Goal: Task Accomplishment & Management: Use online tool/utility

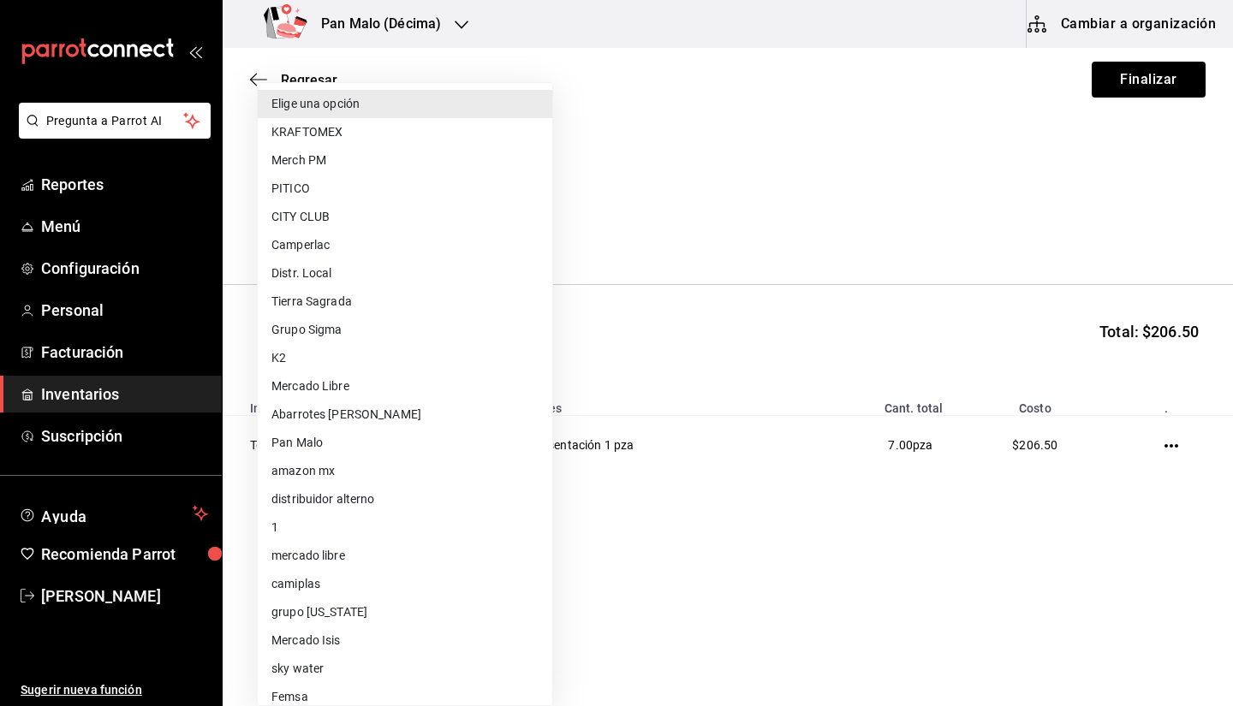
click at [429, 240] on body "Pregunta a Parrot AI Reportes Menú Configuración Personal Facturación Inventari…" at bounding box center [616, 304] width 1233 height 609
click at [699, 214] on div at bounding box center [616, 353] width 1233 height 706
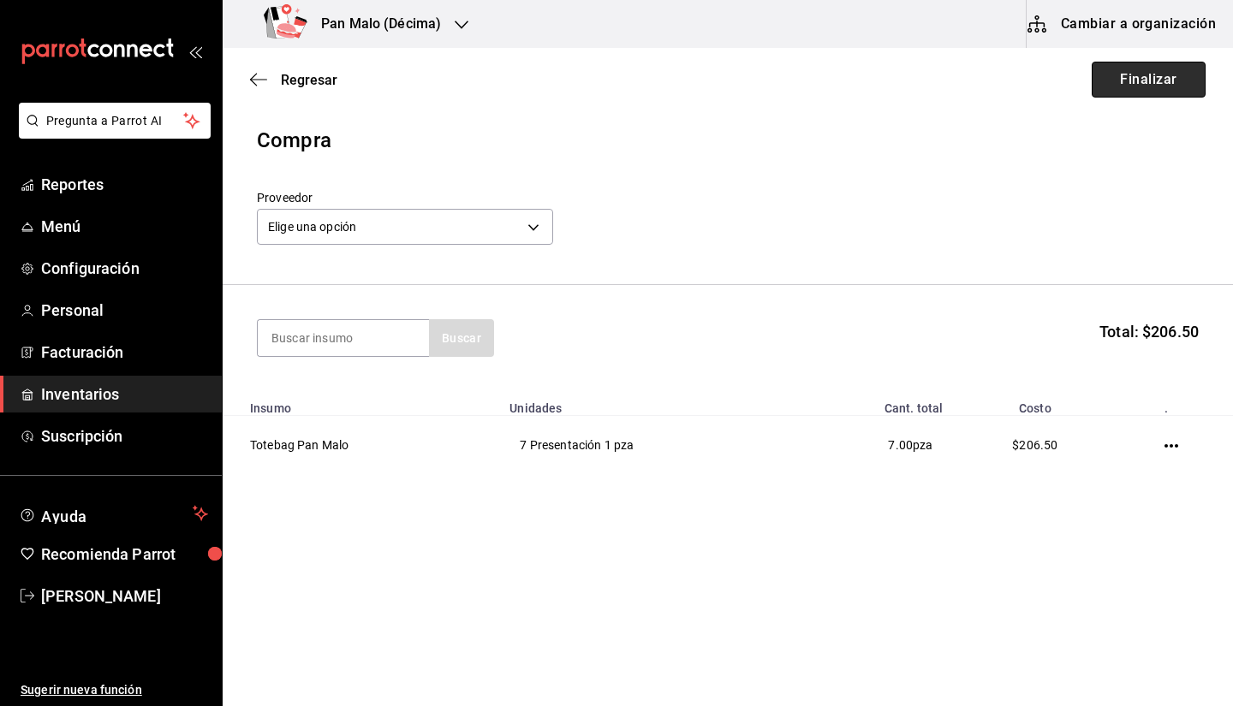
click at [1149, 83] on button "Finalizar" at bounding box center [1148, 80] width 114 height 36
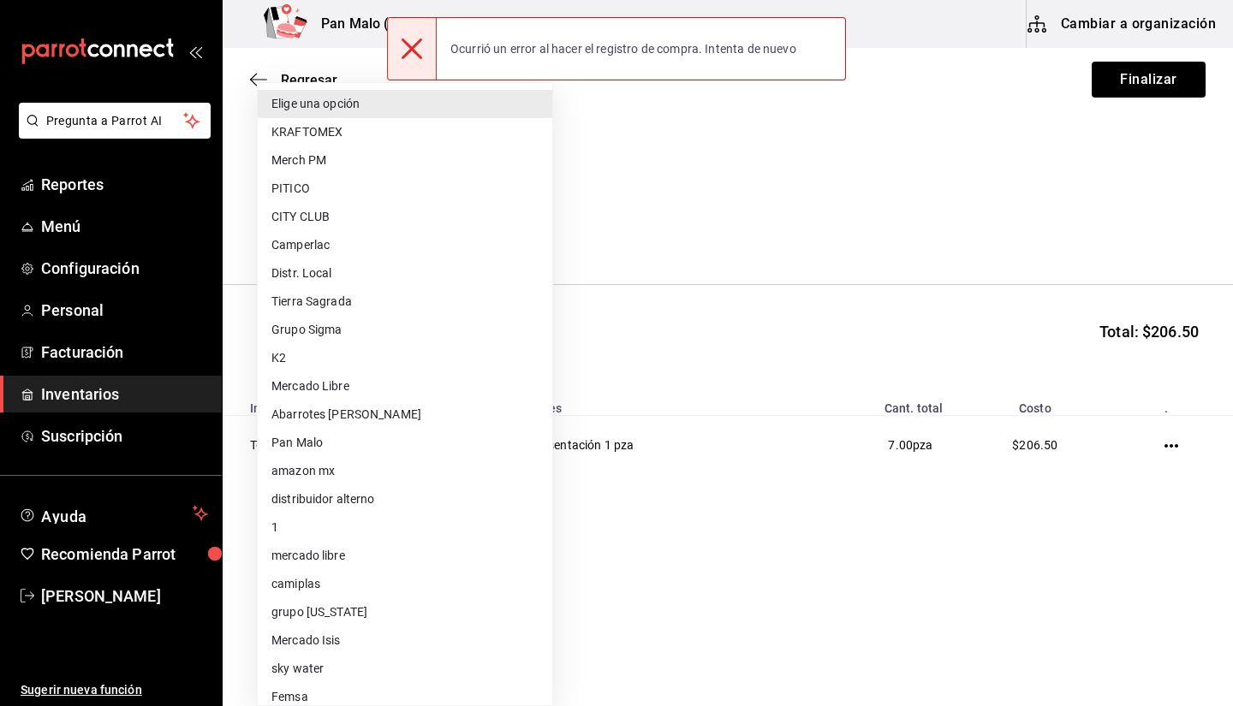
click at [538, 225] on body "Pregunta a Parrot AI Reportes Menú Configuración Personal Facturación Inventari…" at bounding box center [616, 304] width 1233 height 609
click at [397, 154] on li "Merch PM" at bounding box center [405, 160] width 294 height 28
type input "62d2566f-a3bd-4000-8dc1-406bdbf1afd5"
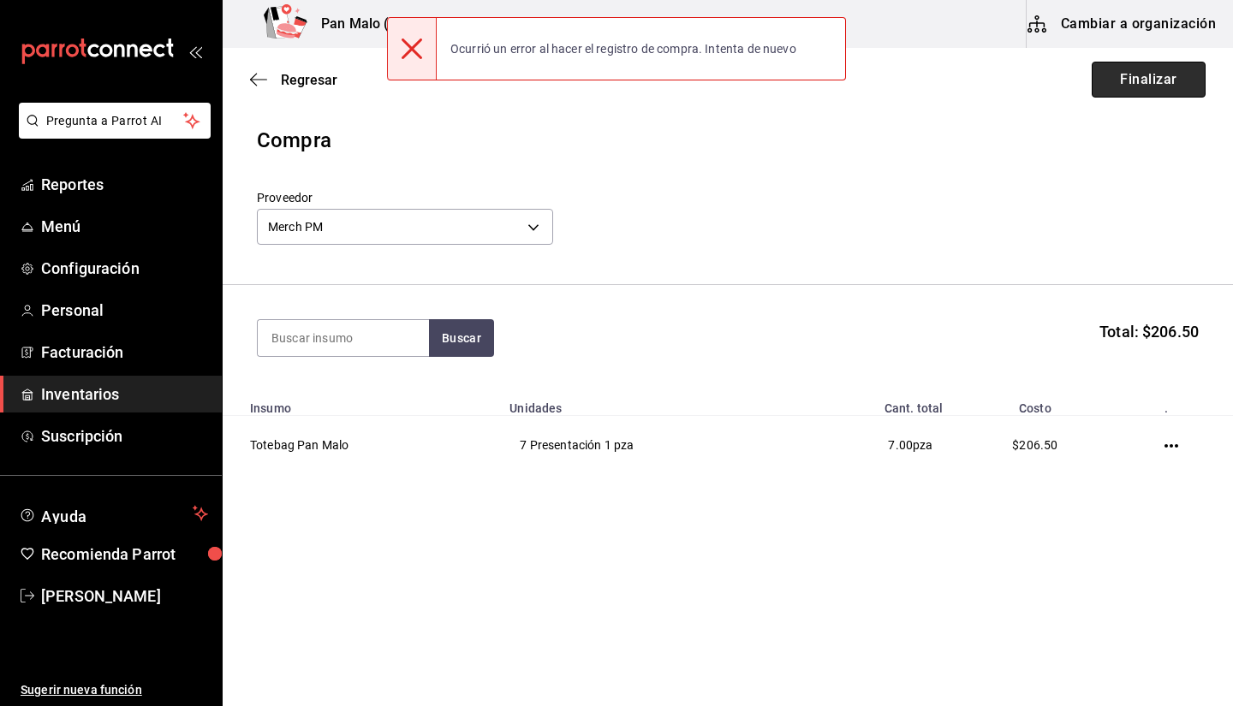
click at [1120, 79] on button "Finalizar" at bounding box center [1148, 80] width 114 height 36
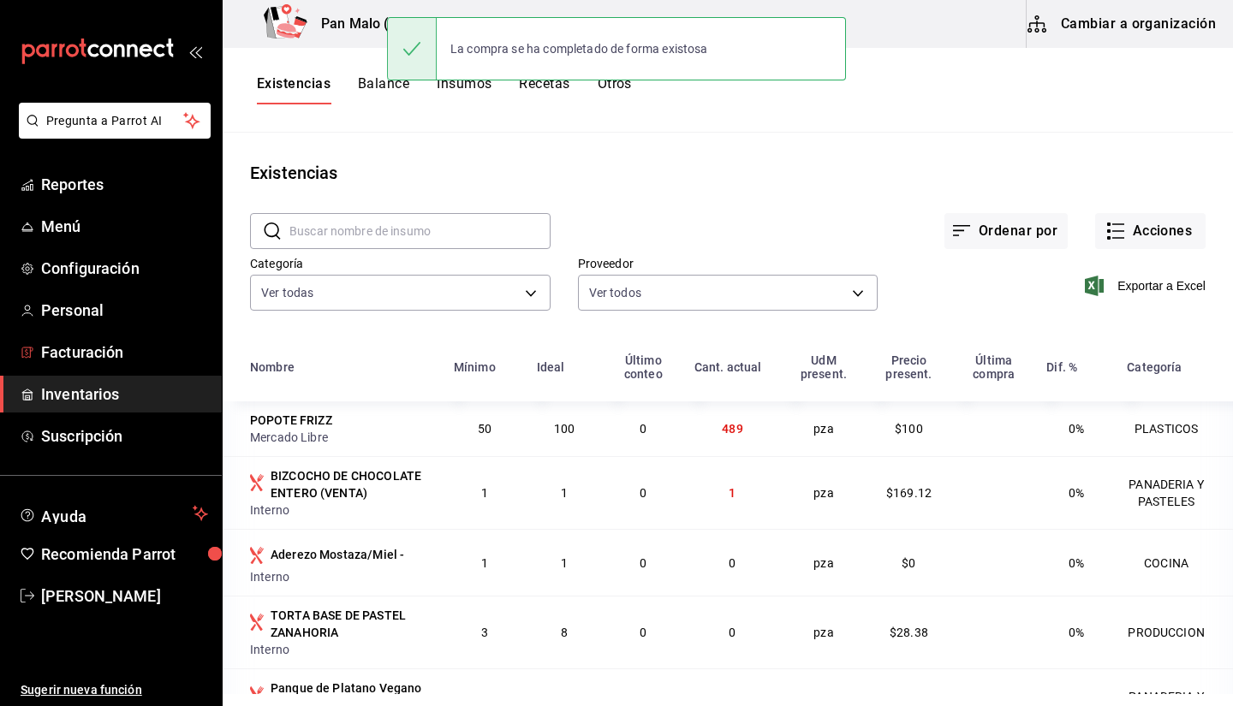
click at [148, 402] on span "Inventarios" at bounding box center [124, 394] width 167 height 23
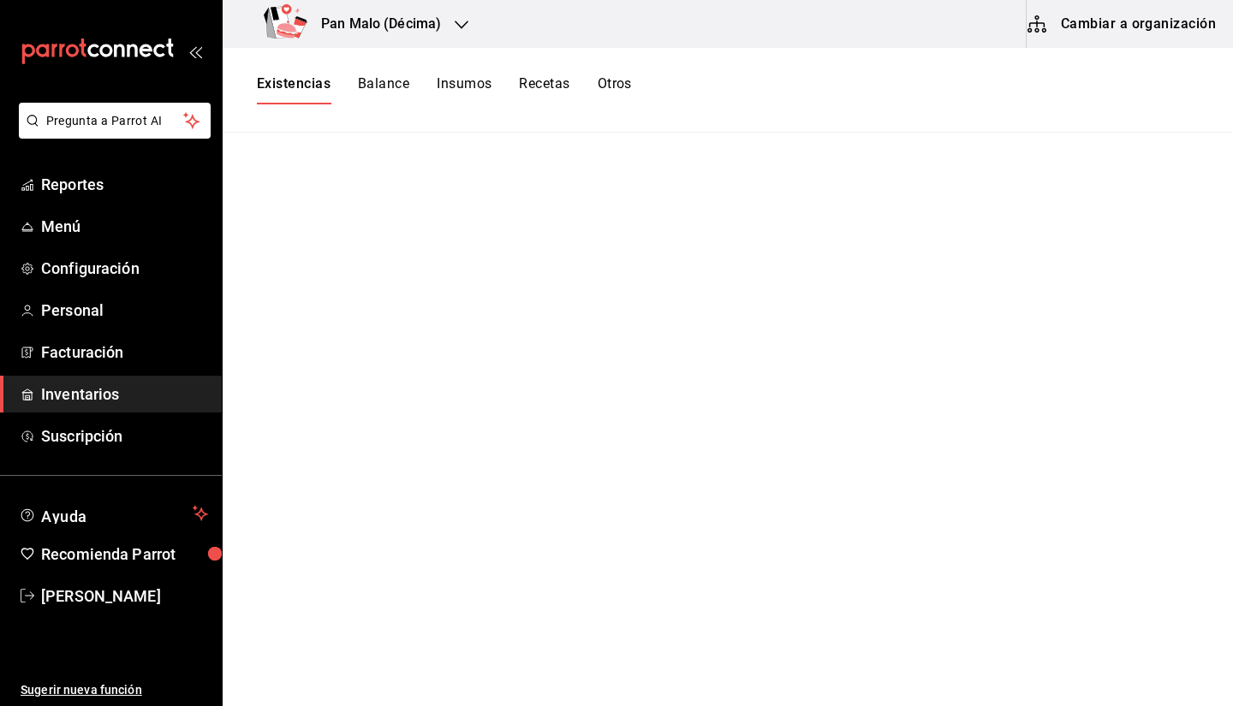
click at [621, 103] on button "Otros" at bounding box center [614, 89] width 34 height 29
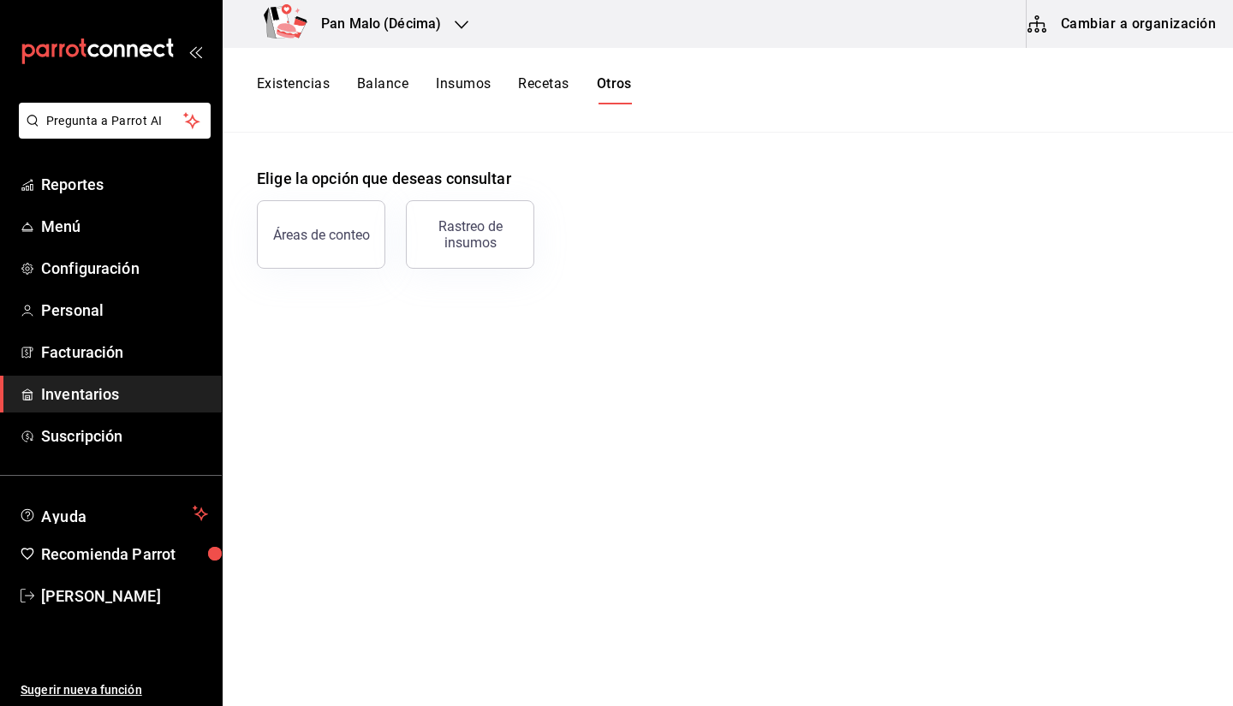
click at [745, 79] on div "Existencias Balance Insumos Recetas Otros" at bounding box center [728, 89] width 1010 height 29
click at [350, 443] on main "Elige la opción que deseas consultar Áreas de conteo Rastreo de insumos" at bounding box center [728, 413] width 1010 height 561
click at [359, 21] on h3 "Pan Malo (Décima)" at bounding box center [374, 24] width 134 height 21
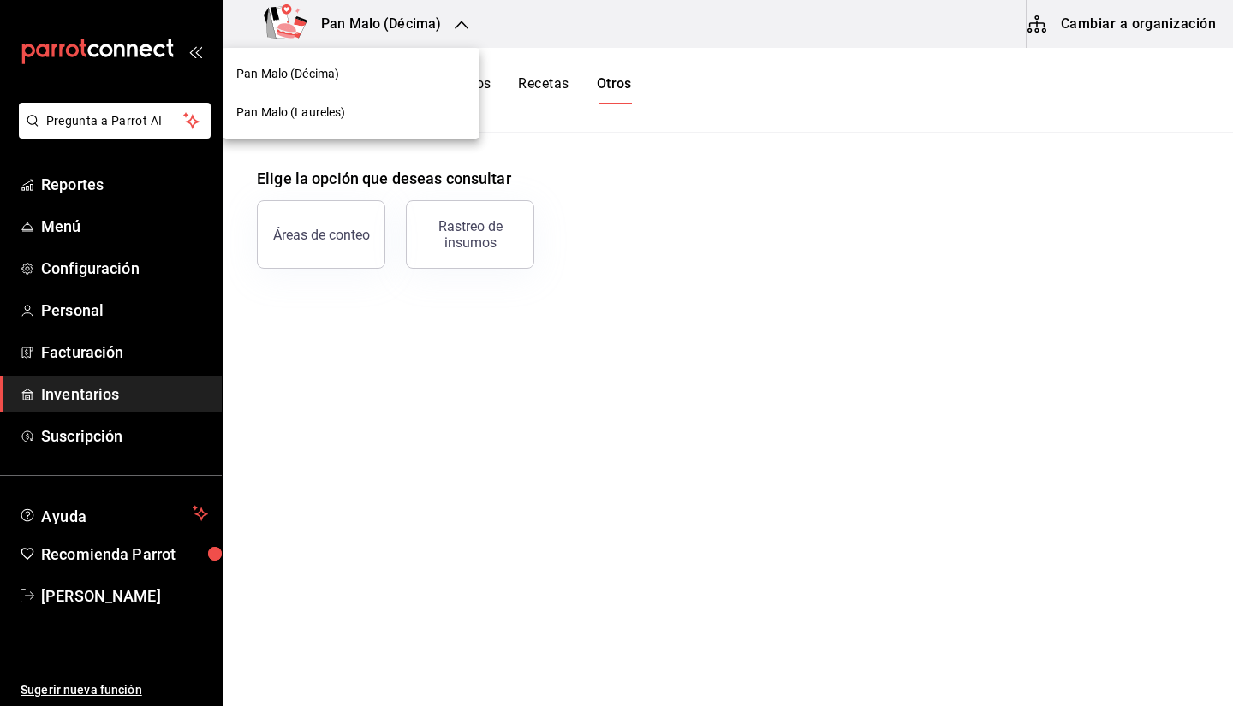
click at [731, 220] on div at bounding box center [616, 353] width 1233 height 706
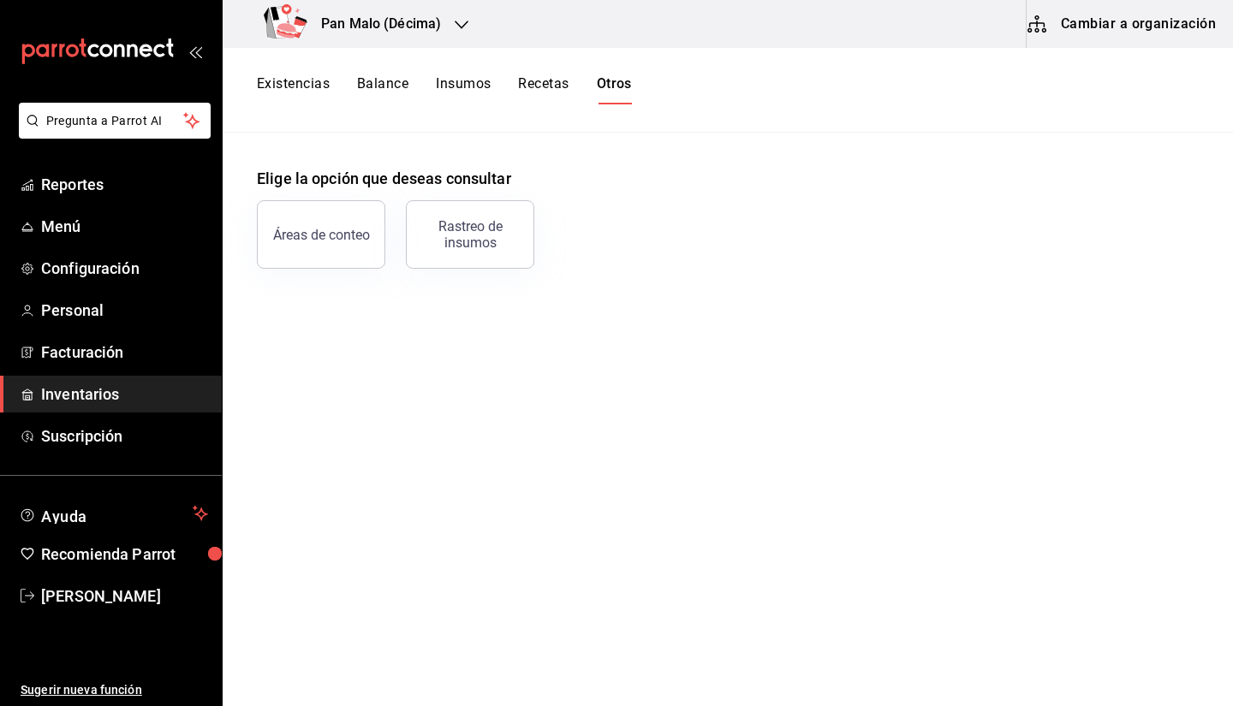
click at [435, 450] on main "Elige la opción que deseas consultar Áreas de conteo Rastreo de insumos" at bounding box center [728, 413] width 1010 height 561
click at [286, 92] on button "Existencias" at bounding box center [293, 89] width 73 height 29
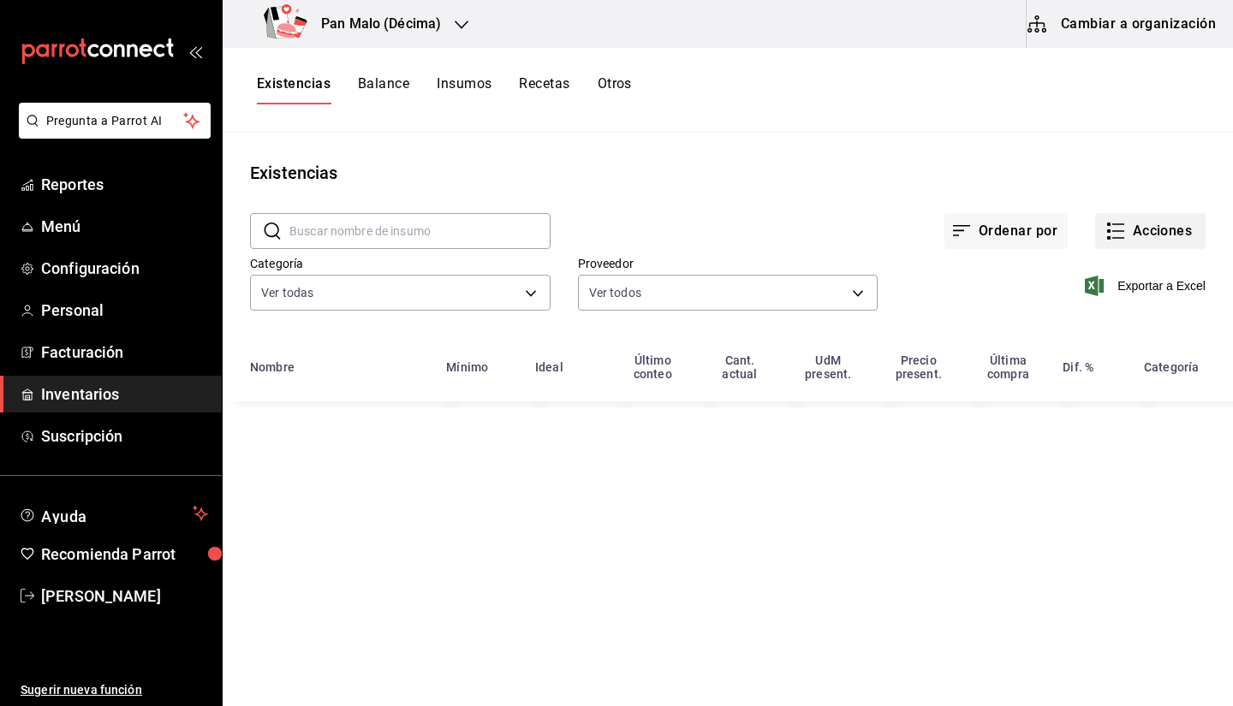
click at [1173, 235] on button "Acciones" at bounding box center [1150, 231] width 110 height 36
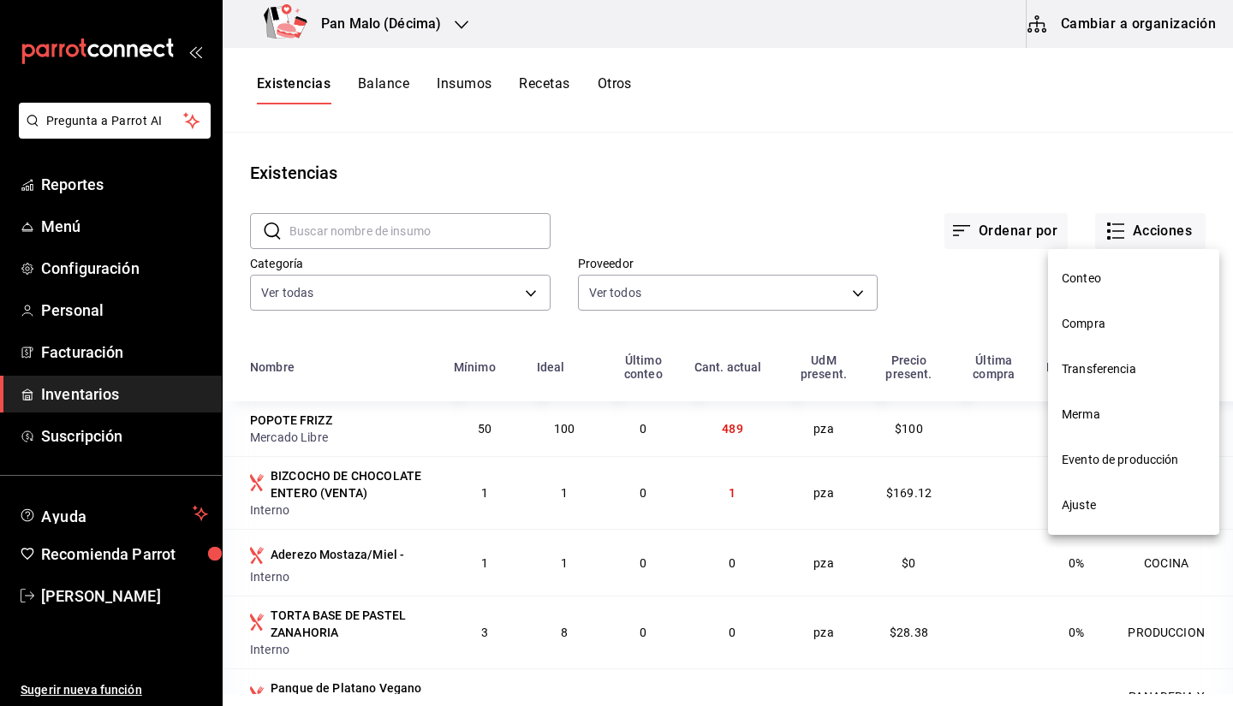
click at [1077, 306] on li "Compra" at bounding box center [1133, 323] width 171 height 45
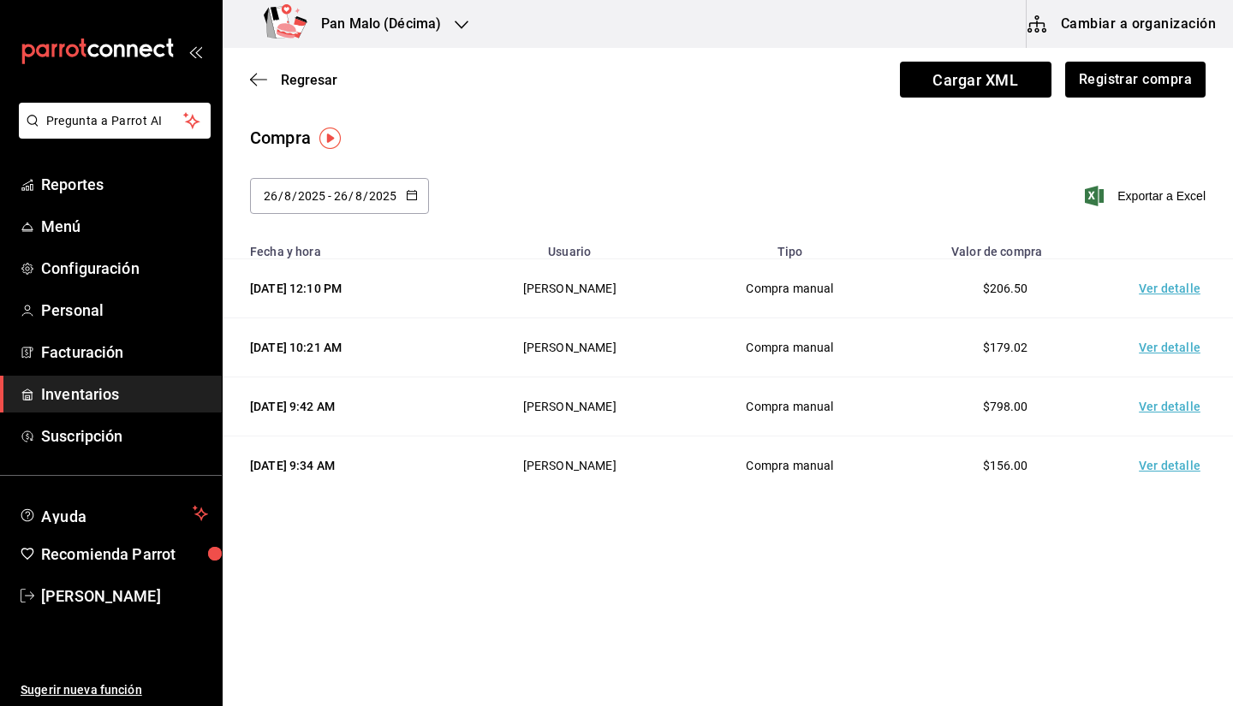
click at [389, 205] on div "[DATE] [DATE] - [DATE] [DATE]" at bounding box center [339, 196] width 179 height 36
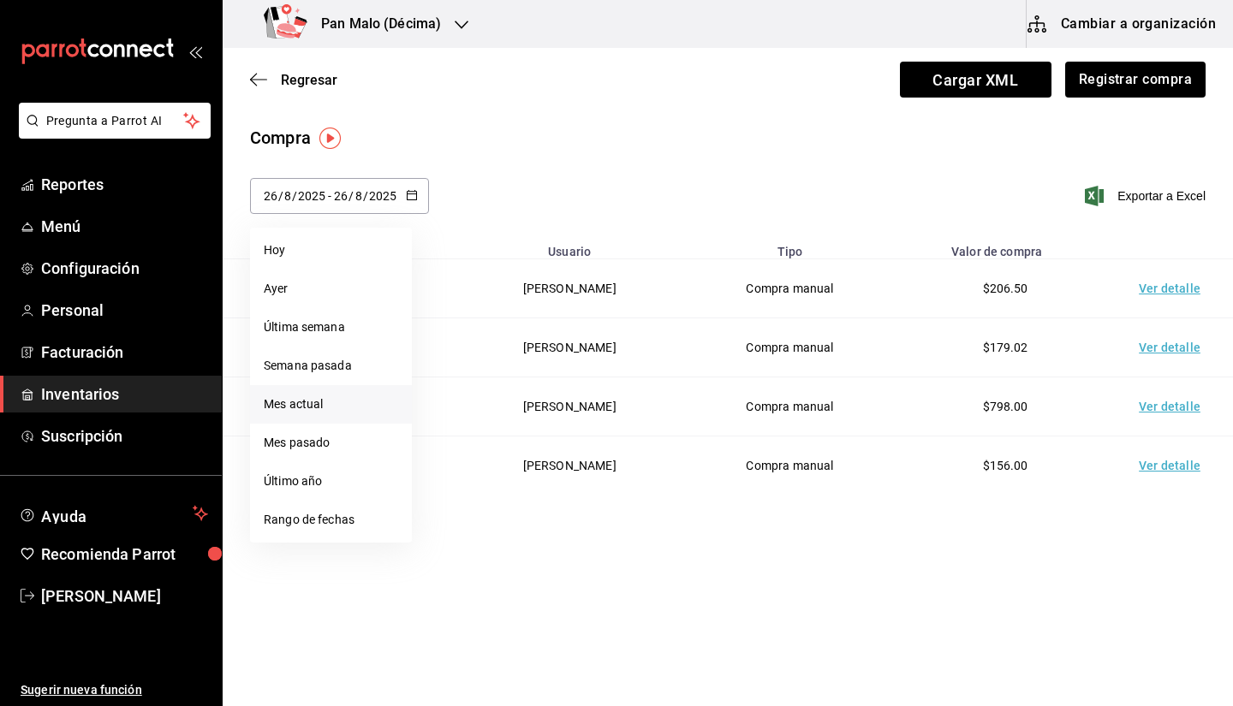
click at [319, 398] on li "Mes actual" at bounding box center [331, 404] width 162 height 39
type input "2025-08-01"
type input "1"
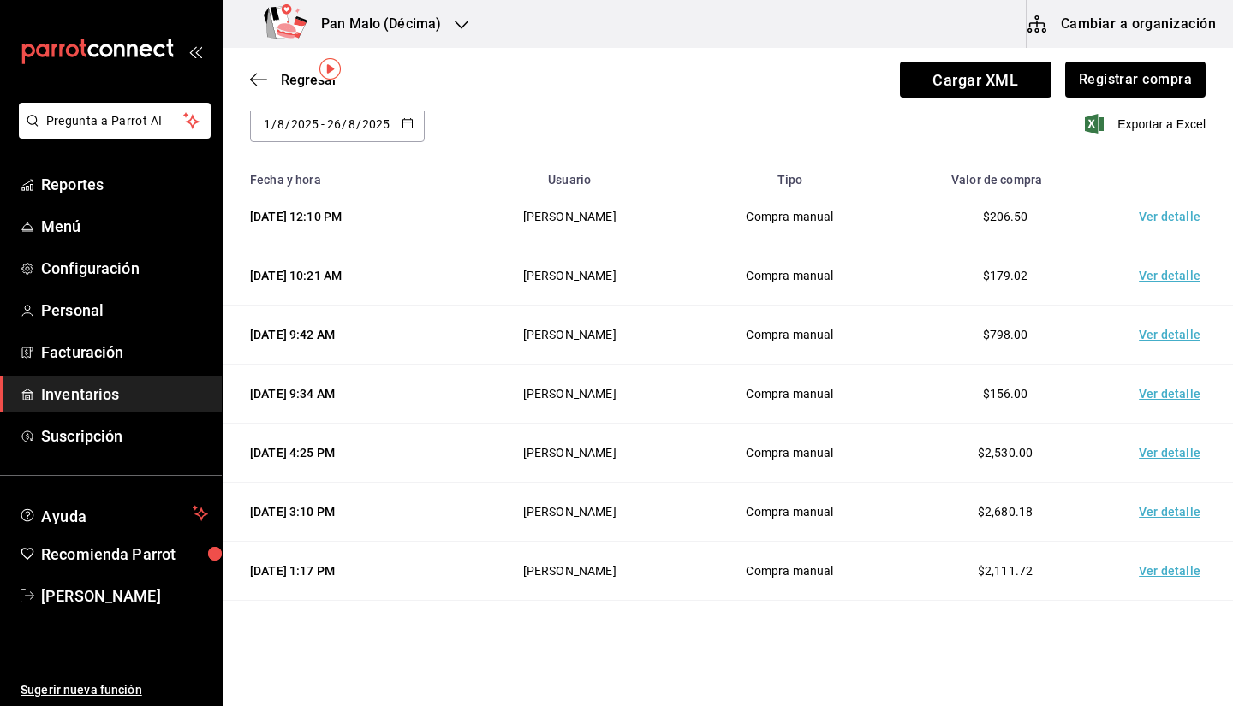
scroll to position [68, 0]
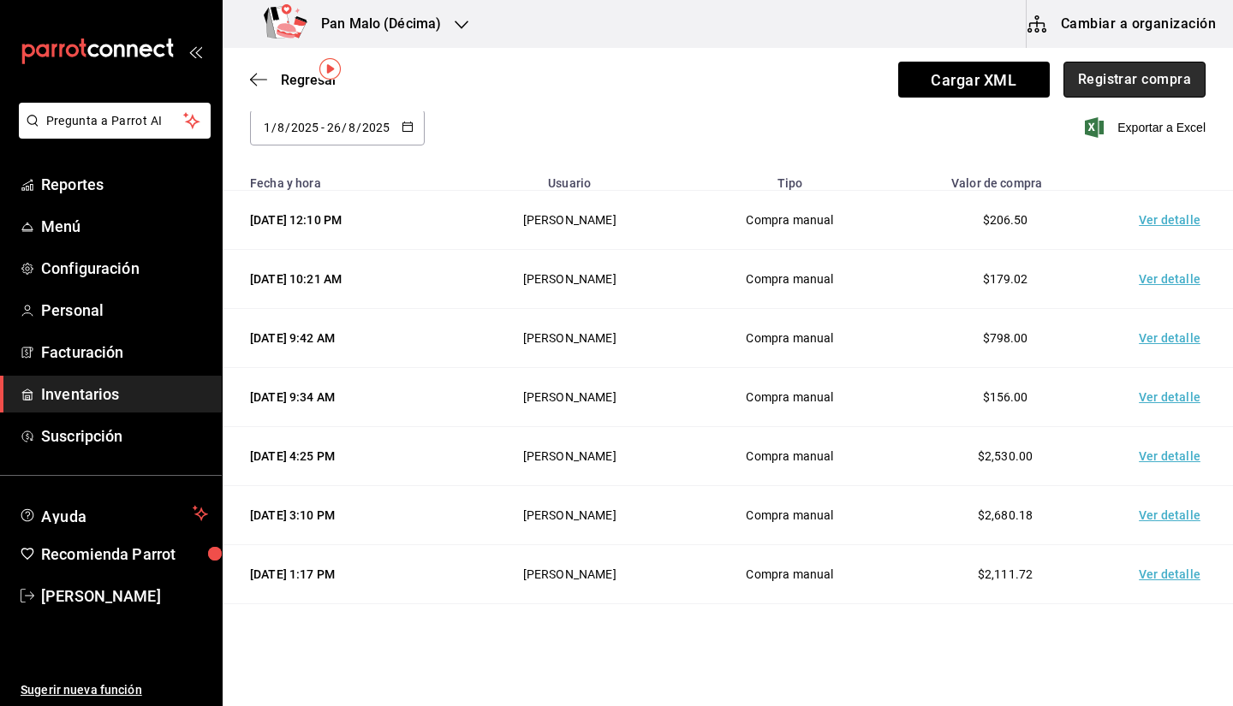
click at [1116, 74] on button "Registrar compra" at bounding box center [1134, 80] width 142 height 36
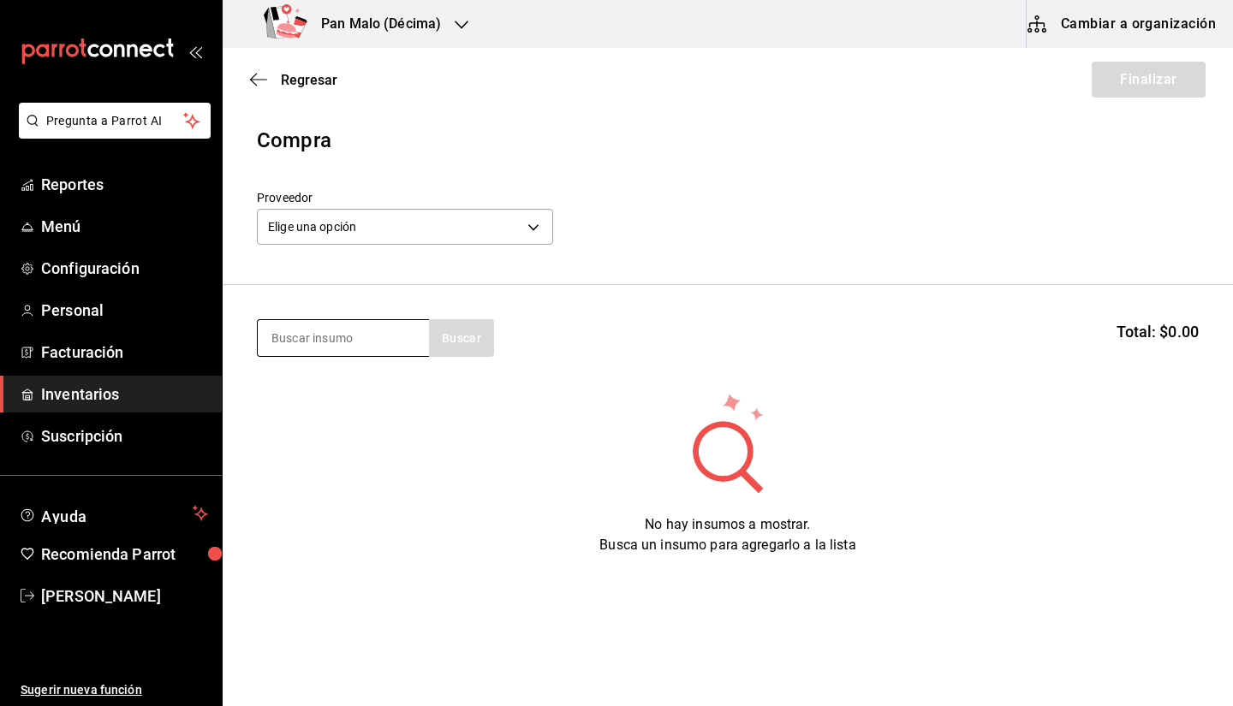
click at [339, 336] on input at bounding box center [343, 338] width 171 height 36
type input "mostaza"
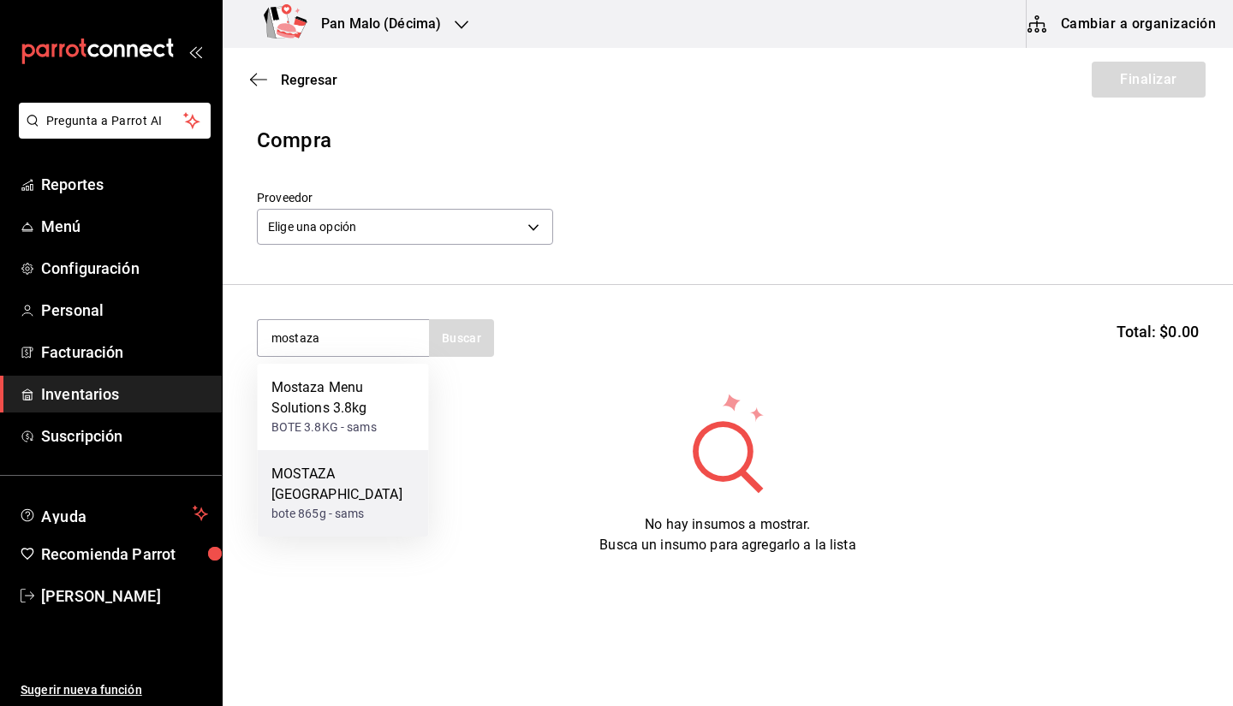
click at [370, 505] on div "bote 865g - sams" at bounding box center [343, 514] width 144 height 18
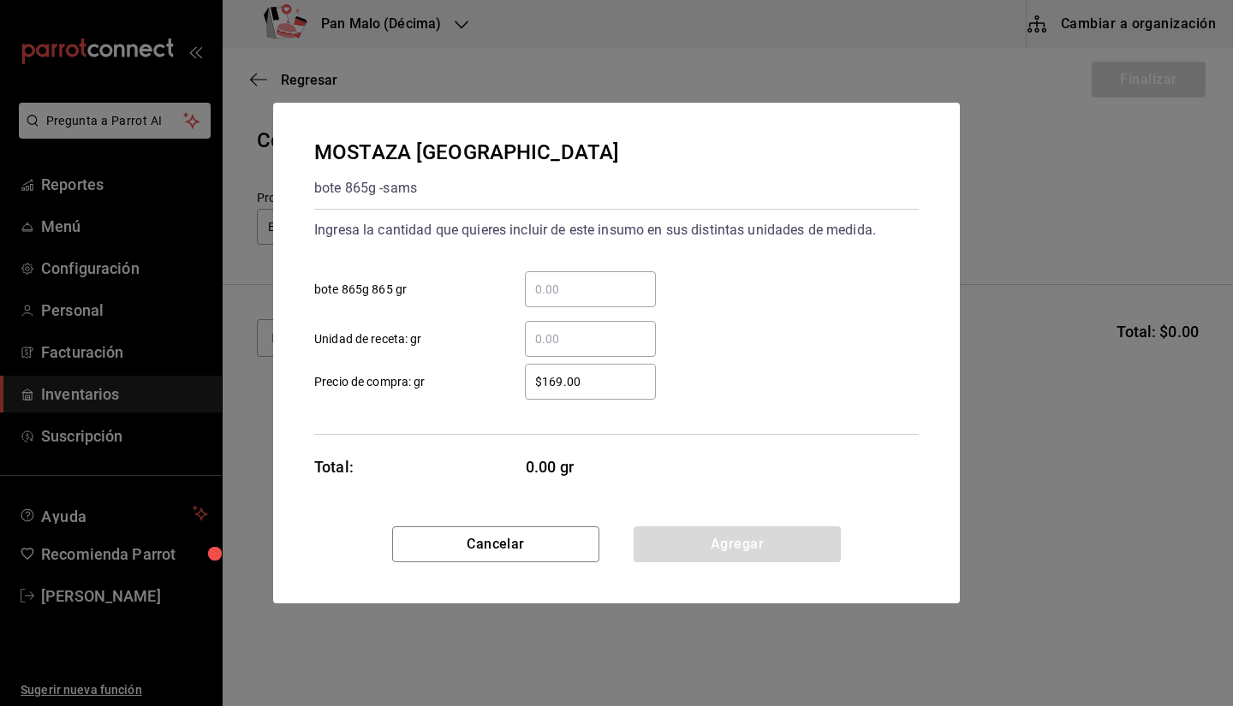
click at [575, 296] on input "​ bote 865g 865 gr" at bounding box center [590, 289] width 131 height 21
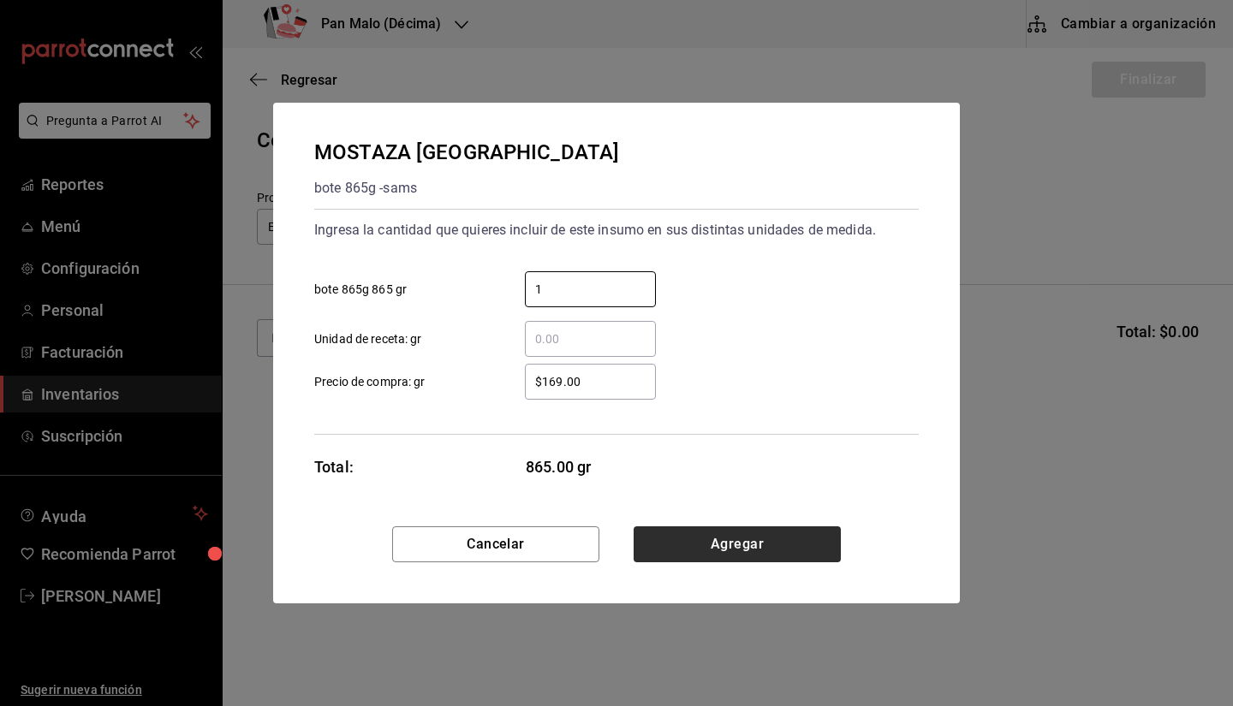
type input "1"
click at [788, 538] on button "Agregar" at bounding box center [736, 544] width 207 height 36
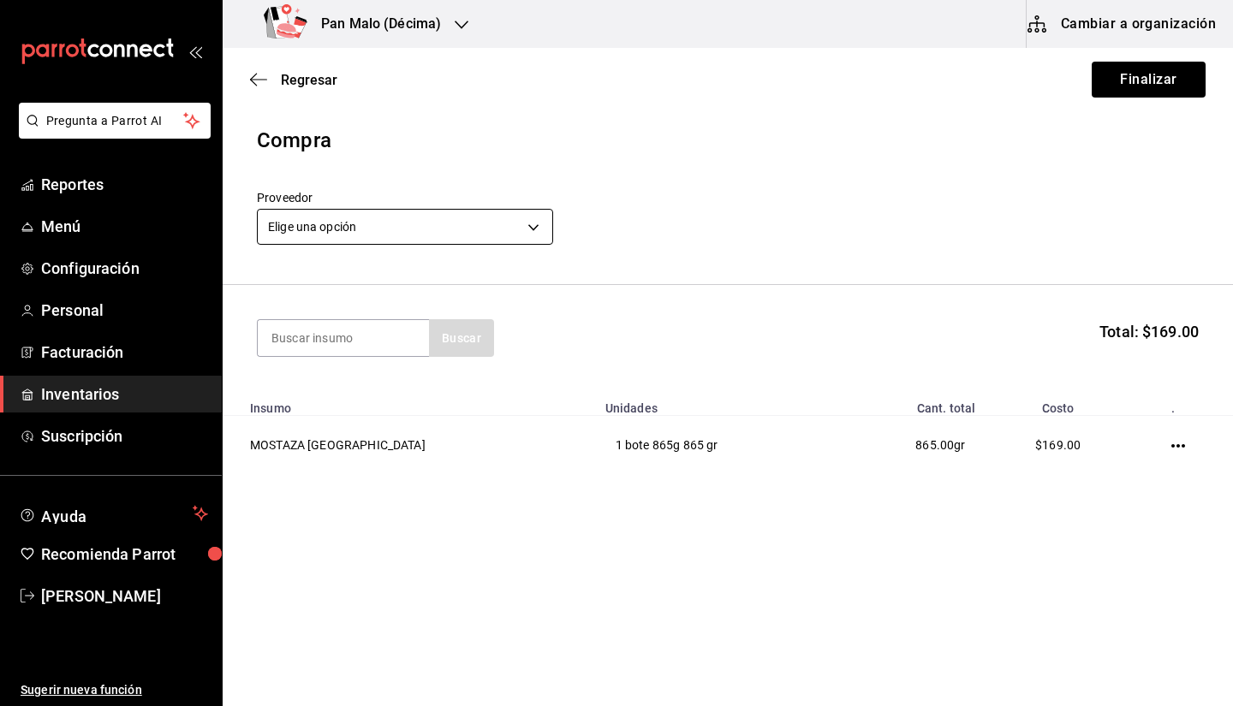
click at [478, 235] on body "Pregunta a Parrot AI Reportes Menú Configuración Personal Facturación Inventari…" at bounding box center [616, 304] width 1233 height 609
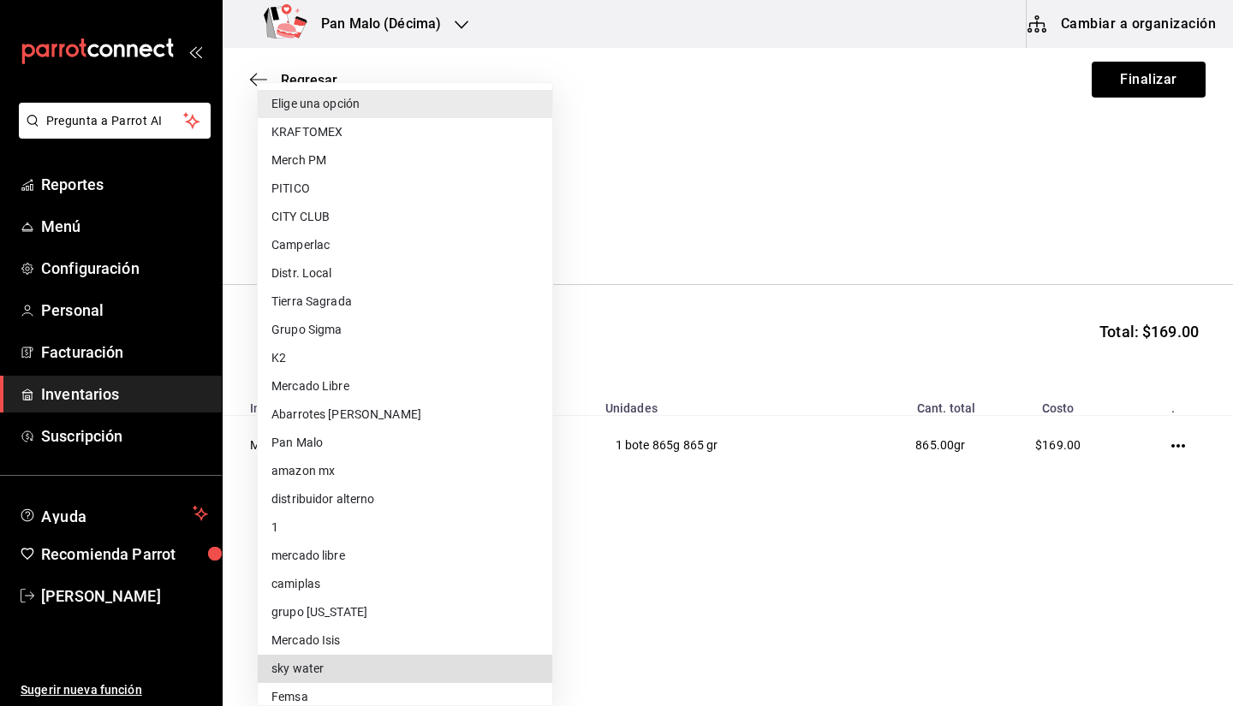
scroll to position [126, 0]
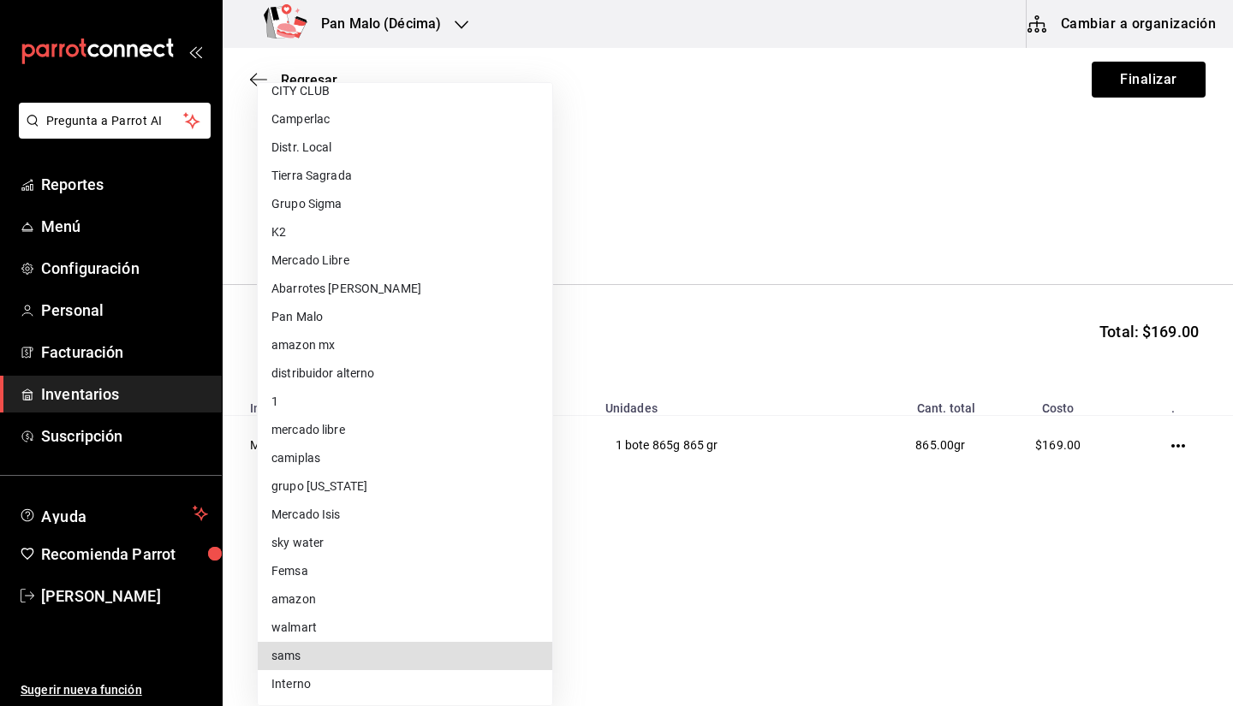
type input "a354c14f-b523-4790-b00e-6b1458811c44"
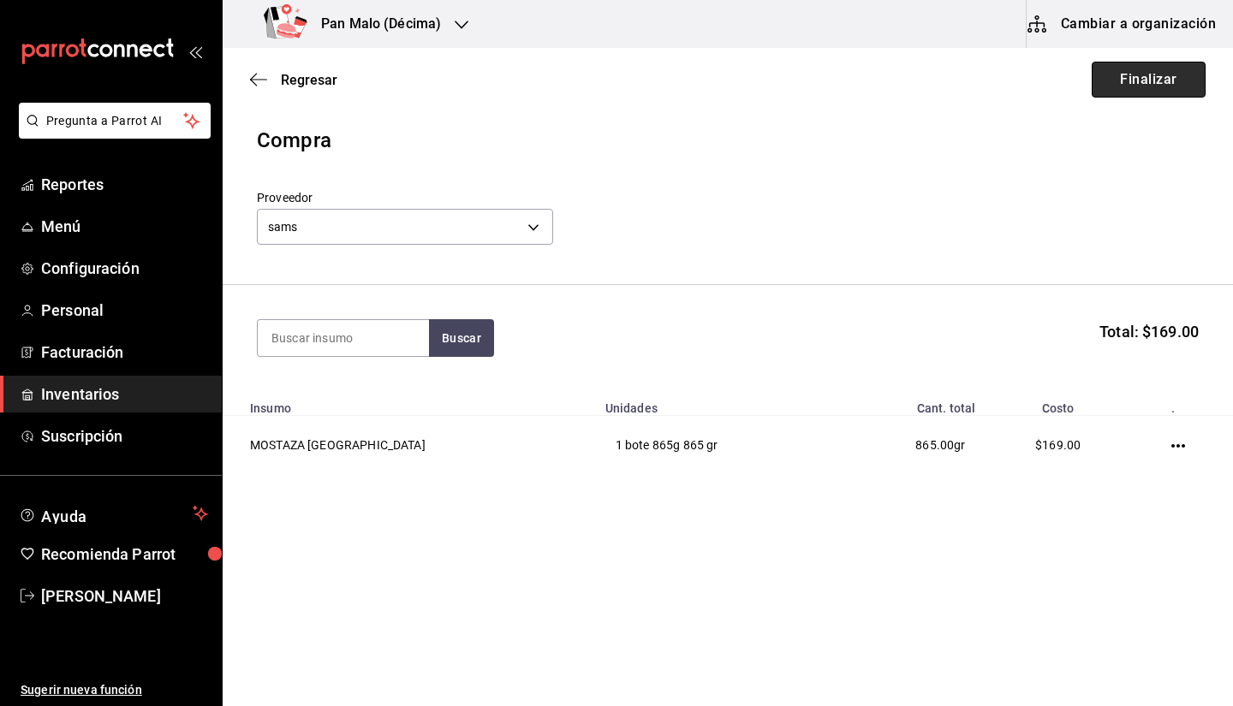
click at [1161, 94] on button "Finalizar" at bounding box center [1148, 80] width 114 height 36
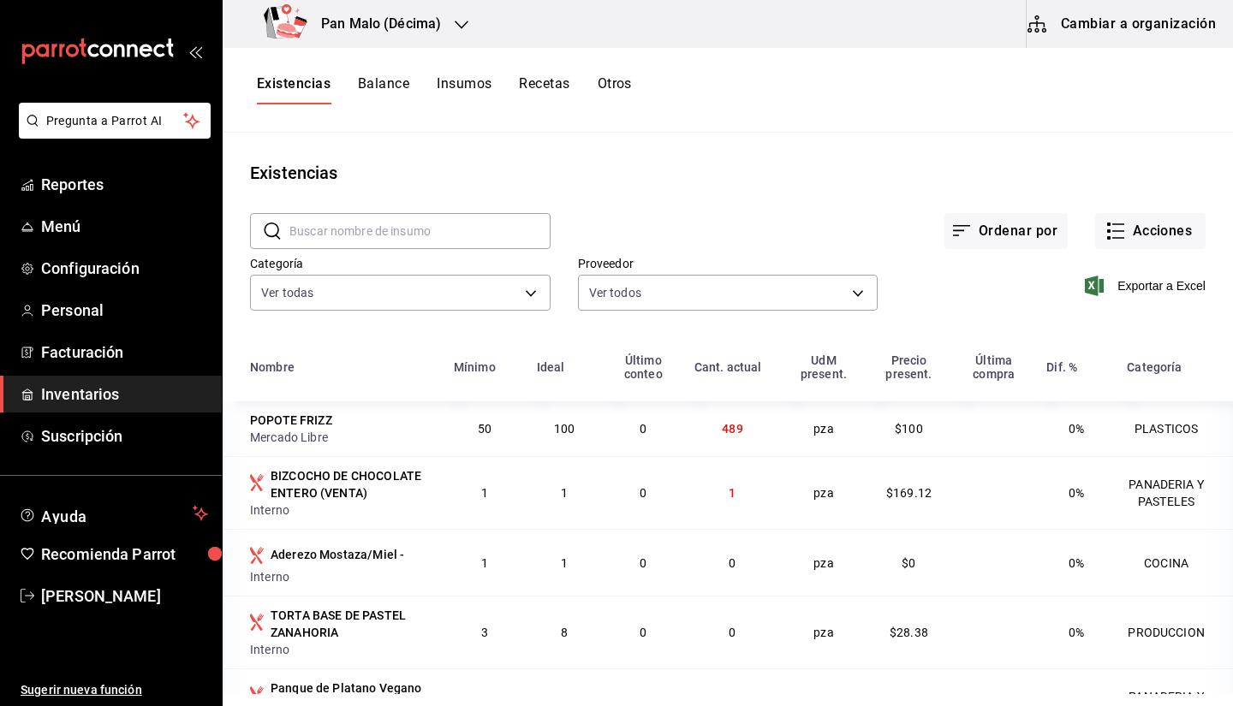
click at [751, 118] on div "Existencias Balance Insumos Recetas Otros" at bounding box center [728, 90] width 1010 height 85
click at [502, 155] on main "Existencias ​ ​ Ordenar por Acciones Categoría Ver todas 70f7bd2c-2c71-4982-af5…" at bounding box center [728, 413] width 1010 height 561
click at [373, 42] on div "Pan Malo (Décima)" at bounding box center [355, 24] width 239 height 48
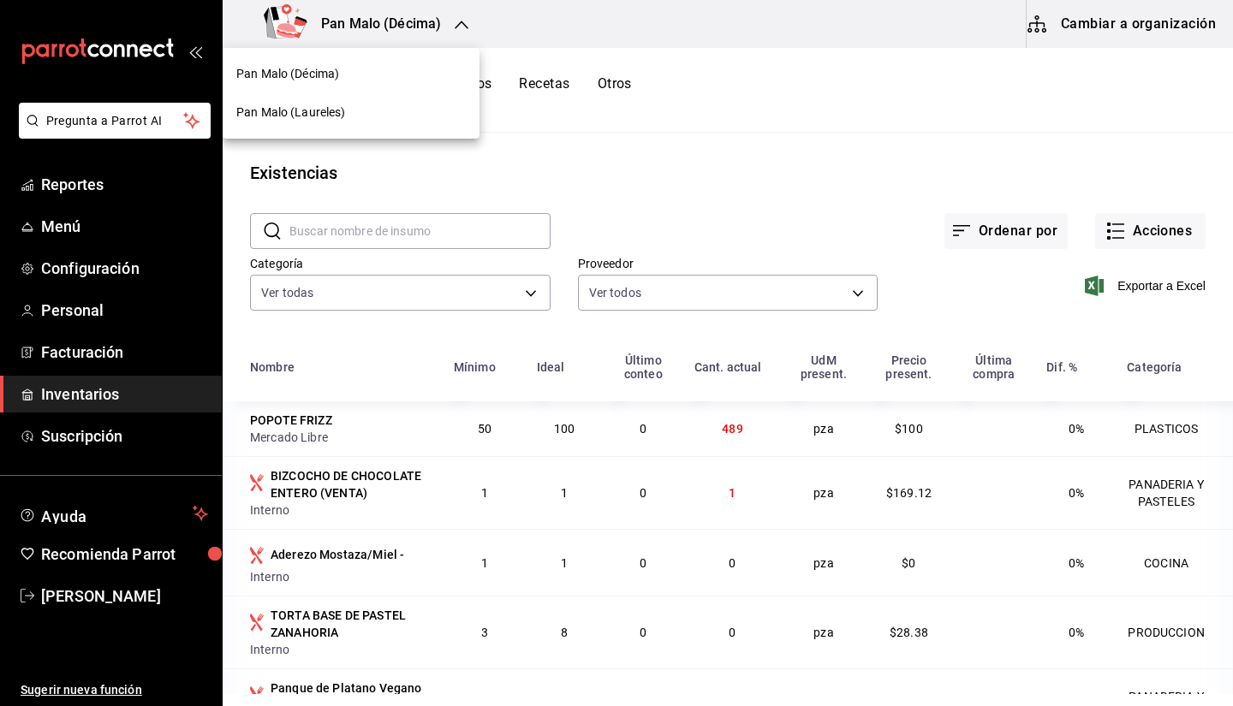
click at [311, 94] on div "Pan Malo (Laureles)" at bounding box center [351, 112] width 257 height 39
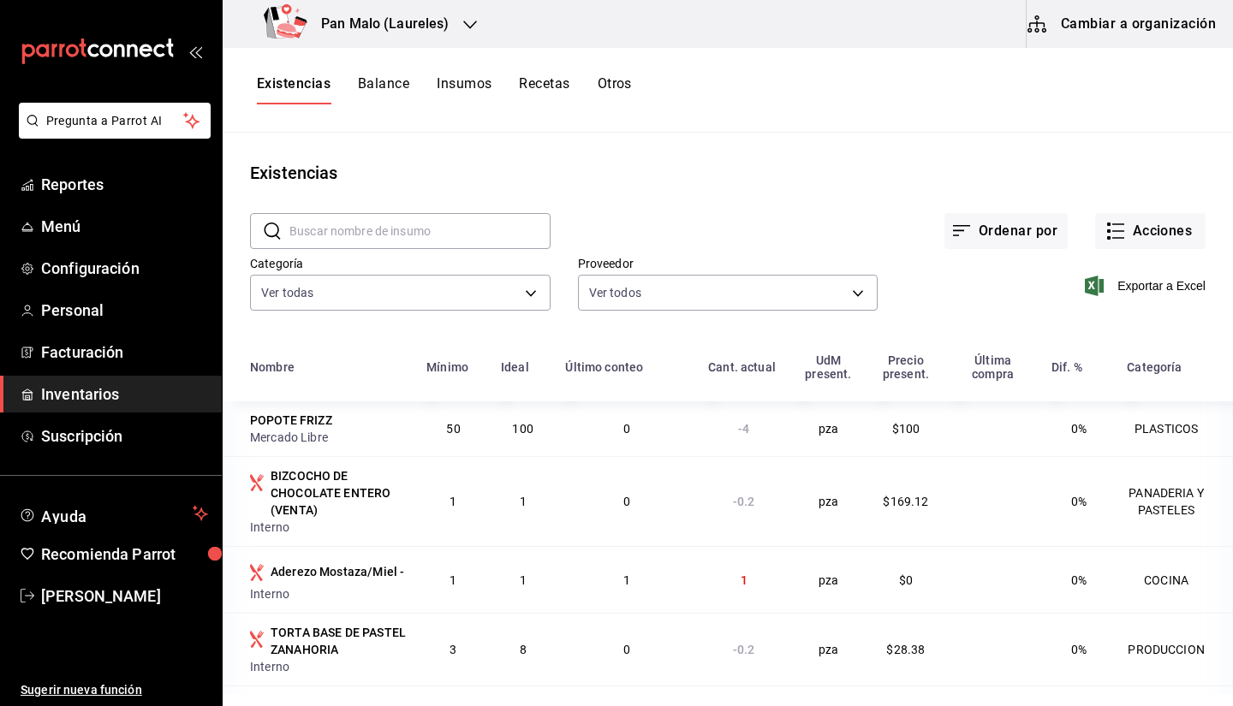
click at [1110, 27] on button "Cambiar a organización" at bounding box center [1122, 24] width 193 height 48
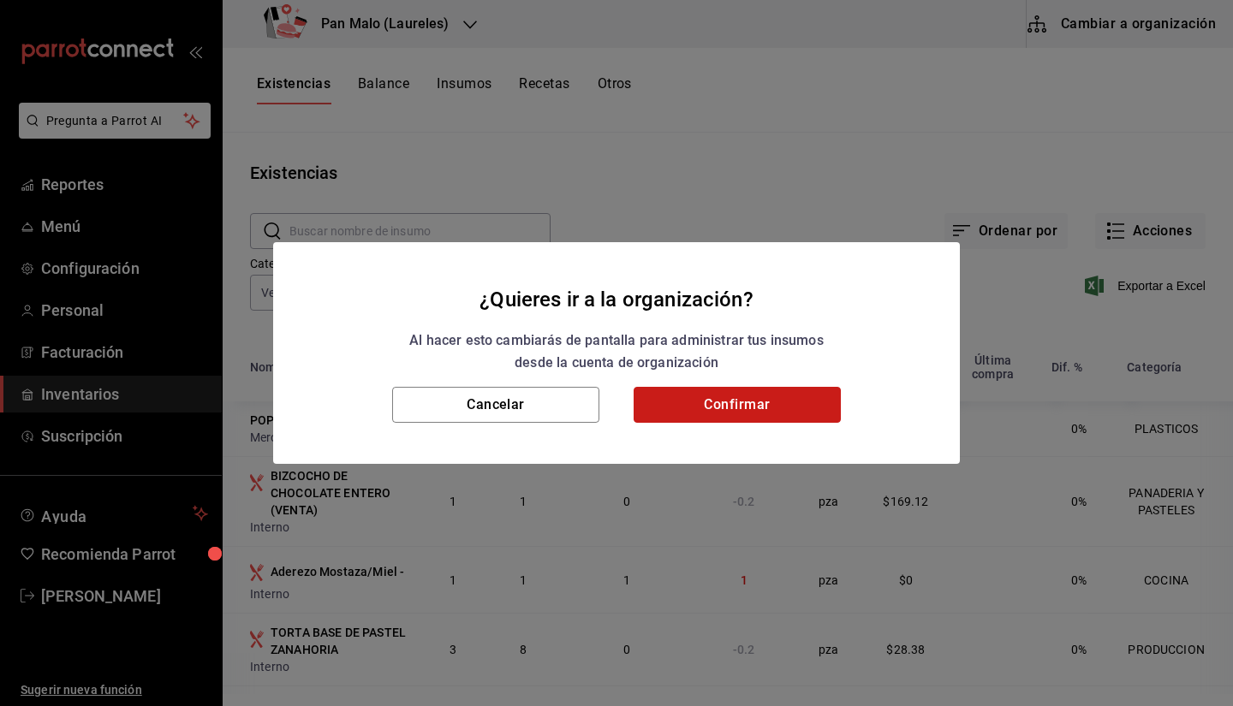
click at [768, 410] on button "Confirmar" at bounding box center [736, 405] width 207 height 36
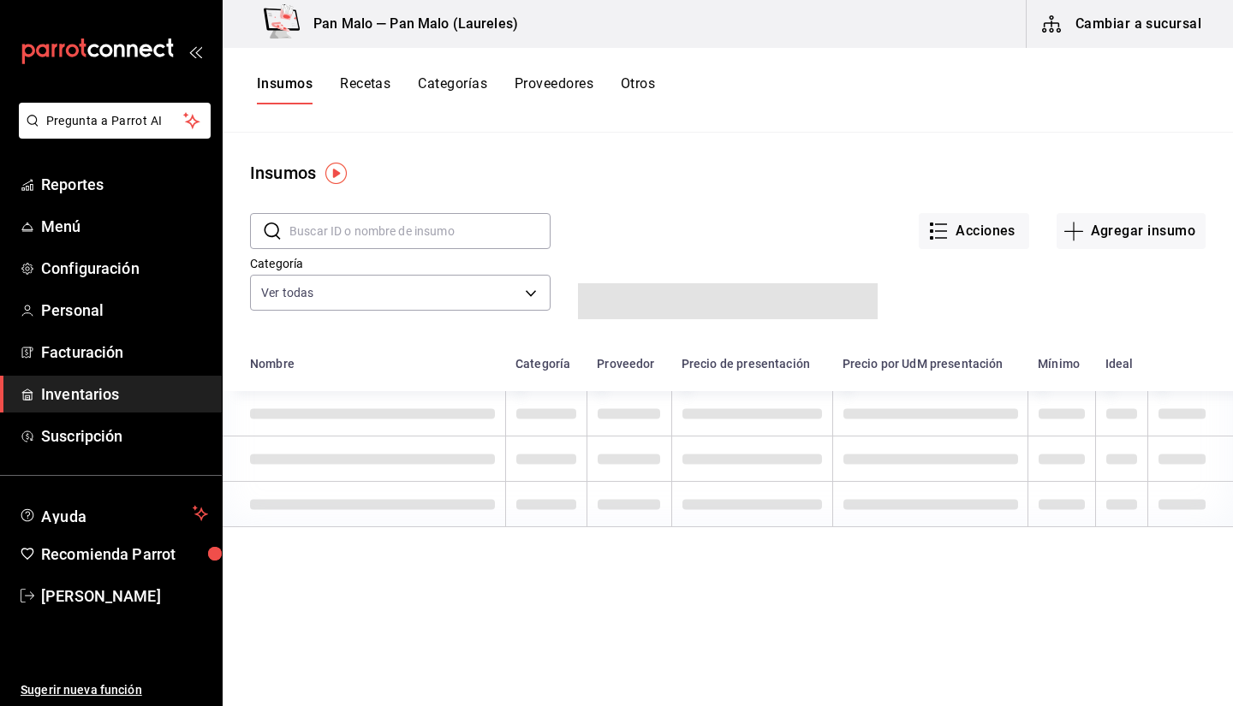
click at [628, 86] on button "Otros" at bounding box center [638, 89] width 34 height 29
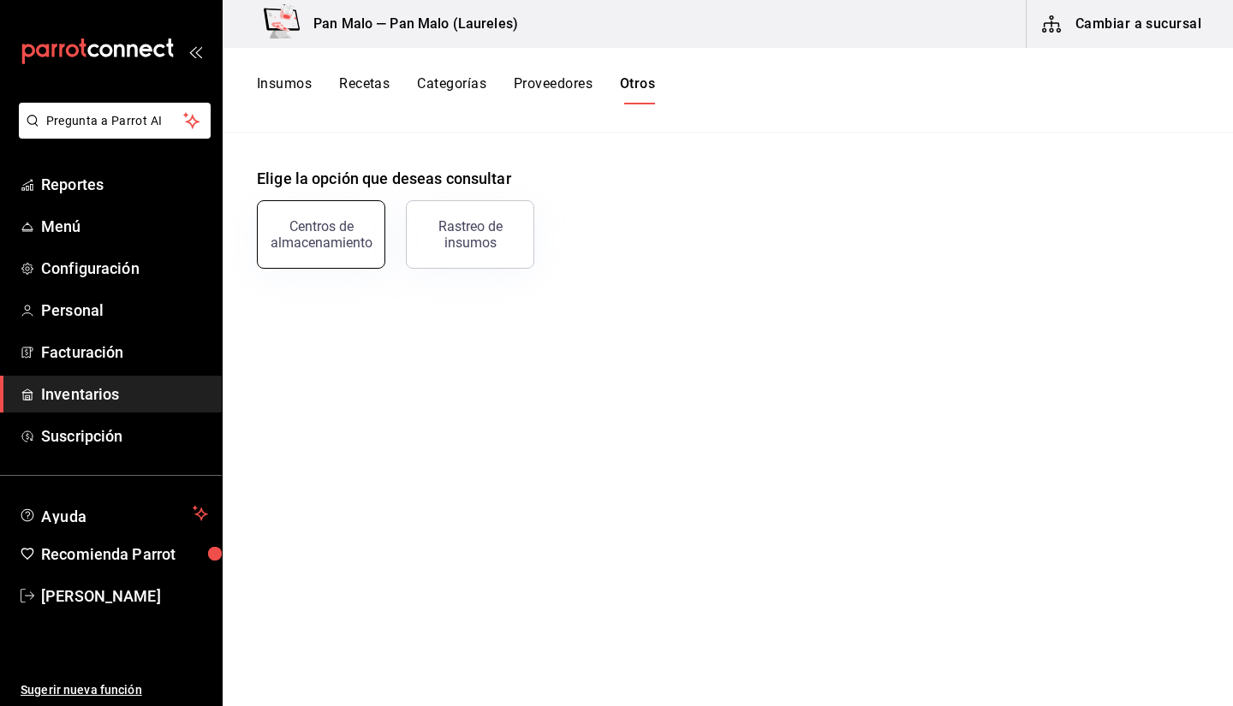
click at [283, 235] on div "Centros de almacenamiento" at bounding box center [321, 234] width 106 height 33
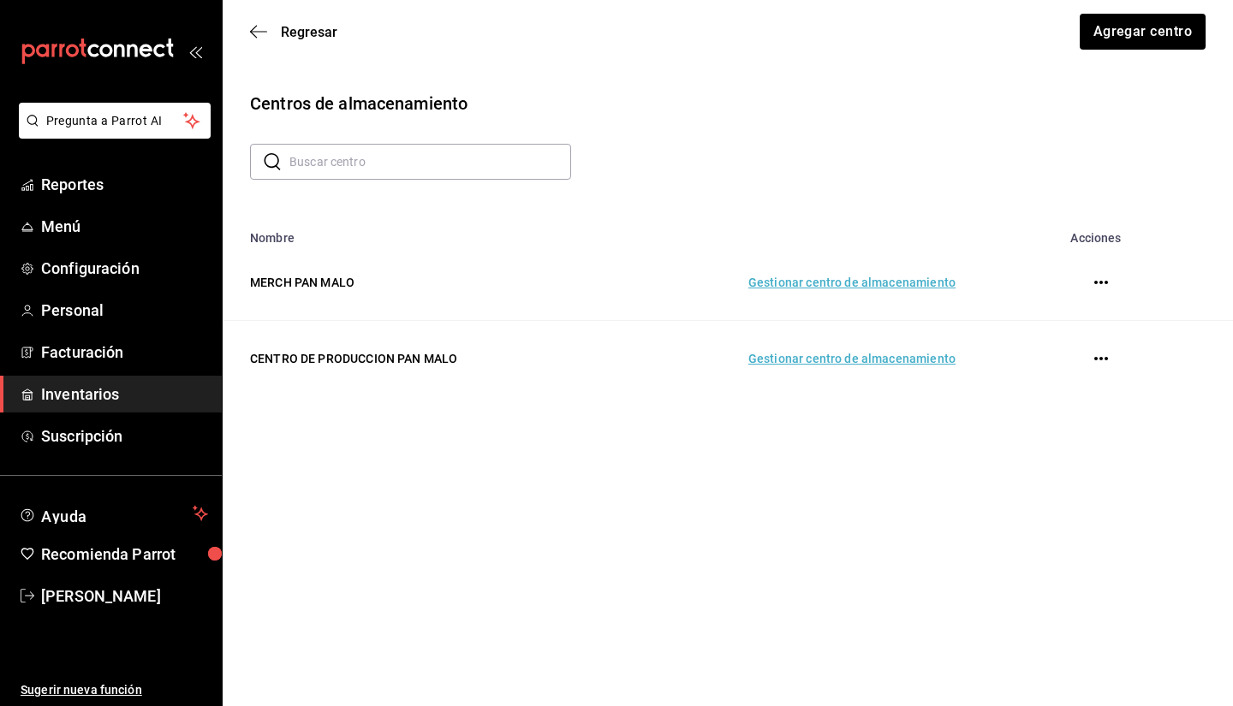
click at [836, 342] on td "Gestionar centro de almacenamiento" at bounding box center [789, 359] width 371 height 76
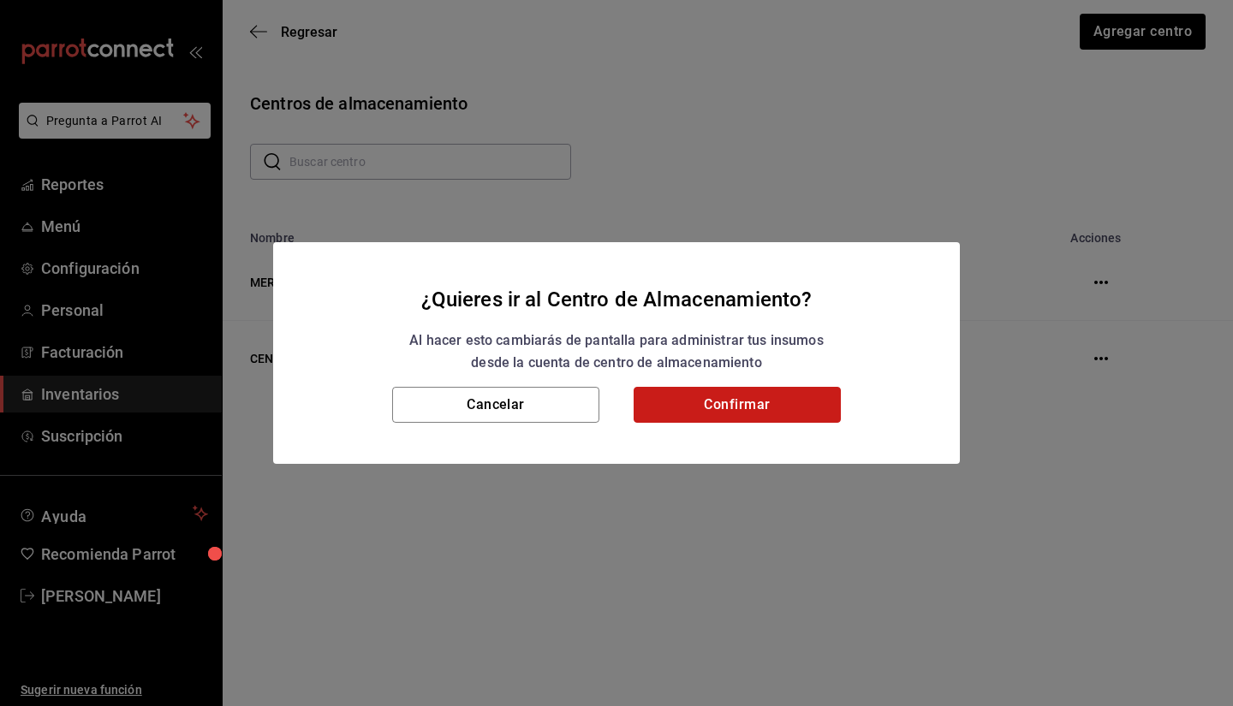
click at [775, 391] on button "Confirmar" at bounding box center [736, 405] width 207 height 36
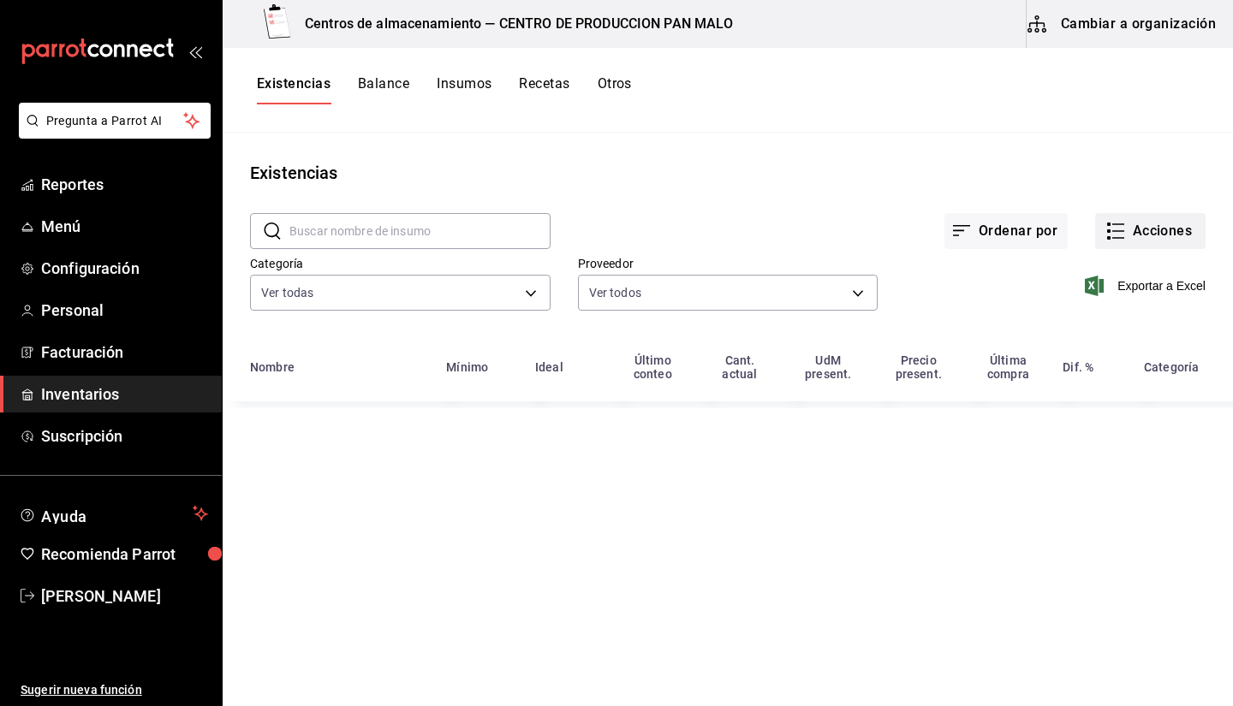
click at [1149, 241] on button "Acciones" at bounding box center [1150, 231] width 110 height 36
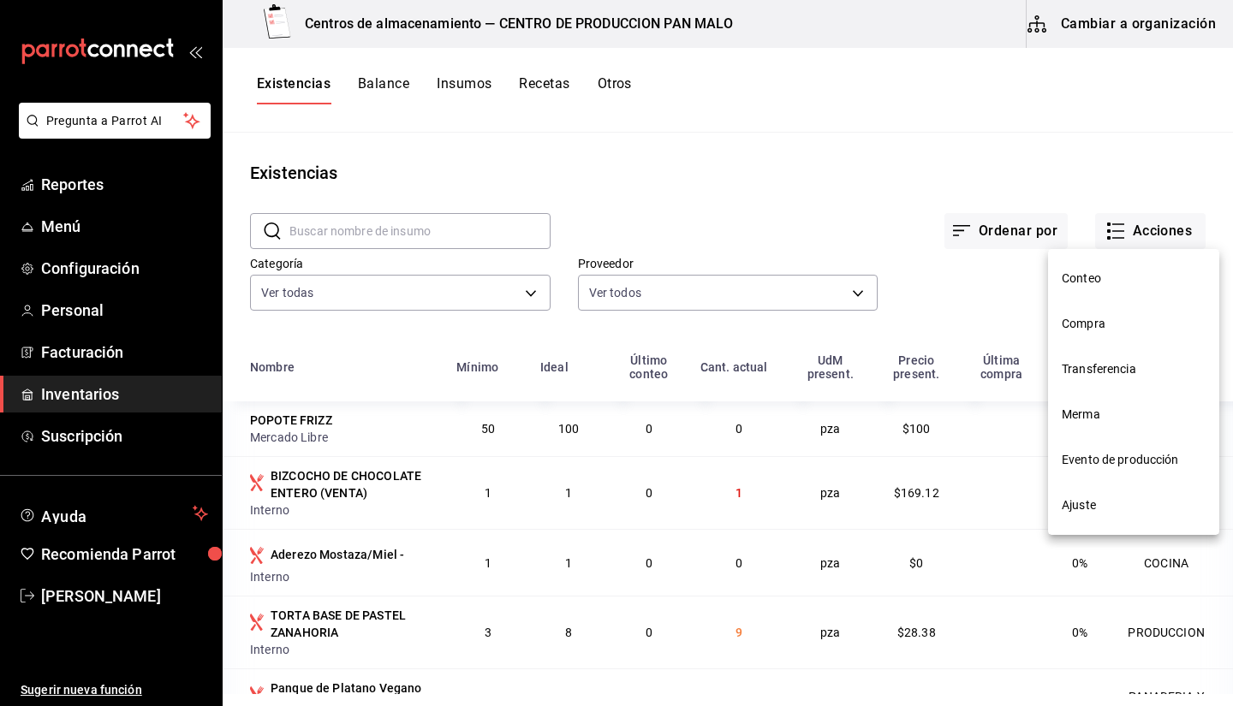
click at [1079, 381] on li "Transferencia" at bounding box center [1133, 369] width 171 height 45
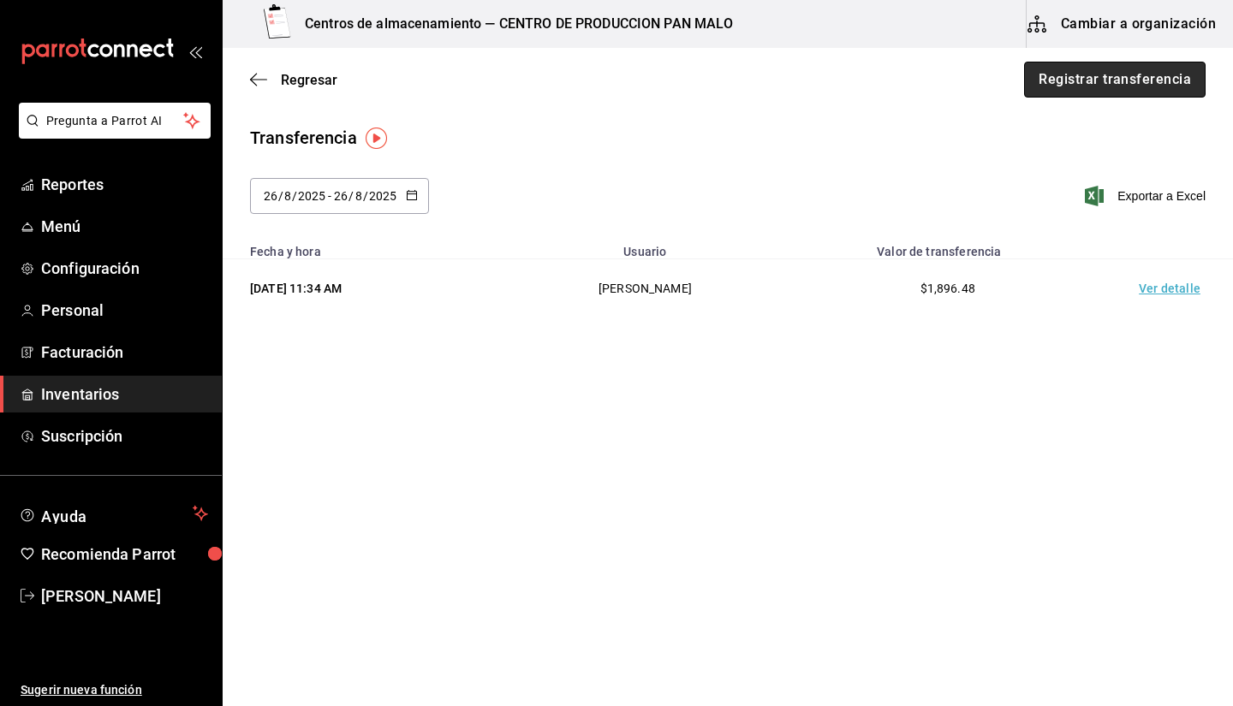
click at [1069, 85] on button "Registrar transferencia" at bounding box center [1114, 80] width 181 height 36
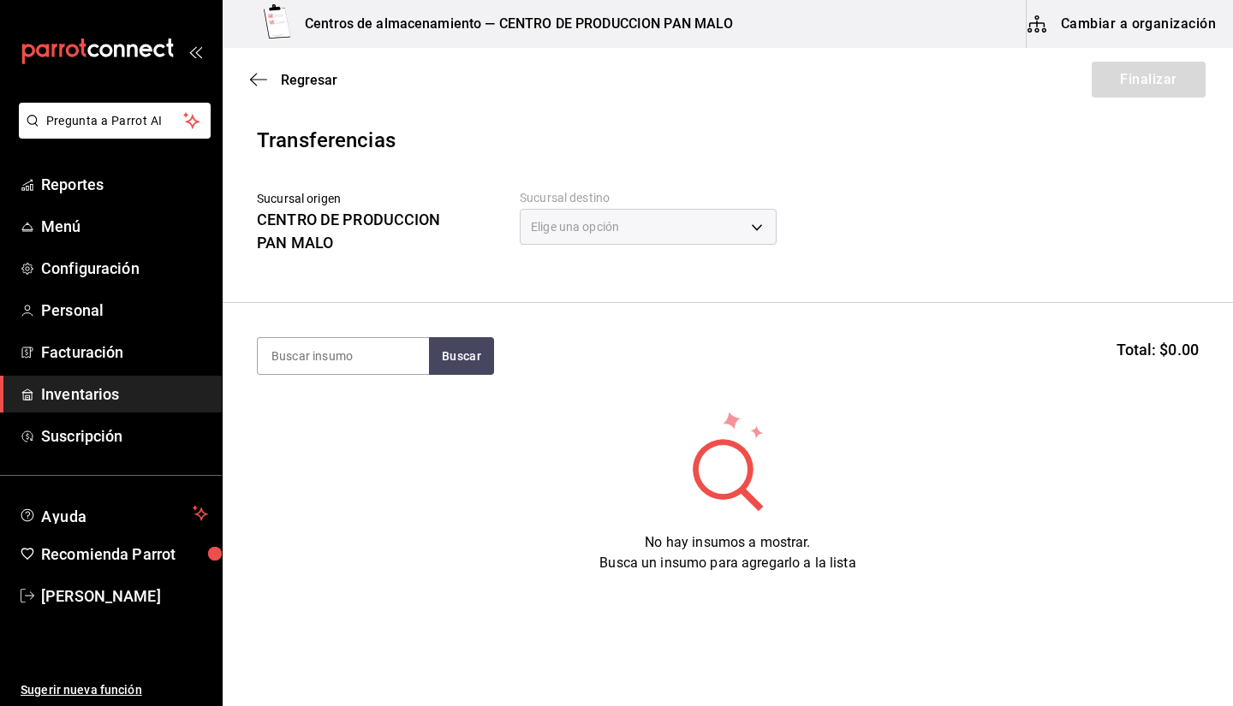
click at [589, 247] on div "Elige una opción default" at bounding box center [648, 224] width 257 height 45
click at [583, 234] on div "Elige una opción" at bounding box center [648, 227] width 257 height 36
click at [581, 229] on div "Elige una opción" at bounding box center [648, 227] width 257 height 36
click at [643, 222] on div "Elige una opción" at bounding box center [648, 227] width 257 height 36
click at [351, 368] on input at bounding box center [343, 356] width 171 height 36
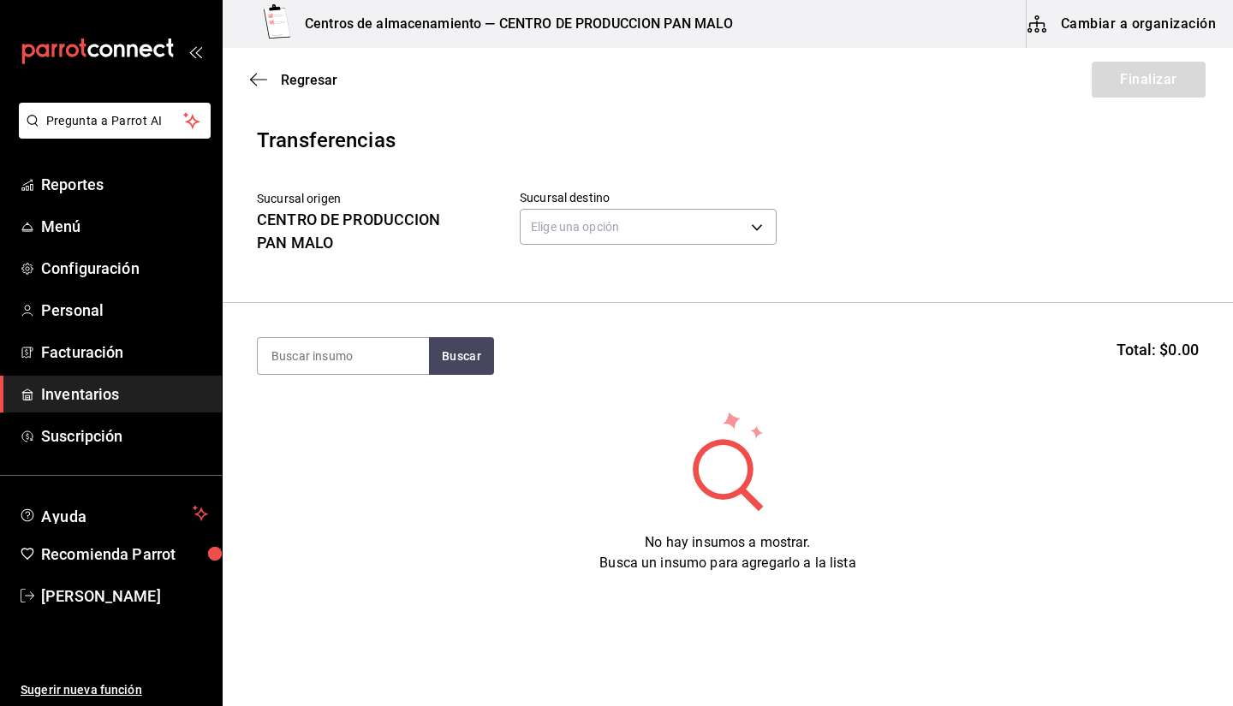
click at [559, 251] on div "Sucursal destino Elige una opción default" at bounding box center [648, 229] width 257 height 78
click at [551, 223] on body "Pregunta a Parrot AI Reportes Menú Configuración Personal Facturación Inventari…" at bounding box center [616, 304] width 1233 height 609
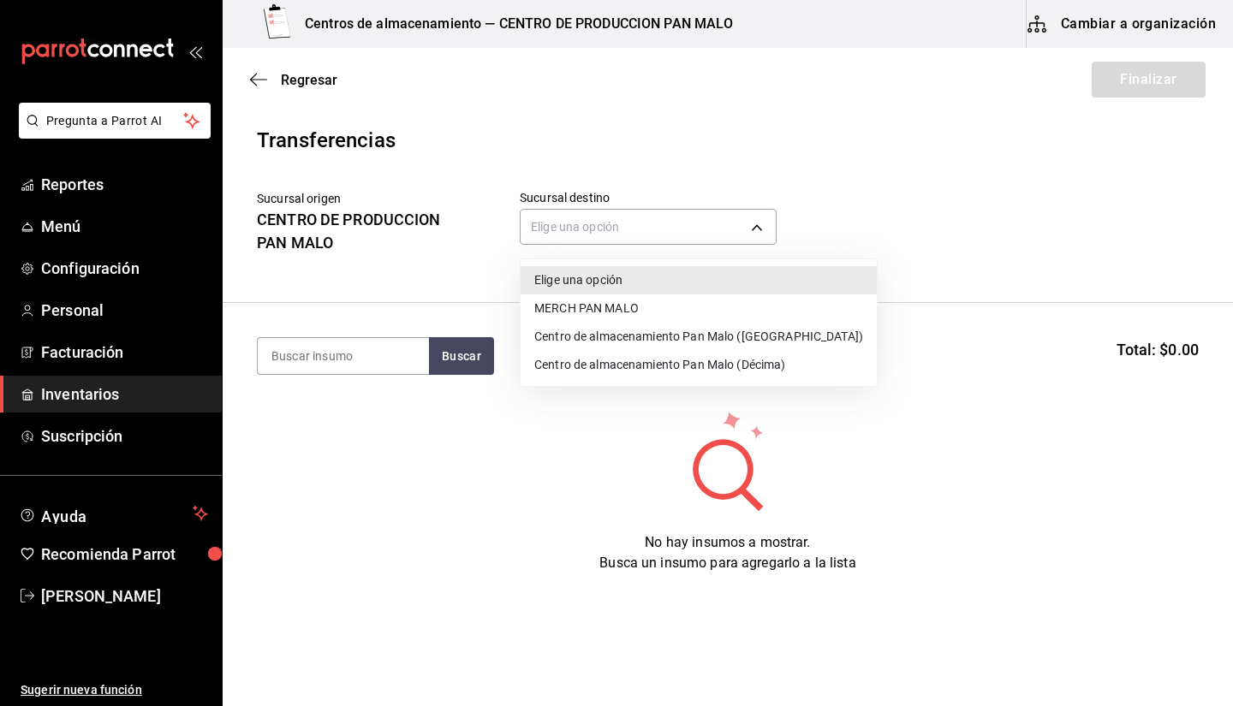
click at [635, 336] on li "Centro de almacenamiento Pan Malo ([GEOGRAPHIC_DATA])" at bounding box center [698, 337] width 356 height 28
type input "43bf6f0e-6c17-4396-b3d5-f44a28c2c87c"
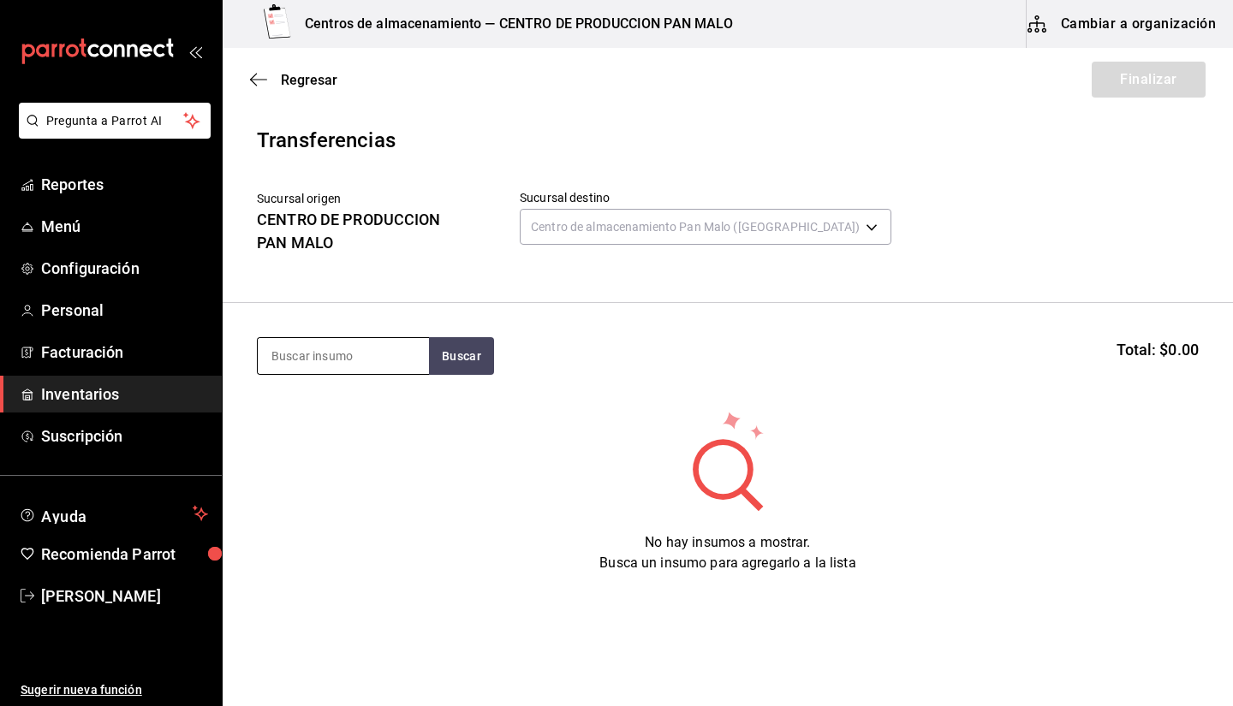
click at [403, 347] on input at bounding box center [343, 356] width 171 height 36
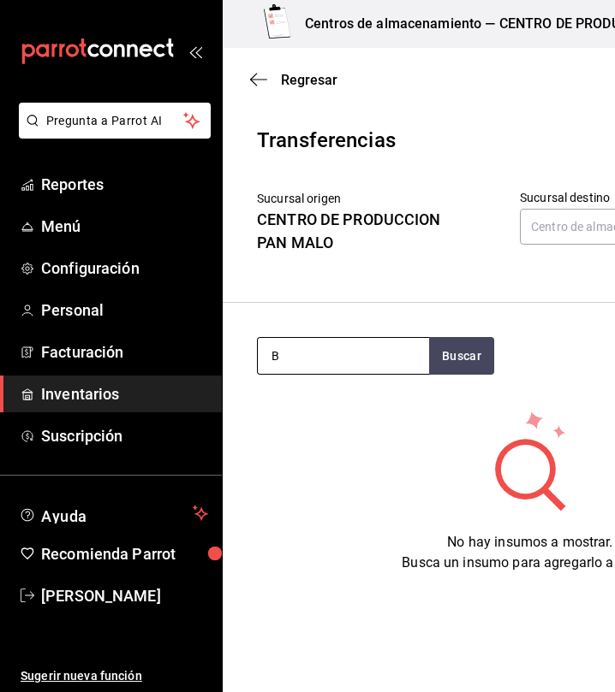
click at [381, 362] on input "B" at bounding box center [343, 356] width 171 height 36
type input "Baguette"
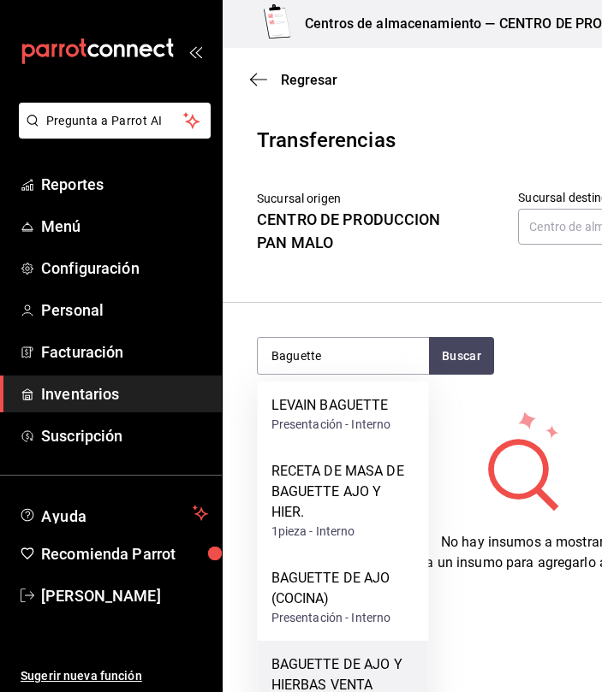
click at [385, 674] on div "BAGUETTE DE AJO Y HIERBAS VENTA" at bounding box center [343, 675] width 144 height 41
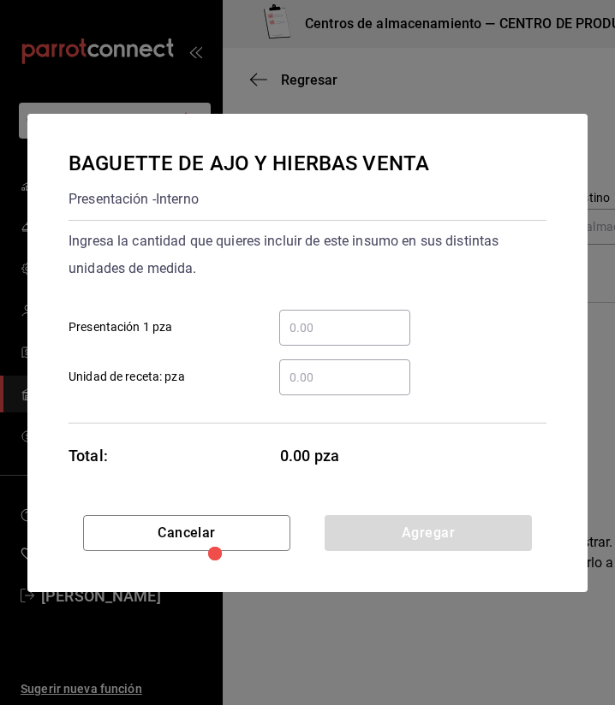
click at [322, 334] on input "​ Presentación 1 pza" at bounding box center [344, 328] width 131 height 21
click at [365, 328] on input "​ Presentación 1 pza" at bounding box center [344, 328] width 131 height 21
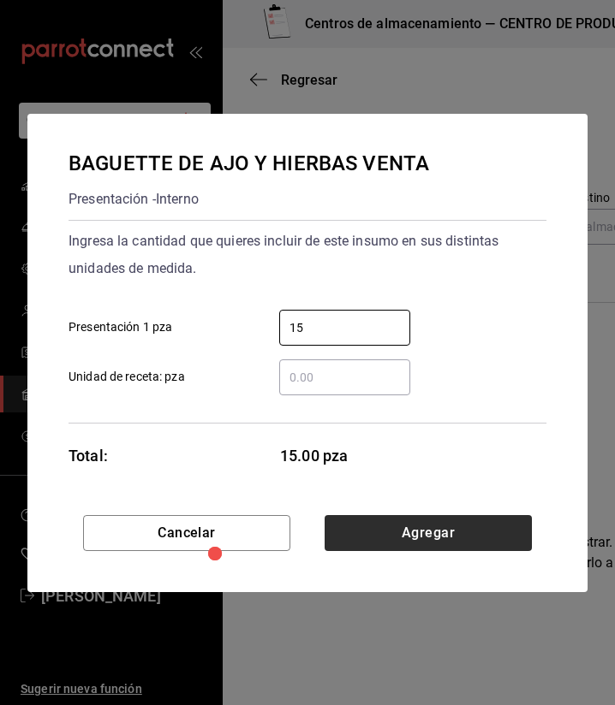
type input "15"
click at [401, 523] on button "Agregar" at bounding box center [427, 533] width 207 height 36
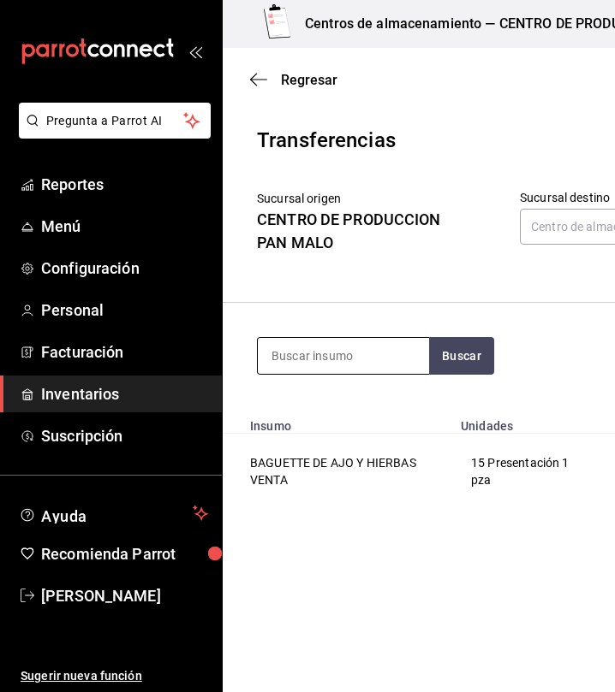
click at [342, 364] on input at bounding box center [343, 356] width 171 height 36
type input "1"
type input "bizcocho"
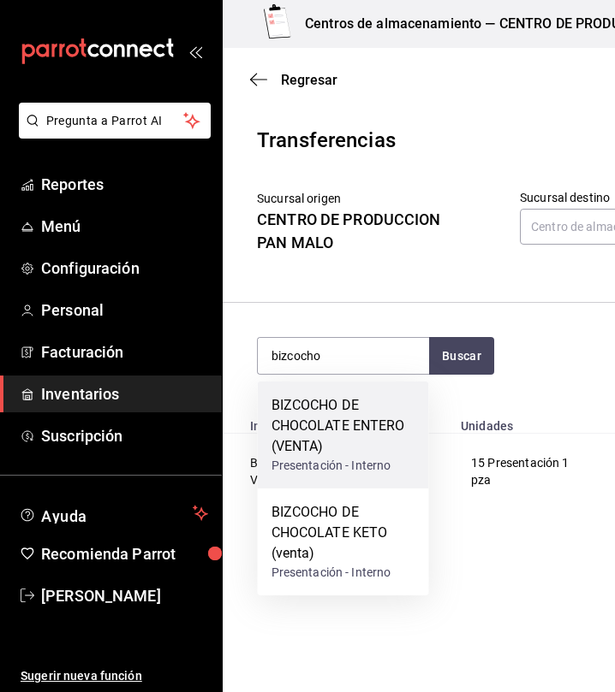
click at [354, 461] on div "Presentación - Interno" at bounding box center [343, 466] width 144 height 18
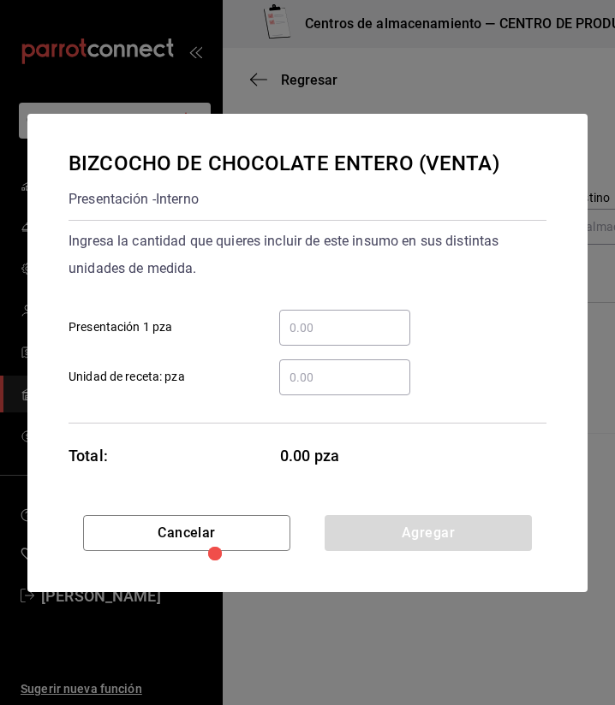
click at [334, 309] on div "​ Presentación 1 pza" at bounding box center [300, 321] width 491 height 50
click at [325, 330] on input "​ Presentación 1 pza" at bounding box center [344, 328] width 131 height 21
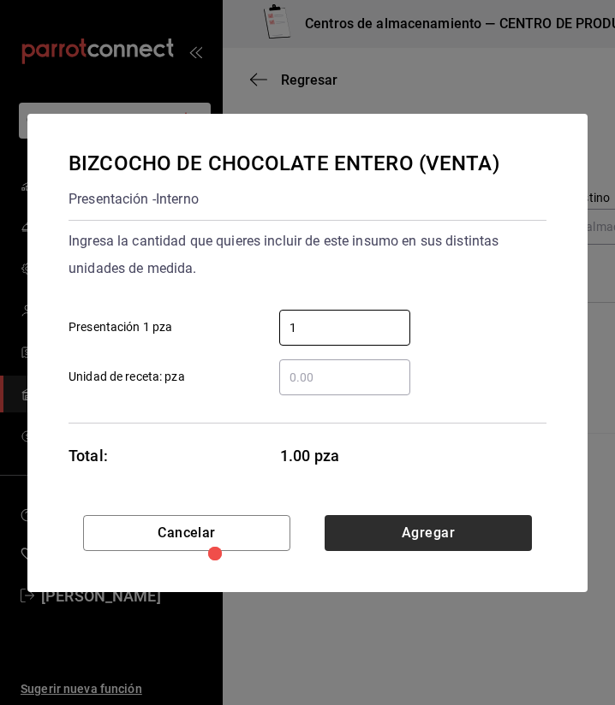
type input "1"
click at [493, 538] on button "Agregar" at bounding box center [427, 533] width 207 height 36
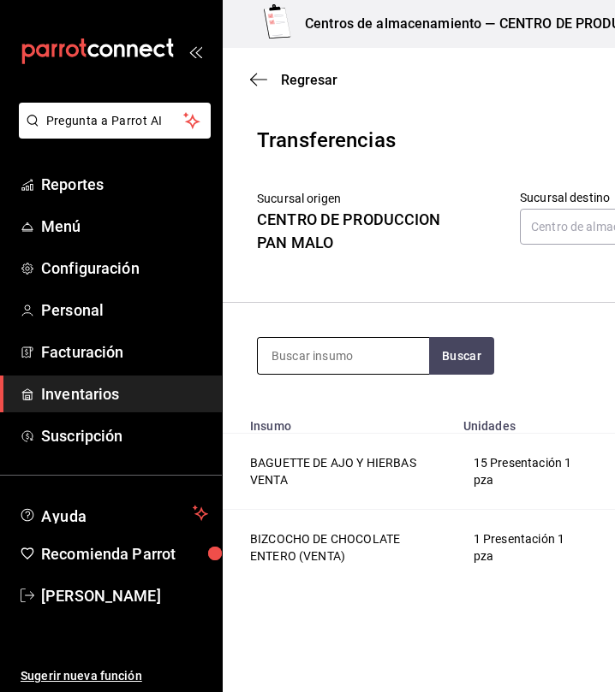
click at [322, 366] on input at bounding box center [343, 356] width 171 height 36
type input "cardamo"
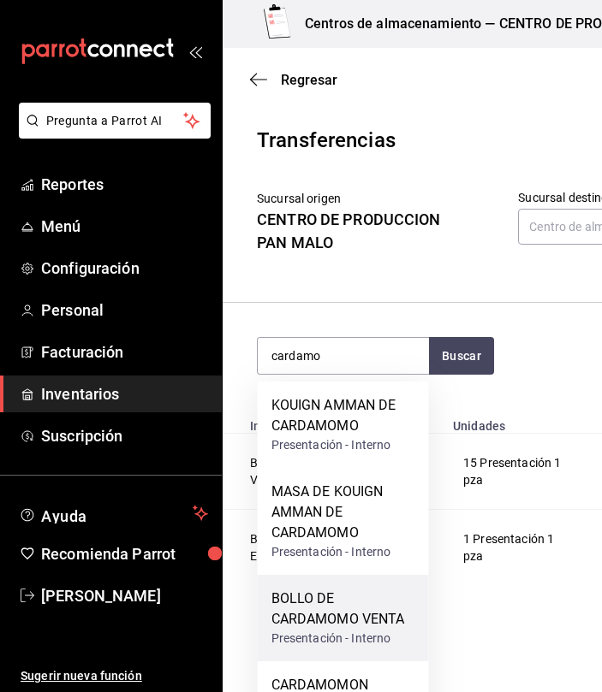
click at [392, 605] on div "BOLLO DE CARDAMOMO VENTA" at bounding box center [343, 609] width 144 height 41
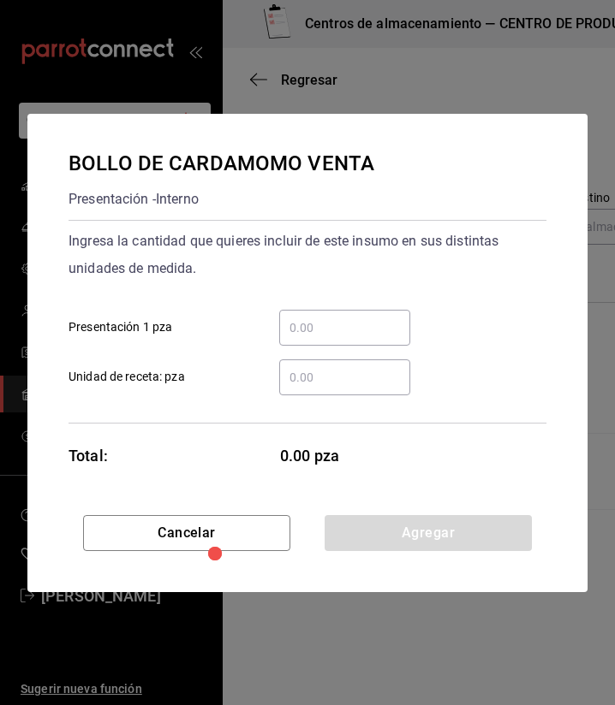
click at [306, 318] on input "​ Presentación 1 pza" at bounding box center [344, 328] width 131 height 21
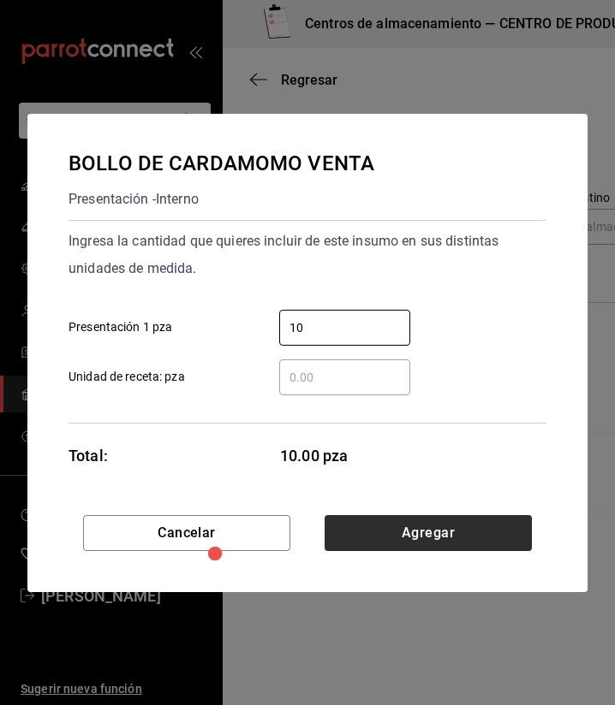
type input "10"
click at [427, 531] on button "Agregar" at bounding box center [427, 533] width 207 height 36
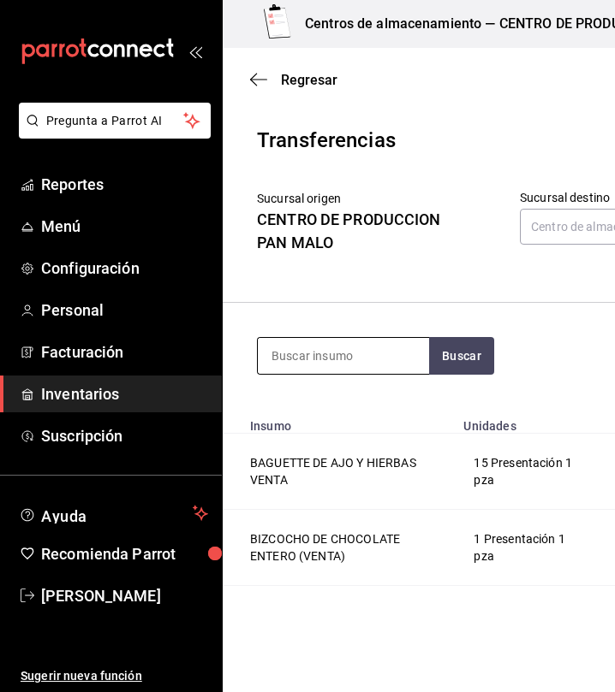
click at [364, 350] on input at bounding box center [343, 356] width 171 height 36
type input "concha"
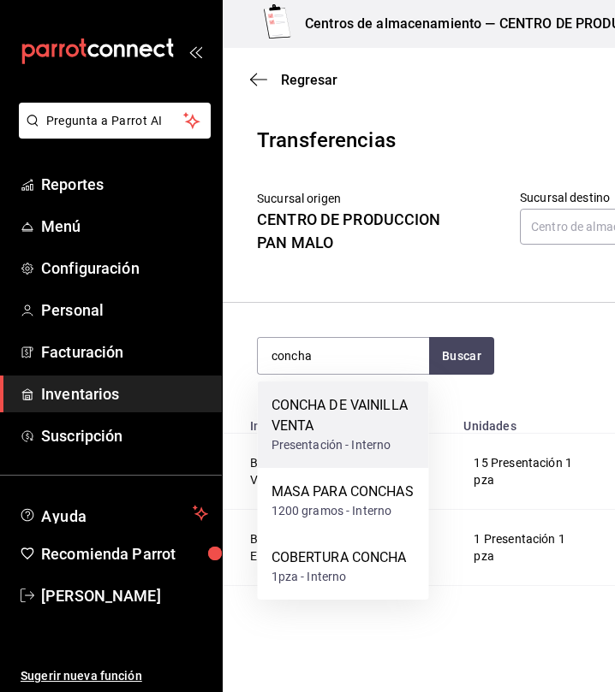
click at [359, 417] on div "CONCHA DE VAINILLA VENTA" at bounding box center [343, 415] width 144 height 41
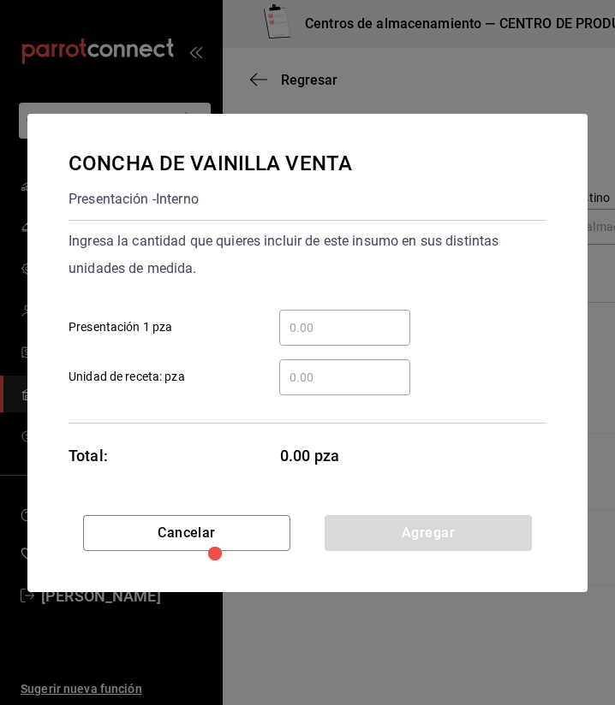
click at [347, 313] on div "​" at bounding box center [344, 328] width 131 height 36
click at [347, 318] on input "​ Presentación 1 pza" at bounding box center [344, 328] width 131 height 21
click at [353, 318] on input "​ Presentación 1 pza" at bounding box center [344, 328] width 131 height 21
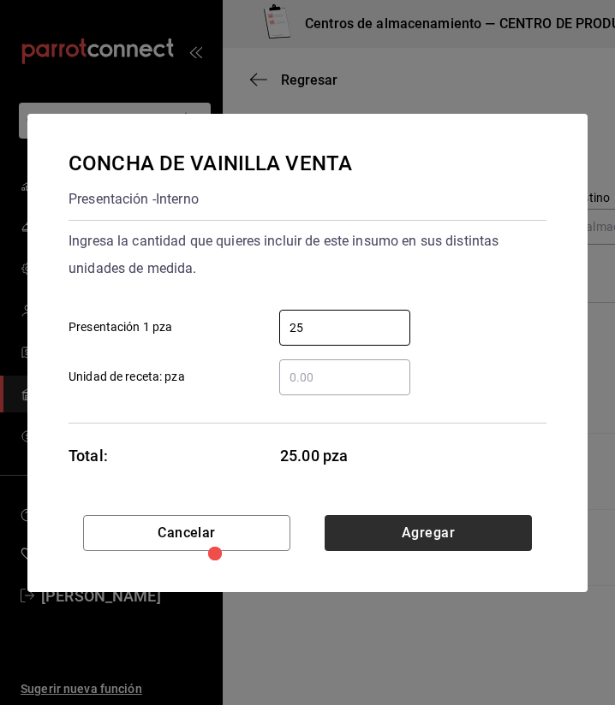
type input "25"
click at [462, 543] on button "Agregar" at bounding box center [427, 533] width 207 height 36
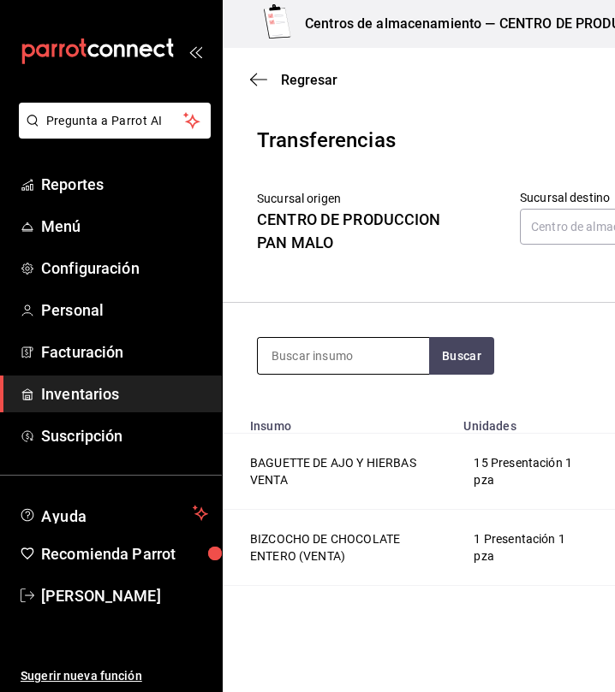
click at [348, 342] on input at bounding box center [343, 356] width 171 height 36
click at [347, 343] on input at bounding box center [343, 356] width 171 height 36
type input "croissan"
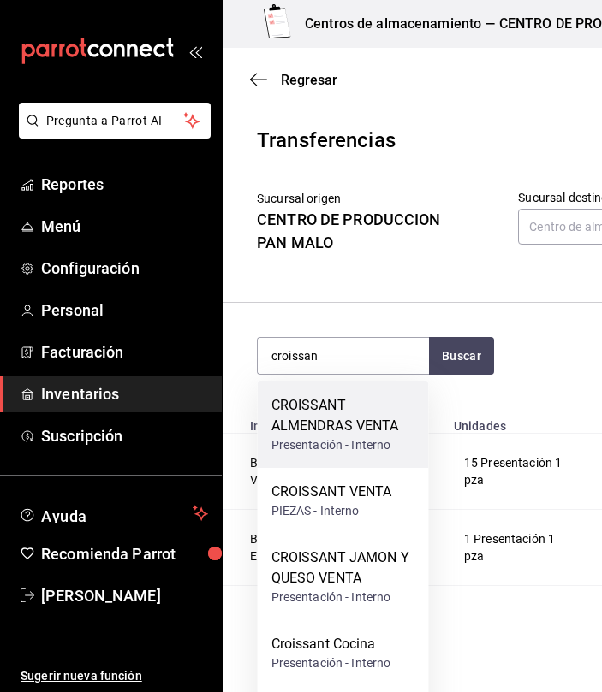
click at [346, 434] on div "CROISSANT ALMENDRAS VENTA" at bounding box center [343, 415] width 144 height 41
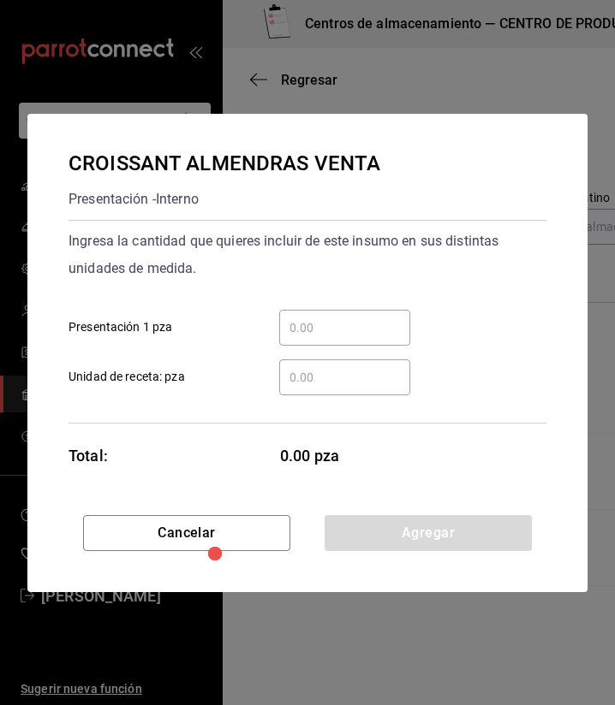
click at [337, 336] on input "​ Presentación 1 pza" at bounding box center [344, 328] width 131 height 21
click at [390, 328] on input "​ Presentación 1 pza" at bounding box center [344, 328] width 131 height 21
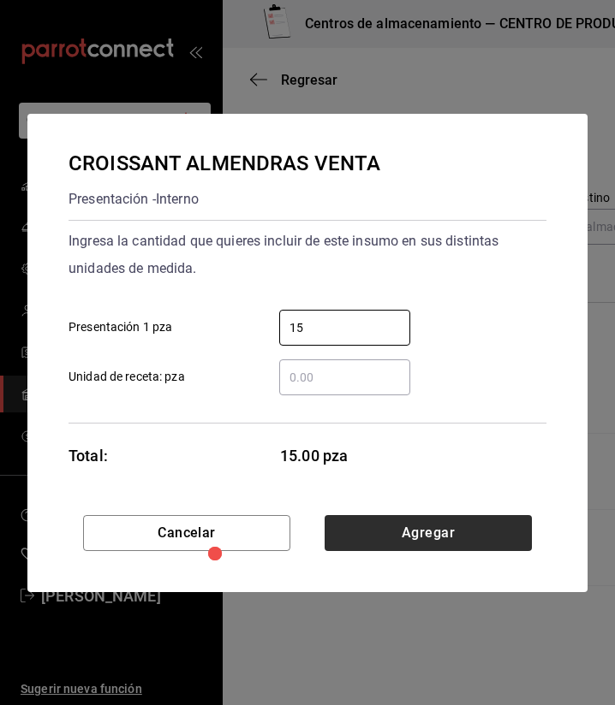
type input "15"
click at [395, 530] on button "Agregar" at bounding box center [427, 533] width 207 height 36
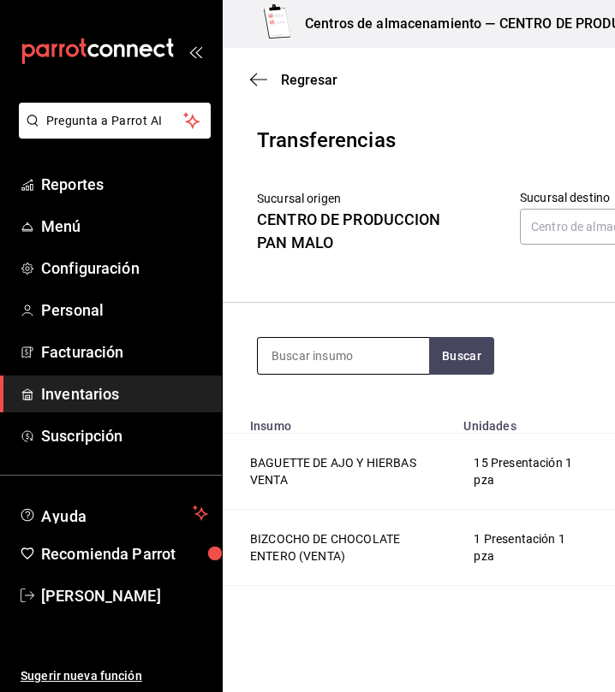
click at [307, 356] on input at bounding box center [343, 356] width 171 height 36
type input "nudo"
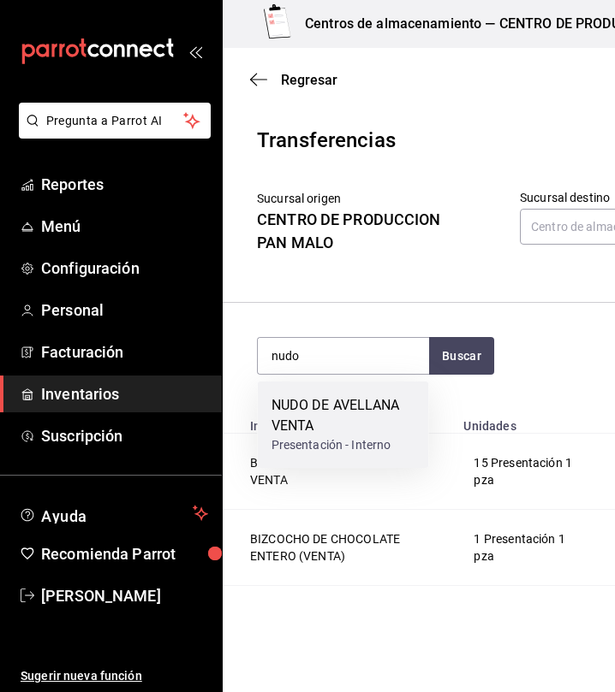
click at [367, 435] on div "NUDO DE AVELLANA VENTA" at bounding box center [343, 415] width 144 height 41
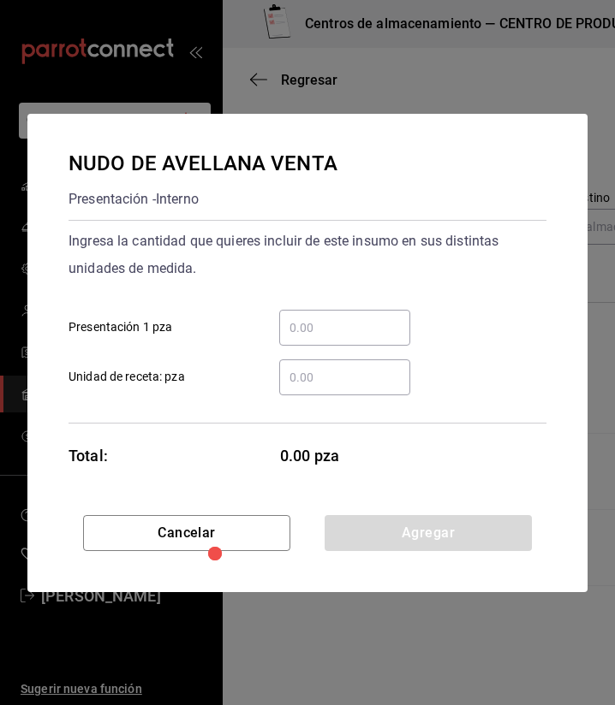
click at [361, 333] on input "​ Presentación 1 pza" at bounding box center [344, 328] width 131 height 21
type input "3"
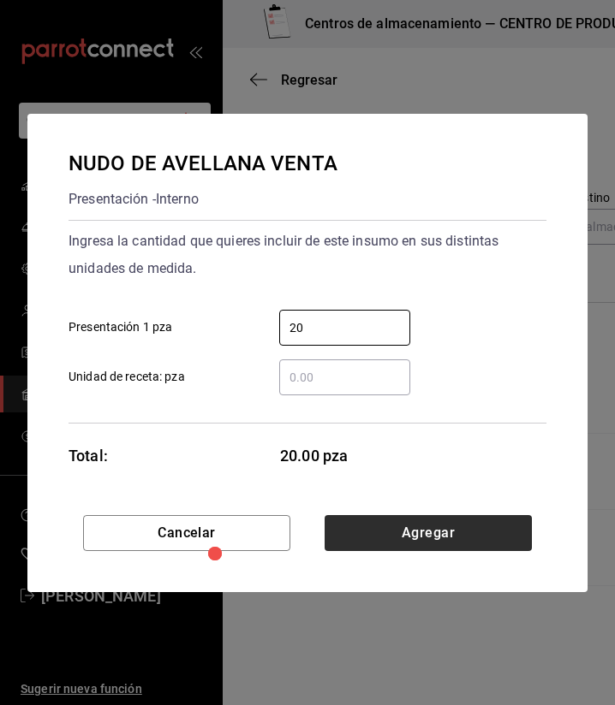
type input "20"
click at [425, 532] on button "Agregar" at bounding box center [427, 533] width 207 height 36
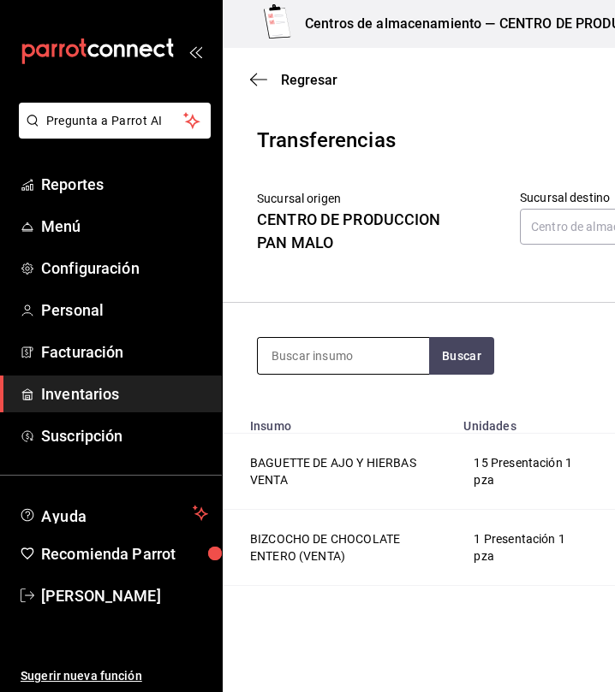
click at [354, 347] on input at bounding box center [343, 356] width 171 height 36
type input "p"
type input "caja"
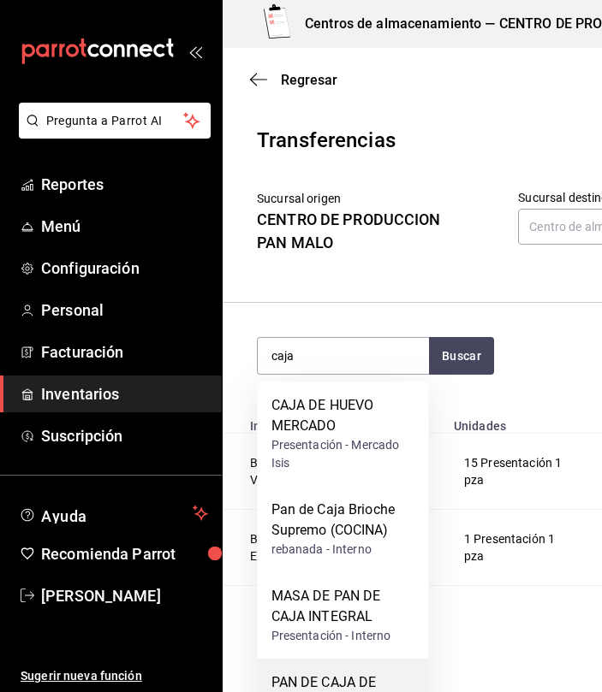
click at [376, 672] on div "PAN DE CAJA DE MASA MADRE Presentación - Interno" at bounding box center [343, 702] width 171 height 86
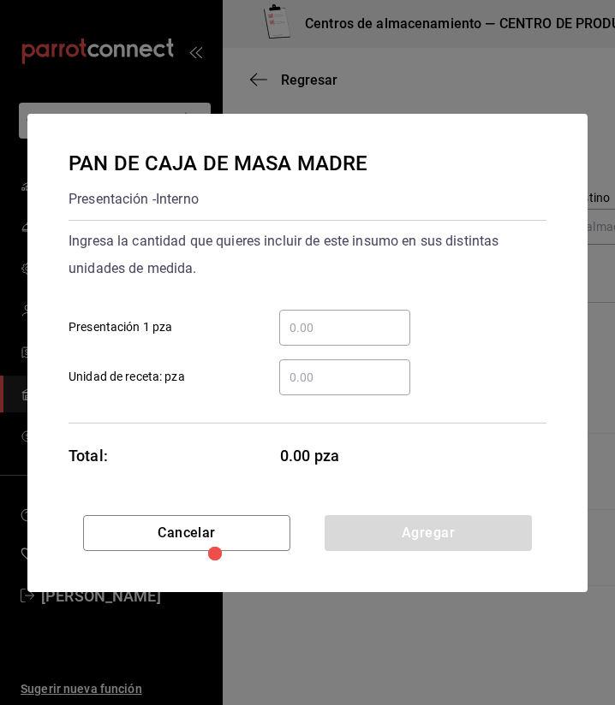
click at [321, 322] on input "​ Presentación 1 pza" at bounding box center [344, 328] width 131 height 21
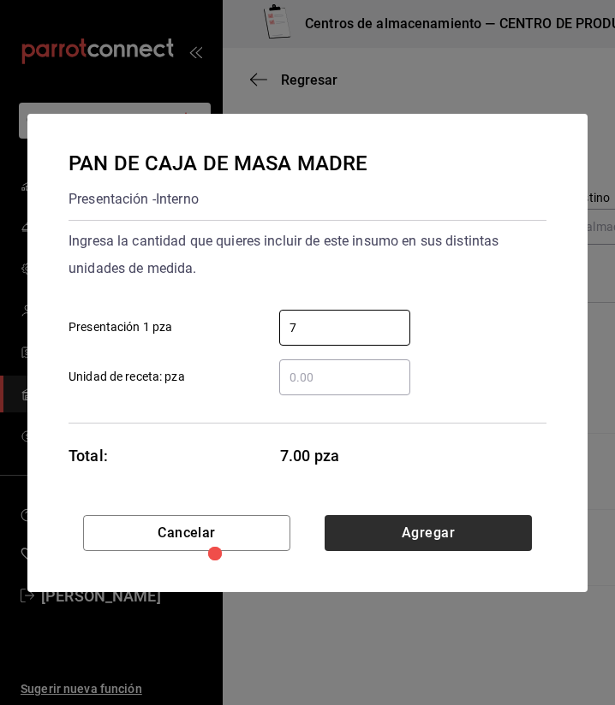
type input "7"
click at [447, 538] on button "Agregar" at bounding box center [427, 533] width 207 height 36
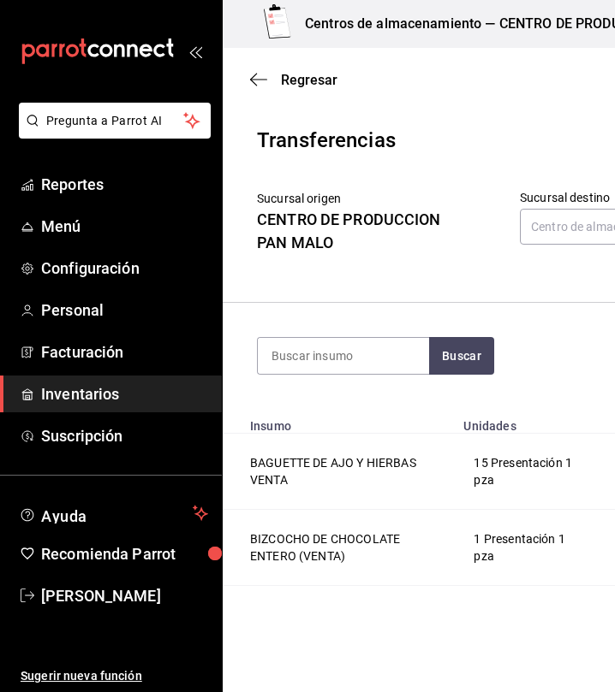
click at [347, 333] on section "Buscar Total: $872.26" at bounding box center [530, 356] width 615 height 106
click at [347, 362] on input at bounding box center [343, 356] width 171 height 36
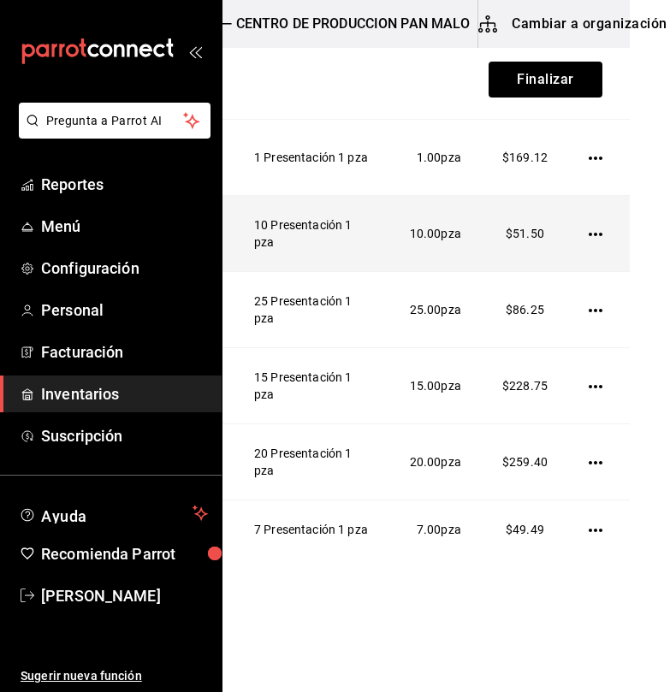
scroll to position [389, 0]
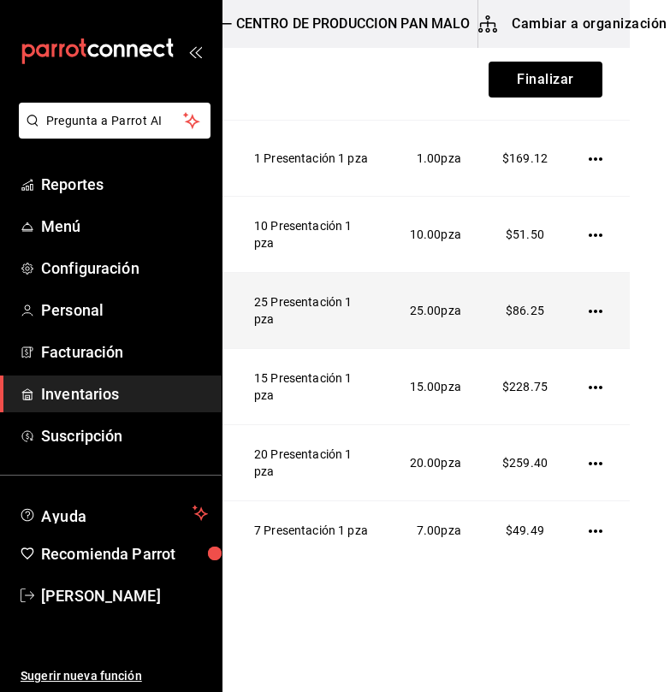
type input "inte"
click at [589, 311] on icon "button" at bounding box center [596, 312] width 14 height 14
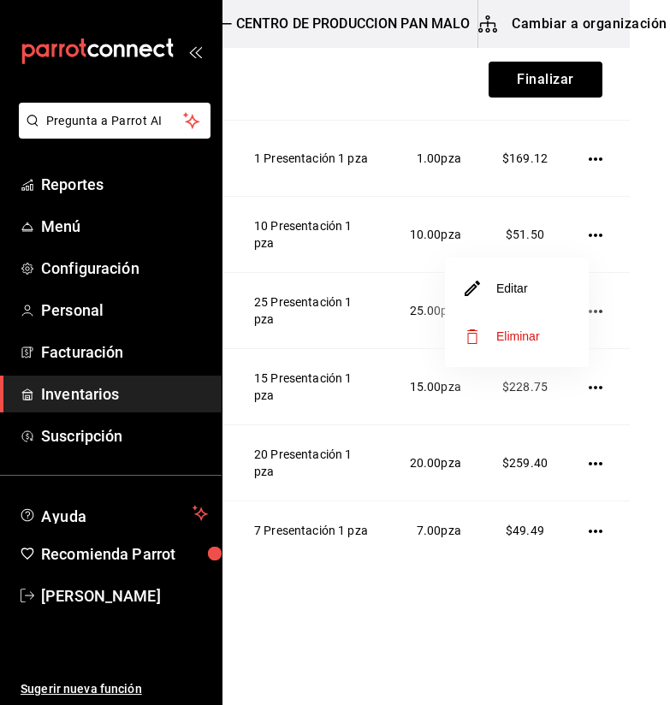
click at [546, 290] on li "Editar" at bounding box center [517, 288] width 144 height 48
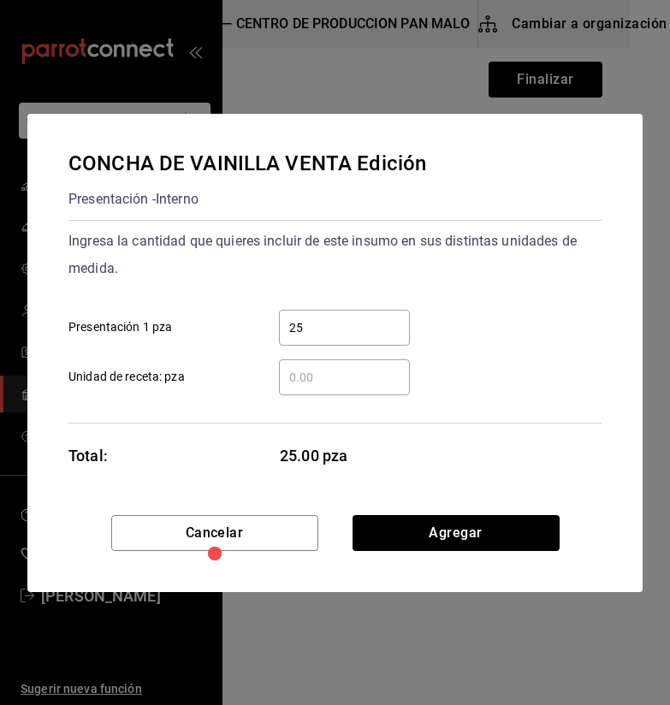
click at [378, 321] on input "25" at bounding box center [344, 328] width 131 height 21
type input "2"
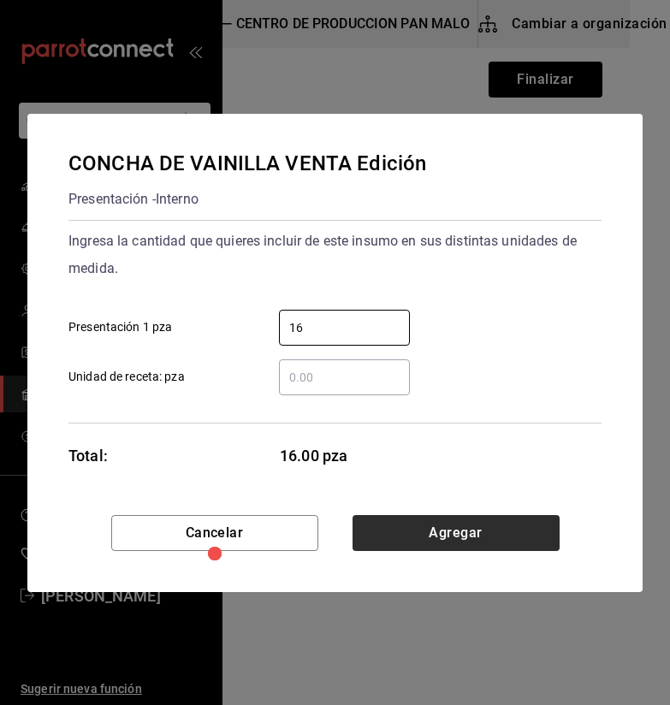
type input "16"
click at [514, 528] on button "Agregar" at bounding box center [456, 533] width 207 height 36
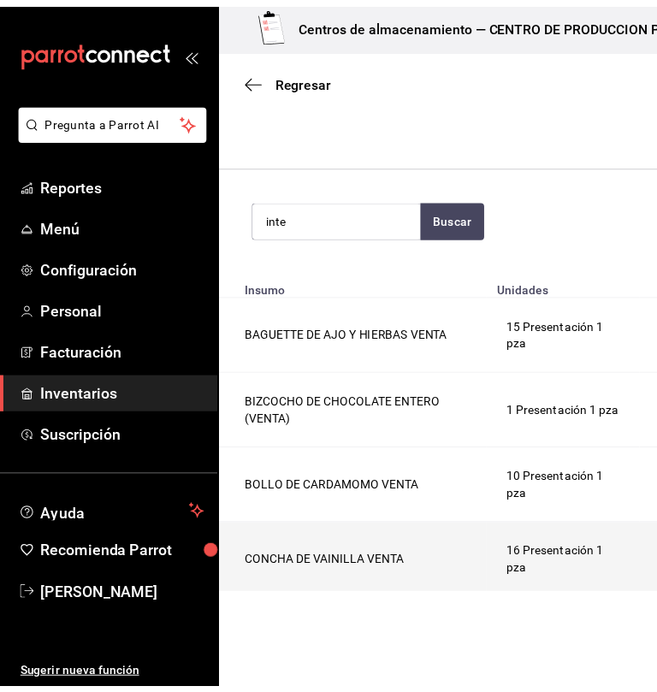
scroll to position [0, 0]
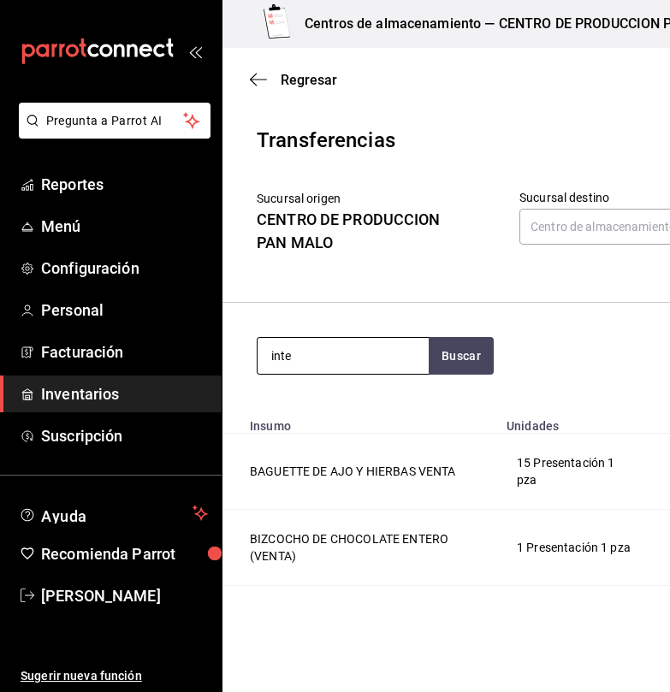
click at [347, 367] on input "inte" at bounding box center [343, 356] width 171 height 36
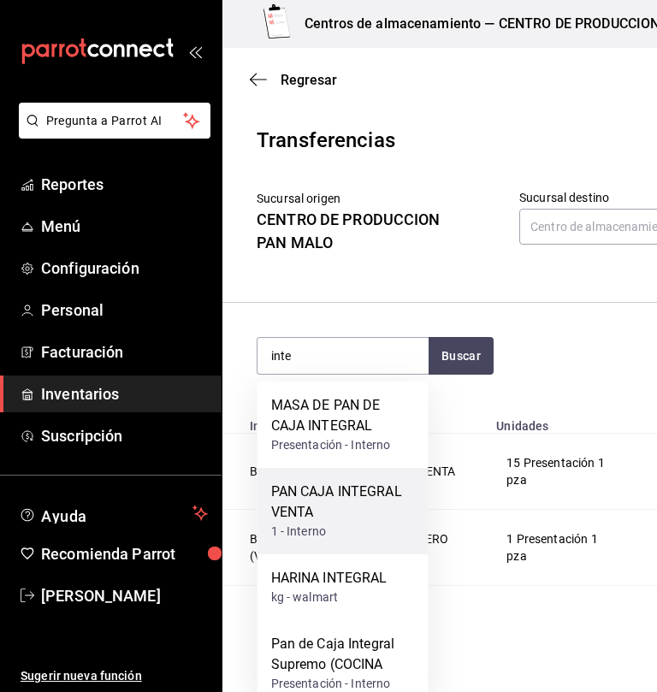
click at [353, 513] on div "PAN CAJA INTEGRAL VENTA" at bounding box center [343, 502] width 144 height 41
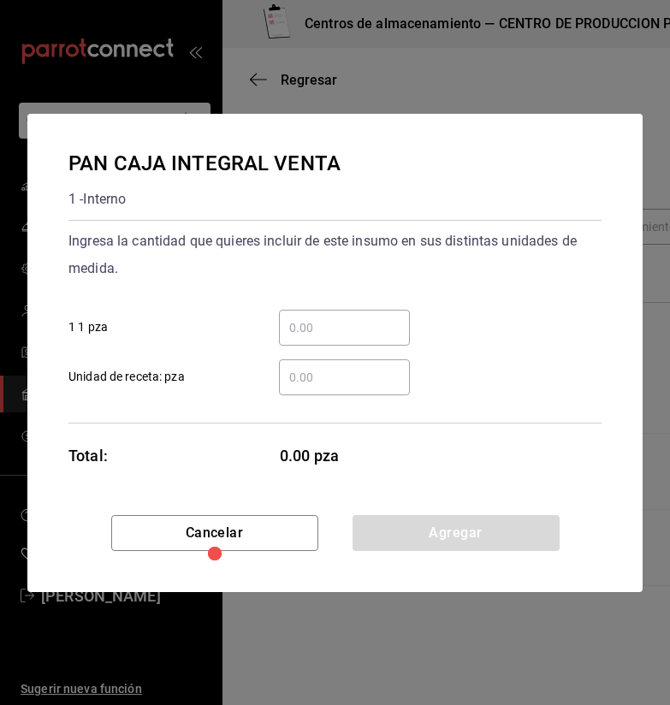
click at [302, 331] on input "​ 1 1 pza" at bounding box center [344, 328] width 131 height 21
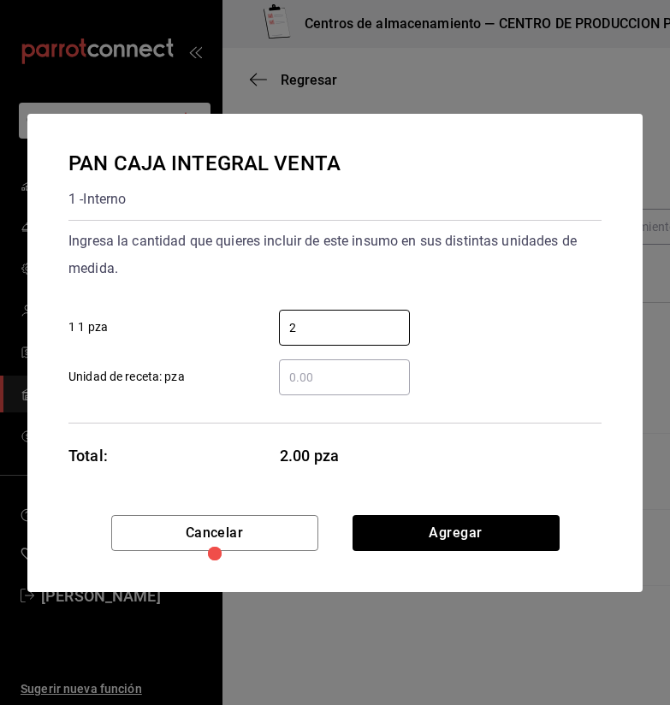
type input "2"
click at [499, 552] on div "Cancelar Agregar" at bounding box center [334, 553] width 615 height 77
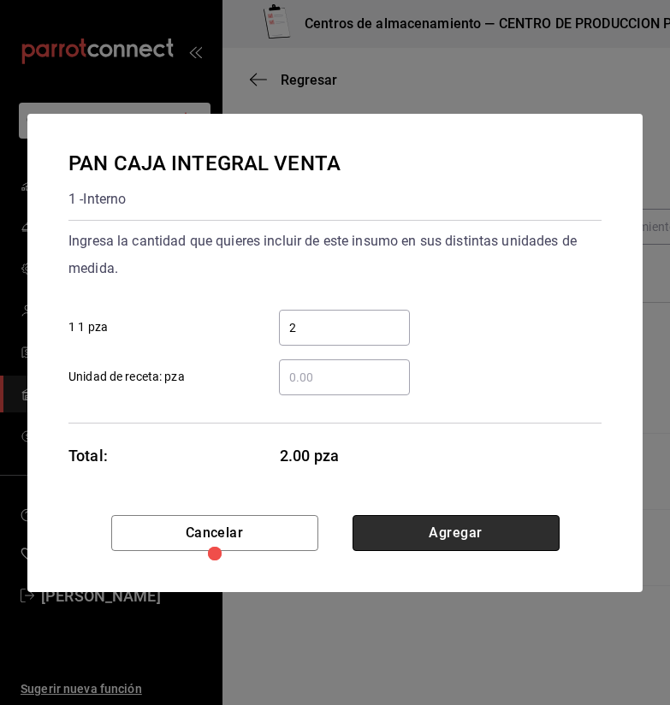
click at [485, 538] on button "Agregar" at bounding box center [456, 533] width 207 height 36
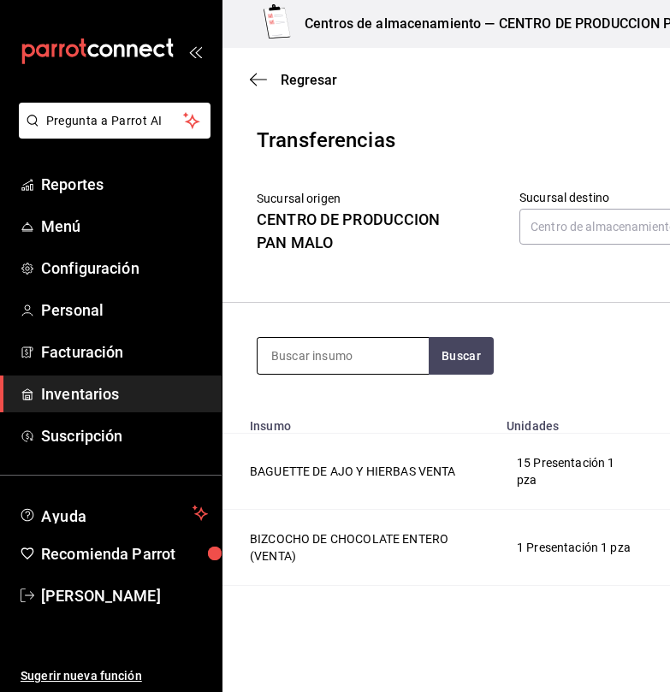
click at [390, 365] on input at bounding box center [343, 356] width 171 height 36
type input "'"
type input "plat"
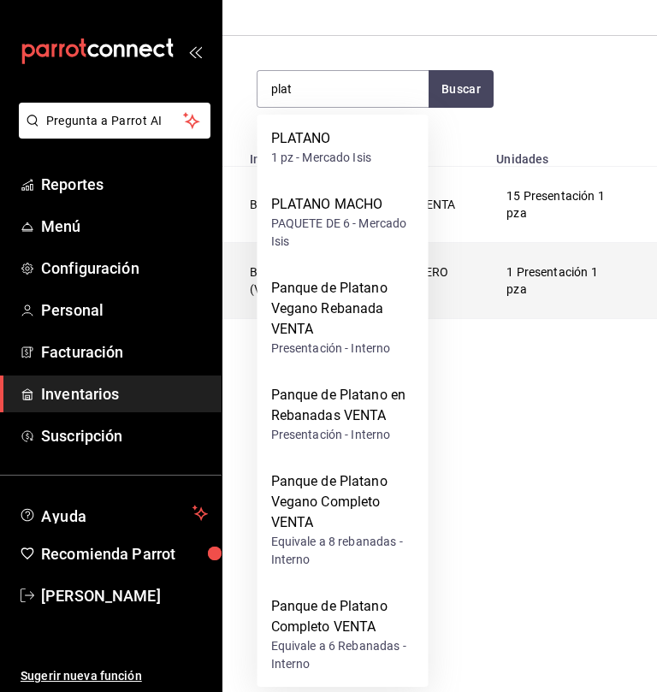
scroll to position [269, 0]
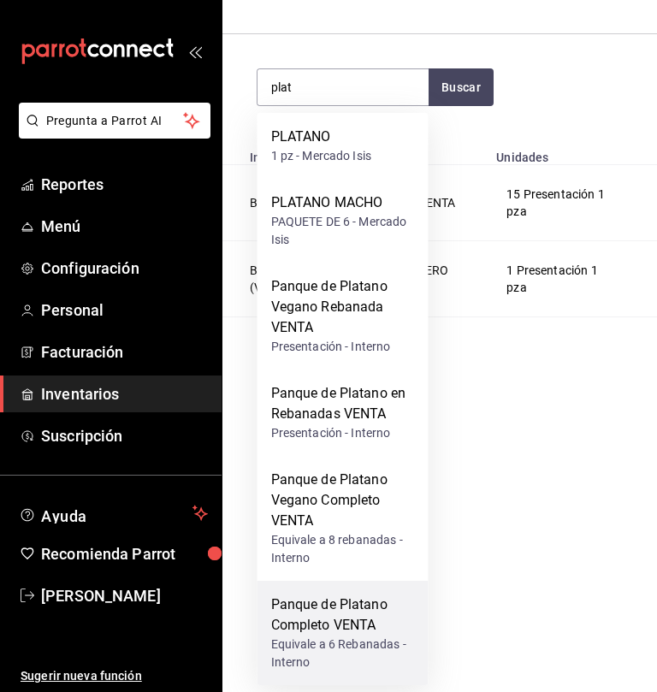
click at [380, 627] on div "Panque de Platano Completo VENTA" at bounding box center [343, 615] width 144 height 41
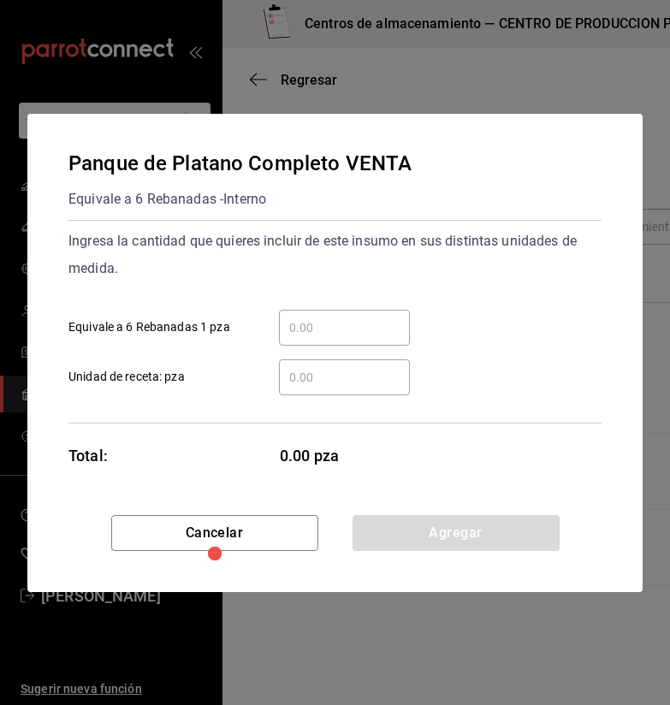
click at [433, 341] on div "​ Equivale a 6 Rebanadas 1 pza" at bounding box center [328, 321] width 547 height 50
click at [356, 322] on input "​ Equivale a 6 Rebanadas 1 pza" at bounding box center [344, 328] width 131 height 21
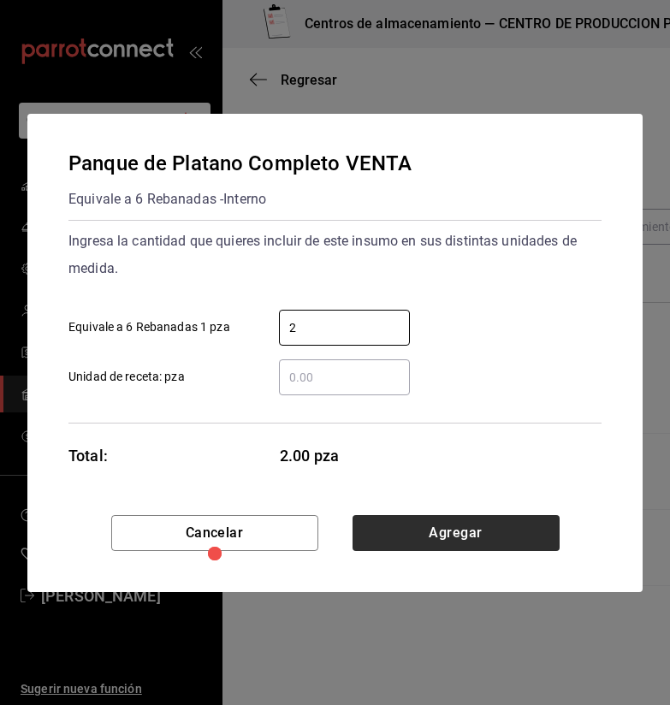
type input "2"
click at [531, 528] on button "Agregar" at bounding box center [456, 533] width 207 height 36
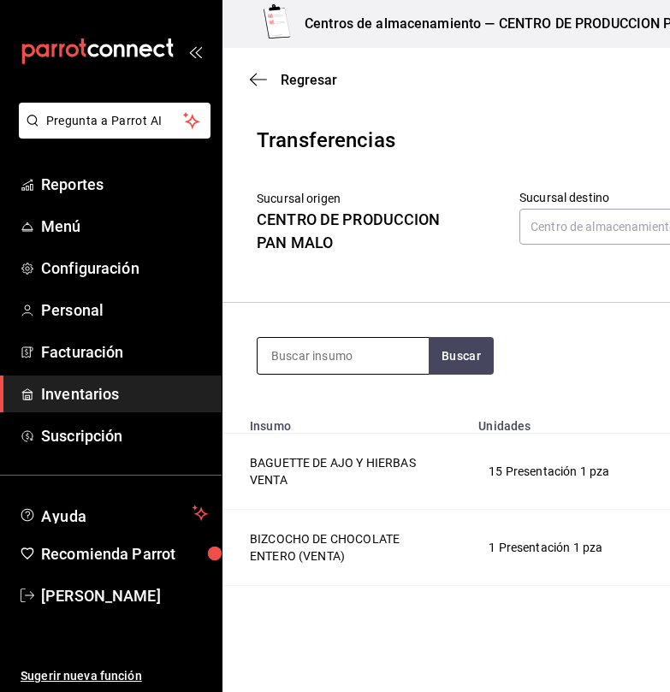
click at [375, 371] on input at bounding box center [343, 356] width 171 height 36
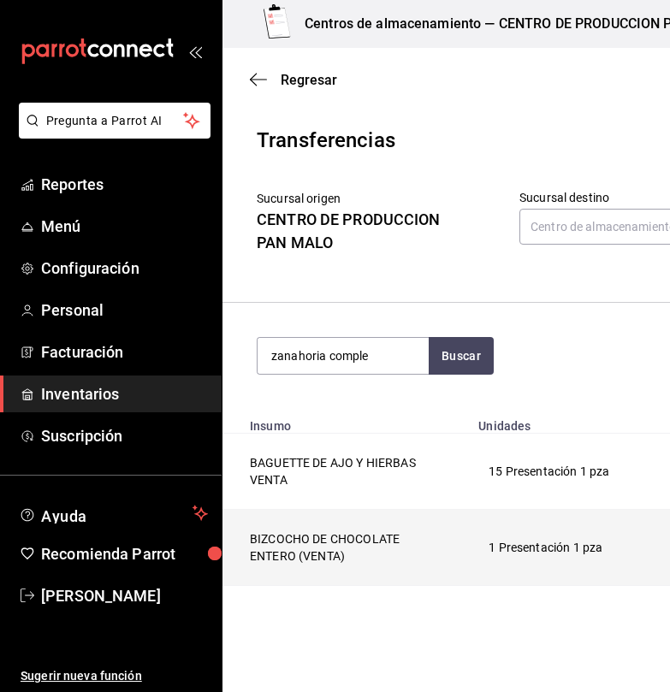
type input "zanahoria comple"
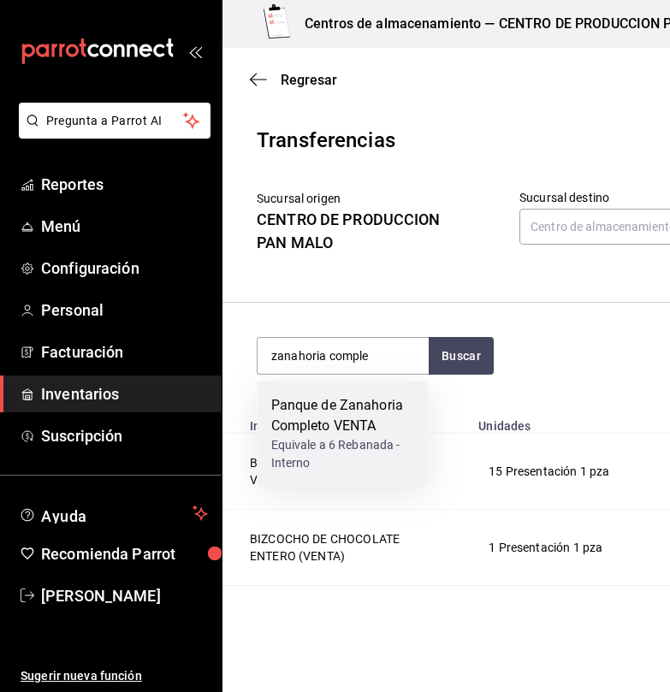
click at [340, 430] on div "Panque de Zanahoria Completo VENTA" at bounding box center [343, 415] width 144 height 41
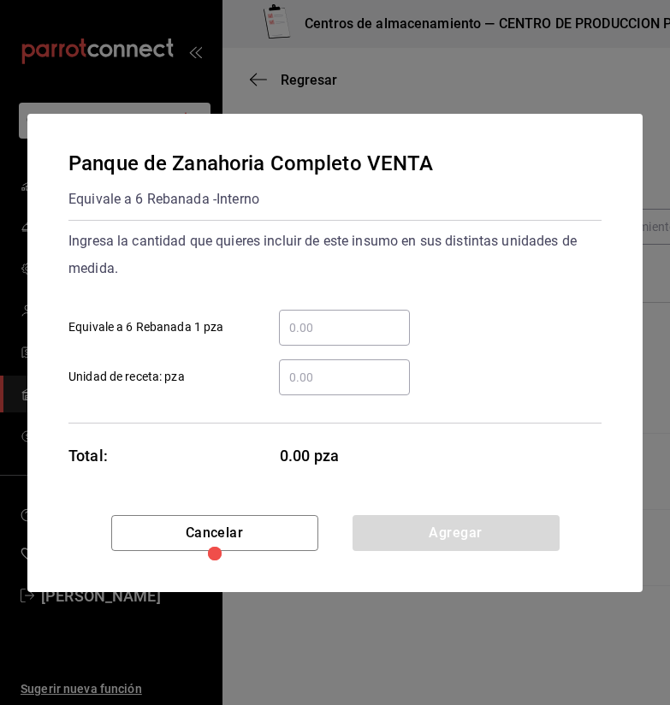
click at [356, 311] on div "​" at bounding box center [344, 328] width 131 height 36
click at [356, 318] on input "​ Equivale a 6 Rebanada 1 pza" at bounding box center [344, 328] width 131 height 21
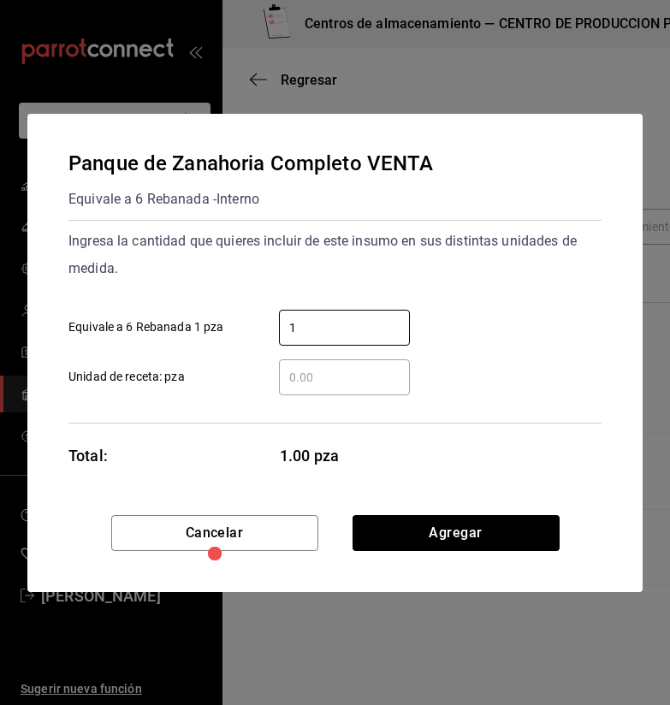
type input "1"
click at [525, 514] on div "Panque de Zanahoria Completo VENTA Equivale a 6 Rebanada - Interno Ingresa la c…" at bounding box center [334, 314] width 615 height 401
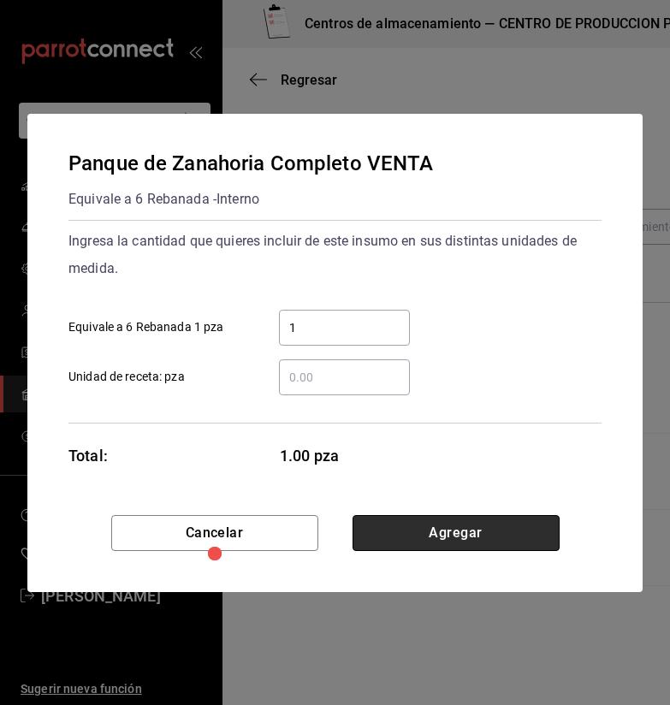
click at [512, 526] on button "Agregar" at bounding box center [456, 533] width 207 height 36
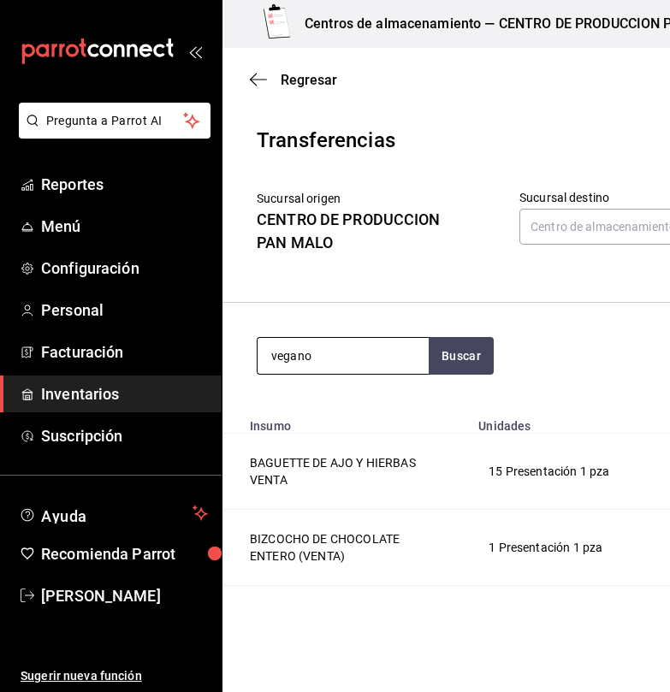
type input "vegano"
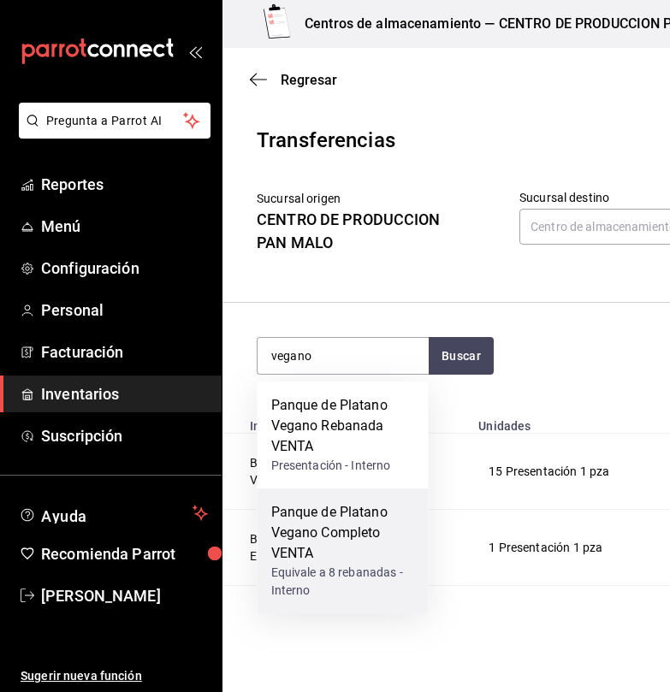
click at [383, 535] on div "Panque de Platano Vegano Completo VENTA" at bounding box center [343, 533] width 144 height 62
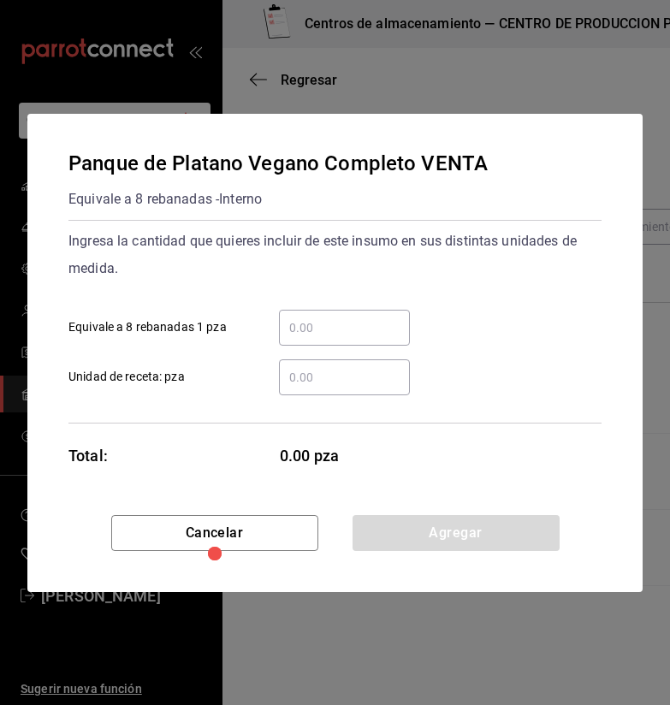
click at [339, 328] on input "​ Equivale a 8 rebanadas 1 pza" at bounding box center [344, 328] width 131 height 21
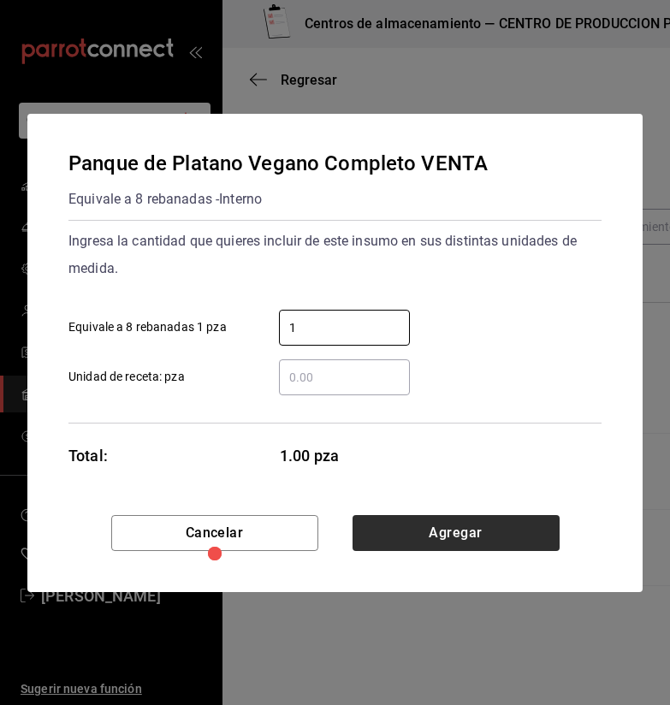
type input "1"
click at [522, 545] on button "Agregar" at bounding box center [456, 533] width 207 height 36
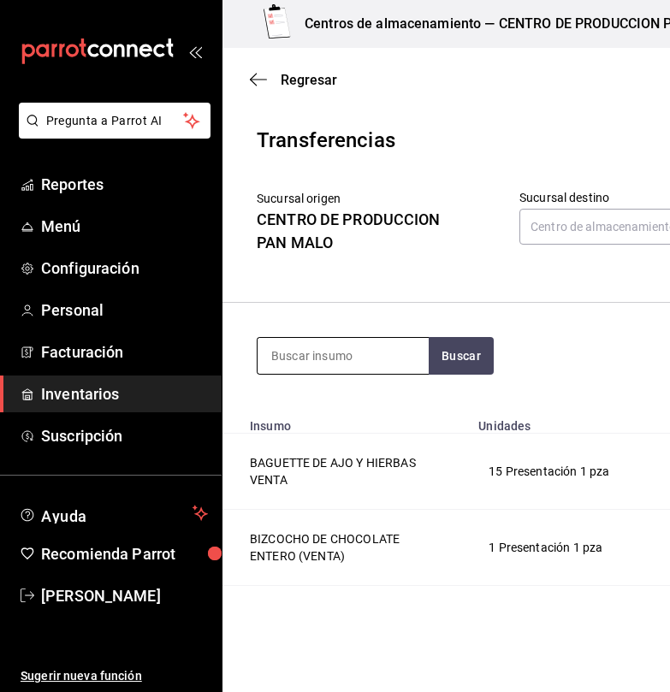
click at [341, 353] on input at bounding box center [343, 356] width 171 height 36
type input "polvoron"
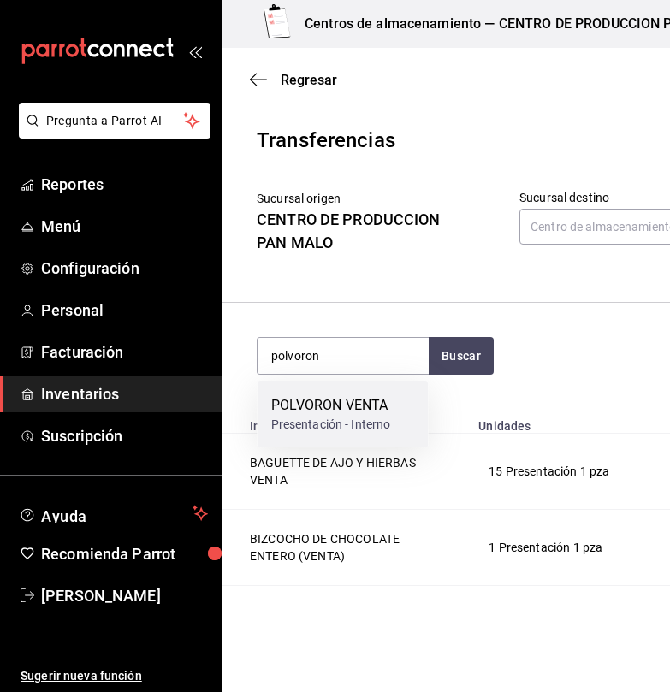
click at [344, 405] on div "POLVORON VENTA" at bounding box center [331, 405] width 120 height 21
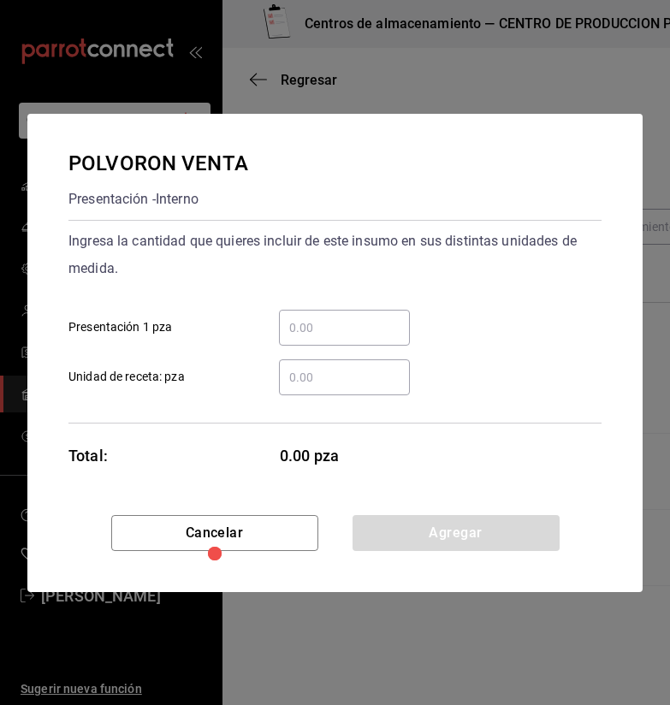
click at [374, 313] on div "​" at bounding box center [344, 328] width 131 height 36
click at [374, 318] on input "​ Presentación 1 pza" at bounding box center [344, 328] width 131 height 21
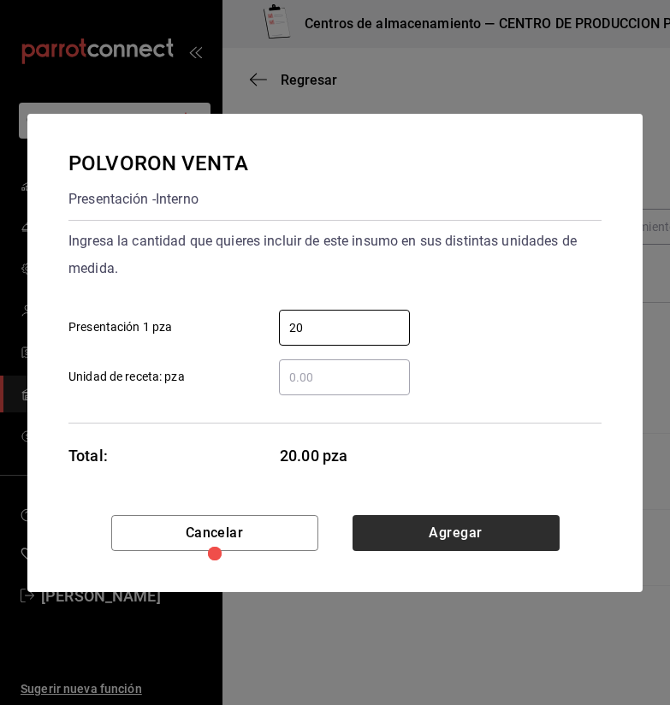
type input "20"
click at [524, 541] on button "Agregar" at bounding box center [456, 533] width 207 height 36
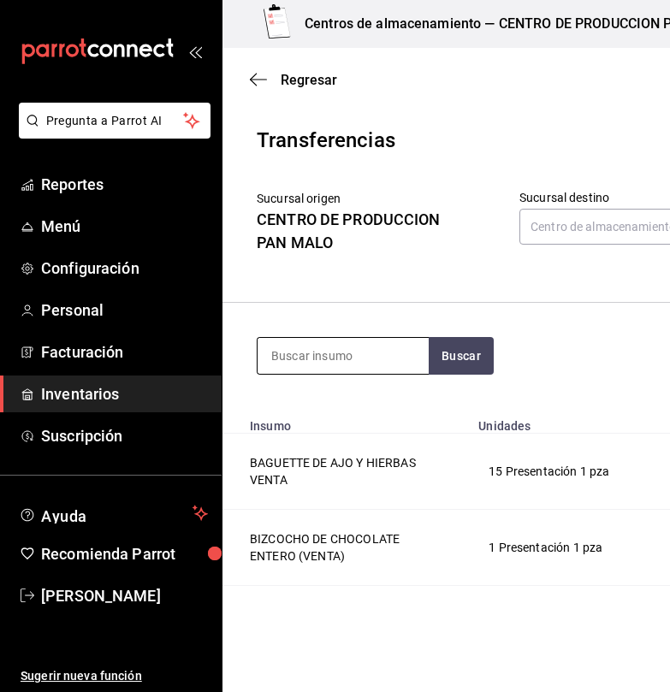
click at [360, 351] on input at bounding box center [343, 356] width 171 height 36
type input "rol"
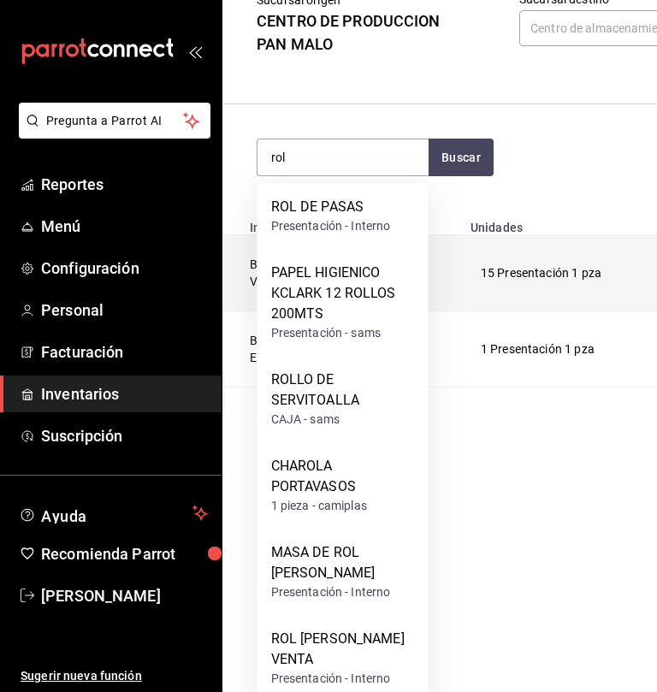
scroll to position [200, 0]
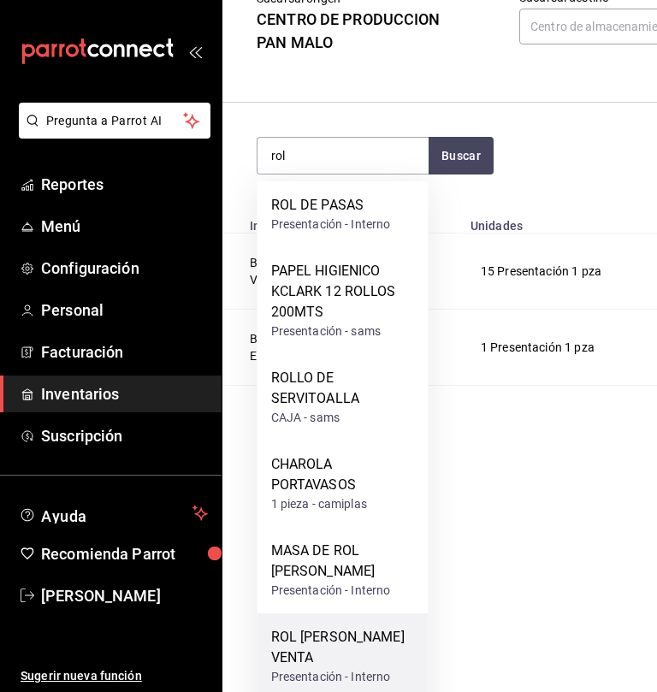
click at [342, 670] on div "Presentación - Interno" at bounding box center [343, 677] width 144 height 18
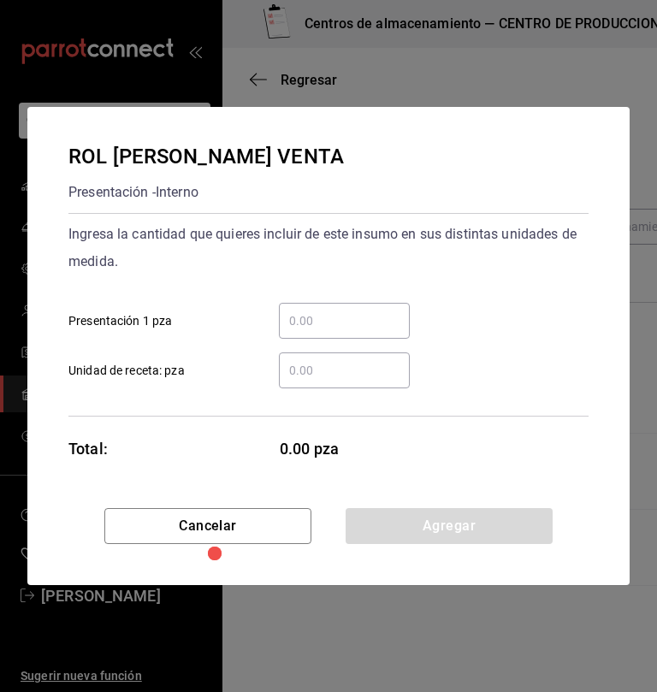
scroll to position [0, 0]
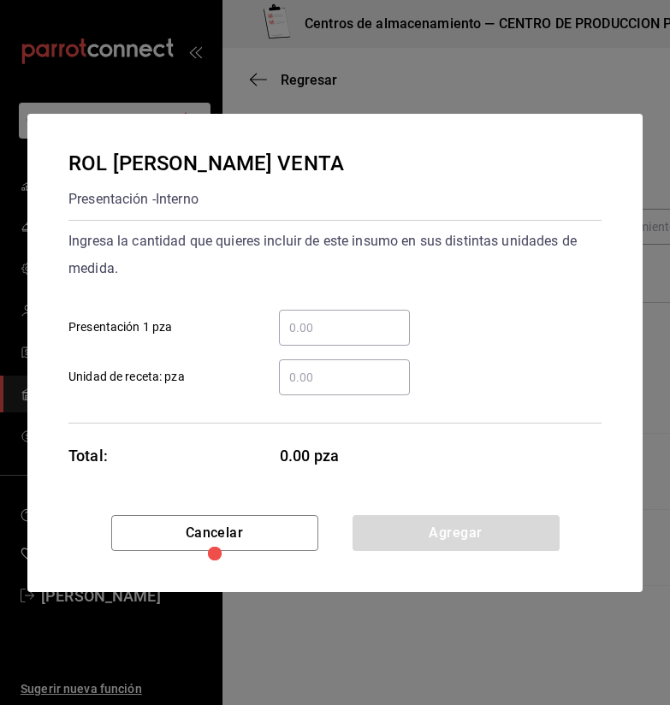
click at [312, 341] on div "​" at bounding box center [344, 328] width 131 height 36
click at [312, 338] on input "​ Presentación 1 pza" at bounding box center [344, 328] width 131 height 21
click at [321, 333] on input "​ Presentación 1 pza" at bounding box center [344, 328] width 131 height 21
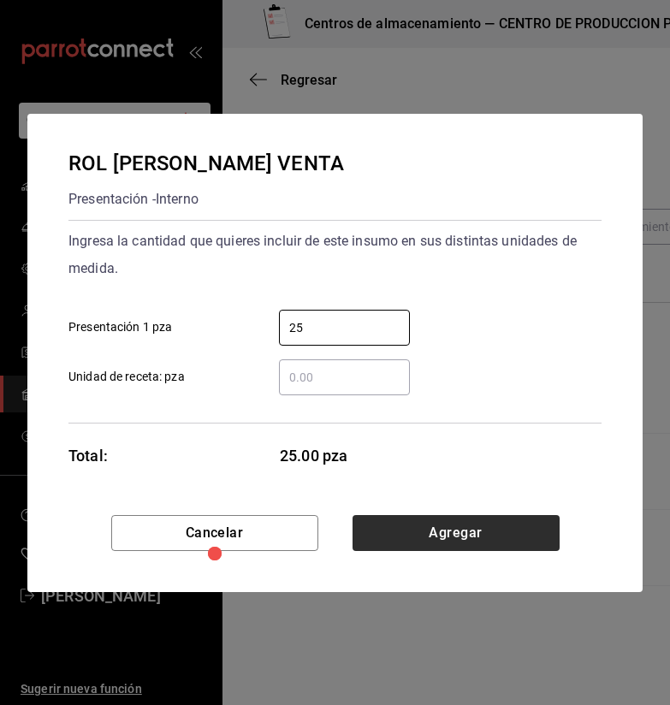
type input "25"
click at [448, 530] on button "Agregar" at bounding box center [456, 533] width 207 height 36
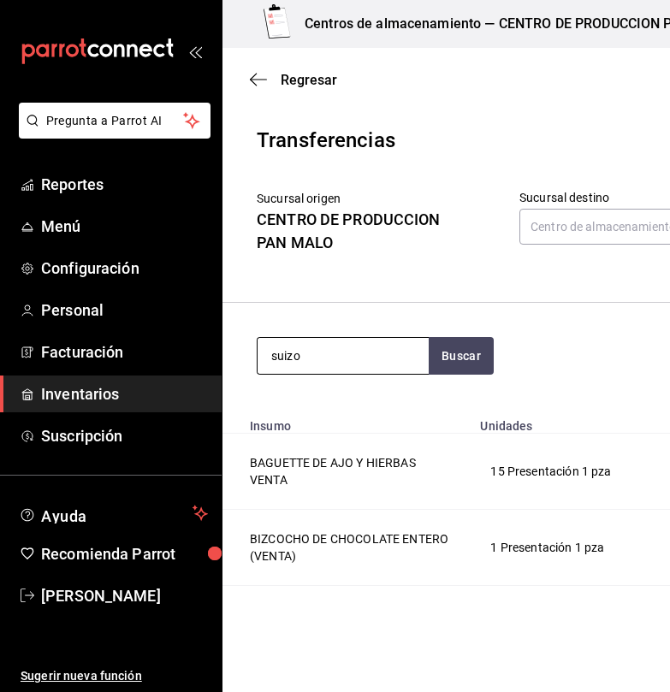
type input "suizo"
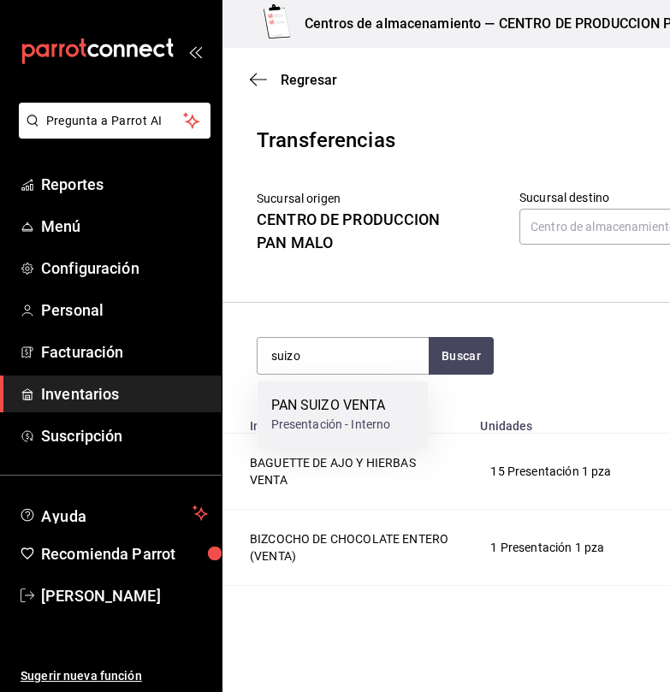
click at [353, 413] on div "PAN SUIZO VENTA" at bounding box center [331, 405] width 120 height 21
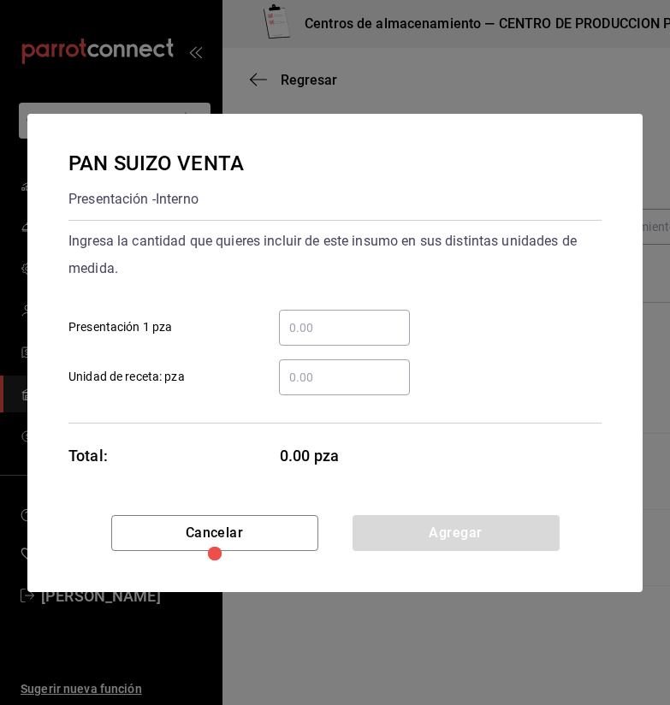
click at [323, 322] on input "​ Presentación 1 pza" at bounding box center [344, 328] width 131 height 21
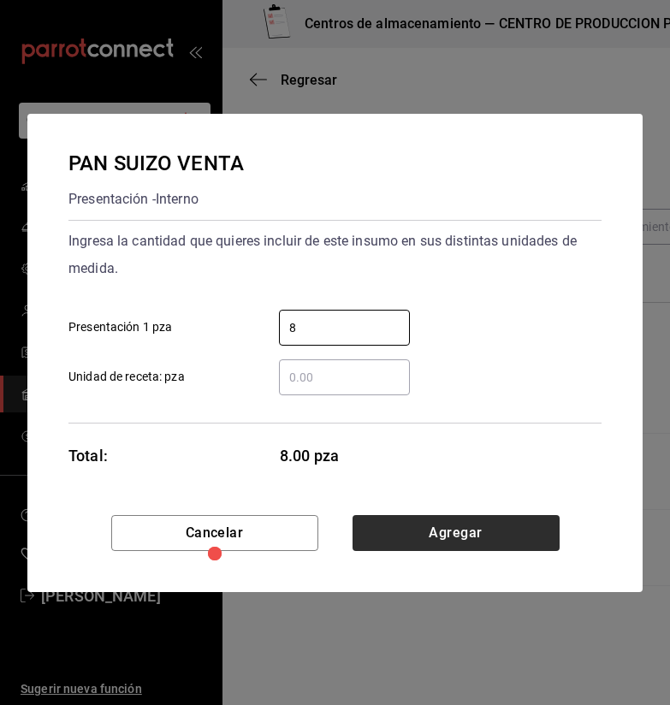
type input "8"
click at [428, 529] on button "Agregar" at bounding box center [456, 533] width 207 height 36
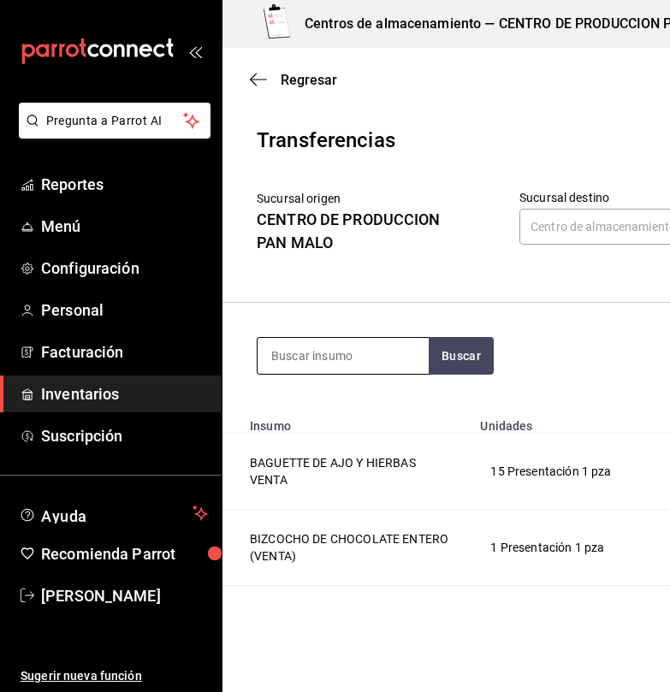
click at [299, 346] on input at bounding box center [343, 356] width 171 height 36
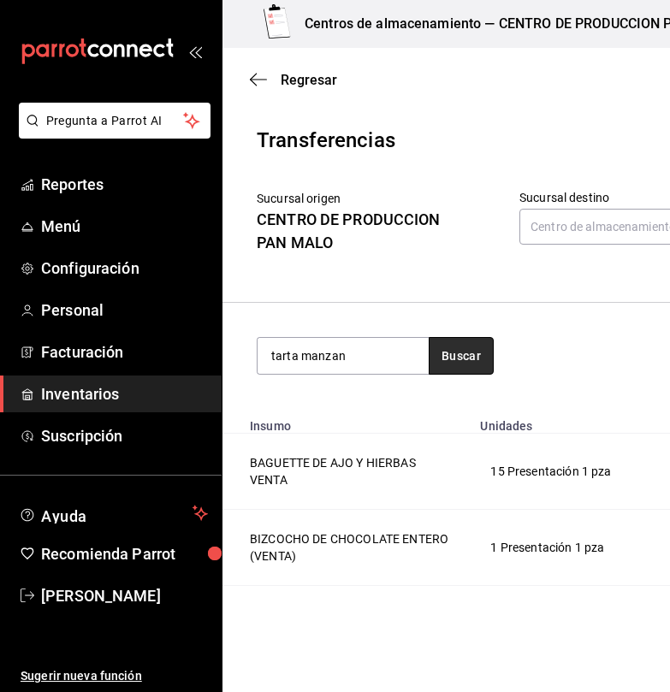
click at [442, 348] on button "Buscar" at bounding box center [461, 356] width 65 height 38
click at [396, 356] on input "tarta manzan" at bounding box center [343, 356] width 171 height 36
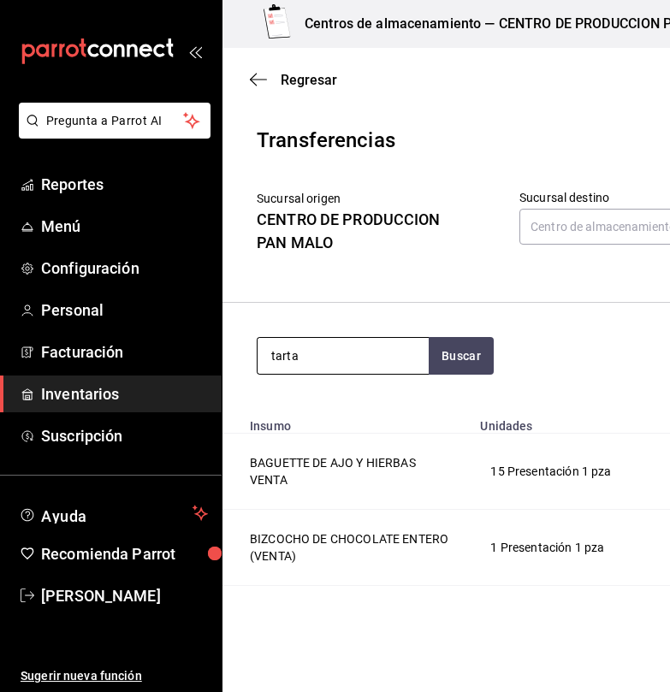
type input "tarta"
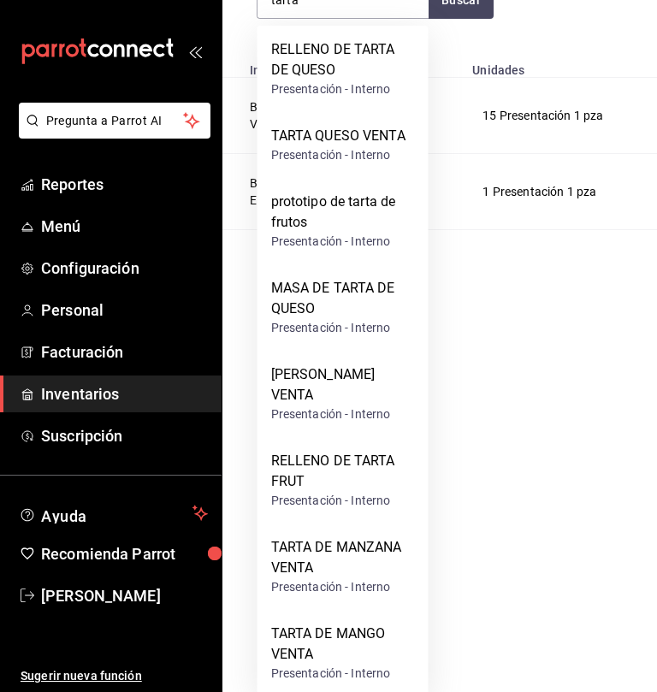
scroll to position [367, 0]
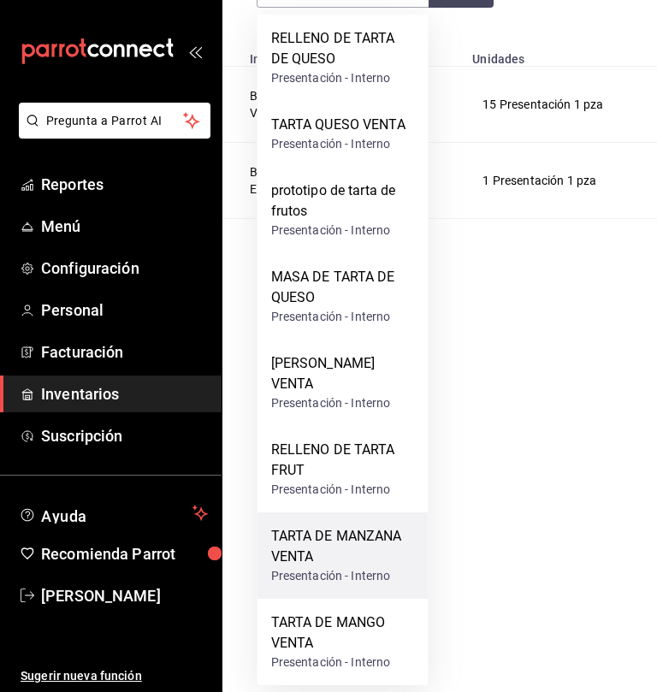
click at [343, 541] on div "TARTA DE MANZANA VENTA" at bounding box center [343, 546] width 144 height 41
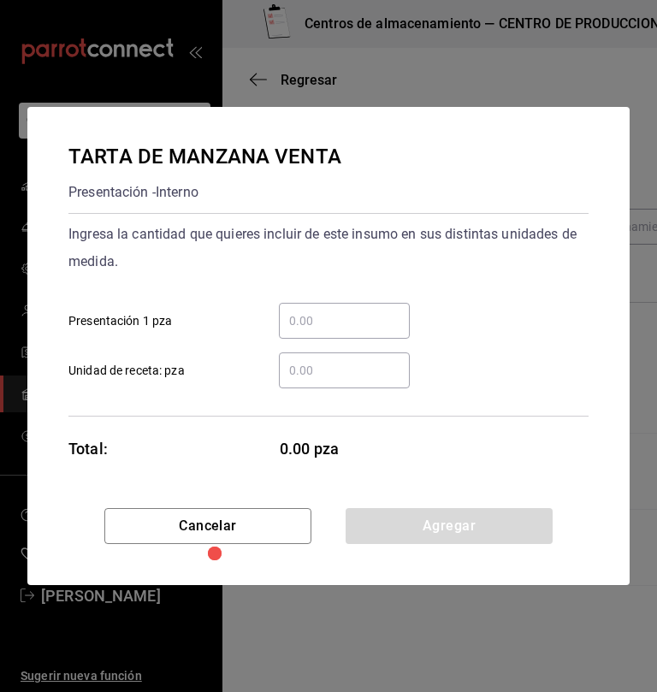
scroll to position [0, 0]
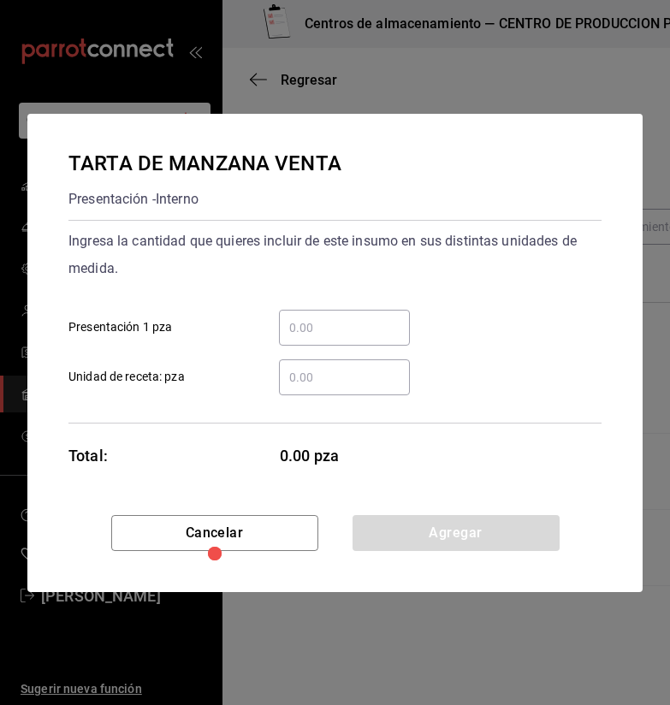
click at [393, 312] on div "​" at bounding box center [344, 328] width 131 height 36
click at [393, 318] on input "​ Presentación 1 pza" at bounding box center [344, 328] width 131 height 21
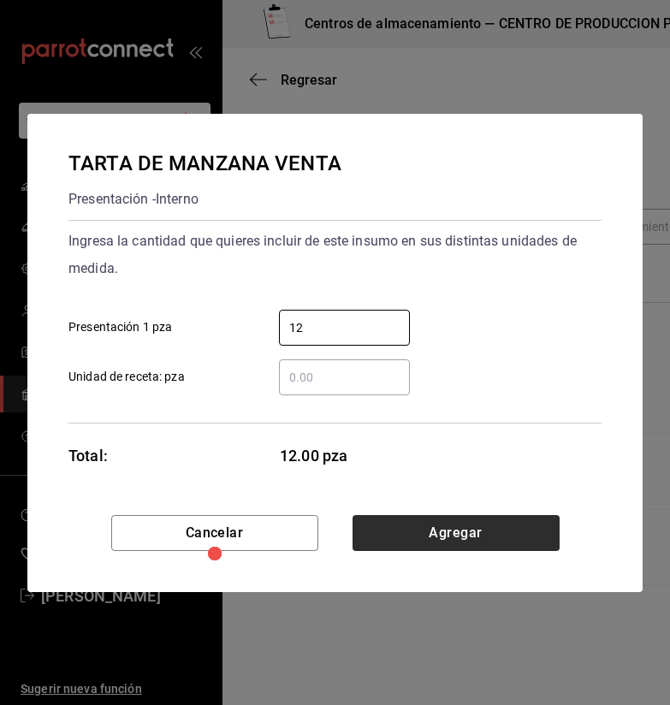
type input "12"
click at [482, 525] on button "Agregar" at bounding box center [456, 533] width 207 height 36
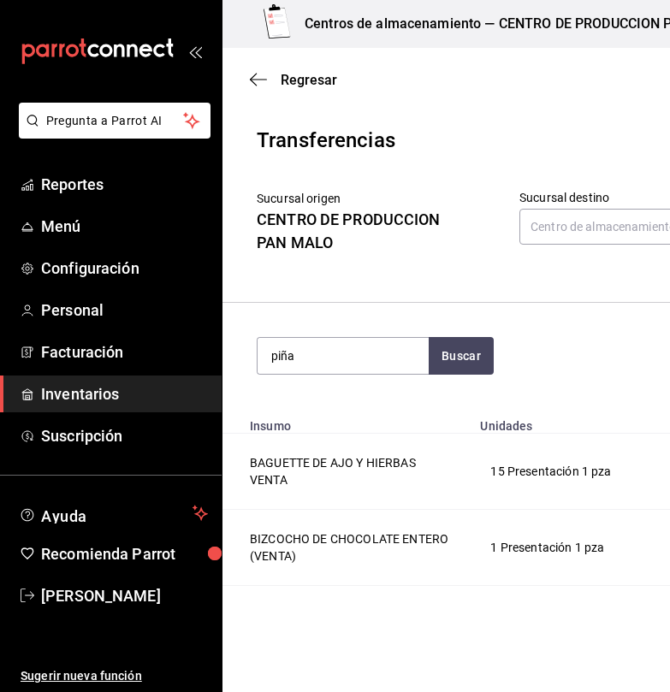
type input "piña"
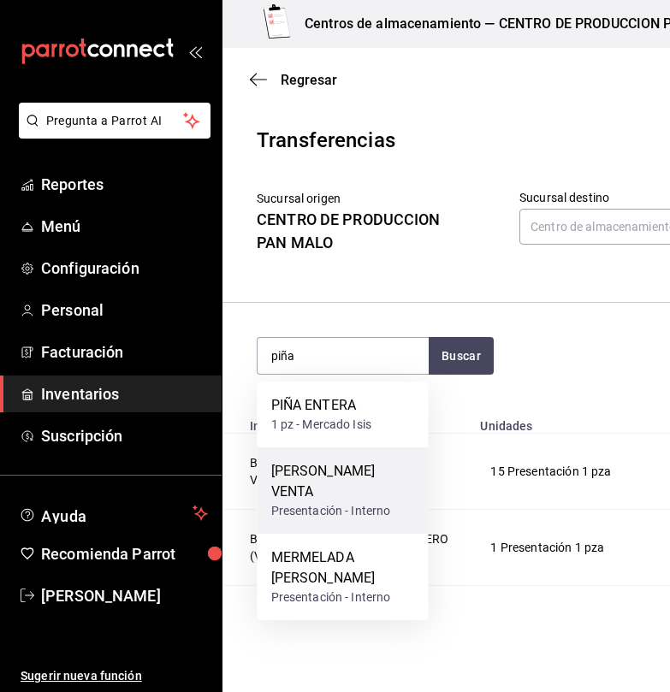
click at [347, 499] on div "[PERSON_NAME] VENTA" at bounding box center [343, 481] width 144 height 41
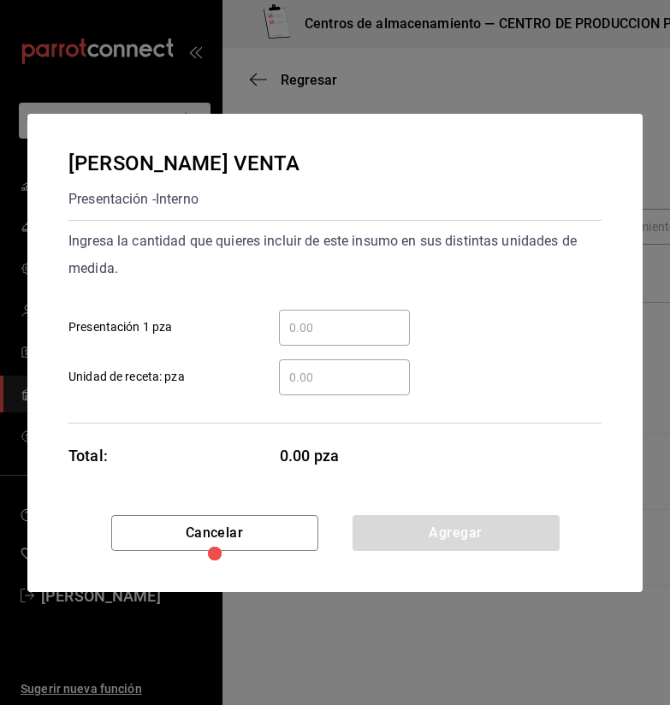
drag, startPoint x: 330, startPoint y: 341, endPoint x: 319, endPoint y: 324, distance: 20.4
click at [319, 324] on input "​ Presentación 1 pza" at bounding box center [344, 328] width 131 height 21
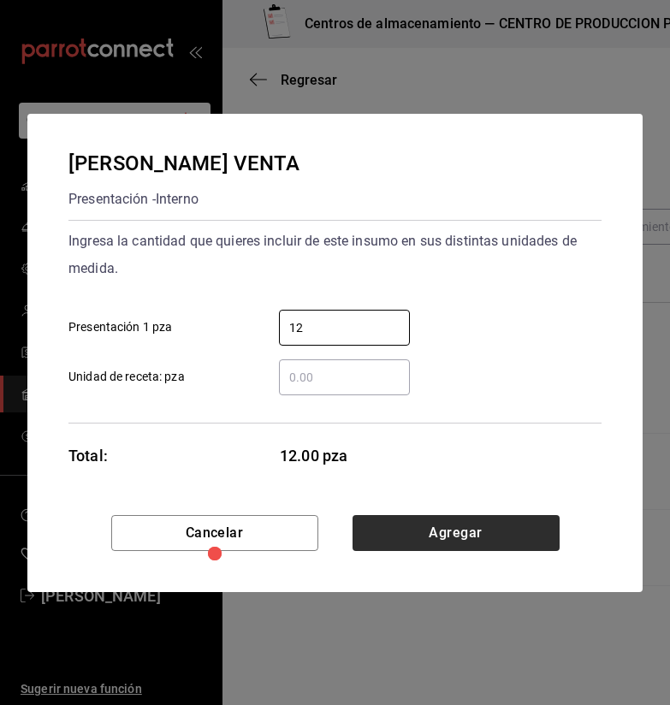
type input "12"
click at [519, 520] on button "Agregar" at bounding box center [456, 533] width 207 height 36
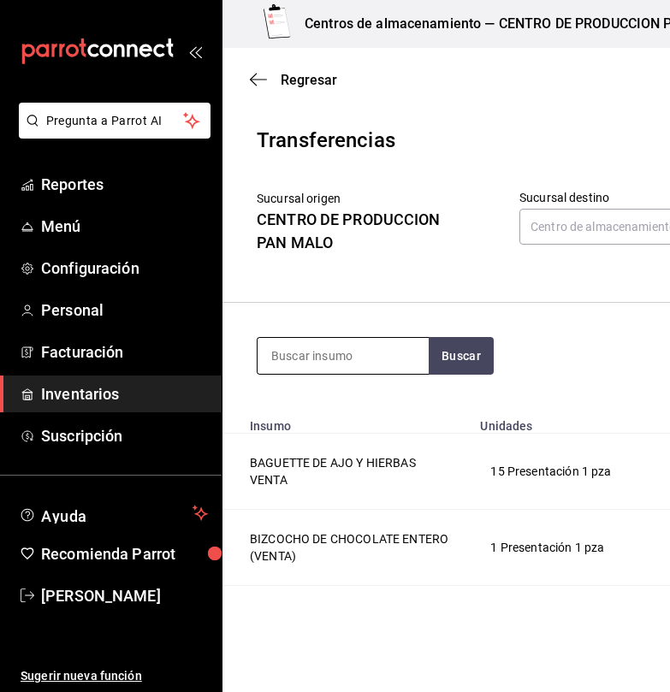
click at [312, 370] on input at bounding box center [343, 356] width 171 height 36
click at [313, 362] on input at bounding box center [343, 356] width 171 height 36
type input "tarta"
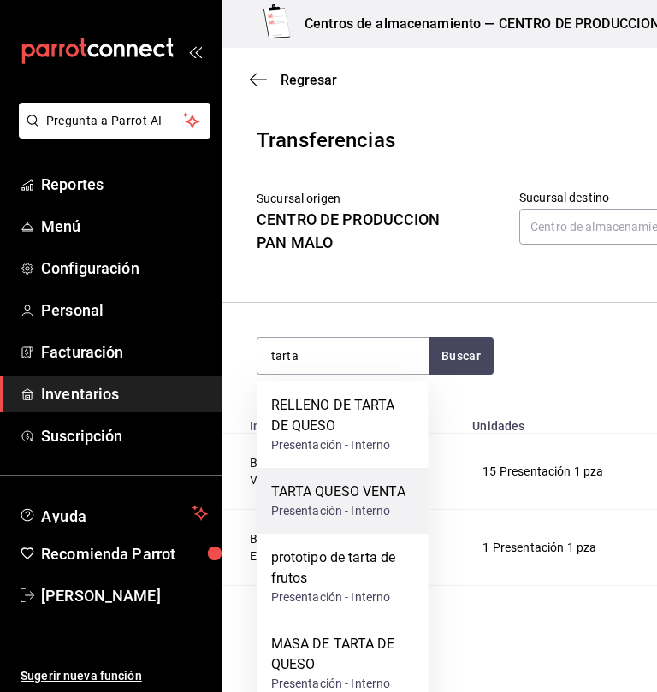
click at [366, 516] on div "Presentación - Interno" at bounding box center [338, 511] width 134 height 18
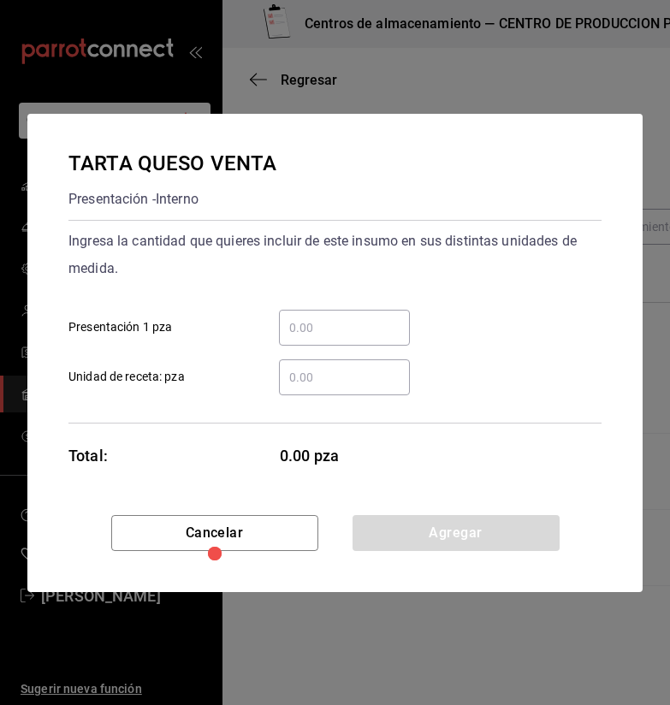
click at [376, 315] on div "​" at bounding box center [344, 328] width 131 height 36
click at [376, 318] on input "​ Presentación 1 pza" at bounding box center [344, 328] width 131 height 21
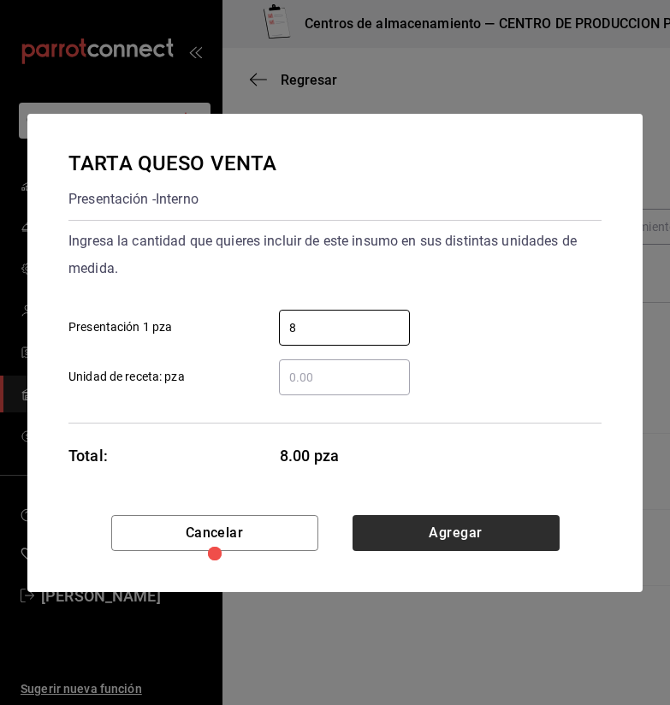
type input "8"
click at [463, 543] on button "Agregar" at bounding box center [456, 533] width 207 height 36
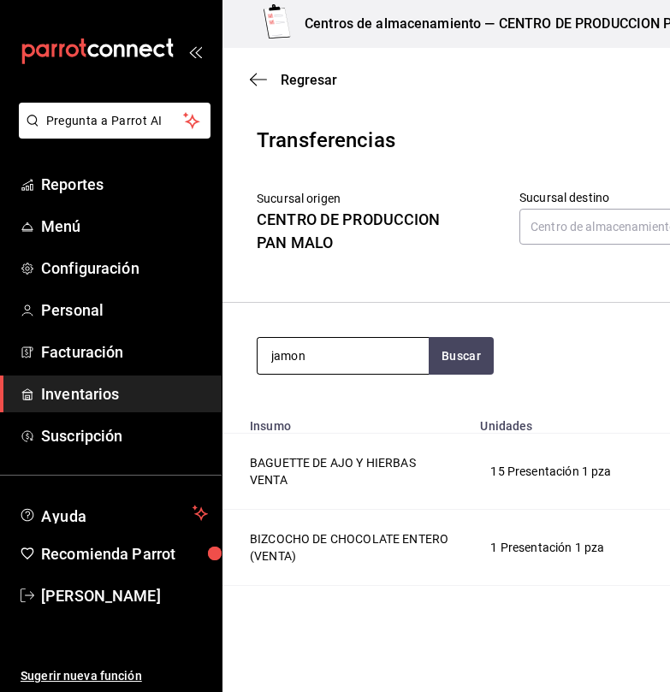
type input "jamon"
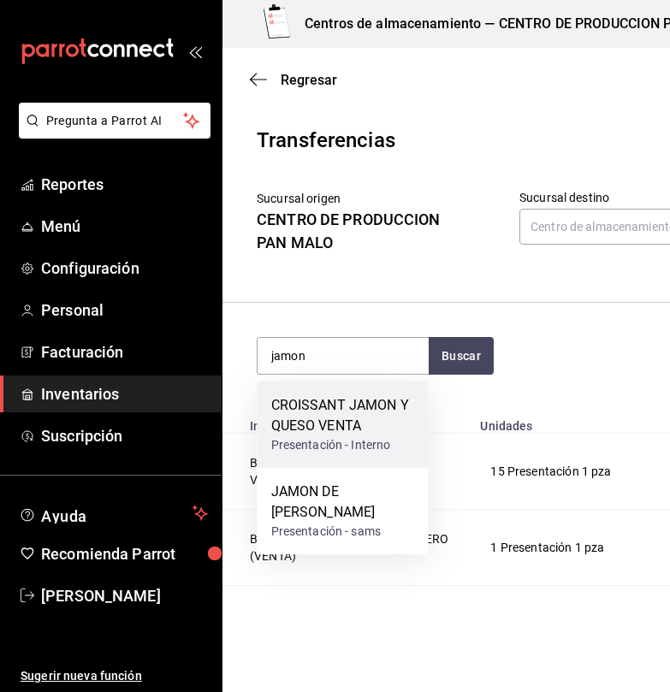
drag, startPoint x: 340, startPoint y: 520, endPoint x: 344, endPoint y: 412, distance: 108.8
click at [346, 412] on div "CROISSANT JAMON Y QUESO VENTA Presentación - Interno JAMON DE PAVO PRODUCCION P…" at bounding box center [343, 468] width 171 height 173
click at [344, 412] on div "CROISSANT JAMON Y QUESO VENTA" at bounding box center [343, 415] width 144 height 41
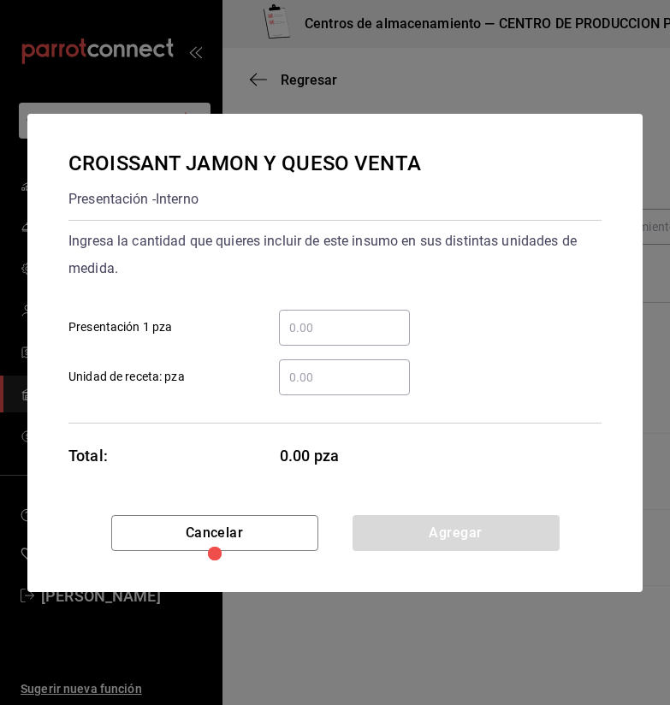
click at [337, 327] on input "​ Presentación 1 pza" at bounding box center [344, 328] width 131 height 21
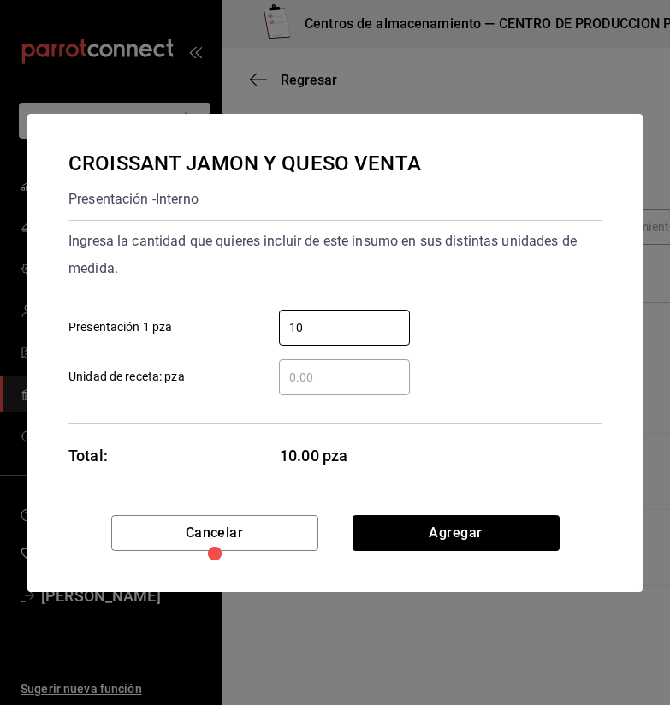
type input "10"
click at [516, 555] on div "Cancelar Agregar" at bounding box center [334, 553] width 615 height 77
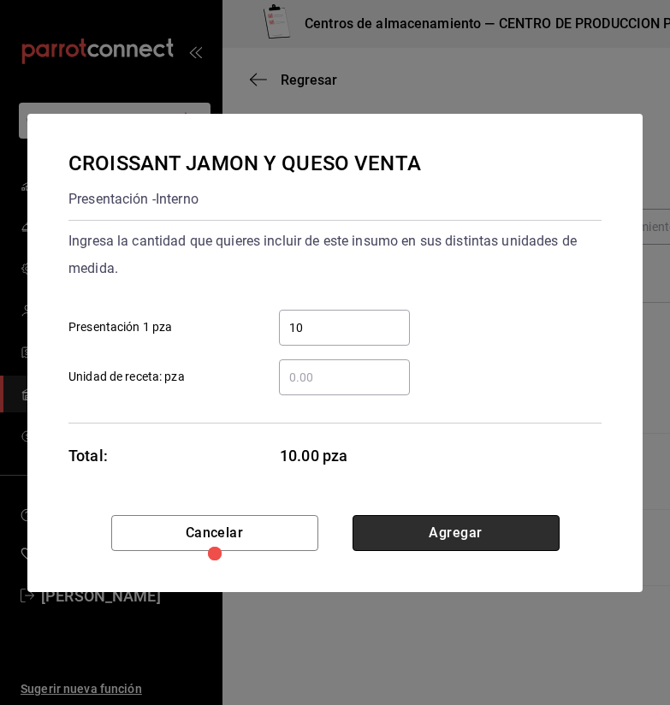
click at [504, 549] on button "Agregar" at bounding box center [456, 533] width 207 height 36
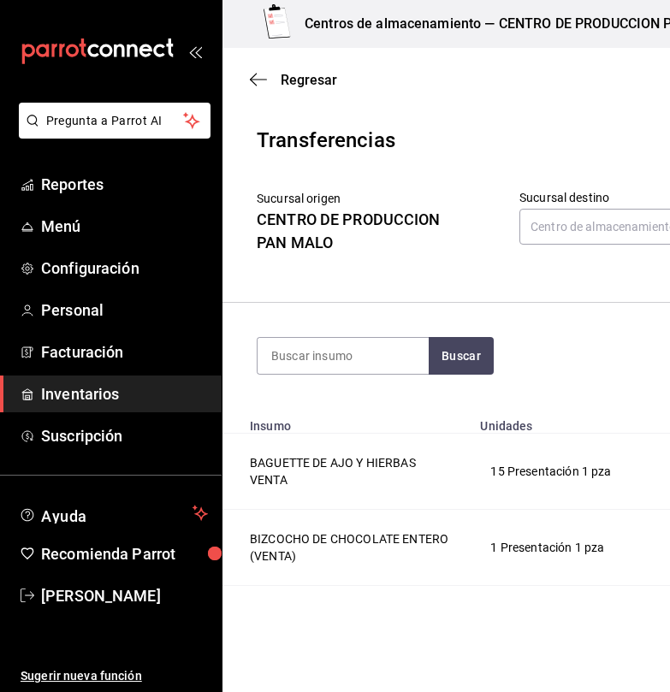
click at [359, 332] on section "Buscar Total: $1,665.16" at bounding box center [558, 356] width 670 height 106
click at [335, 364] on input at bounding box center [343, 356] width 171 height 36
type input "pista"
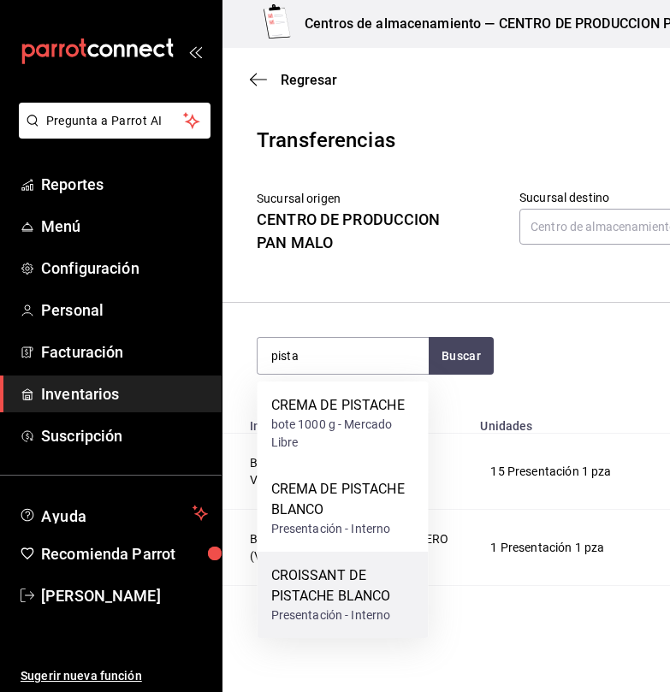
click at [362, 580] on div "CROISSANT DE PISTACHE BLANCO" at bounding box center [343, 586] width 144 height 41
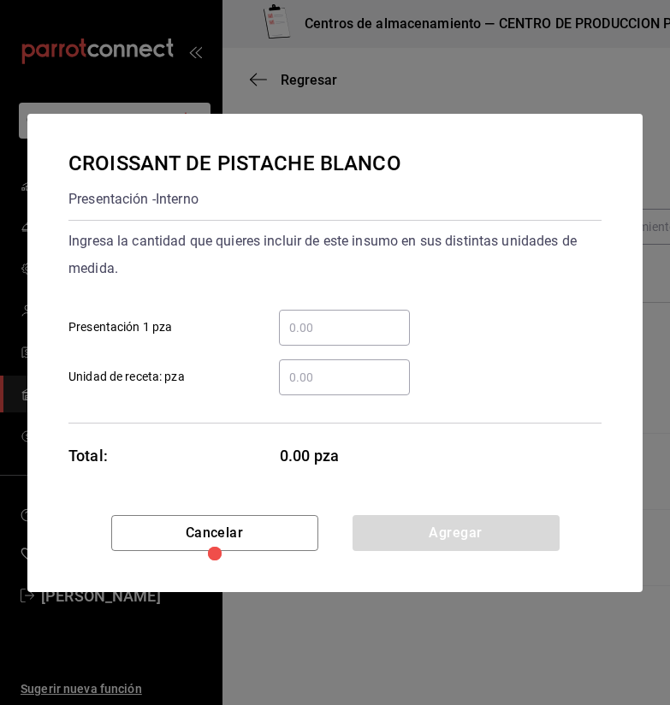
click at [320, 336] on input "​ Presentación 1 pza" at bounding box center [344, 328] width 131 height 21
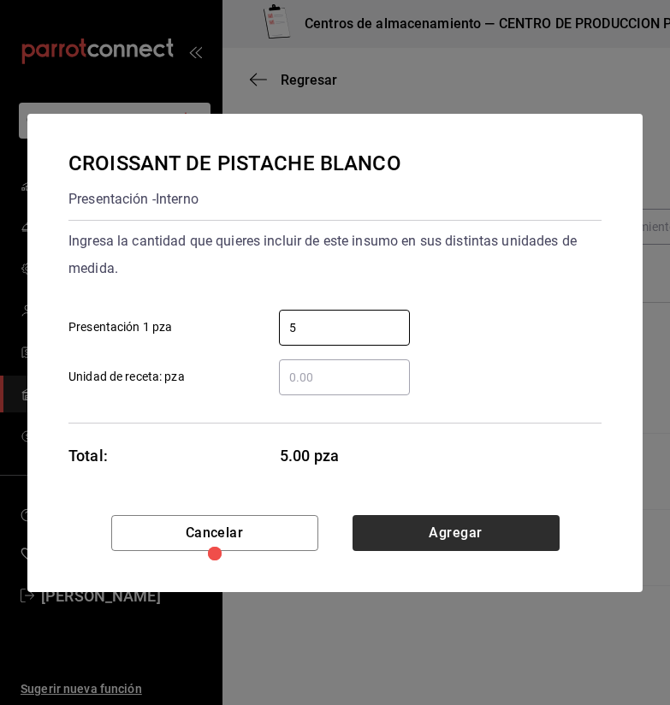
type input "5"
click at [497, 515] on button "Agregar" at bounding box center [456, 533] width 207 height 36
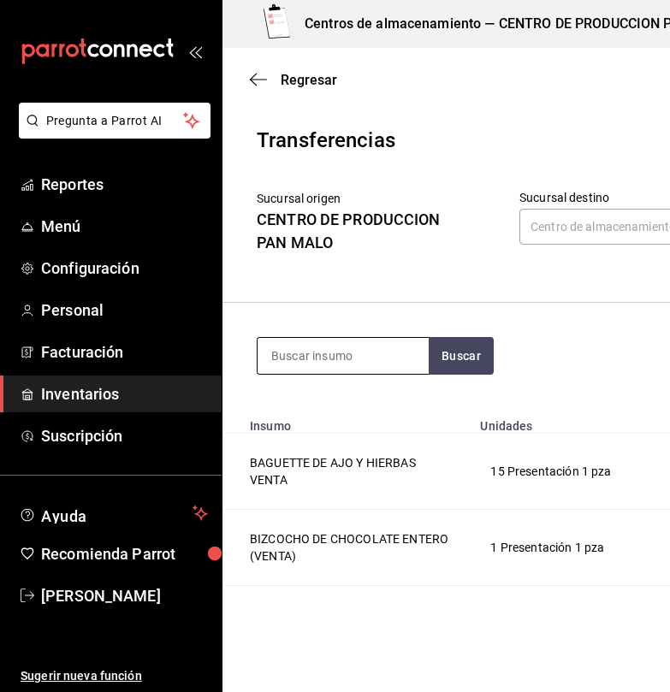
click at [348, 356] on input at bounding box center [343, 356] width 171 height 36
type input "caf"
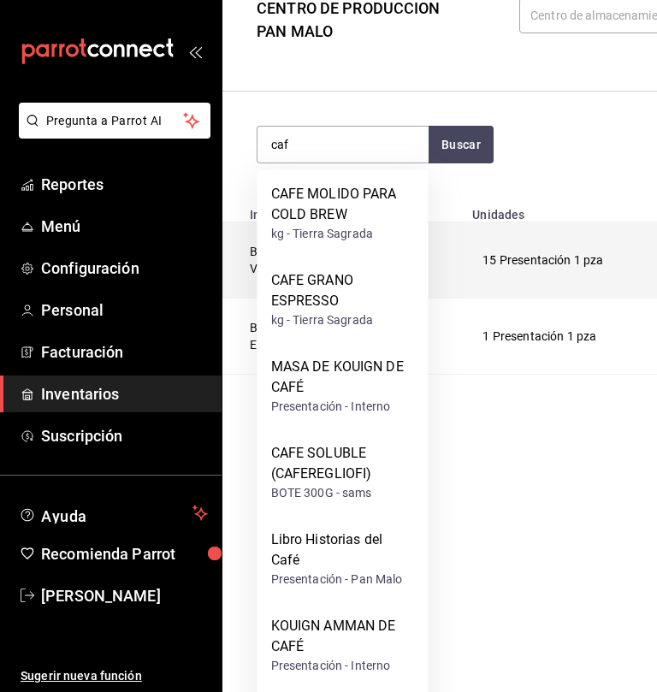
scroll to position [211, 0]
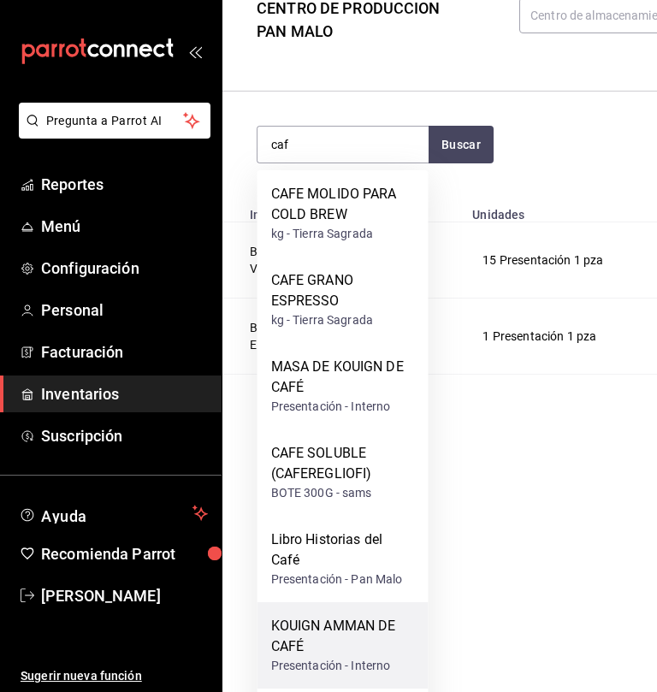
click at [285, 640] on div "KOUIGN AMMAN DE CAFÉ" at bounding box center [343, 636] width 144 height 41
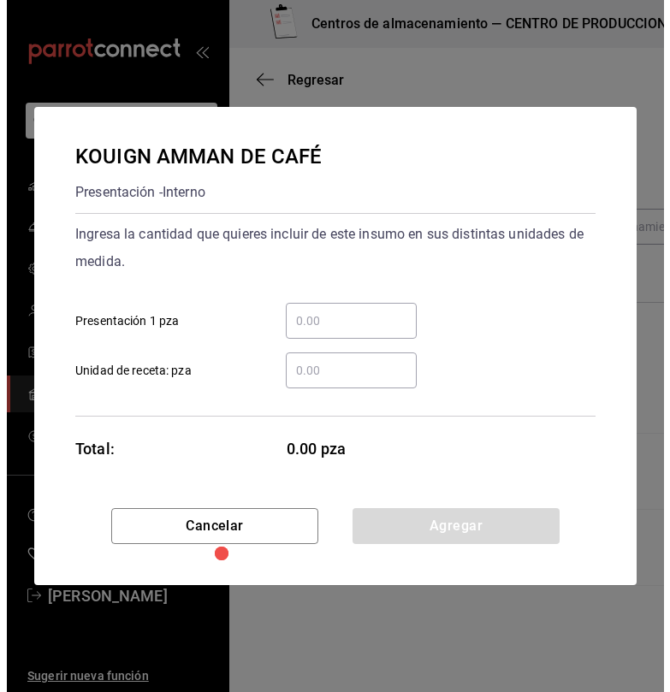
scroll to position [0, 0]
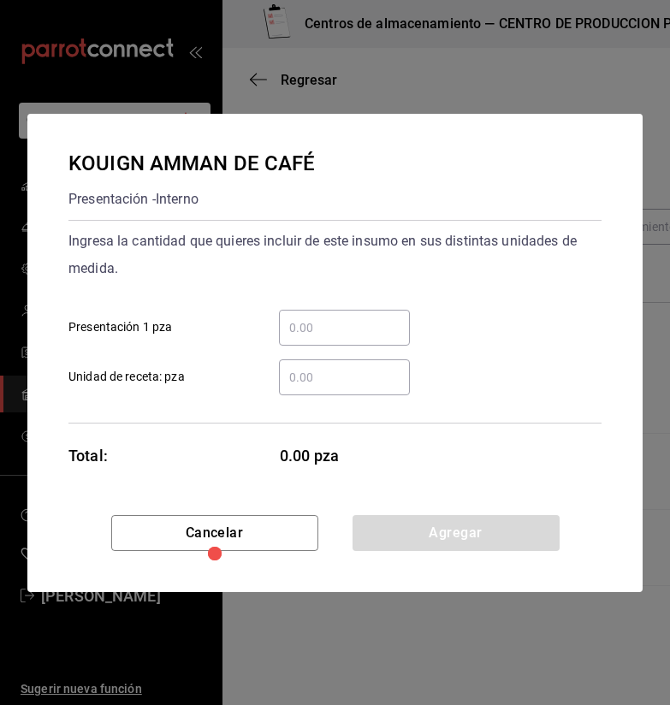
click at [322, 336] on input "​ Presentación 1 pza" at bounding box center [344, 328] width 131 height 21
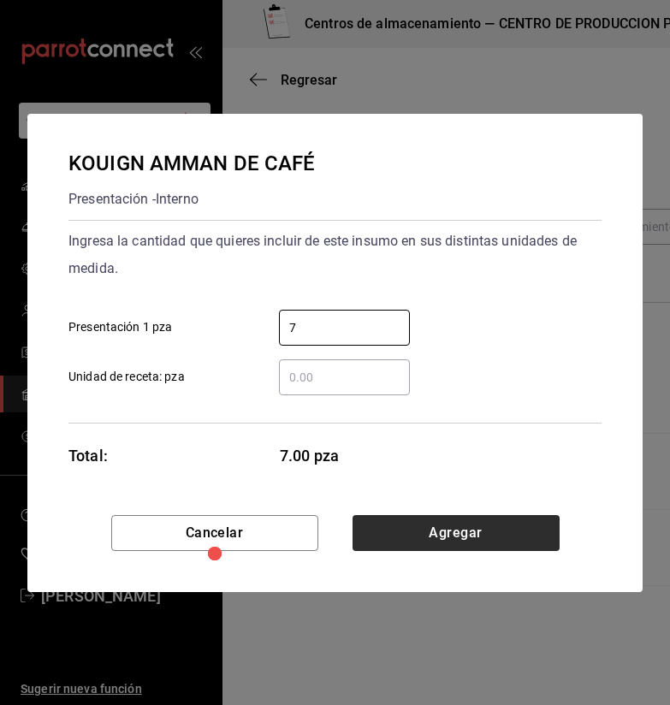
type input "7"
click at [474, 541] on button "Agregar" at bounding box center [456, 533] width 207 height 36
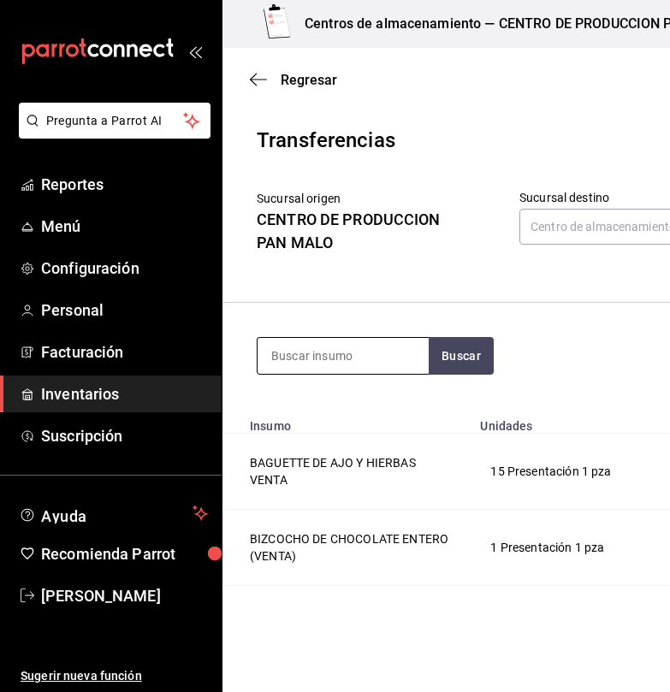
click at [386, 357] on input at bounding box center [343, 356] width 171 height 36
click at [359, 341] on input at bounding box center [343, 356] width 171 height 36
type input "nido"
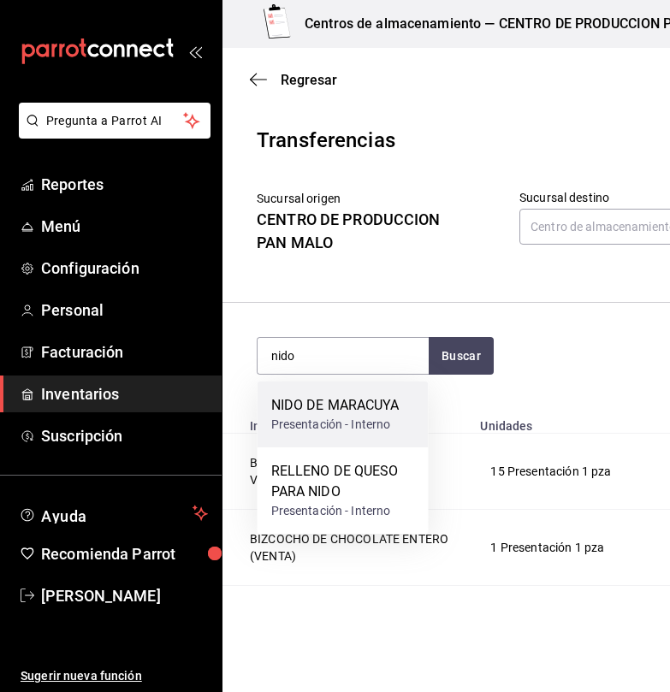
click at [335, 423] on div "Presentación - Interno" at bounding box center [335, 425] width 128 height 18
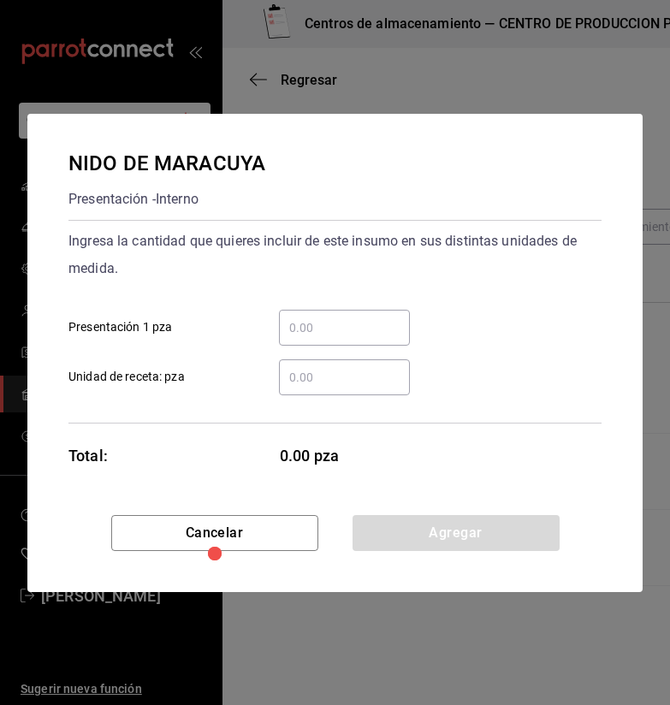
click at [334, 323] on input "​ Presentación 1 pza" at bounding box center [344, 328] width 131 height 21
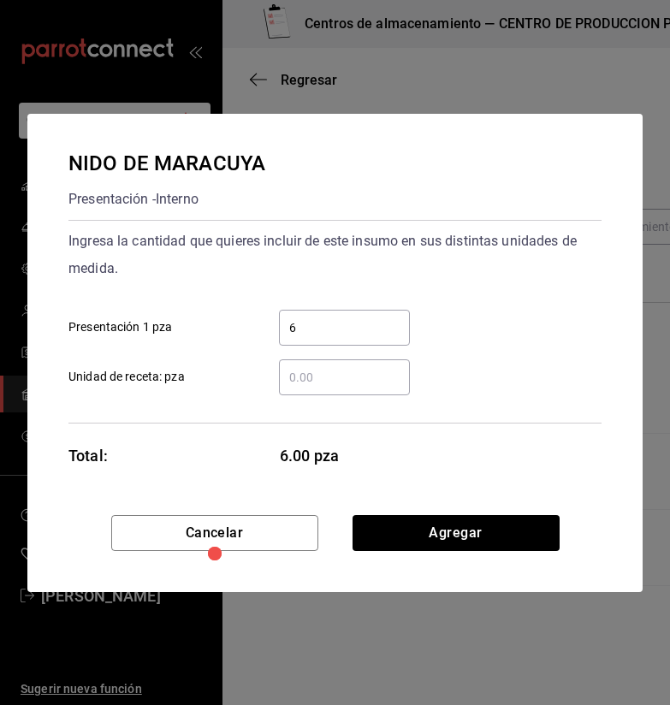
type input "6"
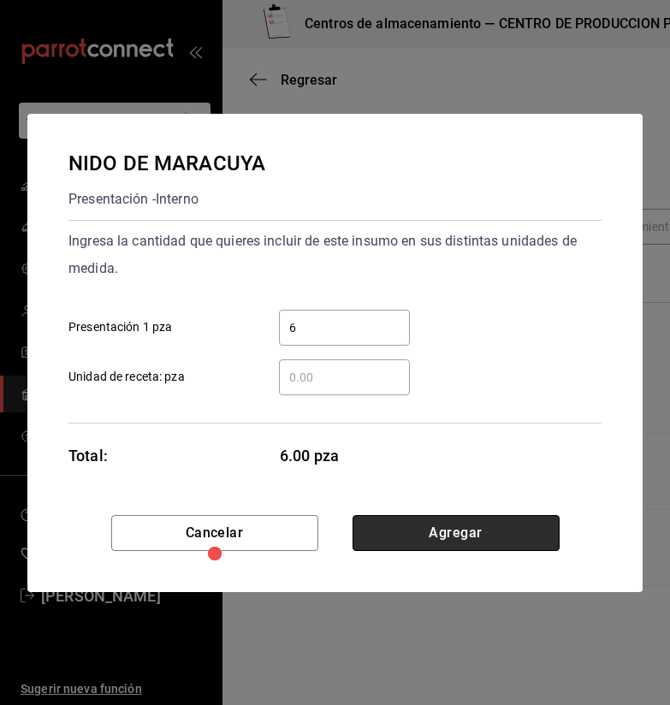
click at [484, 543] on button "Agregar" at bounding box center [456, 533] width 207 height 36
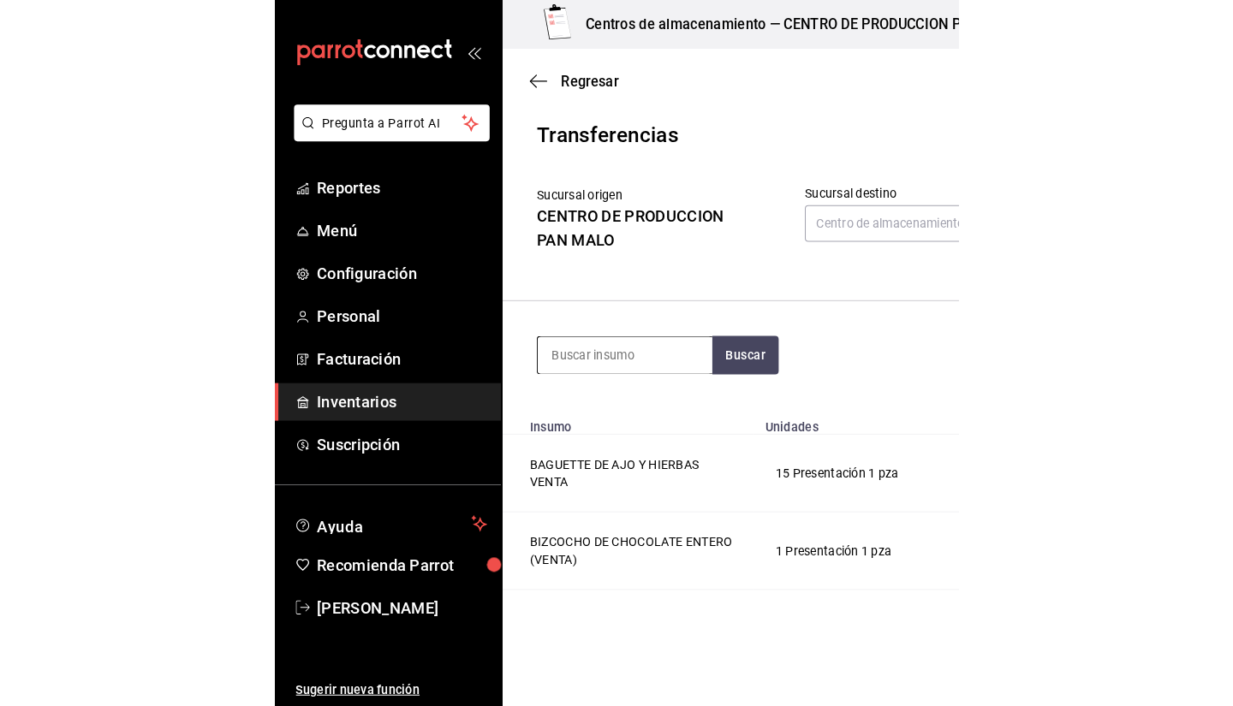
scroll to position [9, 0]
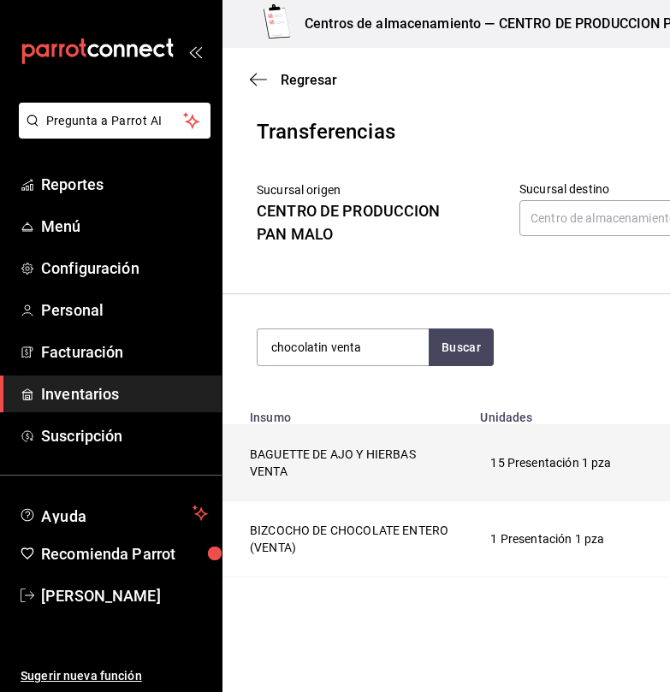
type input "chocolatin venta"
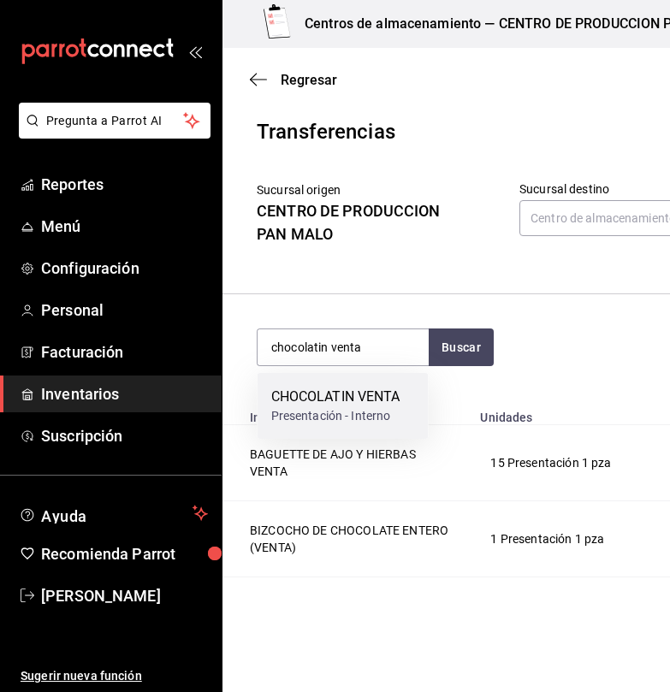
click at [408, 378] on div "CHOCOLATIN VENTA Presentación - Interno" at bounding box center [343, 406] width 171 height 66
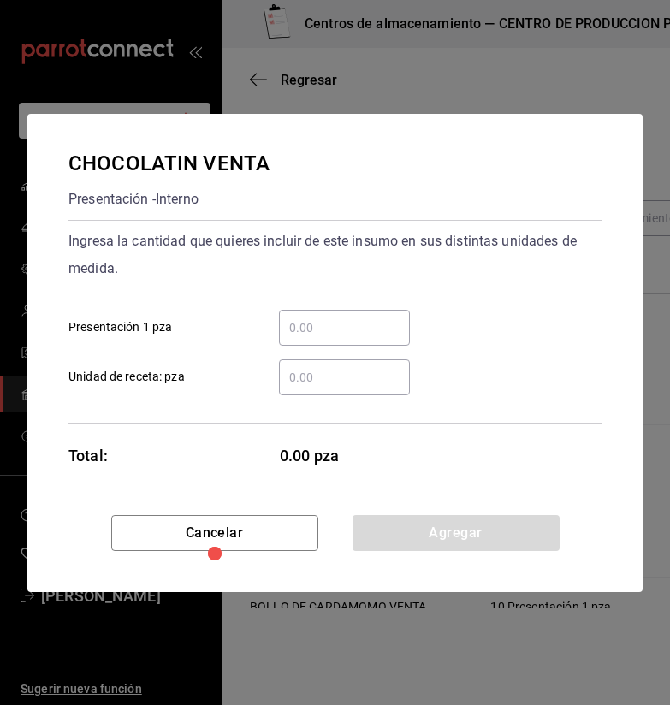
click at [311, 325] on input "​ Presentación 1 pza" at bounding box center [344, 328] width 131 height 21
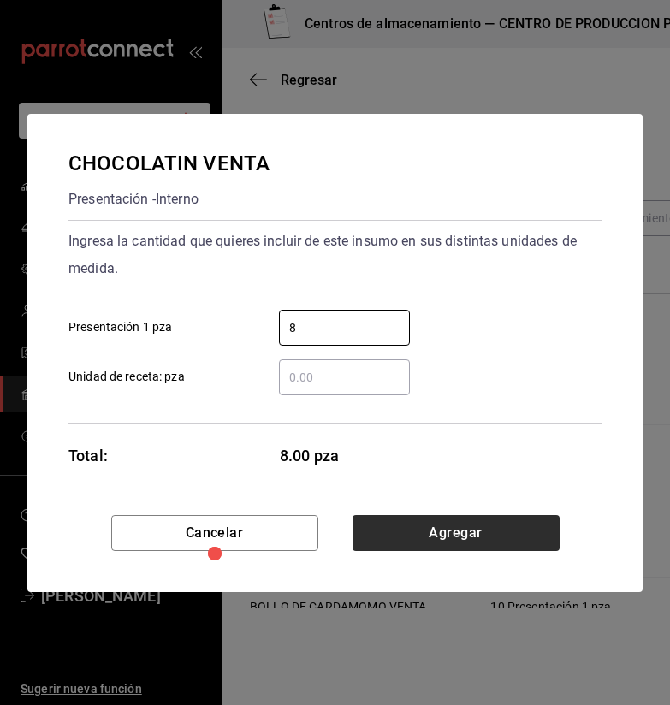
type input "8"
click at [441, 532] on button "Agregar" at bounding box center [456, 533] width 207 height 36
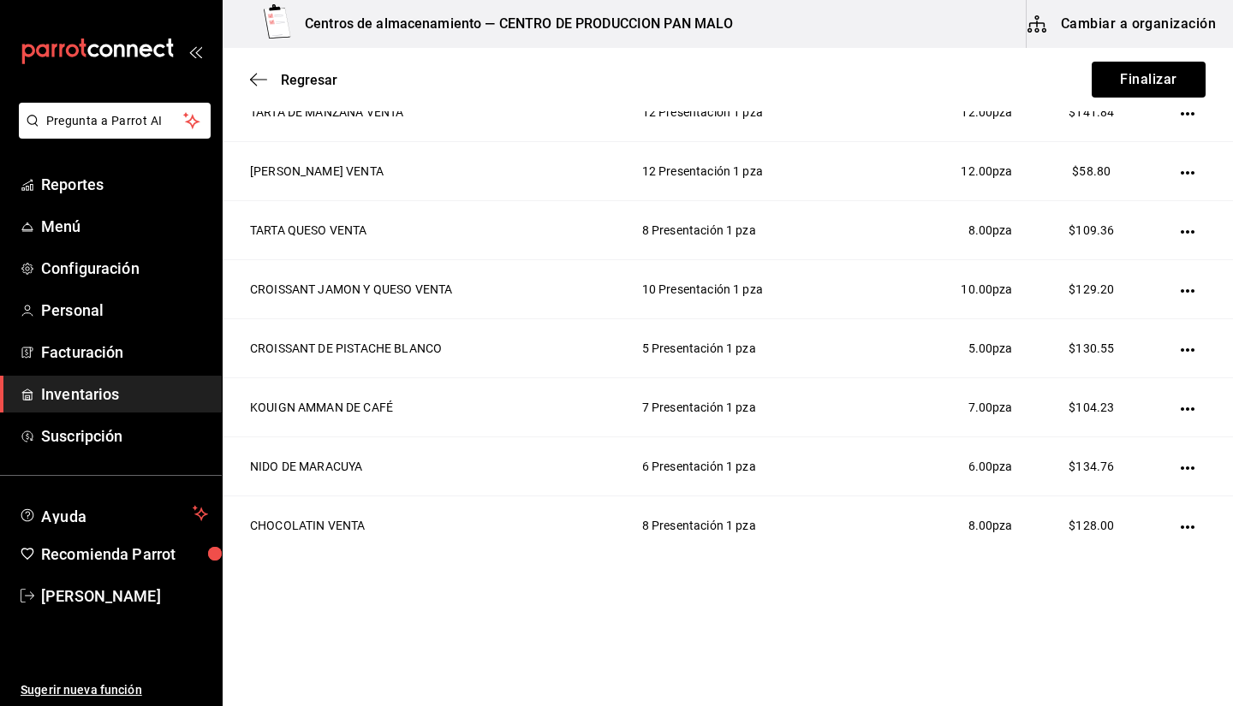
scroll to position [1171, 0]
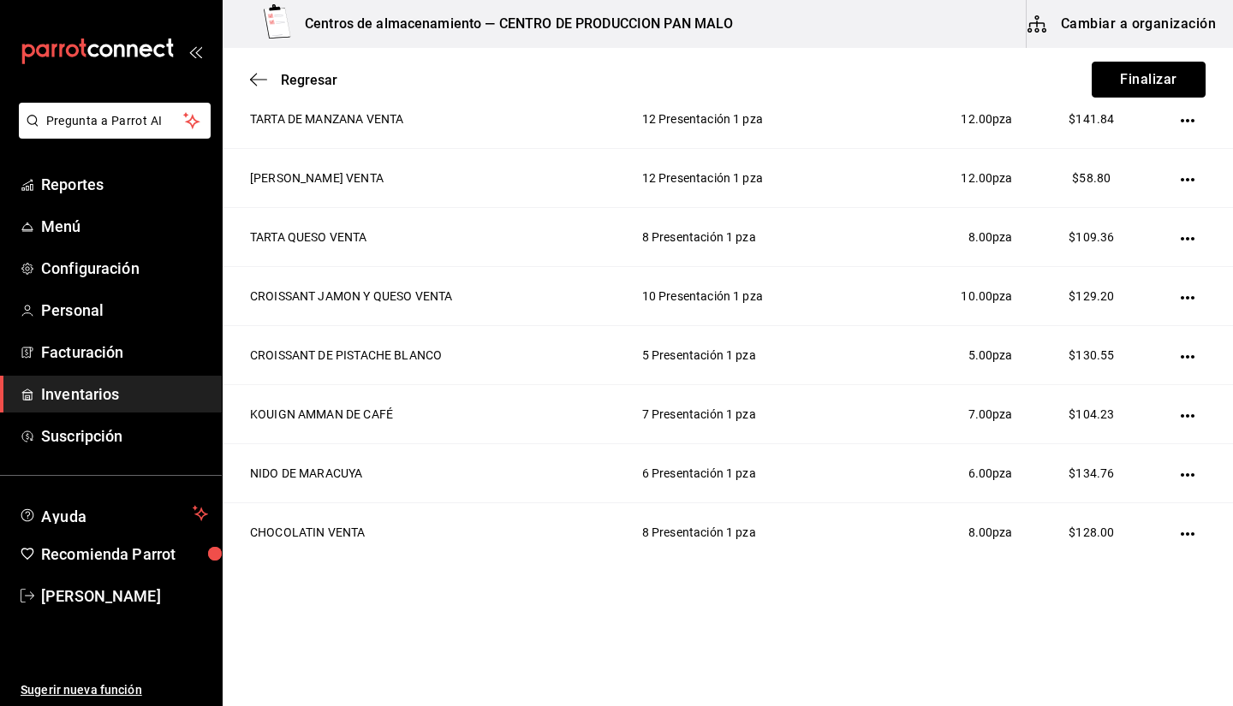
drag, startPoint x: 1115, startPoint y: 86, endPoint x: 972, endPoint y: 55, distance: 146.2
click at [972, 55] on div "Regresar Finalizar" at bounding box center [728, 79] width 1010 height 63
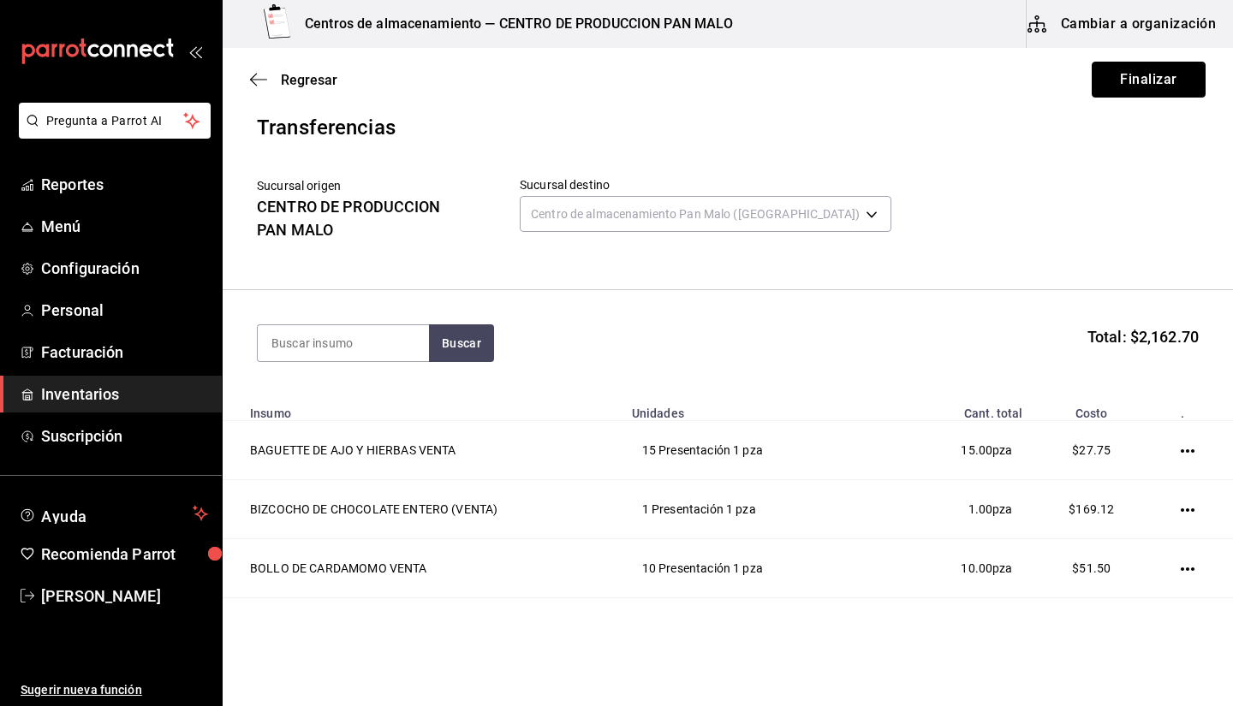
scroll to position [9, 0]
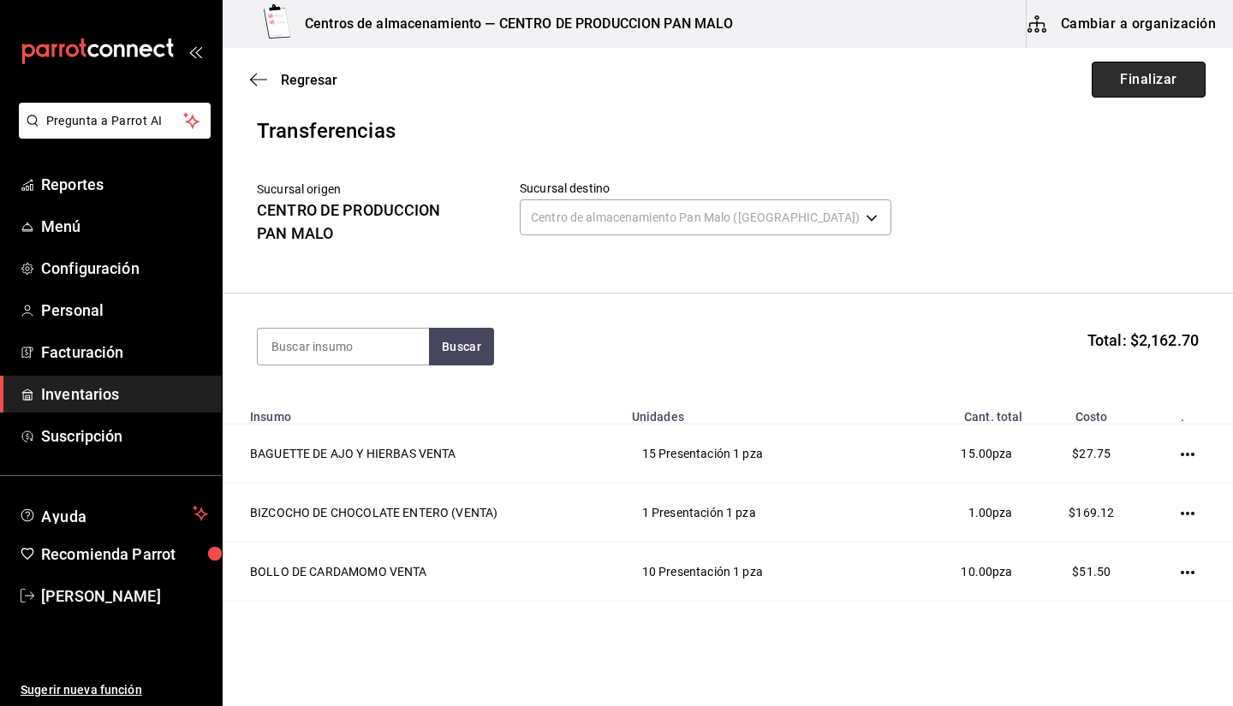
click at [1120, 92] on button "Finalizar" at bounding box center [1148, 80] width 114 height 36
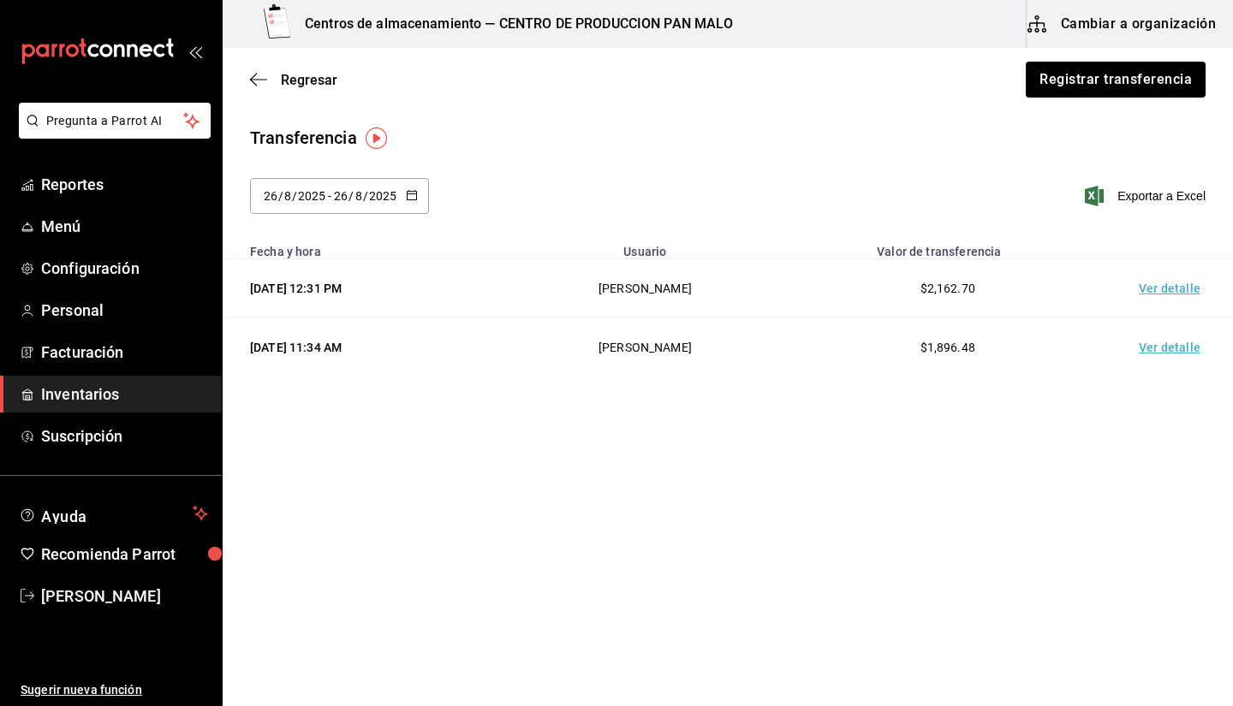
click at [580, 389] on div "Transferencia 2025-08-26 26 / 8 / 2025 - 2025-08-26 26 / 8 / 2025 Exportar a Ex…" at bounding box center [728, 257] width 1010 height 265
click at [1127, 196] on span "Exportar a Excel" at bounding box center [1146, 196] width 117 height 21
click at [812, 162] on div "Transferencia 2025-08-26 26 / 8 / 2025 - 2025-08-26 26 / 8 / 2025 Exportar a Ex…" at bounding box center [728, 180] width 1010 height 110
click at [834, 396] on main "Regresar Registrar transferencia Transferencia 2025-08-26 26 / 8 / 2025 - 2025-…" at bounding box center [728, 226] width 1010 height 356
click at [481, 472] on main "Regresar Registrar transferencia Transferencia 2025-08-26 26 / 8 / 2025 - 2025-…" at bounding box center [728, 328] width 1010 height 561
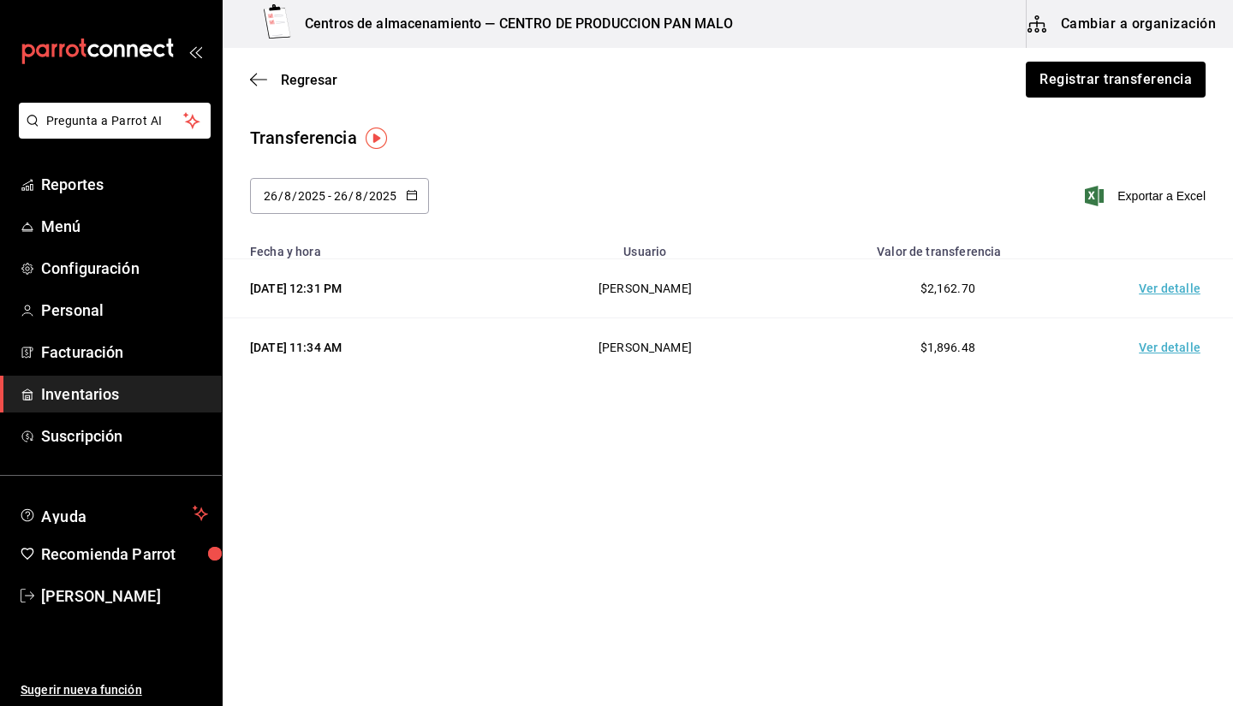
click at [146, 385] on span "Inventarios" at bounding box center [124, 394] width 167 height 23
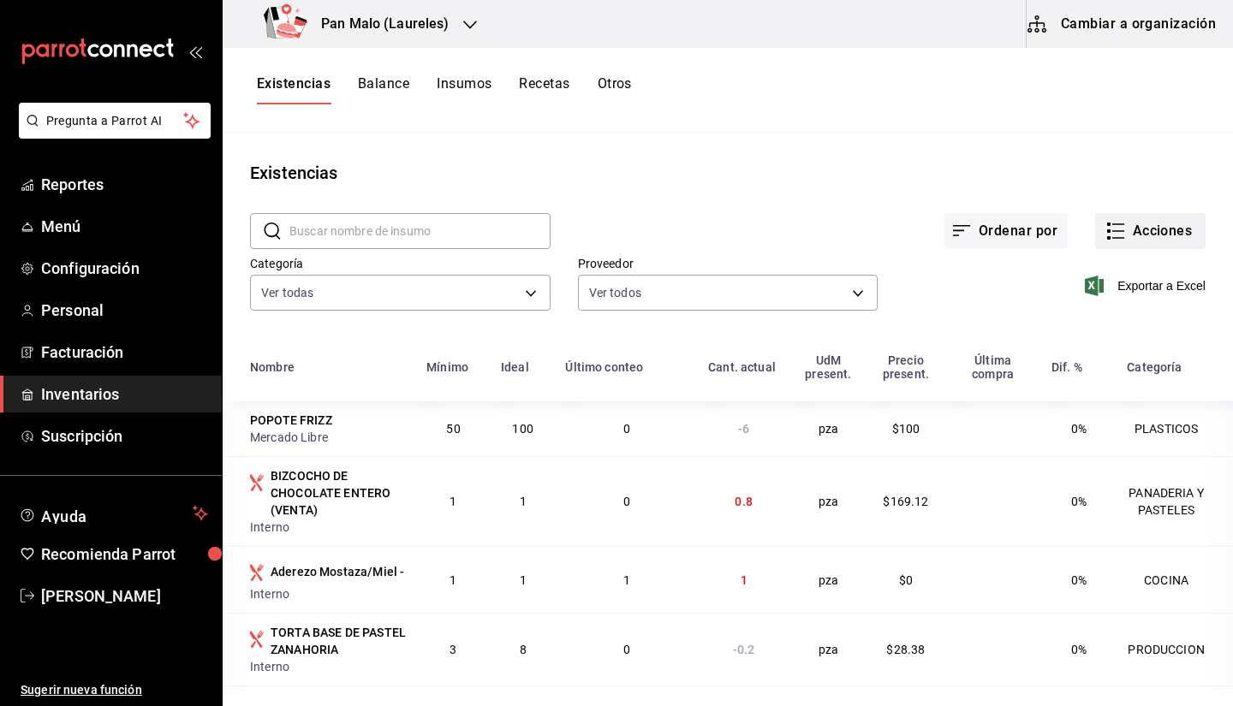
click at [1154, 243] on button "Acciones" at bounding box center [1150, 231] width 110 height 36
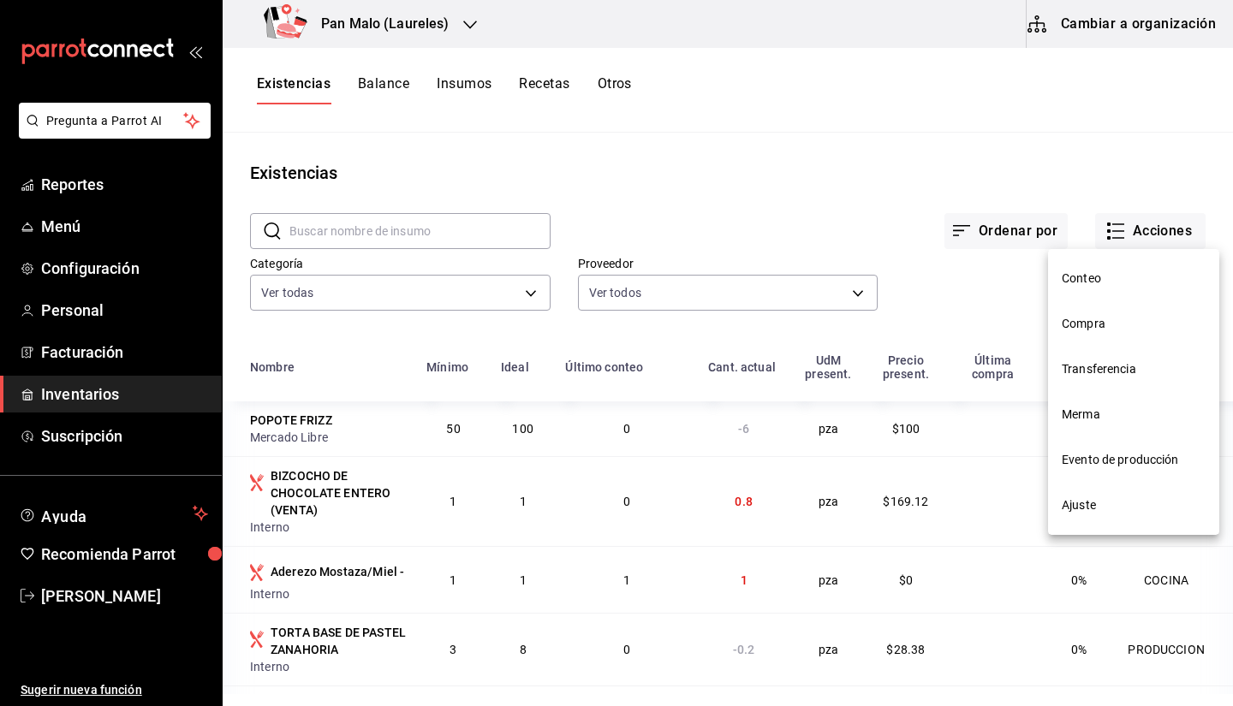
click at [1069, 485] on li "Ajuste" at bounding box center [1133, 505] width 171 height 45
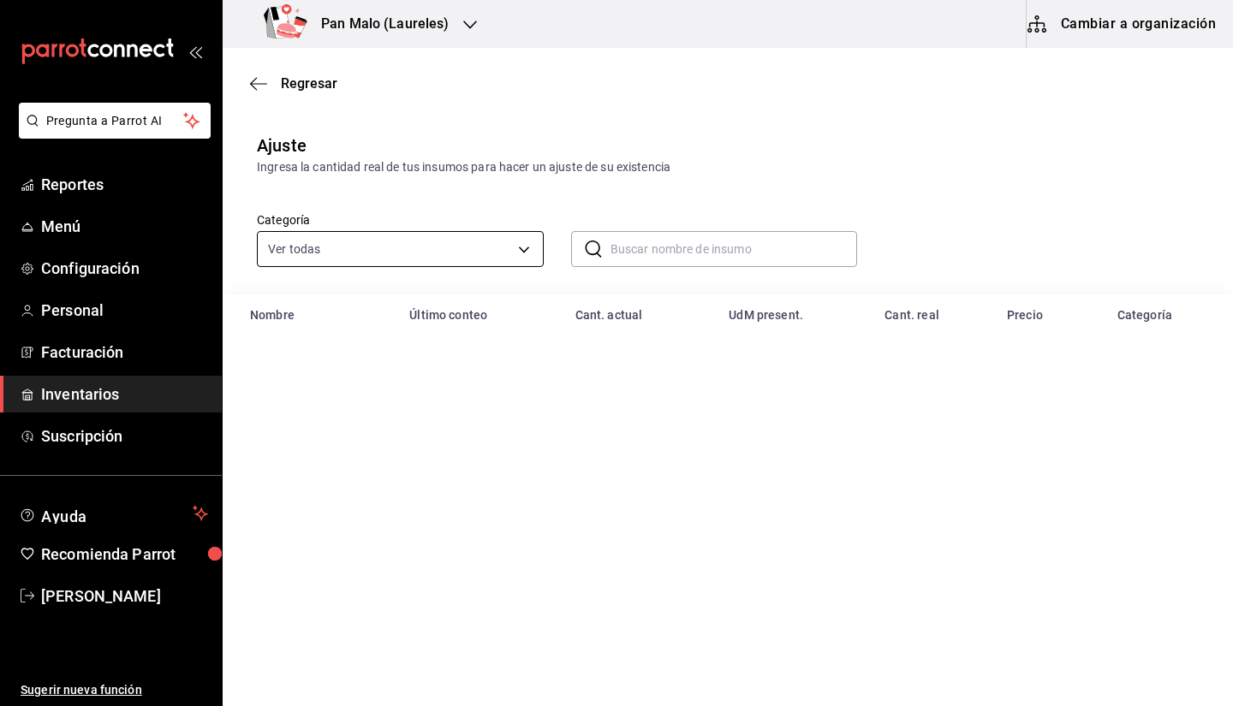
click at [487, 244] on body "Pregunta a Parrot AI Reportes Menú Configuración Personal Facturación Inventari…" at bounding box center [616, 304] width 1233 height 609
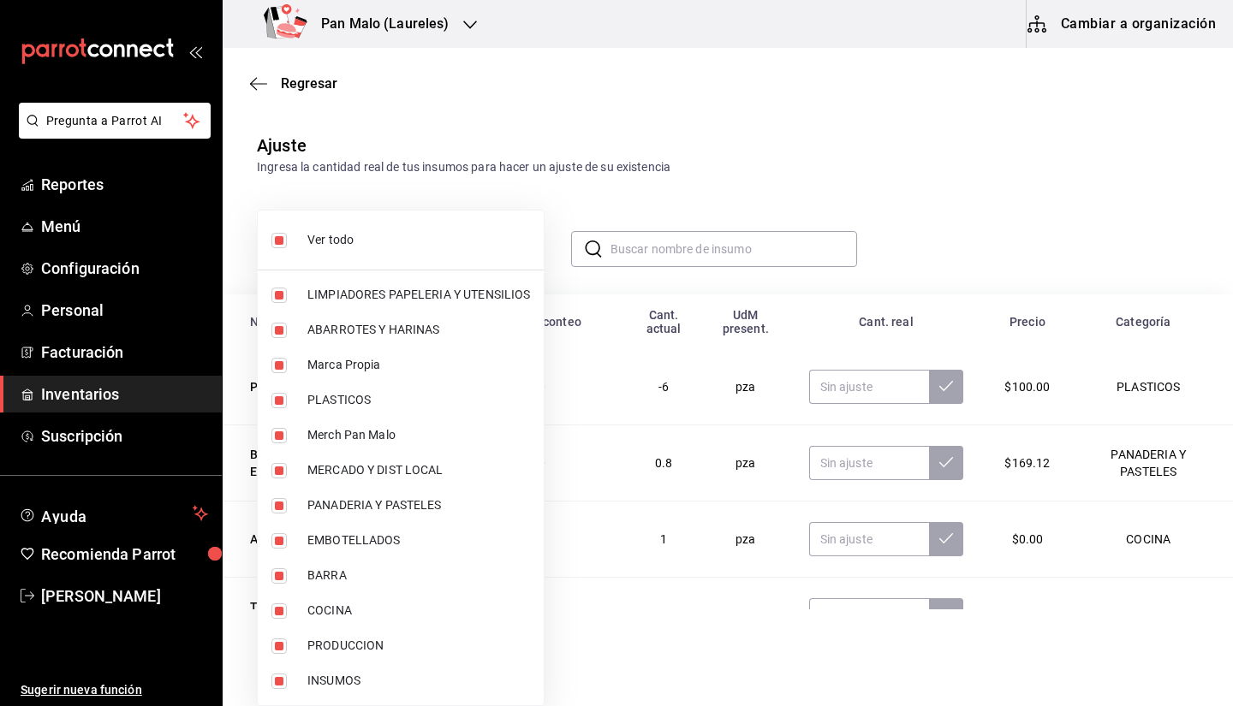
click at [426, 246] on span "Ver todo" at bounding box center [418, 240] width 223 height 18
checkbox input "false"
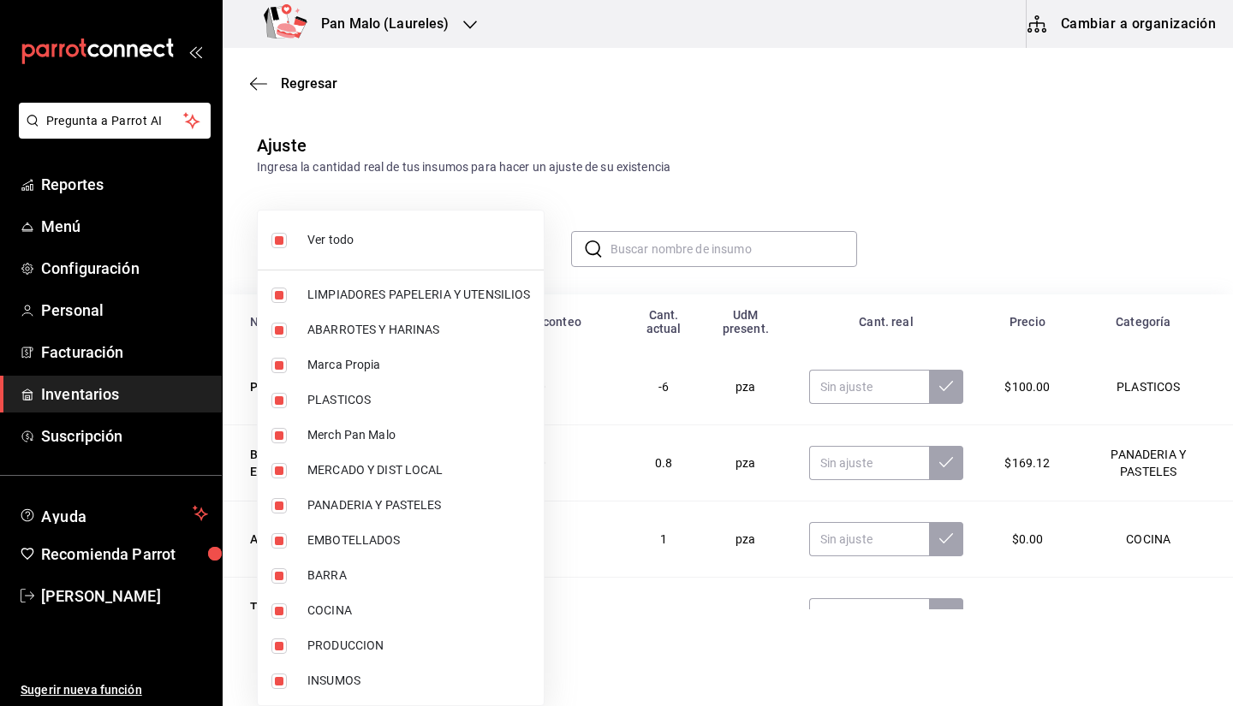
checkbox input "false"
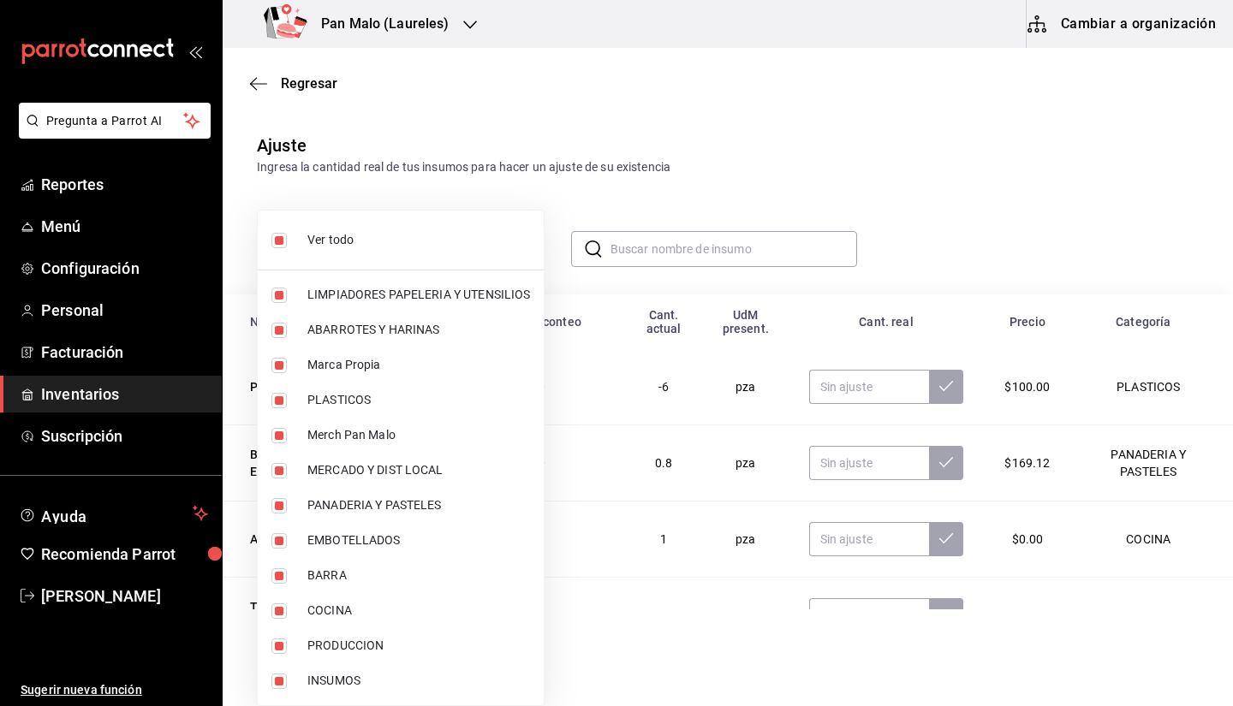
checkbox input "false"
click at [382, 508] on span "PANADERIA Y PASTELES" at bounding box center [418, 505] width 223 height 18
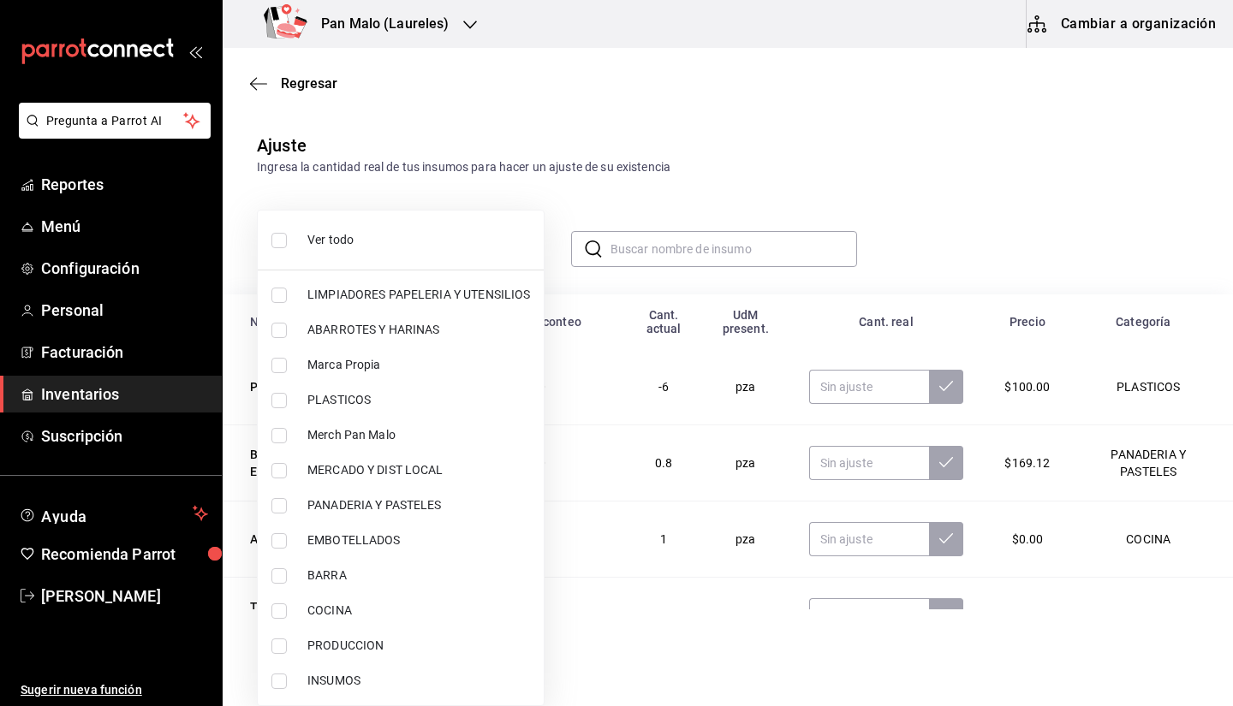
type input "b7fa4d3f-7896-4504-b4eb-29f52eb713d6"
checkbox input "true"
click at [866, 146] on div at bounding box center [616, 353] width 1233 height 706
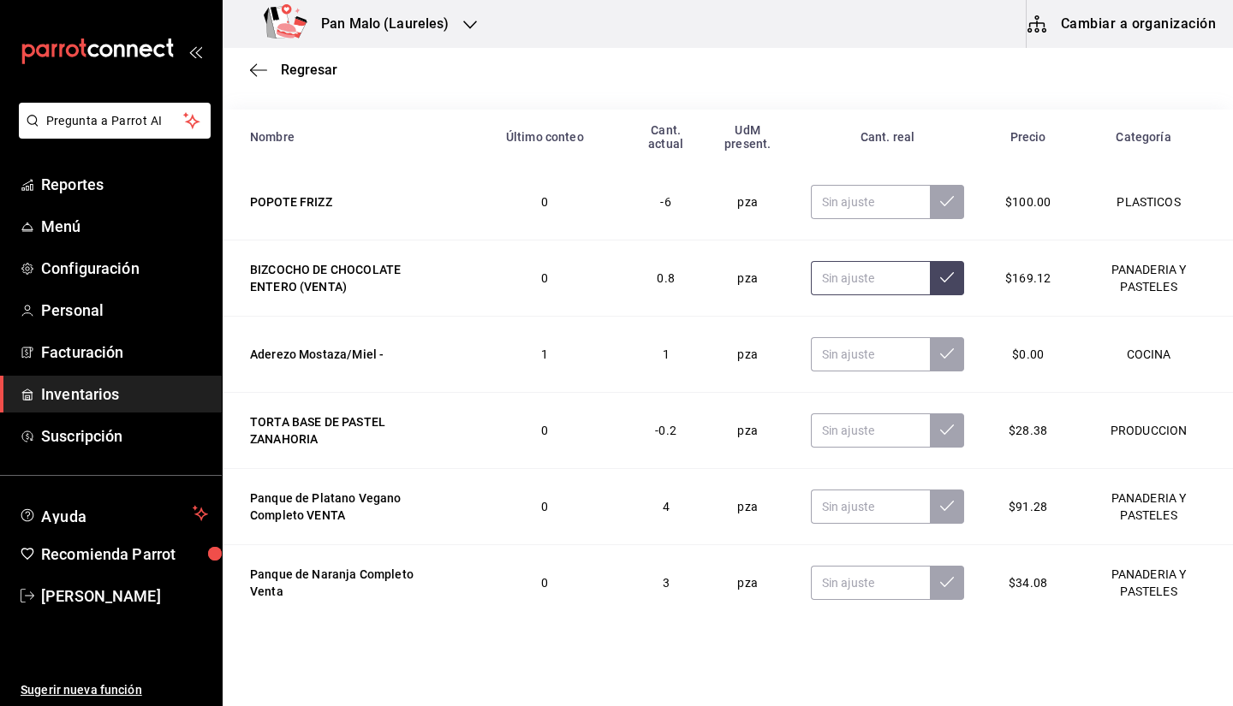
click at [824, 287] on input "text" at bounding box center [870, 278] width 119 height 34
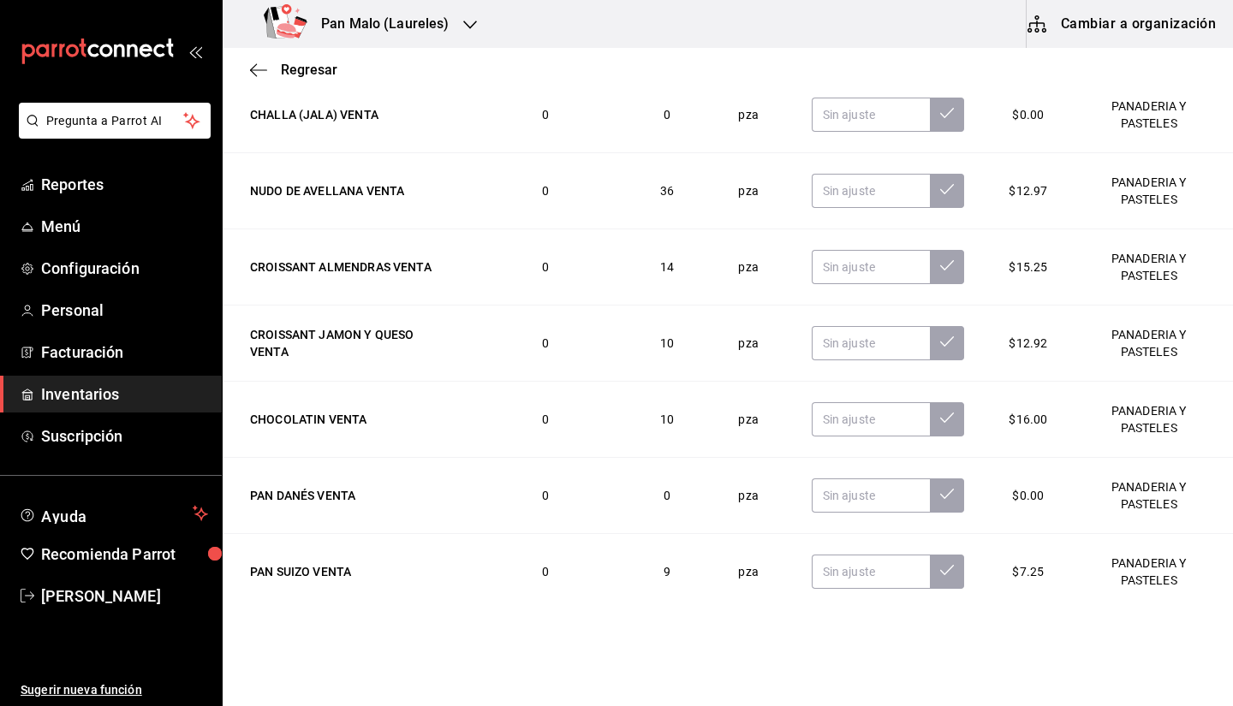
scroll to position [1829, 0]
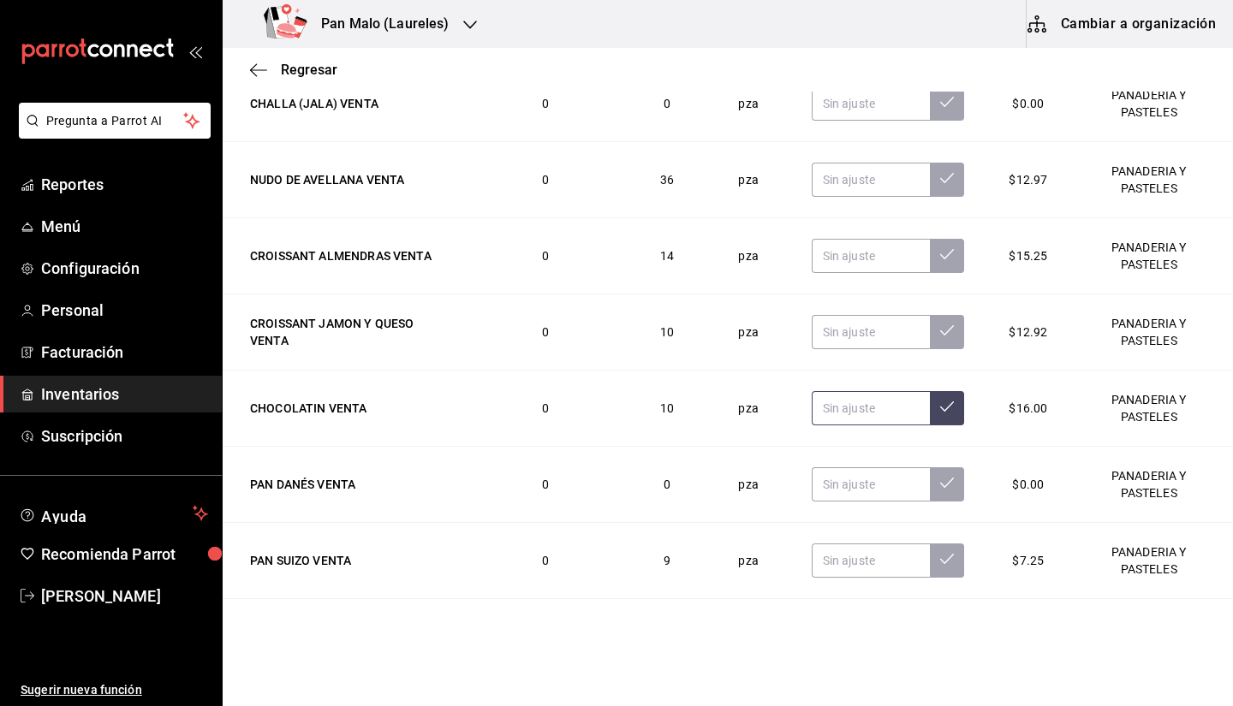
click at [853, 392] on input "text" at bounding box center [870, 408] width 119 height 34
click at [829, 414] on input "text" at bounding box center [870, 408] width 119 height 34
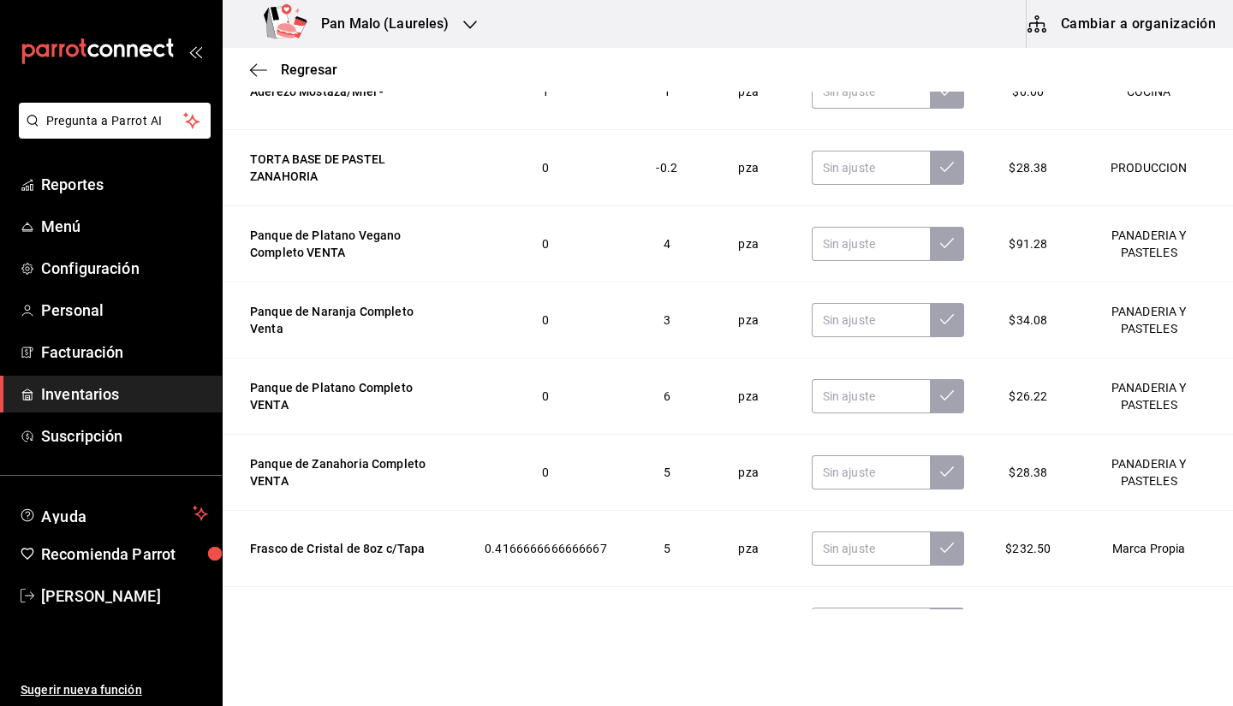
scroll to position [155, 0]
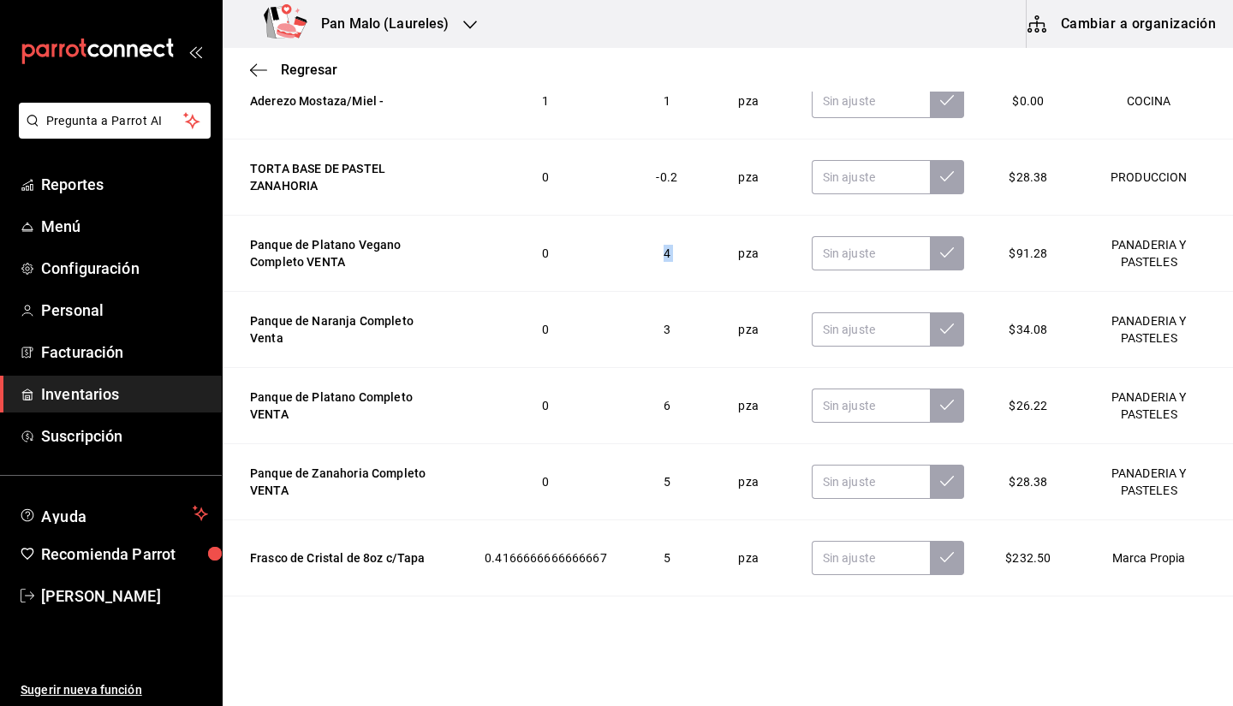
drag, startPoint x: 611, startPoint y: 241, endPoint x: 728, endPoint y: 258, distance: 117.5
click at [728, 258] on tr "Panque de Platano Vegano Completo VENTA 0 4 pza $91.28 PANADERIA Y PASTELES" at bounding box center [728, 254] width 1010 height 76
click at [643, 263] on td "4" at bounding box center [666, 254] width 79 height 76
drag, startPoint x: 649, startPoint y: 263, endPoint x: 695, endPoint y: 270, distance: 46.7
click at [695, 270] on td "4" at bounding box center [666, 254] width 79 height 76
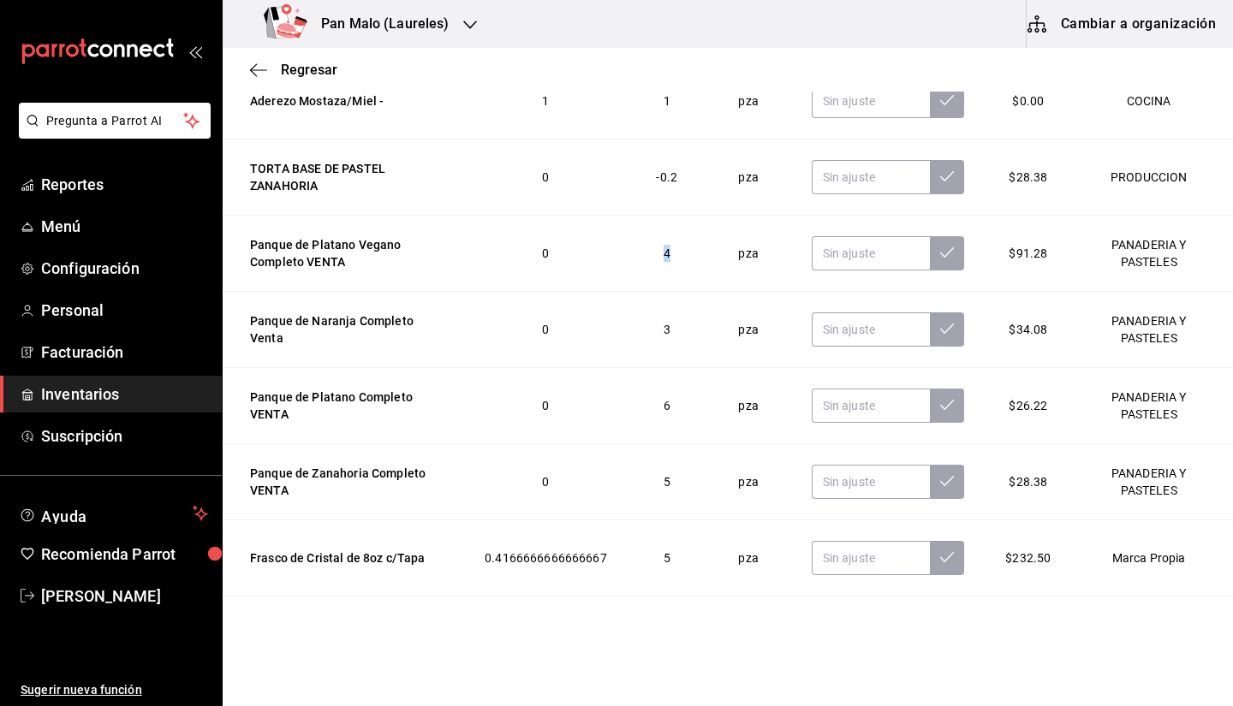
click at [674, 265] on td "4" at bounding box center [666, 254] width 79 height 76
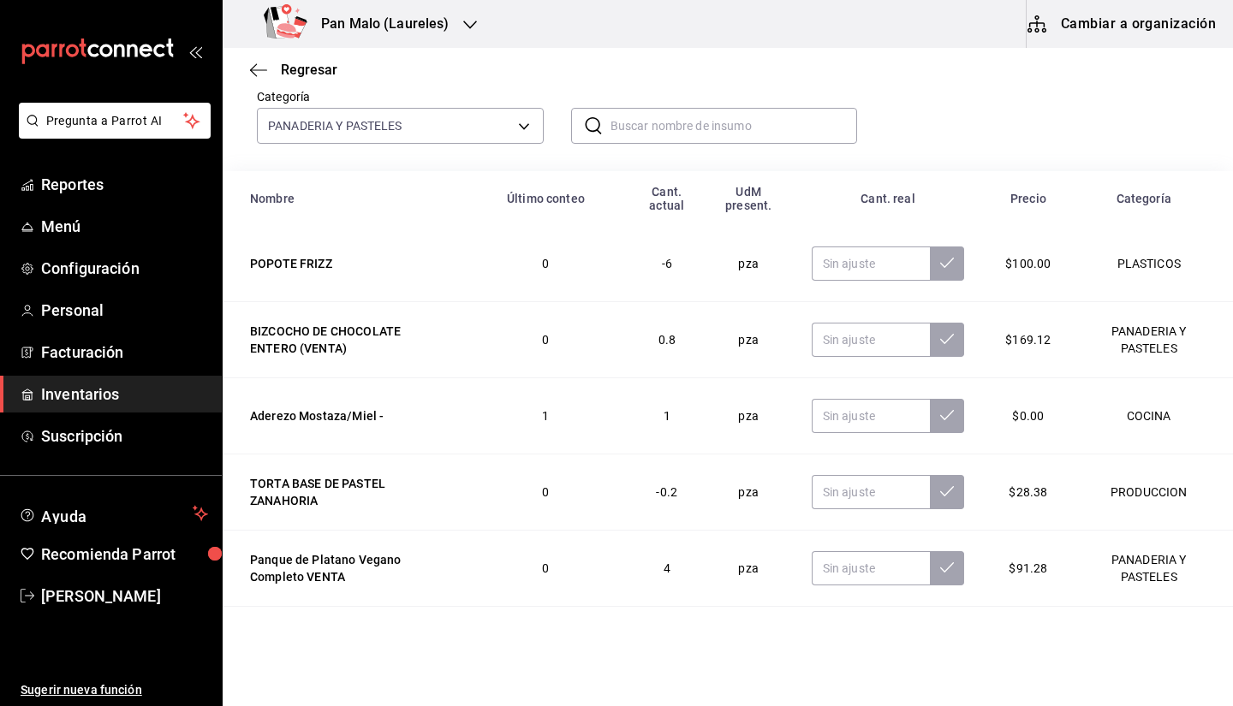
scroll to position [0, 0]
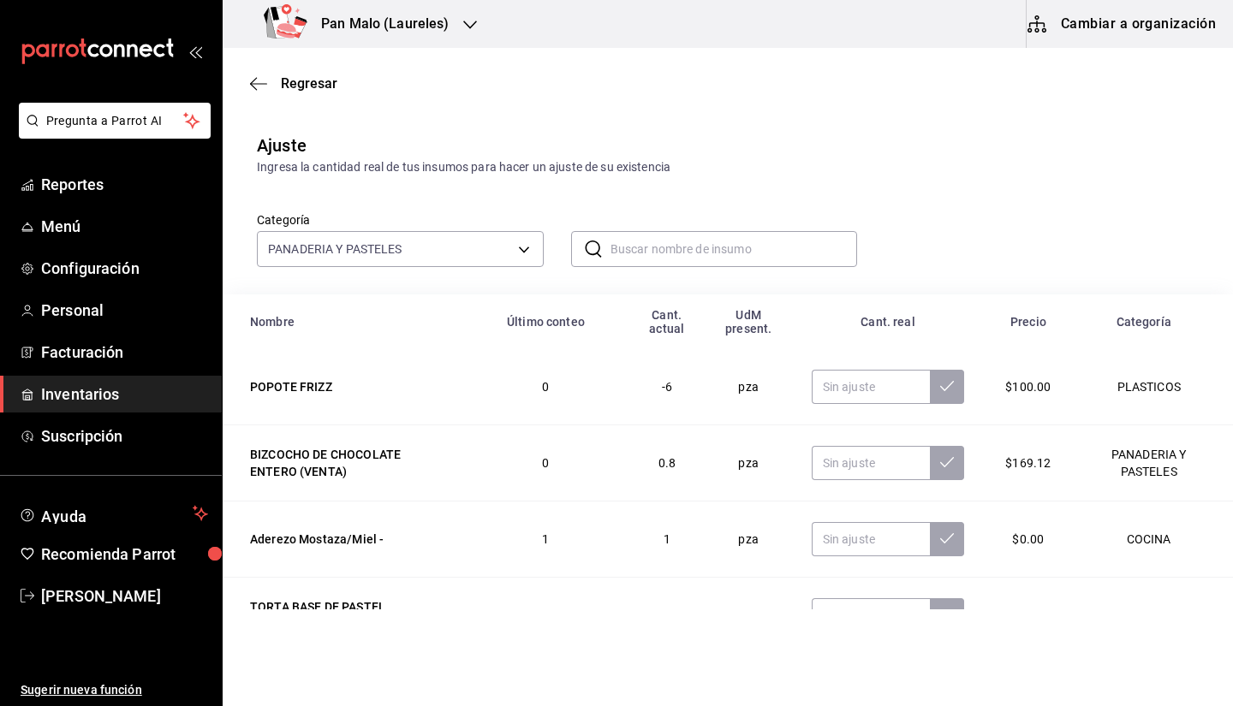
click at [742, 255] on input "text" at bounding box center [733, 249] width 247 height 34
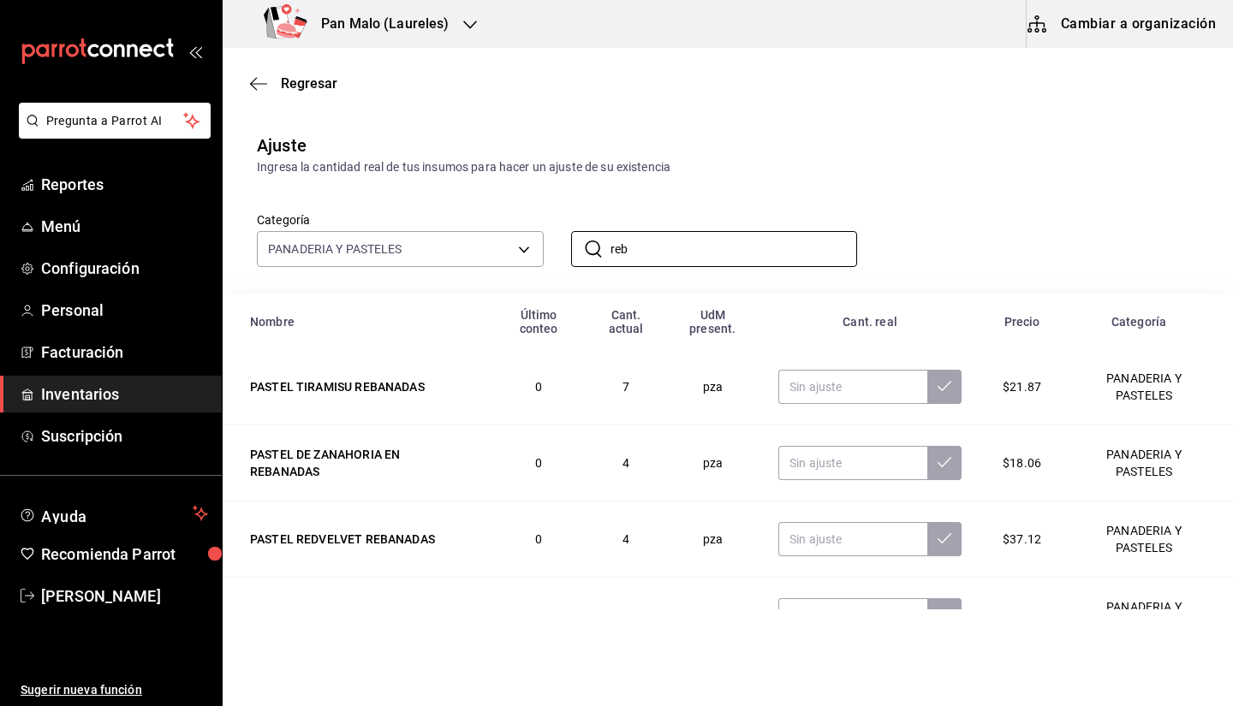
type input "reb"
click at [850, 159] on div "Ingresa la cantidad real de tus insumos para hacer un ajuste de su existencia" at bounding box center [727, 167] width 941 height 18
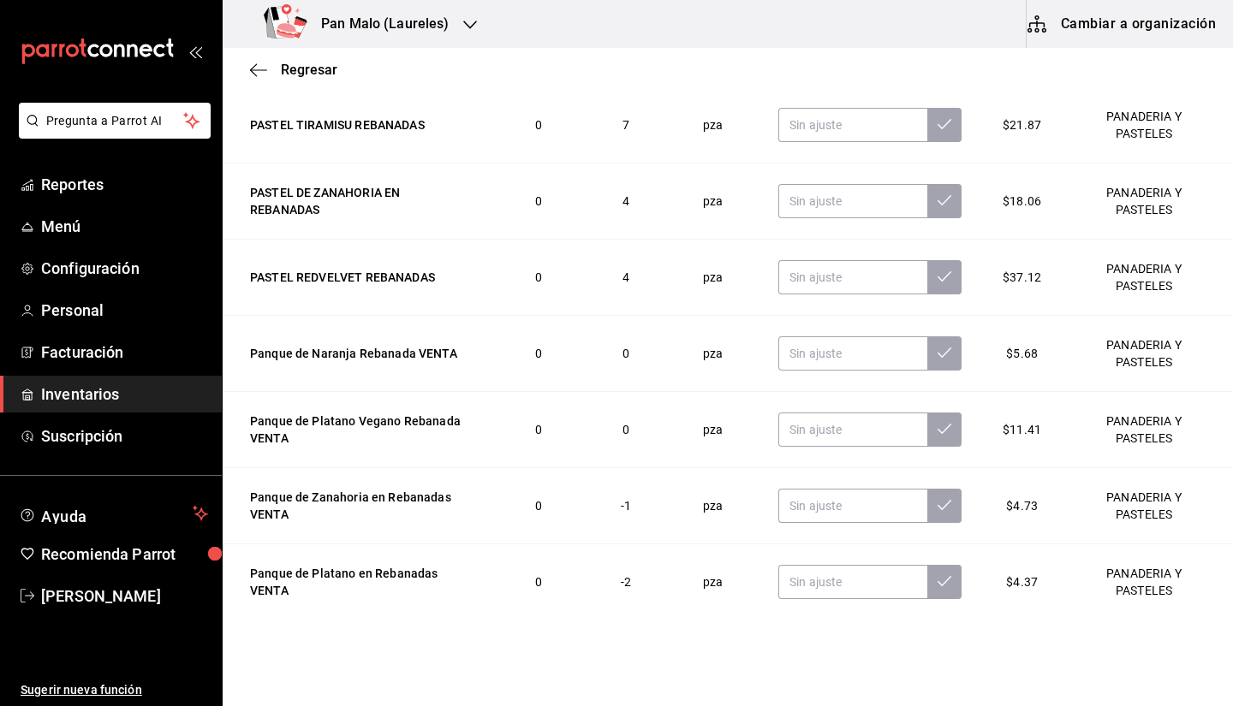
scroll to position [281, 0]
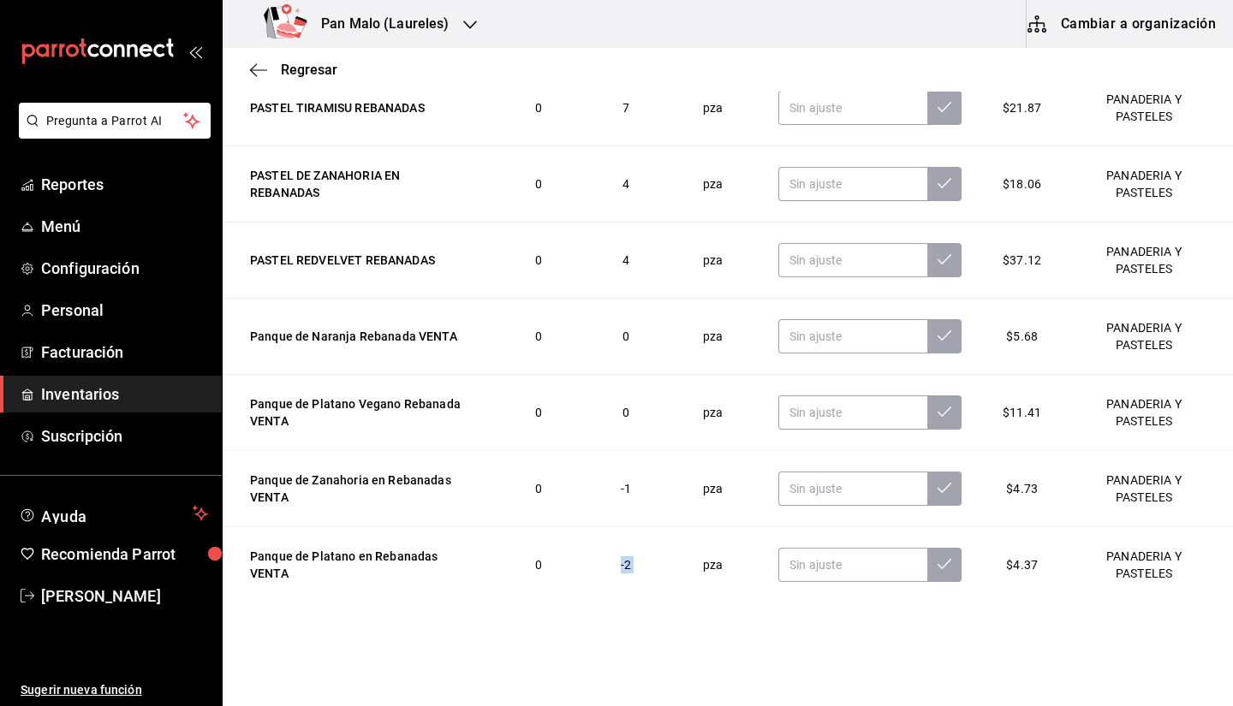
drag, startPoint x: 608, startPoint y: 573, endPoint x: 706, endPoint y: 585, distance: 99.2
click at [706, 585] on tr "Panque de Platano en Rebanadas VENTA 0 -2 pza $4.37 PANADERIA Y PASTELES" at bounding box center [728, 565] width 1010 height 76
click at [642, 576] on td "-2" at bounding box center [626, 565] width 83 height 76
drag, startPoint x: 621, startPoint y: 561, endPoint x: 685, endPoint y: 565, distance: 64.3
click at [685, 565] on tr "Panque de Platano en Rebanadas VENTA 0 -2 pza $4.37 PANADERIA Y PASTELES" at bounding box center [728, 565] width 1010 height 76
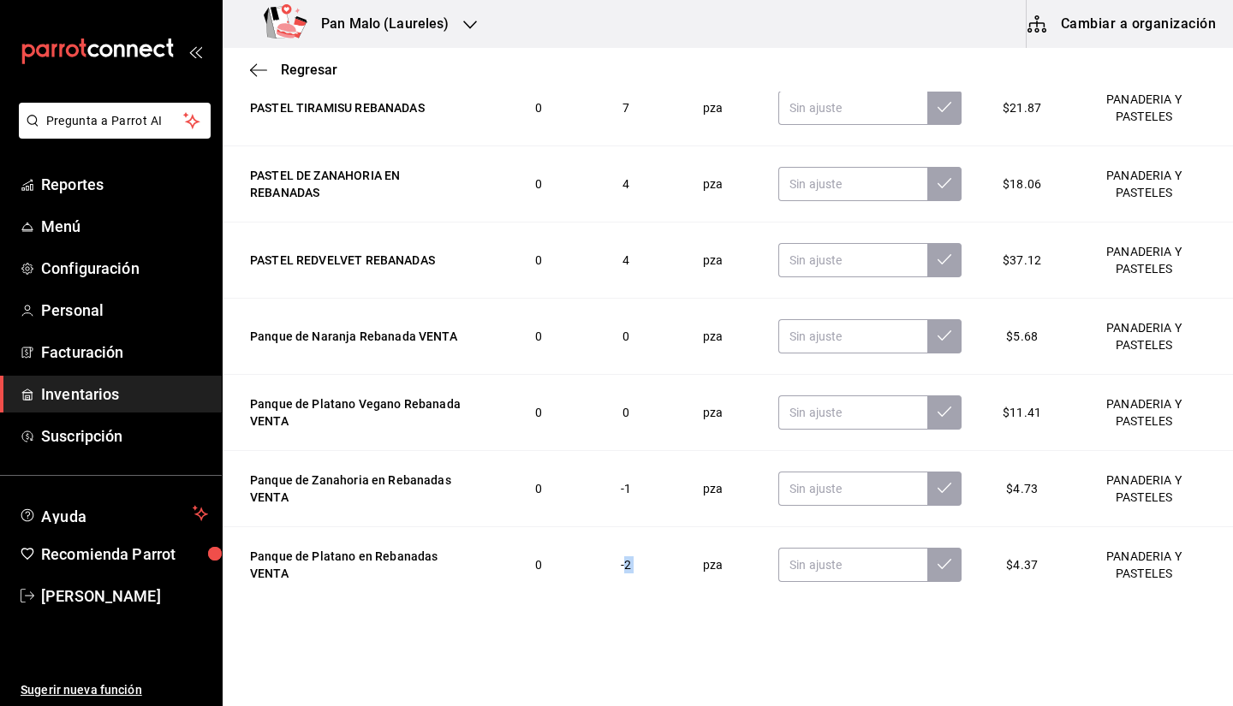
click at [626, 544] on td "-2" at bounding box center [626, 565] width 83 height 76
click at [302, 437] on td "Panque de Platano Vegano Rebanada VENTA" at bounding box center [358, 413] width 270 height 76
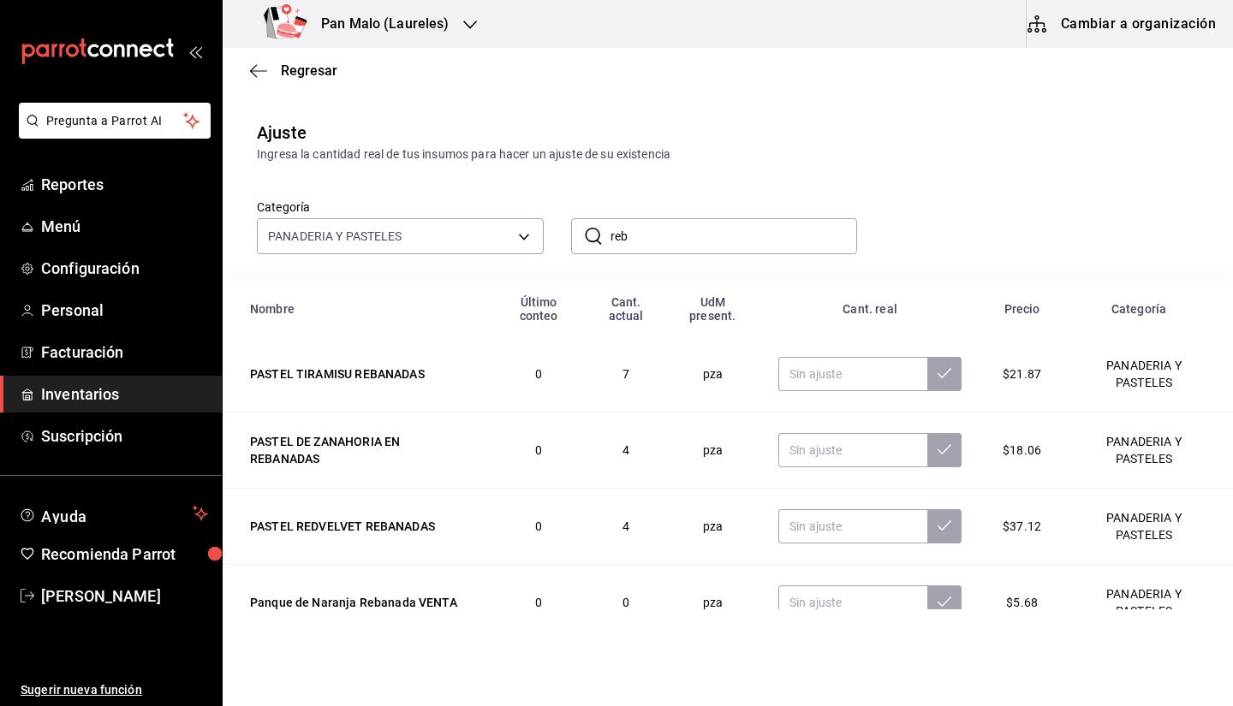
scroll to position [0, 0]
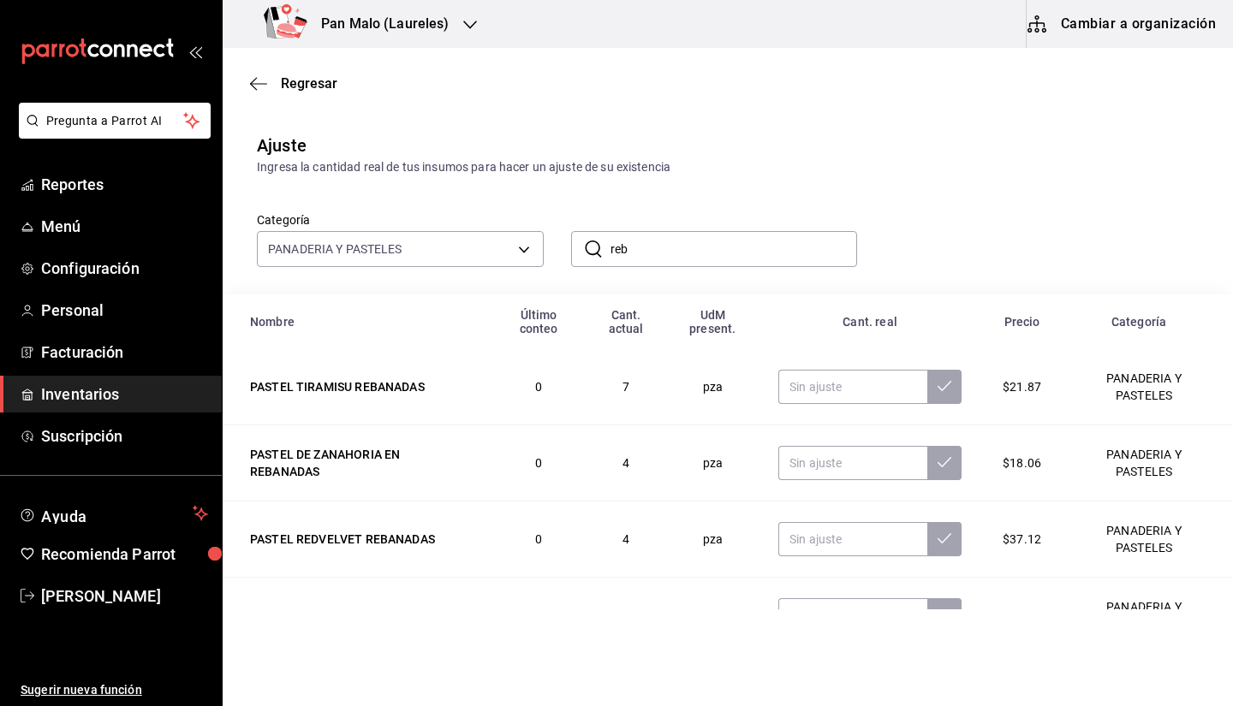
click at [642, 253] on input "reb" at bounding box center [733, 249] width 247 height 34
drag, startPoint x: 642, startPoint y: 253, endPoint x: 645, endPoint y: 241, distance: 13.3
click at [645, 241] on input "reb" at bounding box center [733, 249] width 247 height 34
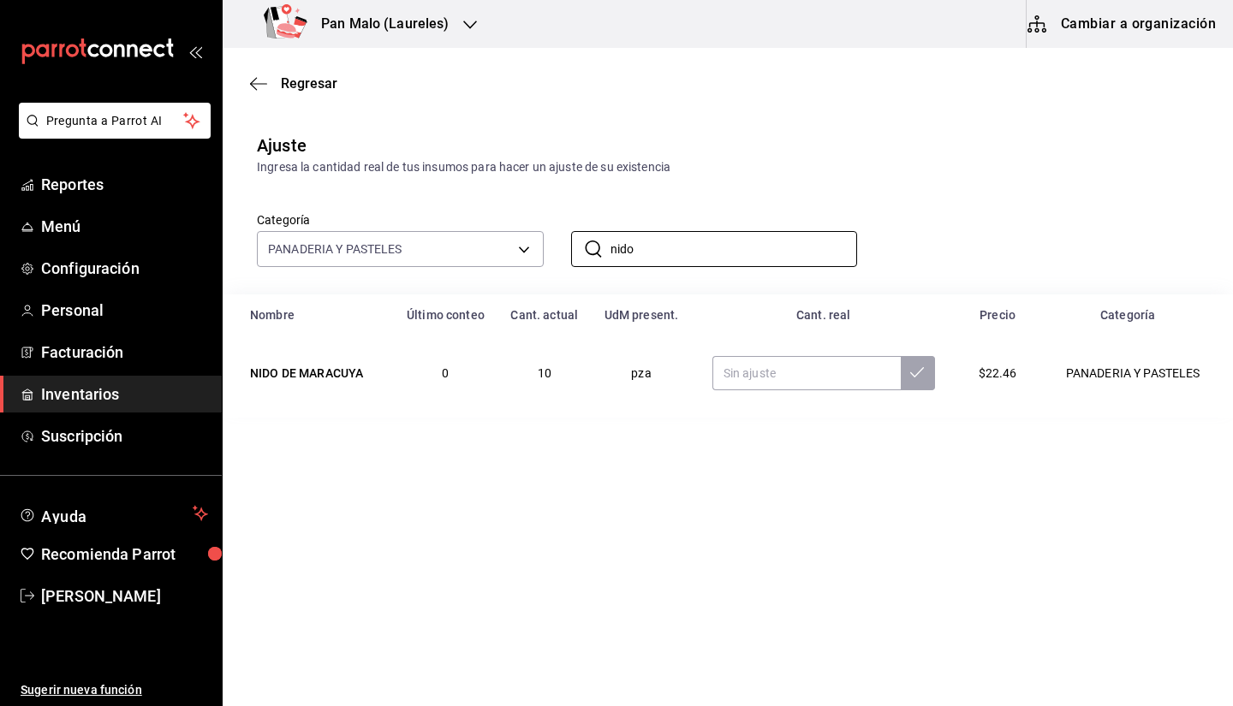
type input "nido"
click at [607, 383] on tr "NIDO DE MARACUYA 0 10 pza $22.46 PANADERIA Y PASTELES" at bounding box center [728, 373] width 1010 height 75
click at [578, 387] on td "10" at bounding box center [543, 373] width 93 height 75
click at [699, 248] on input "nido" at bounding box center [733, 249] width 247 height 34
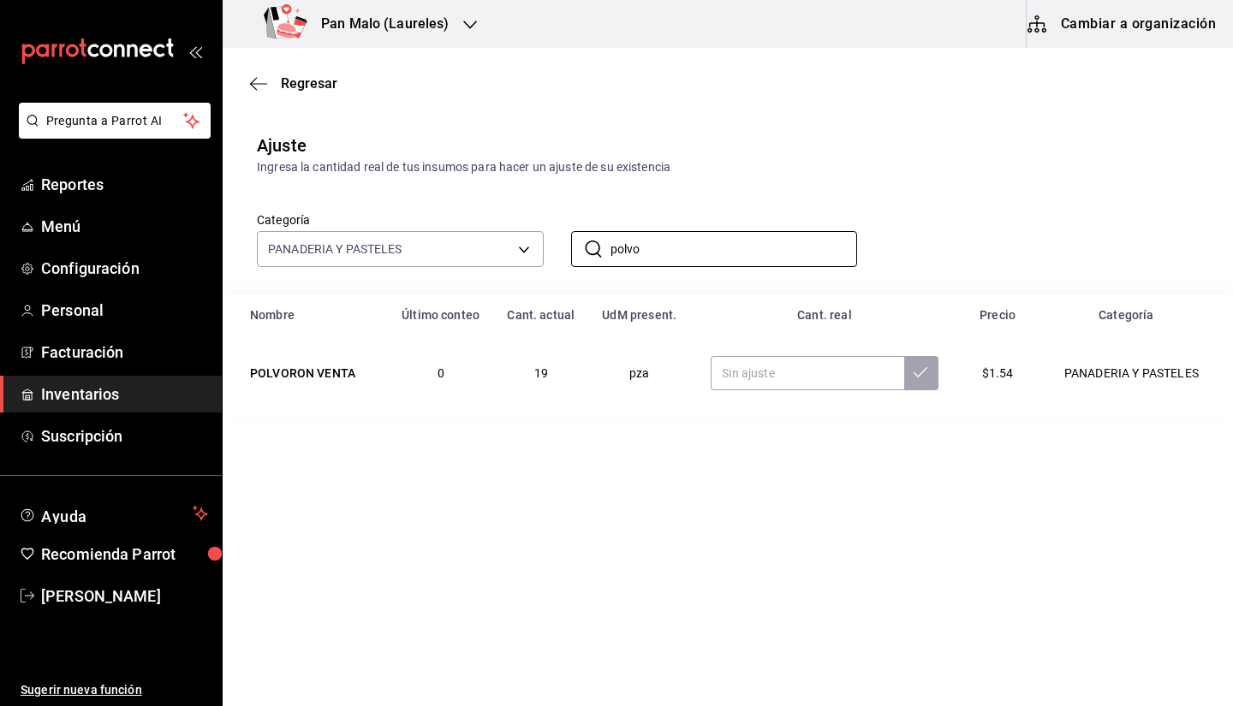
click at [859, 69] on div "Regresar" at bounding box center [728, 84] width 1010 height 44
click at [692, 276] on div "Categoría PANADERIA Y PASTELES b7fa4d3f-7896-4504-b4eb-29f52eb713d6 ​ polvo ​" at bounding box center [728, 235] width 1010 height 118
click at [649, 264] on input "polvo" at bounding box center [733, 249] width 247 height 34
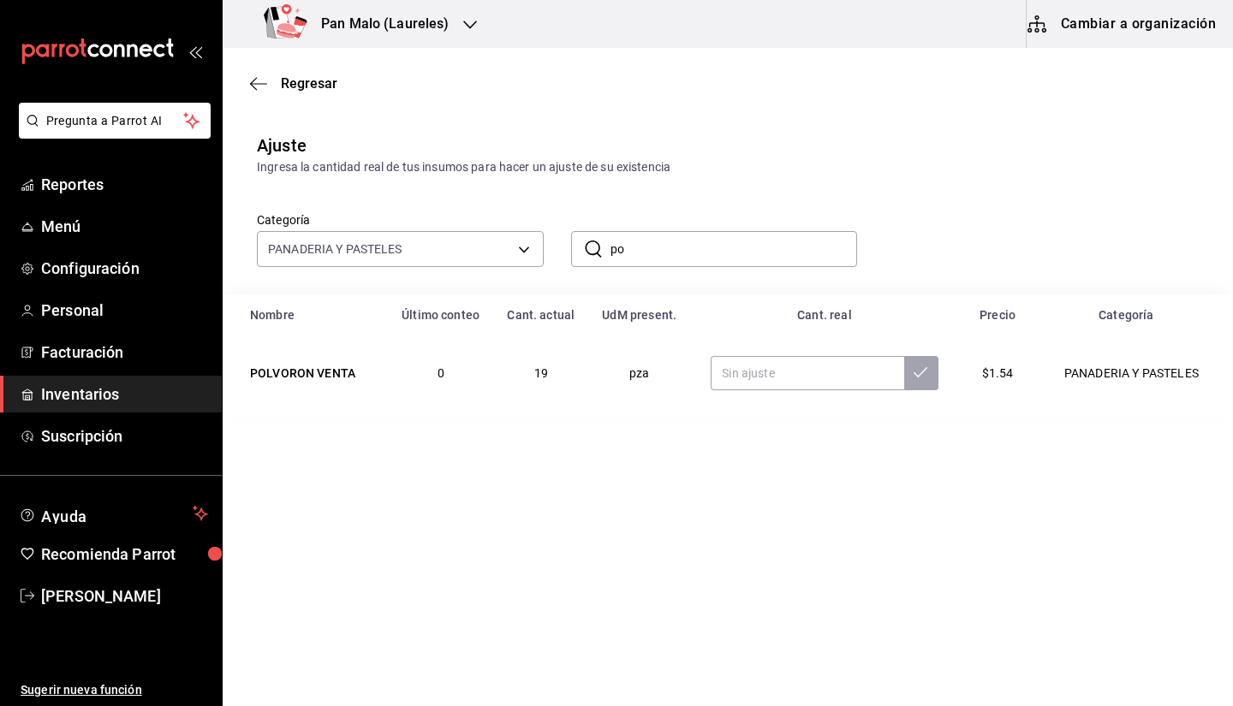
type input "p"
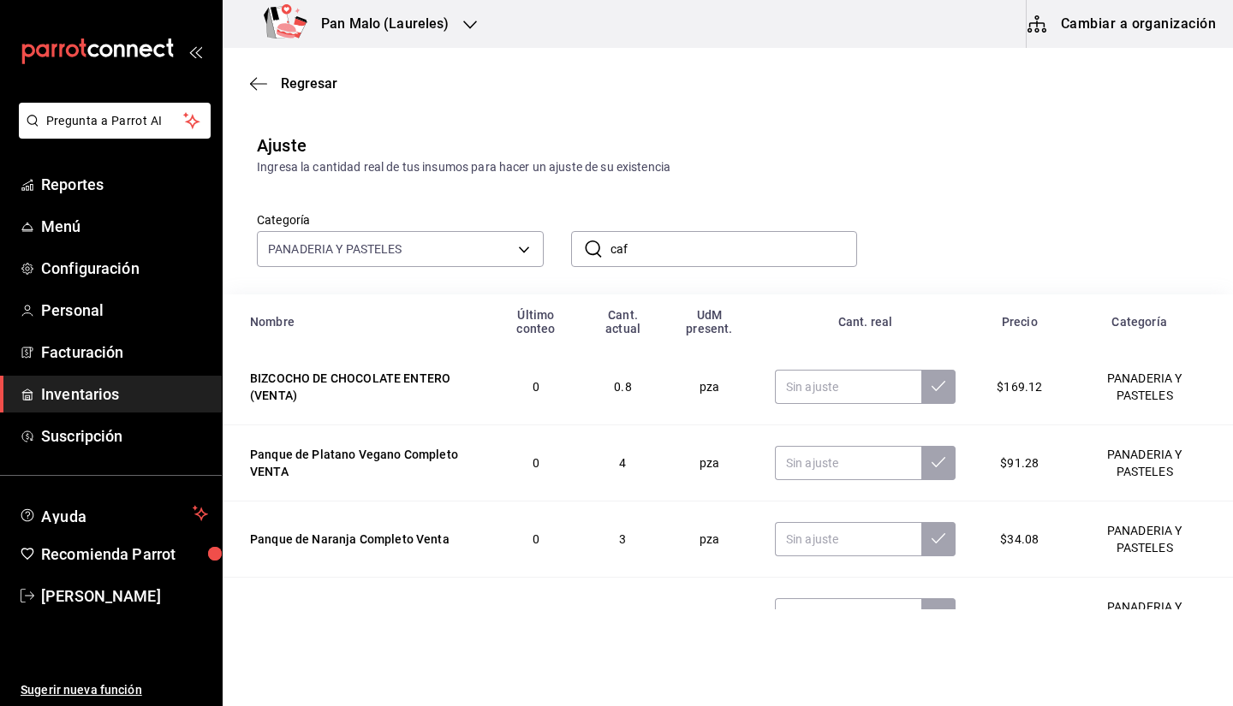
type input "caf"
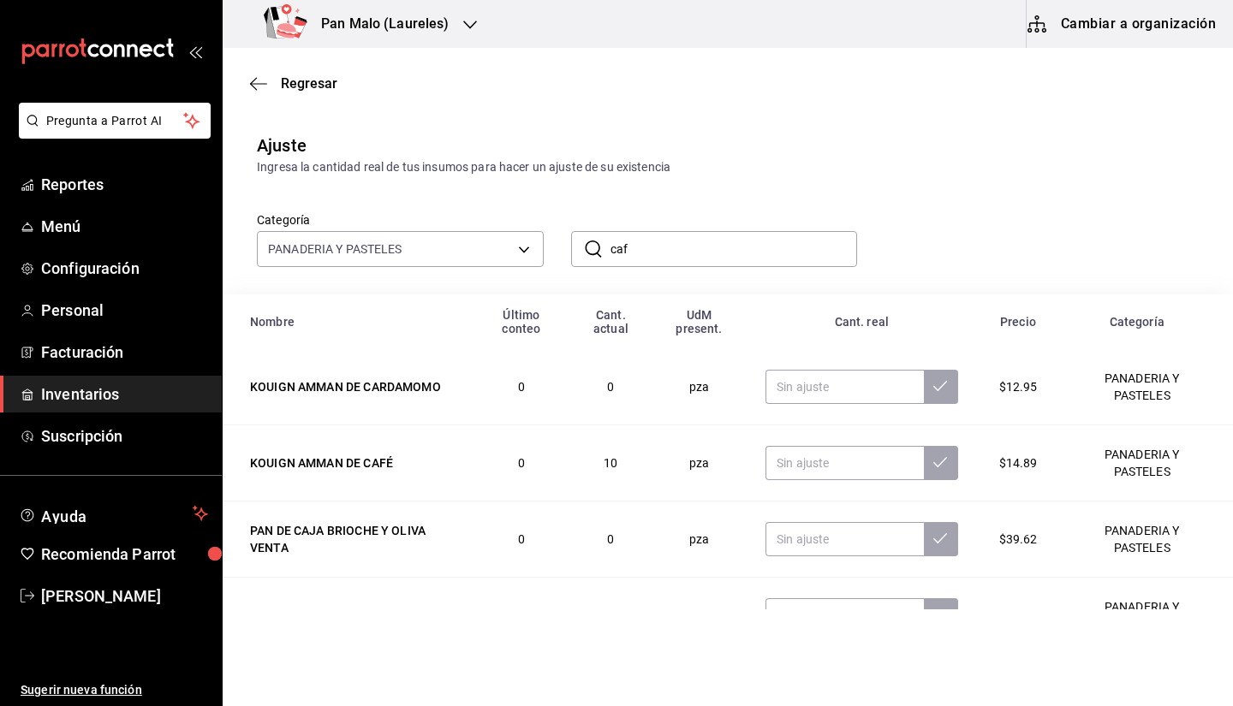
click at [1191, 220] on div "Categoría PANADERIA Y PASTELES b7fa4d3f-7896-4504-b4eb-29f52eb713d6 ​ caf ​" at bounding box center [728, 235] width 1010 height 118
click at [781, 248] on input "caf" at bounding box center [733, 249] width 247 height 34
click at [871, 470] on input "text" at bounding box center [843, 463] width 157 height 34
type input "11.00"
click at [933, 463] on icon at bounding box center [940, 462] width 14 height 14
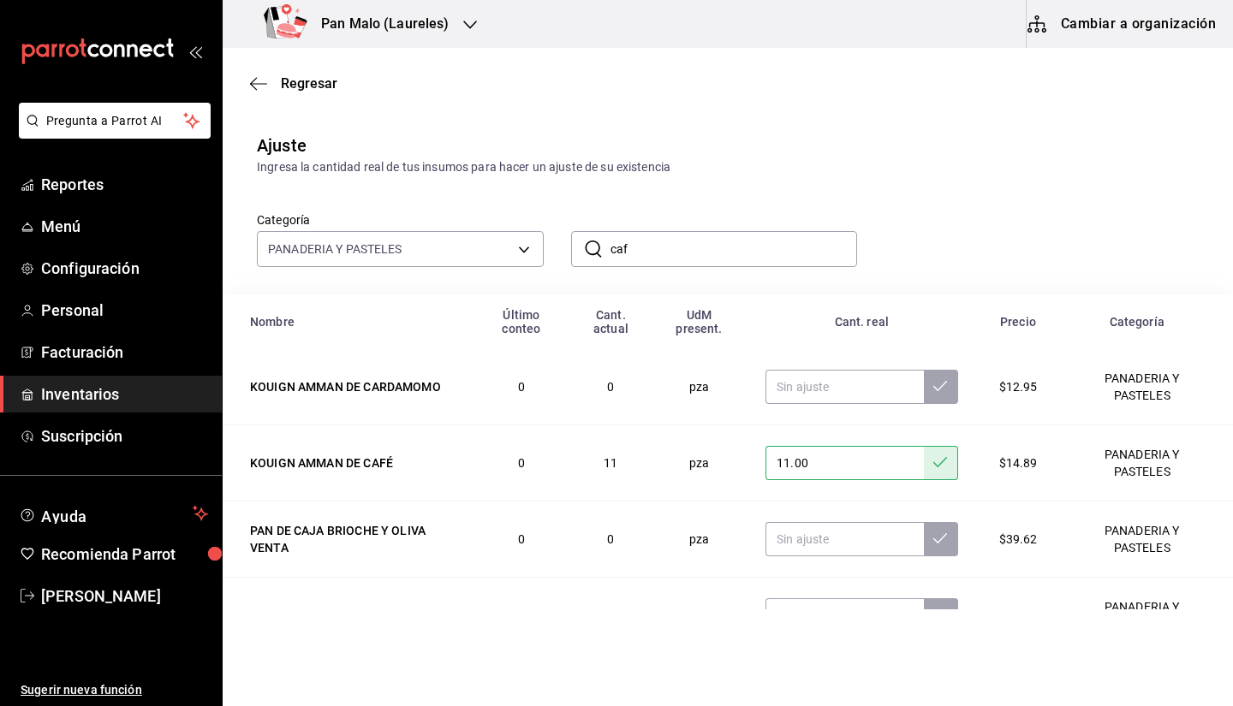
click at [729, 247] on input "caf" at bounding box center [733, 249] width 247 height 34
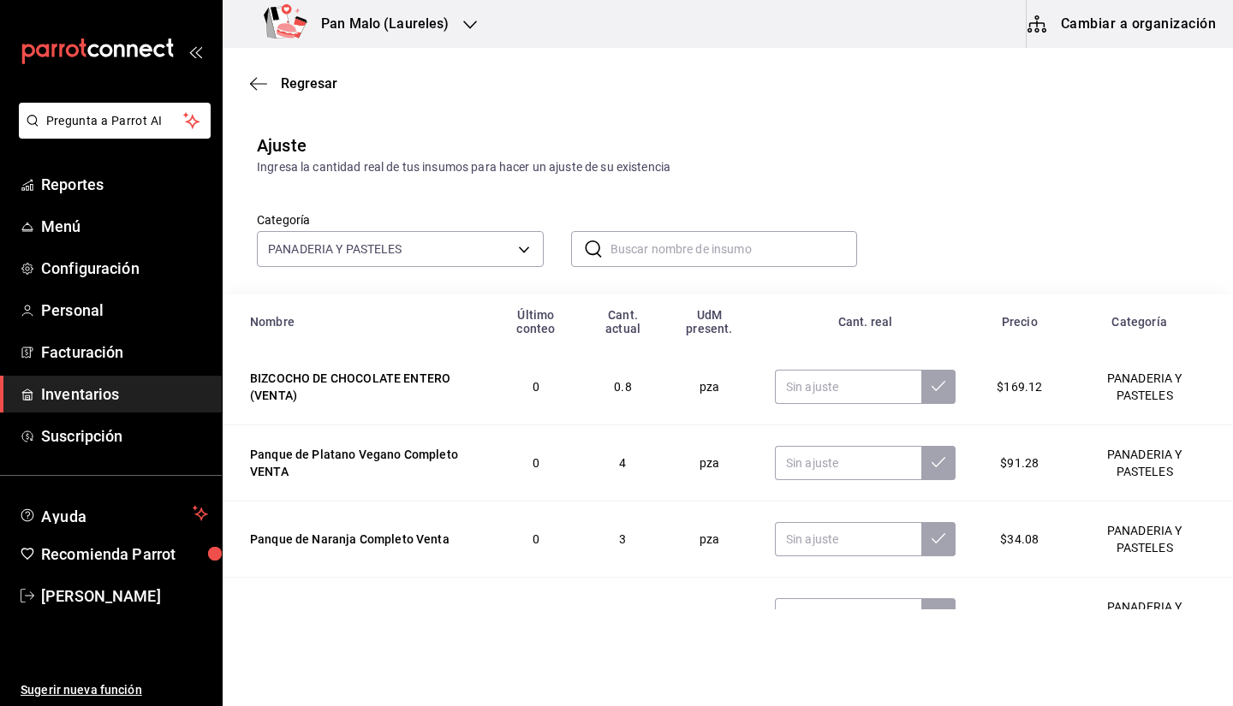
click at [722, 236] on input "text" at bounding box center [733, 249] width 247 height 34
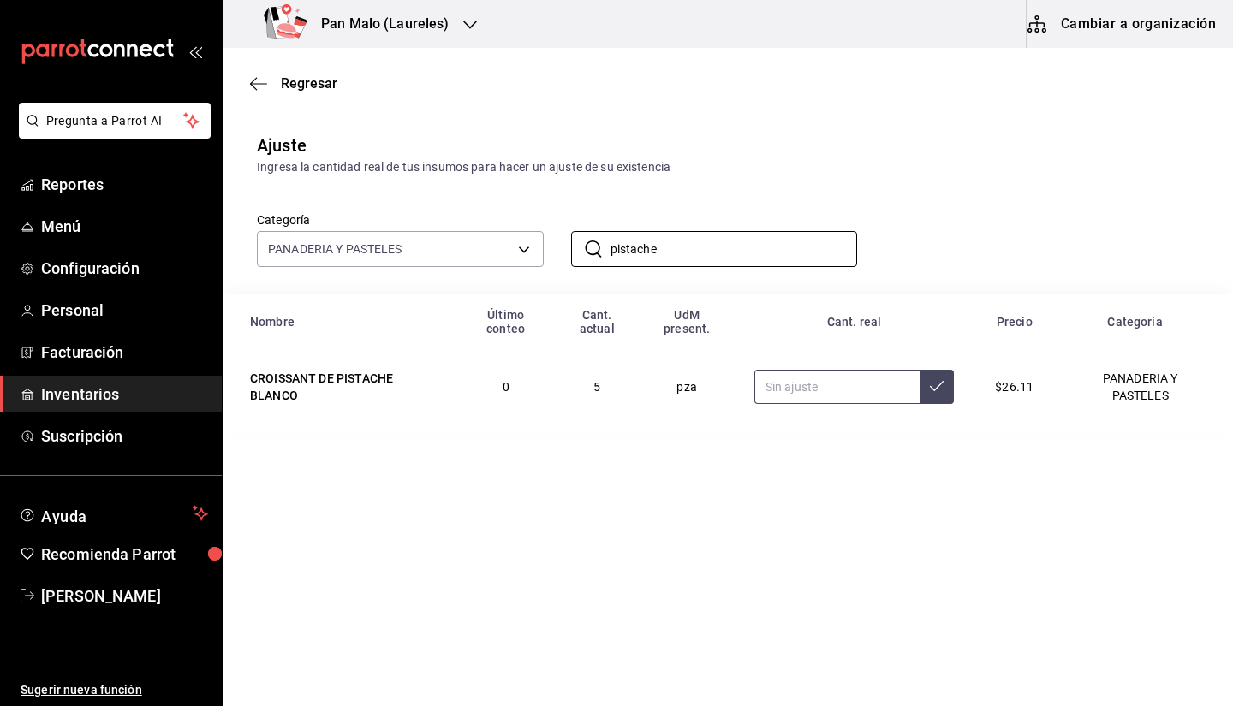
click at [785, 399] on input "text" at bounding box center [837, 387] width 166 height 34
click at [698, 250] on input "pistache" at bounding box center [733, 249] width 247 height 34
type input "p"
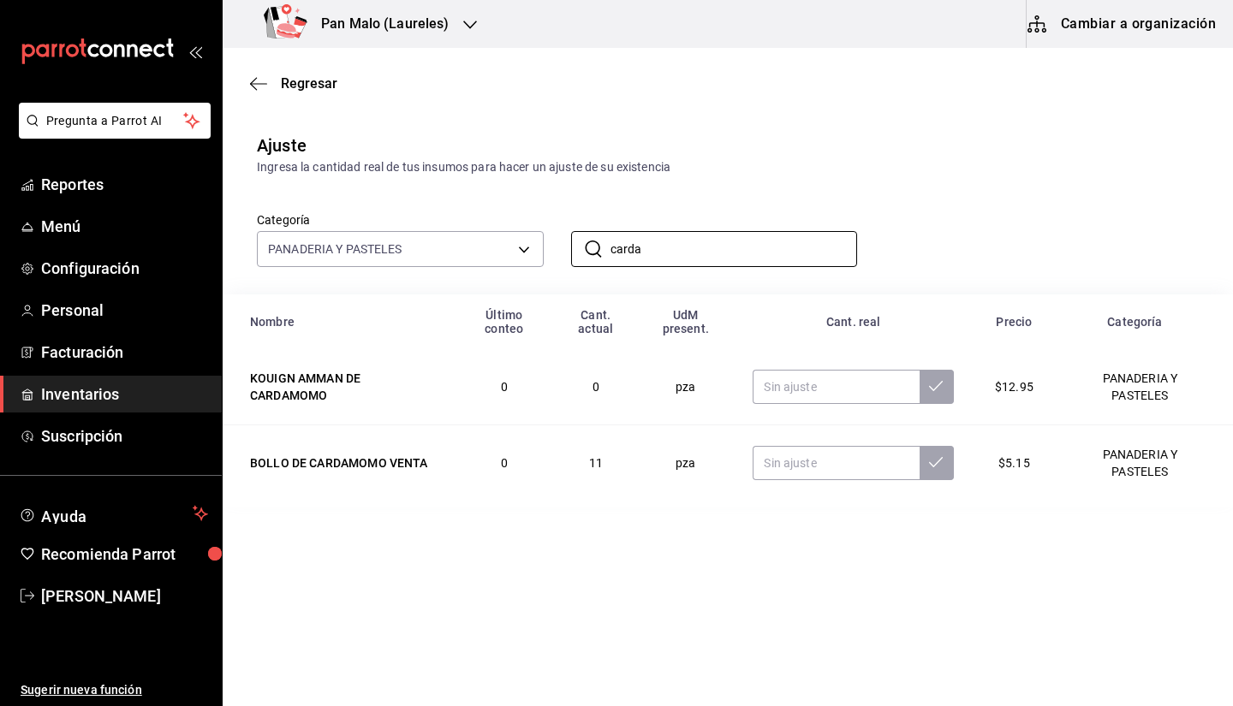
type input "carda"
click at [699, 173] on div "Ingresa la cantidad real de tus insumos para hacer un ajuste de su existencia" at bounding box center [727, 167] width 941 height 18
click at [715, 219] on div "​ carda ​" at bounding box center [700, 235] width 314 height 63
click at [714, 246] on input "carda" at bounding box center [733, 249] width 247 height 34
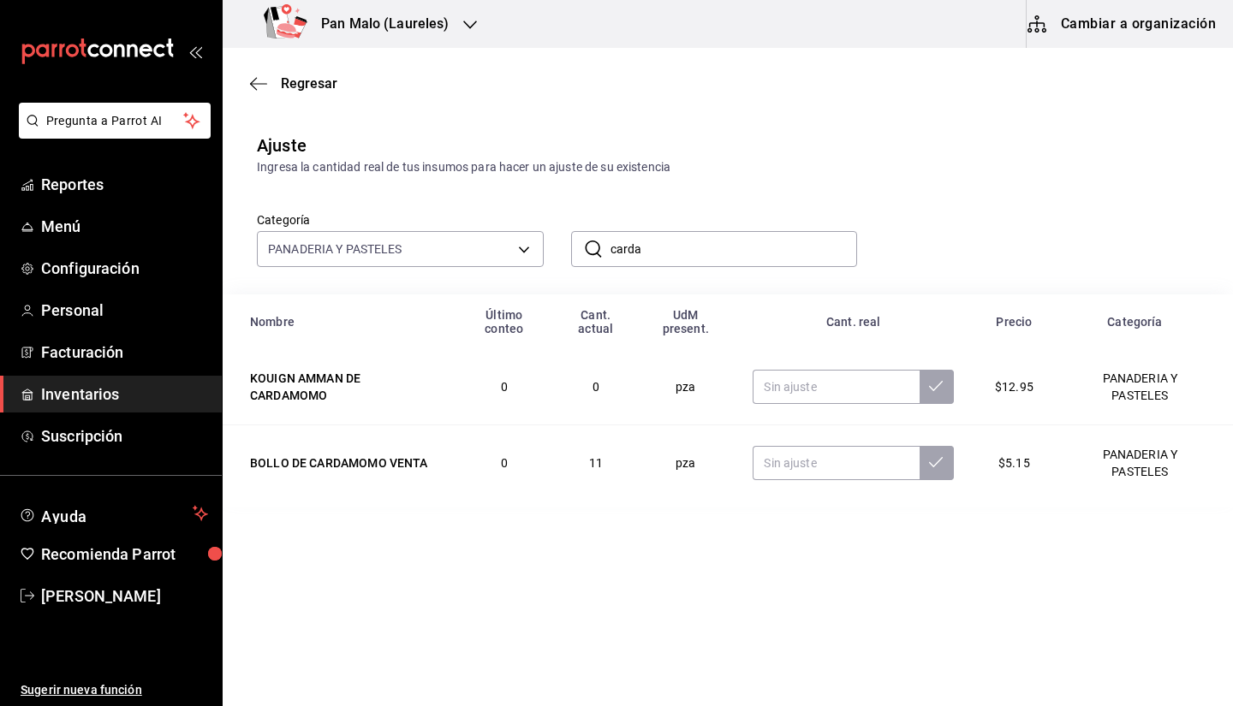
click at [714, 246] on input "carda" at bounding box center [733, 249] width 247 height 34
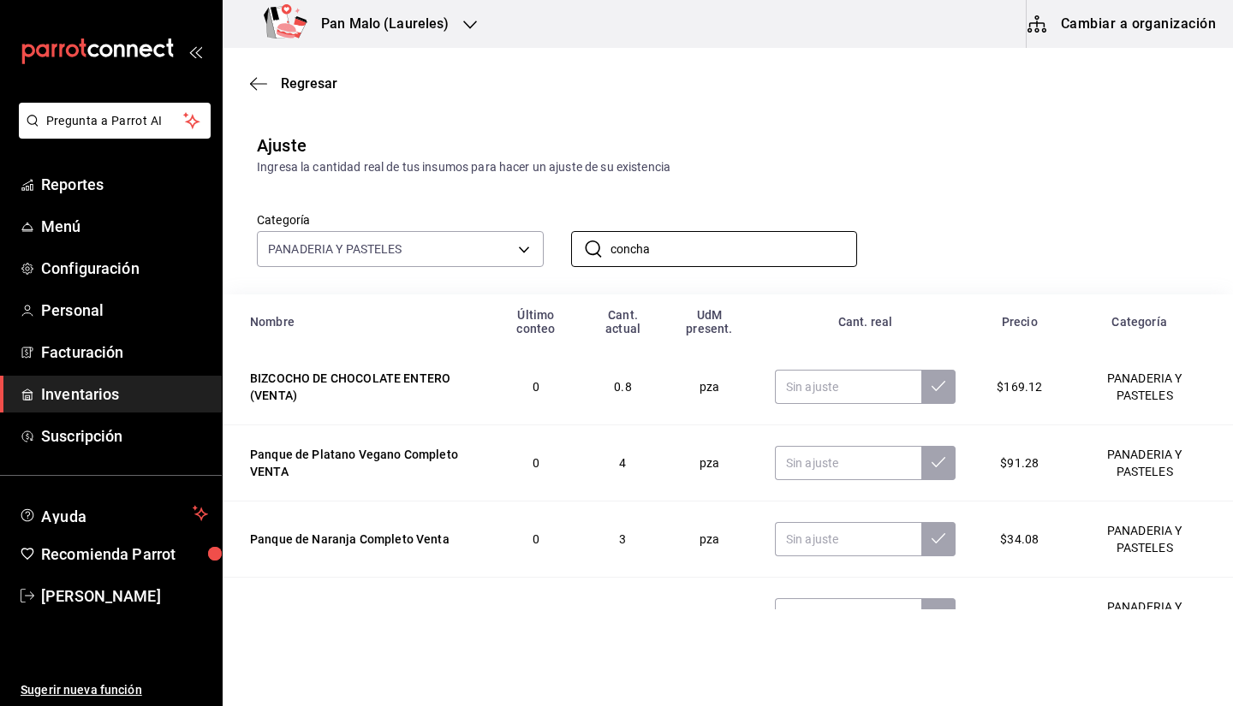
type input "concha"
click at [806, 204] on div "​ concha ​" at bounding box center [700, 235] width 314 height 63
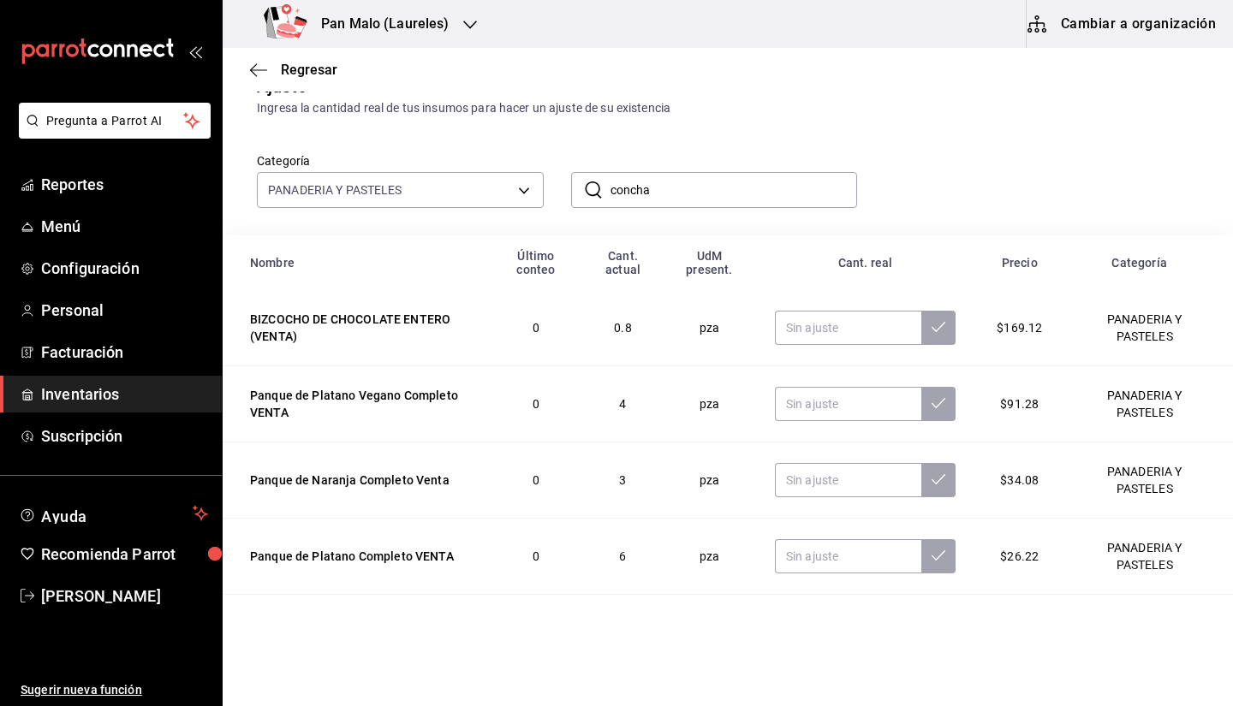
scroll to position [76, 0]
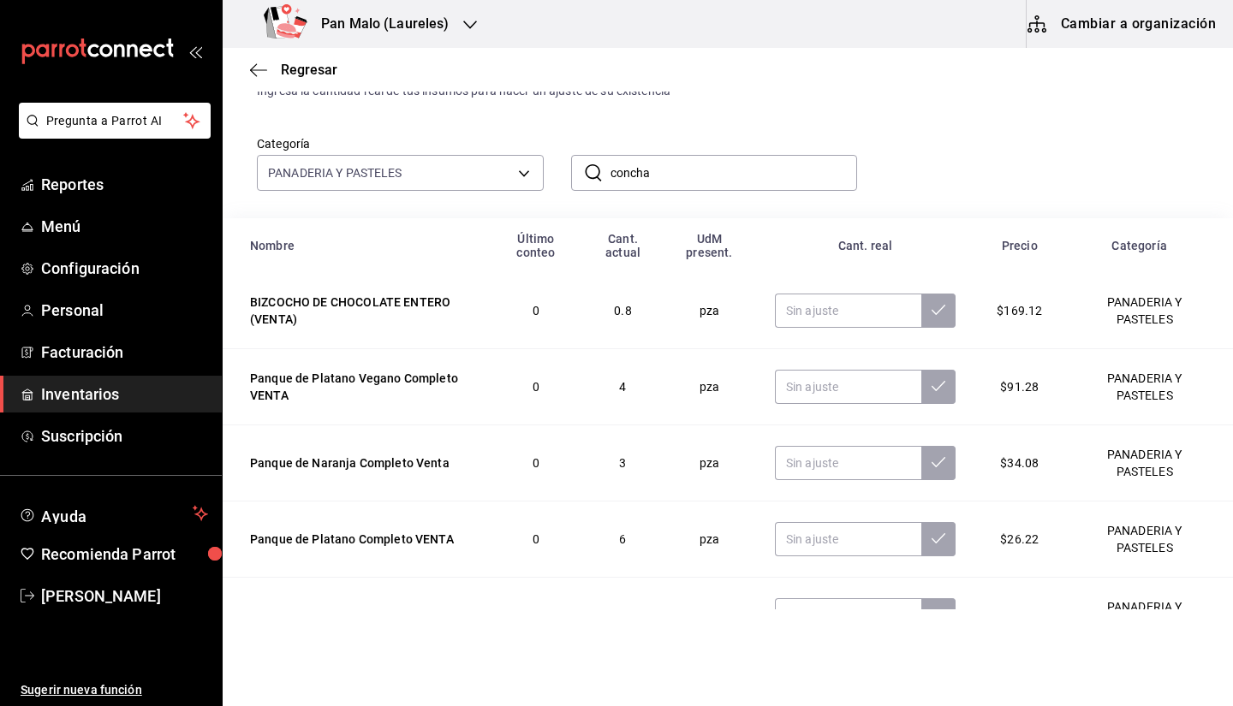
drag, startPoint x: 619, startPoint y: 303, endPoint x: 633, endPoint y: 317, distance: 20.0
click at [633, 317] on td "0.8" at bounding box center [622, 311] width 83 height 76
click at [614, 316] on span "0.8" at bounding box center [622, 311] width 17 height 14
drag, startPoint x: 609, startPoint y: 312, endPoint x: 655, endPoint y: 318, distance: 46.7
click at [655, 318] on td "0.8" at bounding box center [622, 311] width 83 height 76
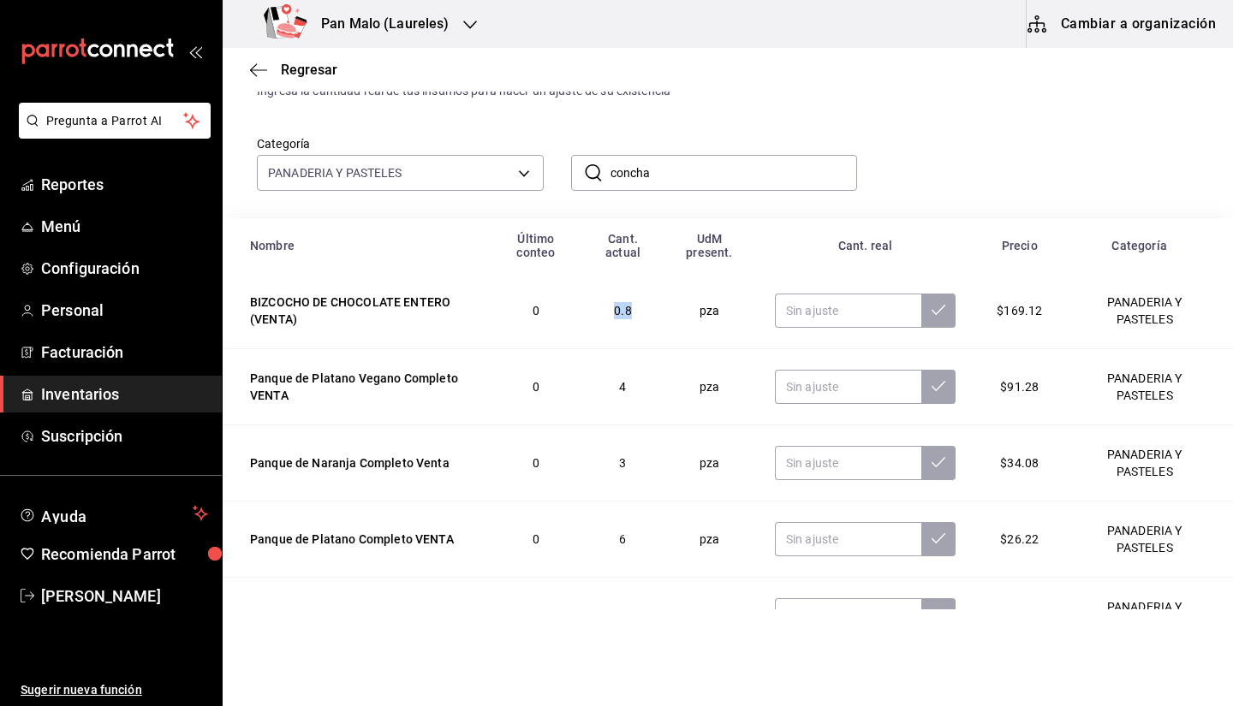
click at [626, 313] on td "0.8" at bounding box center [622, 311] width 83 height 76
drag, startPoint x: 622, startPoint y: 316, endPoint x: 634, endPoint y: 311, distance: 13.0
click at [634, 311] on td "0.8" at bounding box center [622, 311] width 83 height 76
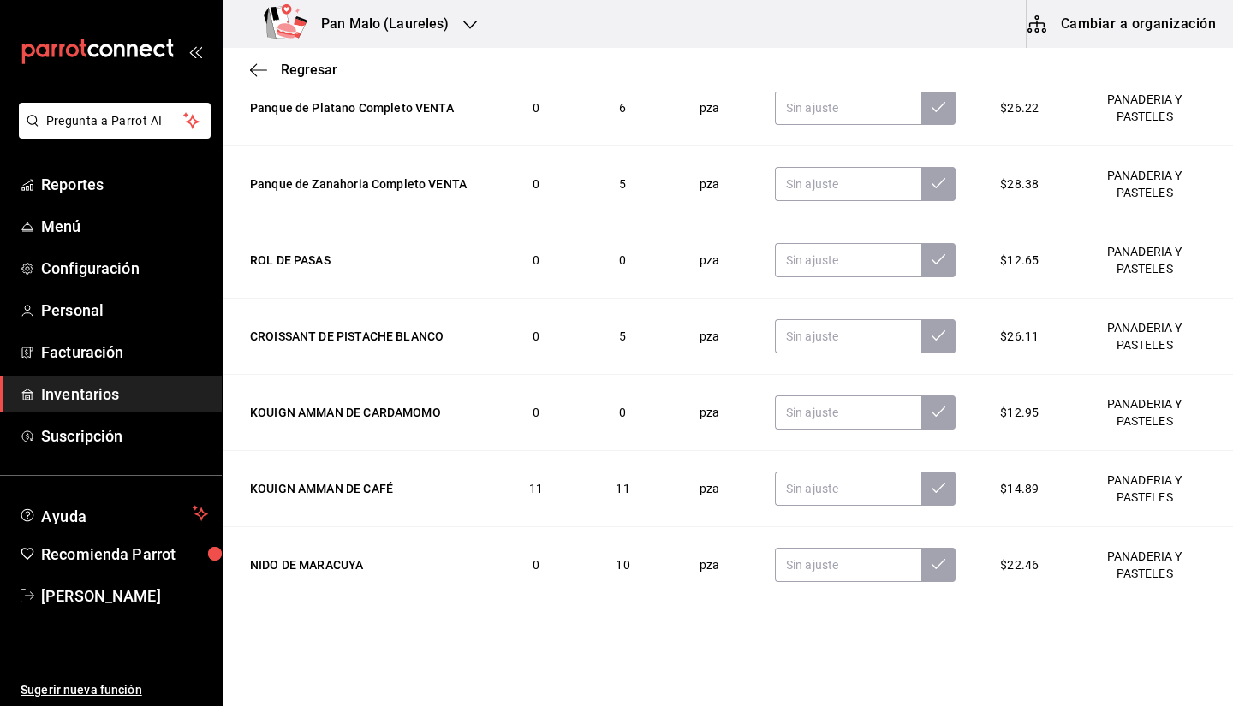
scroll to position [226, 0]
click at [799, 572] on input "text" at bounding box center [848, 565] width 146 height 34
type input "1.00"
drag, startPoint x: 619, startPoint y: 571, endPoint x: 654, endPoint y: 565, distance: 35.6
click at [654, 565] on td "10" at bounding box center [622, 565] width 83 height 76
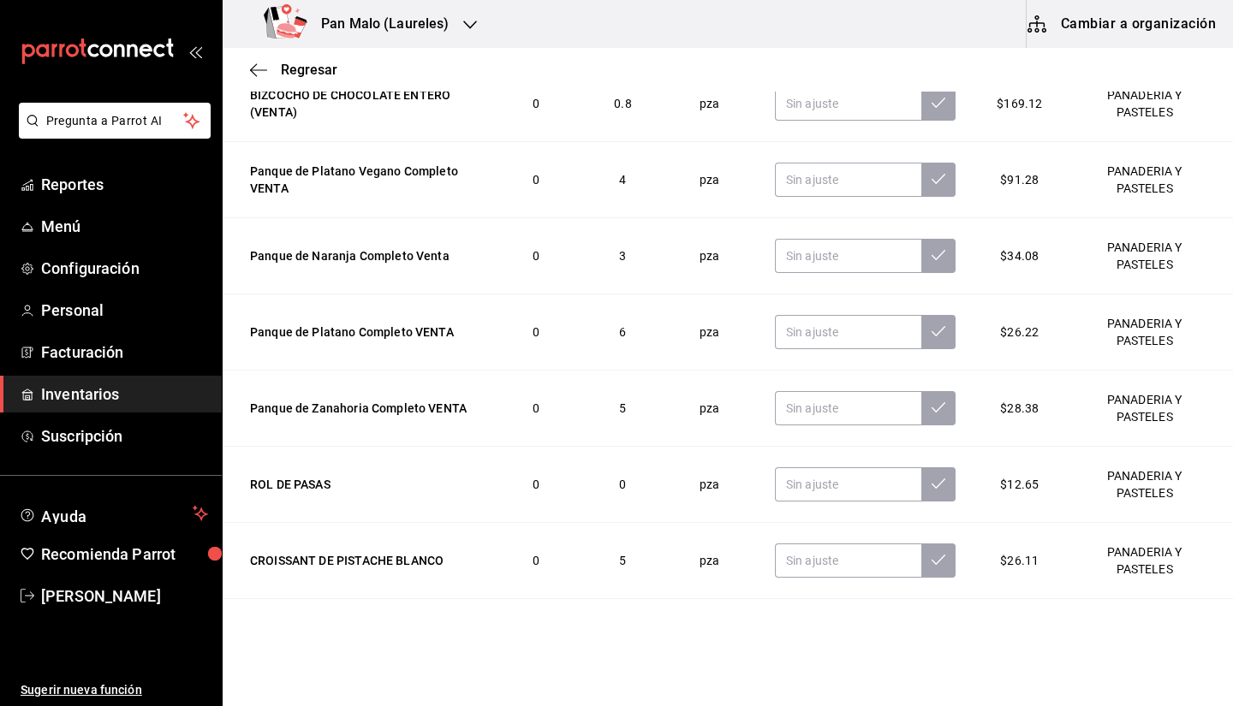
scroll to position [0, 0]
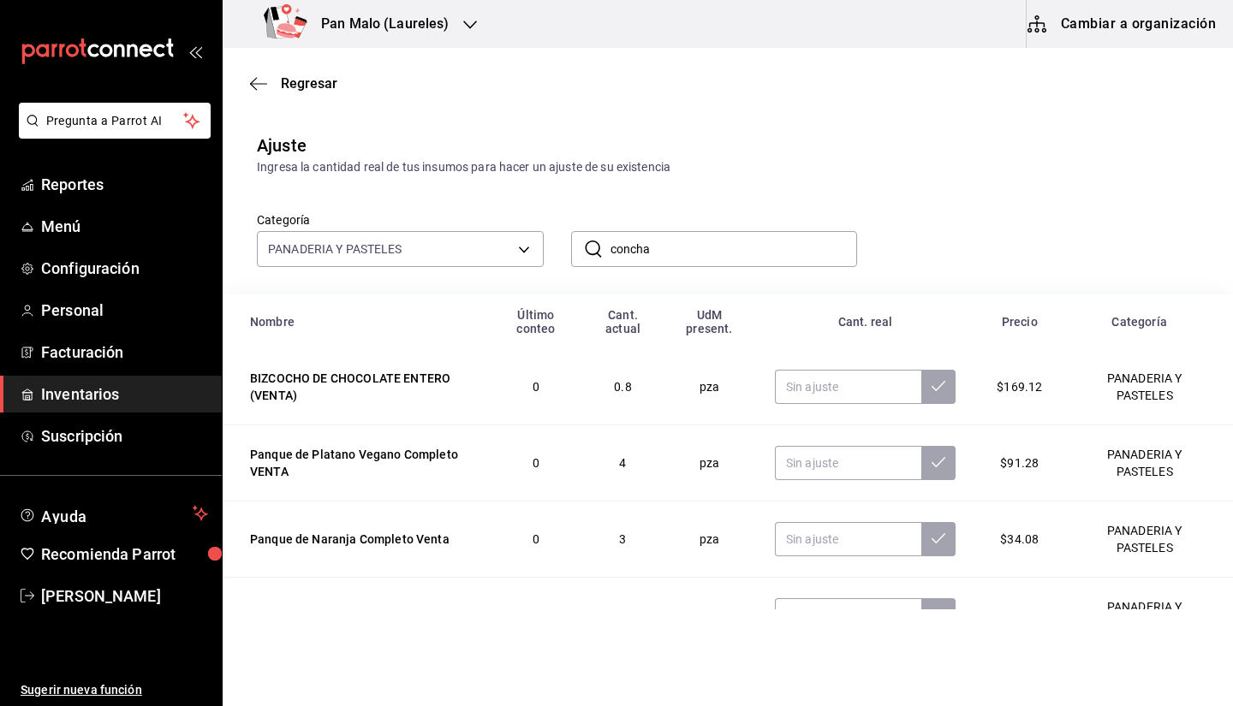
click at [778, 241] on input "concha" at bounding box center [733, 249] width 247 height 34
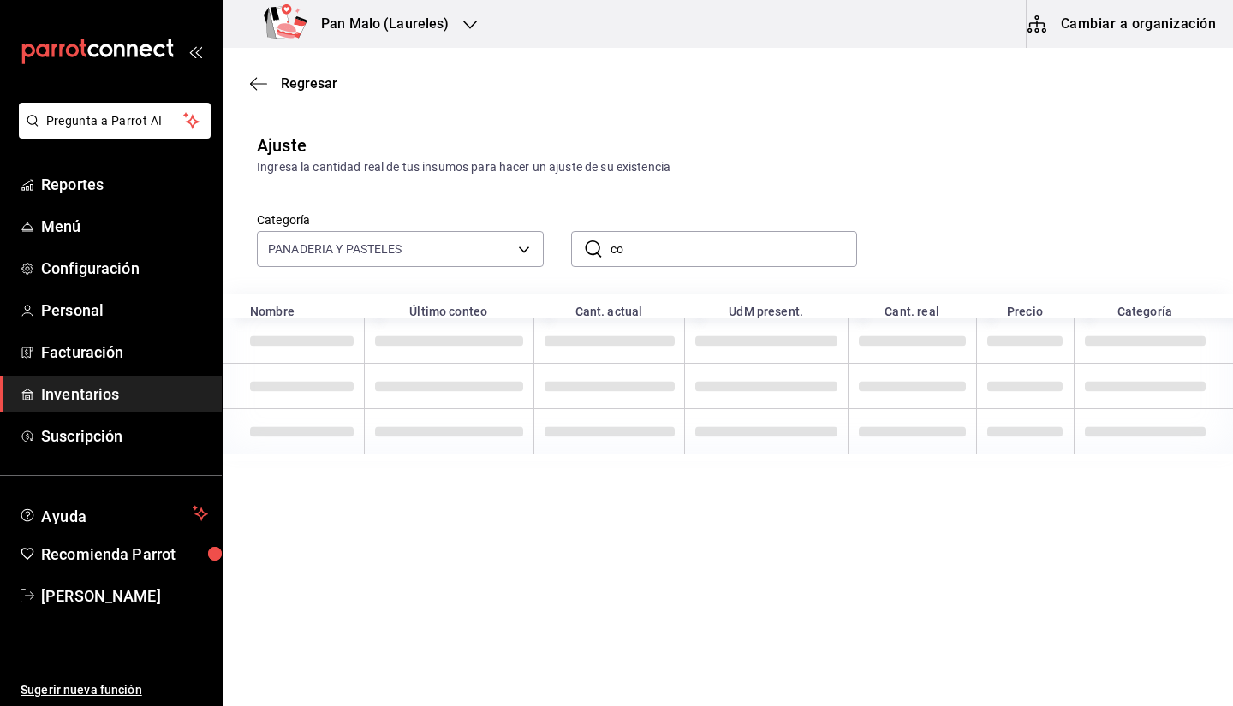
type input "c"
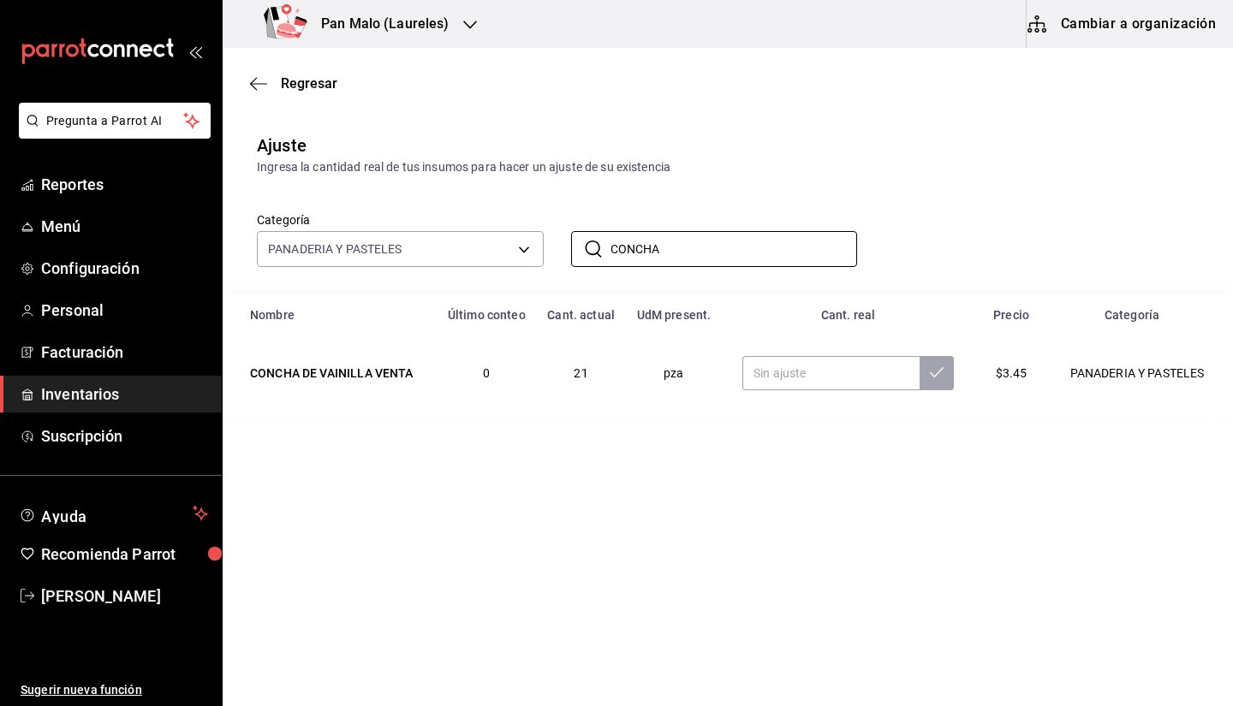
type input "CONCHA"
click at [880, 173] on div "Ingresa la cantidad real de tus insumos para hacer un ajuste de su existencia" at bounding box center [727, 167] width 941 height 18
click at [271, 86] on span "Regresar" at bounding box center [293, 83] width 87 height 16
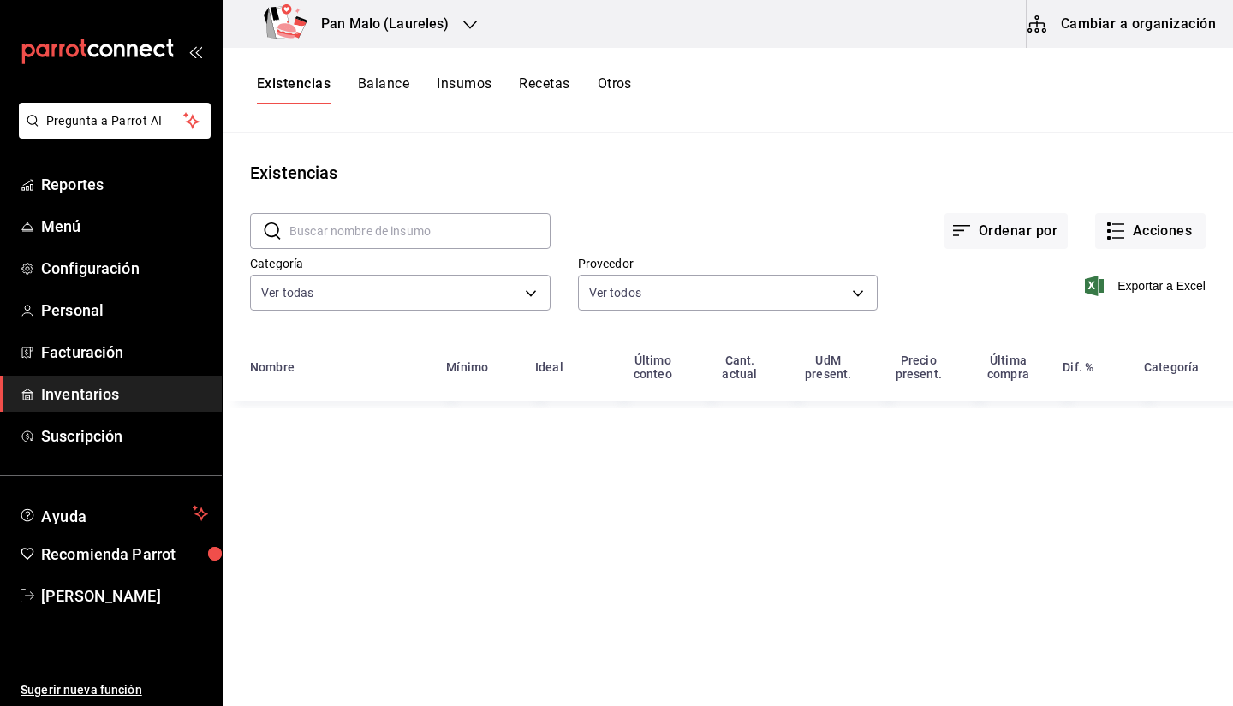
click at [609, 81] on button "Otros" at bounding box center [614, 89] width 34 height 29
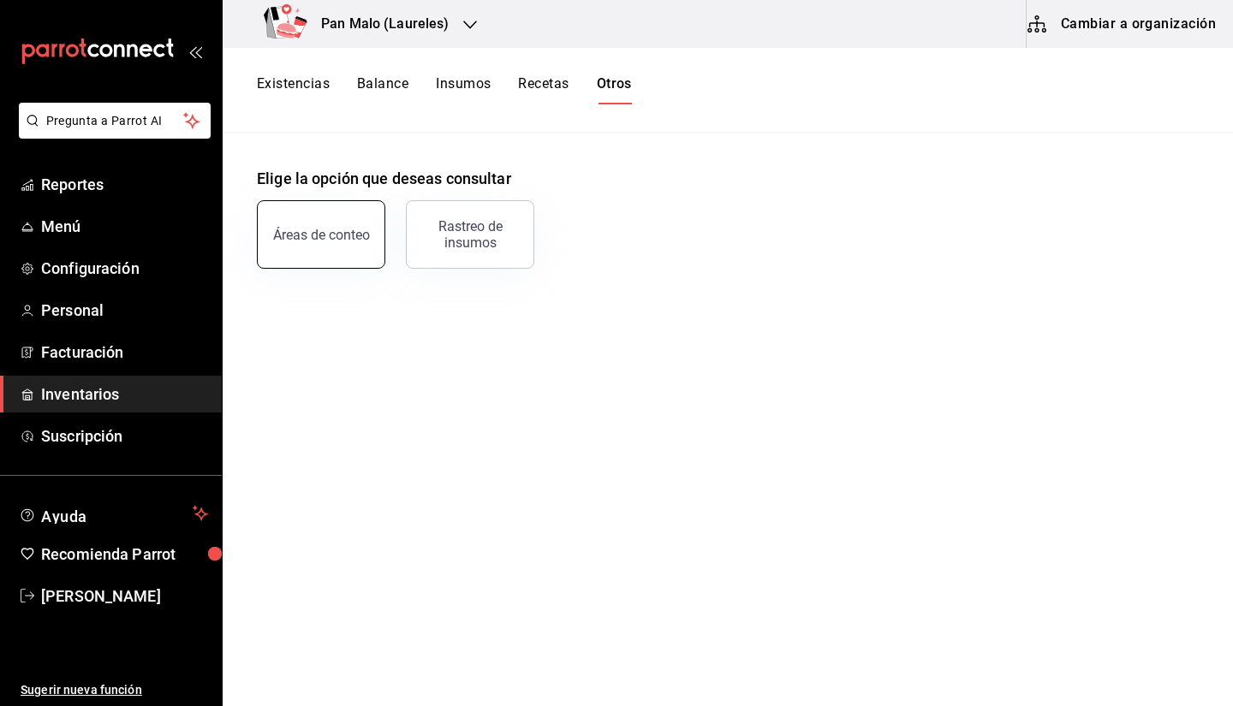
click at [315, 237] on div "Áreas de conteo" at bounding box center [321, 235] width 97 height 16
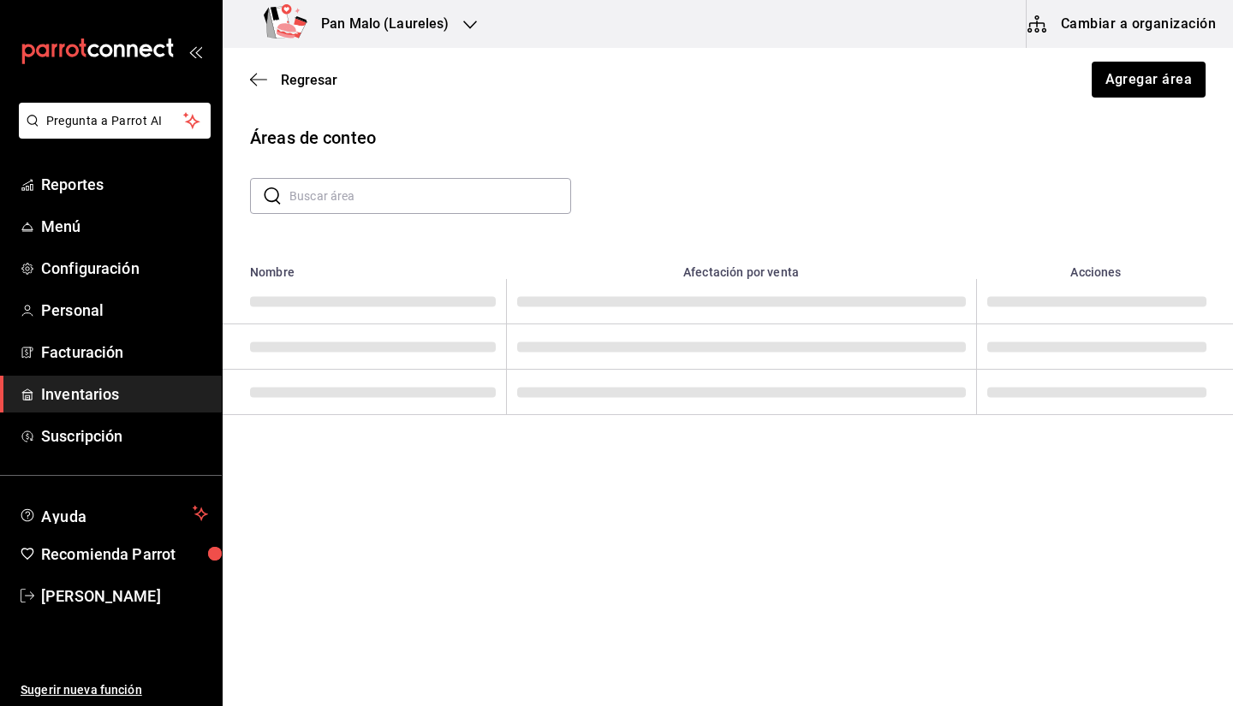
click at [414, 196] on input "text" at bounding box center [430, 196] width 282 height 34
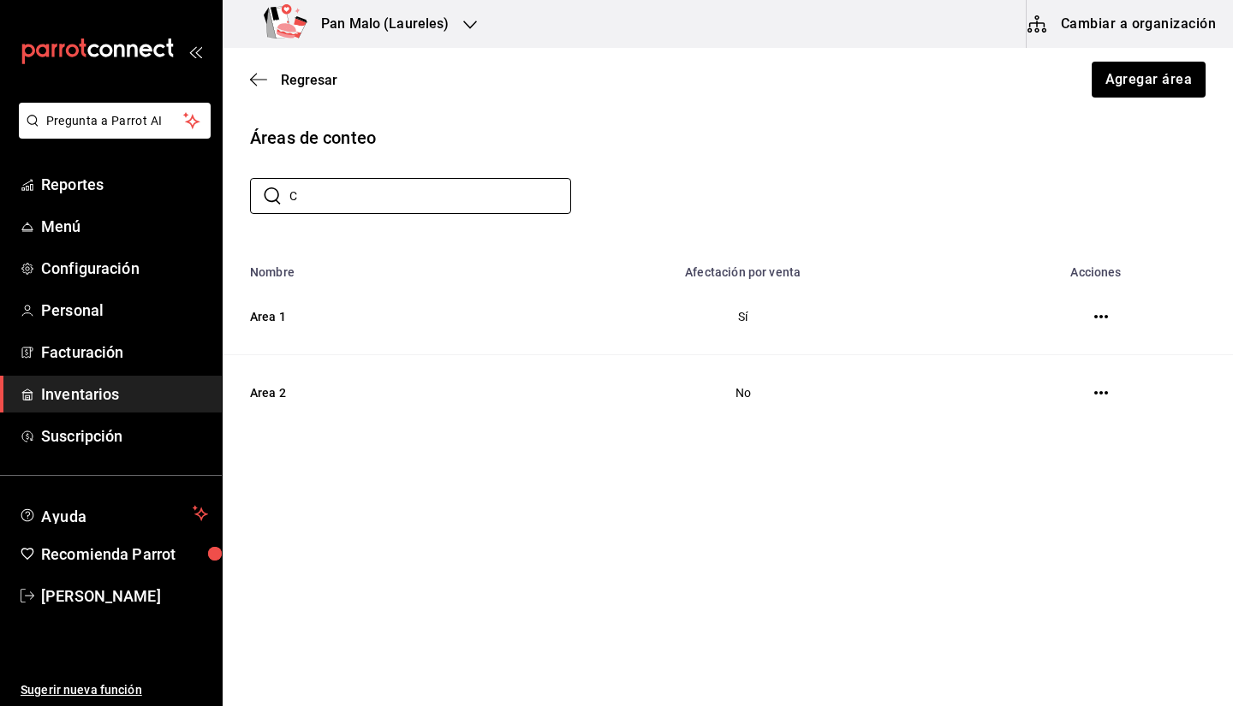
type input "C"
click at [257, 104] on div "Regresar Agregar área" at bounding box center [728, 79] width 1010 height 63
click at [265, 92] on div "Regresar Agregar área" at bounding box center [728, 79] width 1010 height 63
click at [267, 86] on span "Regresar" at bounding box center [293, 80] width 87 height 16
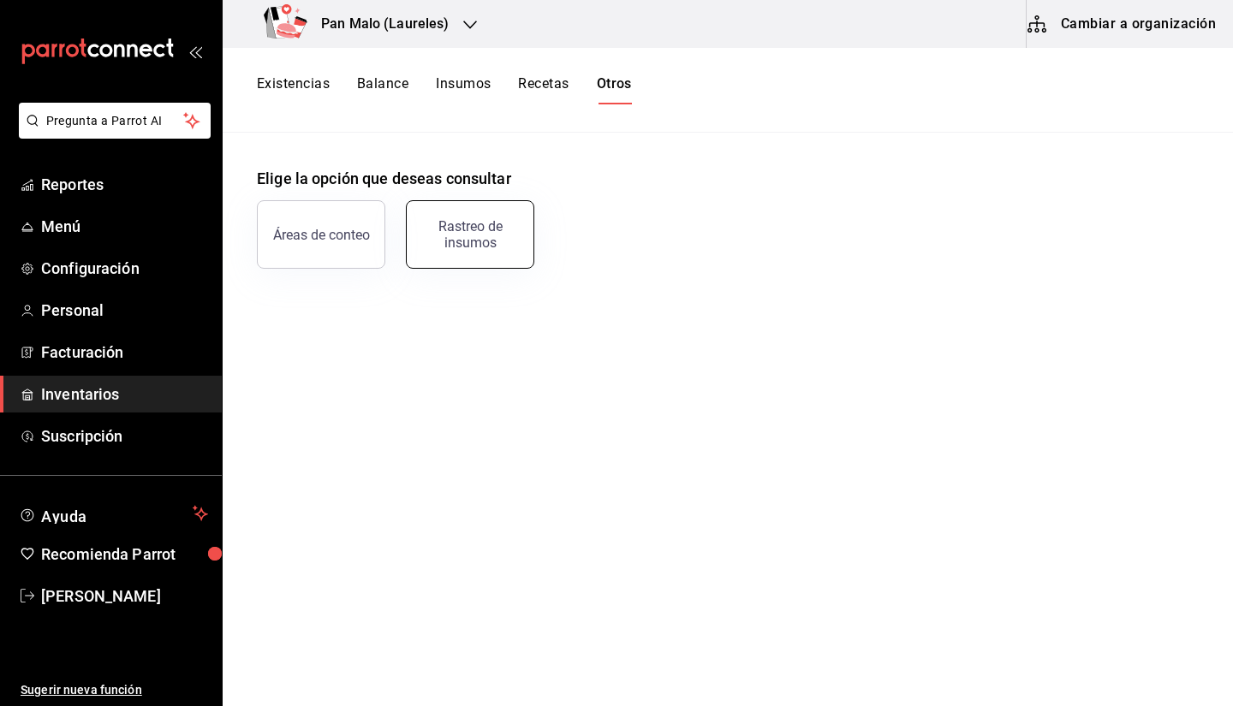
click at [488, 200] on div "Rastreo de insumos" at bounding box center [459, 224] width 149 height 89
click at [479, 243] on div "Rastreo de insumos" at bounding box center [470, 234] width 106 height 33
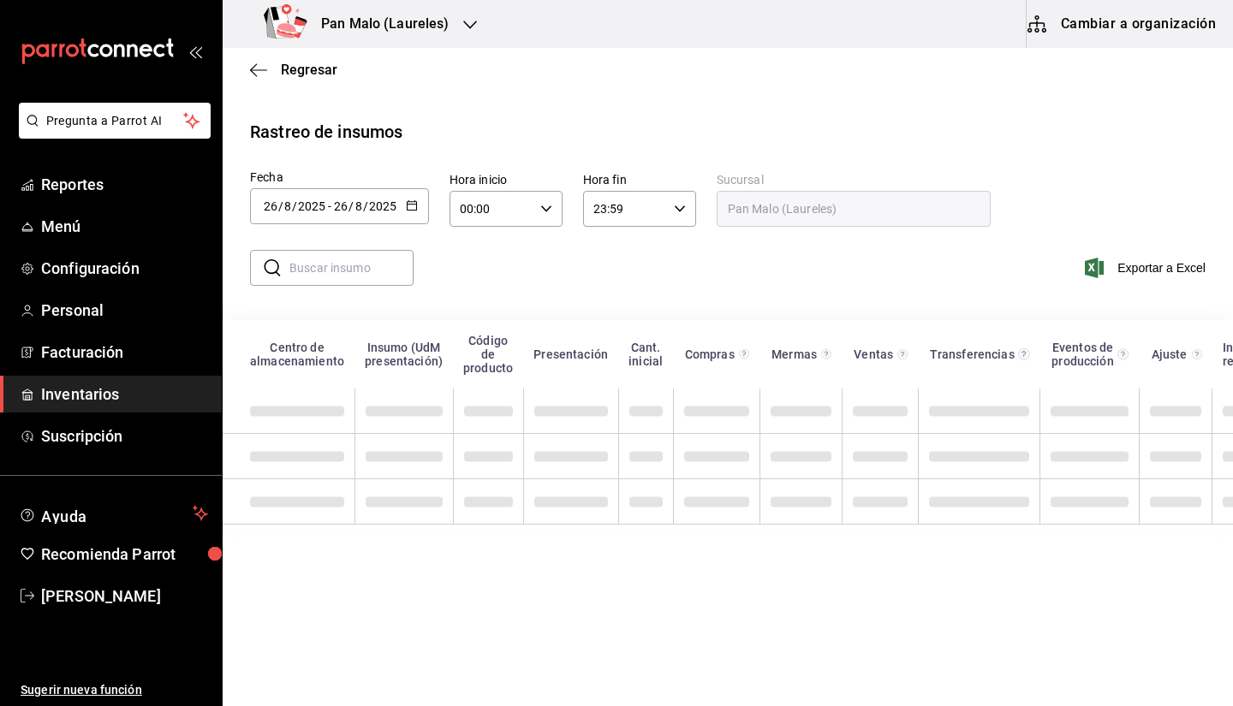
click at [336, 273] on input "text" at bounding box center [351, 268] width 124 height 34
type input "CONCHA"
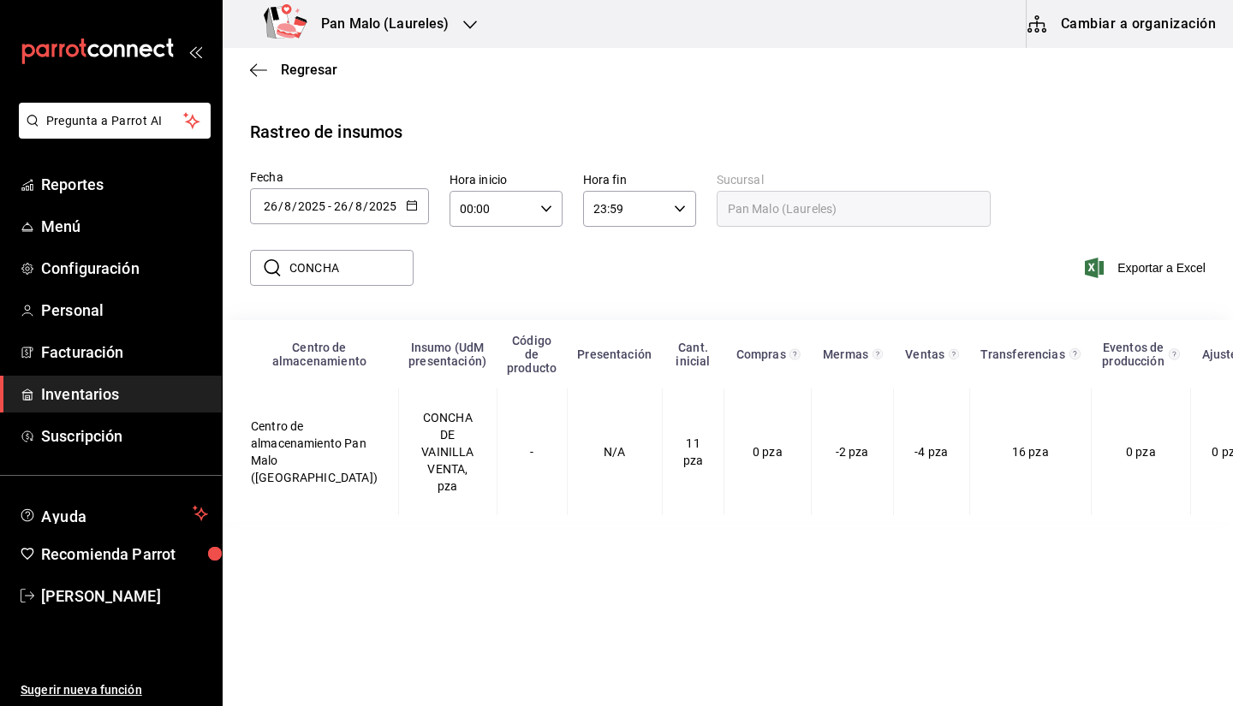
click at [517, 273] on div "​ CONCHA ​ Exportar a Excel" at bounding box center [721, 278] width 1024 height 70
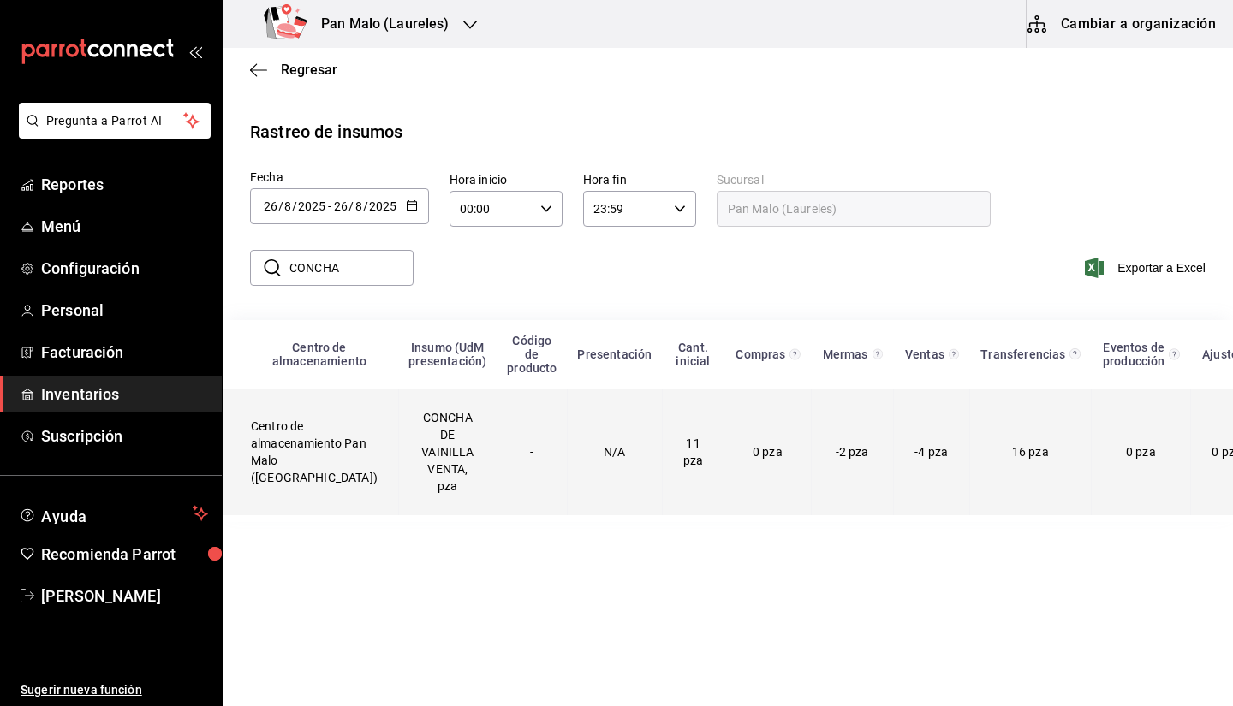
click at [662, 494] on td "11 pza" at bounding box center [693, 452] width 62 height 127
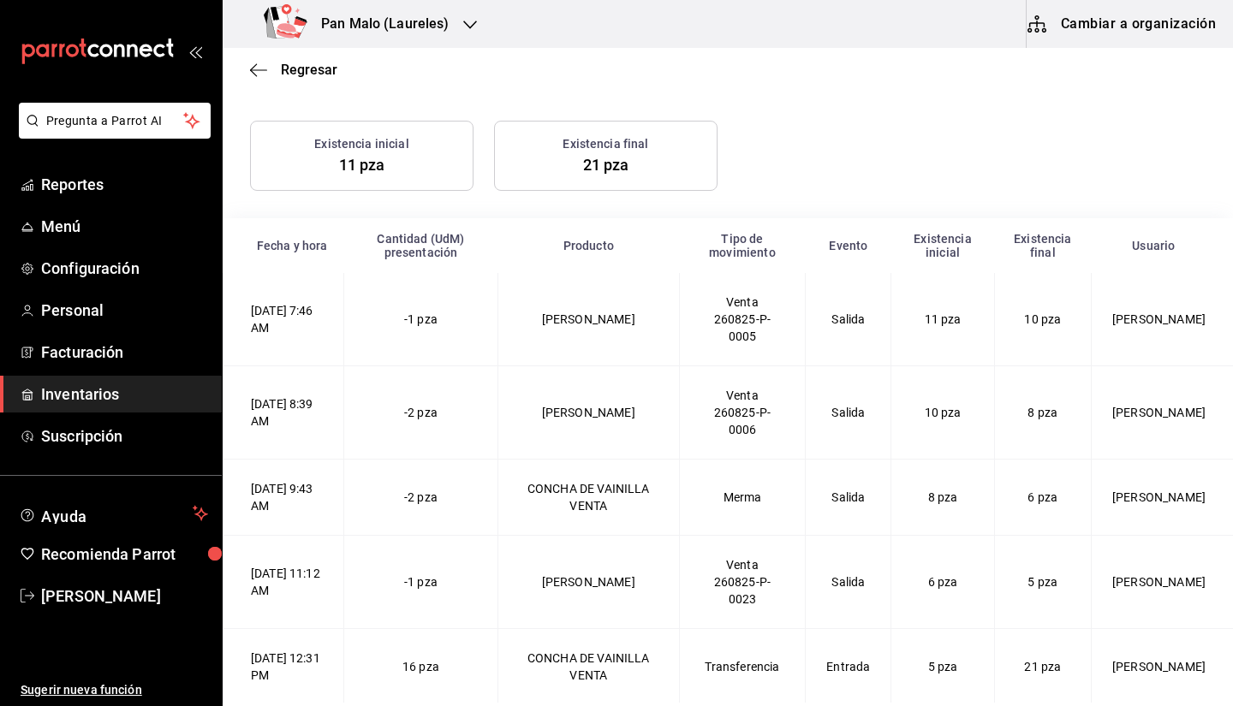
scroll to position [209, 0]
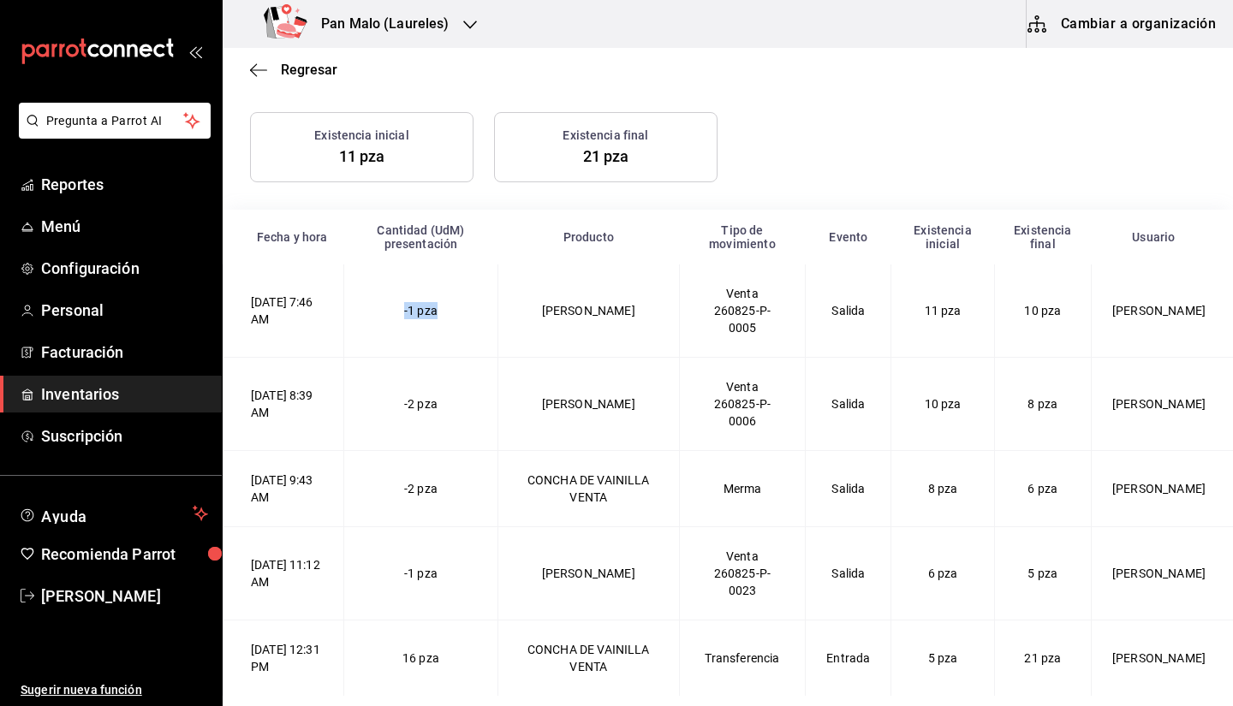
drag, startPoint x: 420, startPoint y: 291, endPoint x: 517, endPoint y: 325, distance: 102.6
click at [498, 325] on td "-1 pza" at bounding box center [421, 310] width 154 height 93
click at [437, 576] on span "-1 pza" at bounding box center [420, 574] width 33 height 14
drag, startPoint x: 418, startPoint y: 564, endPoint x: 443, endPoint y: 520, distance: 50.6
click at [444, 553] on td "-1 pza" at bounding box center [421, 573] width 154 height 93
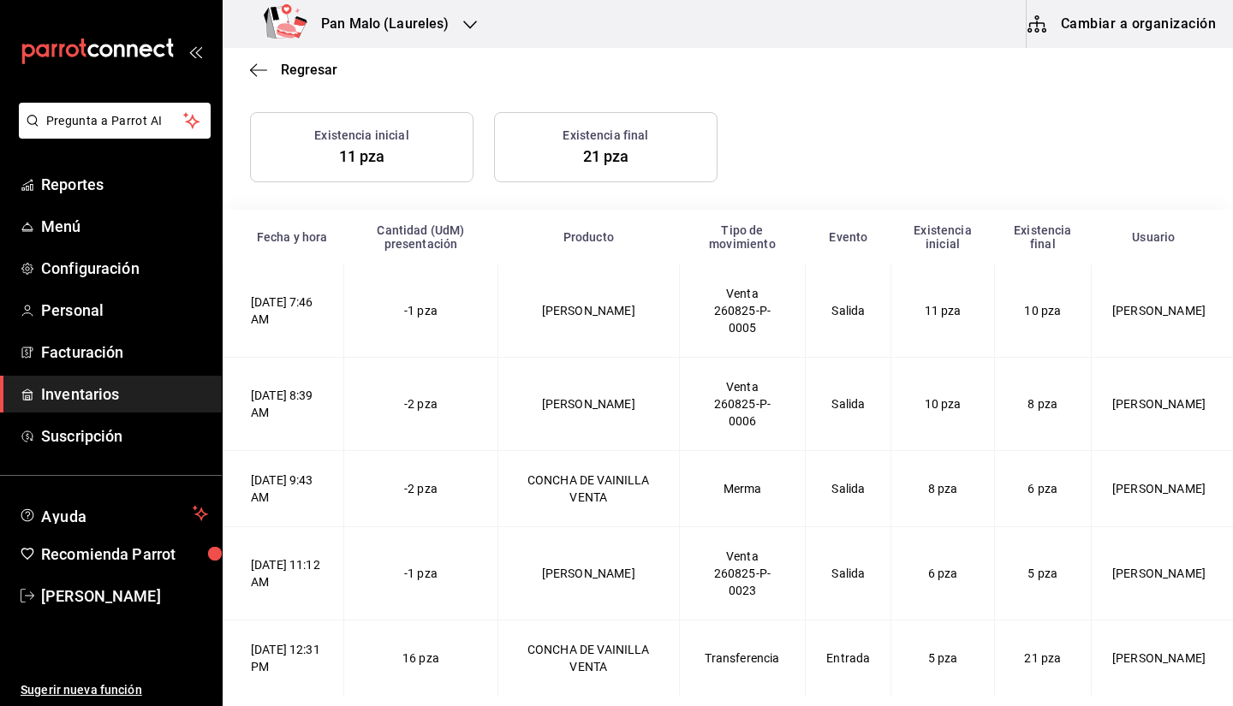
drag, startPoint x: 440, startPoint y: 321, endPoint x: 418, endPoint y: 459, distance: 139.6
click at [418, 459] on td "-2 pza" at bounding box center [421, 489] width 154 height 76
drag, startPoint x: 912, startPoint y: 663, endPoint x: 975, endPoint y: 670, distance: 62.9
click at [975, 670] on td "5 pza" at bounding box center [942, 659] width 103 height 76
drag, startPoint x: 912, startPoint y: 315, endPoint x: 971, endPoint y: 336, distance: 62.8
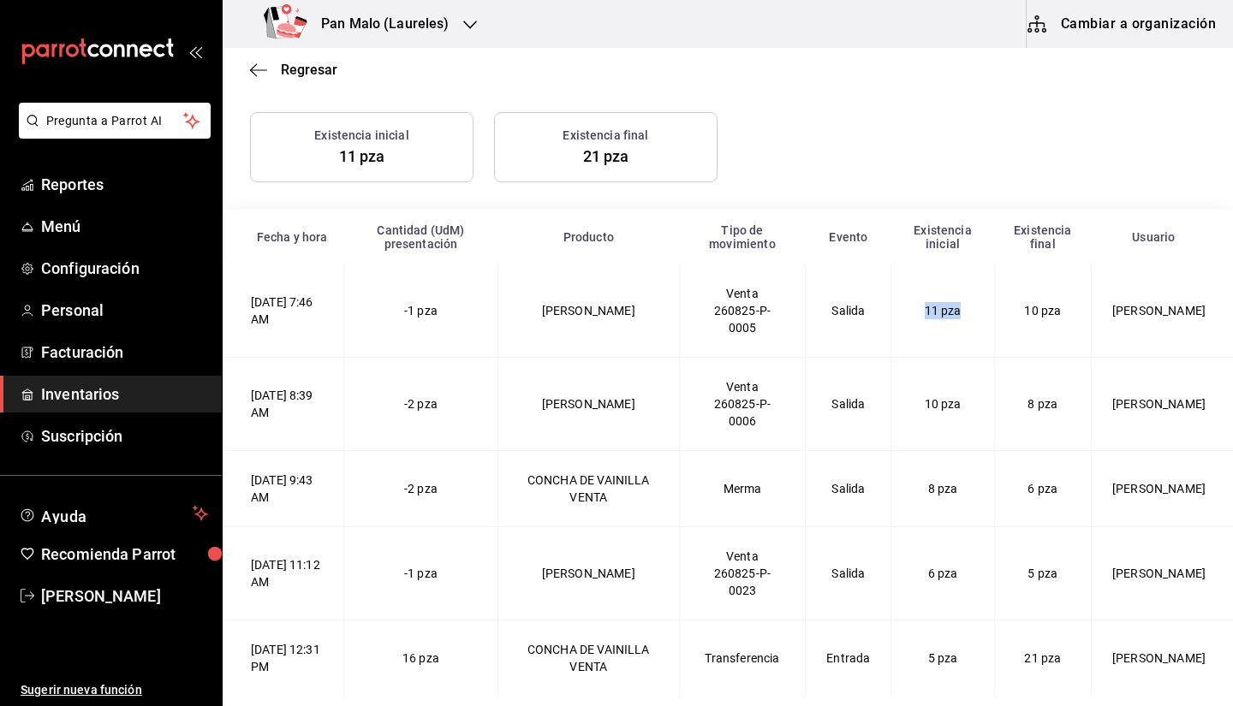
click at [971, 336] on td "11 pza" at bounding box center [942, 310] width 103 height 93
drag, startPoint x: 915, startPoint y: 649, endPoint x: 991, endPoint y: 657, distance: 76.7
click at [991, 657] on td "5 pza" at bounding box center [942, 659] width 103 height 76
drag, startPoint x: 425, startPoint y: 652, endPoint x: 677, endPoint y: 665, distance: 252.8
click at [455, 644] on td "16 pza" at bounding box center [421, 659] width 154 height 76
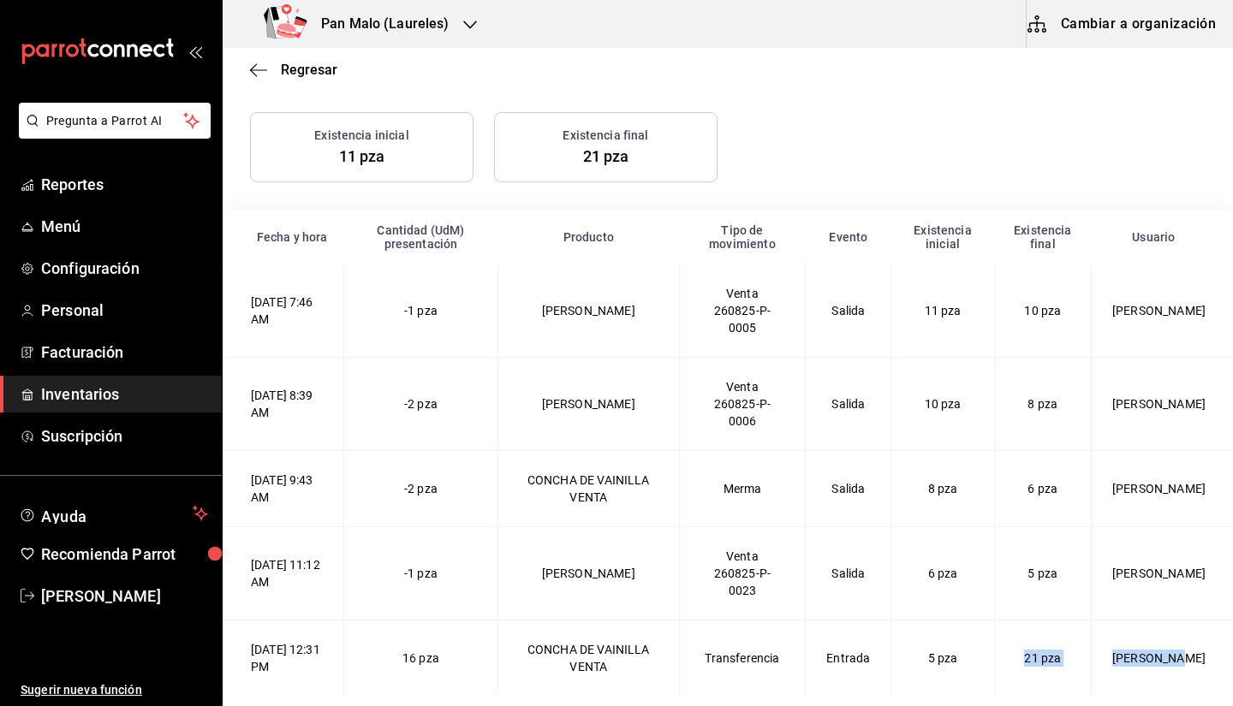
drag, startPoint x: 1013, startPoint y: 636, endPoint x: 1111, endPoint y: 660, distance: 101.3
click at [1111, 660] on VENTA-2025-08-26T12\ "26/08/2025 12:31 PM 16 pza CONCHA DE VAINILLA VENTA Transferencia Entrada 5 pza…" at bounding box center [728, 659] width 1010 height 76
click at [1086, 654] on td "21 pza" at bounding box center [1042, 659] width 97 height 76
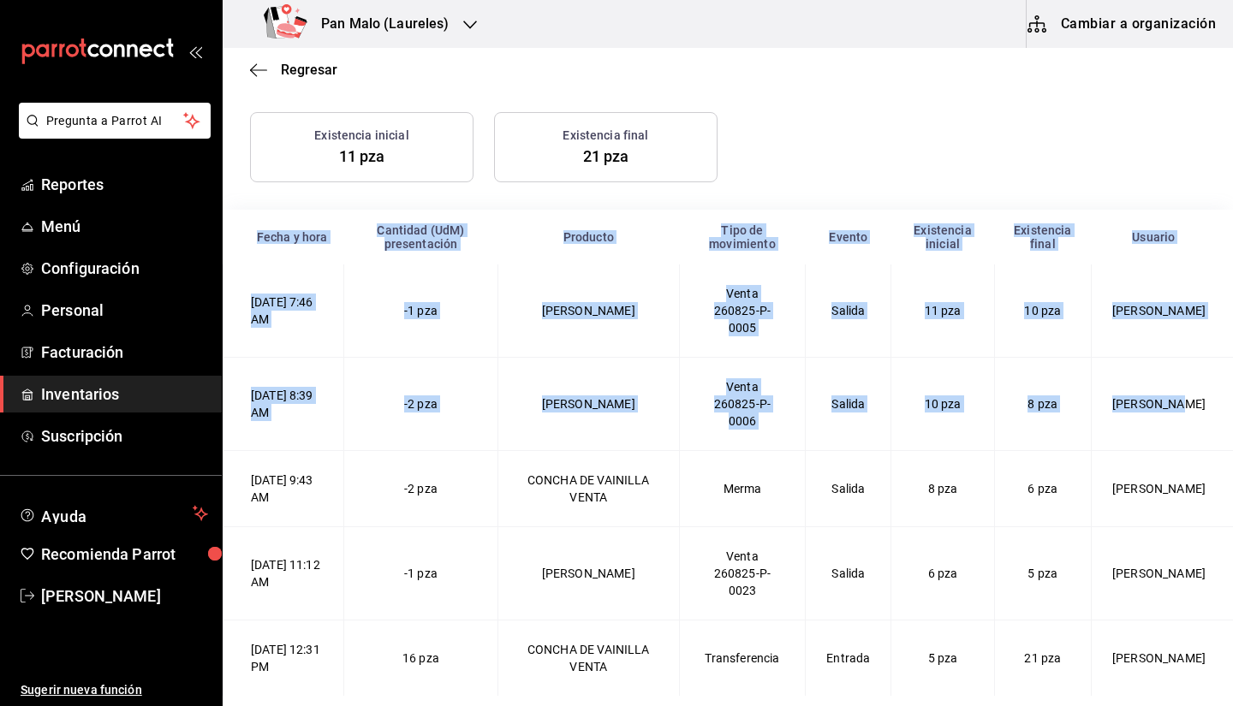
drag, startPoint x: 1215, startPoint y: 378, endPoint x: 1227, endPoint y: 277, distance: 101.7
click at [1227, 277] on main "Regresar CONCHA DE VAINILLA VENTA, pza Centro de almacenamiento Pan Malo (Laure…" at bounding box center [728, 375] width 1010 height 655
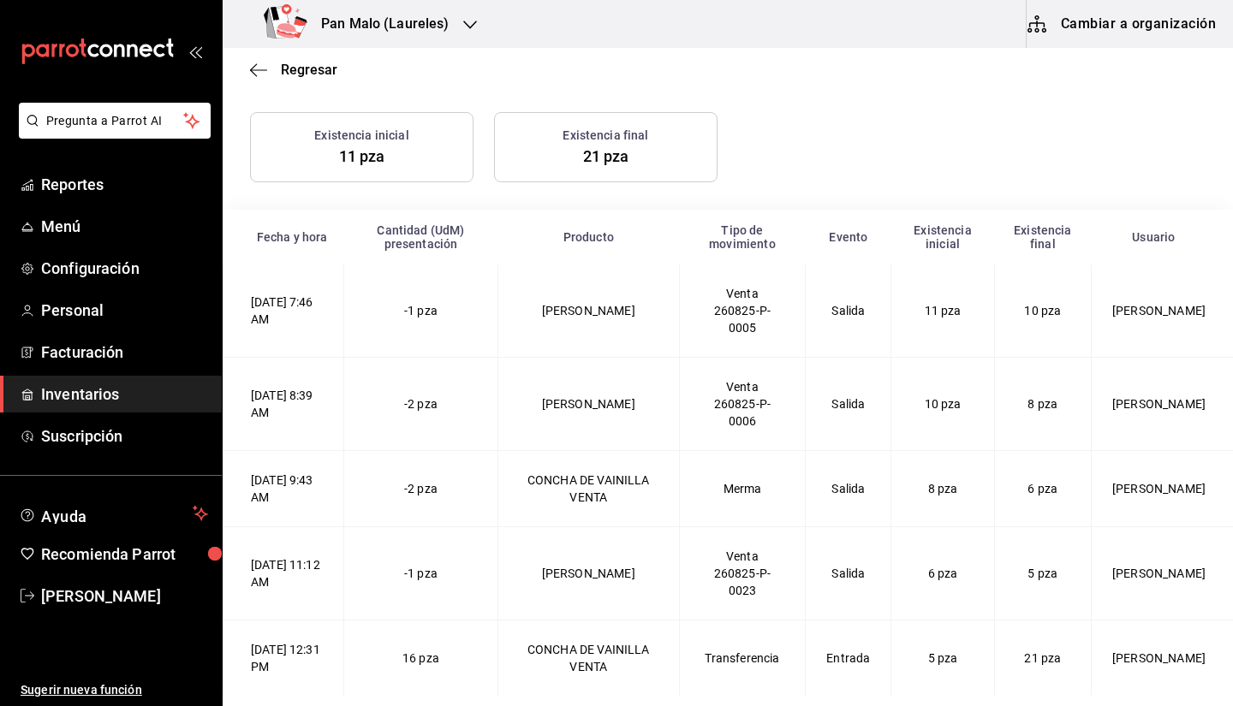
click at [1172, 166] on div "Existencia inicial 11 pza Existencia final 21 pza" at bounding box center [717, 137] width 976 height 91
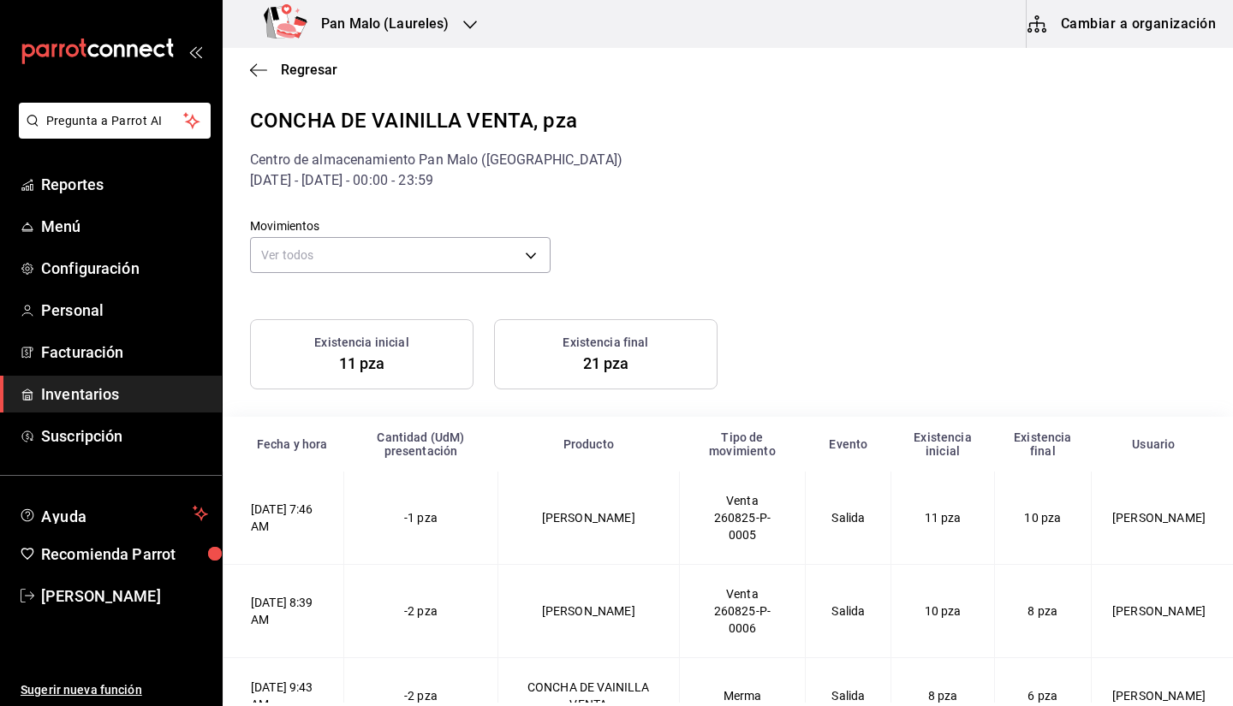
click at [454, 235] on div "Ver todos default" at bounding box center [400, 252] width 300 height 45
click at [287, 72] on span "Regresar" at bounding box center [309, 70] width 56 height 16
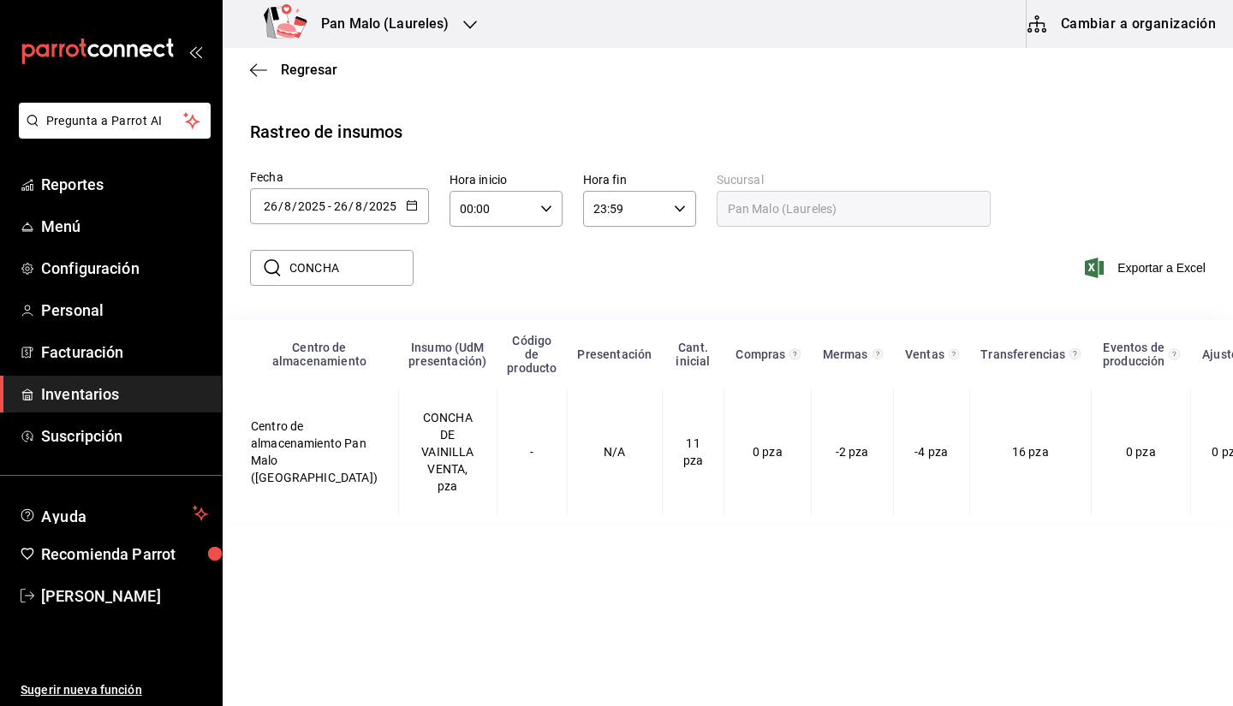
click at [390, 218] on div "[DATE] [DATE] - [DATE] [DATE]" at bounding box center [339, 206] width 179 height 36
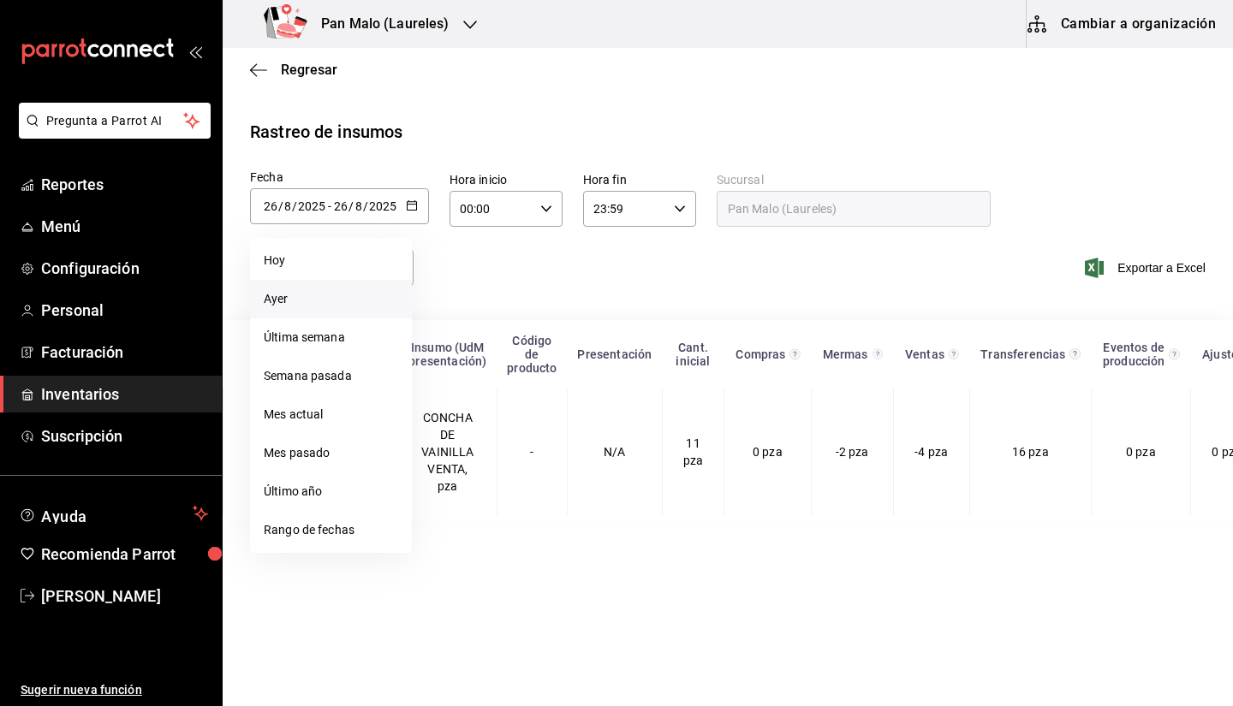
click at [317, 304] on li "Ayer" at bounding box center [331, 299] width 162 height 39
type input "2025-08-25"
type input "25"
type input "2025-08-25"
type input "25"
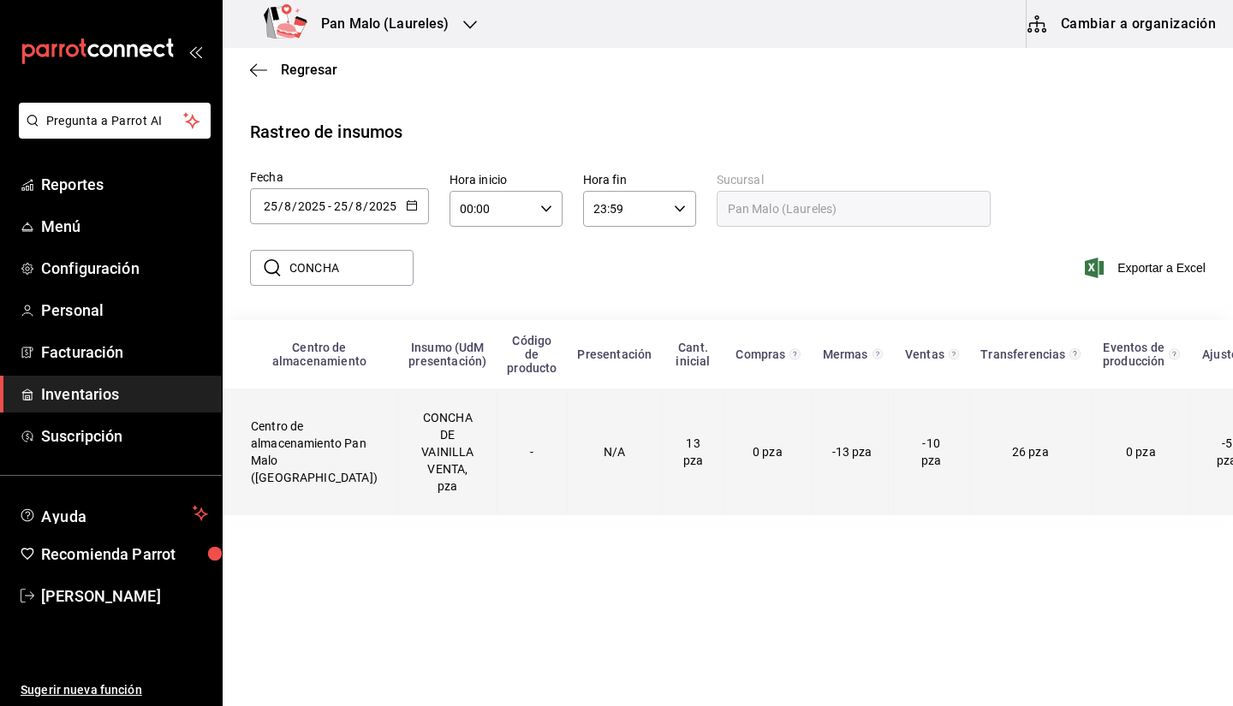
click at [441, 452] on td "CONCHA DE VAINILLA VENTA, pza" at bounding box center [447, 452] width 98 height 127
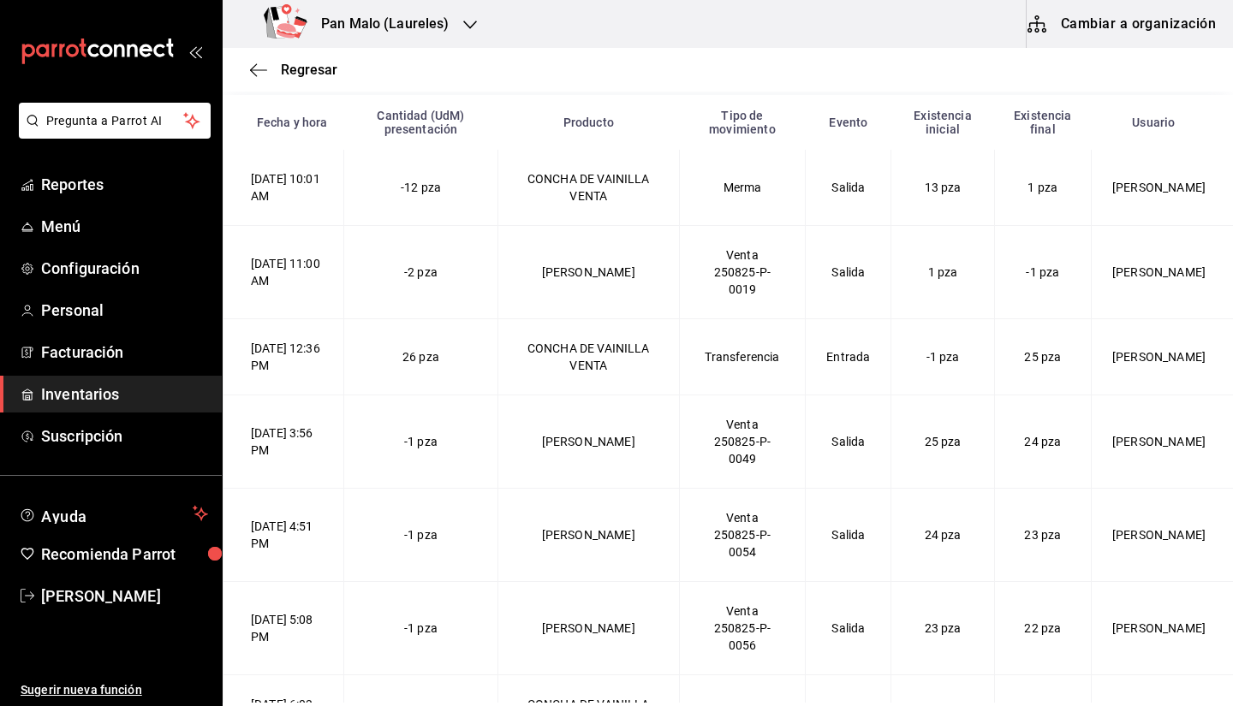
scroll to position [43, 0]
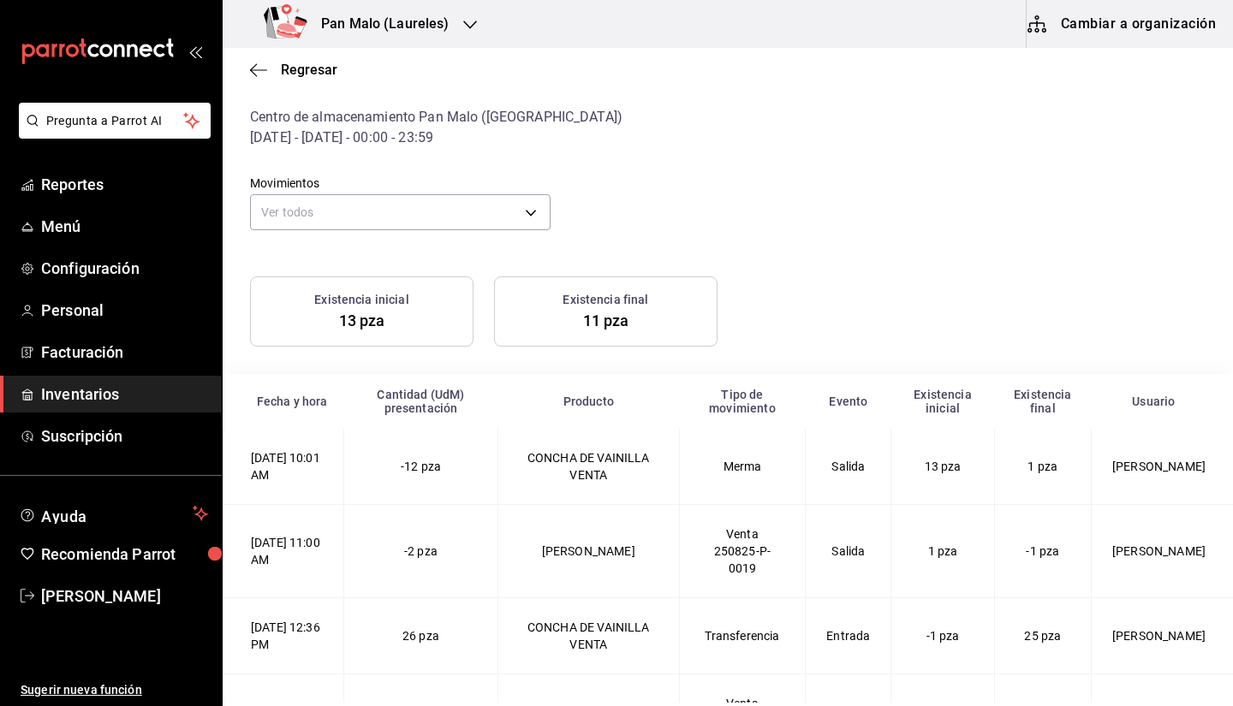
click at [254, 52] on div "Regresar" at bounding box center [728, 70] width 1010 height 44
click at [263, 67] on icon "button" at bounding box center [258, 69] width 17 height 15
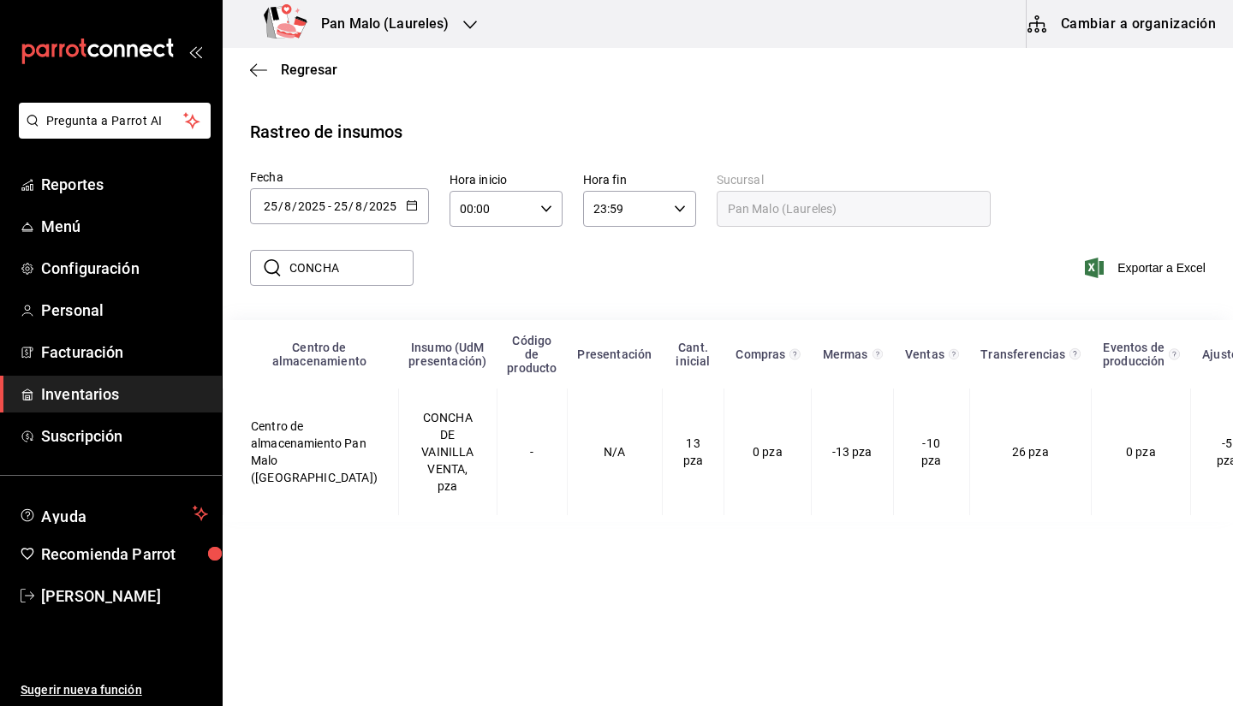
click at [345, 221] on div "2025-08-25 25 / 8 / 2025 - 2025-08-25 25 / 8 / 2025" at bounding box center [339, 206] width 179 height 36
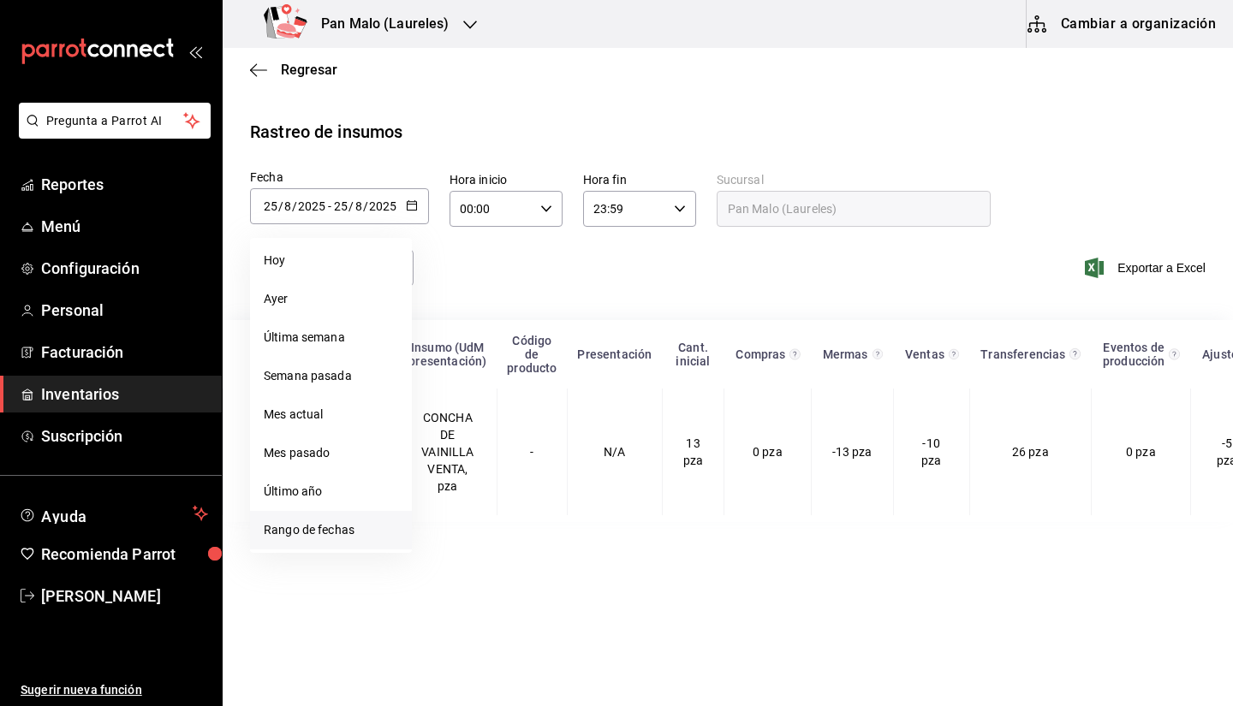
click at [313, 527] on li "Rango de fechas" at bounding box center [331, 530] width 162 height 39
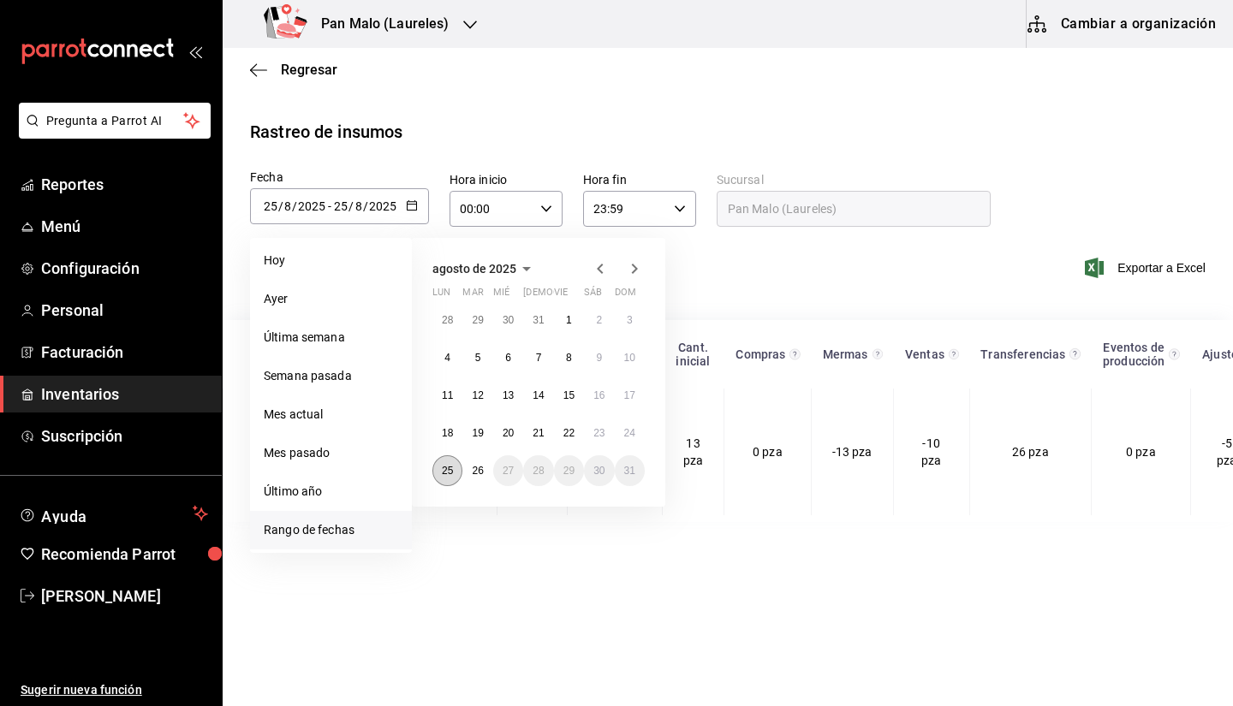
click at [445, 473] on abbr "25" at bounding box center [447, 471] width 11 height 12
click at [477, 474] on abbr "26" at bounding box center [477, 471] width 11 height 12
type input "[DATE]"
type input "26"
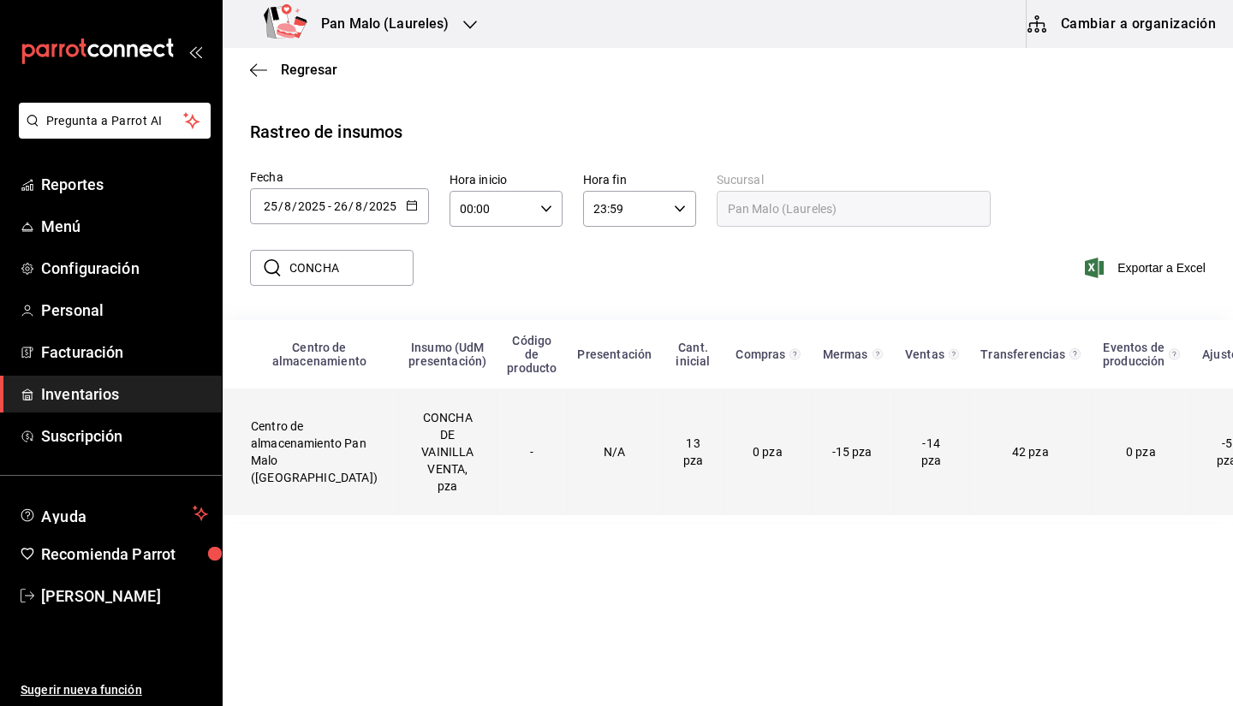
click at [410, 431] on td "CONCHA DE VAINILLA VENTA, pza" at bounding box center [447, 452] width 98 height 127
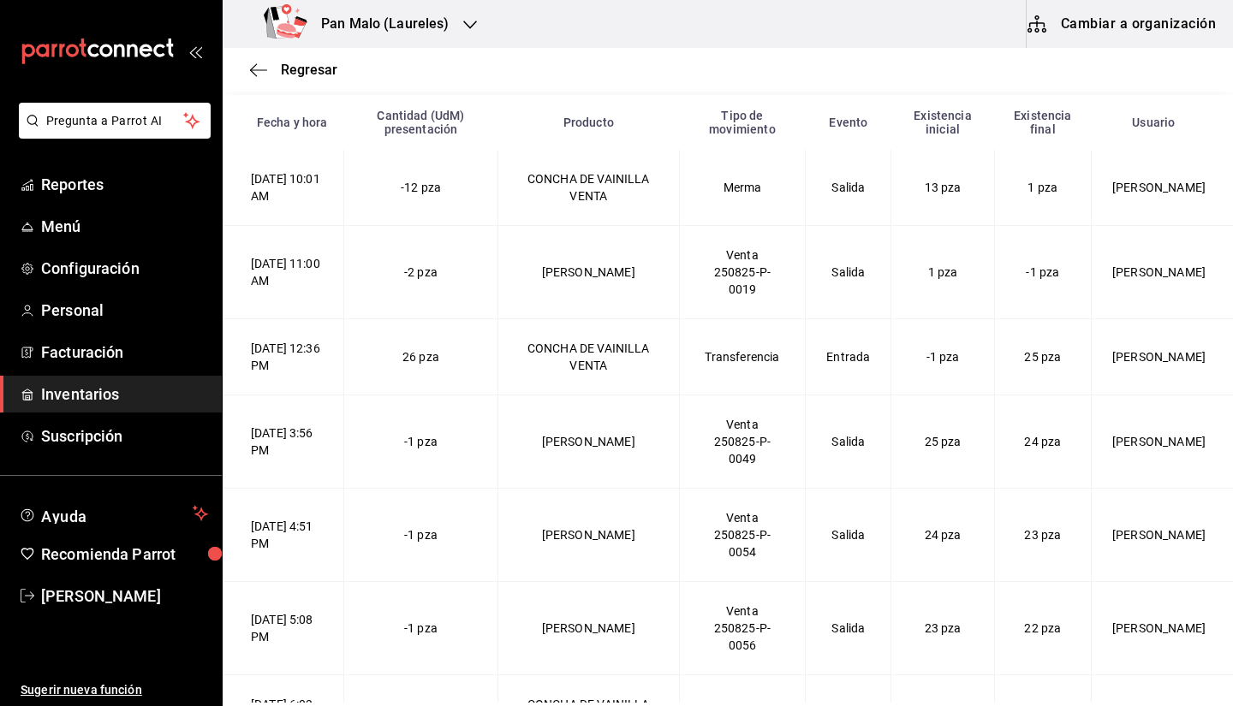
scroll to position [1032, 0]
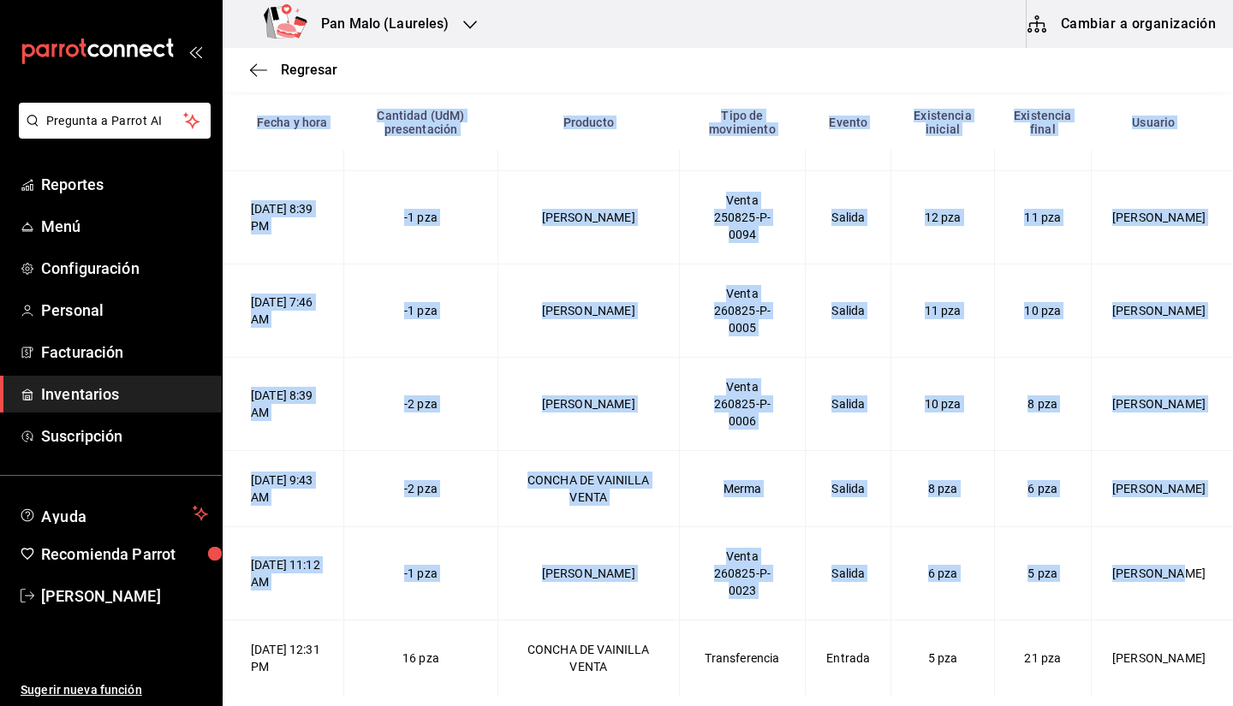
drag, startPoint x: 1206, startPoint y: 576, endPoint x: 1215, endPoint y: 525, distance: 52.1
click at [1215, 525] on div "Fecha y hora Cantidad (UdM) presentación Producto Tipo de movimiento Evento Exi…" at bounding box center [728, 399] width 1010 height 608
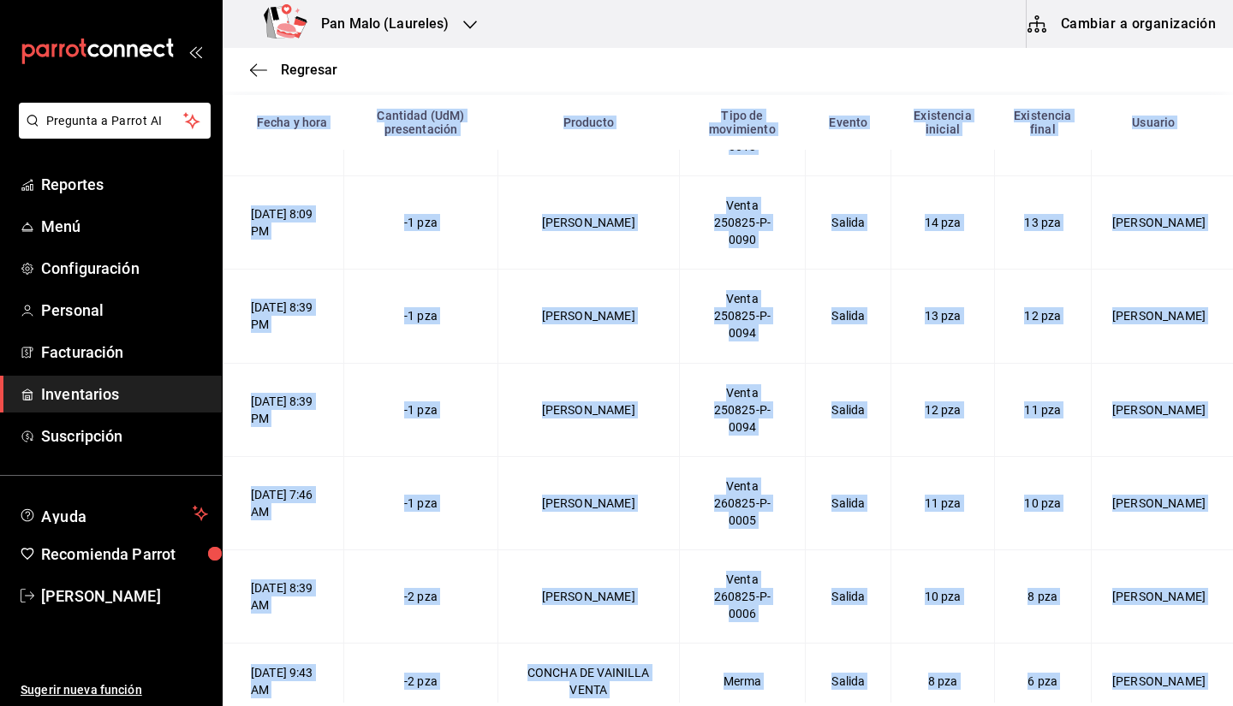
scroll to position [848, 0]
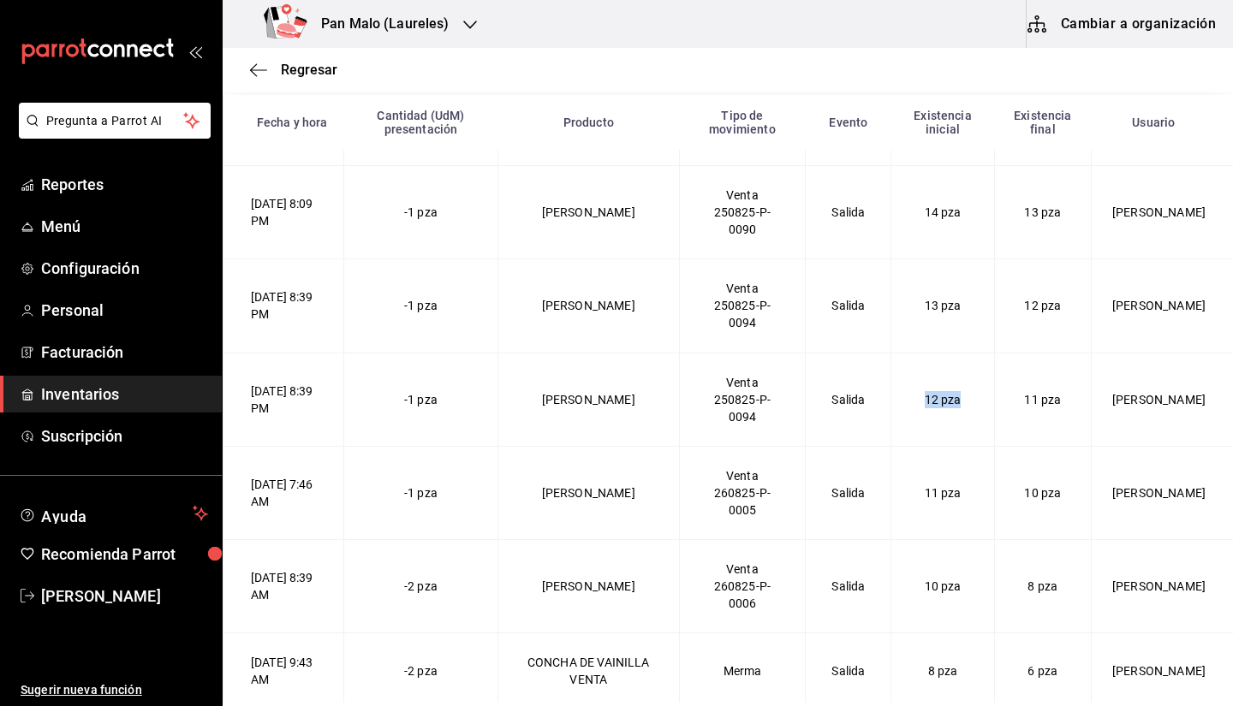
drag, startPoint x: 923, startPoint y: 407, endPoint x: 968, endPoint y: 411, distance: 45.5
click at [968, 411] on Vainilla-2025-08-25T20\ "25/08/2025 8:39 PM -1 pza Concha Vainilla Venta 250825-P-0094 Salida 12 pza 11 …" at bounding box center [728, 399] width 1010 height 93
click at [951, 418] on td "12 pza" at bounding box center [942, 399] width 103 height 93
drag, startPoint x: 846, startPoint y: 304, endPoint x: 961, endPoint y: 324, distance: 117.2
click at [961, 324] on Vainilla-2025-08-25T20\ "25/08/2025 8:39 PM -1 pza Concha Vainilla Venta 250825-P-0094 Salida 13 pza 12 …" at bounding box center [728, 305] width 1010 height 93
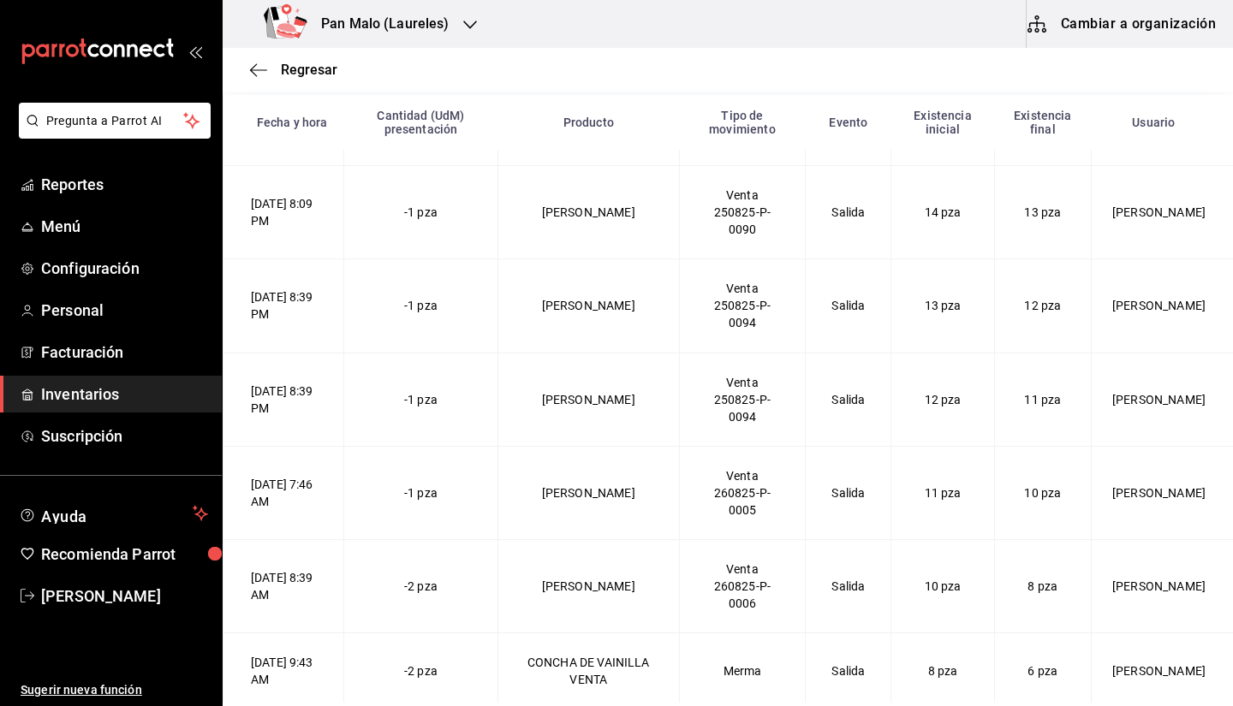
click at [793, 345] on td "Venta 250825-P-0094" at bounding box center [742, 305] width 127 height 93
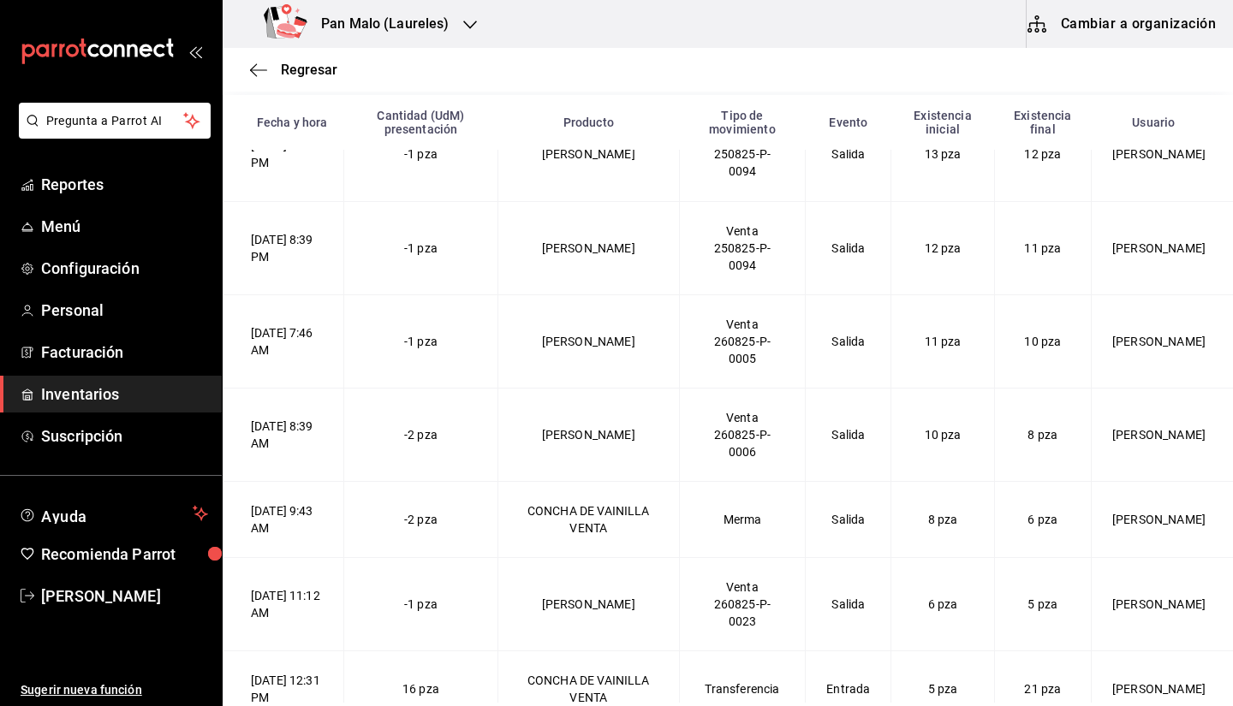
scroll to position [1005, 0]
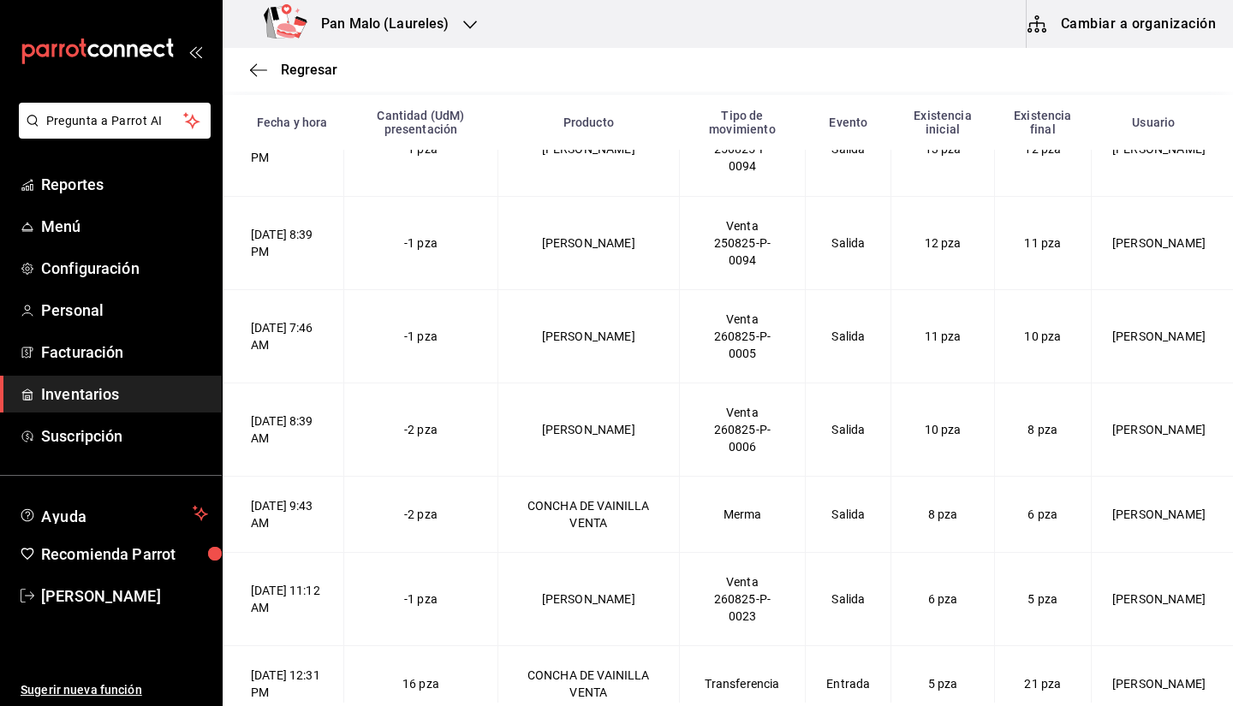
drag, startPoint x: 1114, startPoint y: 519, endPoint x: 1145, endPoint y: 529, distance: 32.5
click at [1145, 529] on td "[PERSON_NAME]" at bounding box center [1161, 514] width 141 height 76
click at [1091, 526] on td "[PERSON_NAME]" at bounding box center [1161, 514] width 141 height 76
drag, startPoint x: 1070, startPoint y: 511, endPoint x: 1130, endPoint y: 535, distance: 64.5
click at [1130, 535] on VENTA-2025-08-26T09\ "26/08/2025 9:43 AM -2 pza CONCHA DE VAINILLA VENTA Merma Salida 8 pza 6 pza Ale…" at bounding box center [728, 514] width 1010 height 76
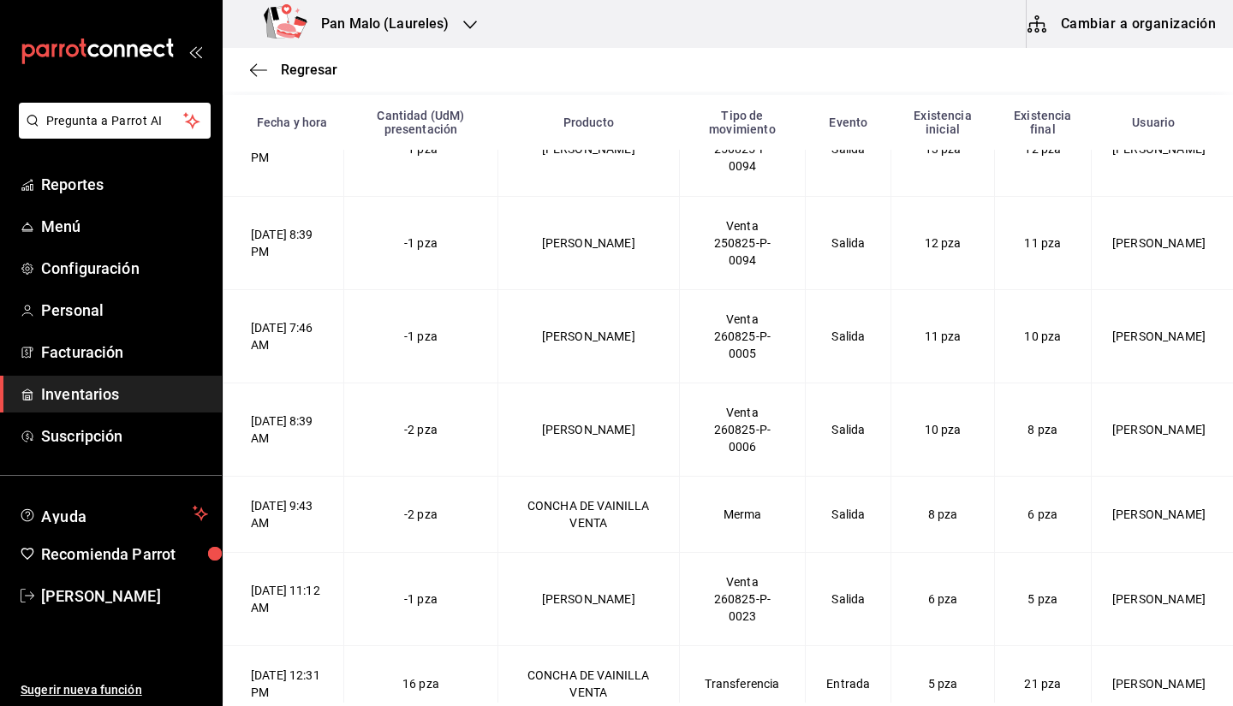
click at [994, 513] on td "6 pza" at bounding box center [1042, 514] width 97 height 76
drag, startPoint x: 716, startPoint y: 514, endPoint x: 787, endPoint y: 516, distance: 71.1
click at [787, 516] on td "Merma" at bounding box center [742, 514] width 127 height 76
drag, startPoint x: 314, startPoint y: 508, endPoint x: 366, endPoint y: 508, distance: 52.2
click at [344, 508] on td "26/08/2025 9:43 AM" at bounding box center [283, 514] width 121 height 76
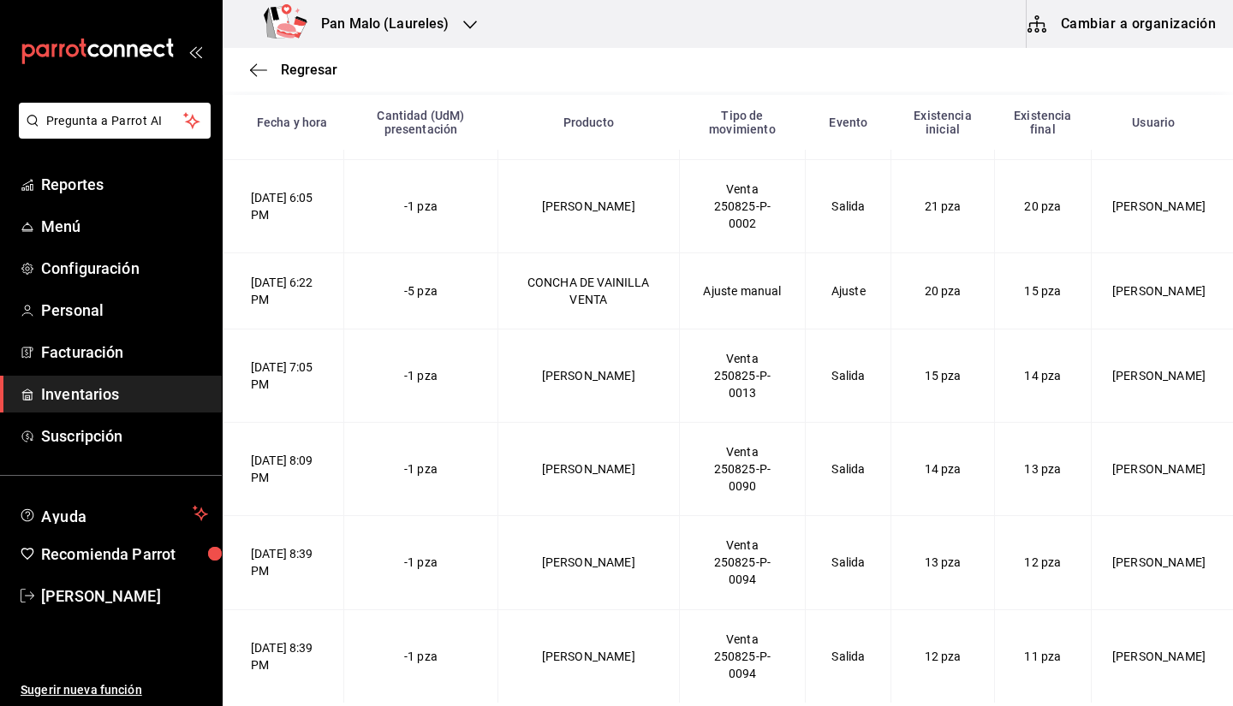
scroll to position [585, 0]
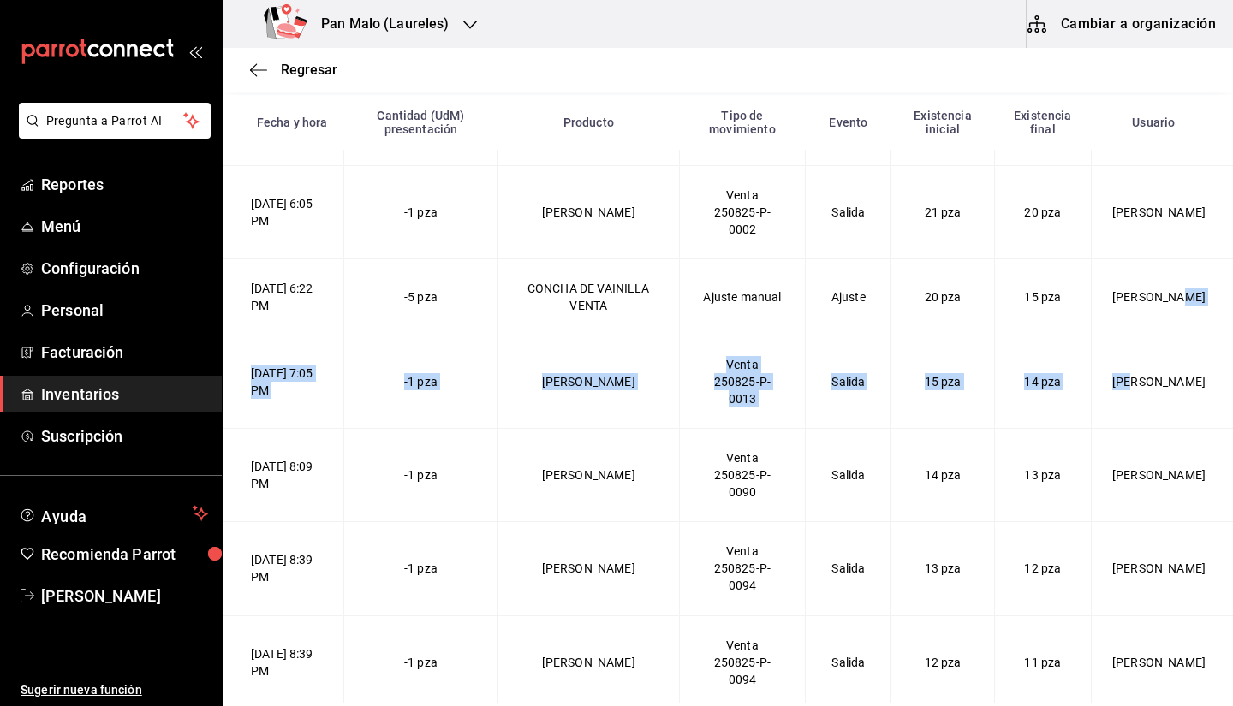
drag, startPoint x: 1120, startPoint y: 344, endPoint x: 1091, endPoint y: 330, distance: 32.5
click at [1091, 330] on tbody "25/08/2025 10:01 AM -12 pza CONCHA DE VAINILLA VENTA Merma Salida 13 pza 1 pza …" at bounding box center [728, 352] width 1010 height 1577
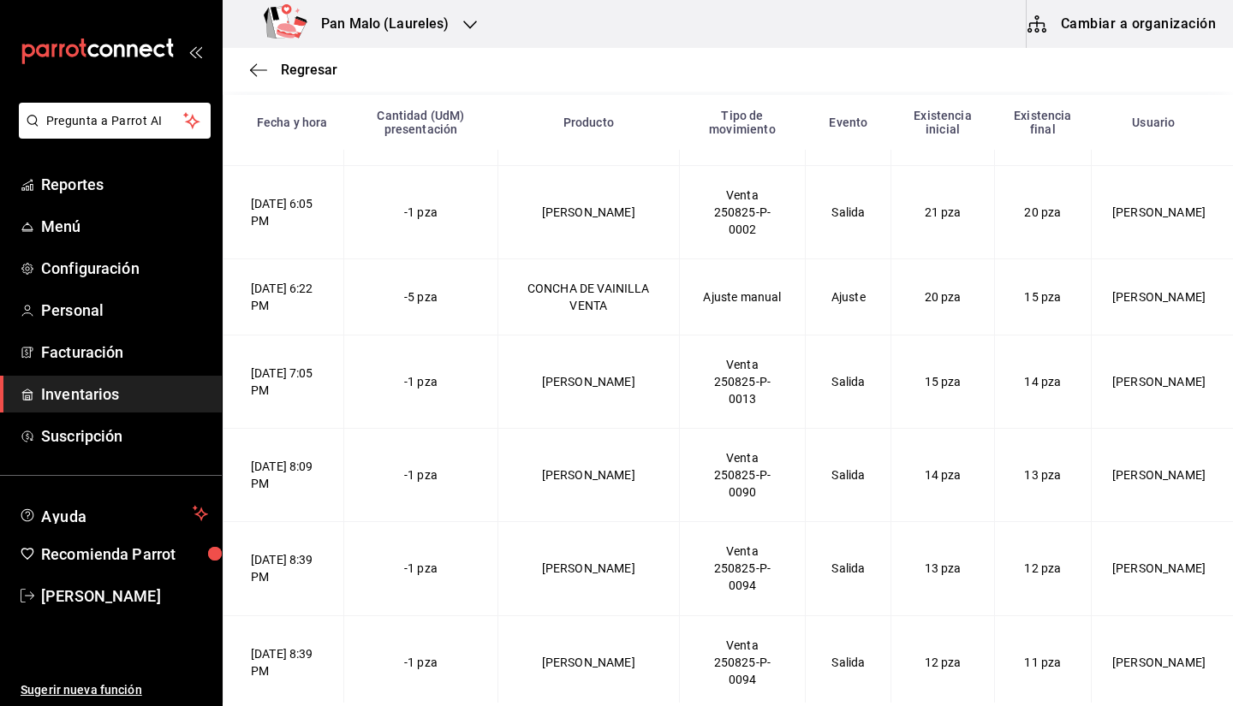
click at [766, 322] on td "Ajuste manual" at bounding box center [742, 297] width 127 height 76
drag, startPoint x: 658, startPoint y: 283, endPoint x: 749, endPoint y: 298, distance: 91.9
click at [749, 298] on VENTA-2025-08-25T18\ "25/08/2025 6:22 PM -5 pza CONCHA DE VAINILLA VENTA Ajuste manual Ajuste 20 pza …" at bounding box center [728, 297] width 1010 height 76
click at [749, 298] on div "Ajuste manual" at bounding box center [742, 296] width 85 height 17
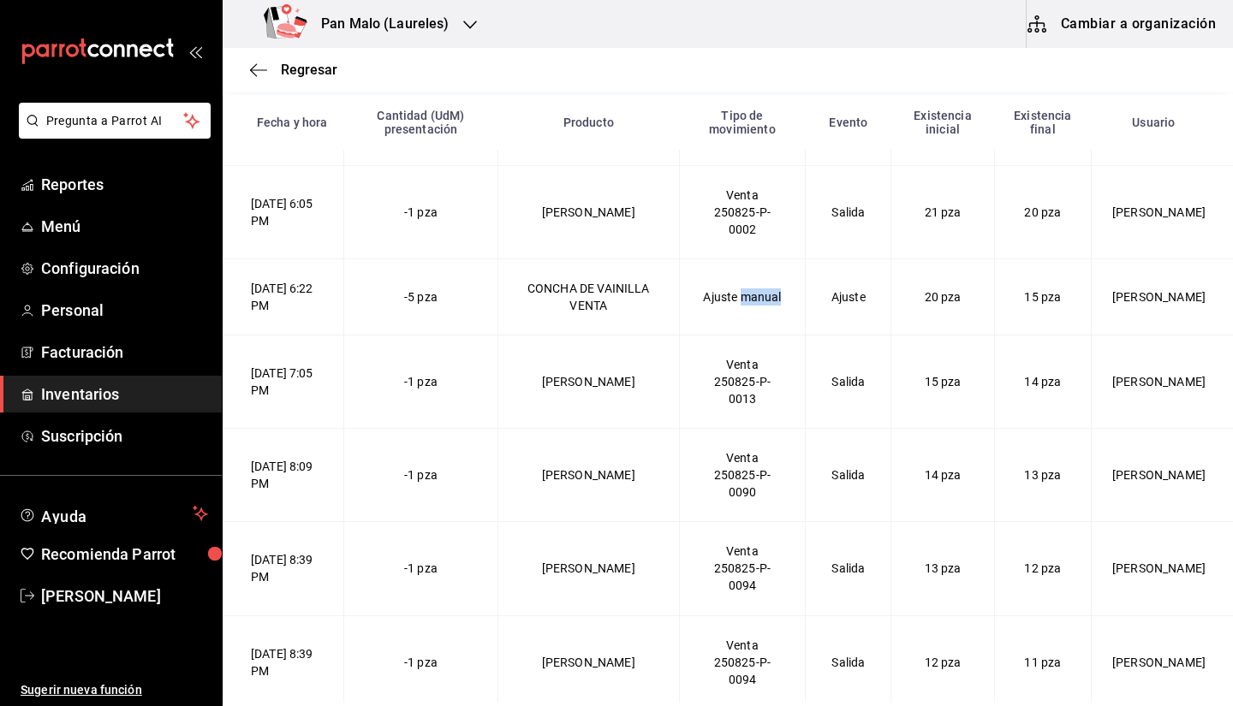
click at [749, 298] on div "Ajuste manual" at bounding box center [742, 296] width 85 height 17
drag, startPoint x: 1014, startPoint y: 318, endPoint x: 1027, endPoint y: 317, distance: 12.9
click at [1027, 317] on td "15 pza" at bounding box center [1042, 297] width 97 height 76
drag, startPoint x: 431, startPoint y: 314, endPoint x: 547, endPoint y: 319, distance: 116.5
click at [547, 319] on VENTA-2025-08-25T18\ "25/08/2025 6:22 PM -5 pza CONCHA DE VAINILLA VENTA Ajuste manual Ajuste 20 pza …" at bounding box center [728, 297] width 1010 height 76
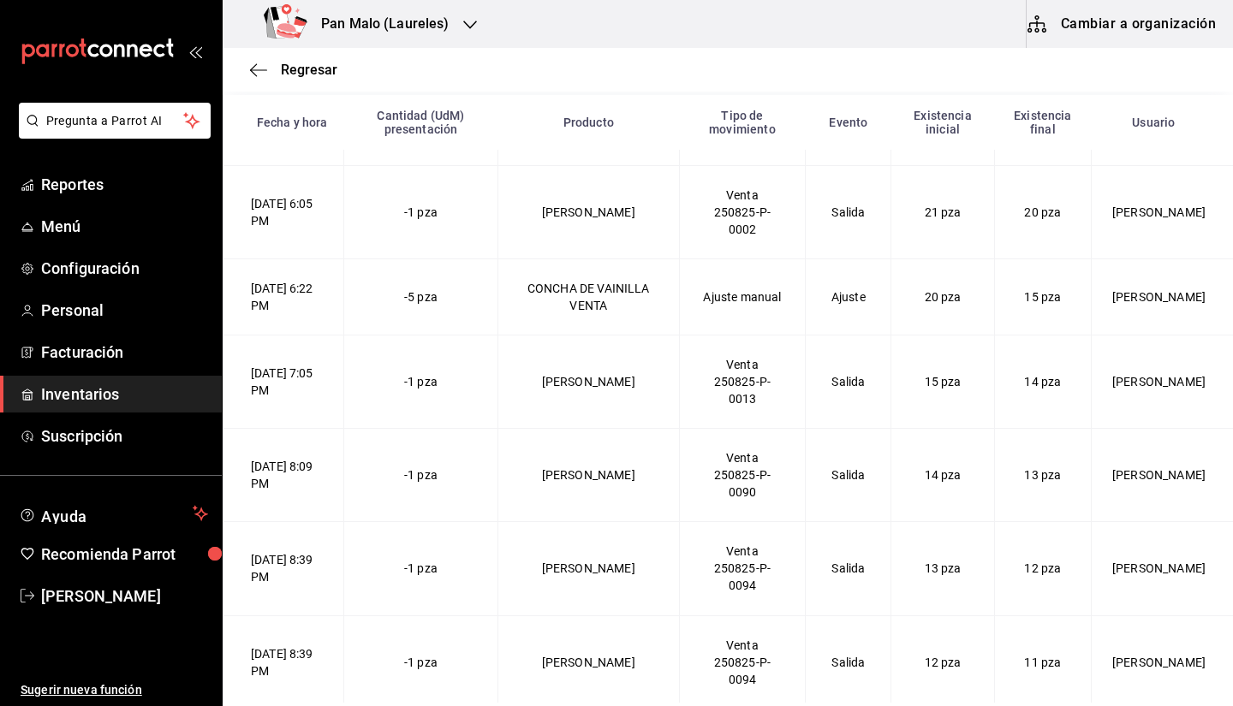
click at [615, 325] on td "CONCHA DE VAINILLA VENTA" at bounding box center [587, 297] width 181 height 76
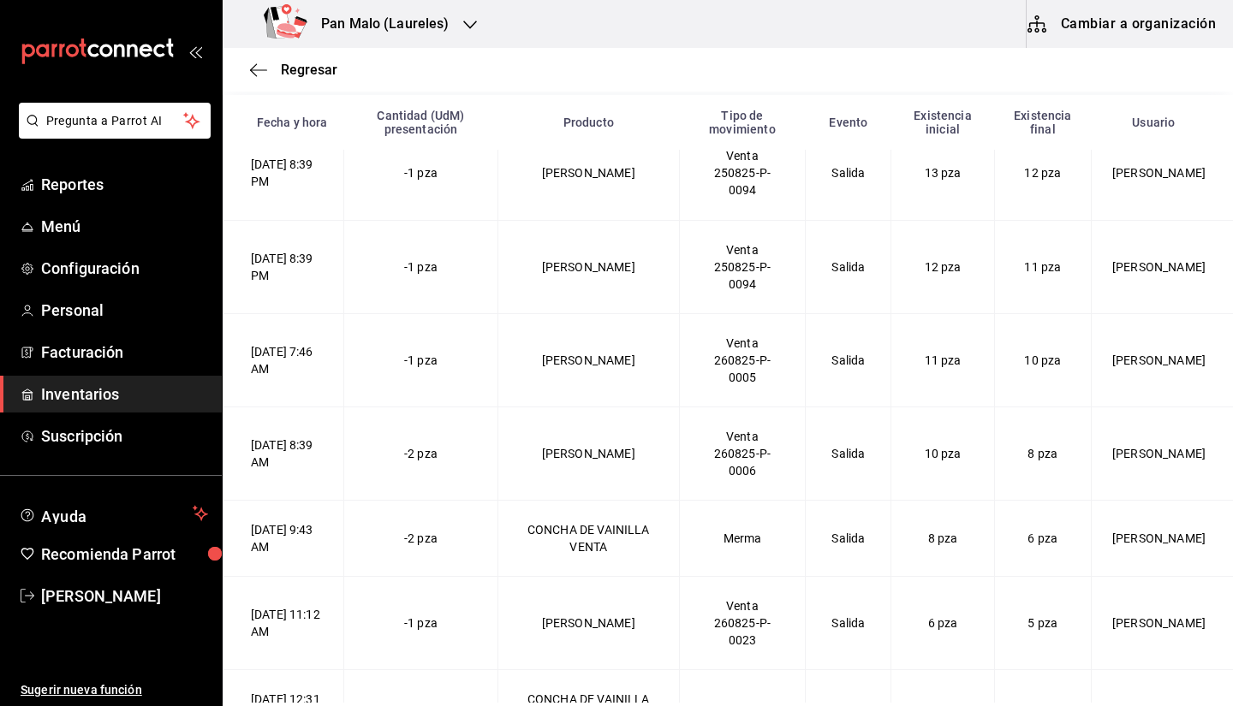
scroll to position [1032, 0]
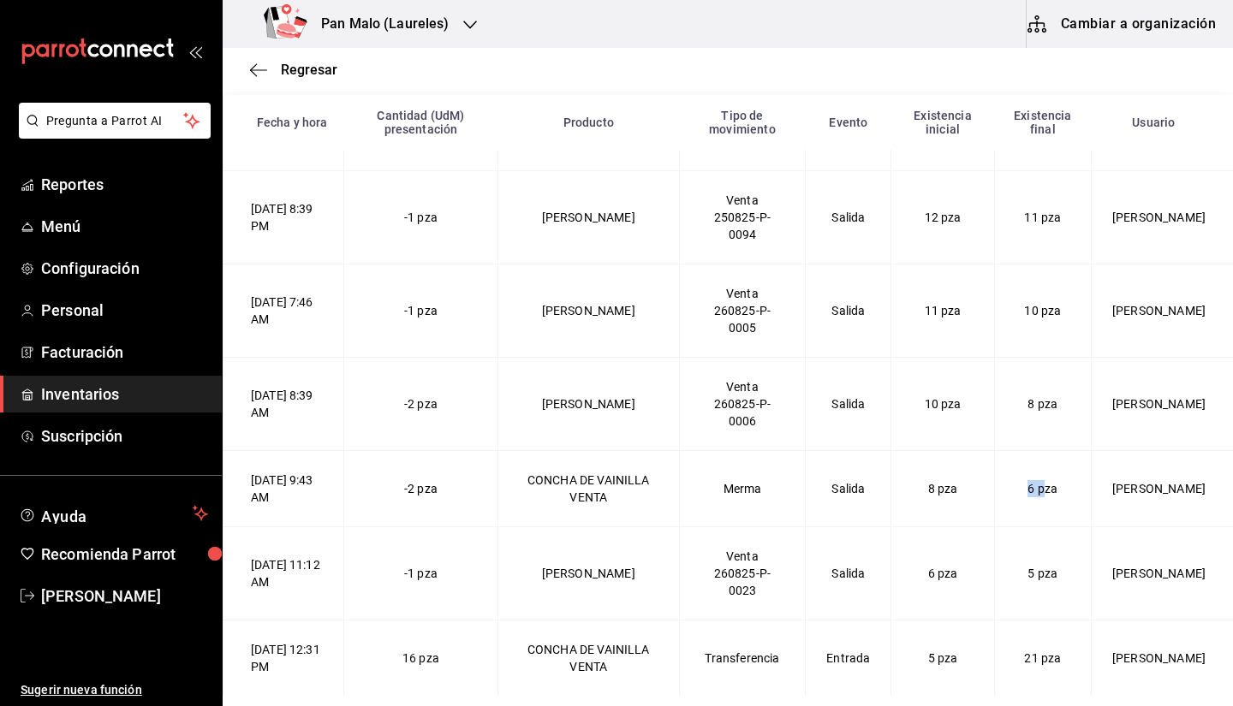
drag, startPoint x: 1011, startPoint y: 492, endPoint x: 1032, endPoint y: 494, distance: 21.5
click at [1032, 494] on td "6 pza" at bounding box center [1042, 488] width 97 height 76
drag, startPoint x: 406, startPoint y: 493, endPoint x: 432, endPoint y: 480, distance: 29.5
click at [432, 480] on td "-2 pza" at bounding box center [421, 488] width 154 height 76
click at [437, 490] on span "-2 pza" at bounding box center [420, 489] width 33 height 14
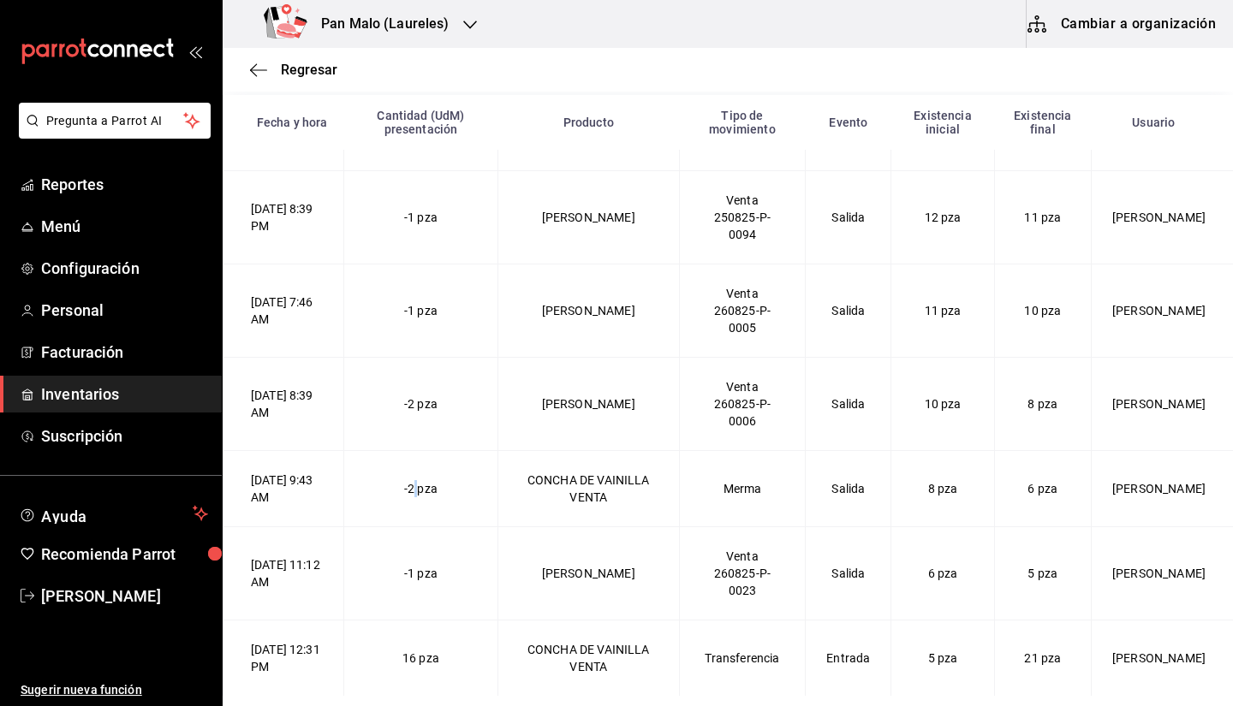
click at [437, 490] on span "-2 pza" at bounding box center [420, 489] width 33 height 14
click at [994, 489] on td "6 pza" at bounding box center [1042, 488] width 97 height 76
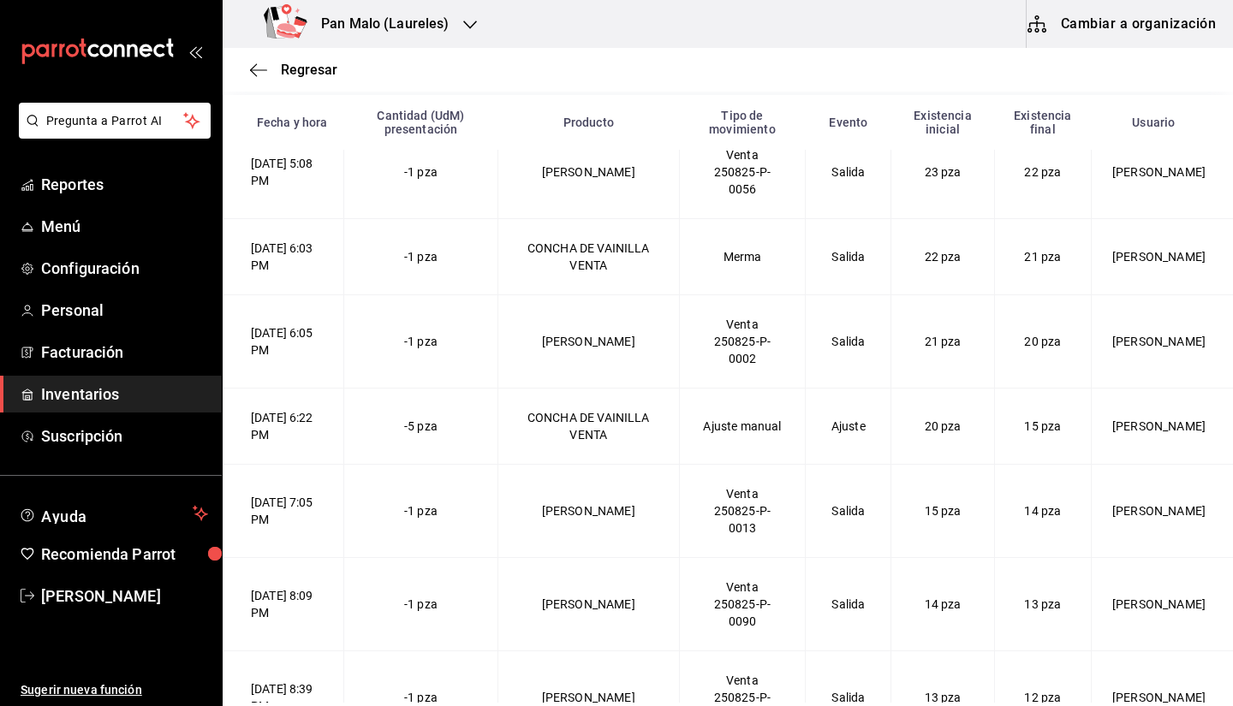
scroll to position [450, 0]
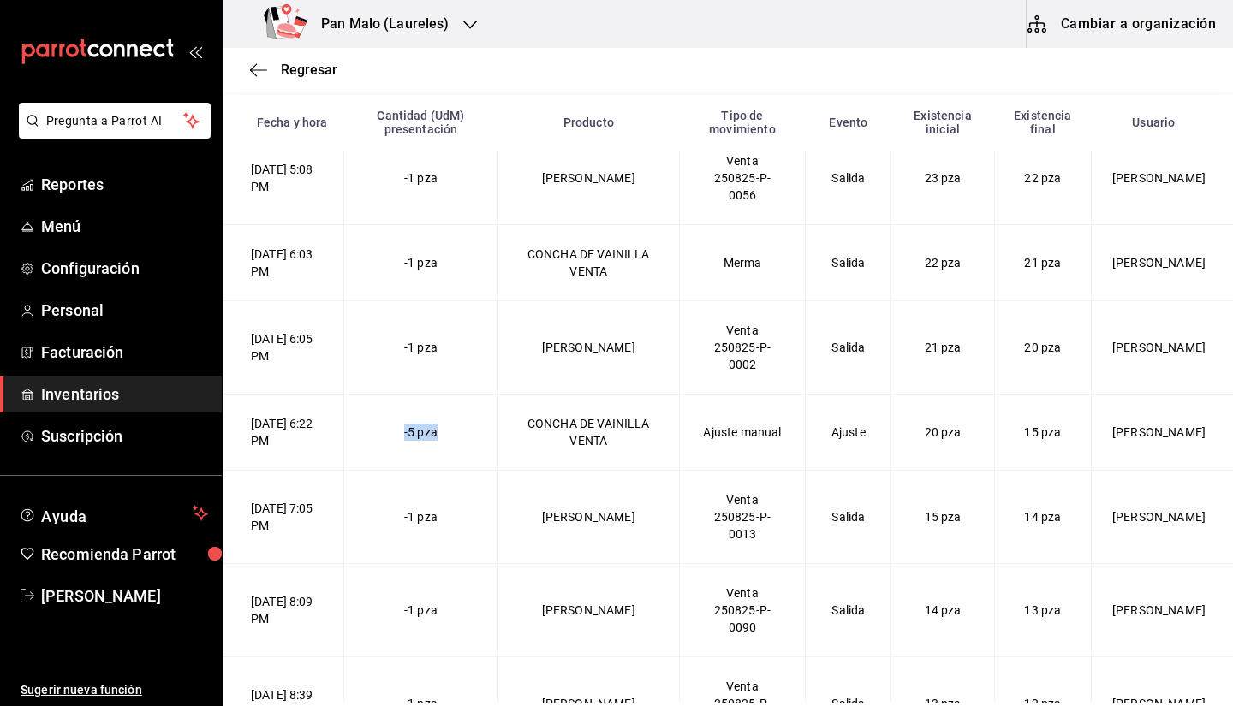
drag, startPoint x: 425, startPoint y: 430, endPoint x: 472, endPoint y: 431, distance: 47.9
click at [472, 431] on td "-5 pza" at bounding box center [421, 433] width 154 height 76
click at [716, 438] on div "Ajuste manual" at bounding box center [742, 432] width 85 height 17
drag, startPoint x: 915, startPoint y: 441, endPoint x: 961, endPoint y: 440, distance: 46.2
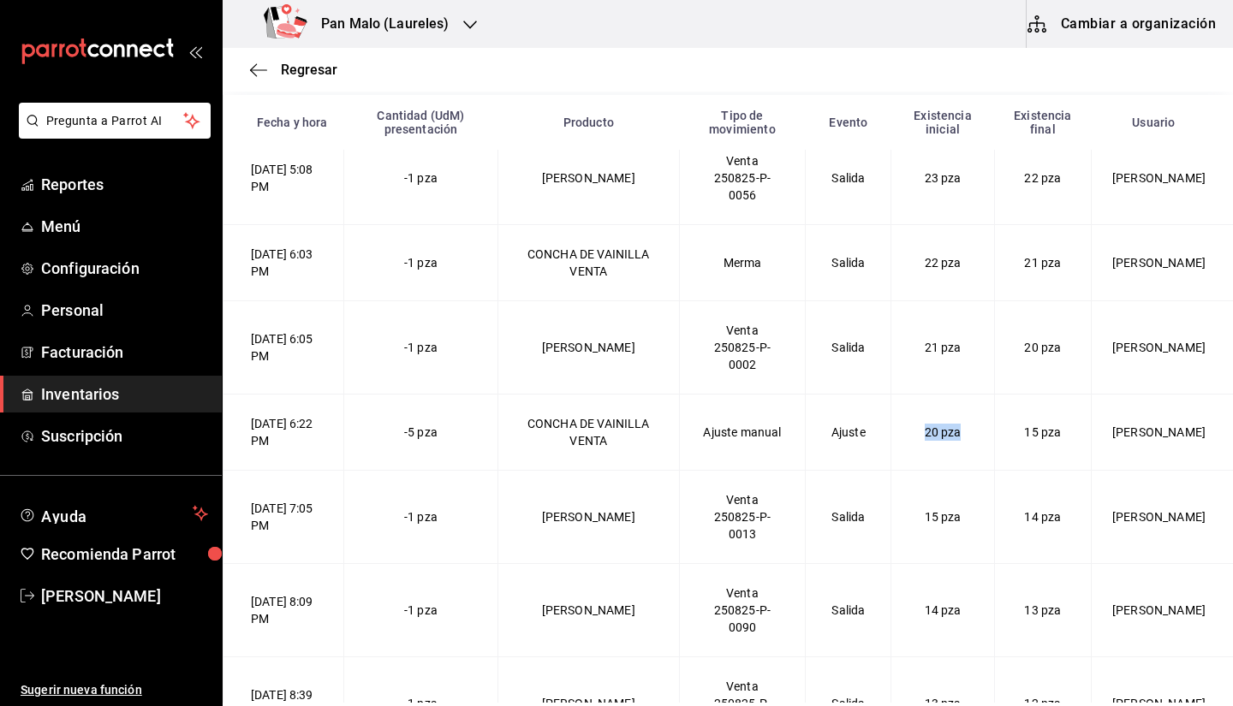
click at [961, 440] on td "20 pza" at bounding box center [942, 433] width 103 height 76
click at [932, 443] on td "20 pza" at bounding box center [942, 433] width 103 height 76
click at [344, 448] on td "25/08/2025 6:22 PM" at bounding box center [283, 433] width 121 height 76
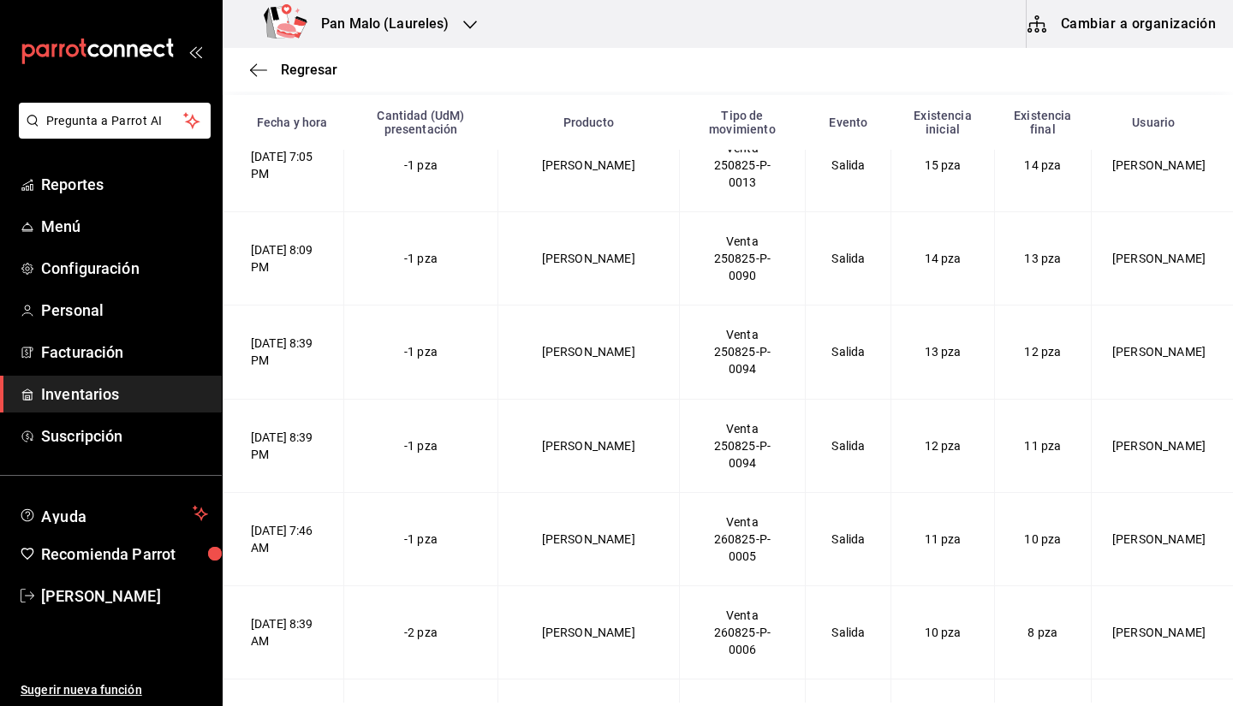
scroll to position [786, 0]
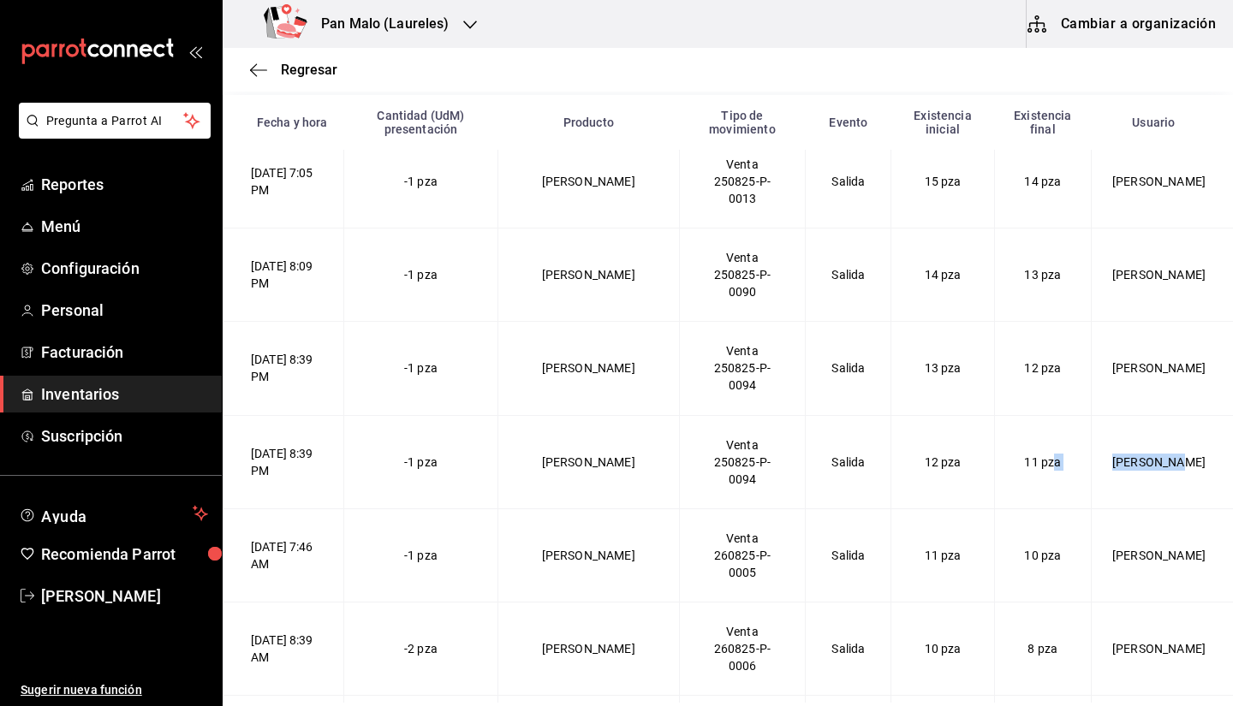
drag, startPoint x: 1044, startPoint y: 462, endPoint x: 1156, endPoint y: 478, distance: 113.2
click at [1156, 478] on Vainilla-2025-08-25T20\ "25/08/2025 8:39 PM -1 pza Concha Vainilla Venta 250825-P-0094 Salida 12 pza 11 …" at bounding box center [728, 461] width 1010 height 93
drag, startPoint x: 323, startPoint y: 455, endPoint x: 379, endPoint y: 454, distance: 56.5
click at [379, 454] on Vainilla-2025-08-25T20\ "25/08/2025 8:39 PM -1 pza Concha Vainilla Venta 250825-P-0094 Salida 12 pza 11 …" at bounding box center [728, 461] width 1010 height 93
click at [340, 472] on td "25/08/2025 8:39 PM" at bounding box center [283, 461] width 121 height 93
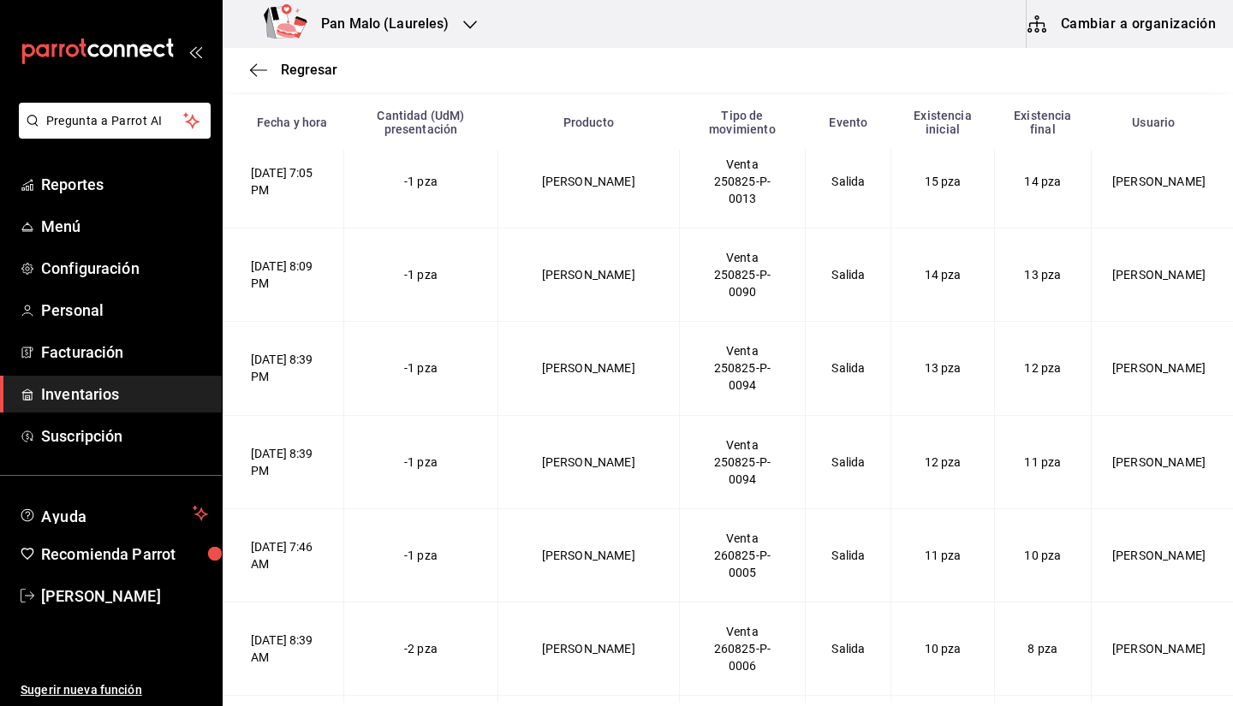
click at [468, 476] on td "-1 pza" at bounding box center [421, 461] width 154 height 93
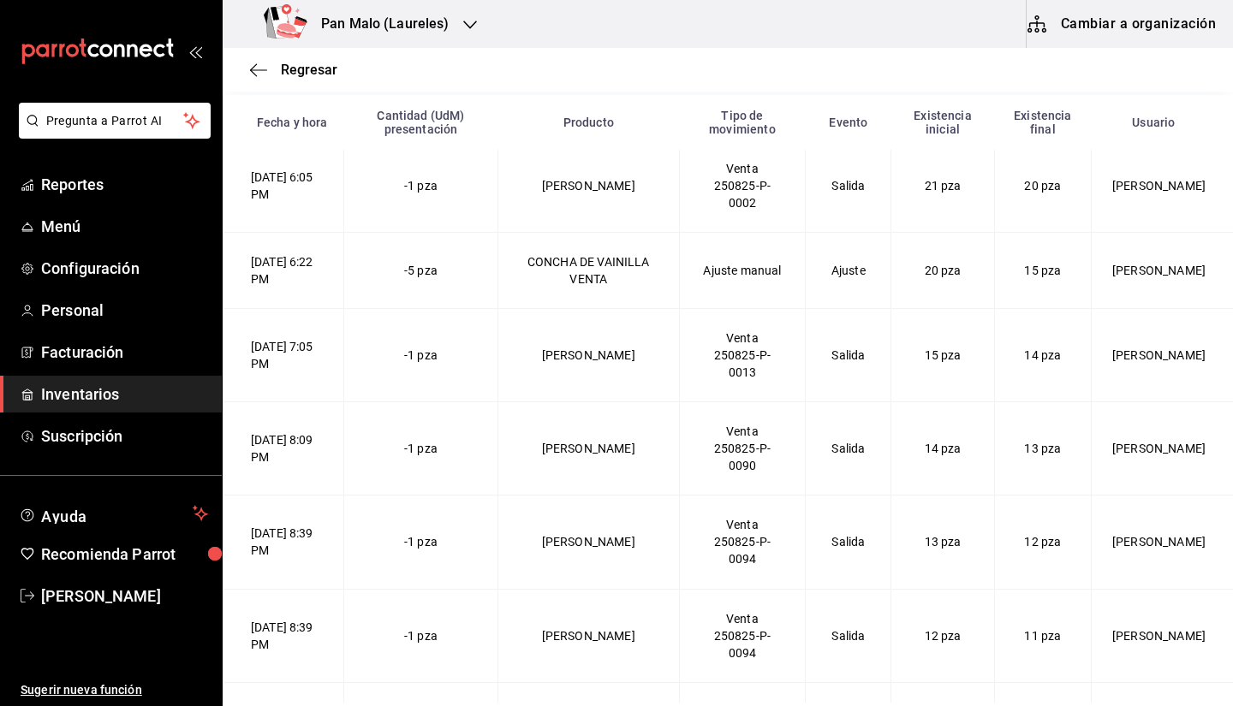
scroll to position [572, 0]
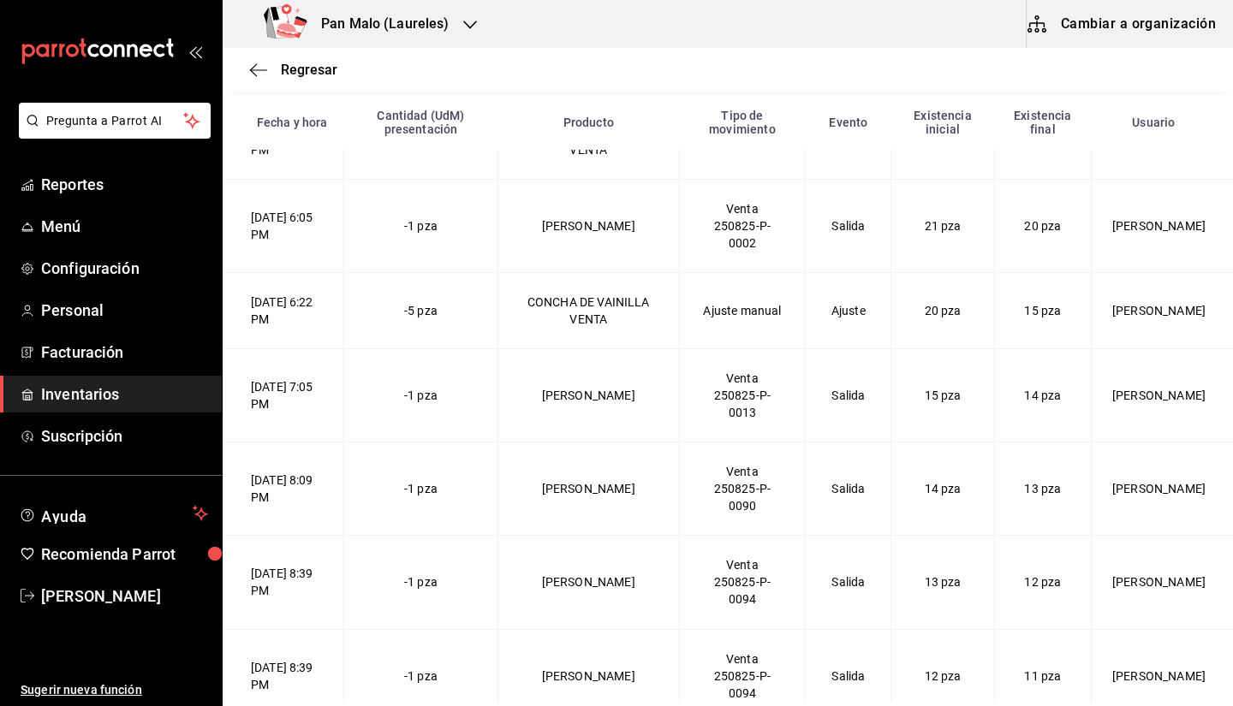
drag, startPoint x: 334, startPoint y: 318, endPoint x: 324, endPoint y: 299, distance: 21.8
click at [324, 299] on td "25/08/2025 6:22 PM" at bounding box center [283, 311] width 121 height 76
drag, startPoint x: 321, startPoint y: 299, endPoint x: 353, endPoint y: 306, distance: 32.6
click at [344, 306] on td "25/08/2025 6:22 PM" at bounding box center [283, 311] width 121 height 76
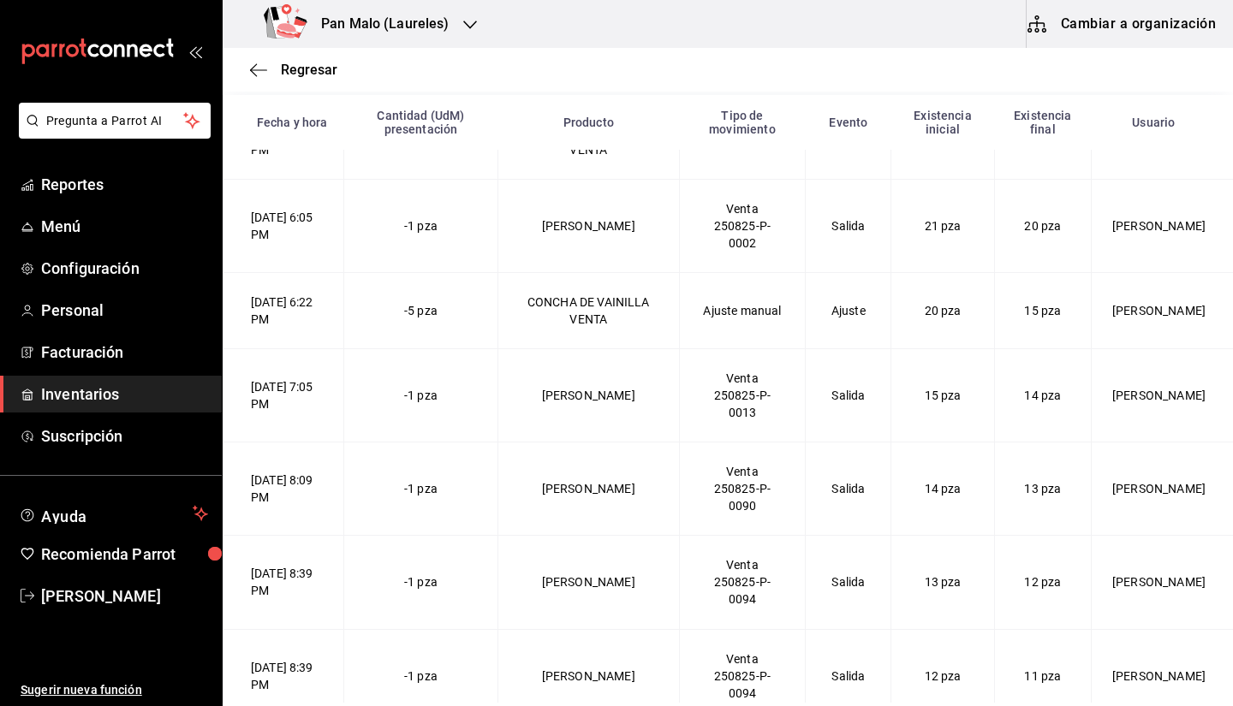
click at [322, 306] on td "25/08/2025 6:22 PM" at bounding box center [283, 311] width 121 height 76
click at [334, 318] on td "25/08/2025 6:22 PM" at bounding box center [283, 311] width 121 height 76
drag, startPoint x: 710, startPoint y: 328, endPoint x: 847, endPoint y: 342, distance: 137.7
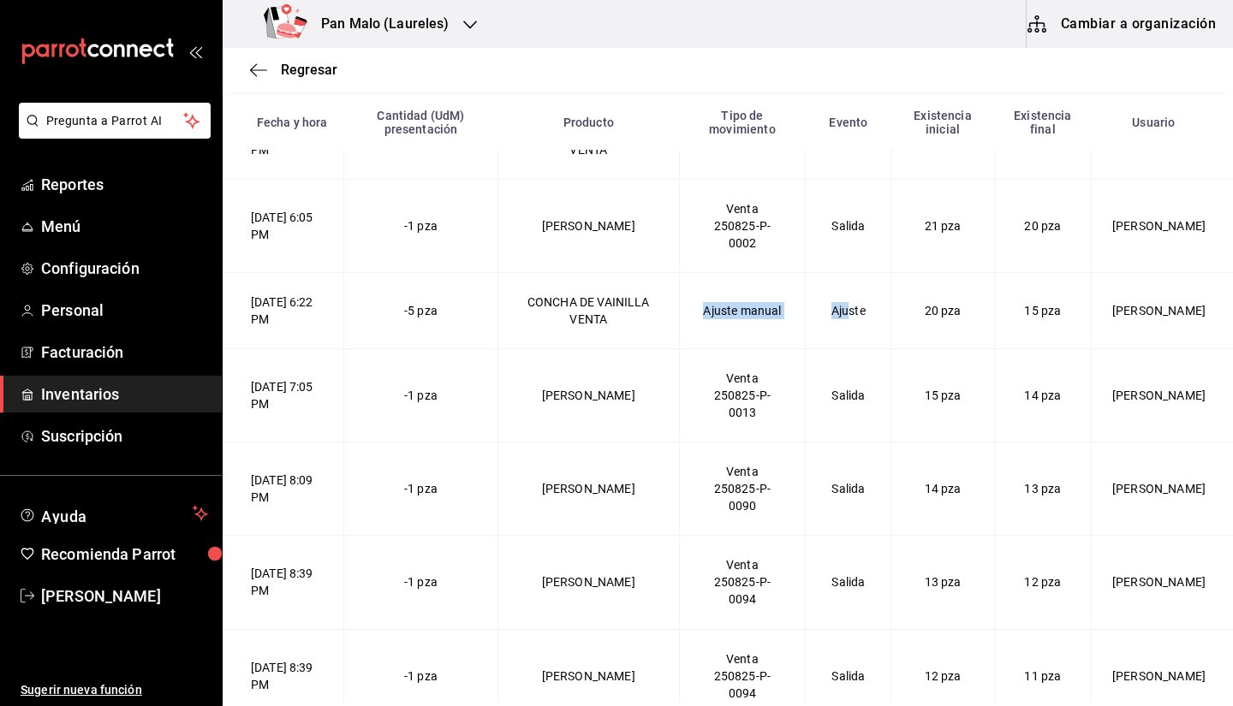
click at [847, 342] on VENTA-2025-08-25T18\ "25/08/2025 6:22 PM -5 pza CONCHA DE VAINILLA VENTA Ajuste manual Ajuste 20 pza …" at bounding box center [728, 311] width 1010 height 76
click at [1073, 352] on td "14 pza" at bounding box center [1042, 395] width 97 height 93
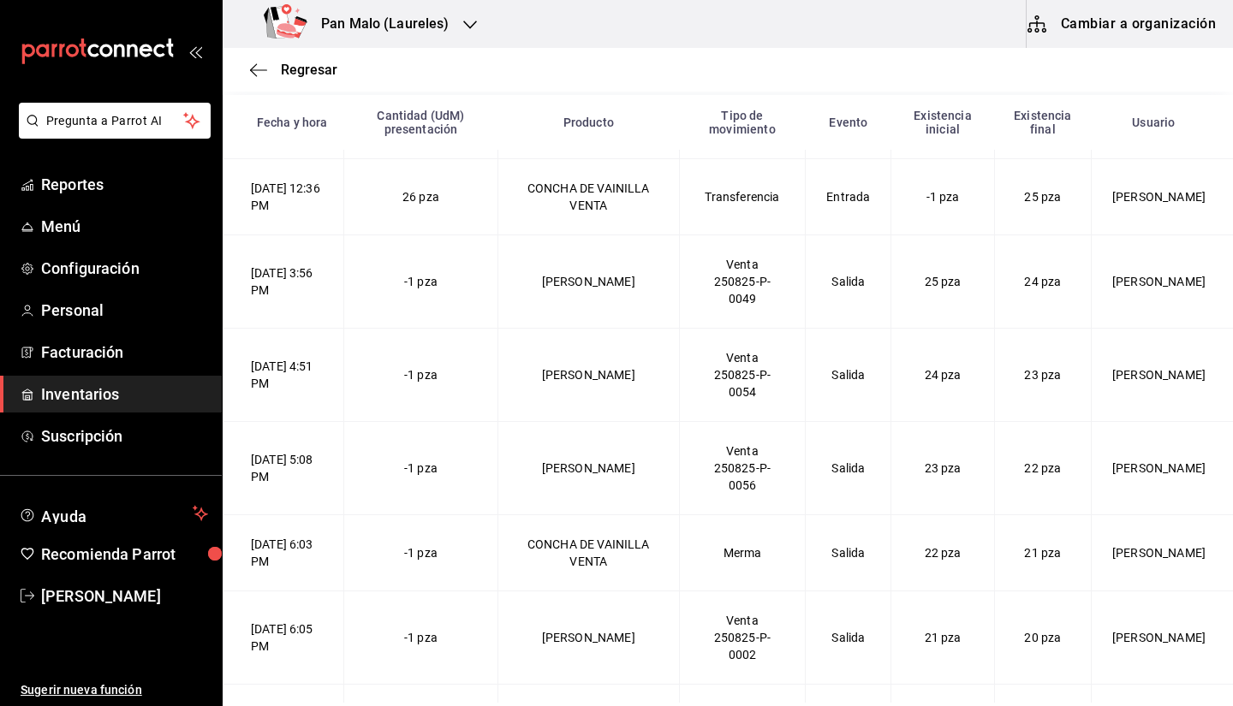
scroll to position [157, 0]
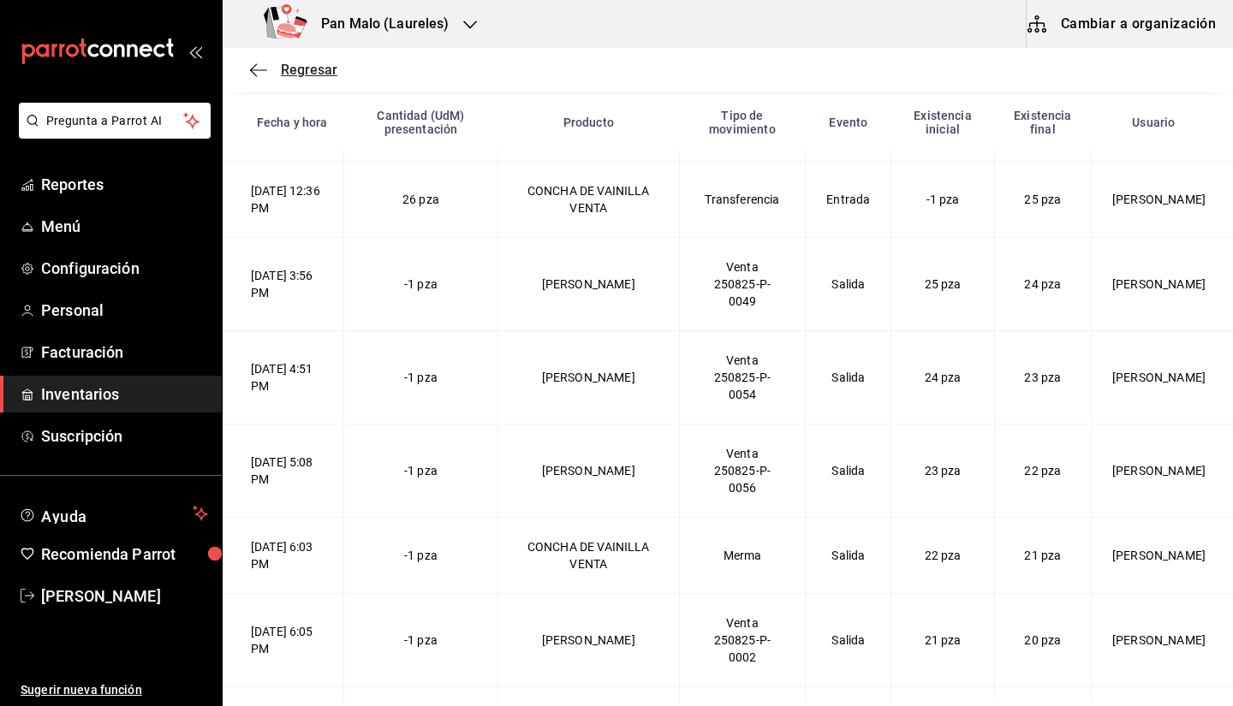
click at [275, 67] on span "Regresar" at bounding box center [293, 70] width 87 height 16
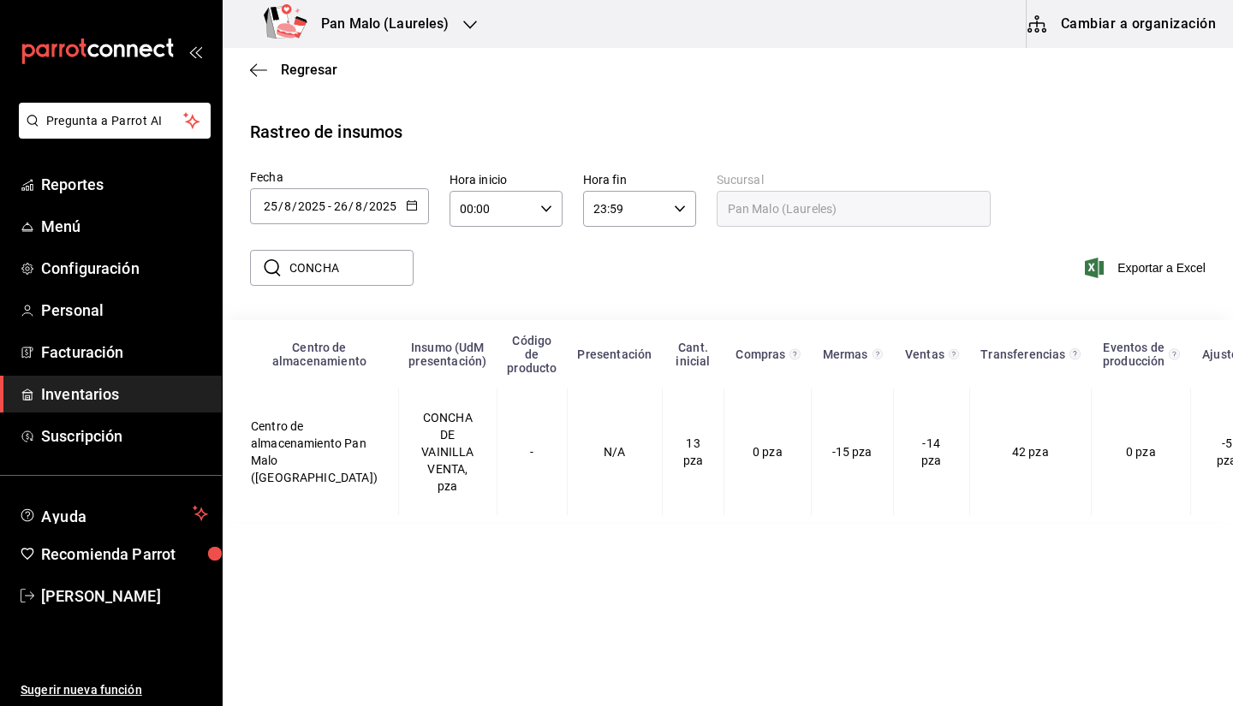
click at [367, 273] on input "CONCHA" at bounding box center [351, 268] width 124 height 34
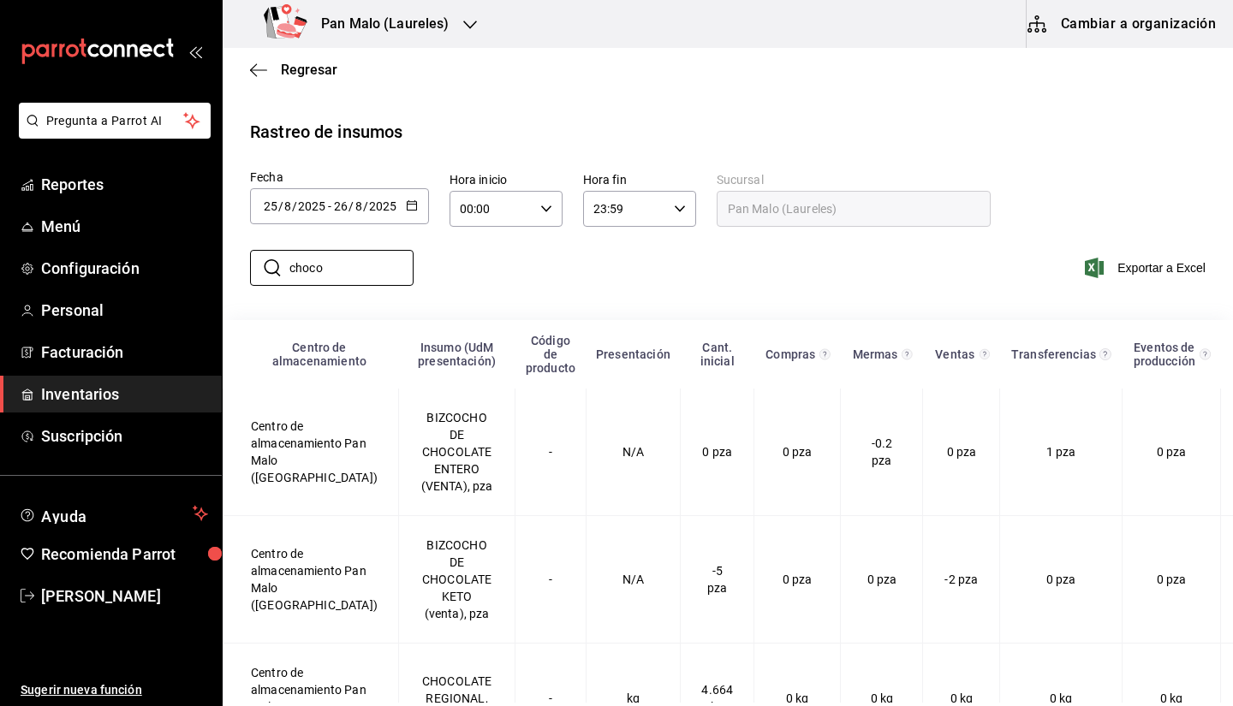
click at [698, 264] on div "​ choco ​ Exportar a Excel" at bounding box center [721, 278] width 1024 height 70
click at [357, 274] on input "choco" at bounding box center [351, 268] width 124 height 34
type input "chocola"
click at [615, 285] on div "​ chocola ​ Exportar a Excel" at bounding box center [721, 278] width 1024 height 70
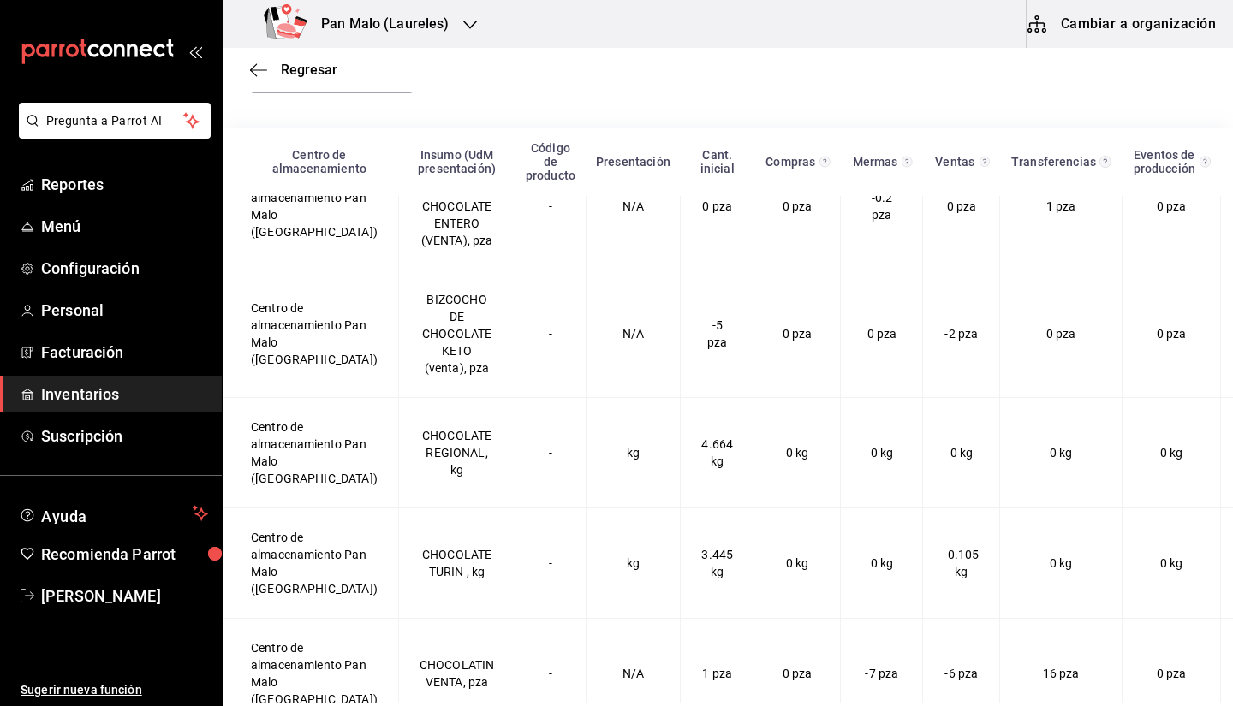
scroll to position [68, 0]
click at [611, 114] on div "​ chocola ​ Exportar a Excel" at bounding box center [721, 85] width 1024 height 70
click at [255, 68] on icon "button" at bounding box center [258, 69] width 17 height 15
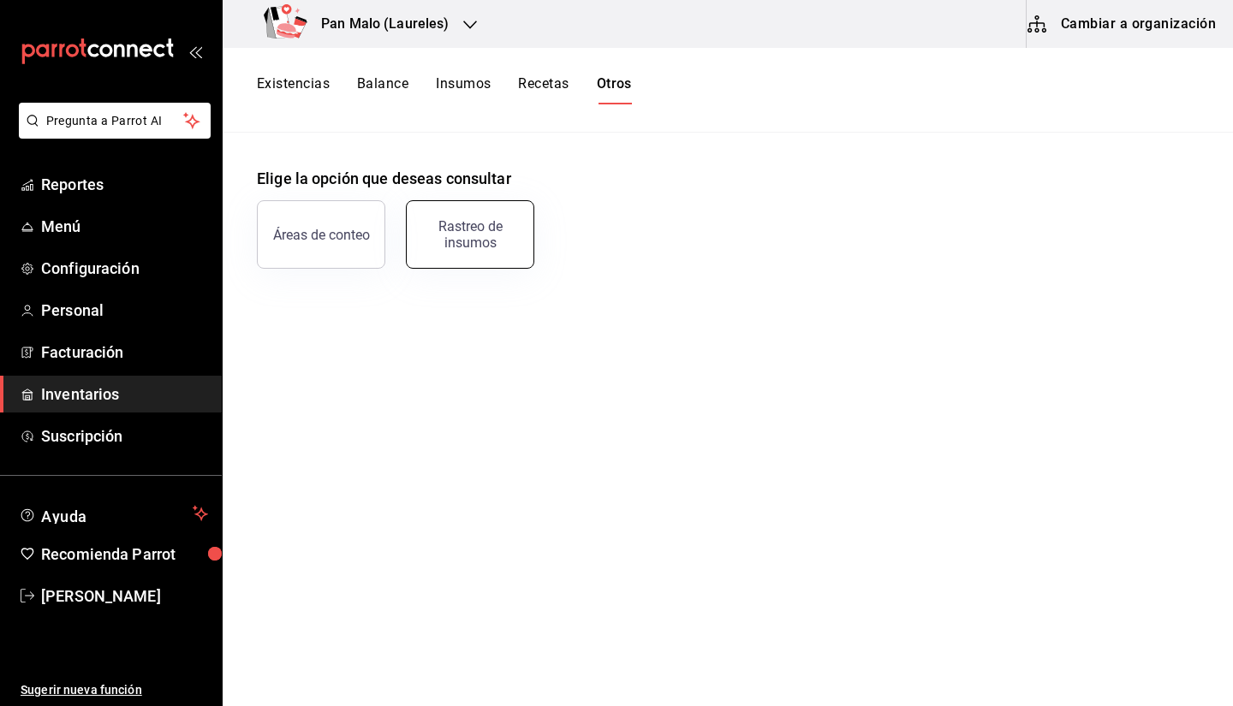
click at [460, 217] on button "Rastreo de insumos" at bounding box center [470, 234] width 128 height 68
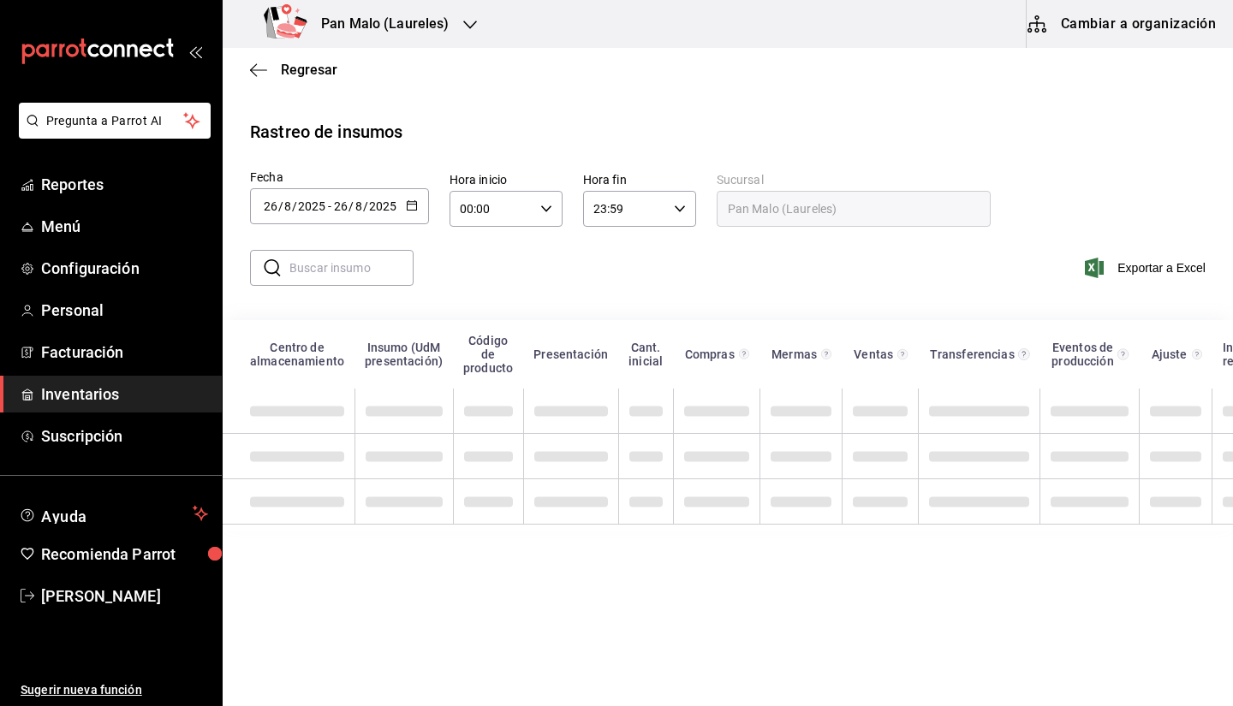
click at [359, 255] on input "text" at bounding box center [351, 268] width 124 height 34
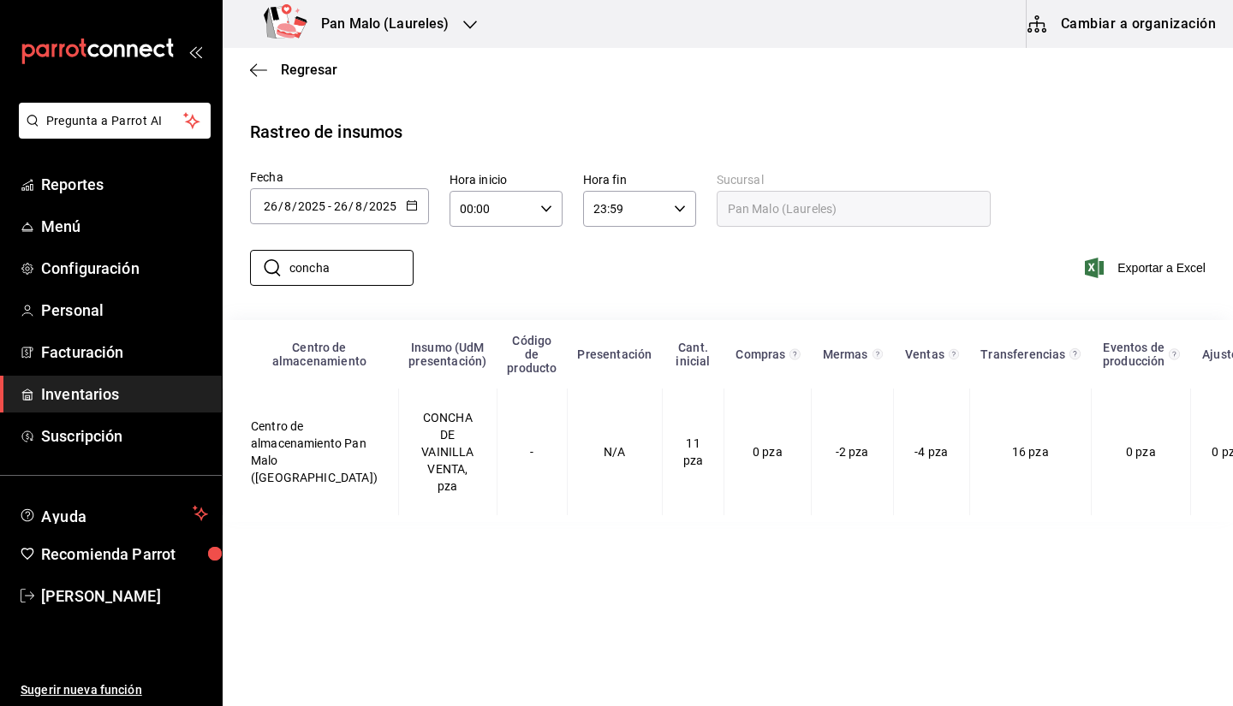
type input "concha"
click at [595, 309] on div "​ concha ​ Exportar a Excel" at bounding box center [721, 278] width 1024 height 70
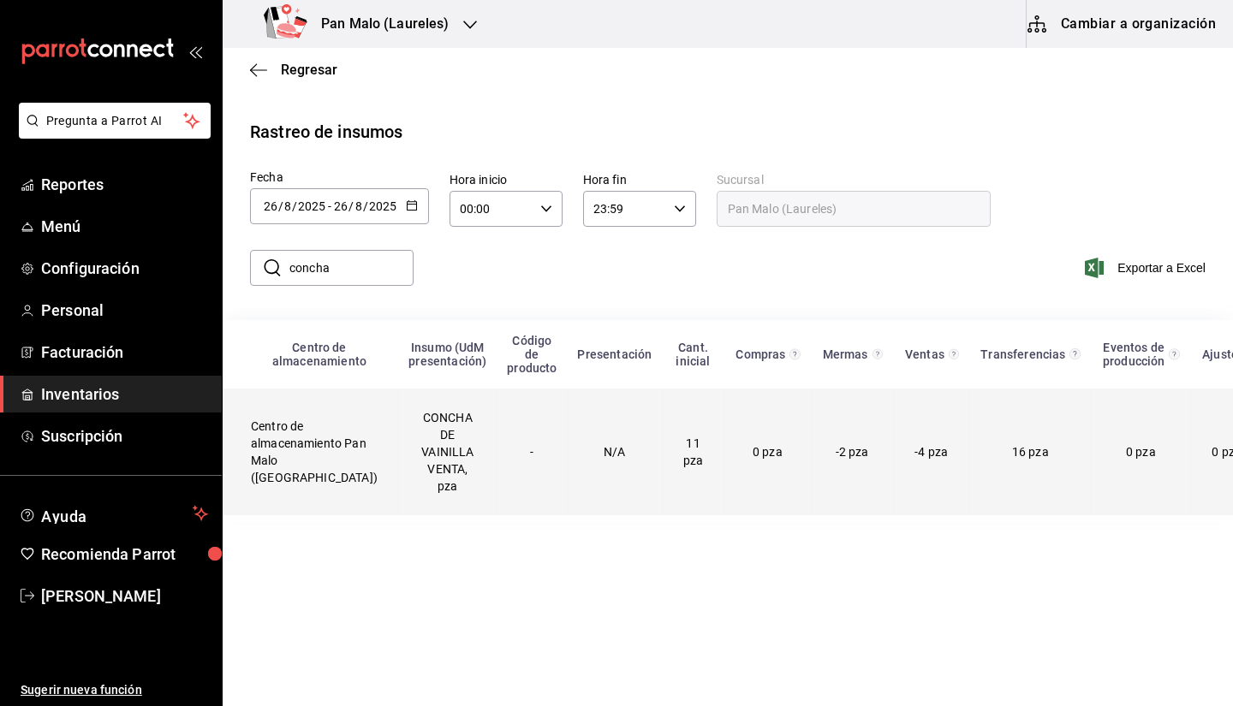
click at [401, 434] on td "CONCHA DE VAINILLA VENTA, pza" at bounding box center [447, 452] width 98 height 127
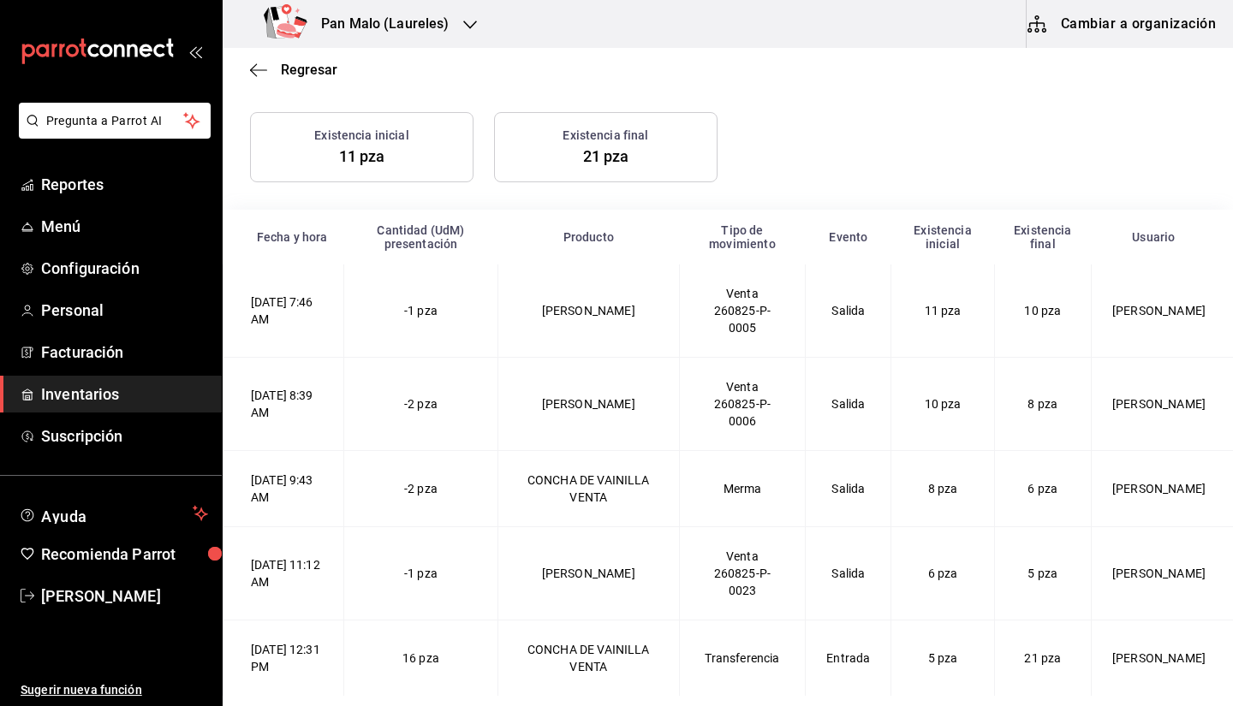
scroll to position [2, 0]
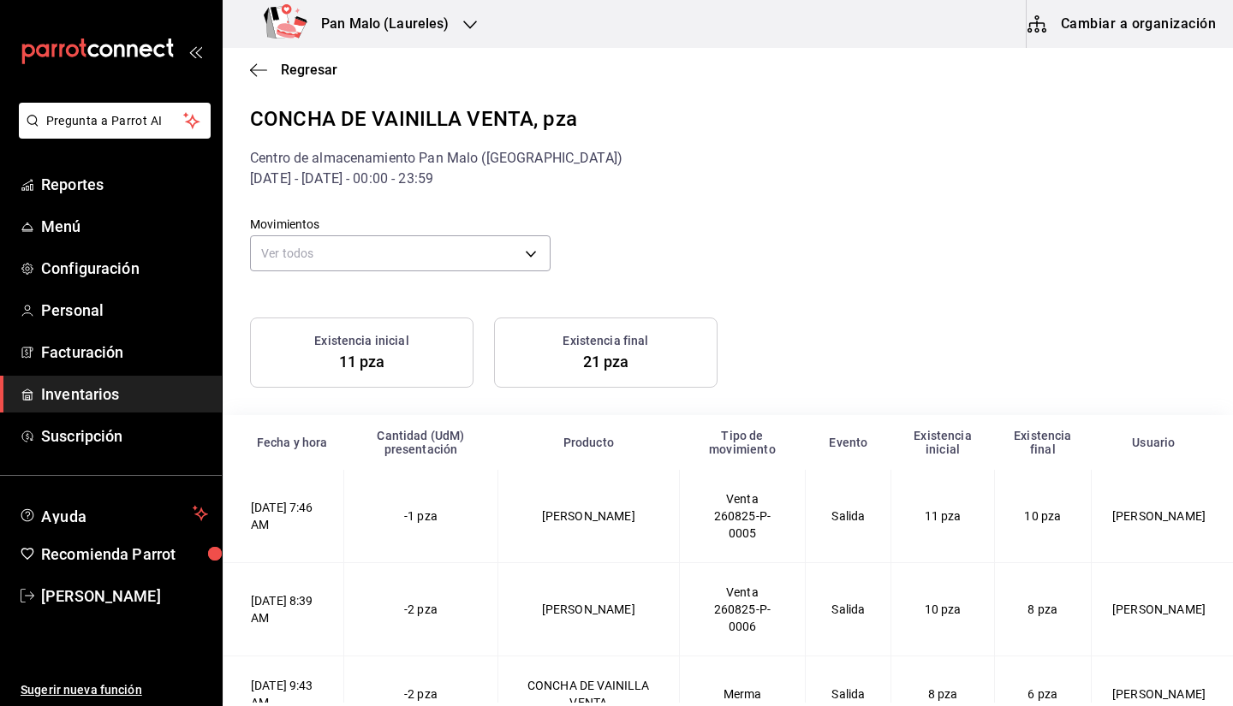
click at [462, 278] on div "Movimientos Ver todos default Existencia inicial 11 pza Existencia final 21 pza…" at bounding box center [727, 548] width 955 height 719
click at [440, 253] on body "Pregunta a Parrot AI Reportes Menú Configuración Personal Facturación Inventari…" at bounding box center [616, 351] width 1233 height 703
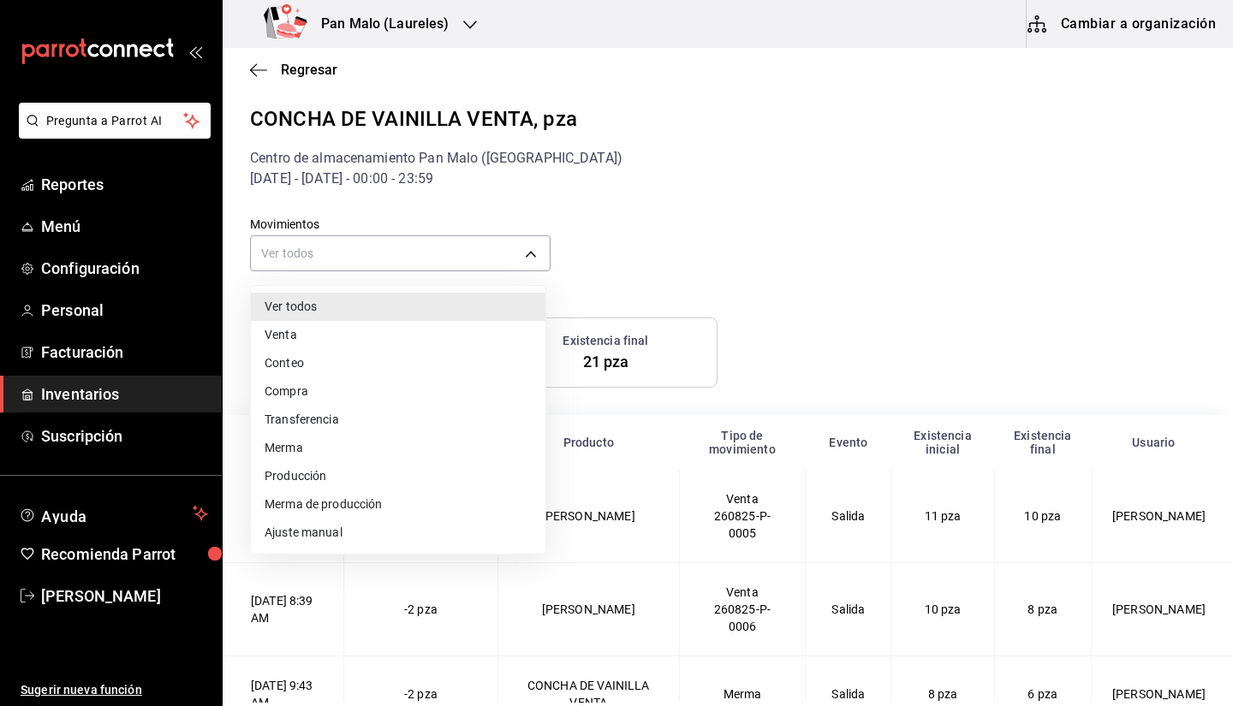
click at [352, 445] on li "Merma" at bounding box center [398, 448] width 294 height 28
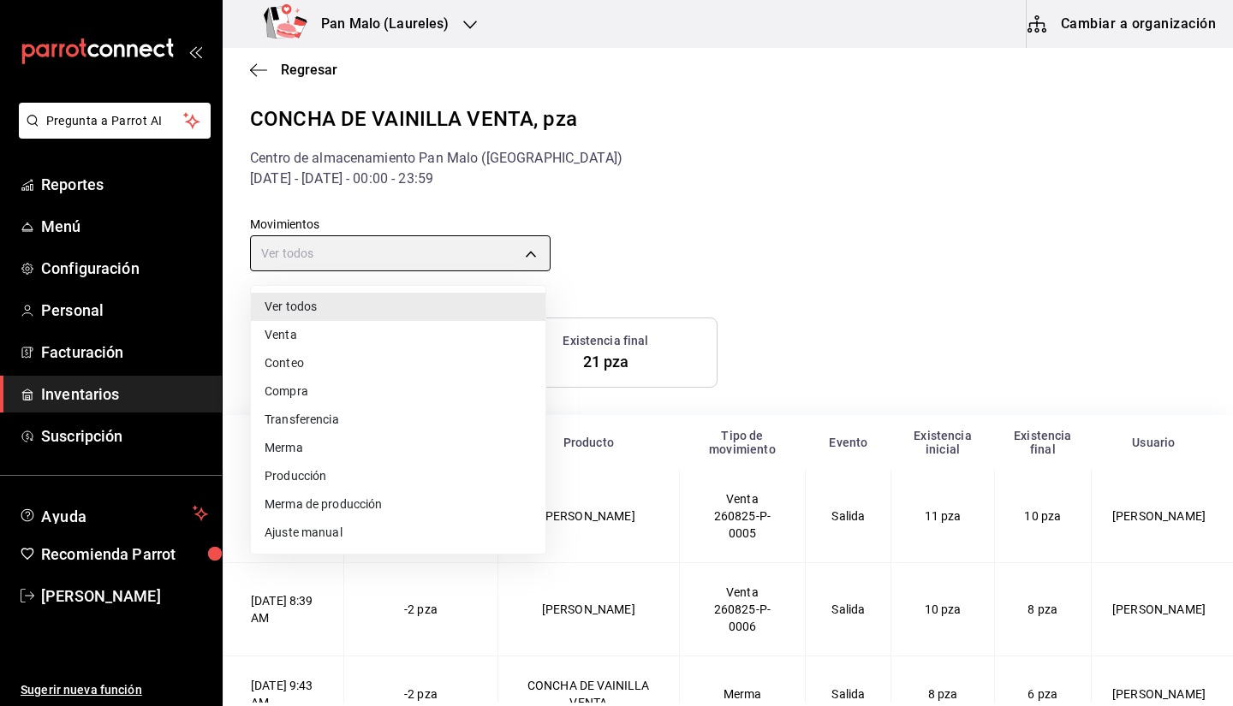
type input "LOST"
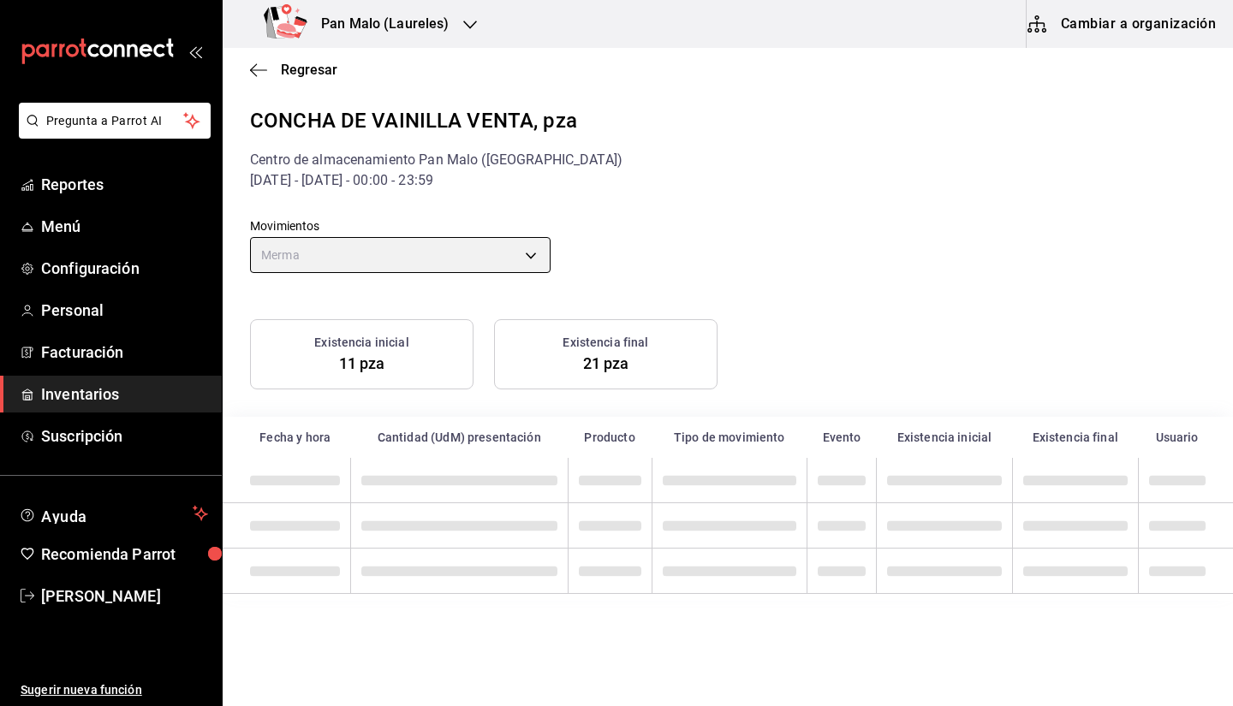
scroll to position [0, 0]
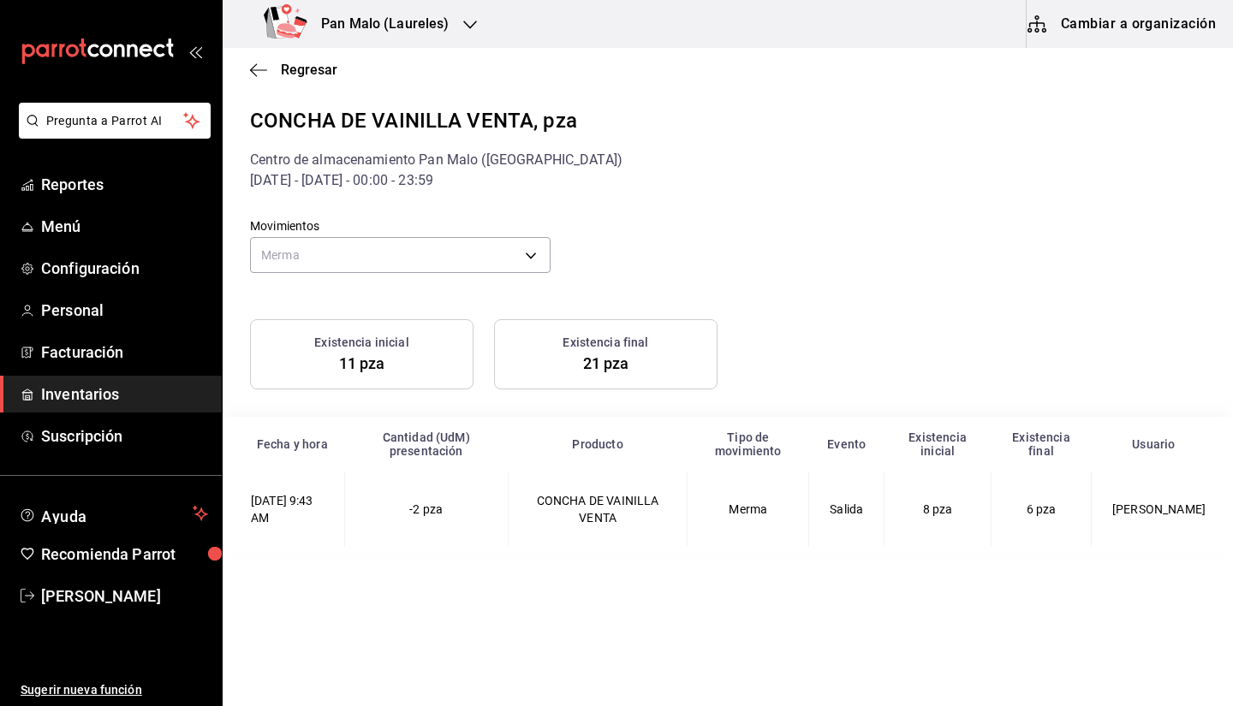
click at [934, 224] on div "Movimientos Merma LOST" at bounding box center [714, 234] width 983 height 87
drag, startPoint x: 310, startPoint y: 484, endPoint x: 389, endPoint y: 532, distance: 91.7
click at [389, 532] on VENTA-2025-08-26T09\ "26/08/2025 9:43 AM -2 pza CONCHA DE VAINILLA VENTA Merma Salida 8 pza 6 pza Ale…" at bounding box center [728, 509] width 1010 height 75
click at [331, 526] on td "26/08/2025 9:43 AM" at bounding box center [284, 509] width 122 height 75
drag, startPoint x: 425, startPoint y: 506, endPoint x: 532, endPoint y: 512, distance: 107.2
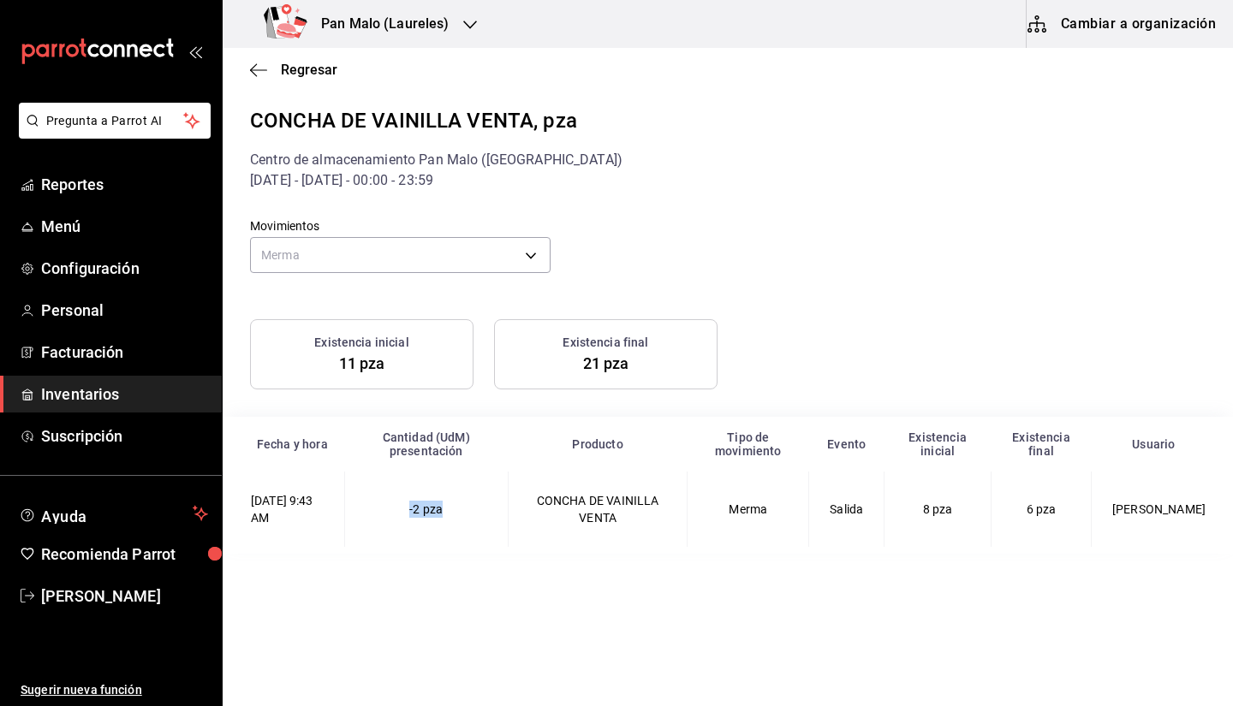
click at [532, 512] on VENTA-2025-08-26T09\ "26/08/2025 9:43 AM -2 pza CONCHA DE VAINILLA VENTA Merma Salida 8 pza 6 pza Ale…" at bounding box center [728, 509] width 1010 height 75
click at [318, 504] on td "26/08/2025 9:43 AM" at bounding box center [284, 509] width 122 height 75
click at [312, 501] on td "26/08/2025 9:43 AM" at bounding box center [284, 509] width 122 height 75
click at [256, 59] on div "Regresar" at bounding box center [728, 70] width 1010 height 44
click at [257, 79] on div "Regresar" at bounding box center [728, 70] width 1010 height 44
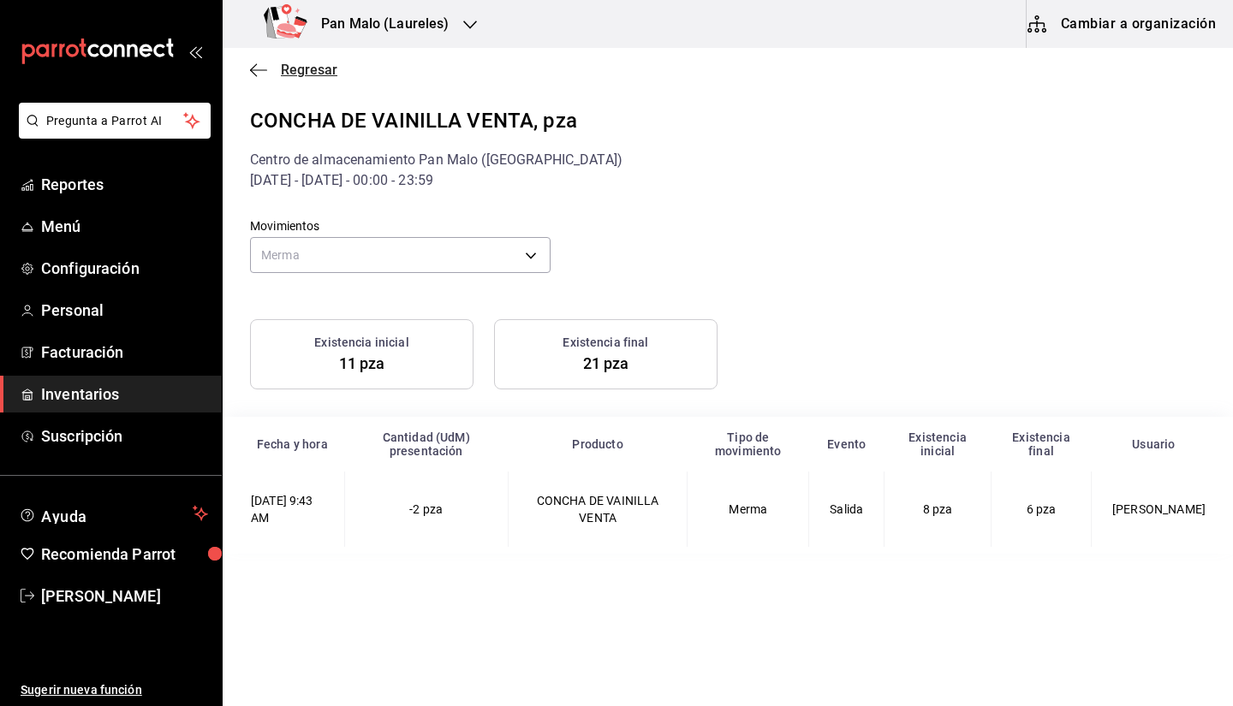
click at [260, 68] on icon "button" at bounding box center [258, 69] width 17 height 15
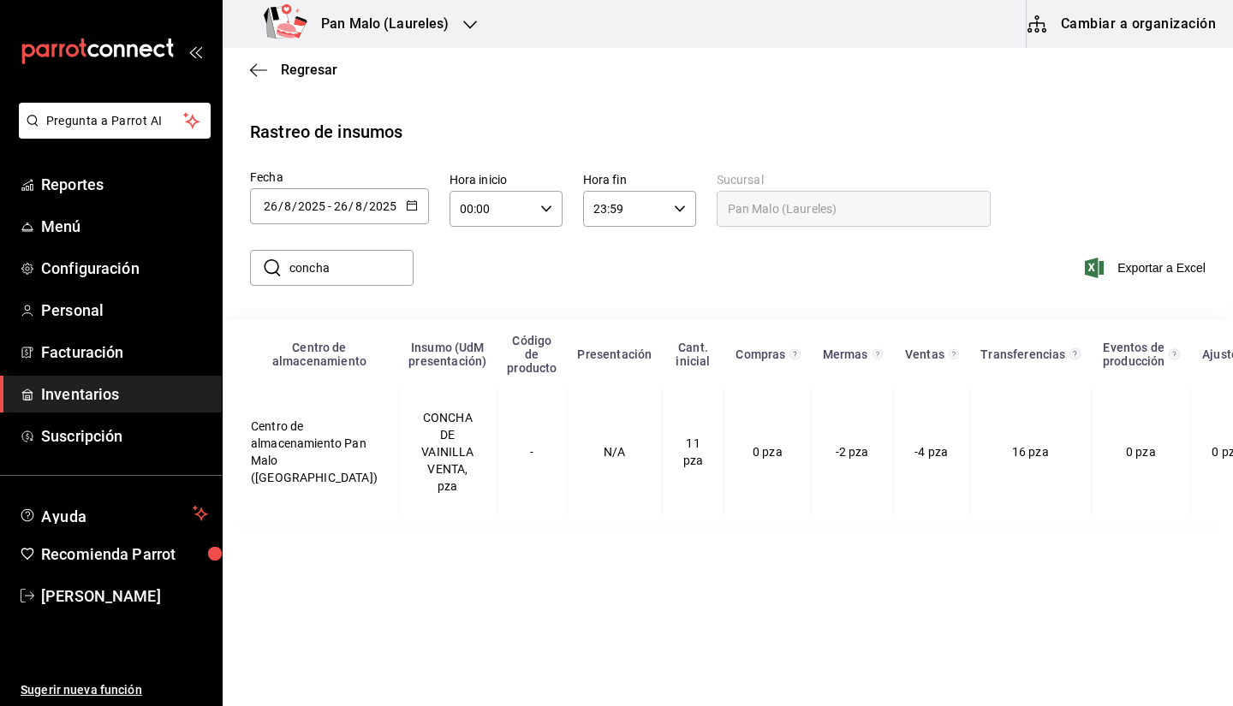
click at [324, 214] on div "[DATE] [DATE] - [DATE] [DATE]" at bounding box center [339, 206] width 179 height 36
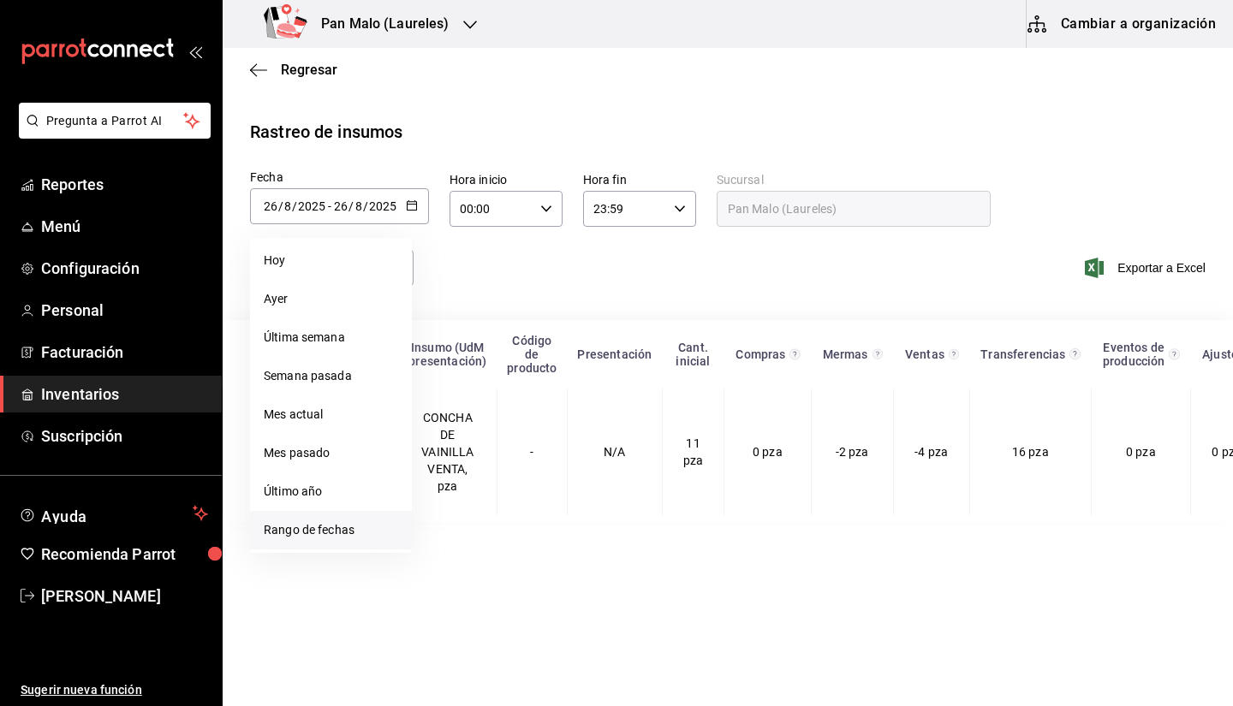
click at [332, 537] on li "Rango de fechas" at bounding box center [331, 530] width 162 height 39
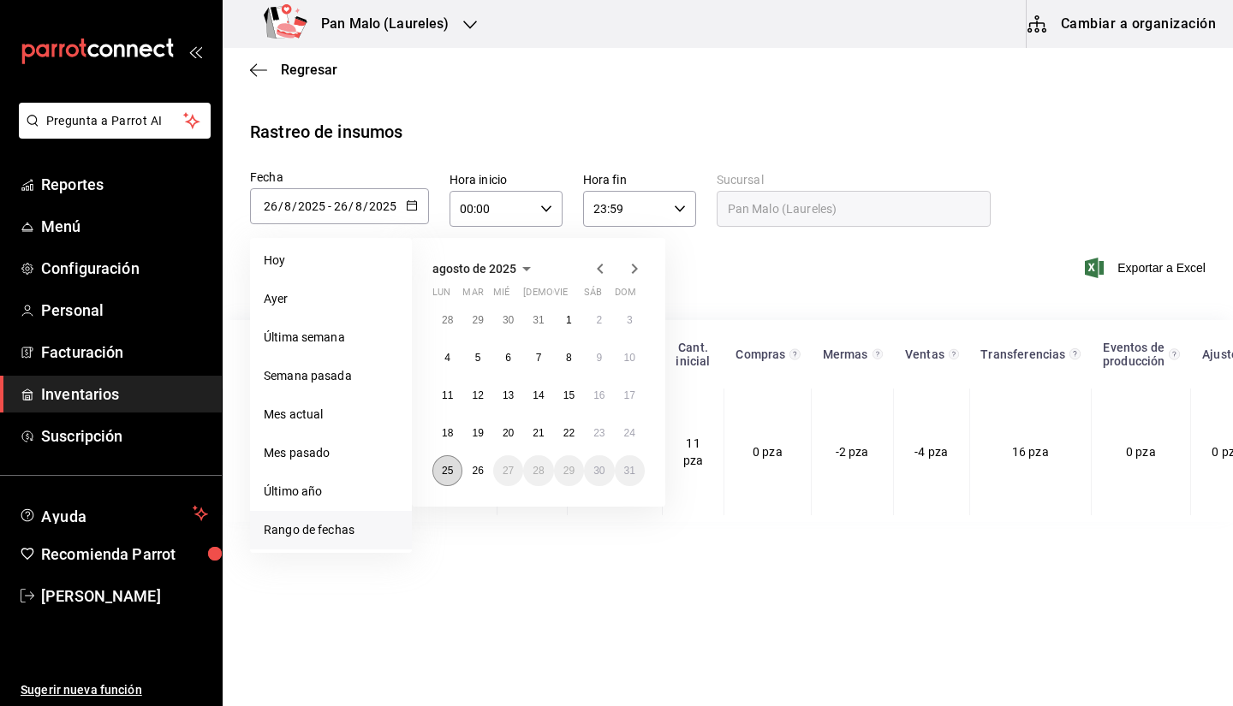
click at [448, 474] on abbr "25" at bounding box center [447, 471] width 11 height 12
click at [482, 471] on abbr "26" at bounding box center [477, 471] width 11 height 12
type input "2025-08-25"
type input "25"
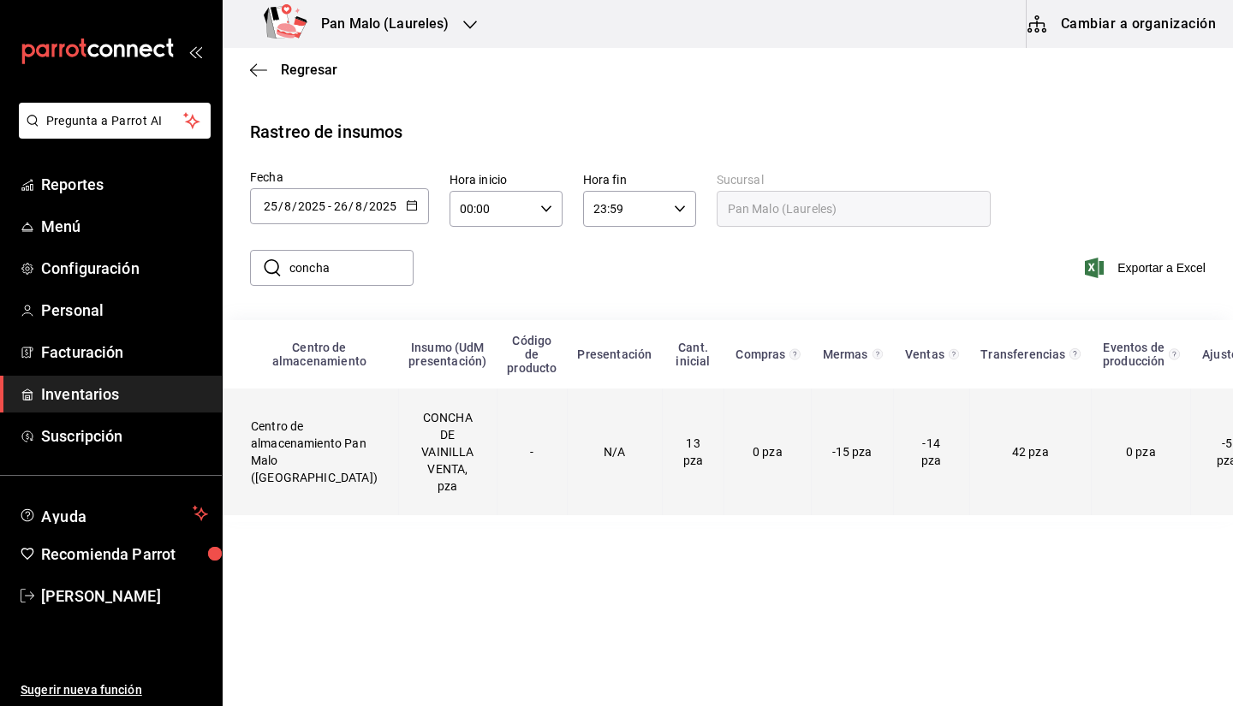
click at [446, 448] on td "CONCHA DE VAINILLA VENTA, pza" at bounding box center [447, 452] width 98 height 127
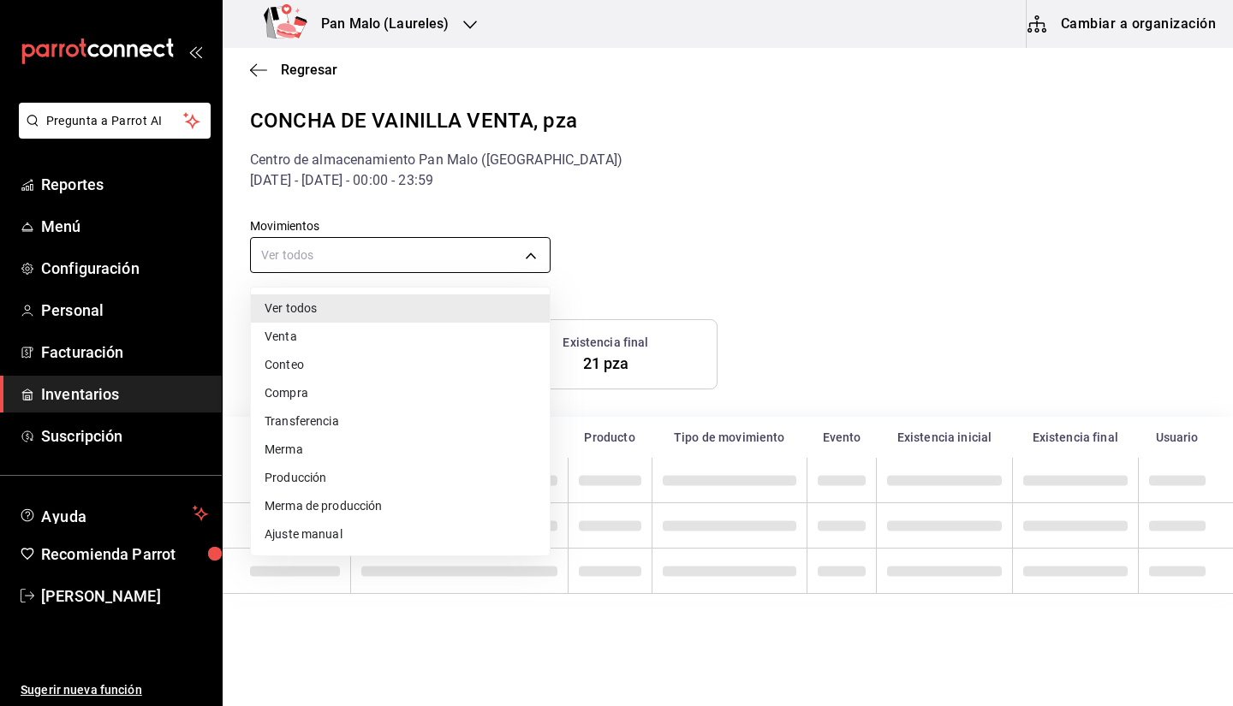
click at [407, 266] on body "Pregunta a Parrot AI Reportes Menú Configuración Personal Facturación Inventari…" at bounding box center [616, 351] width 1233 height 703
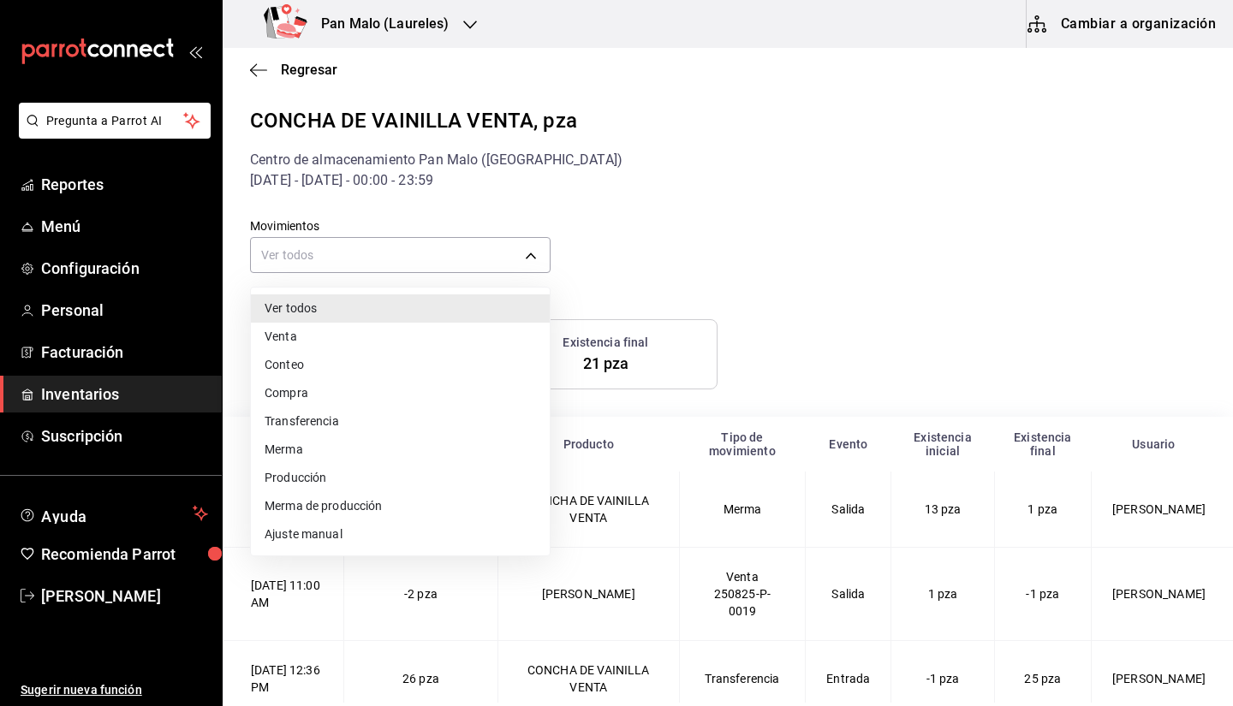
click at [342, 449] on li "Merma" at bounding box center [400, 450] width 299 height 28
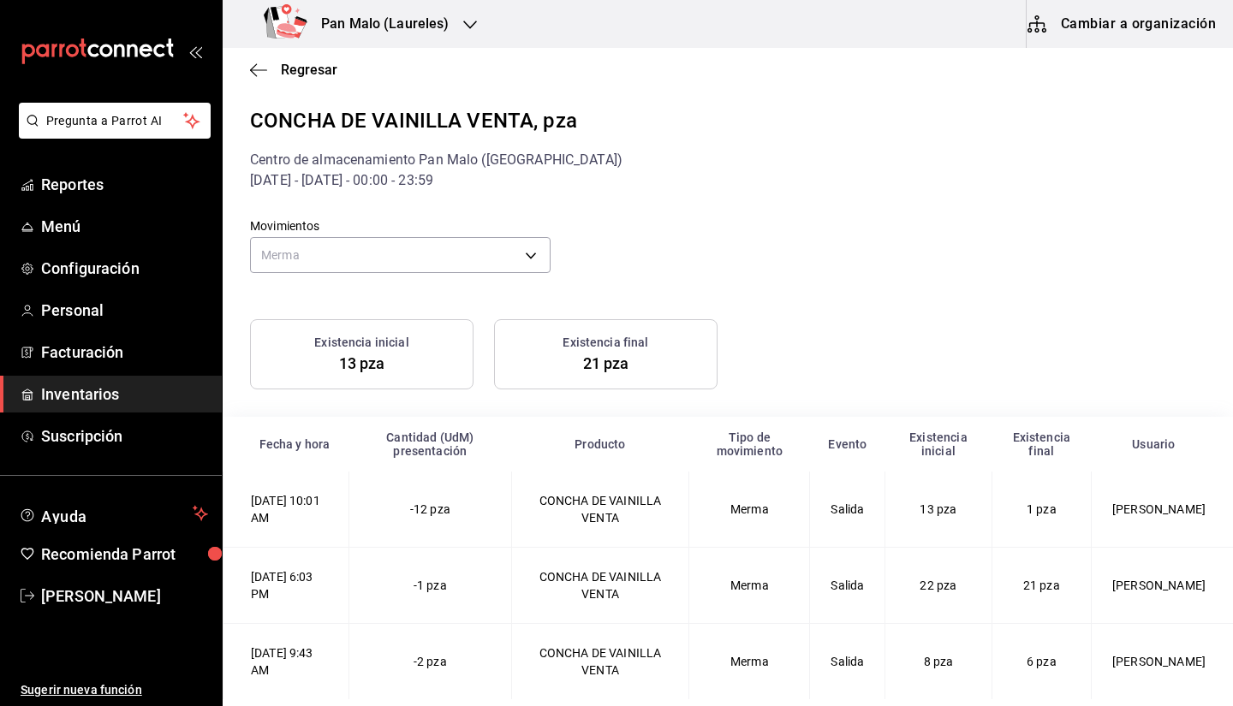
click at [802, 242] on div "Movimientos Merma LOST" at bounding box center [714, 234] width 983 height 87
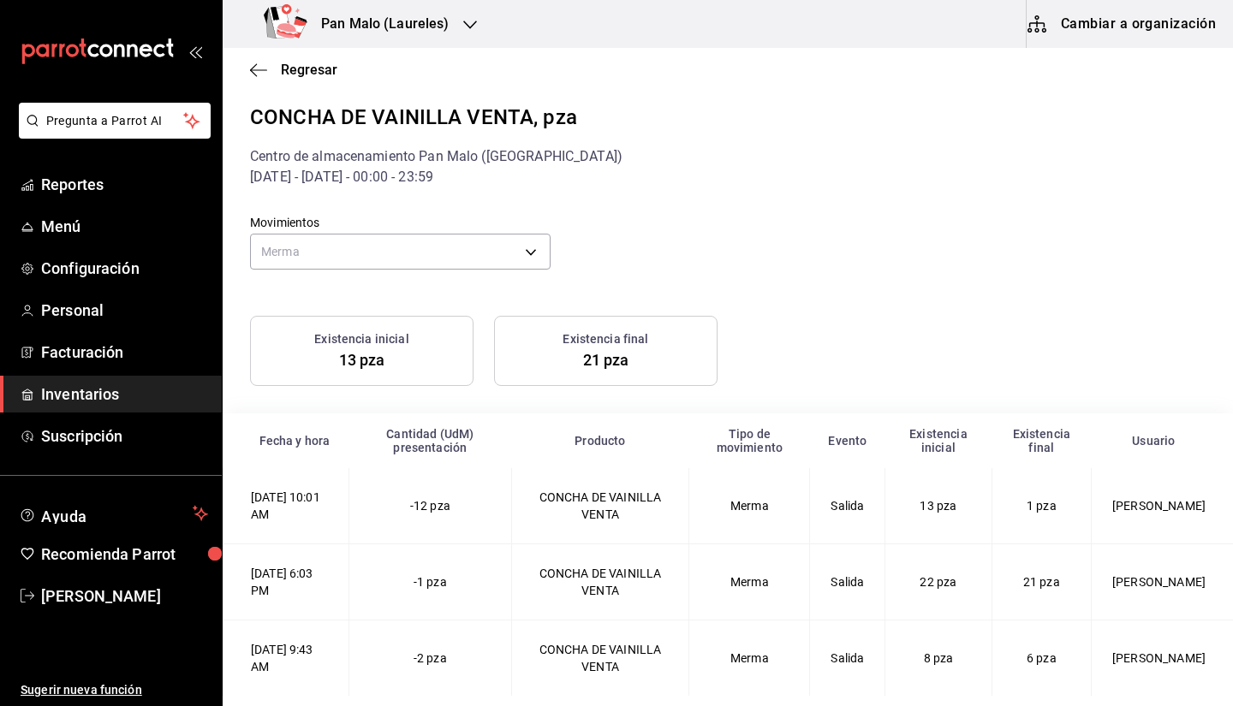
drag, startPoint x: 279, startPoint y: 585, endPoint x: 405, endPoint y: 573, distance: 126.3
click at [405, 573] on VENTA-2025-08-25T18\ "25/08/2025 6:03 PM -1 pza CONCHA DE VAINILLA VENTA Merma Salida 22 pza 21 pza A…" at bounding box center [728, 582] width 1010 height 76
click at [349, 606] on td "25/08/2025 6:03 PM" at bounding box center [286, 582] width 126 height 76
drag, startPoint x: 322, startPoint y: 568, endPoint x: 401, endPoint y: 593, distance: 82.6
click at [401, 593] on VENTA-2025-08-25T18\ "25/08/2025 6:03 PM -1 pza CONCHA DE VAINILLA VENTA Merma Salida 22 pza 21 pza A…" at bounding box center [728, 582] width 1010 height 76
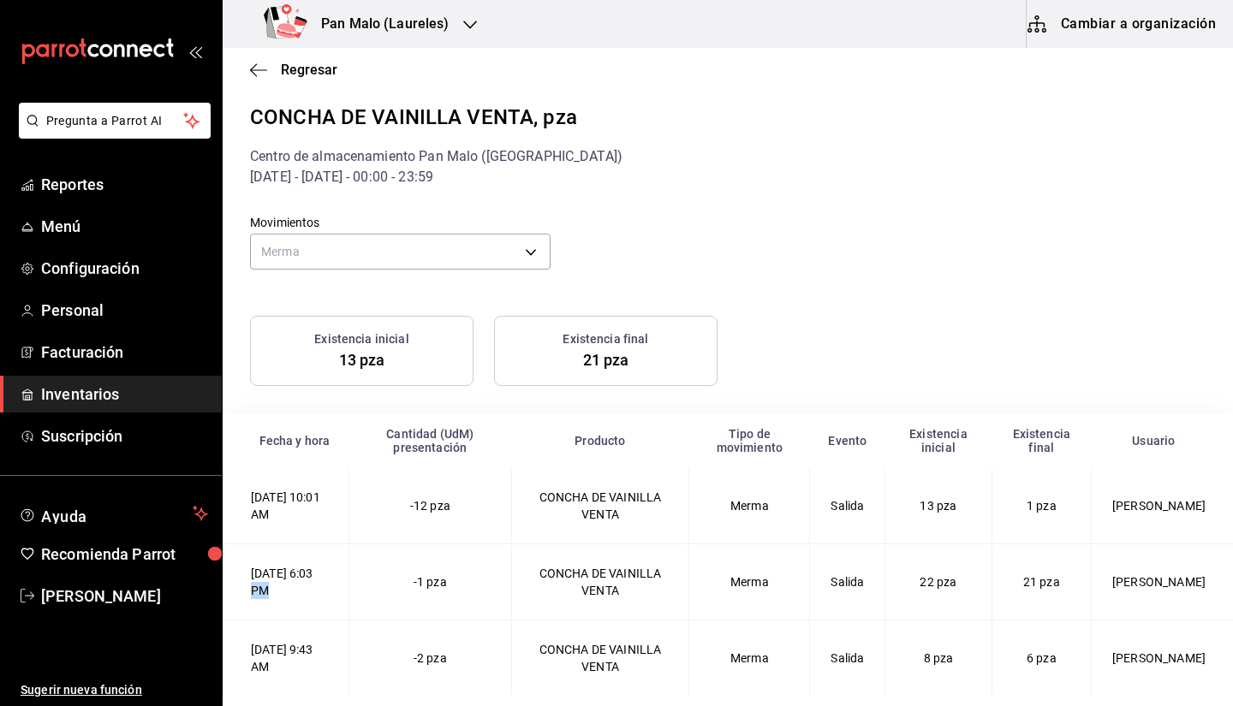
drag, startPoint x: 315, startPoint y: 652, endPoint x: 375, endPoint y: 641, distance: 60.9
click at [375, 641] on VENTA-2025-08-26T09\ "26/08/2025 9:43 AM -2 pza CONCHA DE VAINILLA VENTA Merma Salida 8 pza 6 pza Ale…" at bounding box center [728, 659] width 1010 height 76
click at [389, 581] on td "-1 pza" at bounding box center [429, 582] width 163 height 76
click at [429, 583] on td "-1 pza" at bounding box center [429, 582] width 163 height 76
click at [629, 363] on div "Existencia final 21 pza" at bounding box center [605, 351] width 223 height 70
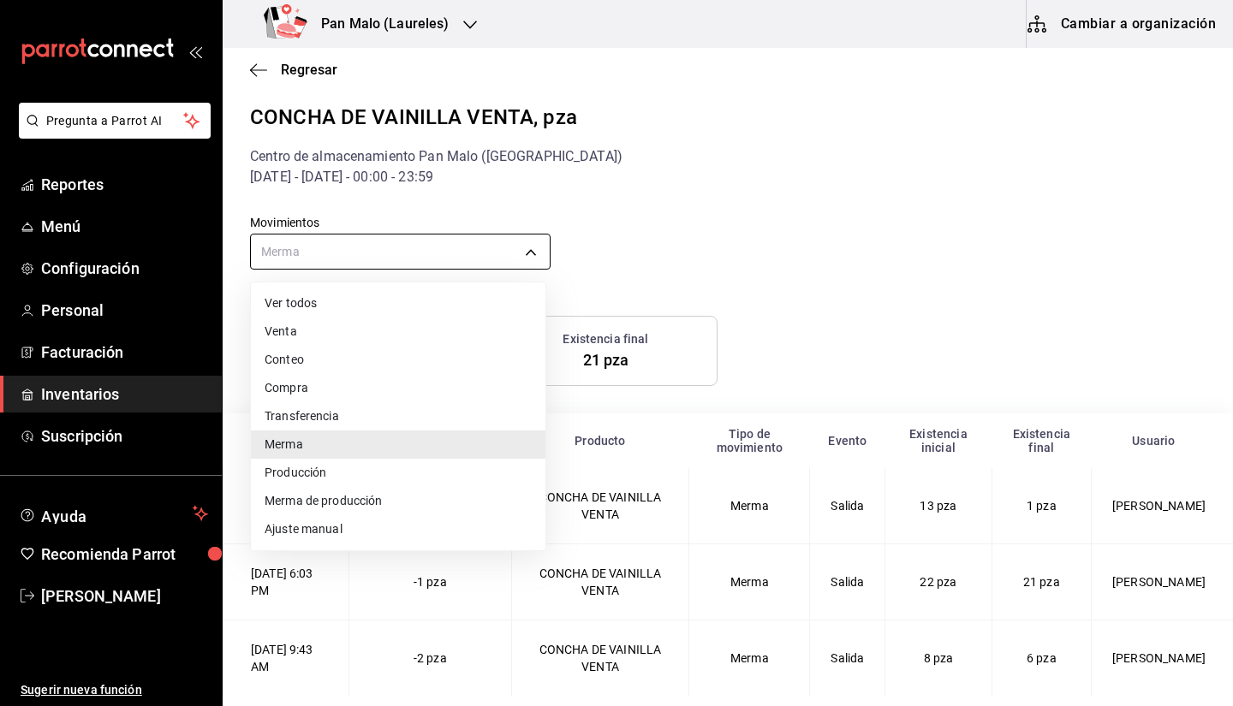
click at [542, 260] on body "Pregunta a Parrot AI Reportes Menú Configuración Personal Facturación Inventari…" at bounding box center [616, 351] width 1233 height 703
click at [353, 524] on li "Ajuste manual" at bounding box center [398, 529] width 294 height 28
type input "MANUAL_ADJUSTMENT"
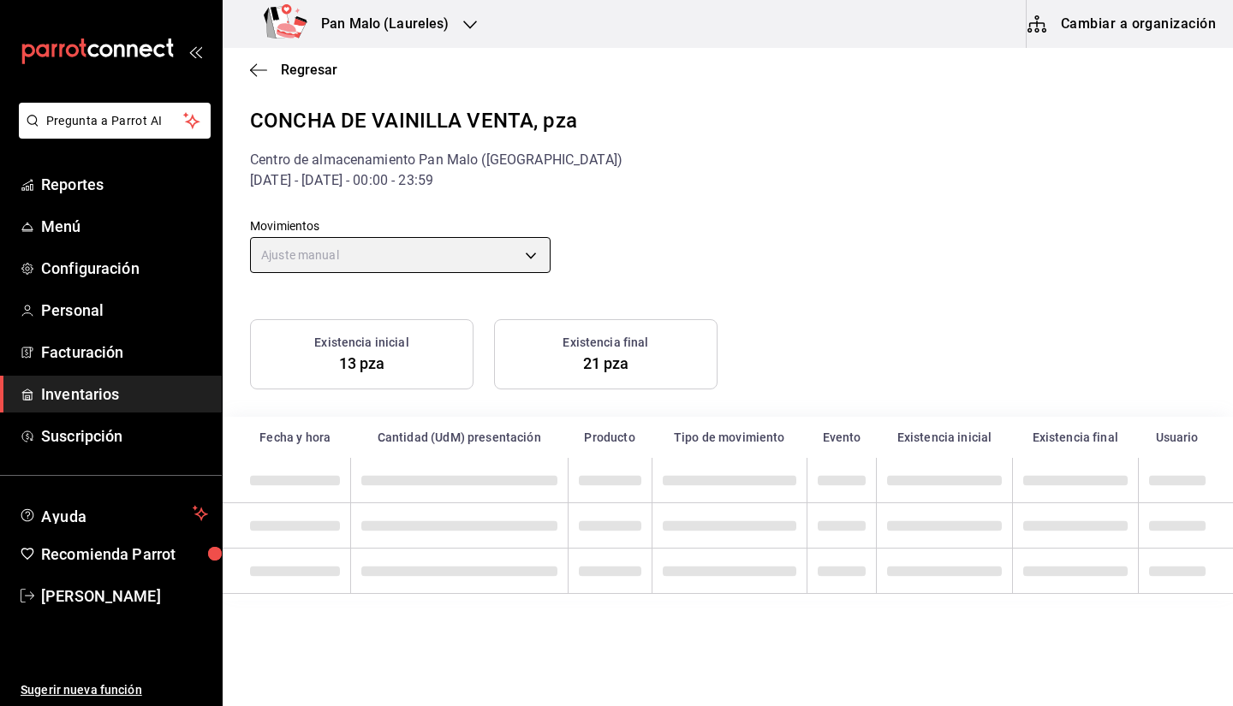
scroll to position [0, 0]
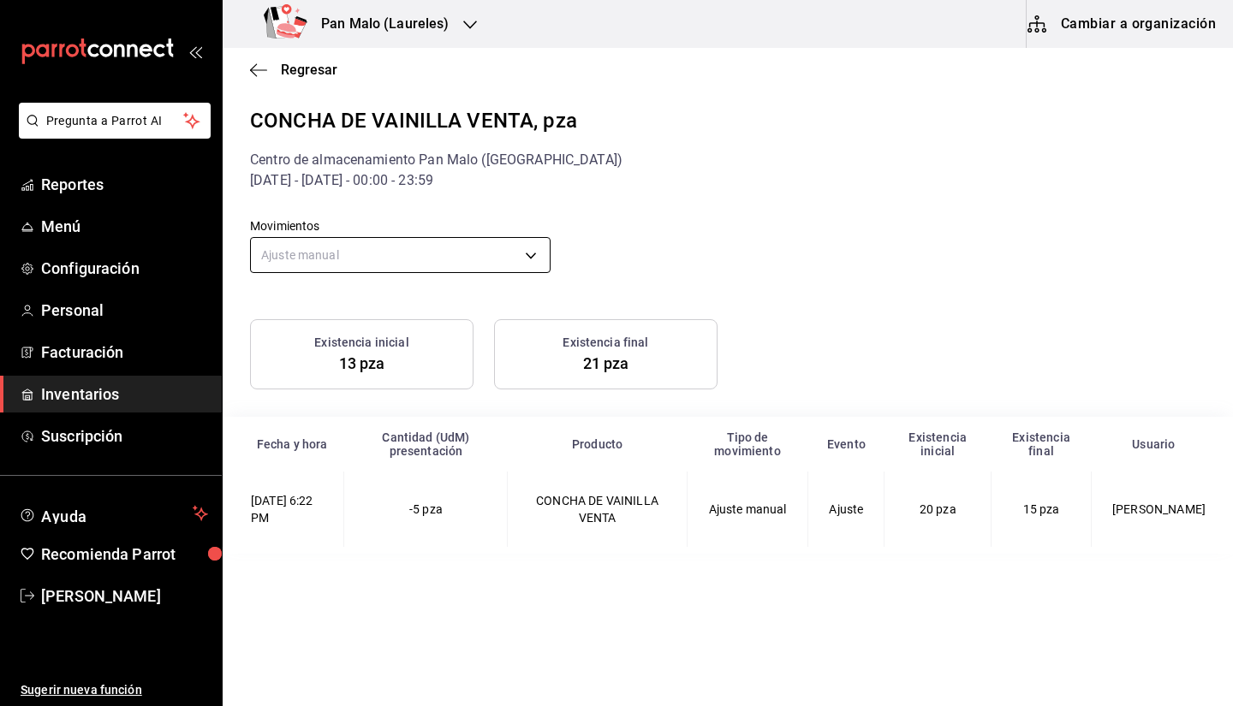
click at [466, 243] on body "Pregunta a Parrot AI Reportes Menú Configuración Personal Facturación Inventari…" at bounding box center [616, 351] width 1233 height 703
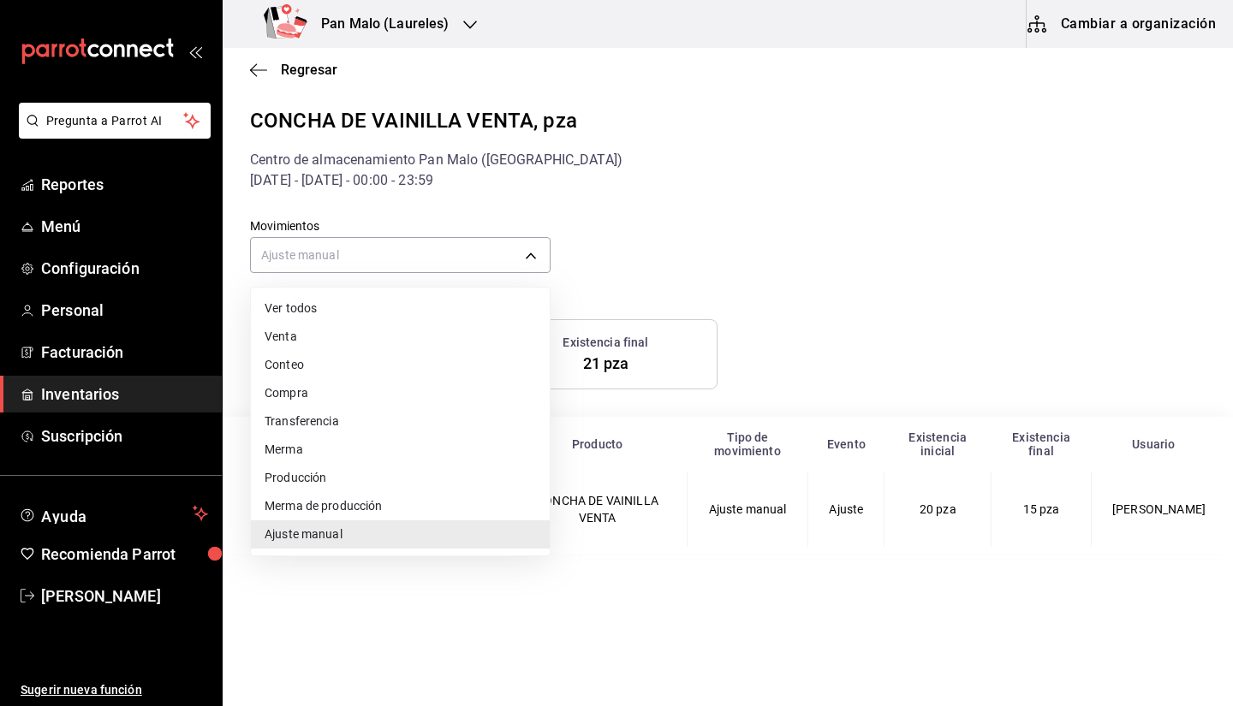
click at [621, 168] on div at bounding box center [616, 353] width 1233 height 706
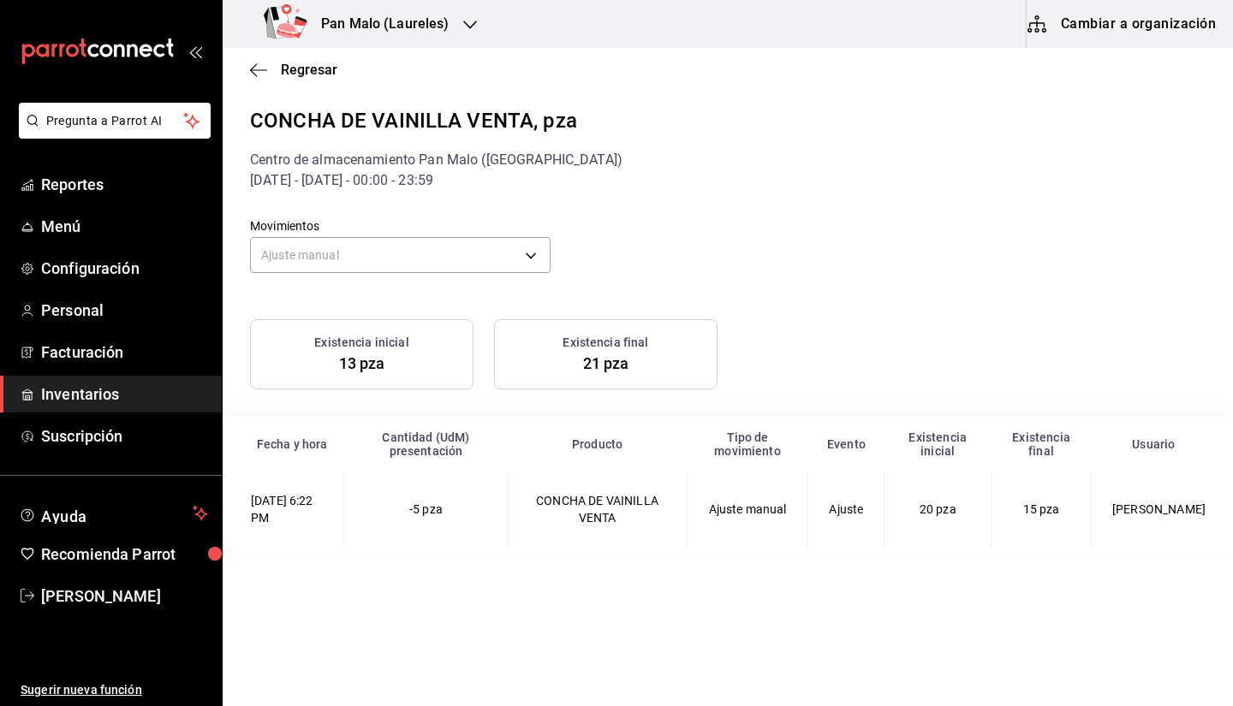
click at [249, 74] on div "Regresar" at bounding box center [728, 70] width 1010 height 44
click at [256, 68] on icon "button" at bounding box center [258, 69] width 17 height 15
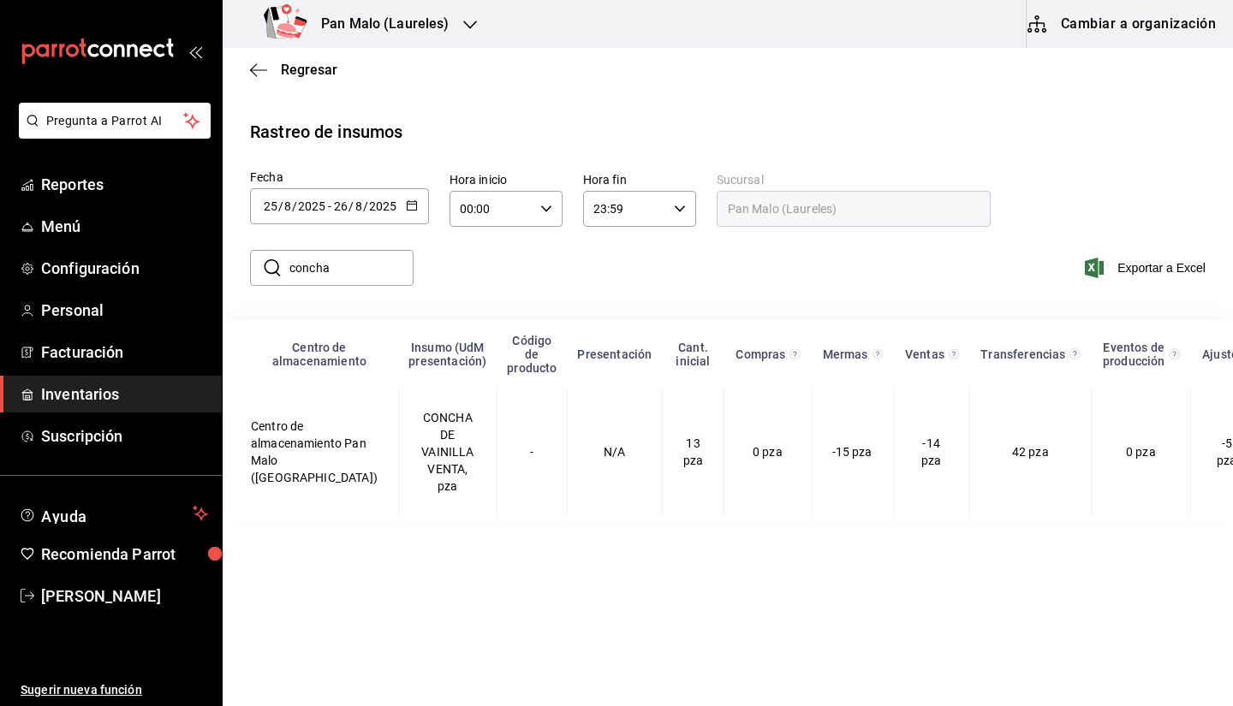
click at [358, 272] on input "concha" at bounding box center [351, 268] width 124 height 34
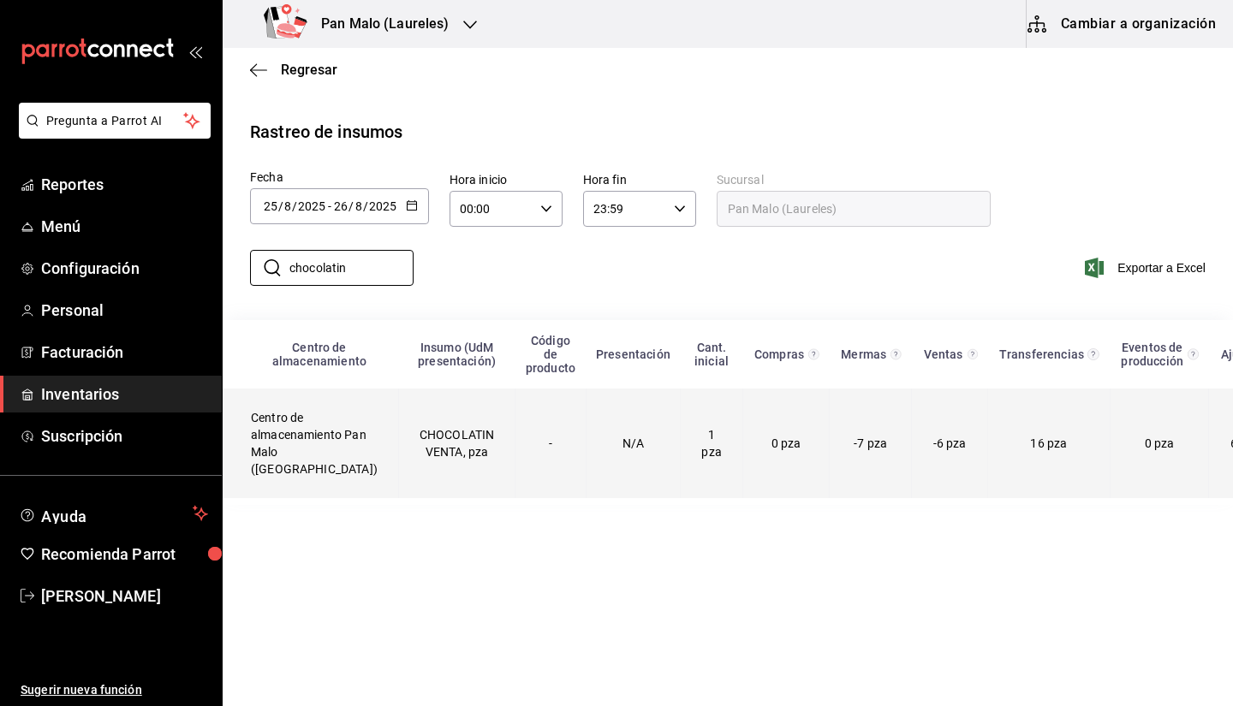
type input "chocolatin"
click at [426, 454] on td "CHOCOLATIN VENTA, pza" at bounding box center [456, 444] width 117 height 110
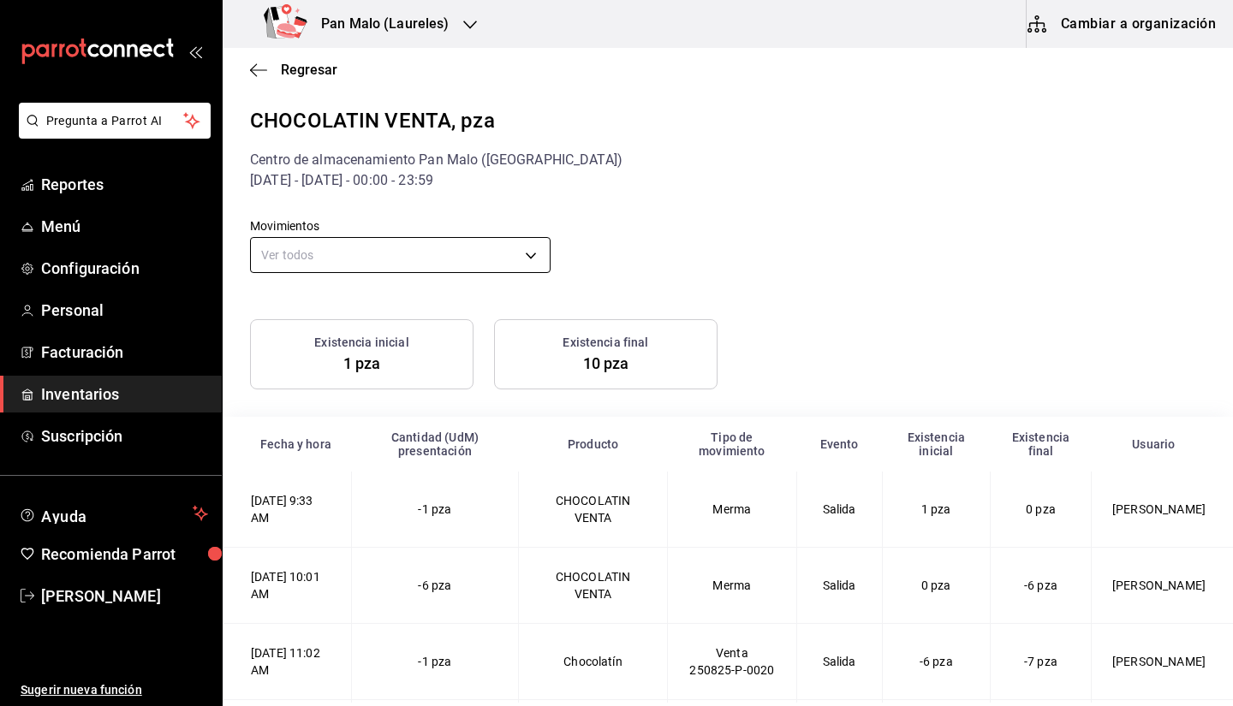
click at [506, 237] on body "Pregunta a Parrot AI Reportes Menú Configuración Personal Facturación Inventari…" at bounding box center [616, 351] width 1233 height 703
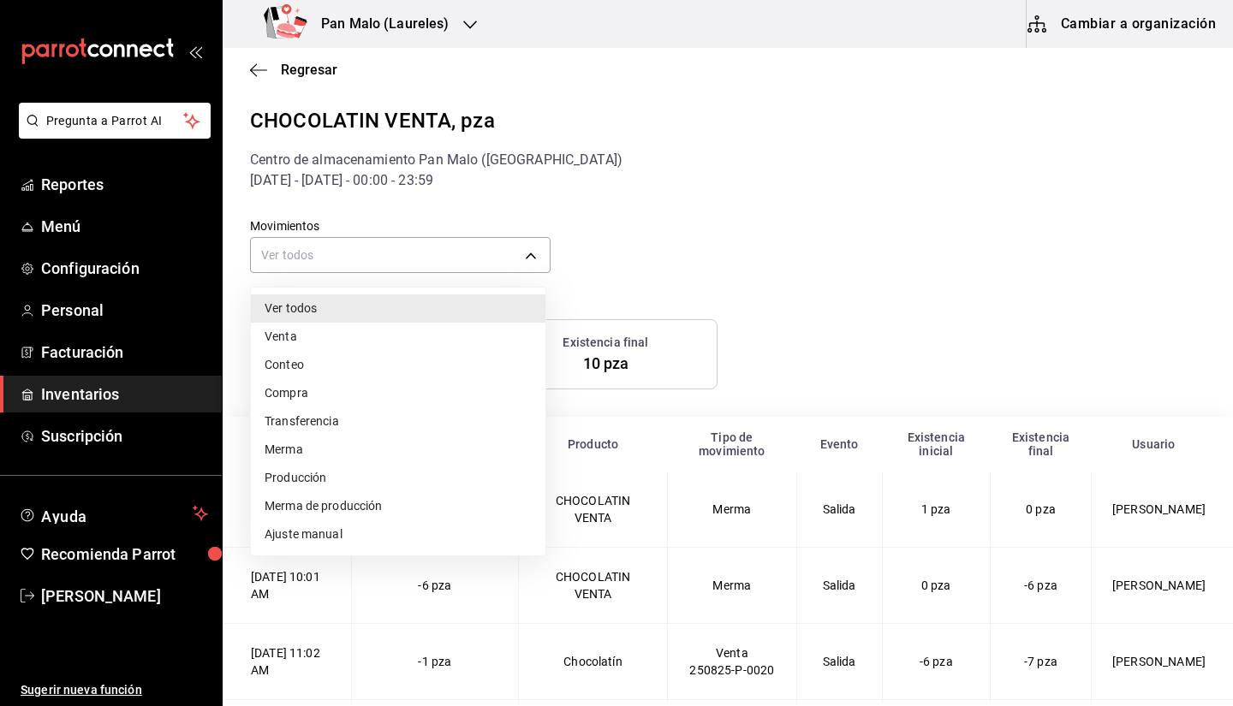
click at [369, 549] on ul "Ver todos Venta Conteo Compra Transferencia Merma Producción Merma de producció…" at bounding box center [398, 422] width 294 height 268
click at [376, 520] on li "Ajuste manual" at bounding box center [398, 534] width 294 height 28
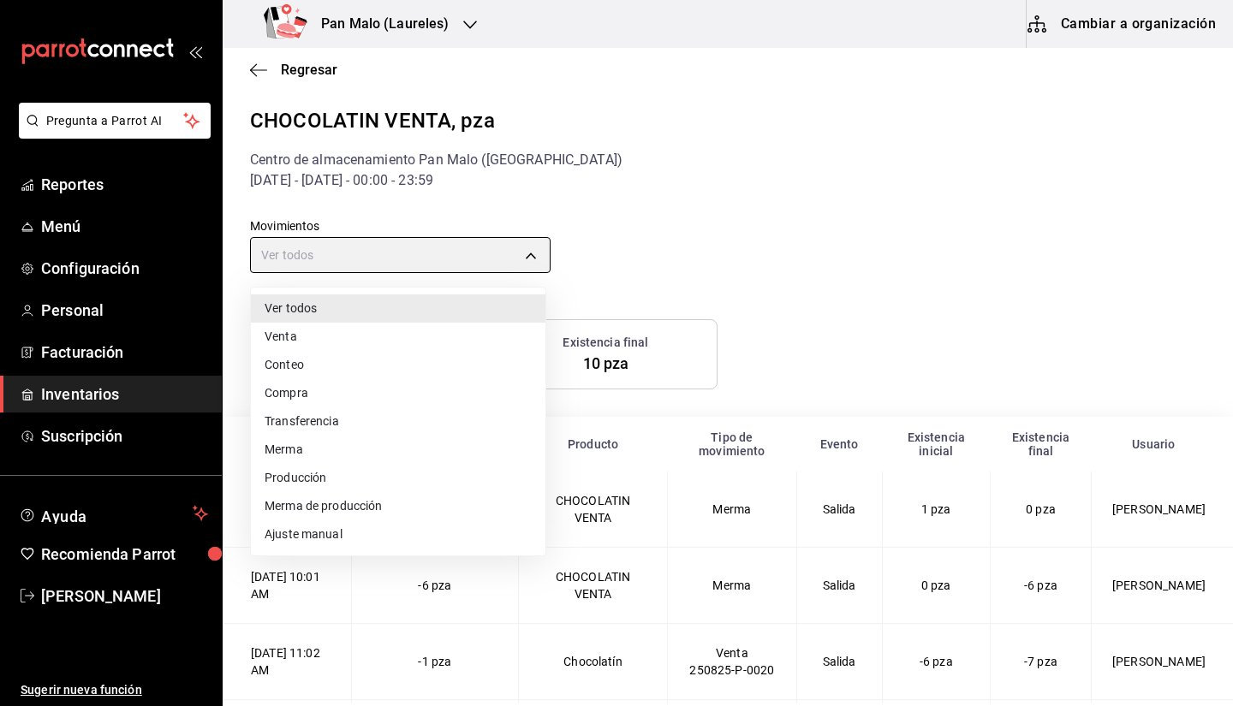
type input "MANUAL_ADJUSTMENT"
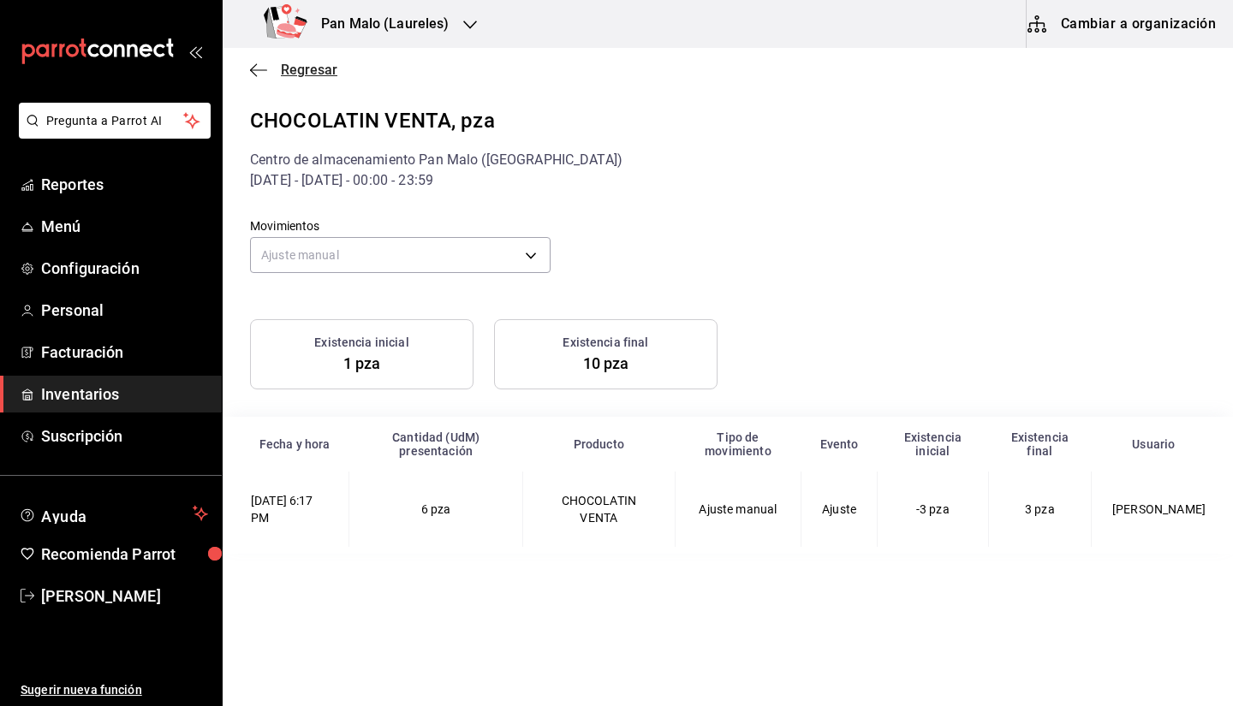
drag, startPoint x: 261, startPoint y: 61, endPoint x: 261, endPoint y: 70, distance: 9.4
click at [261, 70] on div "Regresar" at bounding box center [728, 70] width 1010 height 44
click at [261, 70] on icon "button" at bounding box center [258, 69] width 17 height 15
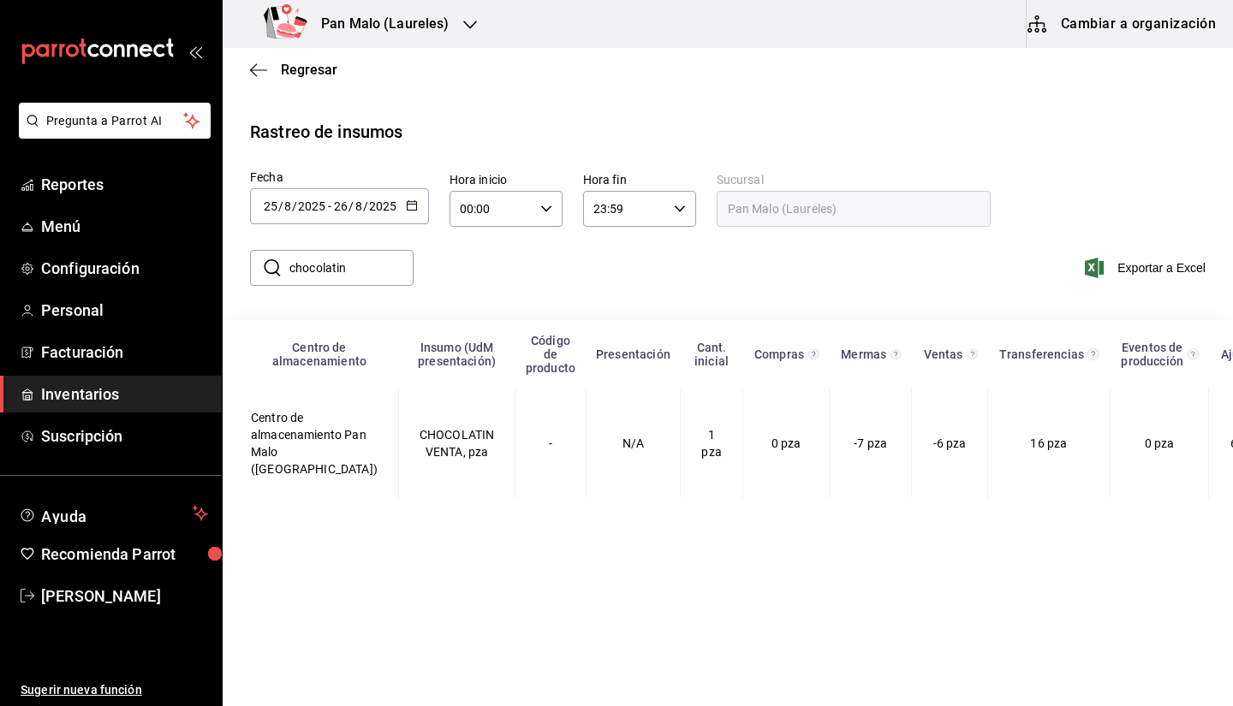
click at [353, 269] on input "chocolatin" at bounding box center [351, 268] width 124 height 34
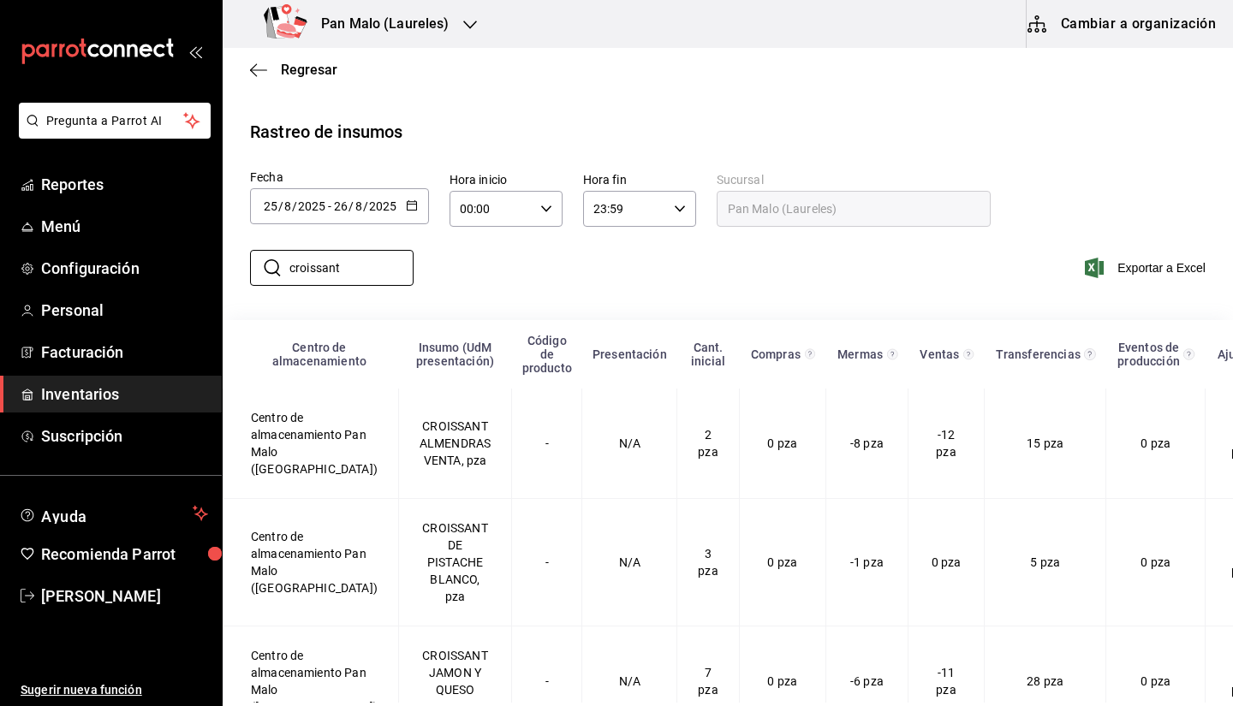
click at [624, 264] on div "​ croissant ​ Exportar a Excel" at bounding box center [721, 278] width 1024 height 70
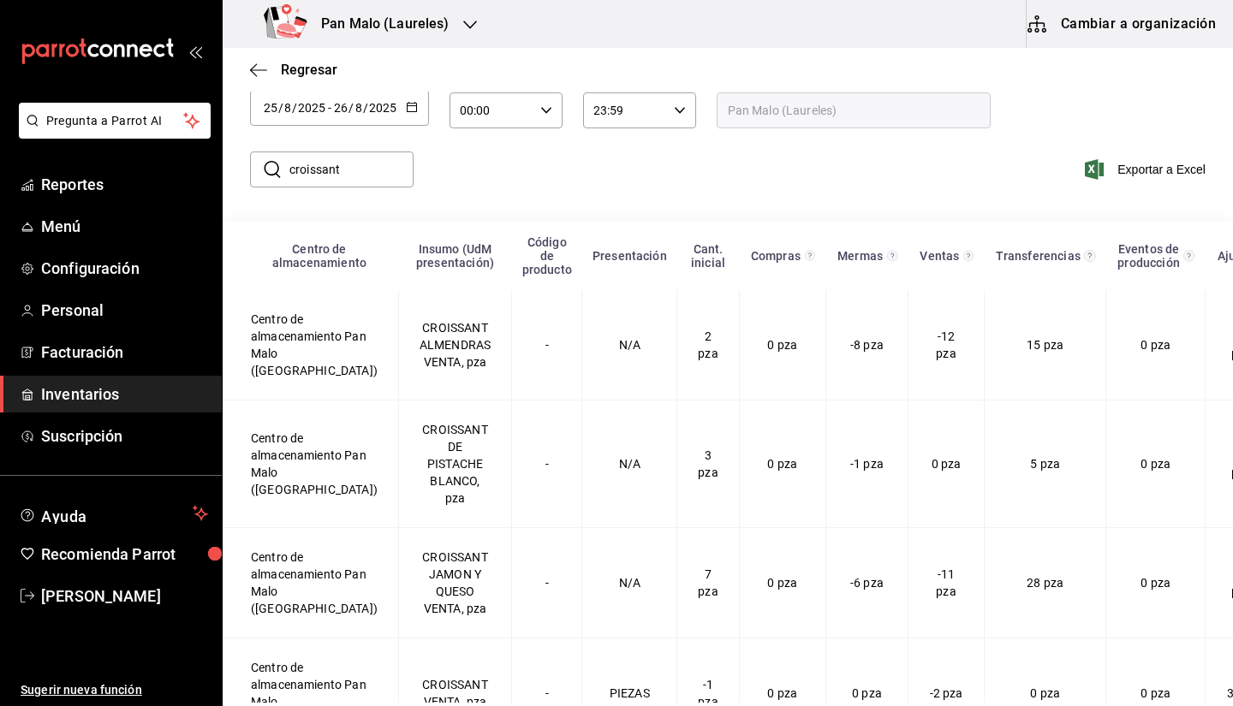
scroll to position [113, 0]
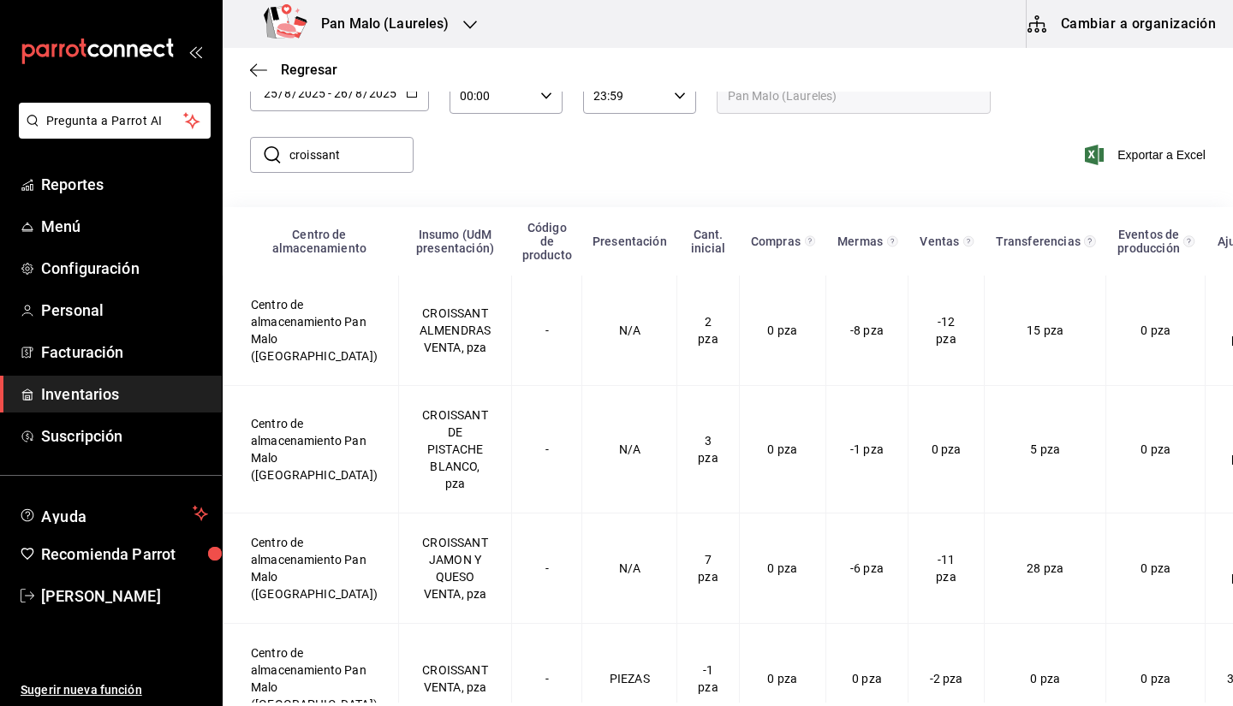
click at [394, 164] on input "croissant" at bounding box center [351, 155] width 124 height 34
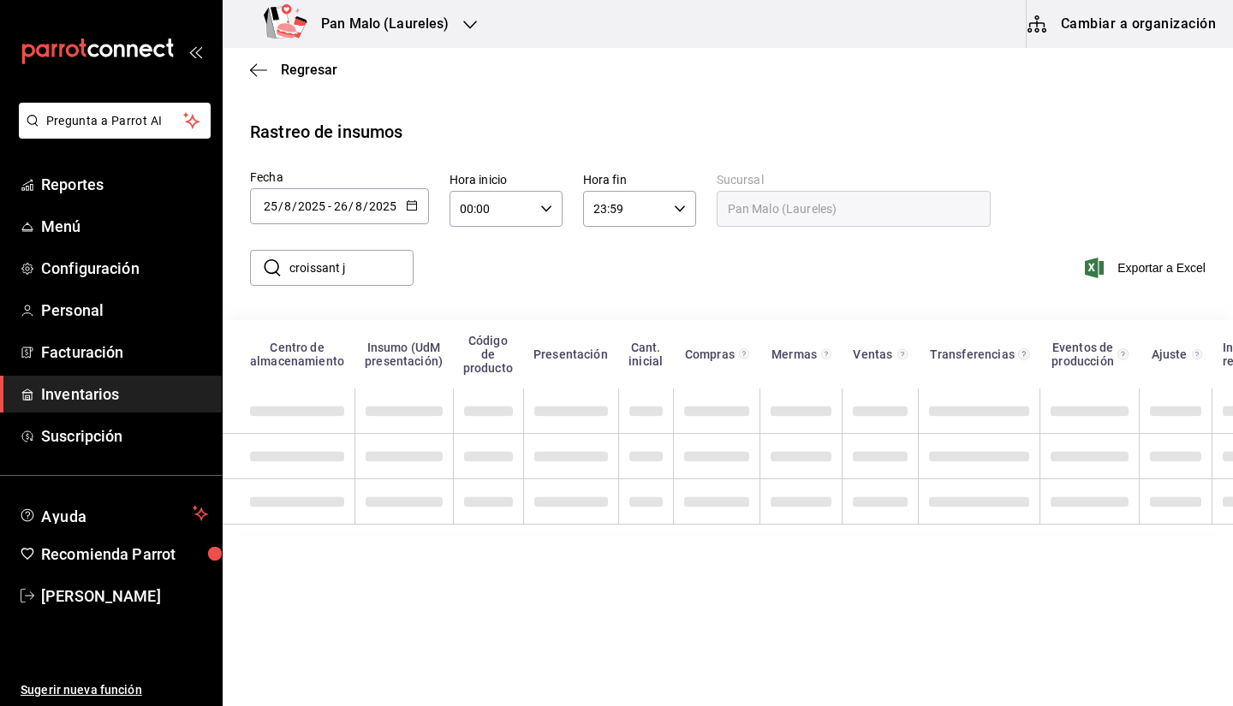
scroll to position [0, 0]
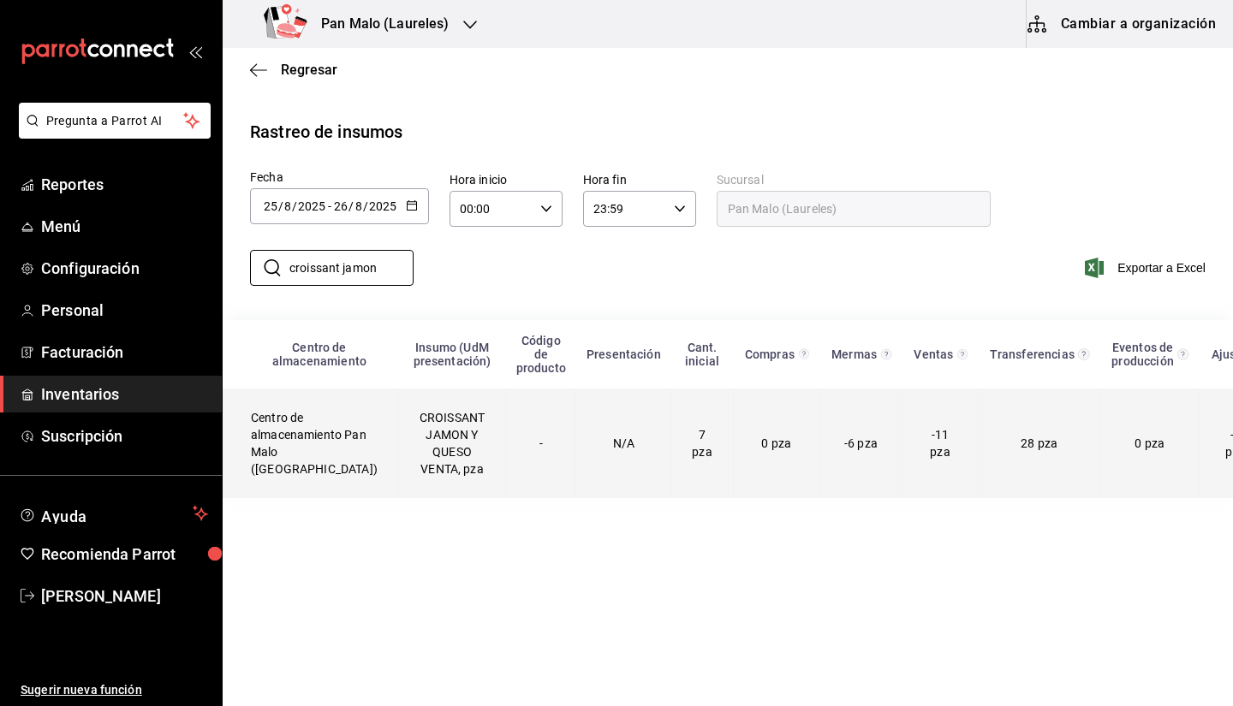
type input "croissant jamon"
click at [405, 465] on td "CROISSANT JAMON Y QUESO VENTA, pza" at bounding box center [451, 444] width 107 height 110
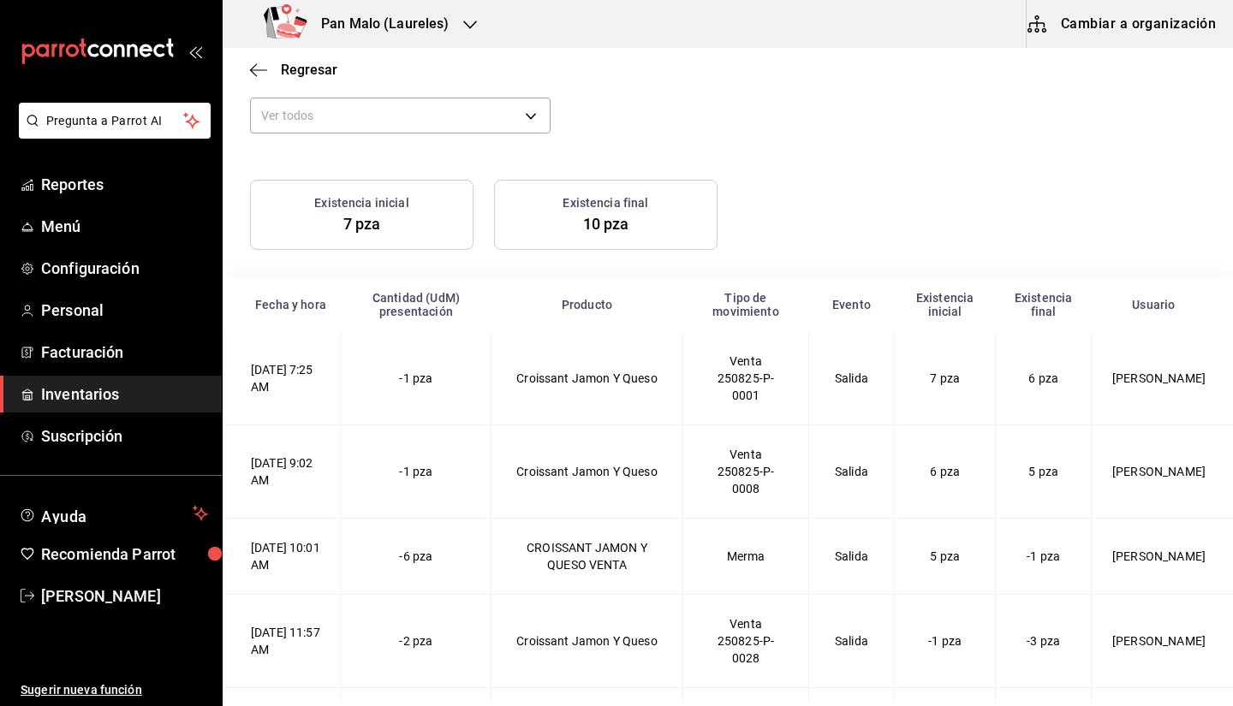
scroll to position [115, 0]
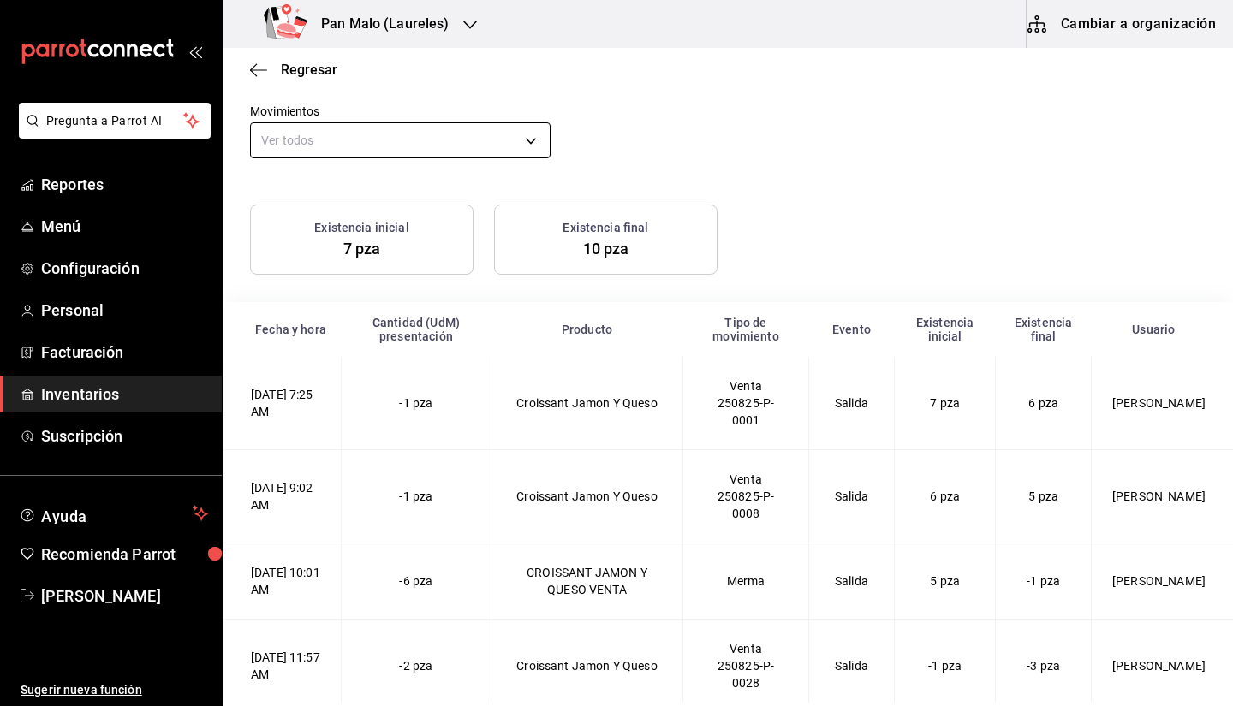
click at [437, 143] on body "Pregunta a Parrot AI Reportes Menú Configuración Personal Facturación Inventari…" at bounding box center [616, 351] width 1233 height 703
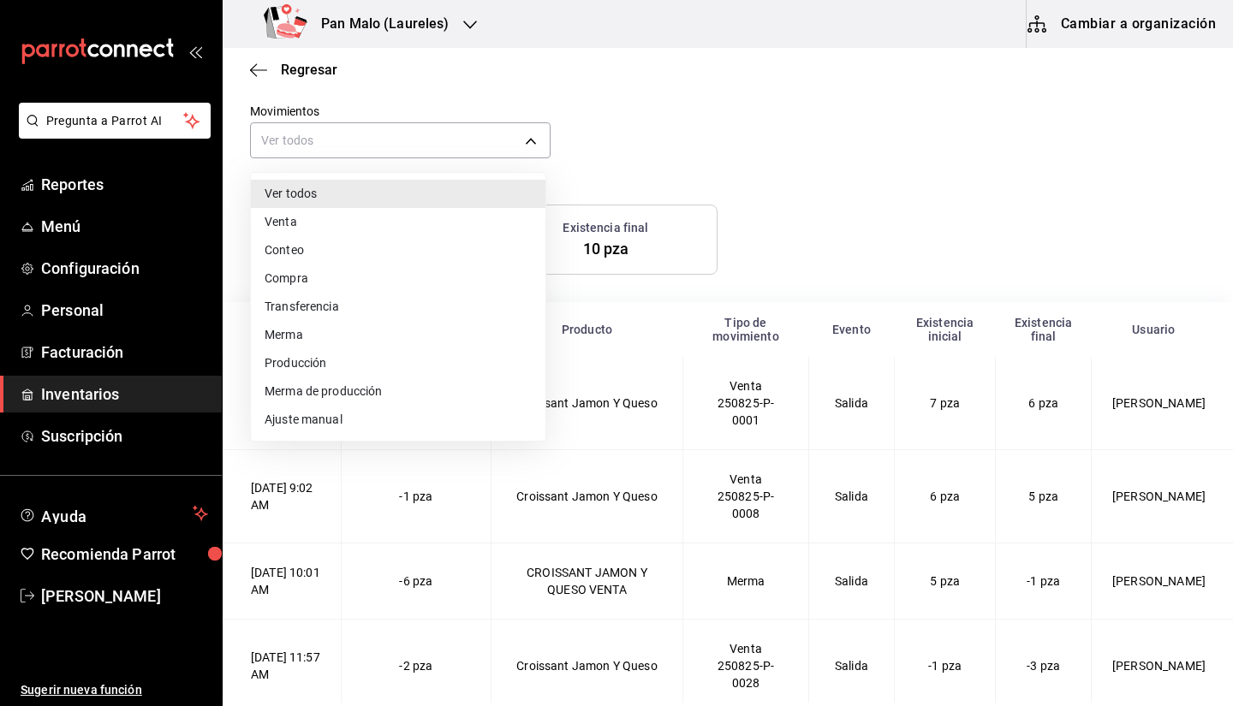
click at [371, 414] on li "Ajuste manual" at bounding box center [398, 420] width 294 height 28
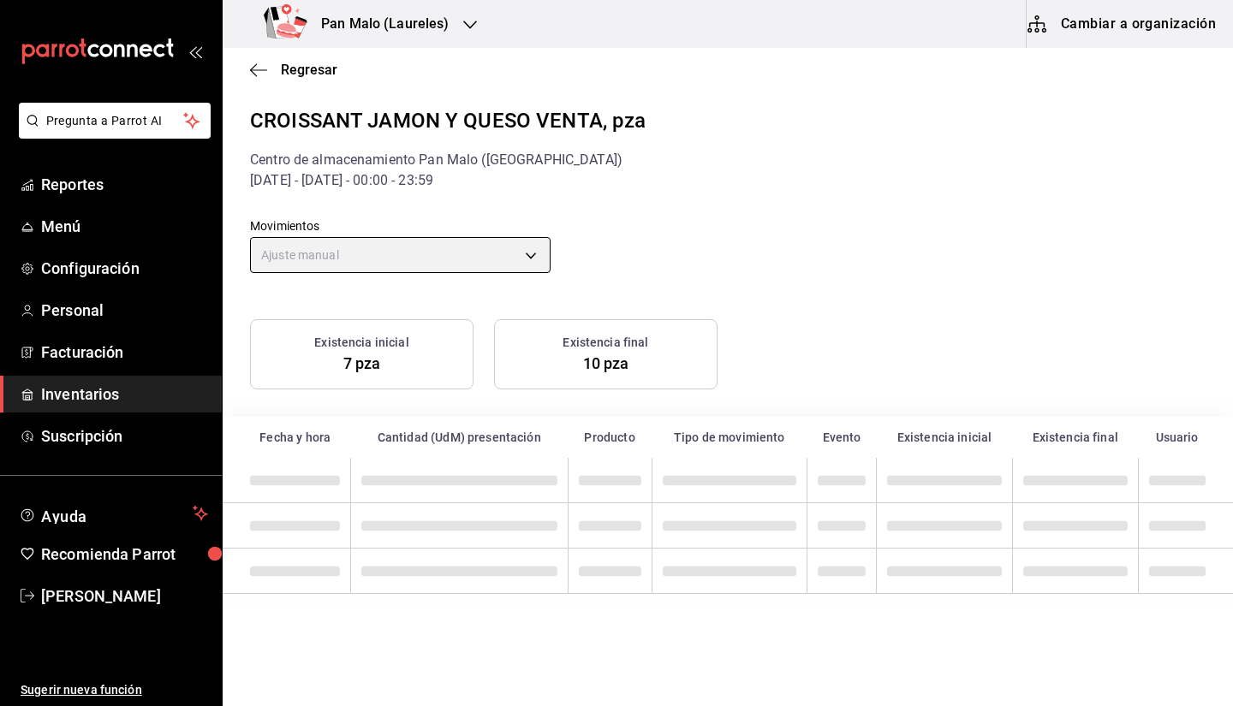
scroll to position [0, 0]
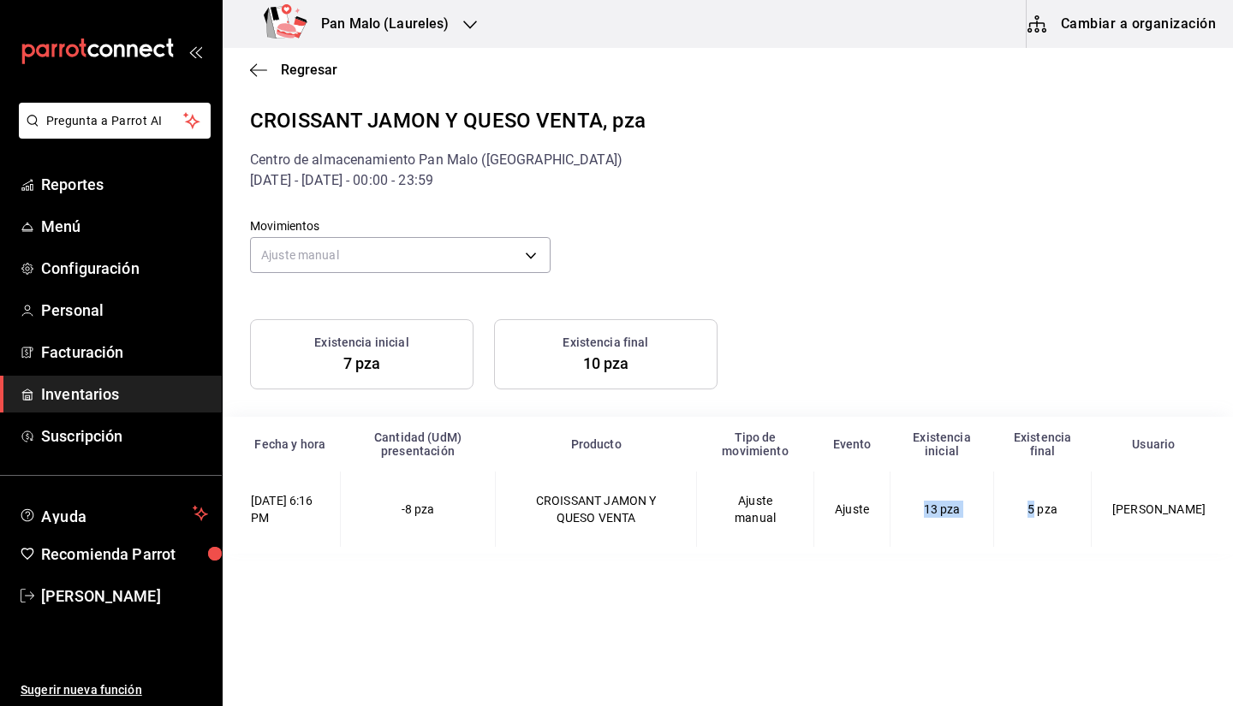
drag, startPoint x: 936, startPoint y: 502, endPoint x: 1047, endPoint y: 502, distance: 111.3
click at [1047, 502] on VENTA-2025-08-25T18\ "25/08/2025 6:16 PM -8 pza CROISSANT JAMON Y QUESO VENTA Ajuste manual Ajuste 13…" at bounding box center [728, 509] width 1010 height 75
click at [987, 544] on td "13 pza" at bounding box center [942, 509] width 104 height 75
drag, startPoint x: 413, startPoint y: 518, endPoint x: 546, endPoint y: 512, distance: 133.7
click at [546, 512] on VENTA-2025-08-25T18\ "25/08/2025 6:16 PM -8 pza CROISSANT JAMON Y QUESO VENTA Ajuste manual Ajuste 13…" at bounding box center [728, 509] width 1010 height 75
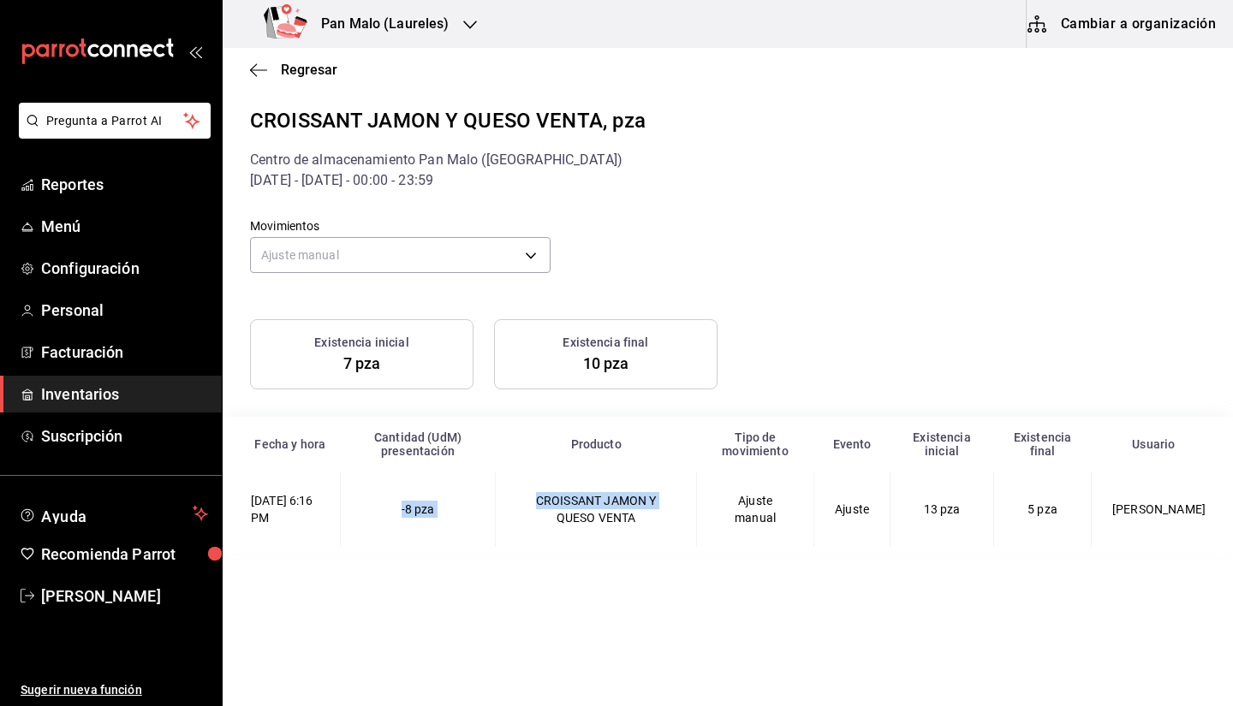
click at [416, 526] on td "-8 pza" at bounding box center [418, 509] width 156 height 75
drag, startPoint x: 416, startPoint y: 512, endPoint x: 539, endPoint y: 508, distance: 123.3
click at [539, 508] on VENTA-2025-08-25T18\ "25/08/2025 6:16 PM -8 pza CROISSANT JAMON Y QUESO VENTA Ajuste manual Ajuste 13…" at bounding box center [728, 509] width 1010 height 75
click at [532, 525] on td "CROISSANT JAMON Y QUESO VENTA" at bounding box center [596, 509] width 201 height 75
drag, startPoint x: 797, startPoint y: 504, endPoint x: 856, endPoint y: 507, distance: 59.1
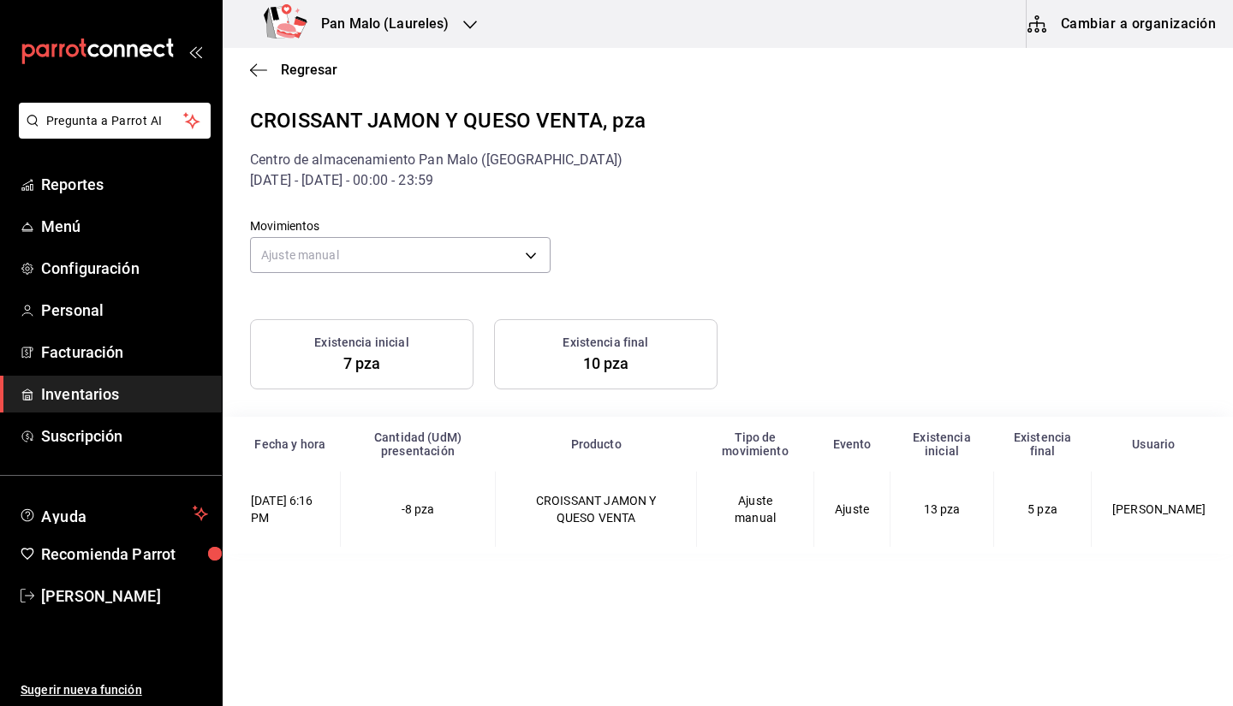
click at [856, 507] on VENTA-2025-08-25T18\ "25/08/2025 6:16 PM -8 pza CROISSANT JAMON Y QUESO VENTA Ajuste manual Ajuste 13…" at bounding box center [728, 509] width 1010 height 75
click at [994, 500] on td "13 pza" at bounding box center [942, 509] width 104 height 75
drag, startPoint x: 1051, startPoint y: 520, endPoint x: 1106, endPoint y: 518, distance: 54.8
click at [1106, 518] on VENTA-2025-08-25T18\ "25/08/2025 6:16 PM -8 pza CROISSANT JAMON Y QUESO VENTA Ajuste manual Ajuste 13…" at bounding box center [728, 509] width 1010 height 75
click at [1058, 365] on div "Existencia inicial 7 pza Existencia final 10 pza" at bounding box center [717, 344] width 976 height 91
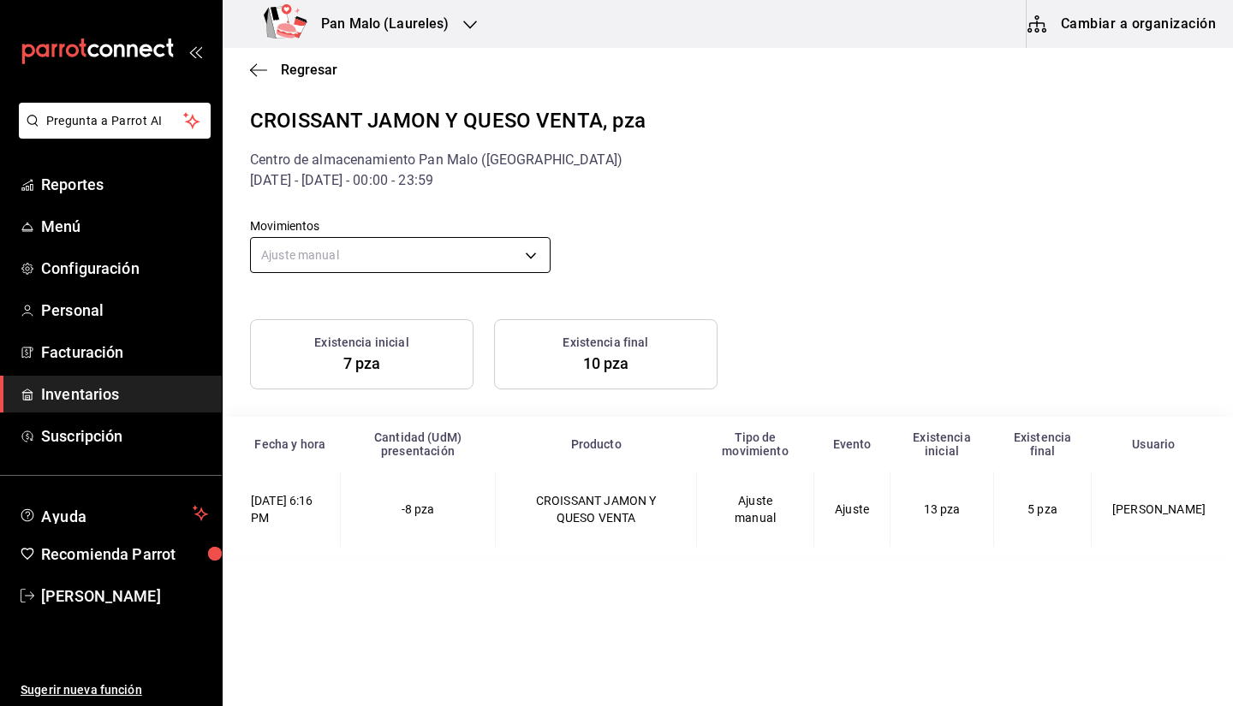
click at [464, 250] on body "Pregunta a Parrot AI Reportes Menú Configuración Personal Facturación Inventari…" at bounding box center [616, 351] width 1233 height 703
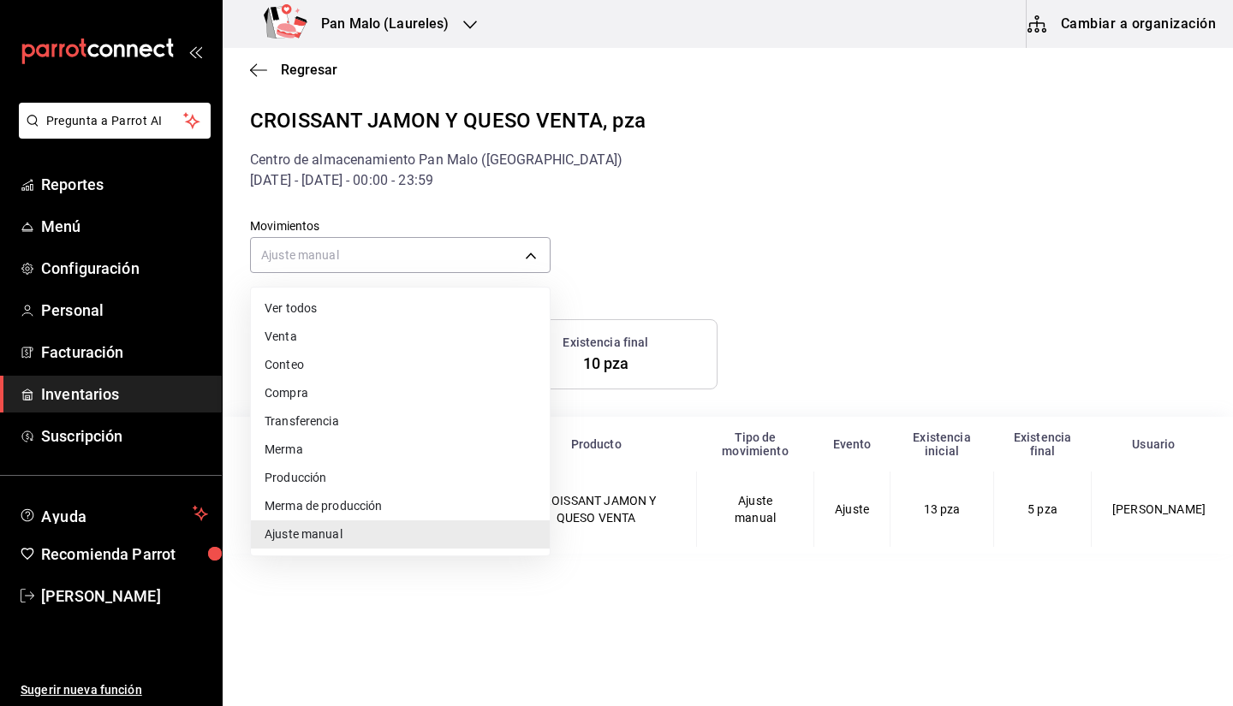
click at [355, 309] on li "Ver todos" at bounding box center [400, 308] width 299 height 28
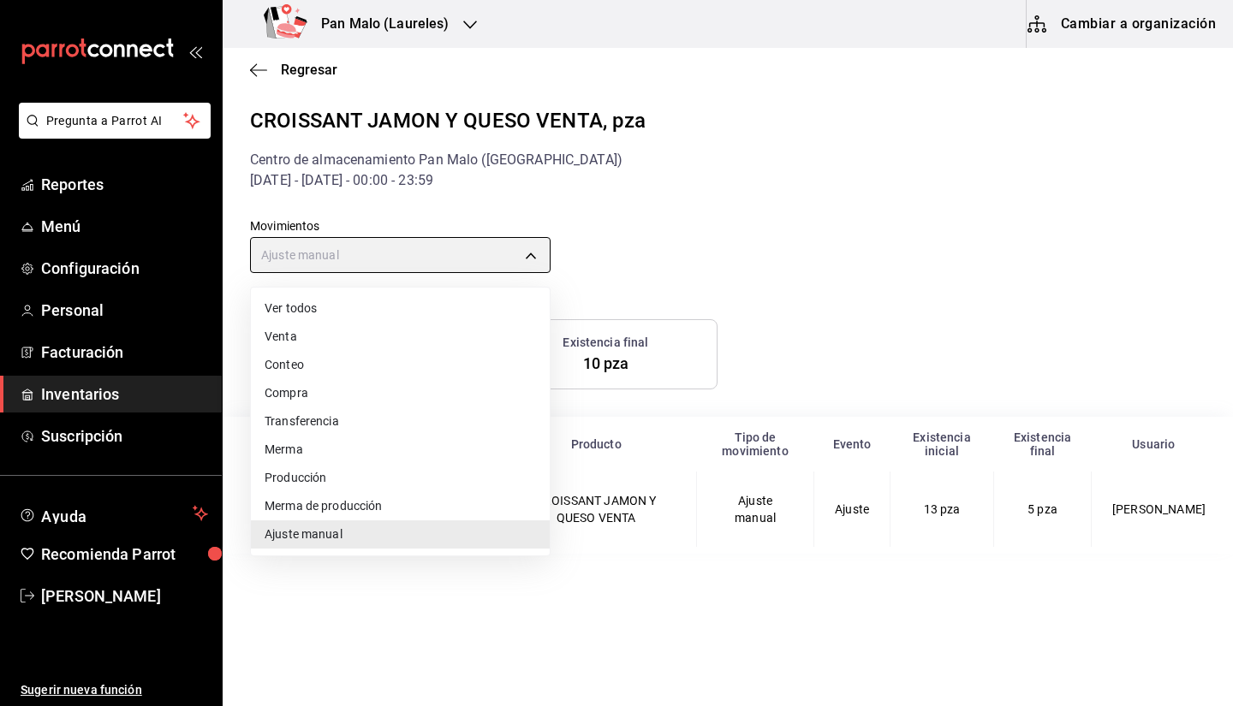
type input "default"
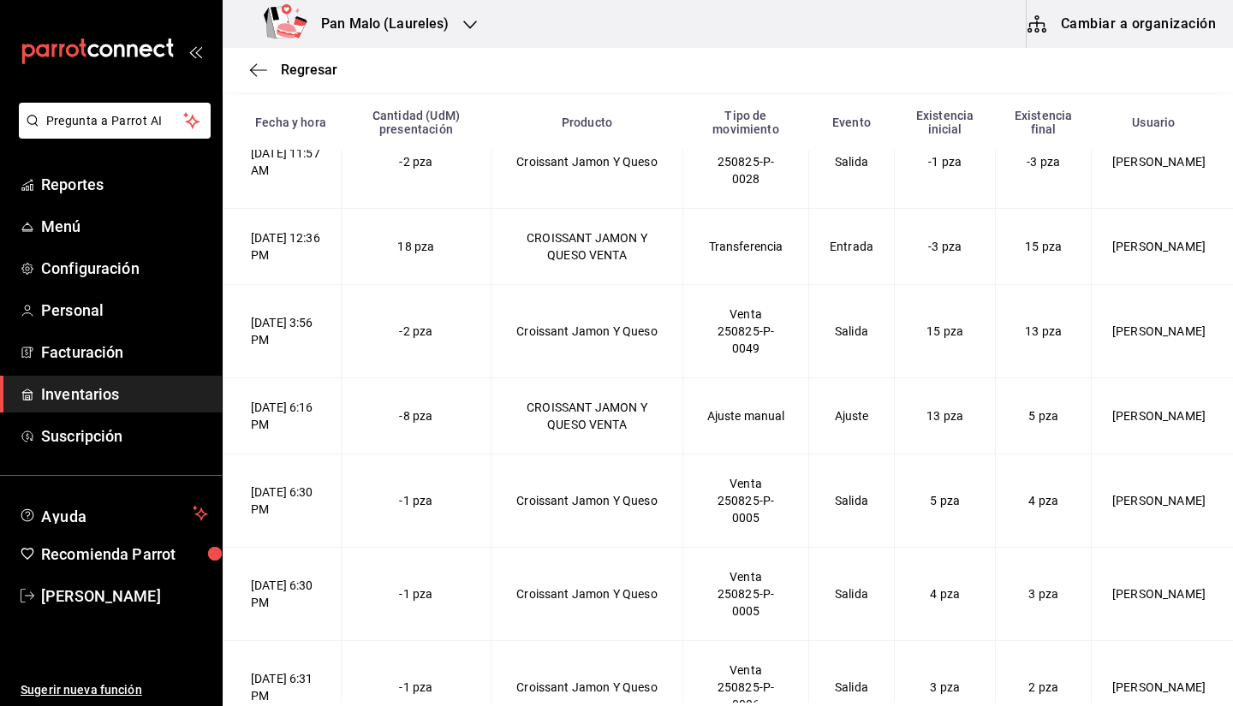
scroll to position [295, 0]
drag, startPoint x: 1013, startPoint y: 251, endPoint x: 1066, endPoint y: 265, distance: 55.9
click at [1066, 265] on td "15 pza" at bounding box center [1043, 249] width 96 height 76
click at [1043, 253] on span "15 pza" at bounding box center [1043, 248] width 37 height 14
drag, startPoint x: 427, startPoint y: 252, endPoint x: 440, endPoint y: 252, distance: 12.8
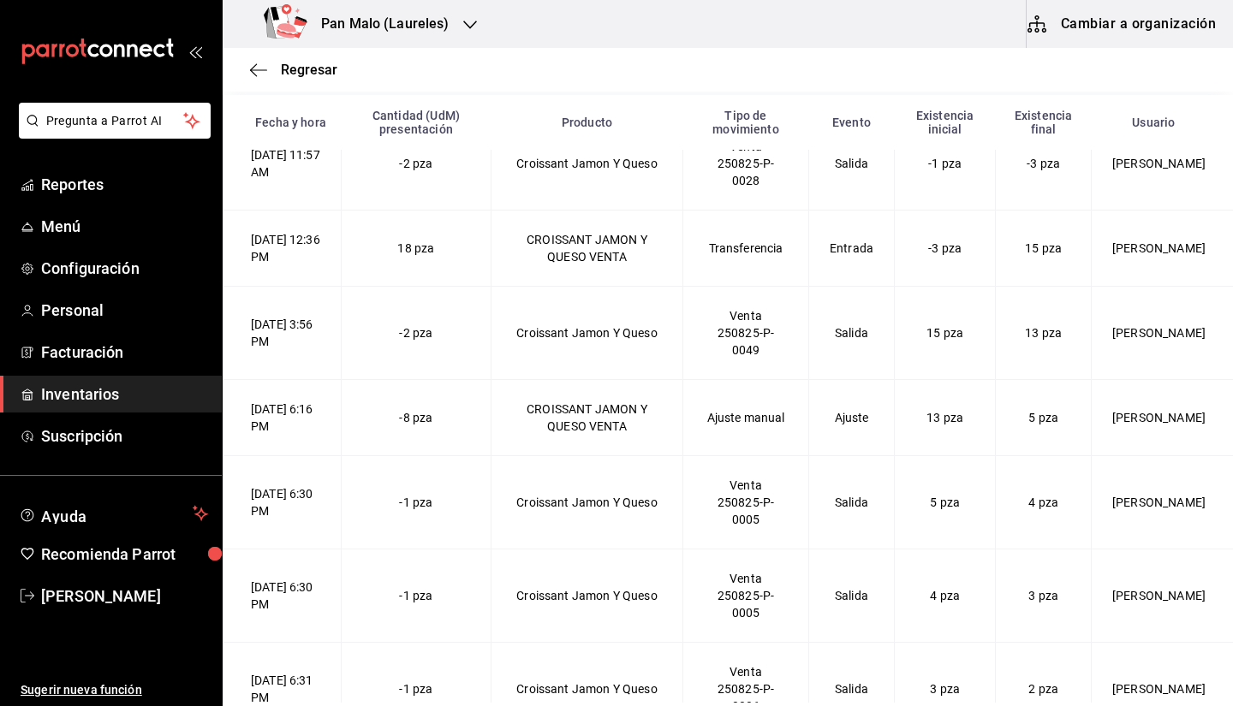
click at [434, 252] on span "18 pza" at bounding box center [415, 248] width 37 height 14
drag, startPoint x: 924, startPoint y: 247, endPoint x: 975, endPoint y: 262, distance: 53.6
click at [975, 262] on td "-3 pza" at bounding box center [944, 249] width 101 height 76
click at [922, 302] on td "15 pza" at bounding box center [944, 333] width 101 height 93
drag, startPoint x: 399, startPoint y: 243, endPoint x: 486, endPoint y: 258, distance: 88.7
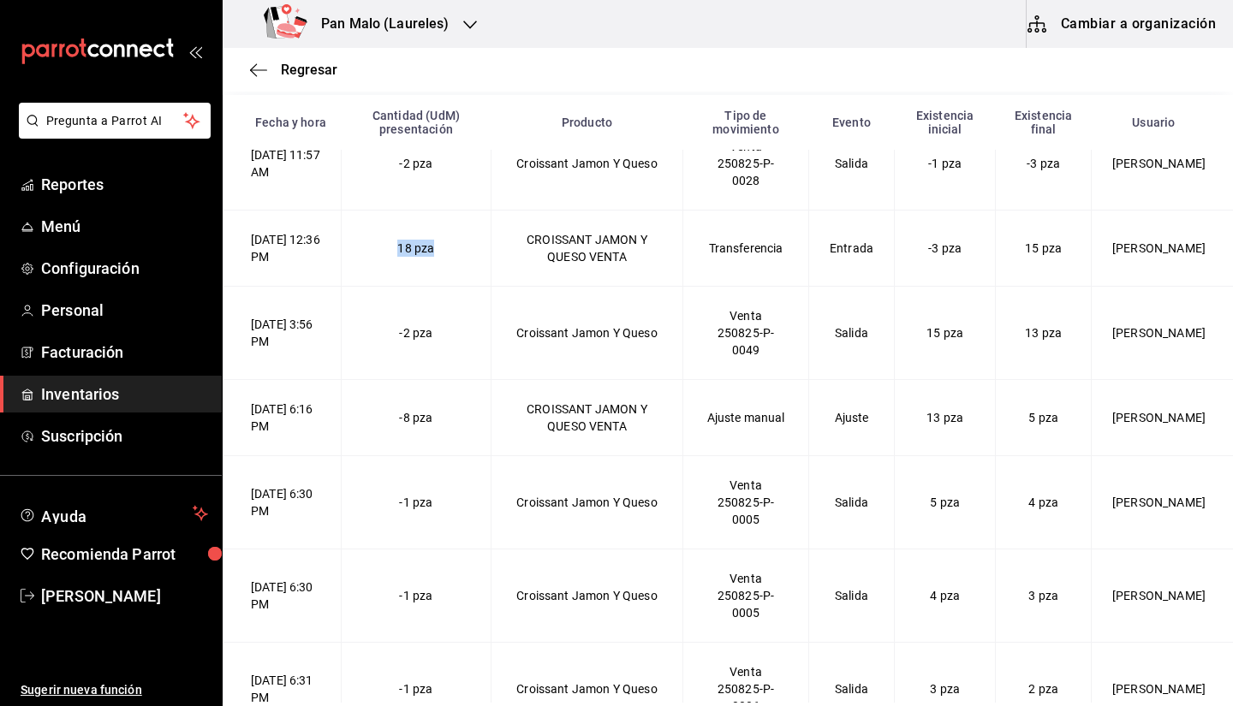
click at [486, 258] on td "18 pza" at bounding box center [417, 249] width 150 height 76
click at [431, 251] on span "18 pza" at bounding box center [415, 248] width 37 height 14
drag, startPoint x: 422, startPoint y: 248, endPoint x: 531, endPoint y: 266, distance: 110.2
click at [531, 266] on VENTA-2025-08-25T12\ "25/08/2025 12:36 PM 18 pza CROISSANT JAMON Y QUESO VENTA Transferencia Entrada …" at bounding box center [728, 249] width 1010 height 76
click at [491, 258] on td "18 pza" at bounding box center [417, 249] width 150 height 76
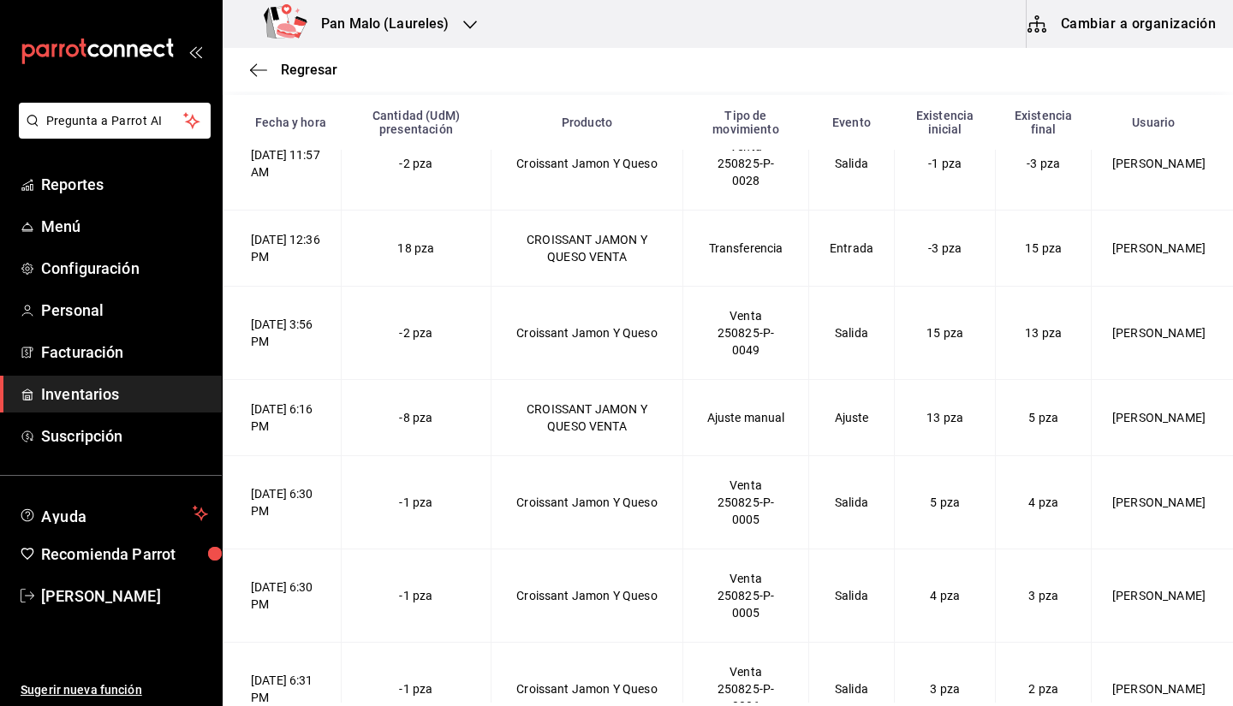
drag, startPoint x: 1204, startPoint y: 341, endPoint x: 1204, endPoint y: 323, distance: 18.0
click at [1204, 323] on td "[PERSON_NAME]" at bounding box center [1161, 333] width 142 height 93
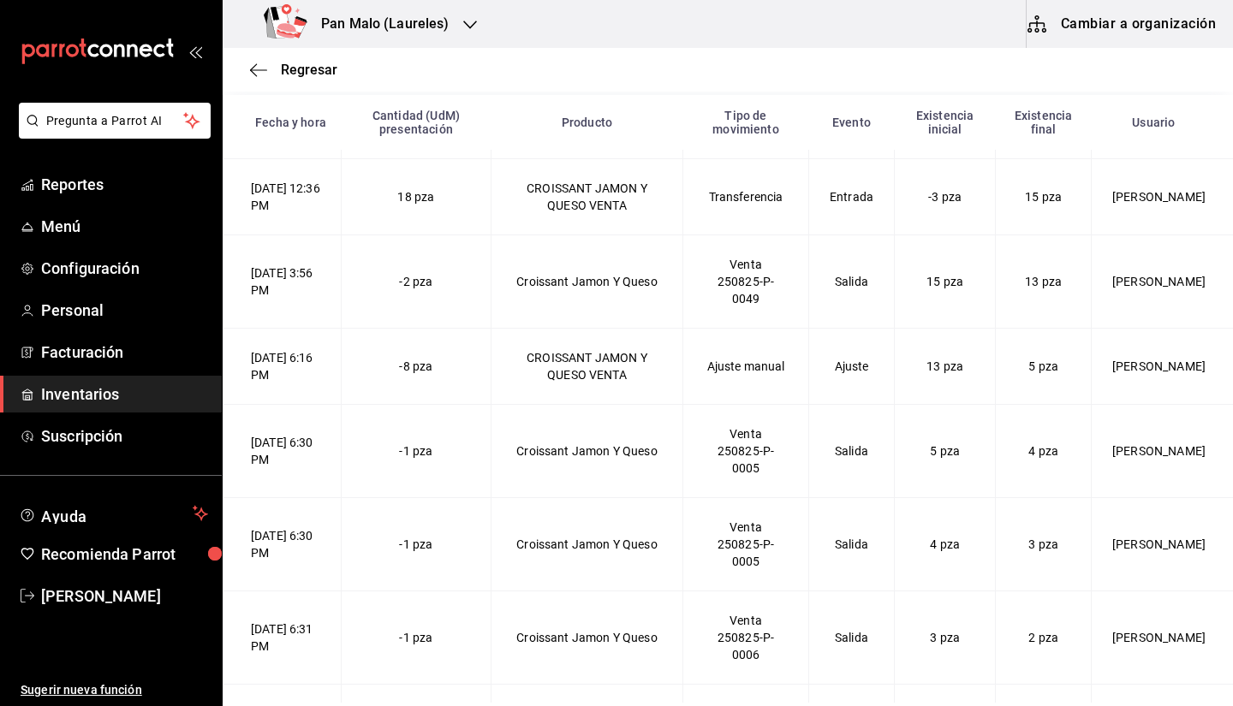
scroll to position [352, 0]
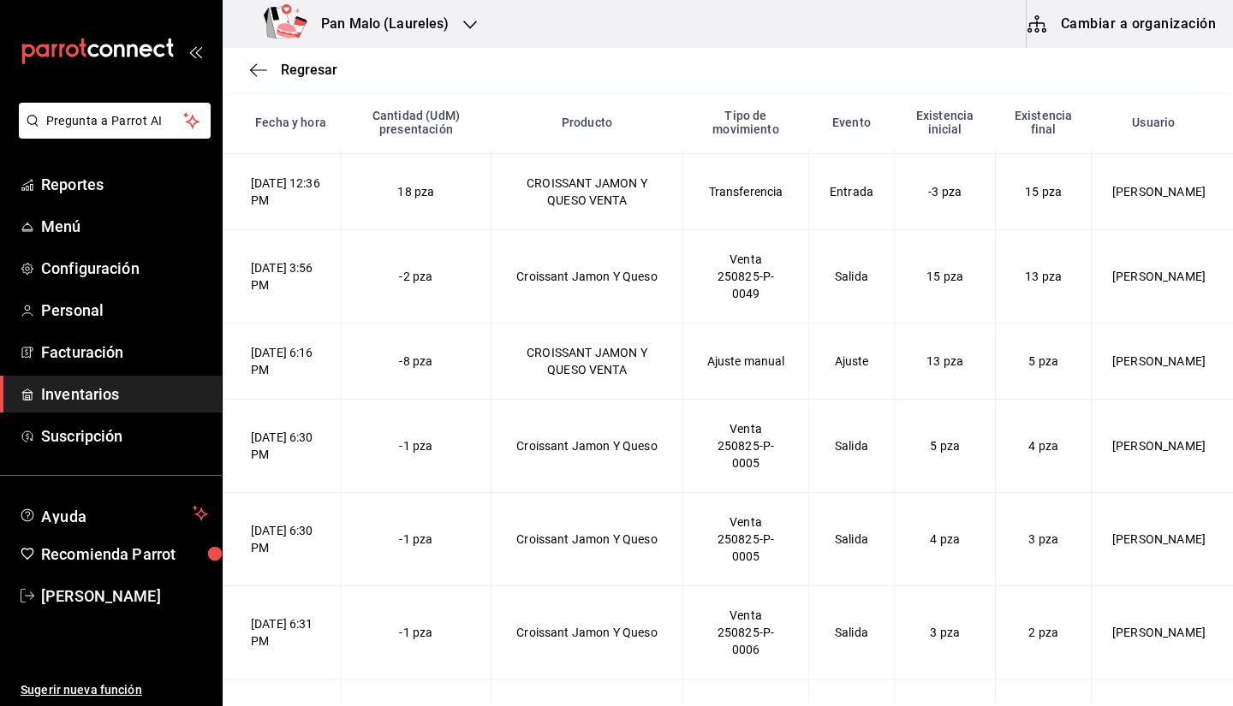
click at [1099, 312] on td "[PERSON_NAME]" at bounding box center [1161, 276] width 142 height 93
drag, startPoint x: 1127, startPoint y: 272, endPoint x: 1155, endPoint y: 282, distance: 30.1
click at [1155, 282] on td "[PERSON_NAME]" at bounding box center [1161, 276] width 142 height 93
click at [1130, 278] on td "[PERSON_NAME]" at bounding box center [1161, 276] width 142 height 93
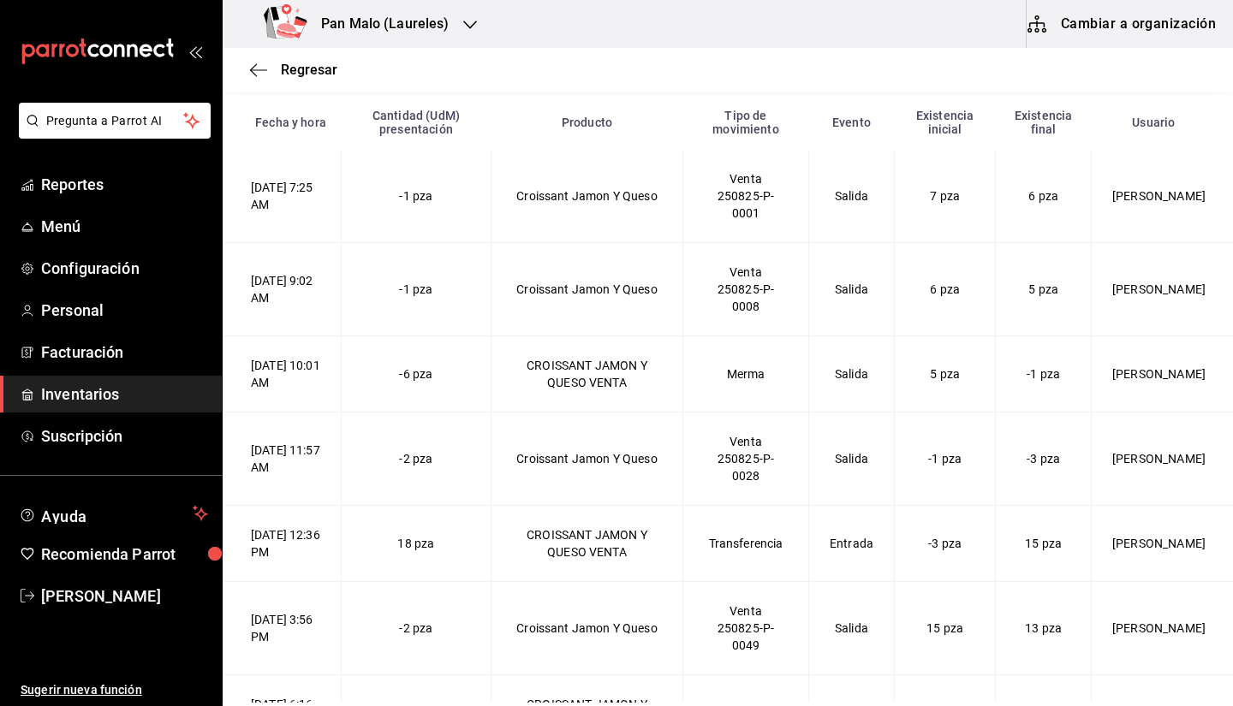
scroll to position [0, 0]
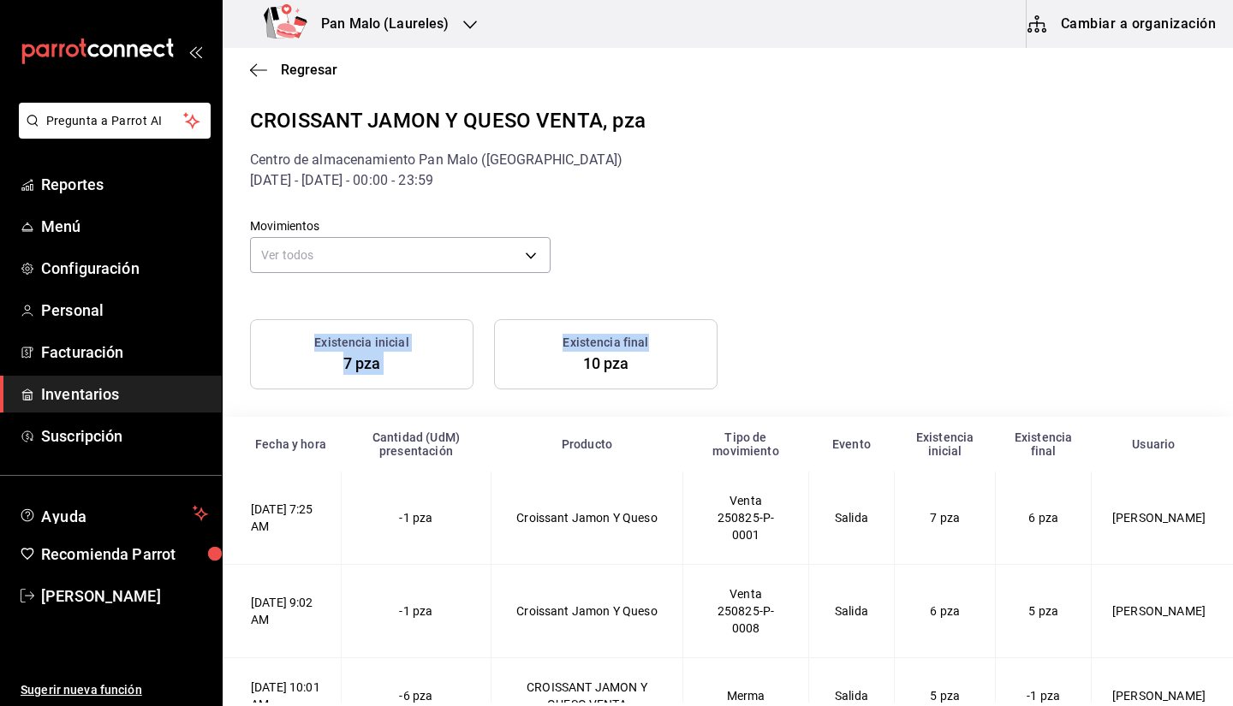
drag, startPoint x: 1219, startPoint y: 241, endPoint x: 1211, endPoint y: 348, distance: 107.3
click at [1211, 348] on div "CROISSANT JAMON Y QUESO VENTA, pza Centro de almacenamiento Pan Malo (Laureles)…" at bounding box center [728, 564] width 1010 height 919
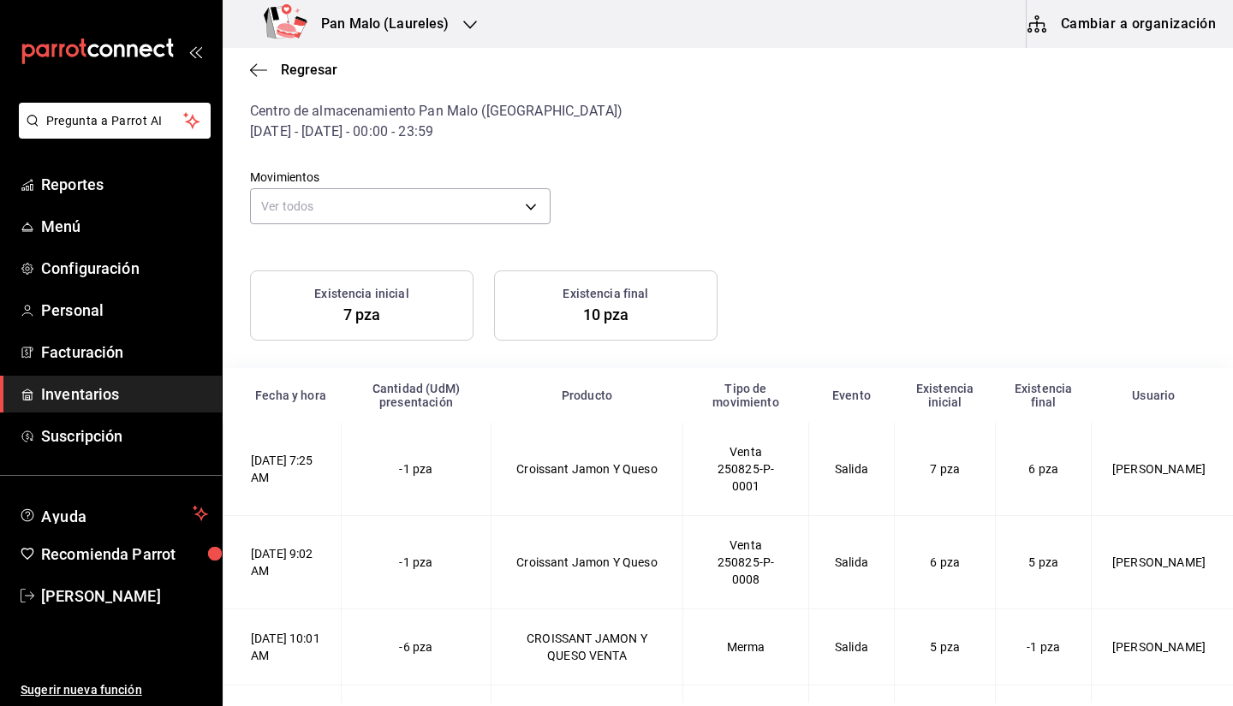
click at [1211, 348] on div "CROISSANT JAMON Y QUESO VENTA, pza Centro de almacenamiento Pan Malo (Laureles)…" at bounding box center [728, 515] width 1010 height 919
click at [1155, 229] on div "Movimientos Ver todos default Existencia inicial 7 pza Existencia final 10 pza …" at bounding box center [727, 559] width 955 height 834
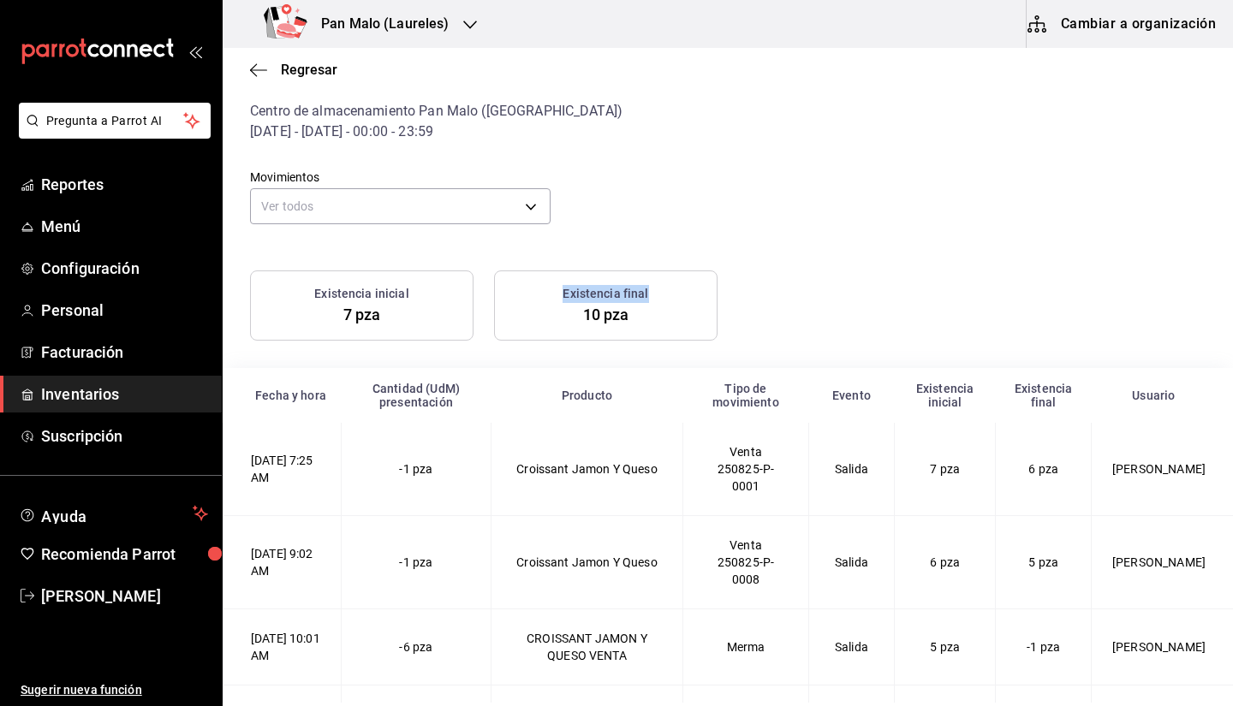
click at [1155, 229] on div "Movimientos Ver todos default Existencia inicial 7 pza Existencia final 10 pza …" at bounding box center [727, 559] width 955 height 834
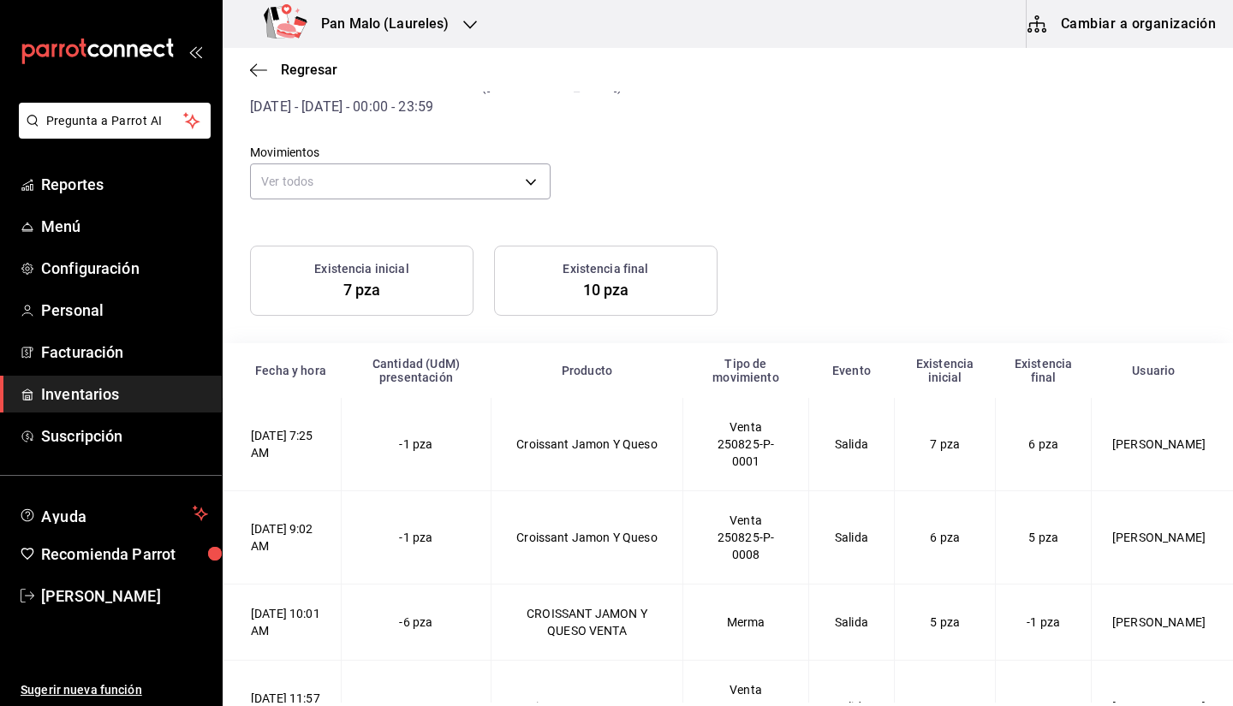
scroll to position [73, 0]
click at [929, 157] on div "Movimientos Ver todos default" at bounding box center [714, 161] width 983 height 87
click at [250, 79] on div "Regresar" at bounding box center [728, 70] width 1010 height 44
click at [254, 78] on div "Regresar" at bounding box center [728, 70] width 1010 height 44
click at [258, 66] on icon "button" at bounding box center [258, 69] width 17 height 15
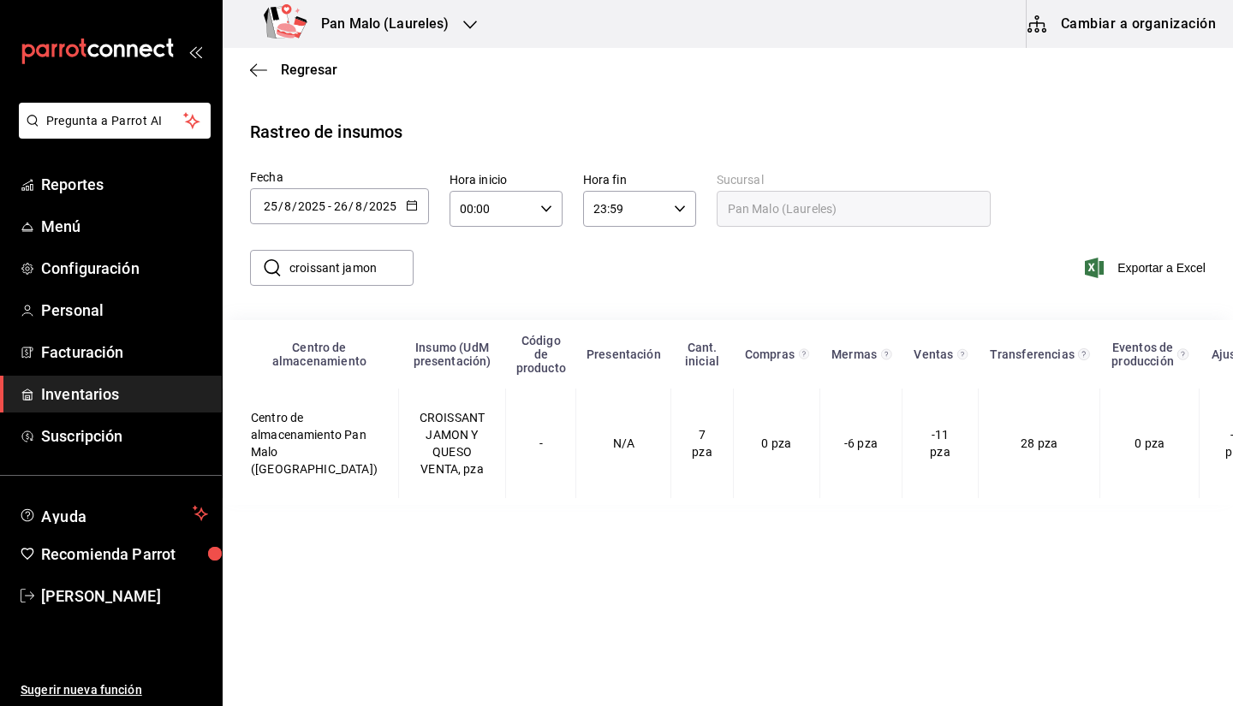
click at [293, 80] on div "Regresar" at bounding box center [728, 70] width 1010 height 44
click at [288, 70] on span "Regresar" at bounding box center [309, 70] width 56 height 16
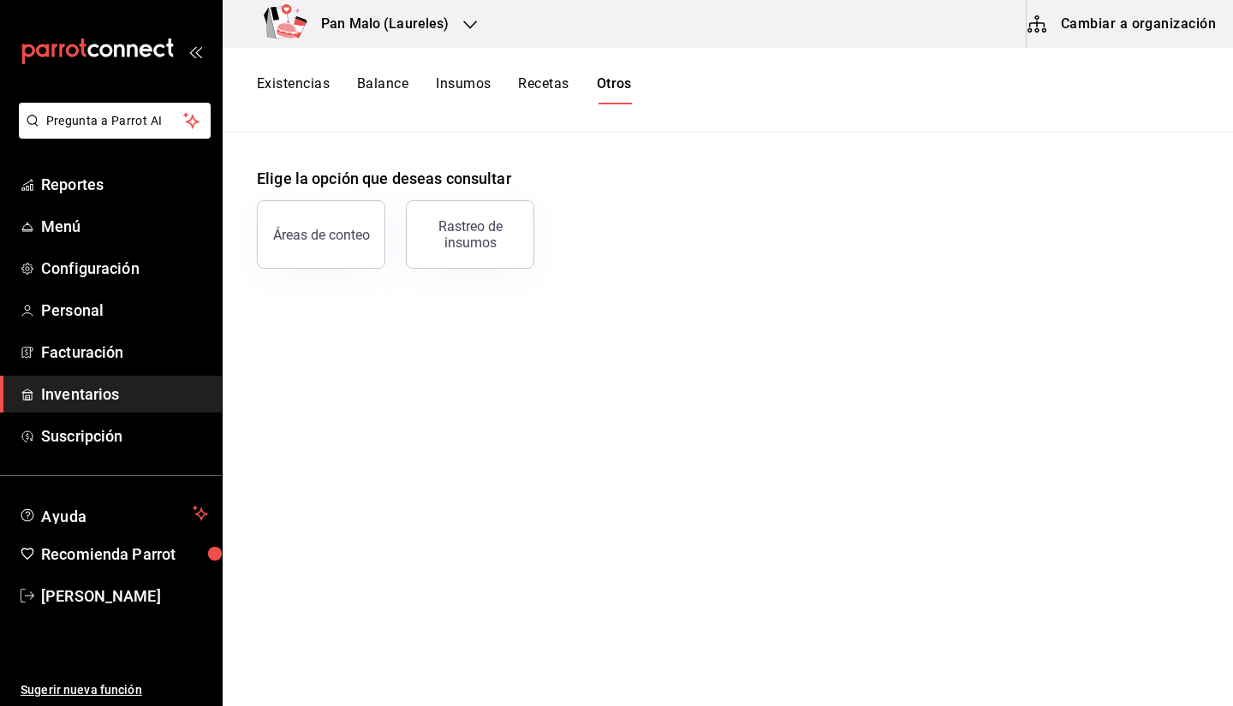
click at [1078, 31] on button "Cambiar a organización" at bounding box center [1122, 24] width 193 height 48
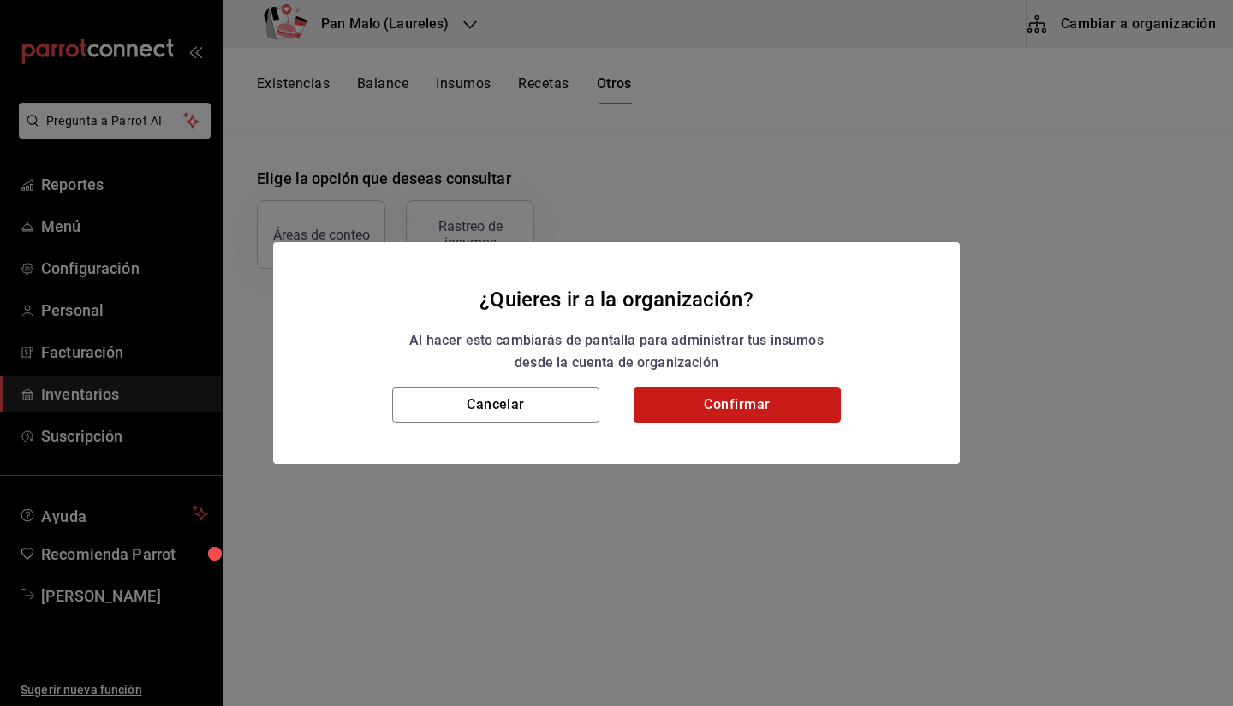
click at [763, 413] on button "Confirmar" at bounding box center [736, 405] width 207 height 36
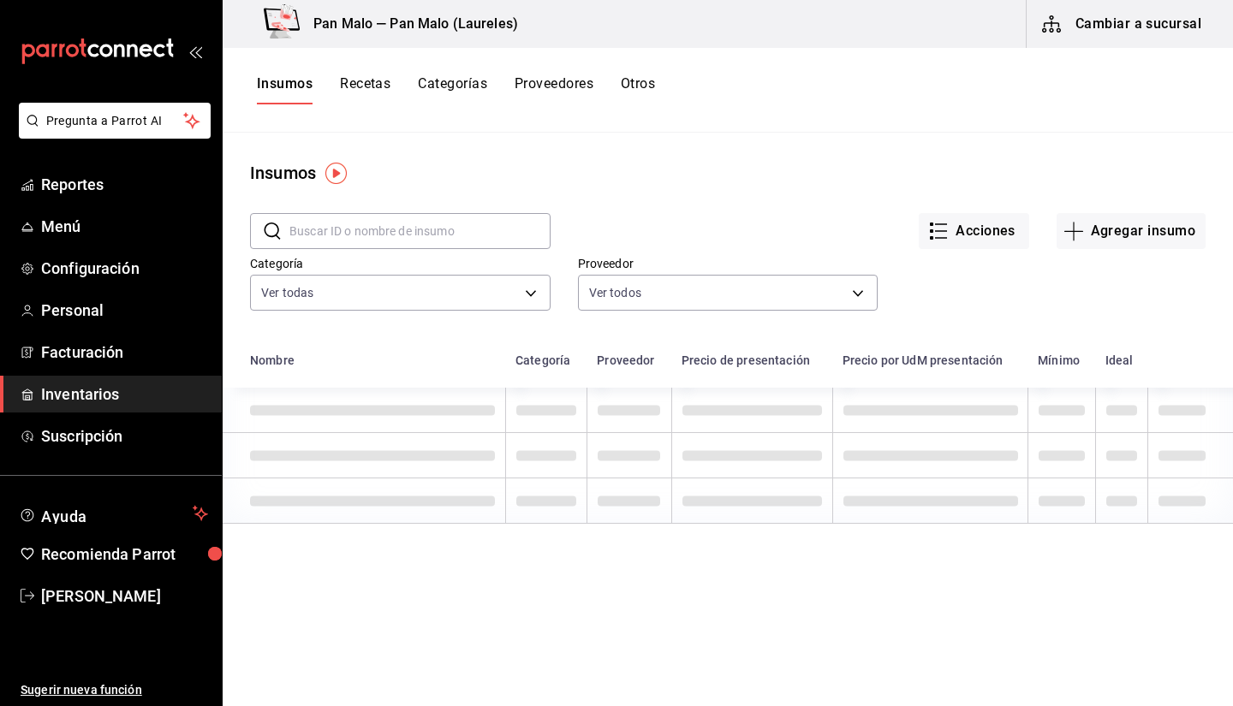
click at [644, 100] on button "Otros" at bounding box center [638, 89] width 34 height 29
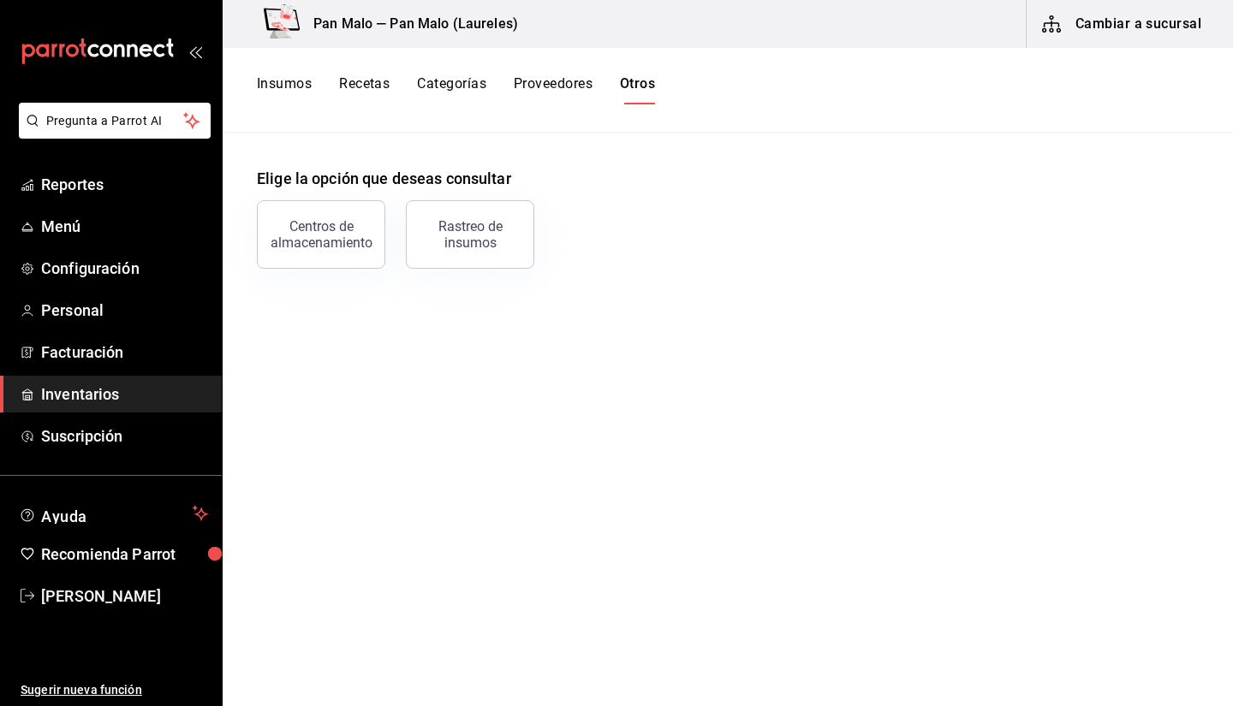
click at [223, 250] on div "Elige la opción que deseas consultar Centros de almacenamiento Rastreo de insum…" at bounding box center [728, 201] width 1010 height 136
click at [310, 247] on div "Centros de almacenamiento" at bounding box center [321, 234] width 106 height 33
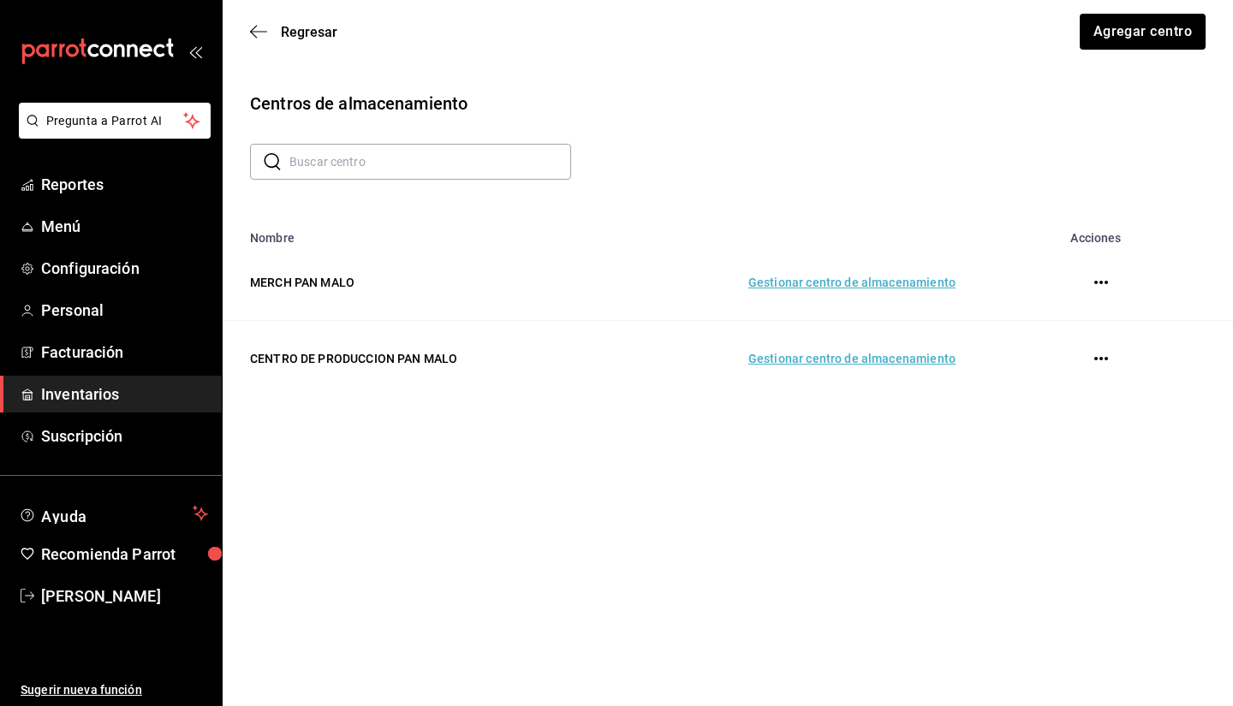
click at [829, 364] on td "Gestionar centro de almacenamiento" at bounding box center [789, 359] width 371 height 76
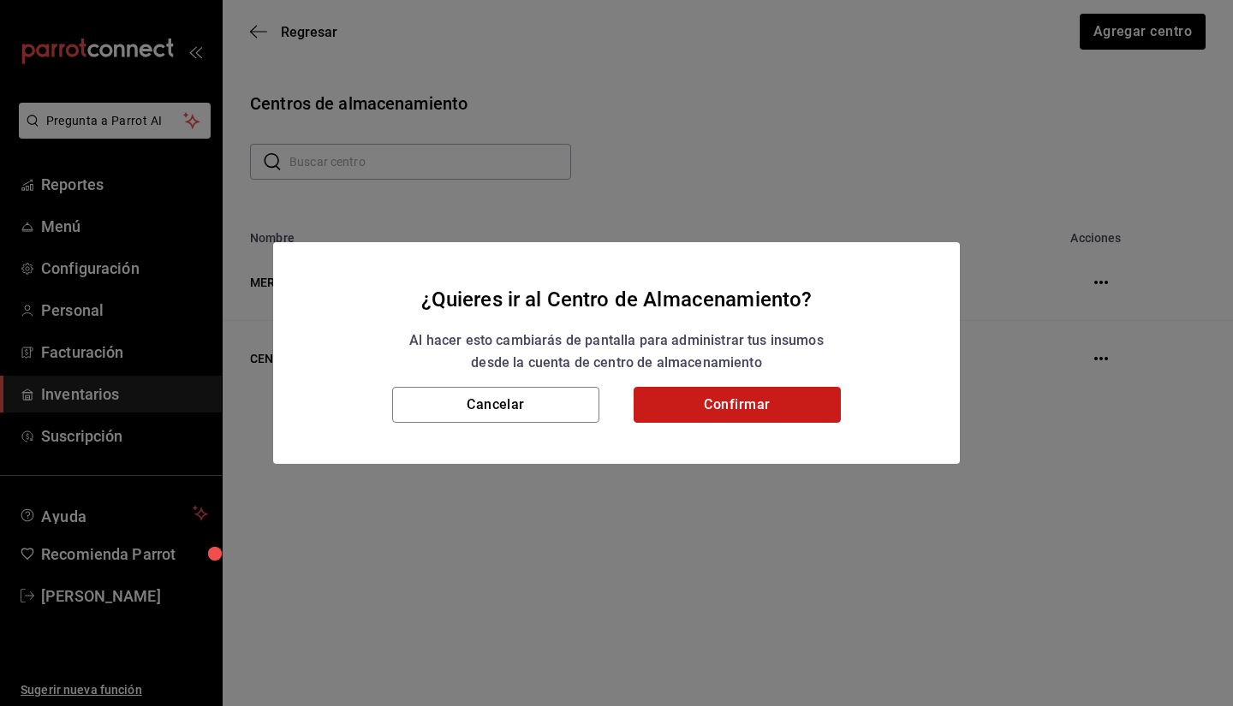
click at [704, 411] on button "Confirmar" at bounding box center [736, 405] width 207 height 36
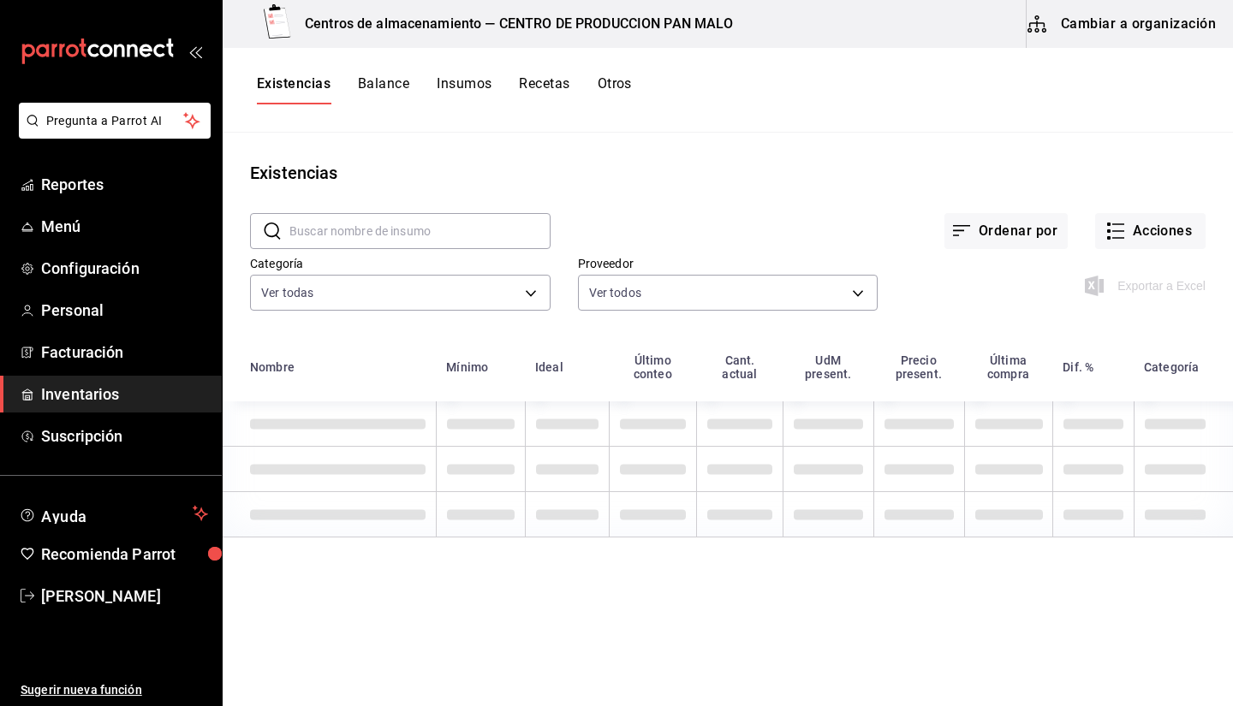
click at [615, 75] on button "Otros" at bounding box center [614, 89] width 34 height 29
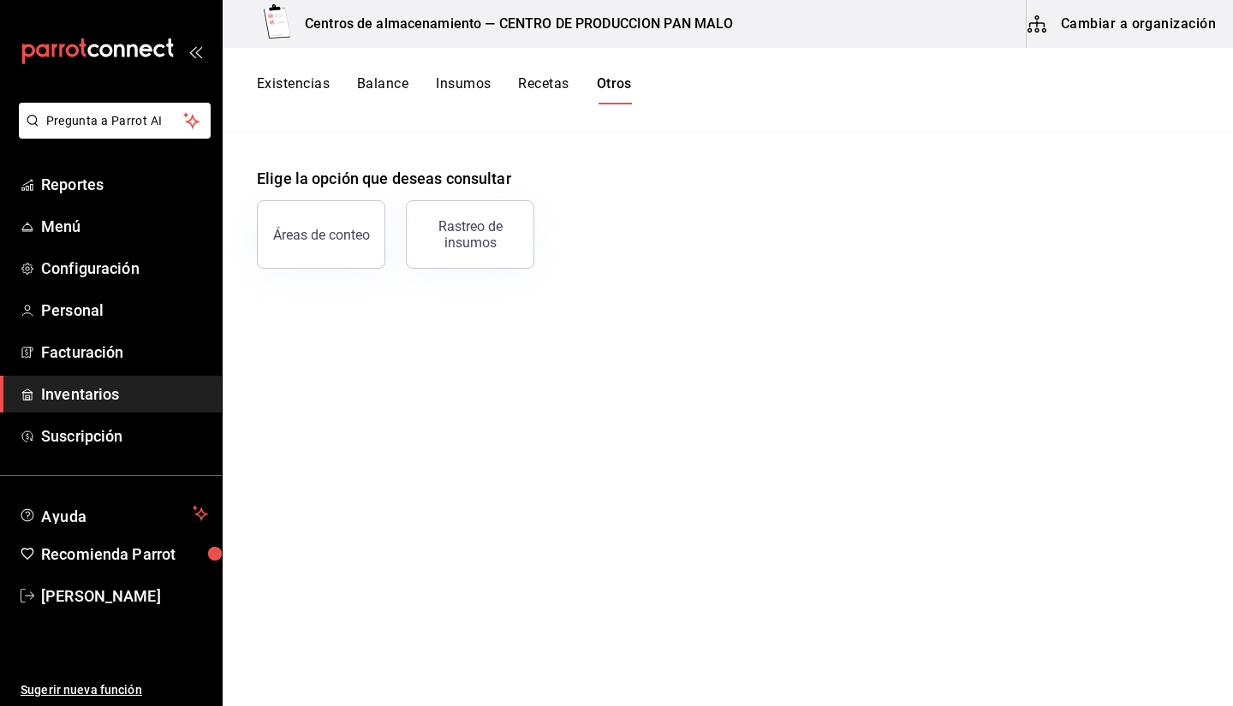
click at [289, 94] on button "Existencias" at bounding box center [293, 89] width 73 height 29
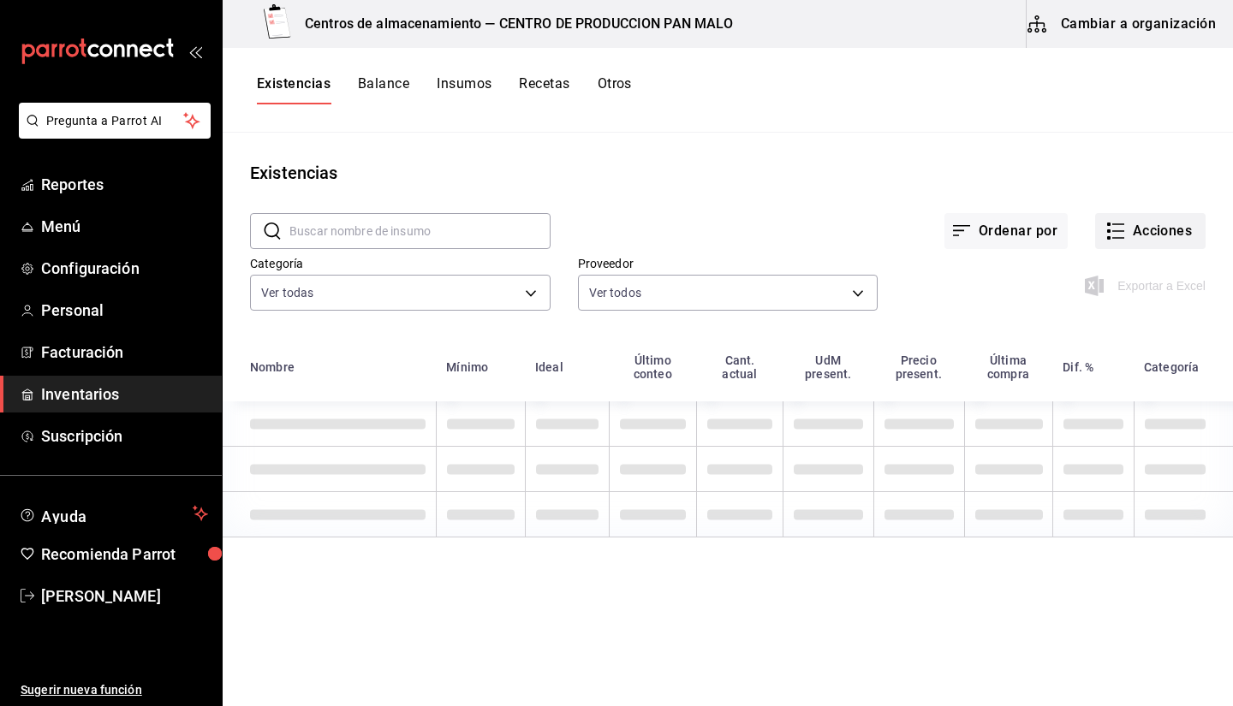
click at [1157, 237] on button "Acciones" at bounding box center [1150, 231] width 110 height 36
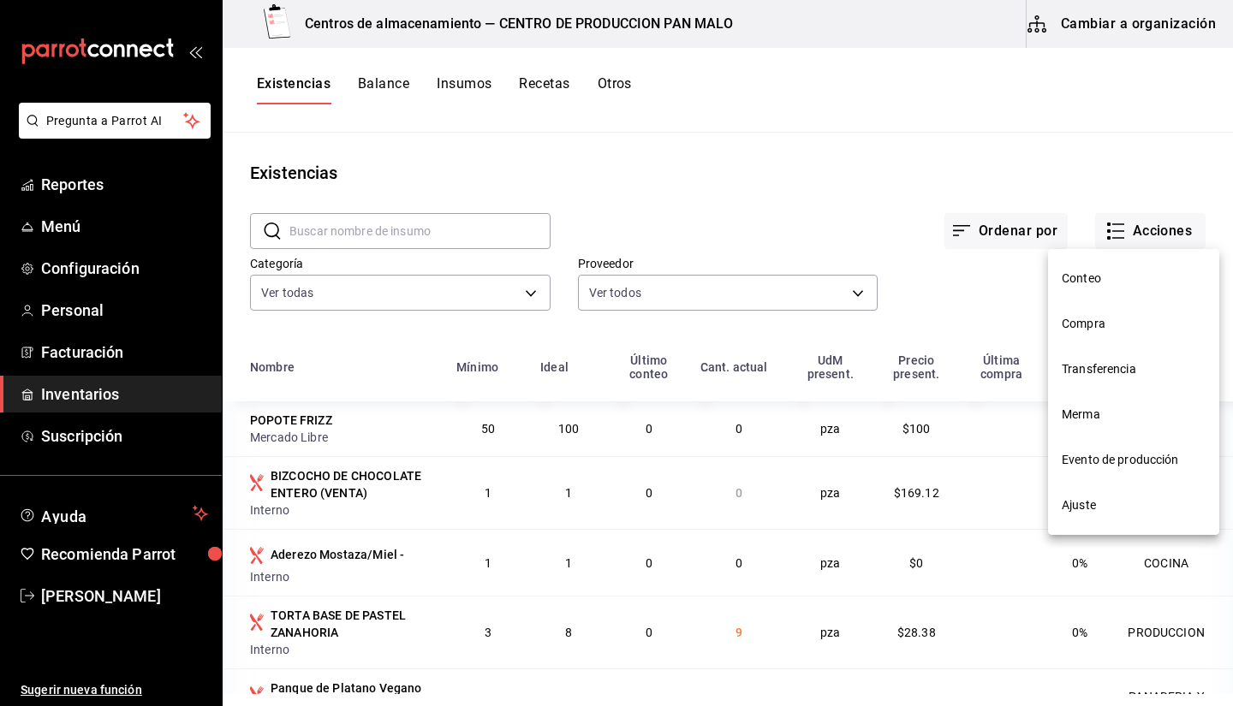
click at [1118, 383] on li "Transferencia" at bounding box center [1133, 369] width 171 height 45
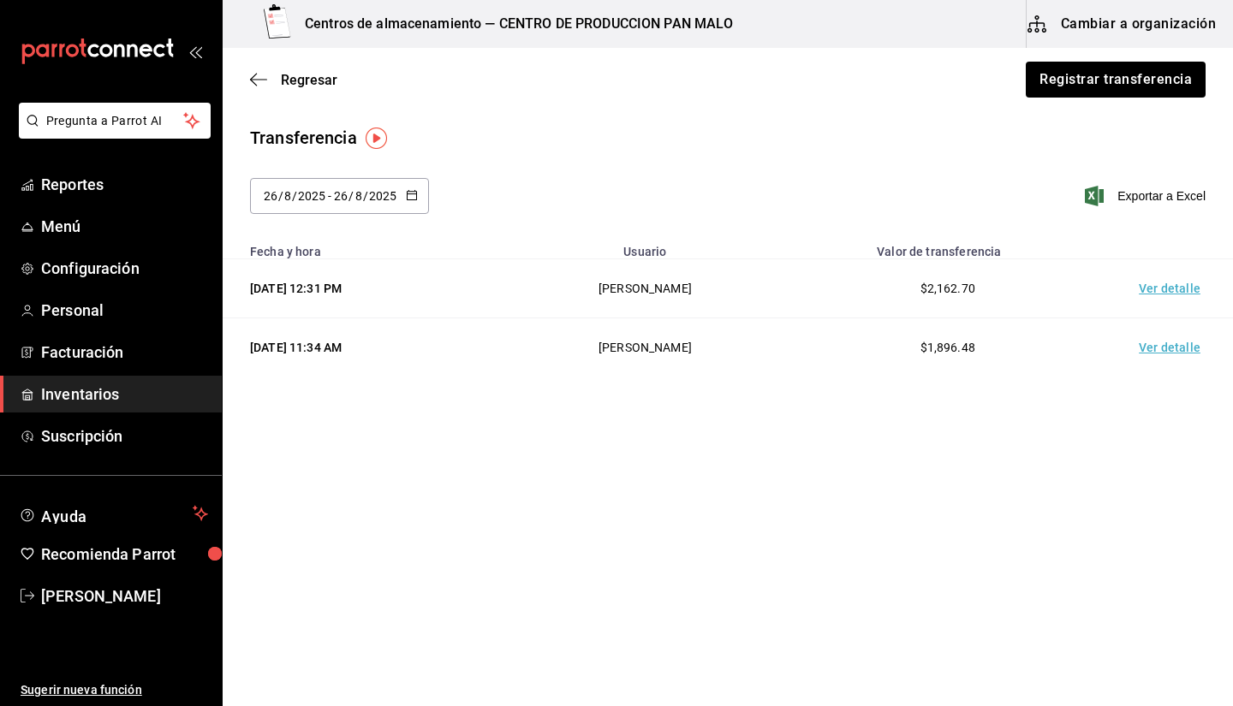
click at [1144, 302] on td "Ver detalle" at bounding box center [1173, 288] width 120 height 59
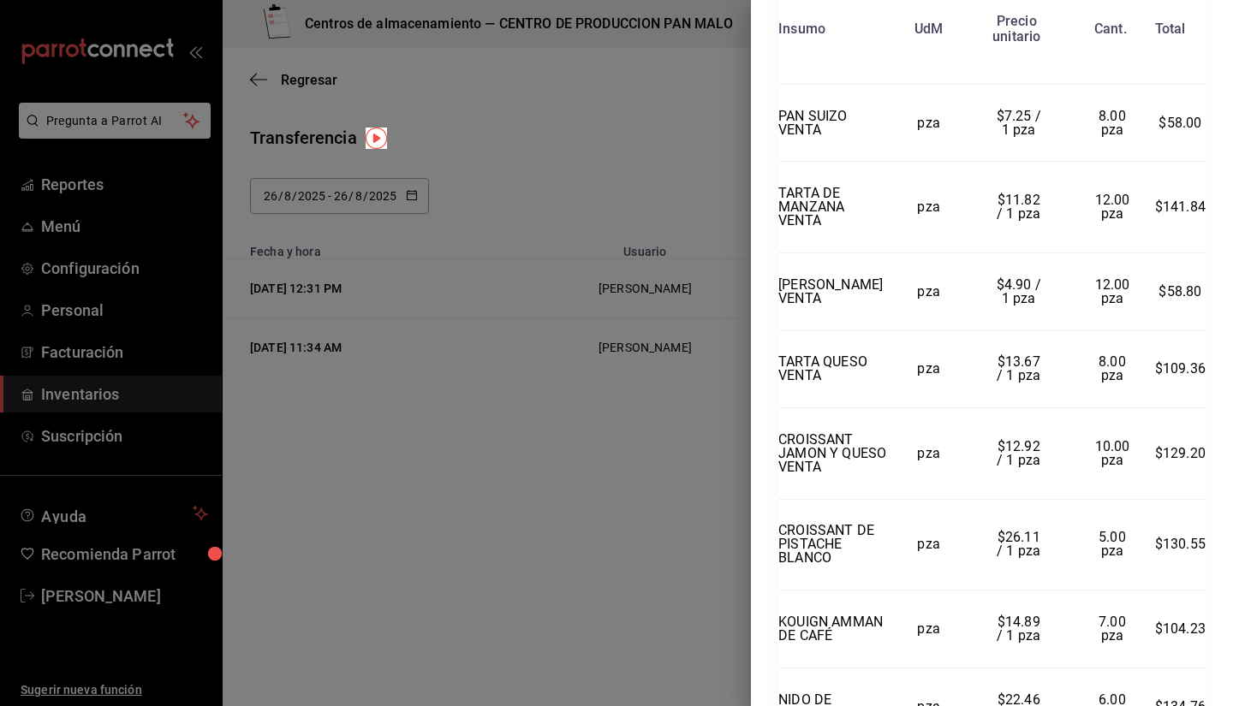
scroll to position [1559, 0]
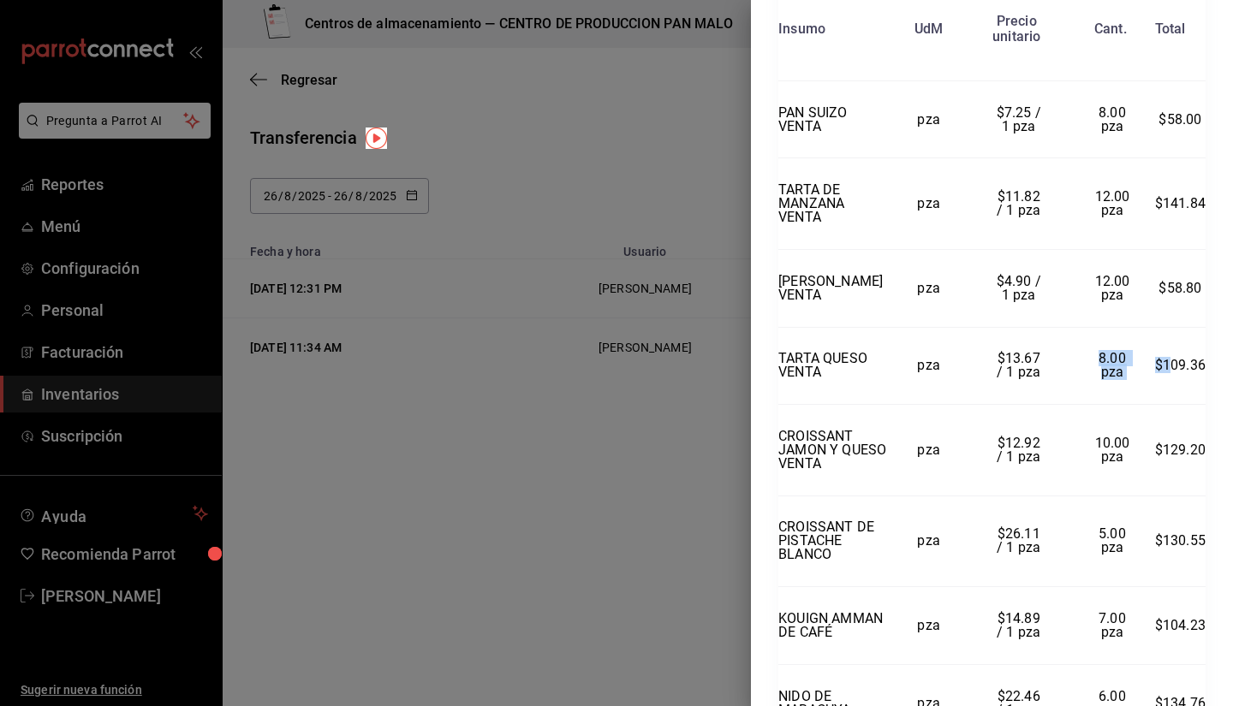
drag, startPoint x: 1079, startPoint y: 460, endPoint x: 1155, endPoint y: 494, distance: 82.7
click at [1155, 405] on tr "TARTA QUESO VENTA pza $13.67 / 1 pza 8.00 pza $109.36" at bounding box center [991, 366] width 427 height 78
click at [1105, 380] on span "8.00 pza" at bounding box center [1113, 365] width 31 height 30
drag, startPoint x: 1076, startPoint y: 456, endPoint x: 1232, endPoint y: 560, distance: 187.1
click at [1232, 560] on div "Transferencia Sucursal Origen CENTRO DE PRODUCCION PAN MALO Sucursal Destino Ce…" at bounding box center [992, 353] width 482 height 706
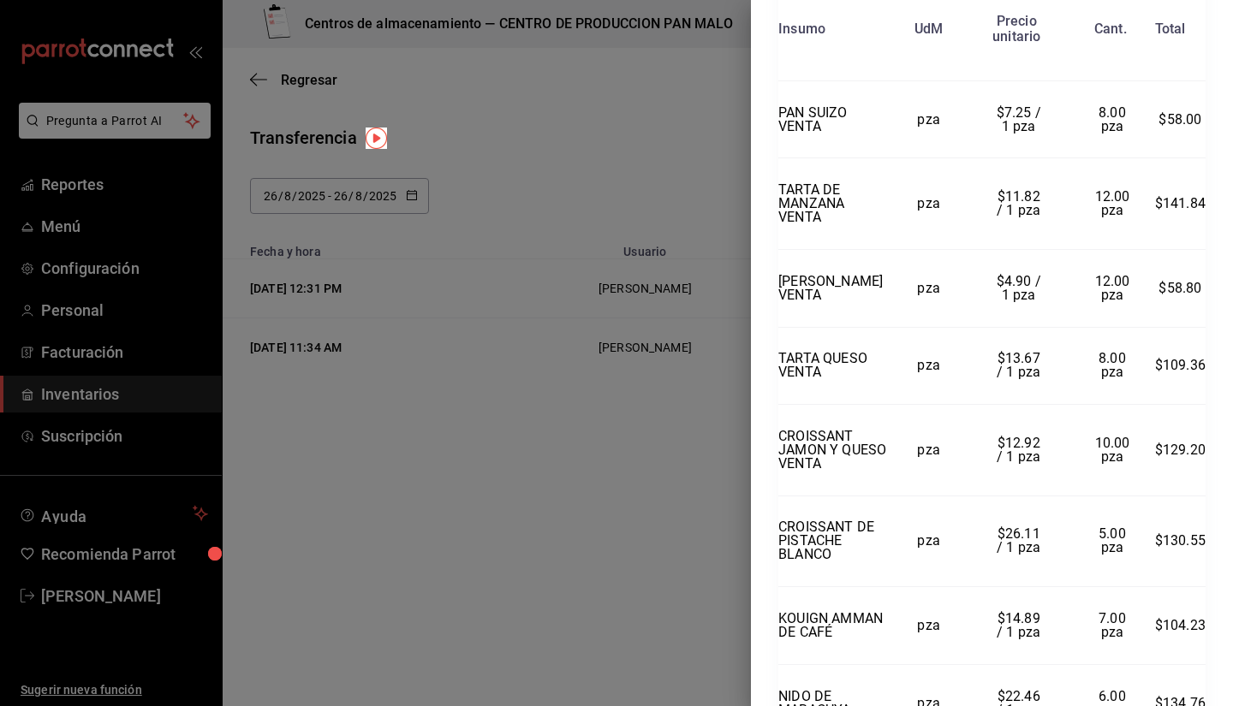
click at [597, 542] on div at bounding box center [616, 353] width 1233 height 706
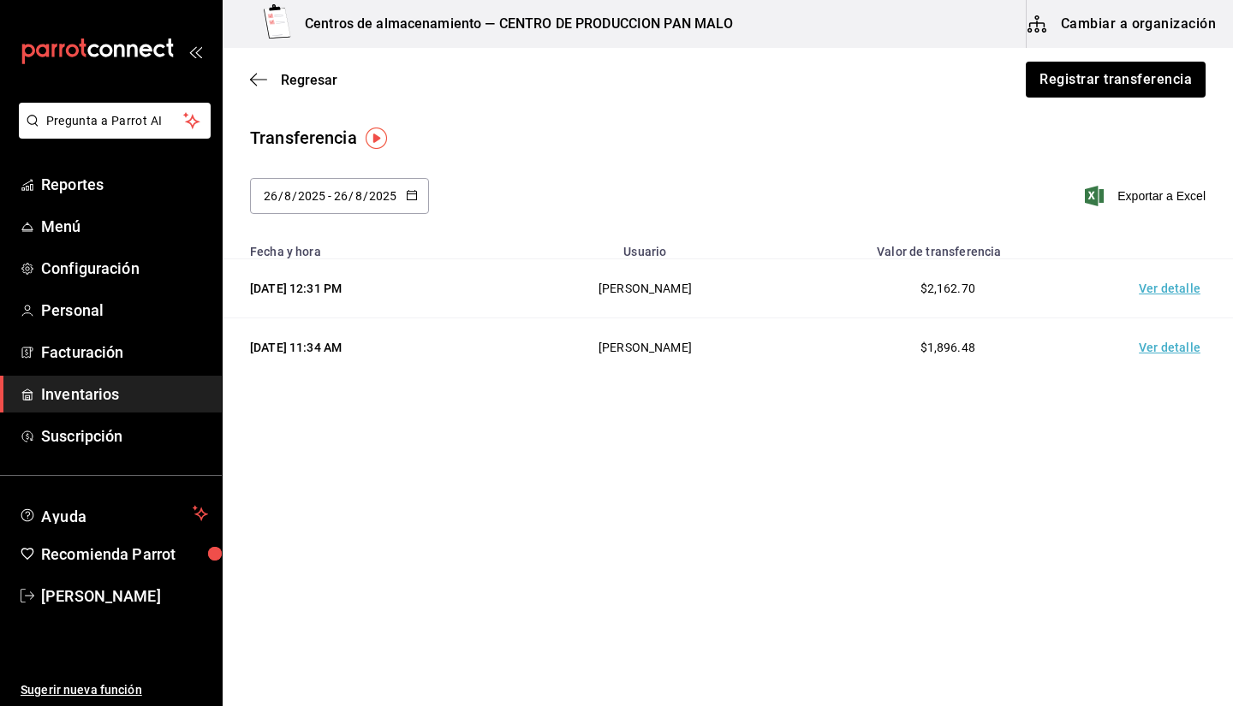
click at [495, 472] on main "Regresar Registrar transferencia Transferencia 2025-08-26 26 / 8 / 2025 - 2025-…" at bounding box center [728, 328] width 1010 height 561
click at [264, 88] on div "Regresar Registrar transferencia" at bounding box center [728, 79] width 1010 height 63
click at [271, 76] on span "Regresar" at bounding box center [293, 80] width 87 height 16
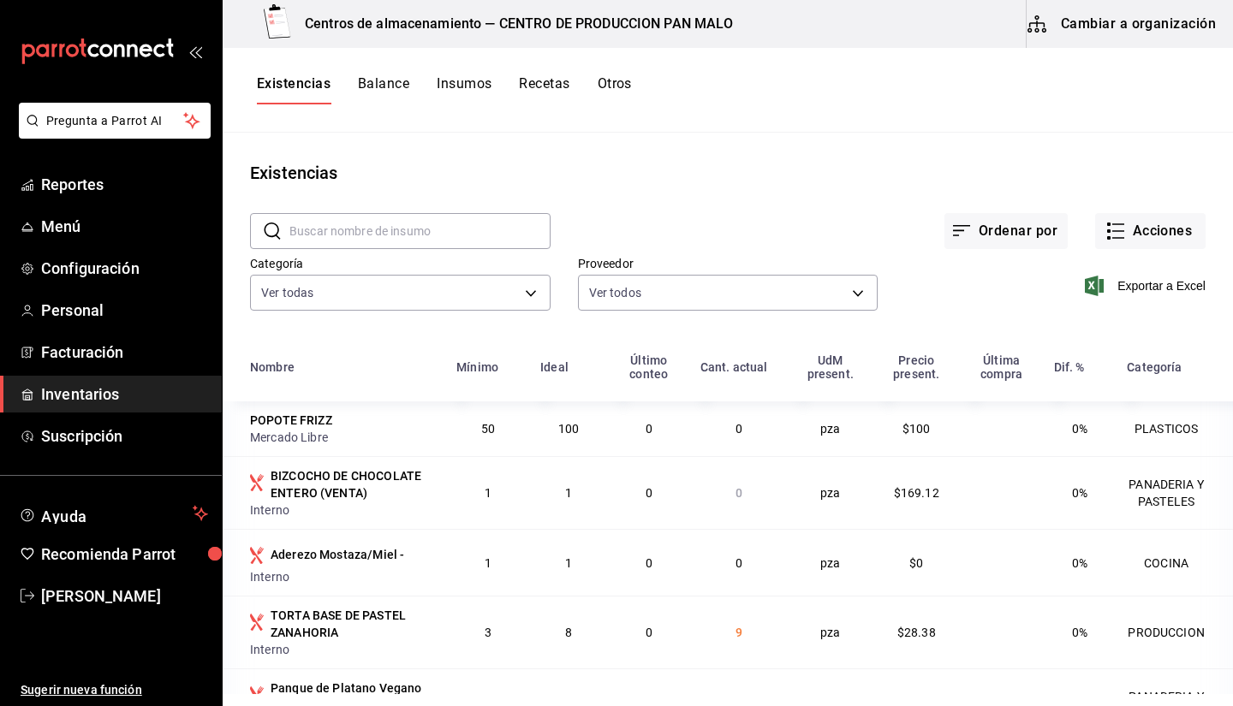
click at [571, 112] on div "Existencias Balance Insumos Recetas Otros" at bounding box center [728, 90] width 1010 height 85
click at [1133, 237] on button "Acciones" at bounding box center [1150, 231] width 110 height 36
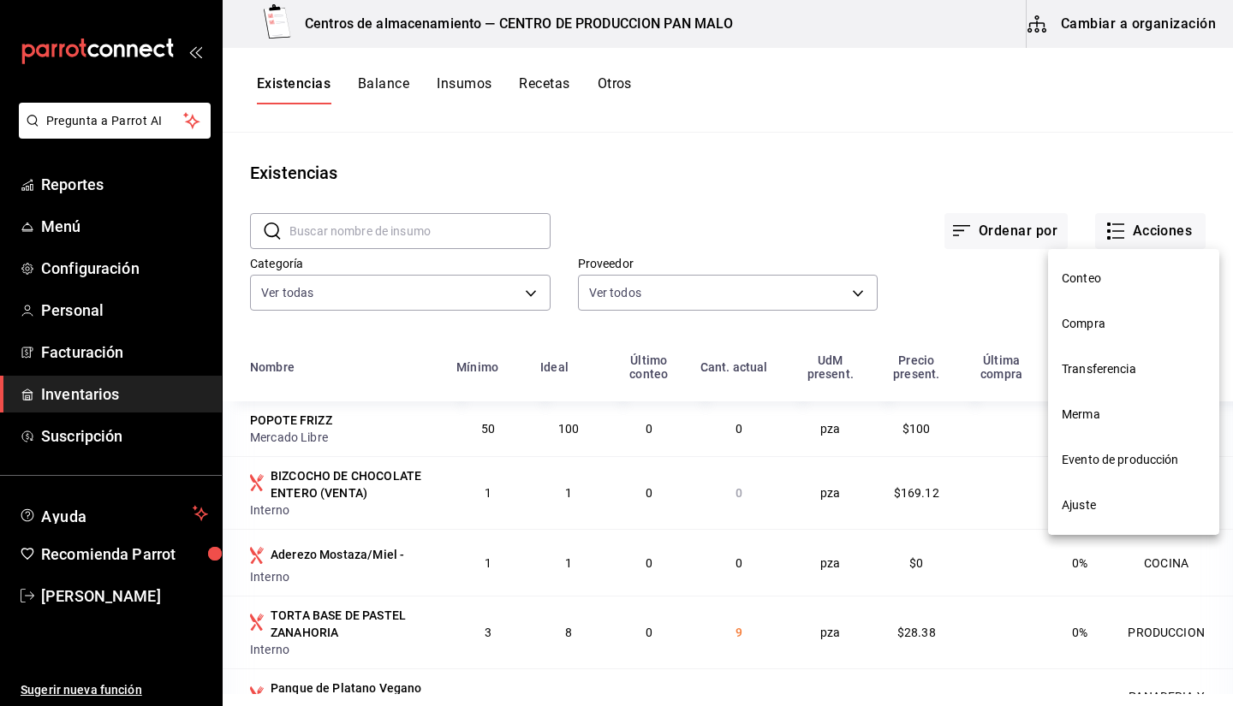
click at [1087, 414] on span "Merma" at bounding box center [1133, 415] width 144 height 18
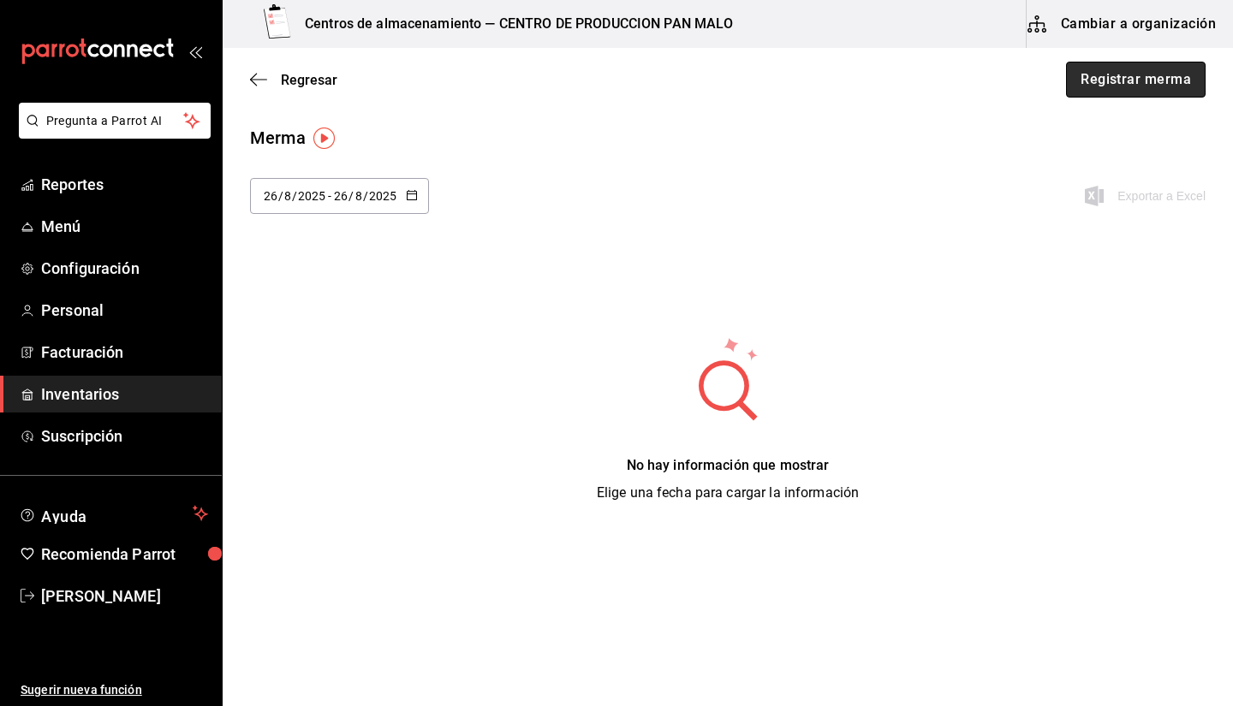
click at [1126, 82] on button "Registrar merma" at bounding box center [1136, 80] width 140 height 36
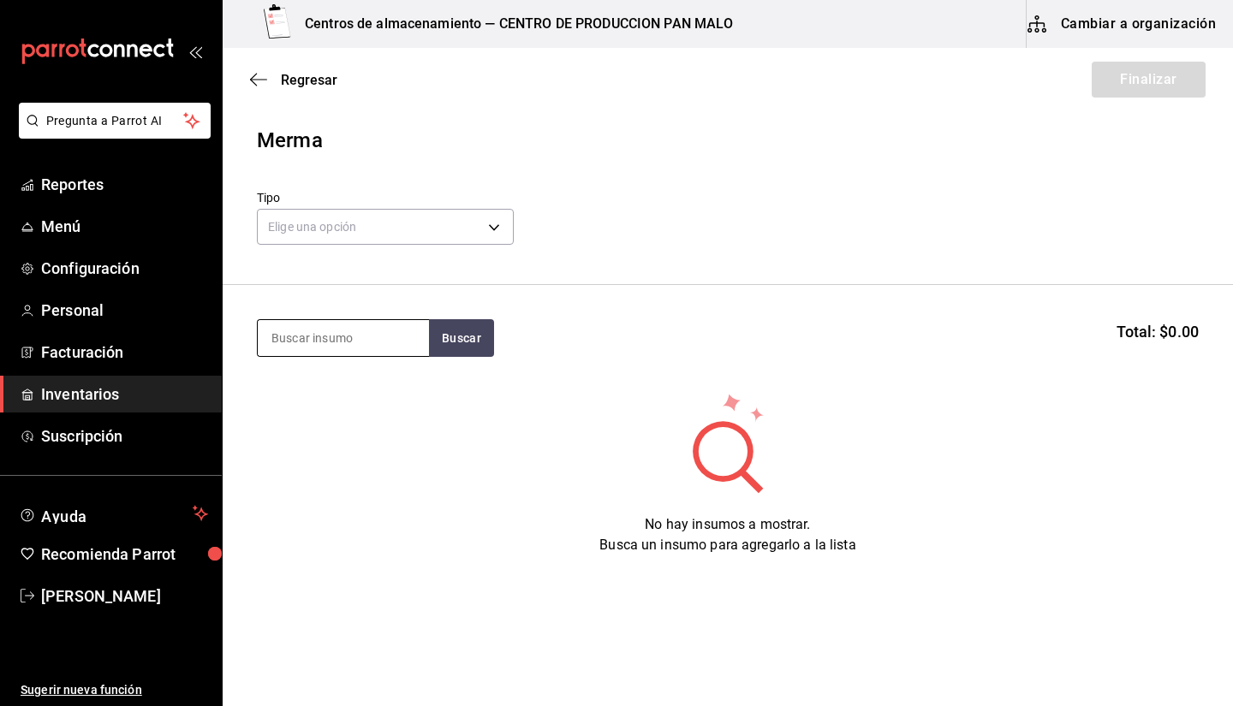
click at [411, 342] on input at bounding box center [343, 338] width 171 height 36
type input "tarta"
click at [194, 388] on span "Inventarios" at bounding box center [124, 394] width 167 height 23
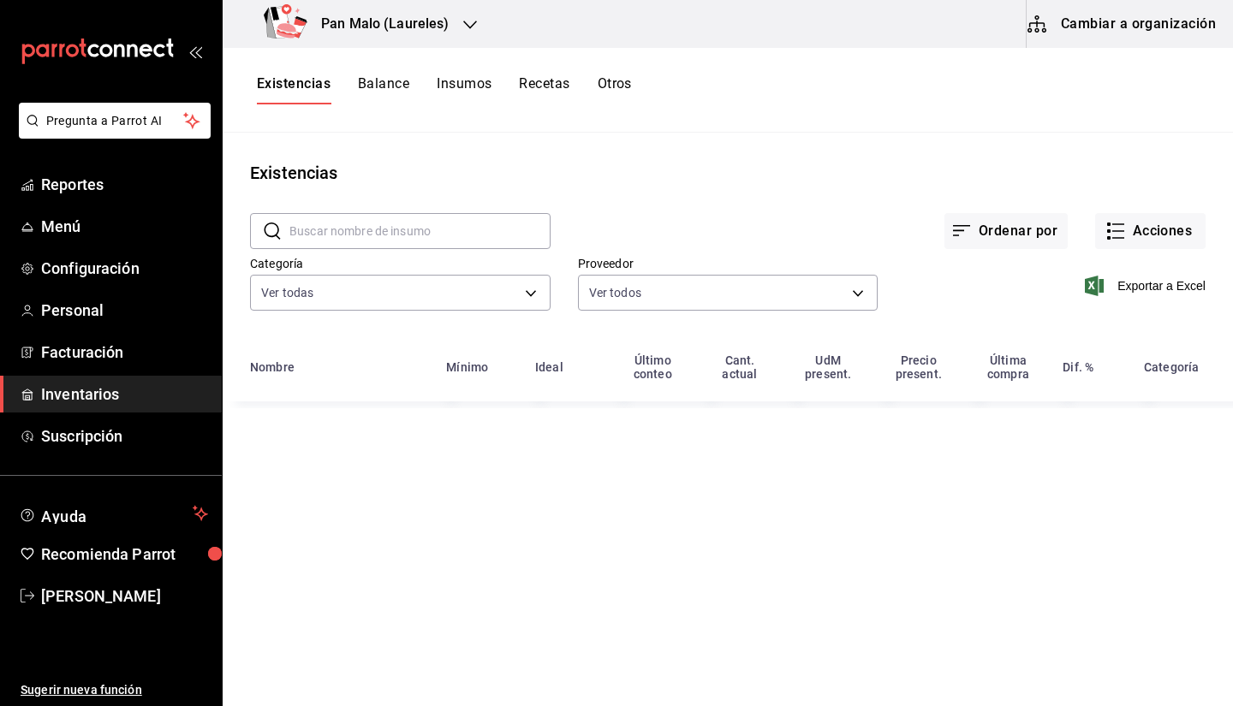
click at [287, 87] on button "Existencias" at bounding box center [294, 89] width 74 height 29
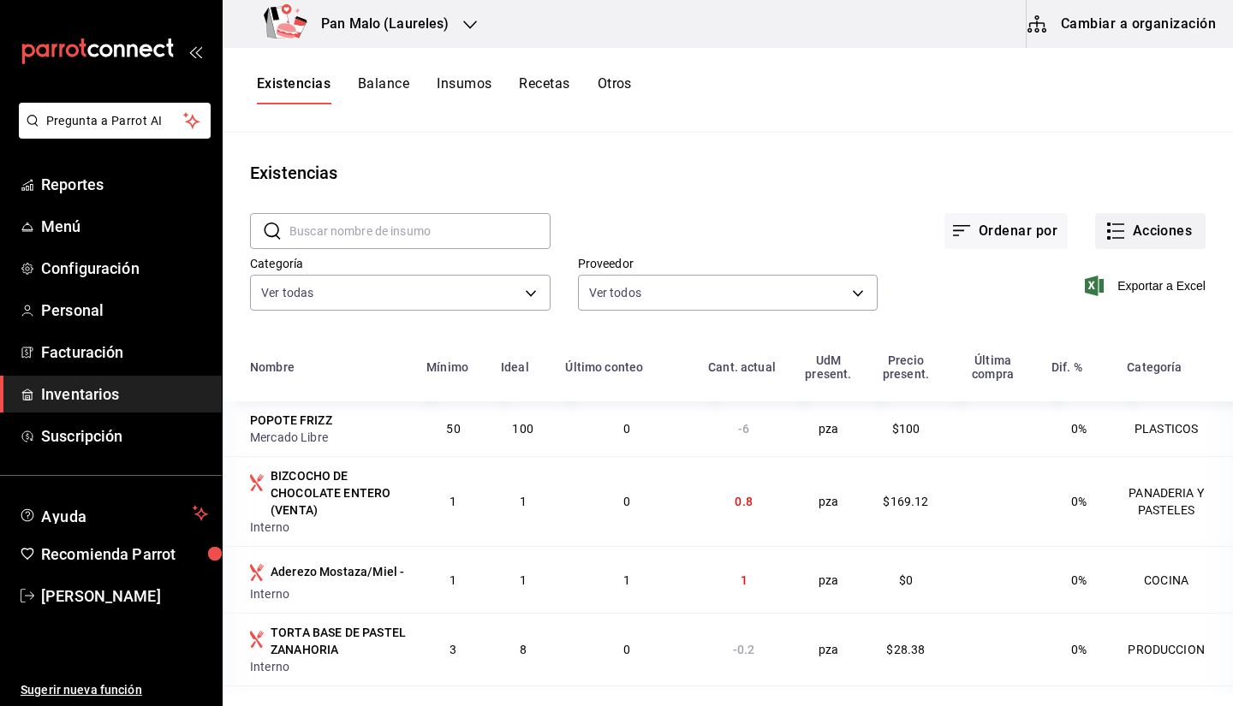
click at [1134, 224] on button "Acciones" at bounding box center [1150, 231] width 110 height 36
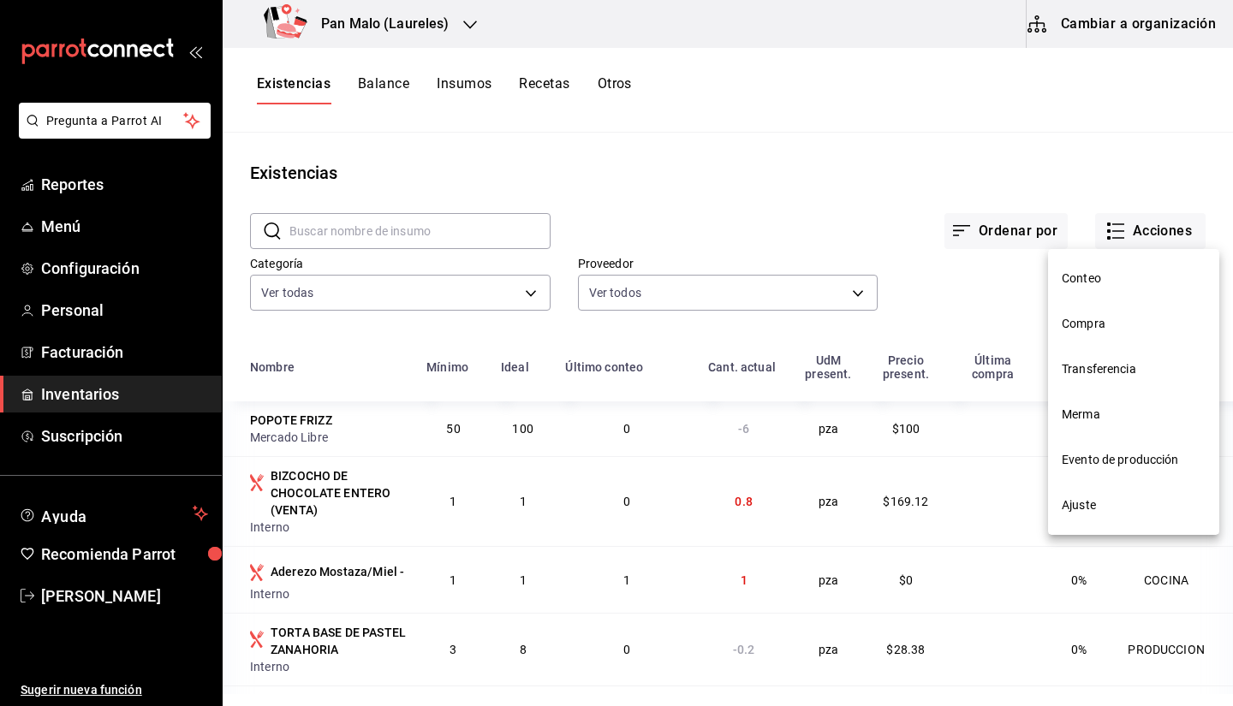
click at [1128, 407] on span "Merma" at bounding box center [1133, 415] width 144 height 18
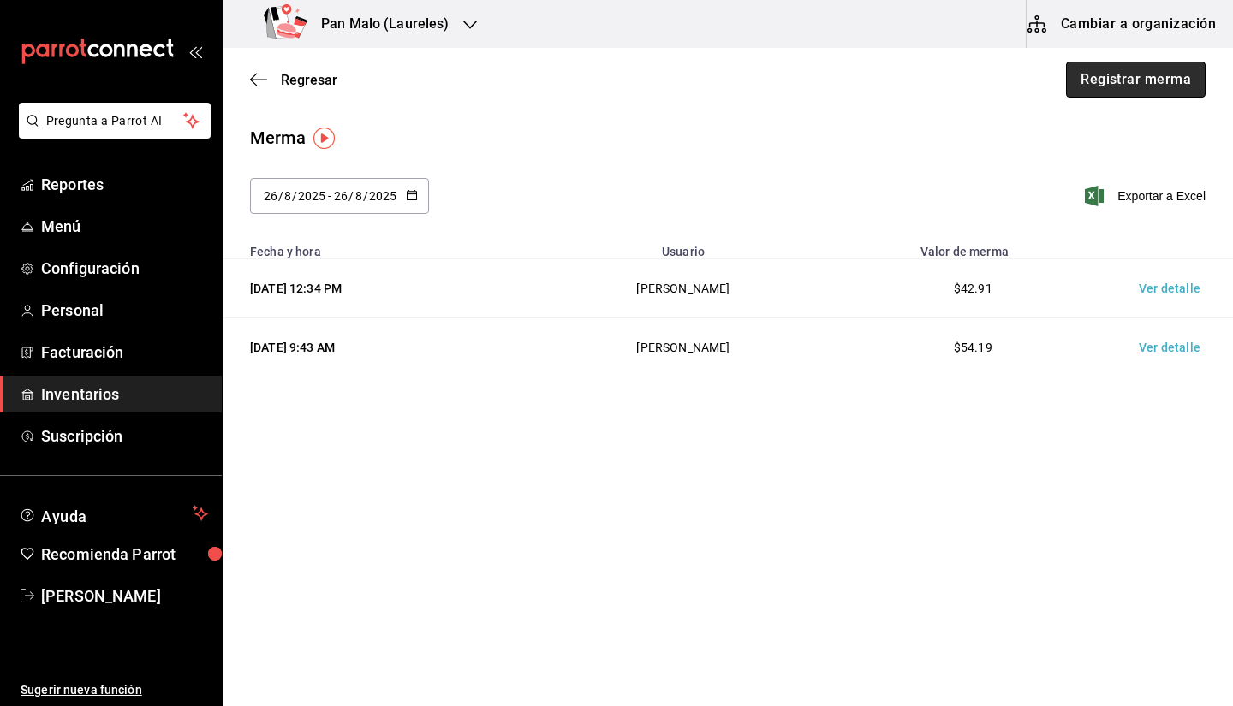
click at [1115, 69] on button "Registrar merma" at bounding box center [1136, 80] width 140 height 36
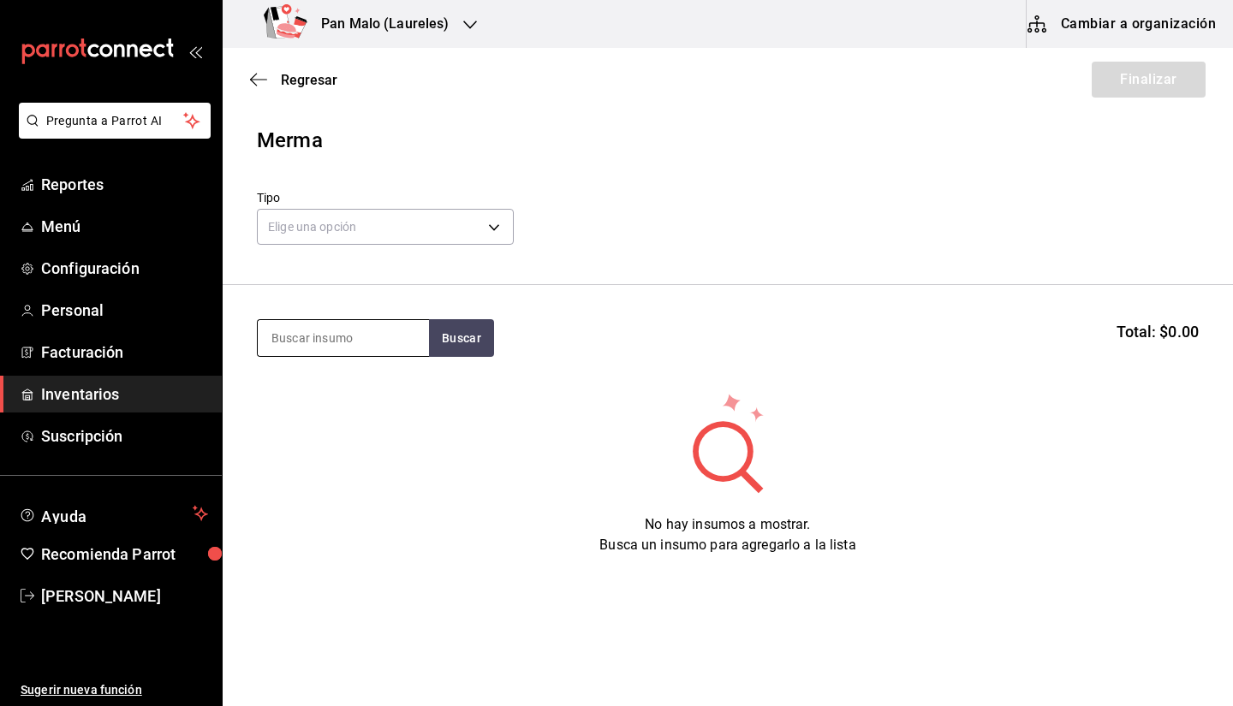
click at [294, 342] on input at bounding box center [343, 338] width 171 height 36
type input "tarta"
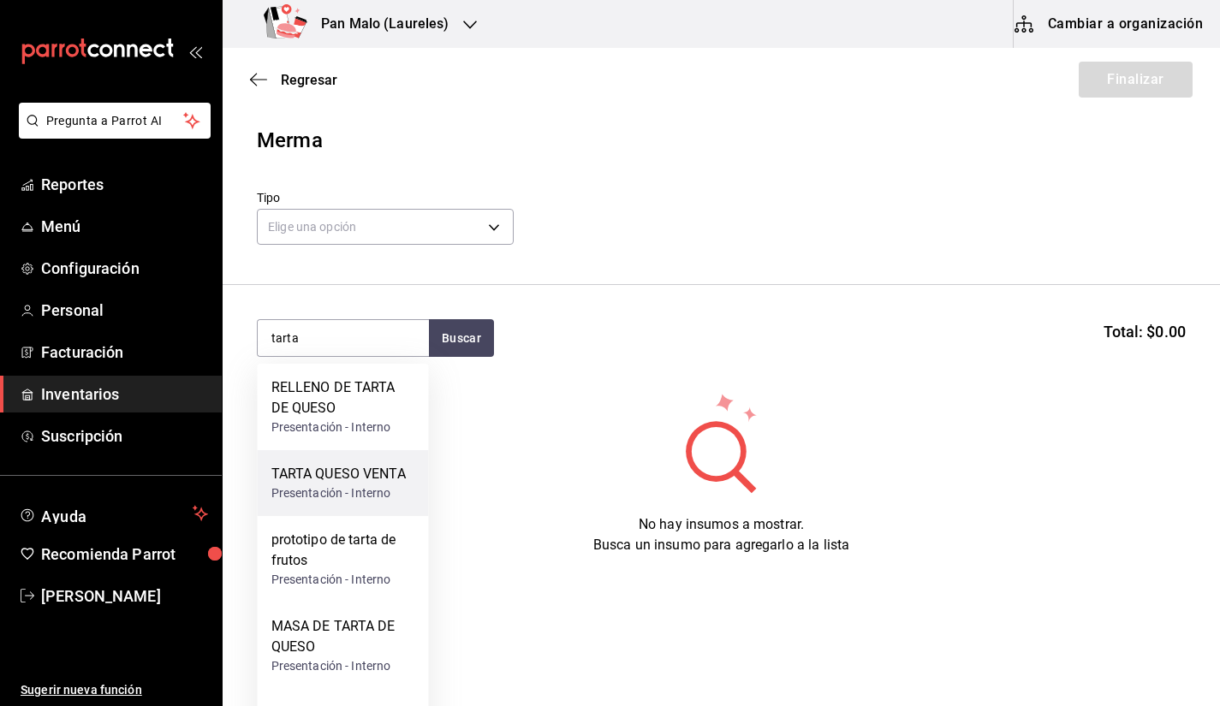
click at [372, 484] on div "TARTA QUESO VENTA" at bounding box center [338, 474] width 134 height 21
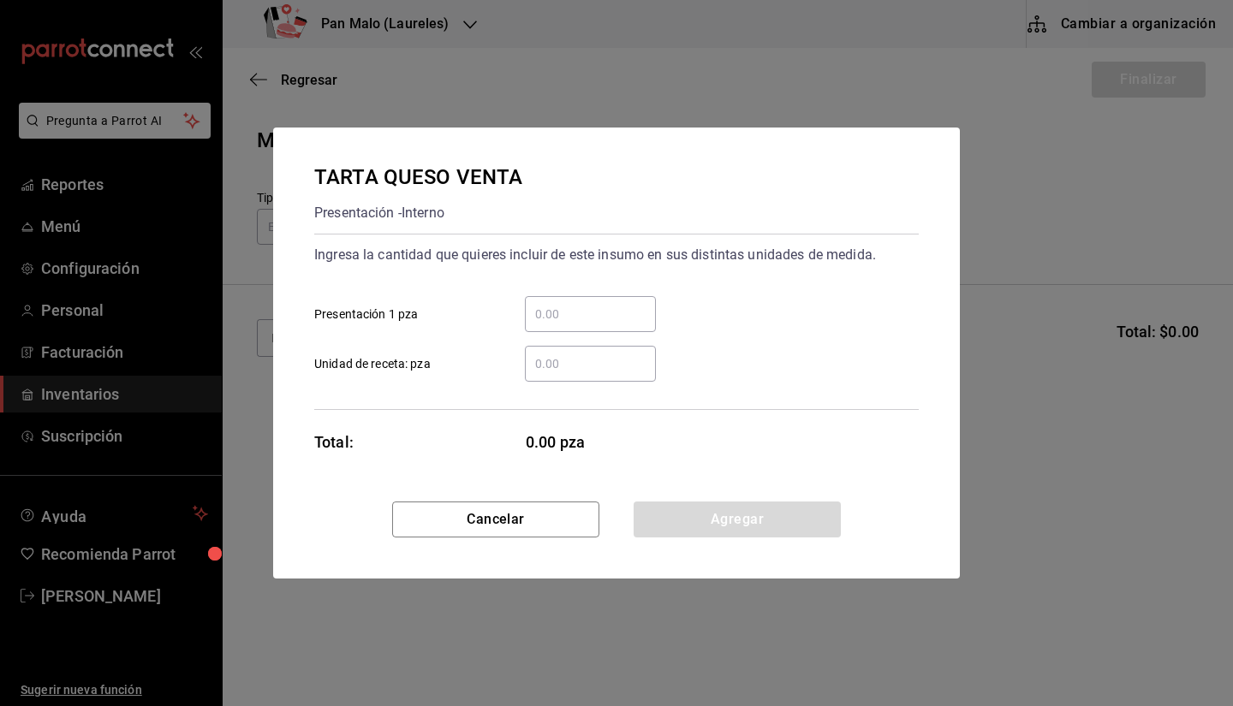
click at [553, 305] on input "​ Presentación 1 pza" at bounding box center [590, 314] width 131 height 21
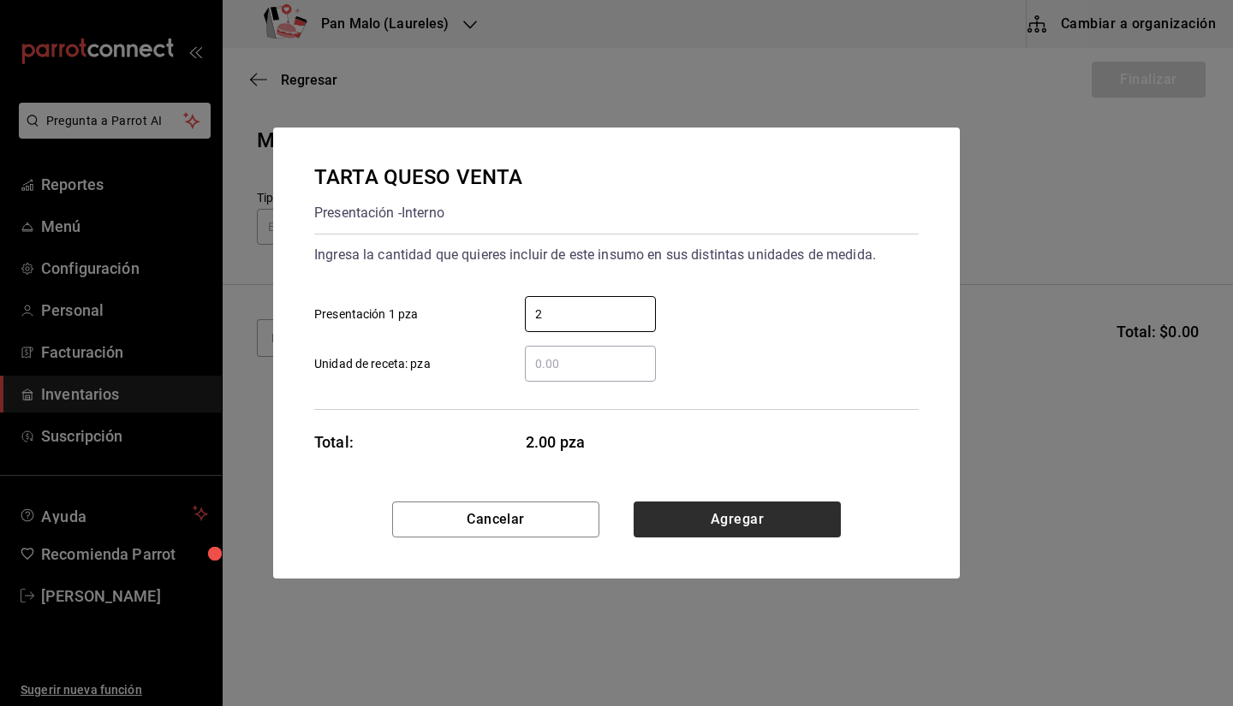
type input "2"
click at [769, 528] on button "Agregar" at bounding box center [736, 520] width 207 height 36
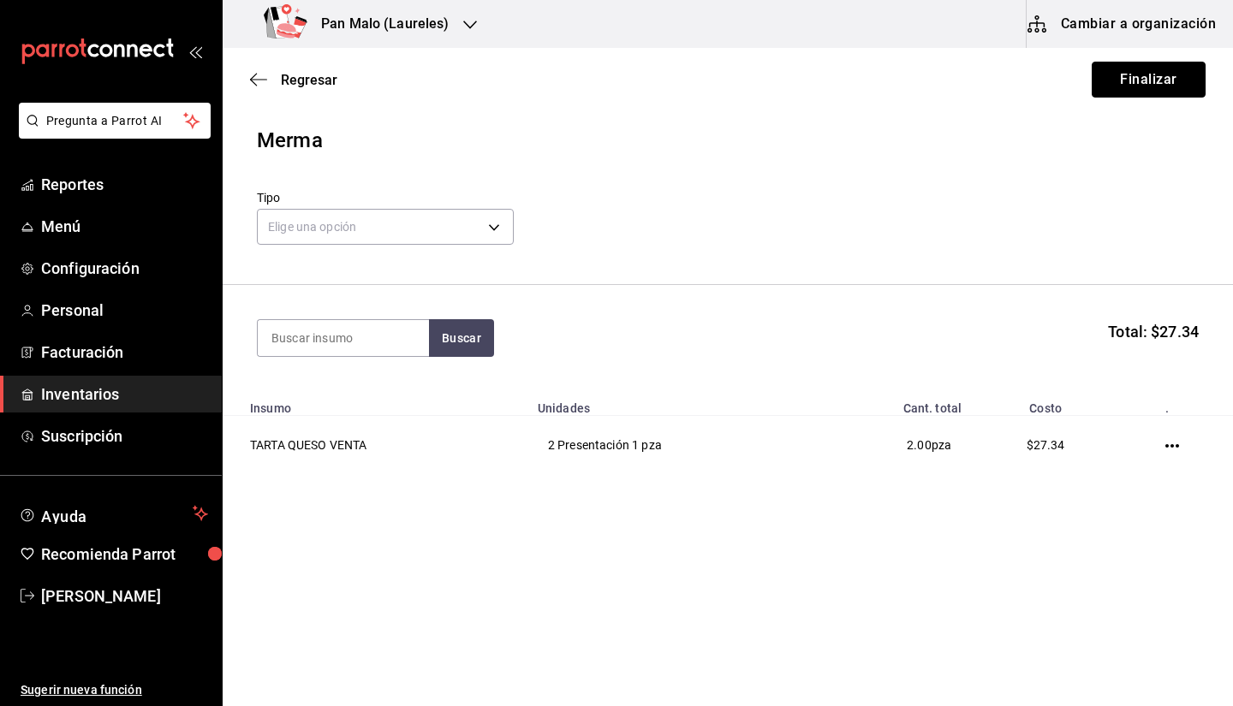
drag, startPoint x: 1132, startPoint y: 81, endPoint x: 1024, endPoint y: 193, distance: 156.2
click at [1024, 193] on main "Regresar Finalizar Merma Tipo Elige una opción default Buscar Total: $27.34 Ins…" at bounding box center [728, 288] width 1010 height 481
drag, startPoint x: 1132, startPoint y: 74, endPoint x: 1137, endPoint y: 81, distance: 8.8
click at [1137, 81] on button "Finalizar" at bounding box center [1148, 80] width 114 height 36
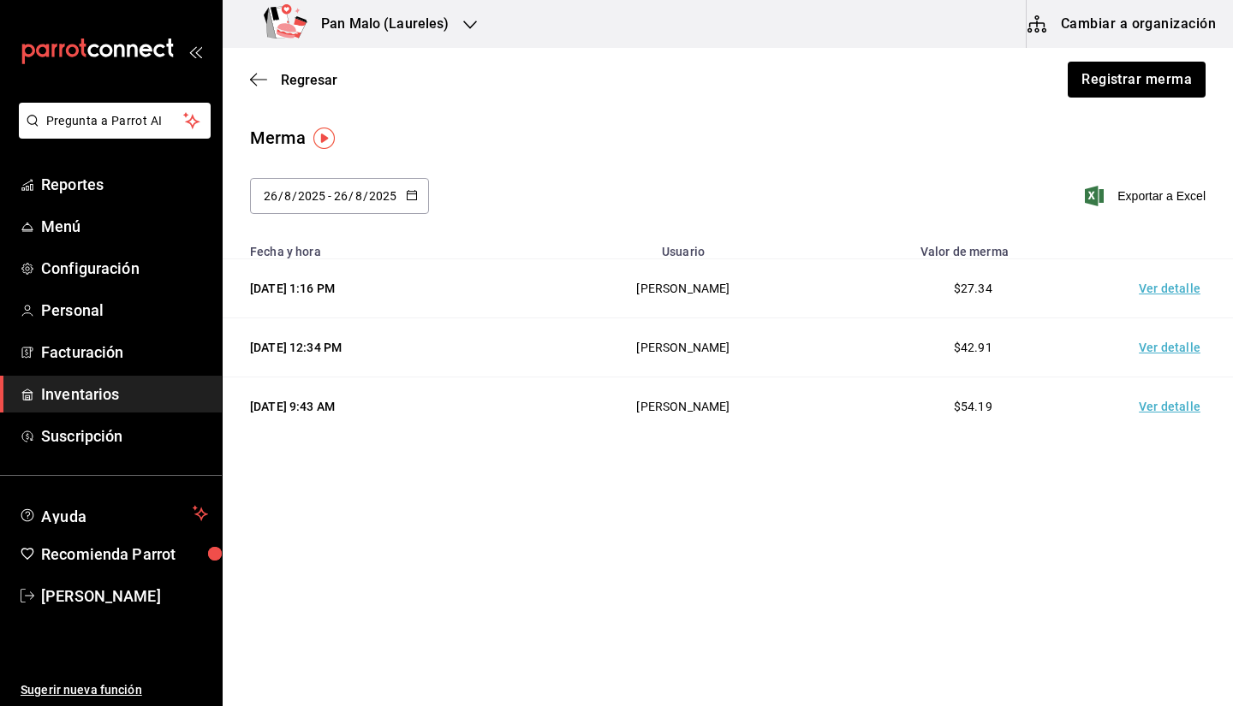
click at [937, 122] on main "Regresar Registrar merma Merma 2025-08-26 26 / 8 / 2025 - 2025-08-26 26 / 8 / 2…" at bounding box center [728, 269] width 1010 height 443
click at [665, 122] on main "Regresar Registrar merma Merma 2025-08-26 26 / 8 / 2025 - 2025-08-26 26 / 8 / 2…" at bounding box center [728, 269] width 1010 height 443
click at [516, 104] on div "Regresar Registrar merma" at bounding box center [728, 79] width 1010 height 63
click at [294, 80] on span "Regresar" at bounding box center [309, 80] width 56 height 16
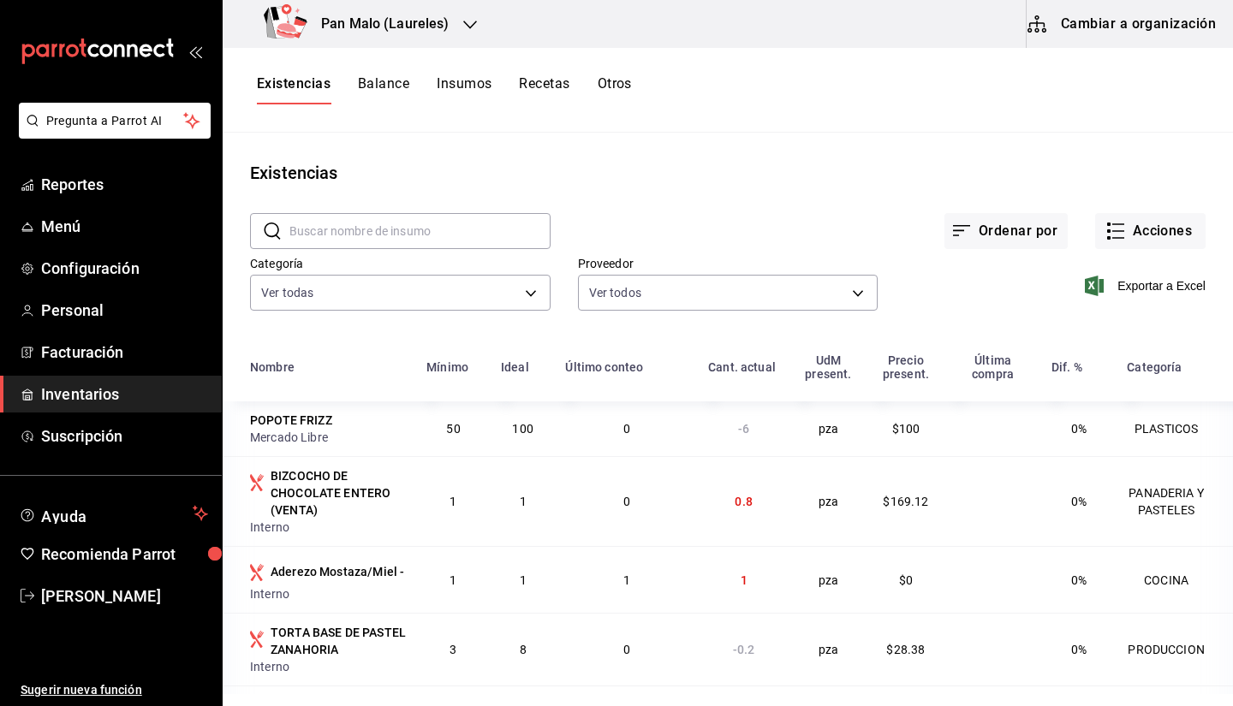
click at [1167, 45] on button "Cambiar a organización" at bounding box center [1122, 24] width 193 height 48
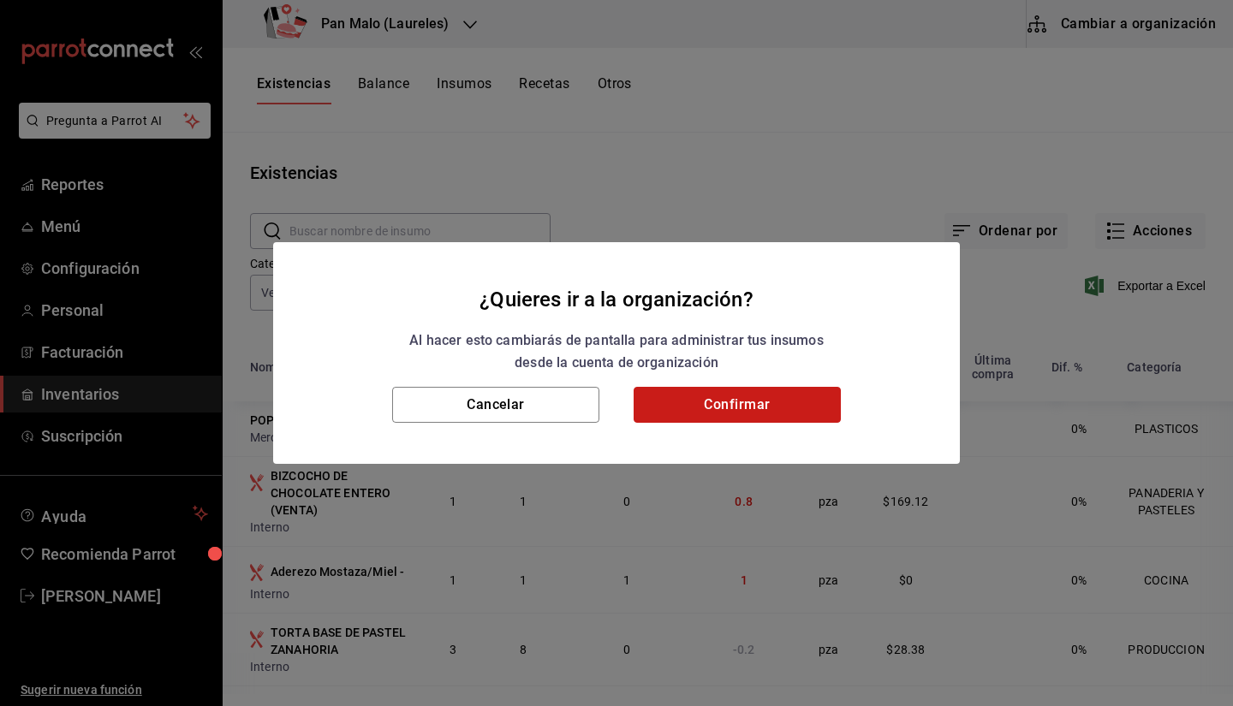
click at [735, 407] on button "Confirmar" at bounding box center [736, 405] width 207 height 36
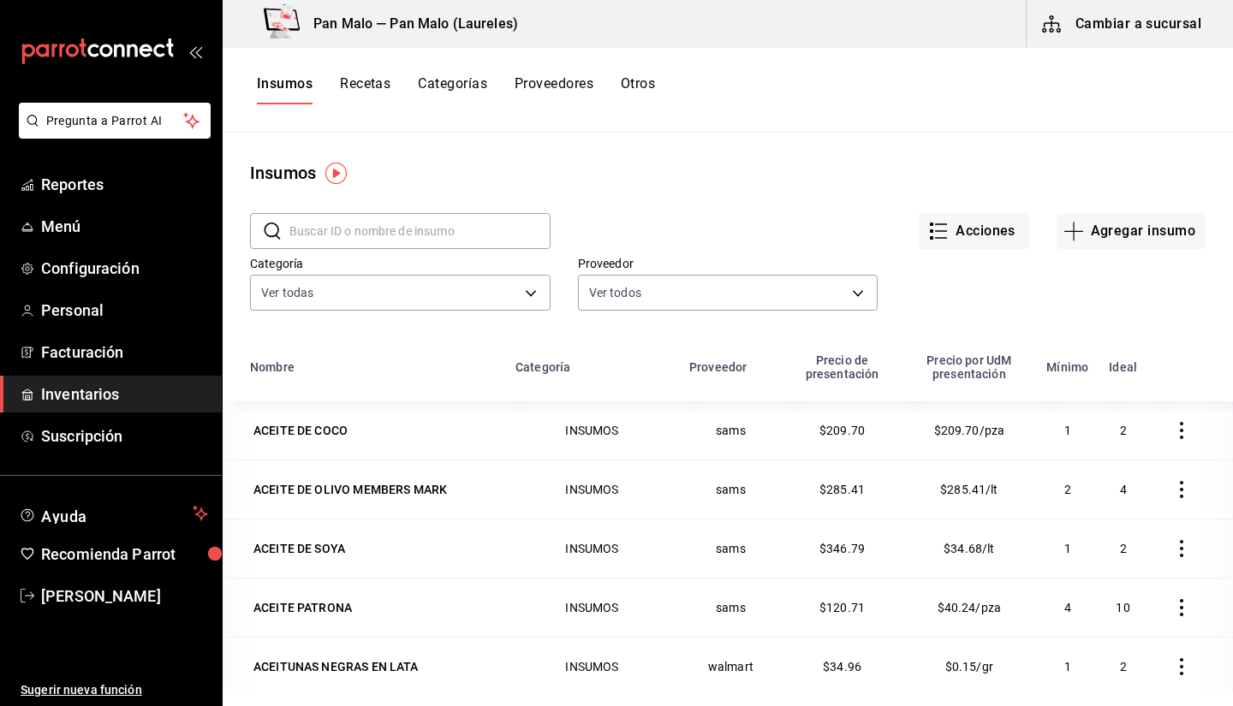
click at [379, 85] on button "Recetas" at bounding box center [365, 89] width 50 height 29
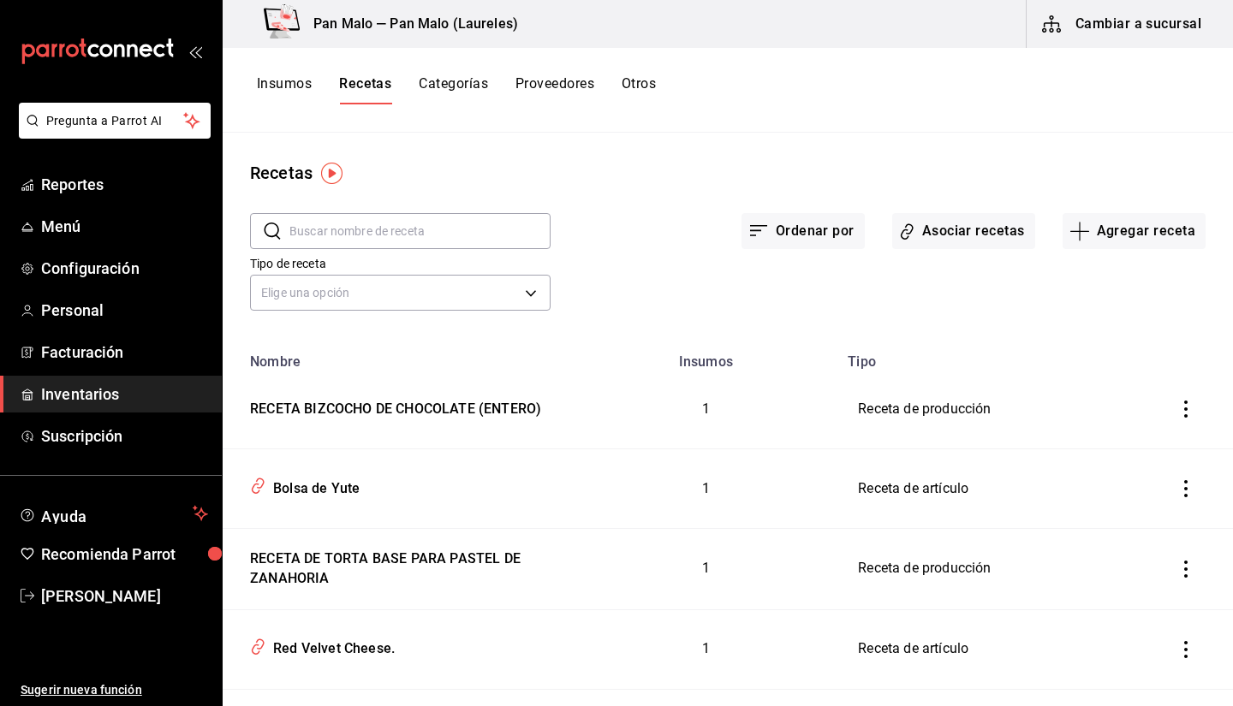
click at [453, 225] on input "text" at bounding box center [419, 231] width 261 height 34
click at [403, 235] on input "text" at bounding box center [419, 231] width 261 height 34
click at [967, 237] on button "Asociar recetas" at bounding box center [963, 231] width 143 height 36
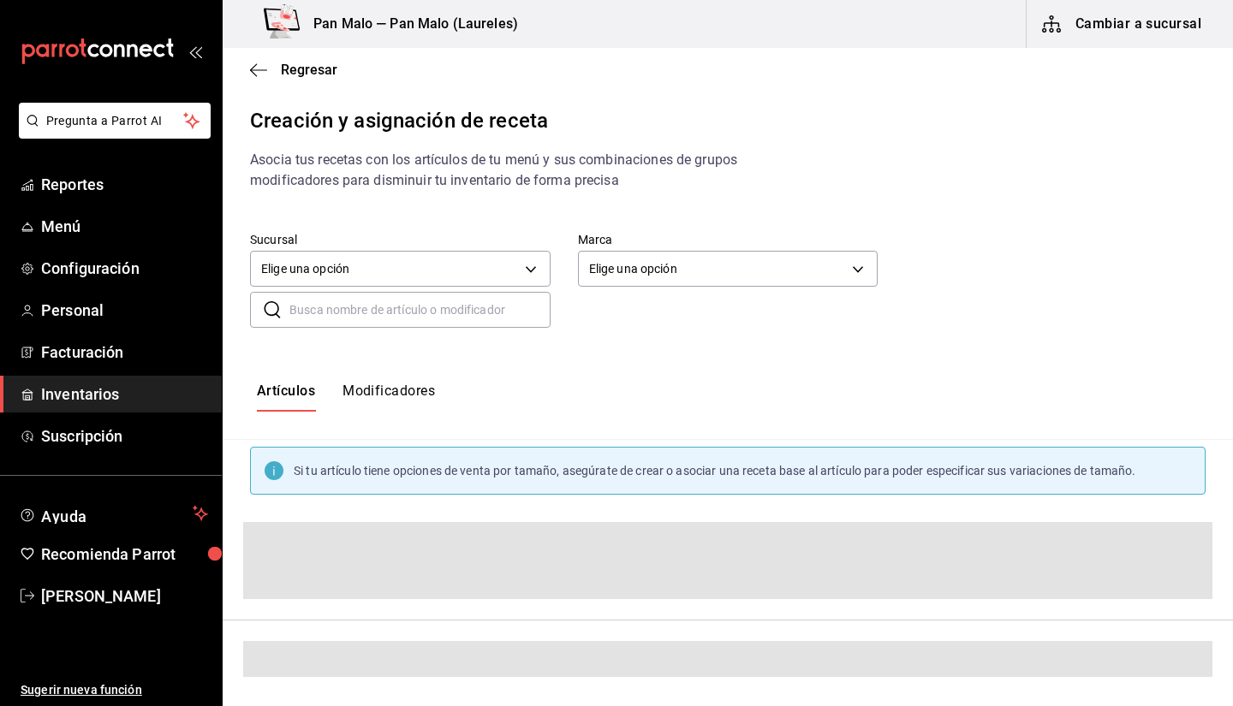
click at [431, 300] on input "text" at bounding box center [419, 310] width 261 height 34
click at [401, 318] on input "text" at bounding box center [419, 310] width 261 height 34
type input "p"
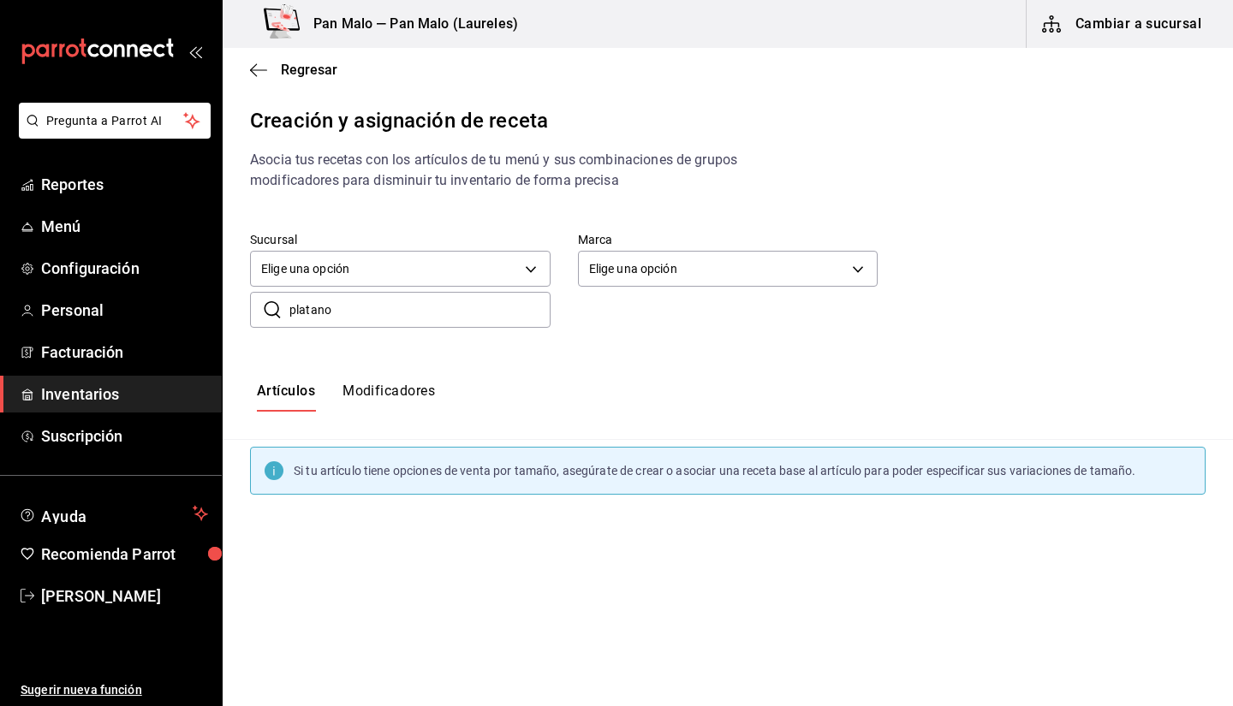
type input "platano"
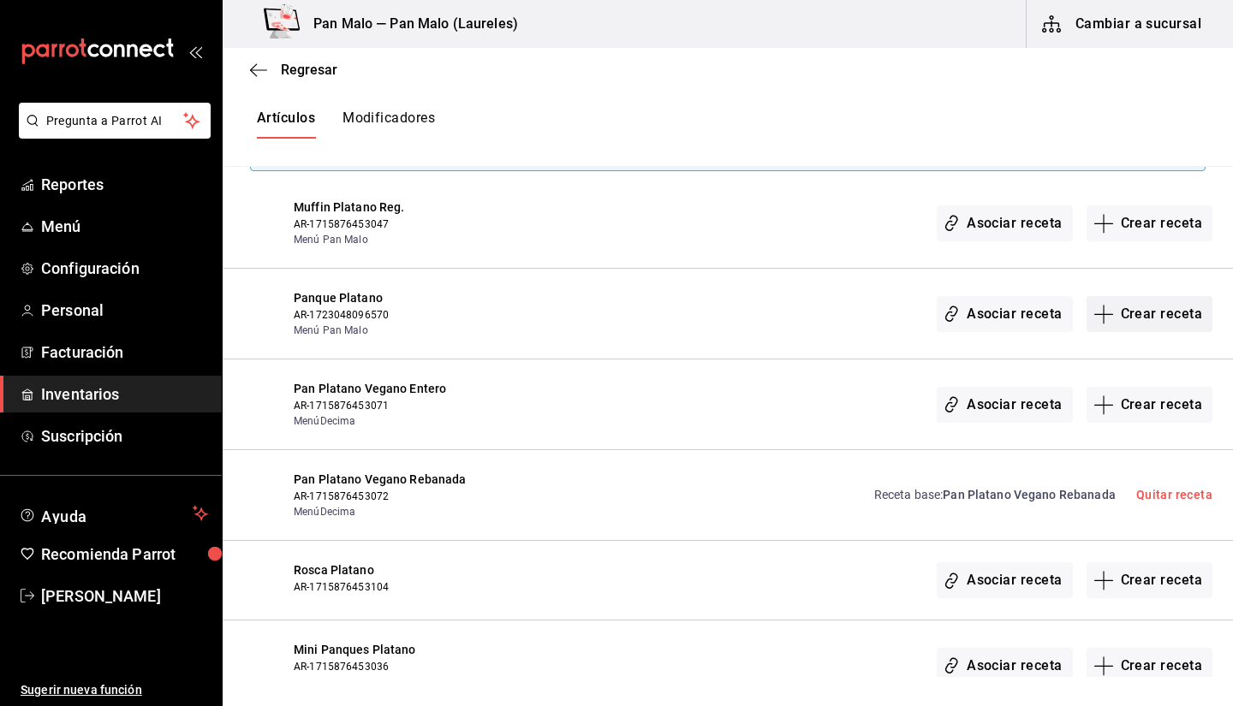
scroll to position [321, 0]
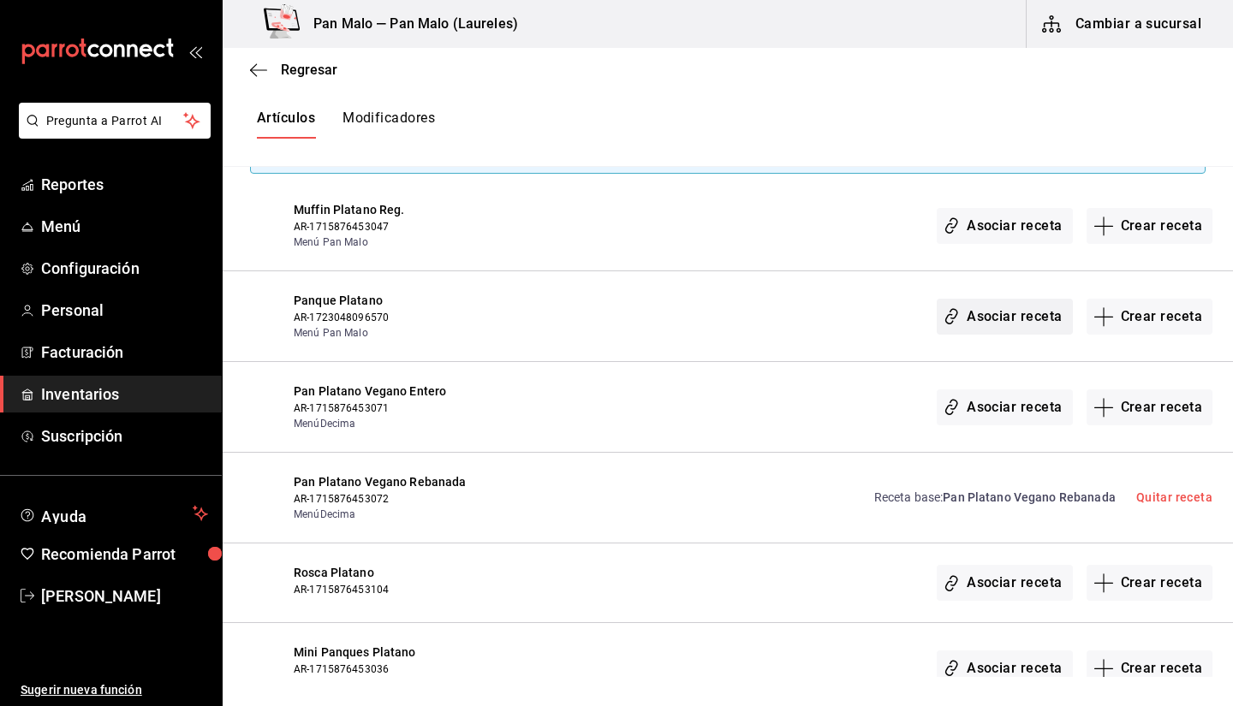
click at [1019, 316] on button "Asociar receta" at bounding box center [1003, 317] width 135 height 36
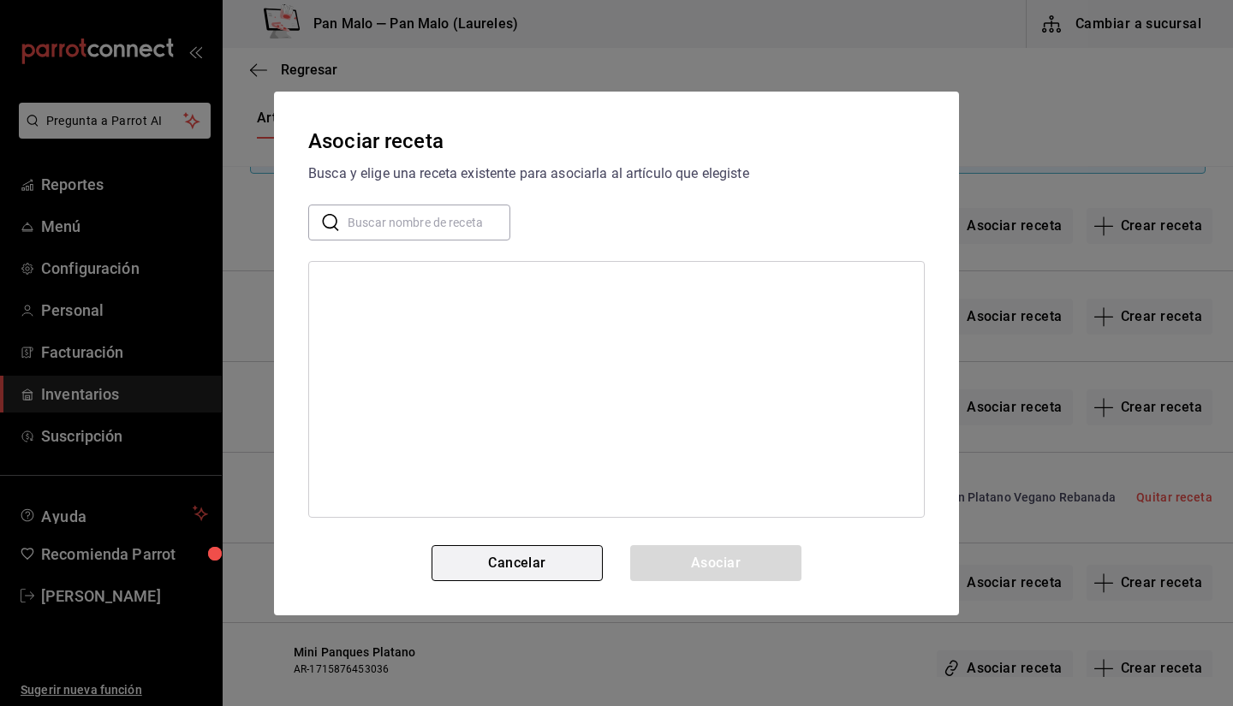
click at [488, 573] on button "Cancelar" at bounding box center [516, 563] width 171 height 36
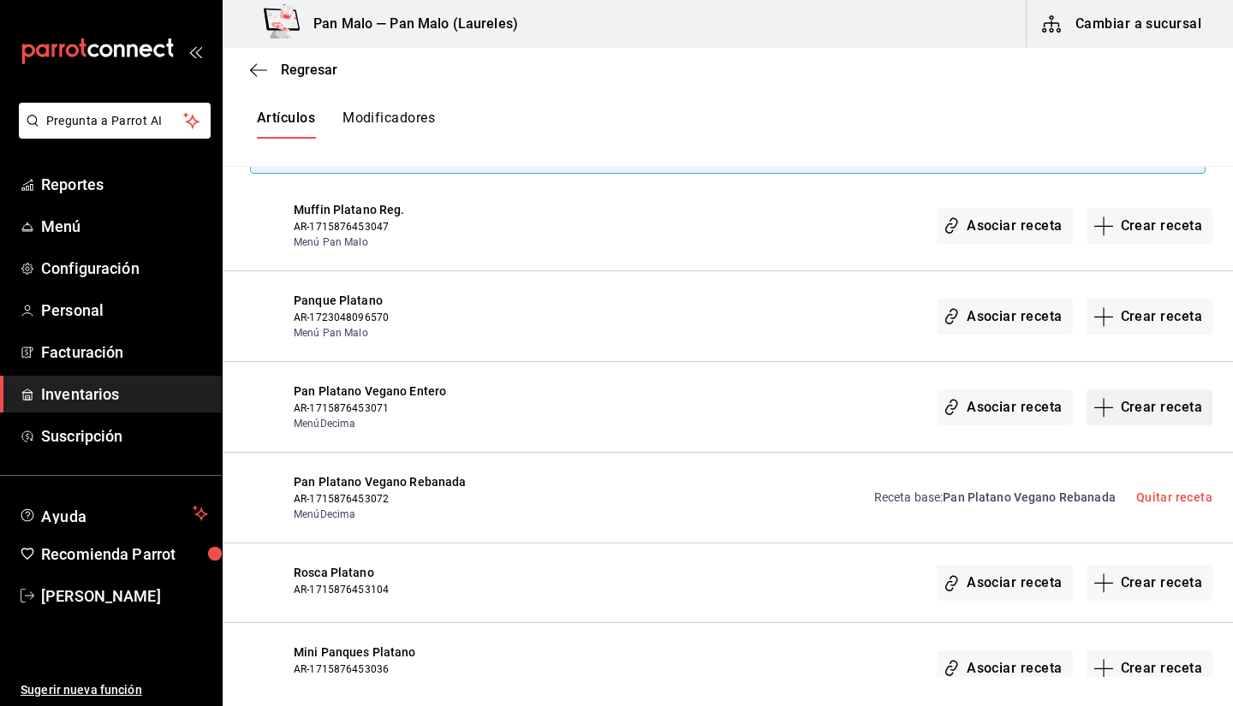
click at [1162, 406] on button "Crear receta" at bounding box center [1149, 407] width 127 height 36
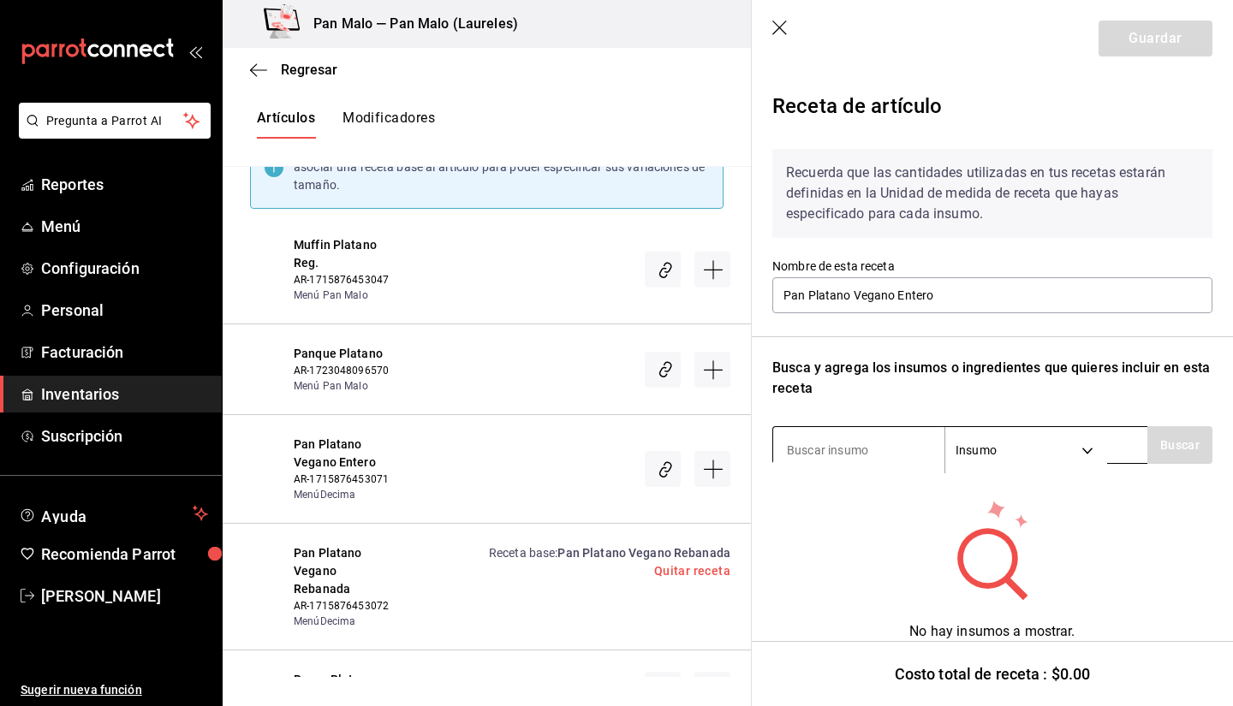
click at [855, 449] on input at bounding box center [858, 450] width 171 height 36
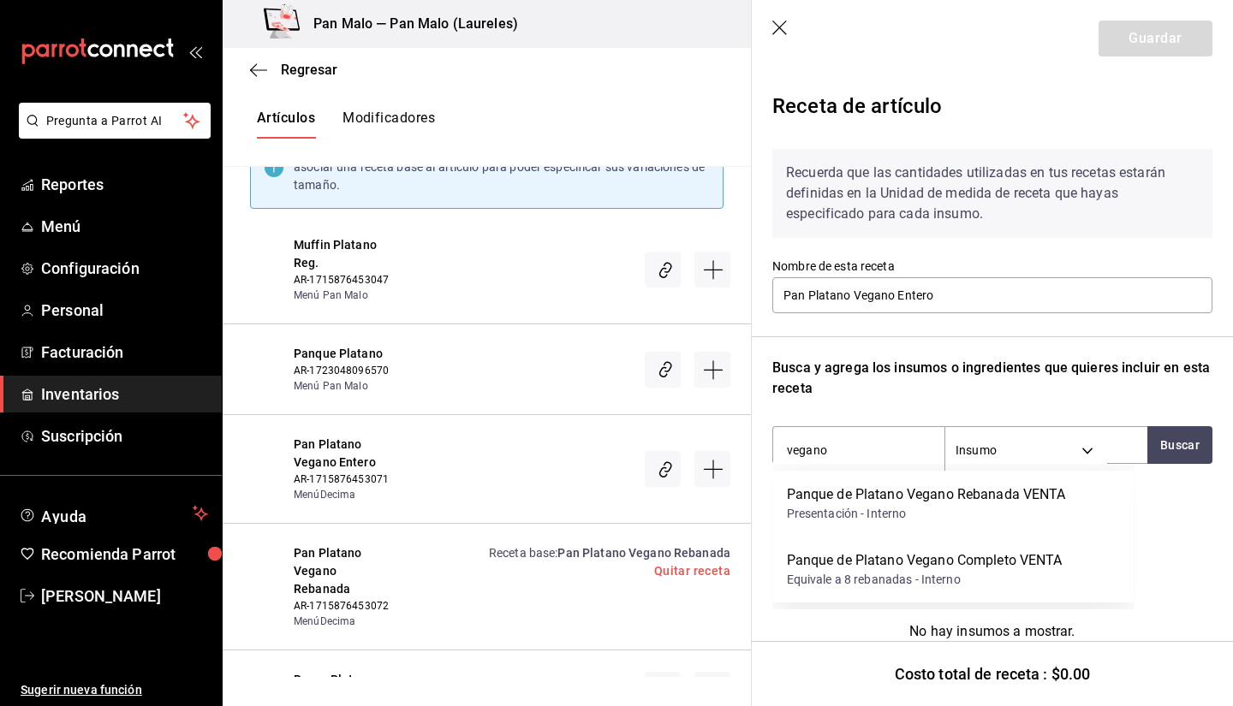
type input "vegano"
click at [892, 402] on div "Recuerda que las cantidades utilizadas en tus recetas estarán definidas en la U…" at bounding box center [992, 398] width 440 height 527
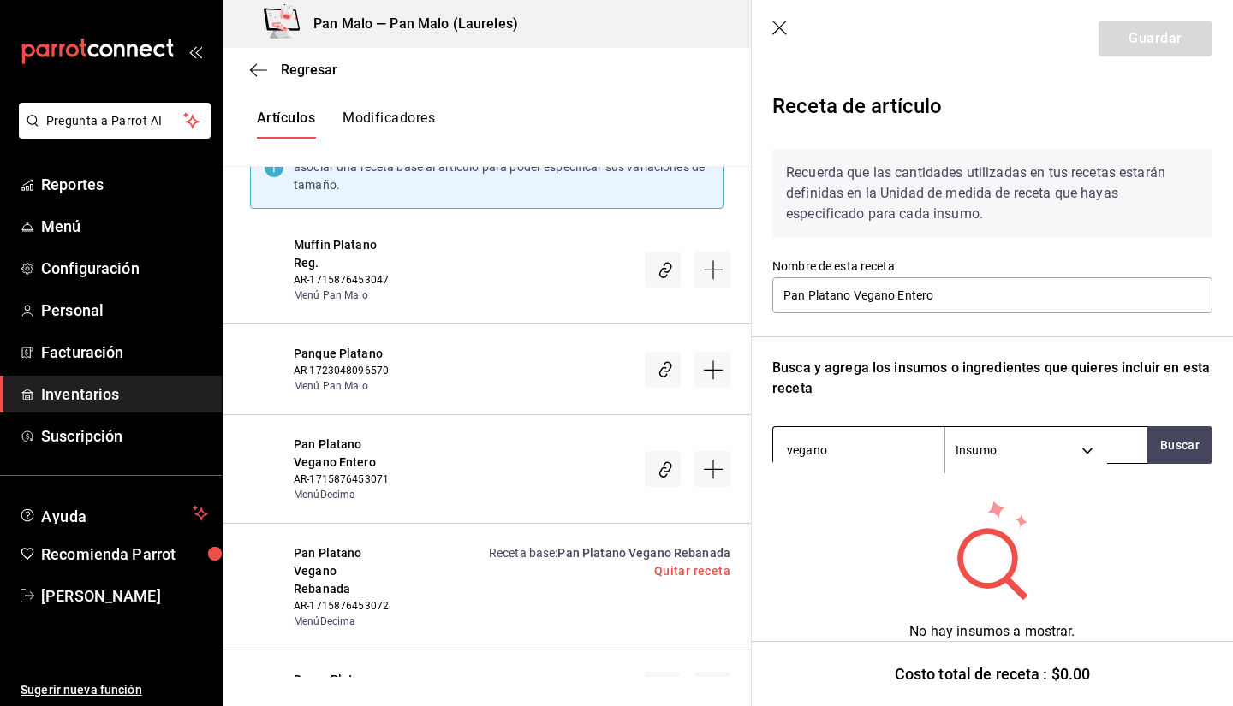
click at [873, 445] on input "vegano" at bounding box center [858, 450] width 171 height 36
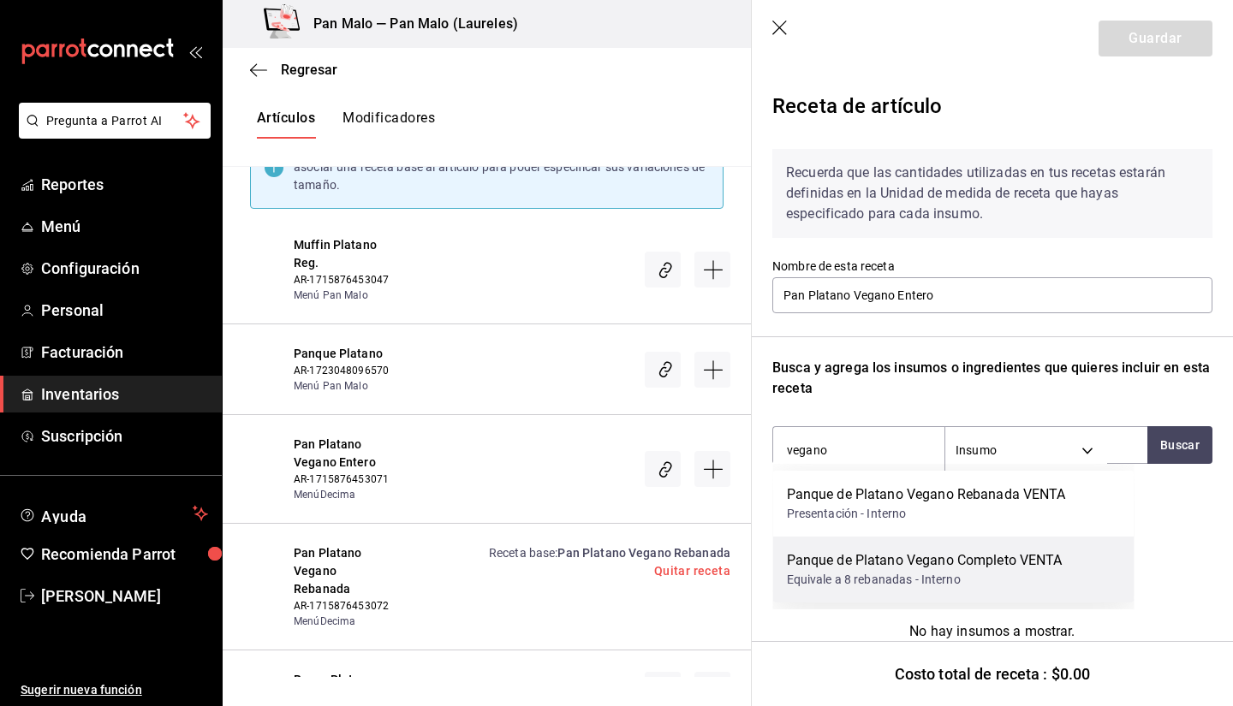
click at [912, 571] on div "Equivale a 8 rebanadas - Interno" at bounding box center [925, 580] width 276 height 18
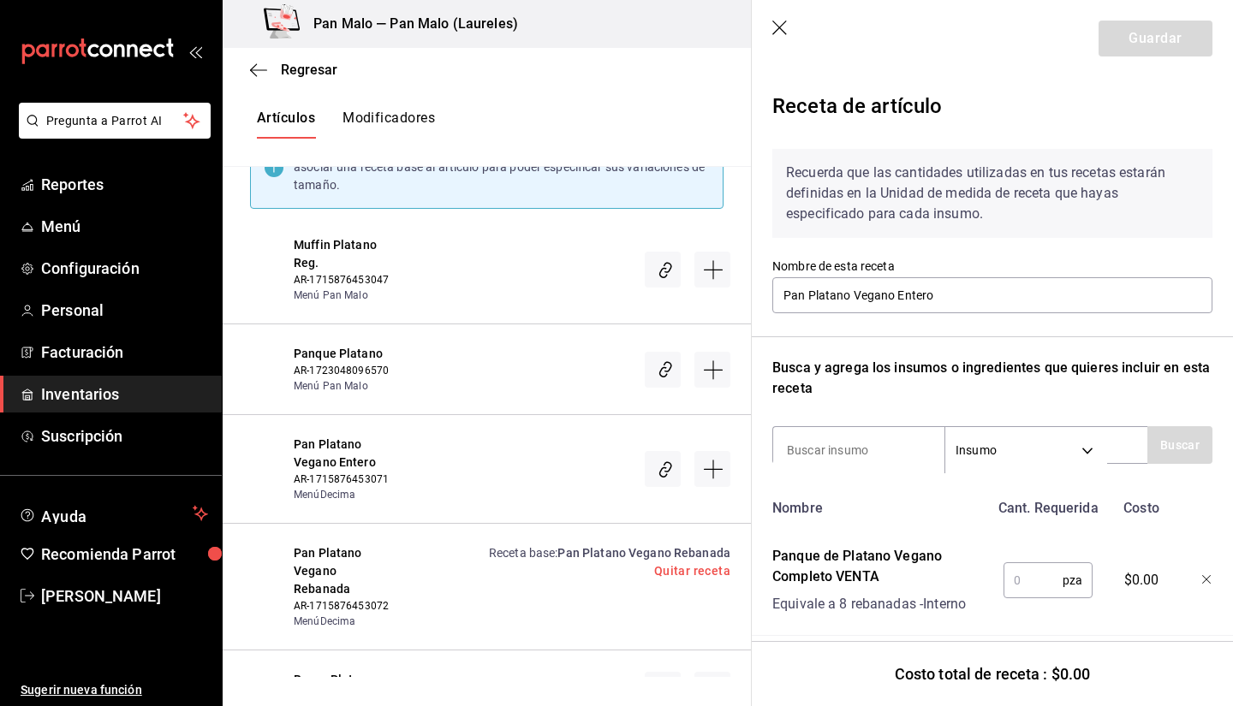
click at [1013, 585] on input "text" at bounding box center [1032, 580] width 59 height 34
type input "1"
click at [1126, 48] on button "Guardar" at bounding box center [1155, 39] width 114 height 36
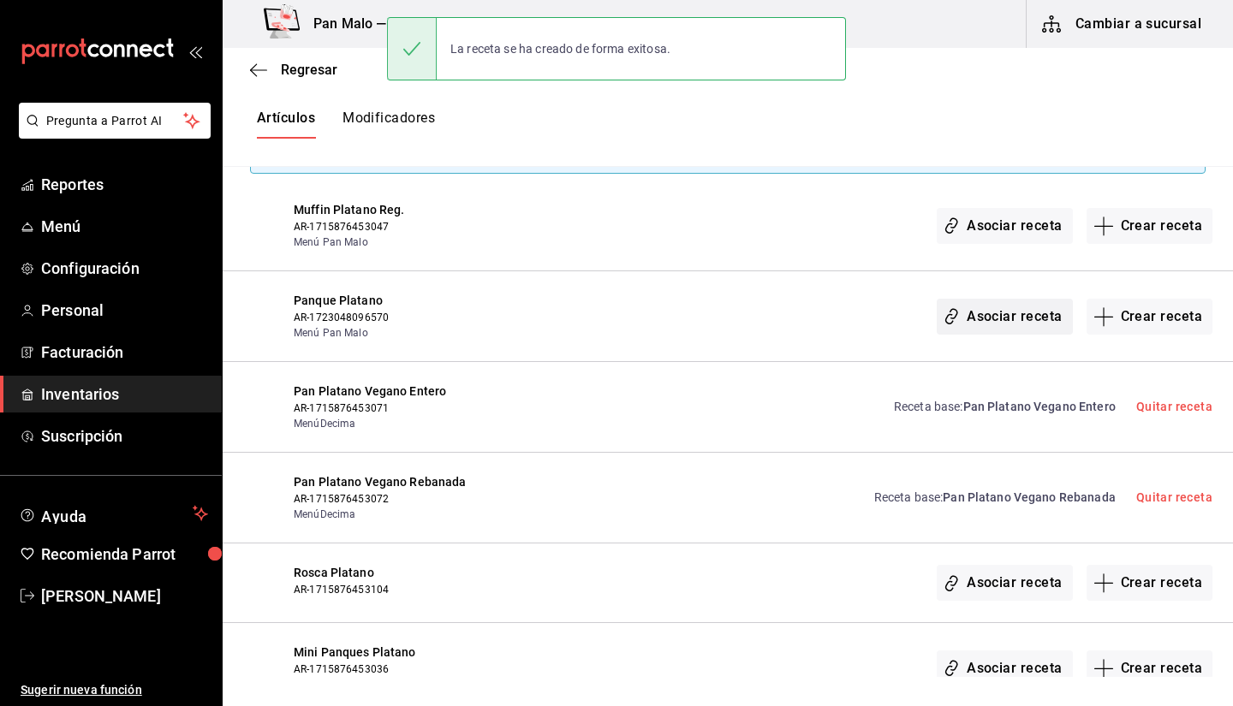
click at [1016, 323] on button "Asociar receta" at bounding box center [1003, 317] width 135 height 36
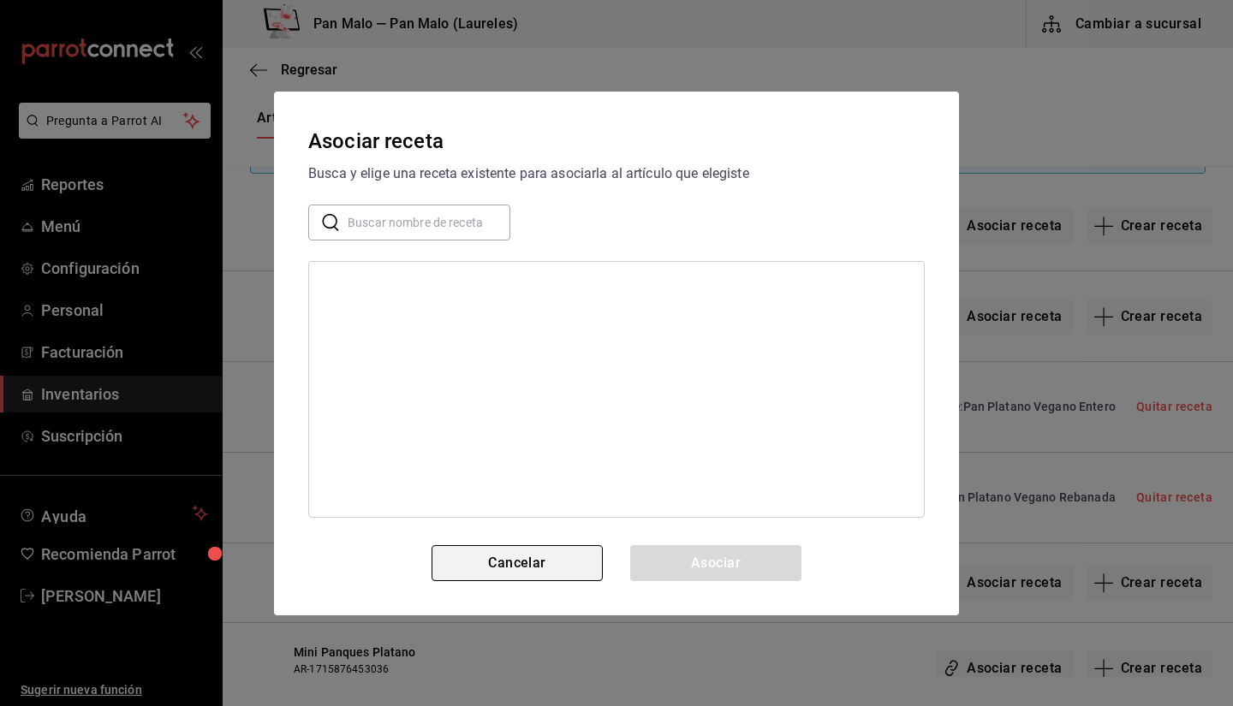
click at [544, 549] on button "Cancelar" at bounding box center [516, 563] width 171 height 36
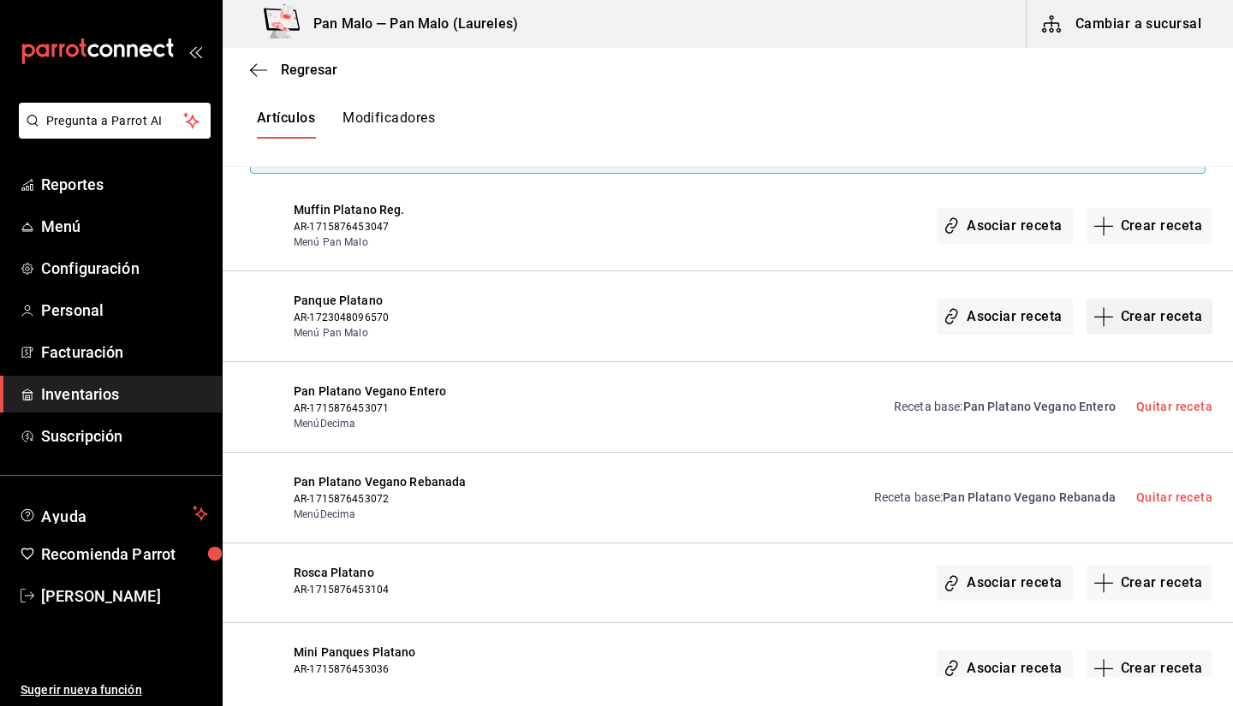
click at [1132, 324] on button "Crear receta" at bounding box center [1149, 317] width 127 height 36
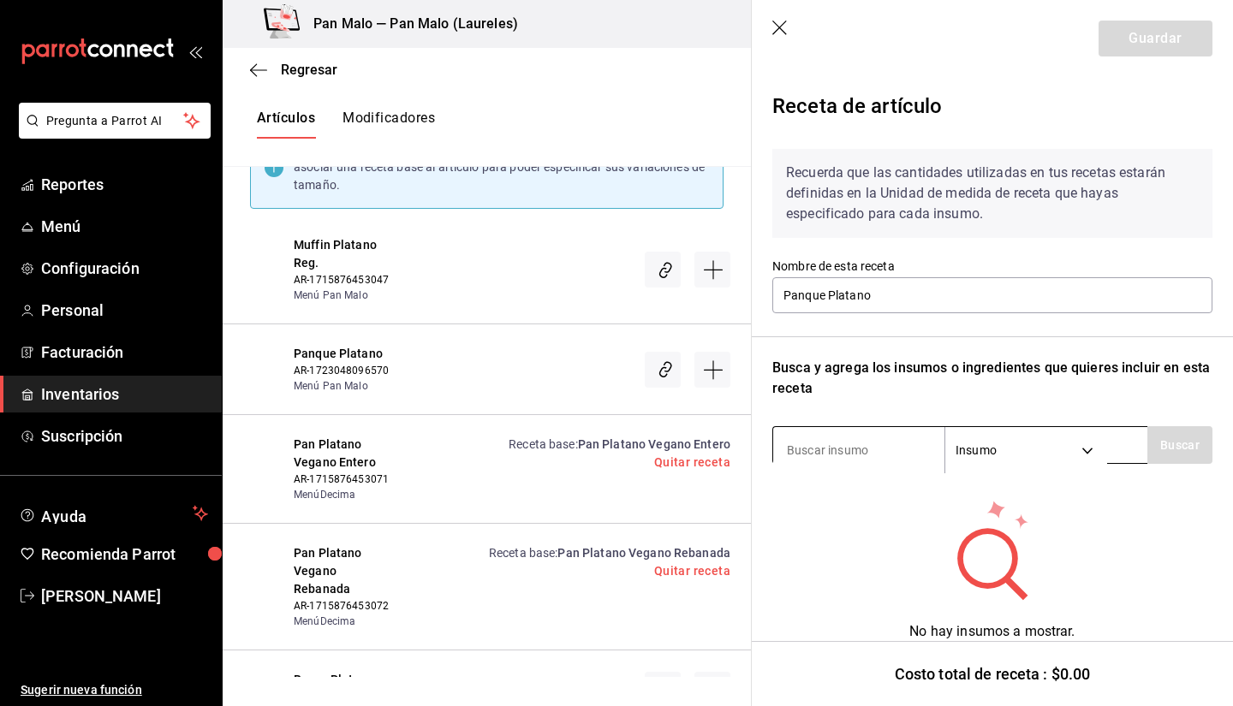
click at [829, 460] on input at bounding box center [858, 450] width 171 height 36
type input "platano"
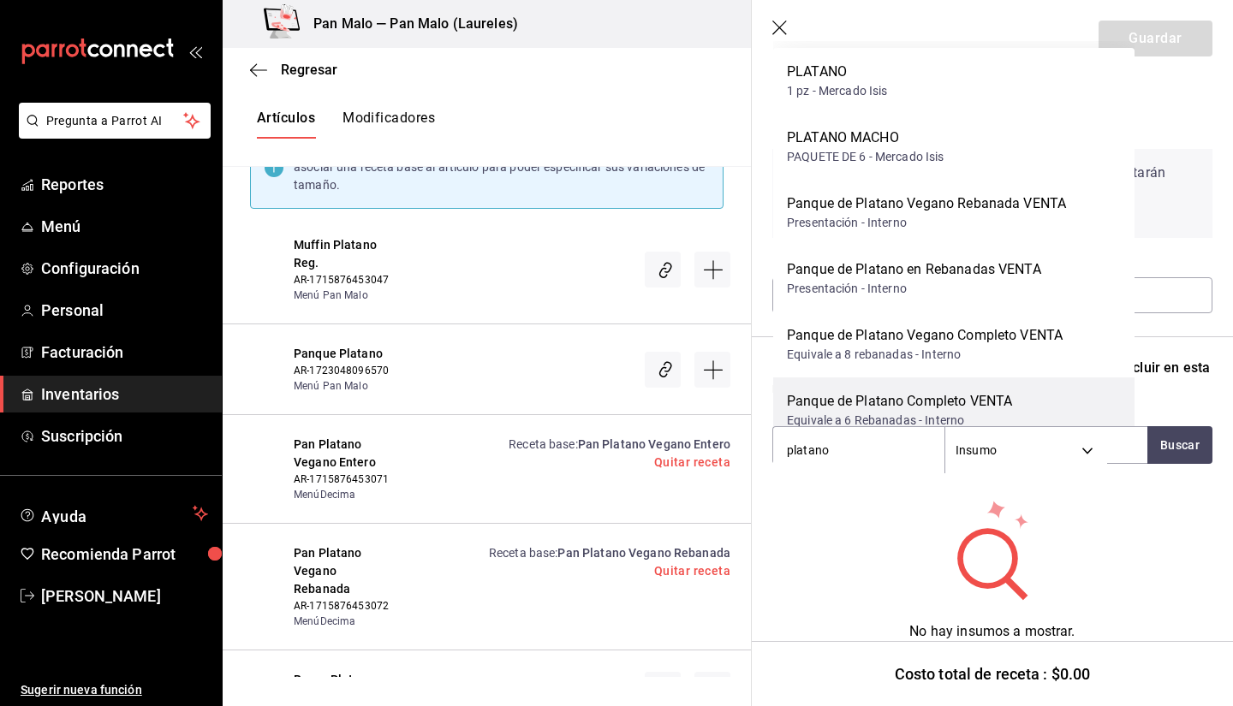
click at [1031, 397] on div "Panque de Platano Completo VENTA Equivale a 6 Rebanadas - Interno" at bounding box center [953, 410] width 361 height 66
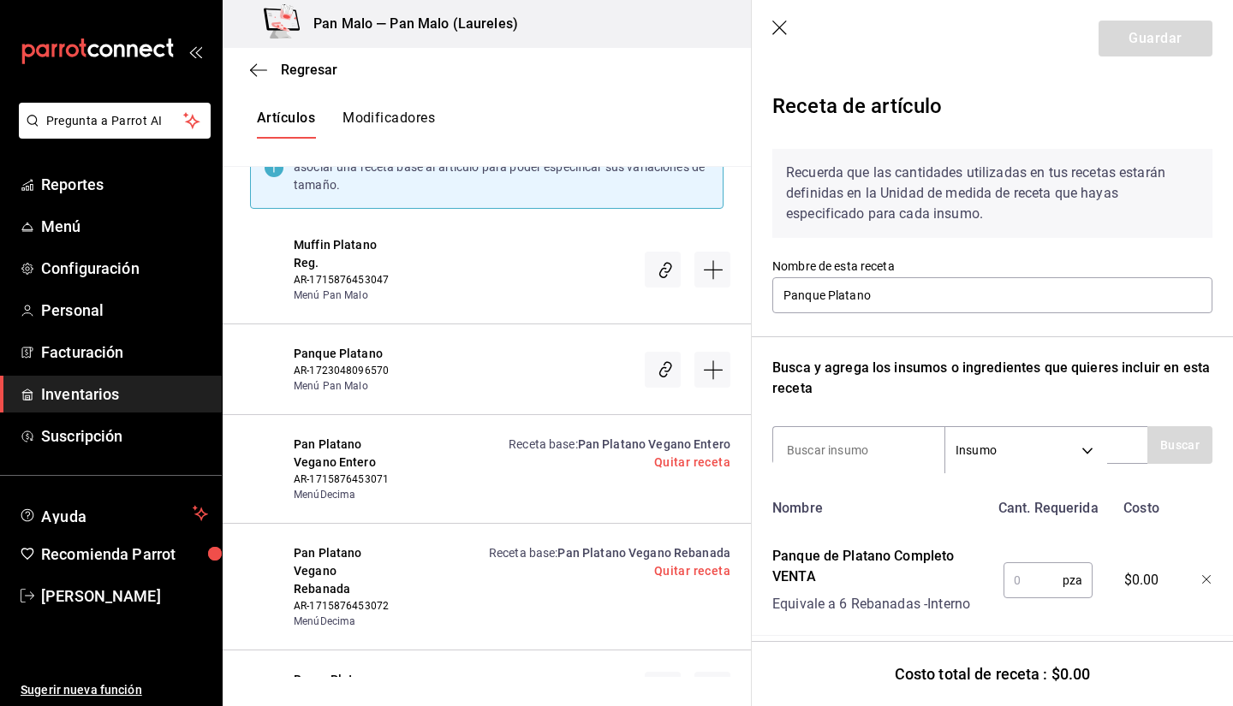
click at [1026, 567] on input "text" at bounding box center [1032, 580] width 59 height 34
type input "1"
click at [1126, 39] on button "Guardar" at bounding box center [1155, 39] width 114 height 36
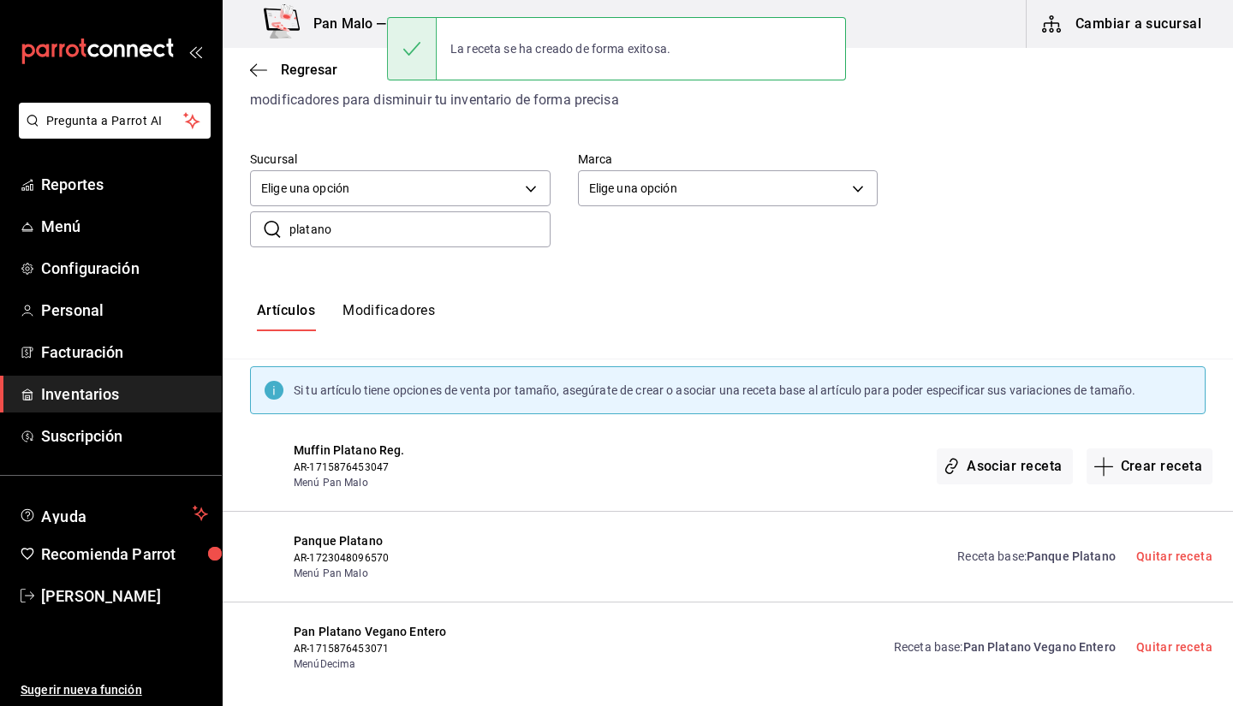
scroll to position [68, 0]
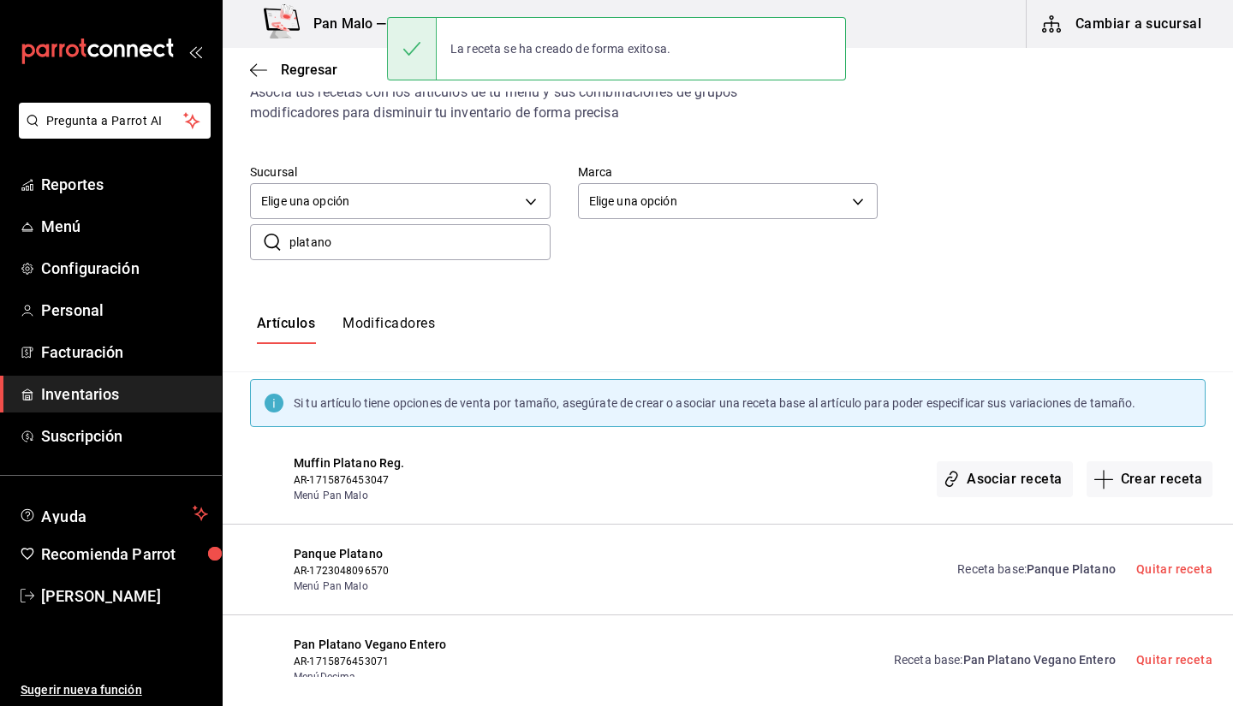
click at [481, 248] on input "platano" at bounding box center [419, 242] width 261 height 34
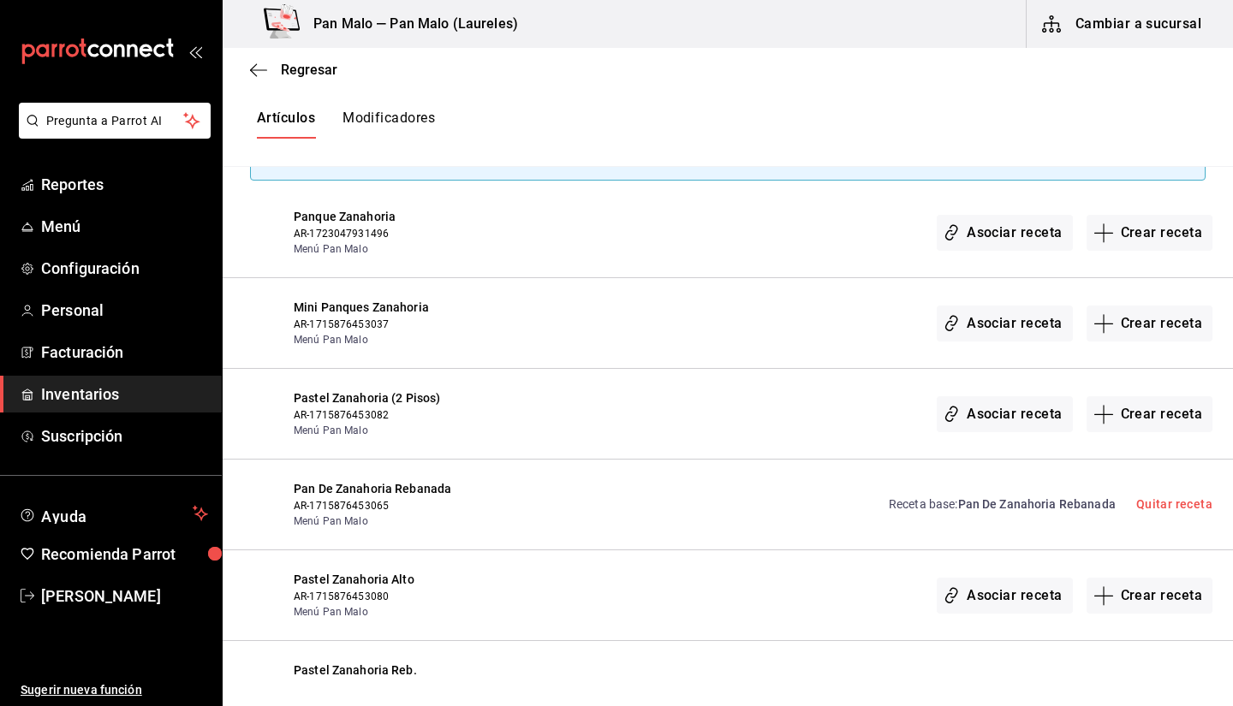
scroll to position [330, 0]
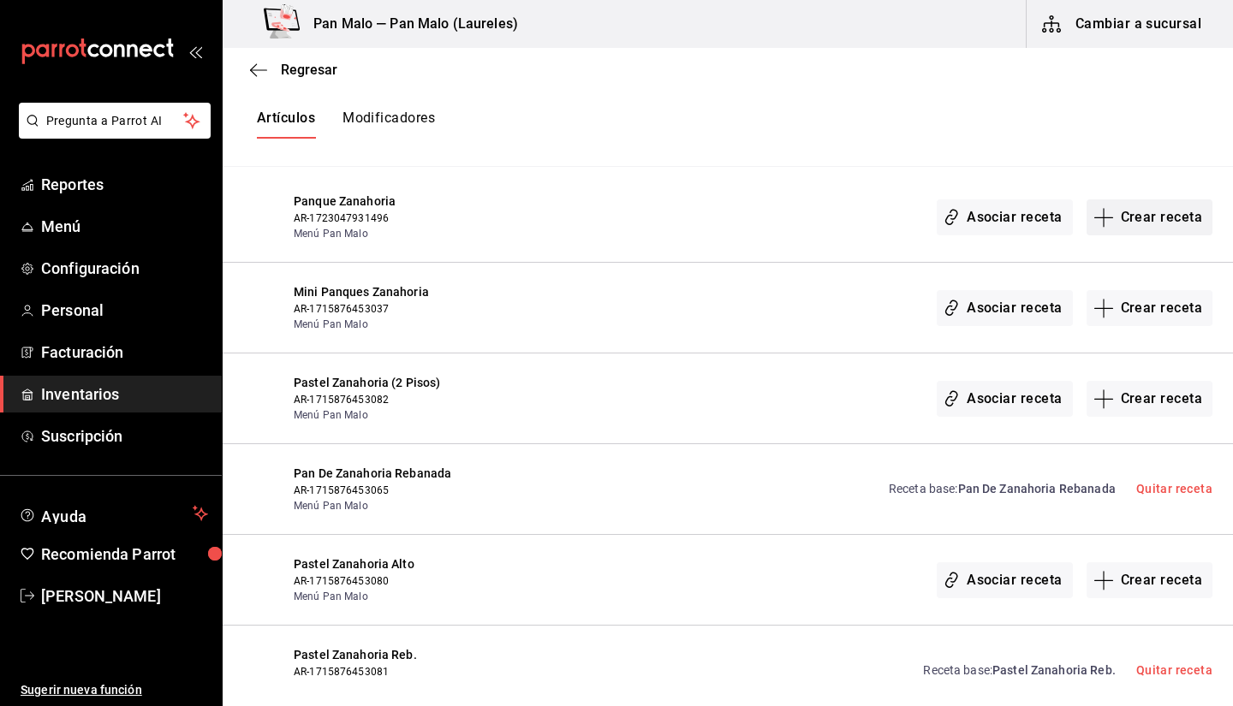
type input "zanah"
click at [1136, 224] on button "Crear receta" at bounding box center [1149, 217] width 127 height 36
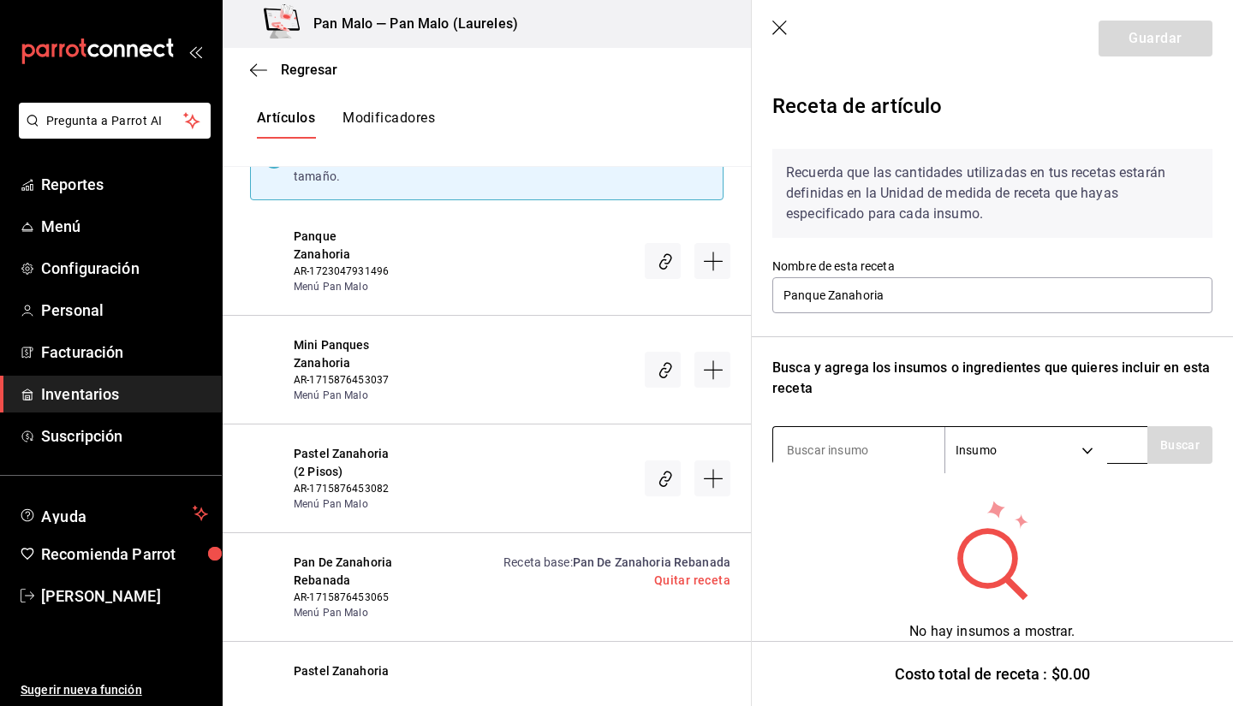
click at [846, 447] on input at bounding box center [858, 450] width 171 height 36
type input "zanahori"
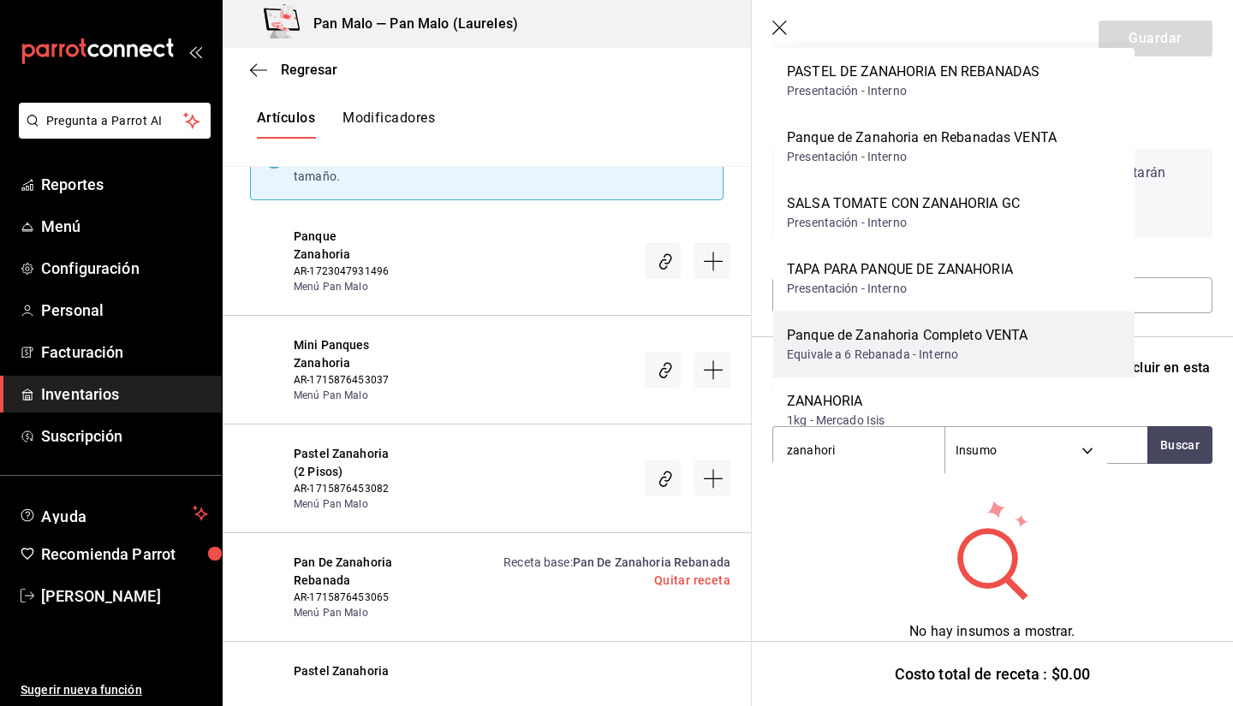
click at [963, 351] on div "Equivale a 6 Rebanada - Interno" at bounding box center [907, 355] width 241 height 18
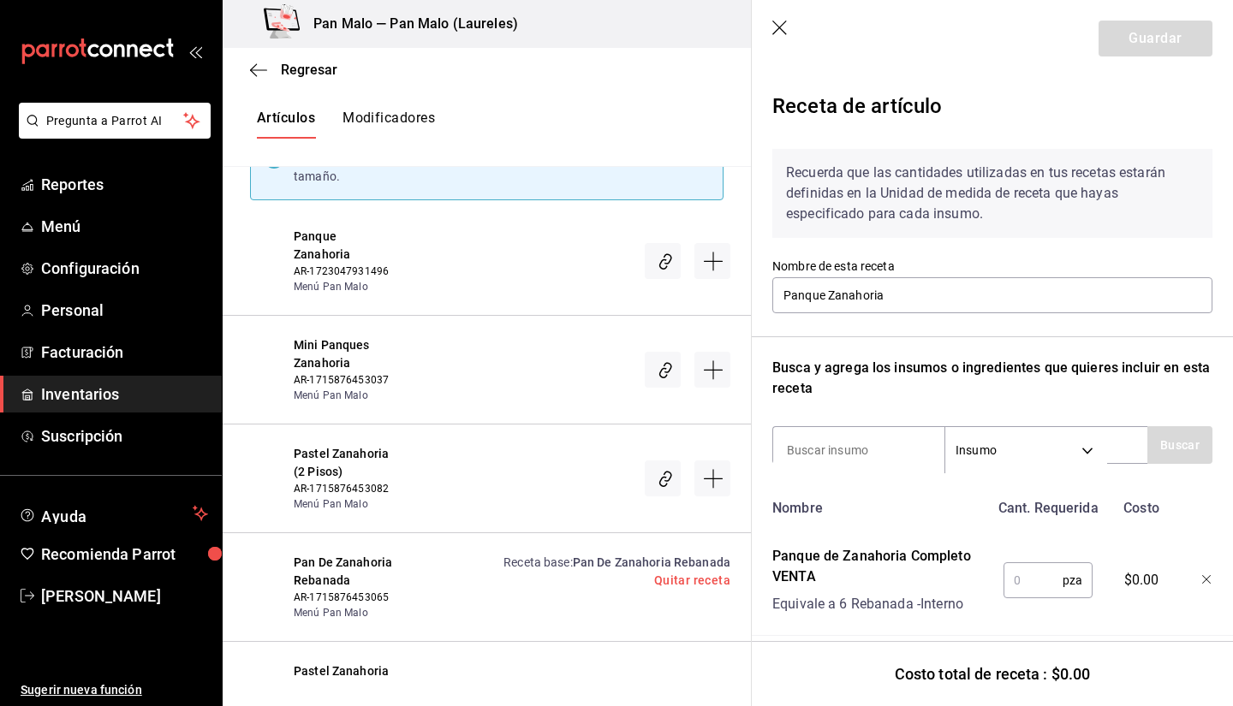
click at [1019, 575] on input "text" at bounding box center [1032, 580] width 59 height 34
type input "1"
click at [1110, 34] on button "Guardar" at bounding box center [1155, 39] width 114 height 36
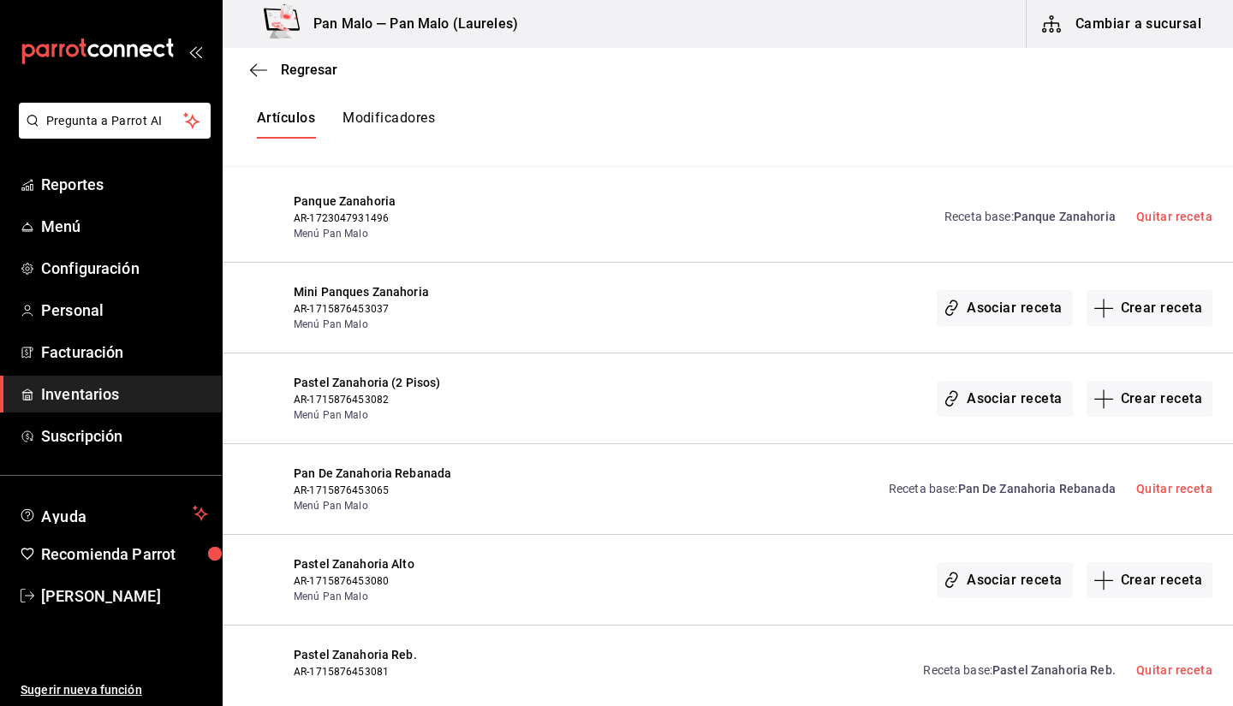
scroll to position [0, 0]
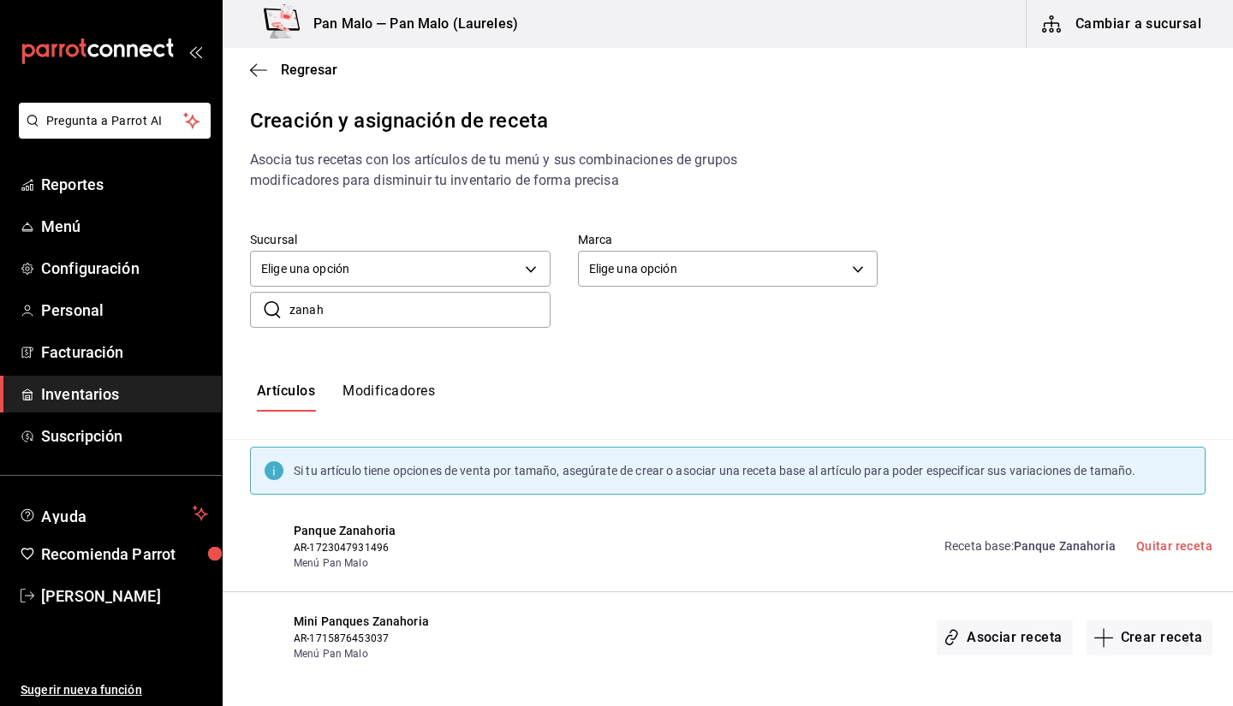
click at [361, 296] on input "zanah" at bounding box center [419, 310] width 261 height 34
type input "naranja"
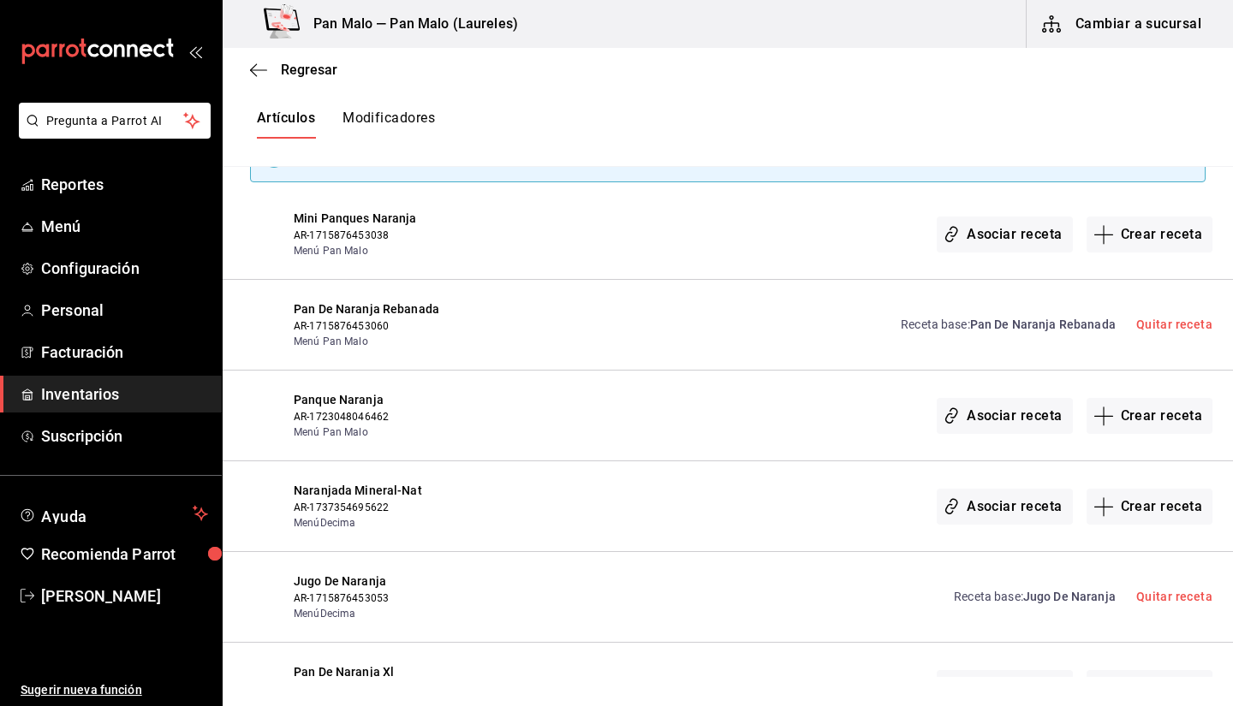
scroll to position [315, 0]
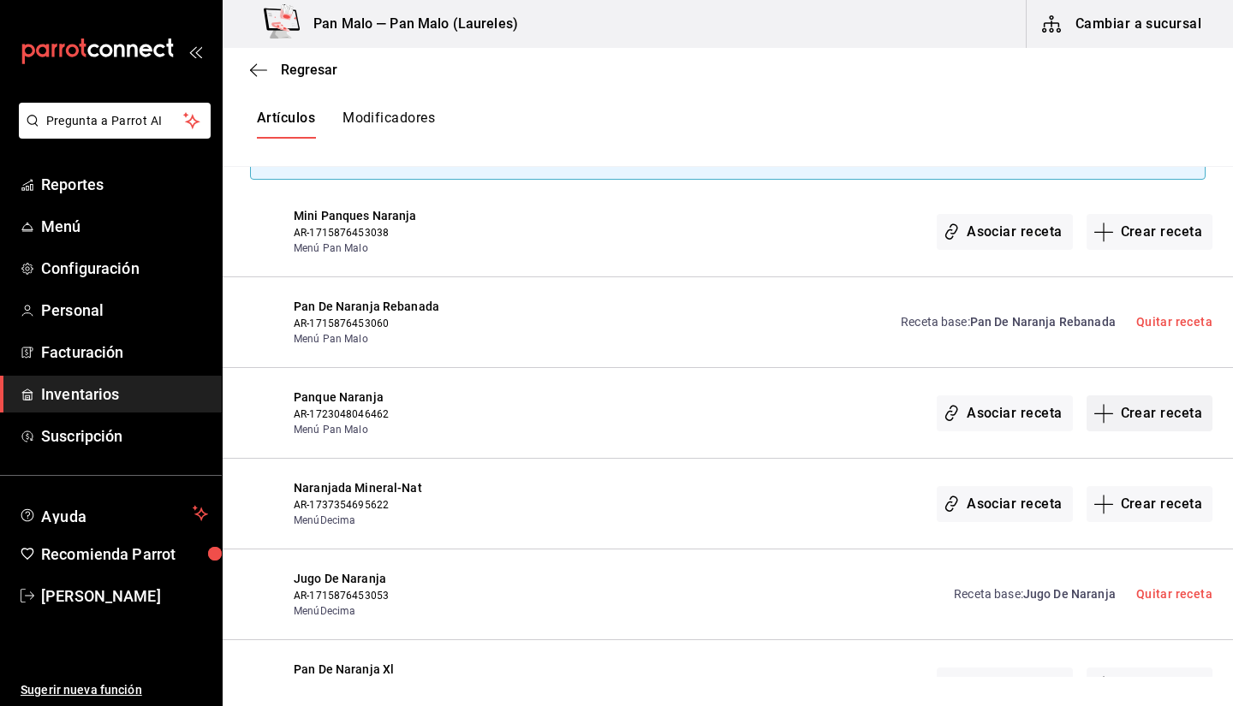
click at [1143, 420] on button "Crear receta" at bounding box center [1149, 413] width 127 height 36
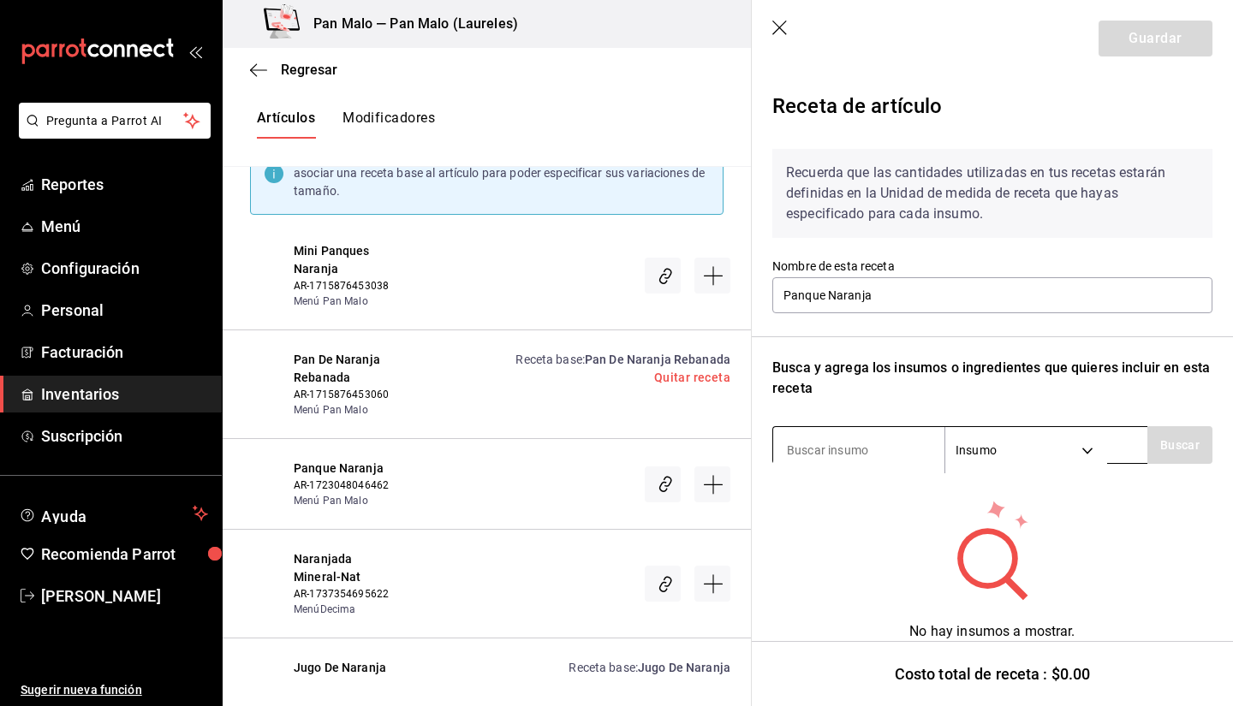
click at [920, 455] on input at bounding box center [858, 450] width 171 height 36
type input "a"
type input "naranja"
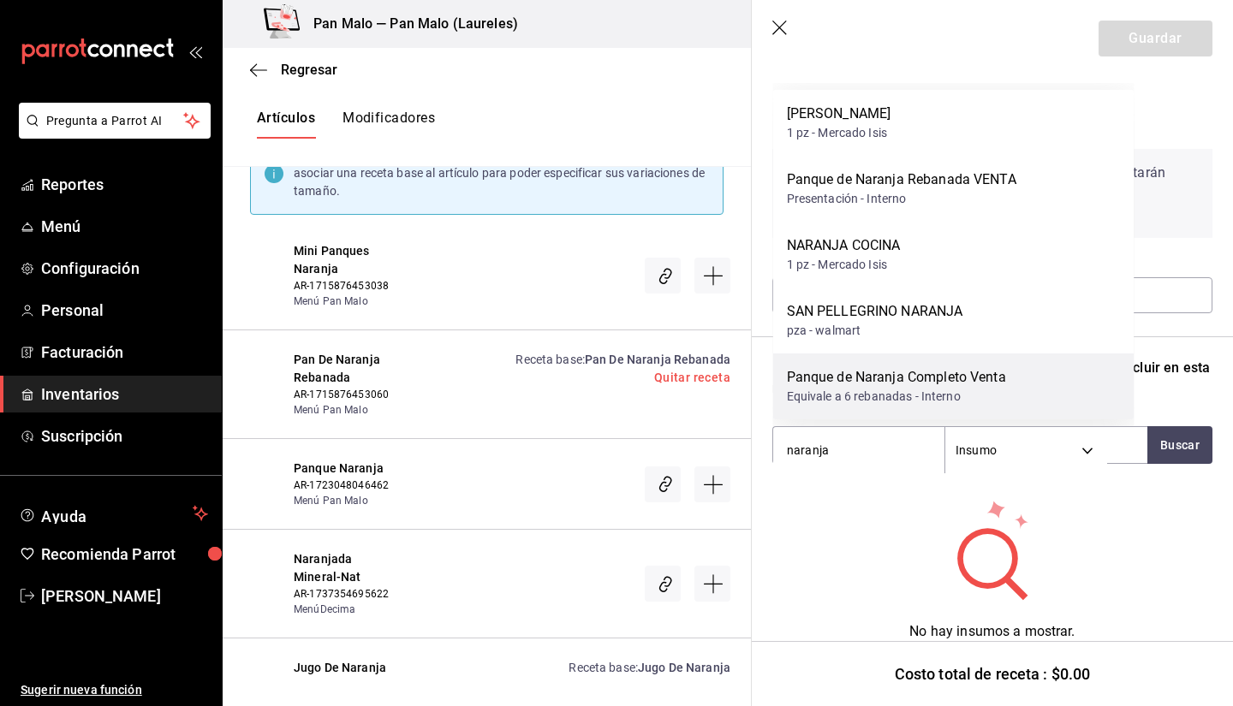
click at [996, 397] on div "Equivale a 6 rebanadas - Interno" at bounding box center [896, 397] width 219 height 18
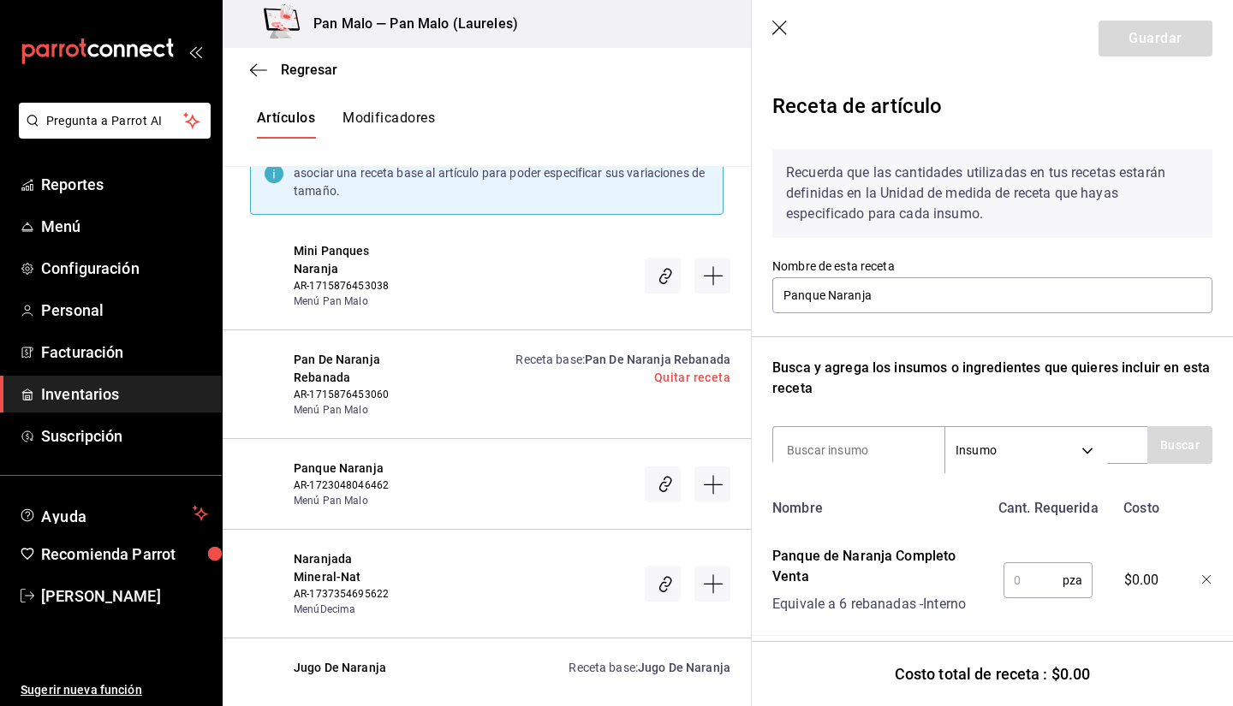
click at [1034, 583] on input "text" at bounding box center [1032, 580] width 59 height 34
type input "1"
click at [1126, 39] on button "Guardar" at bounding box center [1155, 39] width 114 height 36
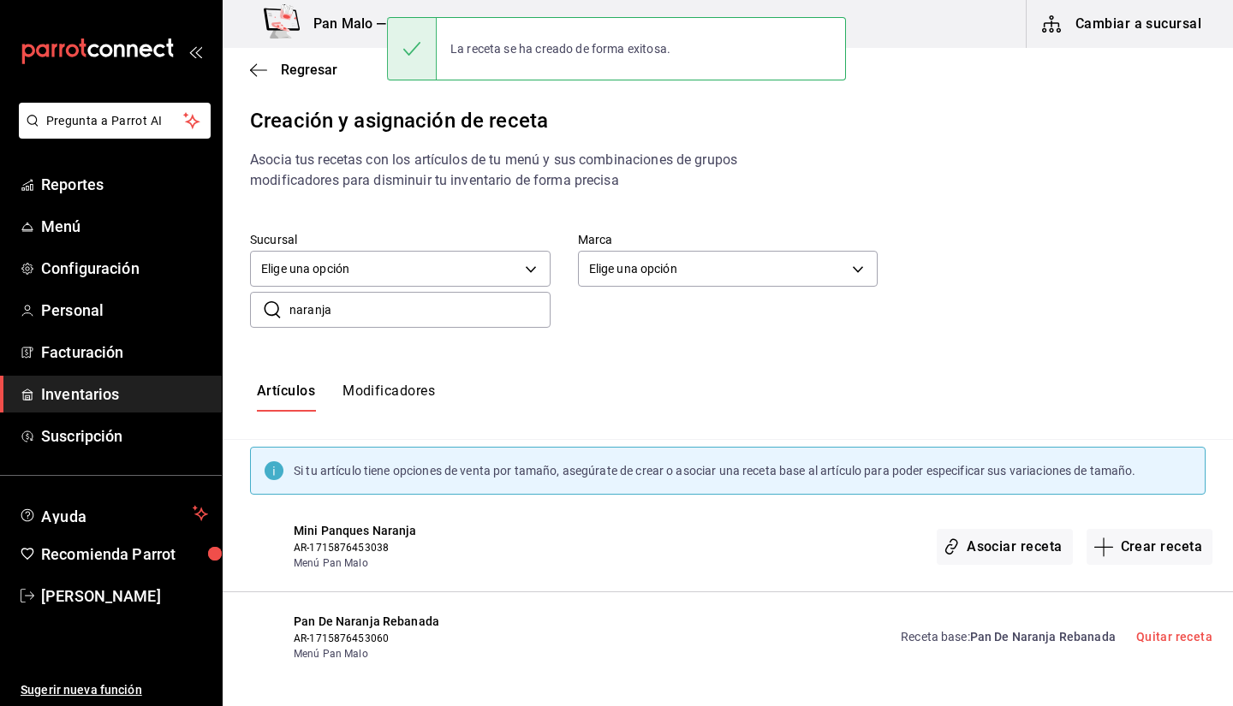
scroll to position [0, 0]
drag, startPoint x: 1219, startPoint y: 217, endPoint x: 1232, endPoint y: 412, distance: 194.7
click at [1232, 412] on div "Regresar Creación y asignación de receta Asocia tus recetas con los artículos d…" at bounding box center [728, 362] width 1010 height 629
click at [1109, 297] on div "​ naranja ​" at bounding box center [714, 295] width 983 height 63
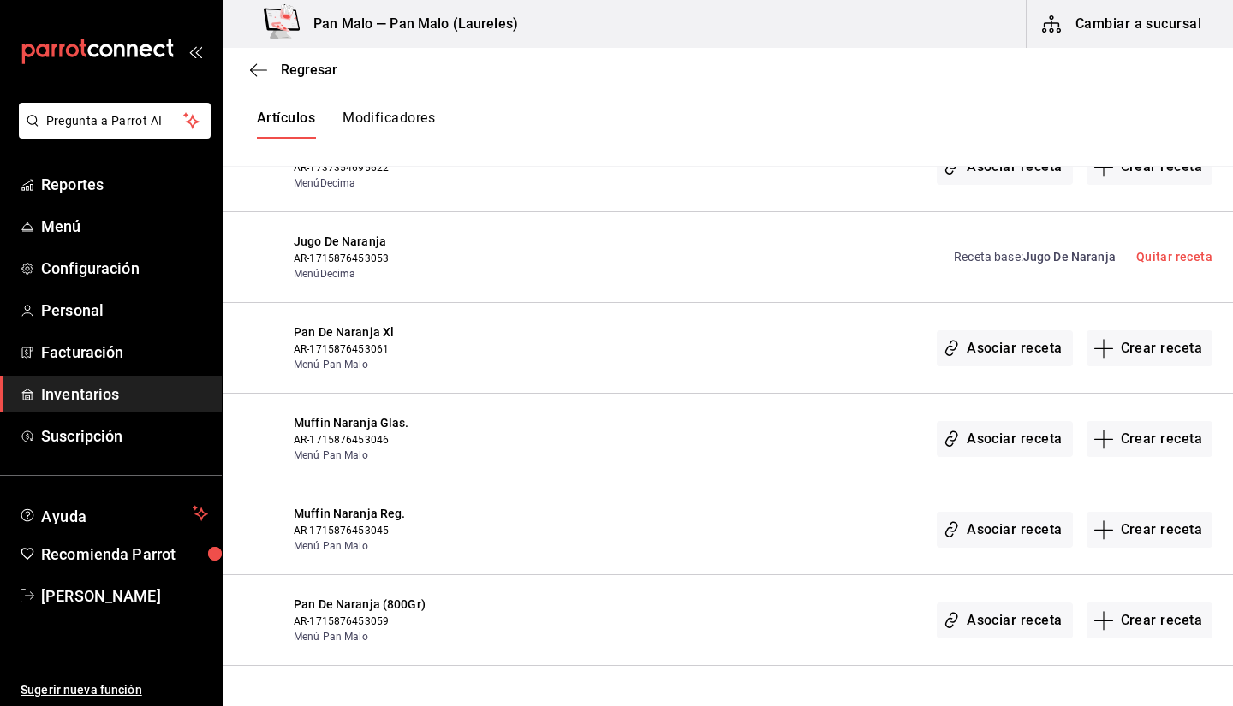
scroll to position [721, 0]
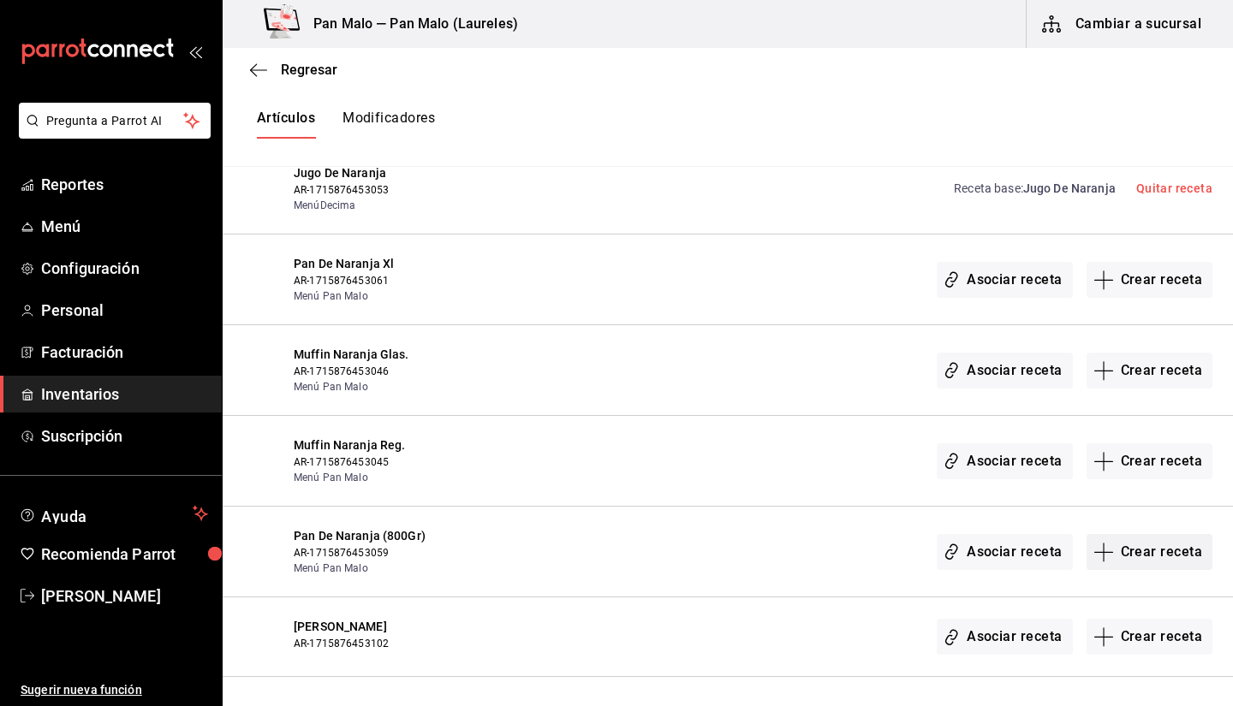
click at [1107, 546] on button "Crear receta" at bounding box center [1149, 552] width 127 height 36
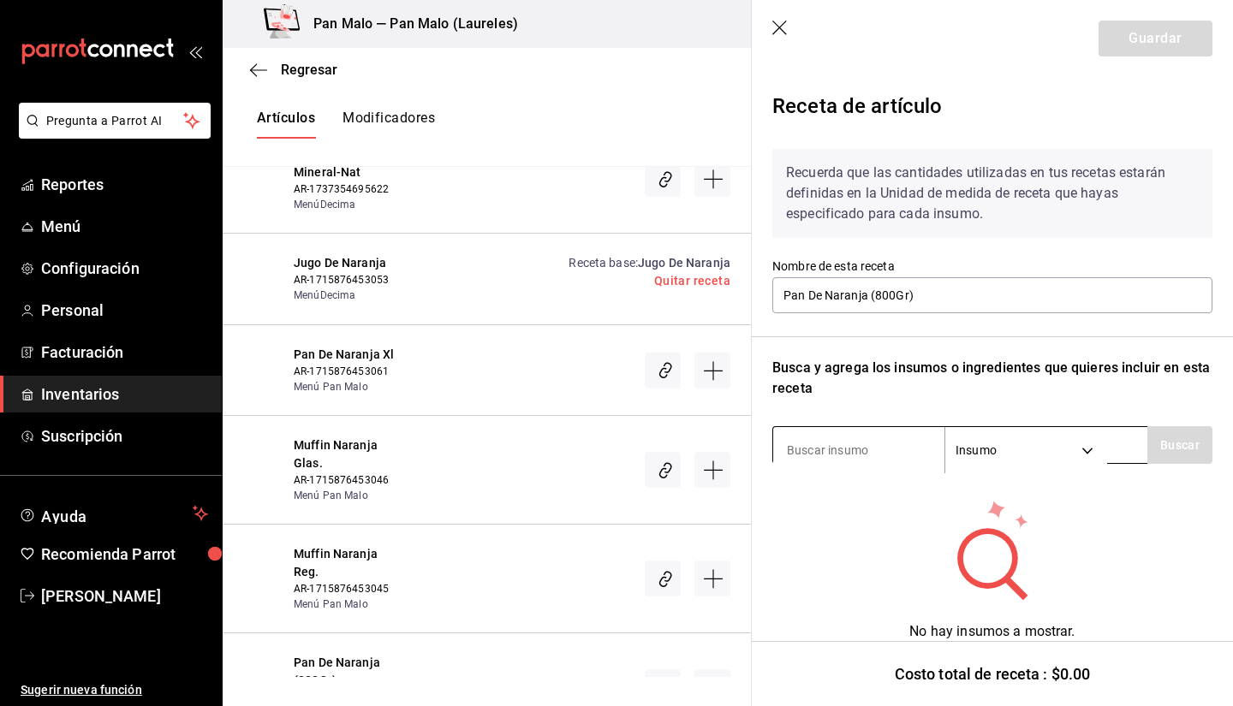
click at [843, 445] on input at bounding box center [858, 450] width 171 height 36
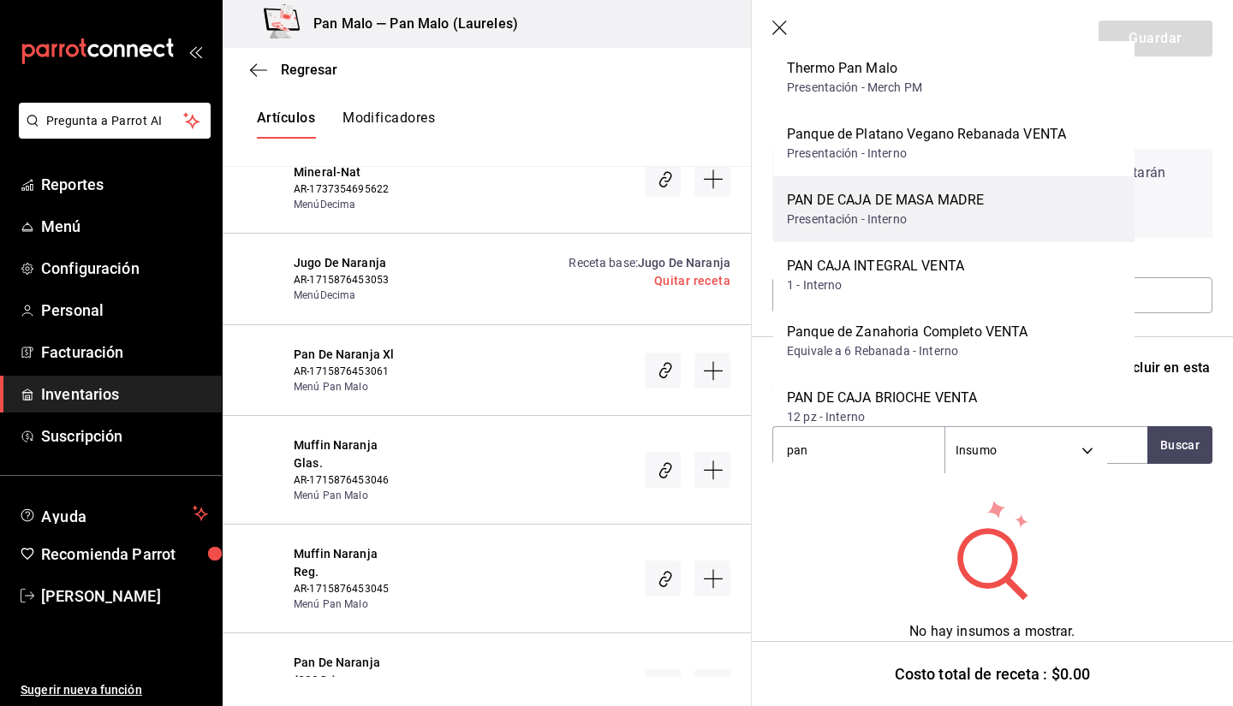
scroll to position [0, 0]
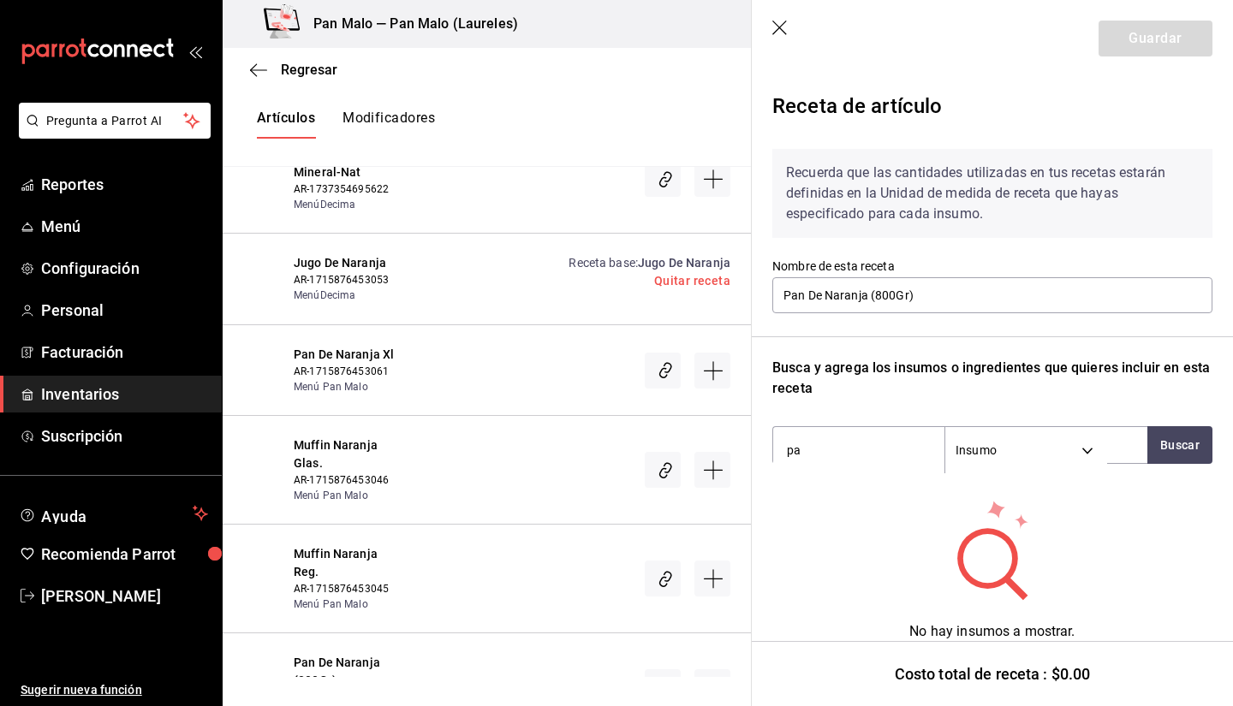
type input "p"
type input "naranja"
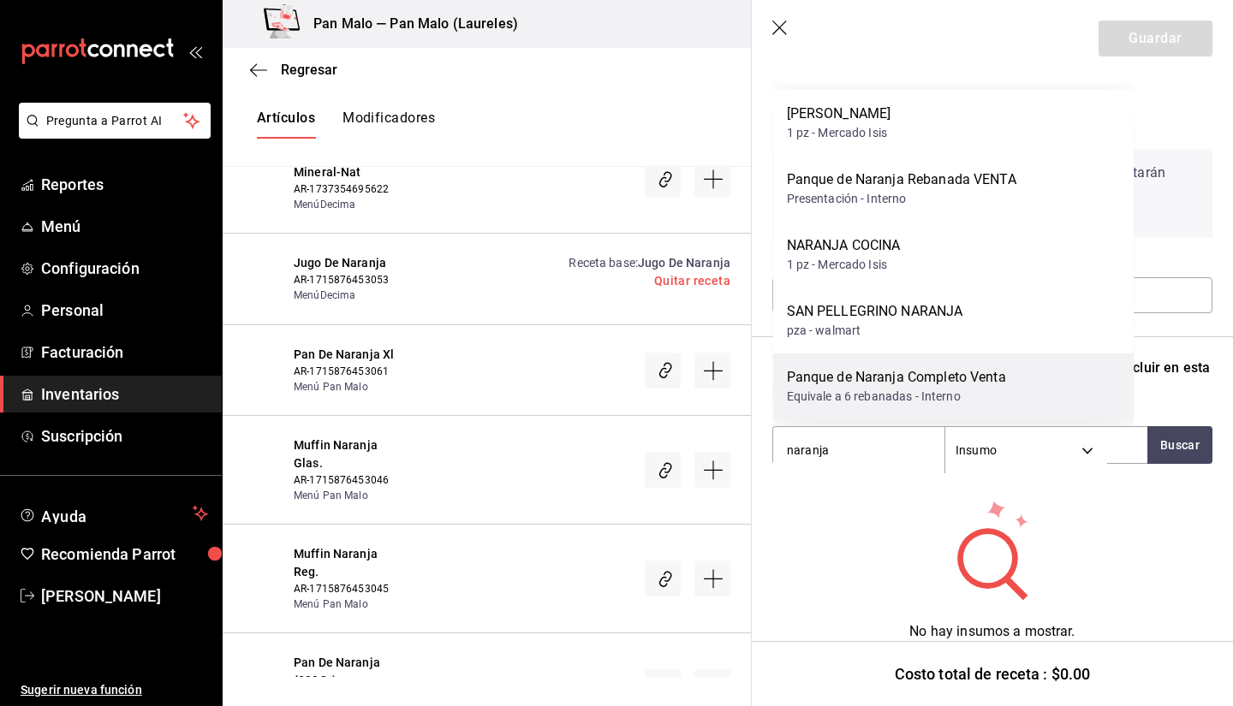
click at [963, 396] on div "Equivale a 6 rebanadas - Interno" at bounding box center [896, 397] width 219 height 18
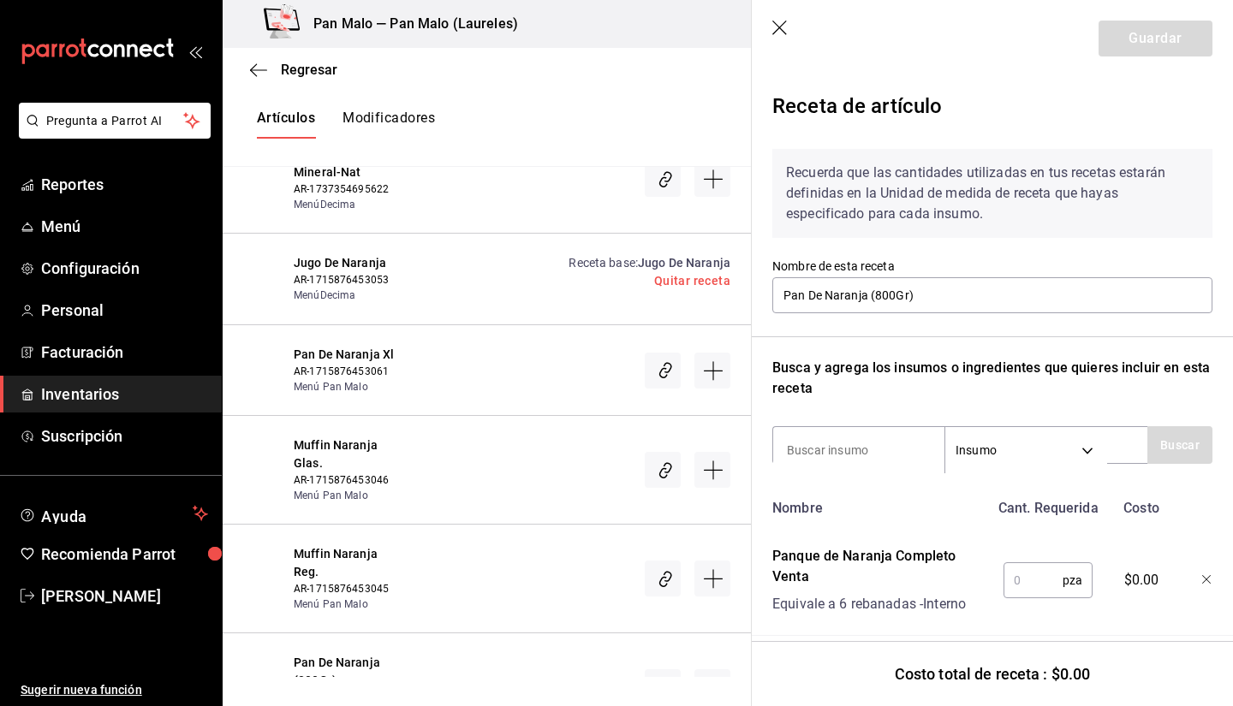
click at [1017, 582] on input "text" at bounding box center [1032, 580] width 59 height 34
type input "1"
click at [1117, 39] on button "Guardar" at bounding box center [1155, 39] width 114 height 36
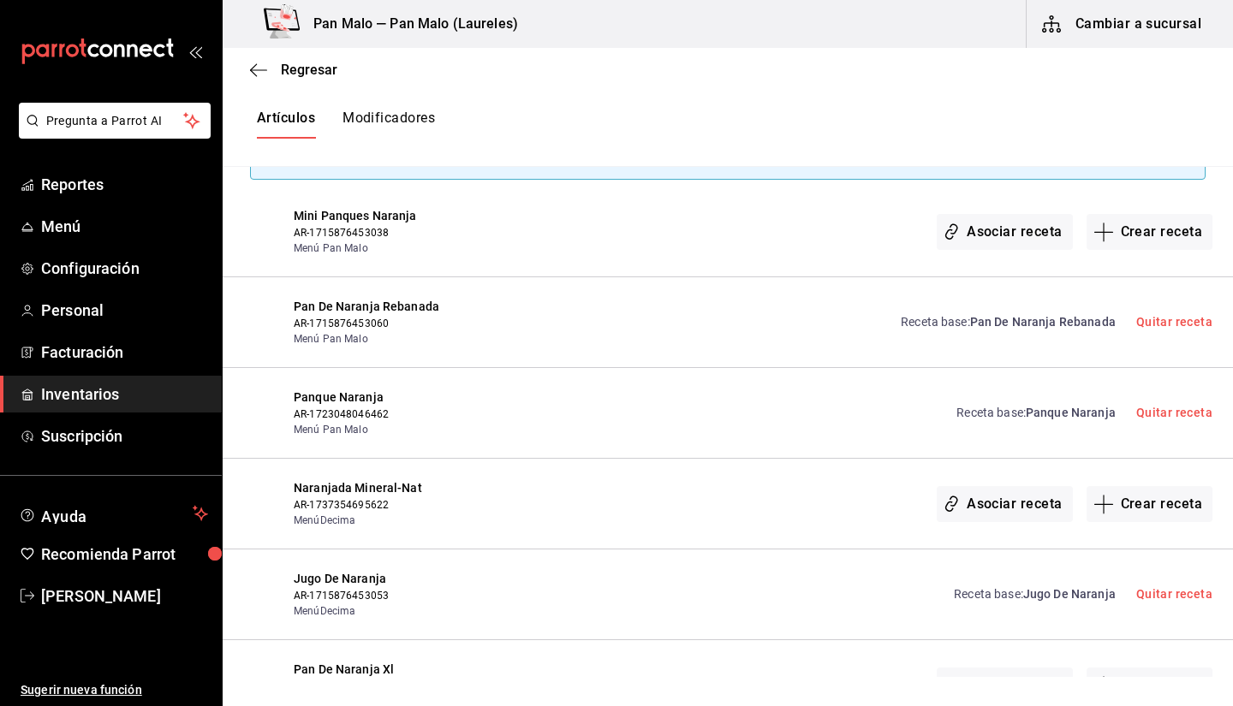
scroll to position [263, 0]
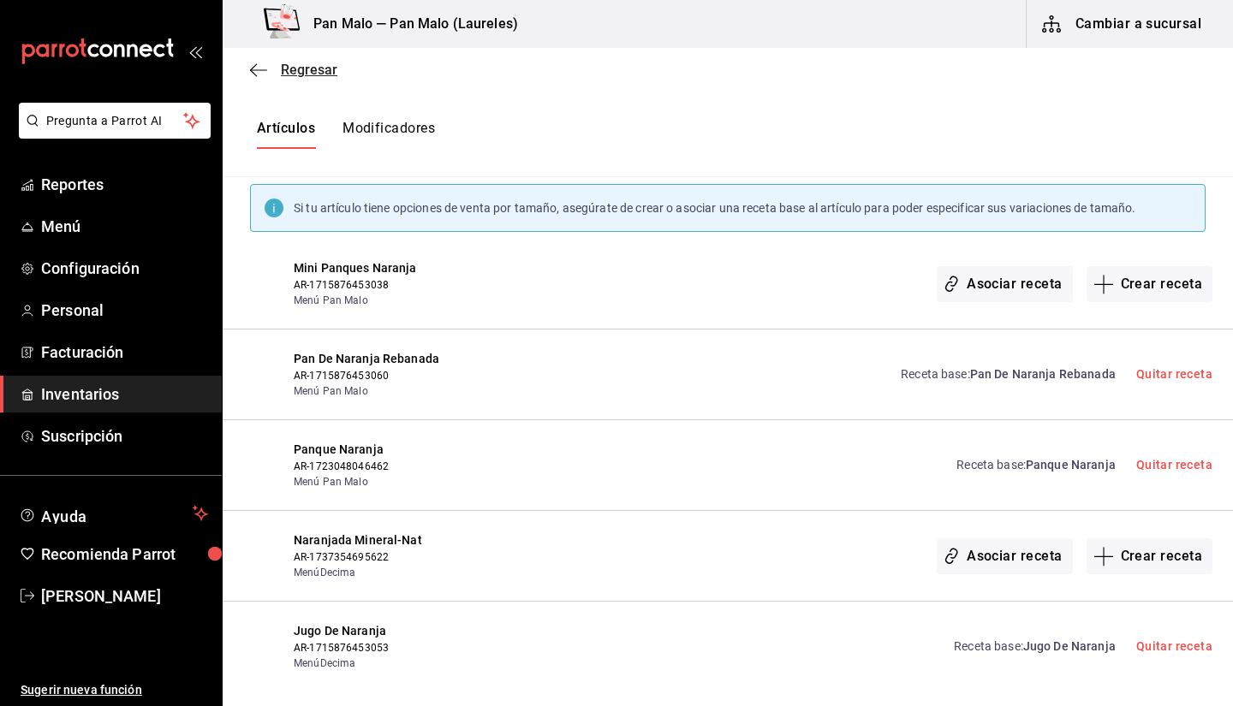
click at [259, 69] on icon "button" at bounding box center [258, 69] width 17 height 1
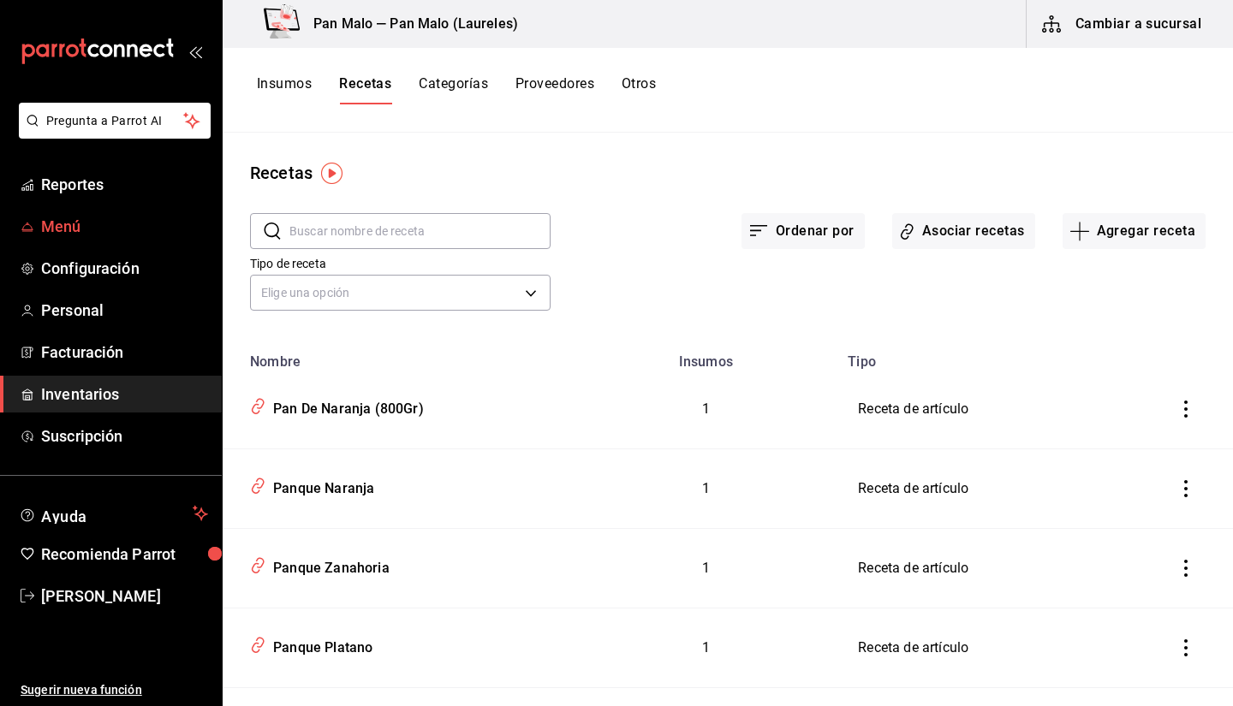
click at [120, 215] on span "Menú" at bounding box center [124, 226] width 167 height 23
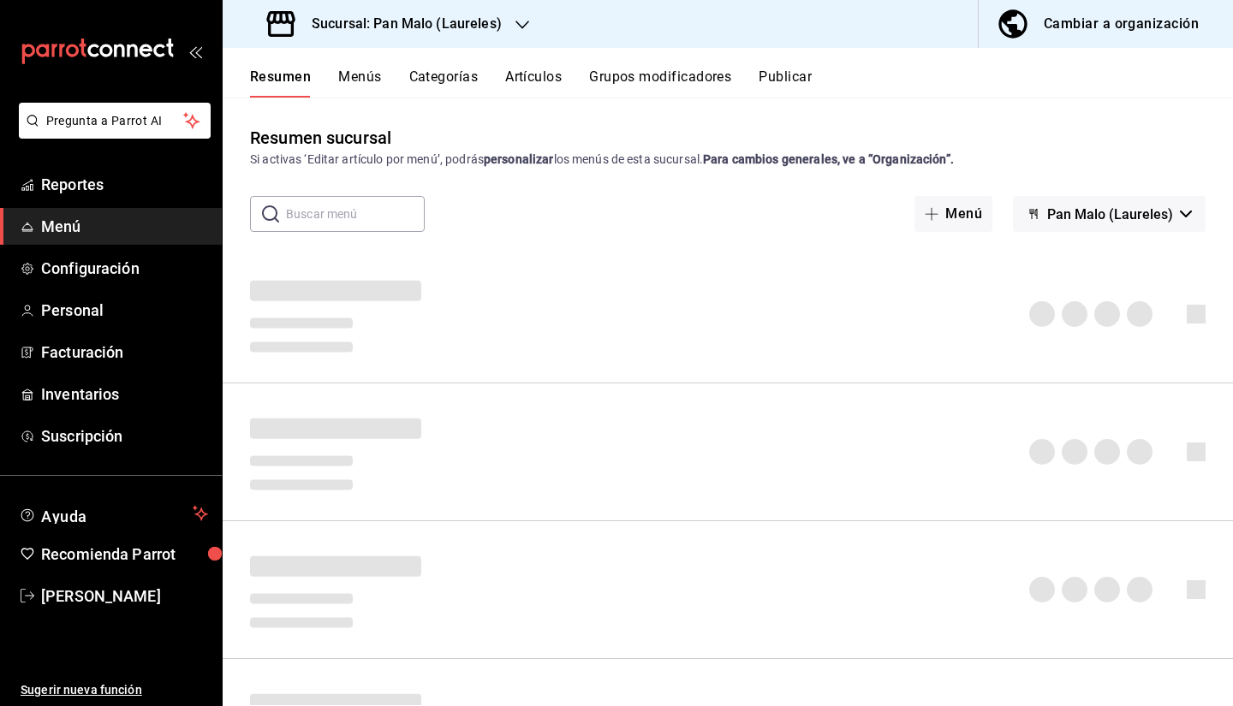
click at [1102, 13] on div "Cambiar a organización" at bounding box center [1120, 24] width 155 height 24
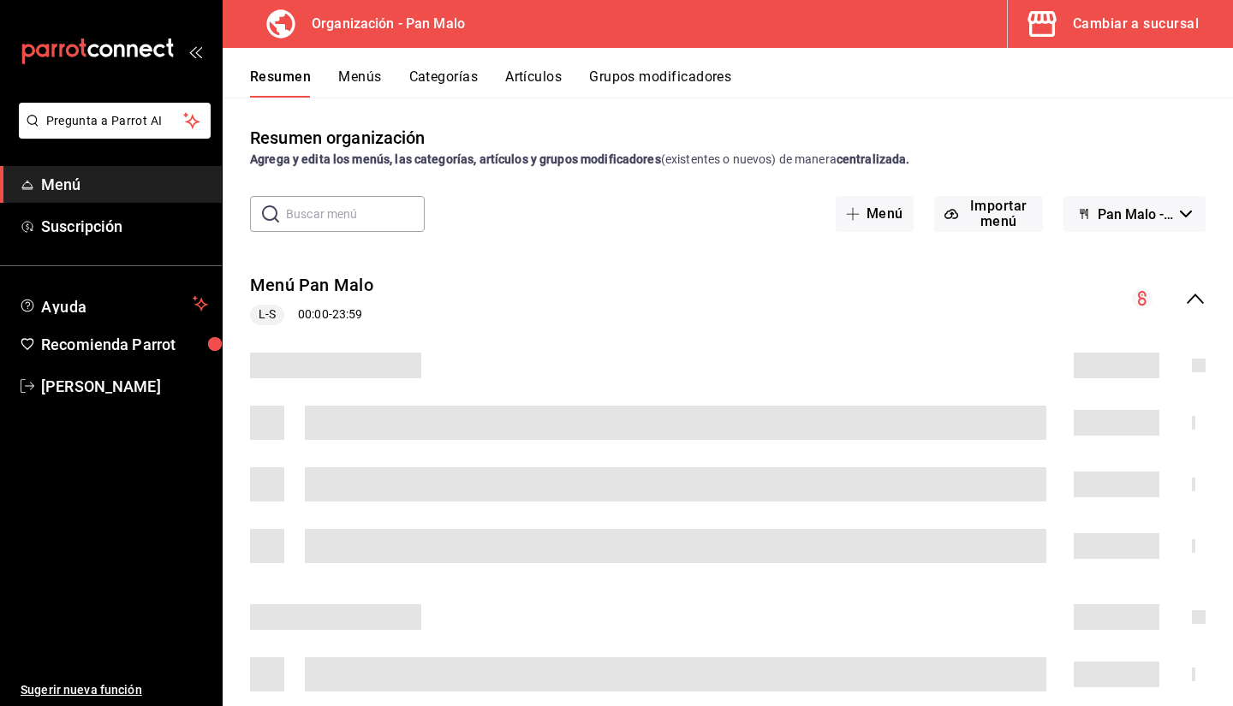
click at [531, 80] on button "Artículos" at bounding box center [533, 82] width 56 height 29
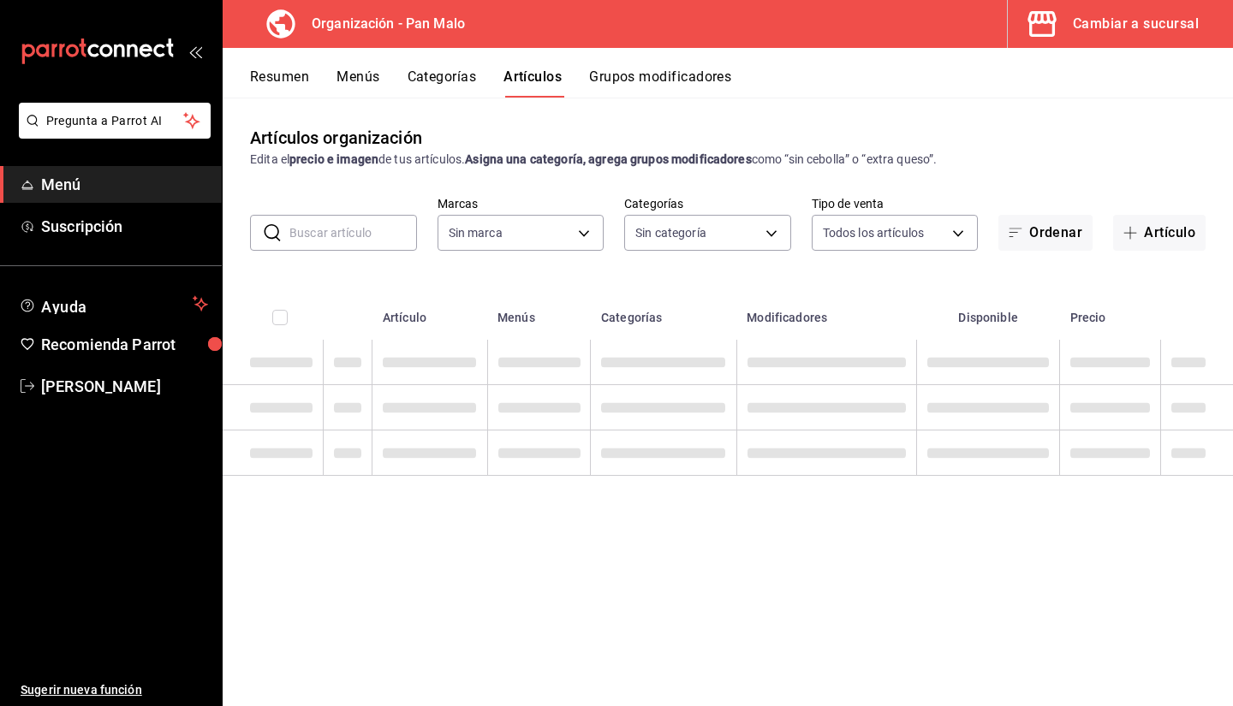
type input "fc172b80-d414-46c2-bed9-f4eeed86d775"
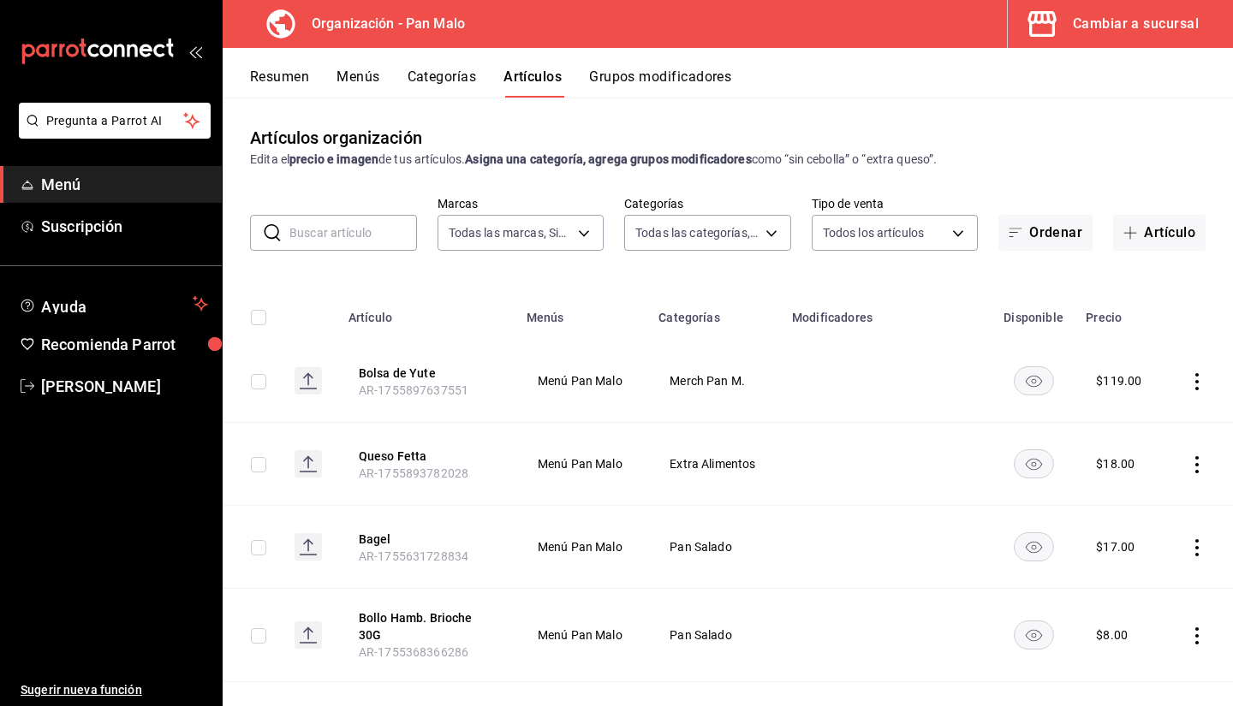
type input "51794acf-e1dd-4f38-9b3b-bc570c38acdf,faac991b-1219-45c2-92b9-09911293bcdb,94738…"
click at [399, 235] on input "text" at bounding box center [353, 233] width 128 height 34
type input "art"
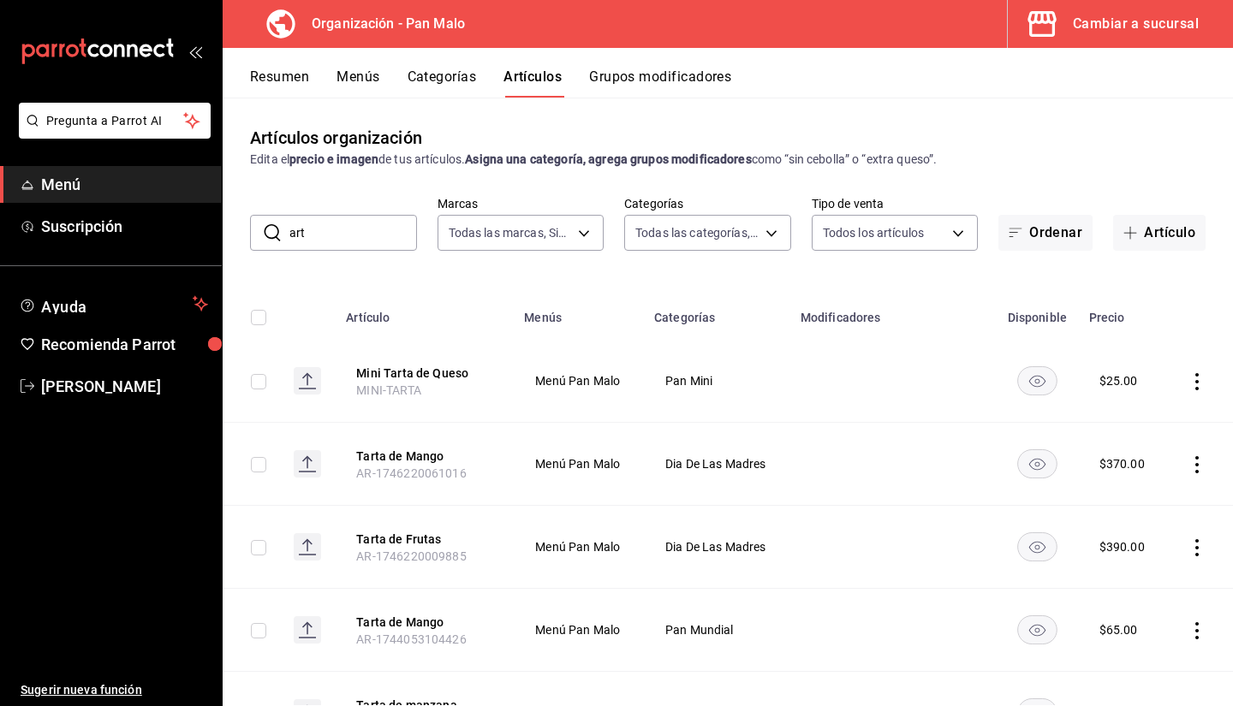
click at [336, 231] on input "art" at bounding box center [353, 233] width 128 height 34
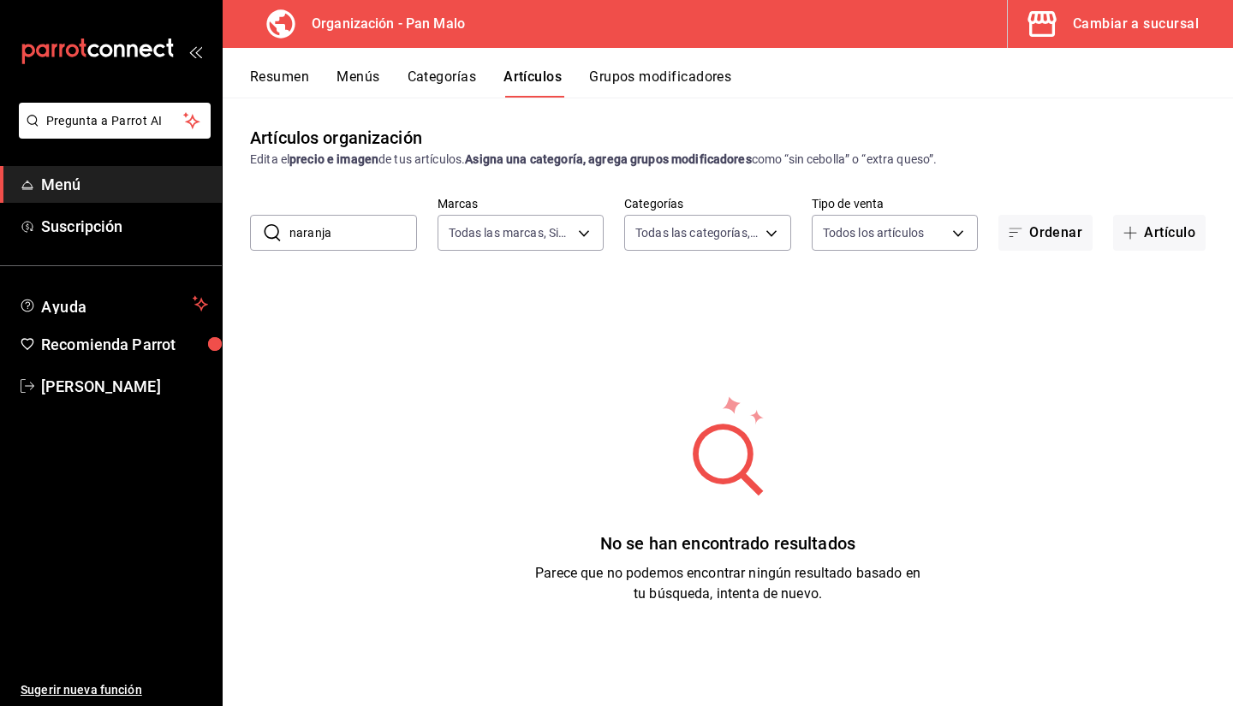
type input "naranja"
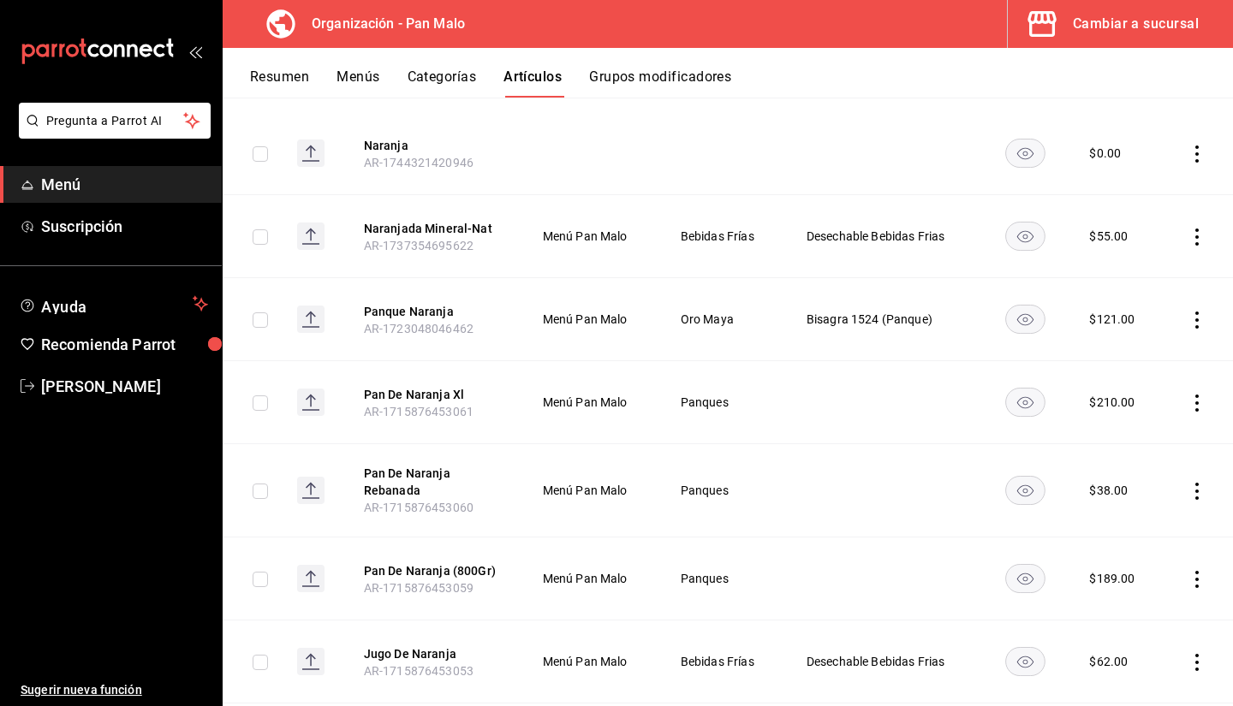
scroll to position [230, 0]
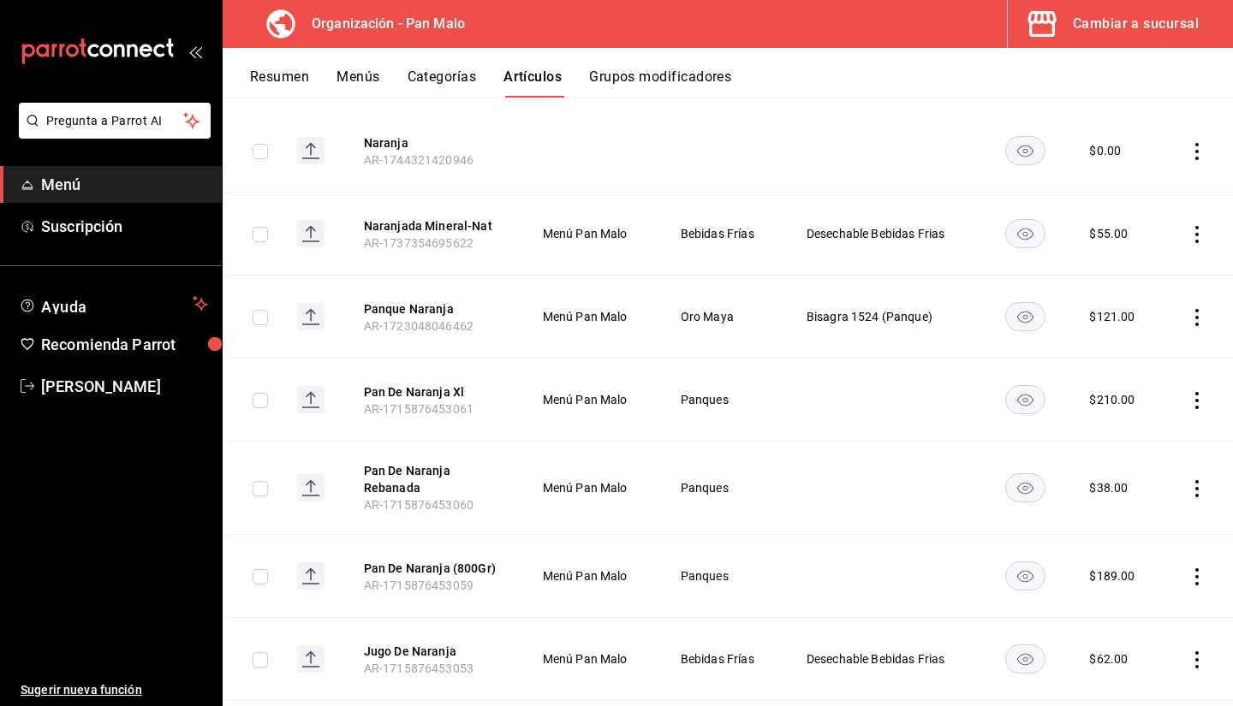
drag, startPoint x: 400, startPoint y: 570, endPoint x: 675, endPoint y: 555, distance: 276.0
click at [675, 555] on tr "Pan De Naranja (800Gr) AR-1715876453059 Menú Pan Malo Panques $ 189.00" at bounding box center [728, 576] width 1010 height 83
click at [719, 73] on button "Grupos modificadores" at bounding box center [660, 82] width 142 height 29
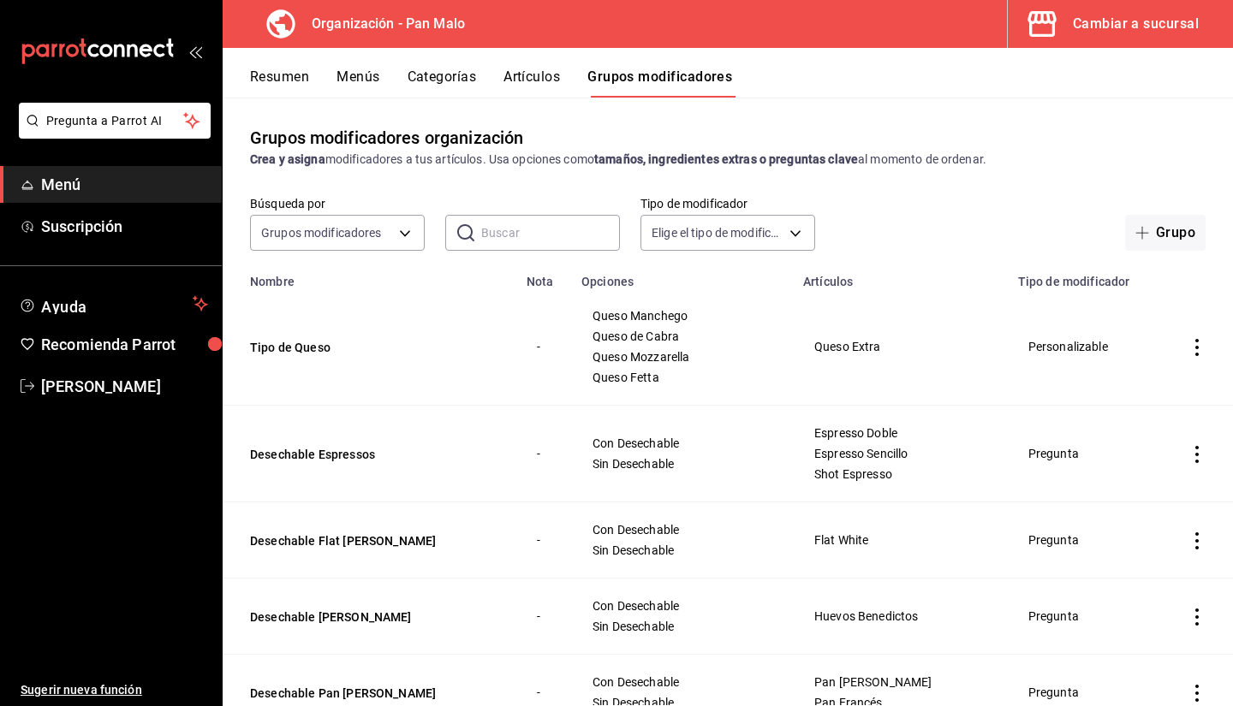
click at [563, 247] on input "text" at bounding box center [550, 233] width 139 height 34
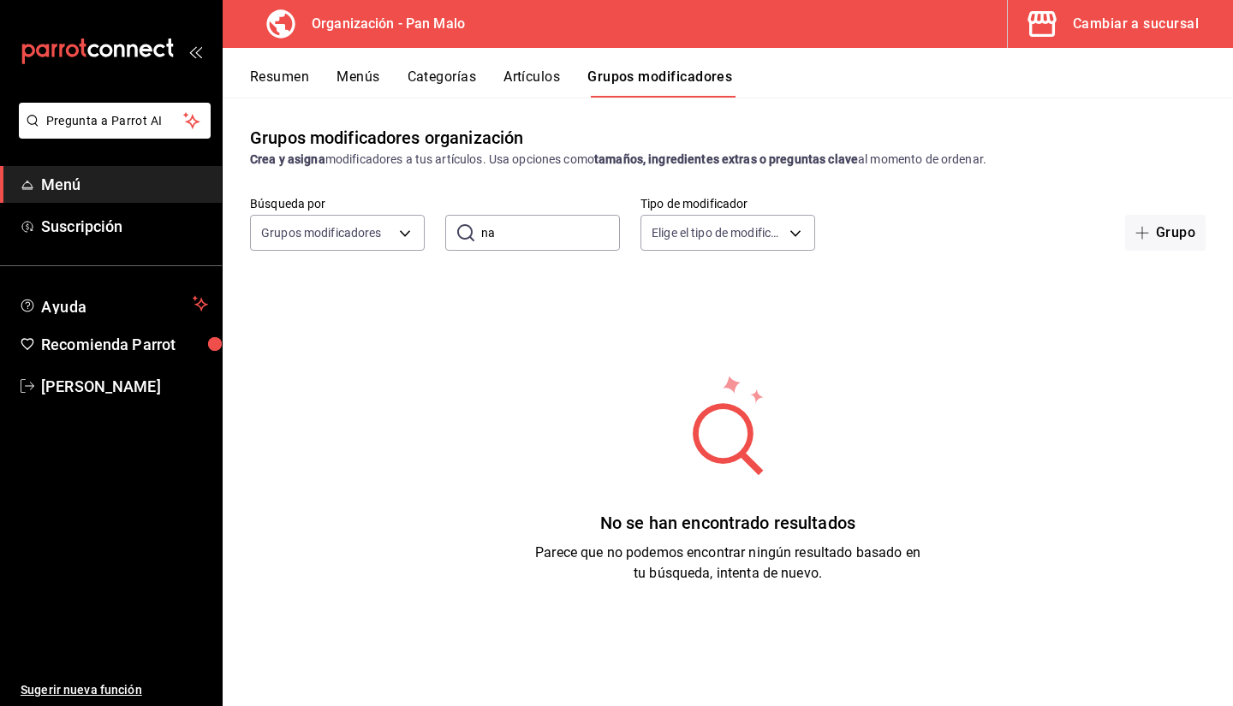
type input "n"
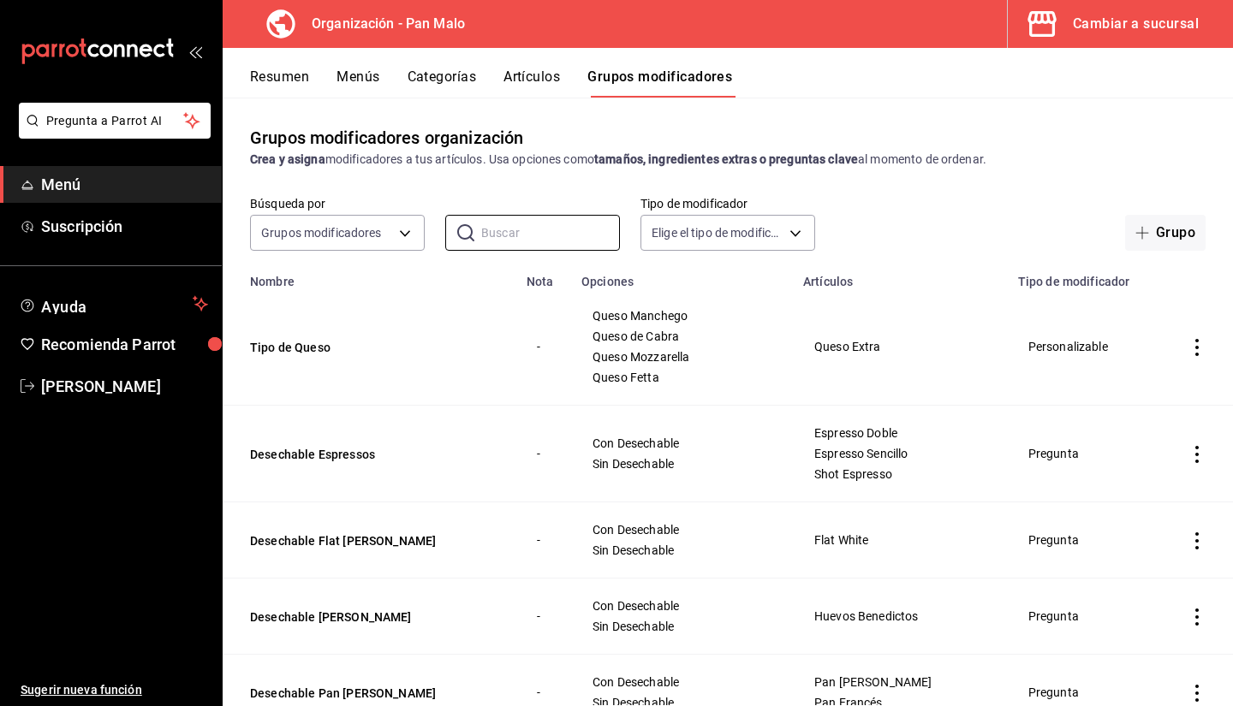
click at [1011, 221] on div "Grupo" at bounding box center [1020, 233] width 370 height 36
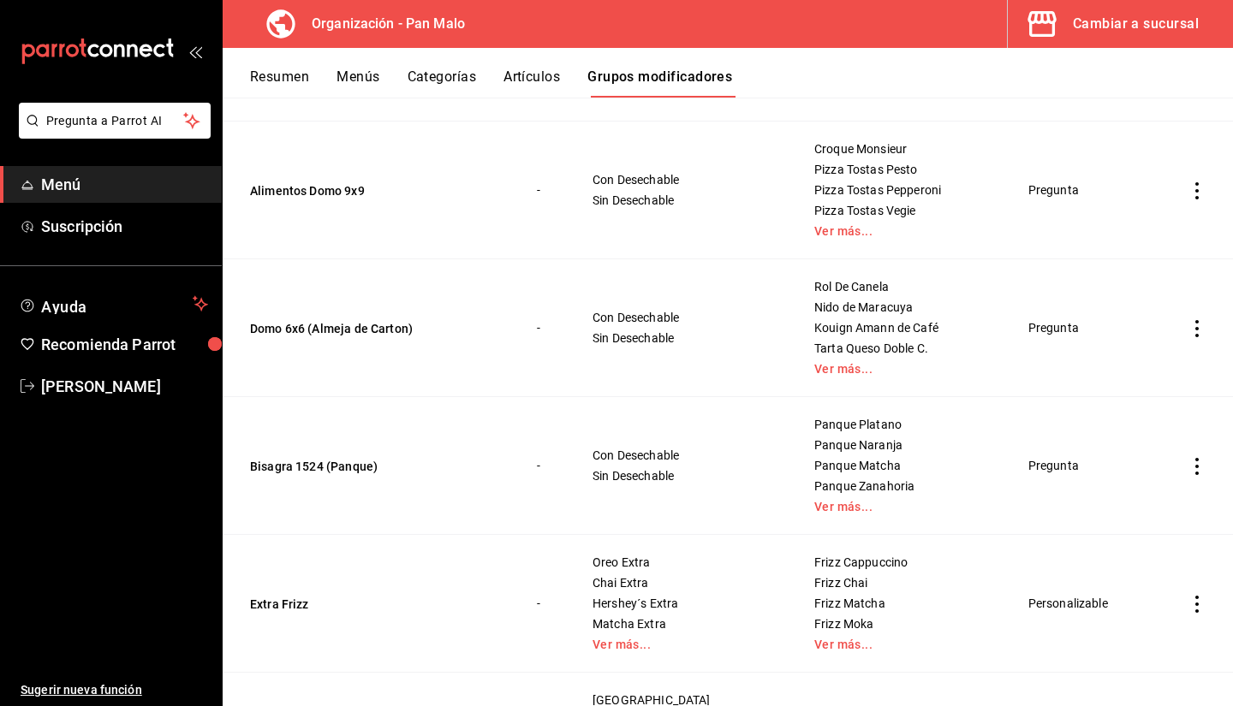
scroll to position [1562, 0]
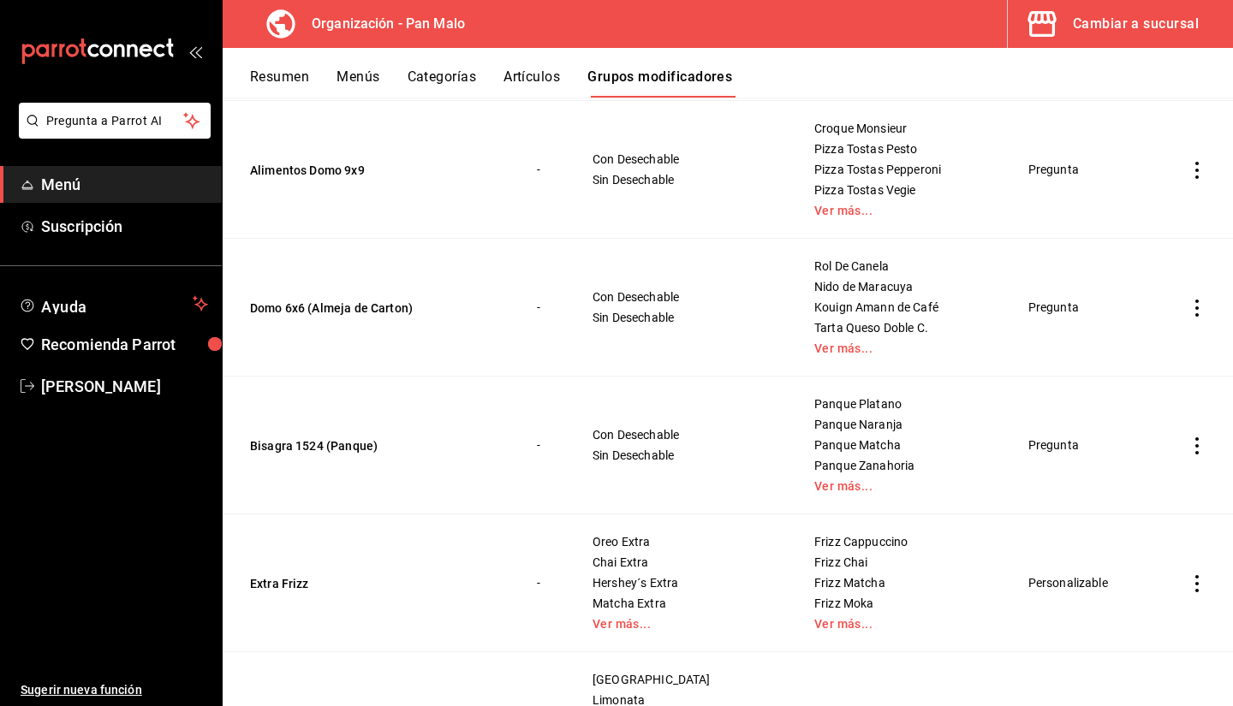
click at [813, 478] on div "Panque Platano Panque Naranja Panque Matcha Panque Zanahoria Ver más..." at bounding box center [900, 445] width 174 height 96
click at [814, 481] on link "Ver más..." at bounding box center [900, 486] width 172 height 12
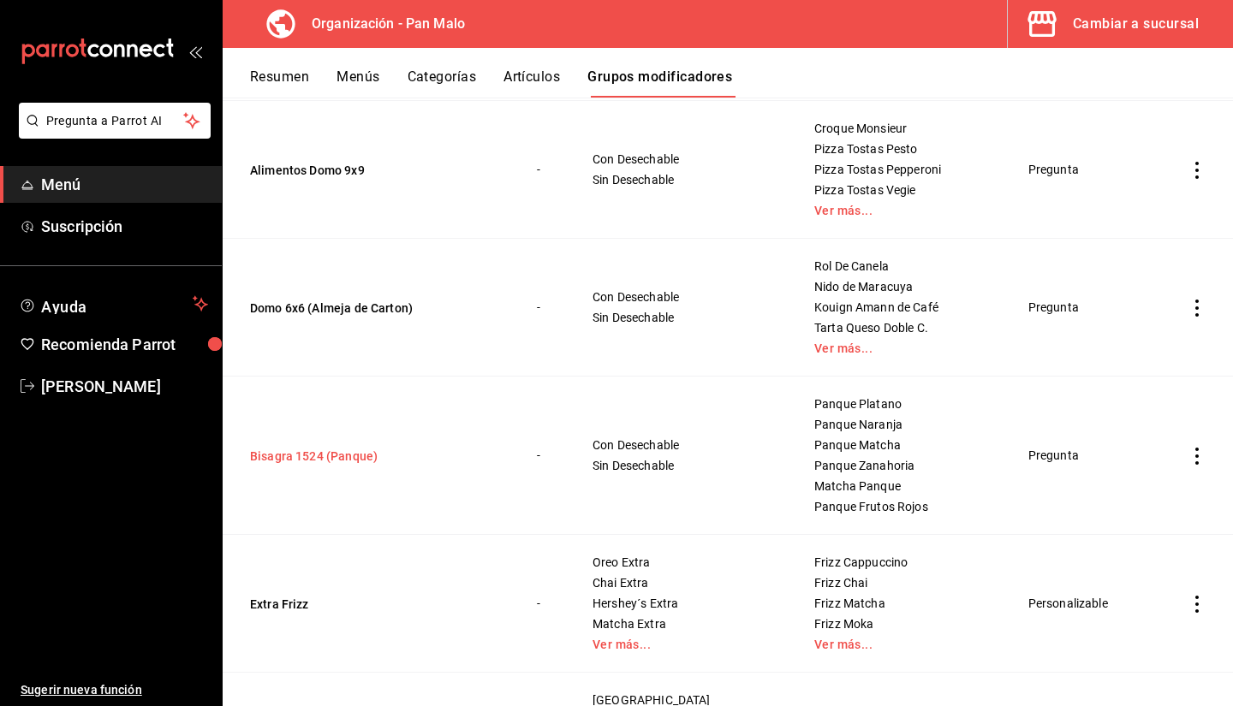
click at [334, 460] on button "Bisagra 1524 (Panque)" at bounding box center [352, 456] width 205 height 17
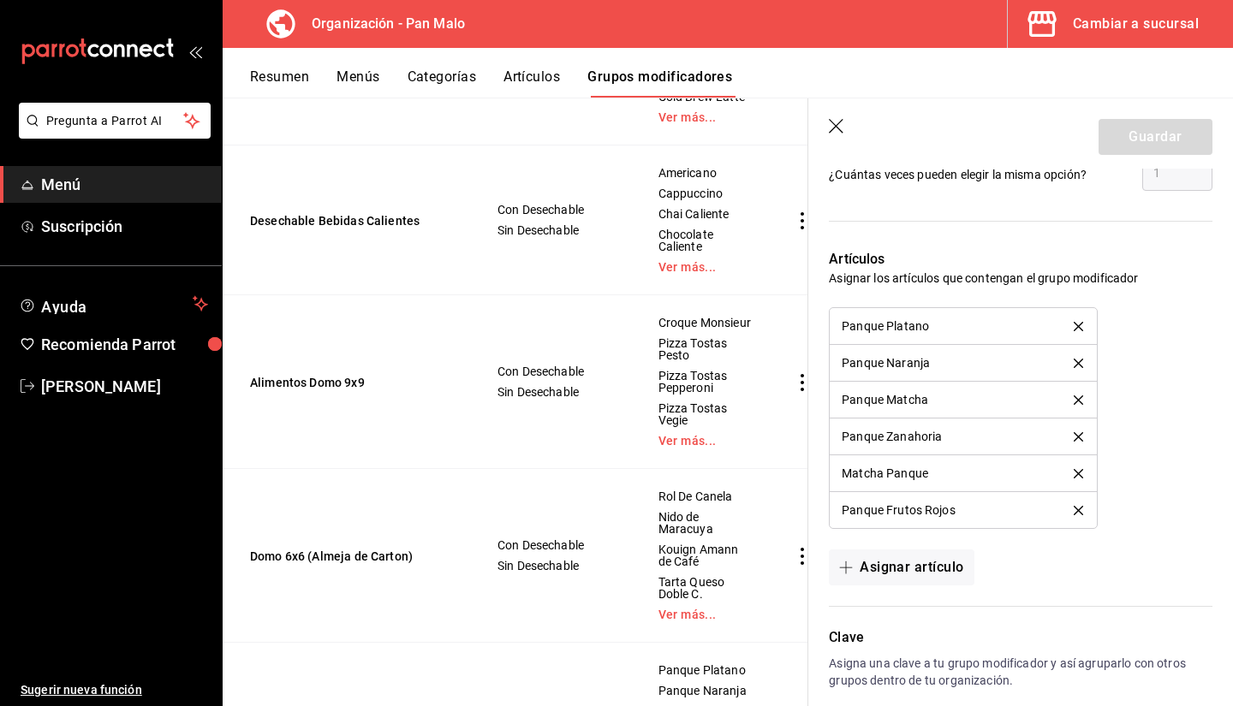
scroll to position [1037, 0]
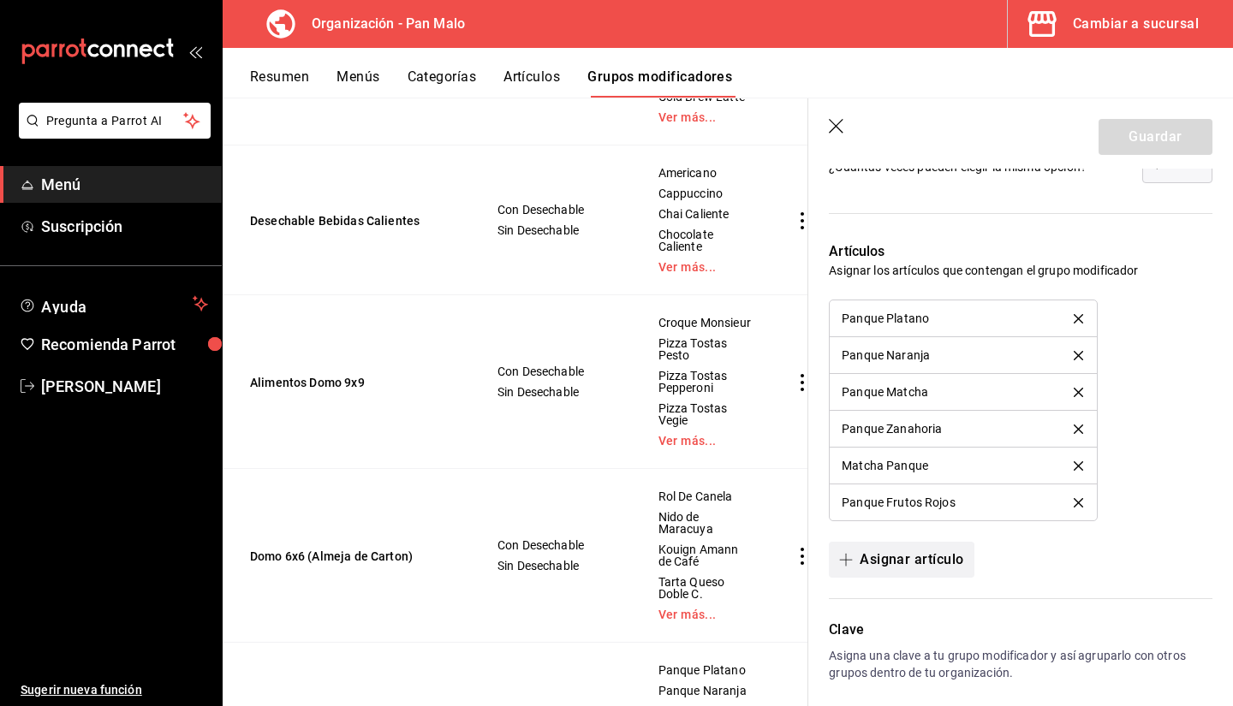
click at [918, 564] on button "Asignar artículo" at bounding box center [901, 560] width 145 height 36
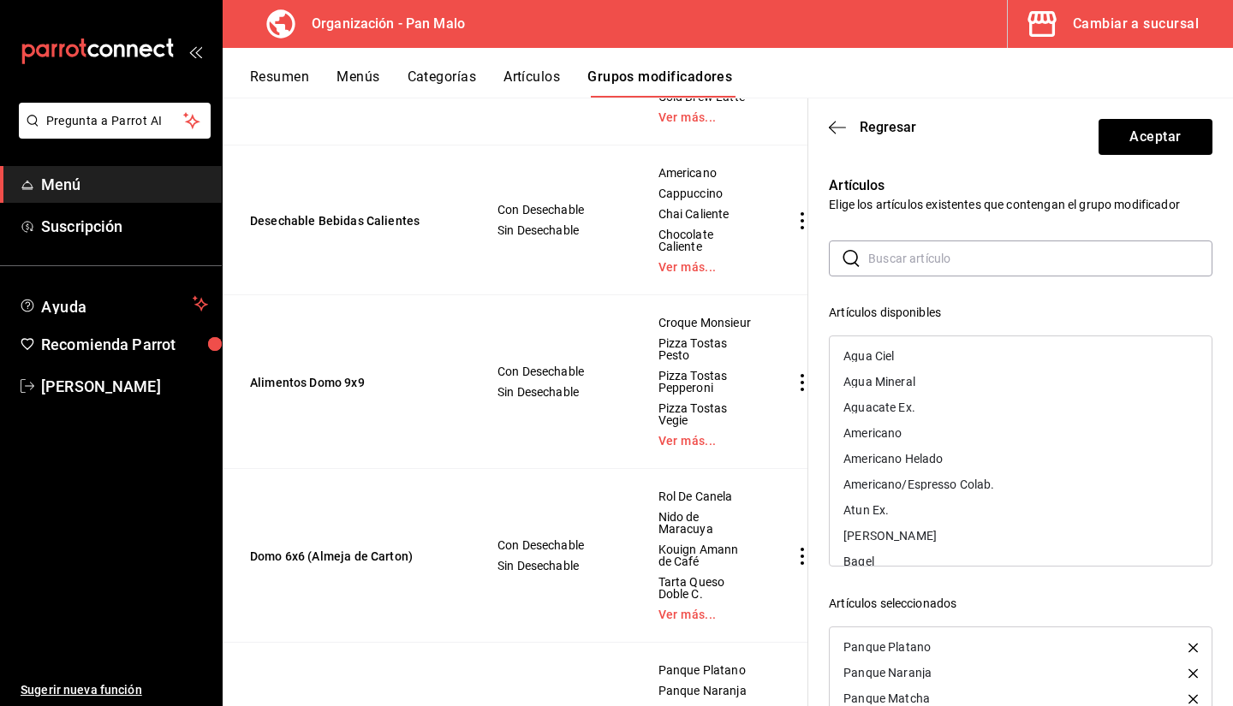
click at [906, 280] on div "​ ​ Artículos disponibles Agua Ciel Agua Mineral Aguacate Ex. Americano America…" at bounding box center [1020, 546] width 383 height 611
click at [917, 264] on input "text" at bounding box center [1040, 258] width 344 height 34
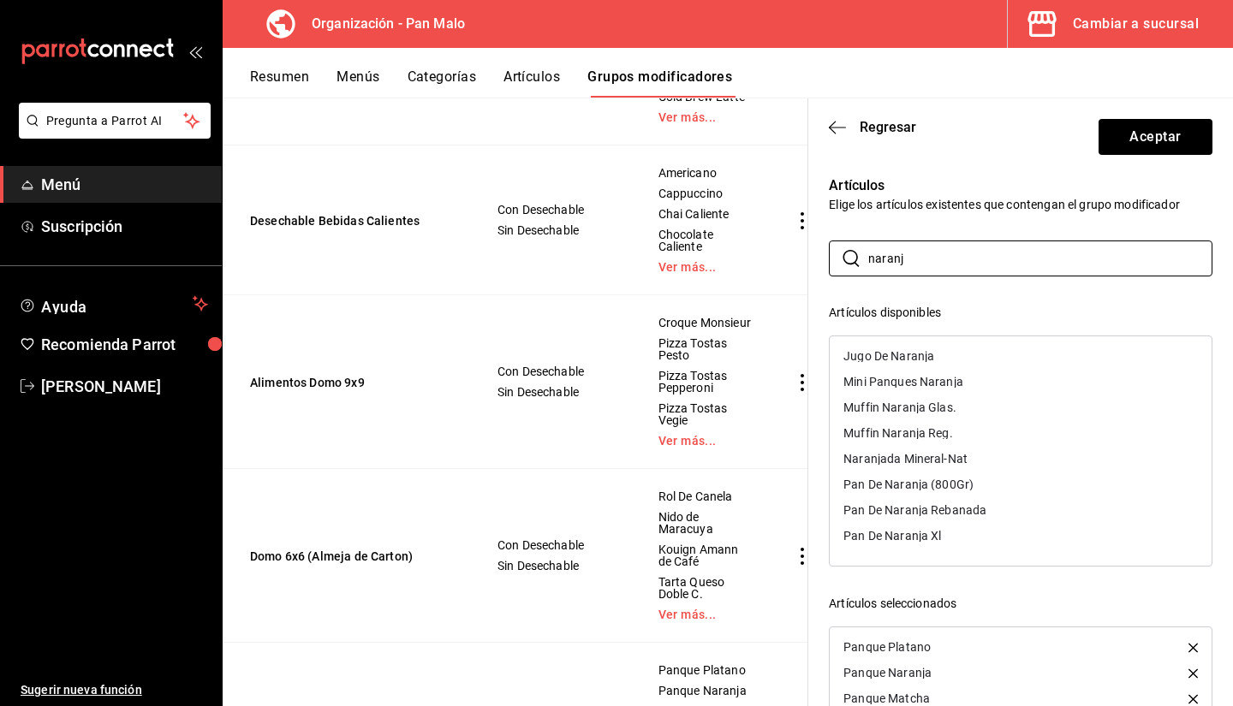
type input "naranj"
click at [977, 478] on div "Pan De Naranja (800Gr)" at bounding box center [1020, 485] width 382 height 26
click at [1013, 254] on input "naranj" at bounding box center [1040, 258] width 344 height 34
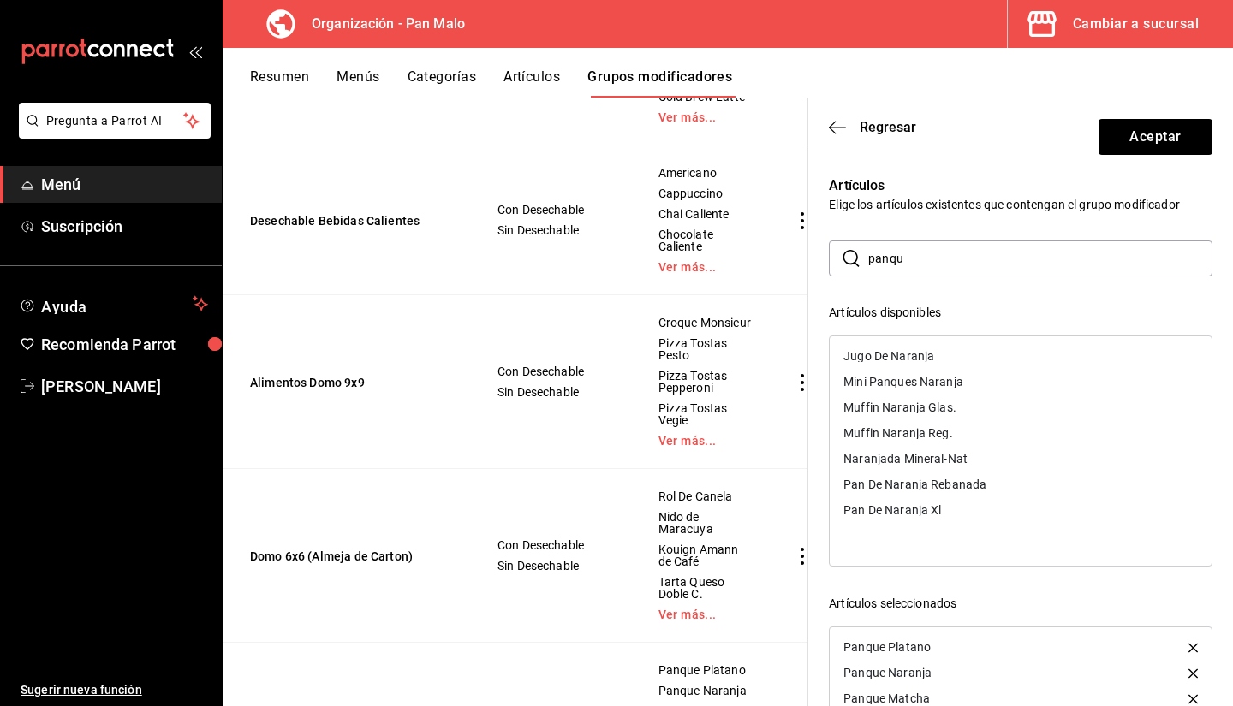
type input "panqu"
click at [830, 199] on p "Elige los artículos existentes que contengan el grupo modificador" at bounding box center [1020, 204] width 383 height 17
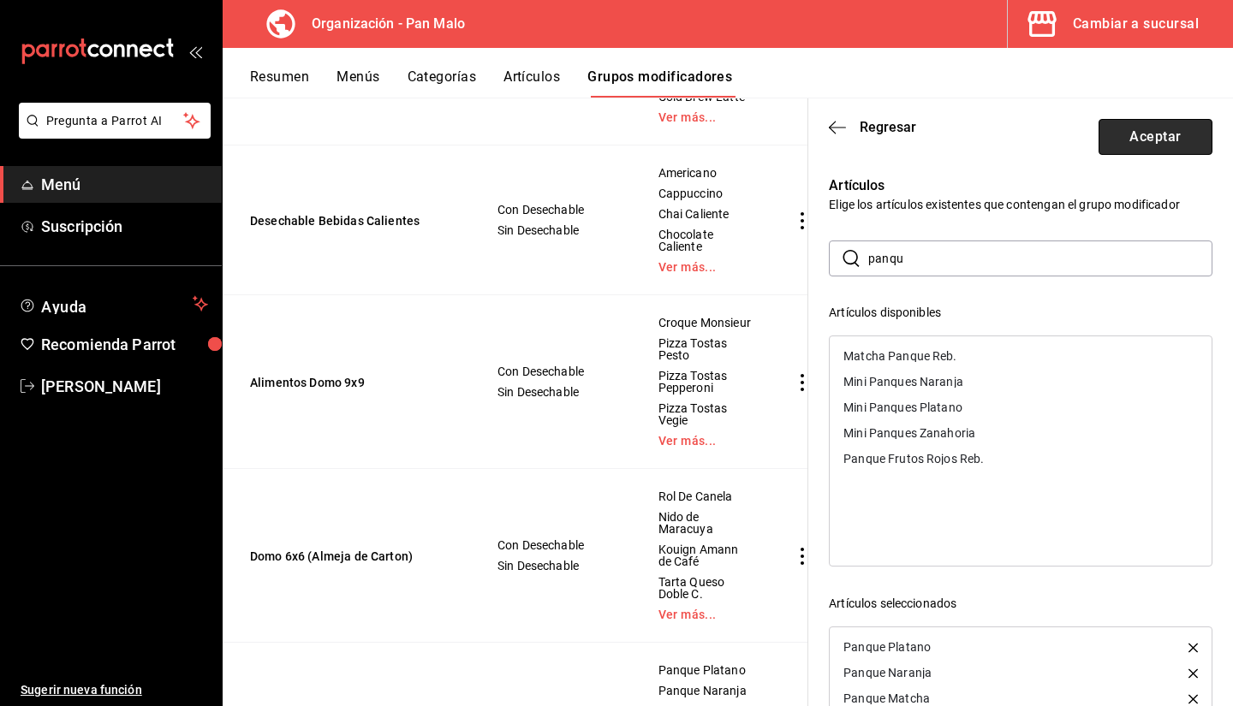
click at [1161, 130] on button "Aceptar" at bounding box center [1155, 137] width 114 height 36
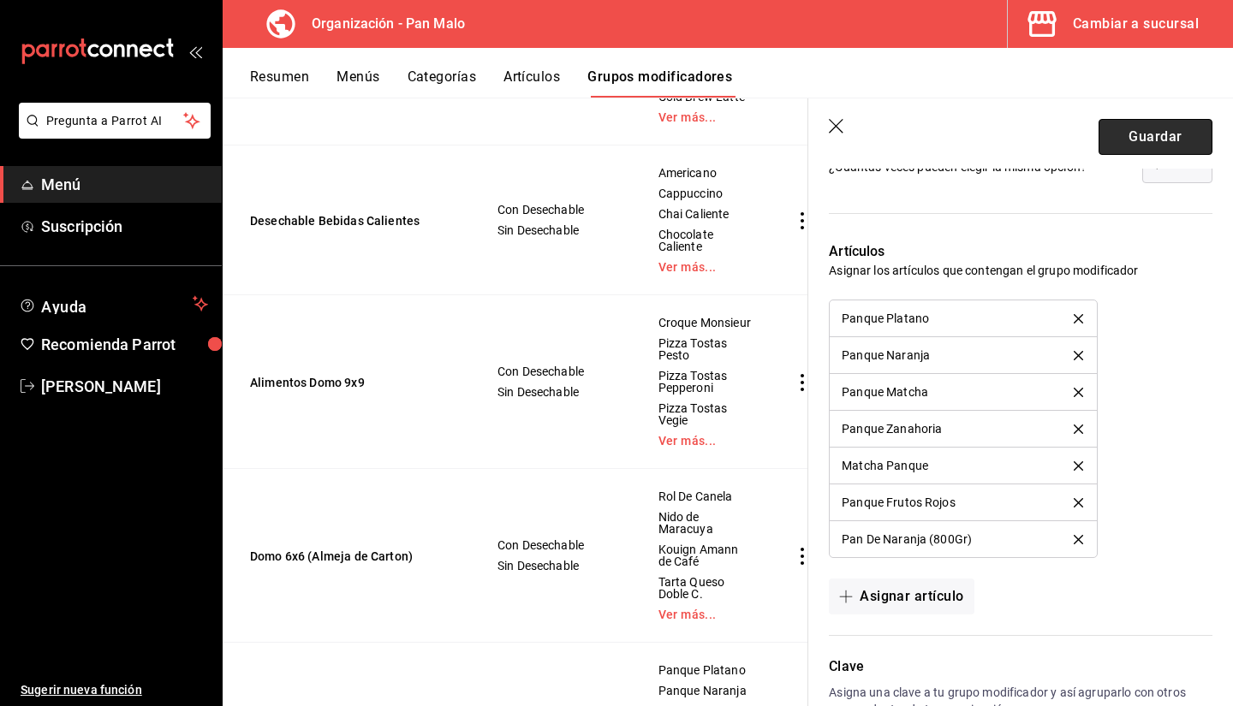
click at [1126, 149] on button "Guardar" at bounding box center [1155, 137] width 114 height 36
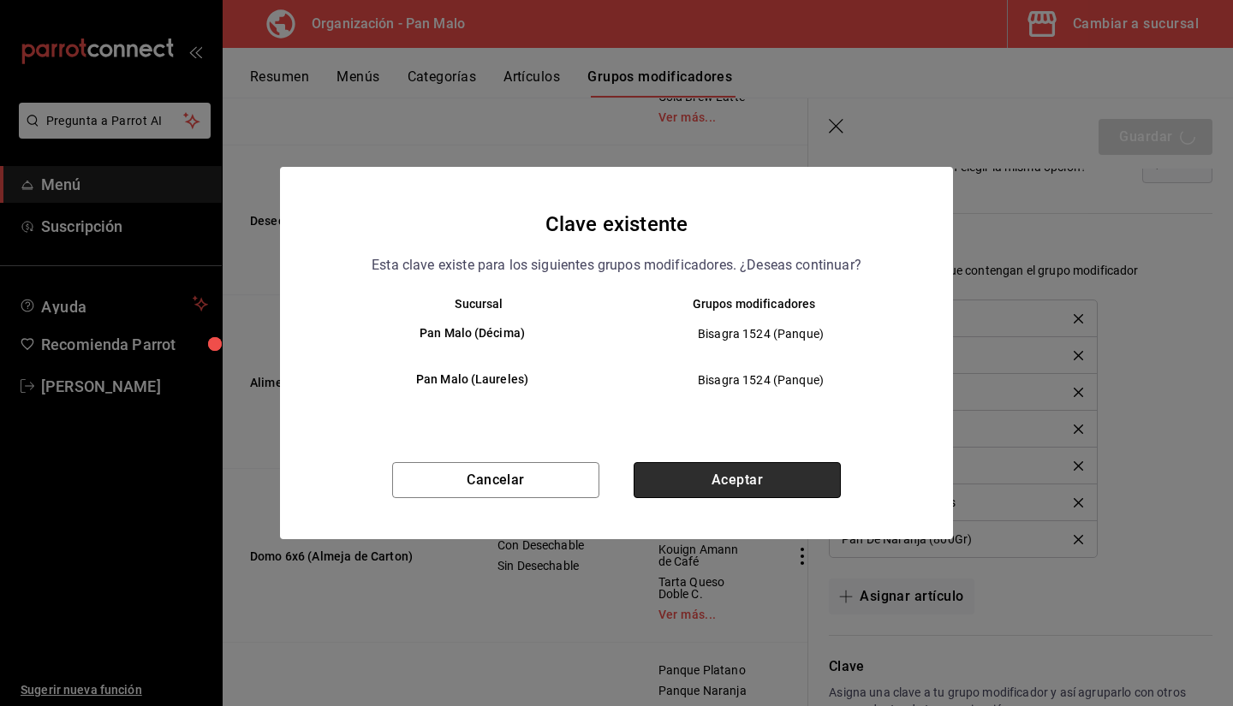
click at [684, 475] on button "Aceptar" at bounding box center [736, 480] width 207 height 36
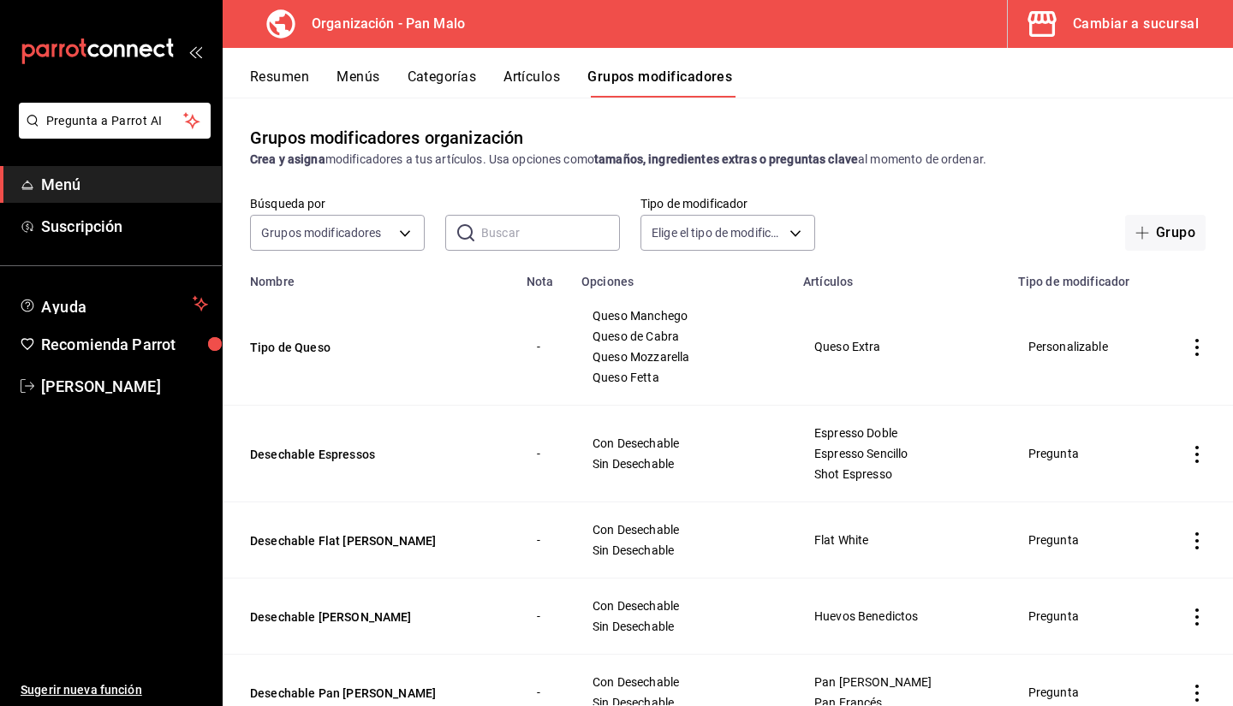
click at [308, 78] on button "Resumen" at bounding box center [279, 82] width 59 height 29
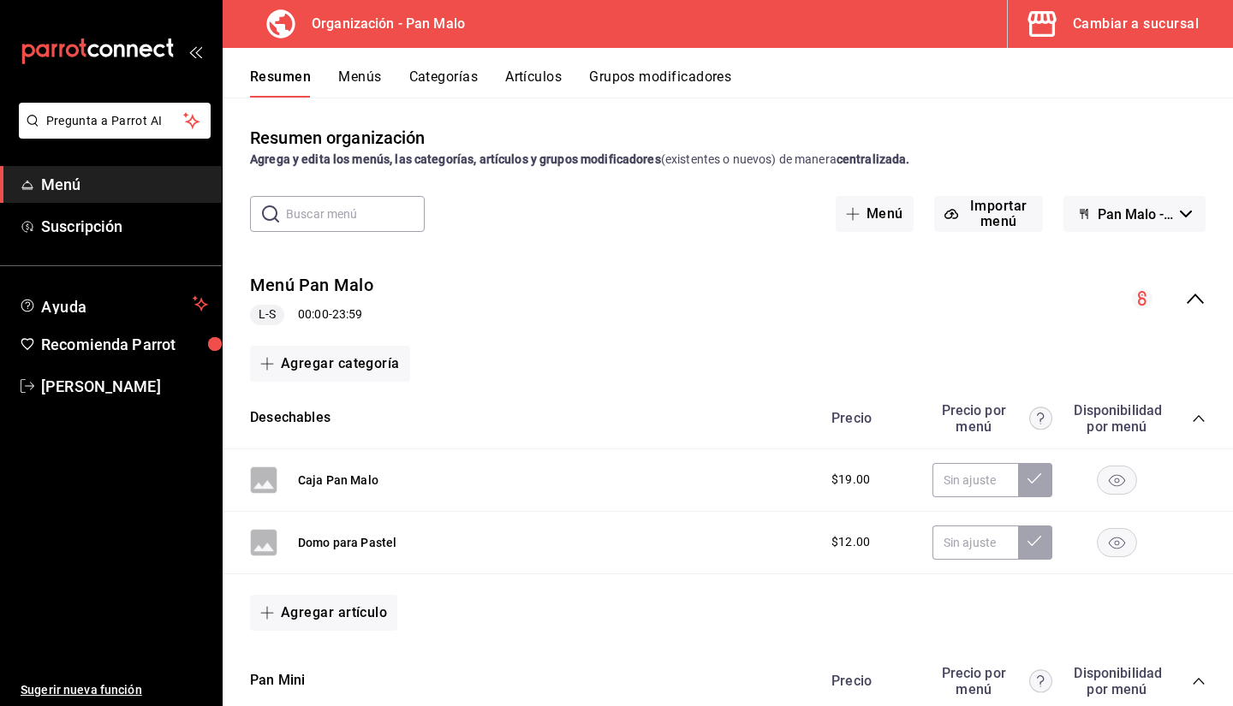
click at [1113, 26] on div "Cambiar a sucursal" at bounding box center [1135, 24] width 126 height 24
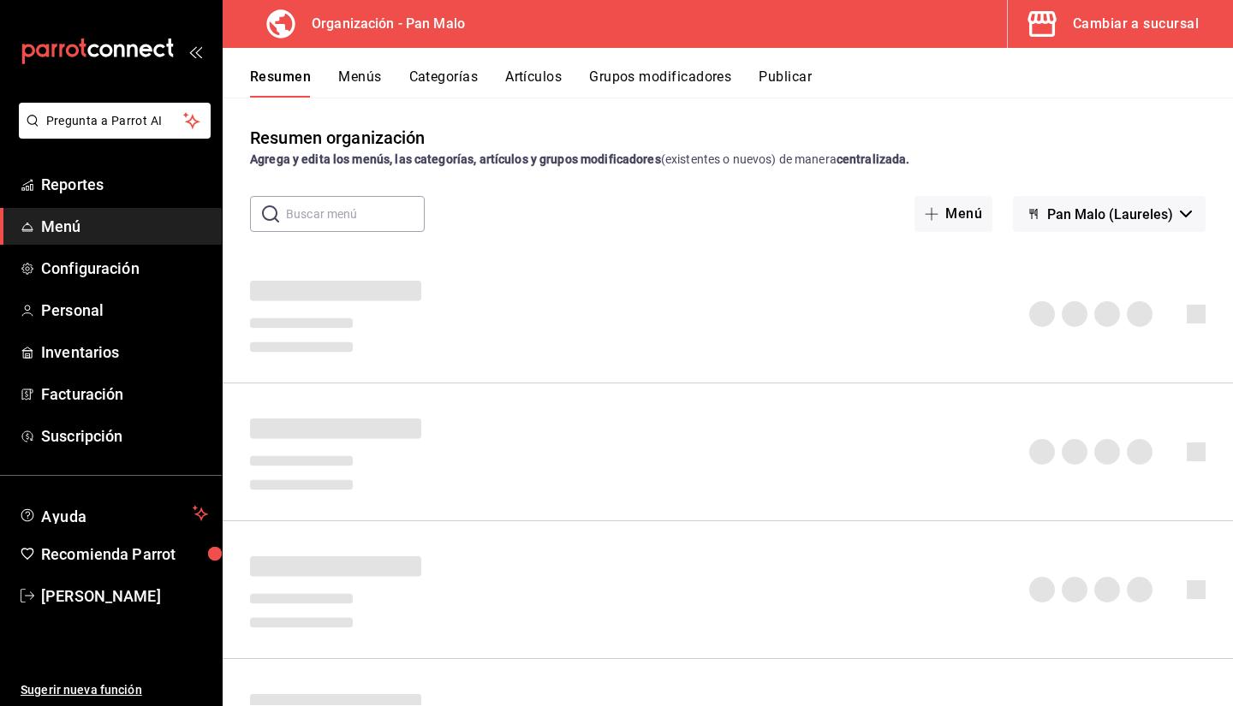
click at [1134, 35] on div "Cambiar a sucursal" at bounding box center [1135, 24] width 126 height 24
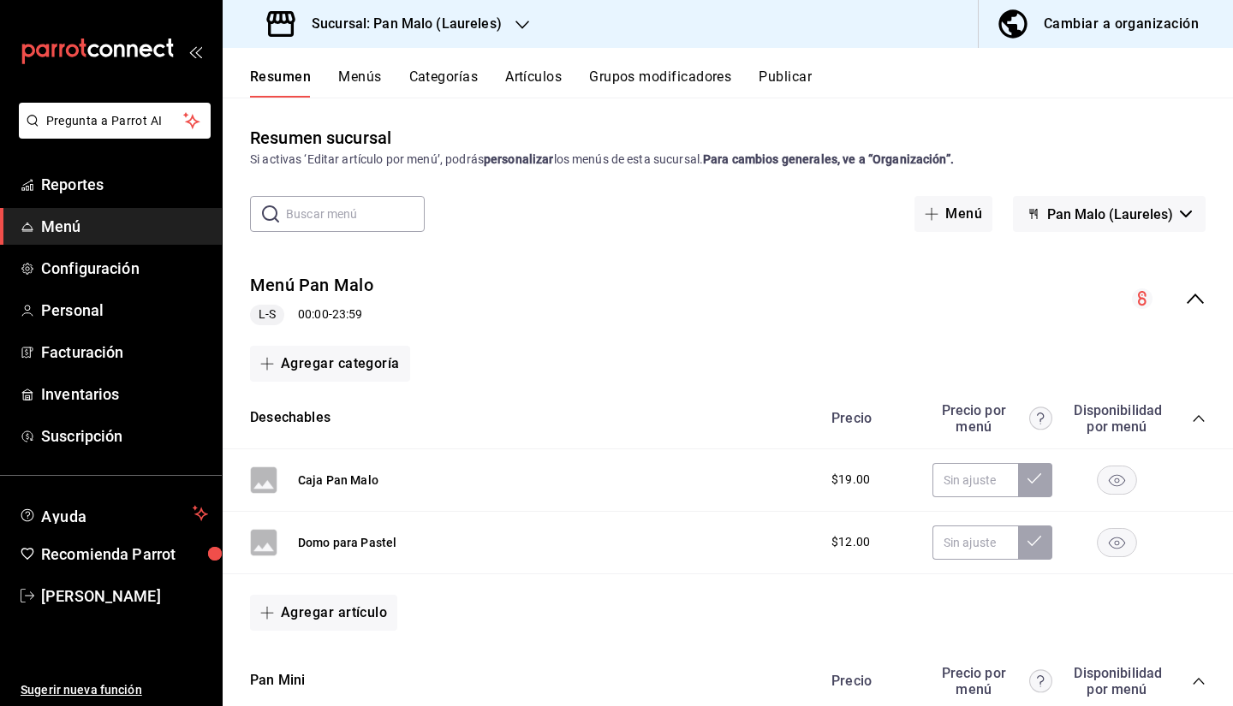
click at [1071, 52] on div "Resumen Menús Categorías Artículos Grupos modificadores Publicar" at bounding box center [728, 73] width 1010 height 50
click at [164, 401] on span "Inventarios" at bounding box center [124, 394] width 167 height 23
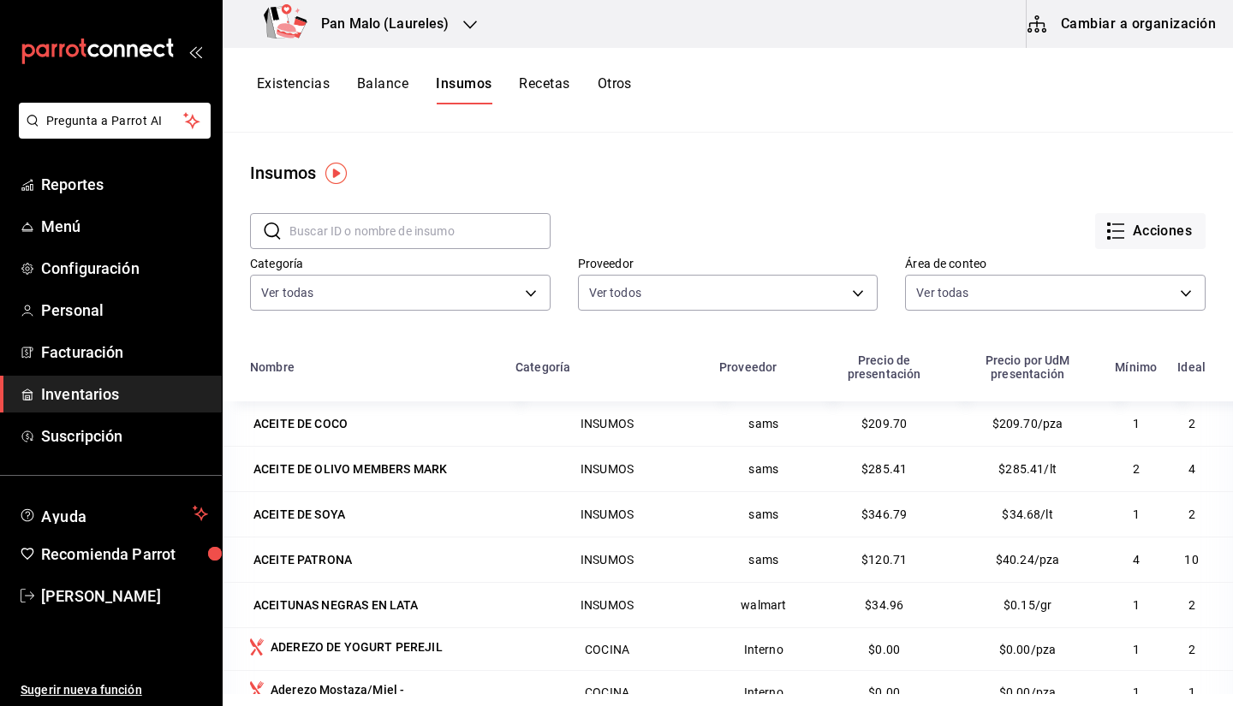
click at [525, 92] on button "Recetas" at bounding box center [544, 89] width 50 height 29
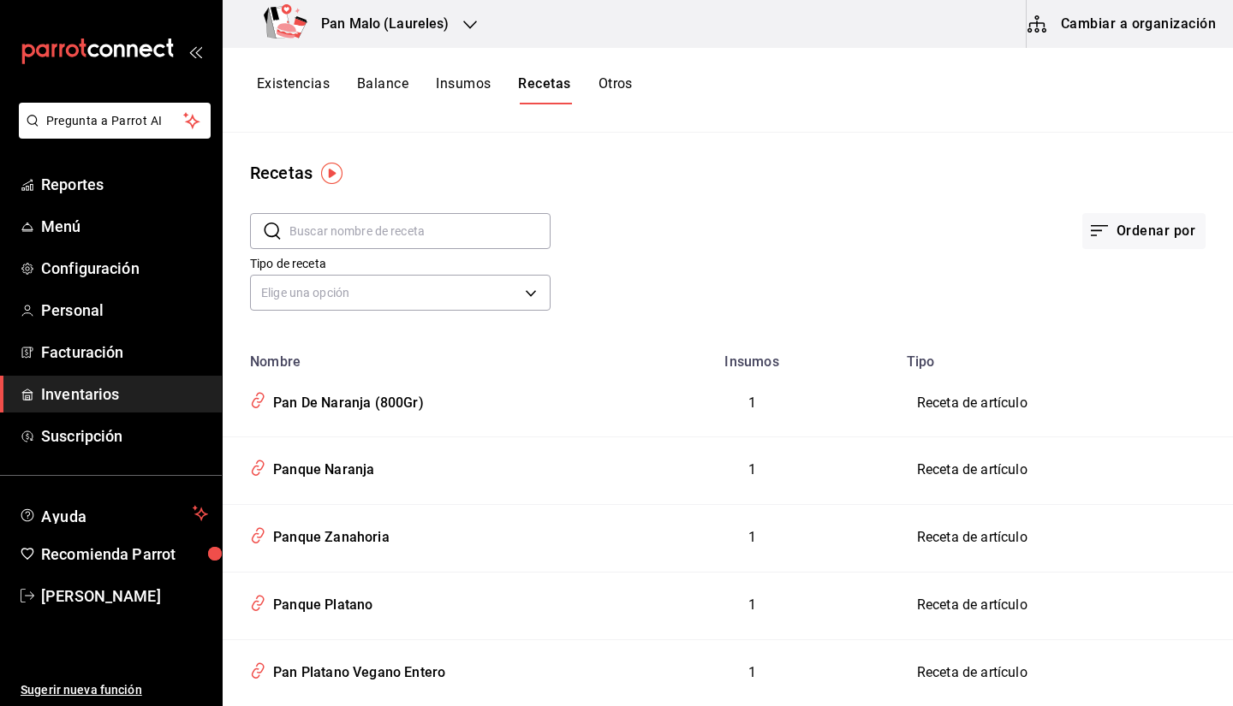
click at [389, 109] on div "Existencias Balance Insumos Recetas Otros" at bounding box center [728, 90] width 1010 height 85
click at [379, 98] on button "Balance" at bounding box center [382, 89] width 51 height 29
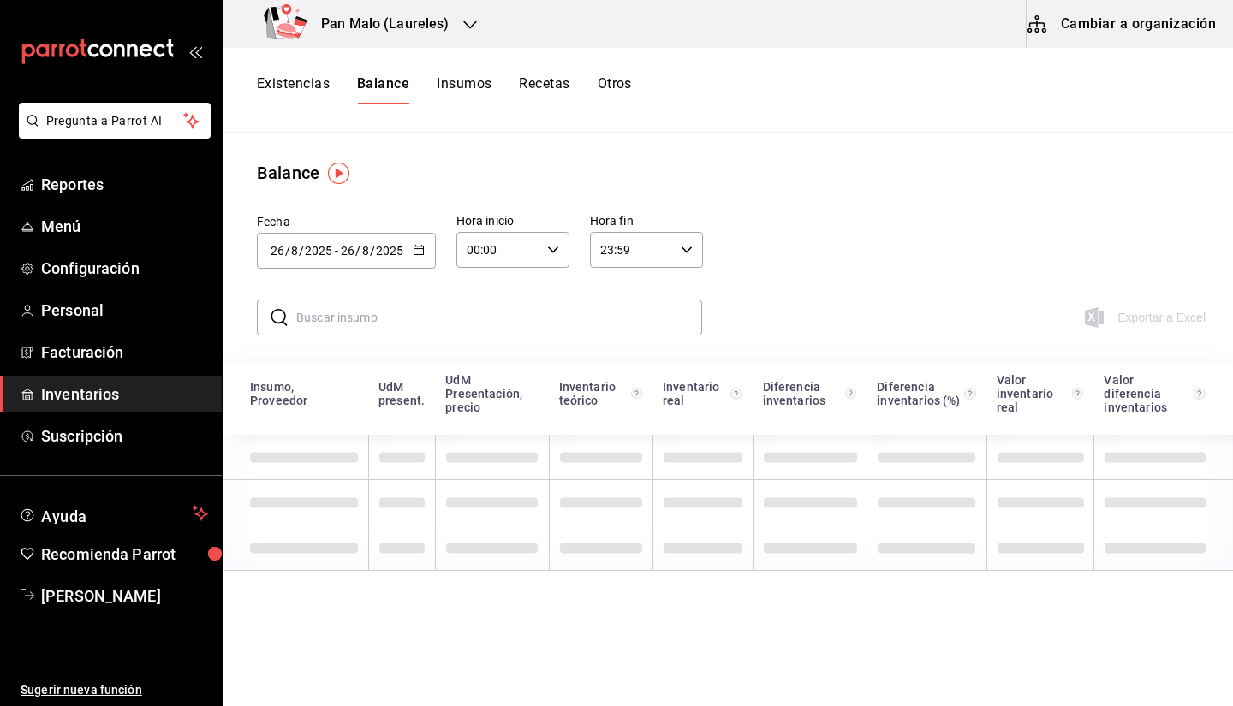
click at [324, 85] on button "Existencias" at bounding box center [293, 89] width 73 height 29
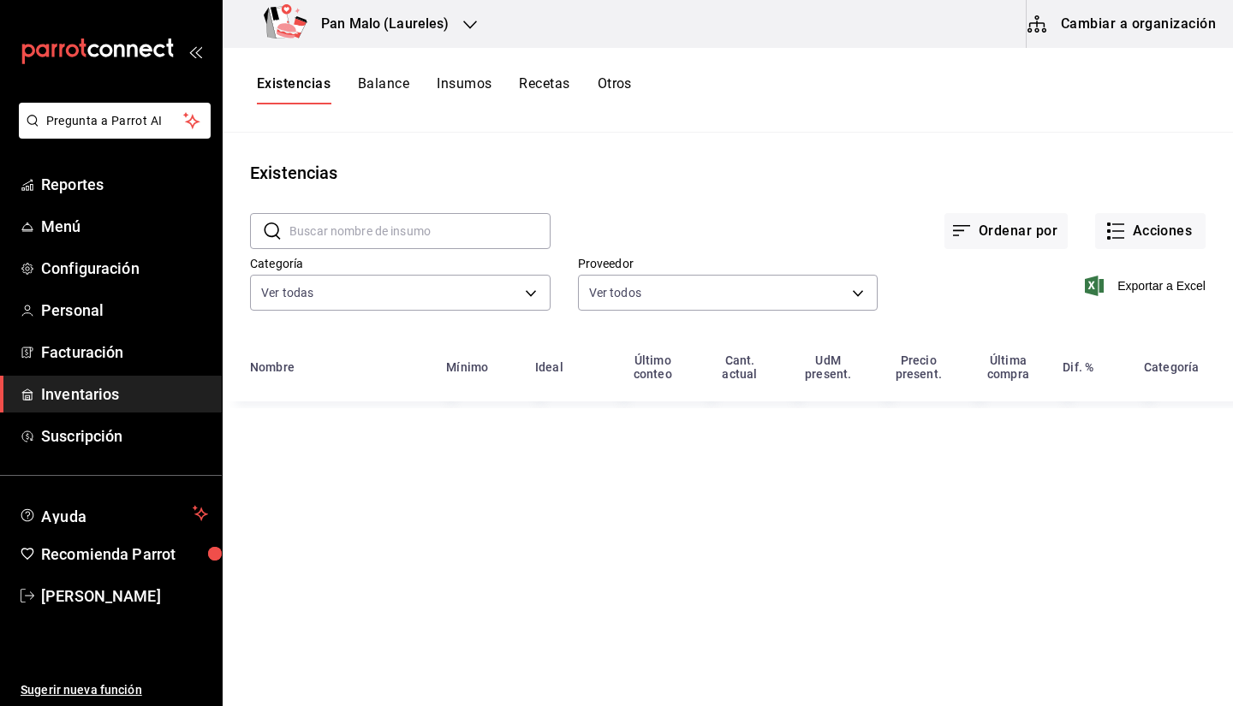
click at [378, 214] on input "text" at bounding box center [419, 231] width 261 height 34
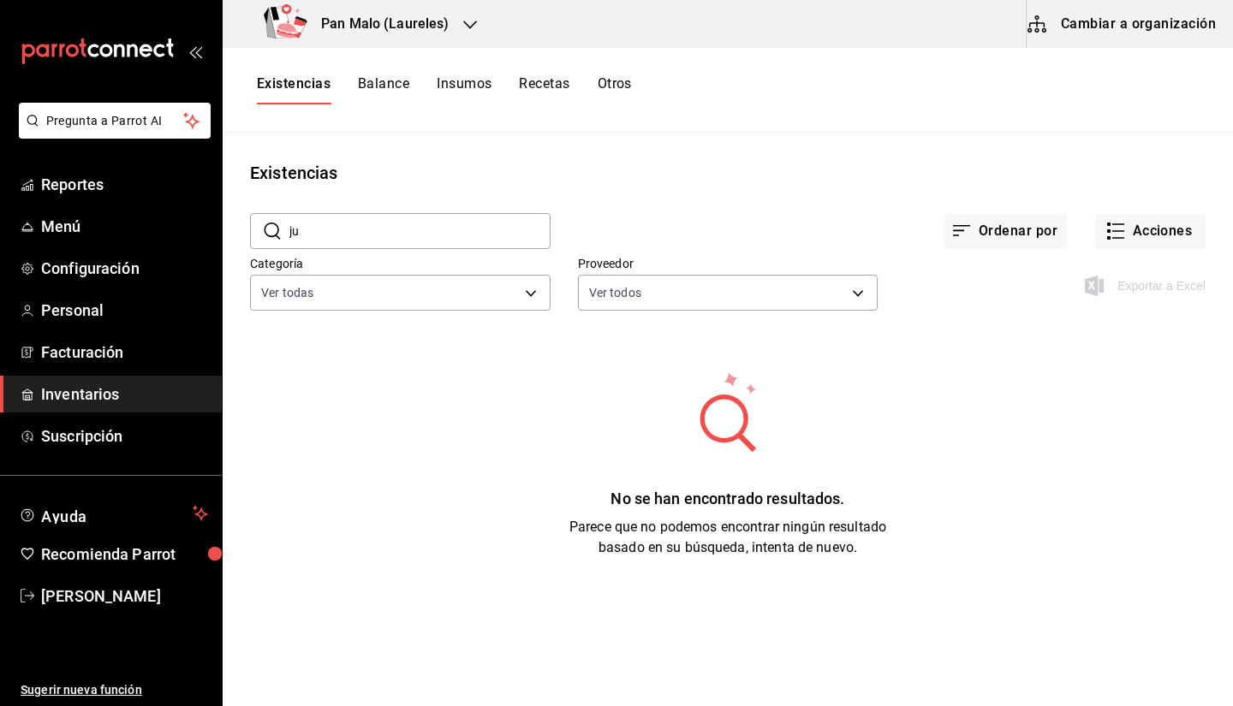
type input "j"
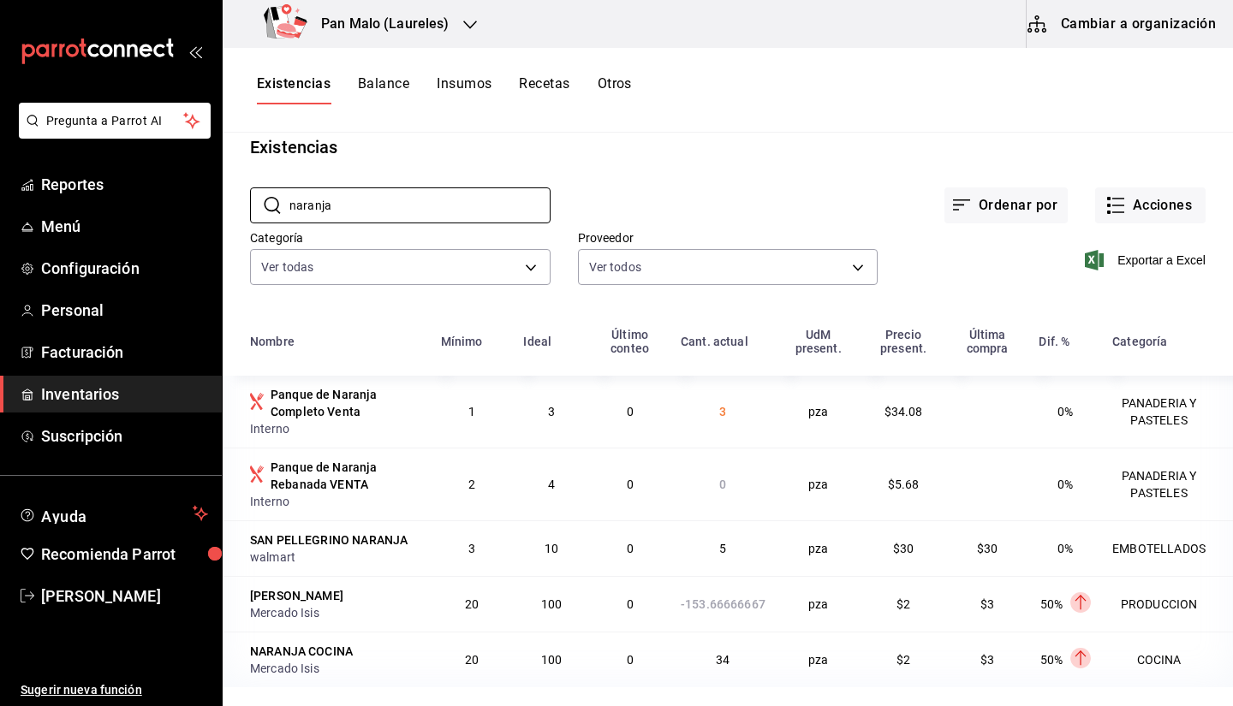
scroll to position [27, 0]
type input "naranja"
click at [1100, 50] on div "Existencias Balance Insumos Recetas Otros" at bounding box center [728, 90] width 1010 height 85
click at [1088, 40] on button "Cambiar a organización" at bounding box center [1122, 24] width 193 height 48
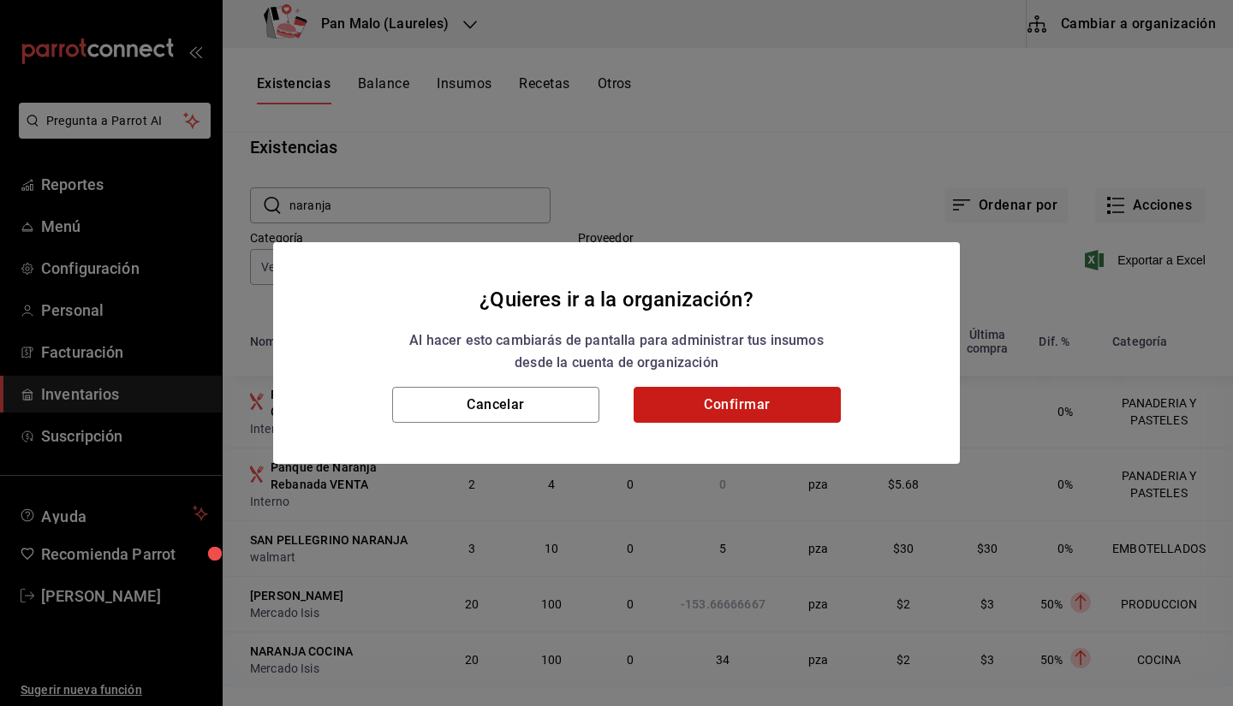
click at [730, 388] on button "Confirmar" at bounding box center [736, 405] width 207 height 36
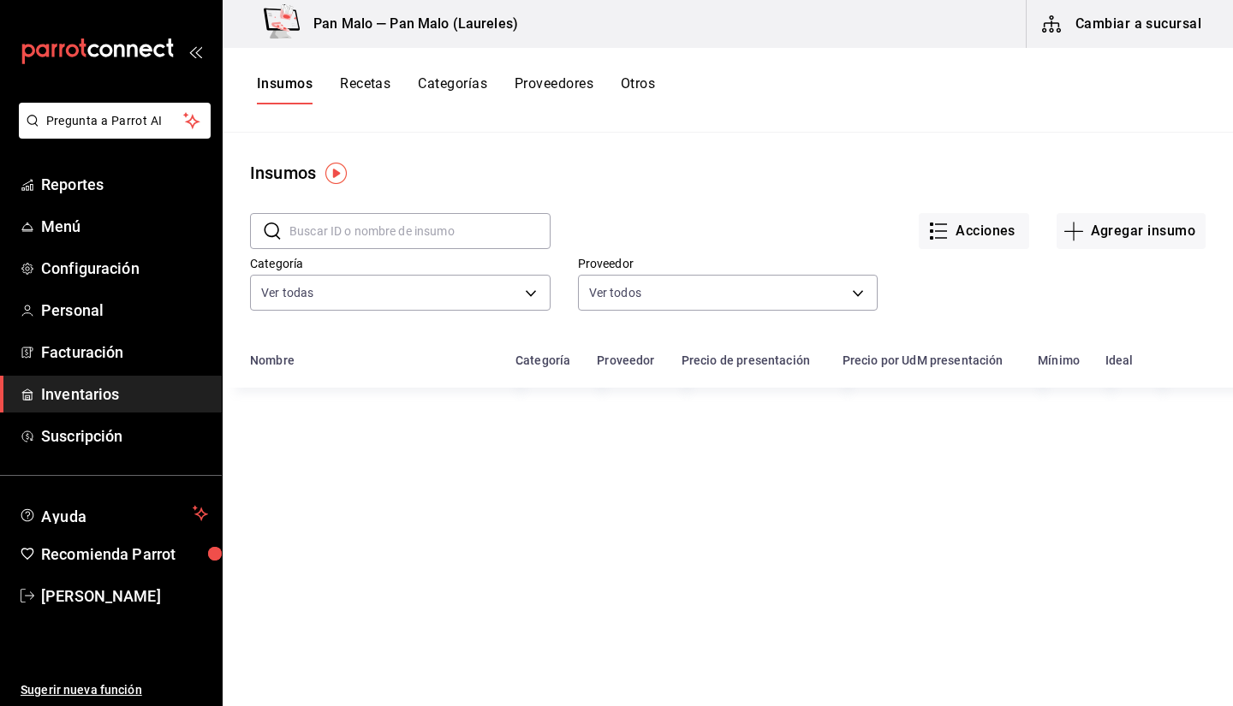
click at [471, 229] on input "text" at bounding box center [419, 231] width 261 height 34
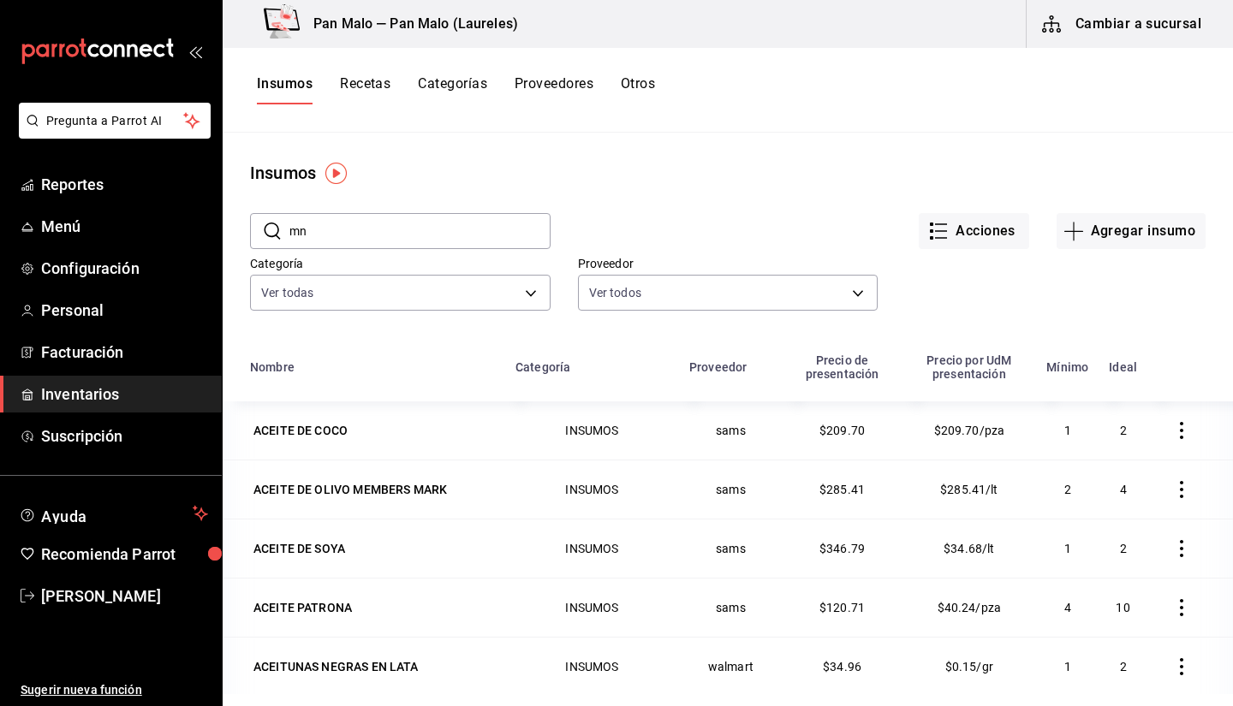
type input "m"
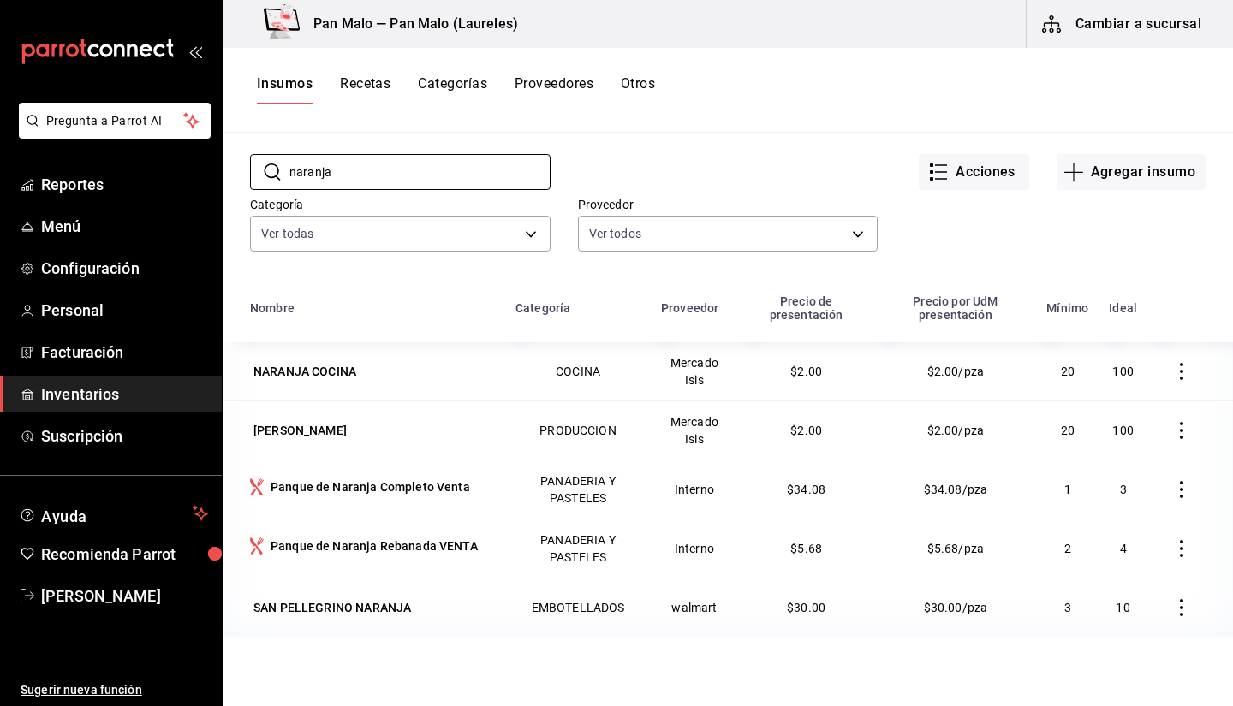
scroll to position [58, 0]
type input "naranja"
click at [1173, 381] on icon "button" at bounding box center [1181, 372] width 17 height 17
click at [1097, 375] on span "Eliminar" at bounding box center [1117, 374] width 44 height 14
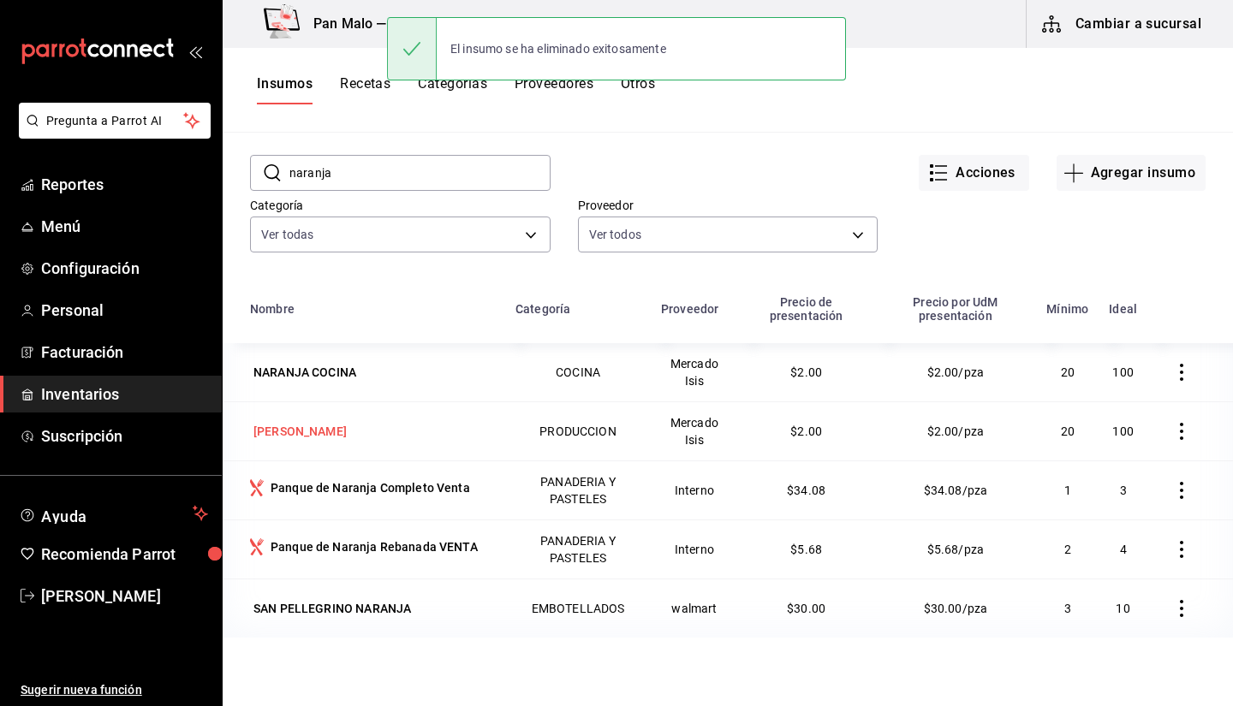
click at [347, 425] on div "[PERSON_NAME]" at bounding box center [299, 431] width 93 height 17
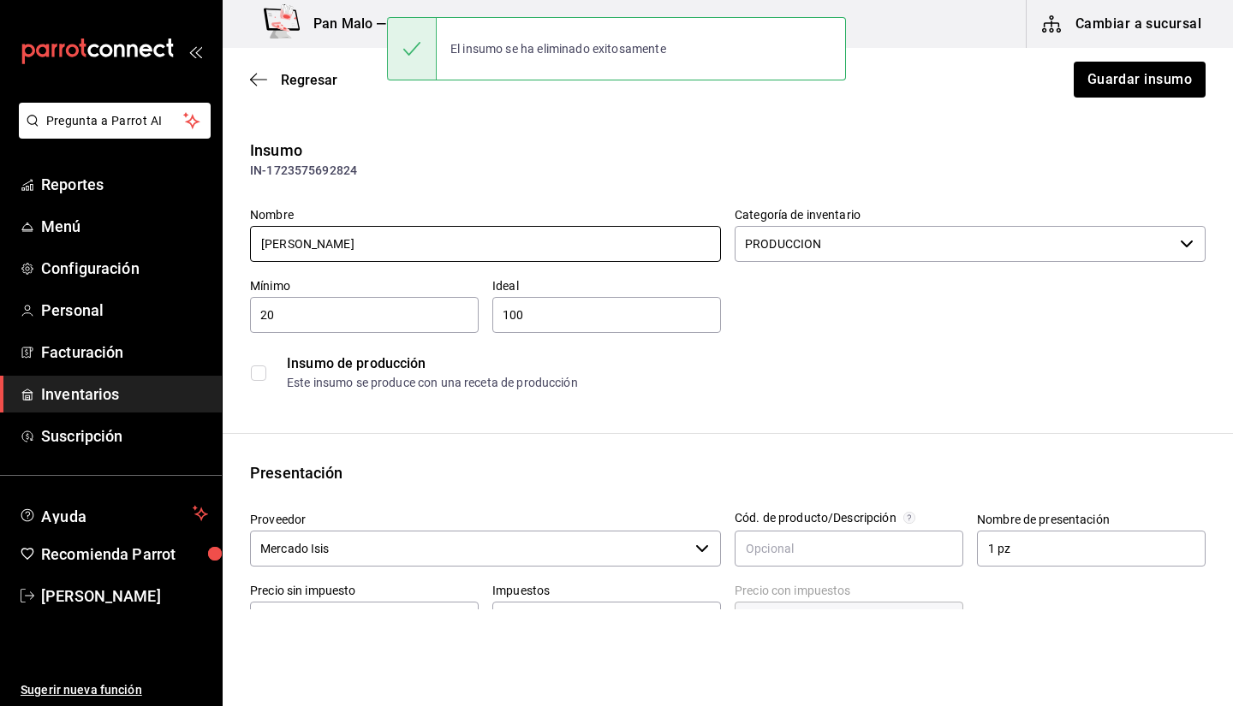
click at [415, 249] on input "[PERSON_NAME]" at bounding box center [485, 244] width 471 height 36
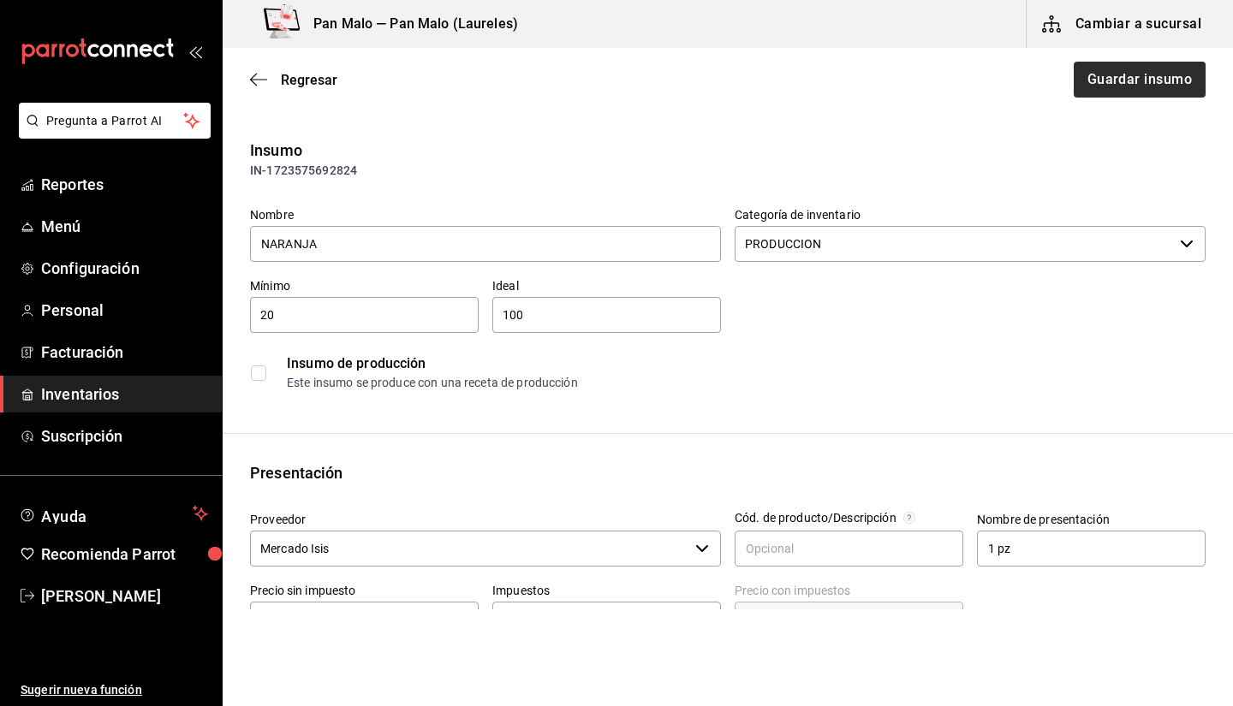
type input "NARANJA"
click at [1118, 63] on button "Guardar insumo" at bounding box center [1139, 80] width 134 height 36
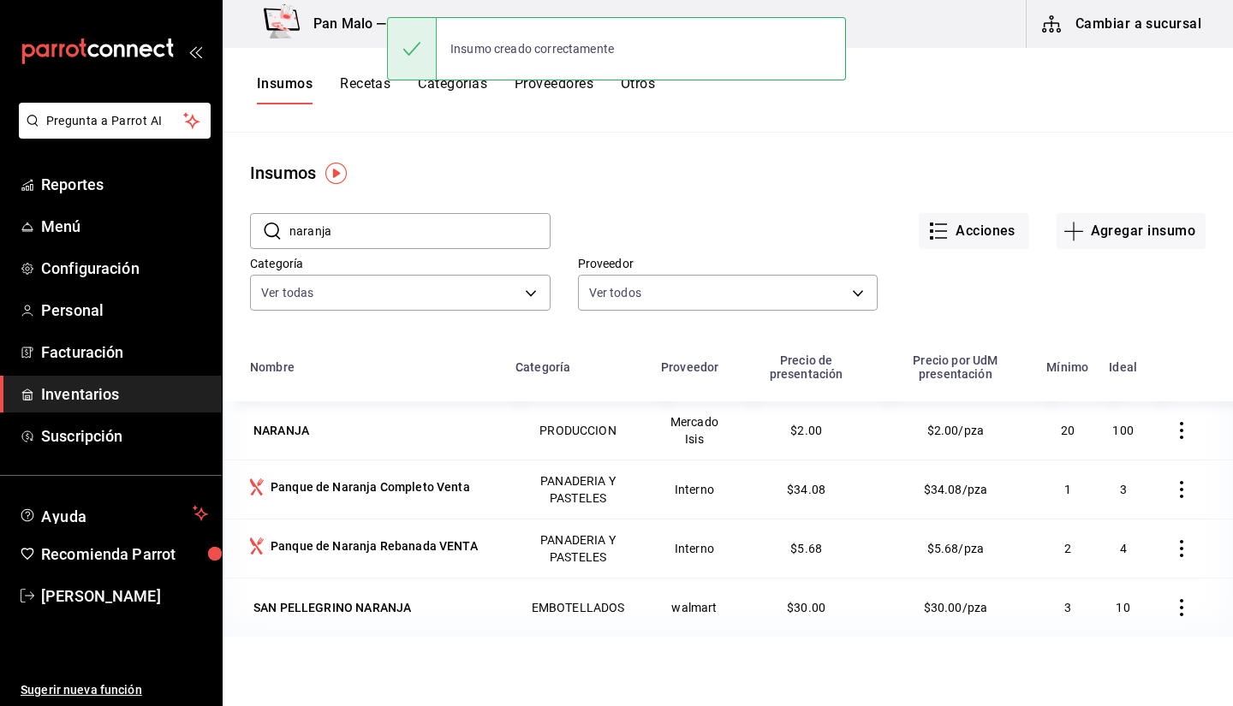
click at [395, 243] on input "naranja" at bounding box center [419, 231] width 261 height 34
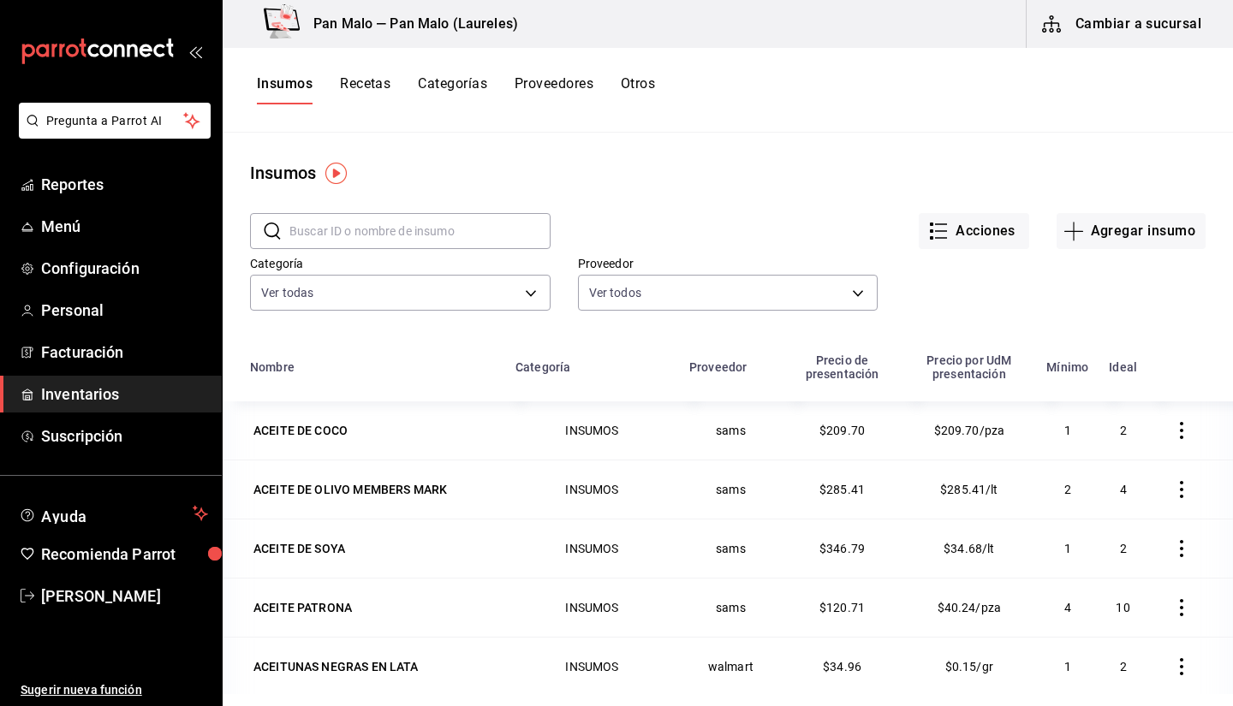
click at [1093, 166] on div "Insumos" at bounding box center [728, 173] width 1010 height 26
click at [914, 159] on main "Insumos ​ ​ Acciones Agregar insumo Categoría Ver todas 70f7bd2c-2c71-4982-af5b…" at bounding box center [728, 413] width 1010 height 561
click at [432, 234] on input "text" at bounding box center [419, 231] width 261 height 34
click at [1146, 239] on button "Agregar insumo" at bounding box center [1130, 231] width 149 height 36
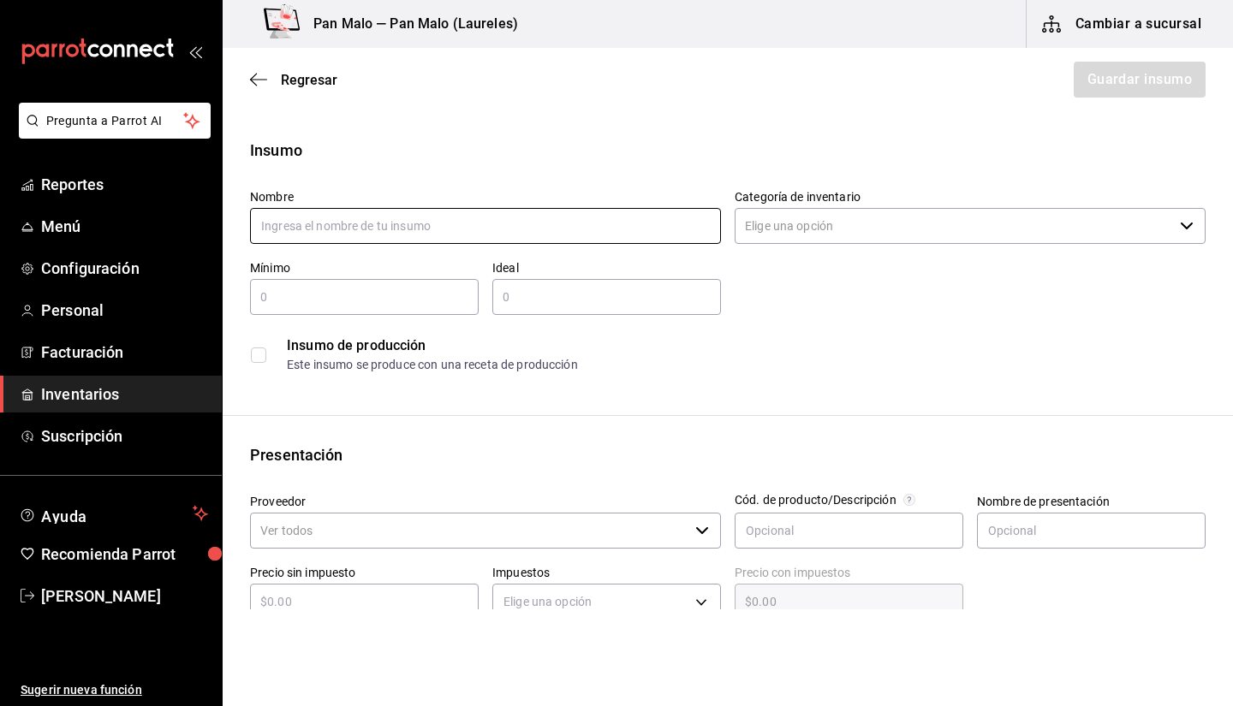
click at [472, 240] on input "text" at bounding box center [485, 226] width 471 height 36
type input "n"
type input "JUGO NARANJA"
click at [417, 302] on input "text" at bounding box center [364, 297] width 229 height 21
click at [644, 309] on div "​" at bounding box center [606, 297] width 229 height 36
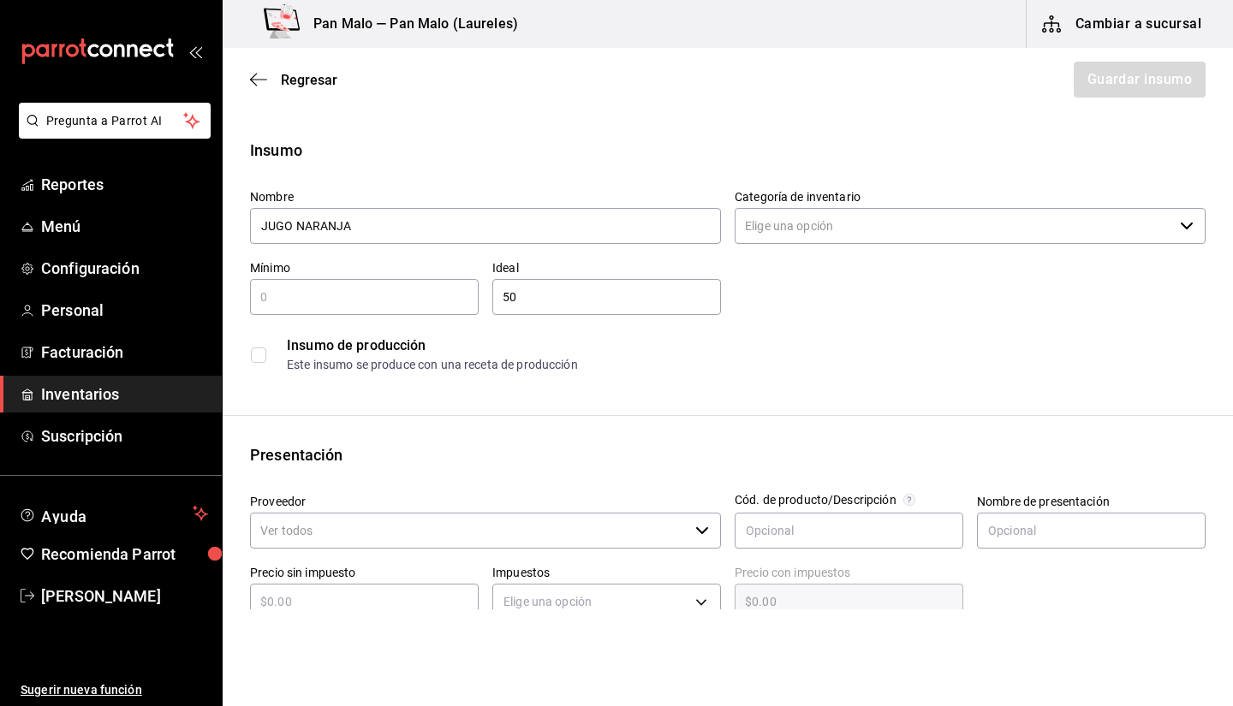
click at [568, 295] on input "50" at bounding box center [606, 297] width 229 height 21
click at [338, 310] on div "​" at bounding box center [364, 297] width 229 height 36
click at [578, 304] on input "50" at bounding box center [606, 297] width 229 height 21
type input "5"
type input "3"
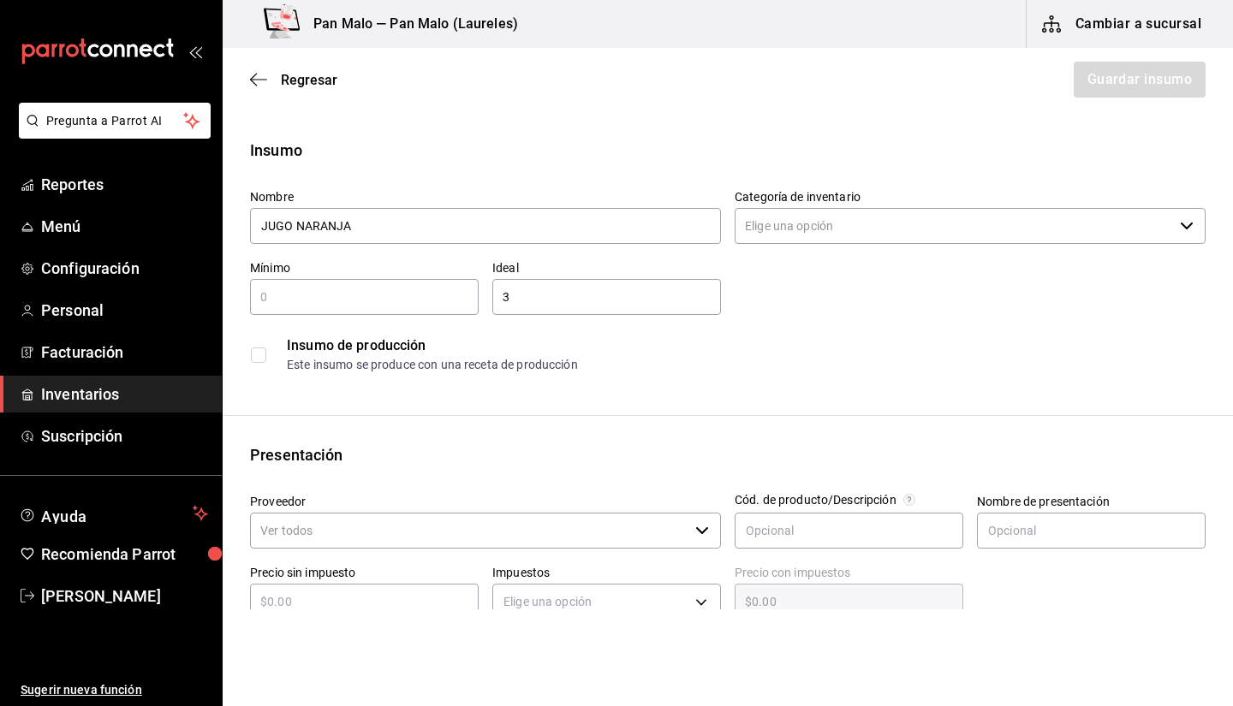
click at [423, 304] on input "text" at bounding box center [364, 297] width 229 height 21
click at [609, 291] on input "3" at bounding box center [606, 297] width 229 height 21
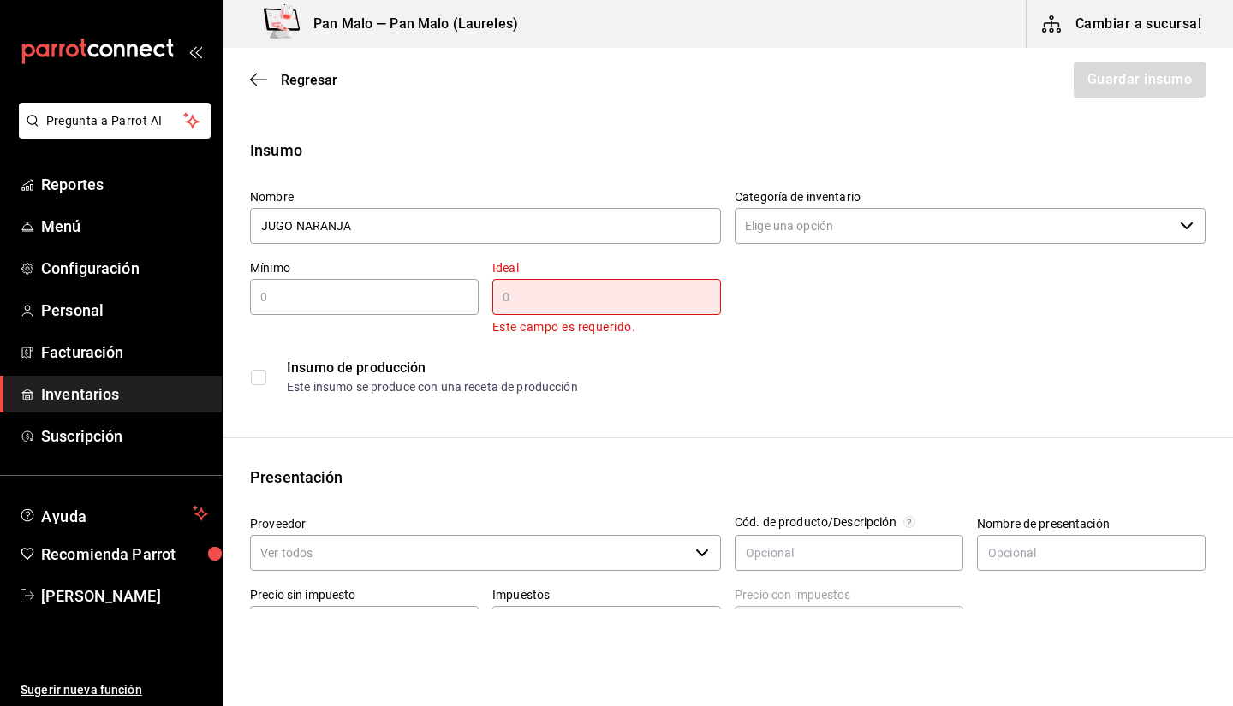
type input "3"
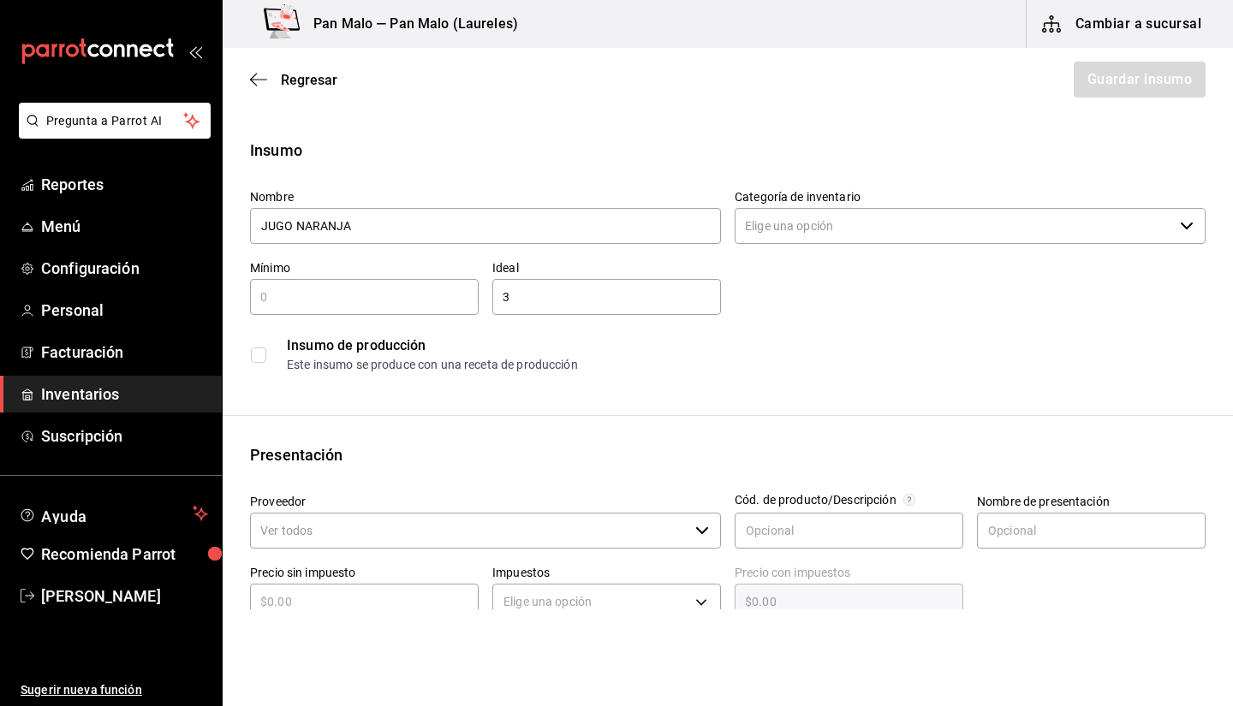
click at [429, 306] on input "text" at bounding box center [364, 297] width 229 height 21
type input "1"
click at [842, 247] on div "Nombre JUGO NARANJA Categoría de inventario ​ Mínimo 1 ​ Ideal 3 ​ Insumo de pr…" at bounding box center [720, 277] width 969 height 205
click at [840, 235] on input "Categoría de inventario" at bounding box center [953, 226] width 438 height 36
click at [965, 229] on input "BARA" at bounding box center [953, 226] width 438 height 36
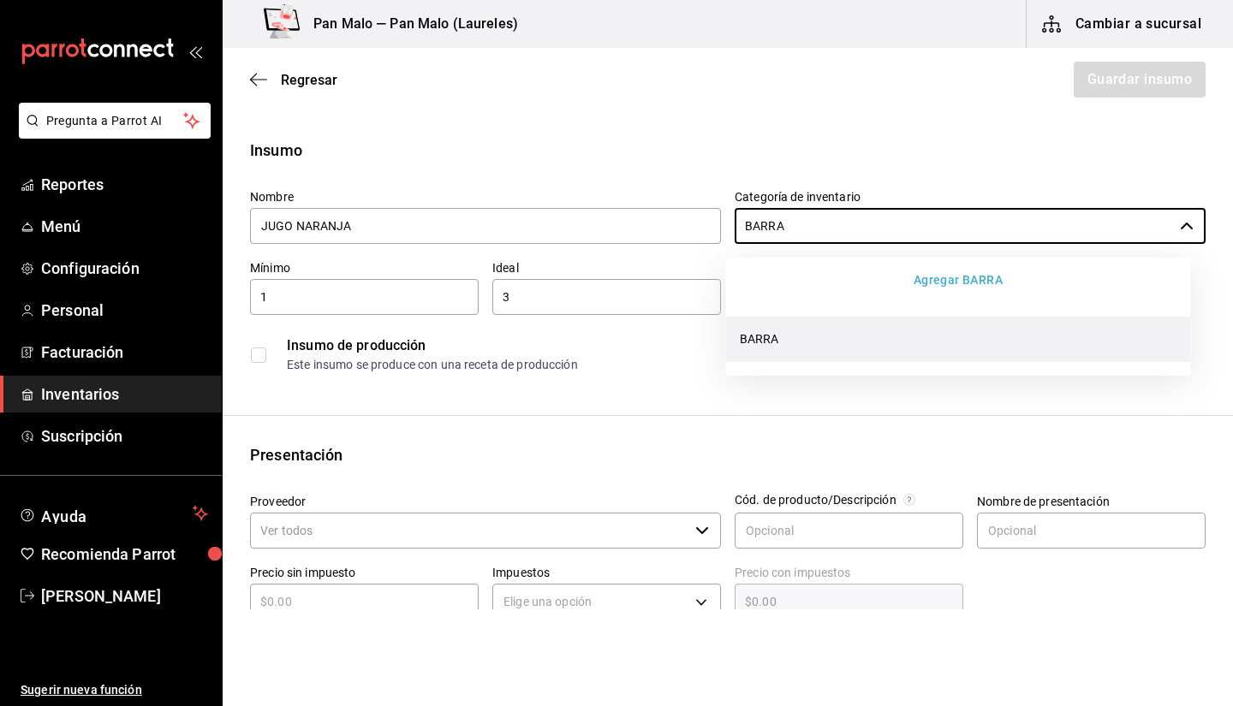
click at [906, 342] on li "BARRA" at bounding box center [958, 339] width 465 height 45
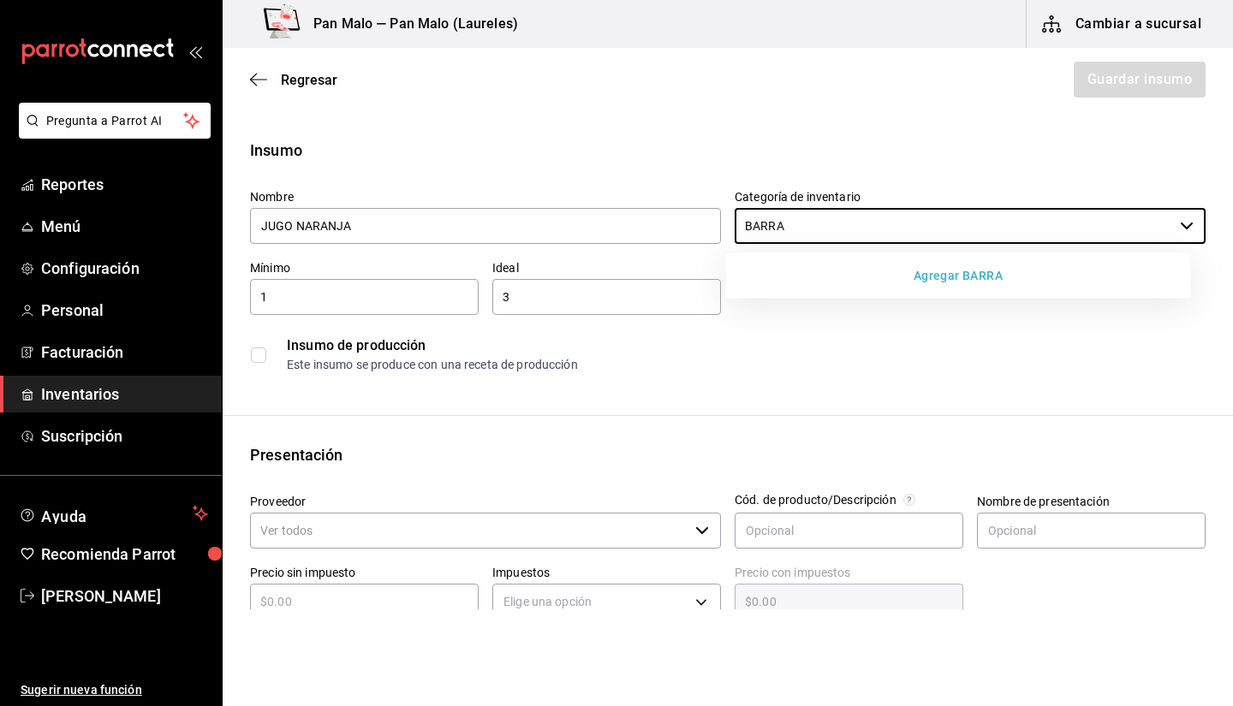
scroll to position [294, 0]
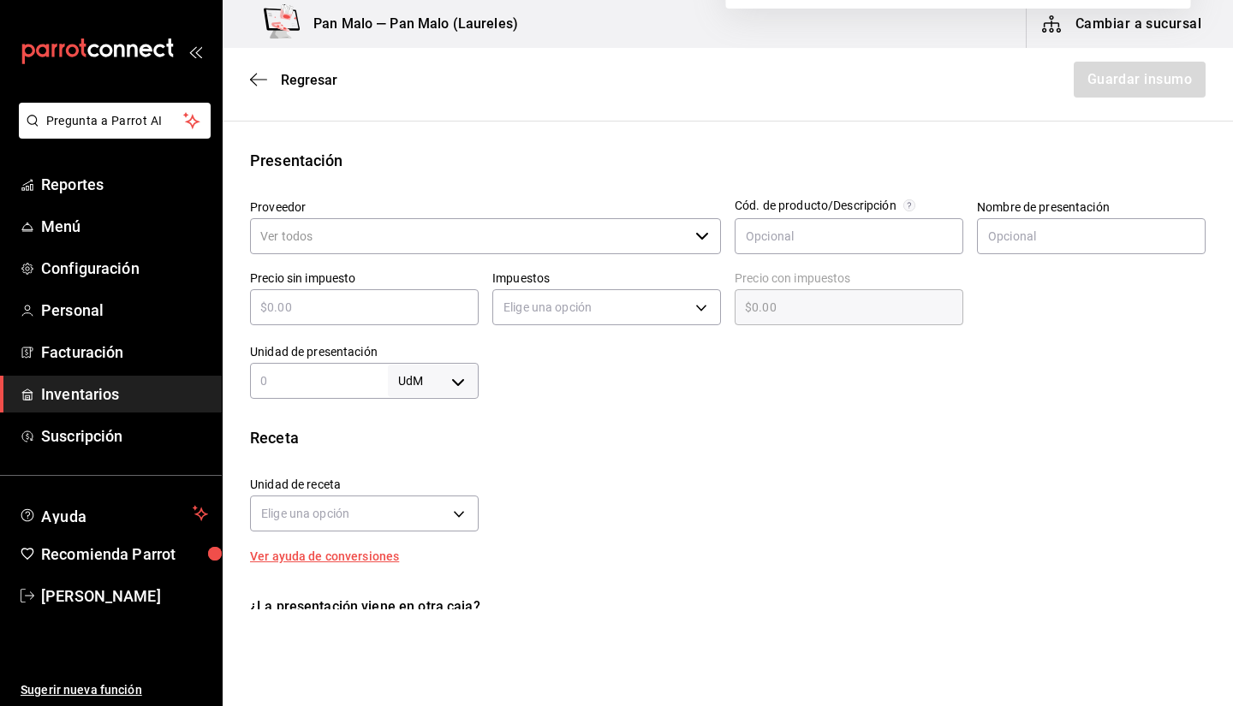
type input "BARRA"
click at [565, 259] on div "Impuestos Elige una opción" at bounding box center [599, 294] width 242 height 74
click at [554, 251] on input "Proveedor" at bounding box center [469, 236] width 438 height 36
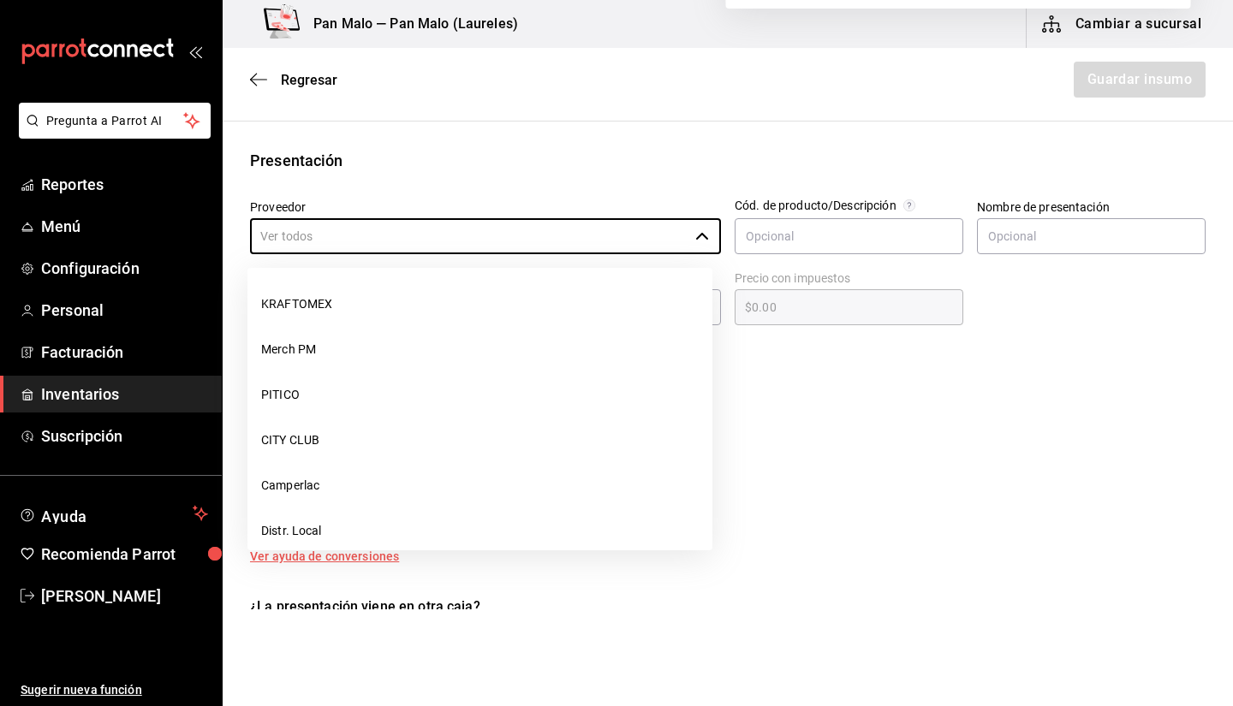
click at [545, 173] on div "Presentación Proveedor ​ Cód. de producto/Descripción Nombre de presentación Pr…" at bounding box center [728, 274] width 1010 height 250
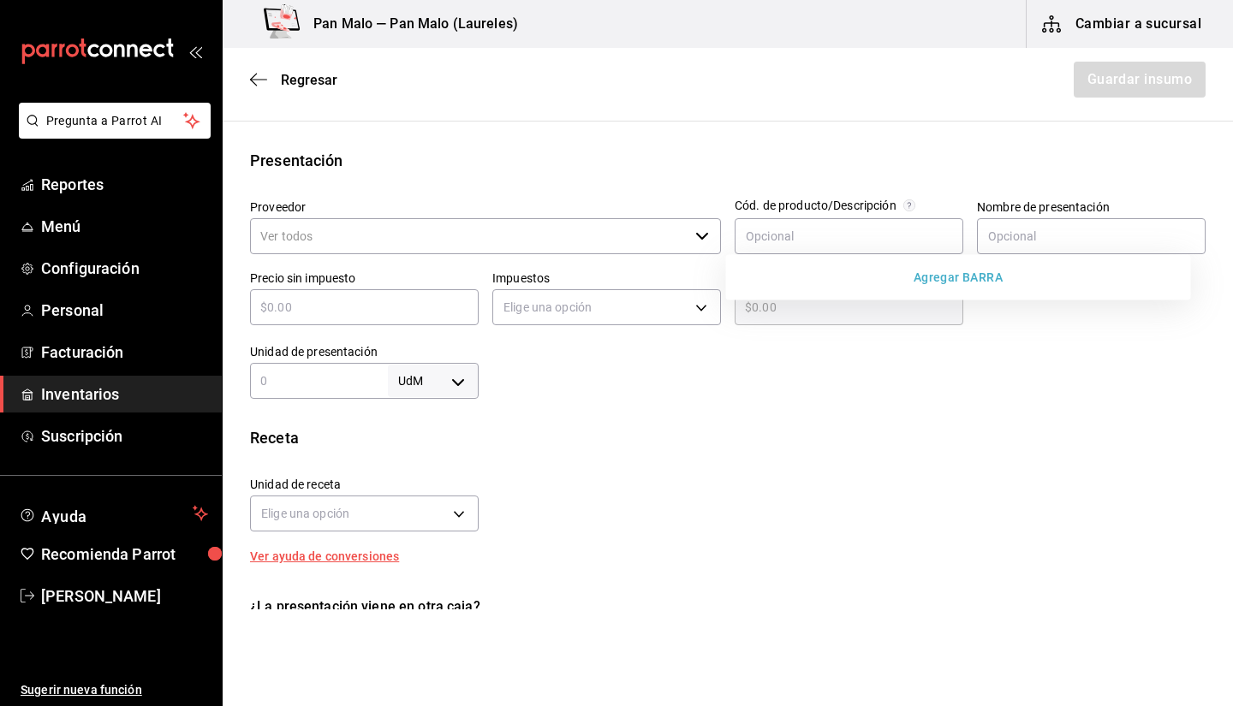
scroll to position [0, 0]
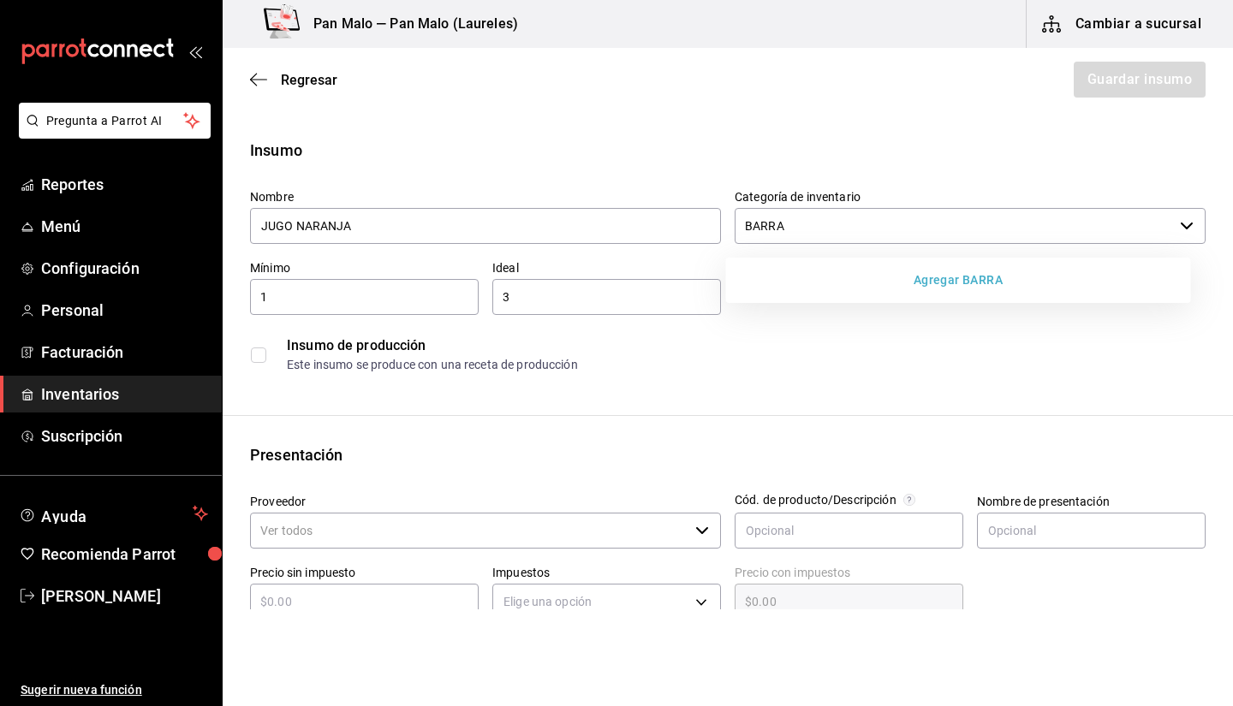
click at [281, 366] on div "Insumo de producción Este insumo se produce con una receta de producción" at bounding box center [727, 355] width 955 height 52
click at [252, 355] on input "checkbox" at bounding box center [258, 354] width 15 height 15
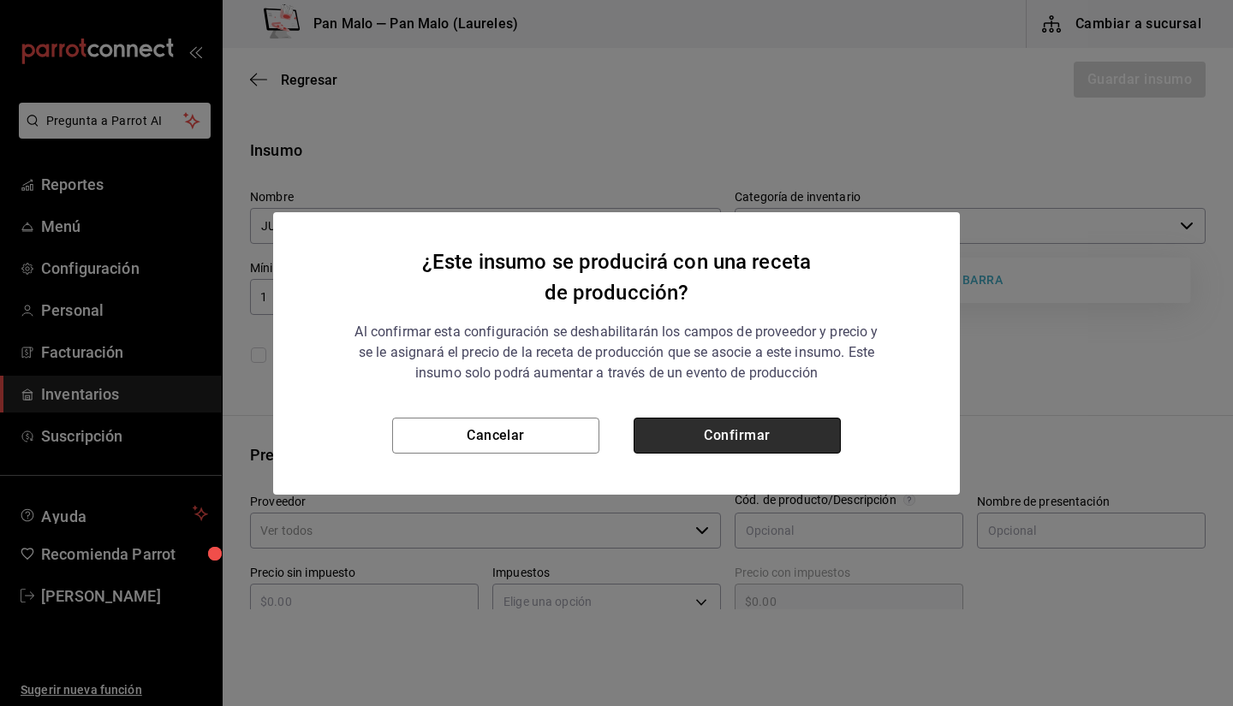
click at [755, 420] on button "Confirmar" at bounding box center [736, 436] width 207 height 36
checkbox input "true"
type input "$0.00"
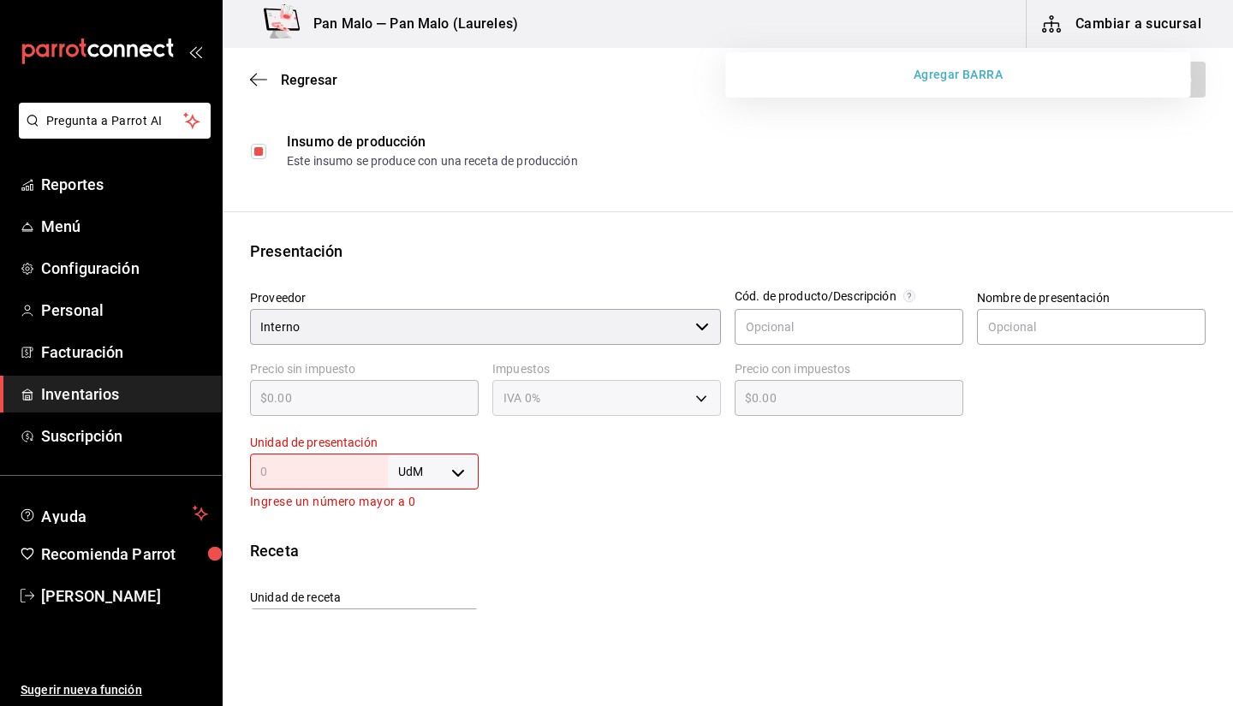
scroll to position [205, 0]
click at [933, 328] on input "text" at bounding box center [848, 325] width 229 height 36
click at [414, 482] on body "Pregunta a Parrot AI Reportes Menú Configuración Personal Facturación Inventari…" at bounding box center [616, 304] width 1233 height 609
click at [418, 627] on li "ml" at bounding box center [429, 628] width 89 height 28
type input "MILLILITER"
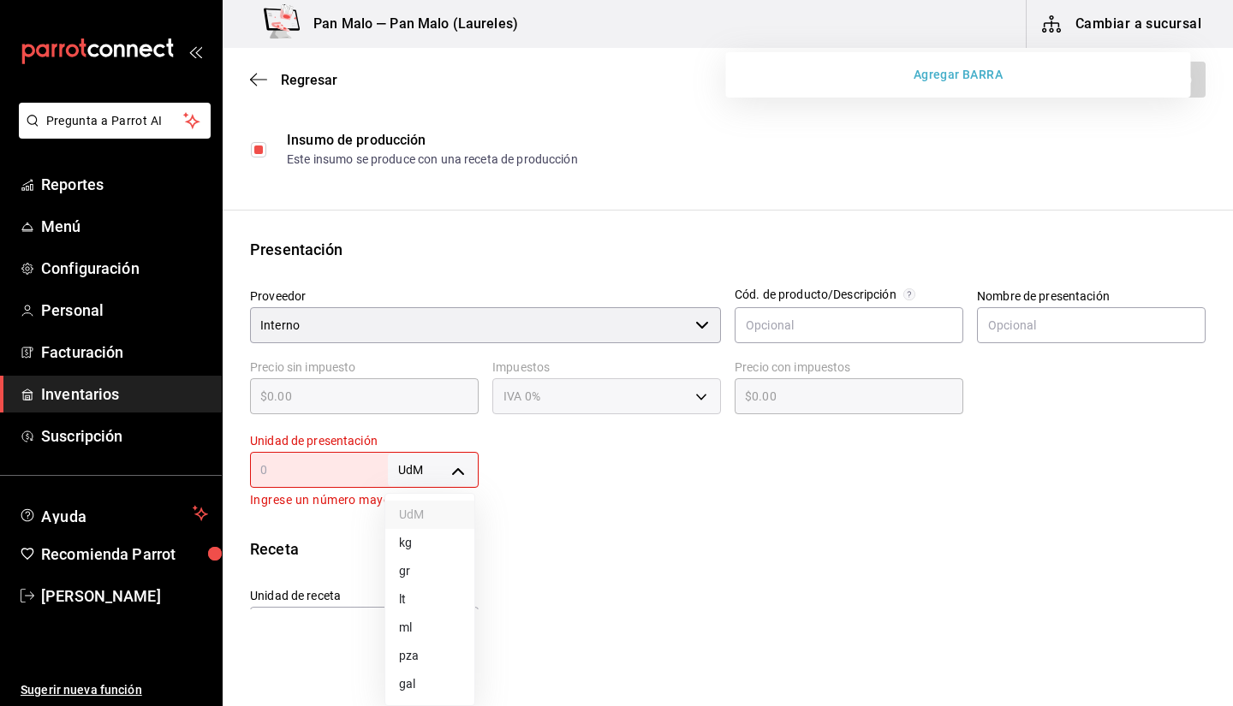
type input "MILLILITER"
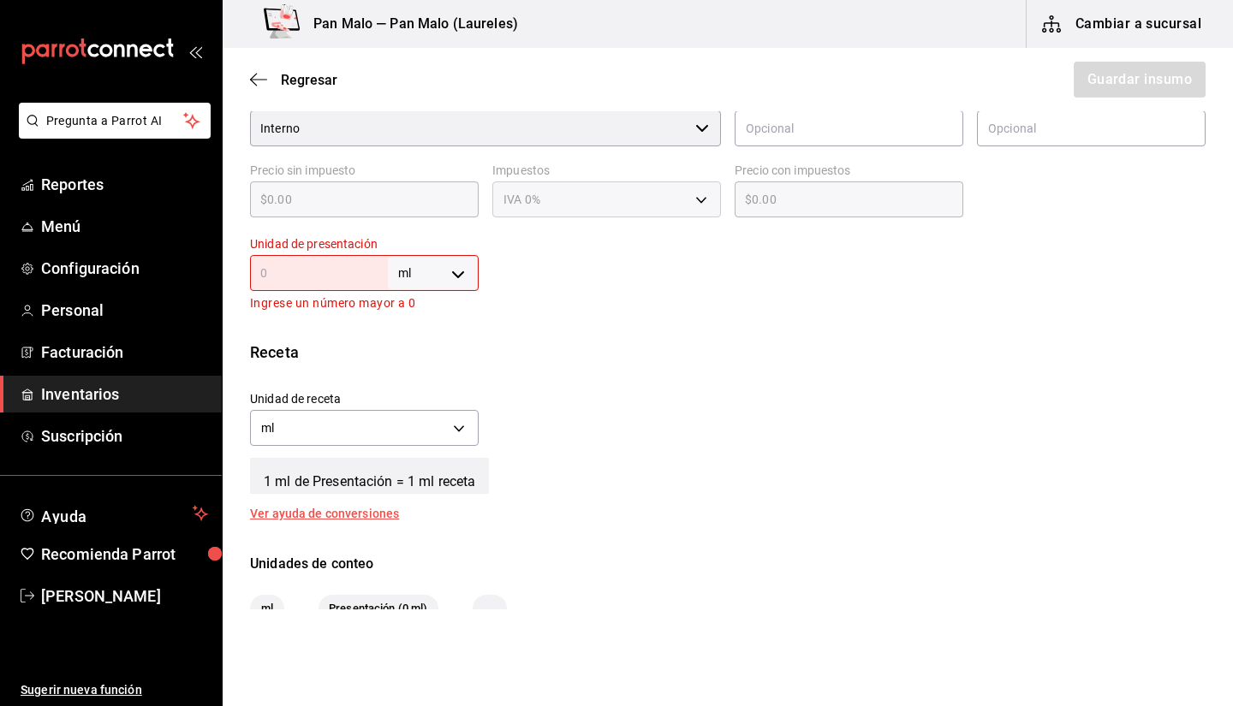
scroll to position [404, 0]
click at [318, 248] on div "Unidad de presentación ml MILLILITER ​ Ingrese un número mayor a 0" at bounding box center [364, 273] width 229 height 77
type input "1"
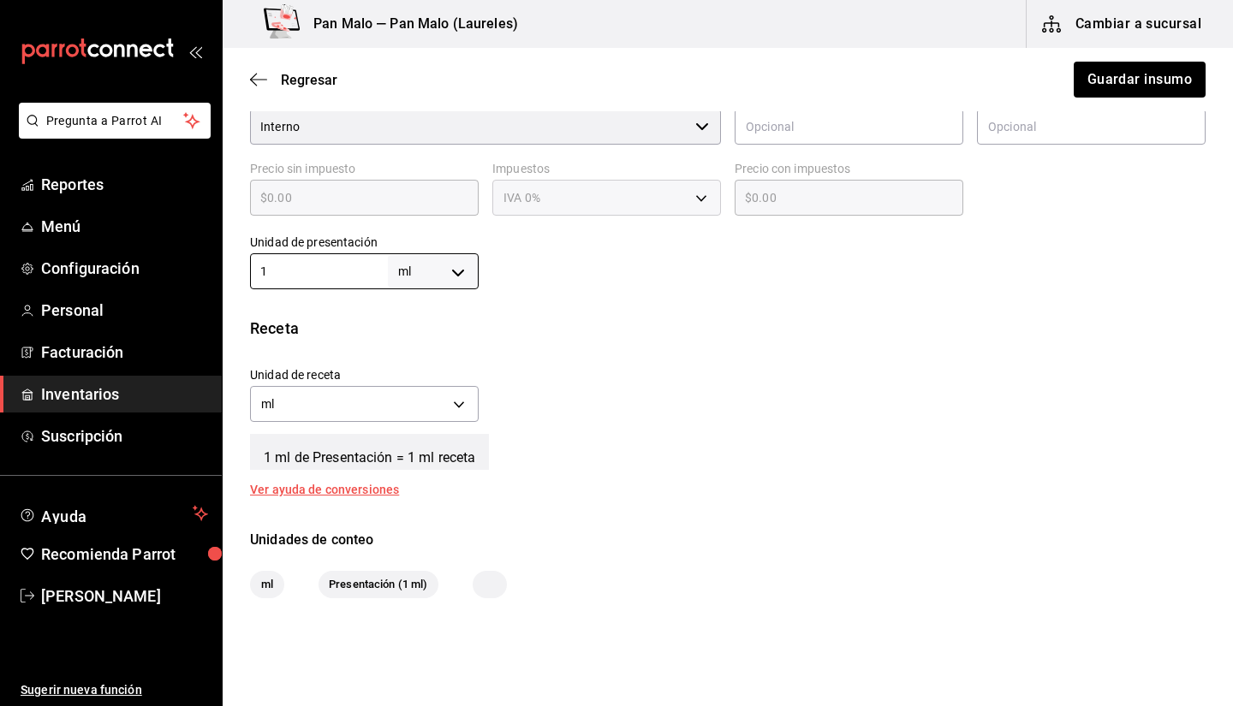
type input "10"
type input "100"
type input "1,000"
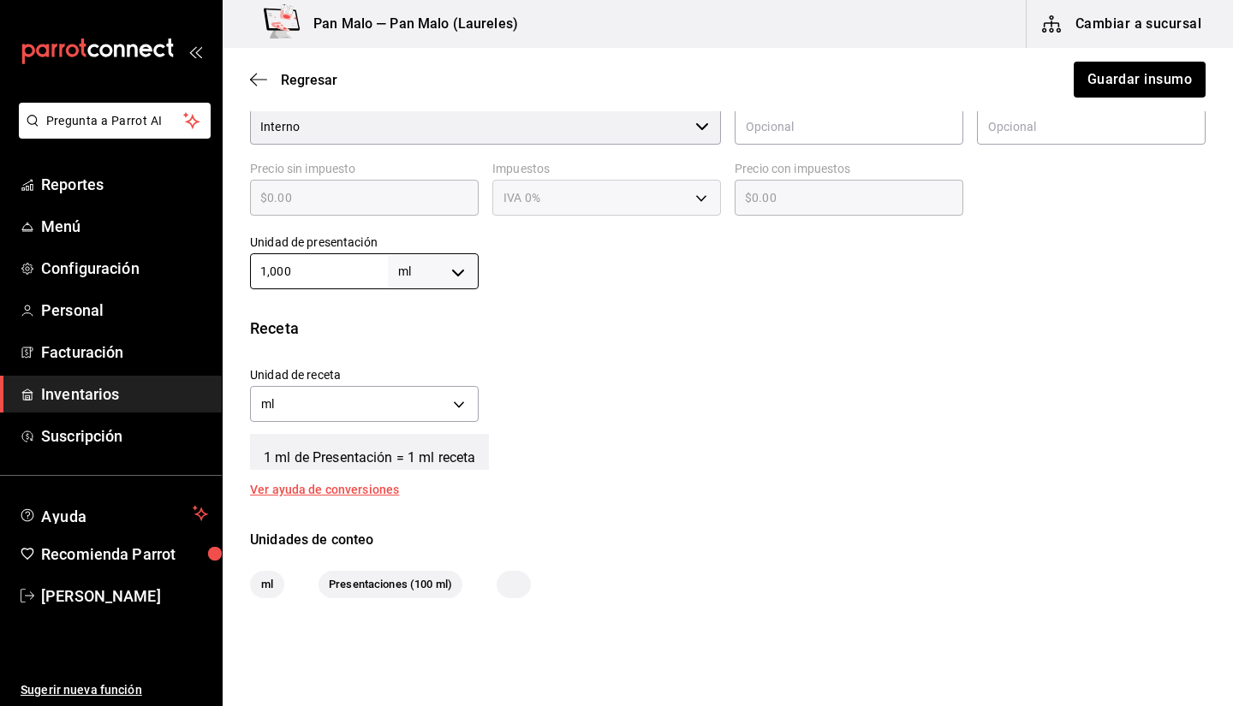
type input "1,000"
click at [1056, 78] on div "Regresar Guardar insumo" at bounding box center [728, 79] width 1010 height 63
click at [1093, 79] on button "Guardar insumo" at bounding box center [1139, 80] width 134 height 36
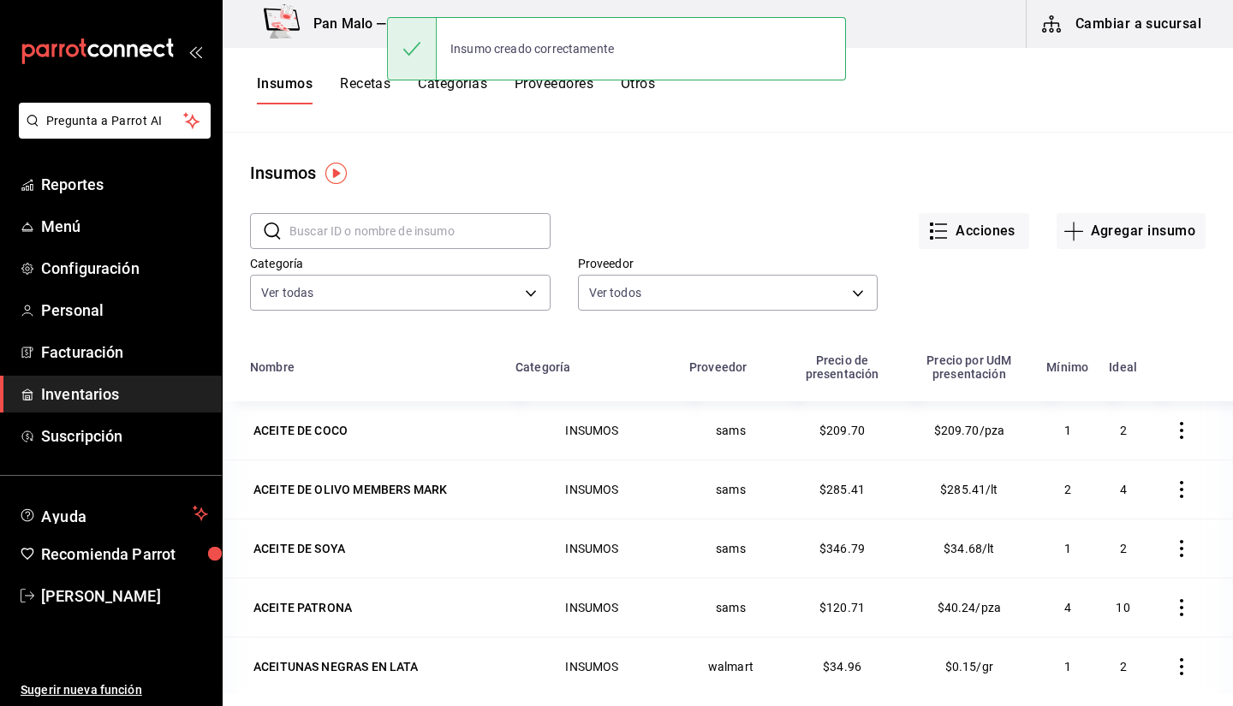
click at [362, 84] on button "Recetas" at bounding box center [365, 89] width 50 height 29
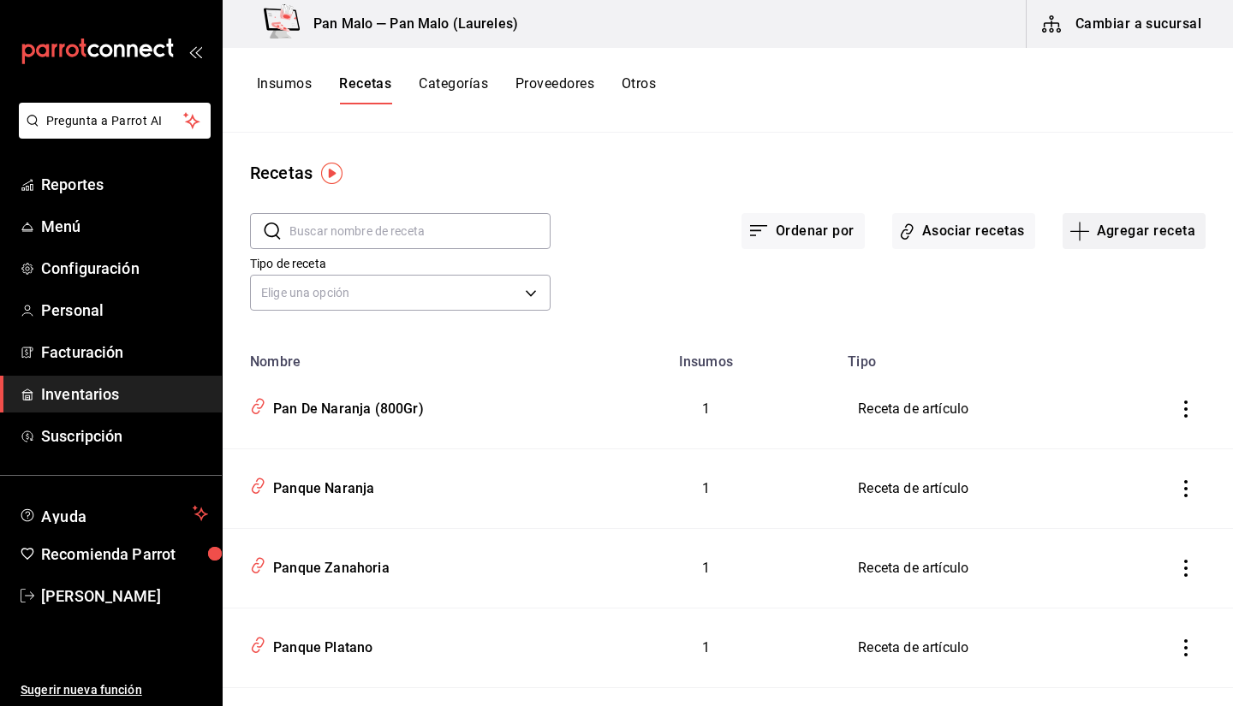
click at [1125, 236] on button "Agregar receta" at bounding box center [1133, 231] width 143 height 36
click at [974, 151] on div at bounding box center [616, 353] width 1233 height 706
click at [410, 229] on input "text" at bounding box center [419, 231] width 261 height 34
type input "JUGO"
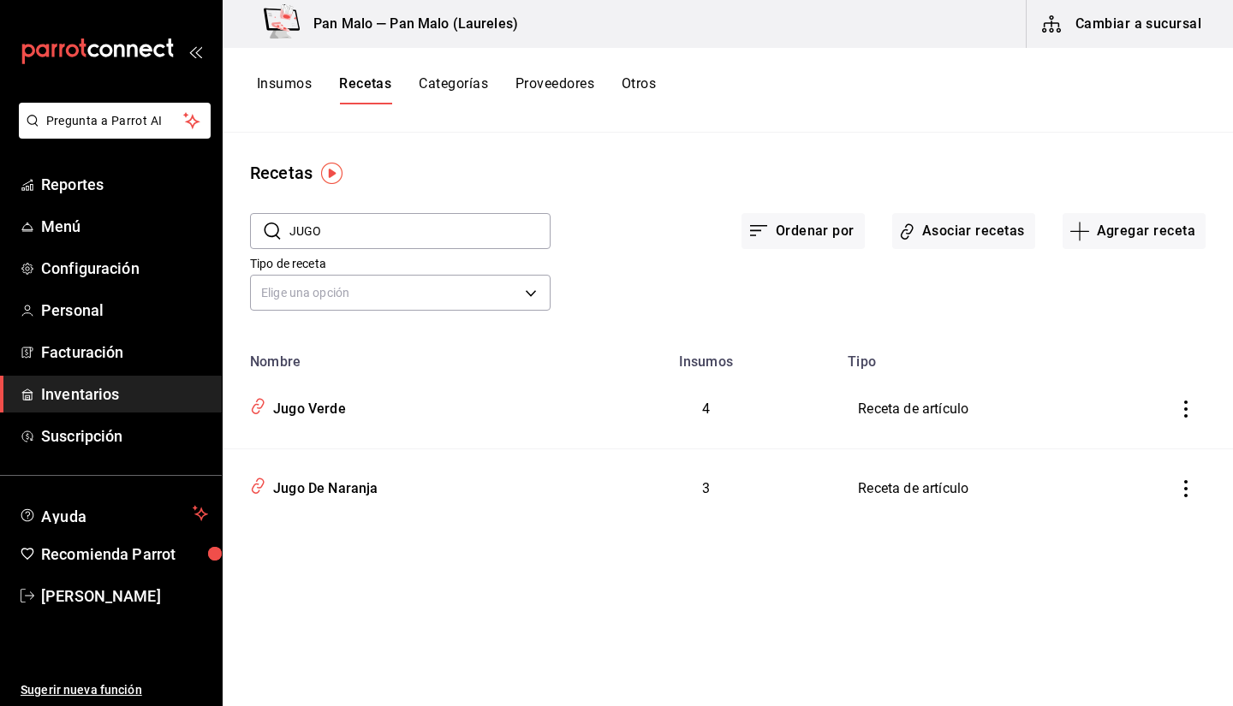
click at [477, 231] on input "JUGO" at bounding box center [419, 231] width 261 height 34
click at [1134, 204] on div "Ordenar por Asociar recetas Agregar receta" at bounding box center [877, 217] width 655 height 63
click at [1112, 239] on button "Agregar receta" at bounding box center [1133, 231] width 143 height 36
click at [1087, 363] on span "Receta de producción" at bounding box center [1133, 369] width 144 height 18
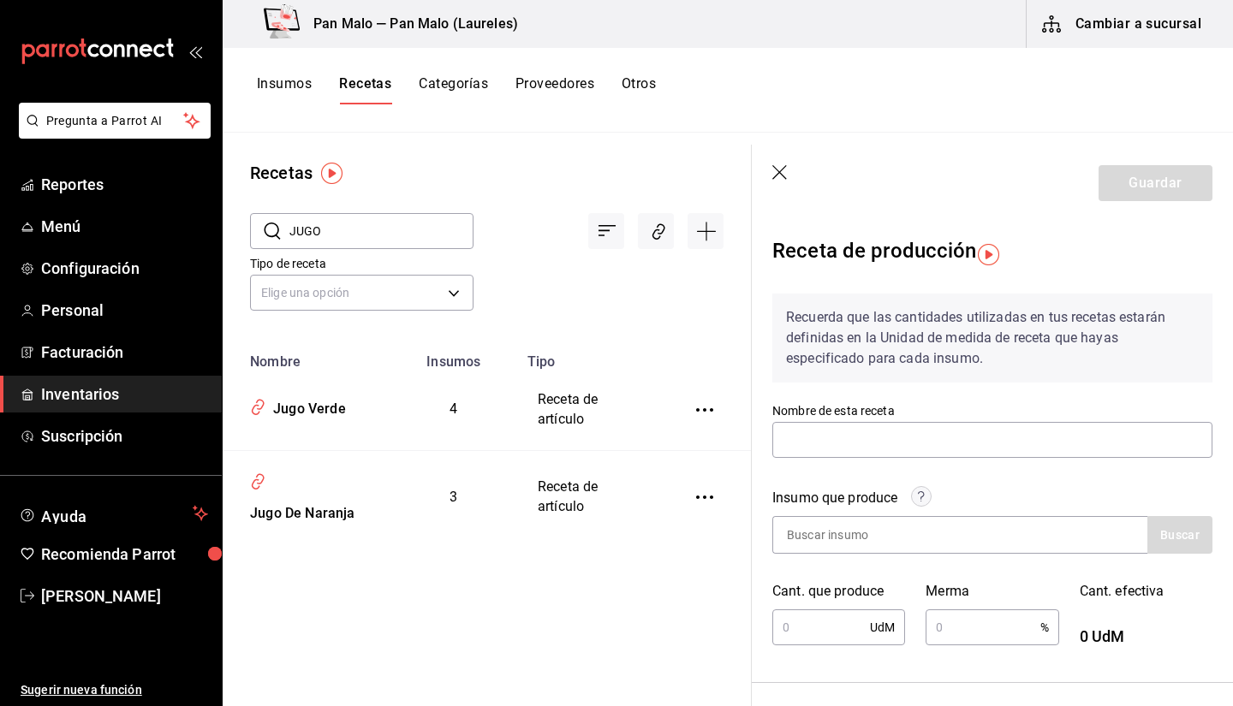
click at [948, 418] on div "Nombre de esta receta" at bounding box center [992, 431] width 440 height 57
click at [920, 441] on input "text" at bounding box center [992, 440] width 440 height 36
type input "j"
click at [784, 437] on input "JUGO DE NARANJA" at bounding box center [992, 440] width 440 height 36
click at [1062, 446] on input "JUGO DE NARANJA" at bounding box center [992, 440] width 440 height 36
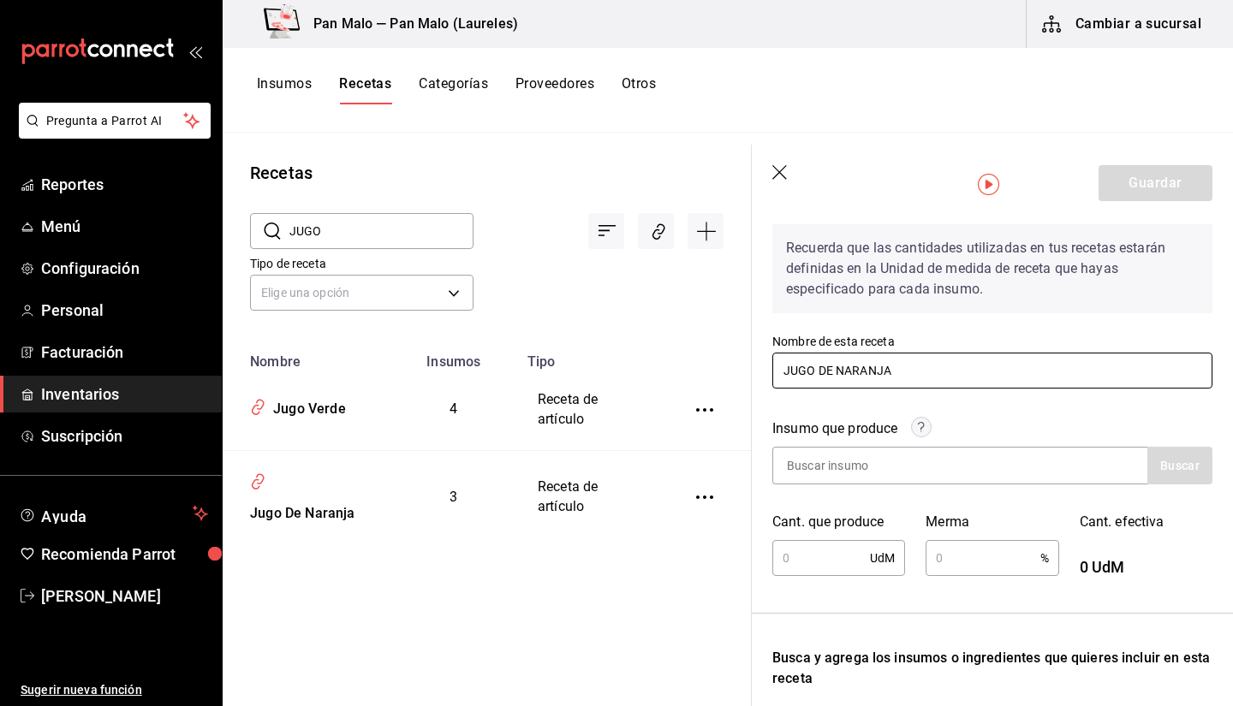
scroll to position [74, 0]
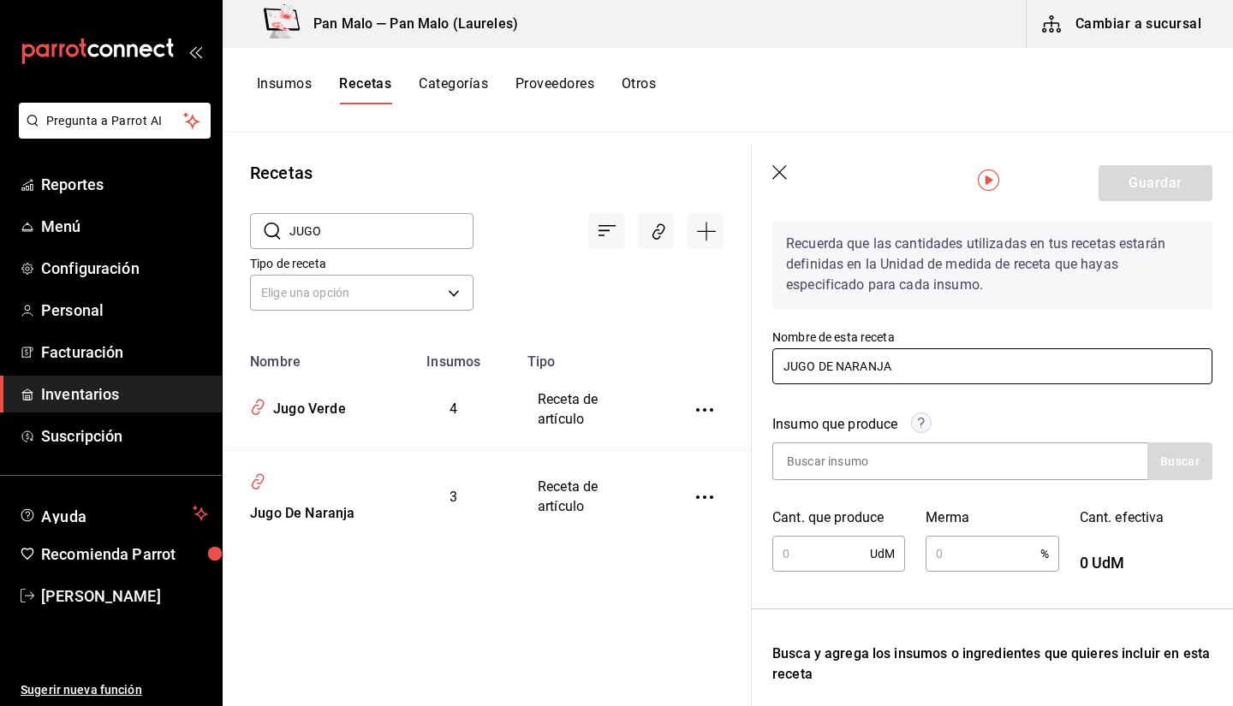
click at [941, 375] on input "JUGO DE NARANJA" at bounding box center [992, 366] width 440 height 36
type input "JUGO DE NARANJA BARRA"
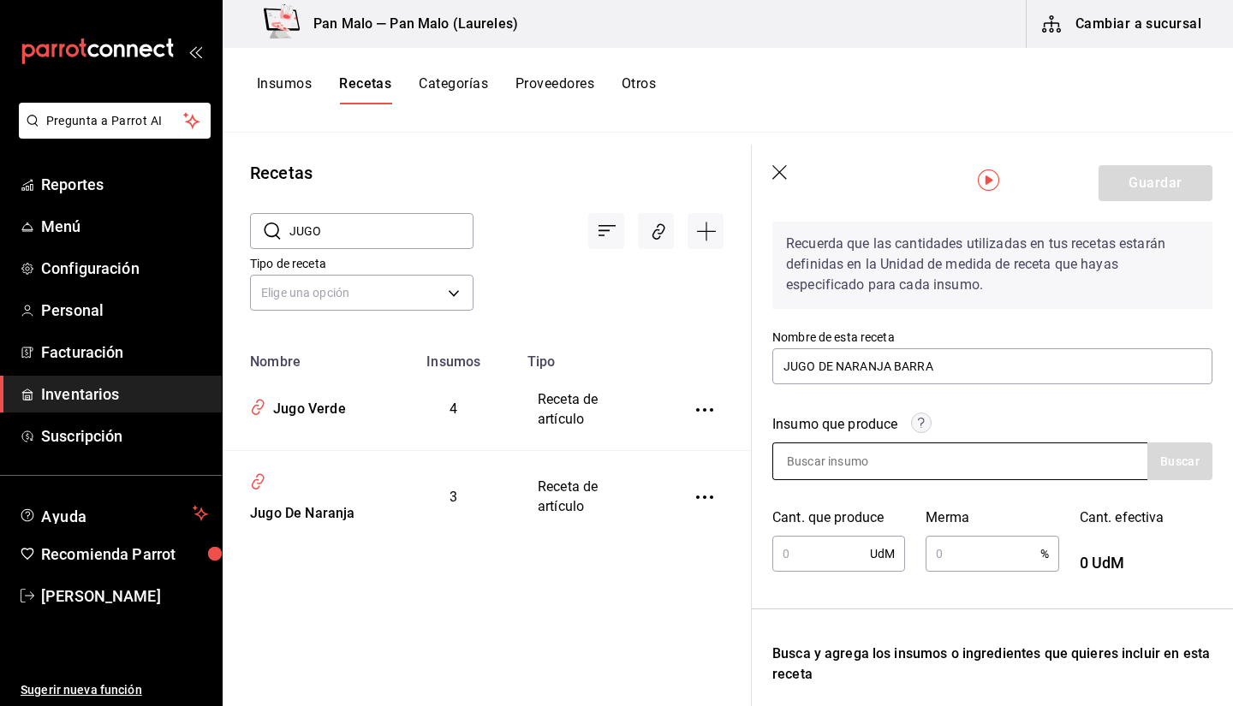
click at [866, 469] on input at bounding box center [858, 461] width 171 height 36
type input "JUGO"
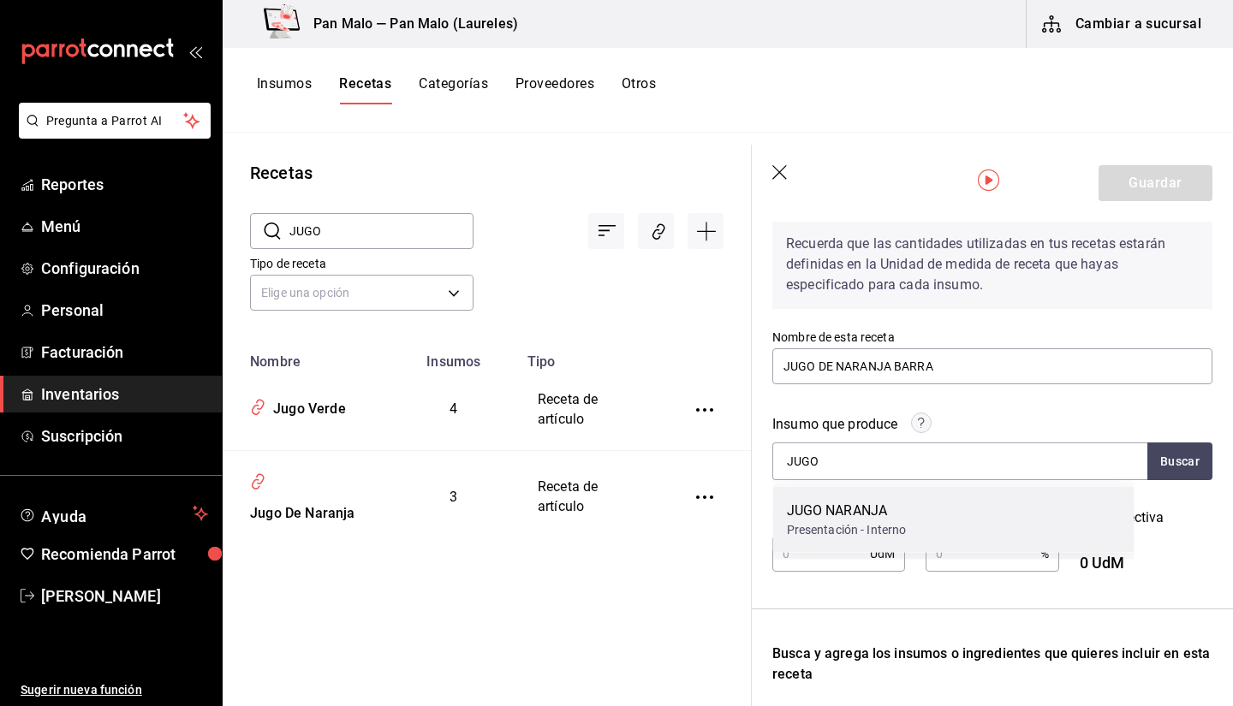
click at [840, 535] on div "Presentación - Interno" at bounding box center [847, 530] width 120 height 18
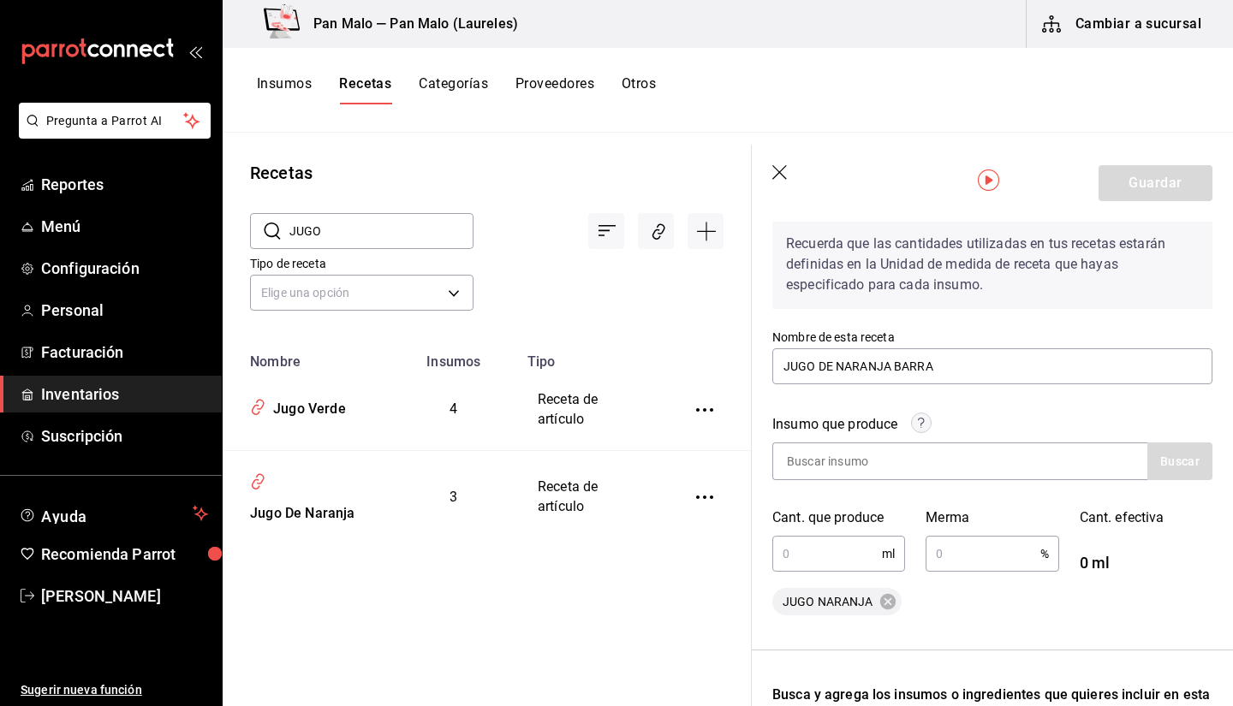
click at [818, 549] on input "text" at bounding box center [827, 554] width 110 height 34
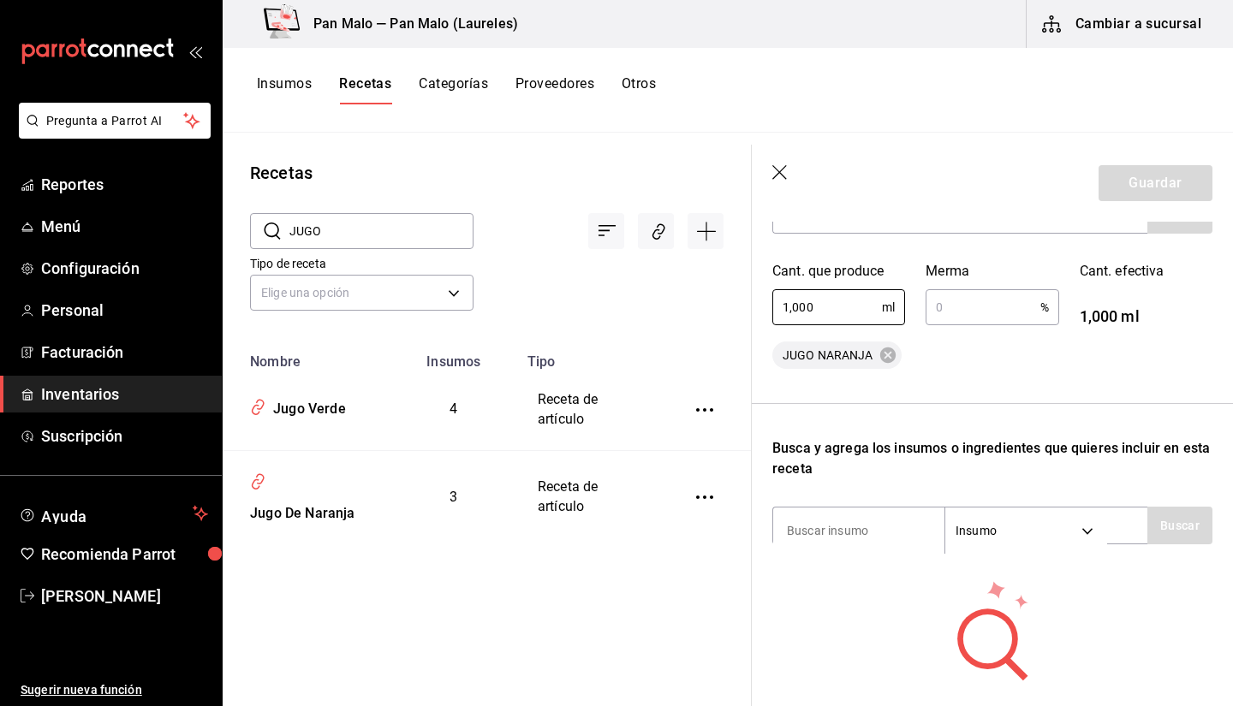
scroll to position [330, 0]
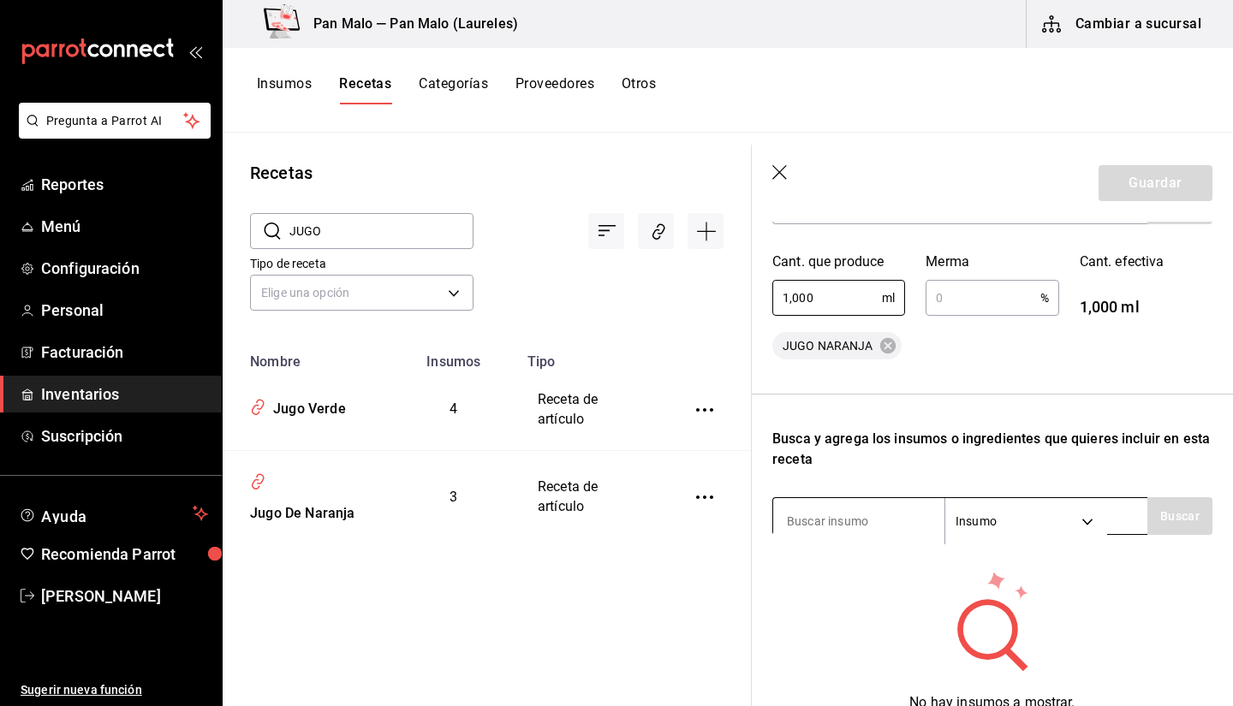
type input "1,000"
click at [826, 513] on input at bounding box center [858, 521] width 171 height 36
type input "NARANJA"
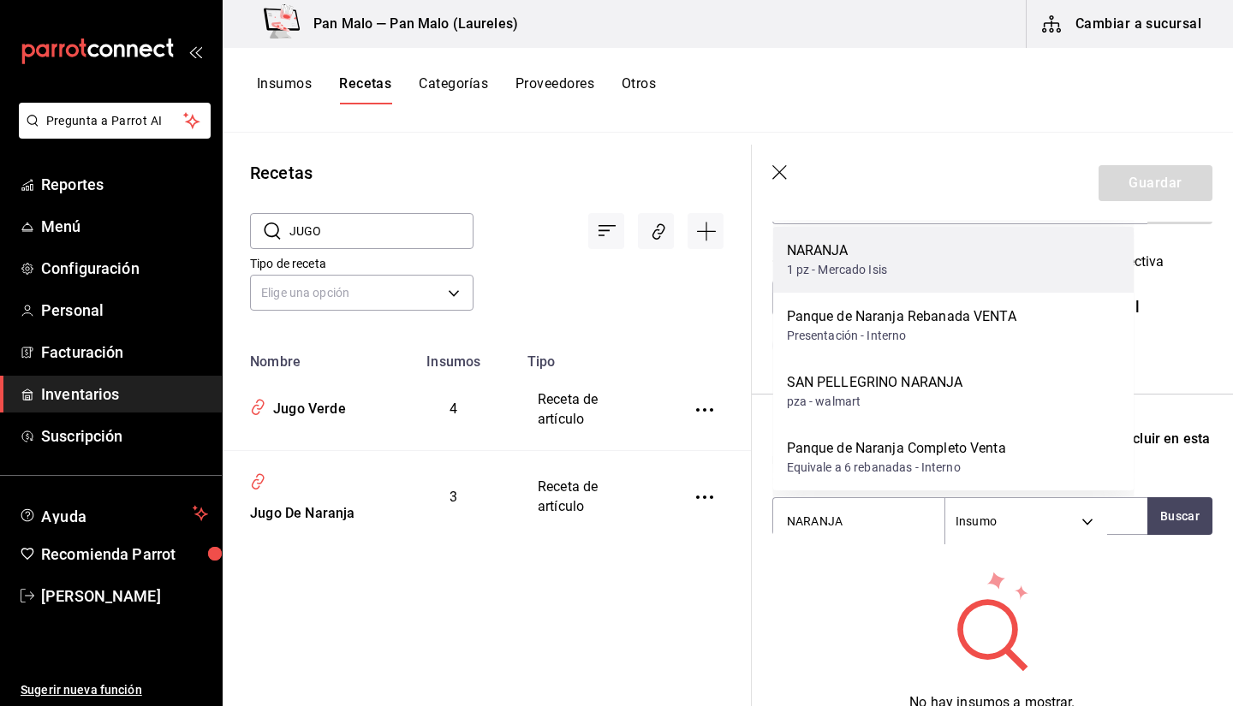
click at [853, 271] on div "1 pz - Mercado Isis" at bounding box center [837, 270] width 101 height 18
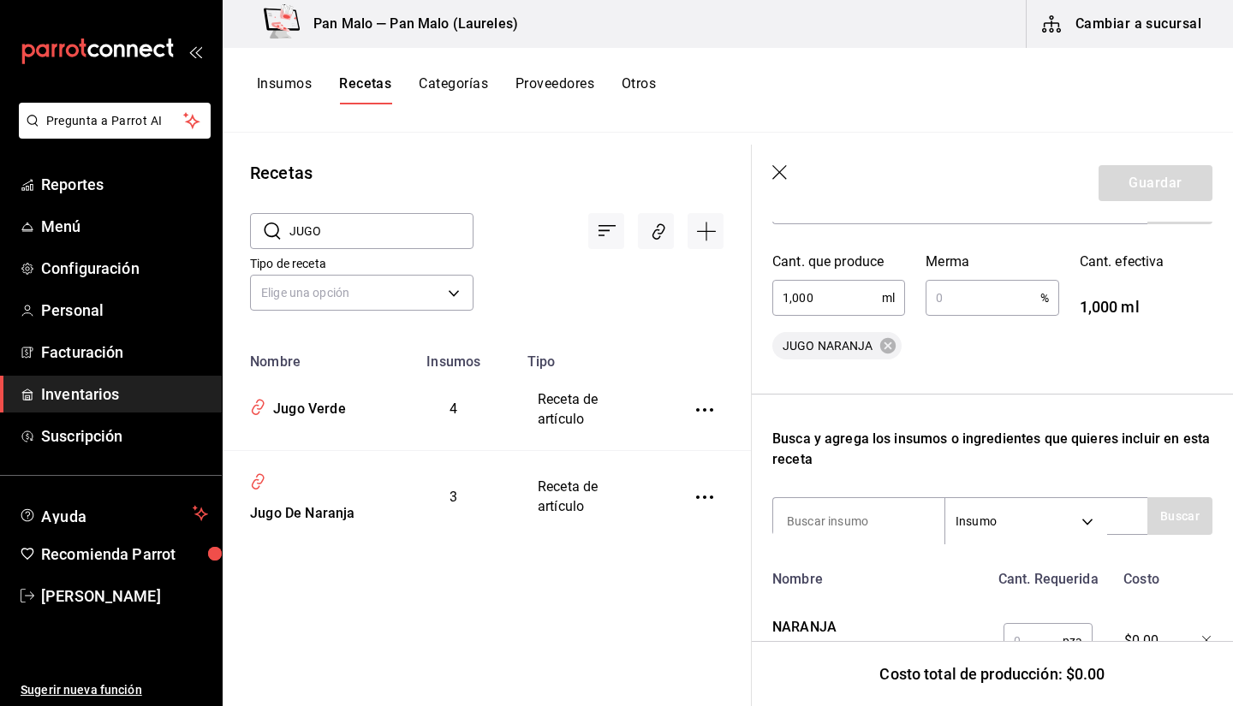
click at [1035, 636] on input "text" at bounding box center [1032, 641] width 59 height 34
drag, startPoint x: 1184, startPoint y: 622, endPoint x: 1205, endPoint y: 670, distance: 52.5
click at [1205, 670] on div "Receta de producción Recuerda que las cantidades utilizadas en tus recetas esta…" at bounding box center [991, 333] width 481 height 883
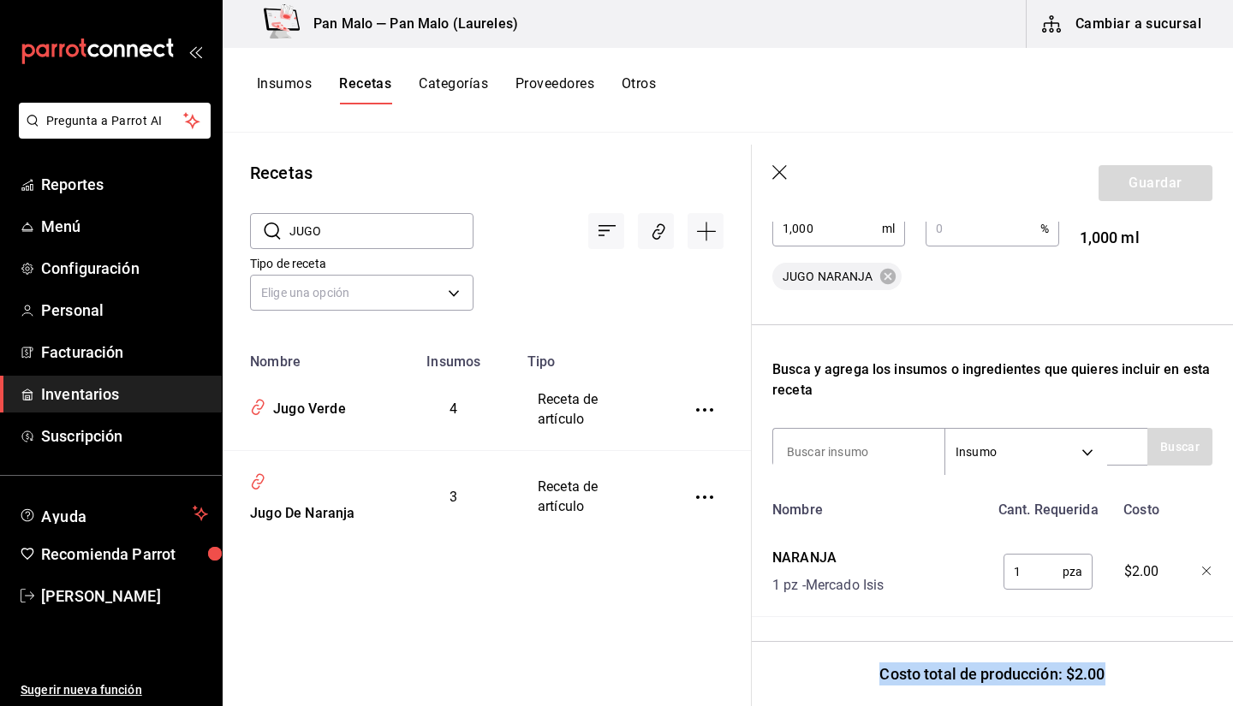
click at [1049, 559] on input "1" at bounding box center [1032, 572] width 59 height 34
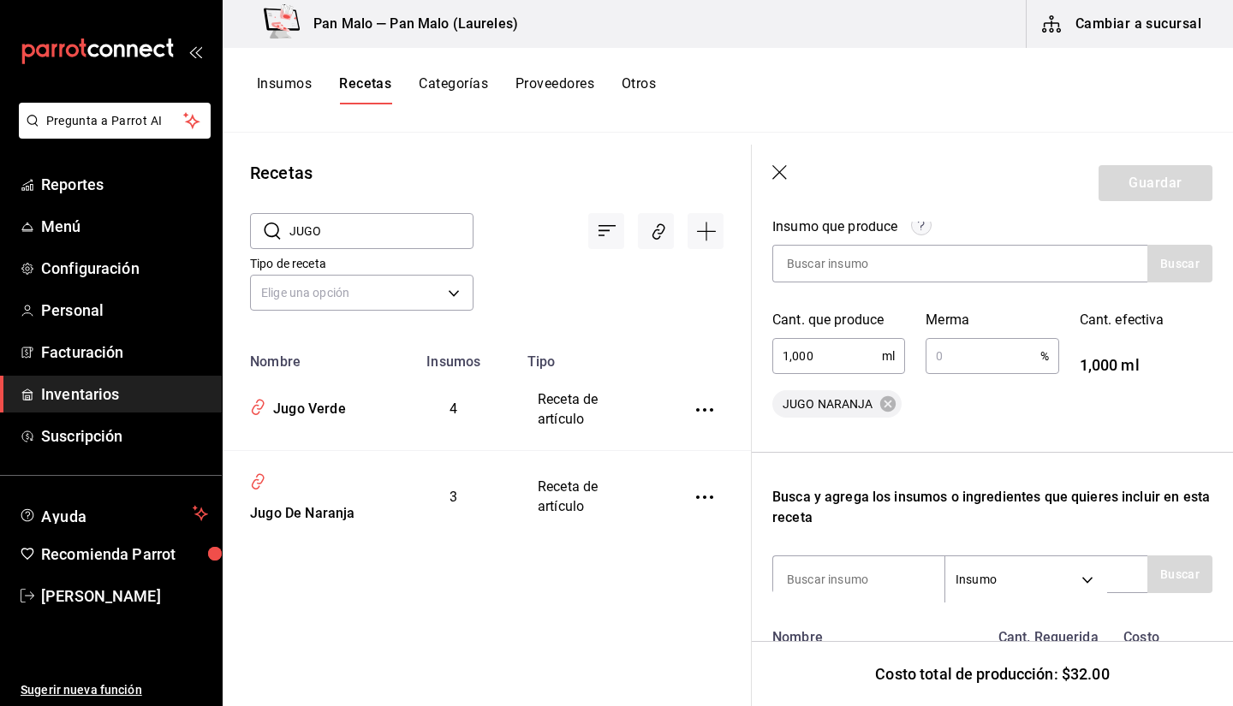
scroll to position [256, 0]
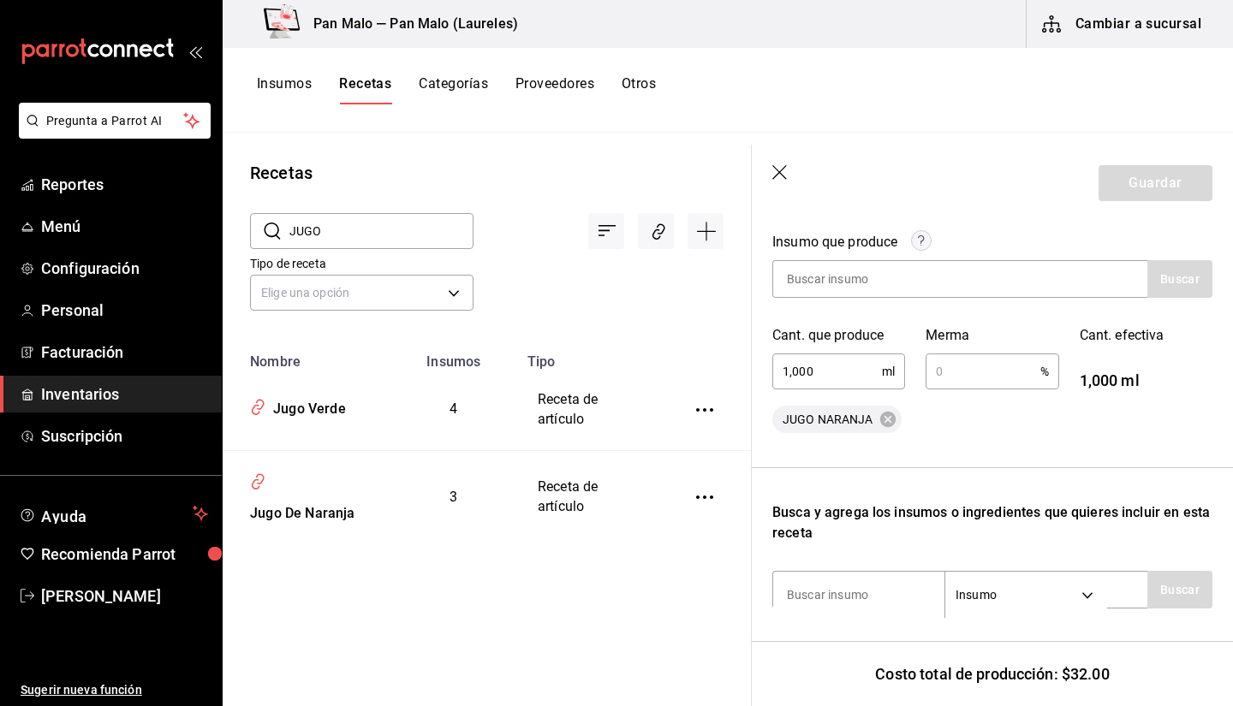
type input "16"
click at [959, 389] on div "Merma % ​" at bounding box center [981, 348] width 153 height 87
click at [949, 361] on input "text" at bounding box center [982, 371] width 114 height 34
click at [1110, 197] on button "Guardar" at bounding box center [1155, 183] width 114 height 36
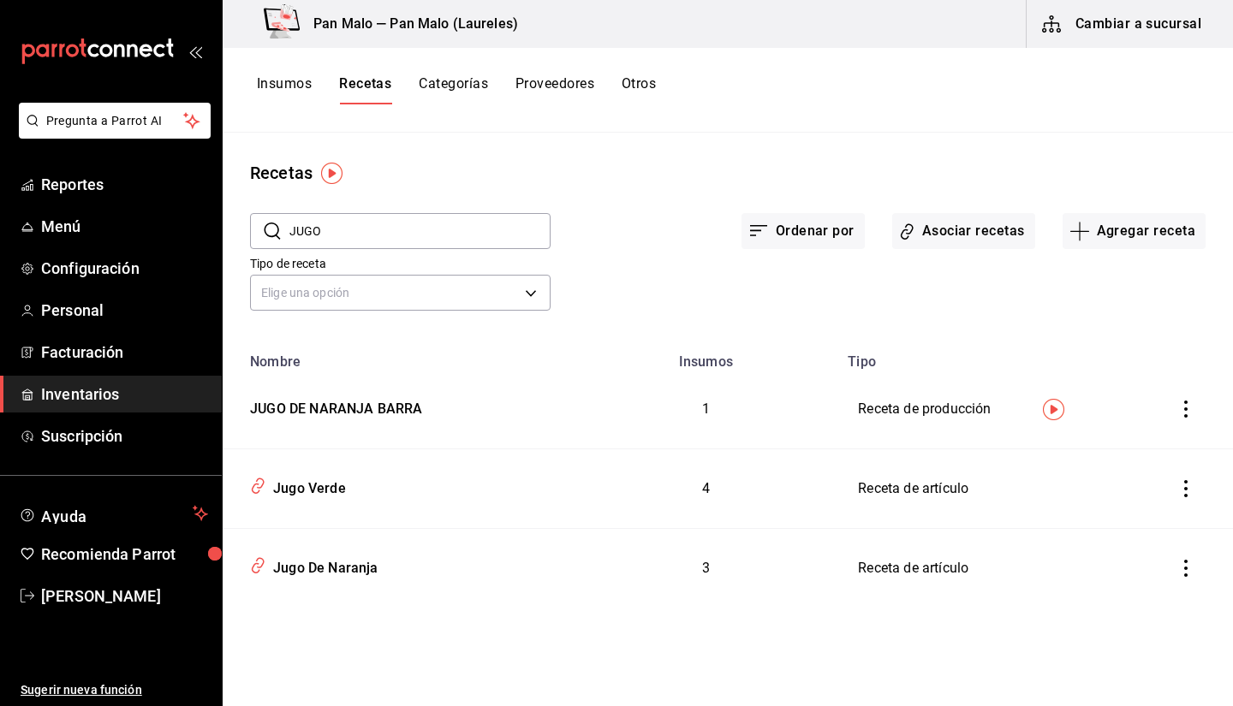
click at [98, 395] on span "Inventarios" at bounding box center [124, 394] width 167 height 23
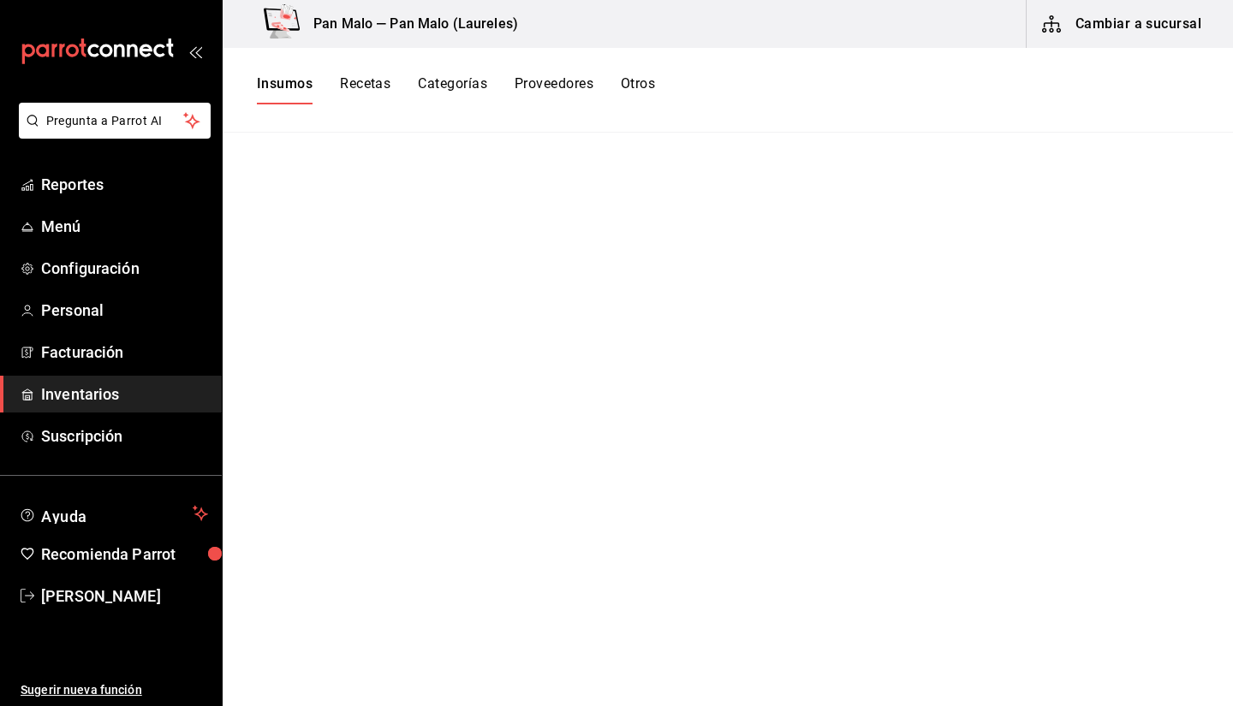
click at [1207, 33] on button "Cambiar a sucursal" at bounding box center [1122, 24] width 193 height 48
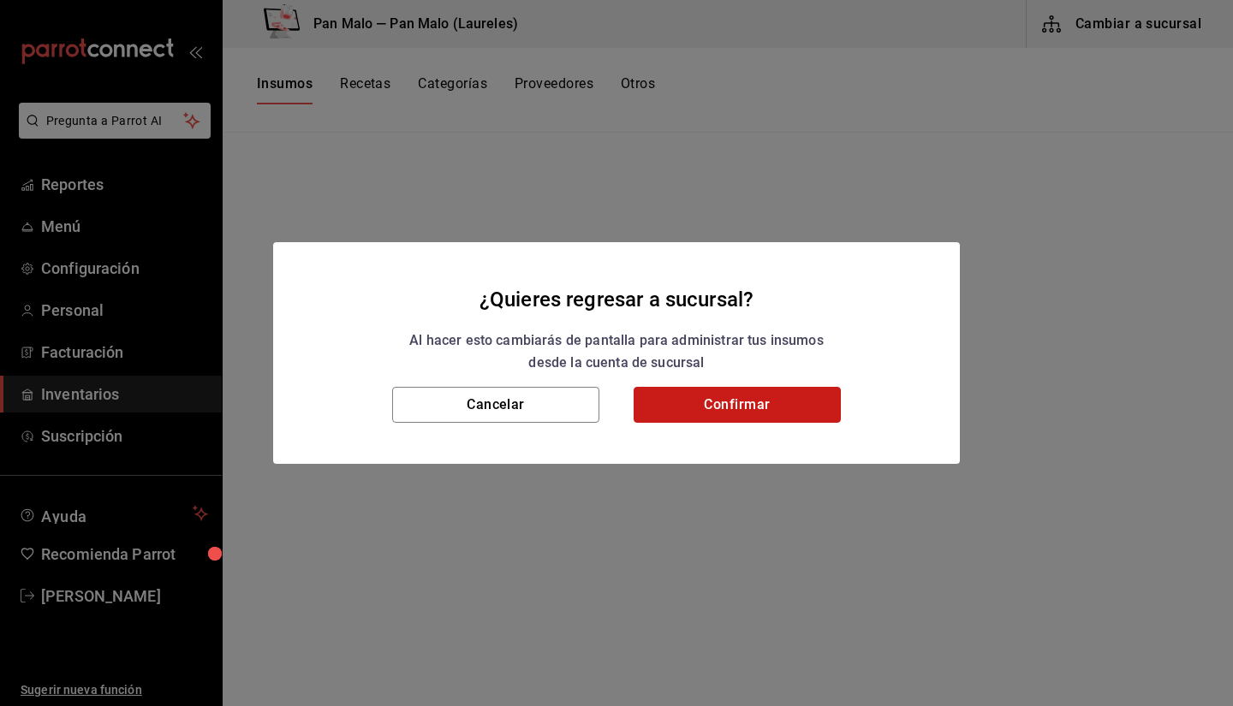
click at [778, 394] on button "Confirmar" at bounding box center [736, 405] width 207 height 36
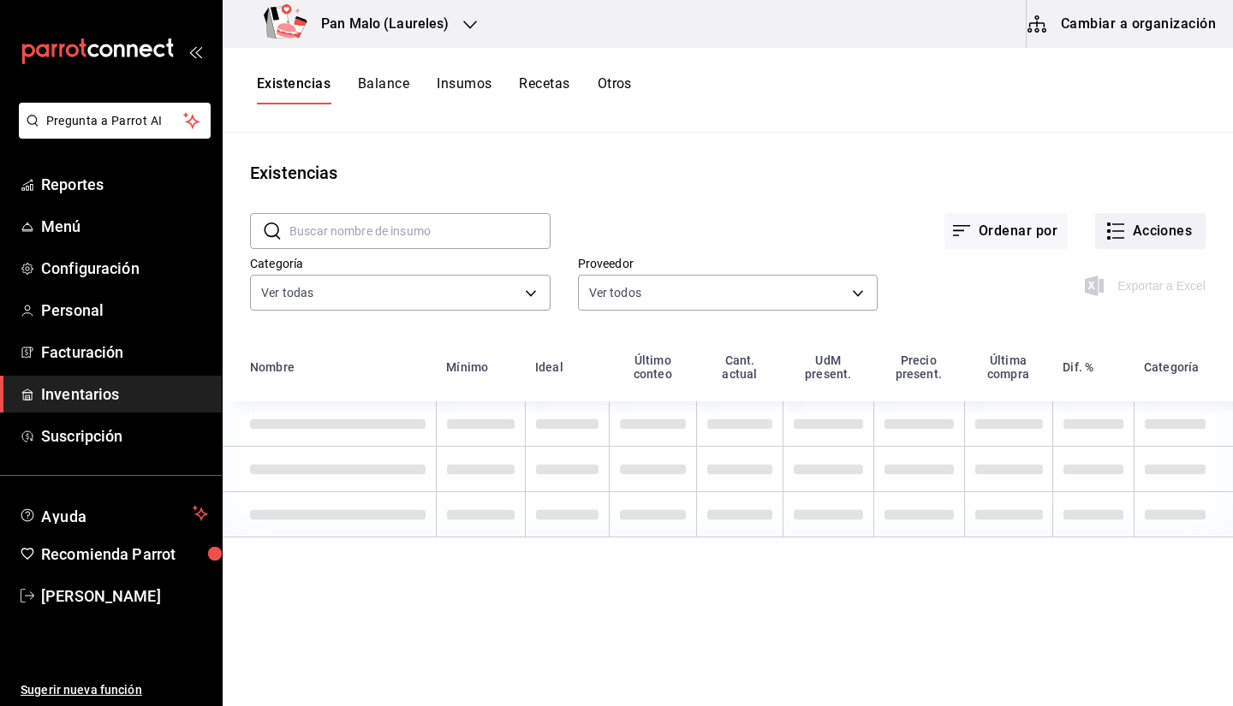
click at [1132, 239] on button "Acciones" at bounding box center [1150, 231] width 110 height 36
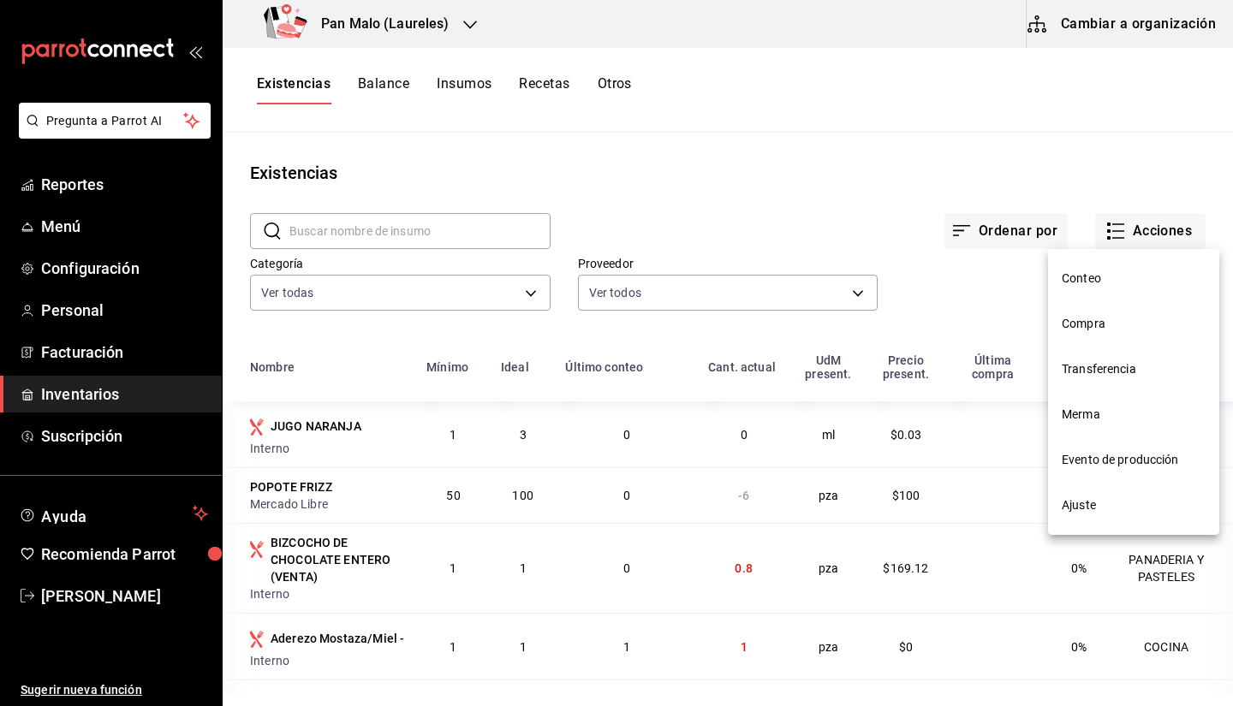
click at [1093, 325] on span "Compra" at bounding box center [1133, 324] width 144 height 18
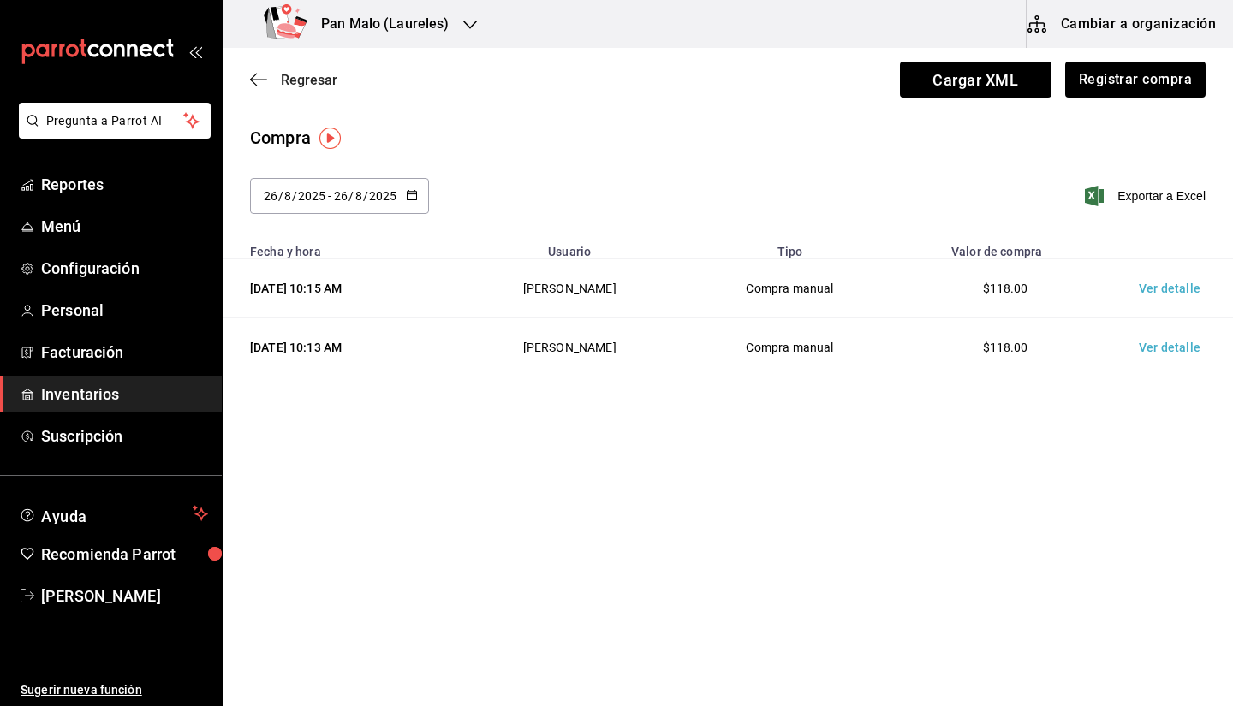
click at [282, 75] on span "Regresar" at bounding box center [309, 80] width 56 height 16
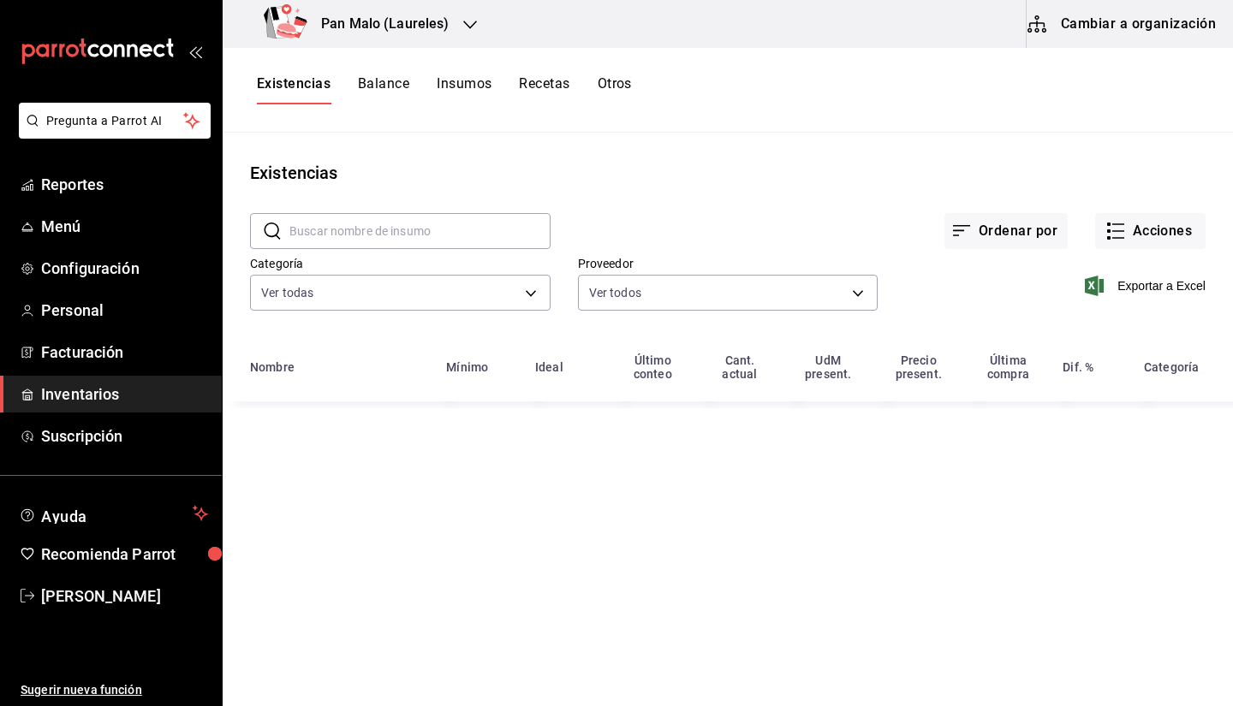
click at [631, 97] on button "Otros" at bounding box center [614, 89] width 34 height 29
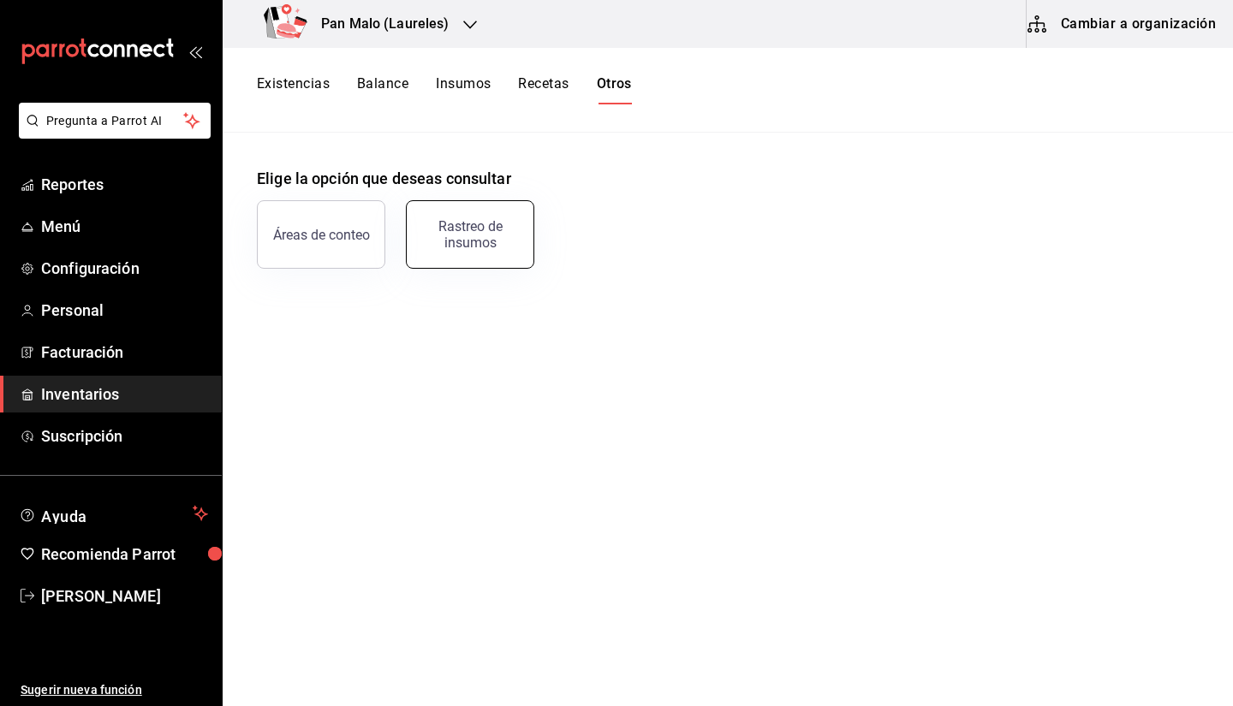
click at [533, 227] on div "Rastreo de insumos" at bounding box center [459, 224] width 149 height 89
click at [453, 231] on div "Rastreo de insumos" at bounding box center [470, 234] width 106 height 33
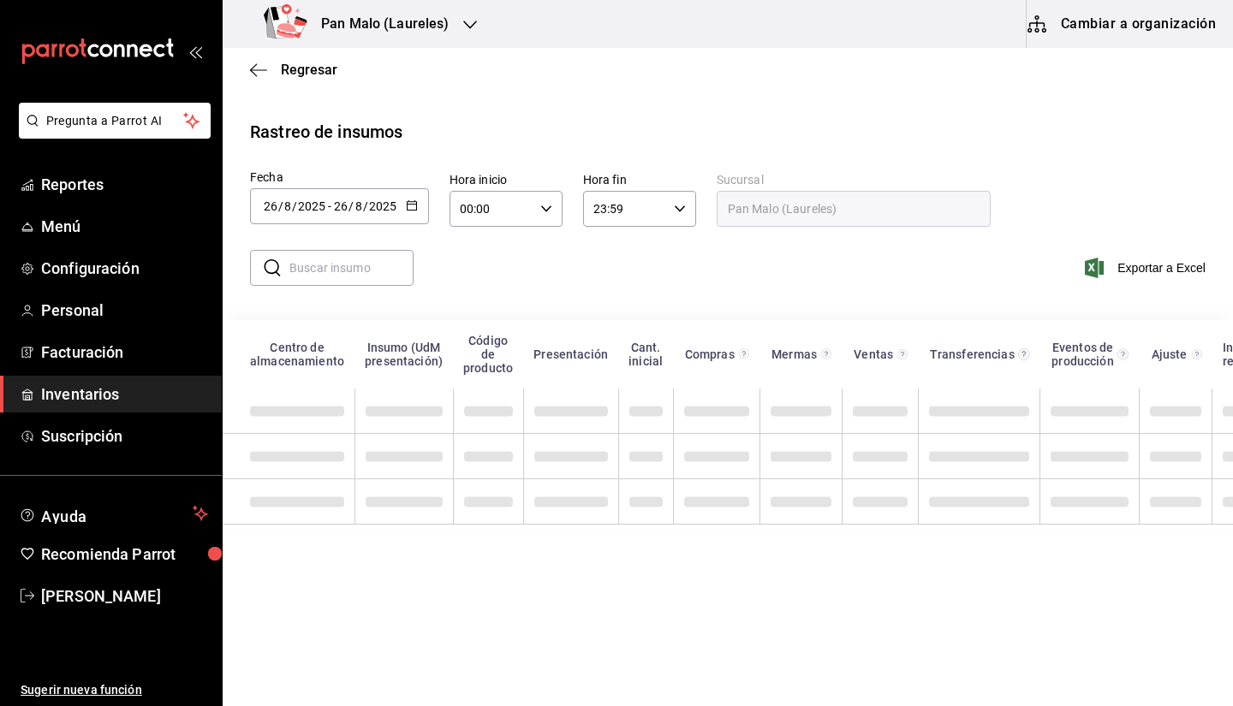
click at [370, 282] on input "text" at bounding box center [351, 268] width 124 height 34
type input "NARANJA"
click at [704, 243] on div "​ NARANJA ​ Exportar a Excel" at bounding box center [721, 278] width 1024 height 70
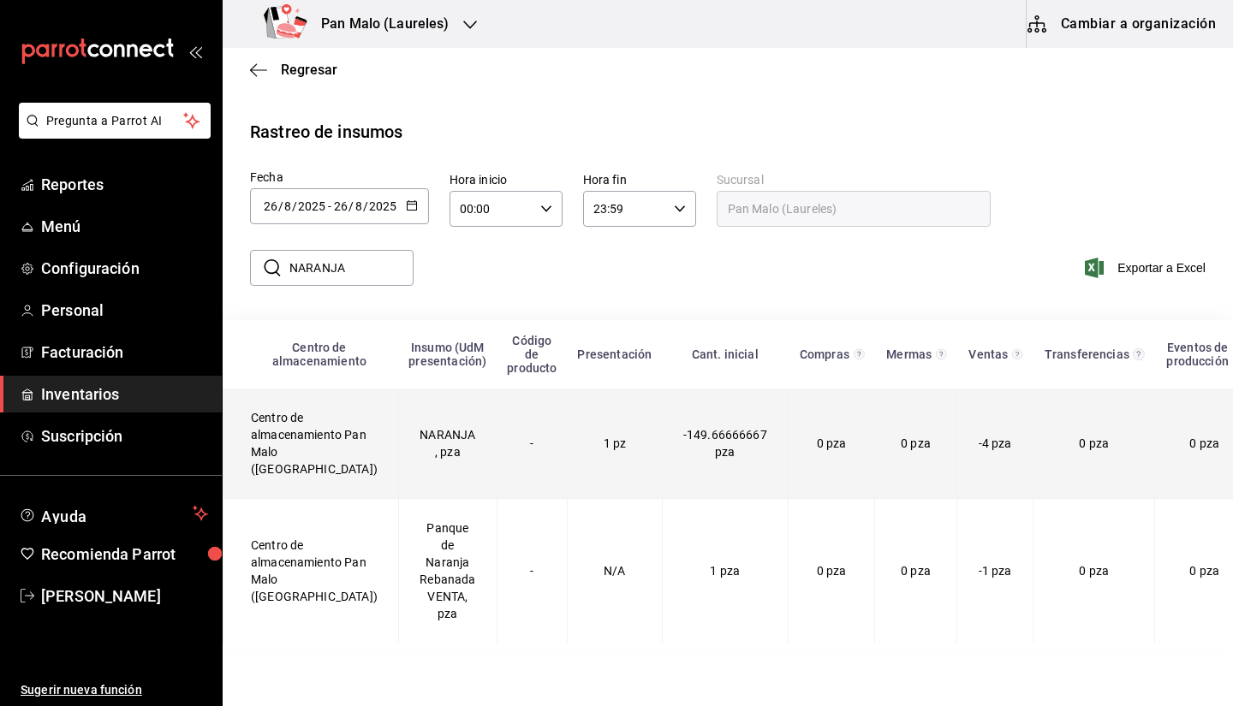
click at [419, 448] on td "NARANJA , pza" at bounding box center [447, 444] width 98 height 110
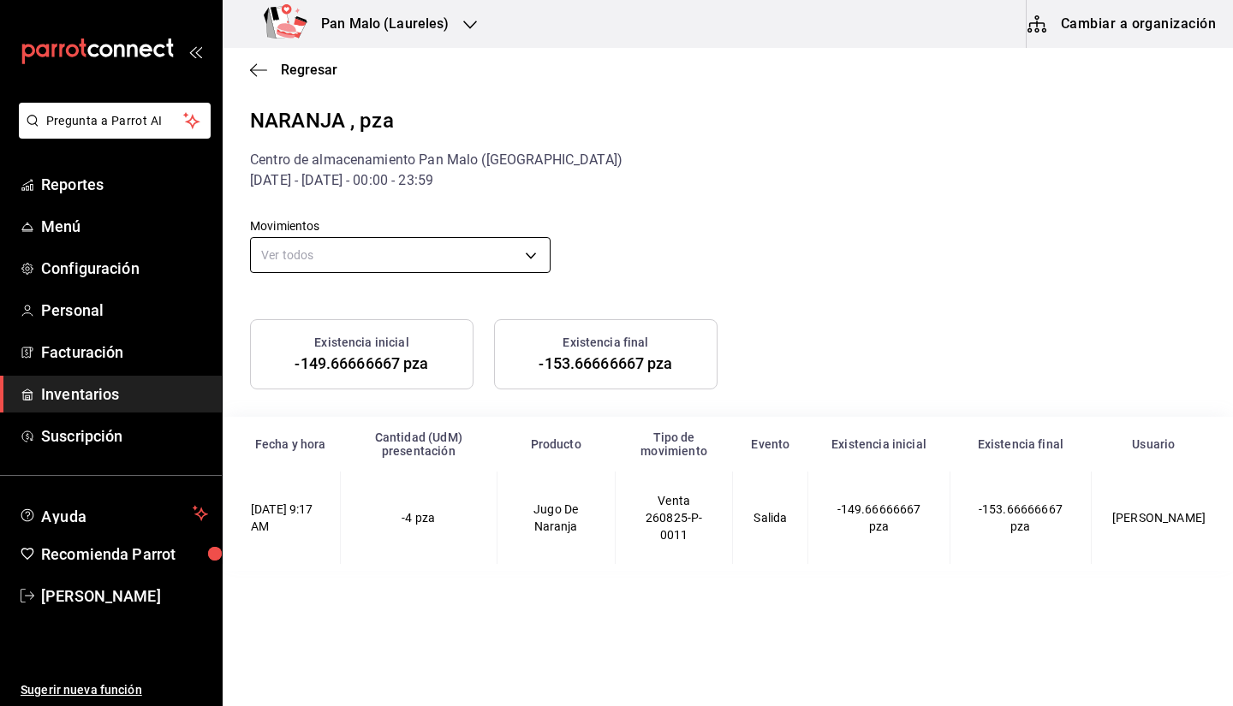
click at [422, 259] on body "Pregunta a Parrot AI Reportes Menú Configuración Personal Facturación Inventari…" at bounding box center [616, 351] width 1233 height 703
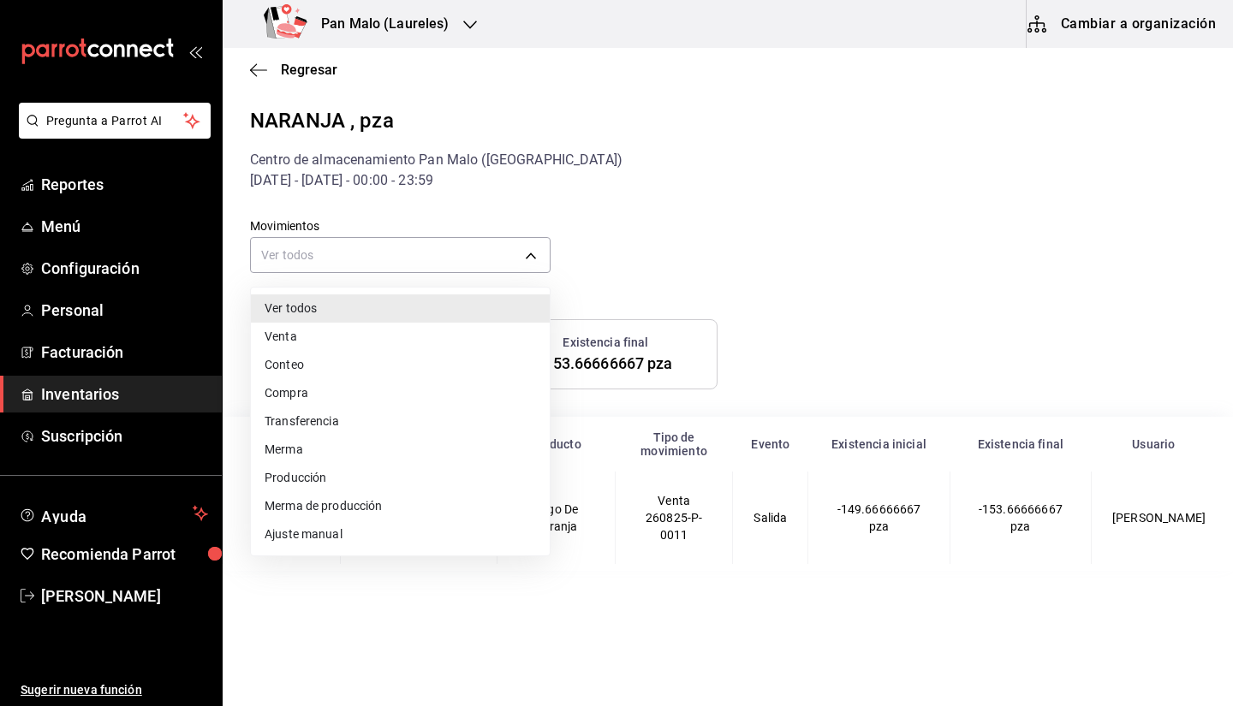
click at [377, 199] on div at bounding box center [616, 353] width 1233 height 706
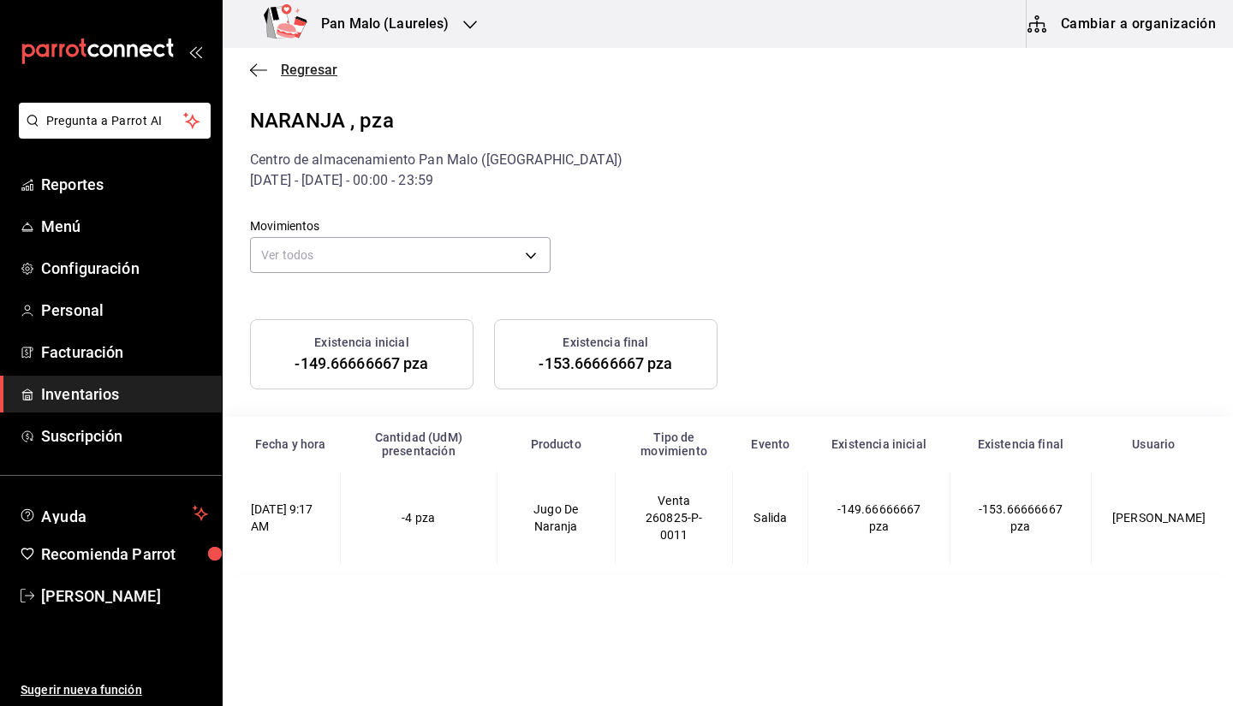
click at [262, 68] on icon "button" at bounding box center [258, 69] width 17 height 15
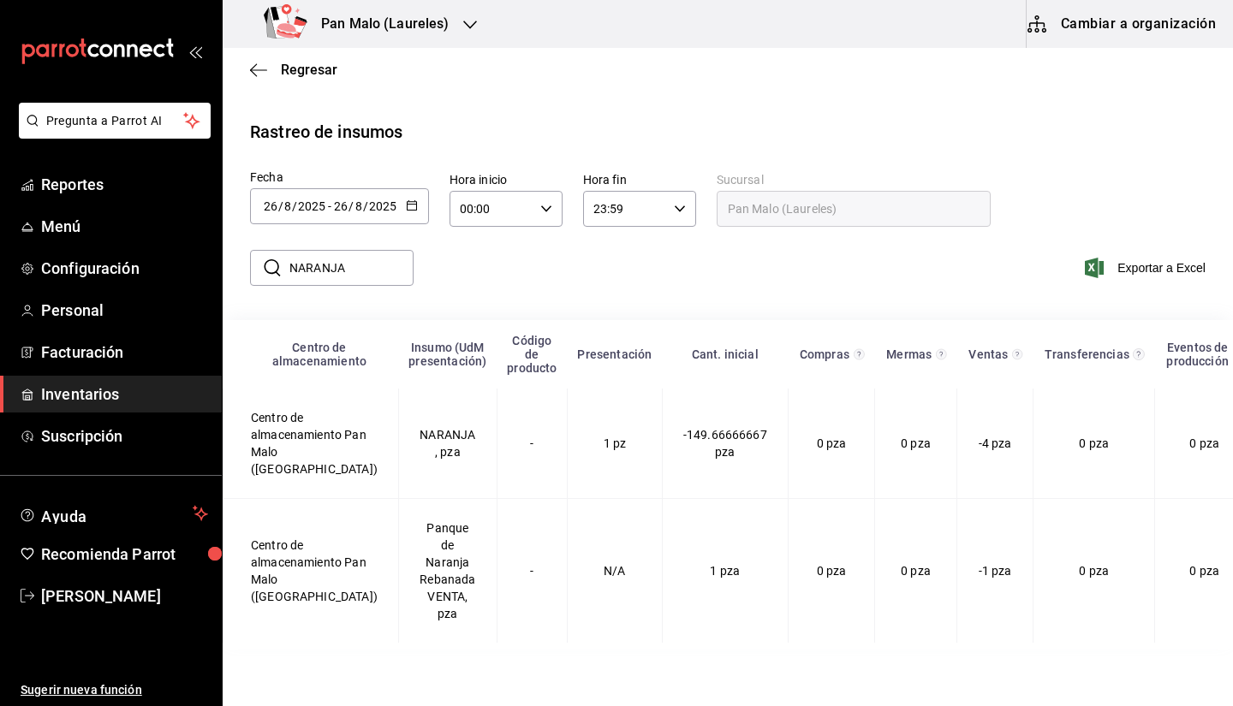
click at [340, 191] on div "[DATE] [DATE] - [DATE] [DATE]" at bounding box center [339, 206] width 179 height 36
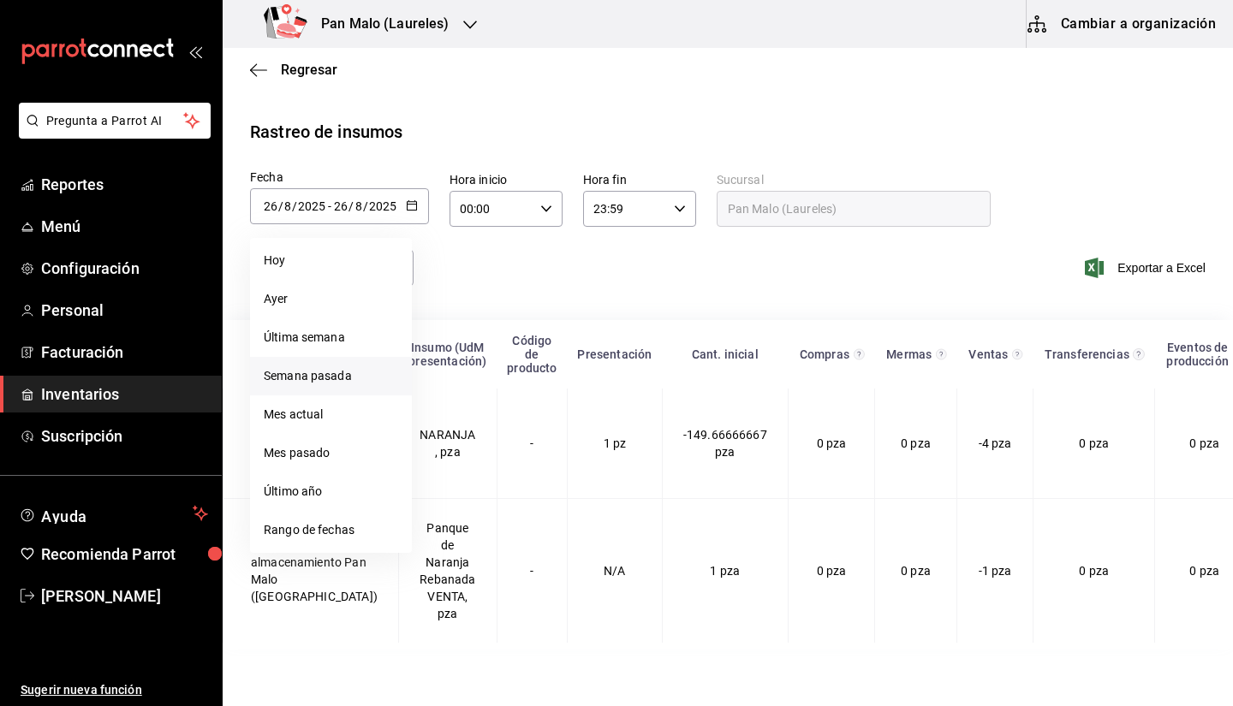
click at [356, 375] on li "Semana pasada" at bounding box center [331, 376] width 162 height 39
type input "[DATE]"
type input "17"
type input "[DATE]"
type input "23"
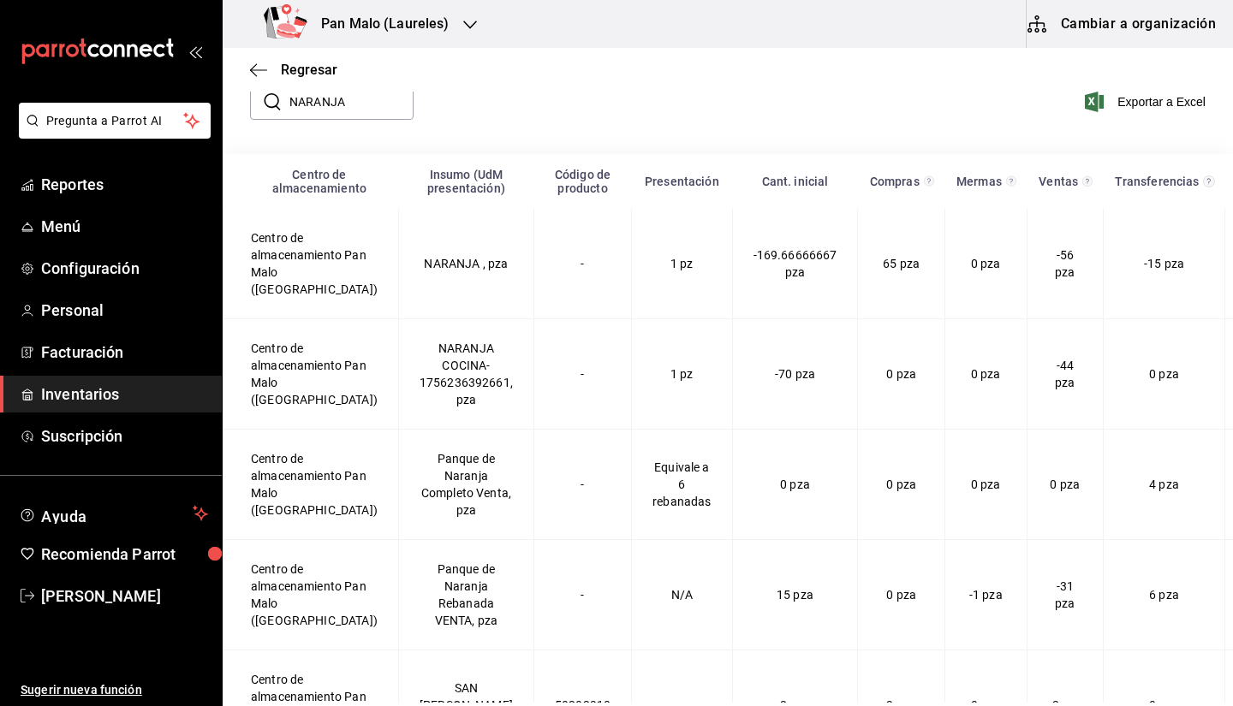
scroll to position [170, 0]
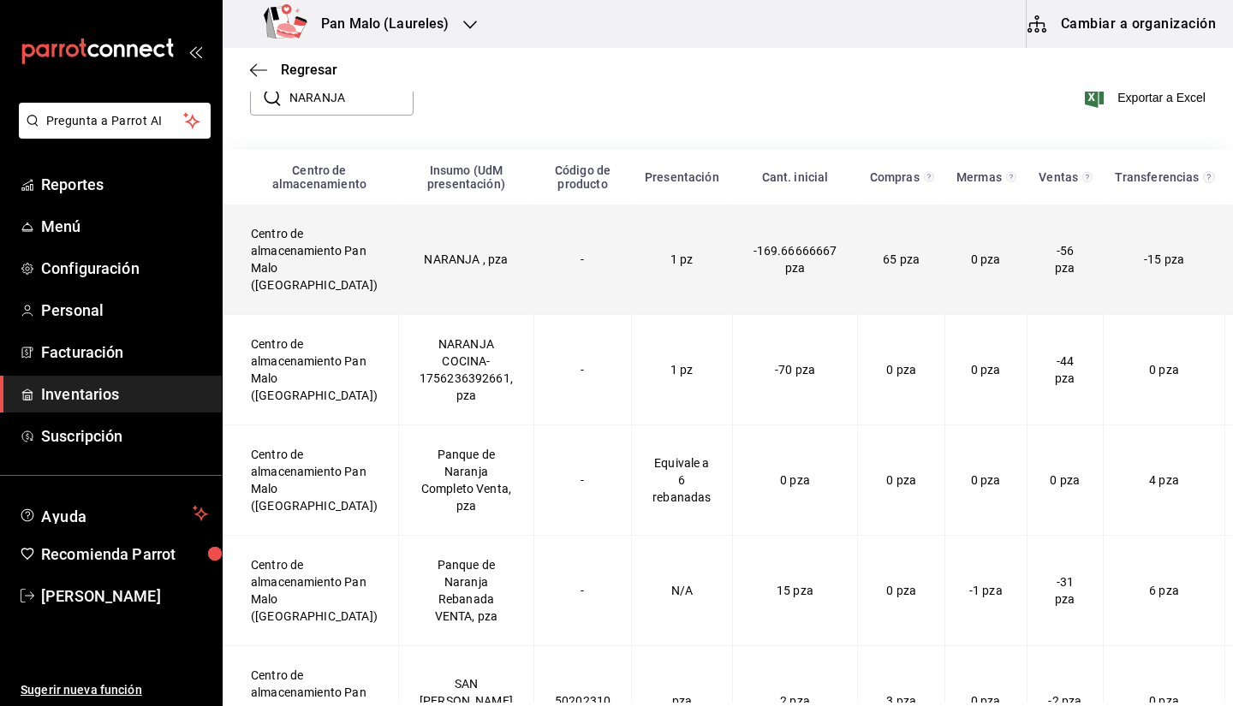
click at [539, 273] on td "-" at bounding box center [582, 260] width 98 height 110
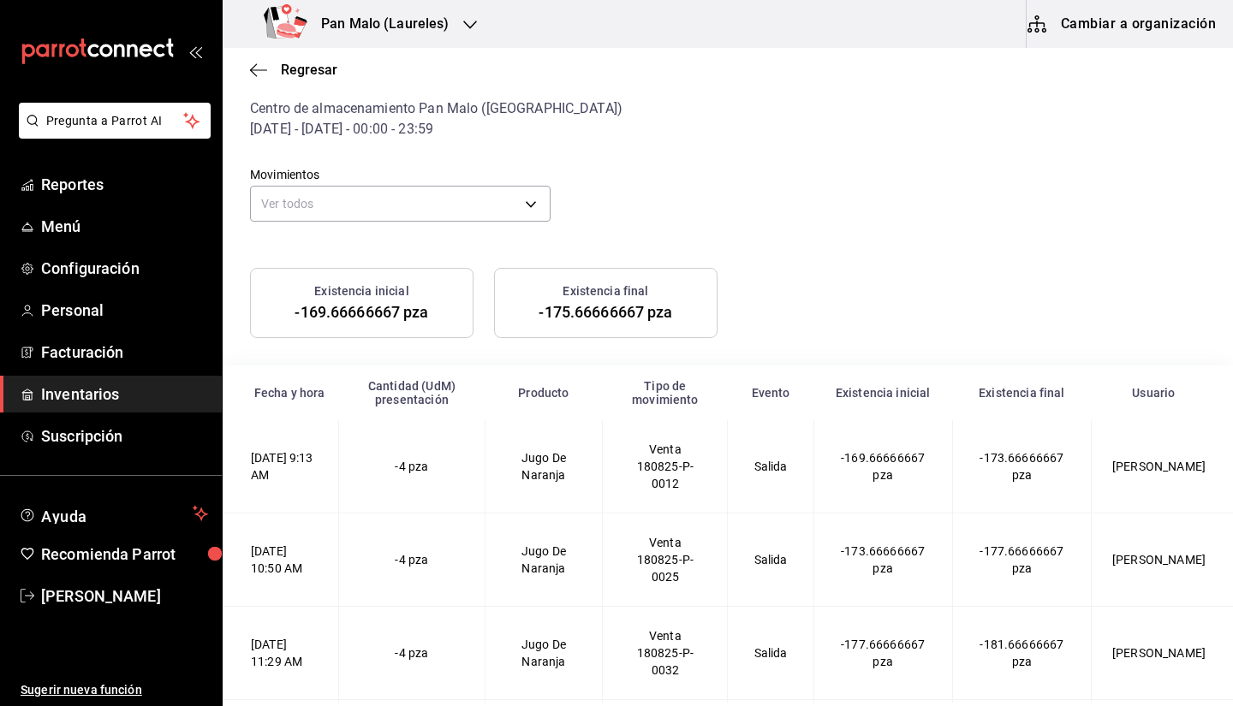
scroll to position [32, 0]
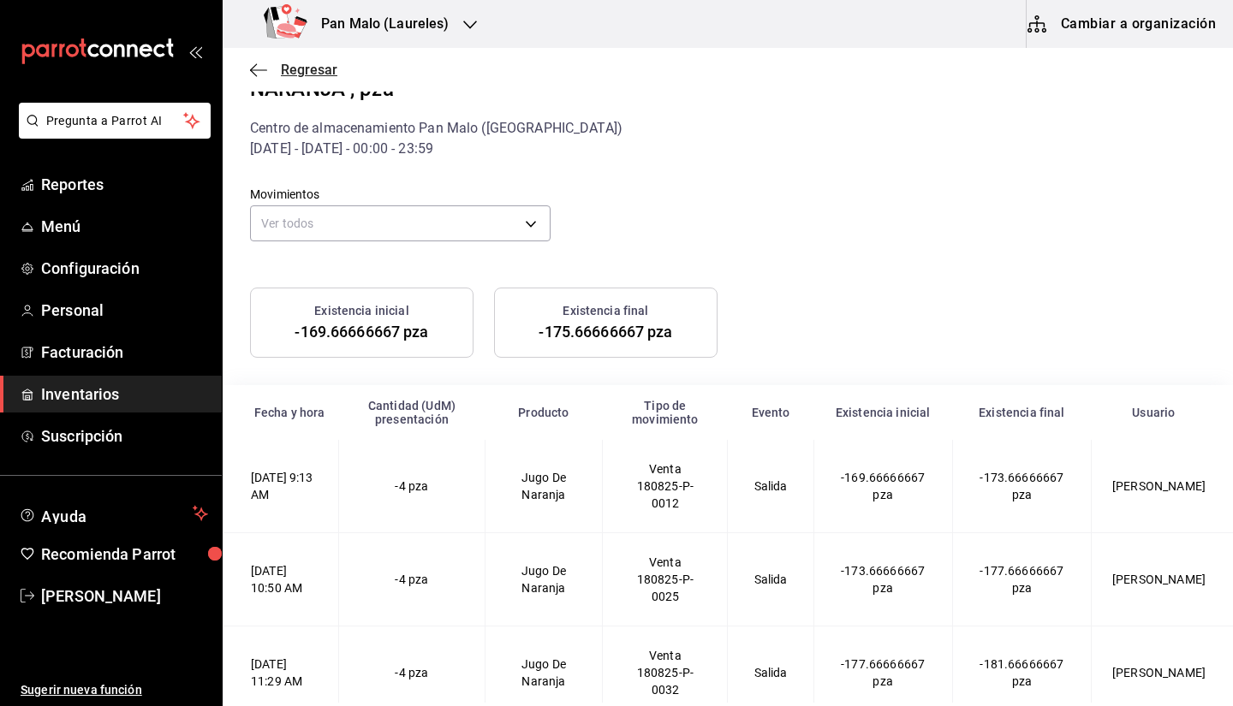
click at [267, 76] on span "Regresar" at bounding box center [293, 70] width 87 height 16
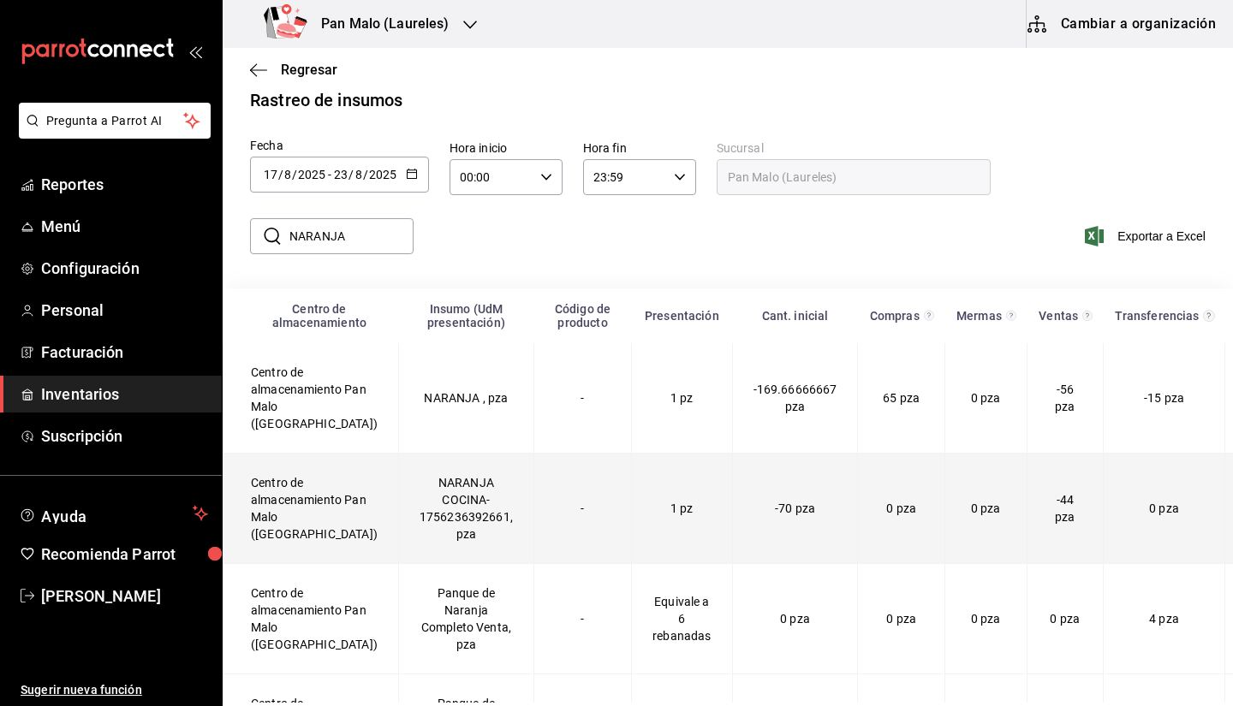
click at [944, 538] on td "0 pza" at bounding box center [985, 509] width 82 height 110
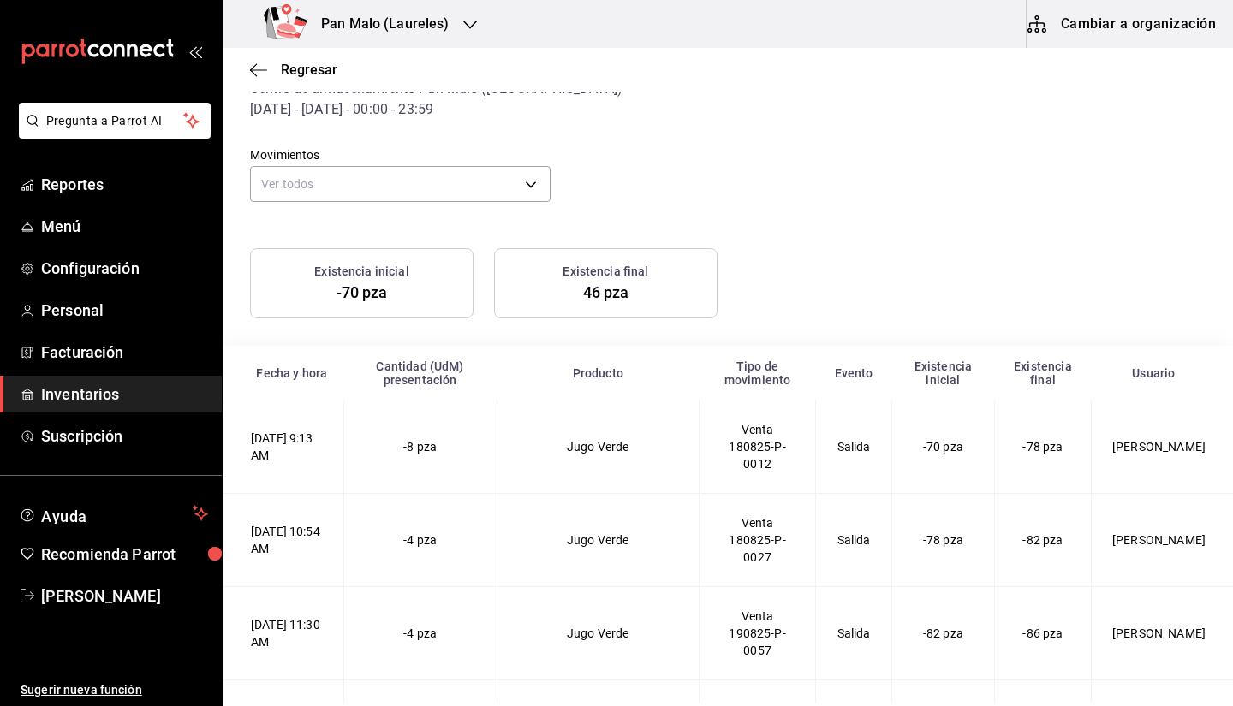
scroll to position [7, 0]
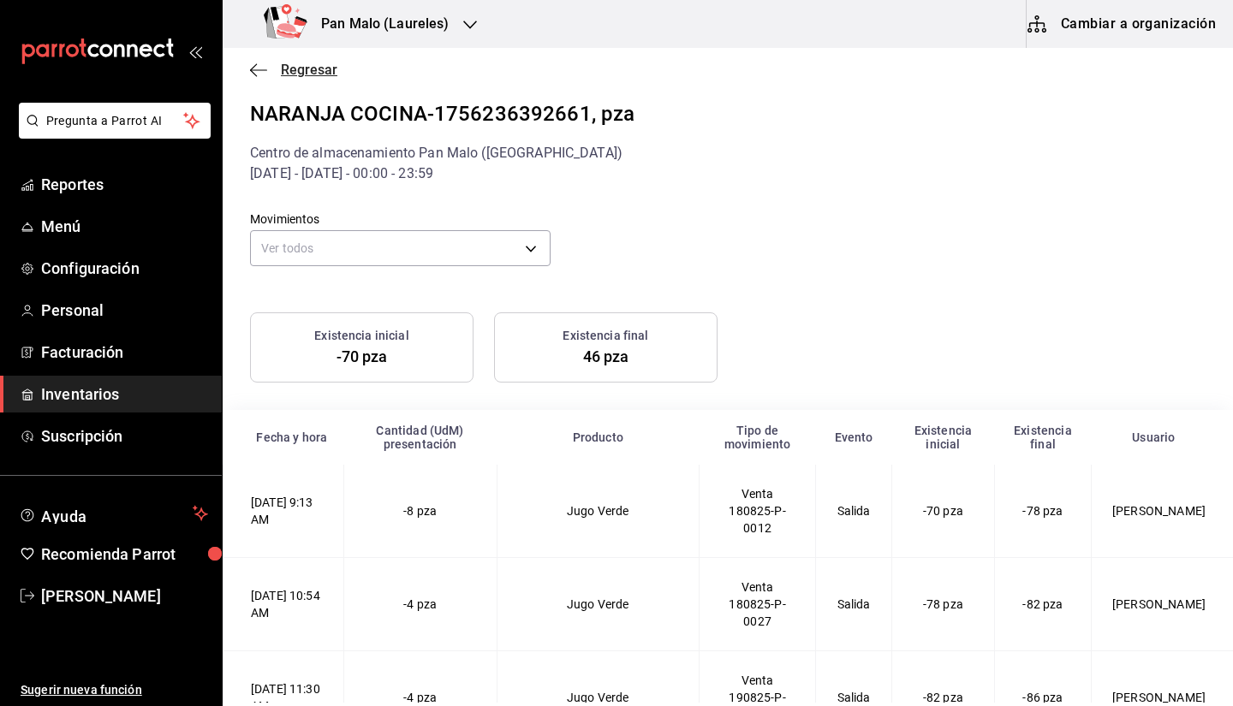
click at [263, 69] on icon "button" at bounding box center [258, 69] width 17 height 1
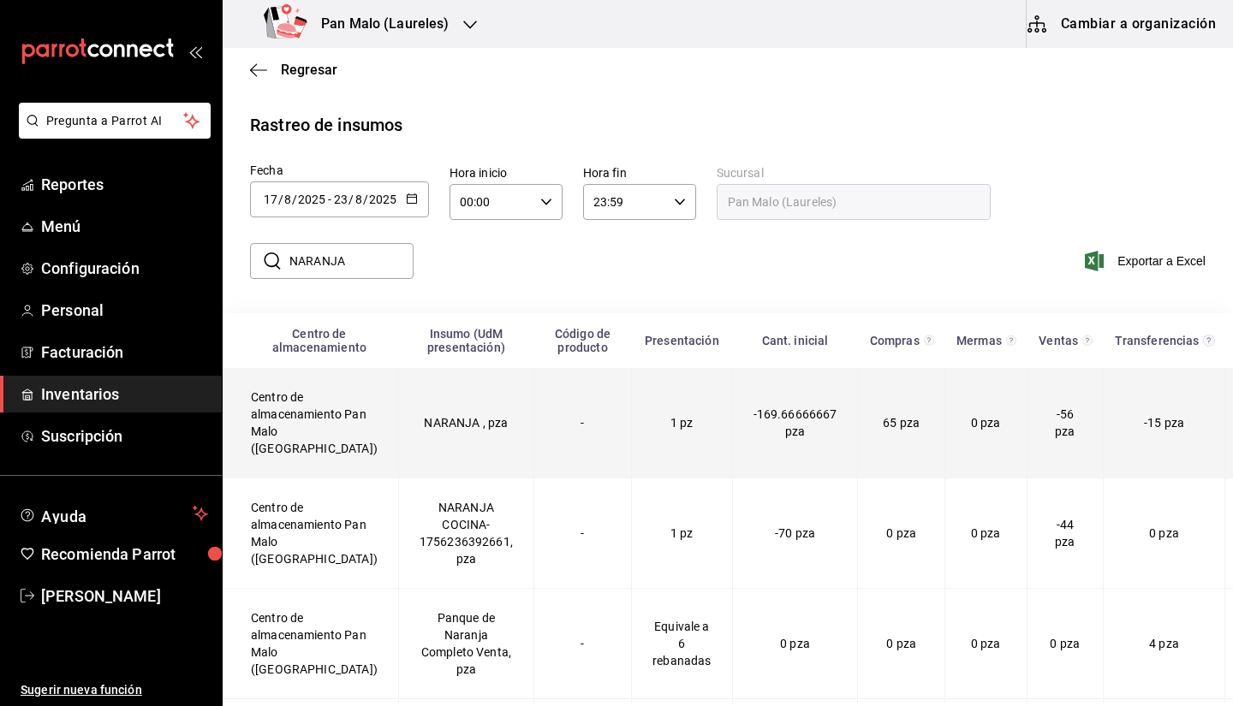
click at [398, 420] on td "NARANJA , pza" at bounding box center [465, 423] width 135 height 110
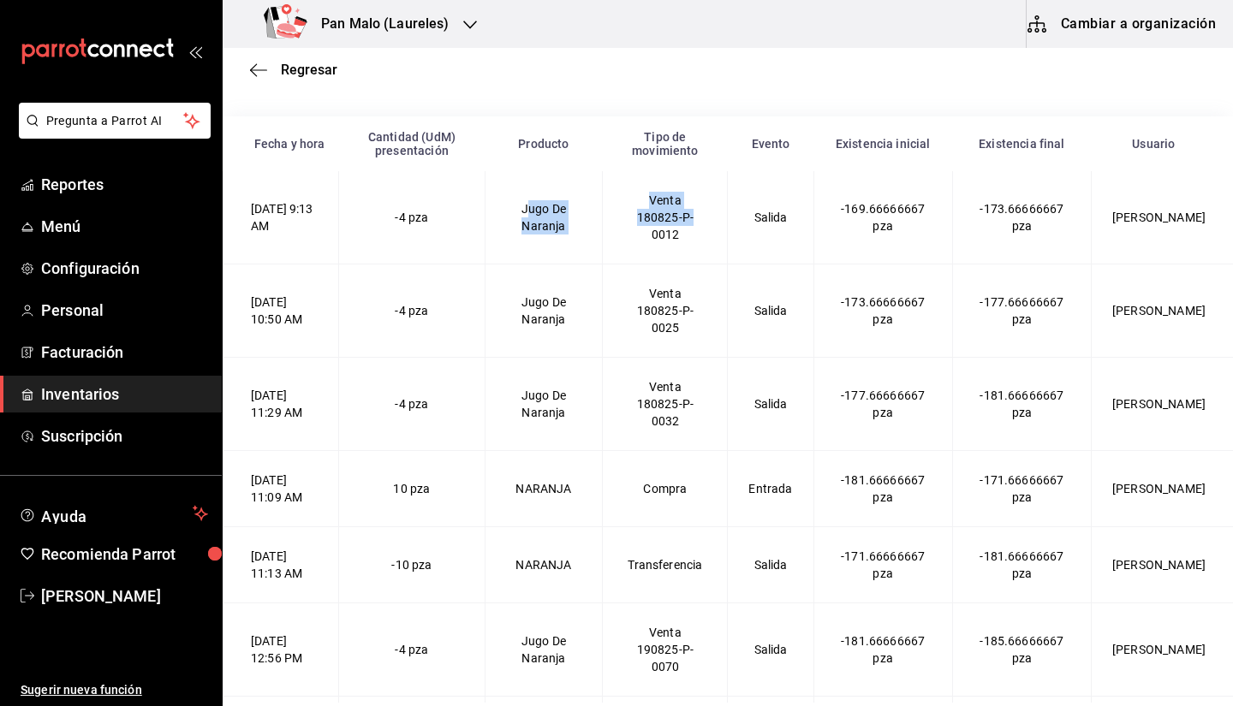
drag, startPoint x: 538, startPoint y: 218, endPoint x: 652, endPoint y: 253, distance: 119.9
click at [652, 253] on Naranja-2025-08-18T09\ "[DATE] 9:13 AM -4 pza [PERSON_NAME] 180825-P-0012 Salida -169.66666667 pza -173…" at bounding box center [728, 217] width 1010 height 93
click at [528, 225] on td "Jugo De Naranja" at bounding box center [543, 217] width 118 height 93
drag, startPoint x: 425, startPoint y: 217, endPoint x: 472, endPoint y: 226, distance: 48.0
click at [472, 226] on td "-4 pza" at bounding box center [412, 217] width 146 height 93
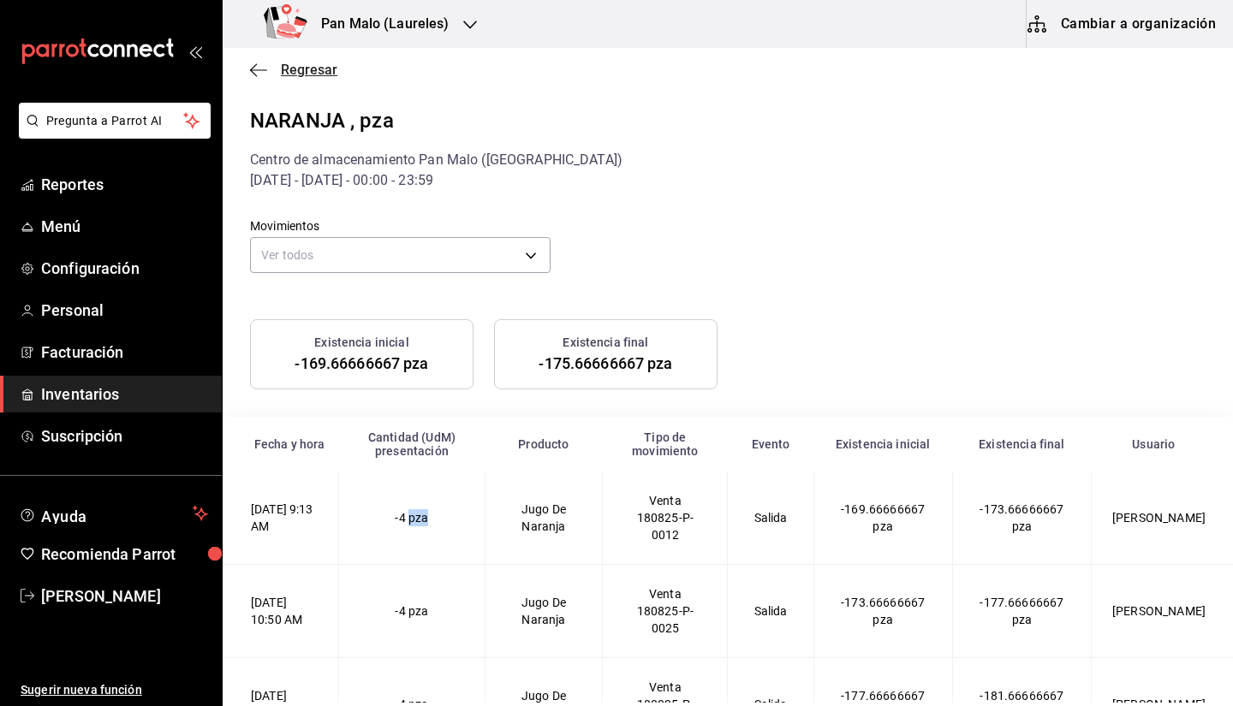
click at [273, 71] on span "Regresar" at bounding box center [293, 70] width 87 height 16
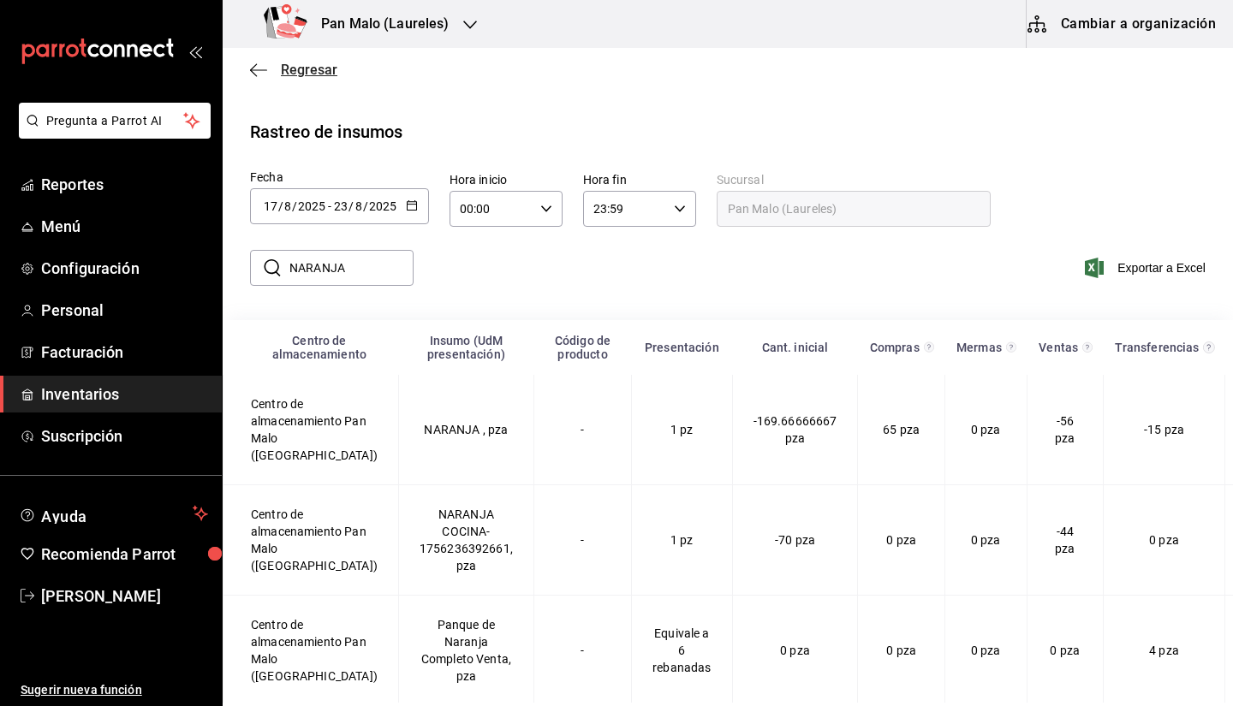
click at [269, 70] on span "Regresar" at bounding box center [293, 70] width 87 height 16
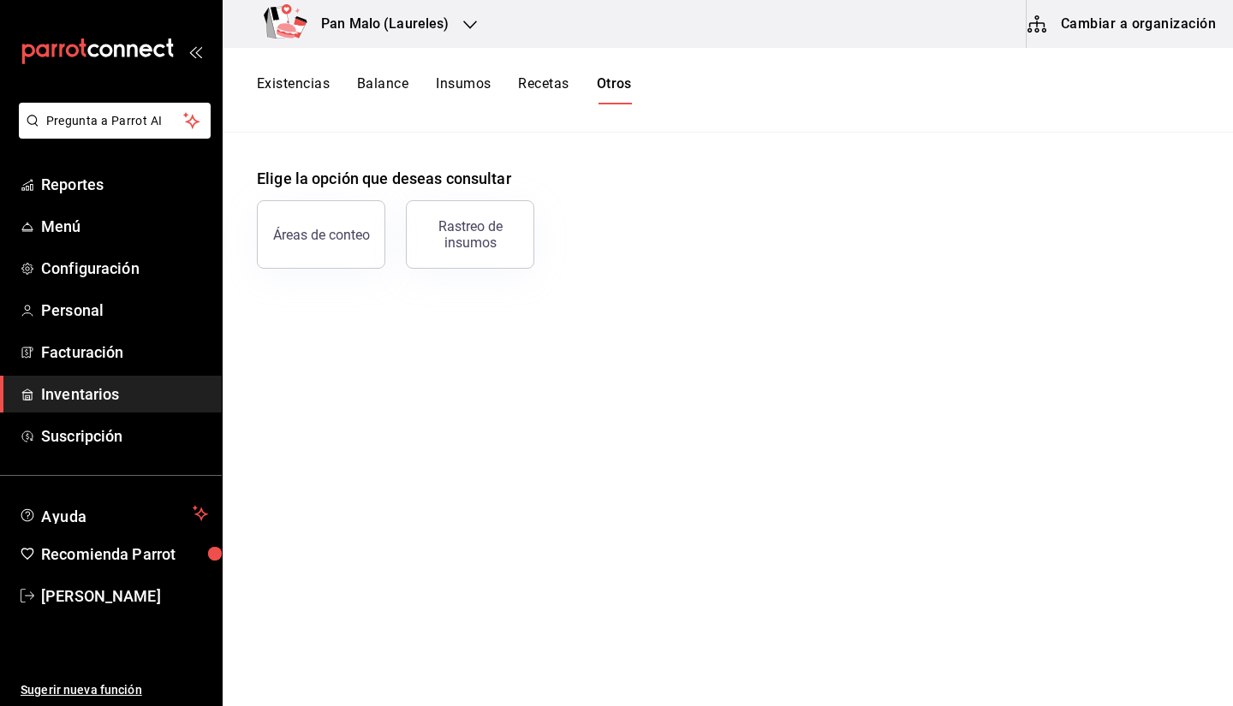
click at [448, 101] on button "Insumos" at bounding box center [463, 89] width 55 height 29
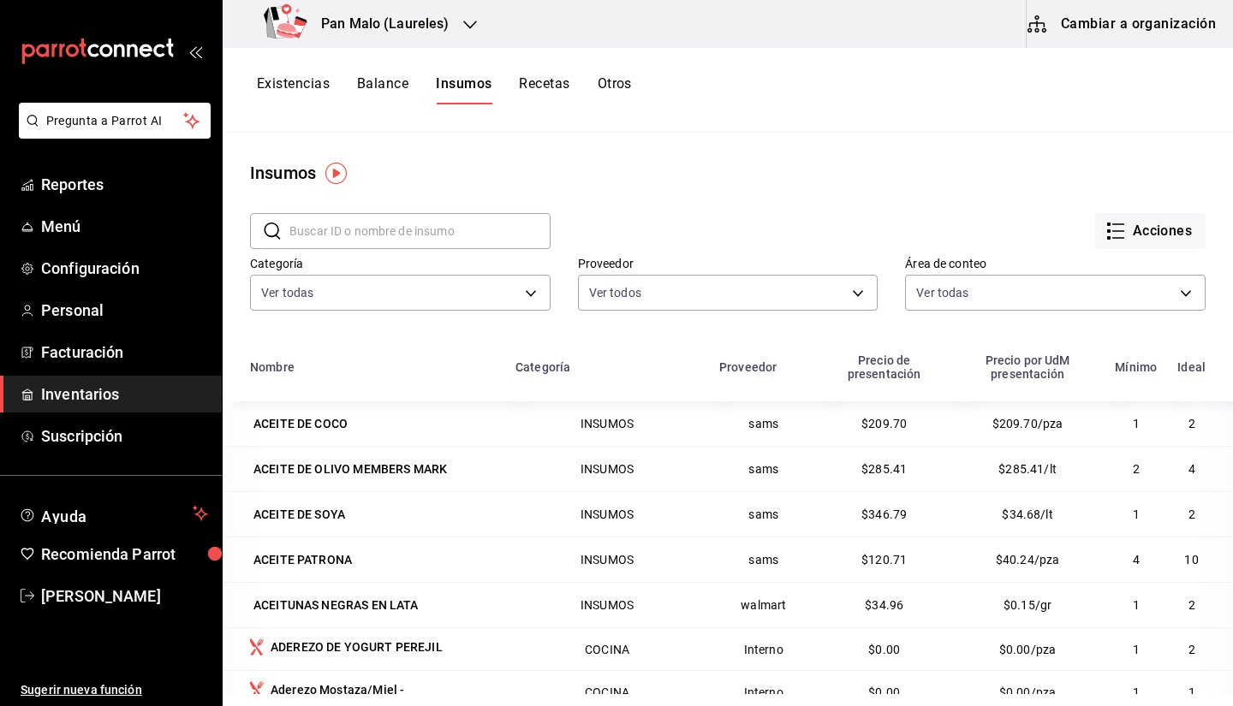
click at [532, 99] on button "Recetas" at bounding box center [544, 89] width 50 height 29
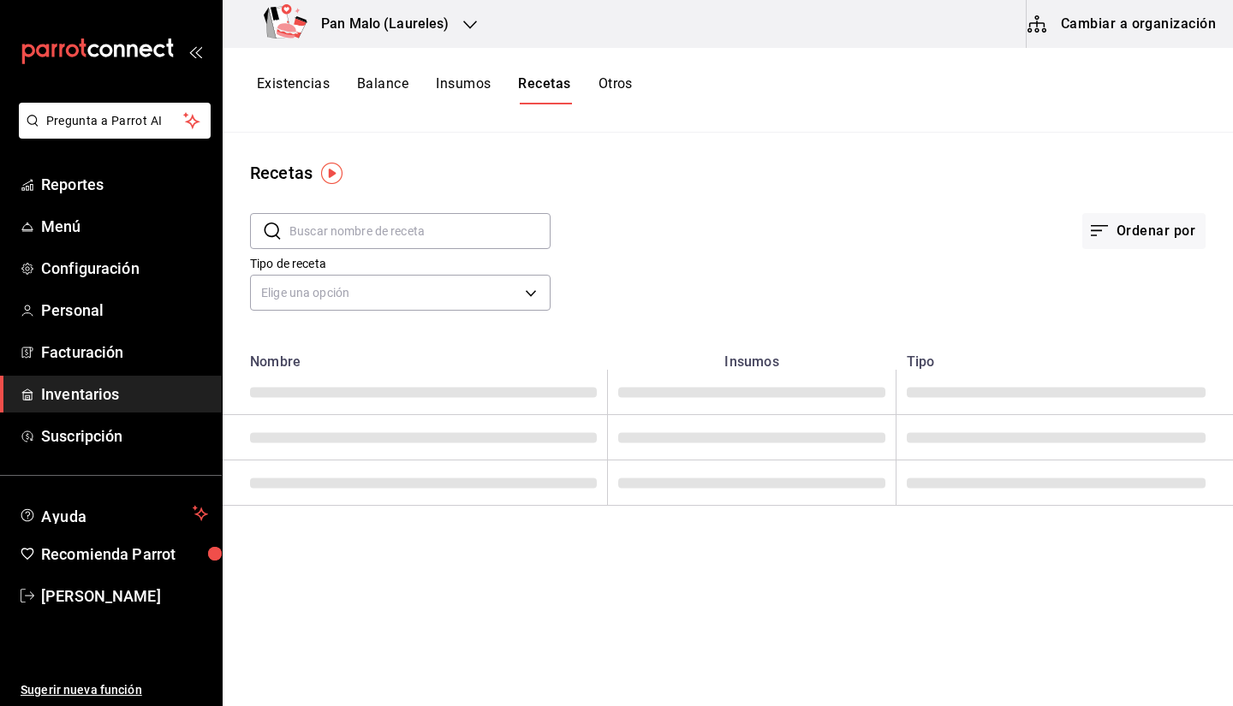
click at [374, 220] on input "text" at bounding box center [419, 231] width 261 height 34
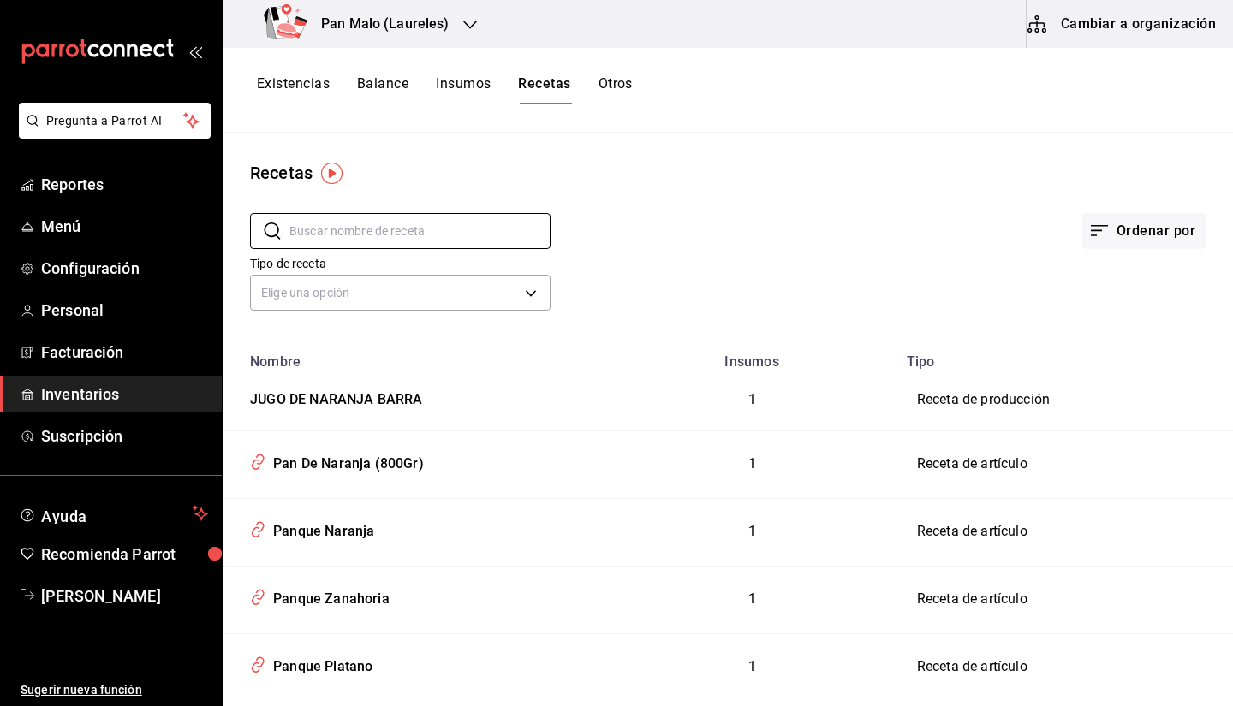
click at [1070, 21] on button "Cambiar a organización" at bounding box center [1122, 24] width 193 height 48
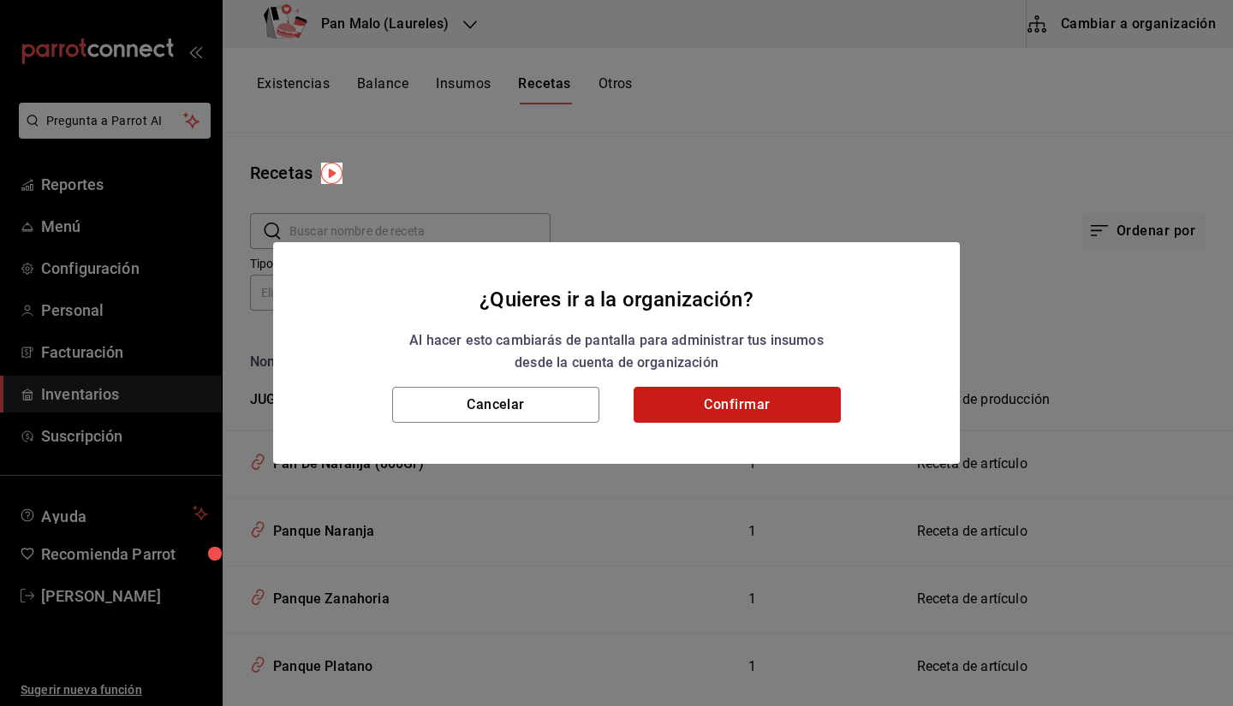
click at [720, 409] on button "Confirmar" at bounding box center [736, 405] width 207 height 36
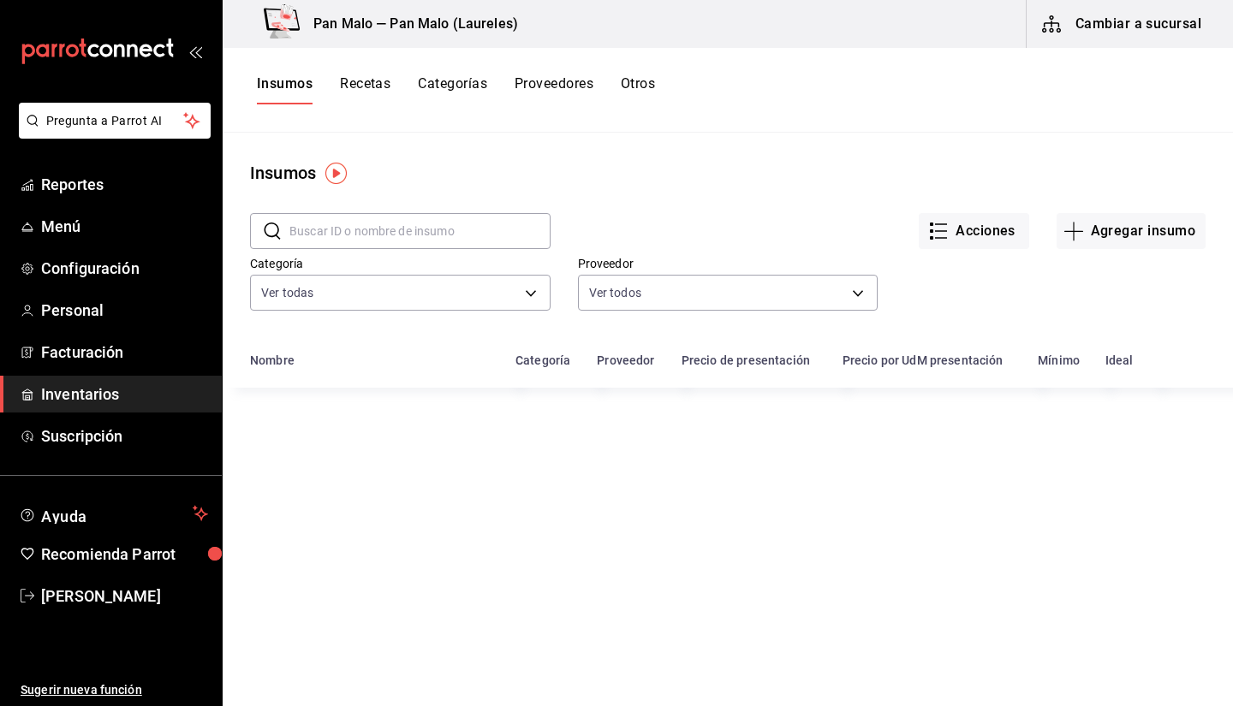
click at [462, 238] on input "text" at bounding box center [419, 231] width 261 height 34
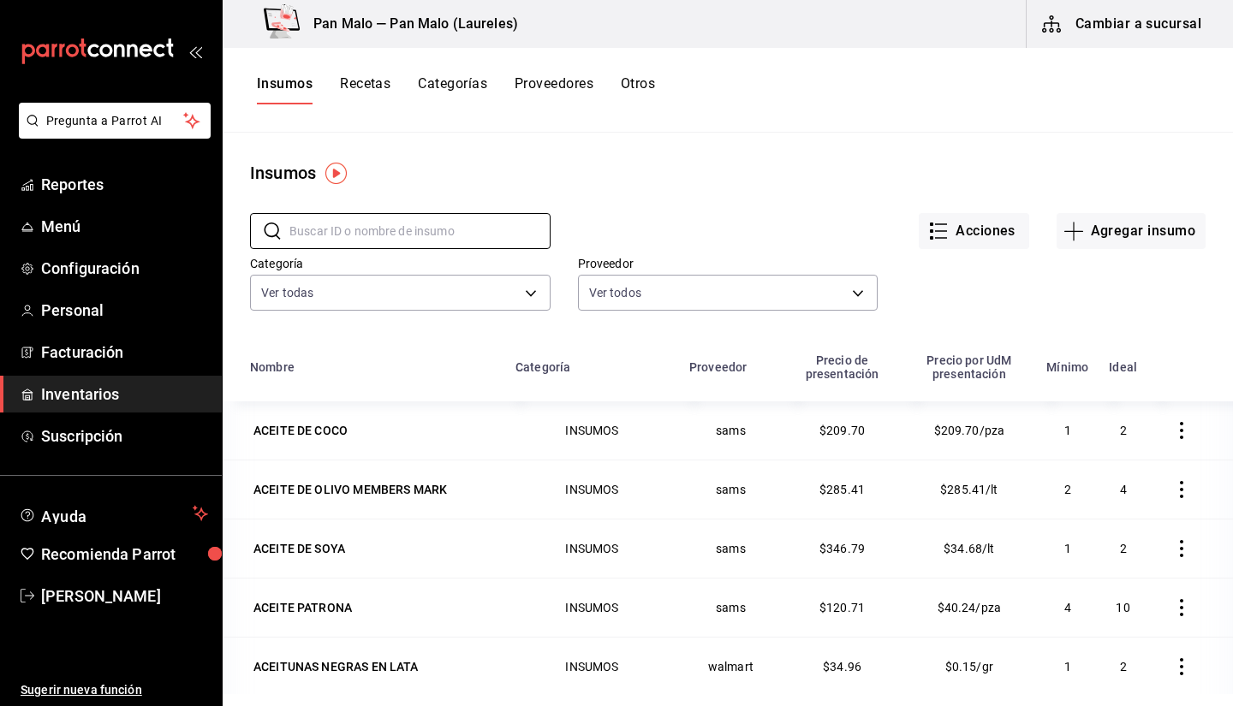
drag, startPoint x: 360, startPoint y: 107, endPoint x: 360, endPoint y: 98, distance: 9.4
click at [360, 107] on div "Insumos Recetas Categorías Proveedores Otros" at bounding box center [728, 90] width 1010 height 85
click at [360, 98] on button "Recetas" at bounding box center [365, 89] width 50 height 29
click at [377, 77] on button "Recetas" at bounding box center [365, 89] width 50 height 29
click at [374, 86] on button "Recetas" at bounding box center [365, 89] width 50 height 29
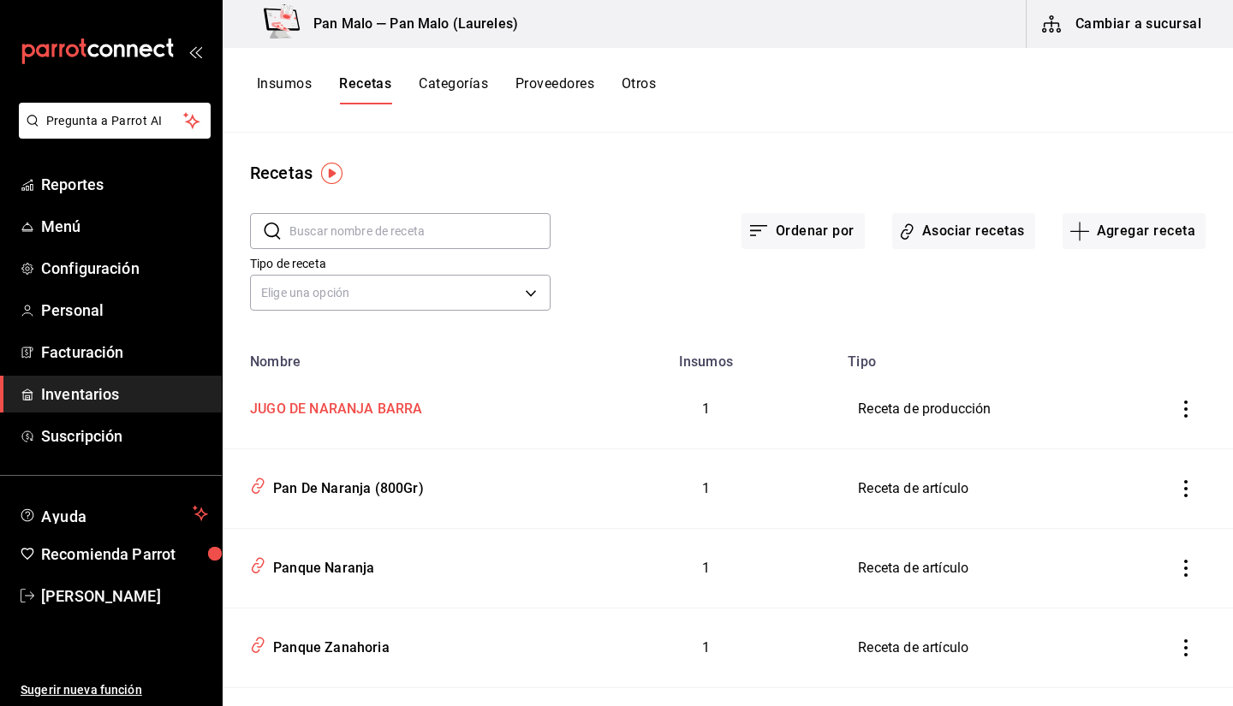
click at [407, 412] on div "JUGO DE NARANJA BARRA" at bounding box center [333, 406] width 180 height 27
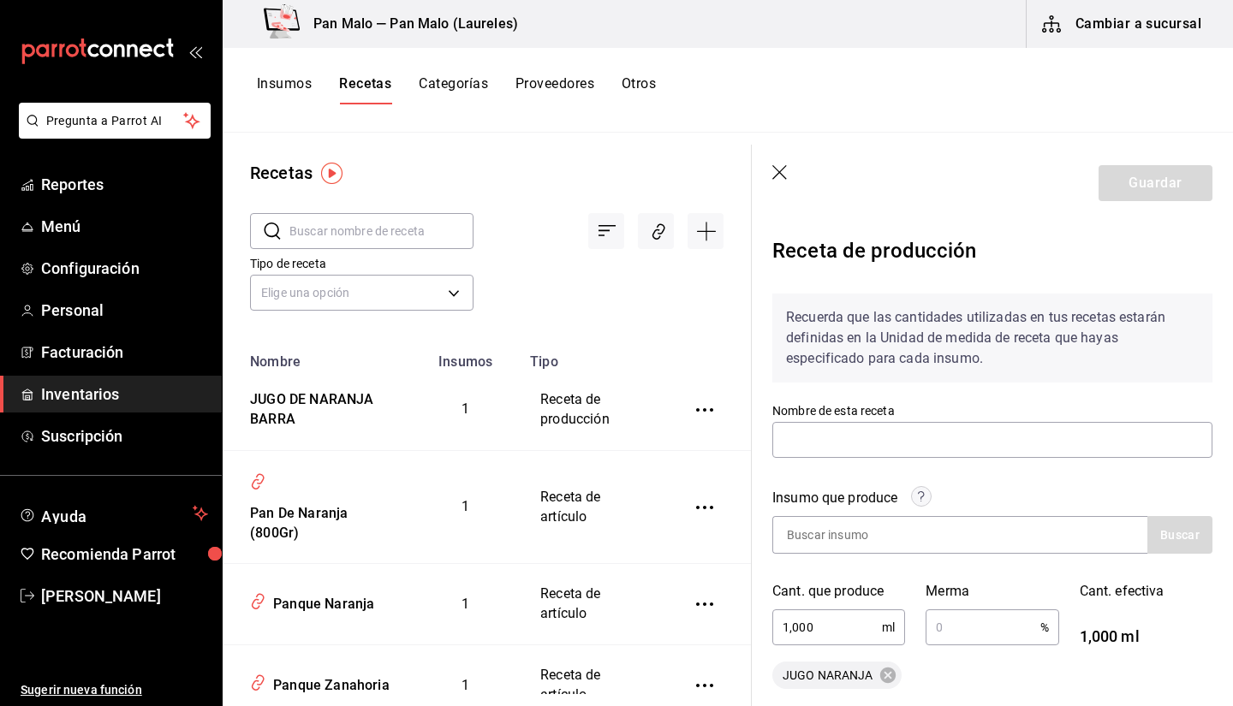
type input "JUGO DE NARANJA BARRA"
type input "1,000"
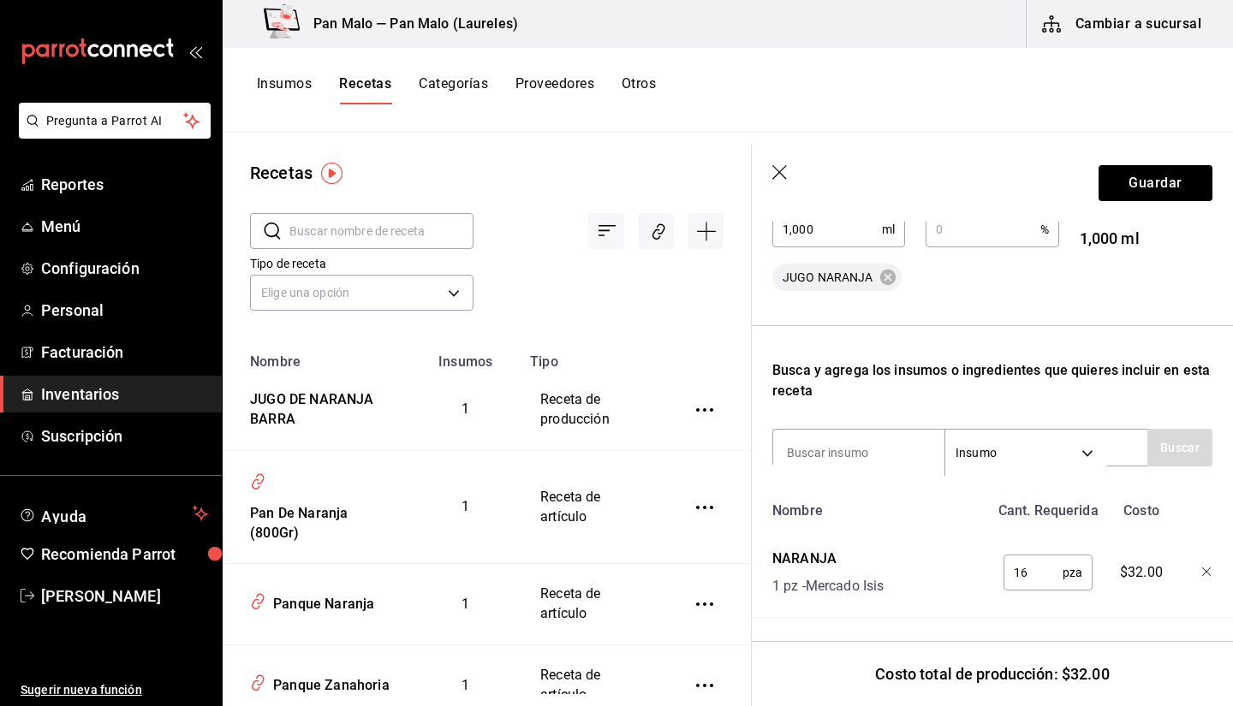
scroll to position [412, 0]
click at [1129, 196] on button "Guardar" at bounding box center [1155, 183] width 114 height 36
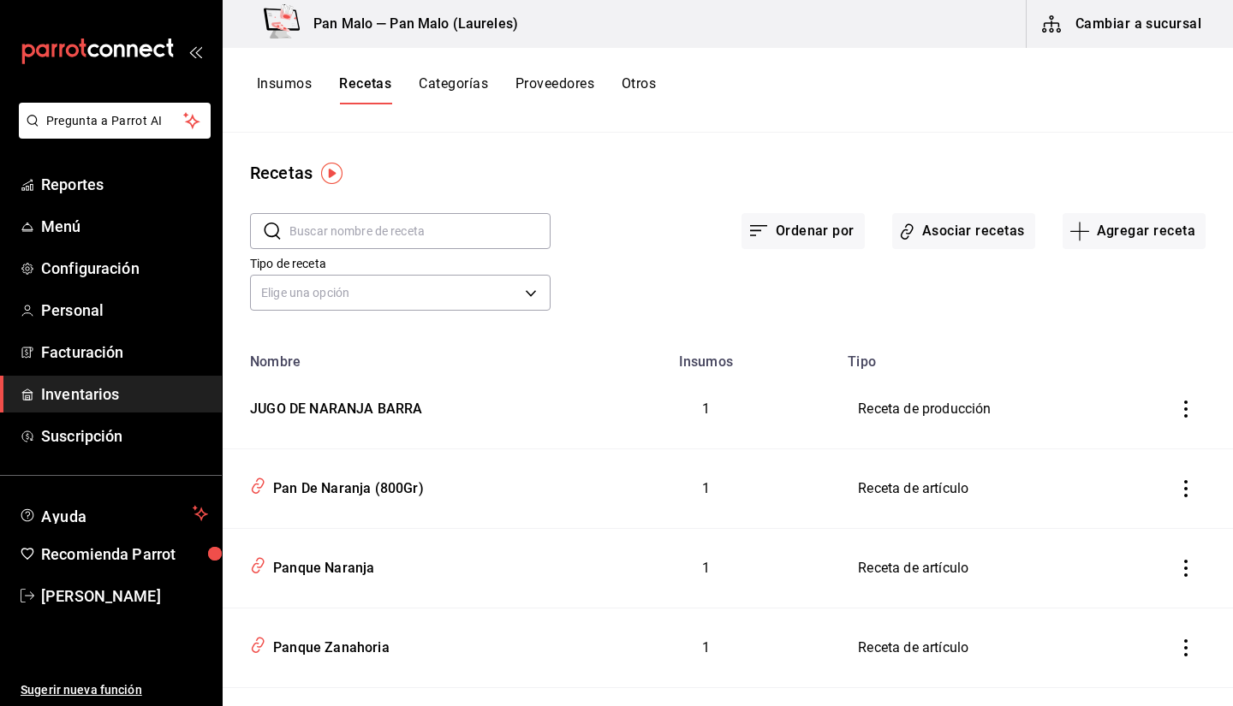
click at [482, 233] on input "text" at bounding box center [419, 231] width 261 height 34
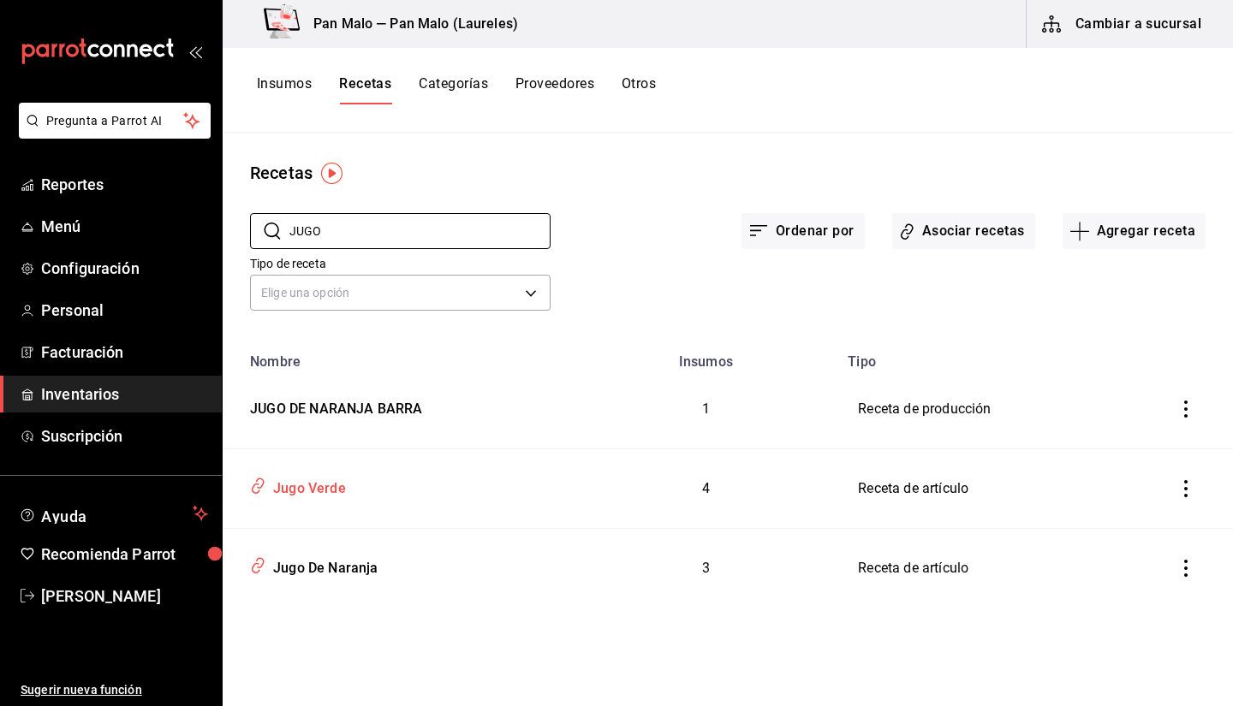
type input "JUGO"
click at [364, 482] on div "Jugo Verde" at bounding box center [398, 485] width 310 height 33
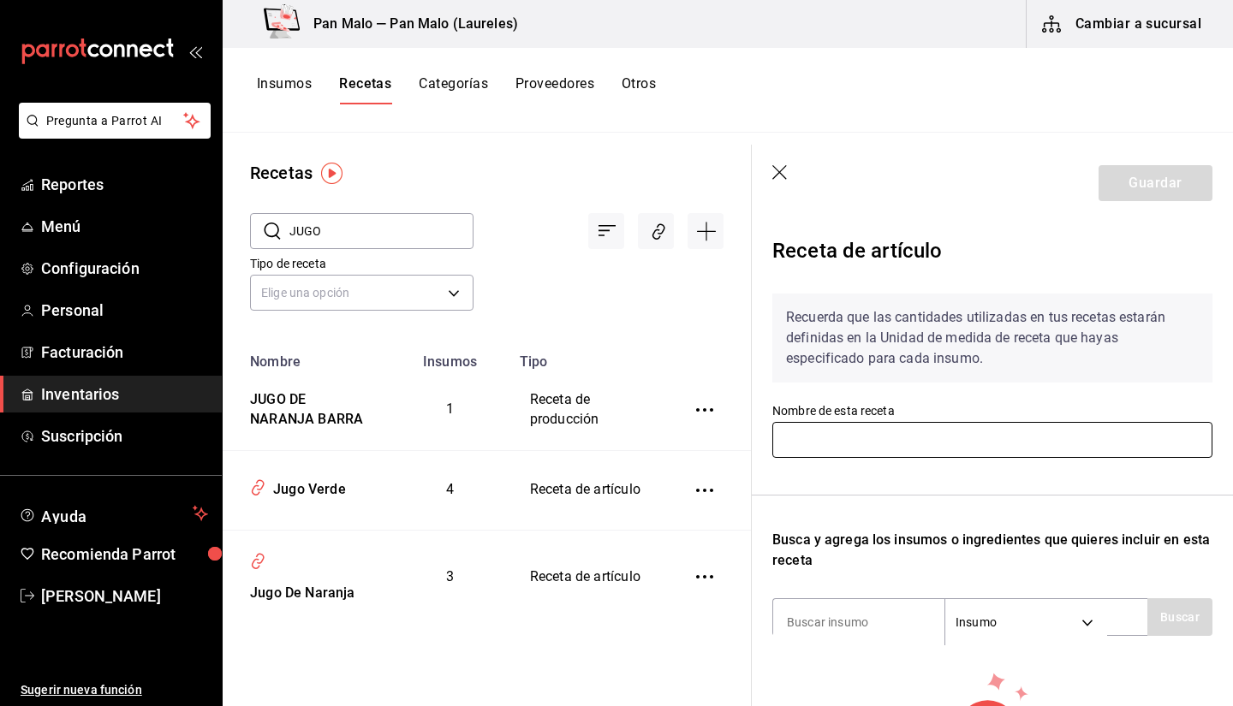
type input "Jugo Verde"
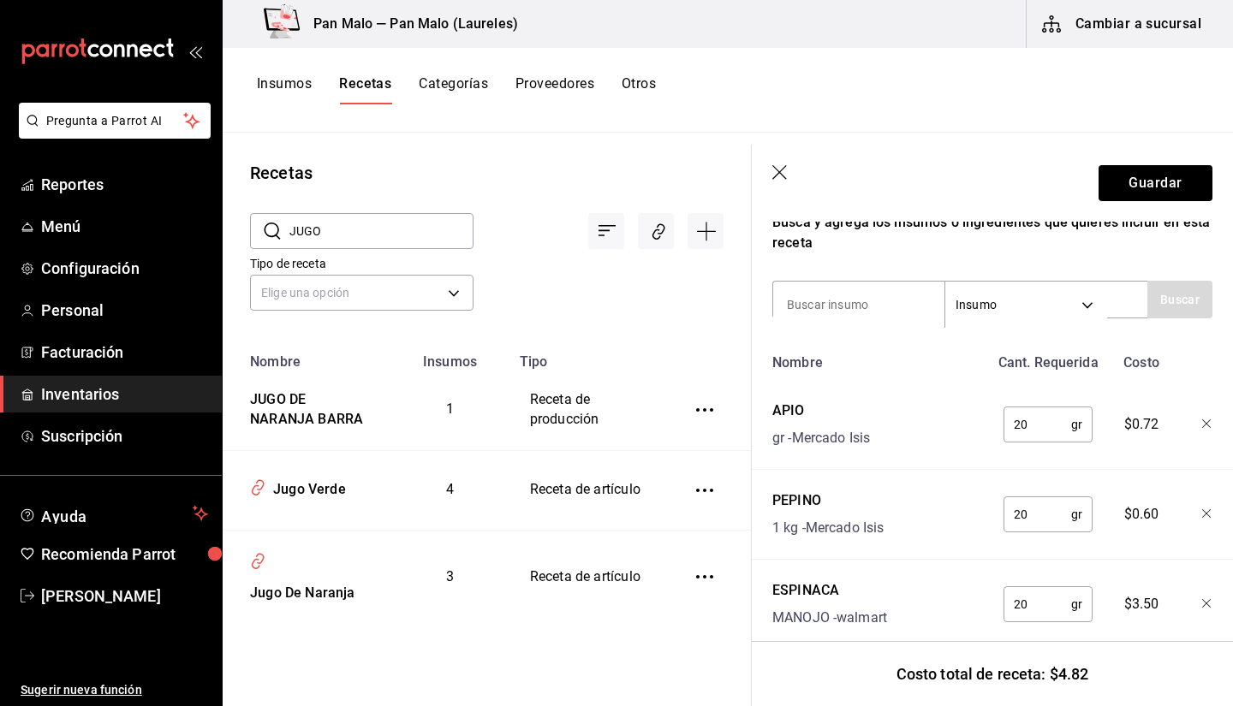
scroll to position [344, 0]
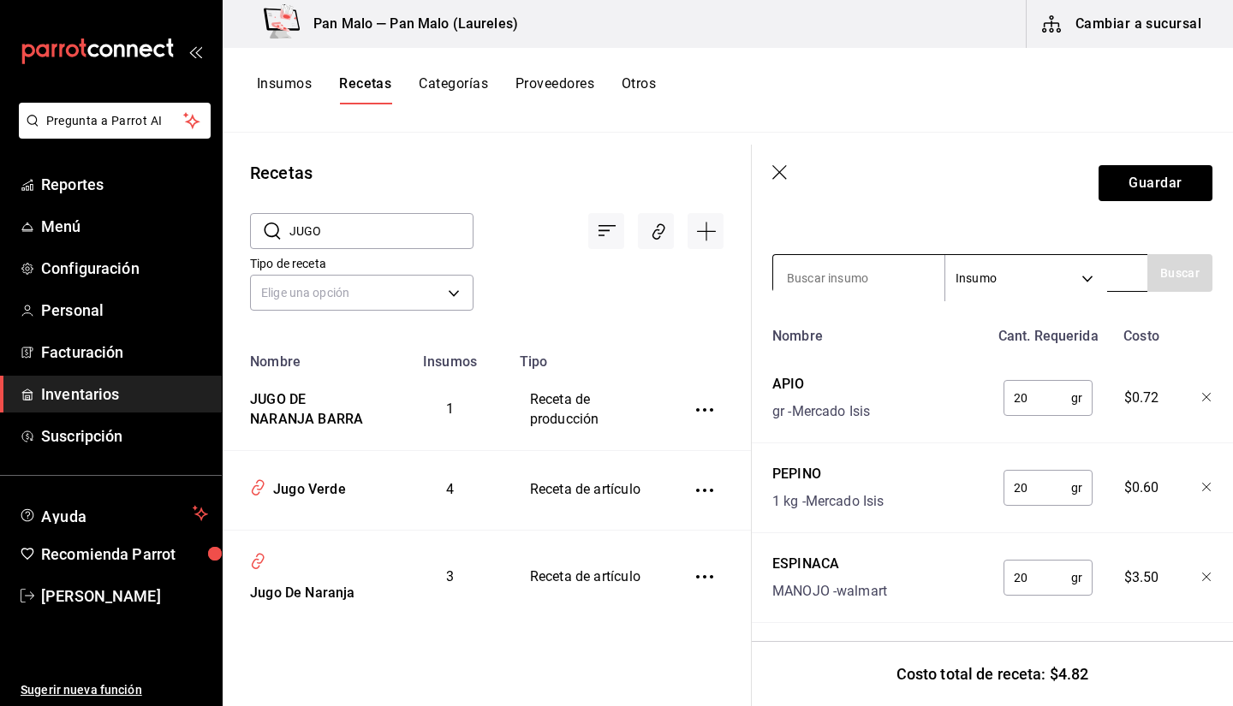
click at [884, 268] on input at bounding box center [858, 278] width 171 height 36
type input "PIÑ"
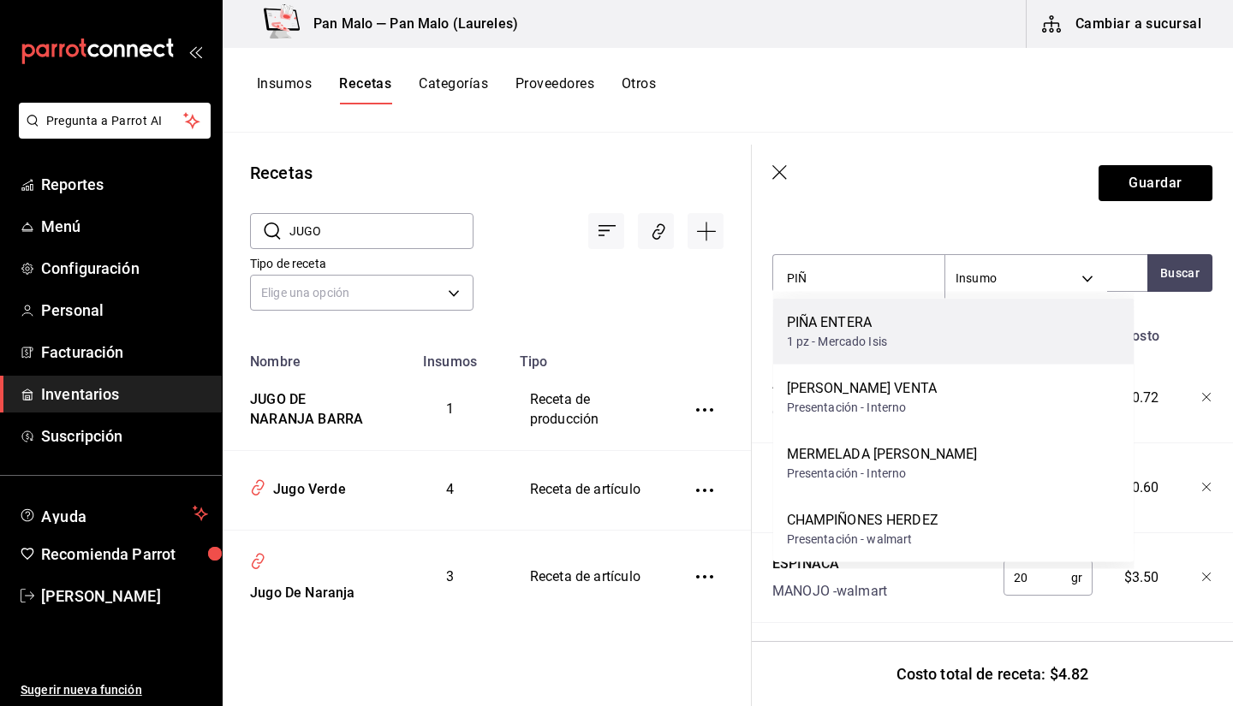
click at [916, 345] on div "PIÑA ENTERA 1 pz - Mercado Isis" at bounding box center [953, 332] width 361 height 66
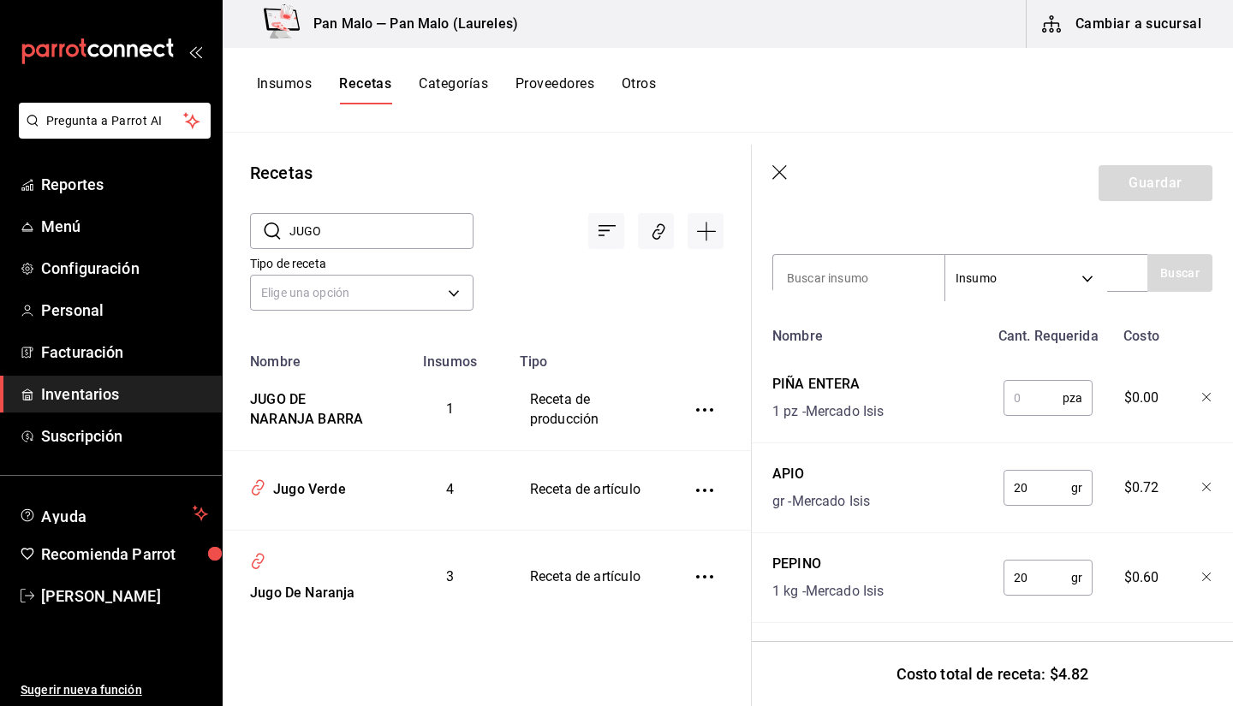
click at [1016, 406] on input "text" at bounding box center [1032, 398] width 59 height 34
type input "1"
click at [1202, 399] on icon "button" at bounding box center [1207, 398] width 10 height 10
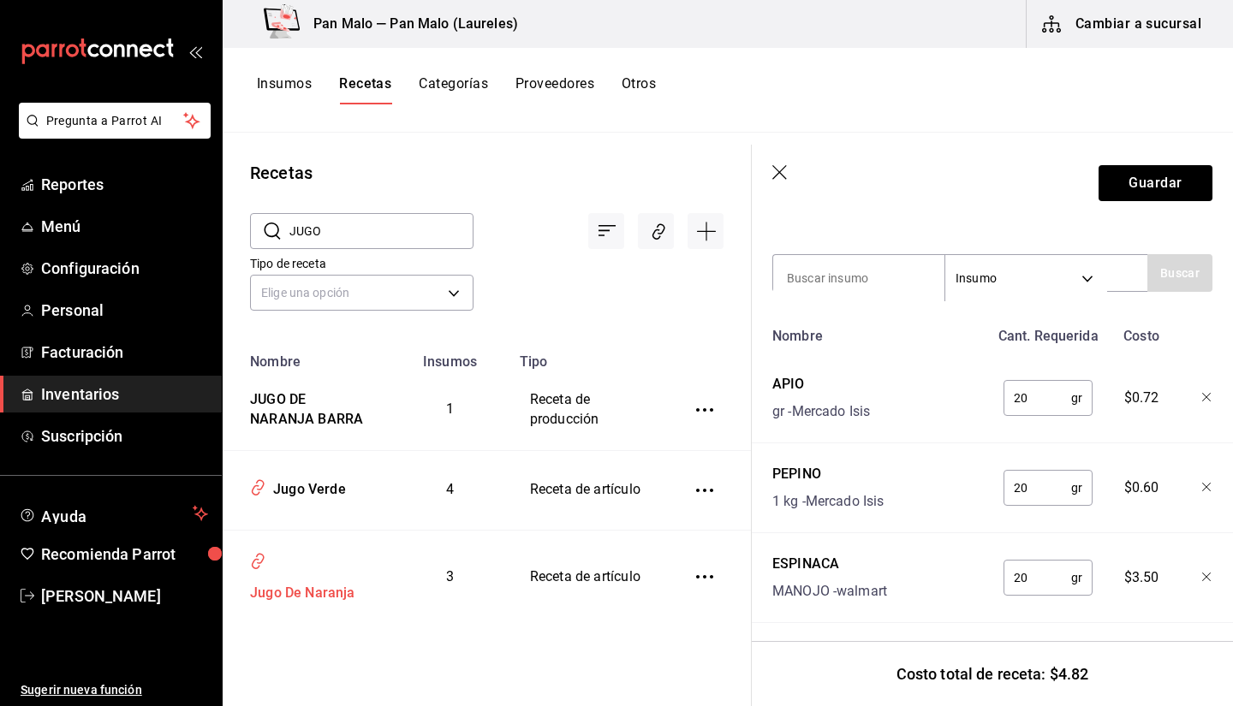
click at [300, 585] on div "Jugo De Naranja" at bounding box center [299, 590] width 112 height 27
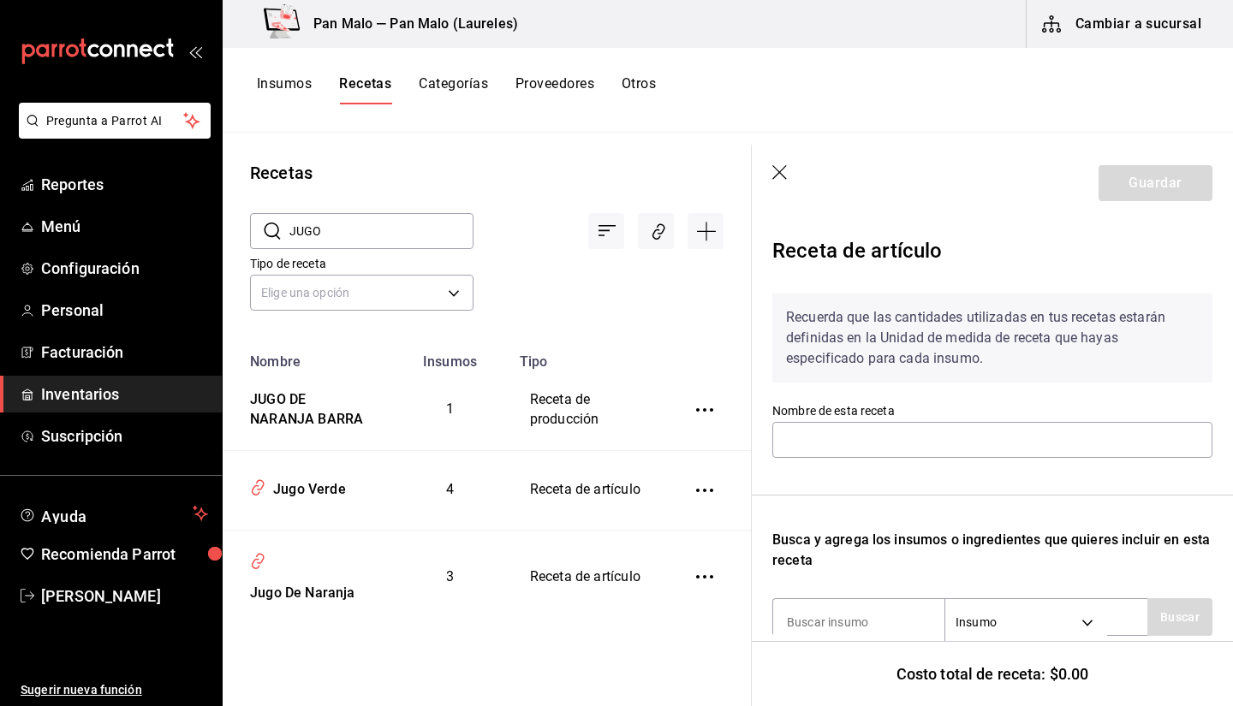
type input "Jugo De Naranja"
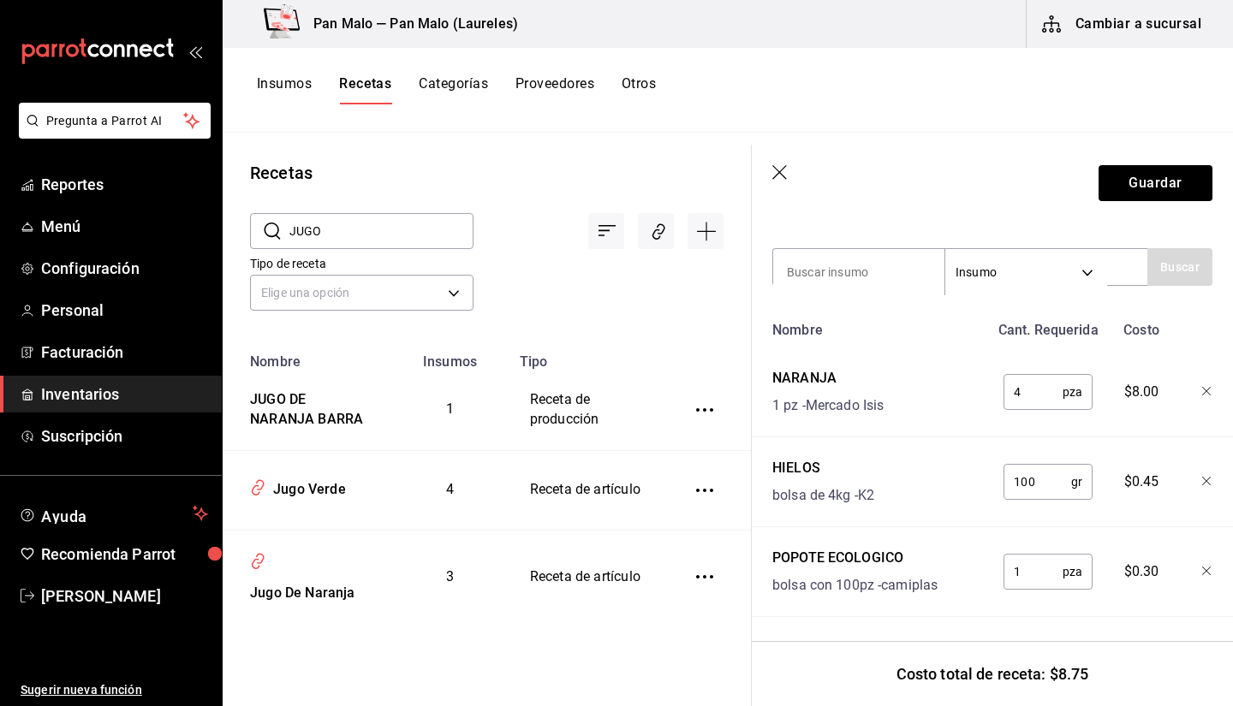
click at [1202, 387] on icon "button" at bounding box center [1207, 392] width 10 height 10
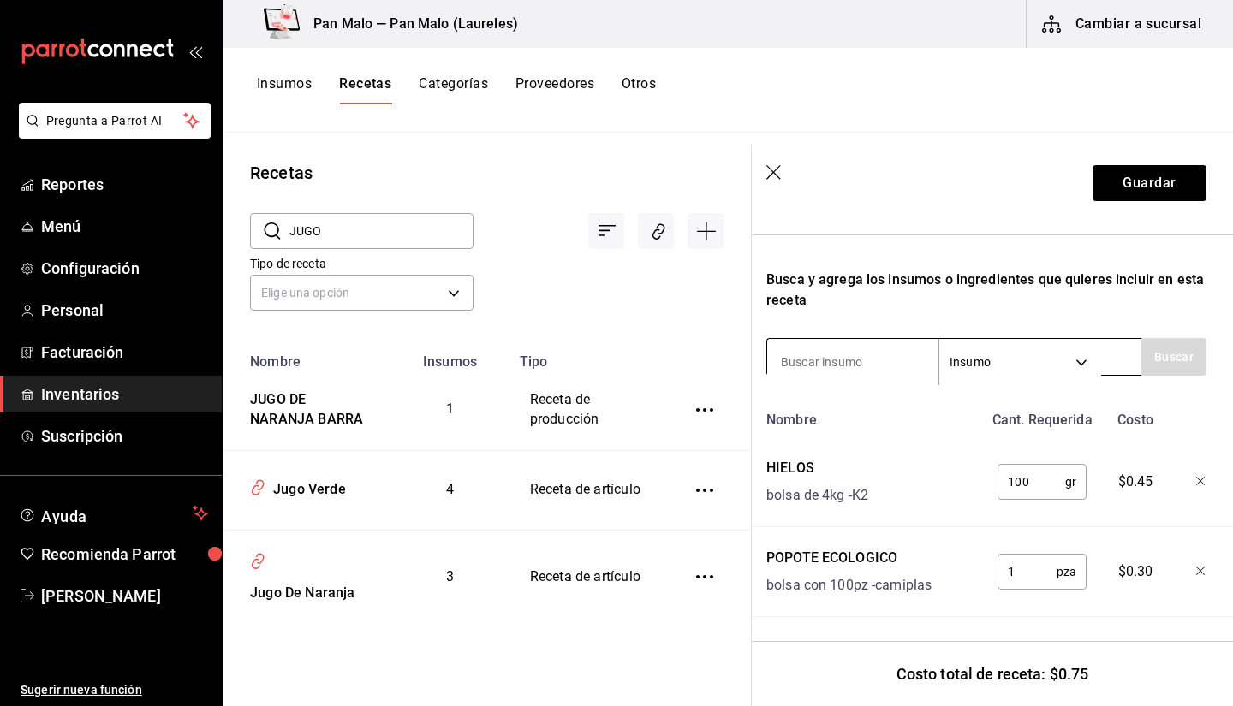
scroll to position [273, 13]
click at [898, 353] on input at bounding box center [845, 362] width 171 height 36
click at [888, 350] on input at bounding box center [845, 362] width 171 height 36
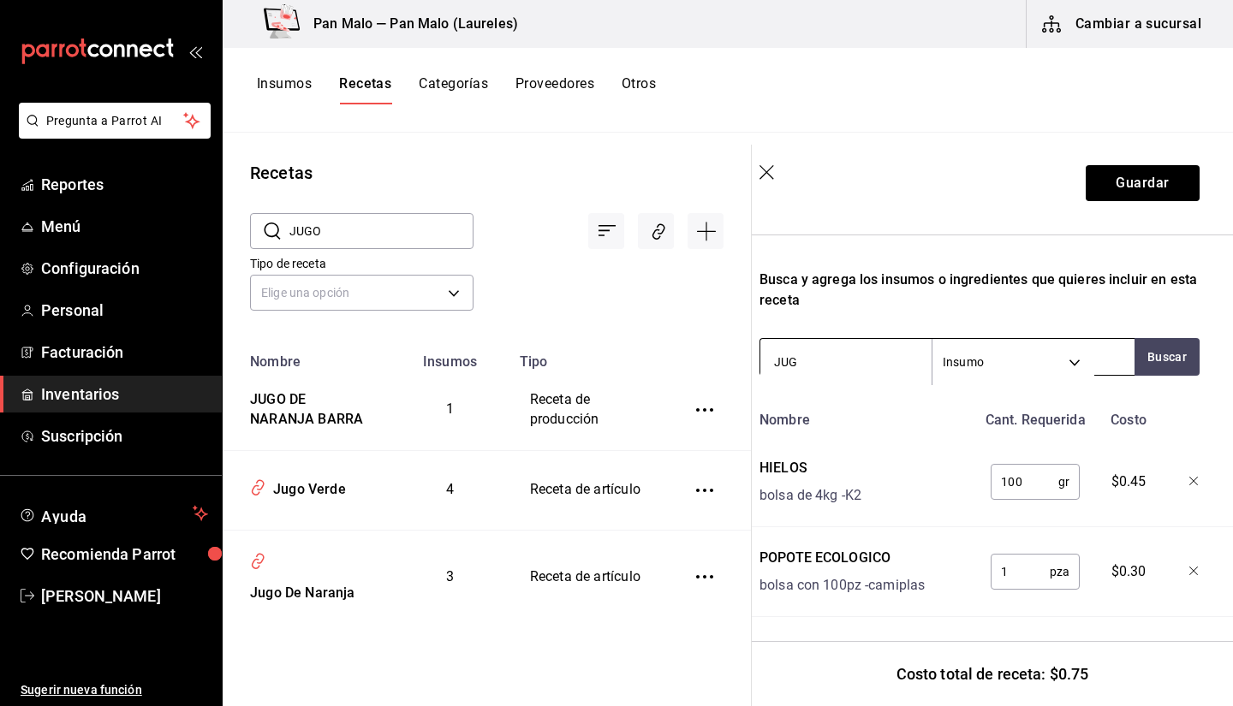
type input "JUGO"
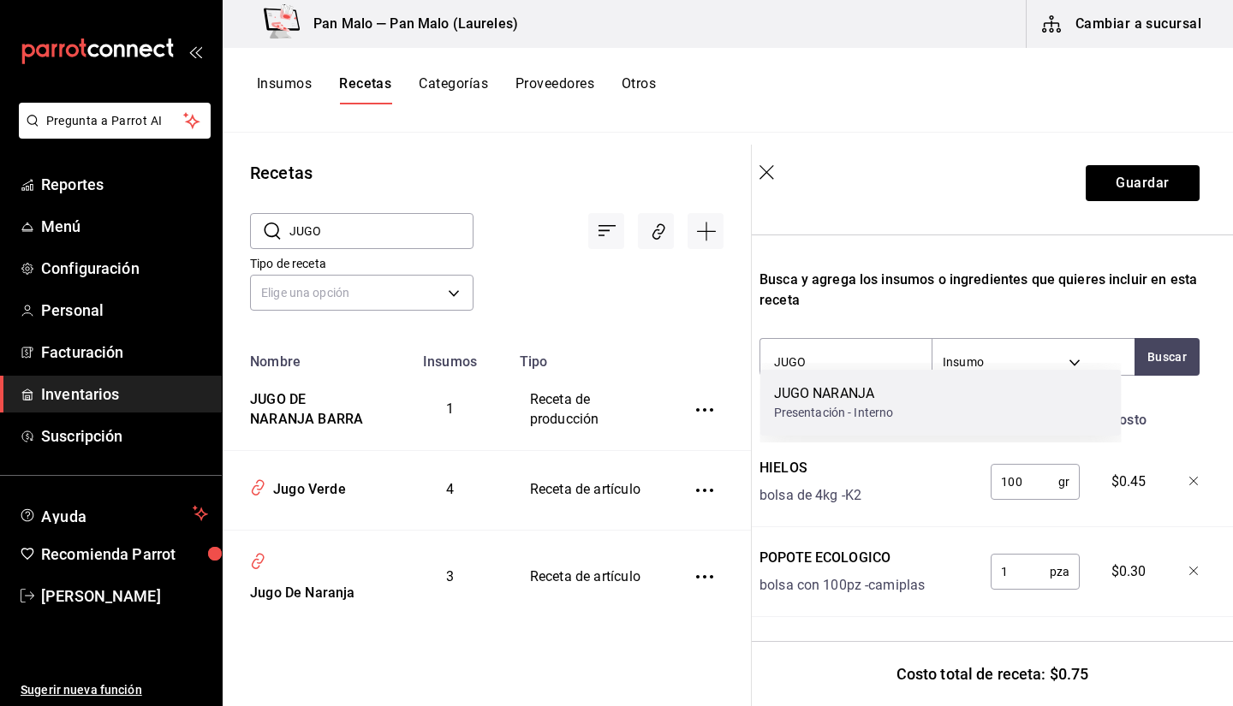
click at [902, 425] on div "JUGO NARANJA Presentación - Interno" at bounding box center [940, 403] width 361 height 66
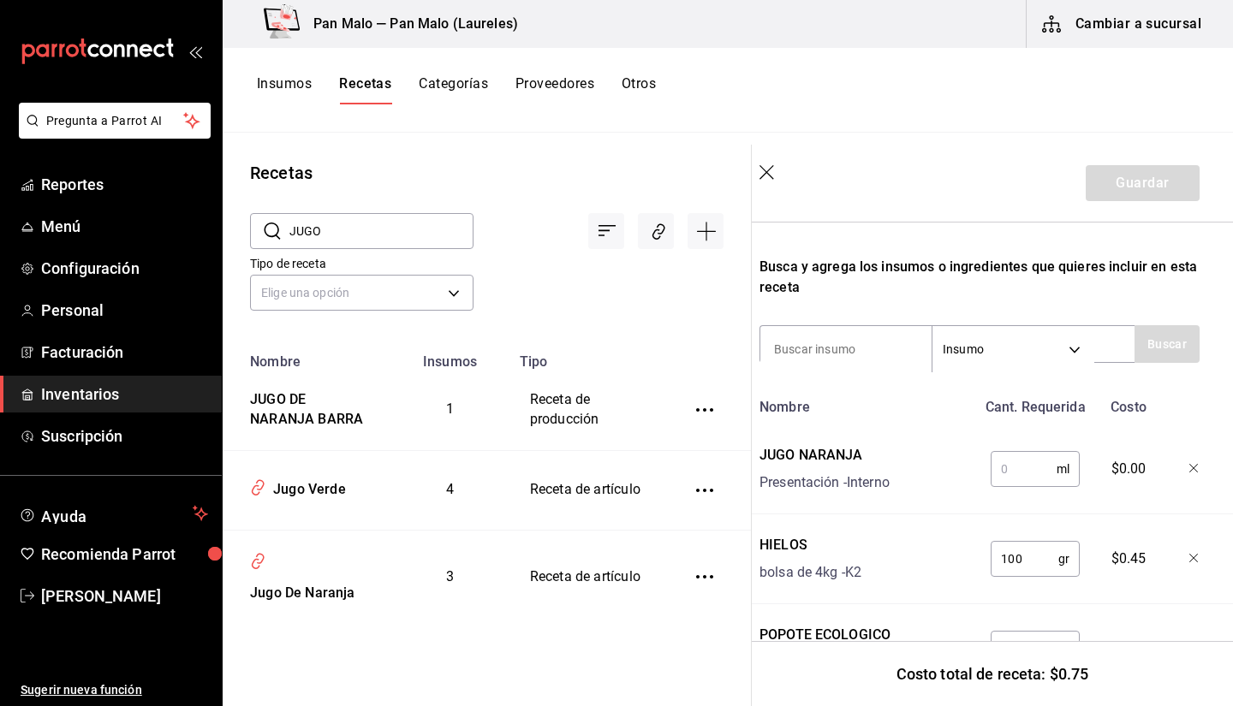
scroll to position [363, 13]
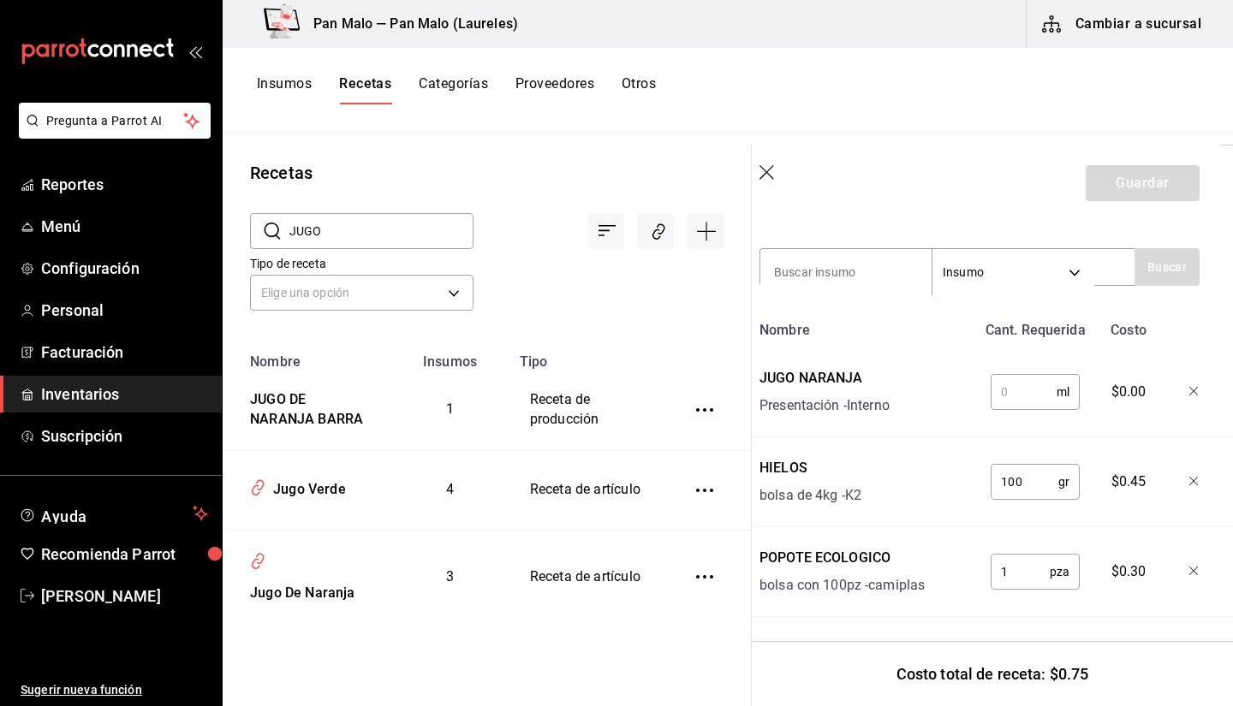
click at [1014, 380] on input "text" at bounding box center [1023, 392] width 66 height 34
type input "400"
click at [1189, 567] on icon "button" at bounding box center [1193, 571] width 9 height 9
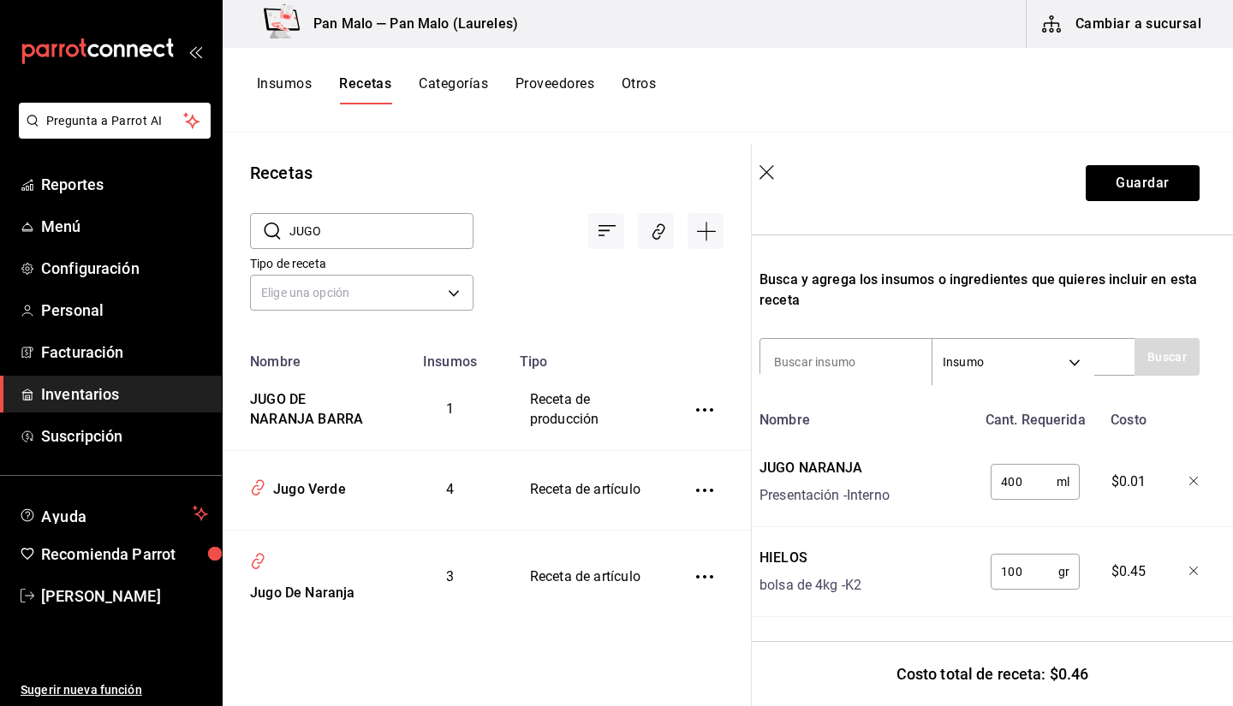
click at [989, 451] on div "400 ml ​" at bounding box center [1032, 478] width 112 height 55
click at [1025, 465] on input "400" at bounding box center [1031, 482] width 66 height 34
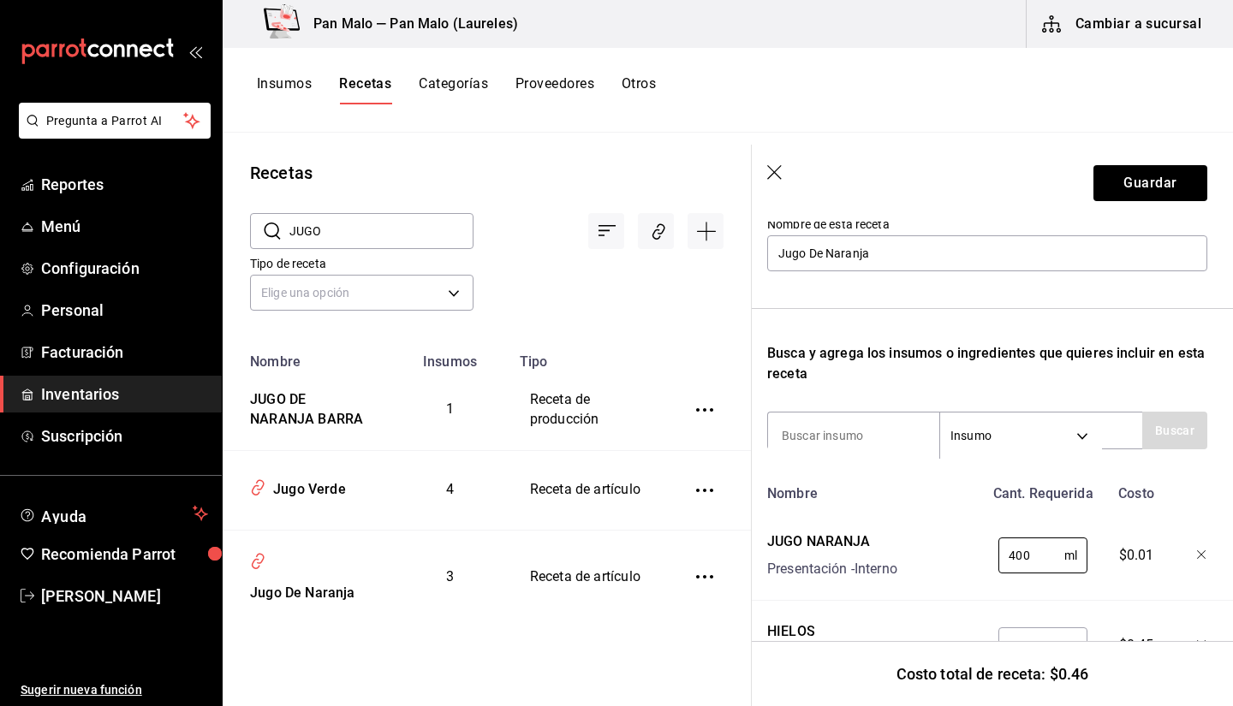
scroll to position [273, 5]
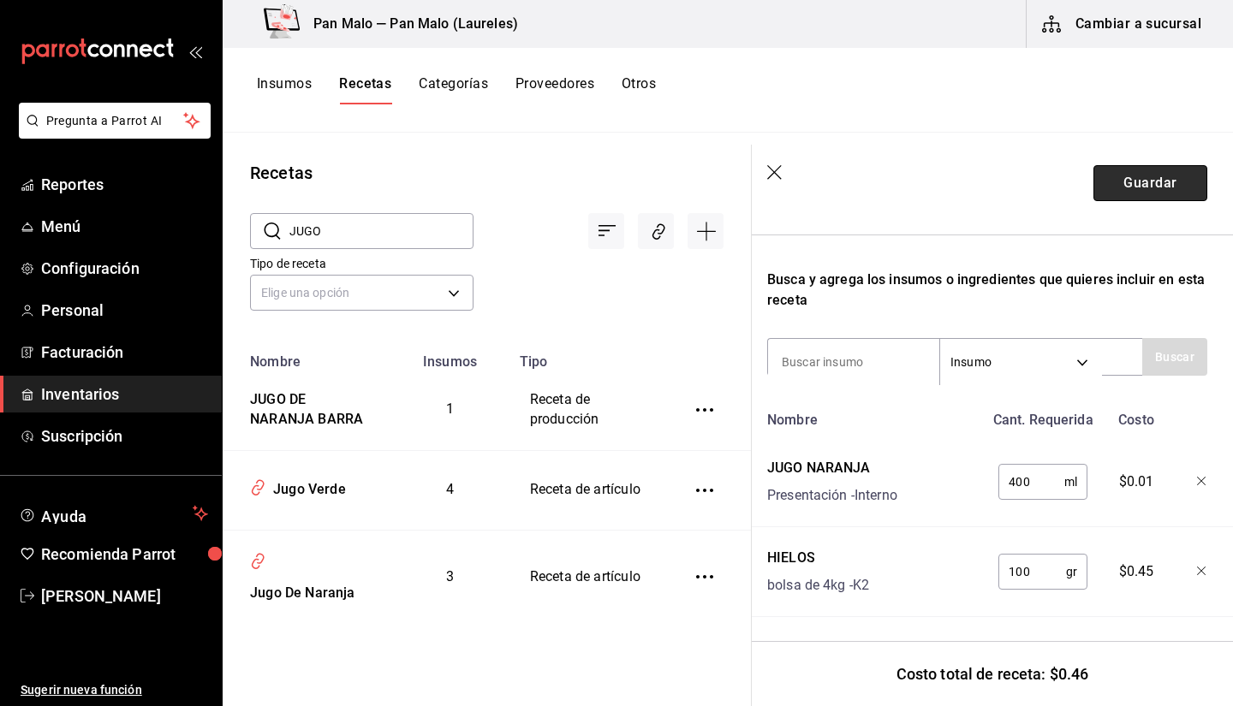
click at [1105, 195] on button "Guardar" at bounding box center [1150, 183] width 114 height 36
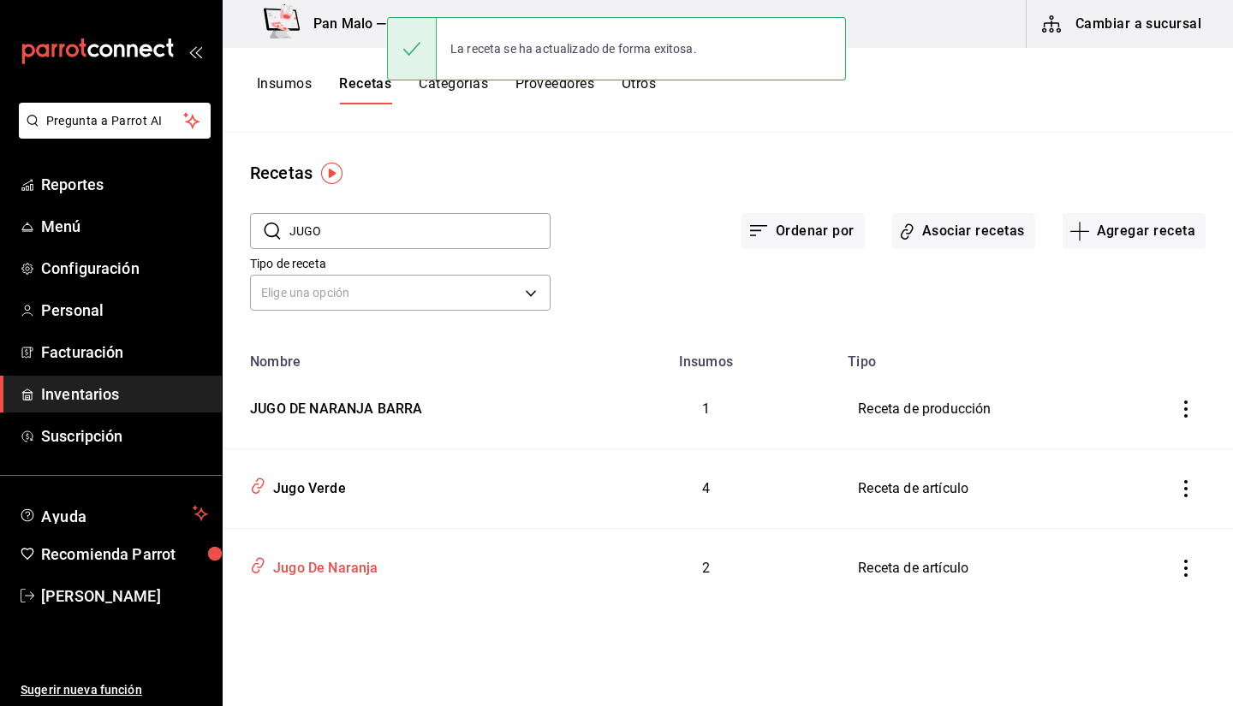
click at [507, 556] on div "Jugo De Naranja" at bounding box center [398, 565] width 310 height 33
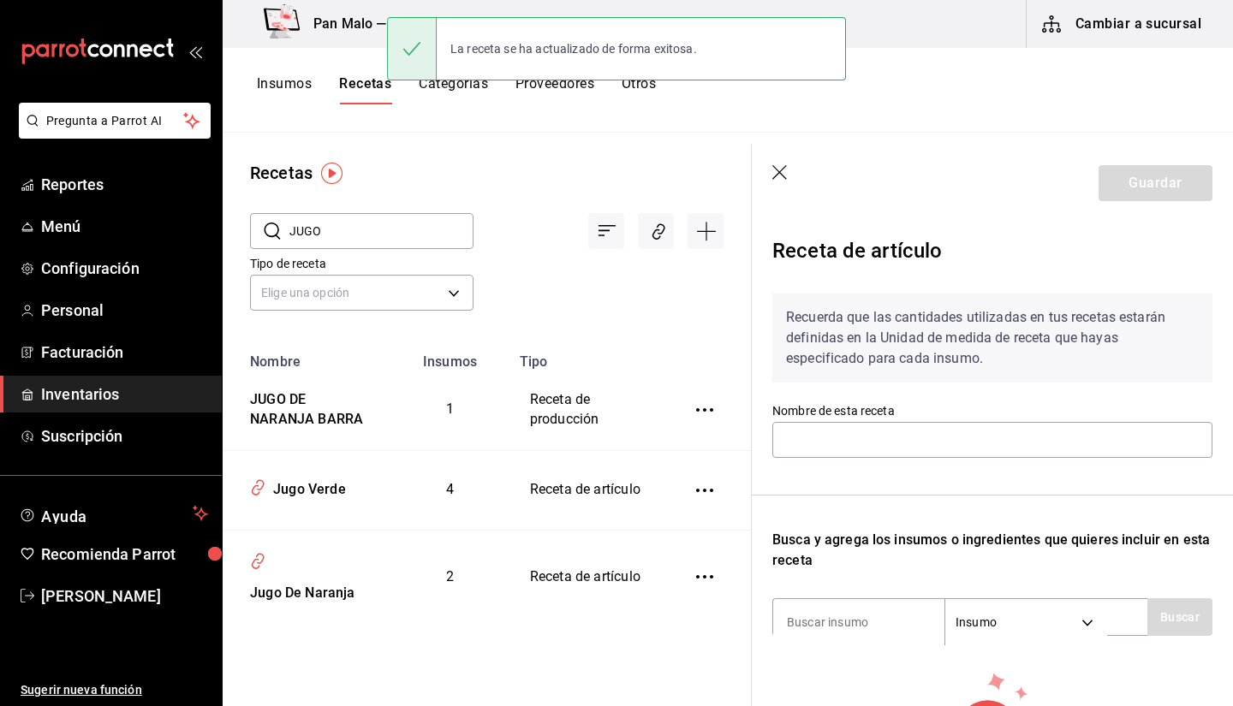
type input "Jugo De Naranja"
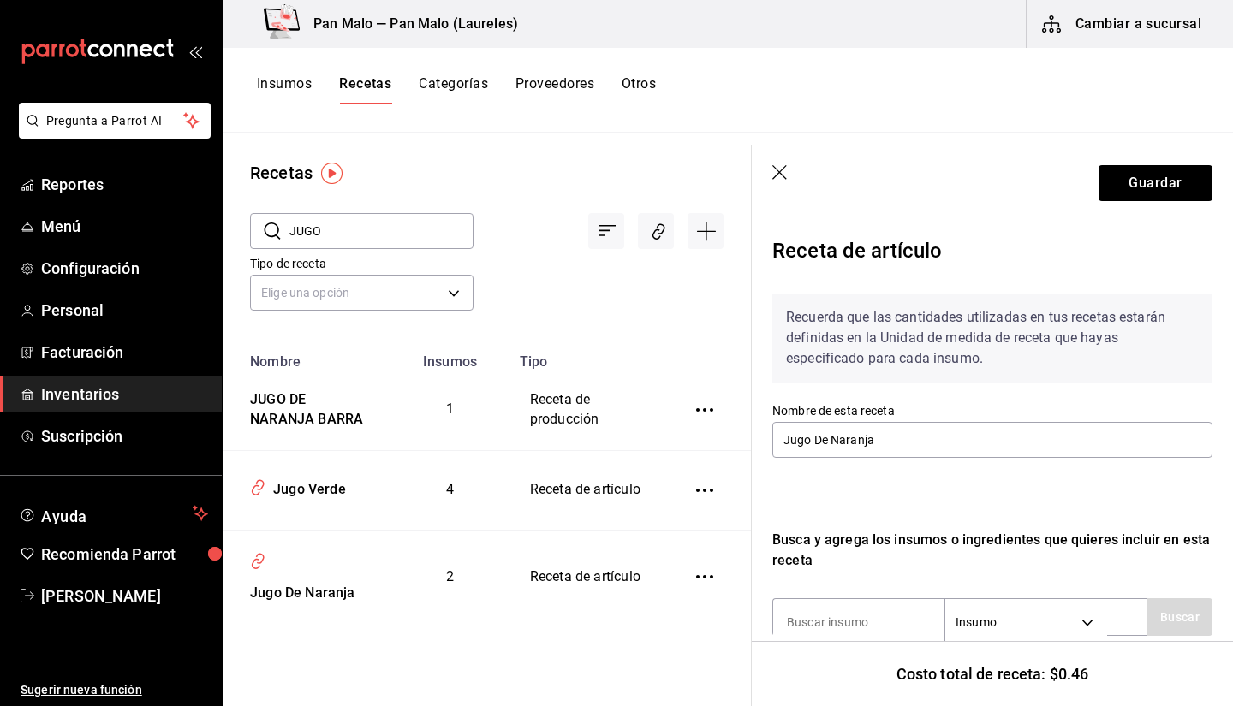
click at [789, 180] on header "Guardar" at bounding box center [991, 183] width 481 height 77
click at [775, 168] on icon "button" at bounding box center [780, 173] width 17 height 17
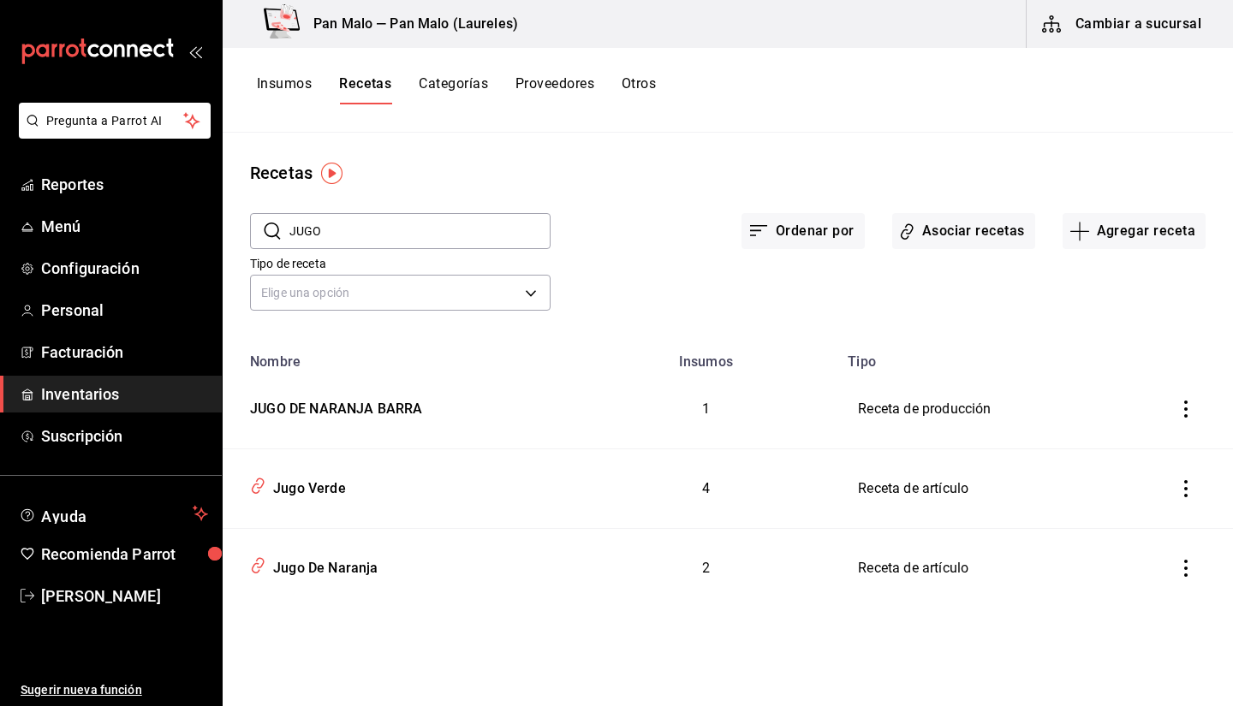
click at [350, 247] on input "JUGO" at bounding box center [419, 231] width 261 height 34
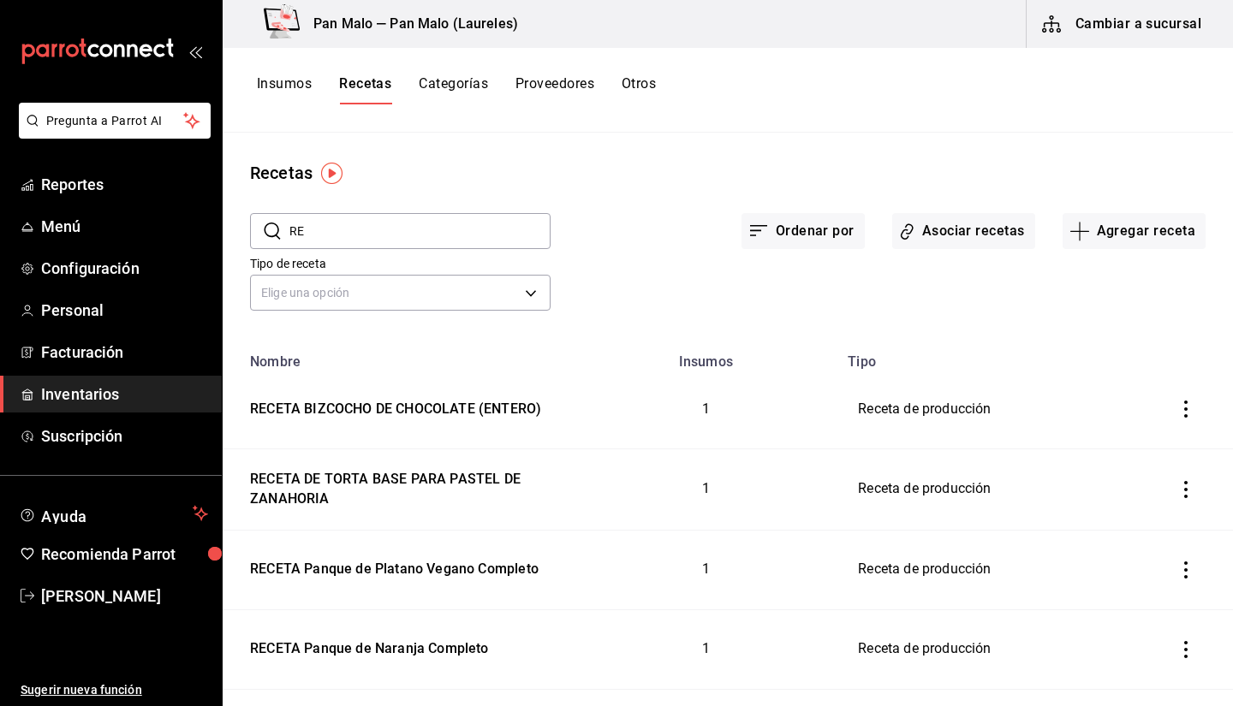
type input "R"
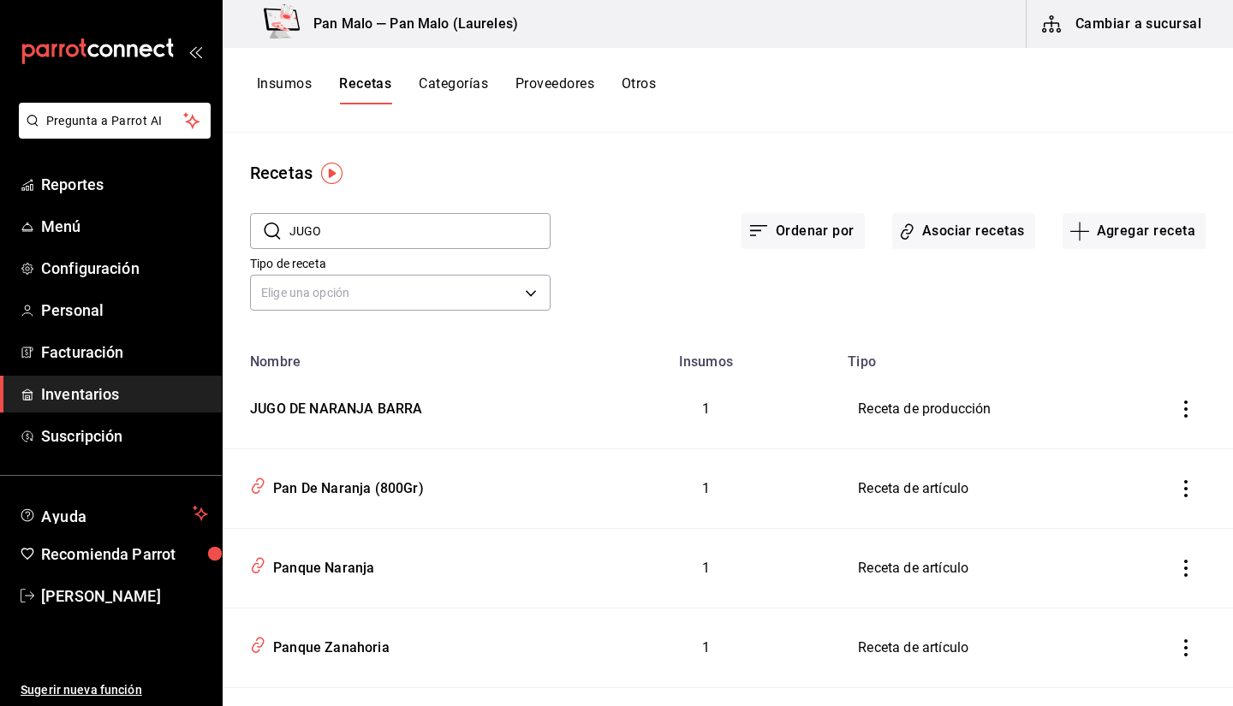
type input "JUGO"
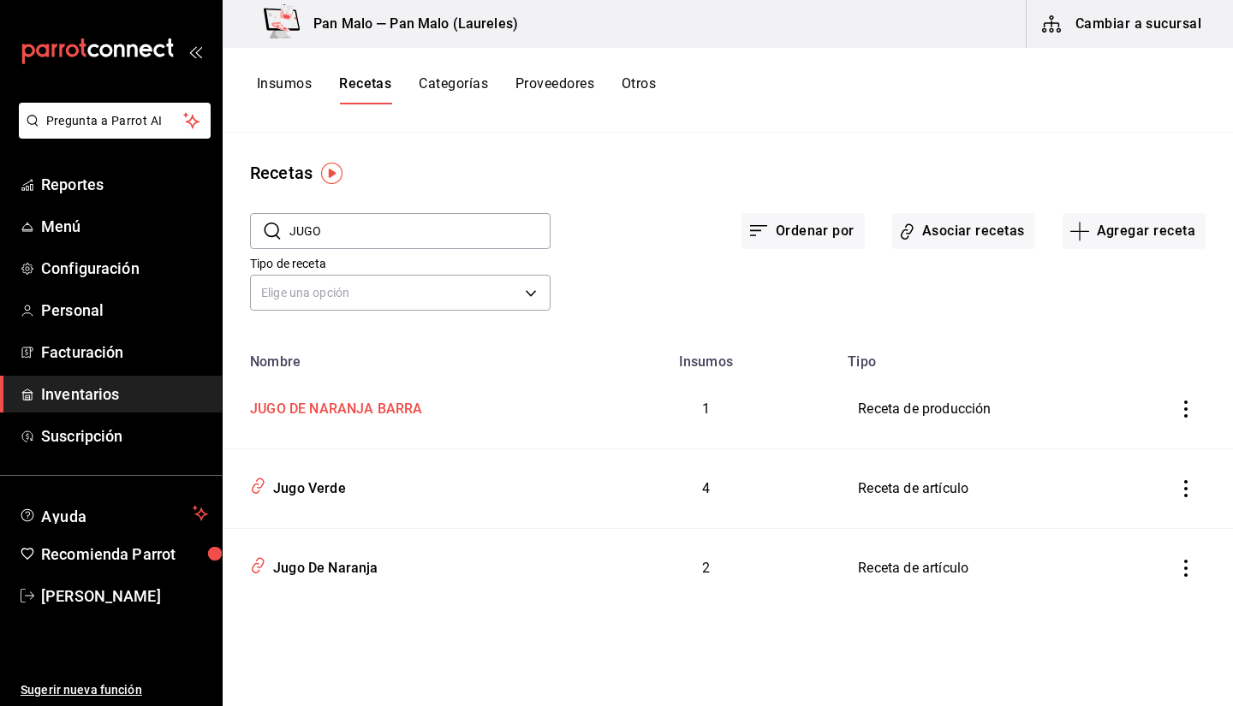
click at [355, 425] on td "JUGO DE NARANJA BARRA" at bounding box center [398, 410] width 351 height 80
type input "JUGO DE NARANJA BARRA"
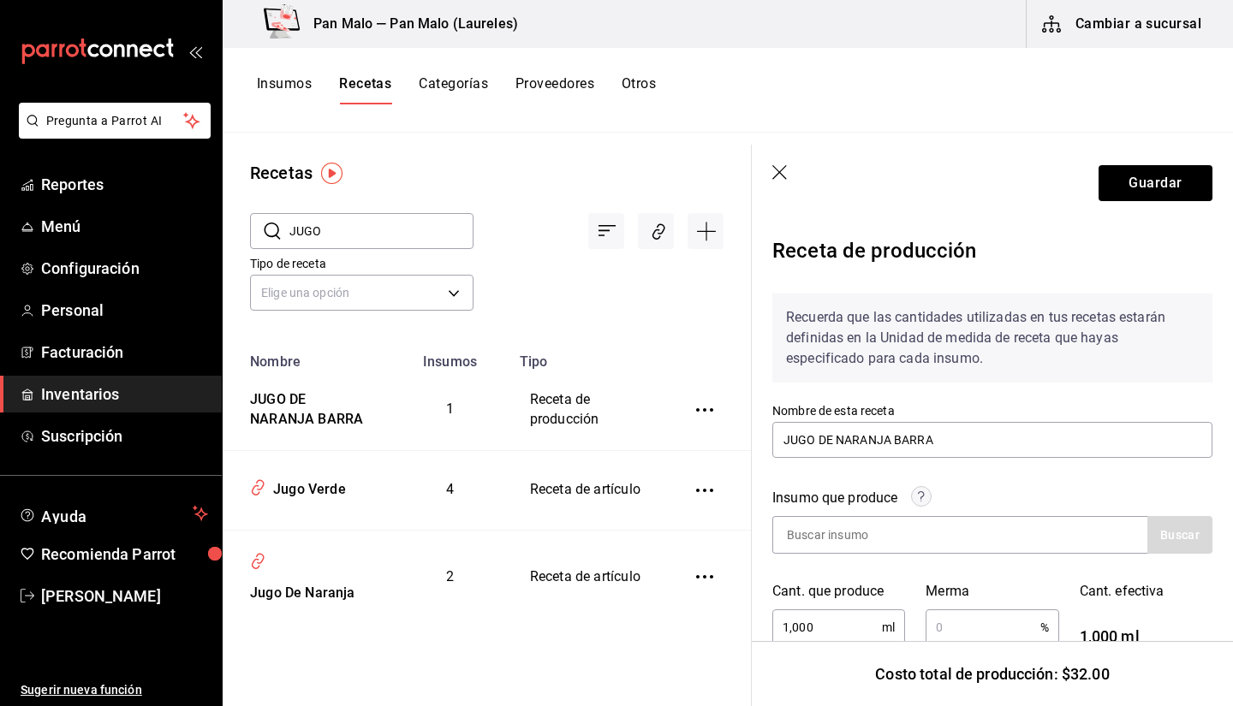
scroll to position [224, 0]
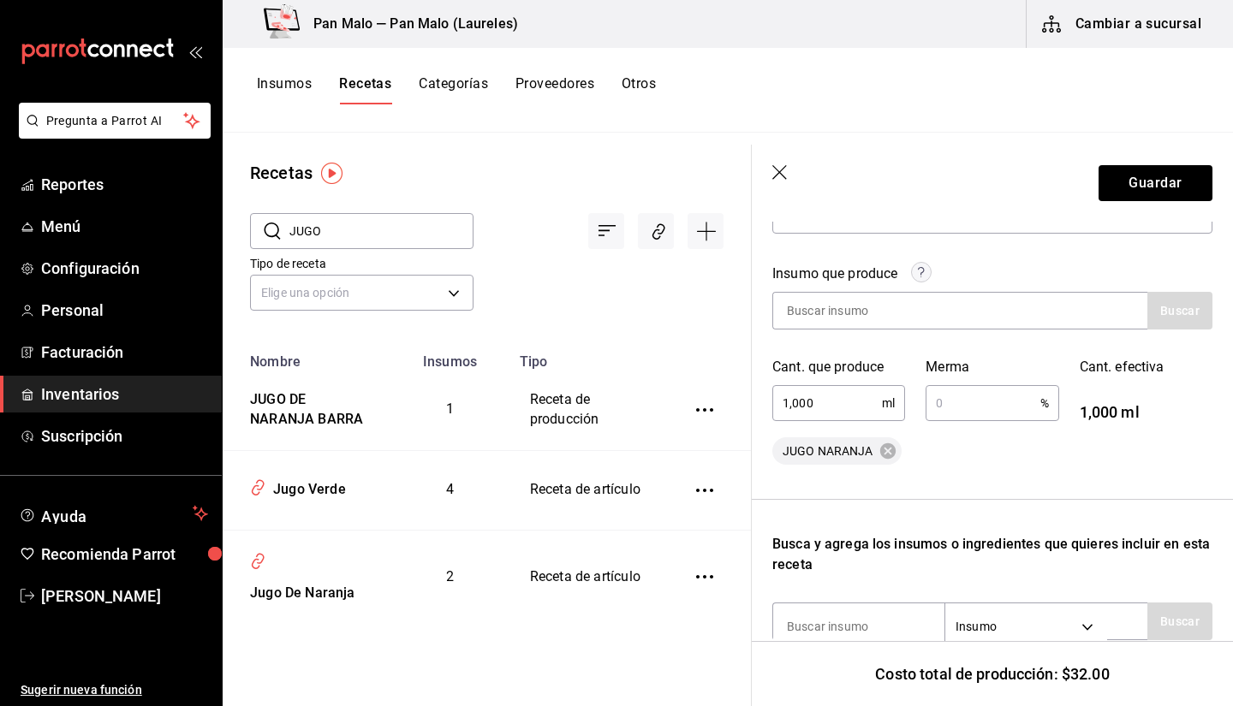
click at [846, 393] on input "1,000" at bounding box center [827, 403] width 110 height 34
type input "1"
click at [1145, 186] on button "Guardar" at bounding box center [1155, 183] width 114 height 36
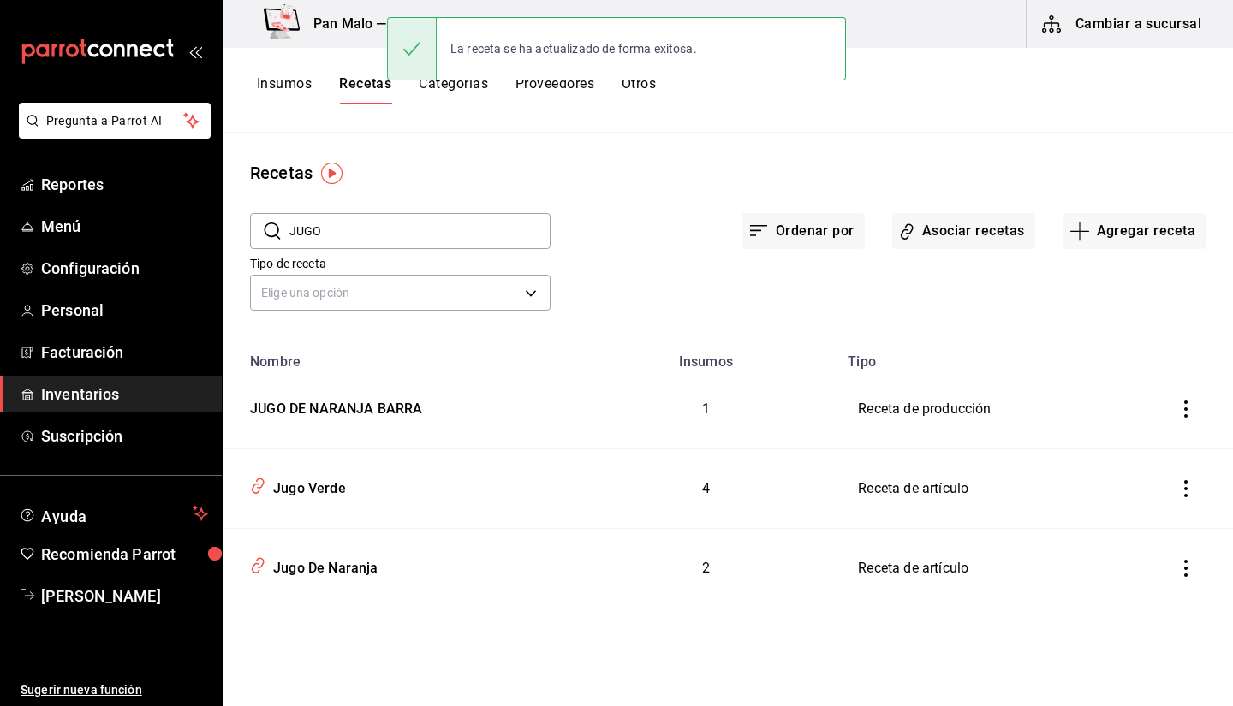
click at [267, 87] on button "Insumos" at bounding box center [284, 89] width 55 height 29
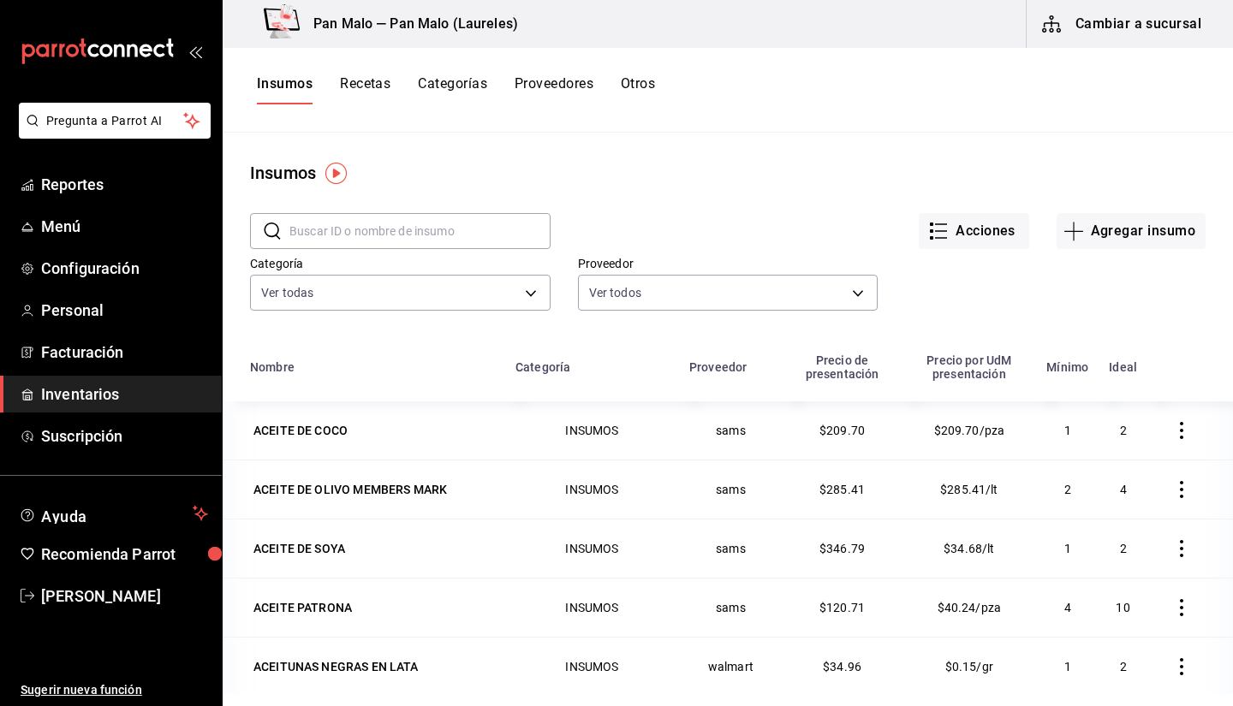
click at [1162, 63] on div "Insumos Recetas Categorías Proveedores Otros" at bounding box center [728, 90] width 1010 height 85
click at [1143, 40] on button "Cambiar a sucursal" at bounding box center [1122, 24] width 193 height 48
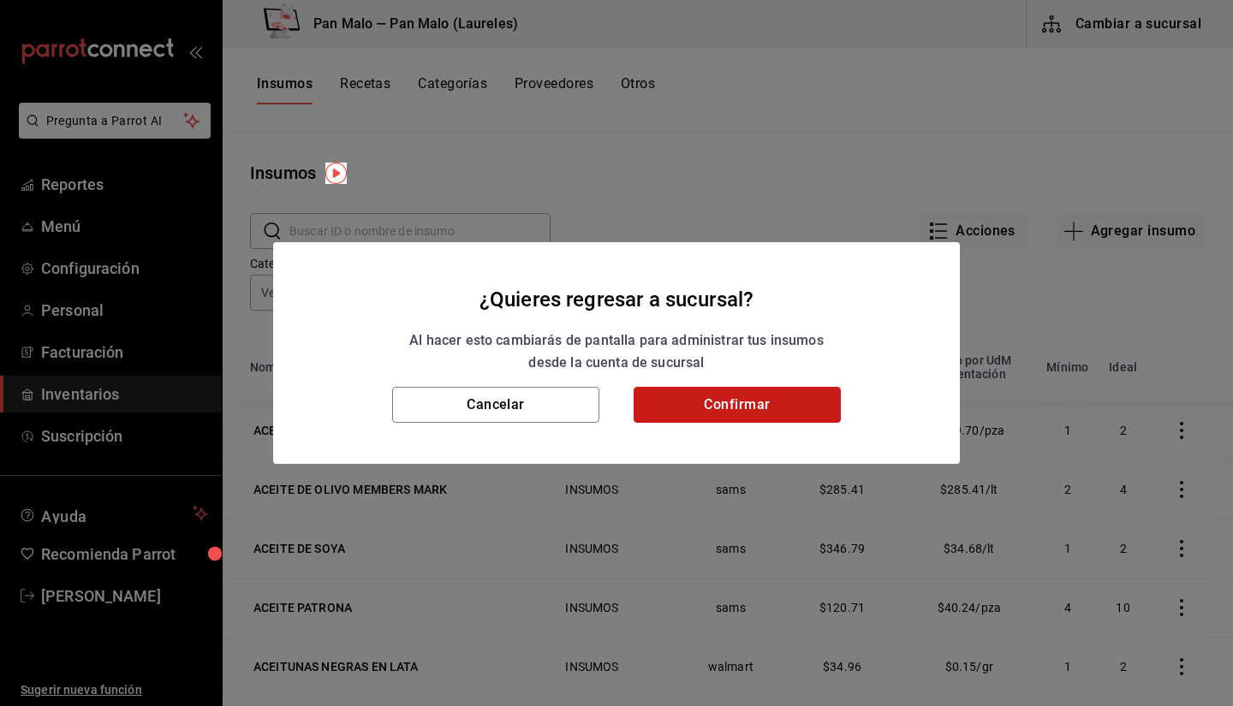
click at [797, 402] on button "Confirmar" at bounding box center [736, 405] width 207 height 36
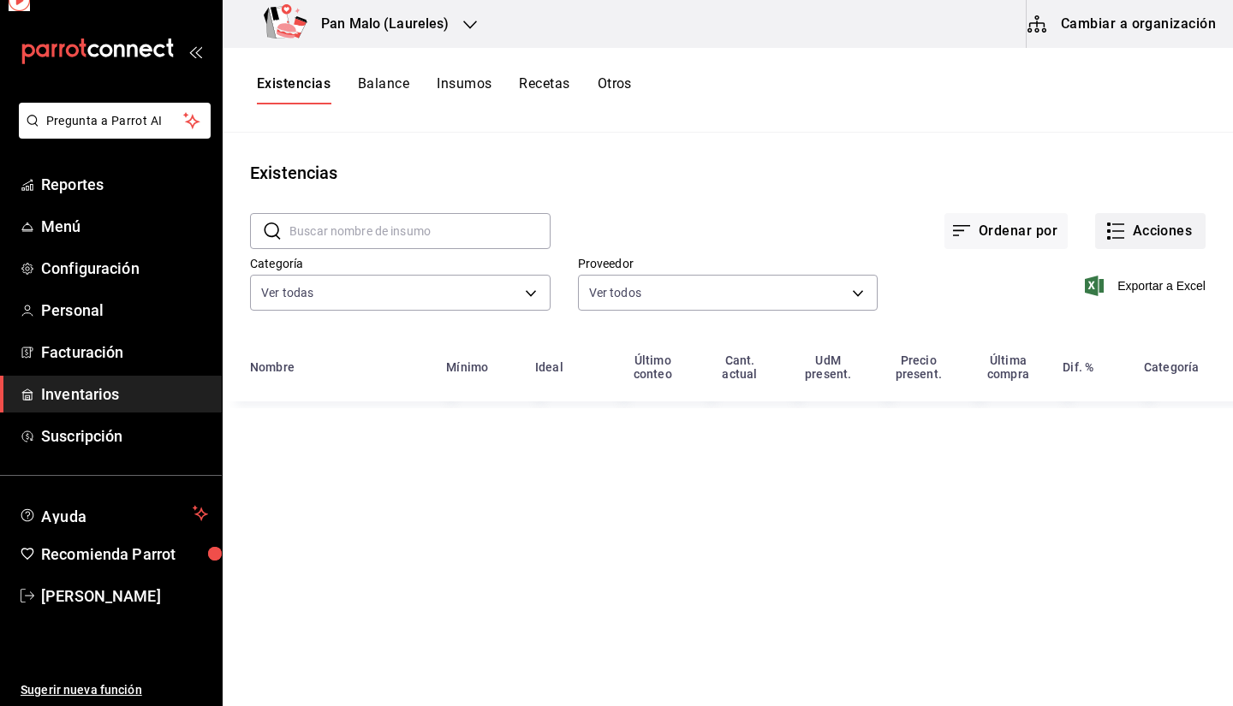
click at [1127, 229] on button "Acciones" at bounding box center [1150, 231] width 110 height 36
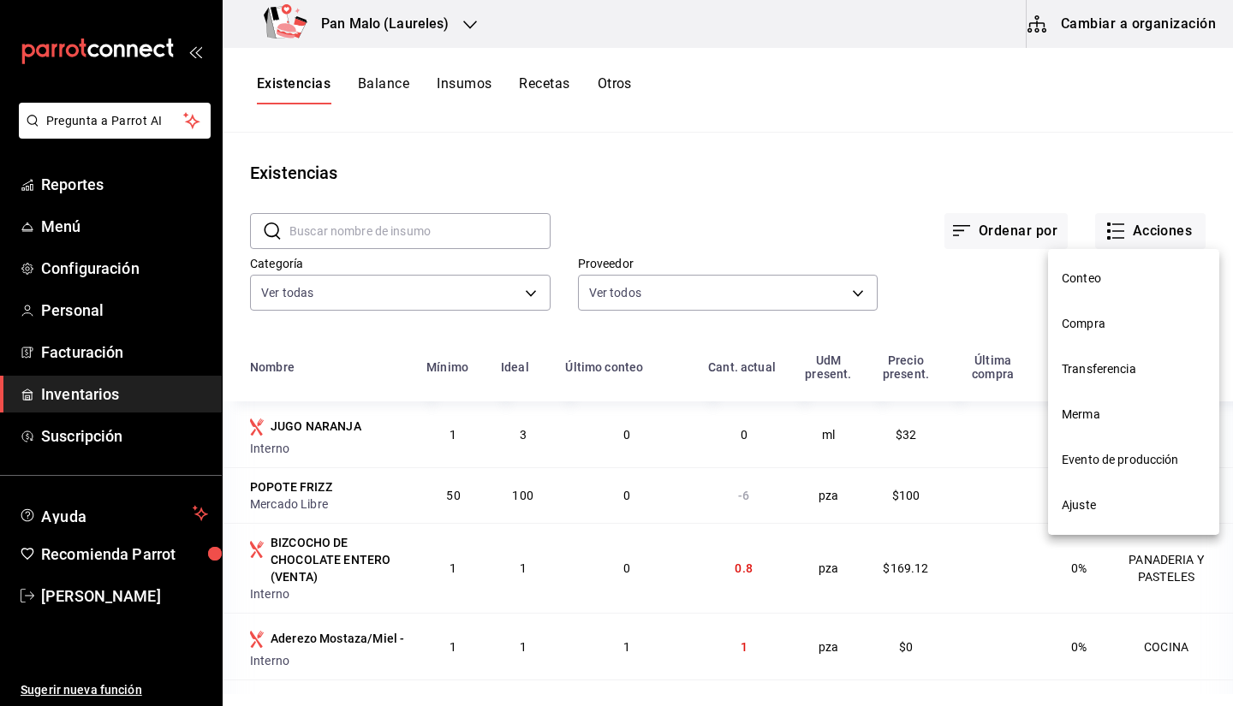
drag, startPoint x: 1076, startPoint y: 521, endPoint x: 1057, endPoint y: 454, distance: 69.4
click at [1057, 454] on nav "Conteo Compra Transferencia Merma Evento de producción Ajuste" at bounding box center [1133, 392] width 171 height 286
click at [325, 221] on div at bounding box center [616, 353] width 1233 height 706
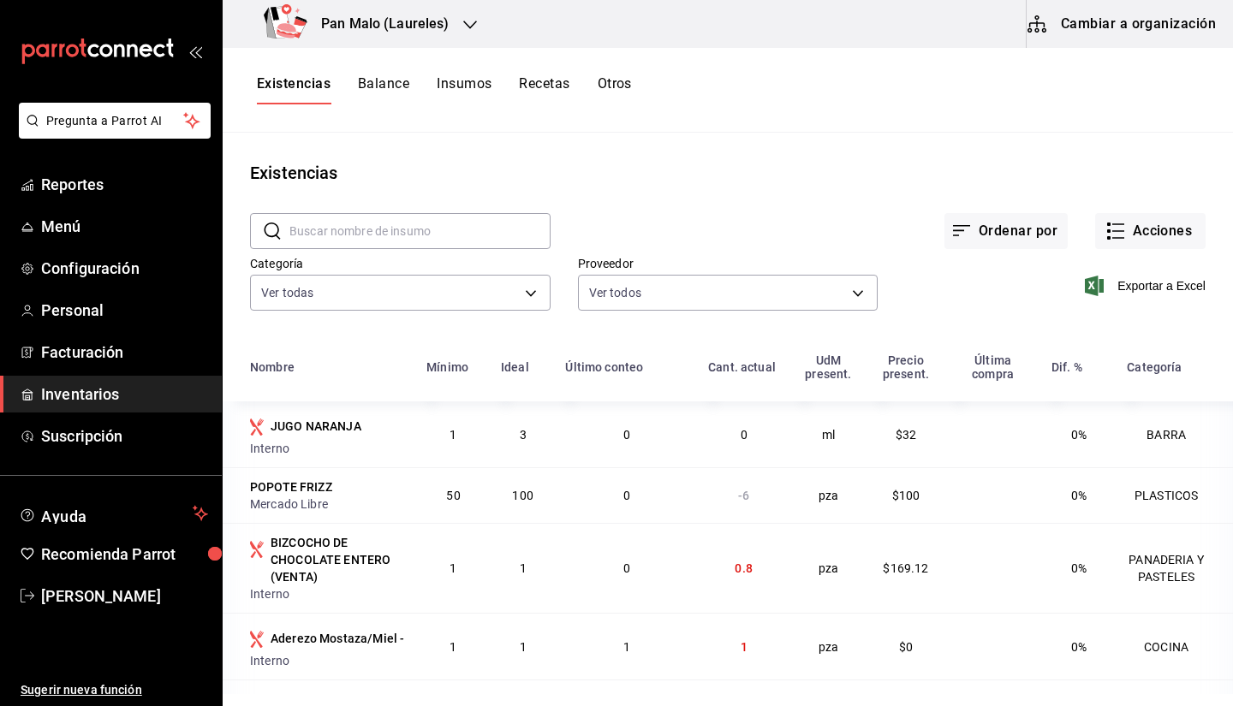
drag, startPoint x: 325, startPoint y: 221, endPoint x: 330, endPoint y: 207, distance: 14.3
click at [330, 207] on div "​ ​" at bounding box center [387, 217] width 328 height 63
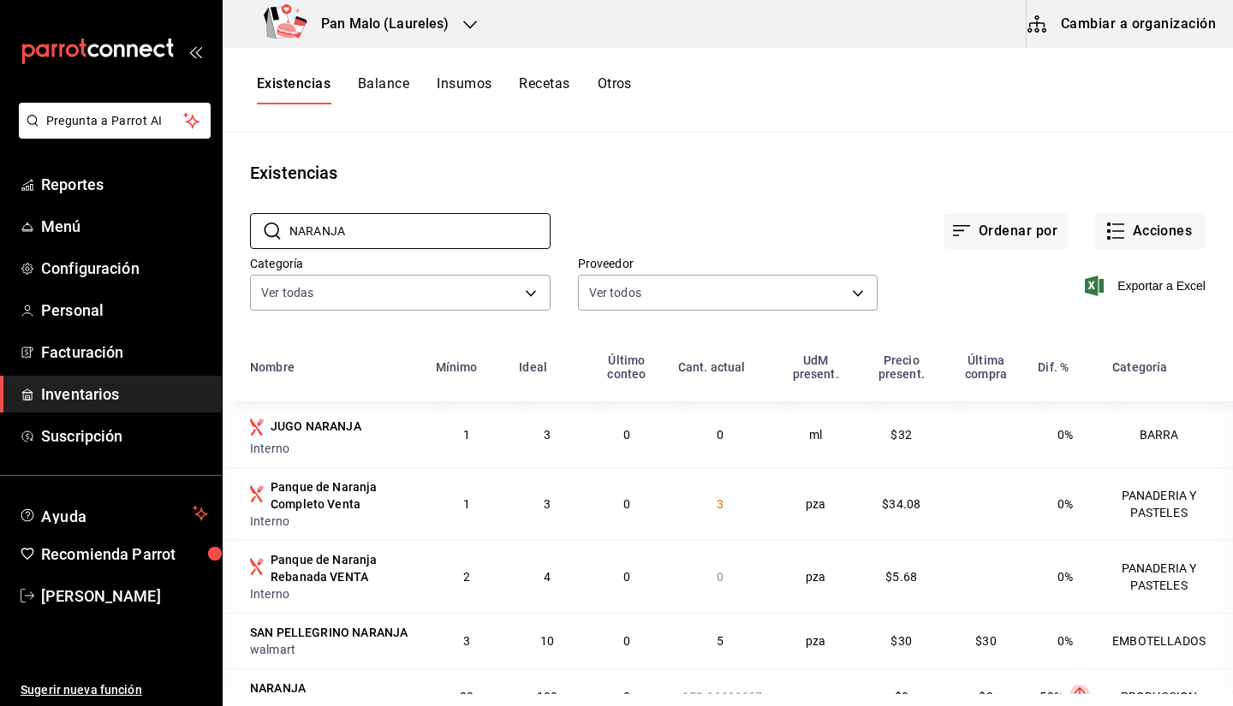
type input "NARANJA"
click at [656, 197] on div "Ordenar por Acciones" at bounding box center [877, 217] width 655 height 63
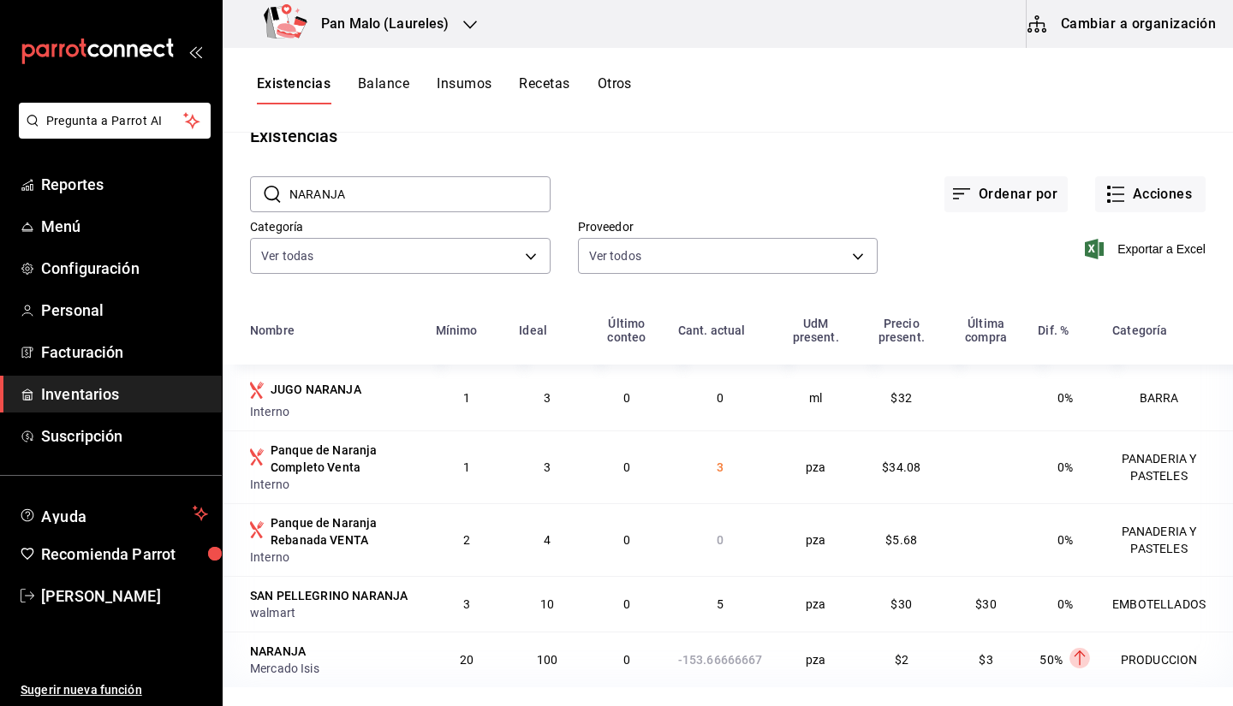
click at [1001, 684] on td "$3" at bounding box center [986, 660] width 84 height 56
click at [1143, 193] on button "Acciones" at bounding box center [1150, 194] width 110 height 36
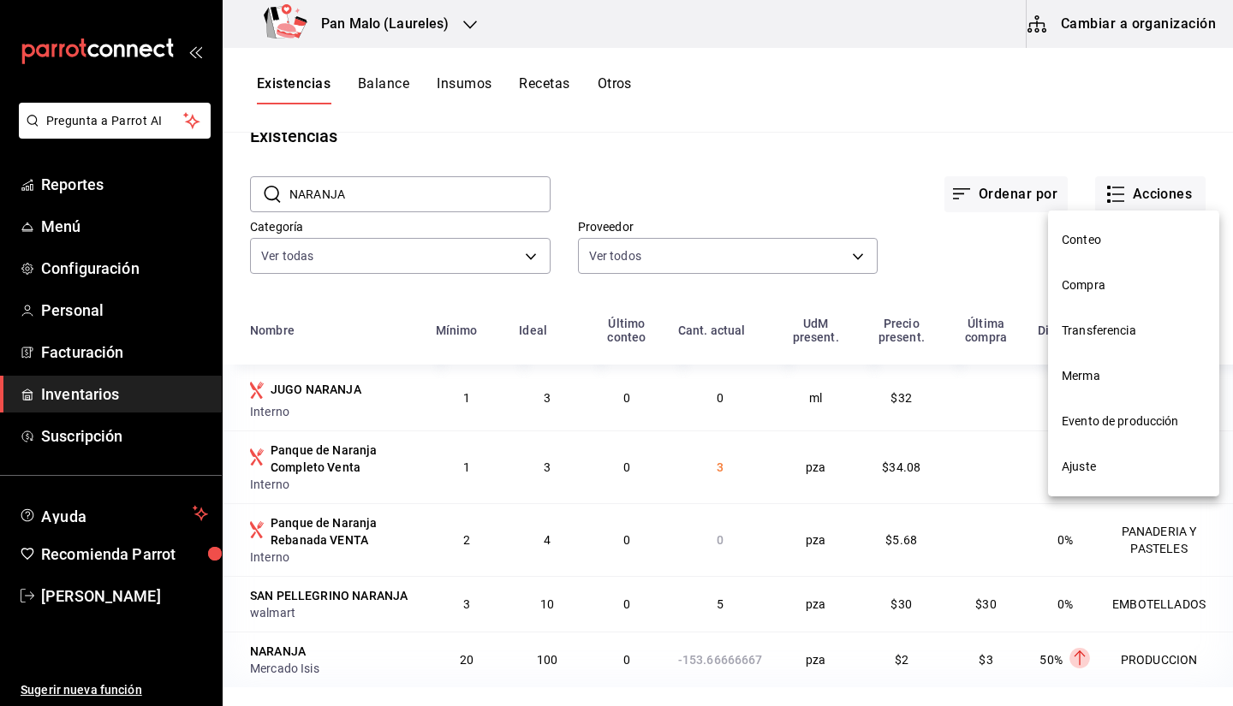
click at [1092, 476] on li "Ajuste" at bounding box center [1133, 466] width 171 height 45
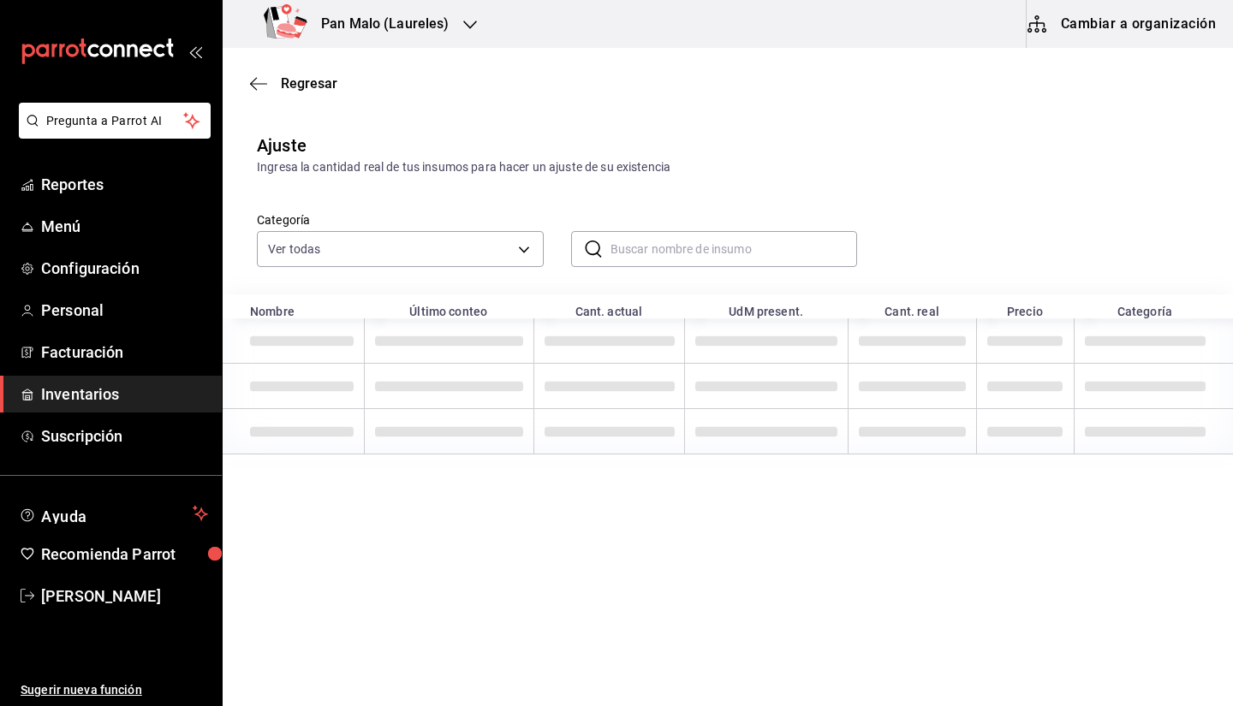
click at [710, 258] on input "text" at bounding box center [733, 249] width 247 height 34
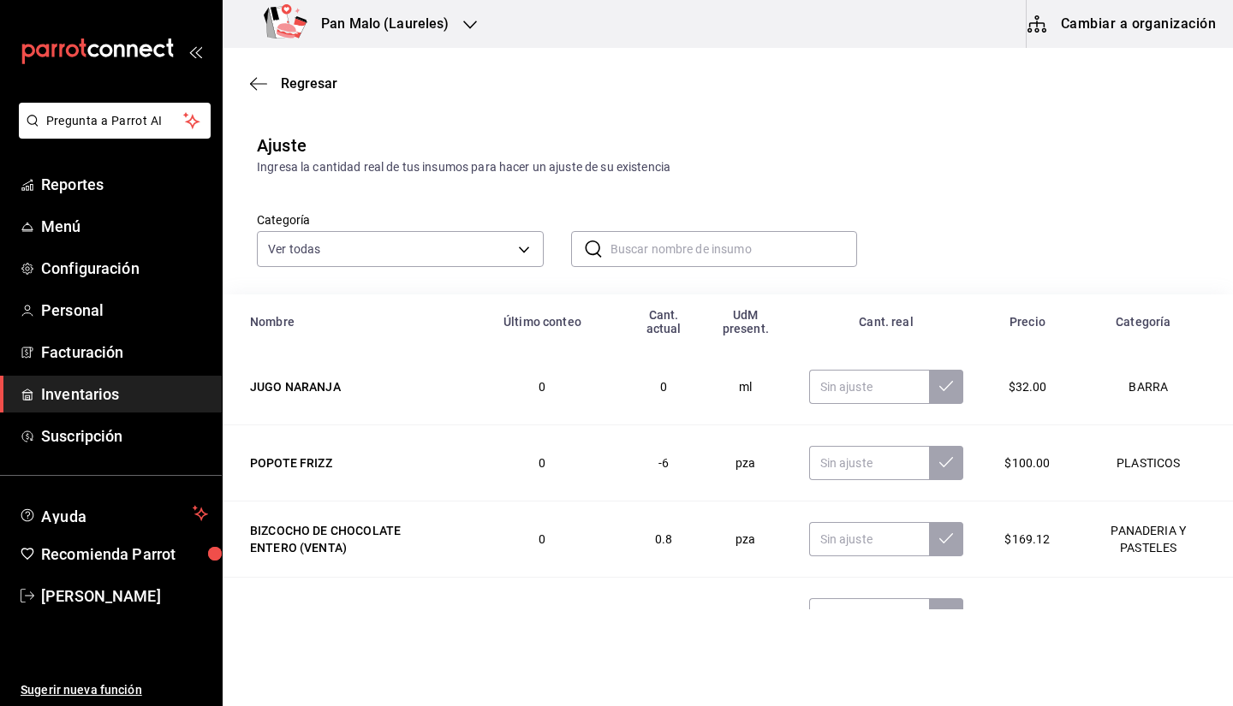
type input "N"
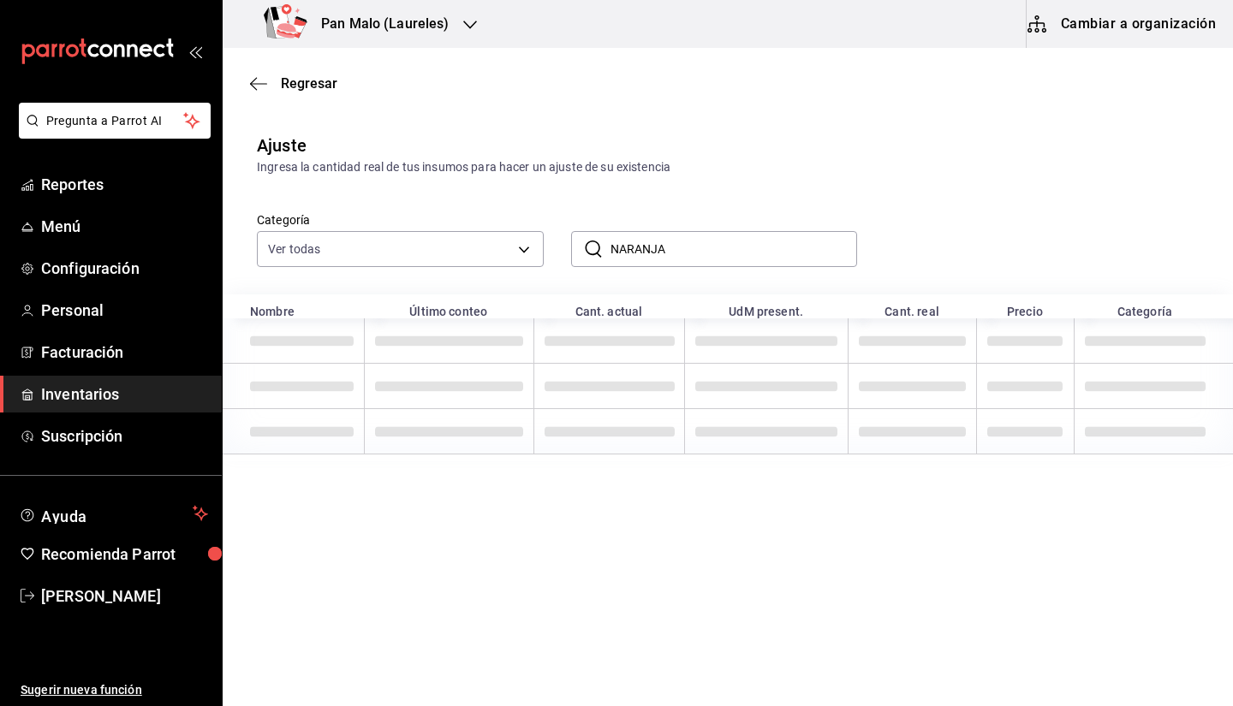
type input "NARANJA"
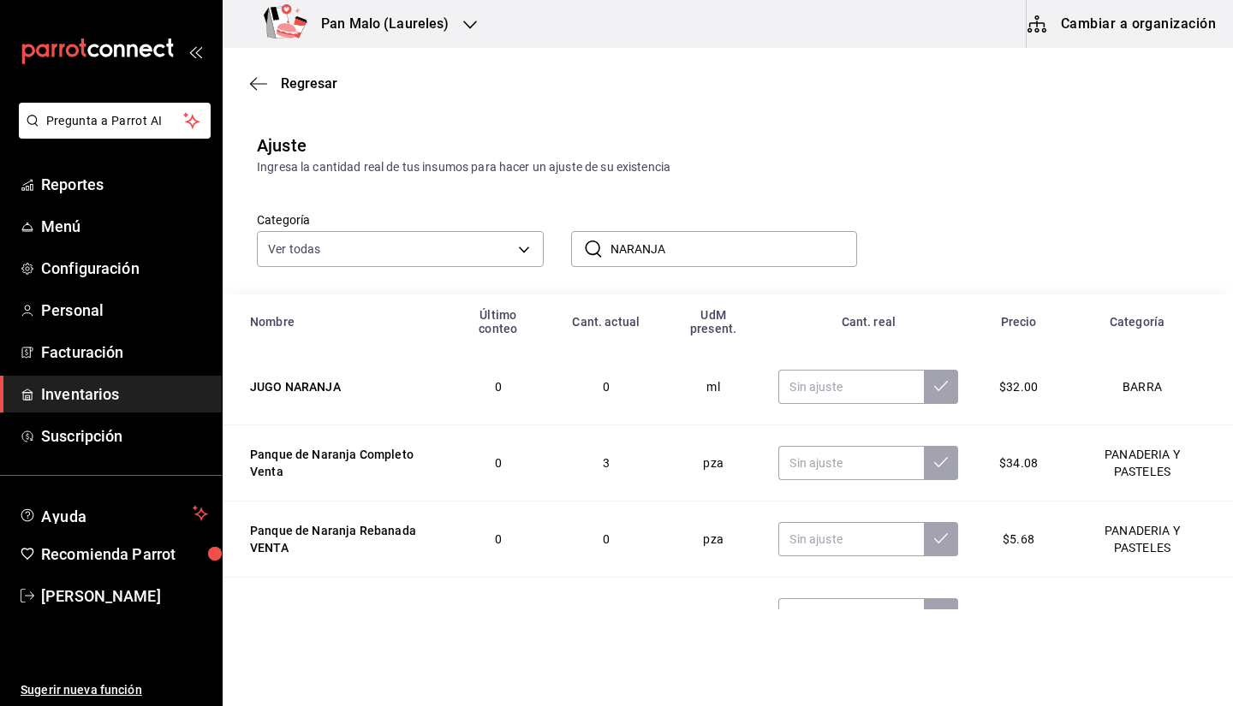
click at [1020, 193] on div "Categoría Ver todas 70f7bd2c-2c71-4982-af5b-371040f86de5,600482d2-c9f1-4907-a3a…" at bounding box center [699, 221] width 941 height 91
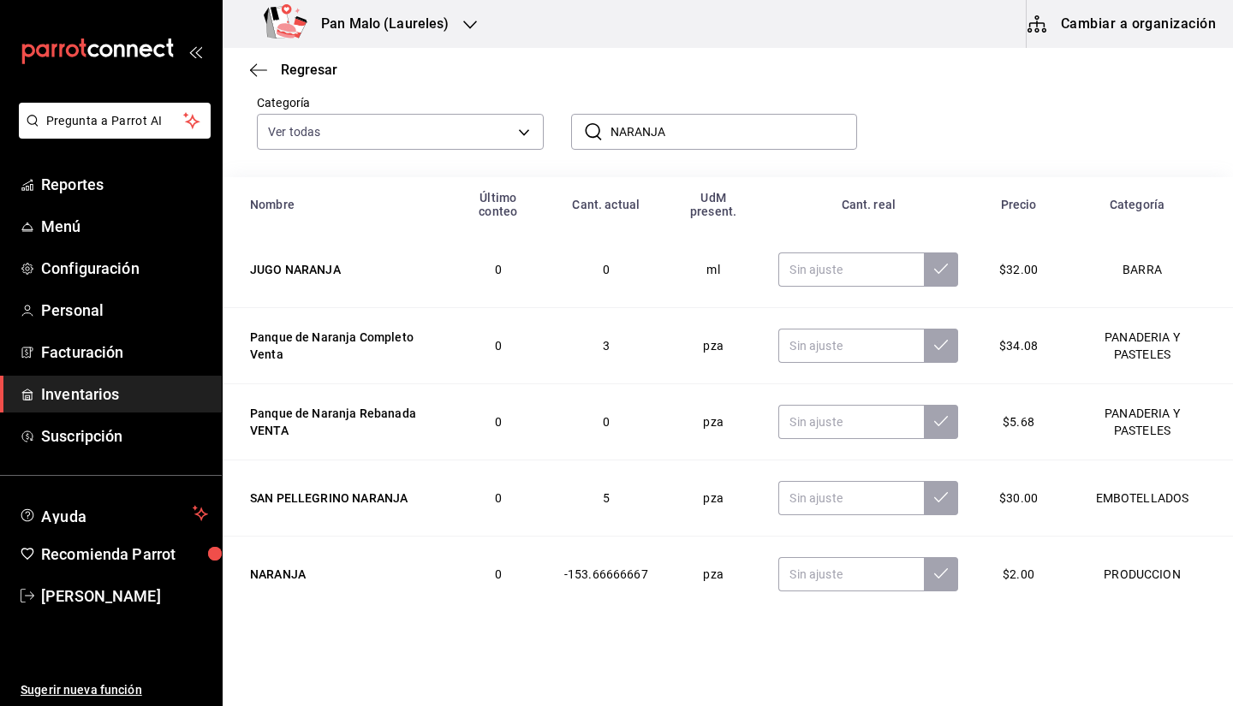
scroll to position [128, 0]
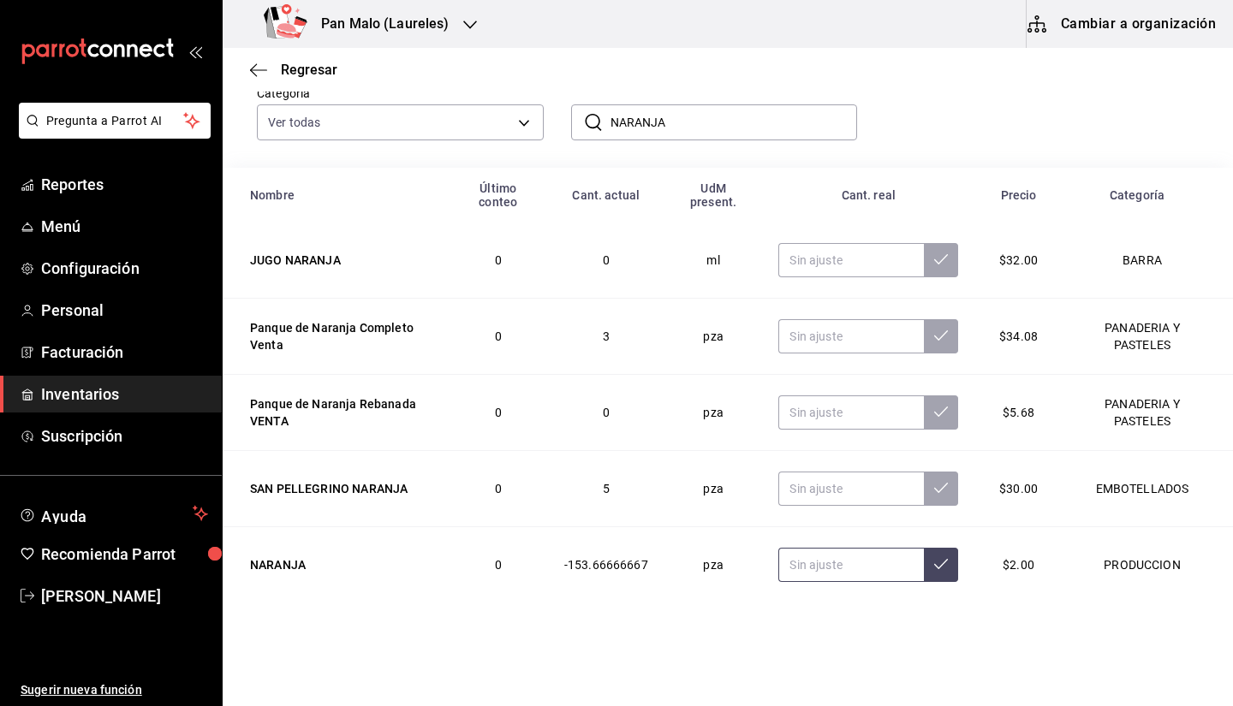
click at [848, 554] on input "text" at bounding box center [851, 565] width 146 height 34
type input "35.00"
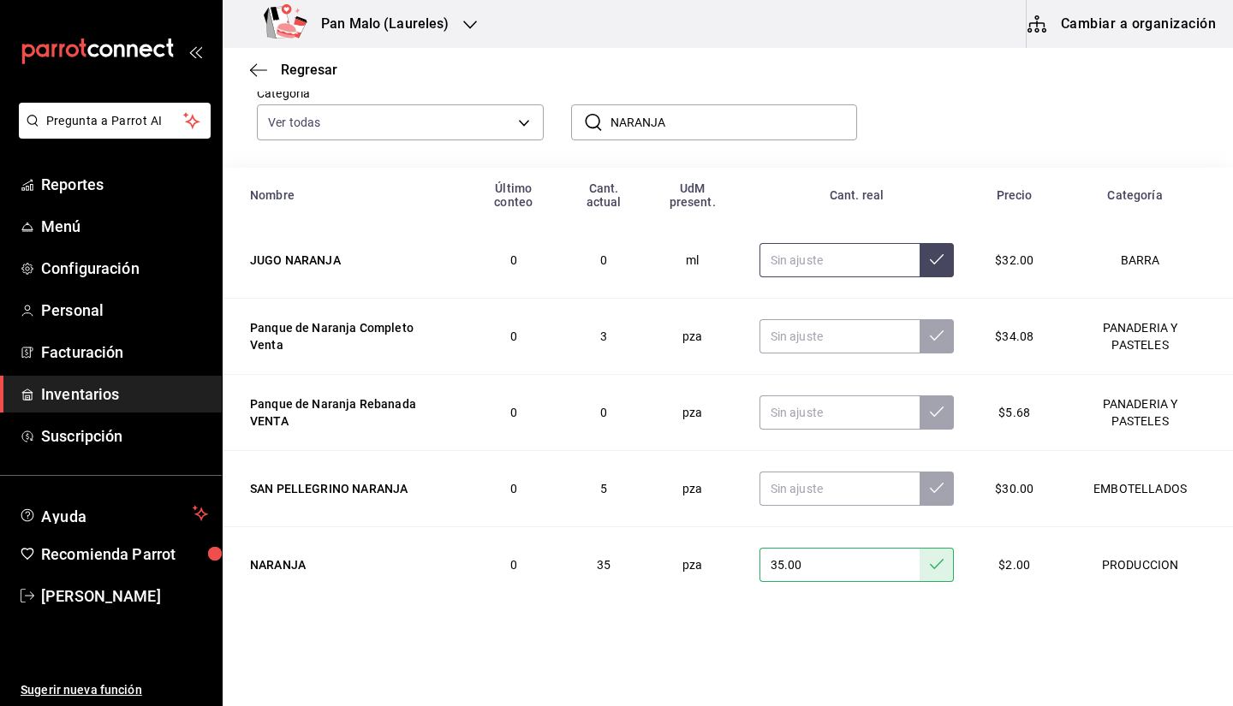
click at [805, 252] on input "text" at bounding box center [839, 260] width 161 height 34
type input "1.00"
click at [247, 68] on div "Regresar" at bounding box center [728, 70] width 1010 height 44
click at [256, 65] on icon "button" at bounding box center [258, 69] width 17 height 15
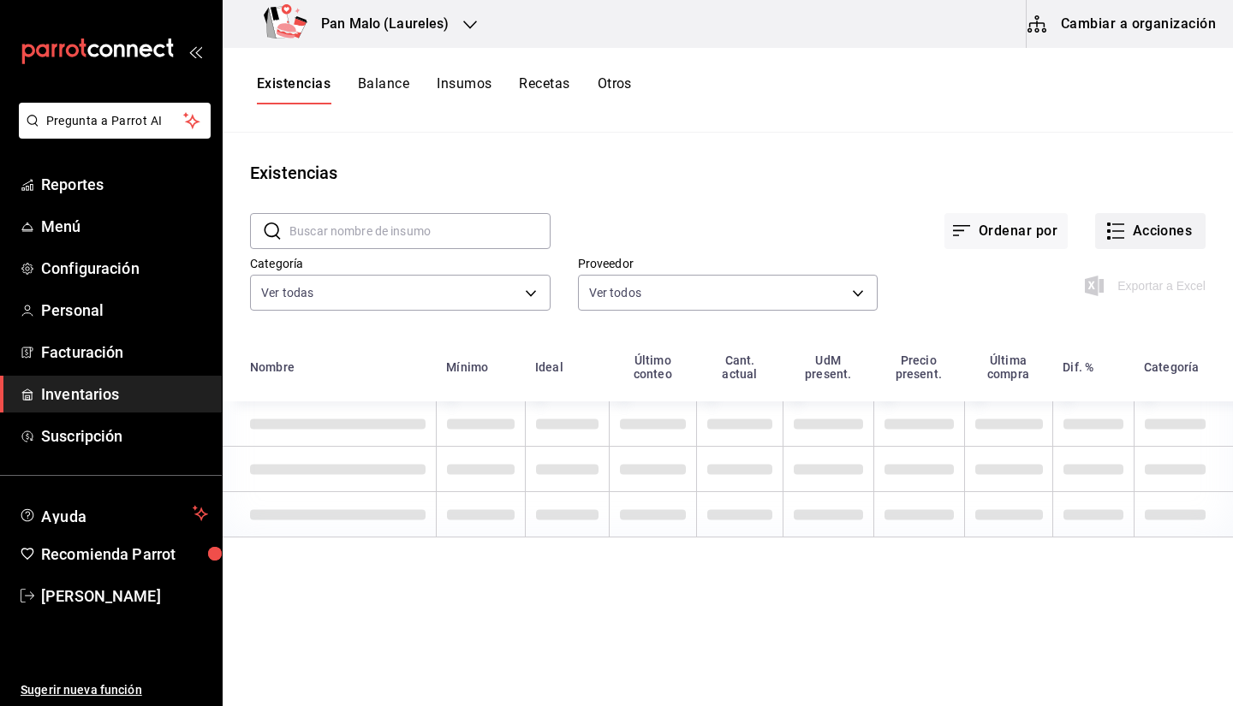
click at [1153, 240] on button "Acciones" at bounding box center [1150, 231] width 110 height 36
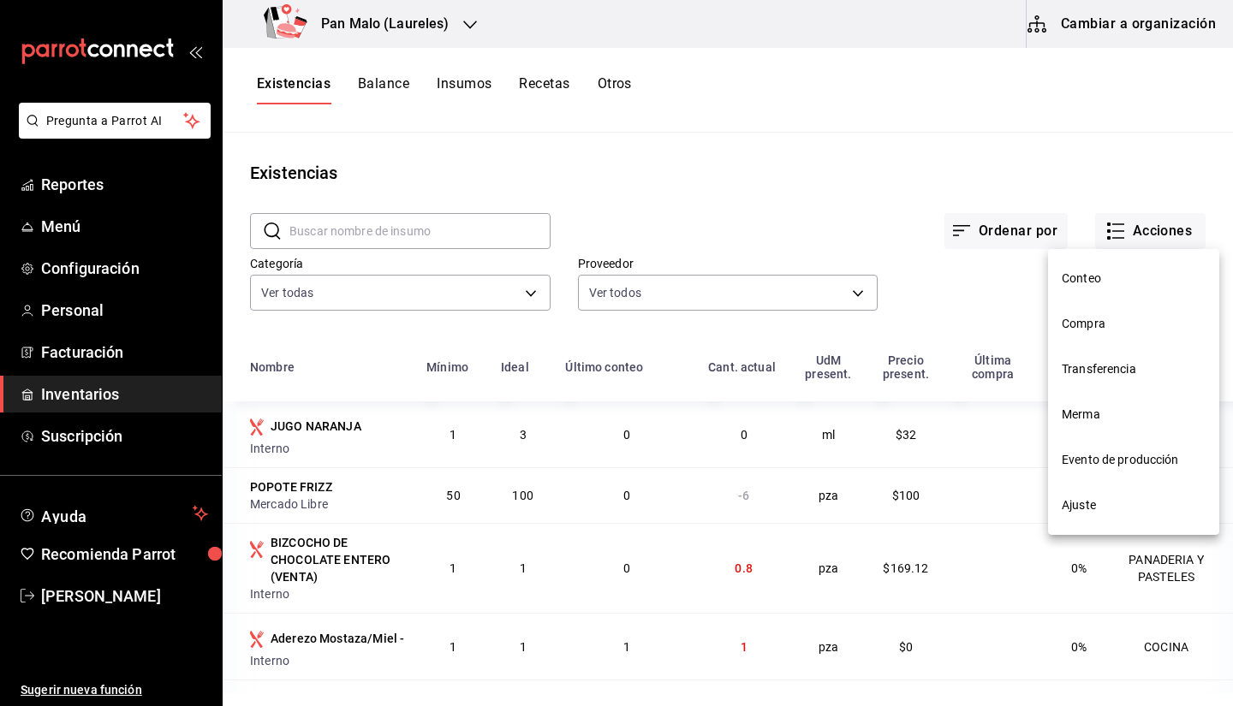
click at [1086, 516] on li "Ajuste" at bounding box center [1133, 505] width 171 height 45
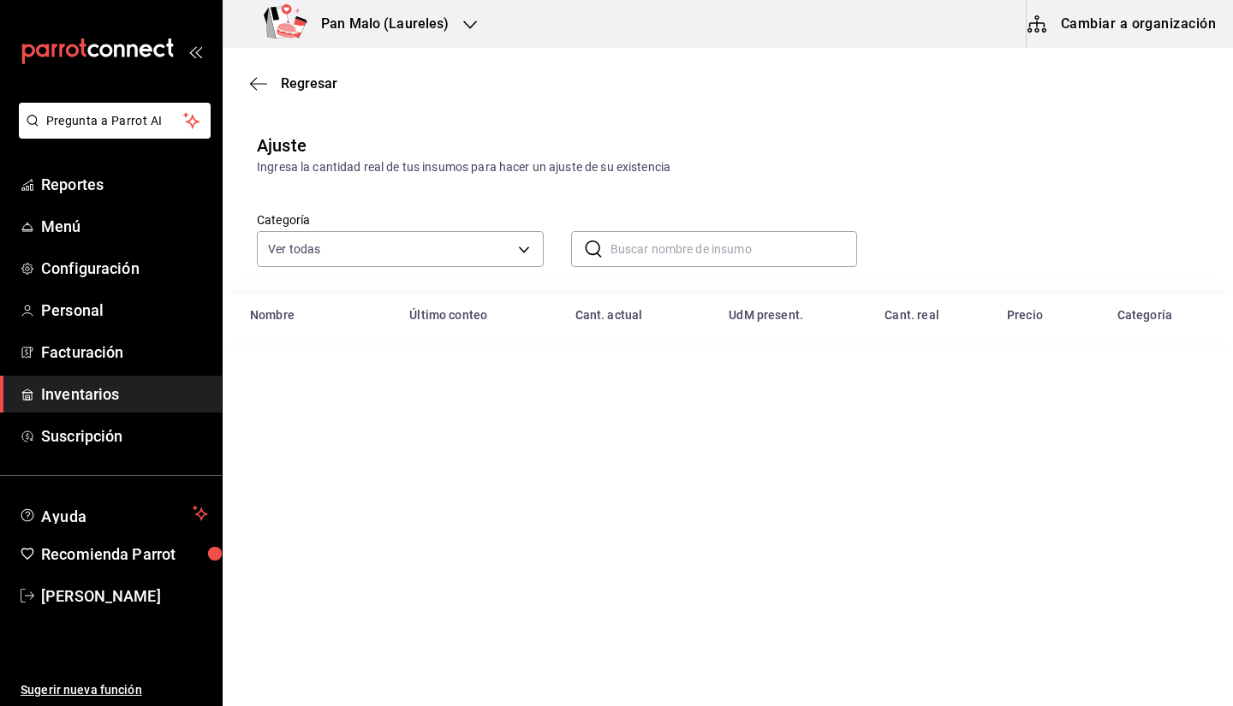
click at [649, 258] on input "text" at bounding box center [733, 249] width 247 height 34
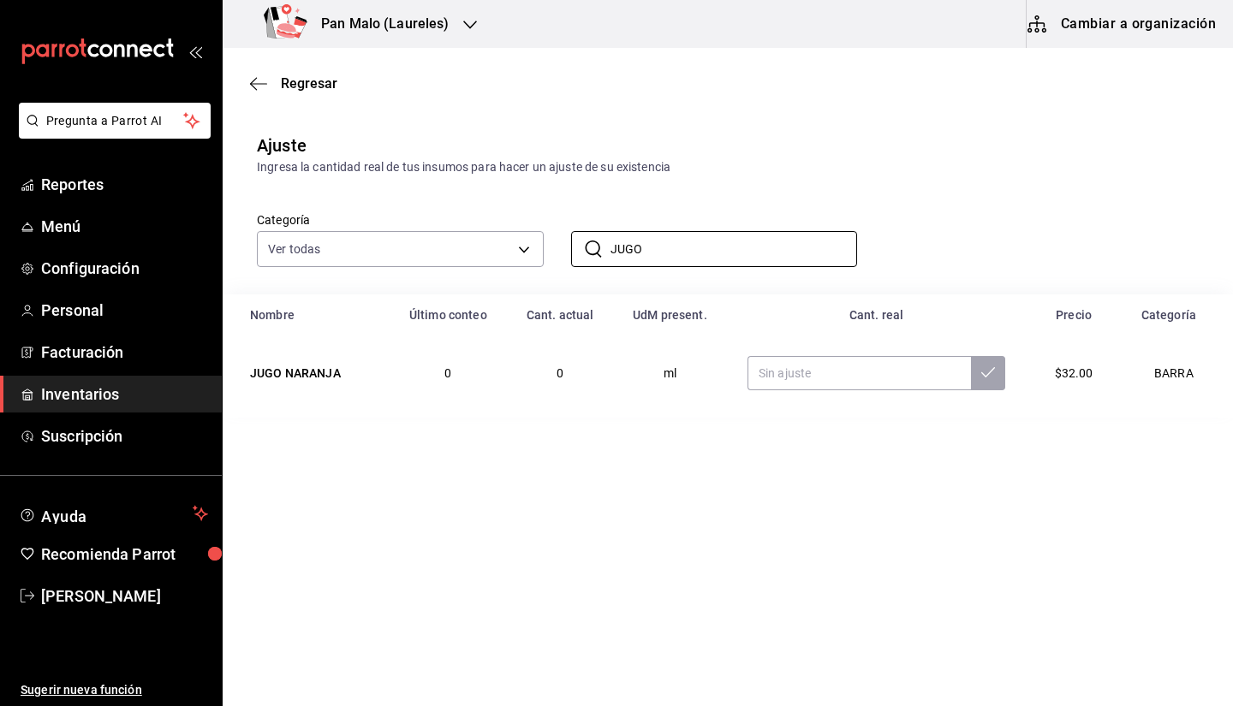
type input "JUGO"
click at [780, 353] on td at bounding box center [876, 373] width 299 height 75
click at [799, 378] on input "text" at bounding box center [858, 373] width 223 height 34
type input "3500.00"
click at [1007, 376] on td "3500.00" at bounding box center [876, 373] width 299 height 75
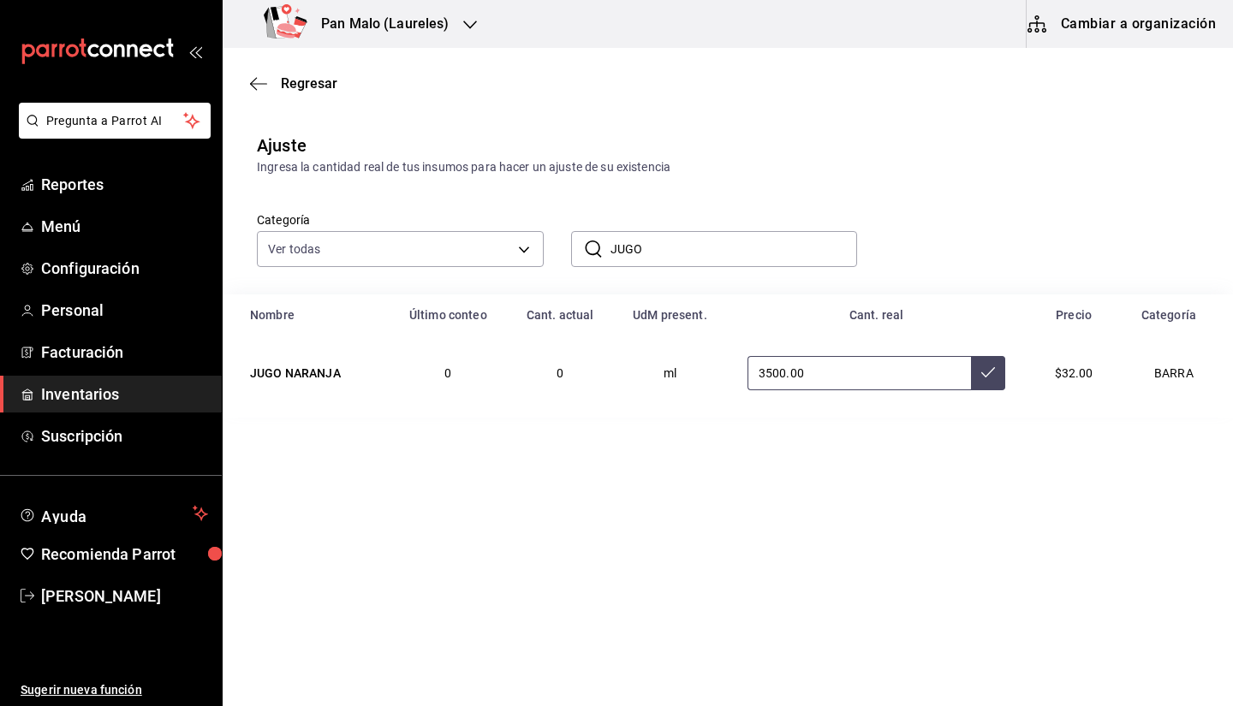
click at [977, 371] on button at bounding box center [988, 373] width 34 height 34
click at [726, 259] on input "JUGO" at bounding box center [733, 249] width 247 height 34
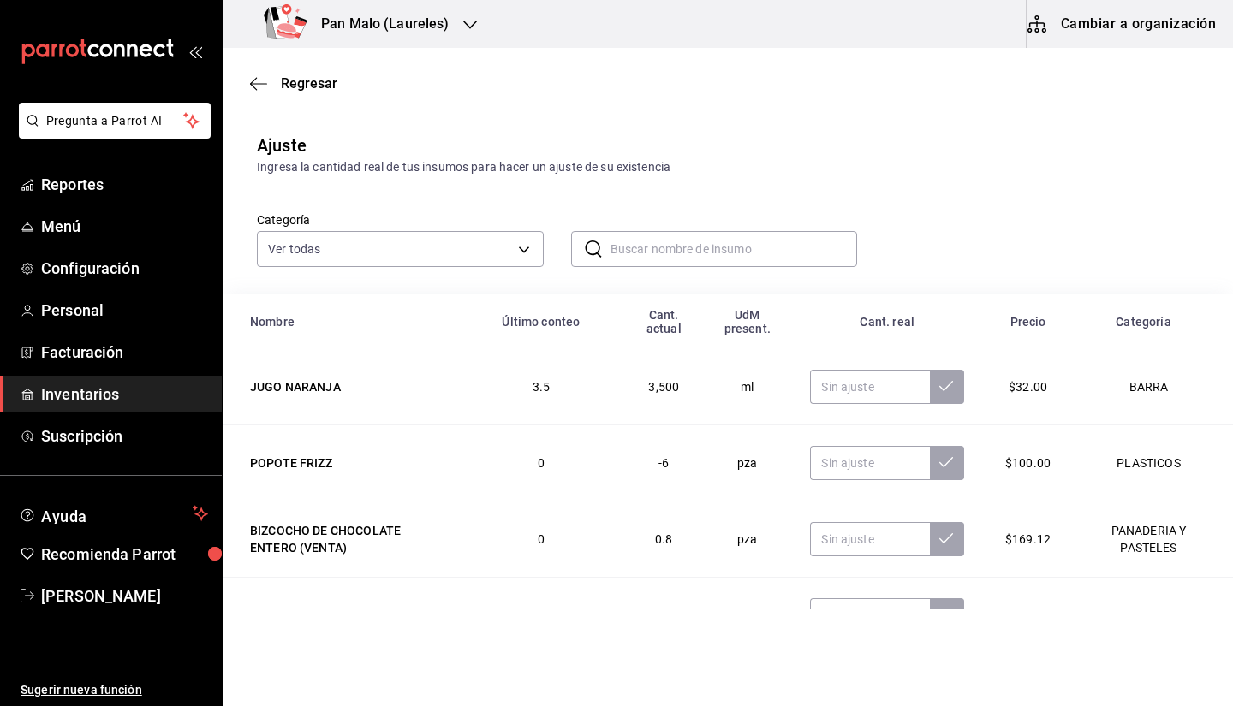
click at [249, 74] on div "Regresar" at bounding box center [728, 84] width 1010 height 44
click at [261, 82] on icon "button" at bounding box center [258, 83] width 17 height 15
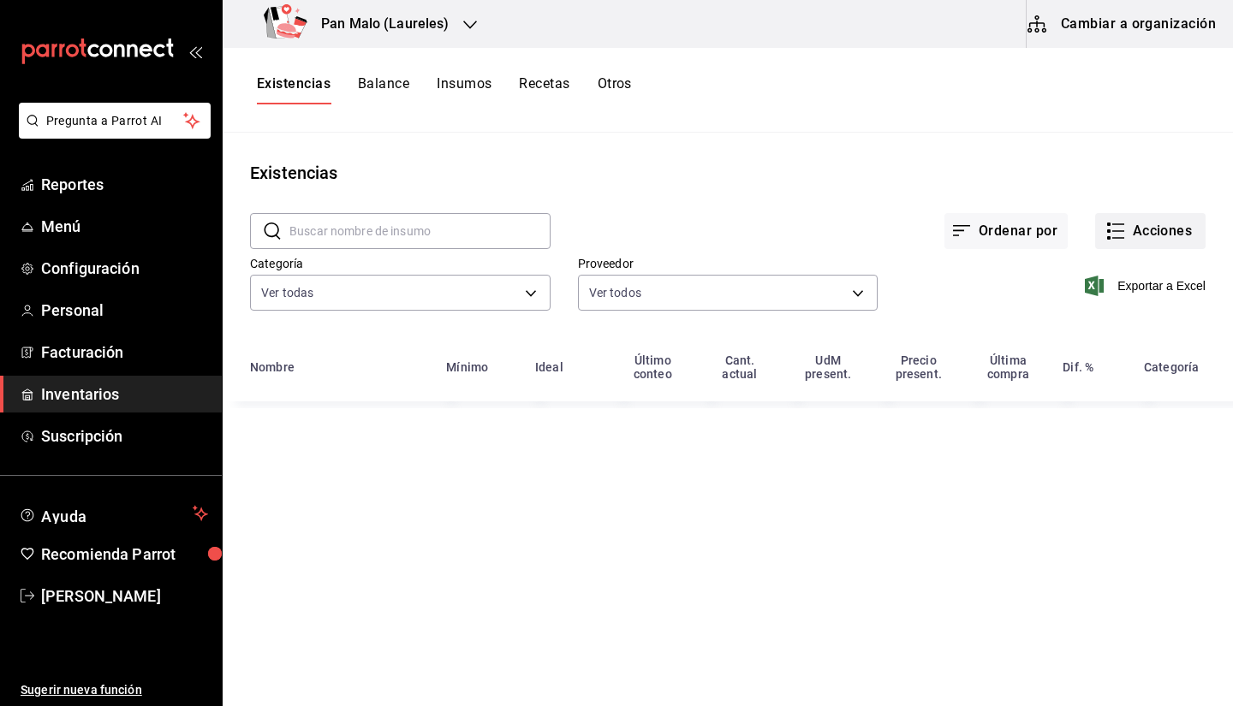
click at [1135, 230] on button "Acciones" at bounding box center [1150, 231] width 110 height 36
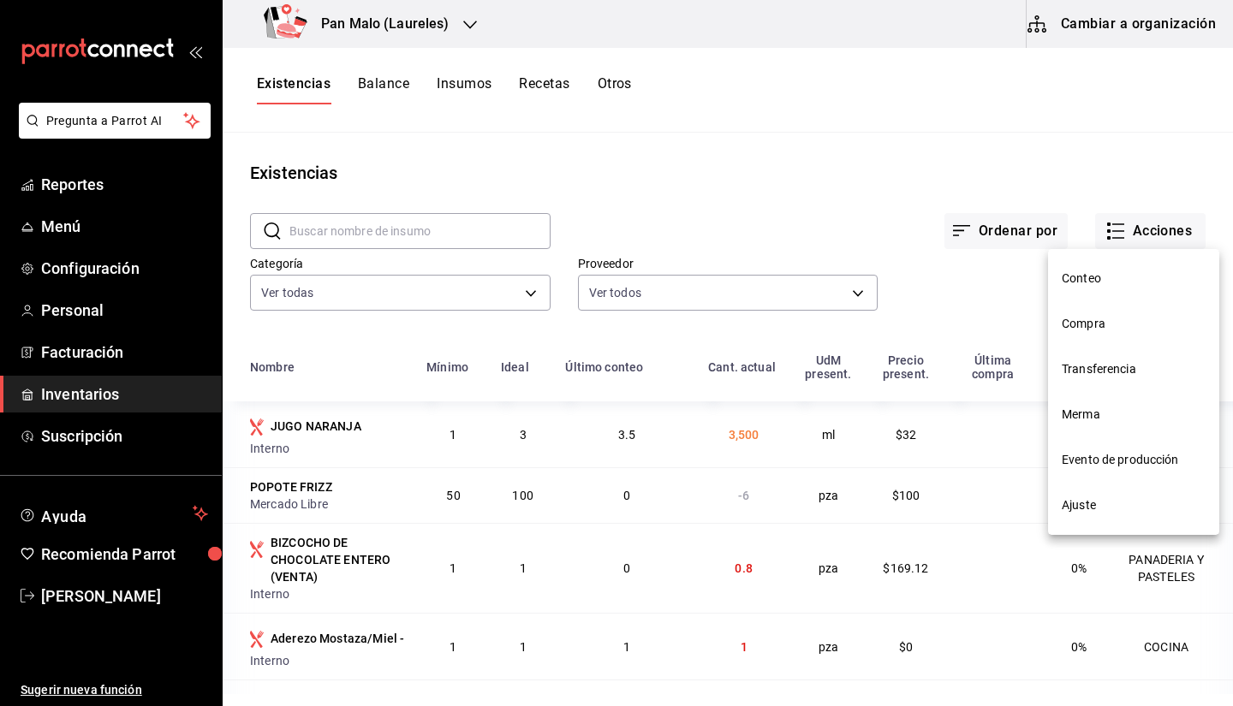
click at [1105, 467] on span "Evento de producción" at bounding box center [1133, 460] width 144 height 18
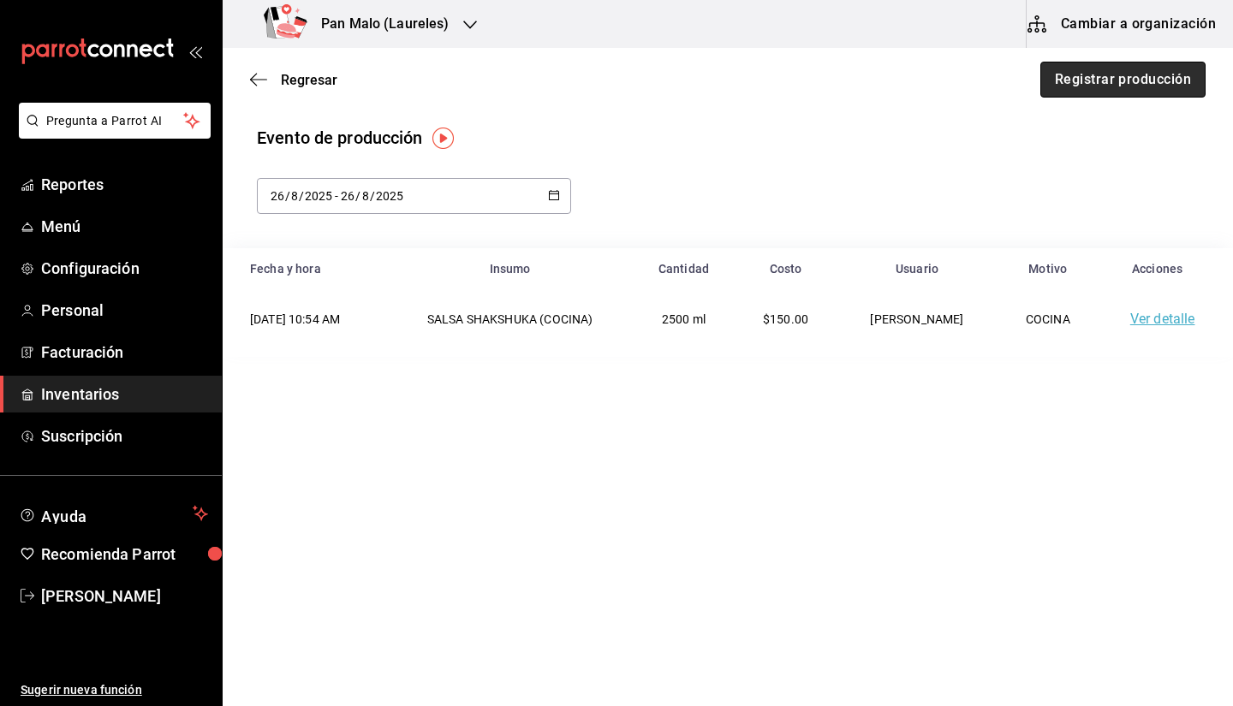
click at [1140, 95] on button "Registrar producción" at bounding box center [1122, 80] width 165 height 36
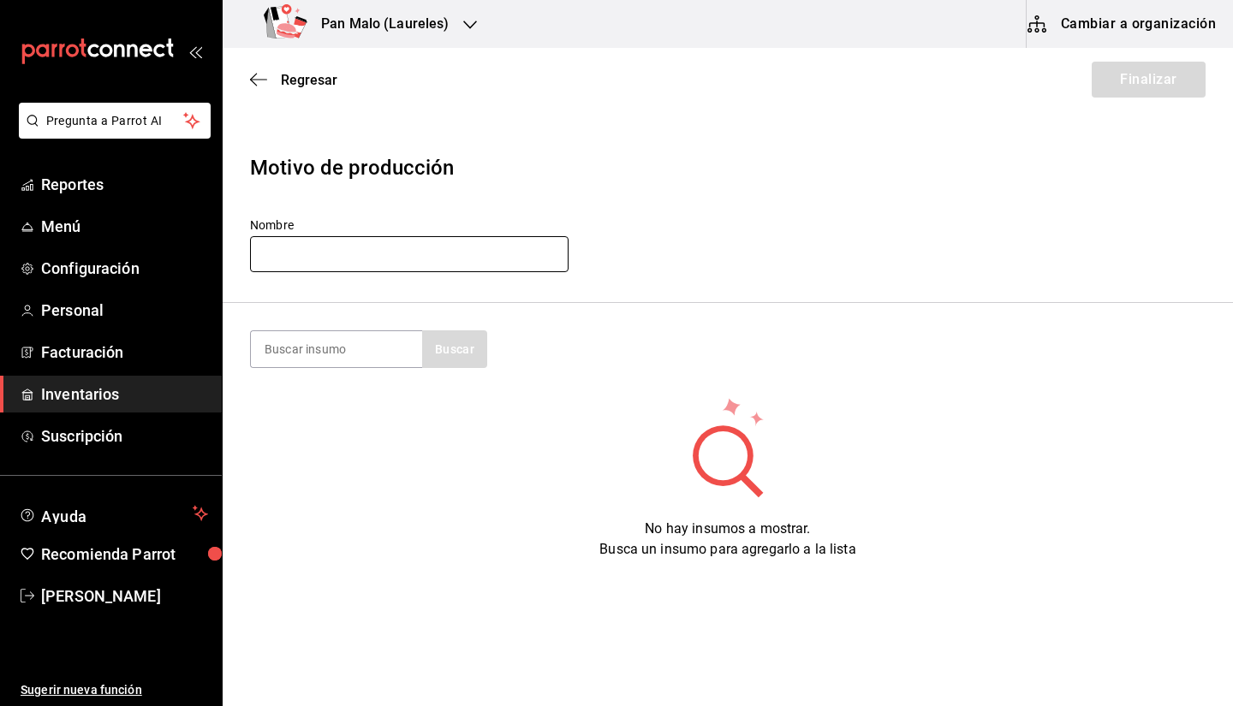
click at [438, 251] on input "text" at bounding box center [409, 254] width 318 height 36
click at [293, 349] on input at bounding box center [336, 349] width 171 height 36
type input "JUGO"
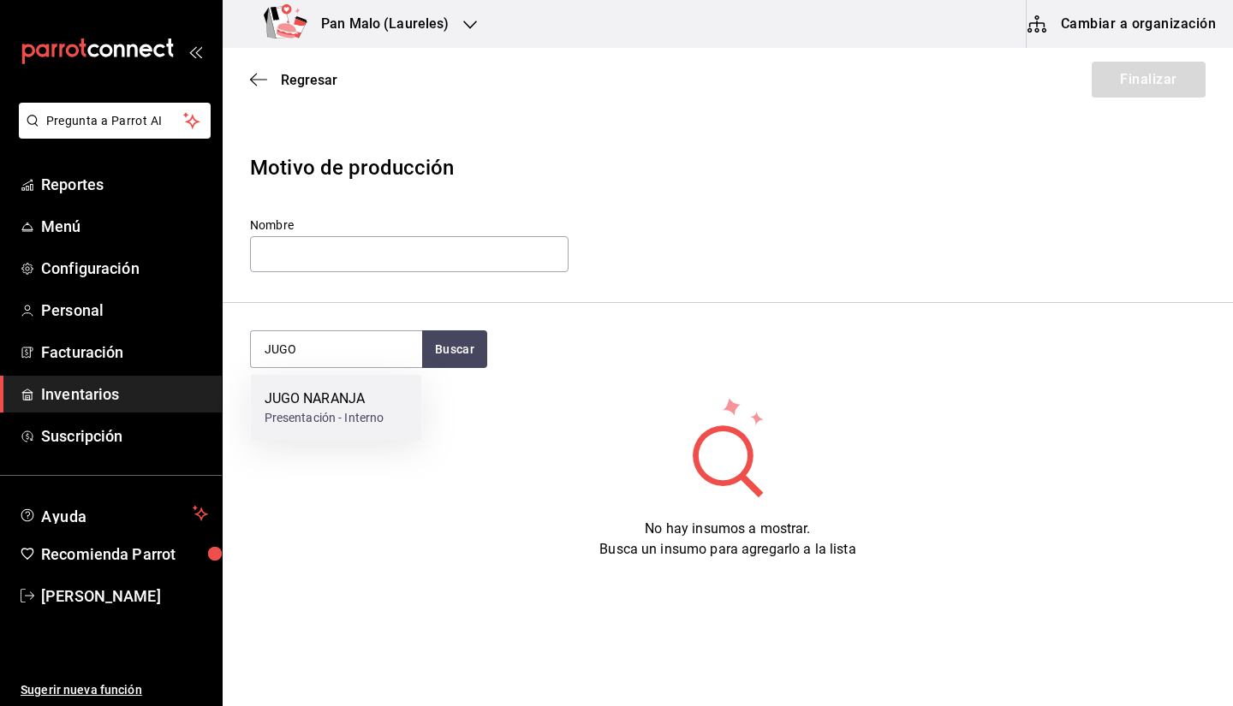
click at [335, 405] on div "JUGO NARANJA" at bounding box center [324, 399] width 120 height 21
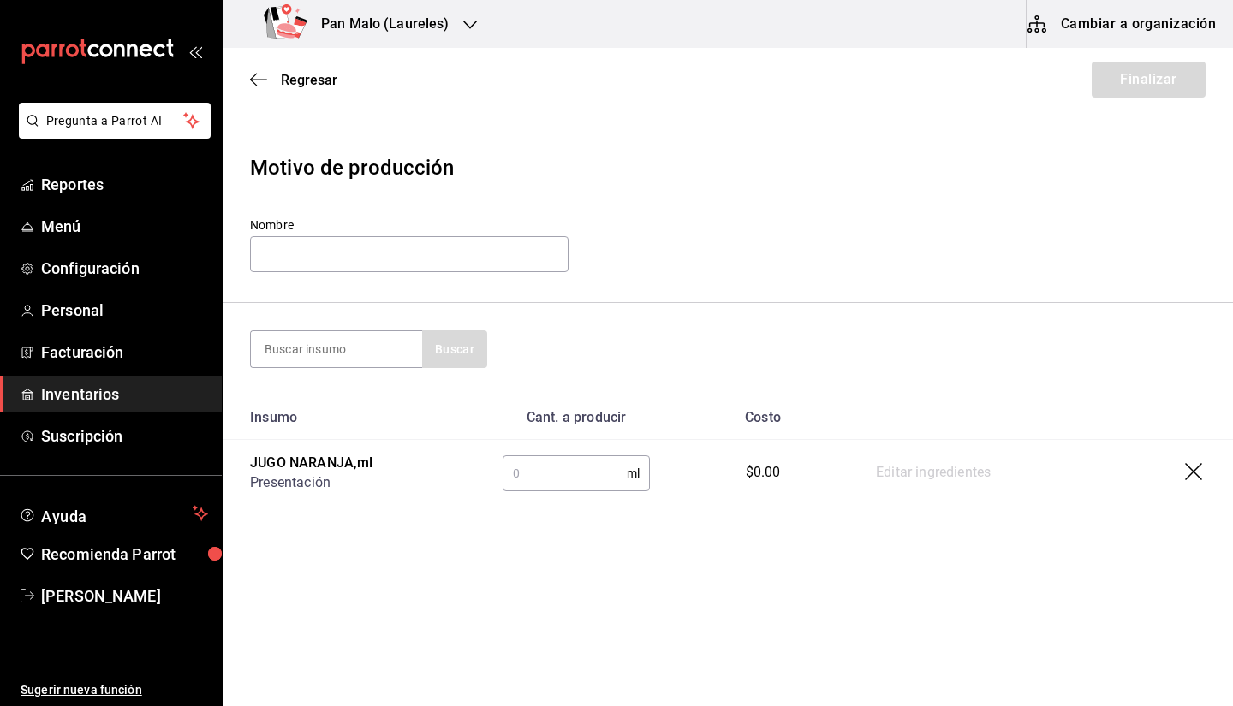
click at [567, 467] on input "text" at bounding box center [564, 473] width 124 height 34
type input "1"
click at [258, 92] on div "Regresar Finalizar" at bounding box center [728, 79] width 1010 height 63
click at [259, 80] on icon "button" at bounding box center [258, 79] width 17 height 15
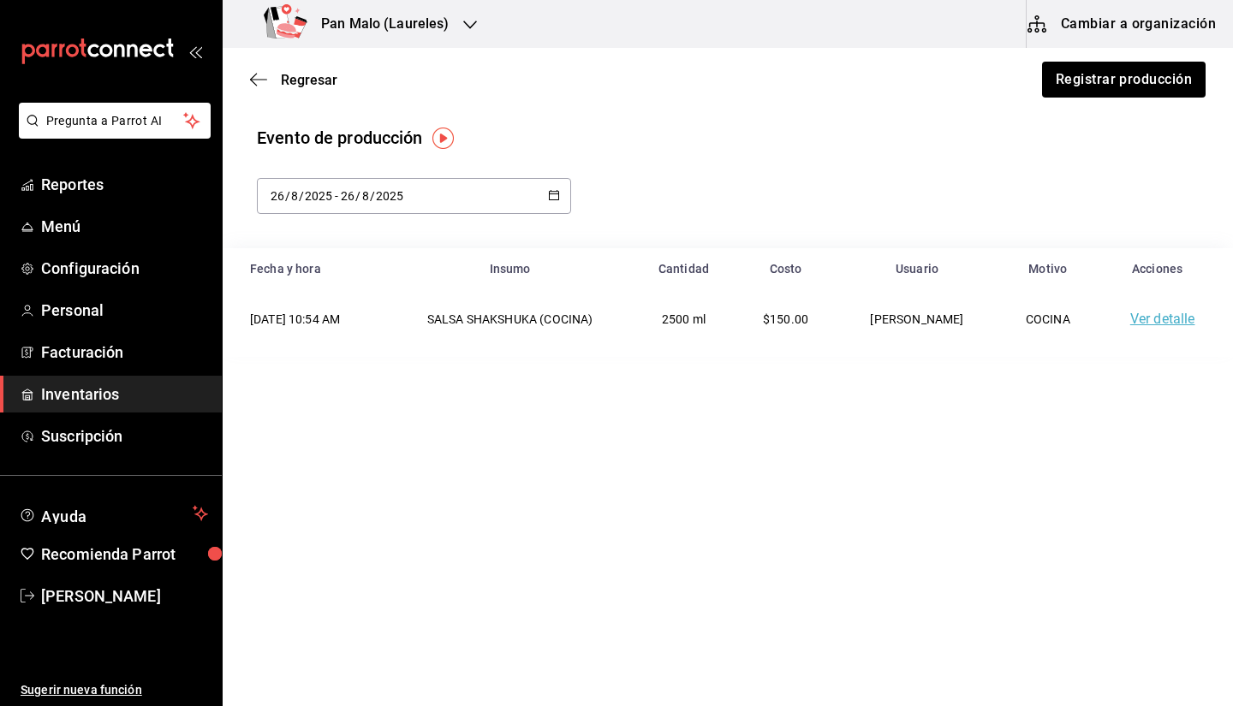
click at [119, 400] on span "Inventarios" at bounding box center [124, 394] width 167 height 23
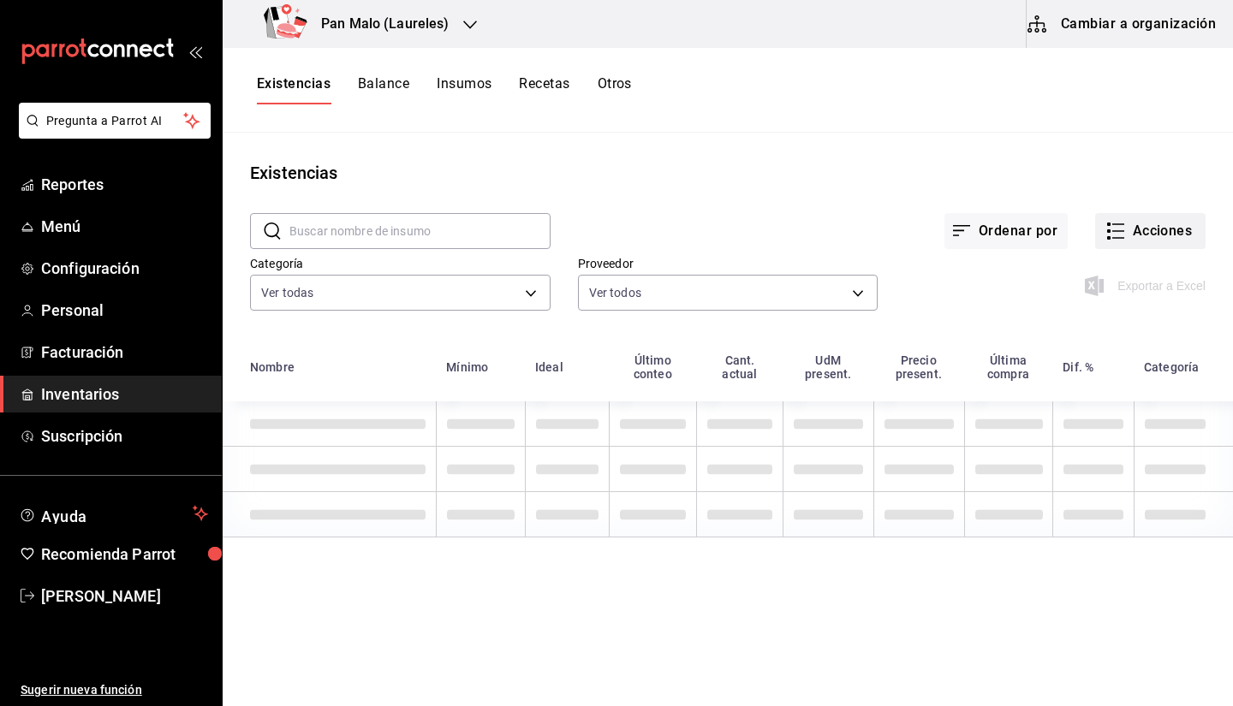
click at [1132, 207] on div "Ordenar por Acciones" at bounding box center [877, 217] width 655 height 63
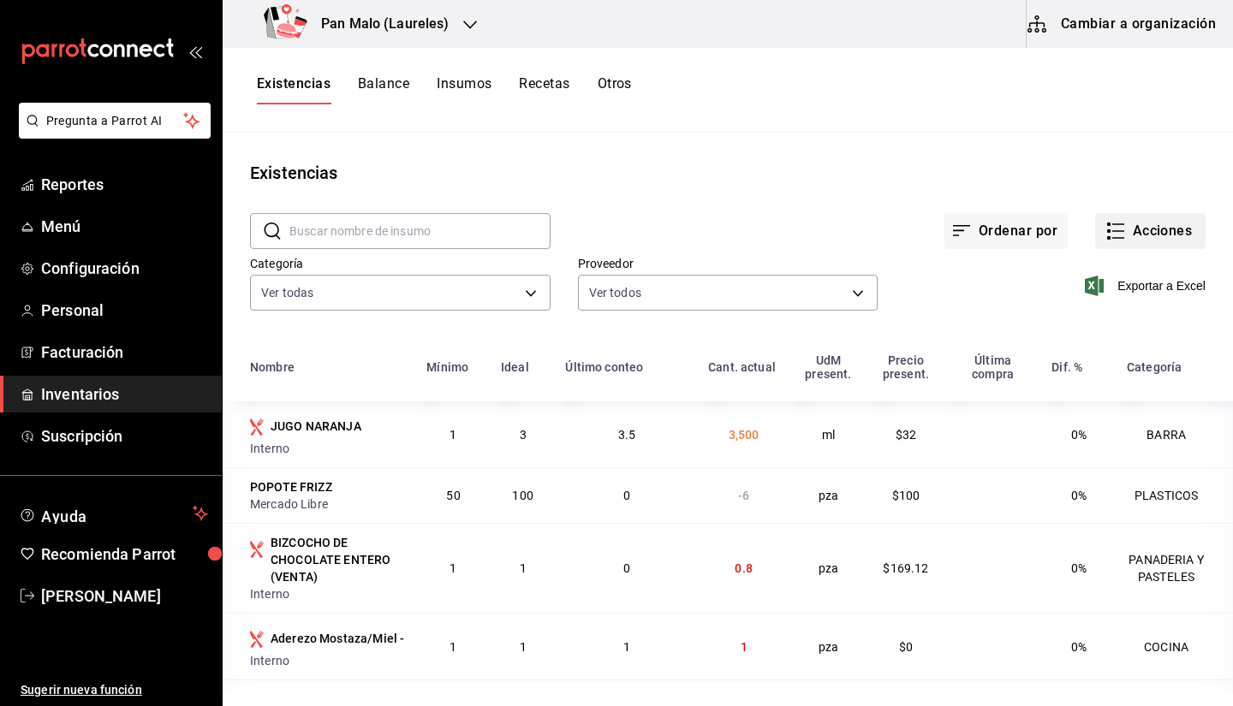
click at [1124, 225] on button "Acciones" at bounding box center [1150, 231] width 110 height 36
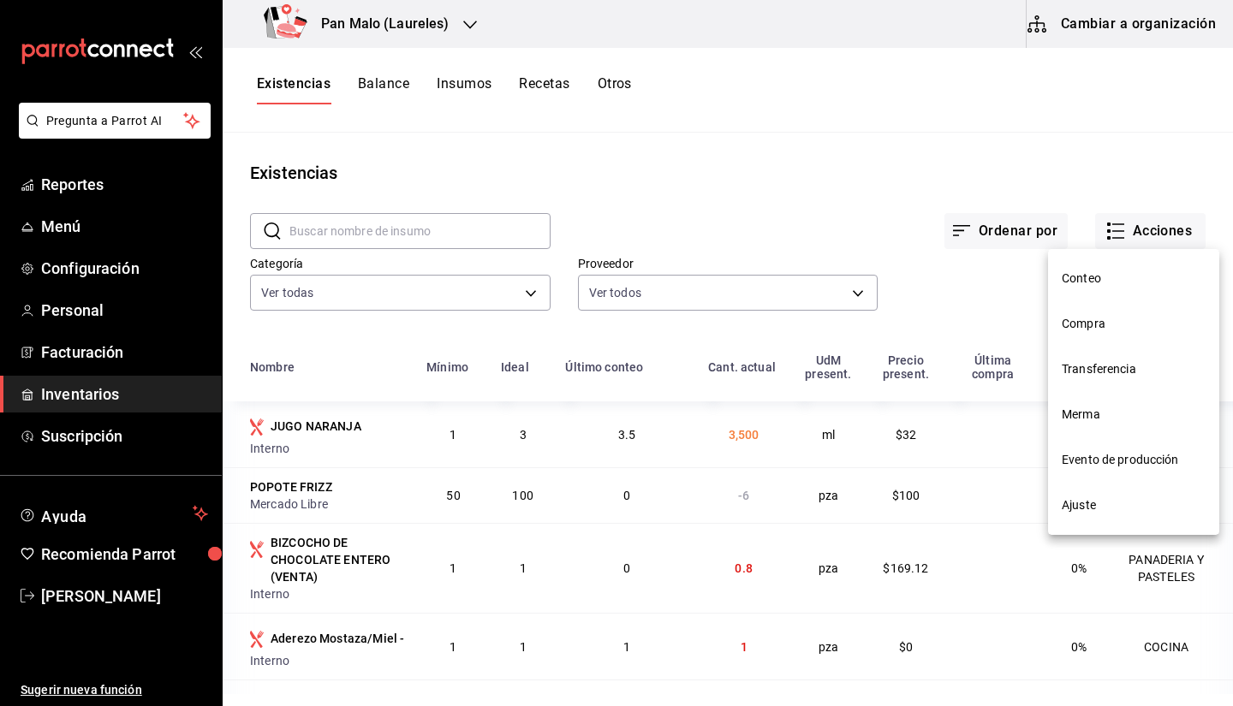
click at [1070, 24] on div at bounding box center [616, 353] width 1233 height 706
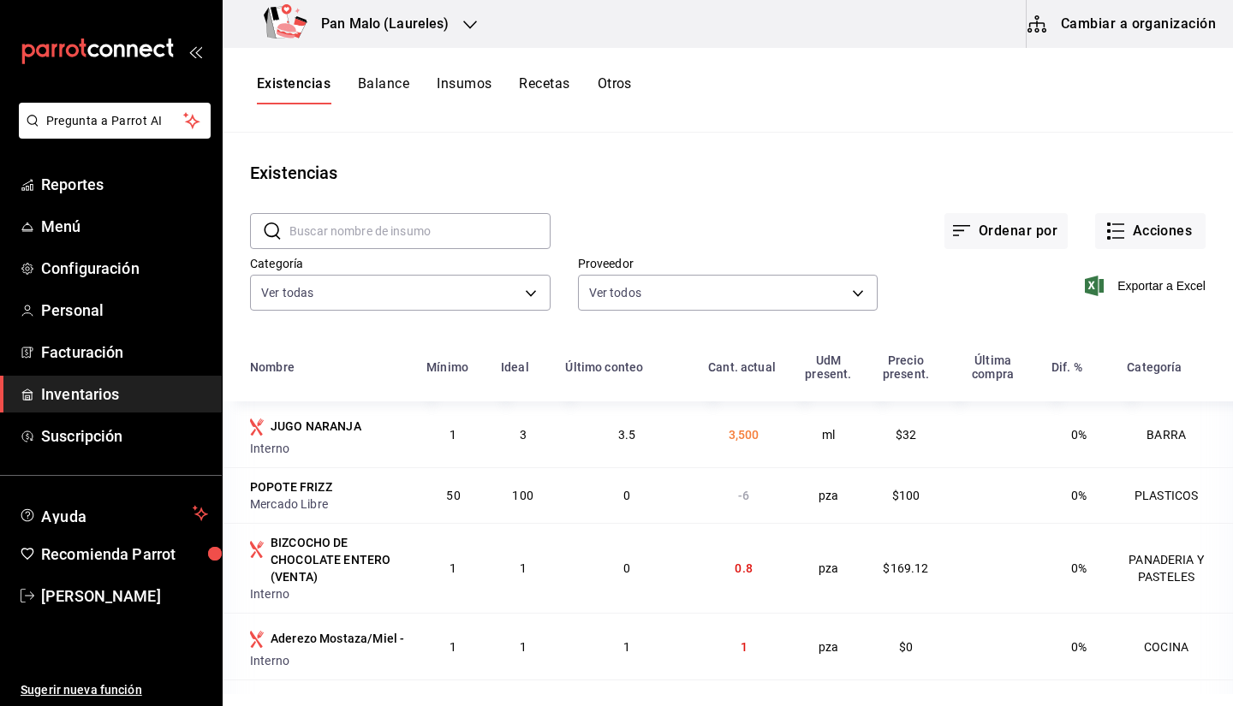
click at [1068, 35] on button "Cambiar a organización" at bounding box center [1122, 24] width 193 height 48
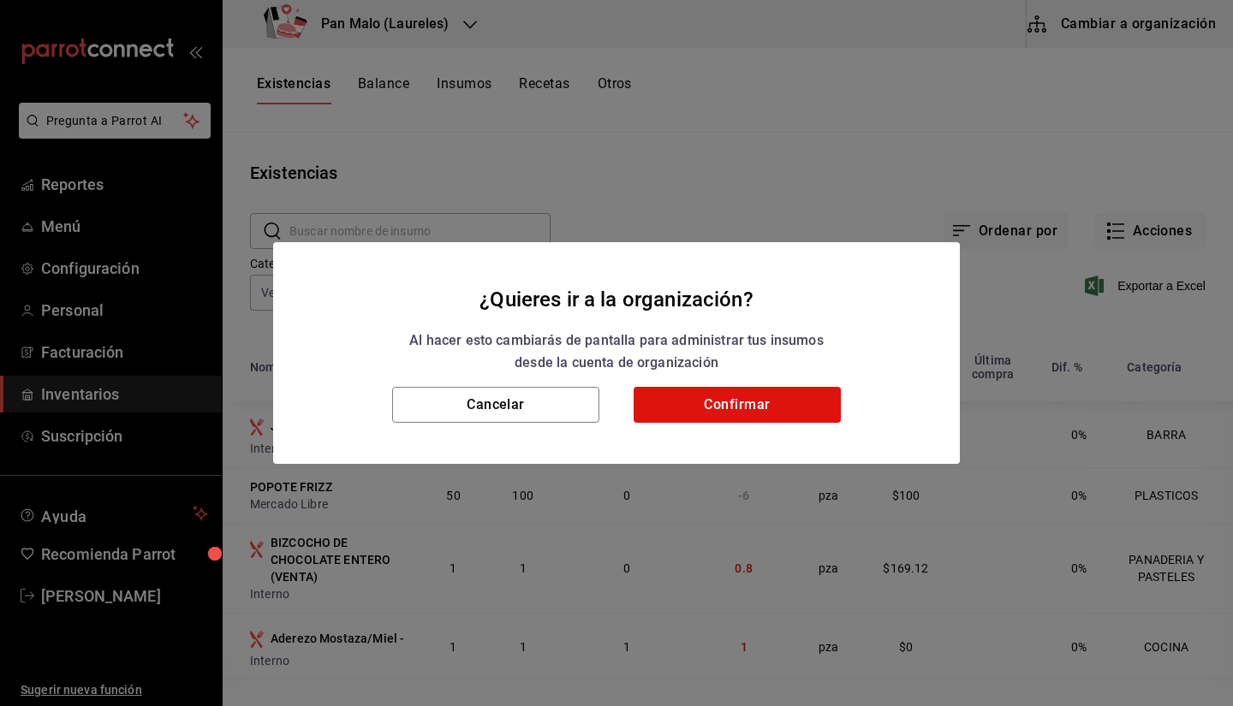
click at [751, 423] on div "Cancelar Confirmar" at bounding box center [616, 425] width 686 height 77
click at [735, 404] on button "Confirmar" at bounding box center [736, 405] width 207 height 36
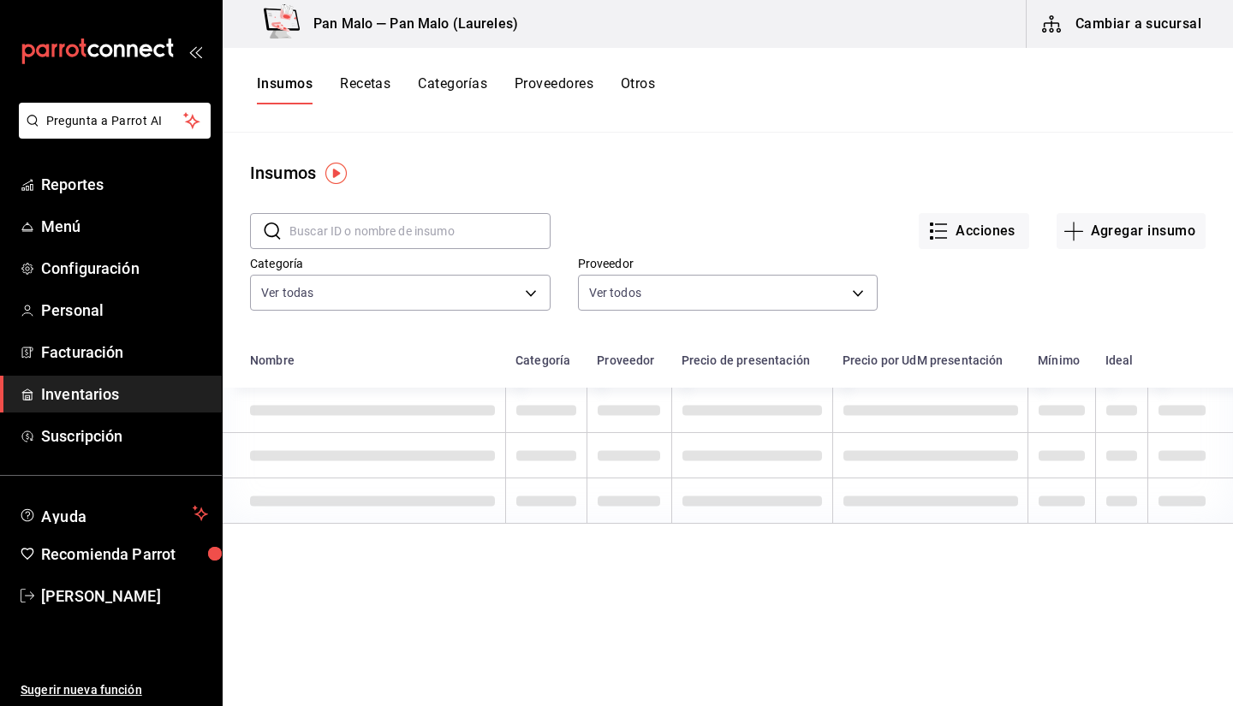
click at [367, 103] on button "Recetas" at bounding box center [365, 89] width 50 height 29
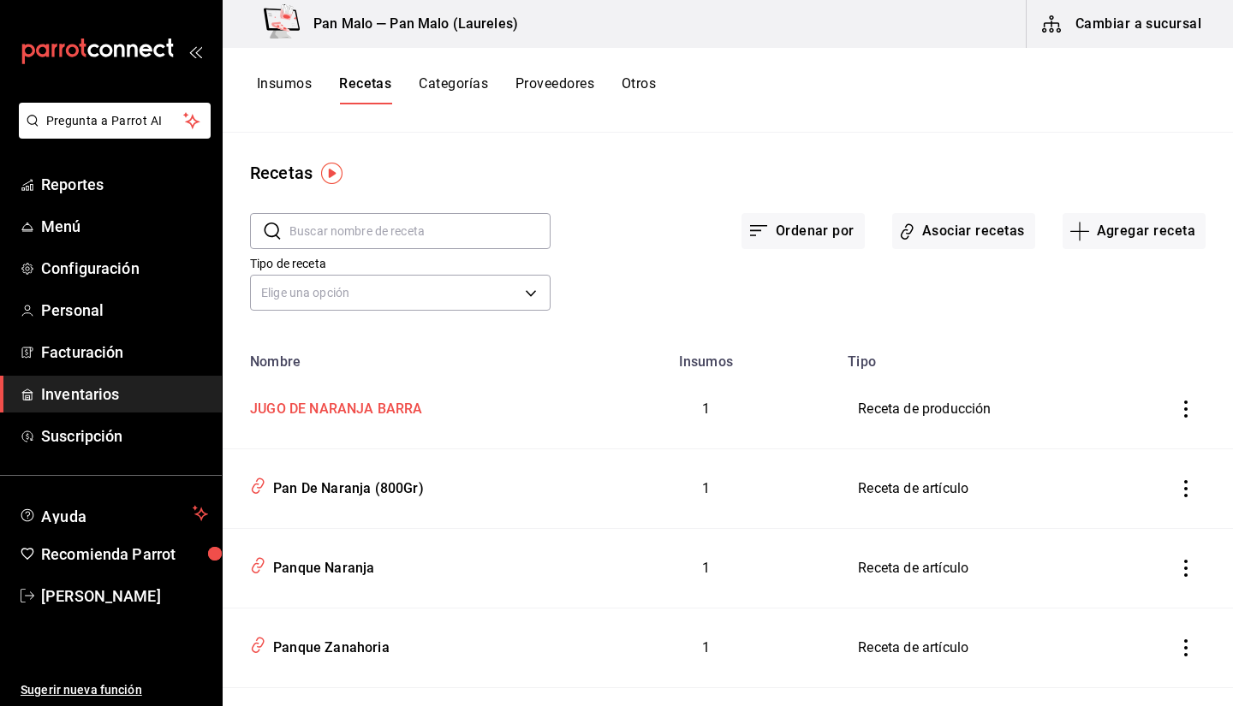
click at [434, 401] on div "JUGO DE NARANJA BARRA" at bounding box center [398, 406] width 310 height 27
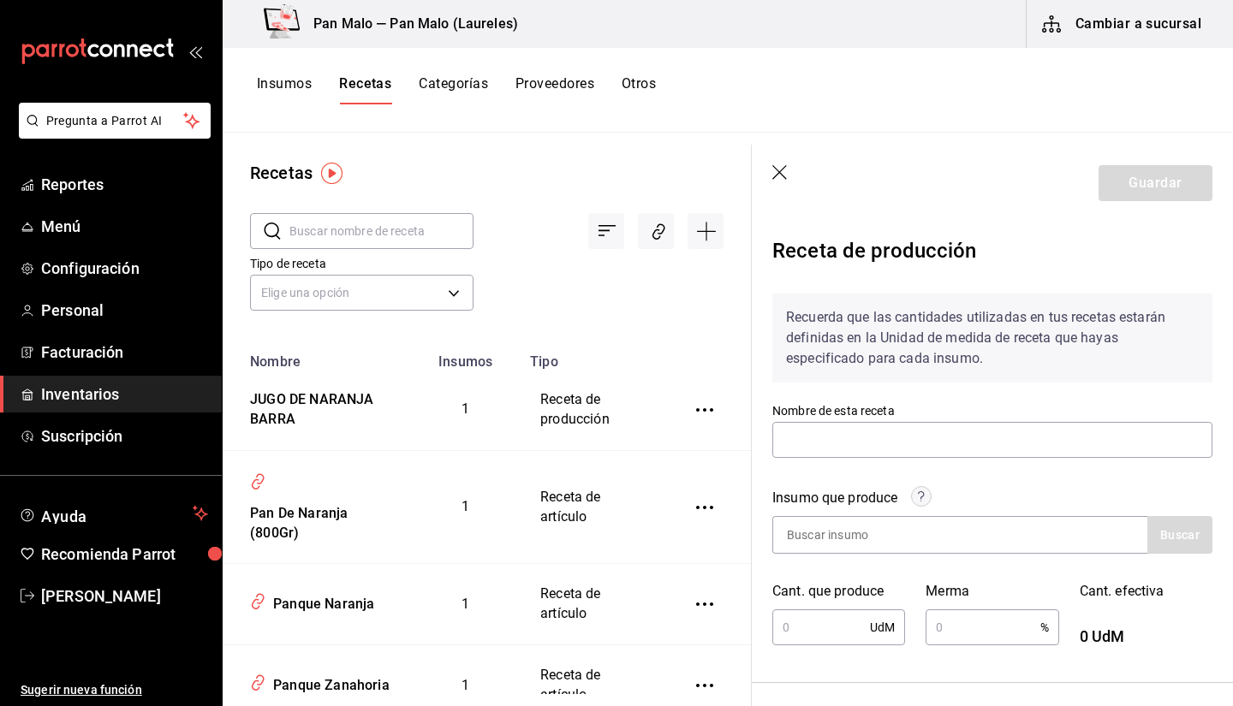
type input "JUGO DE NARANJA BARRA"
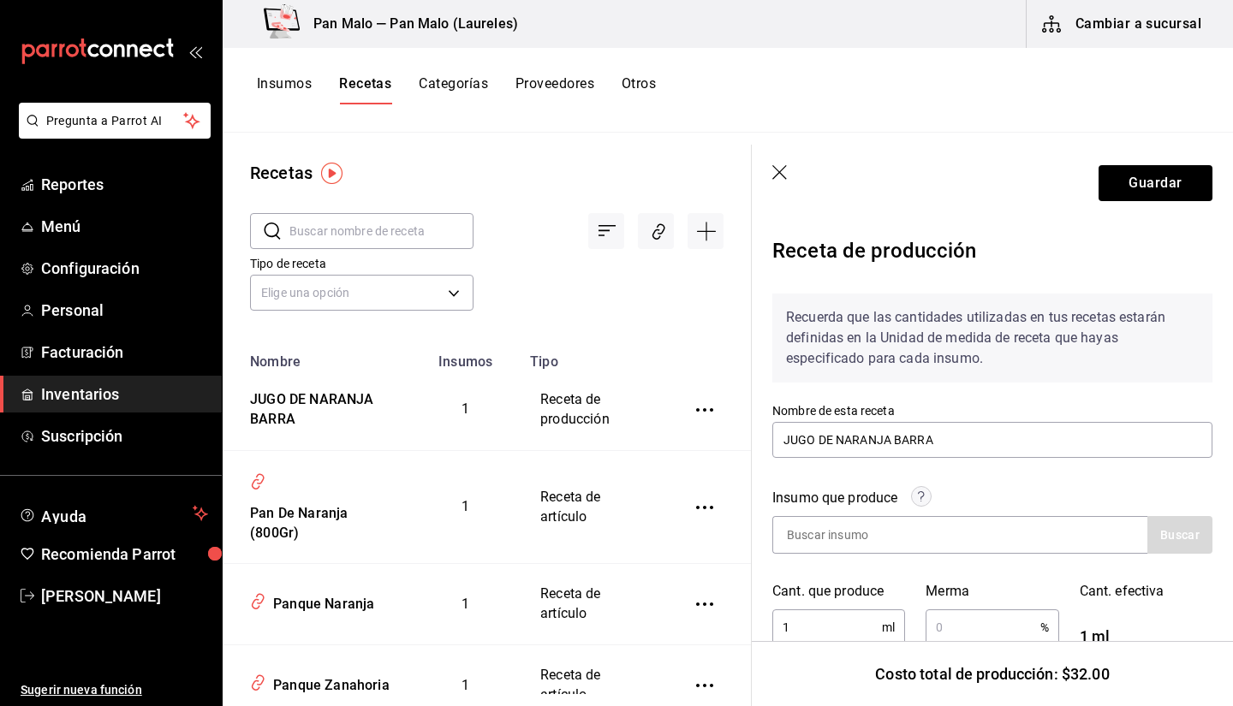
click at [859, 590] on div "Cant. que produce" at bounding box center [838, 591] width 133 height 21
click at [856, 604] on div "Cant. que produce 1 ml ​" at bounding box center [827, 604] width 153 height 87
click at [827, 633] on input "1" at bounding box center [827, 627] width 110 height 34
type input "1,000"
click at [1159, 189] on button "Guardar" at bounding box center [1155, 183] width 114 height 36
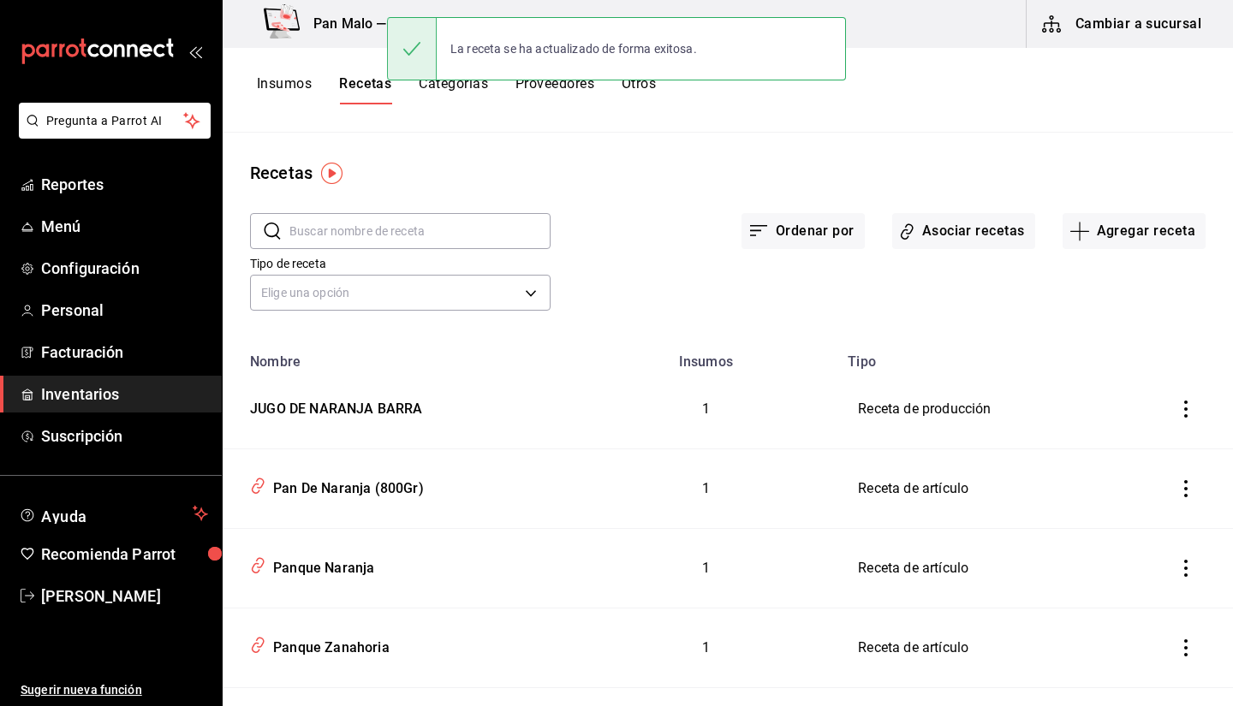
click at [96, 400] on span "Inventarios" at bounding box center [124, 394] width 167 height 23
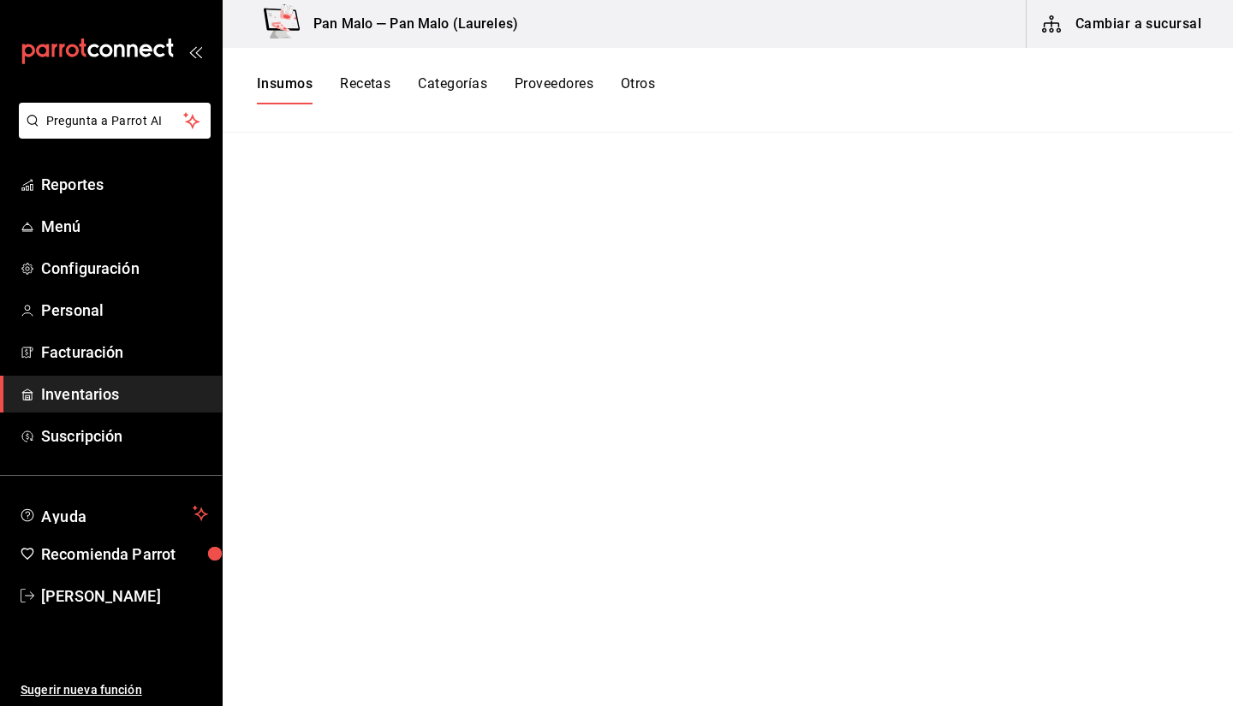
click at [639, 90] on button "Otros" at bounding box center [638, 89] width 34 height 29
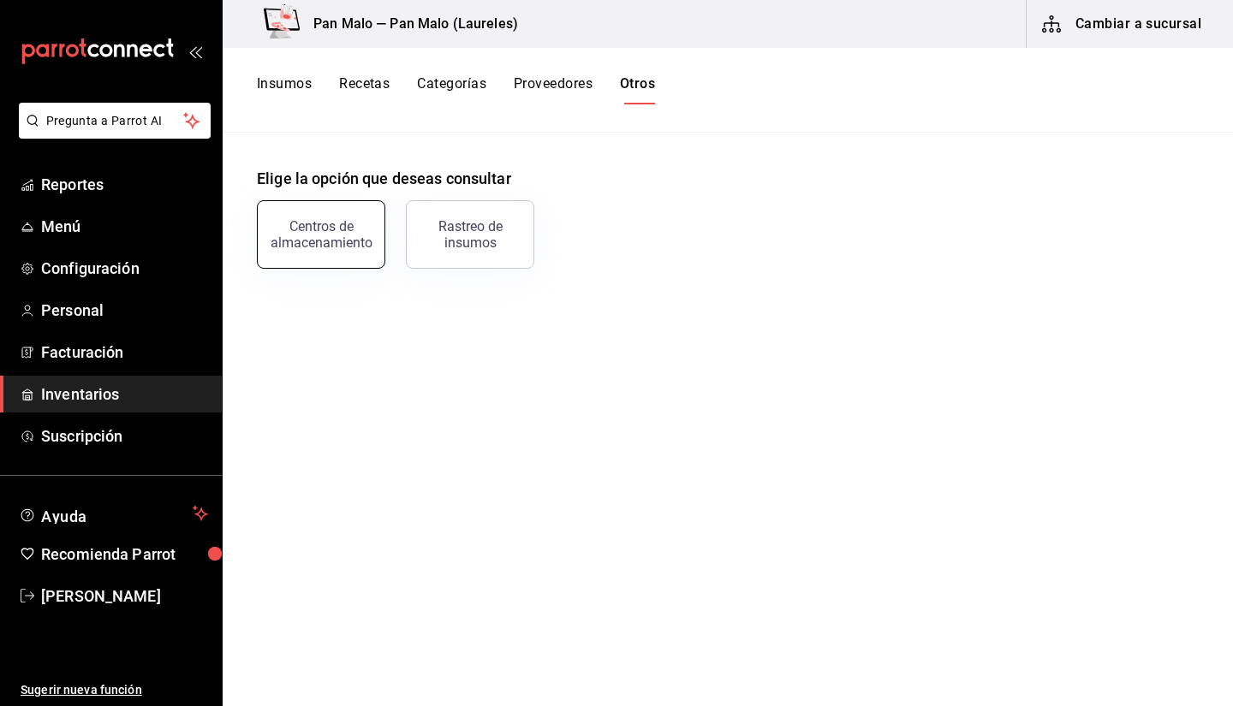
click at [360, 247] on div "Centros de almacenamiento" at bounding box center [321, 234] width 106 height 33
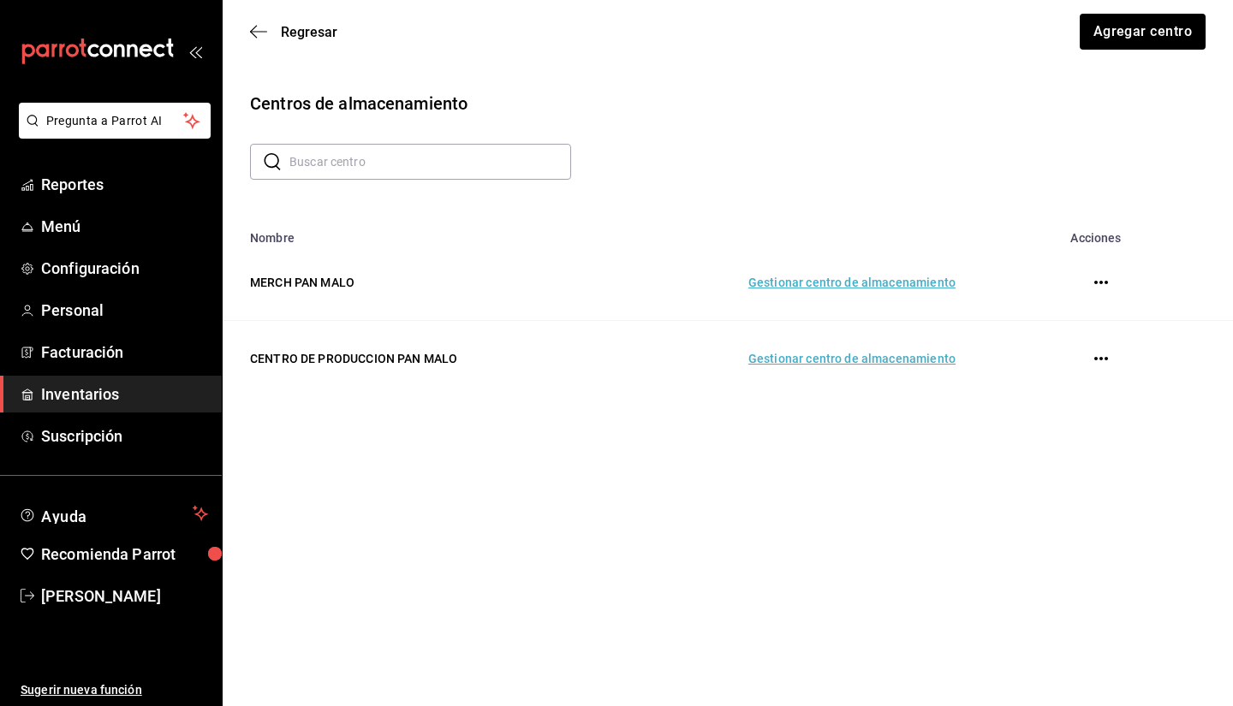
click at [151, 387] on span "Inventarios" at bounding box center [124, 394] width 167 height 23
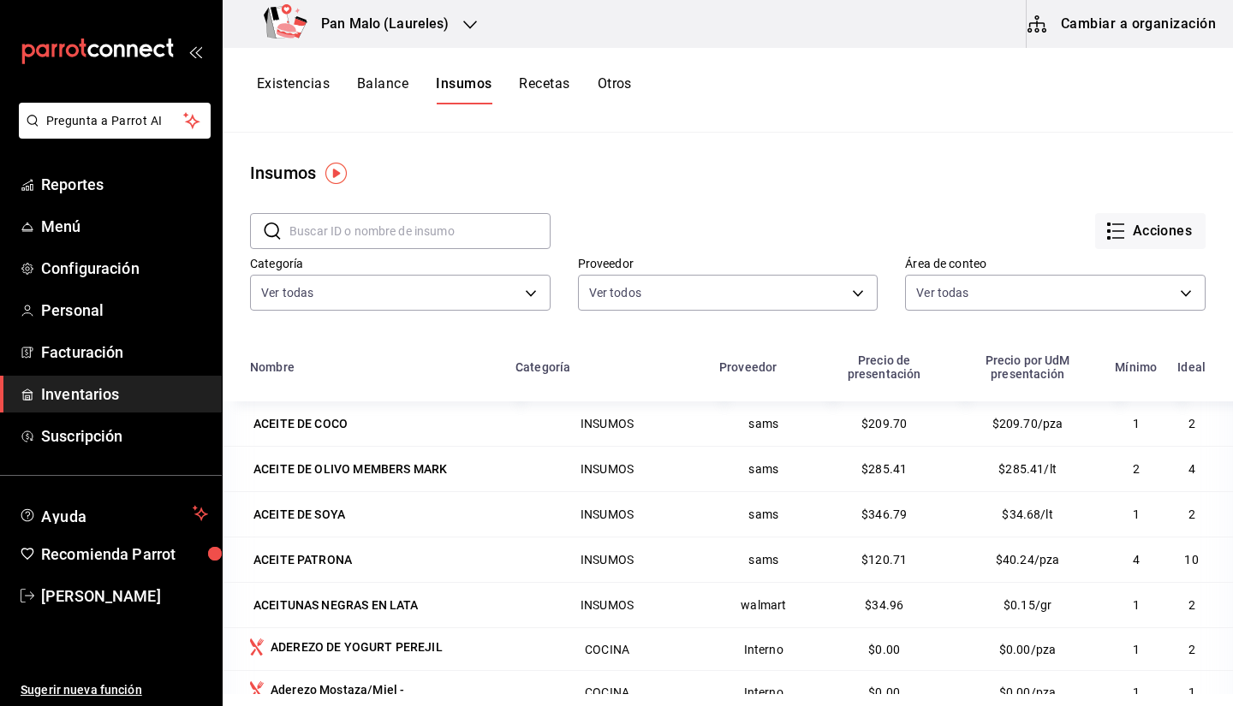
click at [301, 75] on button "Existencias" at bounding box center [293, 89] width 73 height 29
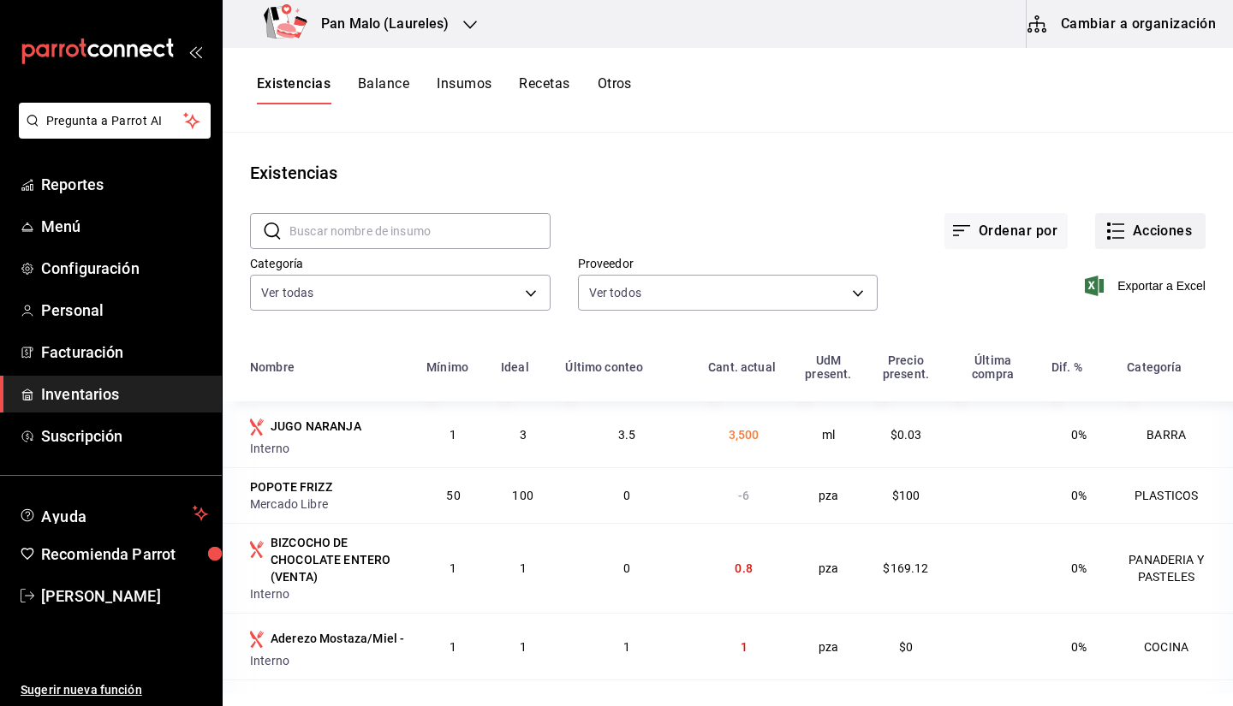
click at [1135, 234] on button "Acciones" at bounding box center [1150, 231] width 110 height 36
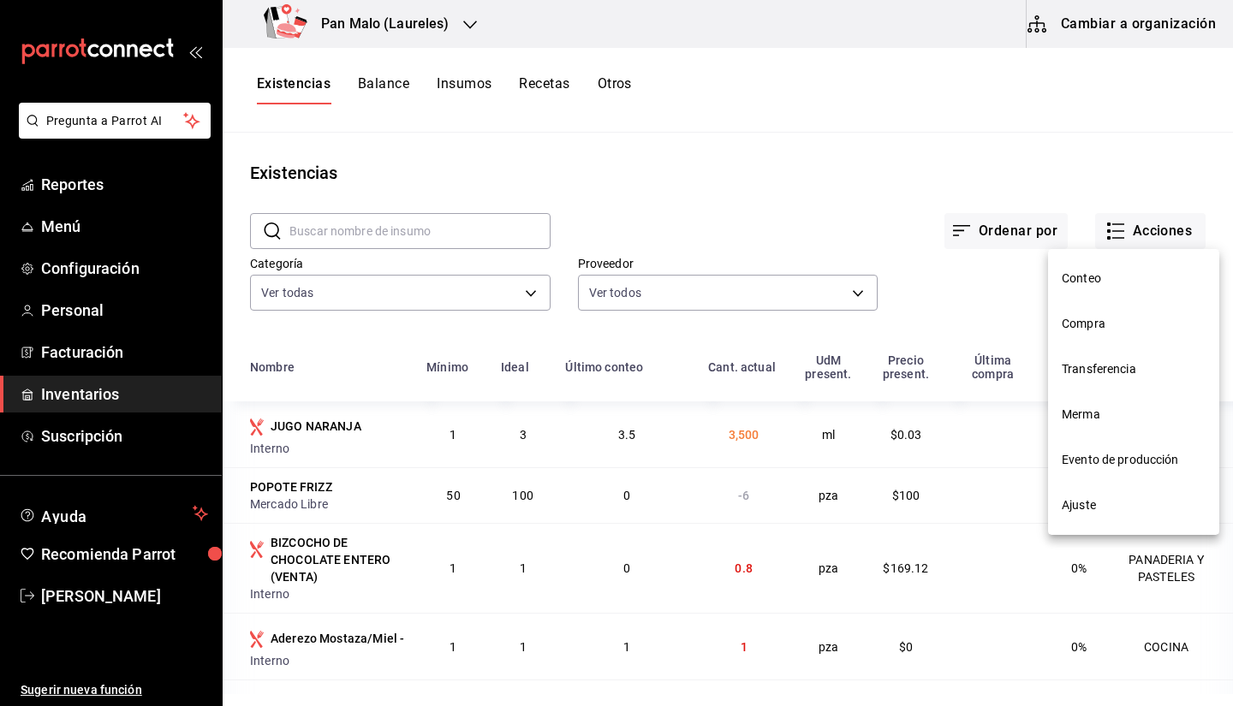
click at [1083, 469] on li "Evento de producción" at bounding box center [1133, 459] width 171 height 45
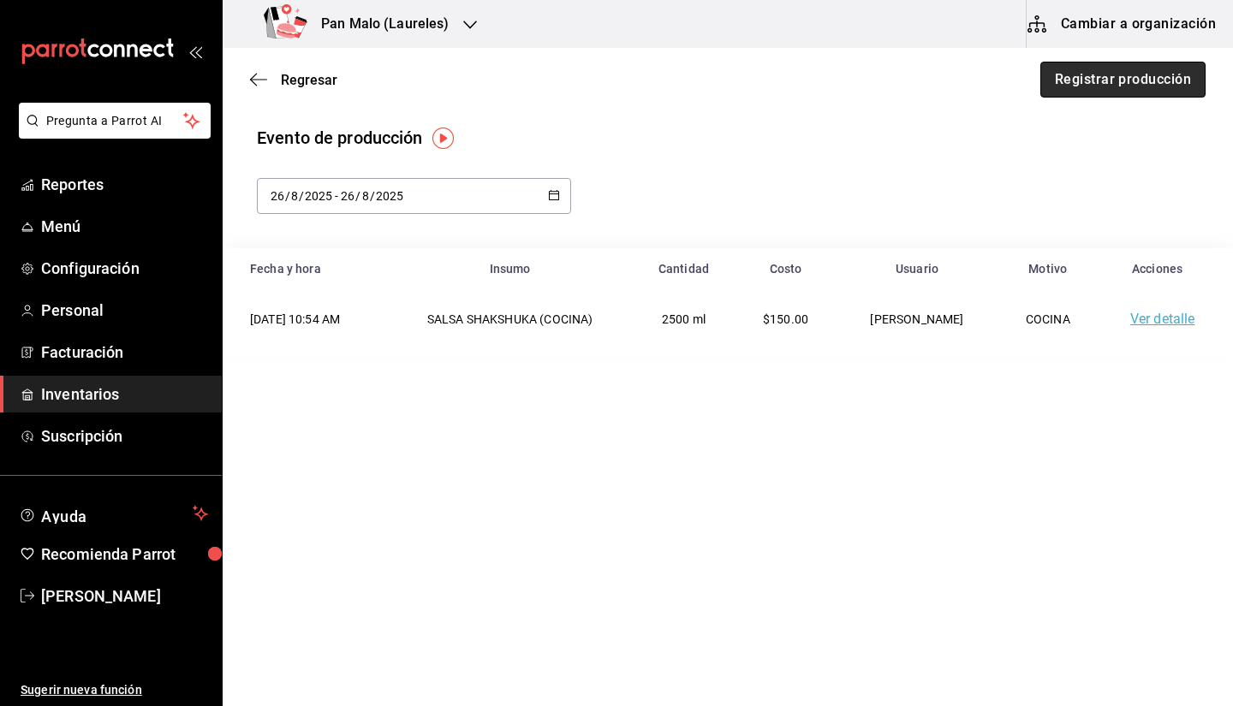
click at [1054, 78] on button "Registrar producción" at bounding box center [1122, 80] width 165 height 36
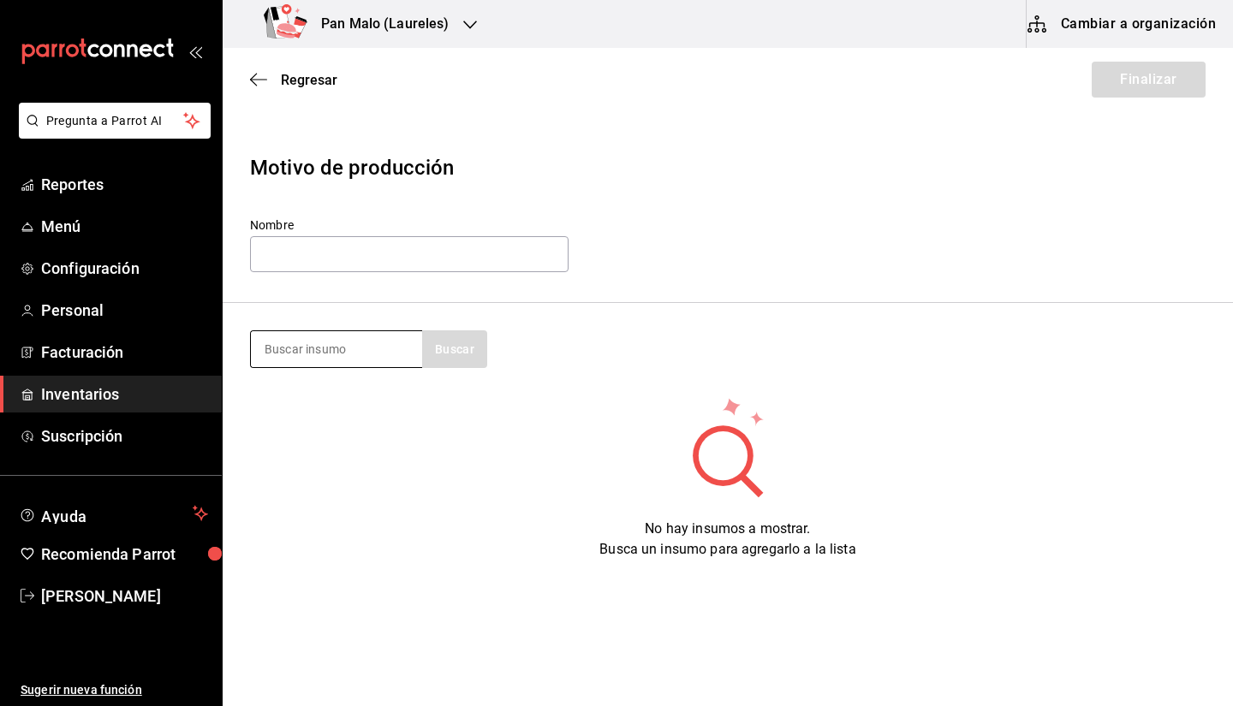
click at [392, 356] on input at bounding box center [336, 349] width 171 height 36
type input "A"
type input "NARANJA"
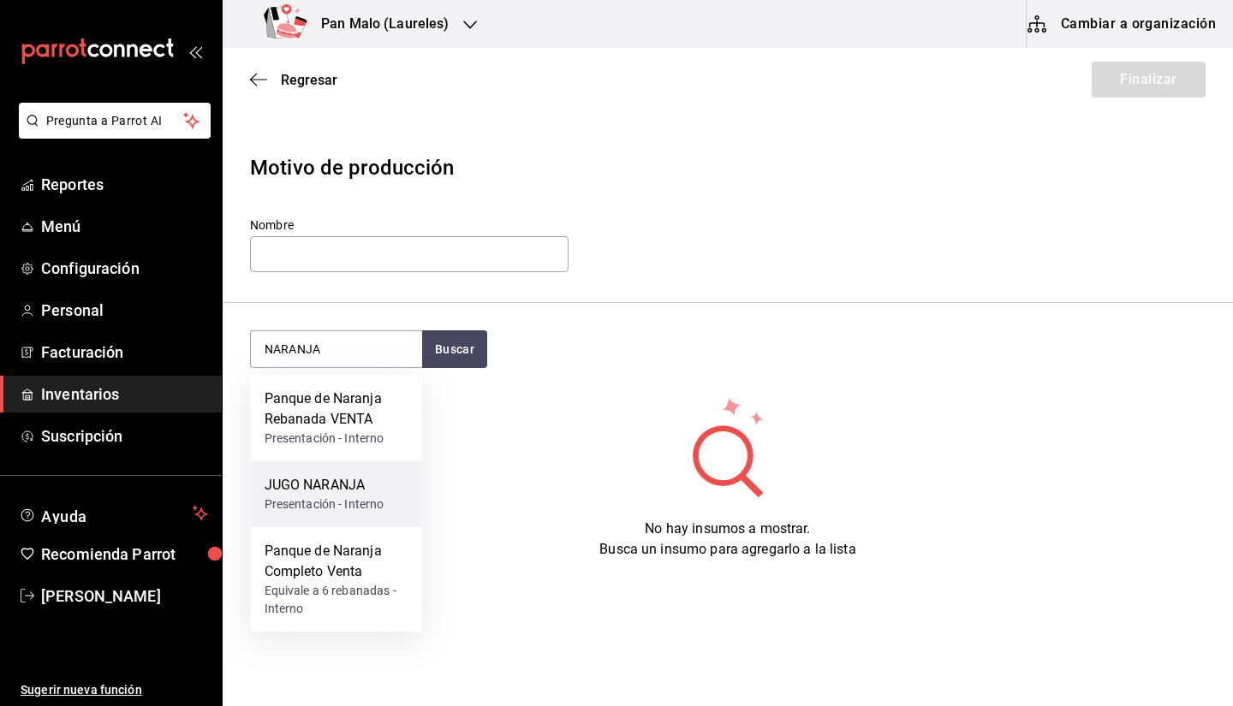
click at [354, 516] on div "JUGO NARANJA Presentación - Interno" at bounding box center [336, 494] width 171 height 66
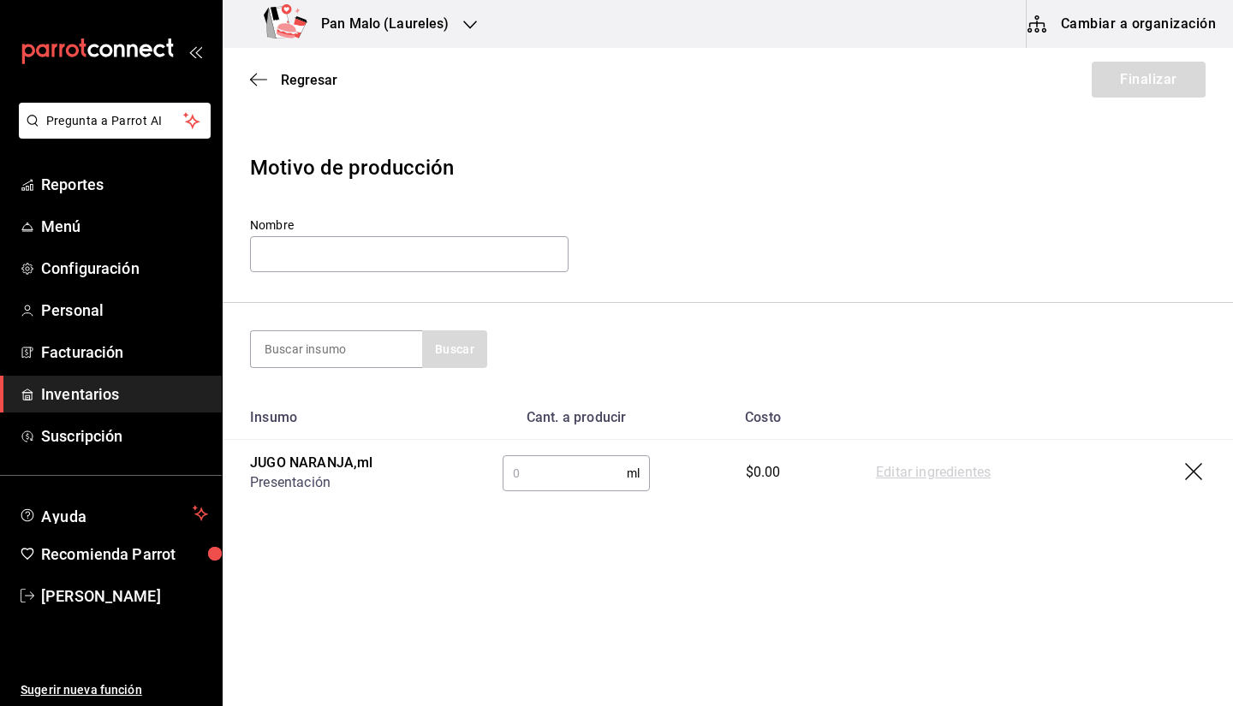
click at [577, 450] on td "ml ​" at bounding box center [576, 473] width 202 height 67
click at [552, 470] on input "text" at bounding box center [564, 473] width 124 height 34
type input "1"
type input "3500"
click at [903, 486] on td "Editar ingredientes" at bounding box center [1040, 473] width 384 height 67
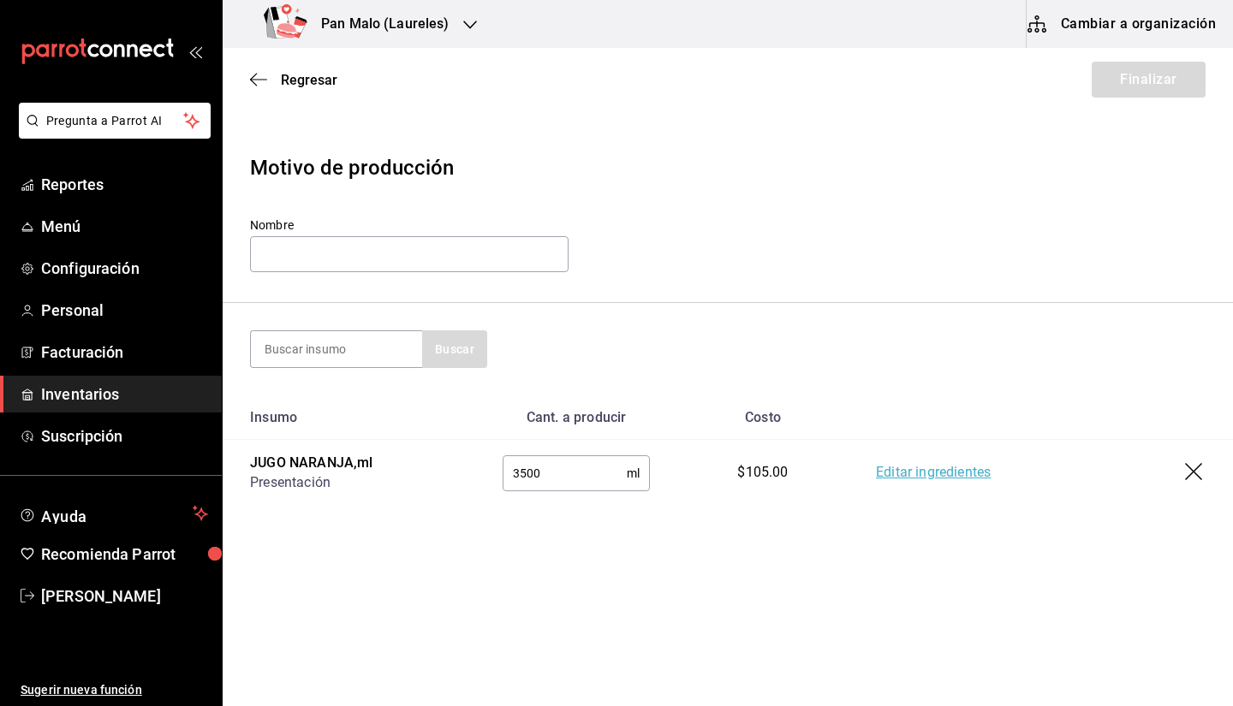
click at [906, 461] on td "Editar ingredientes" at bounding box center [1040, 473] width 384 height 67
click at [910, 469] on link "Editar ingredientes" at bounding box center [933, 473] width 115 height 21
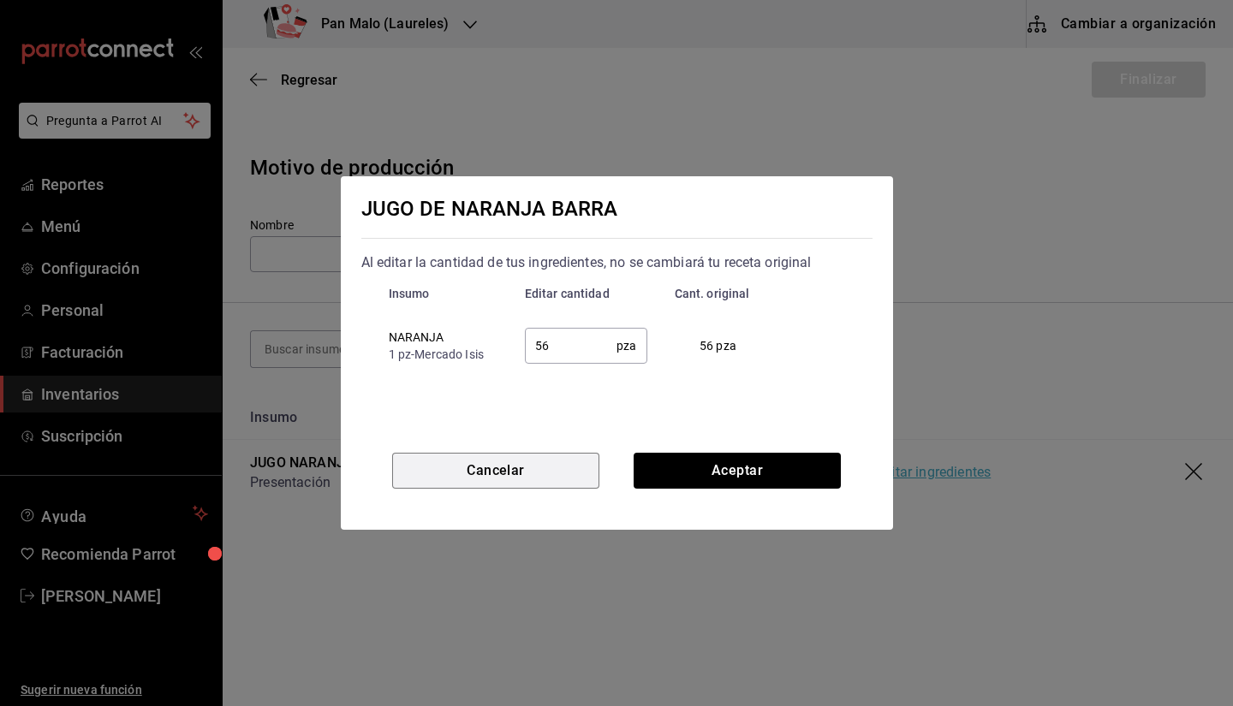
drag, startPoint x: 467, startPoint y: 472, endPoint x: 544, endPoint y: 407, distance: 100.8
click at [544, 407] on div "JUGO DE NARANJA BARRA Al editar la cantidad de tus ingredientes, no se cambiará…" at bounding box center [617, 352] width 552 height 353
click at [568, 330] on input "56" at bounding box center [571, 346] width 92 height 34
click at [550, 486] on button "Cancelar" at bounding box center [495, 471] width 207 height 36
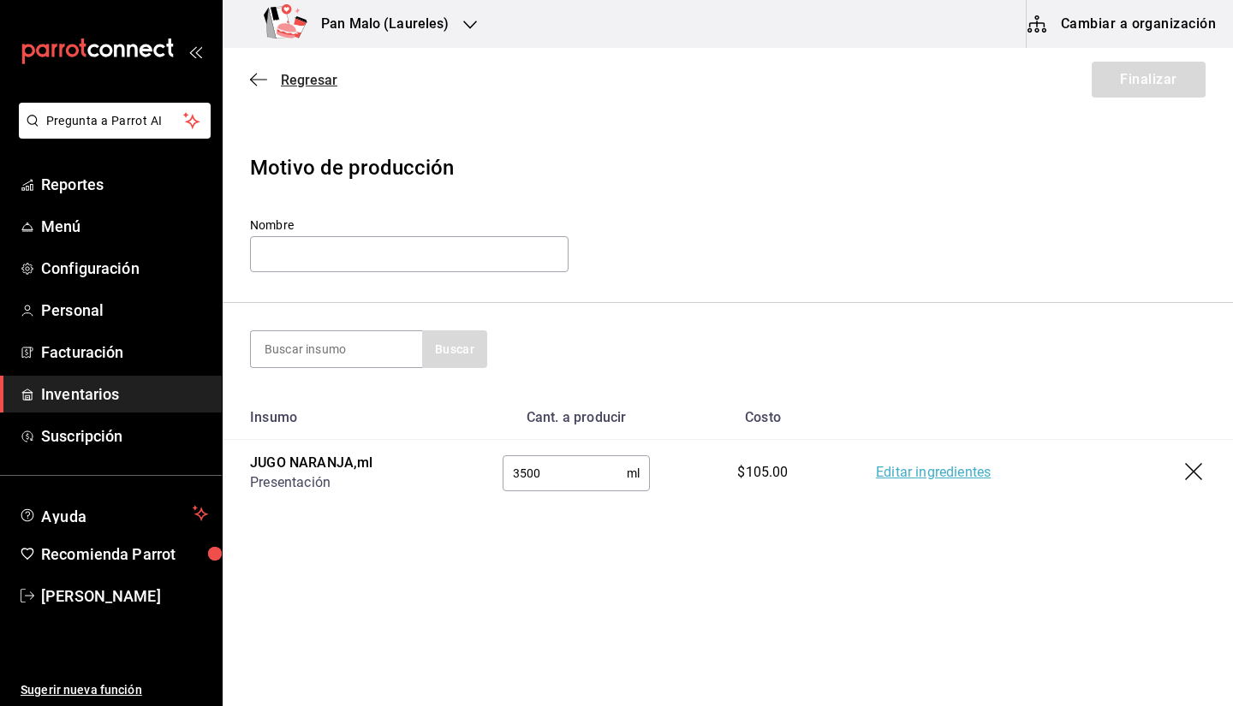
click at [259, 80] on icon "button" at bounding box center [258, 79] width 17 height 1
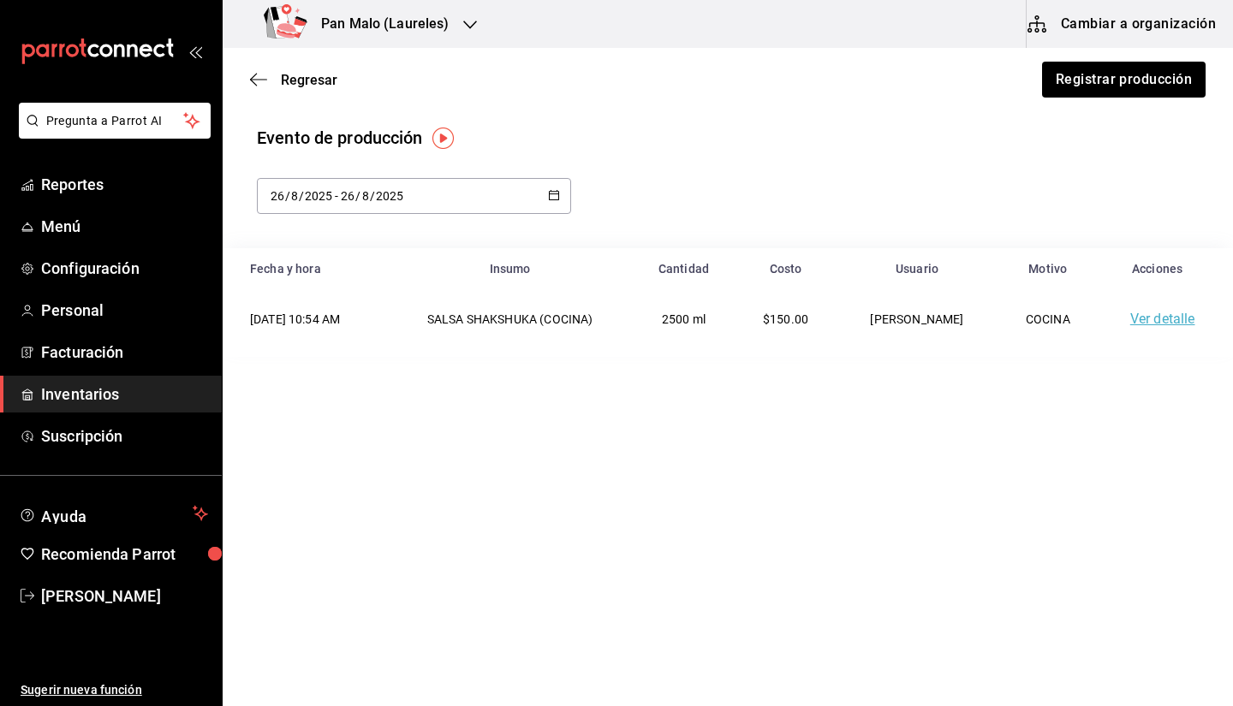
click at [543, 127] on div "Evento de producción" at bounding box center [727, 138] width 941 height 26
click at [274, 86] on span "Regresar" at bounding box center [293, 80] width 87 height 16
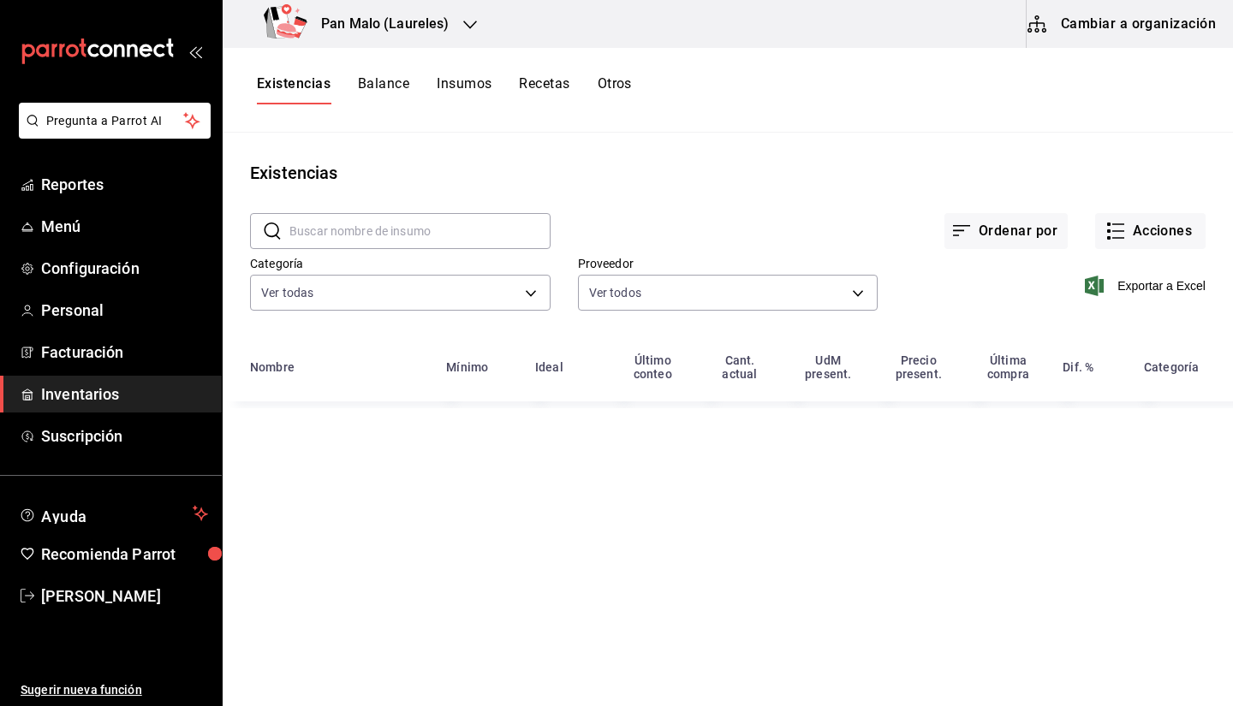
click at [288, 80] on button "Existencias" at bounding box center [294, 89] width 74 height 29
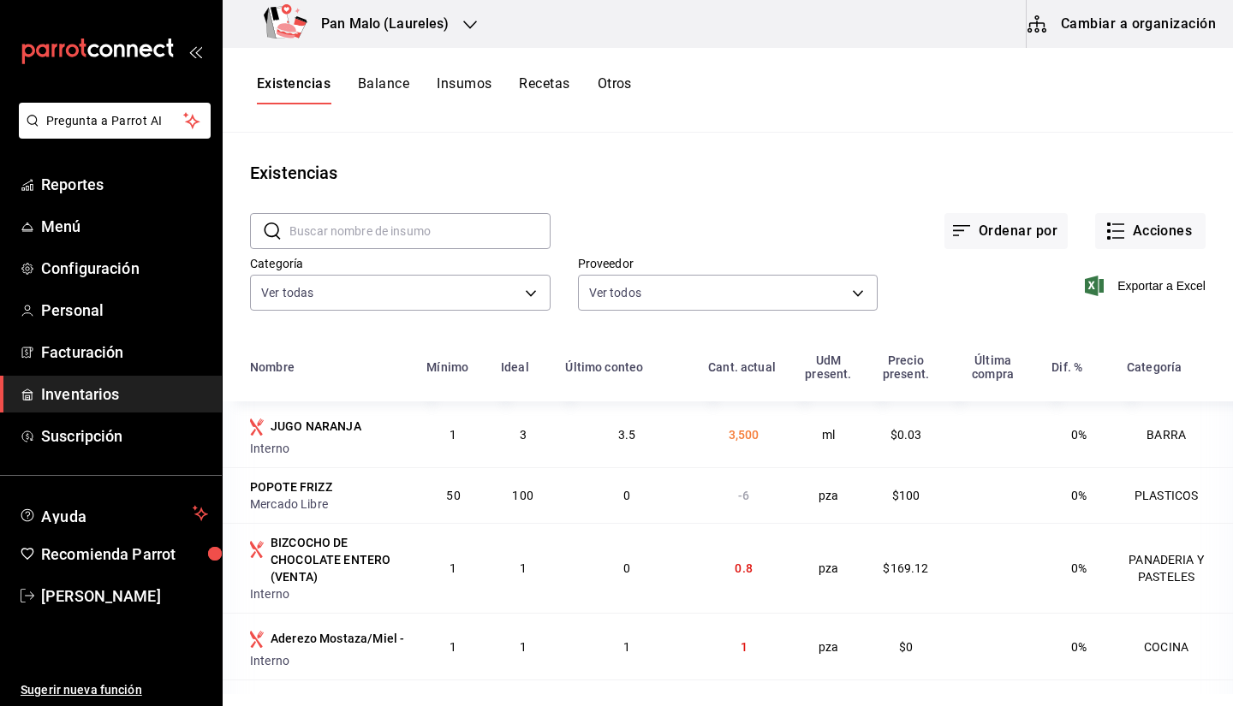
click at [528, 98] on button "Recetas" at bounding box center [544, 89] width 50 height 29
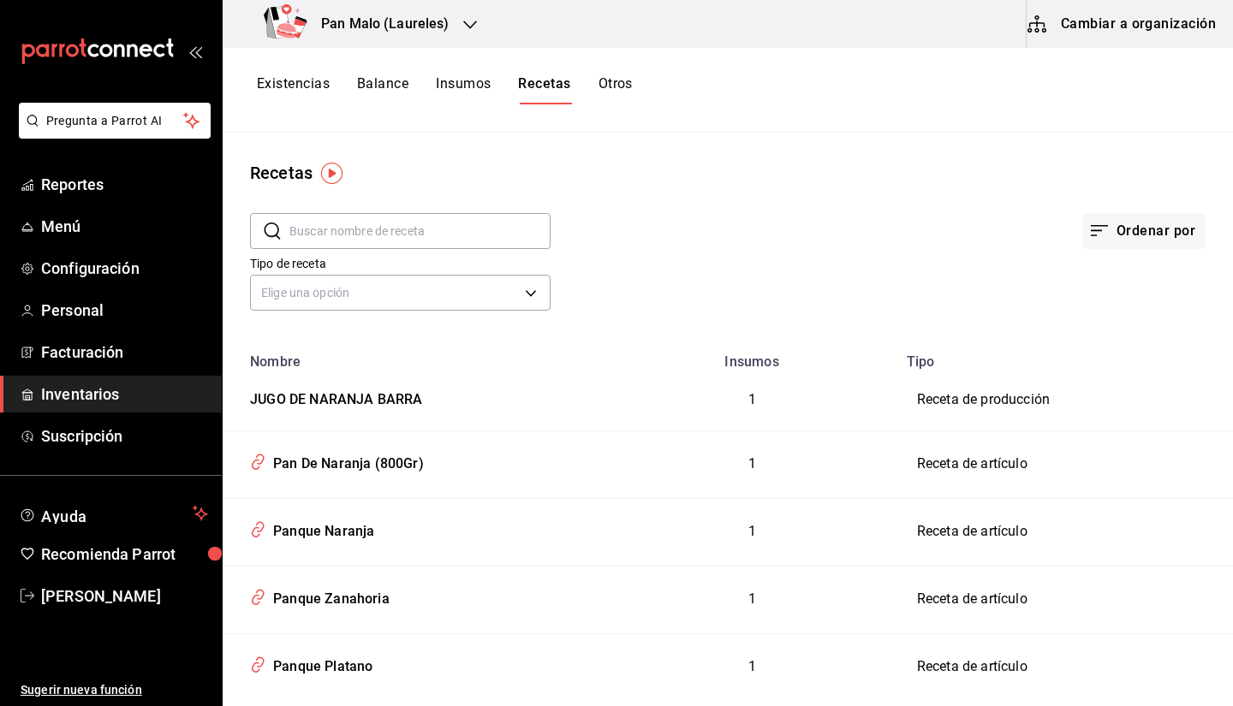
click at [1204, 148] on div "Recetas ​ ​ Ordenar por Tipo de receta Elige una opción default Nombre Insumos …" at bounding box center [728, 413] width 1010 height 561
click at [334, 221] on input "text" at bounding box center [419, 231] width 261 height 34
type input "JUGO"
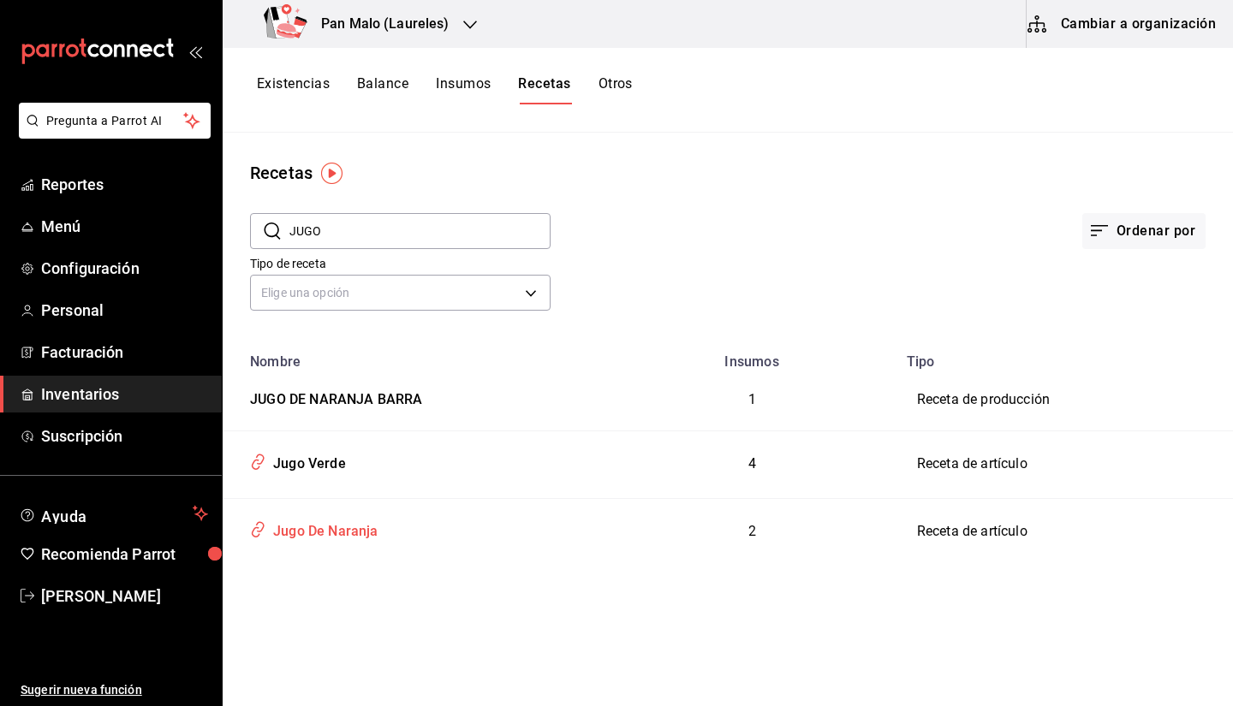
click at [372, 544] on td "Jugo De Naranja" at bounding box center [415, 531] width 385 height 67
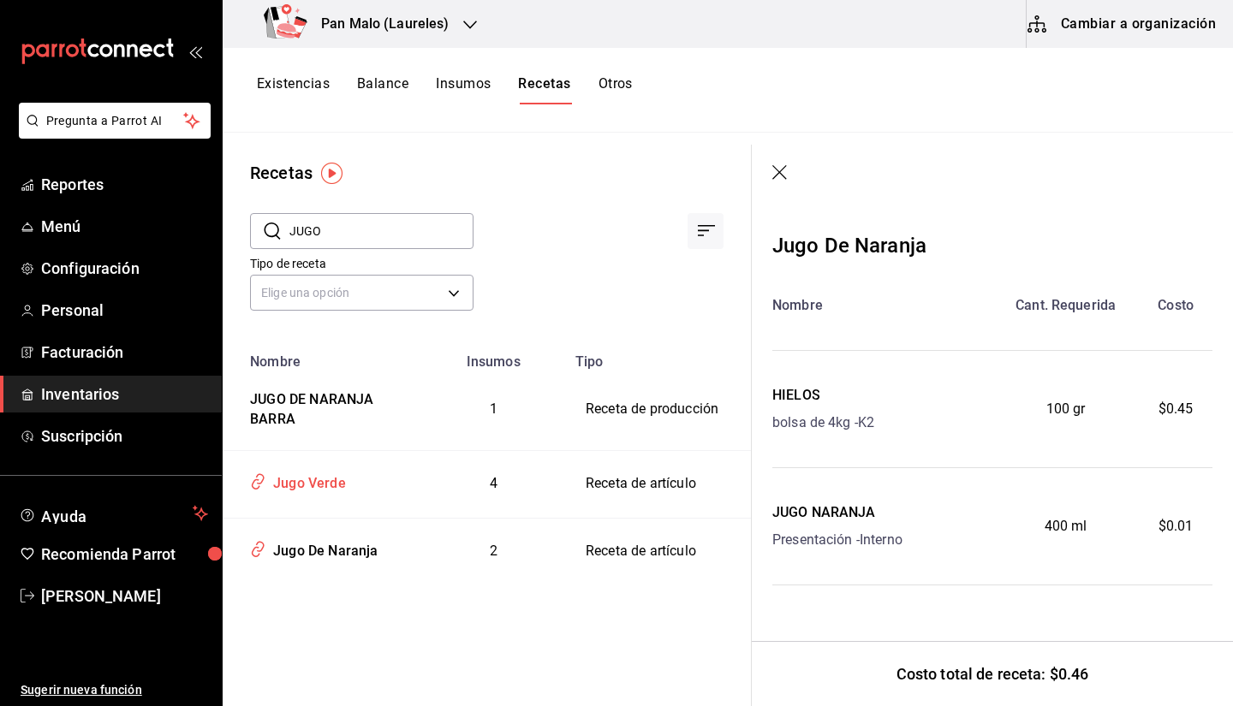
click at [350, 495] on div "Jugo Verde" at bounding box center [322, 481] width 158 height 33
click at [299, 474] on div "Jugo Verde" at bounding box center [306, 480] width 80 height 27
click at [1108, 42] on button "Cambiar a organización" at bounding box center [1122, 24] width 193 height 48
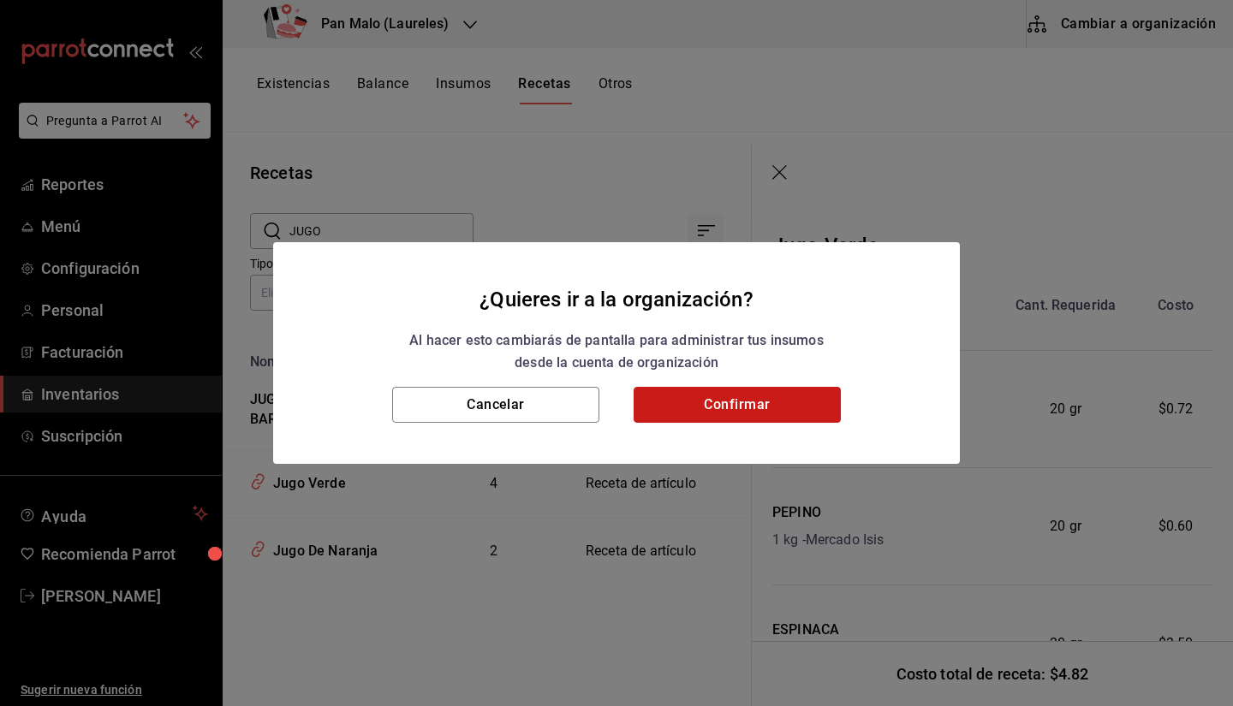
click at [789, 397] on button "Confirmar" at bounding box center [736, 405] width 207 height 36
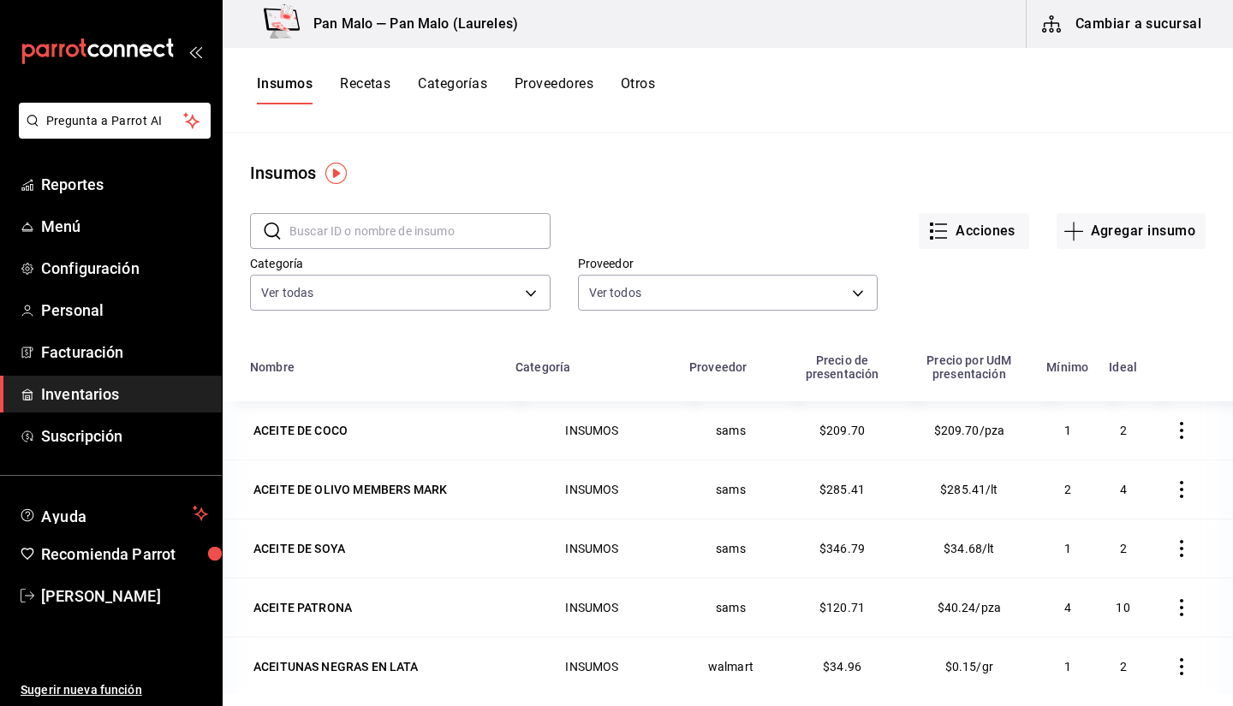
click at [373, 103] on button "Recetas" at bounding box center [365, 89] width 50 height 29
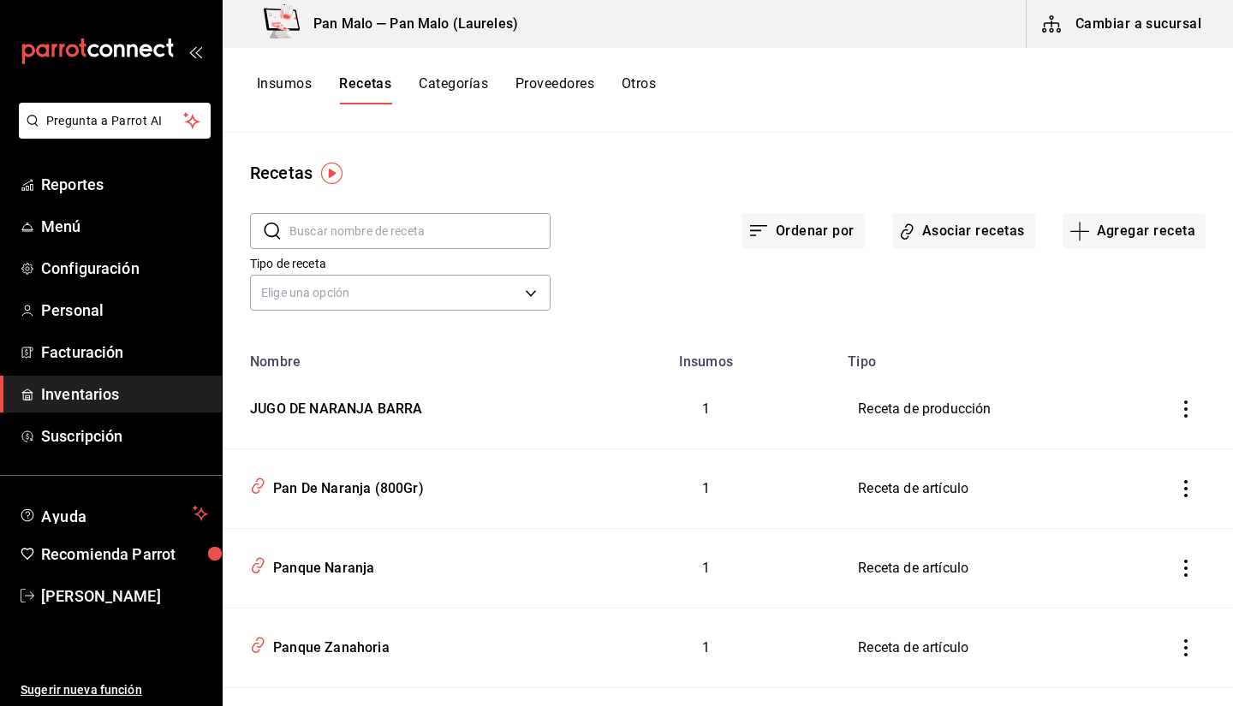
click at [489, 234] on input "text" at bounding box center [419, 231] width 261 height 34
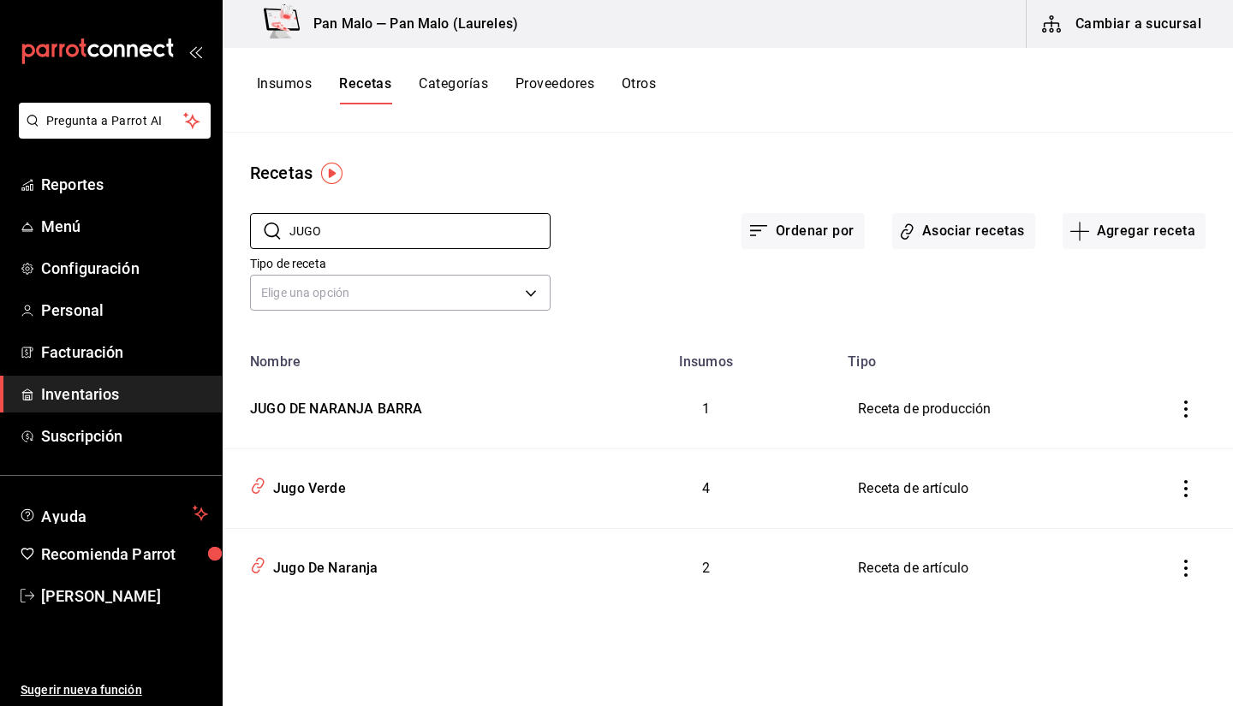
type input "JUGO"
click at [497, 196] on div "​ JUGO ​" at bounding box center [387, 217] width 328 height 63
click at [347, 503] on td "Jugo Verde" at bounding box center [398, 489] width 351 height 80
type input "Jugo Verde"
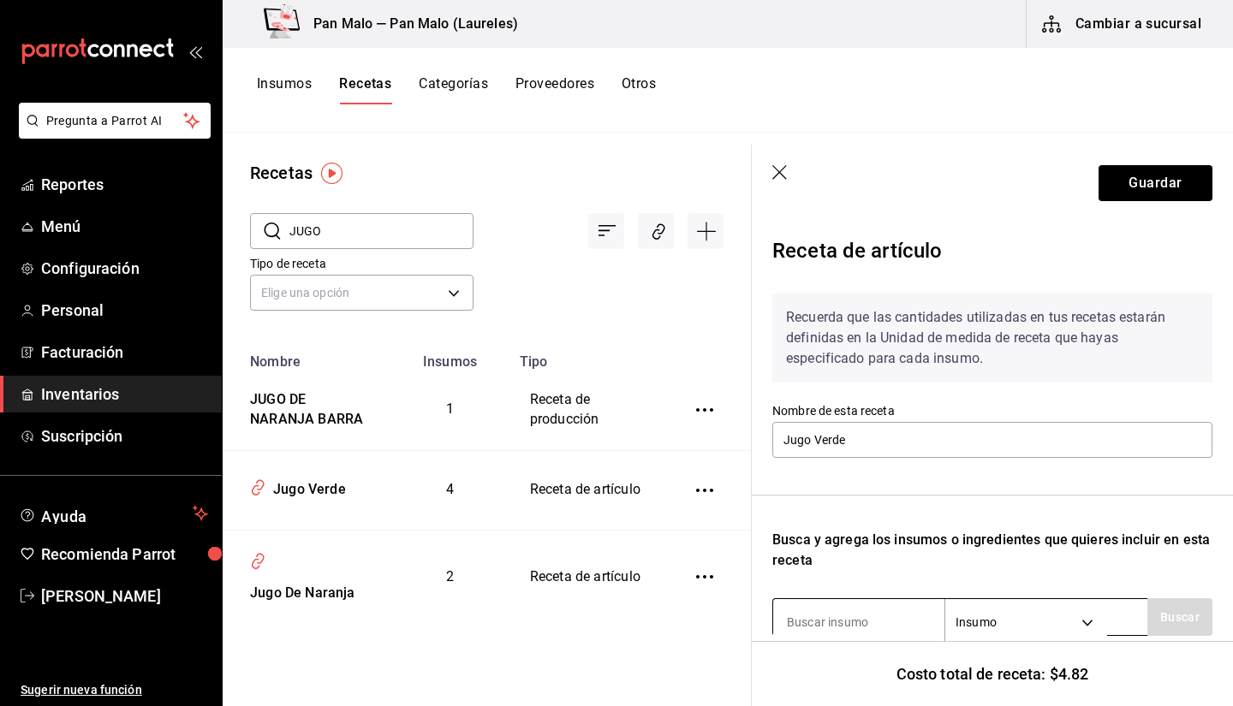
click at [855, 607] on input at bounding box center [858, 622] width 171 height 36
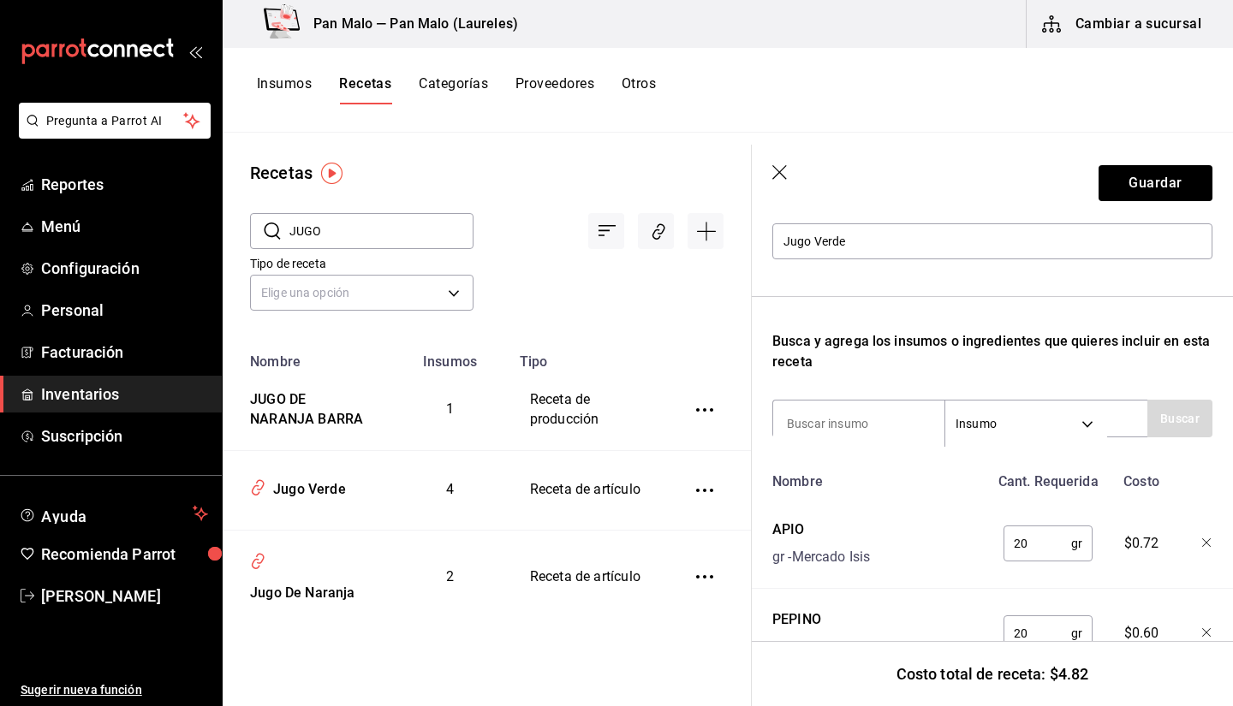
scroll to position [251, 0]
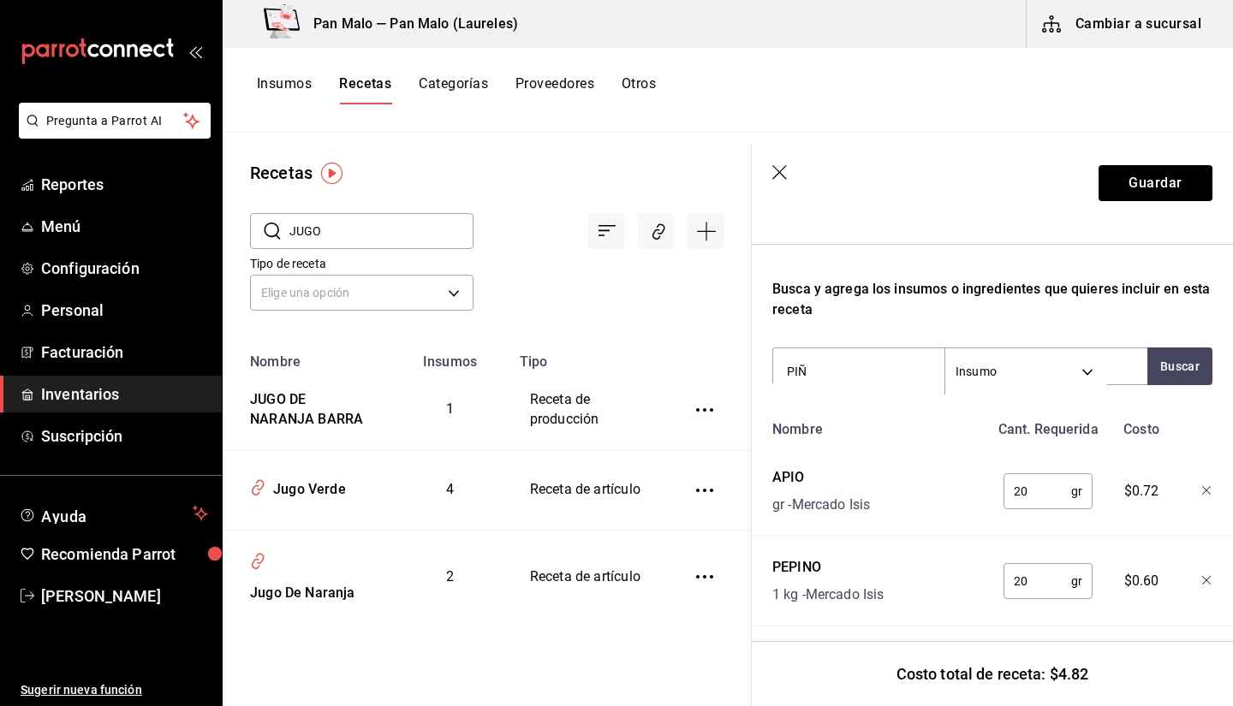
type input "PIÑA"
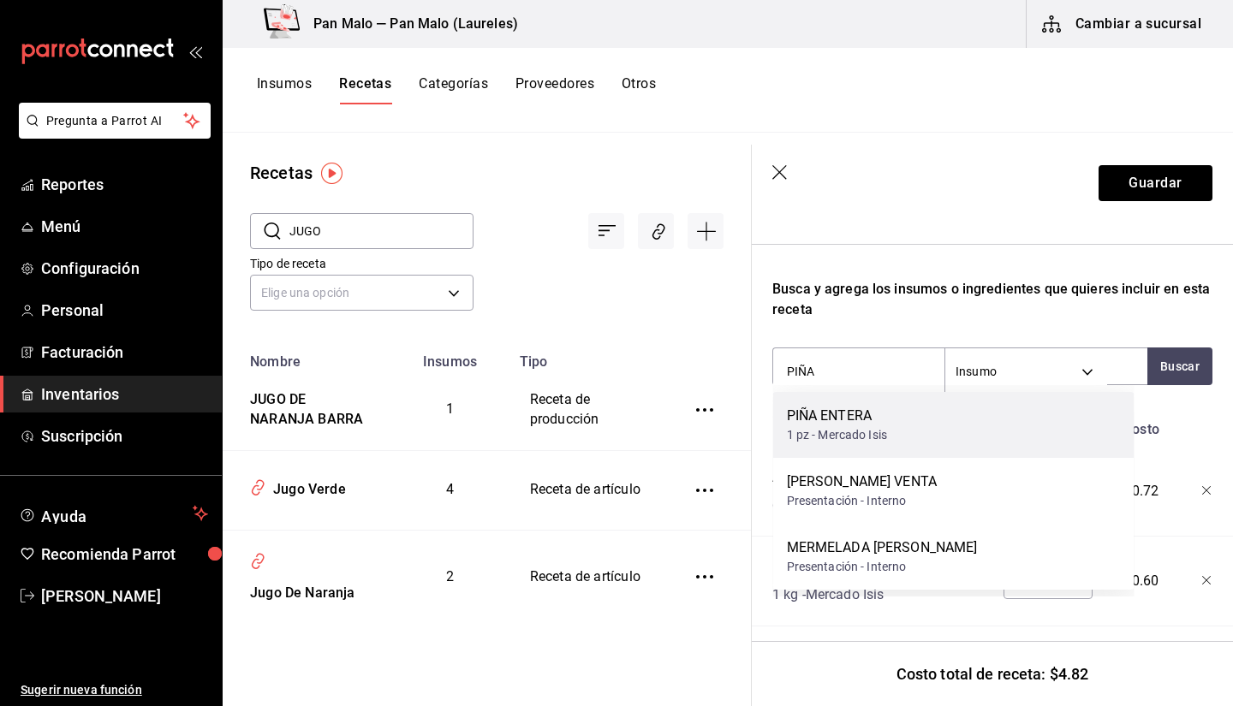
click at [921, 431] on div "PIÑA ENTERA 1 pz - Mercado Isis" at bounding box center [953, 425] width 361 height 66
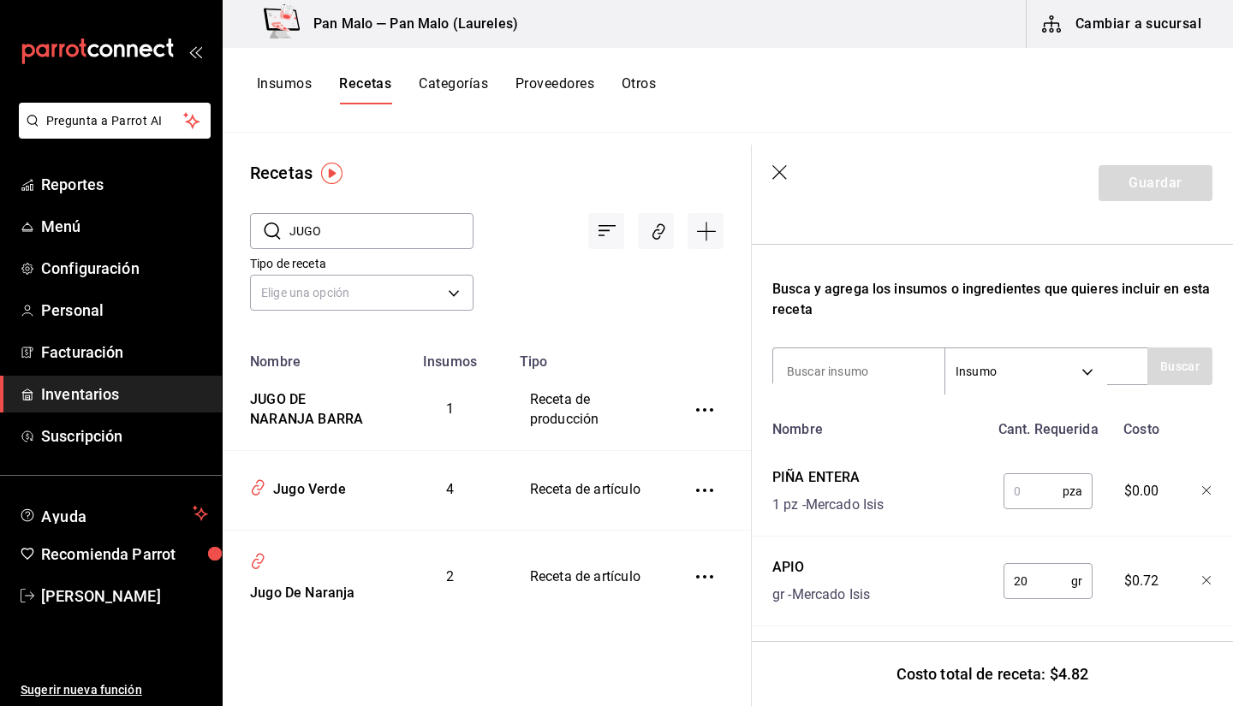
click at [1048, 504] on input "text" at bounding box center [1032, 491] width 59 height 34
type input "0"
type input "1"
type input "9"
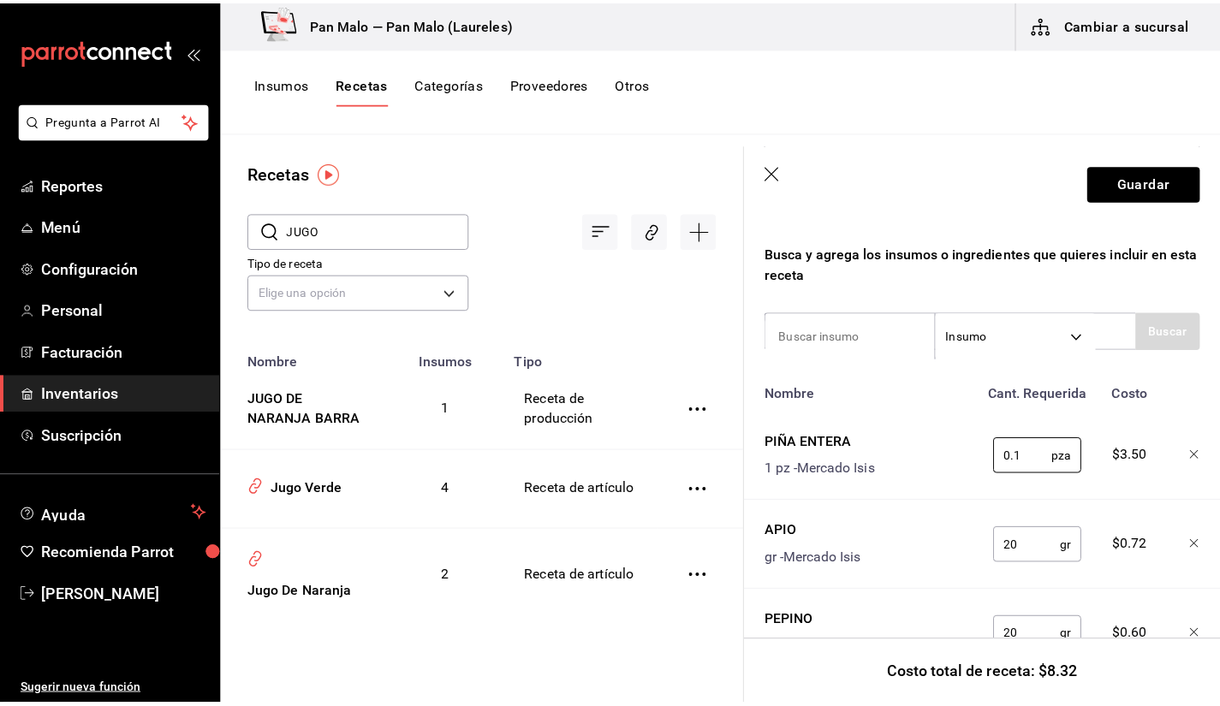
scroll to position [235, 0]
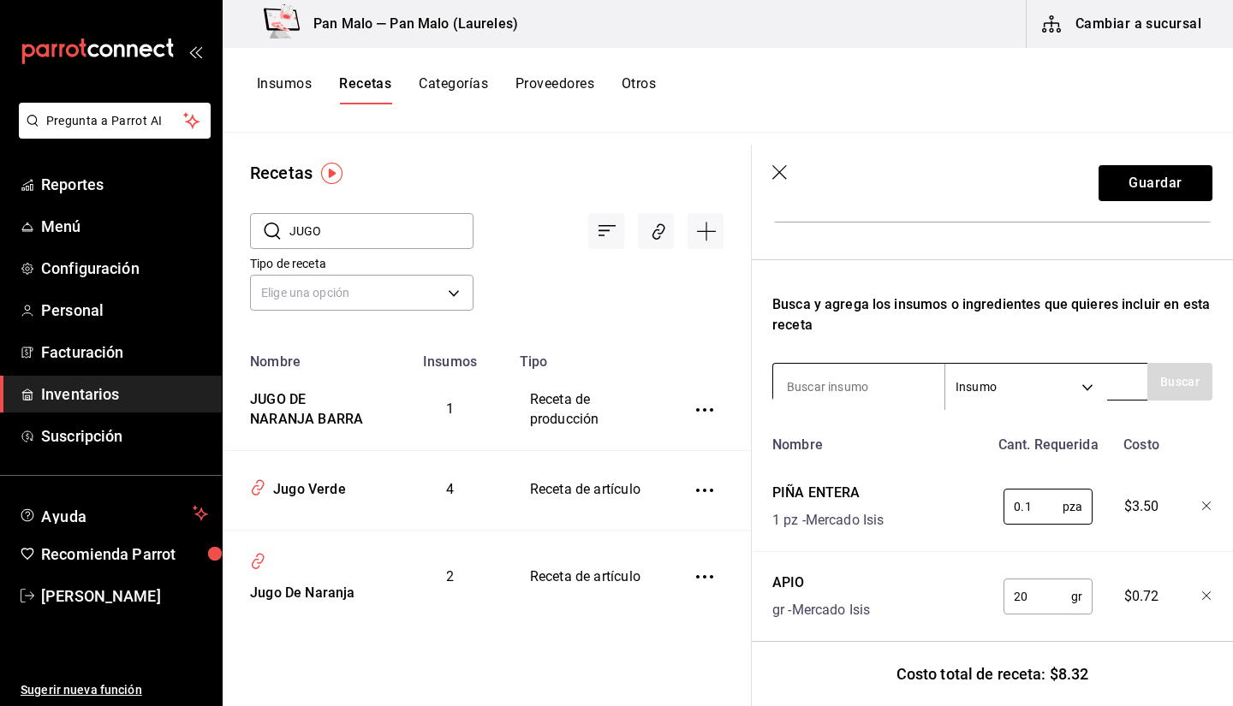
type input "0.1"
click at [876, 395] on input at bounding box center [858, 387] width 171 height 36
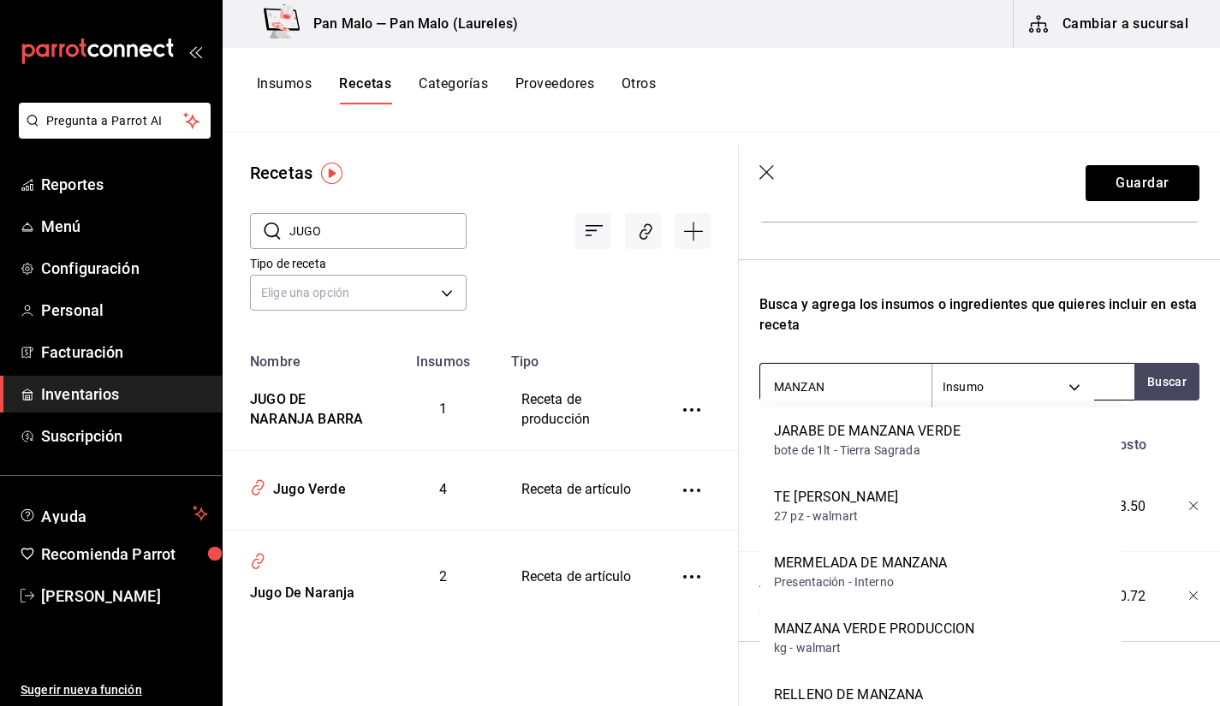
click at [882, 387] on input "MANZAN" at bounding box center [845, 387] width 171 height 36
type input "MANZANA"
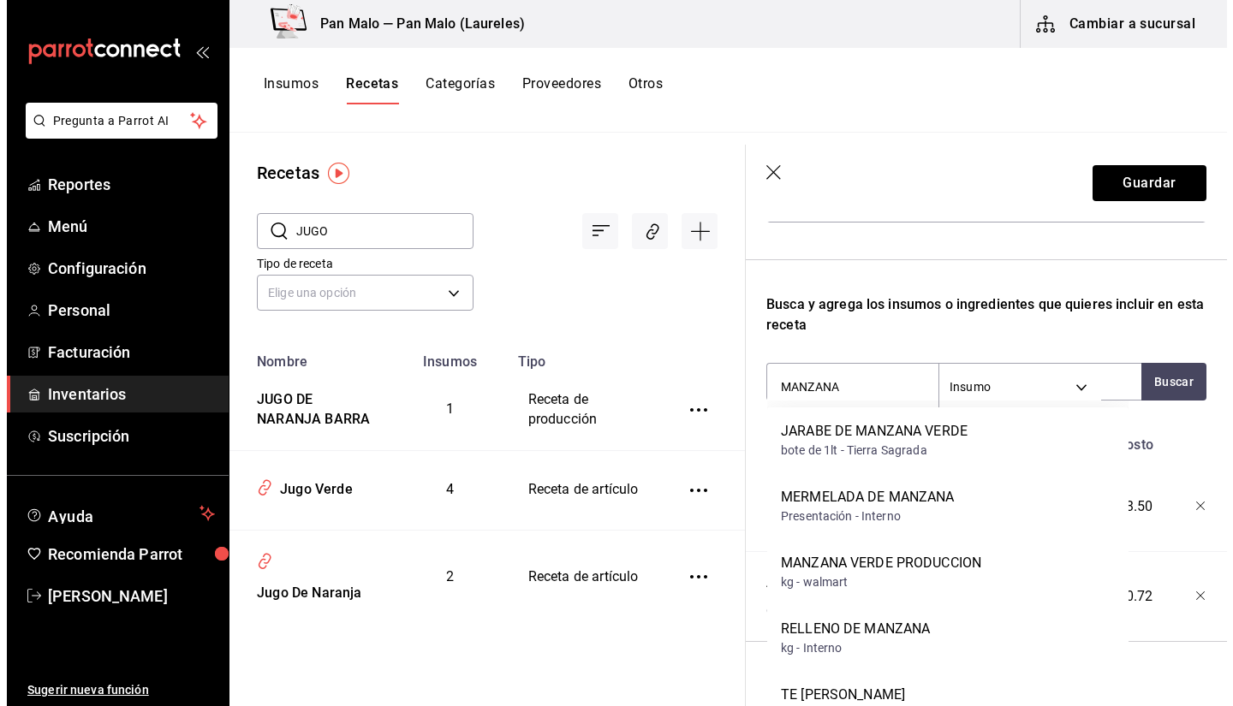
scroll to position [24, 0]
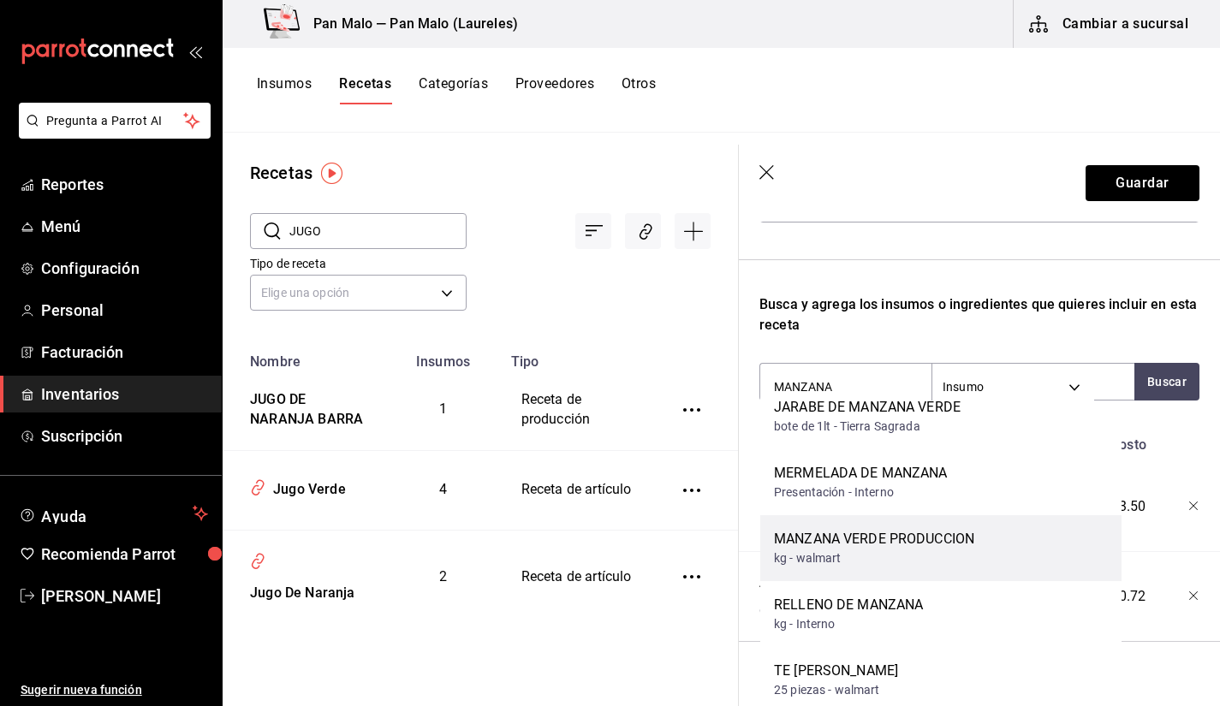
click at [949, 532] on div "MANZANA VERDE PRODUCCION" at bounding box center [874, 539] width 200 height 21
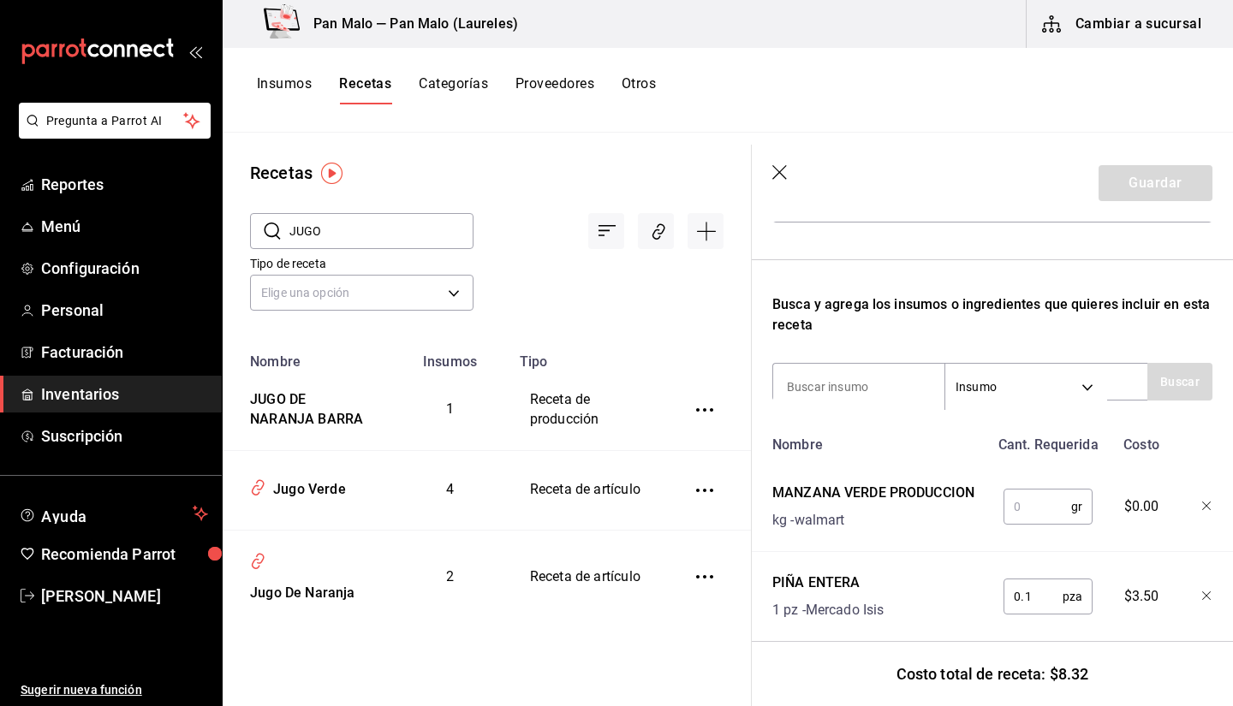
click at [1033, 515] on input "text" at bounding box center [1037, 507] width 68 height 34
type input "60"
click at [1137, 173] on button "Guardar" at bounding box center [1155, 183] width 114 height 36
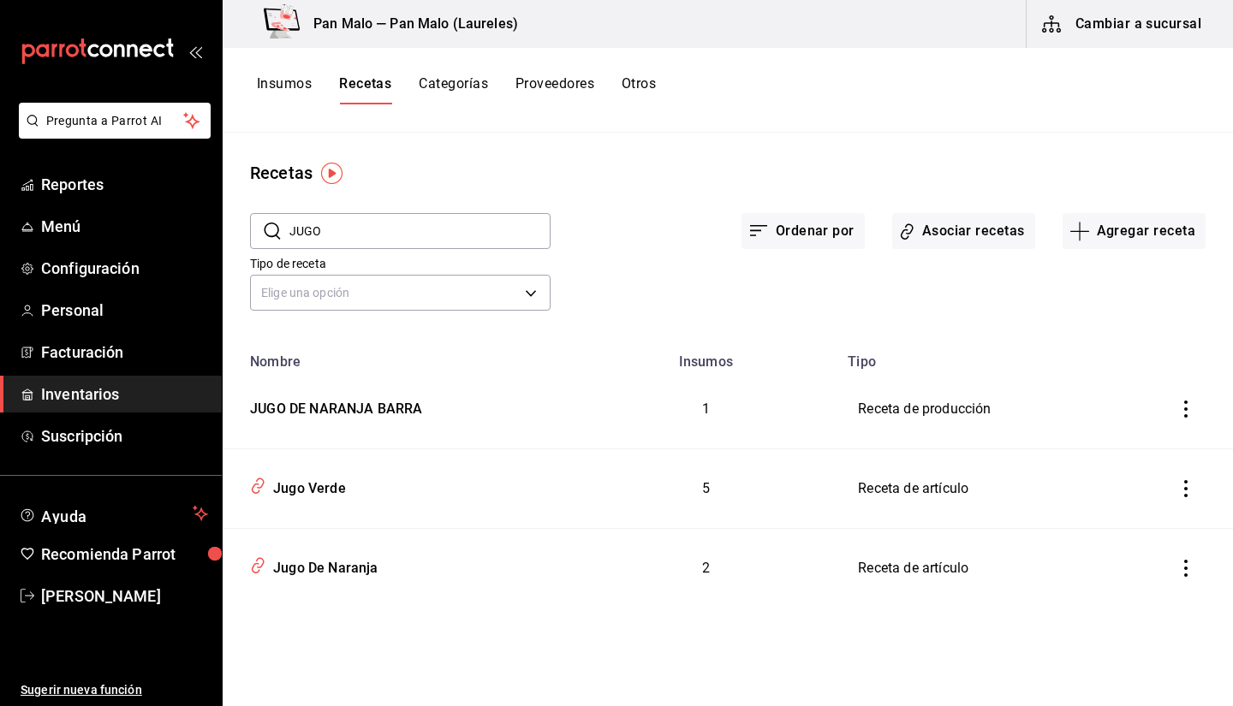
click at [476, 240] on input "JUGO" at bounding box center [419, 231] width 261 height 34
click at [443, 228] on input "JUGO" at bounding box center [419, 231] width 261 height 34
type input "J"
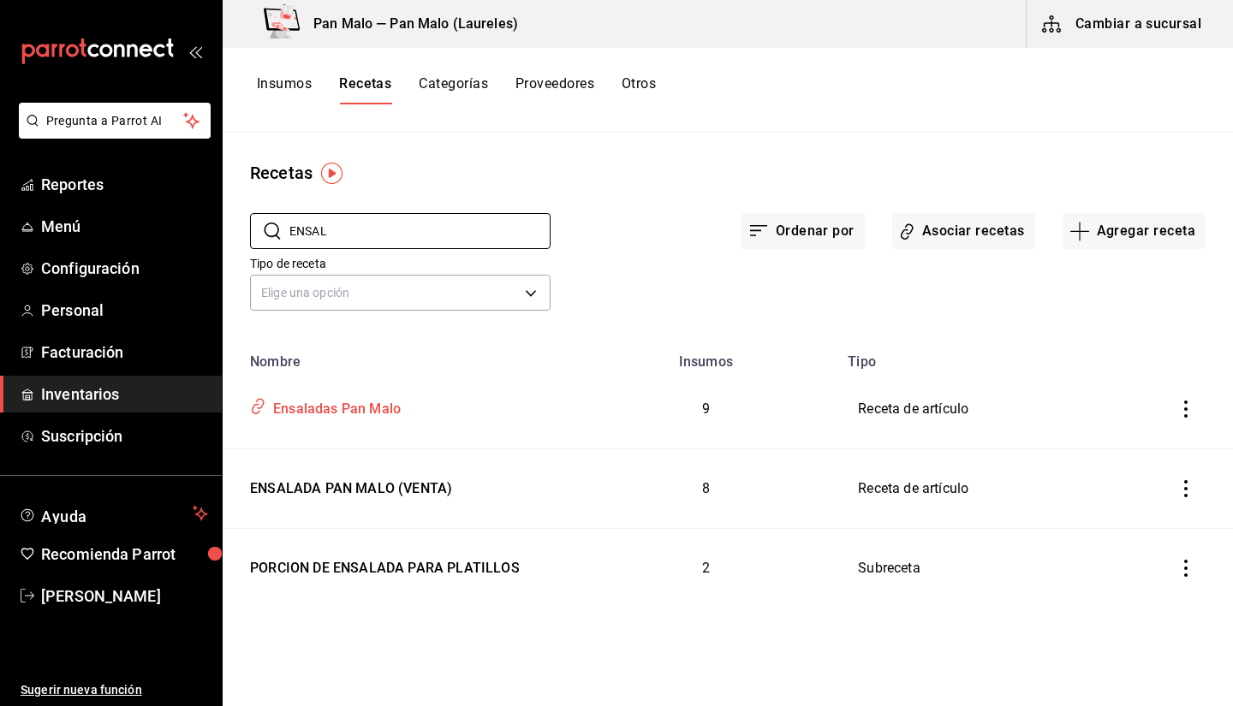
type input "ENSAL"
click at [395, 416] on div "Ensaladas Pan Malo" at bounding box center [333, 406] width 134 height 27
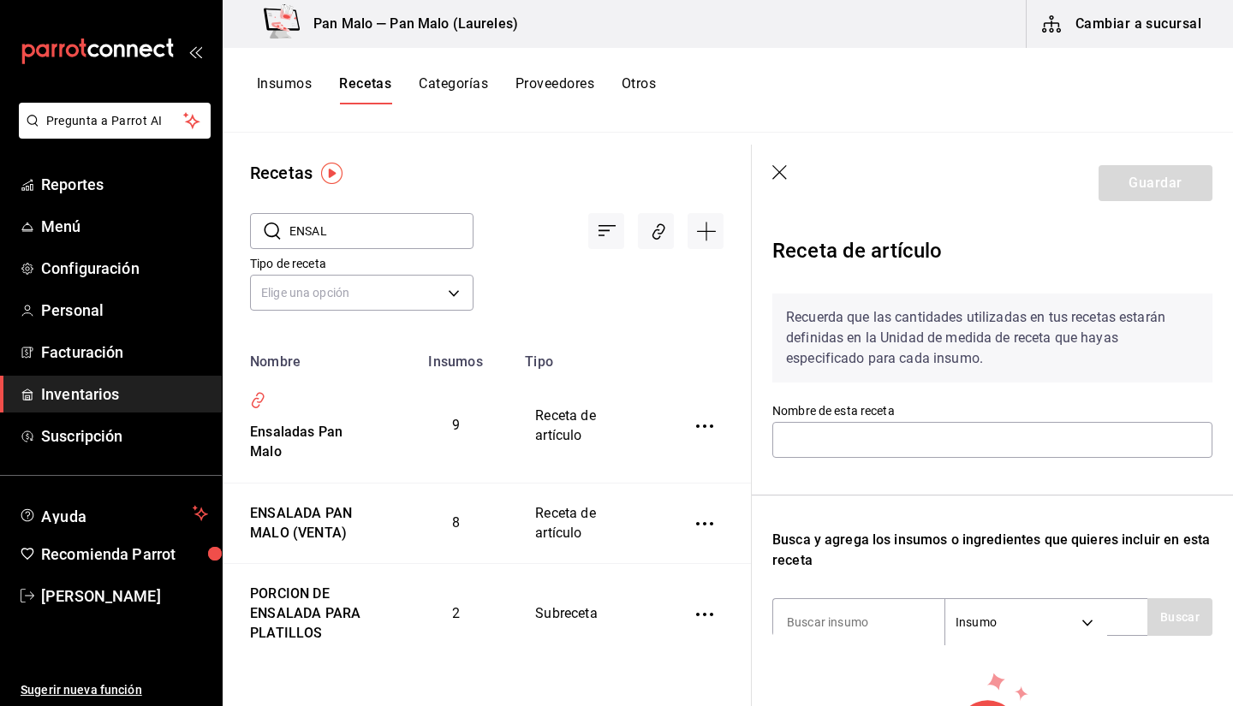
type input "Ensaladas Pan Malo"
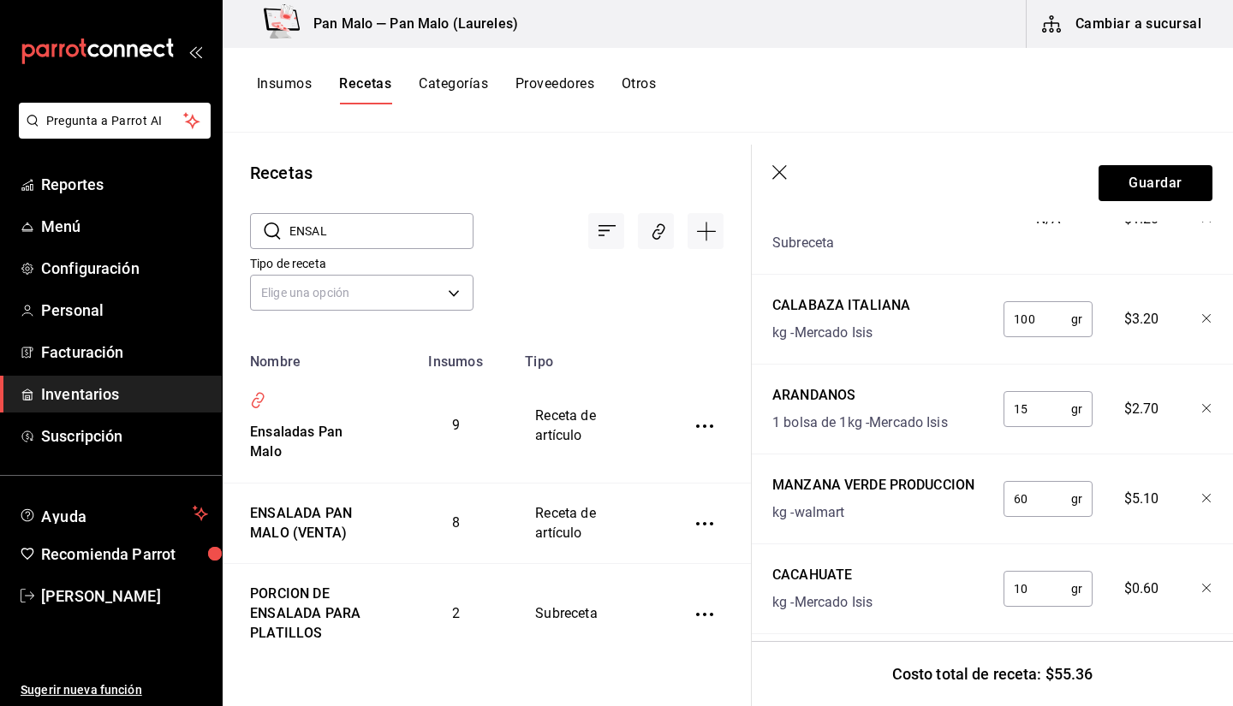
scroll to position [587, 0]
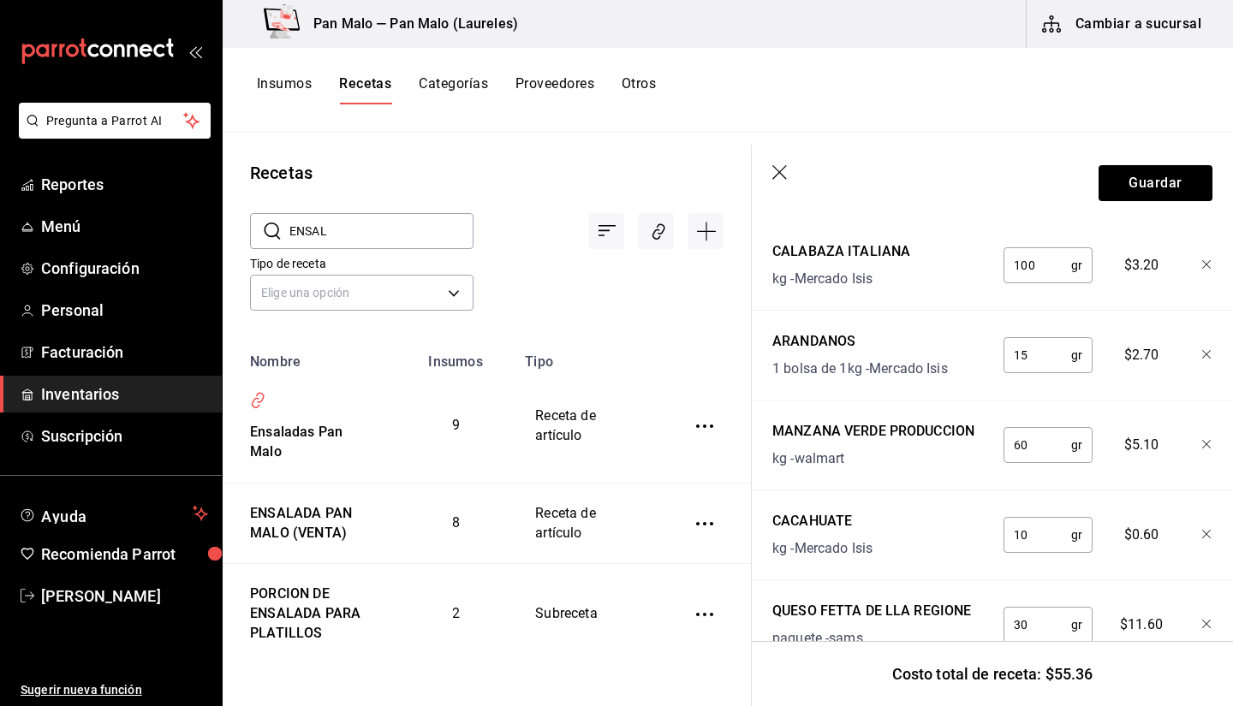
click at [769, 169] on header "Guardar" at bounding box center [991, 183] width 481 height 77
click at [785, 174] on icon "button" at bounding box center [780, 173] width 17 height 17
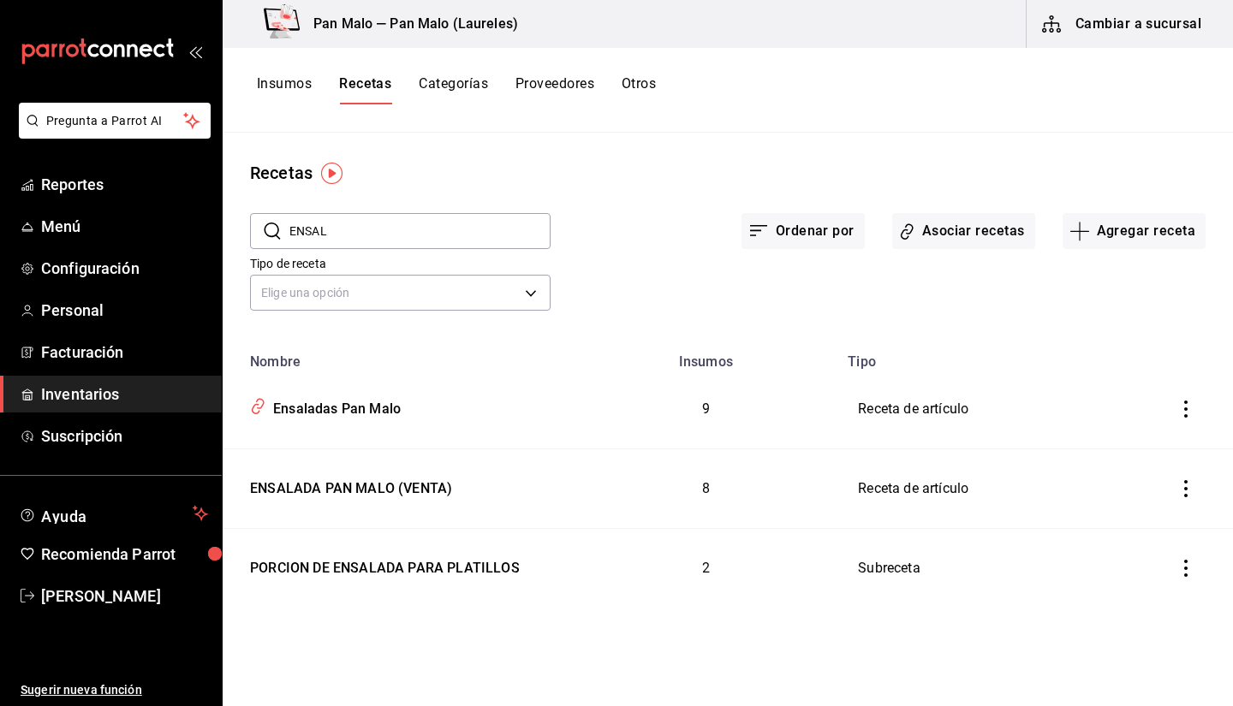
click at [1000, 332] on div "​ ENSAL ​ Ordenar por Asociar recetas Agregar receta Tipo de receta Elige una o…" at bounding box center [728, 264] width 1010 height 157
click at [401, 490] on div "ENSALADA PAN MALO (VENTA)" at bounding box center [347, 485] width 209 height 27
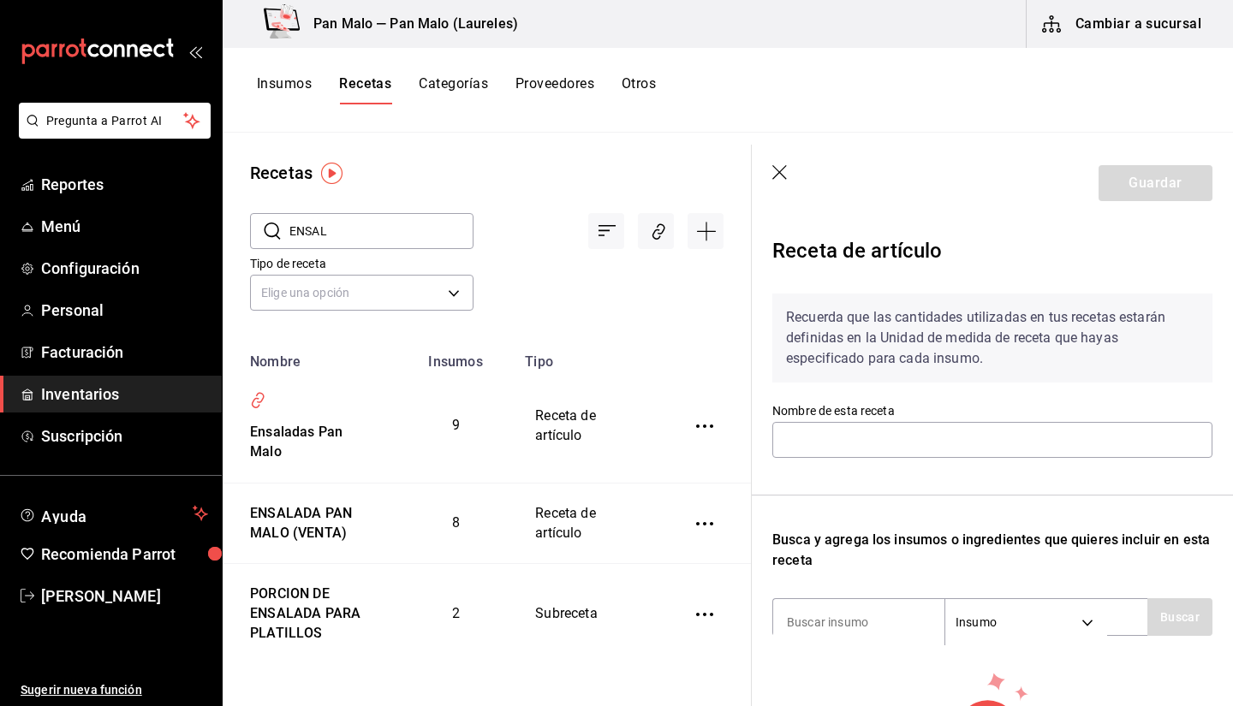
type input "ENSALADA PAN MALO (VENTA)"
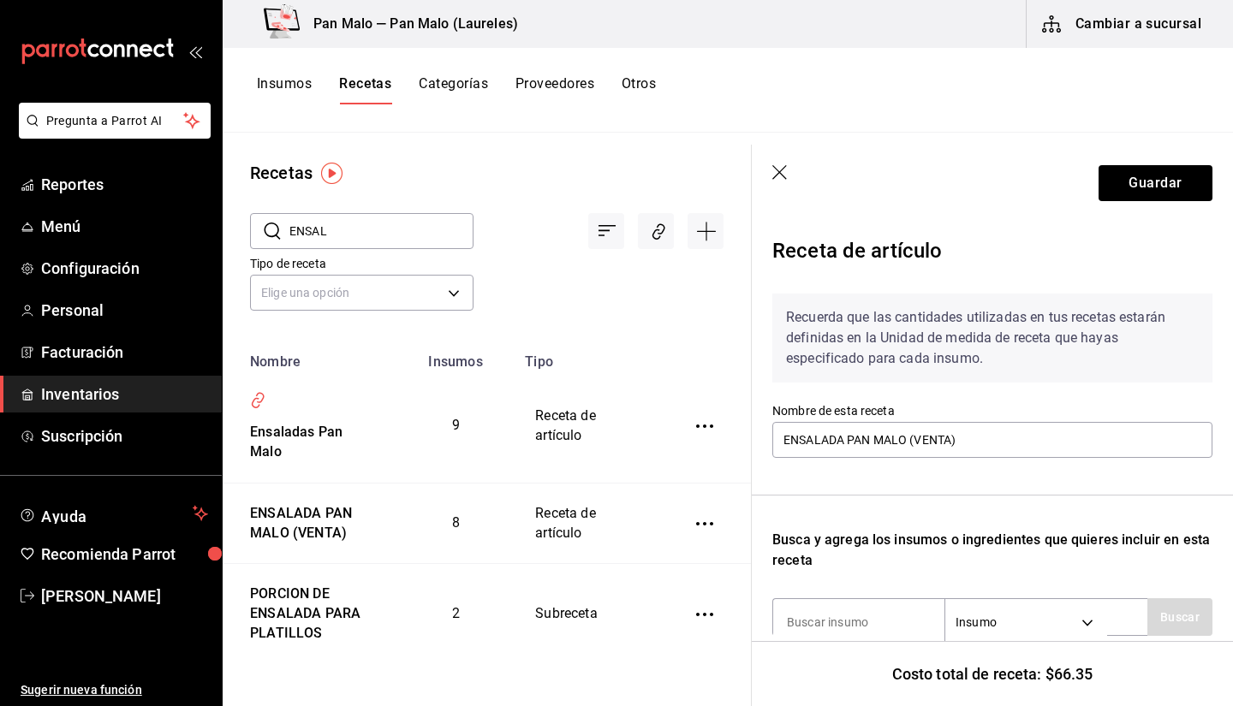
scroll to position [291, 0]
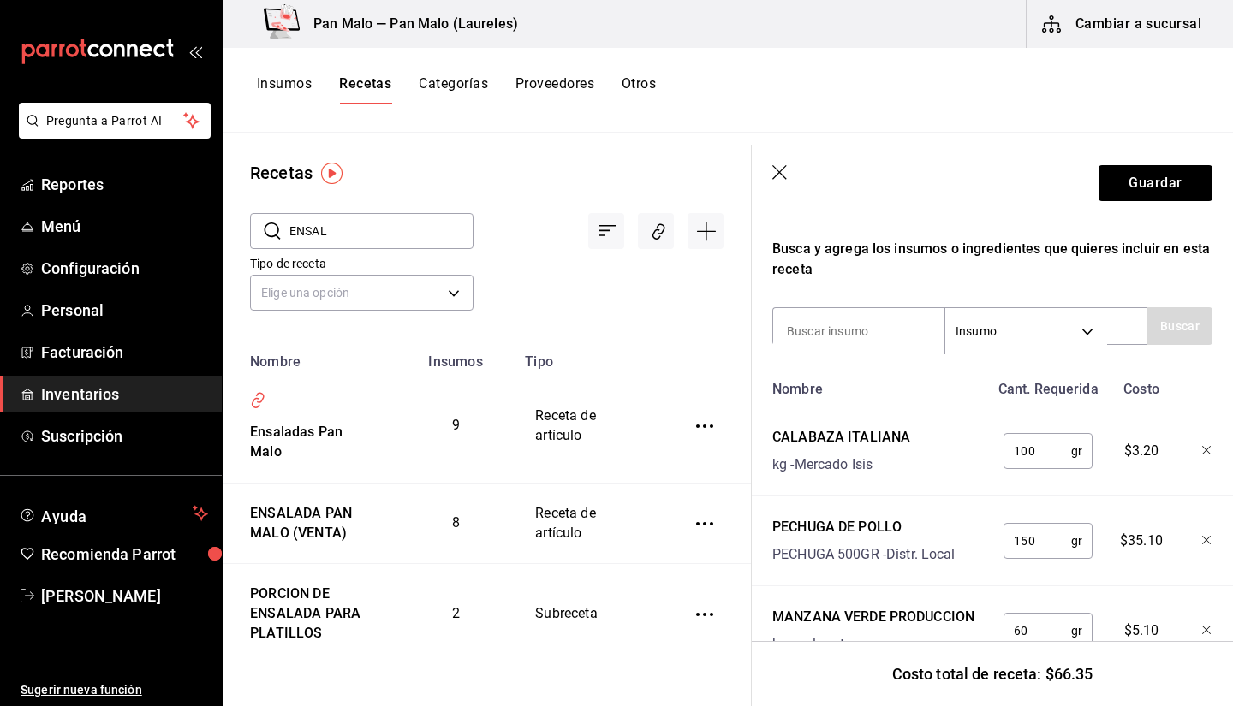
click at [787, 180] on icon "button" at bounding box center [780, 173] width 17 height 17
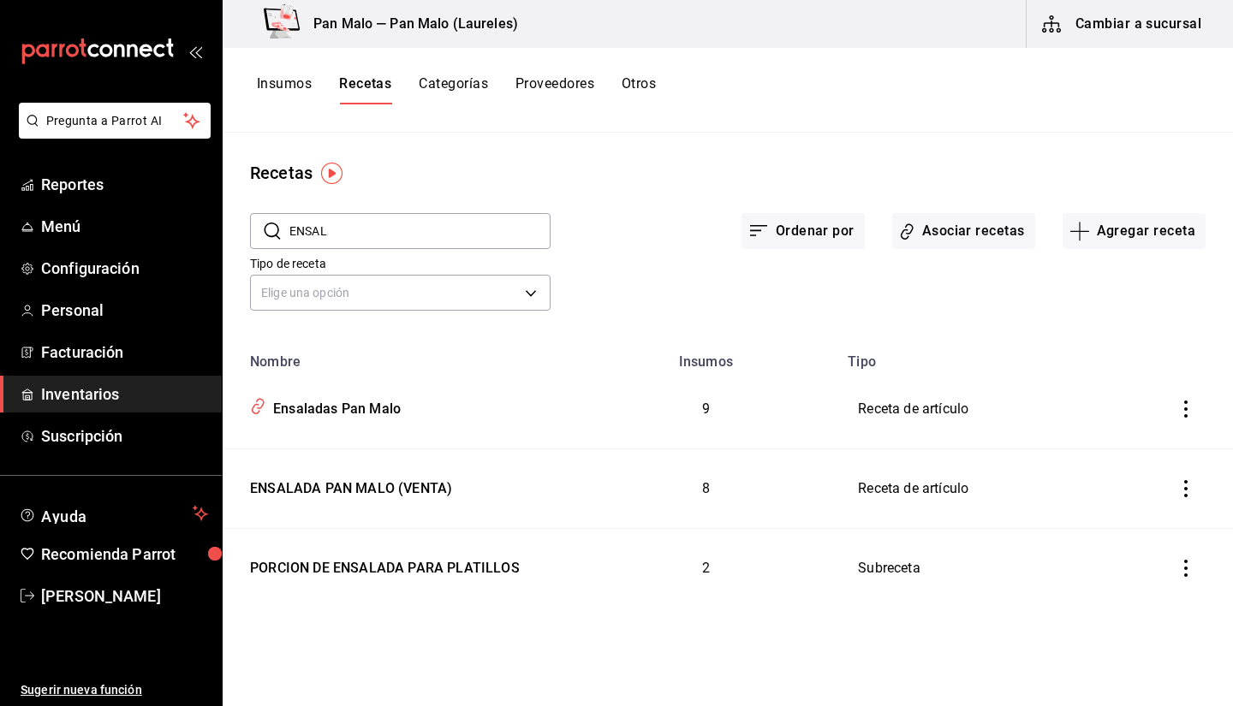
click at [400, 239] on input "ENSAL" at bounding box center [419, 231] width 261 height 34
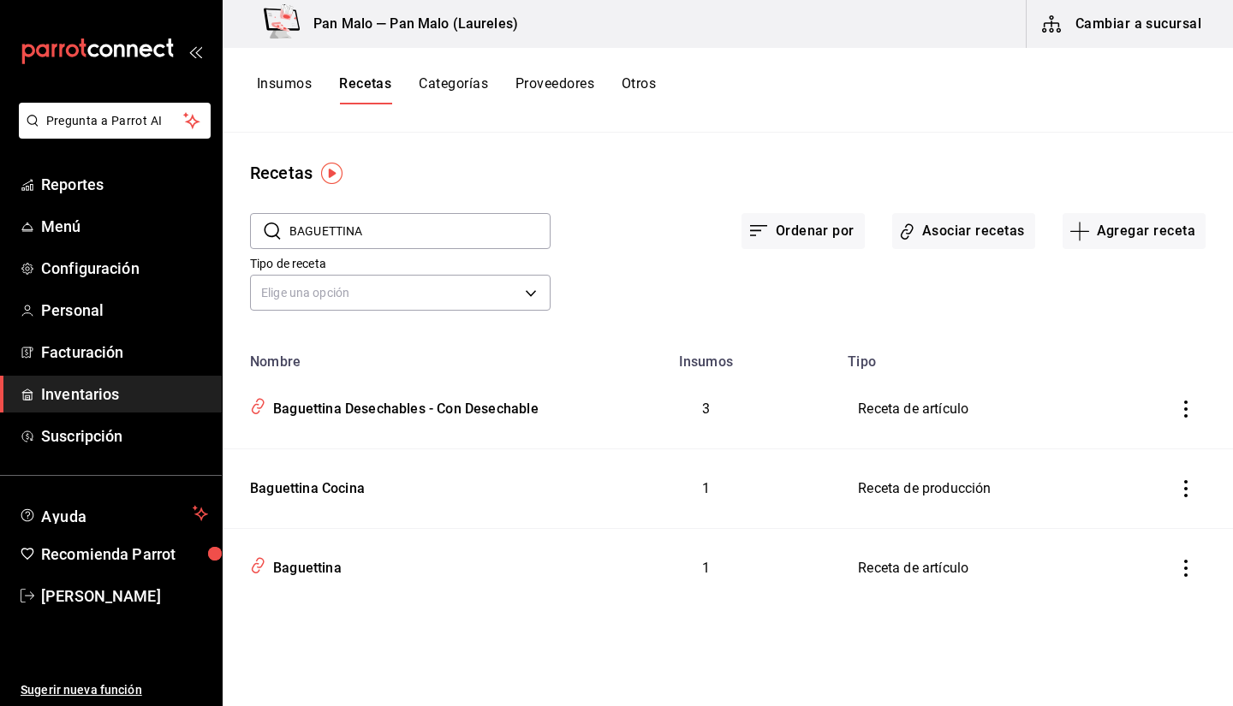
click at [421, 236] on input "BAGUETTINA" at bounding box center [419, 231] width 261 height 34
type input "B"
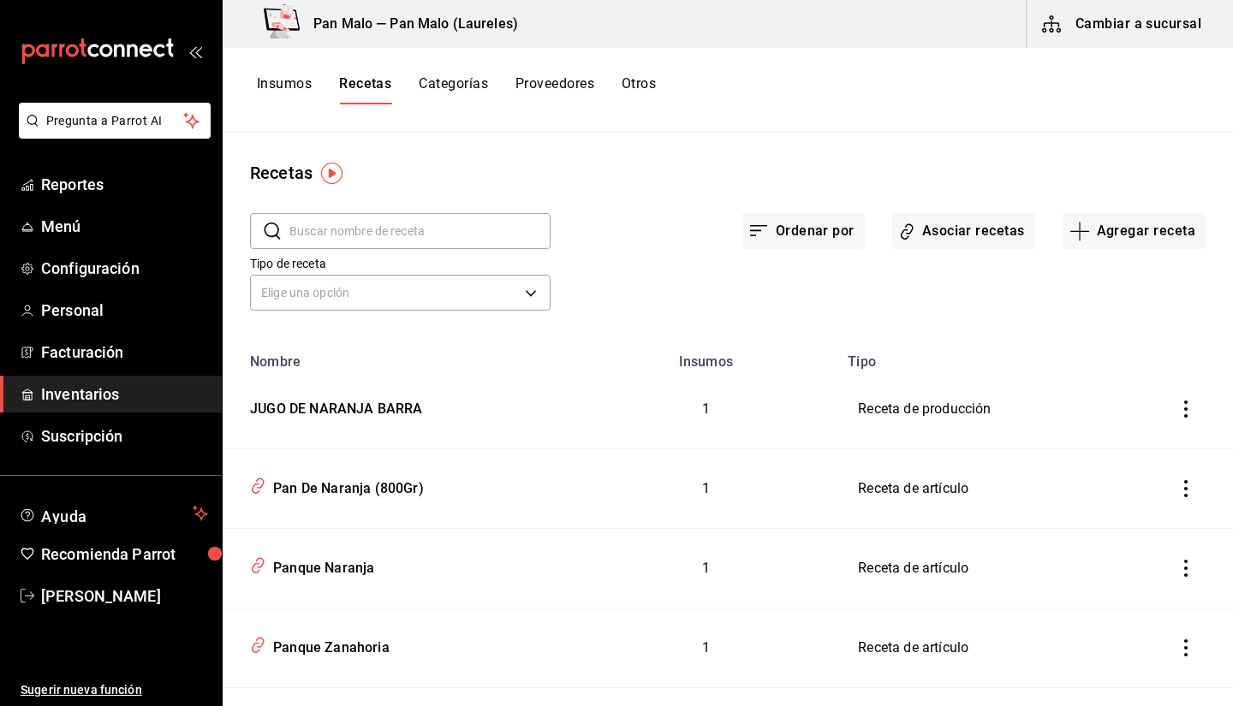
click at [597, 151] on div "Recetas ​ ​ Ordenar por Asociar recetas Agregar receta Tipo de receta Elige una…" at bounding box center [728, 413] width 1010 height 561
click at [101, 395] on span "Inventarios" at bounding box center [124, 394] width 167 height 23
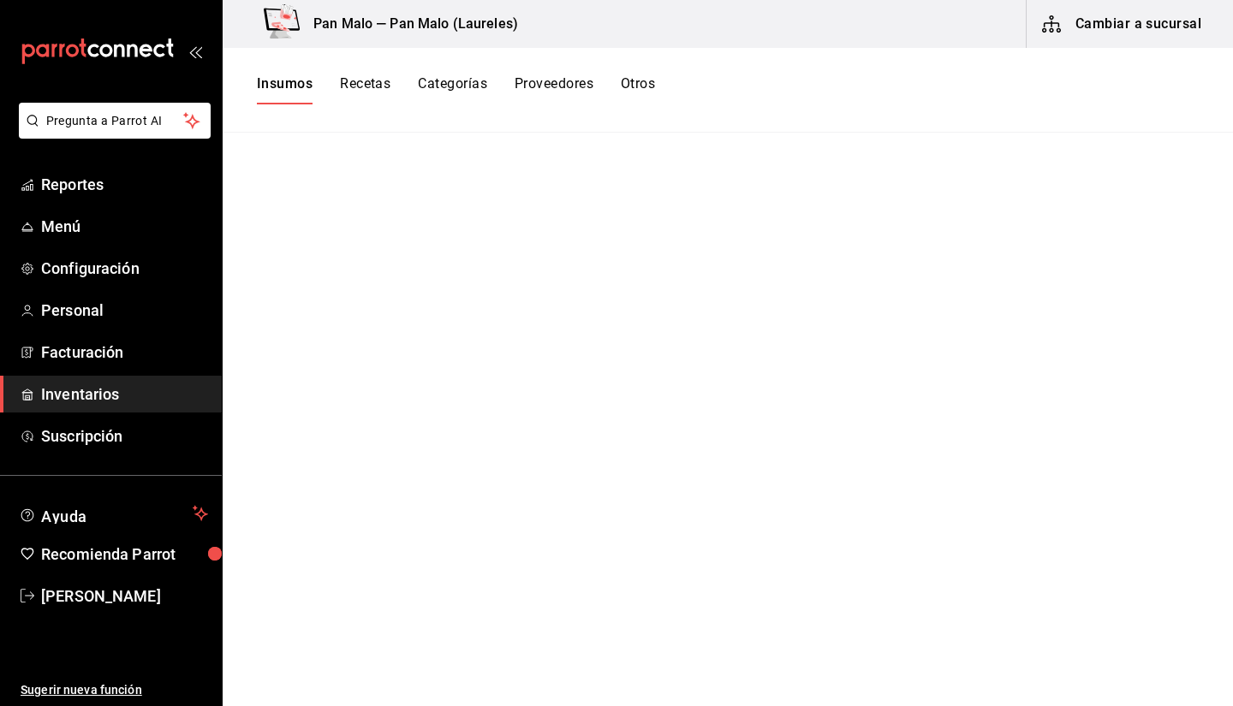
click at [641, 93] on button "Otros" at bounding box center [638, 89] width 34 height 29
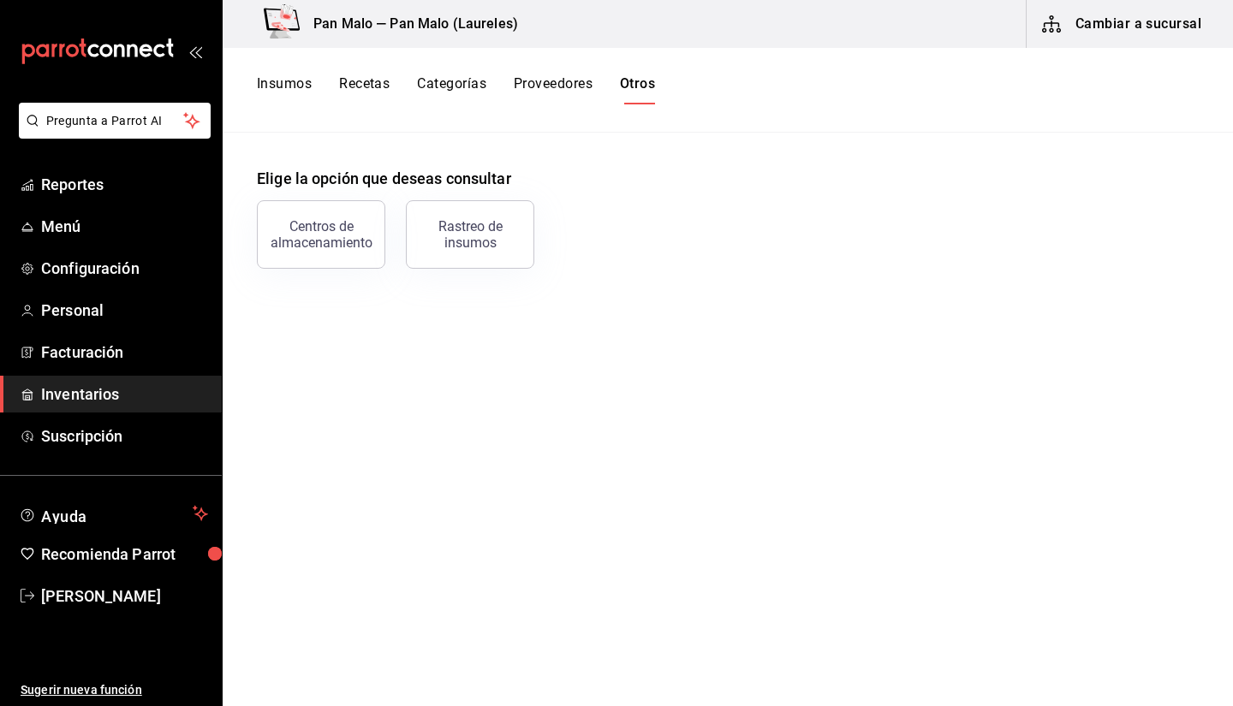
click at [285, 78] on button "Insumos" at bounding box center [284, 89] width 55 height 29
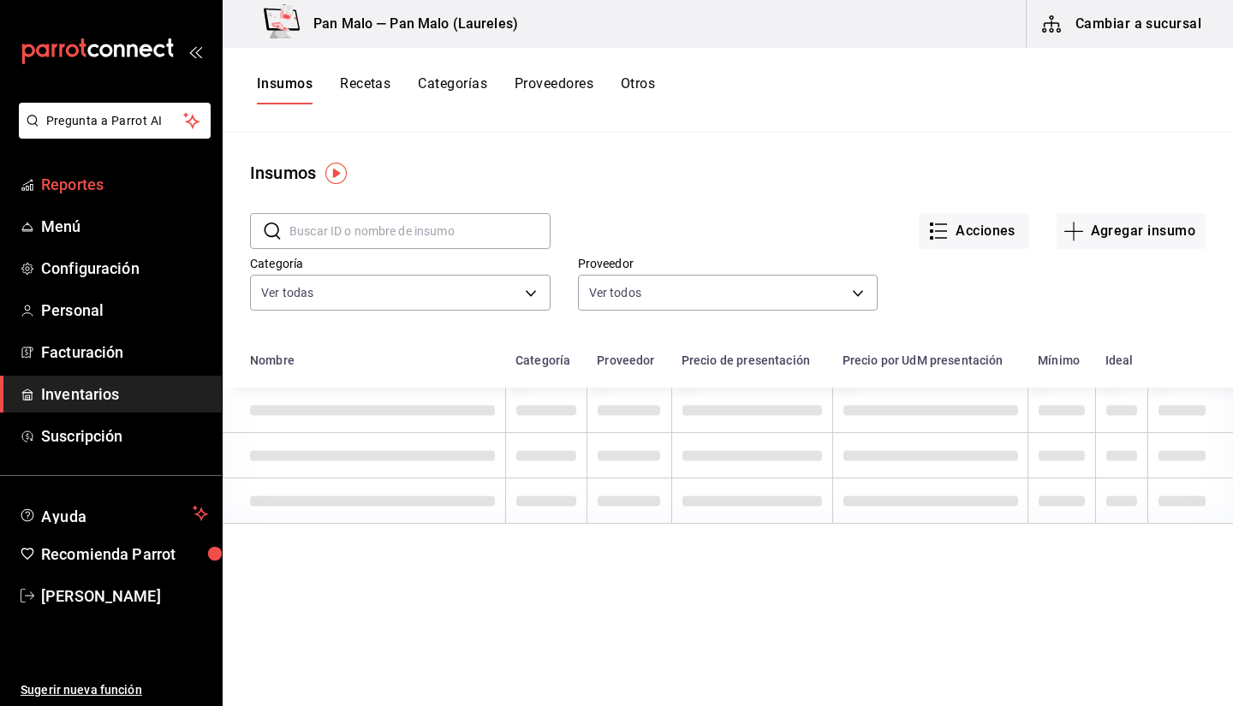
click at [104, 180] on span "Reportes" at bounding box center [124, 184] width 167 height 23
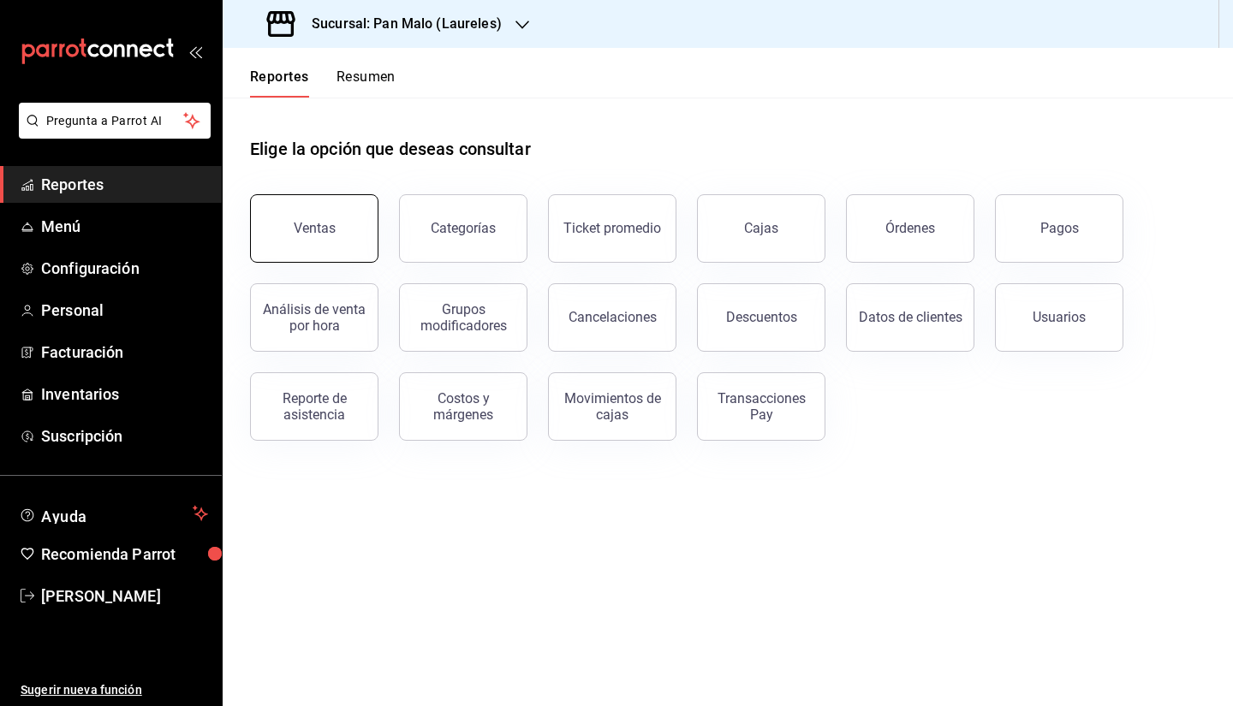
click at [327, 236] on button "Ventas" at bounding box center [314, 228] width 128 height 68
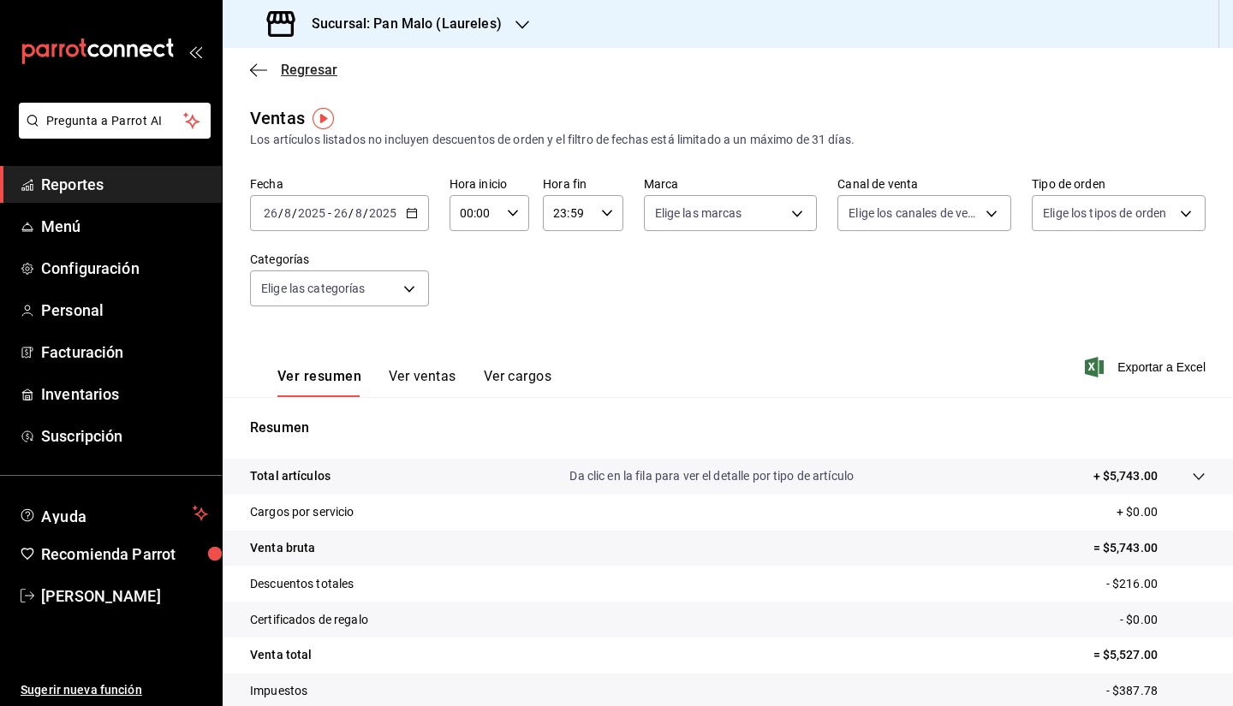
click at [285, 68] on span "Regresar" at bounding box center [309, 70] width 56 height 16
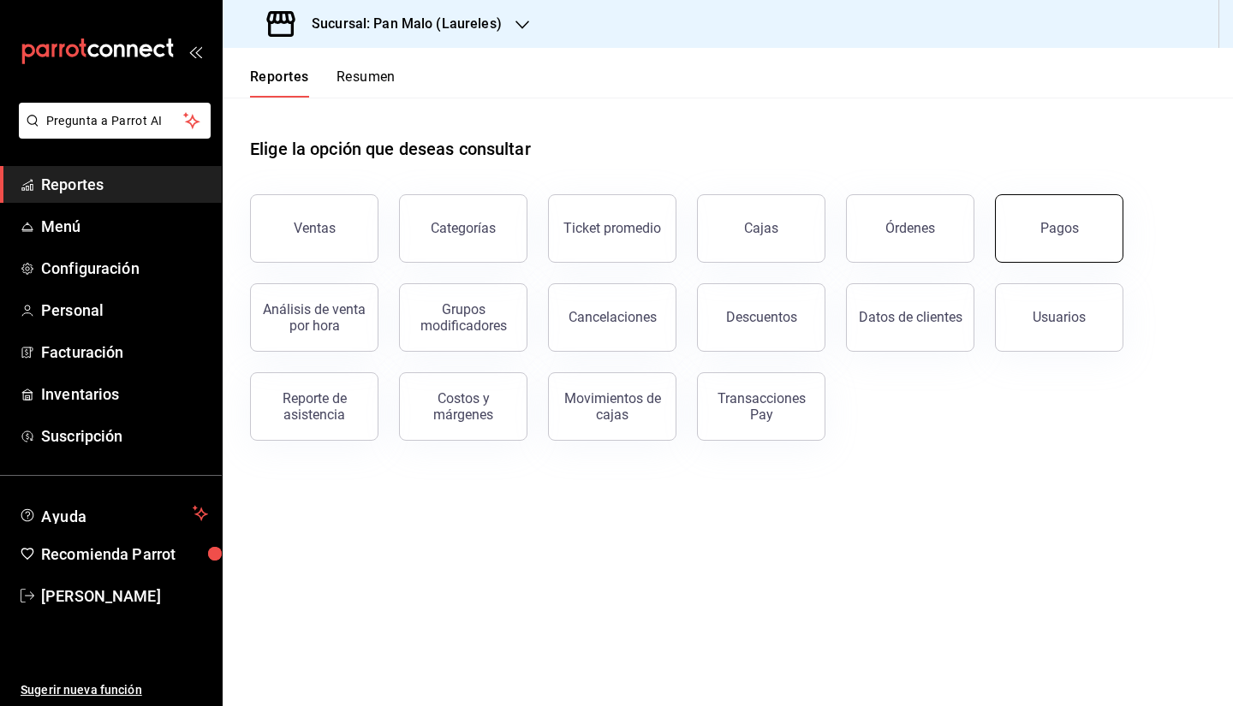
click at [1022, 237] on button "Pagos" at bounding box center [1059, 228] width 128 height 68
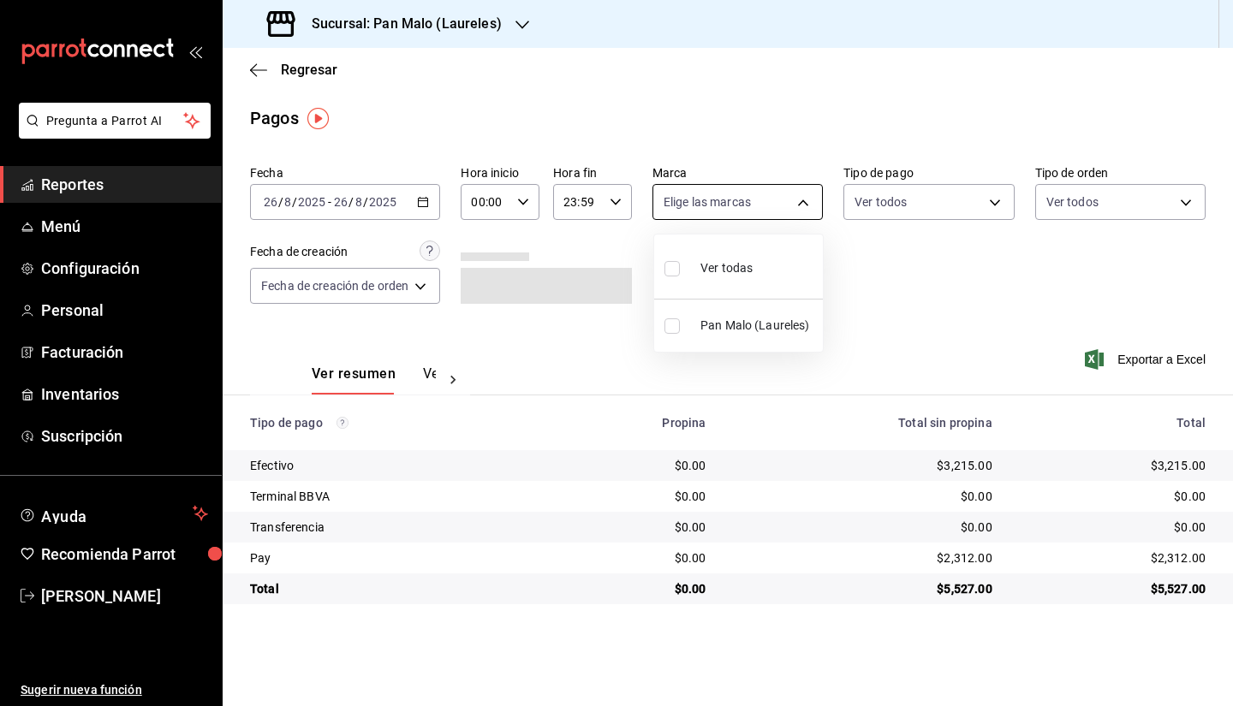
click at [775, 211] on body "Pregunta a Parrot AI Reportes Menú Configuración Personal Facturación Inventari…" at bounding box center [616, 353] width 1233 height 706
click at [795, 330] on span "Pan Malo (Laureles)" at bounding box center [758, 326] width 116 height 18
type input "f06aabe6-618c-447d-9268-685567b964da"
checkbox input "true"
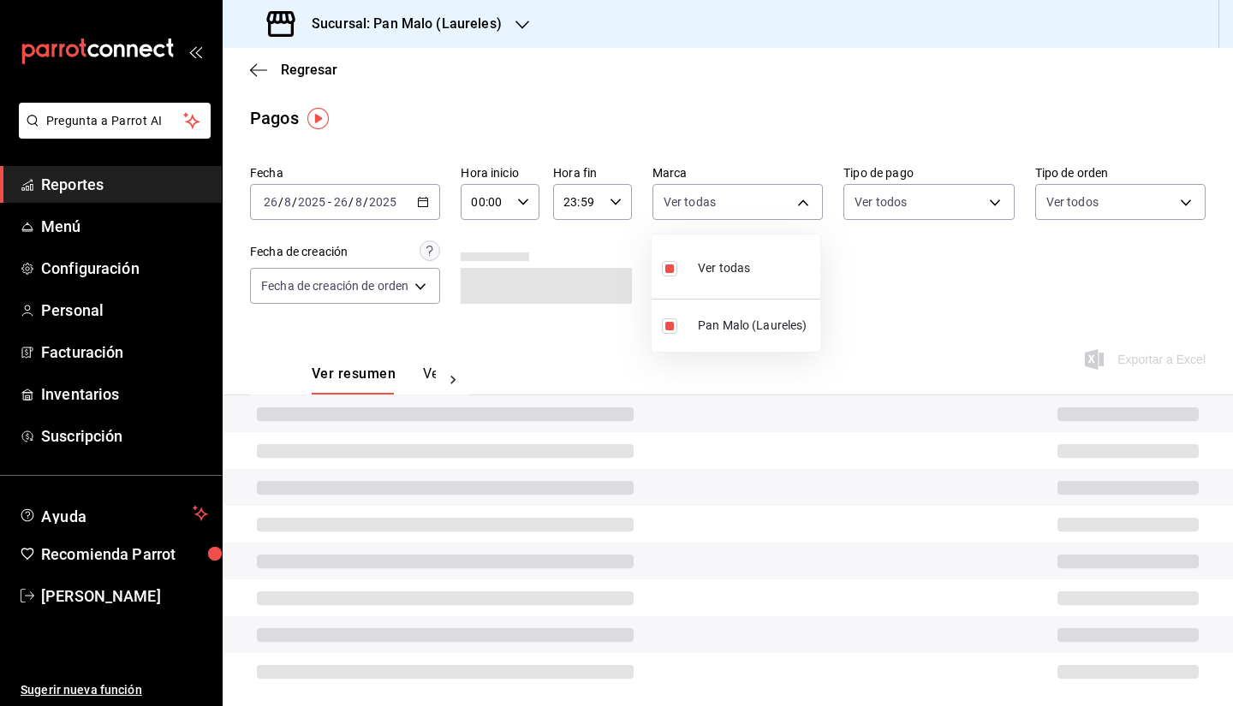
click at [880, 205] on div at bounding box center [616, 353] width 1233 height 706
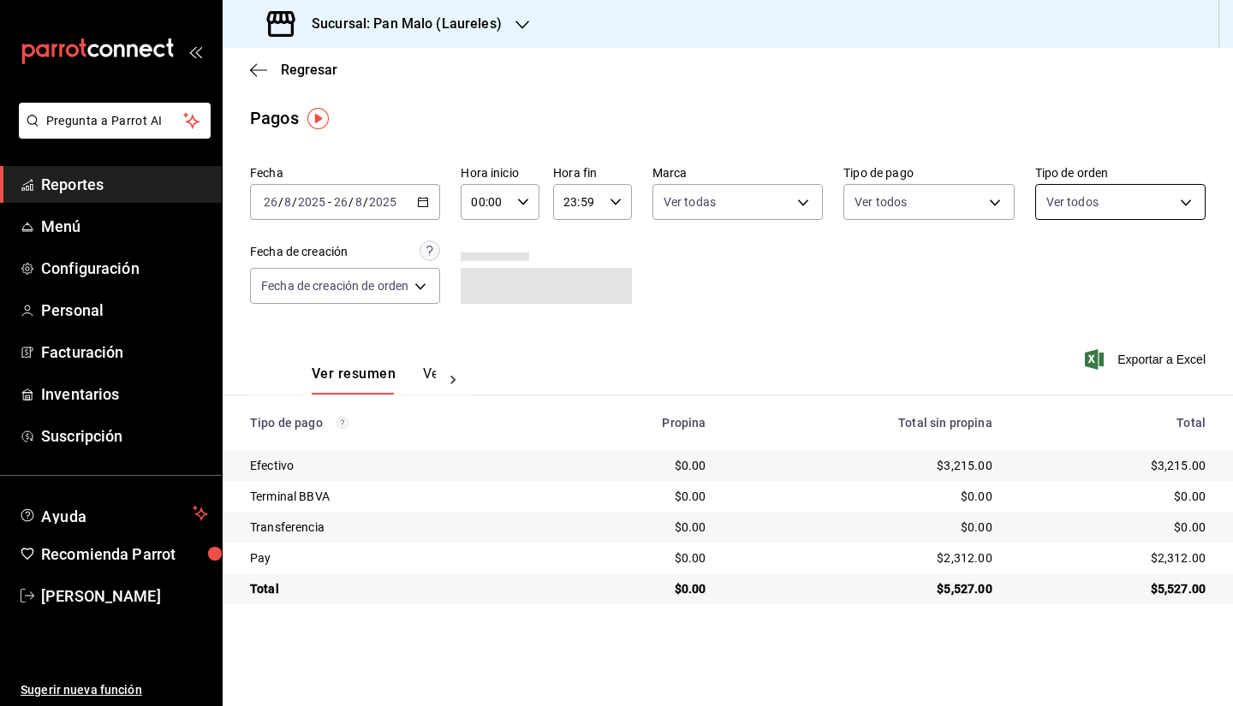
click at [1070, 193] on body "Pregunta a Parrot AI Reportes Menú Configuración Personal Facturación Inventari…" at bounding box center [616, 353] width 1233 height 706
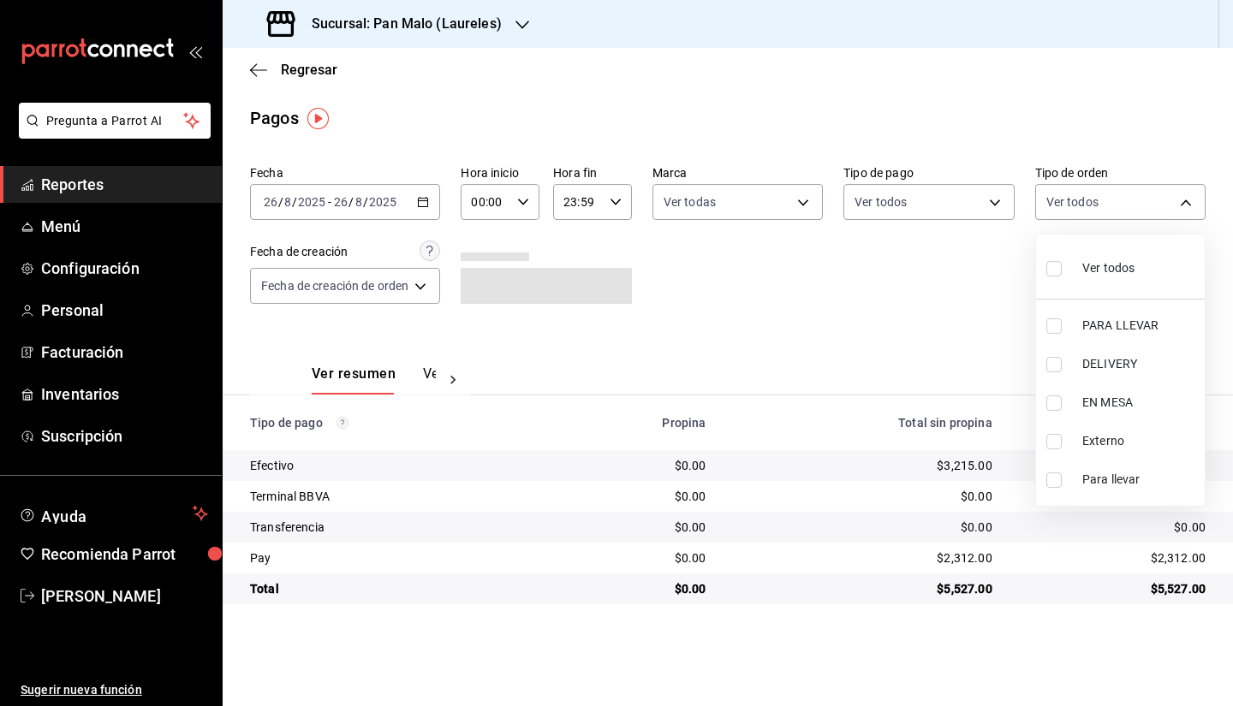
click at [941, 187] on div at bounding box center [616, 353] width 1233 height 706
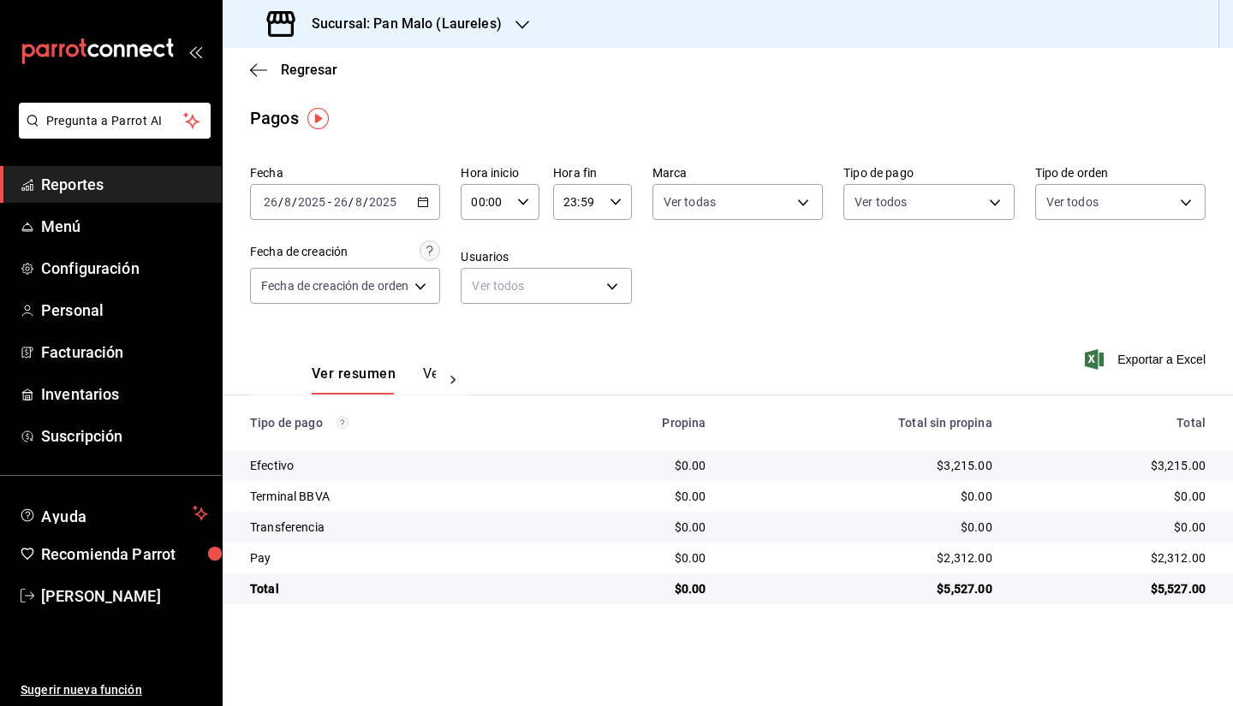
click at [922, 191] on body "Pregunta a Parrot AI Reportes Menú Configuración Personal Facturación Inventari…" at bounding box center [616, 353] width 1233 height 706
click at [882, 453] on li "Pay" at bounding box center [929, 441] width 169 height 39
type input "e32908e9-ed79-4ac7-976e-300926c78d4c"
checkbox input "true"
click at [882, 368] on li "Terminal BBVA" at bounding box center [923, 364] width 169 height 39
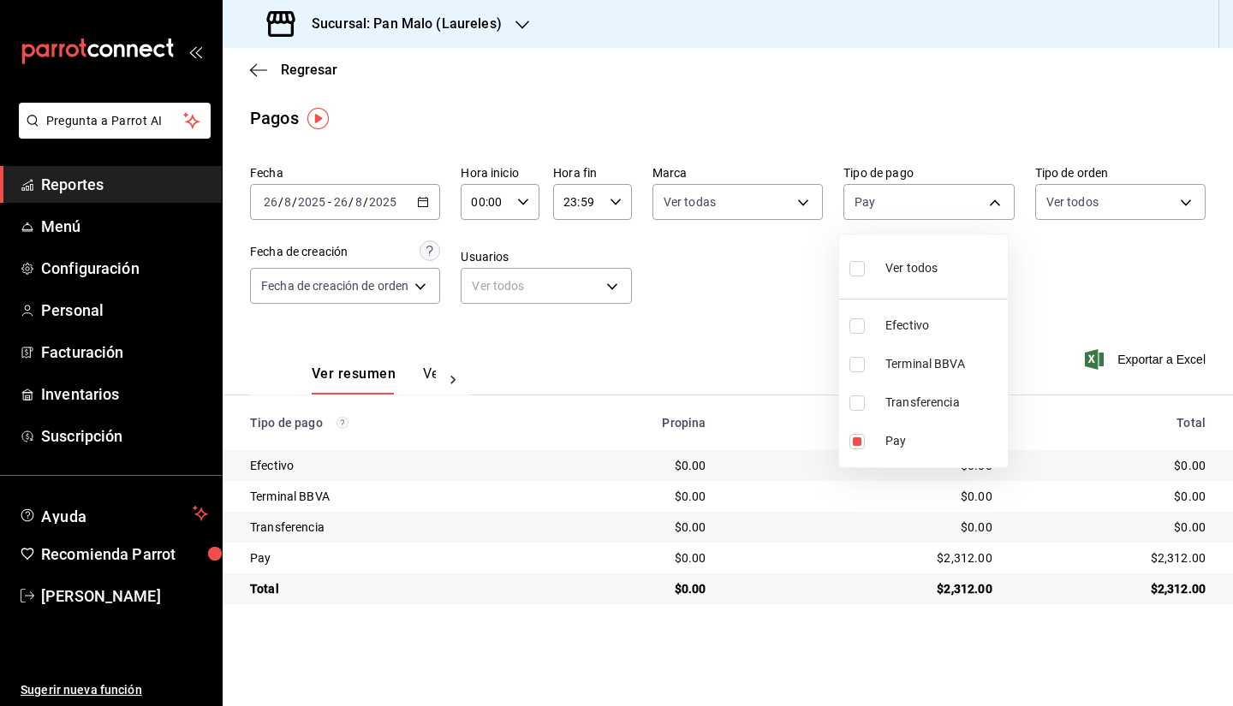
type input "e32908e9-ed79-4ac7-976e-300926c78d4c,a5b08f35-cabc-44cf-af3f-f36d26e461c0"
checkbox input "true"
click at [650, 308] on div at bounding box center [616, 353] width 1233 height 706
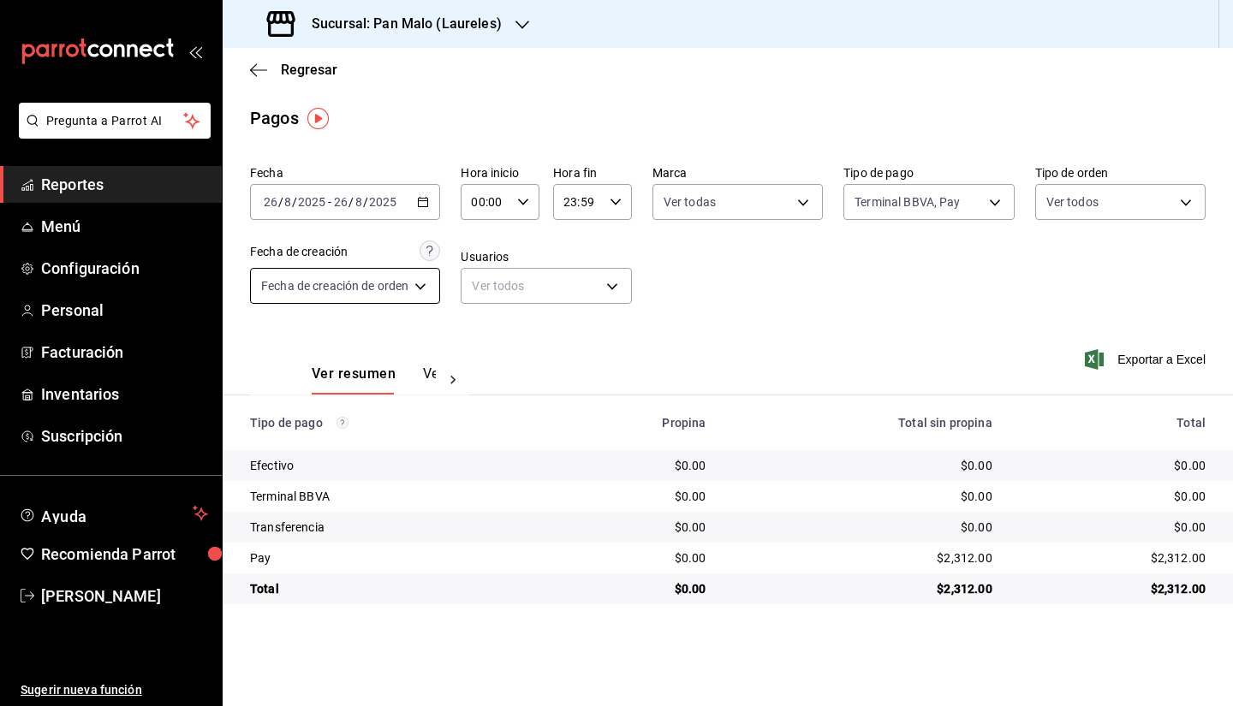
click at [385, 291] on body "Pregunta a Parrot AI Reportes Menú Configuración Personal Facturación Inventari…" at bounding box center [616, 353] width 1233 height 706
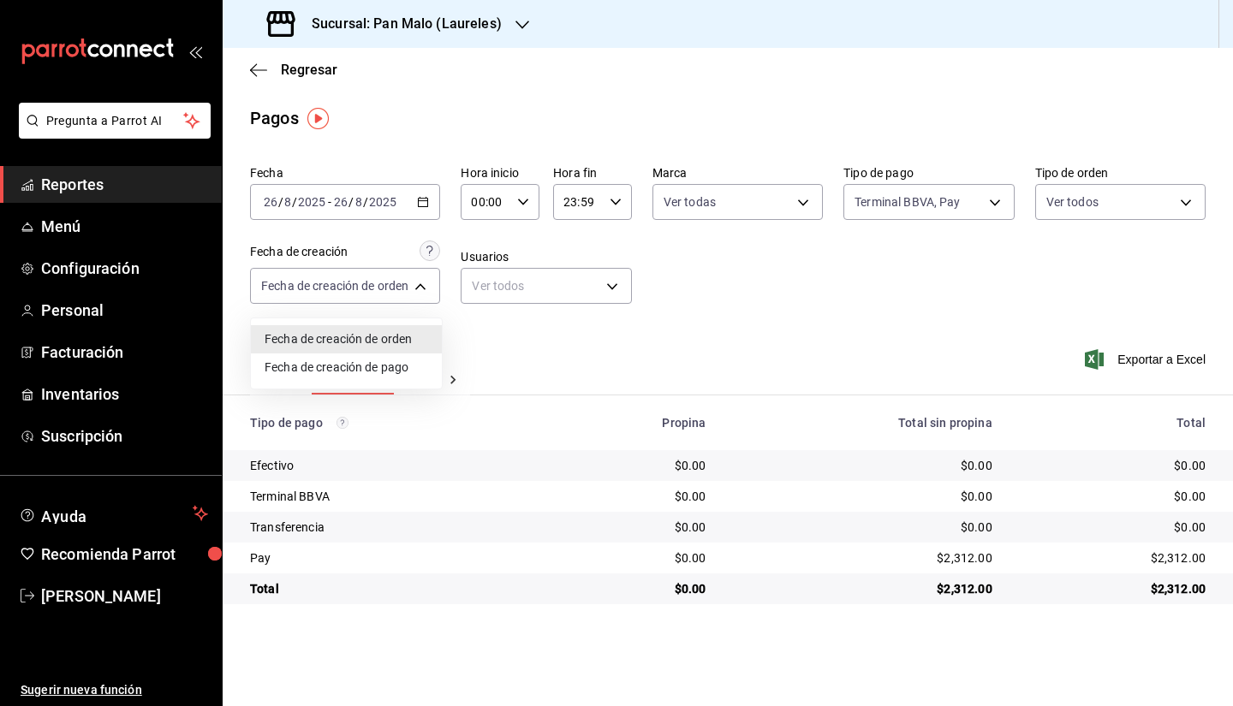
click at [487, 288] on div at bounding box center [616, 353] width 1233 height 706
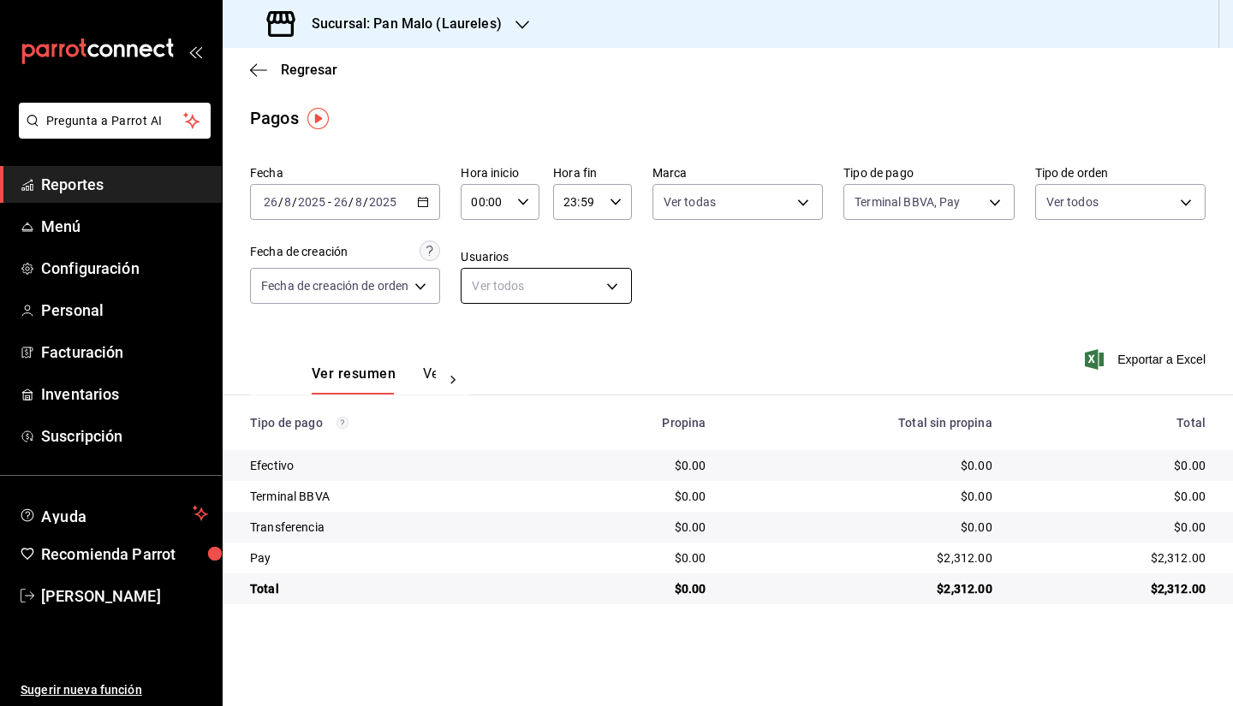
click at [463, 287] on body "Pregunta a Parrot AI Reportes Menú Configuración Personal Facturación Inventari…" at bounding box center [616, 353] width 1233 height 706
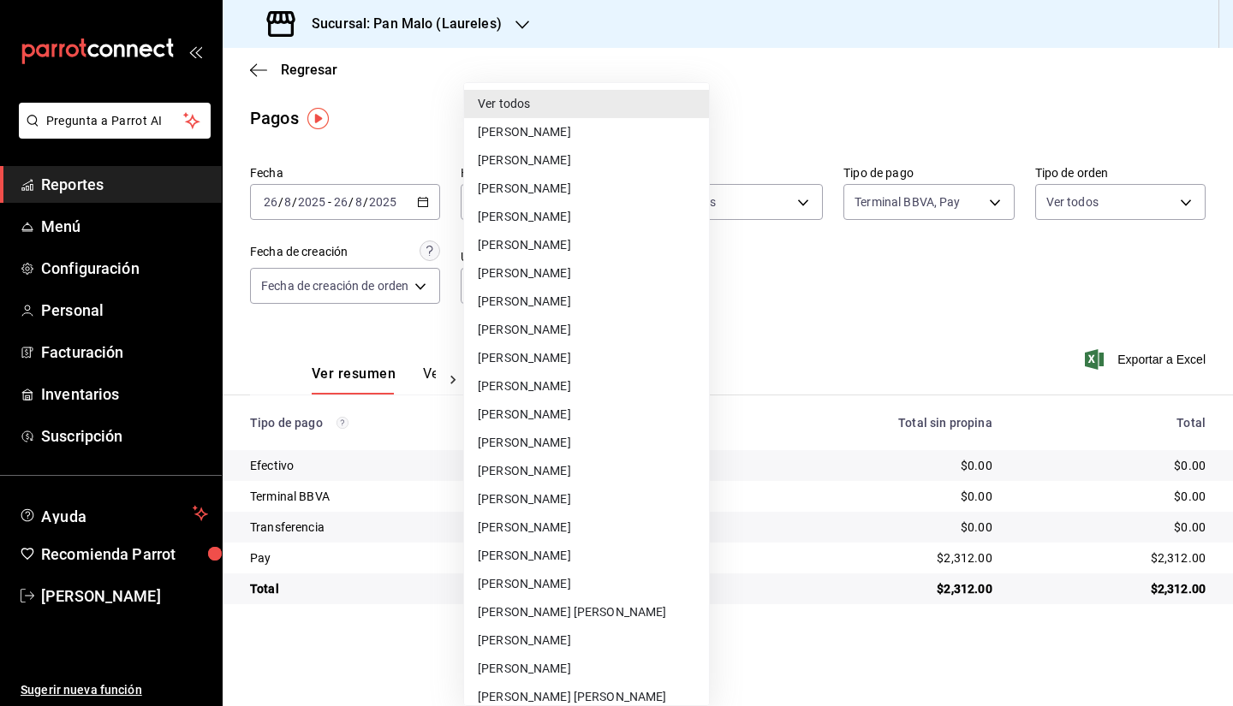
click at [836, 288] on div at bounding box center [616, 353] width 1233 height 706
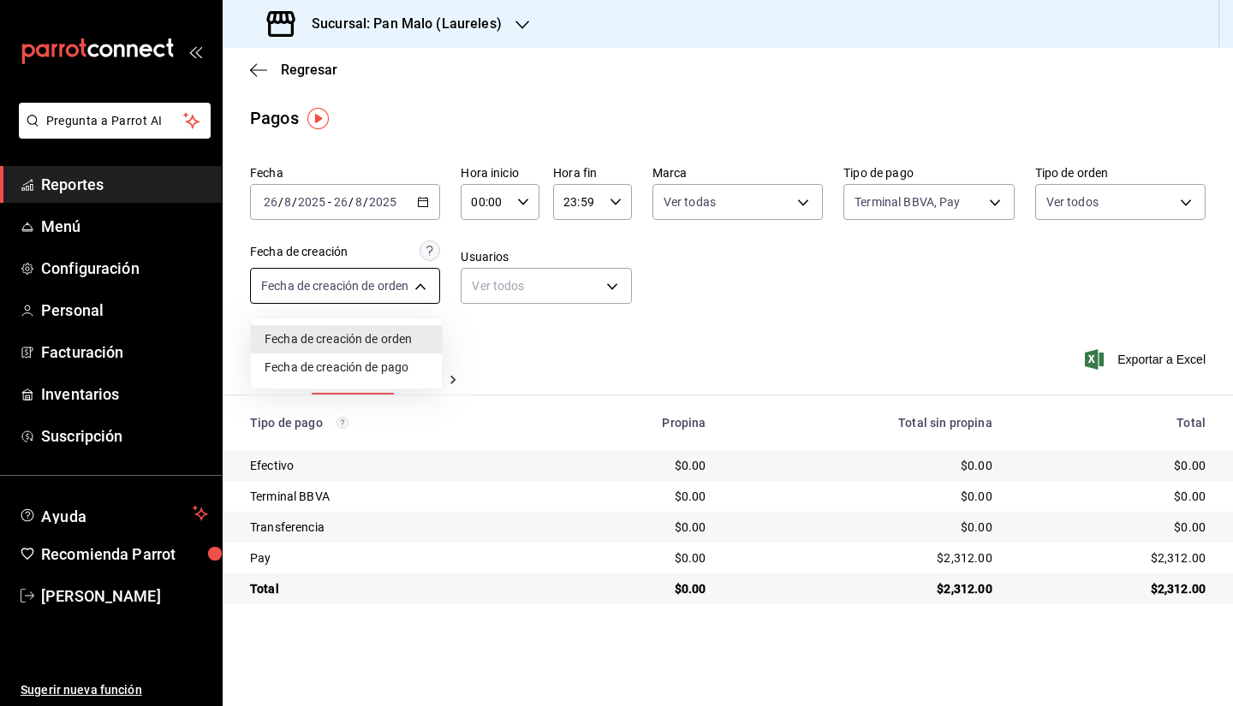
click at [391, 294] on body "Pregunta a Parrot AI Reportes Menú Configuración Personal Facturación Inventari…" at bounding box center [616, 353] width 1233 height 706
click at [697, 295] on div at bounding box center [616, 353] width 1233 height 706
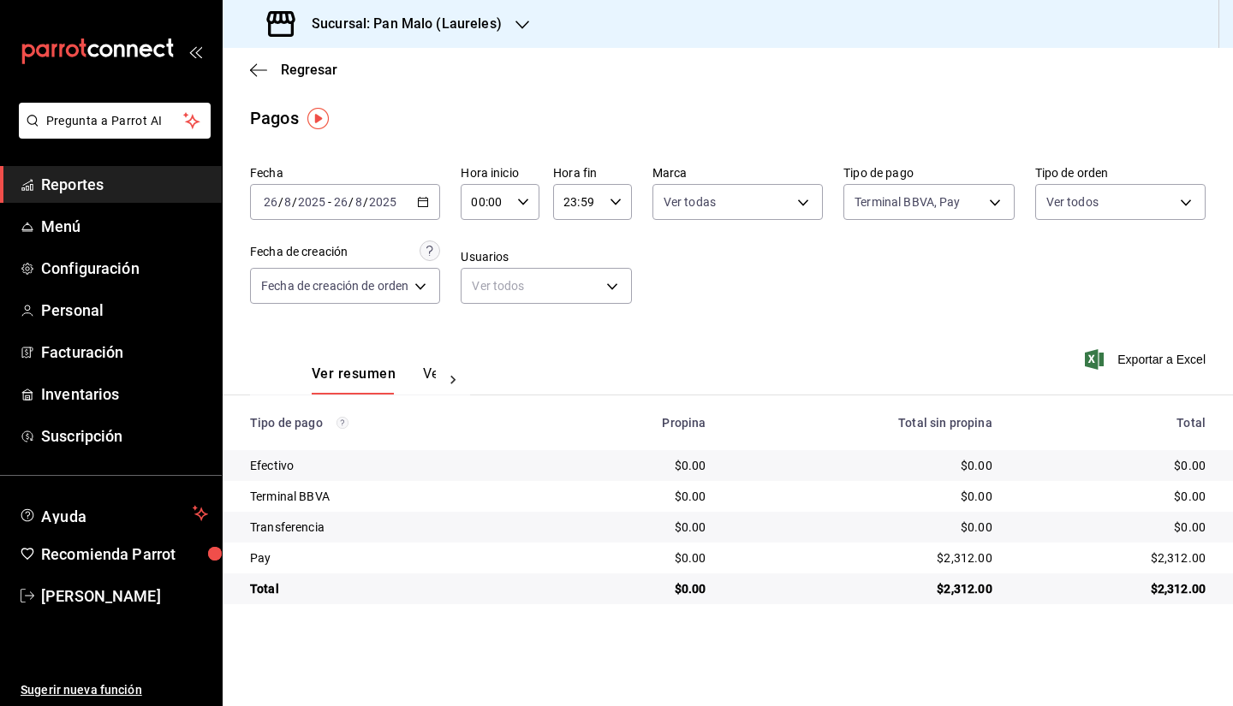
click at [401, 211] on div "[DATE] [DATE] - [DATE] [DATE]" at bounding box center [345, 202] width 190 height 36
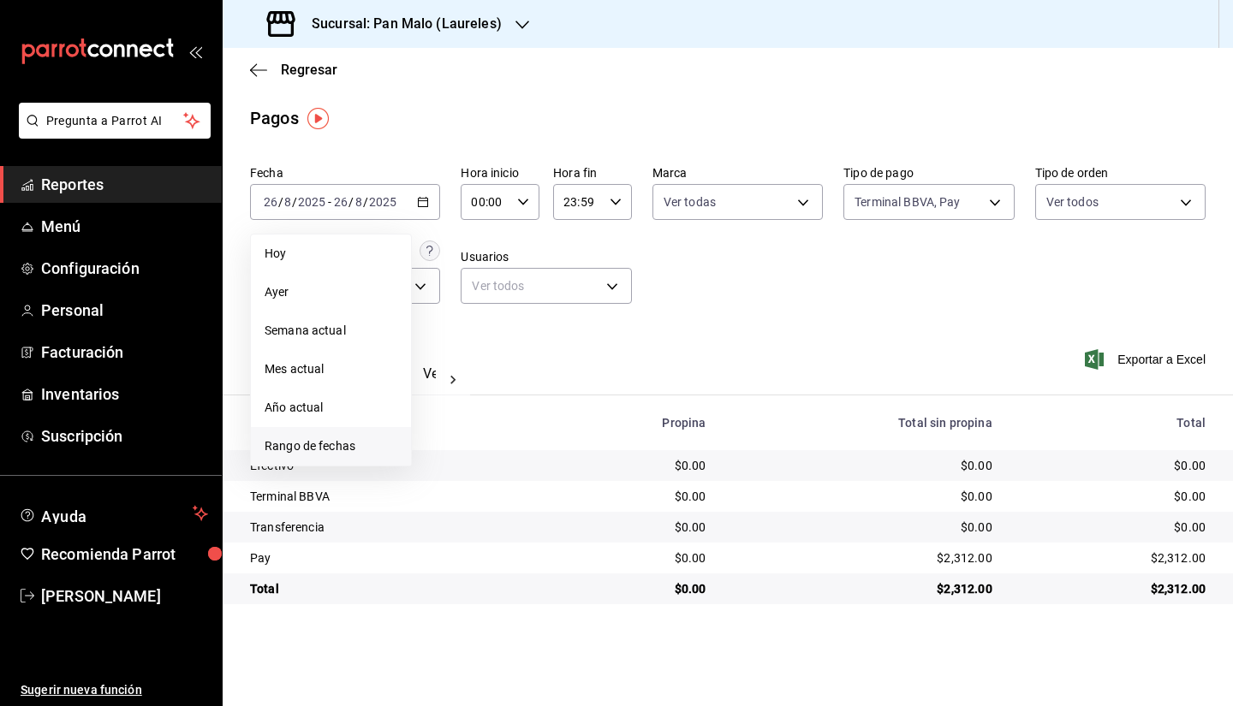
click at [335, 435] on li "Rango de fechas" at bounding box center [331, 446] width 160 height 39
click at [598, 393] on abbr "16" at bounding box center [598, 391] width 11 height 12
click at [609, 396] on button "16" at bounding box center [599, 391] width 30 height 31
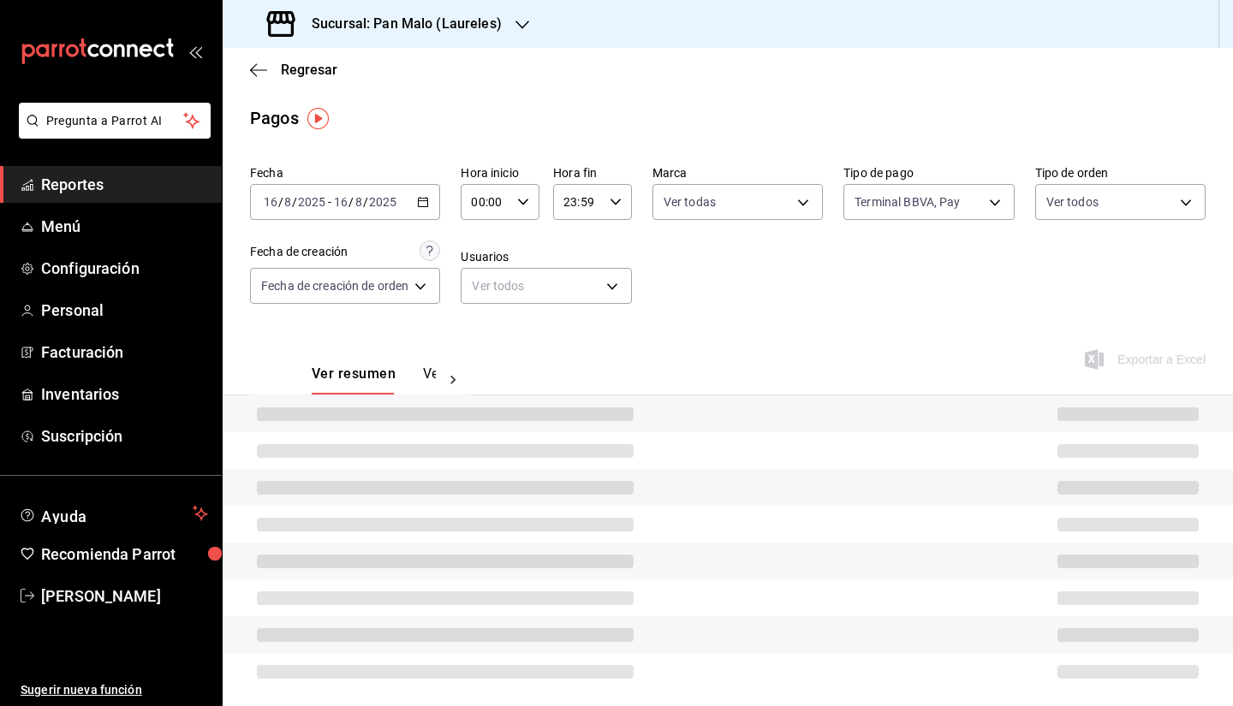
click at [515, 208] on div "00:00 Hora inicio" at bounding box center [499, 202] width 79 height 36
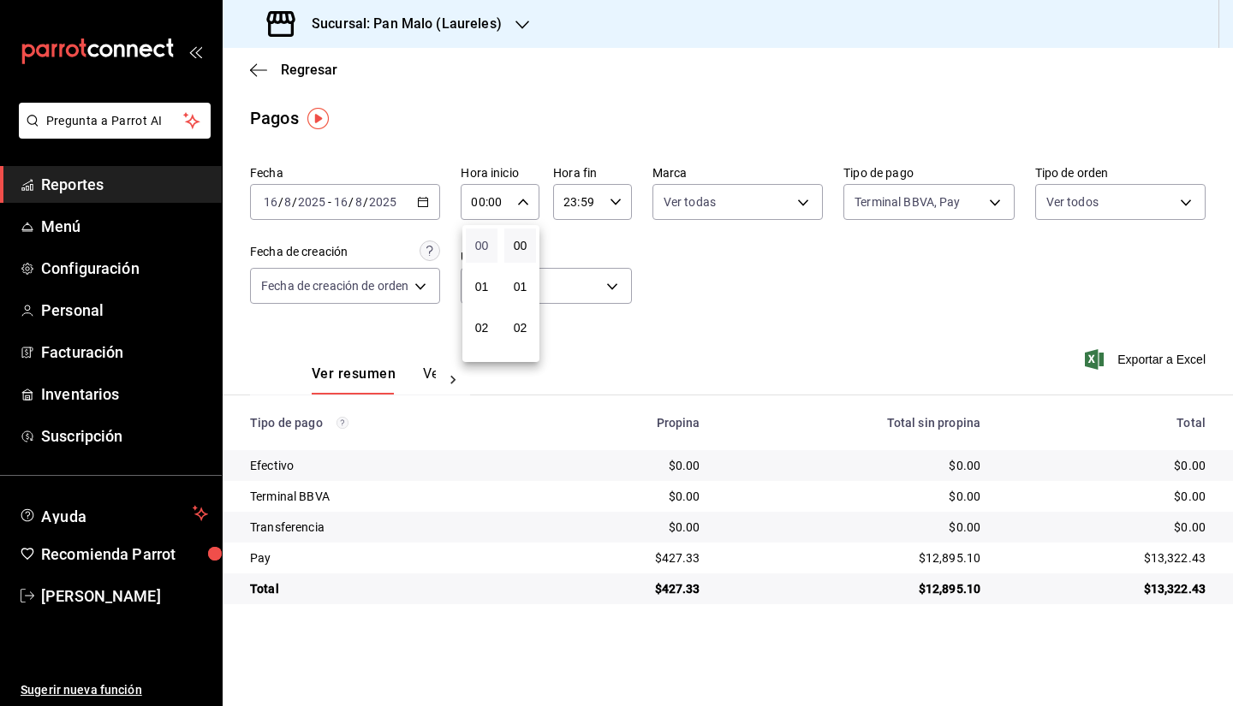
click at [478, 251] on span "00" at bounding box center [481, 246] width 11 height 14
click at [482, 294] on span "18" at bounding box center [481, 295] width 11 height 14
click at [883, 324] on div at bounding box center [616, 353] width 1233 height 706
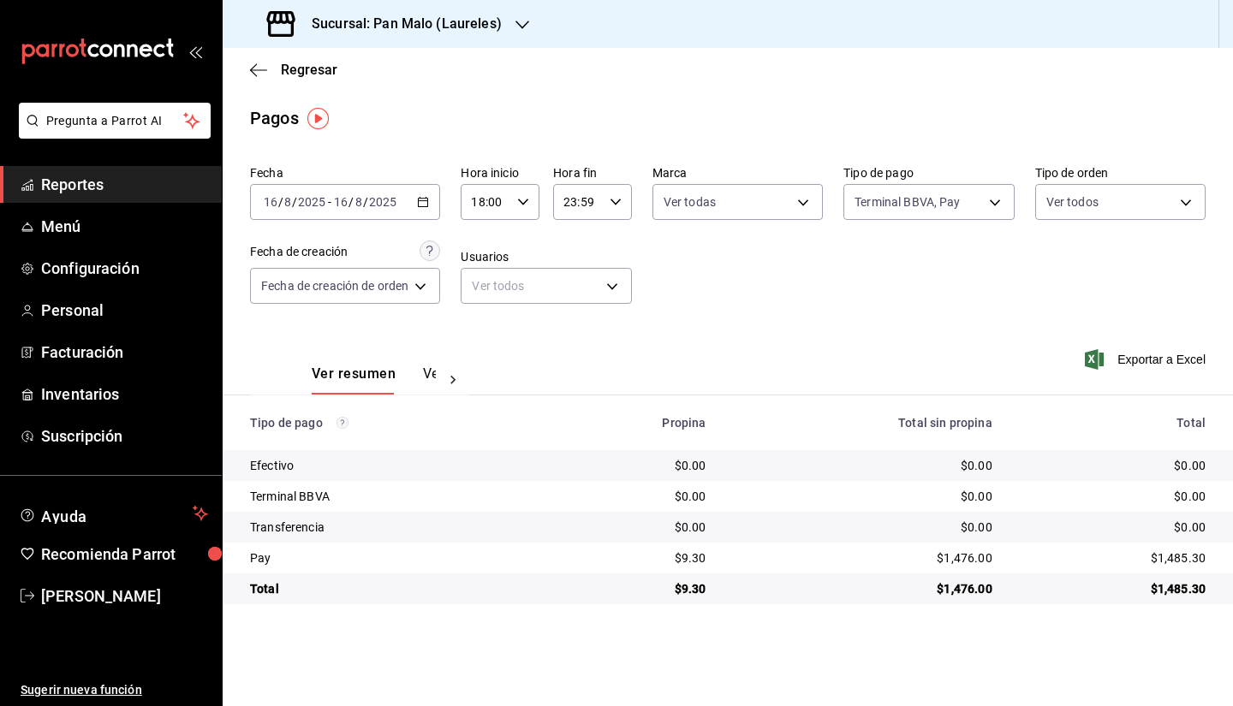
click at [399, 204] on div "2025-08-16 16 / 8 / 2025 - 2025-08-16 16 / 8 / 2025" at bounding box center [345, 202] width 190 height 36
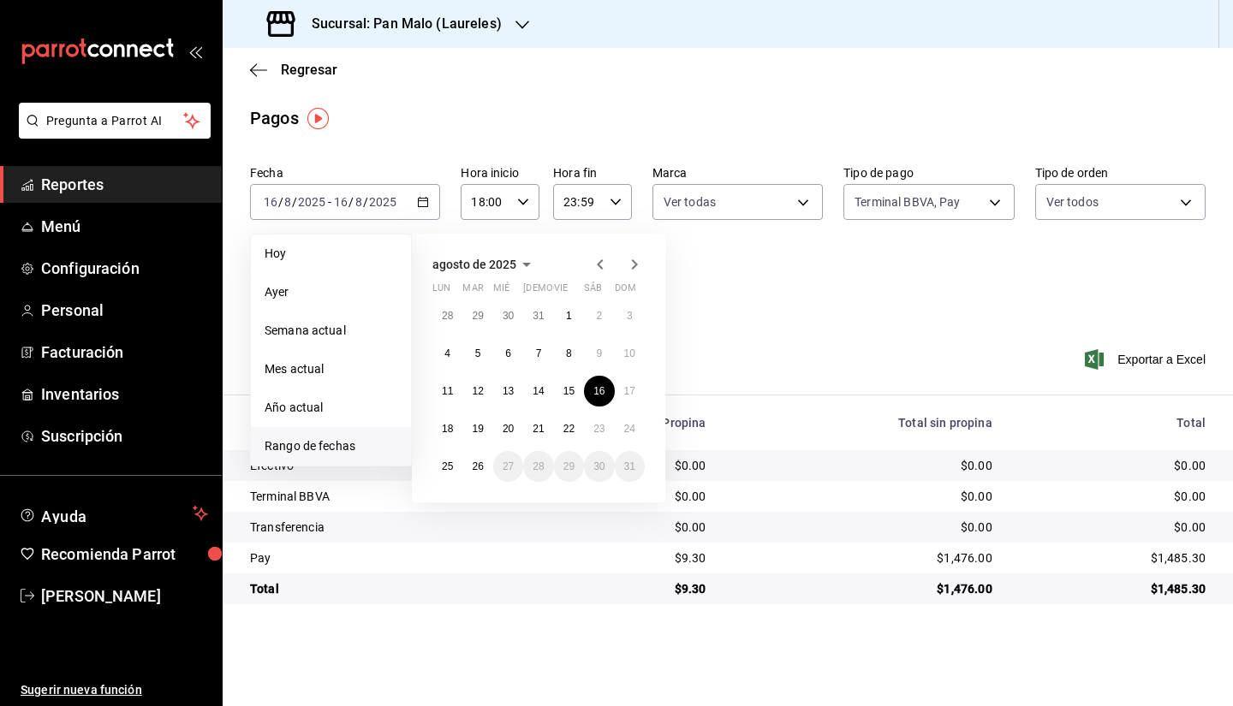
click at [763, 280] on div "Fecha 2025-08-16 16 / 8 / 2025 - 2025-08-16 16 / 8 / 2025 Hoy Ayer Semana actua…" at bounding box center [727, 241] width 955 height 166
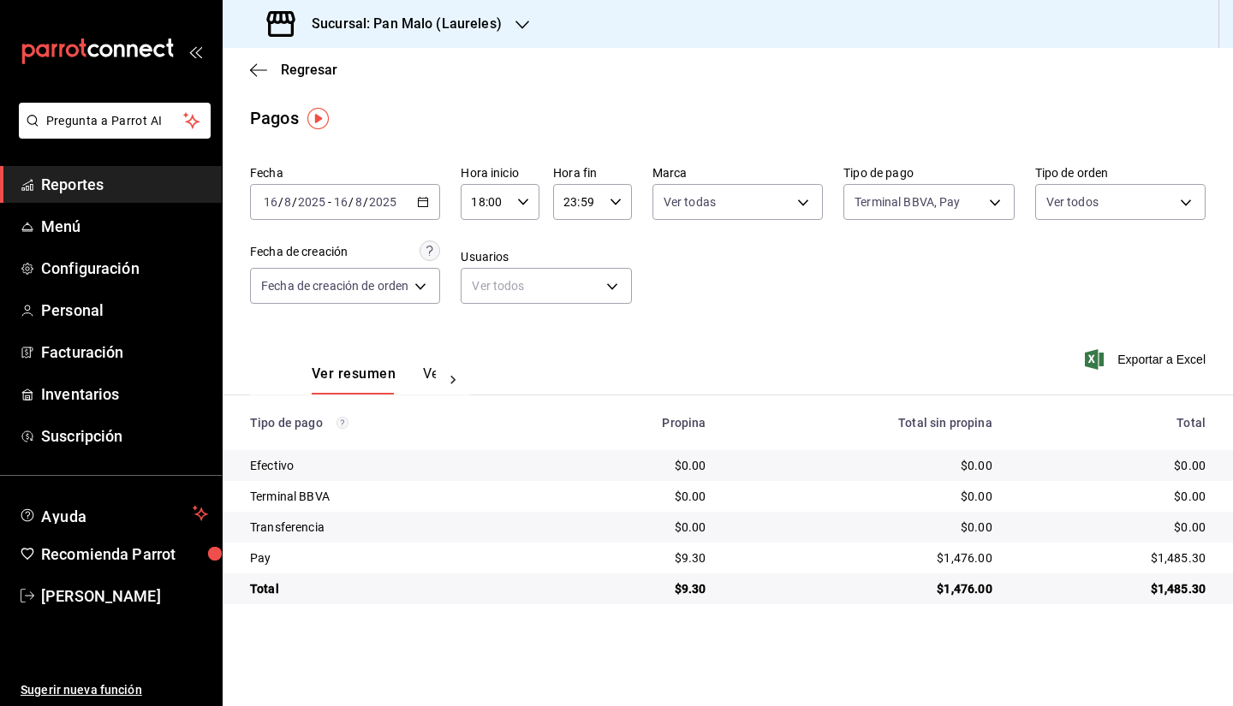
click at [521, 212] on div "18:00 Hora inicio" at bounding box center [499, 202] width 79 height 36
click at [487, 245] on span "00" at bounding box center [483, 246] width 12 height 14
type input "00:00"
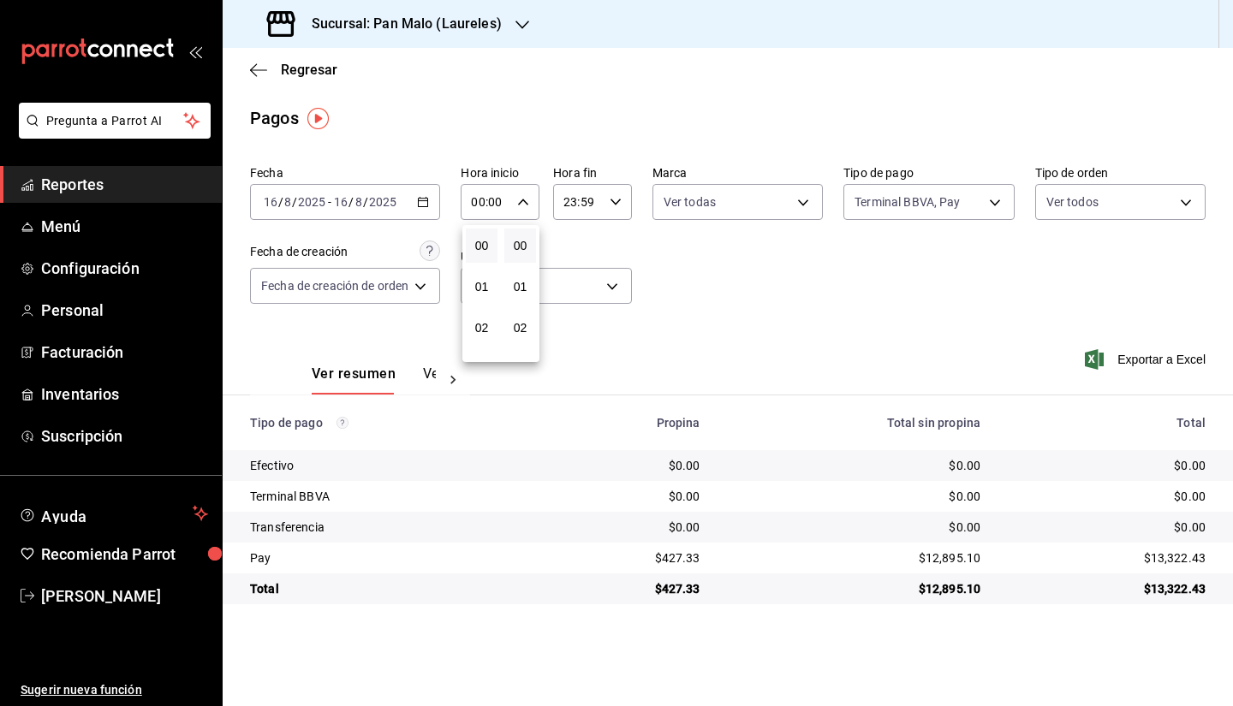
click at [624, 210] on div at bounding box center [616, 353] width 1233 height 706
click at [618, 203] on \(Stroke\) "button" at bounding box center [615, 202] width 10 height 6
click at [573, 319] on span "14" at bounding box center [574, 321] width 12 height 14
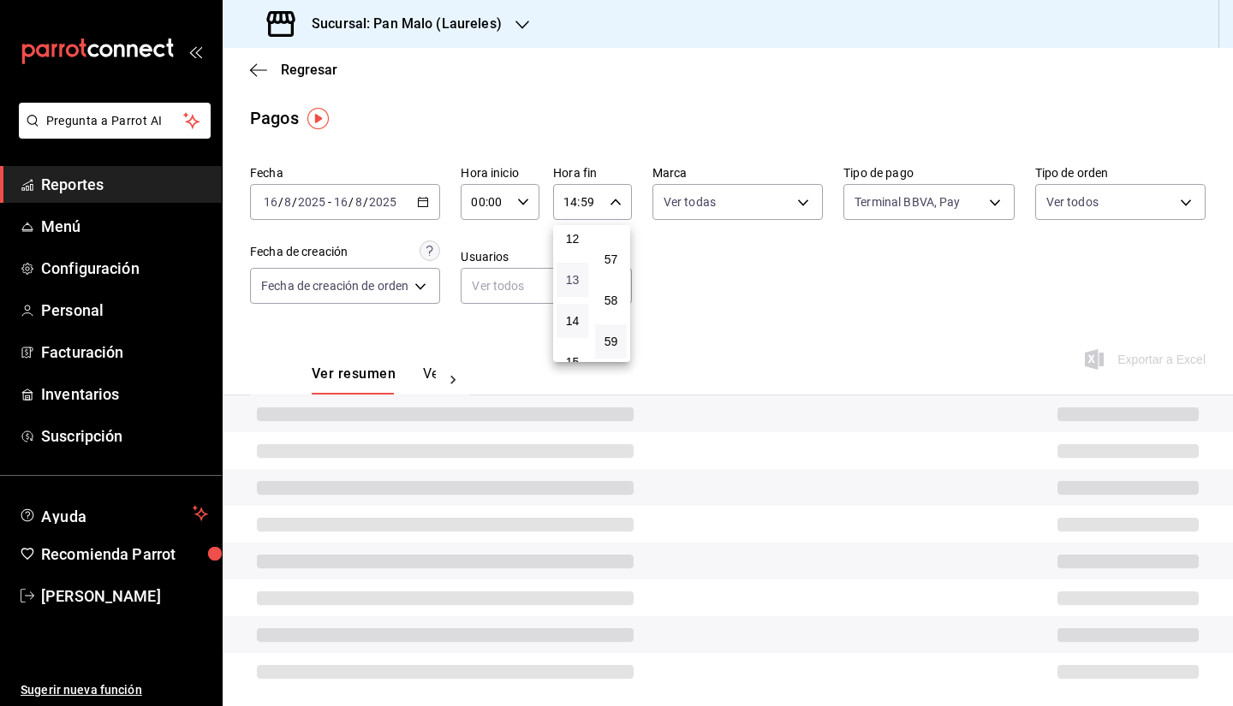
click at [572, 280] on span "13" at bounding box center [572, 280] width 11 height 14
type input "13:59"
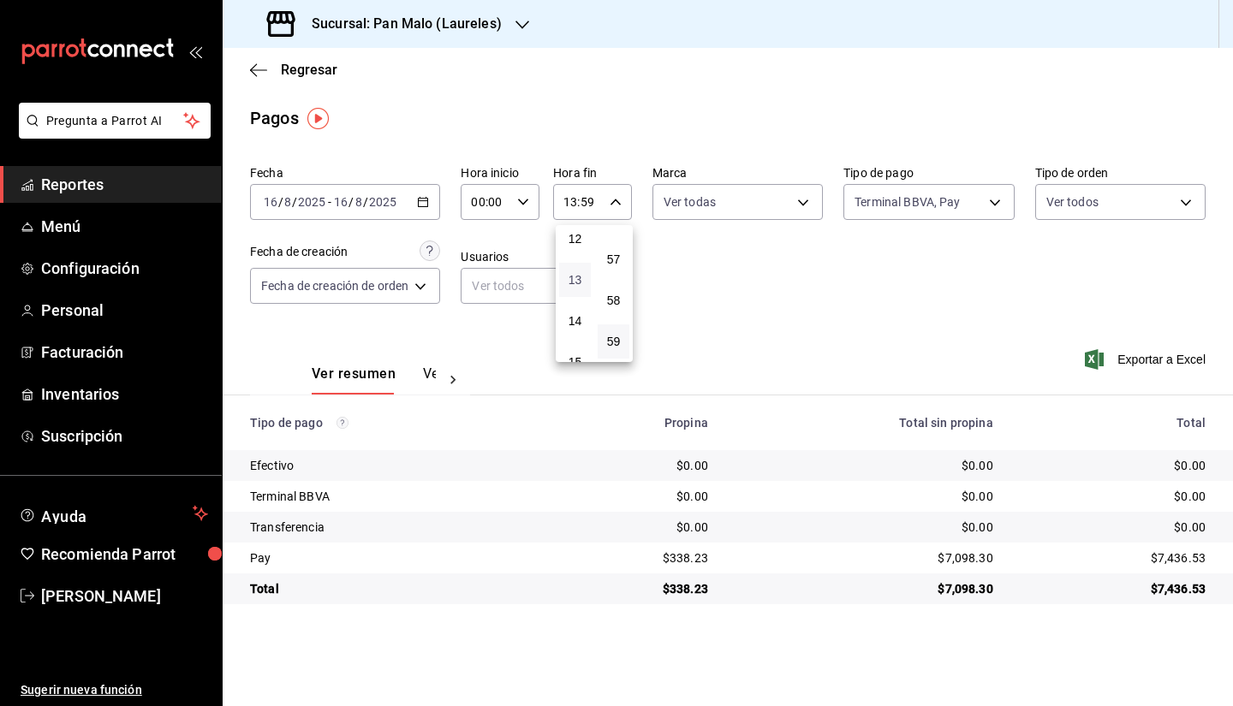
click at [571, 282] on span "13" at bounding box center [574, 280] width 11 height 14
click at [739, 279] on div at bounding box center [616, 353] width 1233 height 706
click at [538, 210] on div "00:00 Hora inicio" at bounding box center [499, 202] width 79 height 36
click at [489, 318] on span "09" at bounding box center [483, 315] width 12 height 14
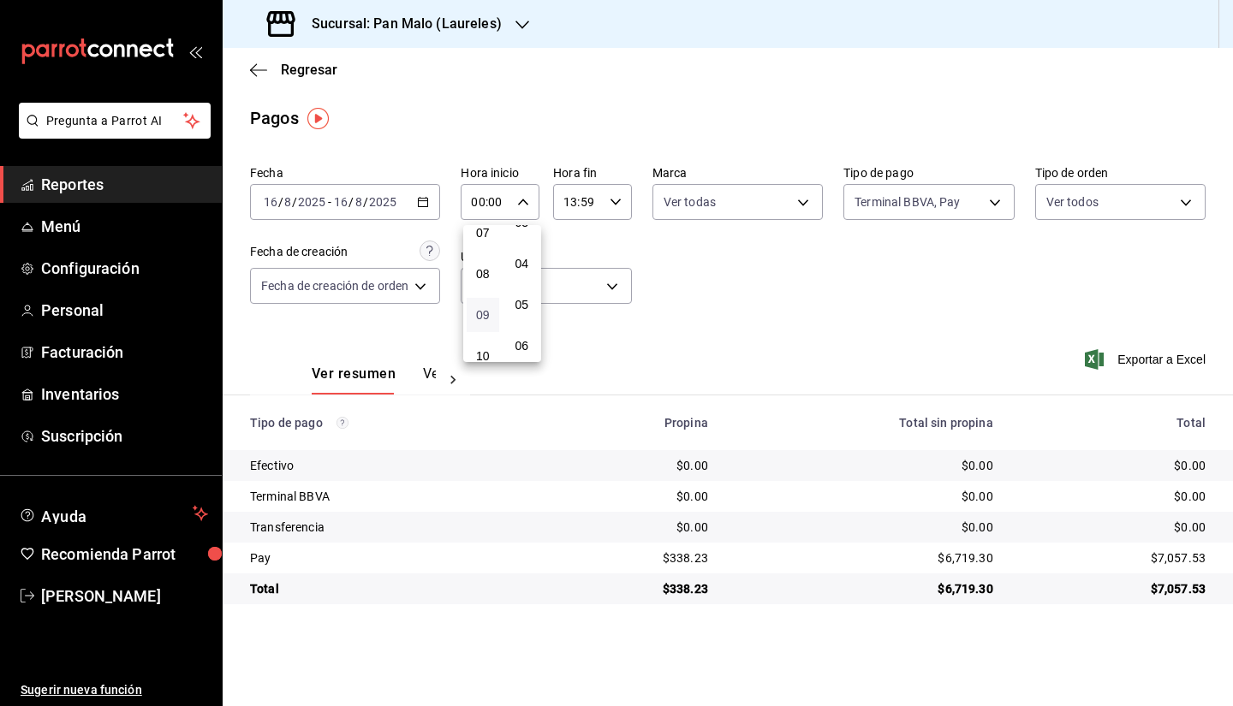
type input "09:00"
click at [711, 270] on div at bounding box center [616, 353] width 1233 height 706
click at [595, 201] on input "13:59" at bounding box center [578, 202] width 50 height 34
click at [570, 279] on span "12" at bounding box center [574, 279] width 12 height 14
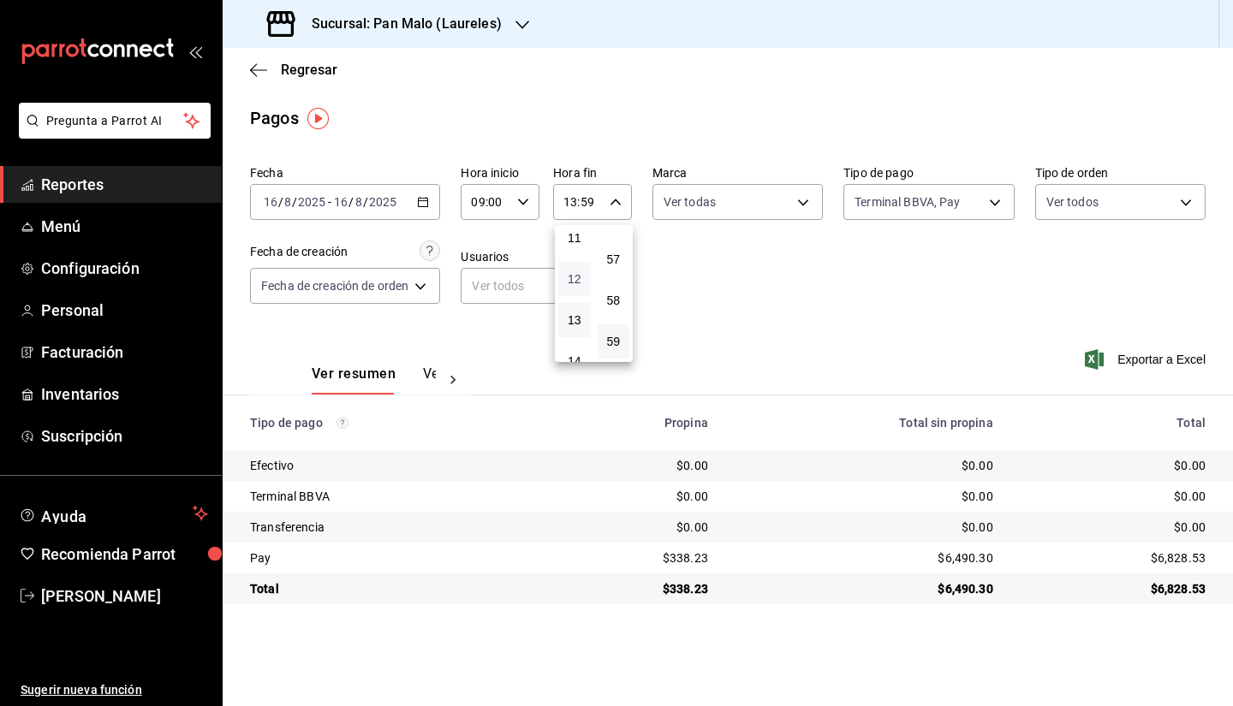
type input "12:59"
click at [744, 287] on div at bounding box center [616, 353] width 1233 height 706
click at [527, 210] on div "09:00 Hora inicio" at bounding box center [499, 202] width 79 height 36
click at [722, 257] on div at bounding box center [616, 353] width 1233 height 706
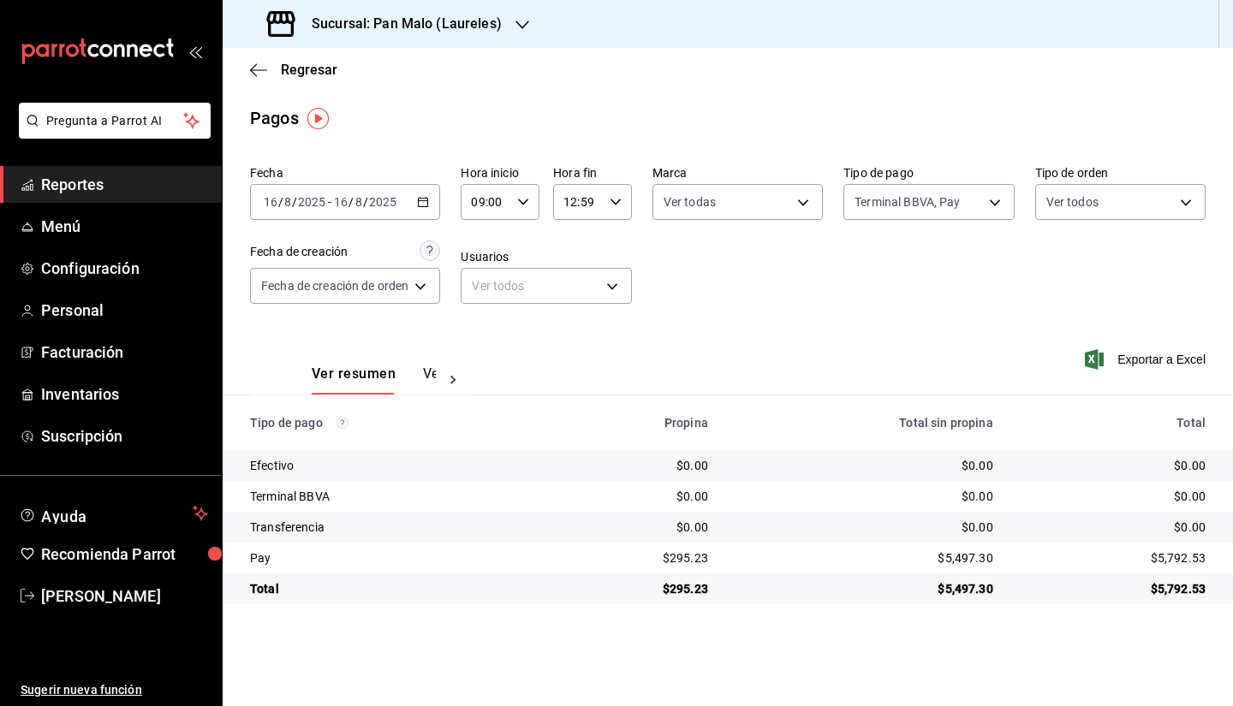
click at [415, 197] on div "2025-08-16 16 / 8 / 2025 - 2025-08-16 16 / 8 / 2025" at bounding box center [345, 202] width 190 height 36
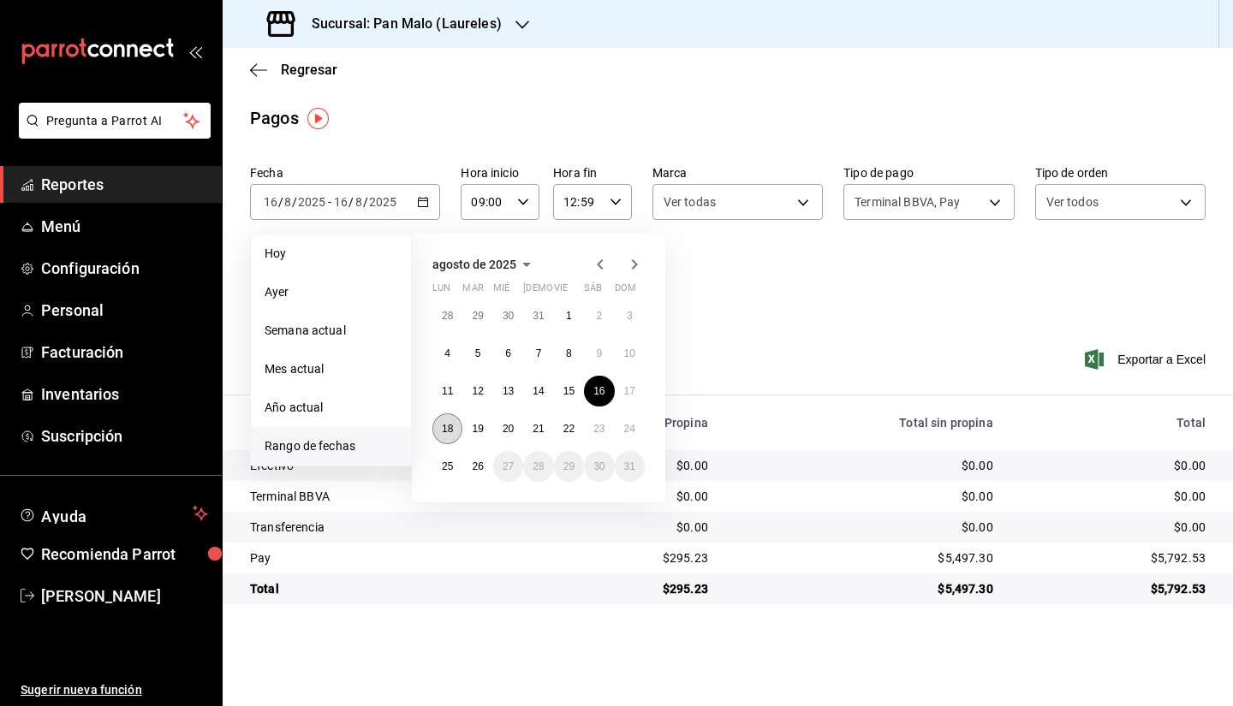
click at [447, 434] on button "18" at bounding box center [447, 428] width 30 height 31
click at [450, 431] on abbr "18" at bounding box center [447, 429] width 11 height 12
type input "00:00"
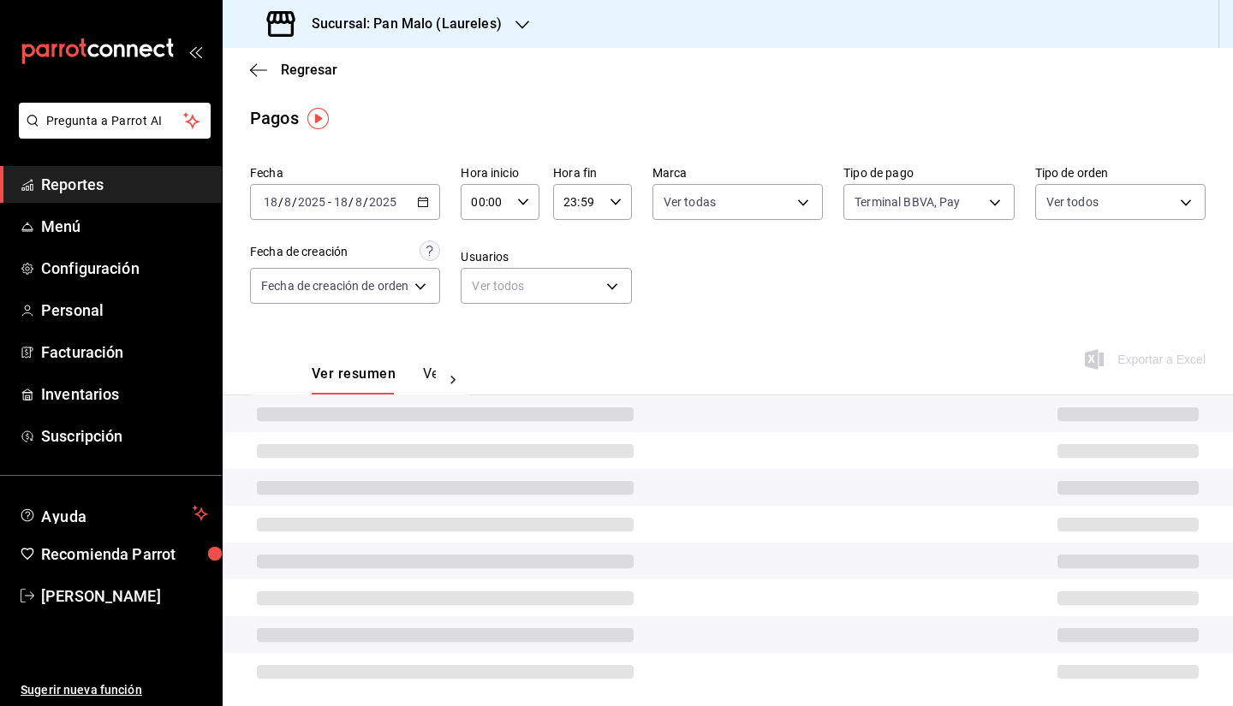
click at [529, 204] on icon "button" at bounding box center [523, 202] width 12 height 12
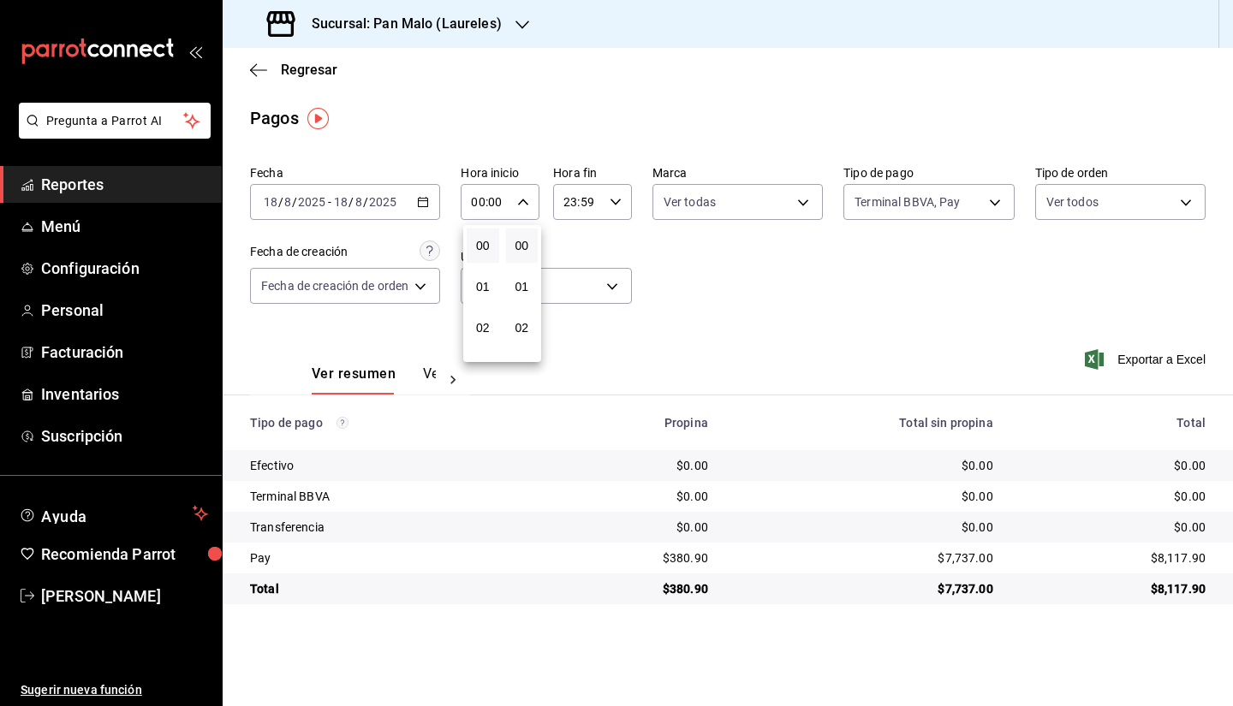
click at [530, 204] on div at bounding box center [616, 353] width 1233 height 706
click at [616, 206] on icon "button" at bounding box center [615, 202] width 12 height 12
click at [574, 319] on span "12" at bounding box center [574, 324] width 12 height 14
type input "12:59"
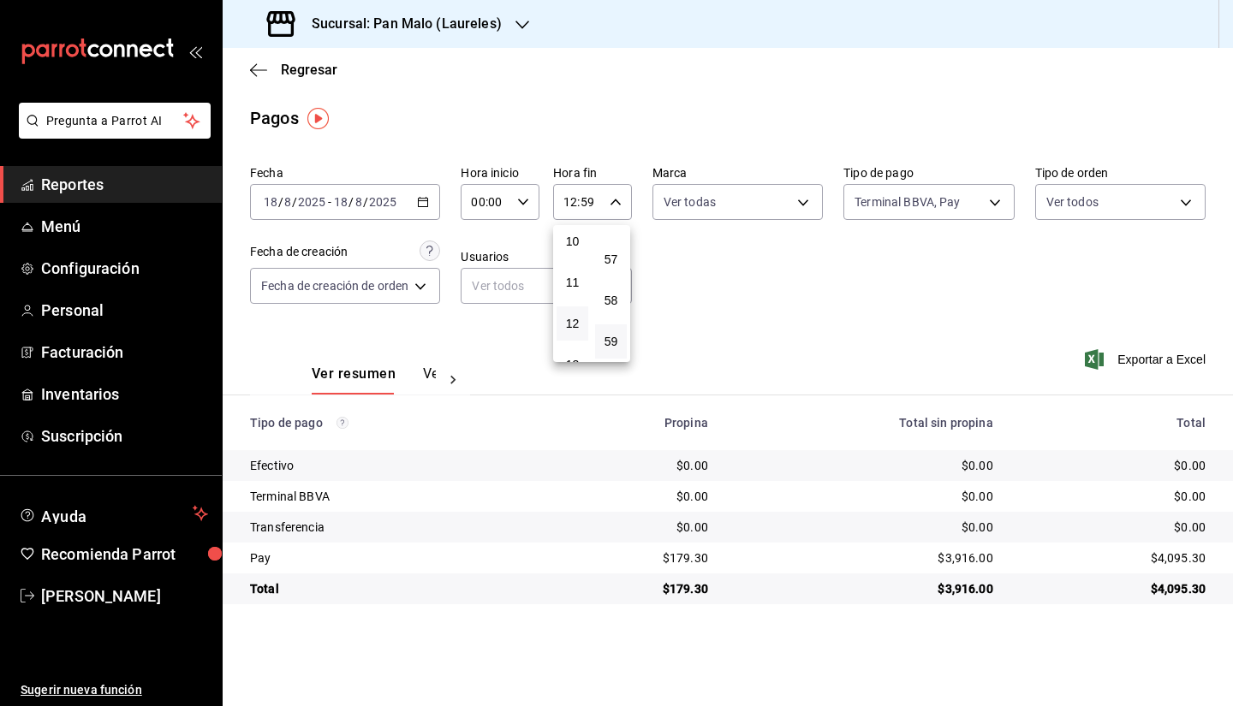
click at [531, 203] on div at bounding box center [616, 353] width 1233 height 706
click at [527, 206] on icon "button" at bounding box center [523, 202] width 12 height 12
click at [482, 279] on span "09" at bounding box center [483, 278] width 12 height 14
click at [728, 281] on div at bounding box center [616, 353] width 1233 height 706
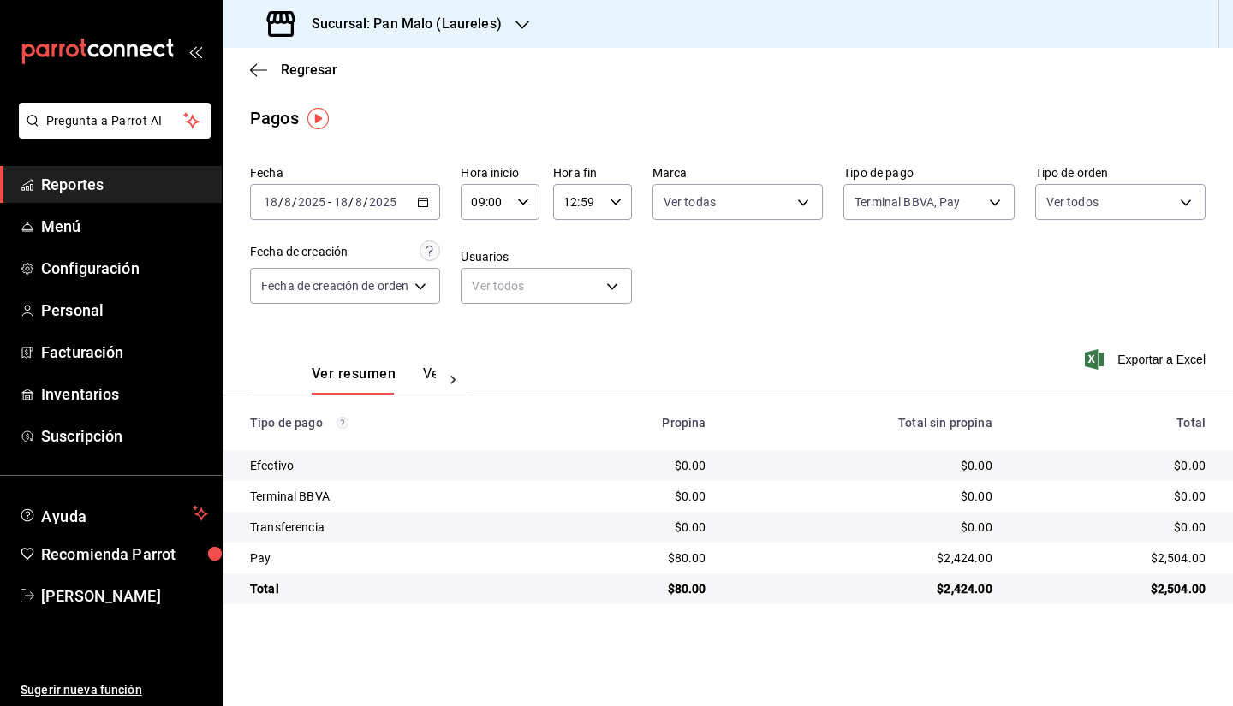
click at [534, 206] on div "09:00 Hora inicio" at bounding box center [499, 202] width 79 height 36
click at [489, 303] on span "18" at bounding box center [483, 298] width 12 height 14
type input "18:00"
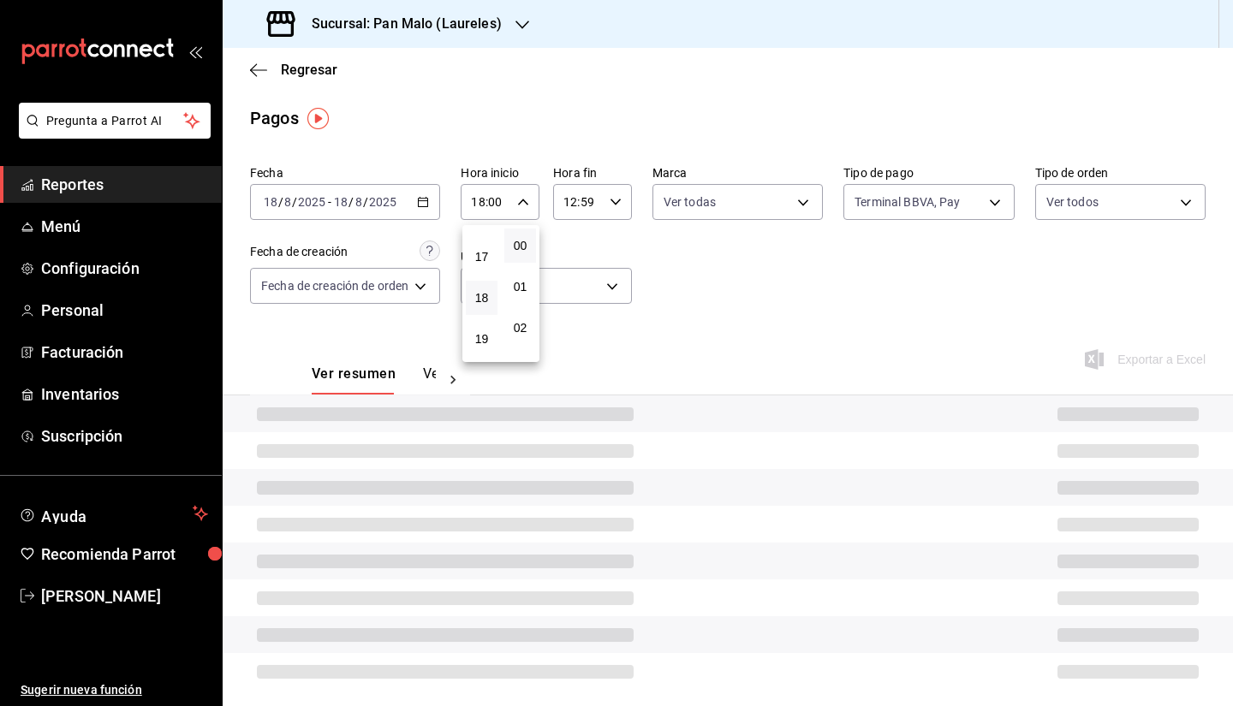
click at [596, 199] on div at bounding box center [616, 353] width 1233 height 706
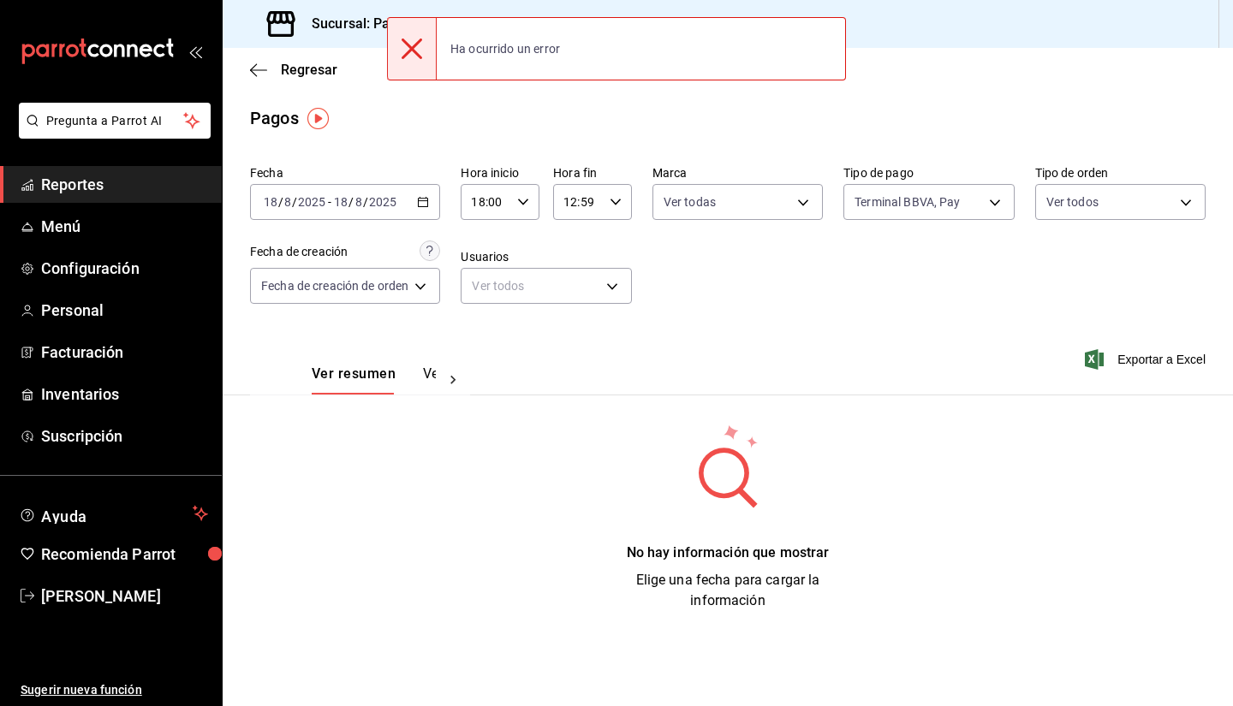
click at [613, 201] on icon "button" at bounding box center [615, 202] width 12 height 12
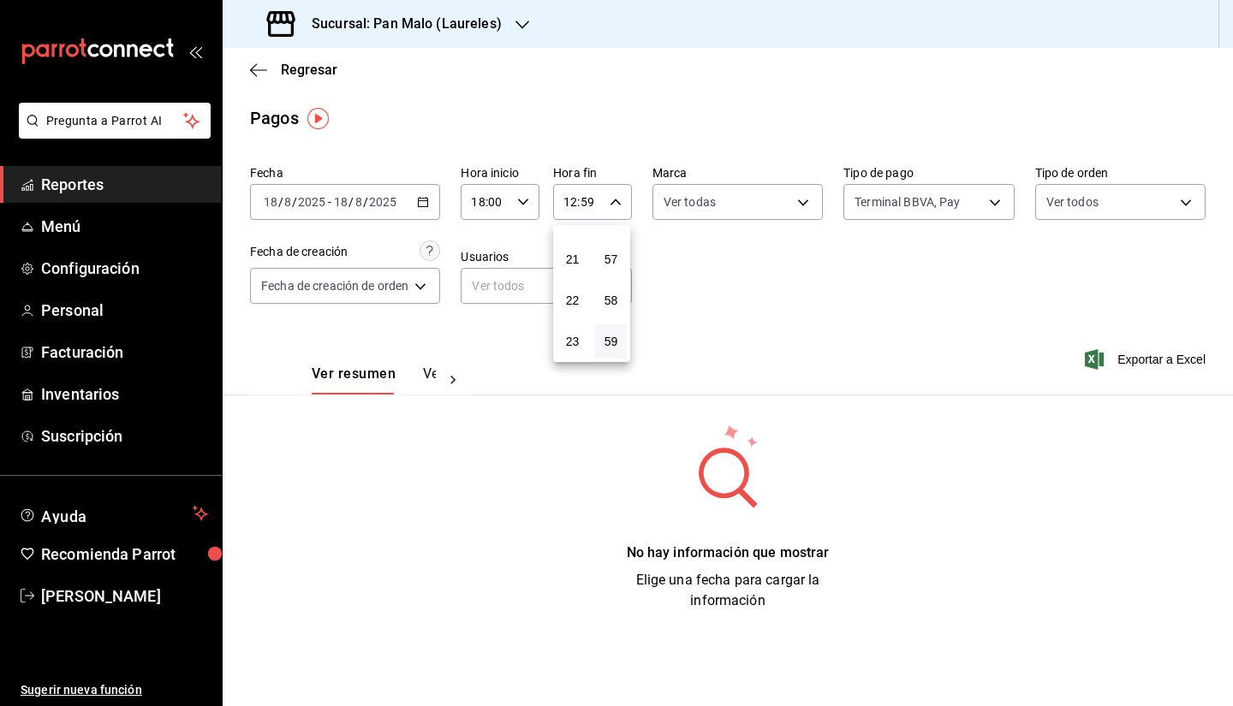
click at [567, 360] on div "23" at bounding box center [572, 341] width 39 height 41
click at [568, 345] on span "23" at bounding box center [572, 342] width 11 height 14
type input "23:59"
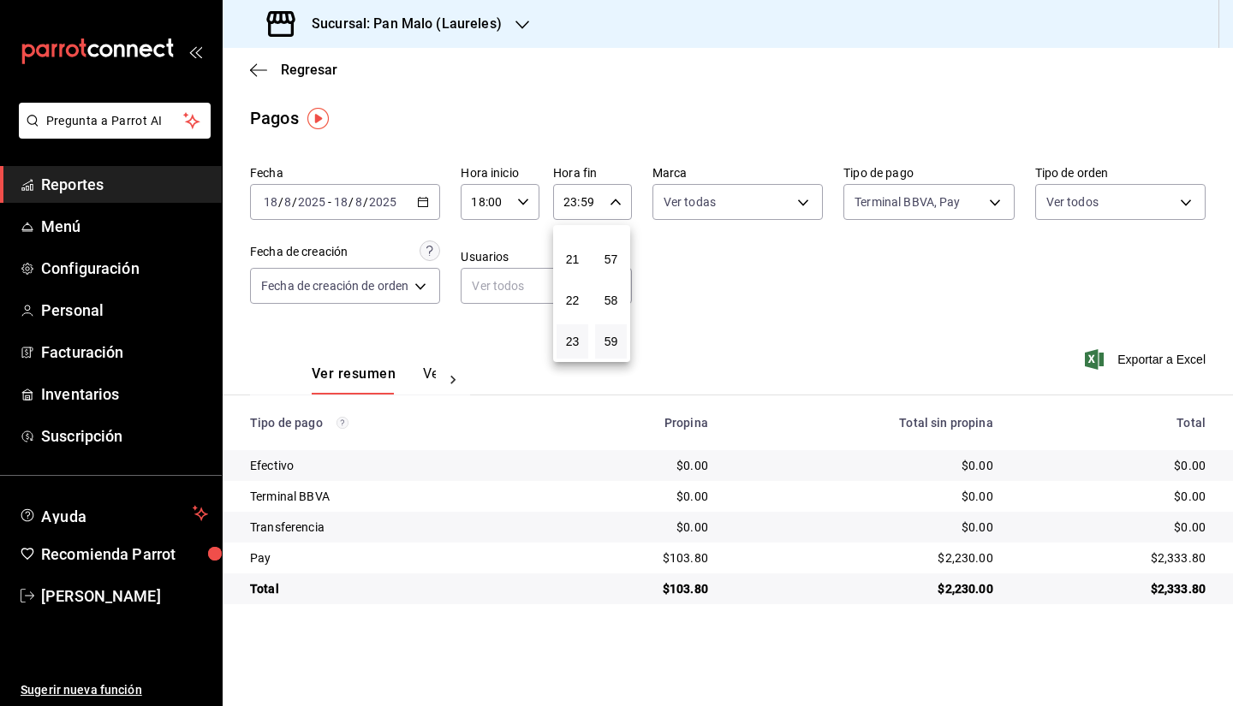
click at [794, 329] on div at bounding box center [616, 353] width 1233 height 706
click at [413, 223] on div "Fecha 2025-08-18 18 / 8 / 2025 - 2025-08-18 18 / 8 / 2025 Hora inicio 18:00 Hor…" at bounding box center [727, 241] width 955 height 166
click at [406, 217] on div "2025-08-18 18 / 8 / 2025 - 2025-08-18 18 / 8 / 2025" at bounding box center [345, 202] width 190 height 36
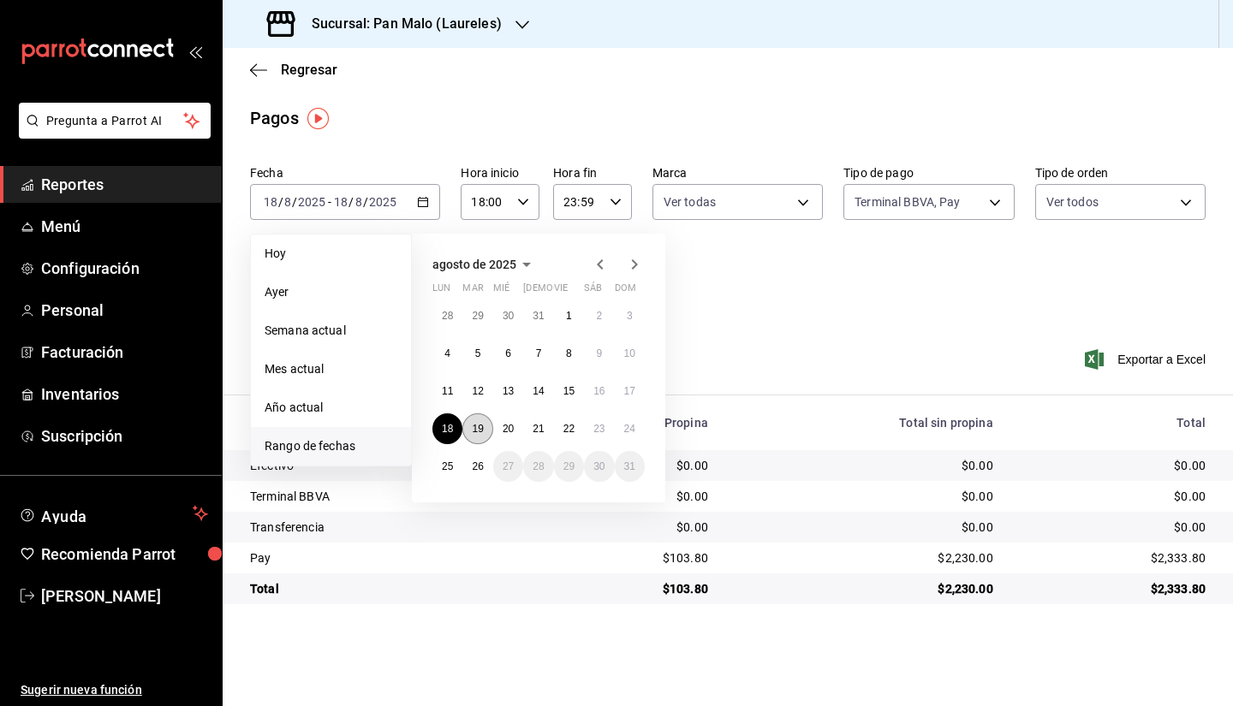
click at [477, 433] on abbr "19" at bounding box center [477, 429] width 11 height 12
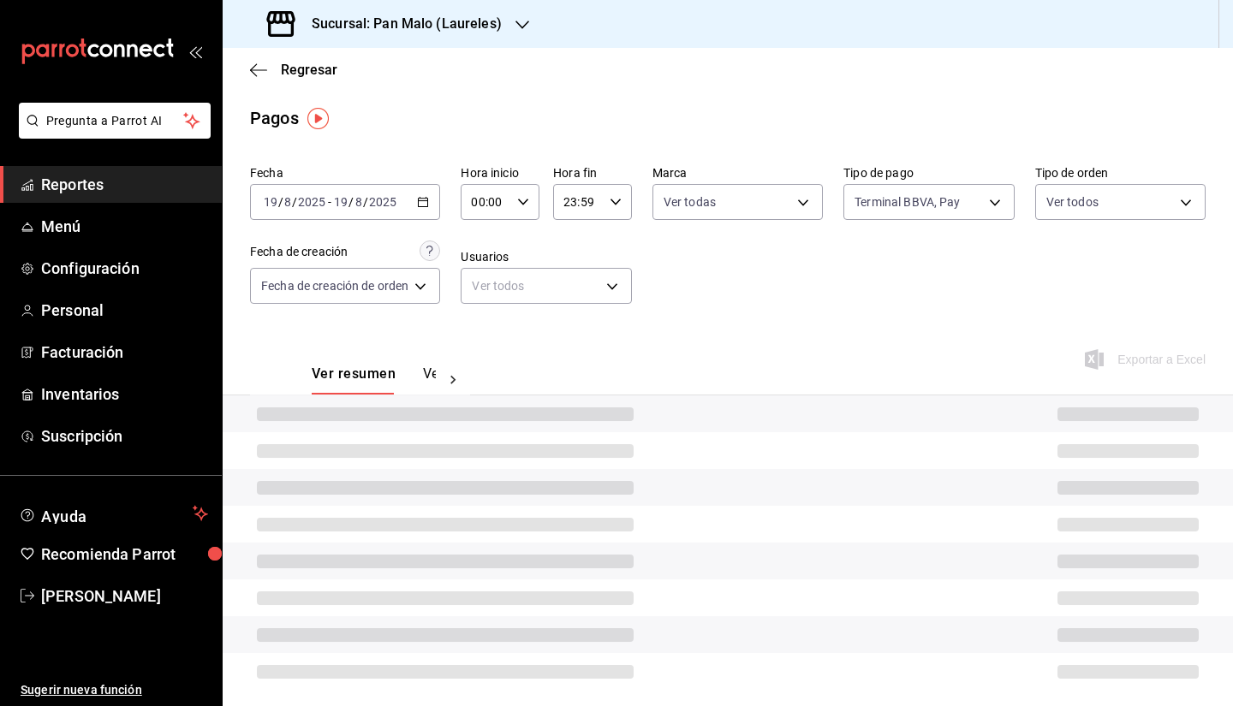
click at [528, 213] on div "00:00 Hora inicio" at bounding box center [499, 202] width 79 height 36
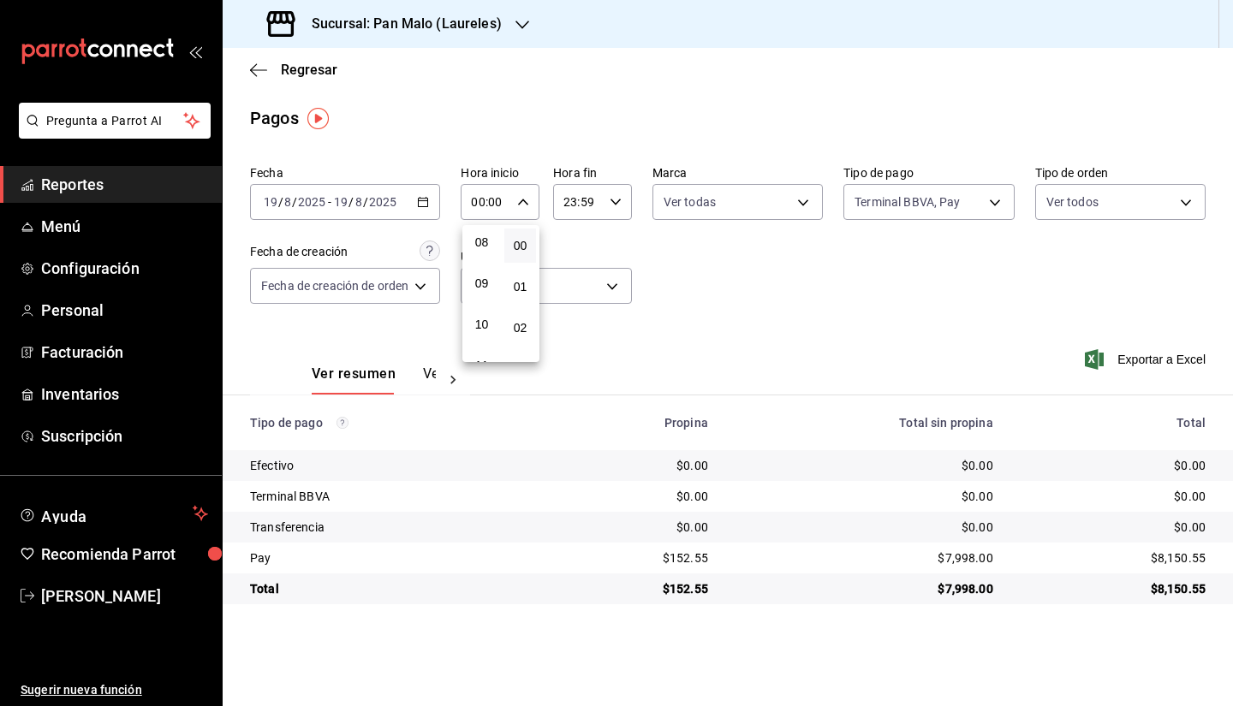
scroll to position [331, 0]
click at [460, 268] on div at bounding box center [616, 353] width 1233 height 706
click at [473, 202] on input "00:00" at bounding box center [485, 202] width 50 height 34
click at [476, 286] on button "09" at bounding box center [482, 297] width 33 height 34
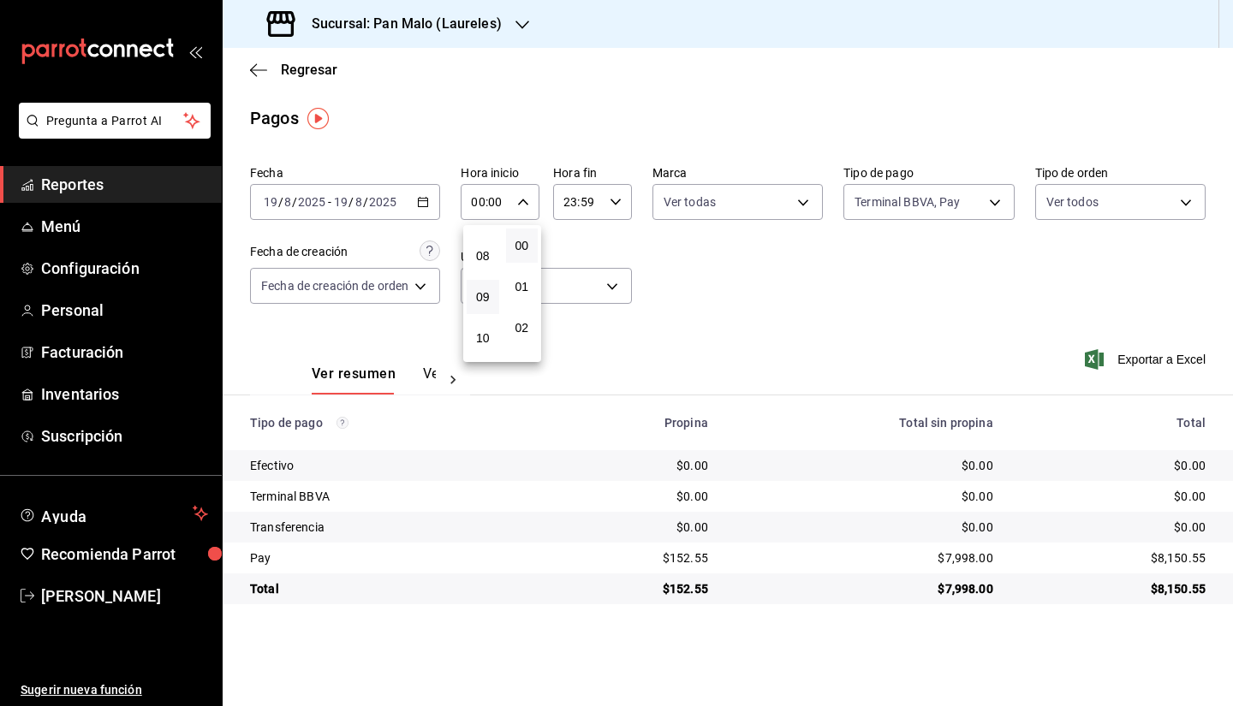
type input "09:00"
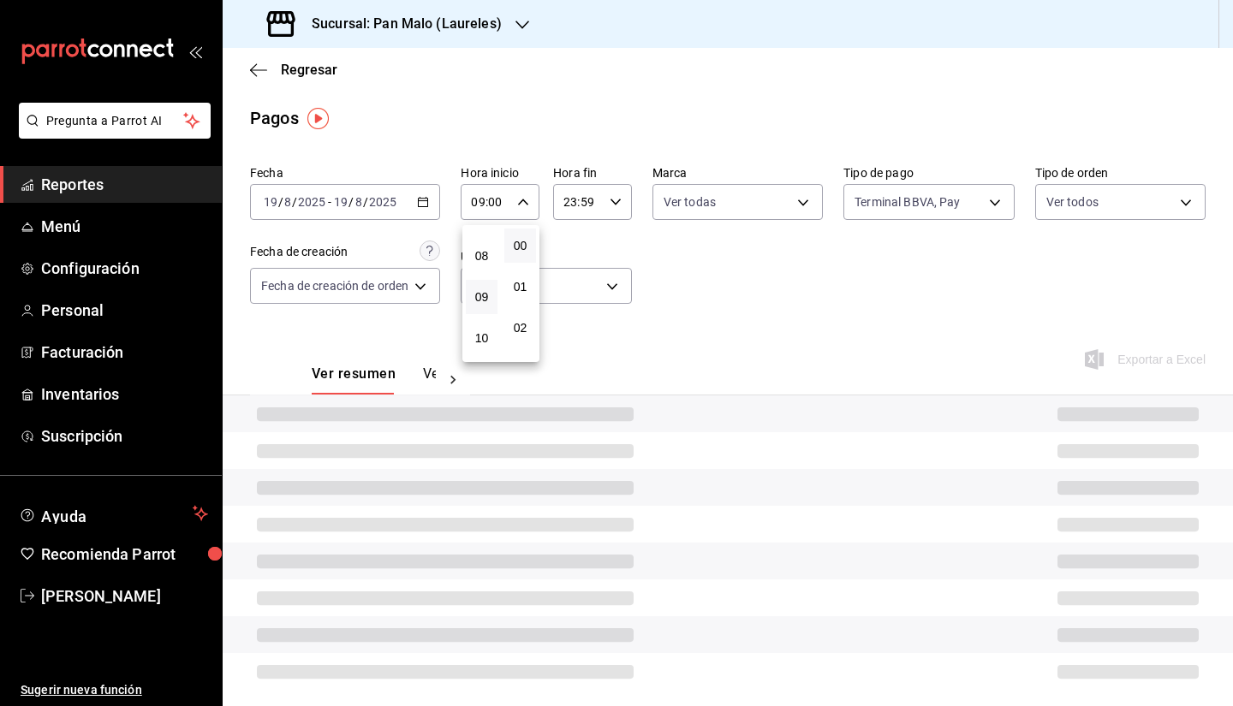
click at [613, 189] on div at bounding box center [616, 353] width 1233 height 706
click at [611, 196] on icon "button" at bounding box center [615, 202] width 12 height 12
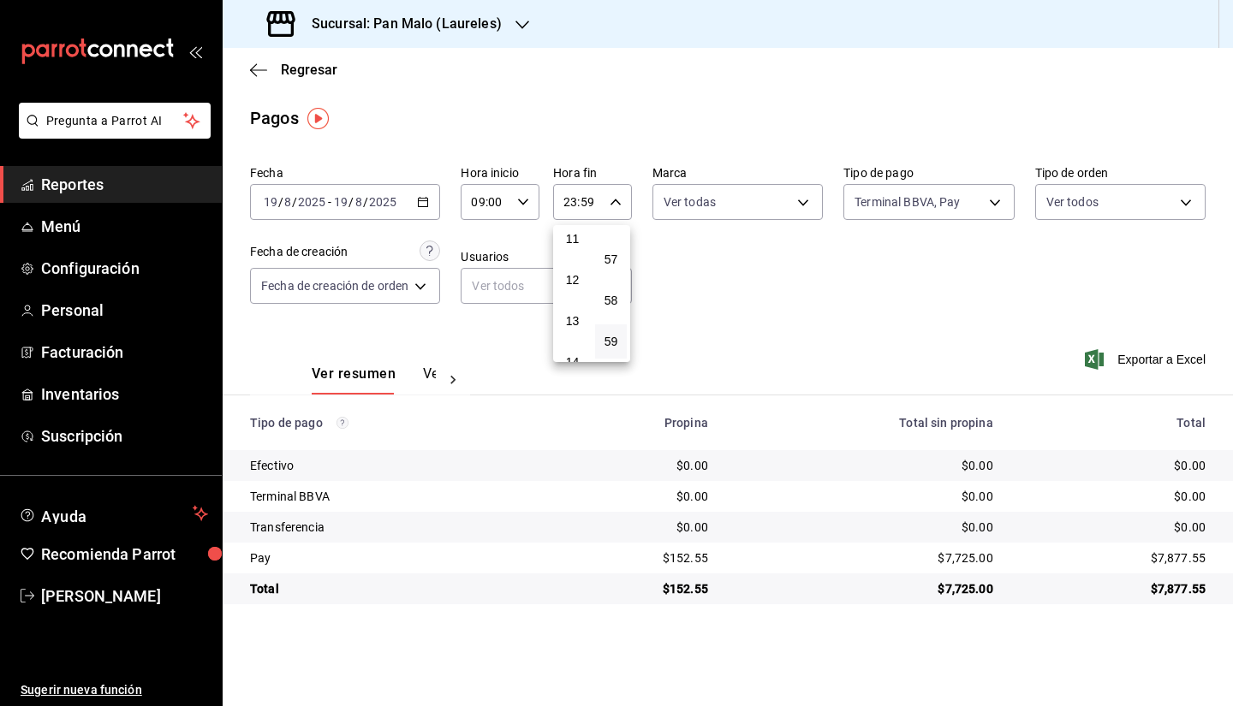
scroll to position [453, 0]
click at [573, 285] on span "12" at bounding box center [572, 286] width 11 height 14
type input "12:59"
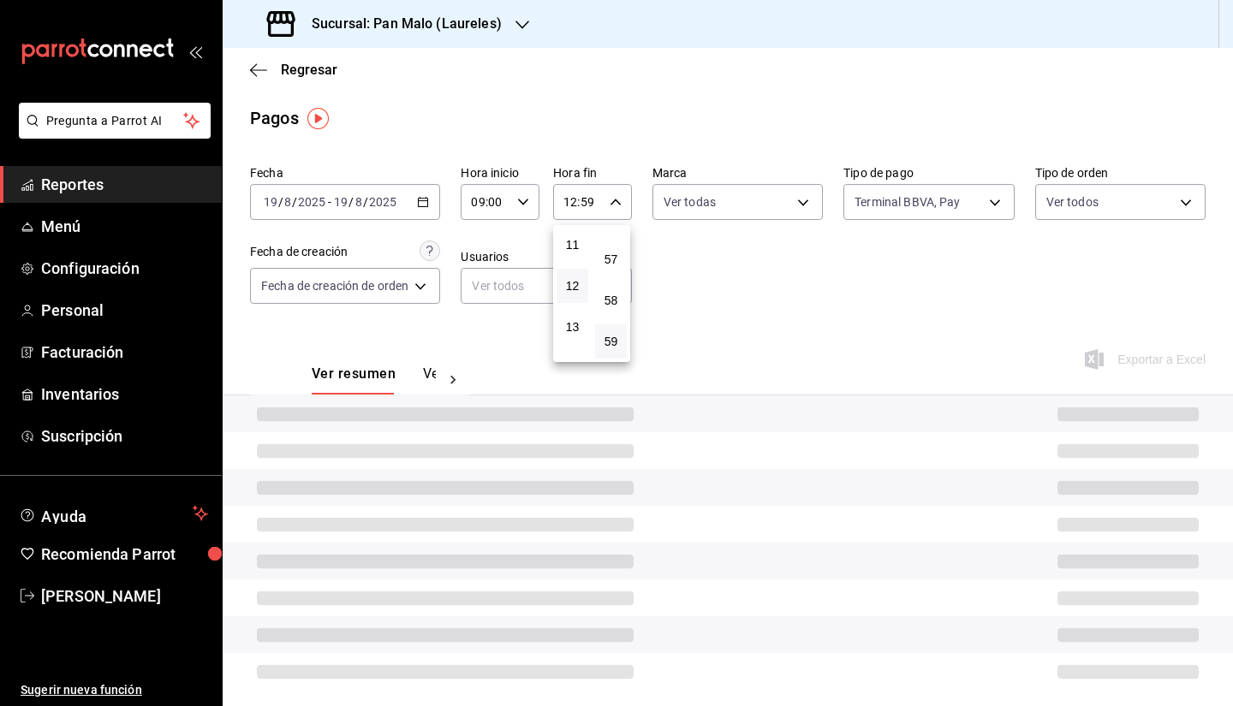
click at [691, 317] on div at bounding box center [616, 353] width 1233 height 706
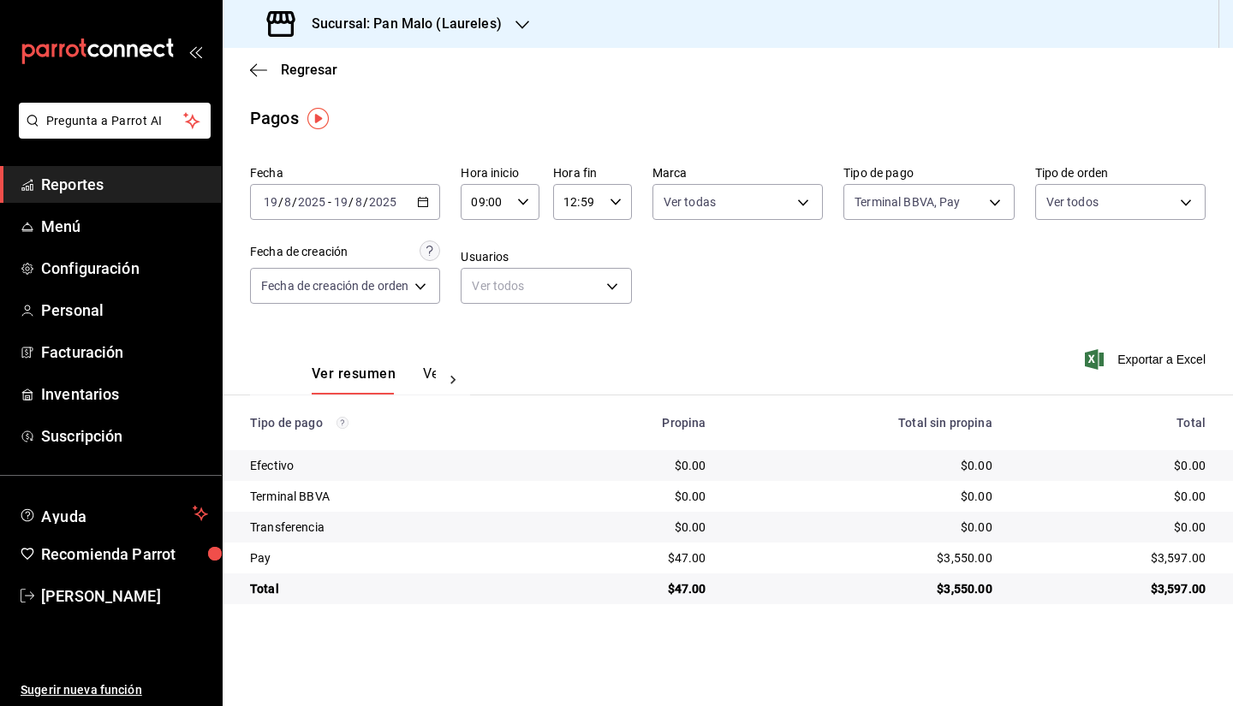
click at [509, 208] on input "09:00" at bounding box center [485, 202] width 50 height 34
click at [619, 229] on div at bounding box center [616, 353] width 1233 height 706
click at [613, 219] on div "12:59 Hora fin" at bounding box center [592, 202] width 79 height 36
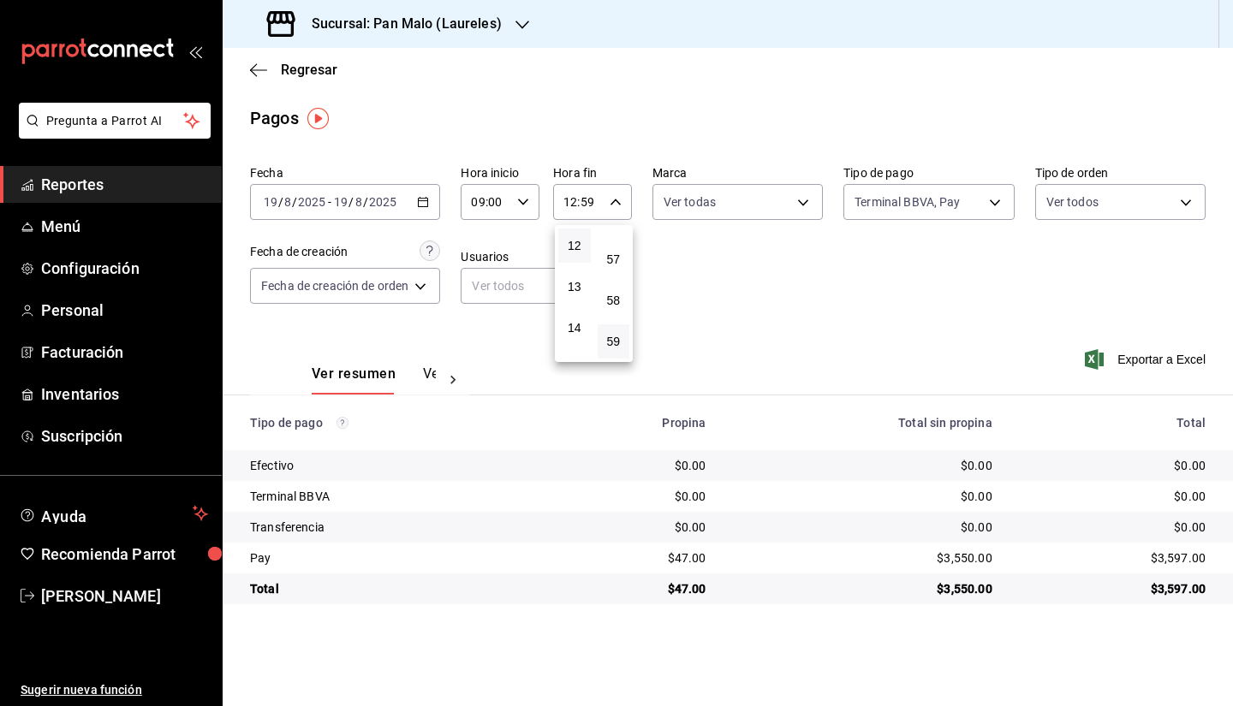
click at [808, 312] on div at bounding box center [616, 353] width 1233 height 706
click at [503, 218] on input "09:00" at bounding box center [485, 202] width 50 height 34
click at [592, 217] on div at bounding box center [616, 353] width 1233 height 706
click at [525, 192] on div "09:00 Hora inicio" at bounding box center [499, 202] width 79 height 36
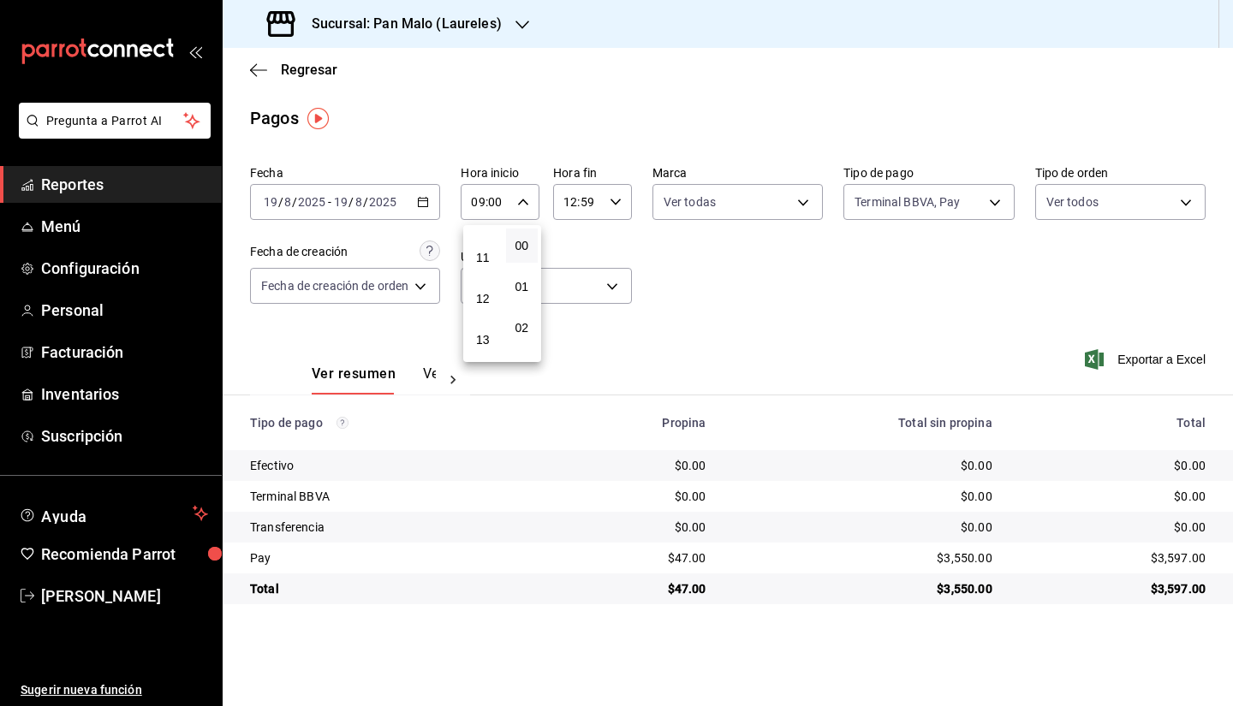
scroll to position [447, 0]
click at [603, 200] on div at bounding box center [616, 353] width 1233 height 706
click at [537, 214] on div "09:00 Hora inicio" at bounding box center [499, 202] width 79 height 36
click at [601, 213] on div at bounding box center [616, 353] width 1233 height 706
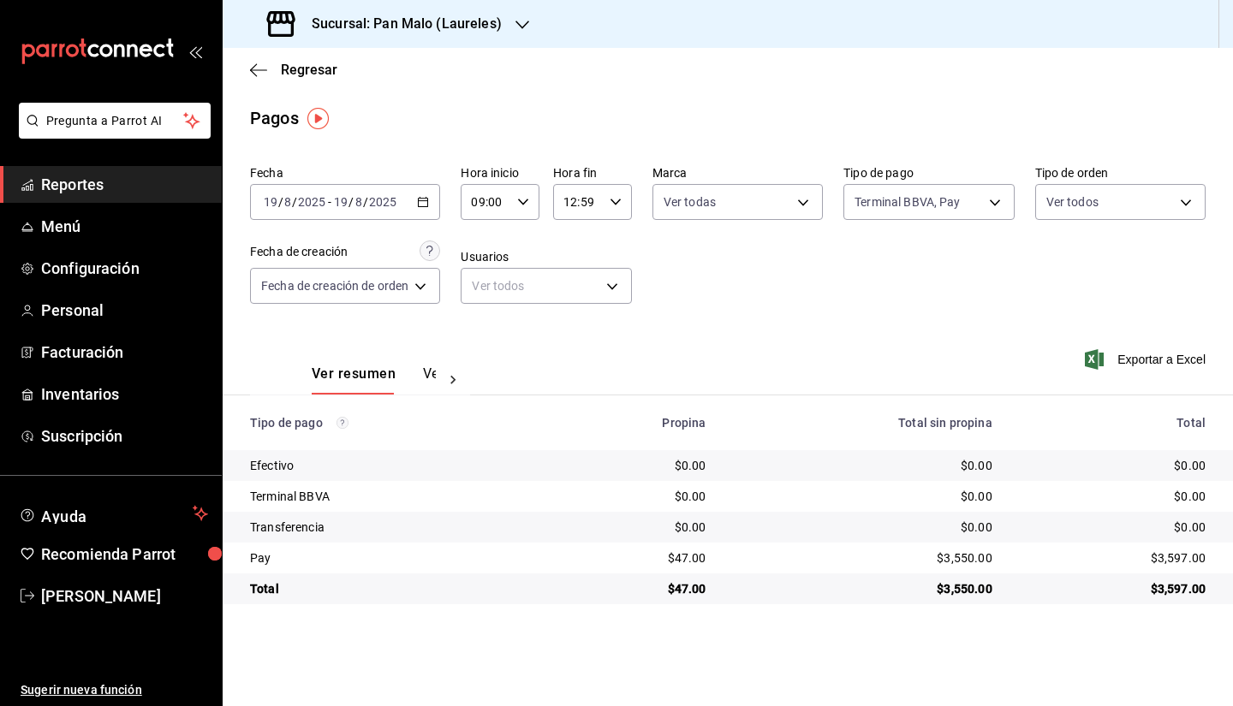
click at [534, 216] on div "09:00 Hora inicio" at bounding box center [499, 202] width 79 height 36
click at [584, 208] on div at bounding box center [616, 353] width 1233 height 706
click at [600, 205] on input "12:59" at bounding box center [578, 202] width 50 height 34
click at [703, 295] on div at bounding box center [616, 353] width 1233 height 706
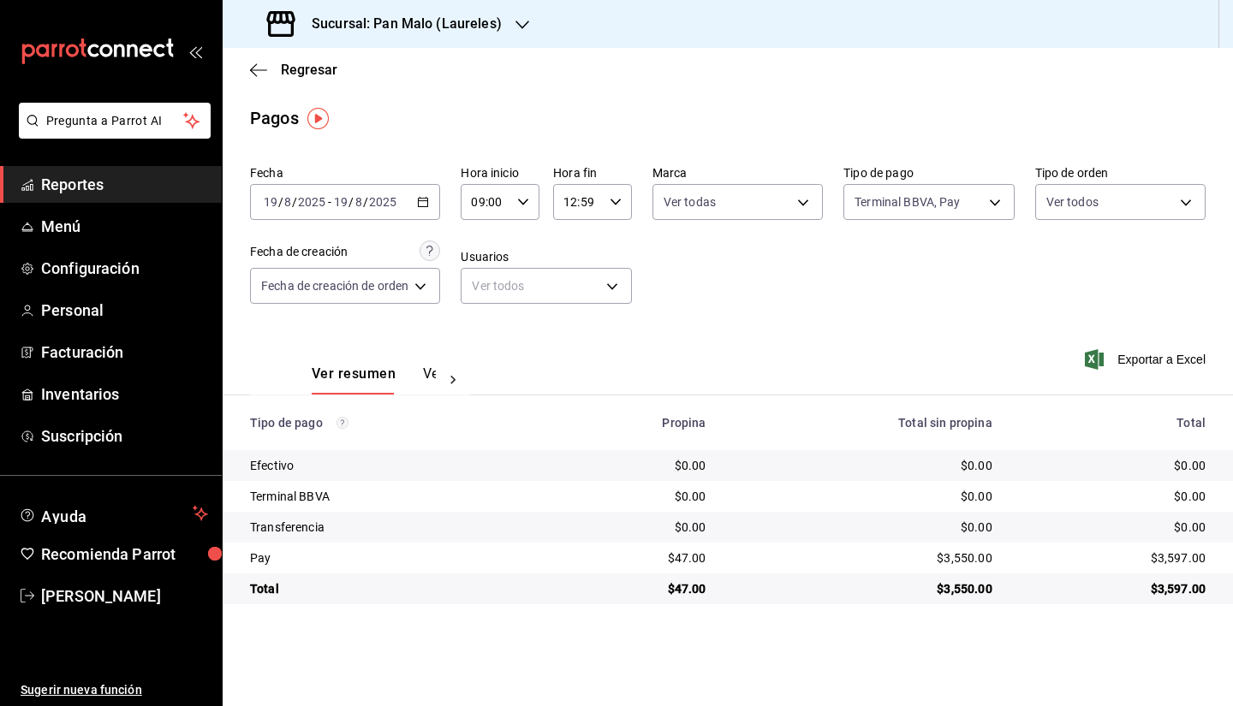
click at [501, 202] on input "09:00" at bounding box center [485, 202] width 50 height 34
click at [469, 304] on button "18" at bounding box center [482, 307] width 33 height 34
type input "18:00"
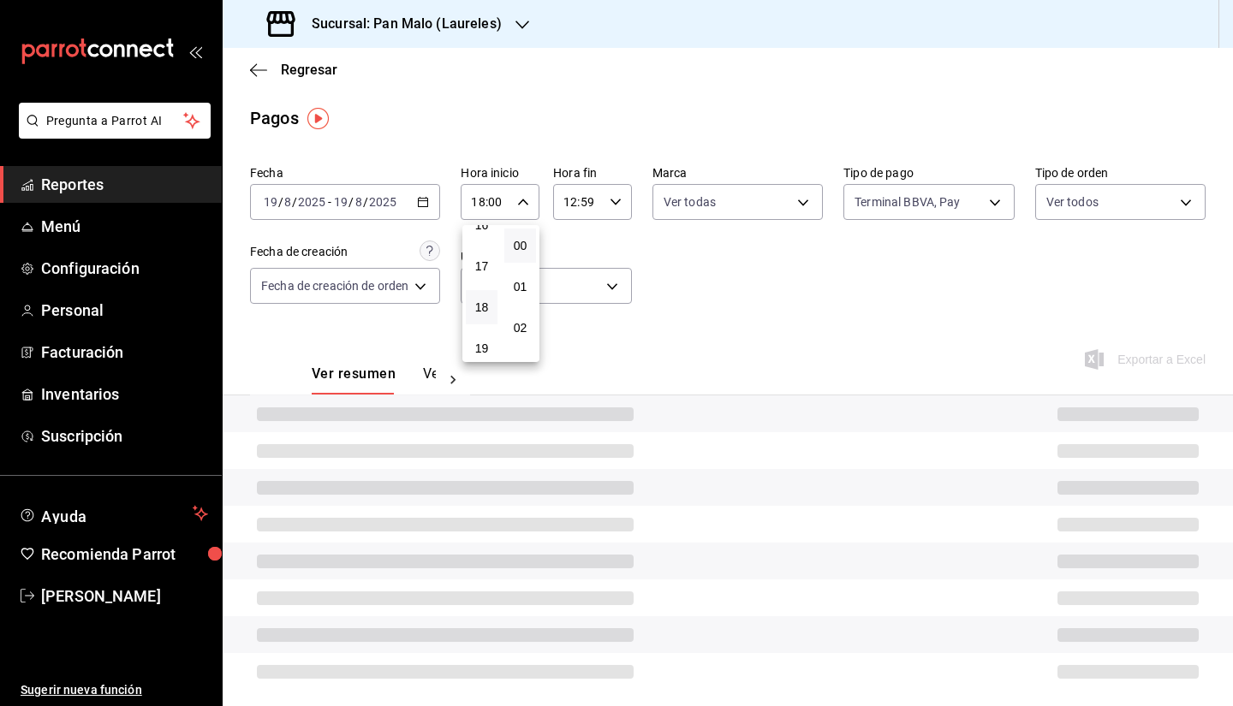
click at [591, 193] on div at bounding box center [616, 353] width 1233 height 706
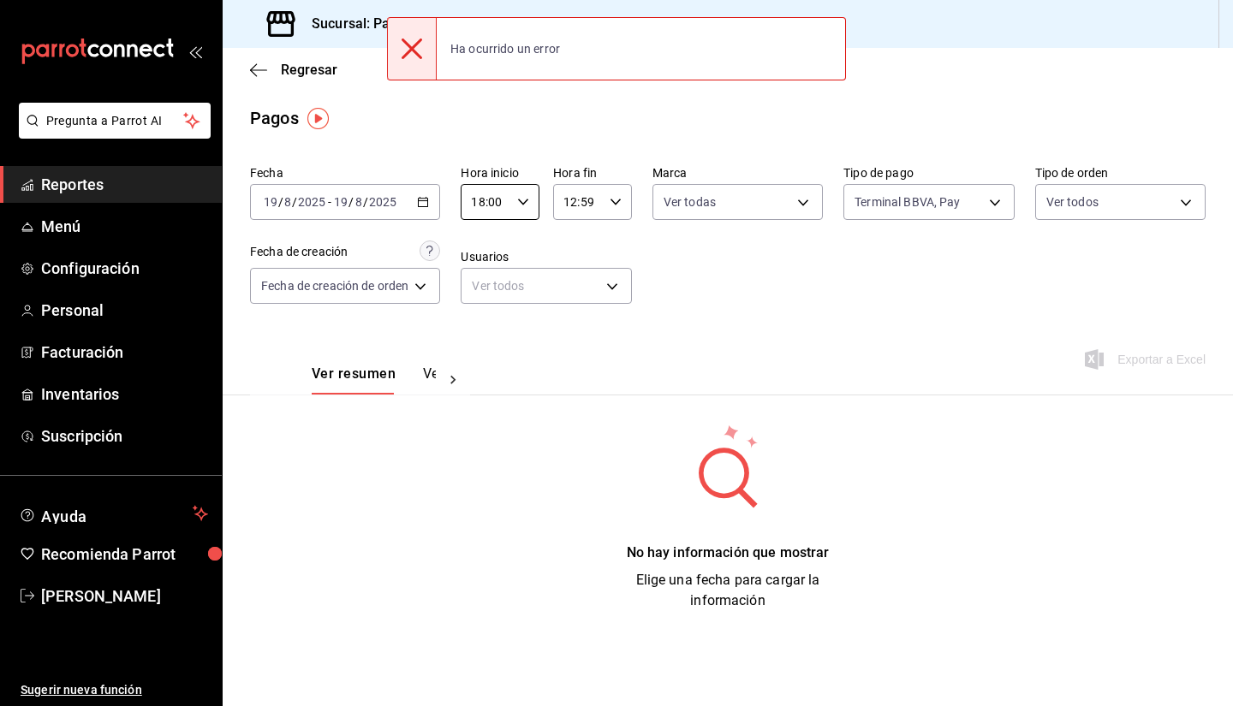
click at [591, 193] on div at bounding box center [616, 353] width 1233 height 706
click at [609, 204] on icon "button" at bounding box center [615, 202] width 12 height 12
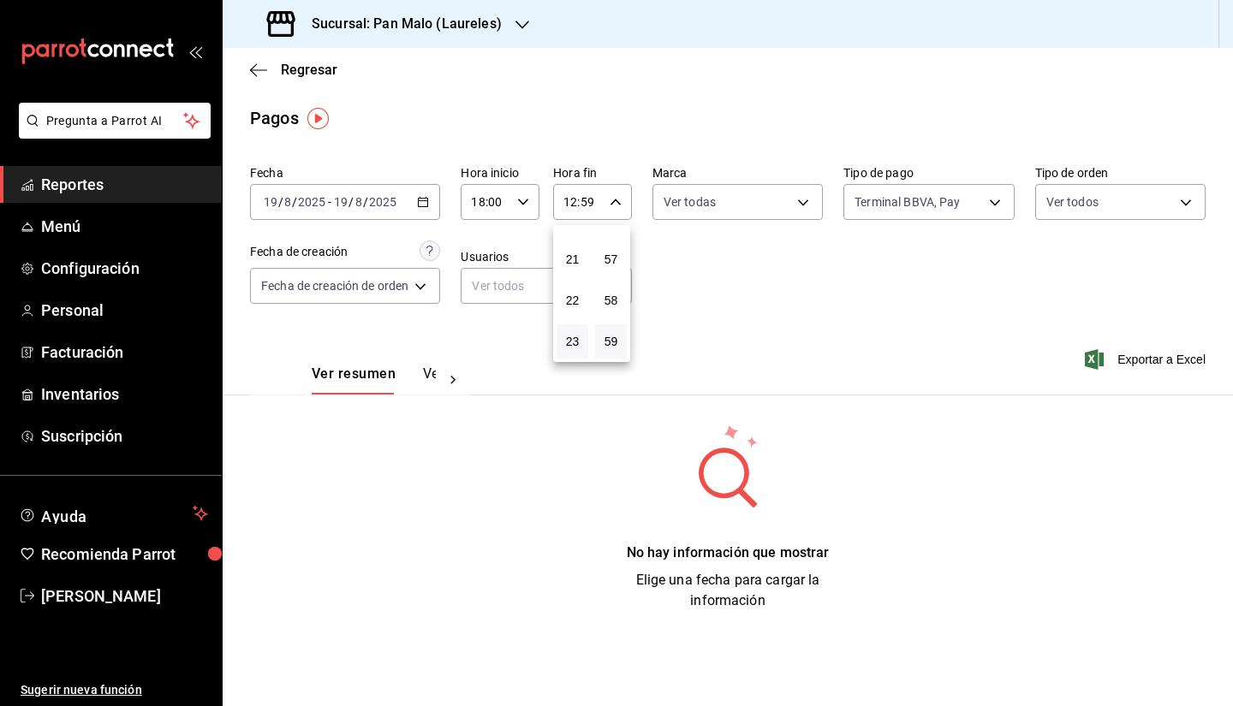
click at [567, 353] on button "23" at bounding box center [572, 341] width 32 height 34
type input "23:59"
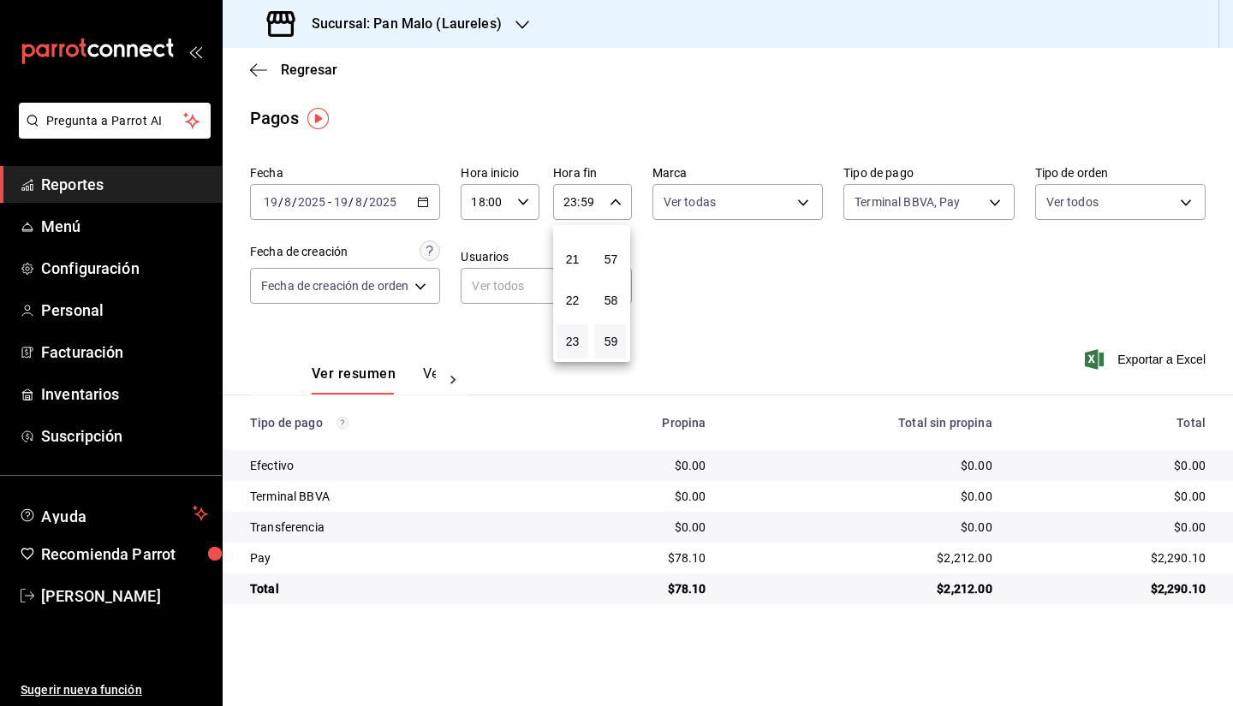
click at [702, 329] on div at bounding box center [616, 353] width 1233 height 706
click at [419, 211] on div "2025-08-19 19 / 8 / 2025 - 2025-08-19 19 / 8 / 2025" at bounding box center [345, 202] width 190 height 36
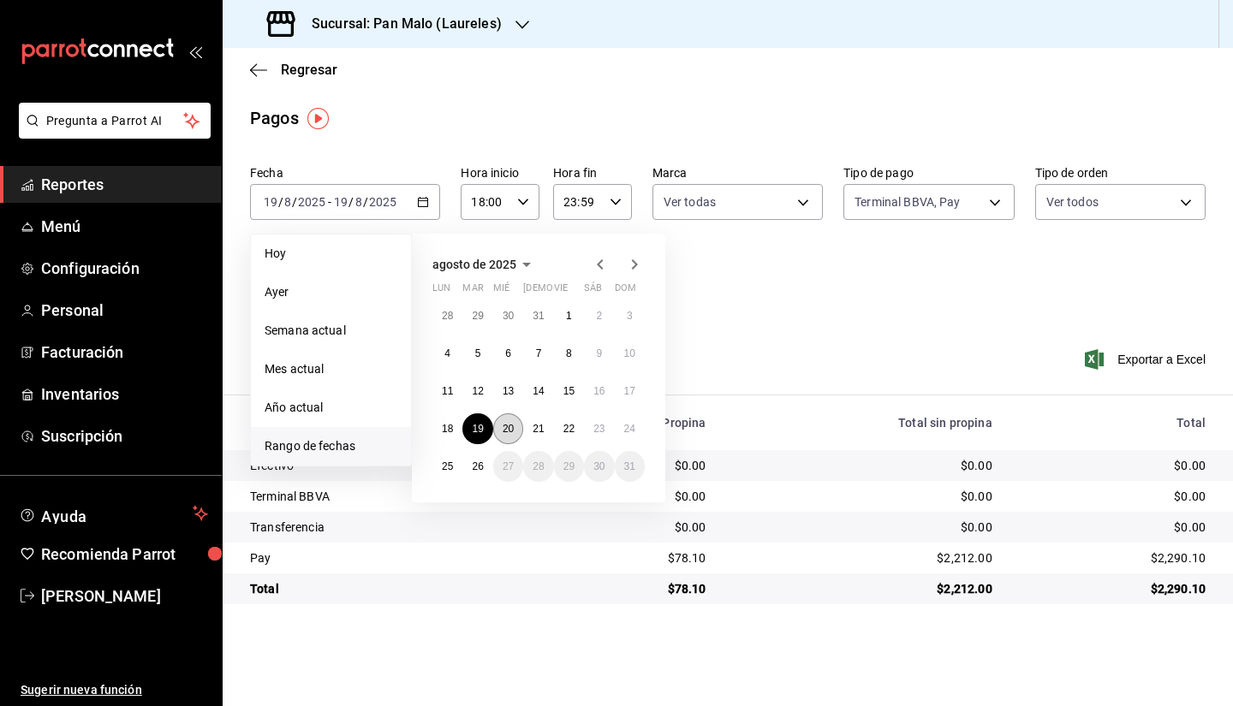
click at [513, 439] on button "20" at bounding box center [508, 428] width 30 height 31
click at [513, 438] on button "20" at bounding box center [508, 428] width 30 height 31
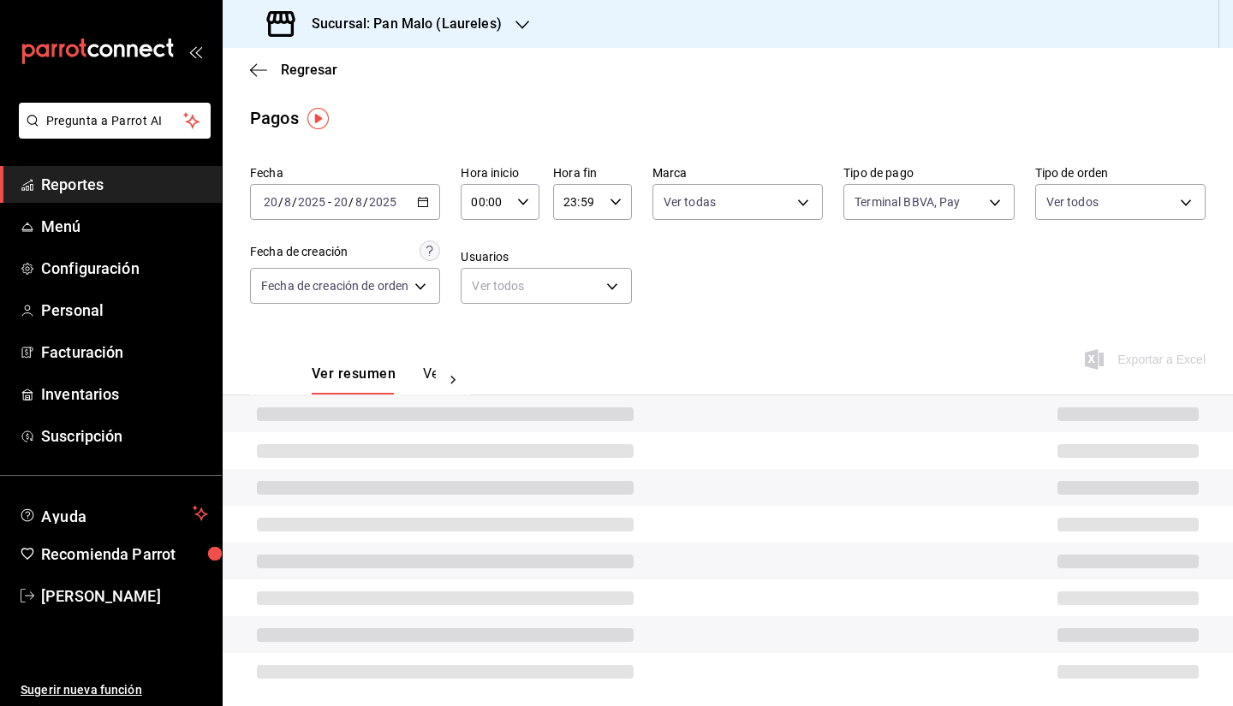
click at [521, 215] on div "00:00 Hora inicio" at bounding box center [499, 202] width 79 height 36
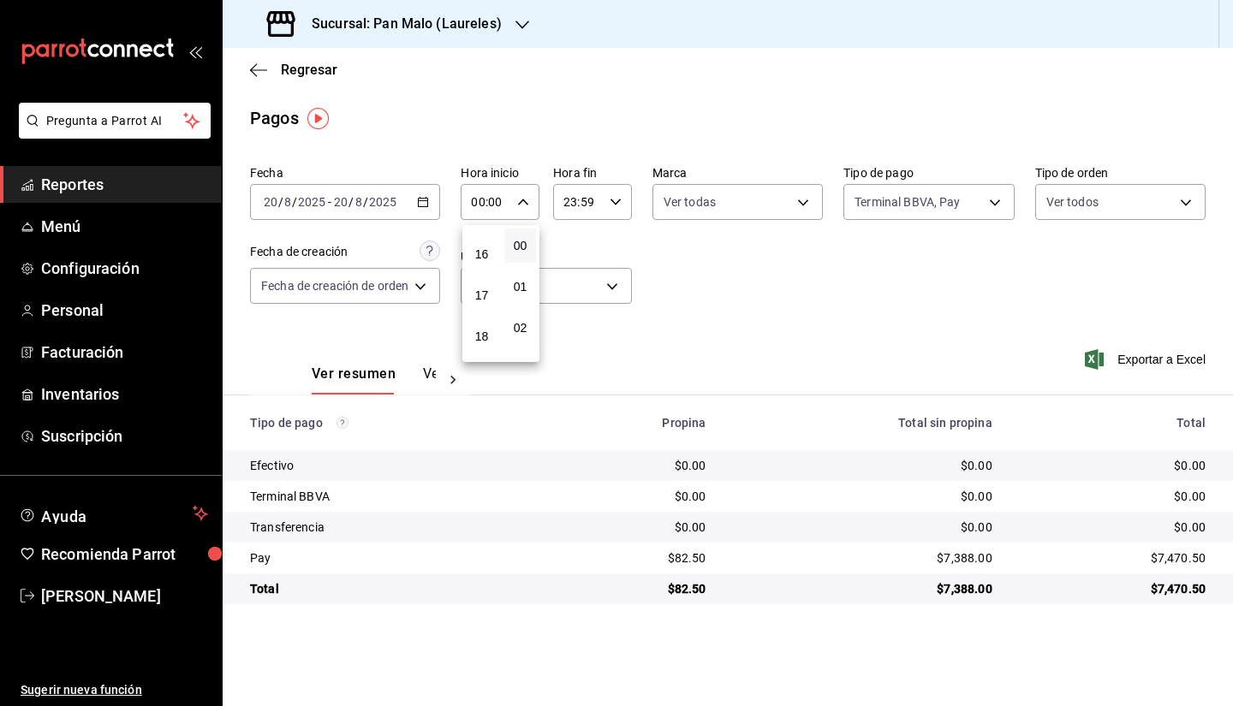
scroll to position [677, 0]
click at [486, 312] on span "18" at bounding box center [481, 308] width 11 height 14
click at [762, 280] on div at bounding box center [616, 353] width 1233 height 706
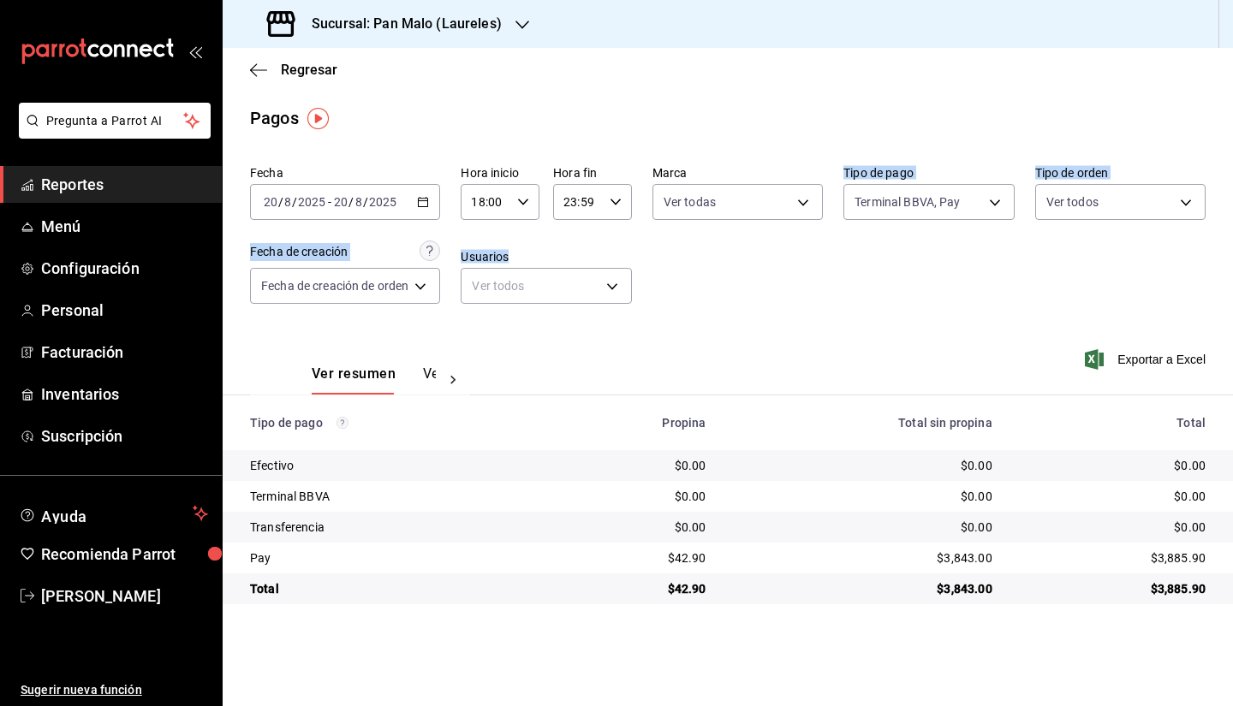
drag, startPoint x: 762, startPoint y: 280, endPoint x: 709, endPoint y: 306, distance: 59.3
click at [709, 306] on div "Fecha 2025-08-20 20 / 8 / 2025 - 2025-08-20 20 / 8 / 2025 Hora inicio 18:00 Hor…" at bounding box center [727, 241] width 955 height 166
click at [613, 193] on div "23:59 Hora fin" at bounding box center [592, 202] width 79 height 36
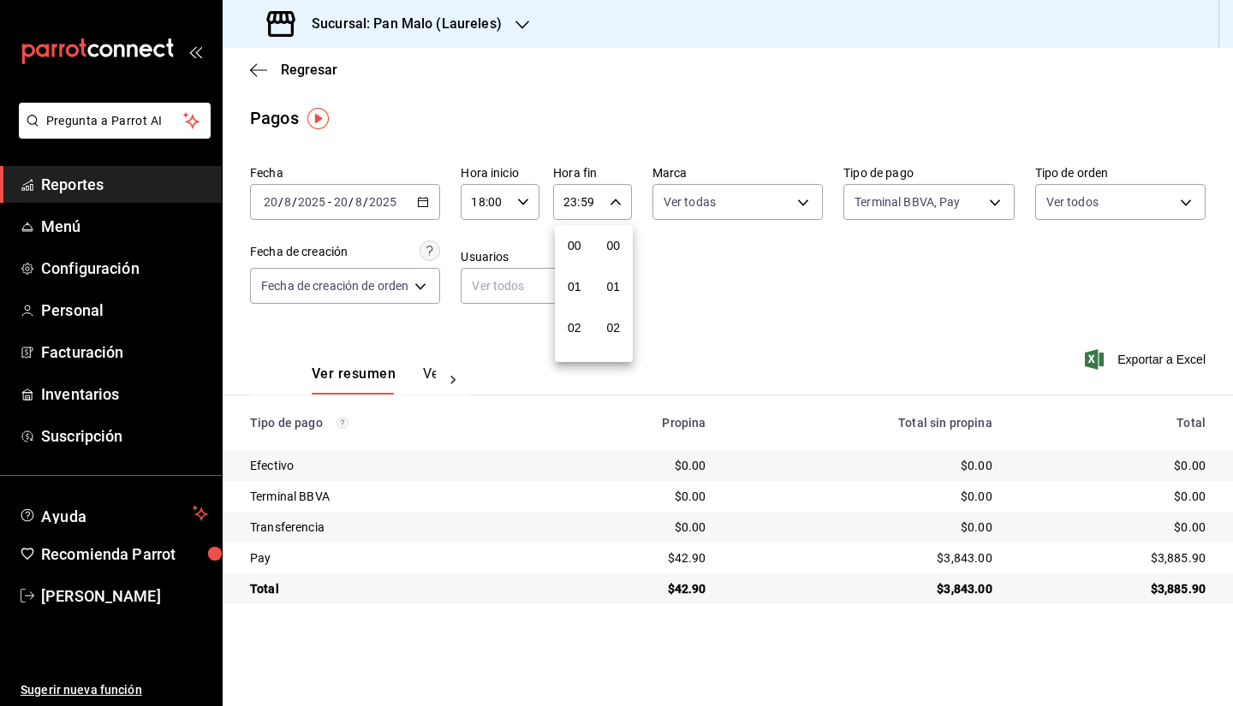
scroll to position [2328, 0]
click at [524, 214] on div at bounding box center [616, 353] width 1233 height 706
click at [525, 202] on icon "button" at bounding box center [523, 202] width 12 height 12
click at [485, 276] on span "09" at bounding box center [483, 276] width 12 height 14
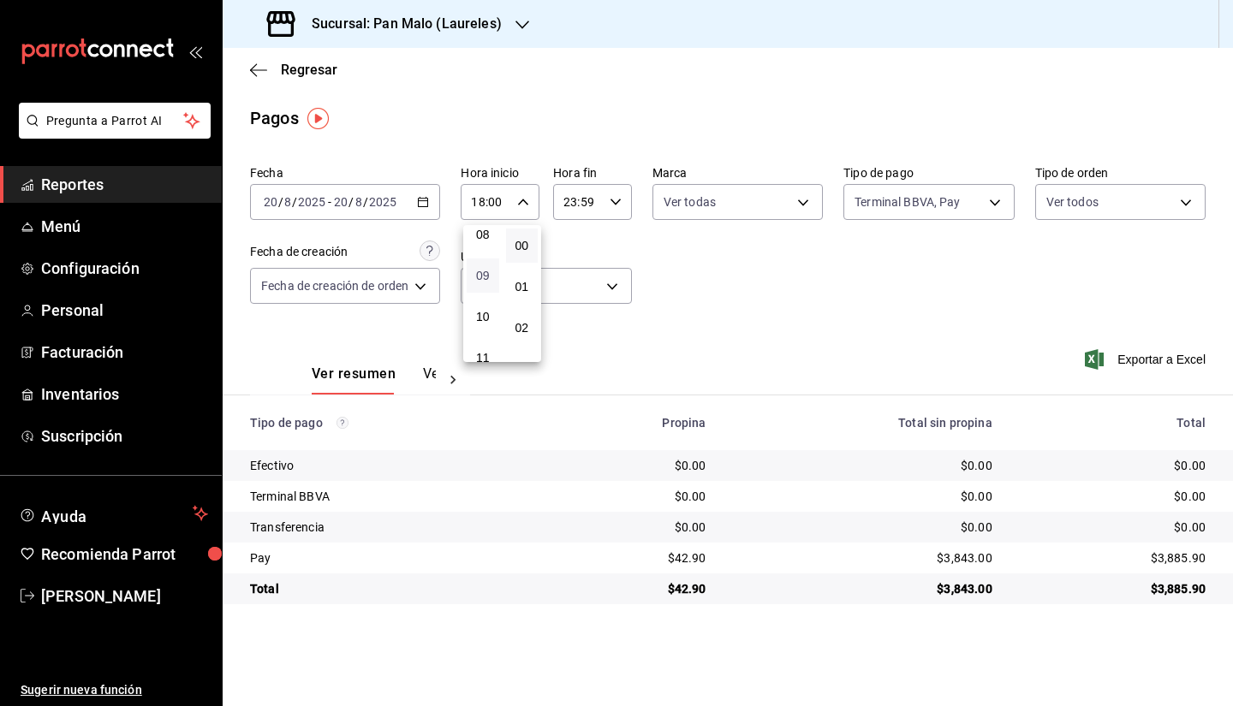
type input "09:00"
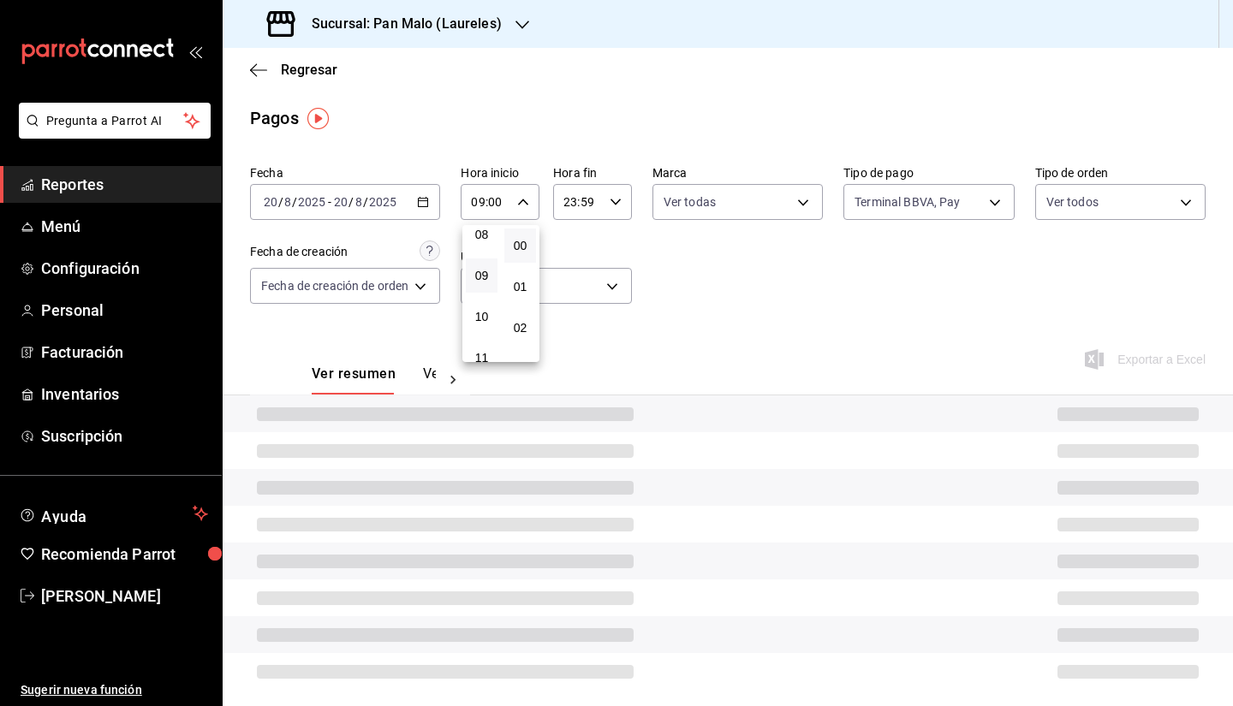
click at [604, 199] on div at bounding box center [616, 353] width 1233 height 706
click at [596, 203] on input "23:59" at bounding box center [578, 202] width 50 height 34
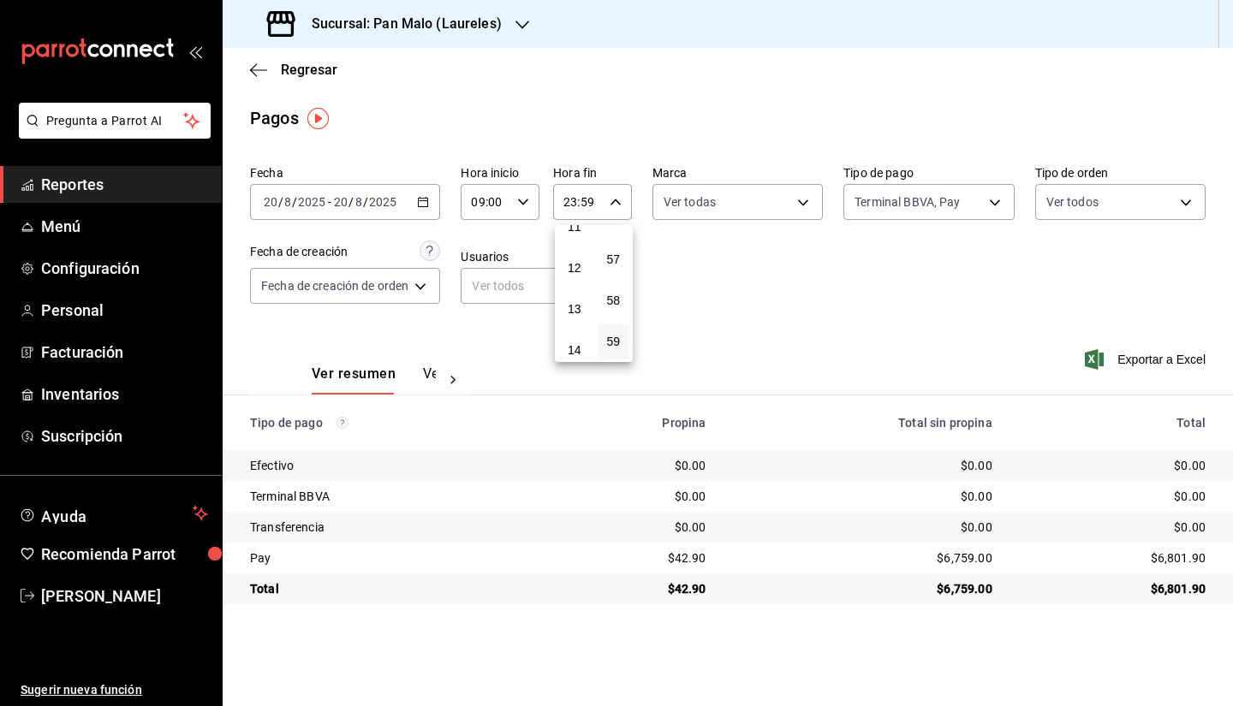
scroll to position [474, 0]
click at [573, 264] on span "12" at bounding box center [574, 265] width 12 height 14
type input "12:59"
click at [802, 295] on div at bounding box center [616, 353] width 1233 height 706
click at [490, 204] on input "09:00" at bounding box center [485, 202] width 50 height 34
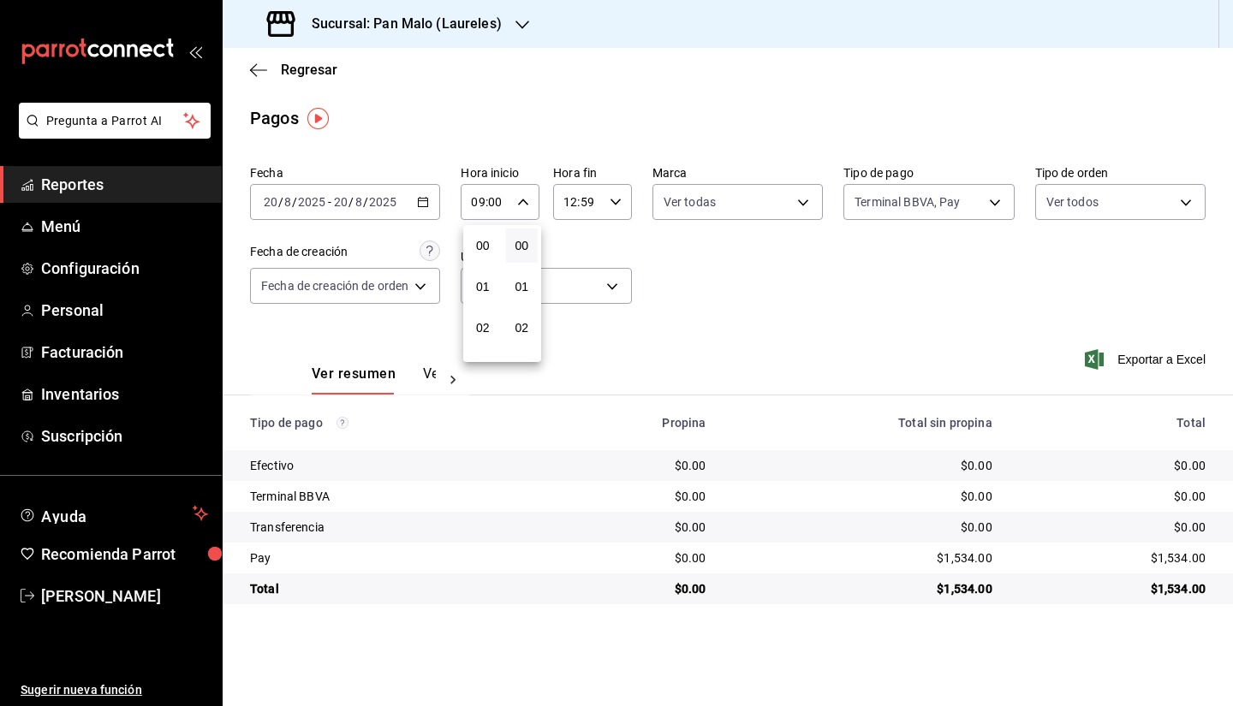
scroll to position [370, 0]
click at [406, 200] on div at bounding box center [616, 353] width 1233 height 706
click at [406, 200] on div "2025-08-20 20 / 8 / 2025 - 2025-08-20 20 / 8 / 2025" at bounding box center [345, 202] width 190 height 36
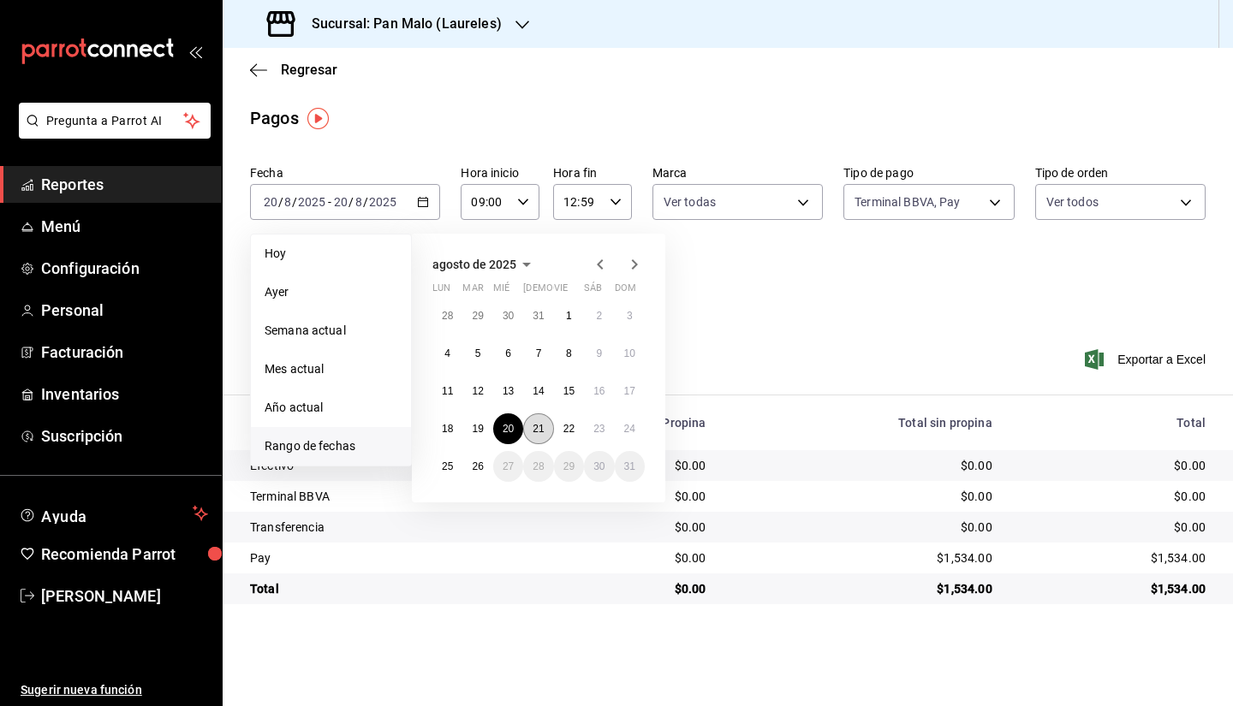
click at [543, 425] on abbr "21" at bounding box center [537, 429] width 11 height 12
click at [538, 426] on abbr "21" at bounding box center [537, 429] width 11 height 12
type input "00:00"
type input "23:59"
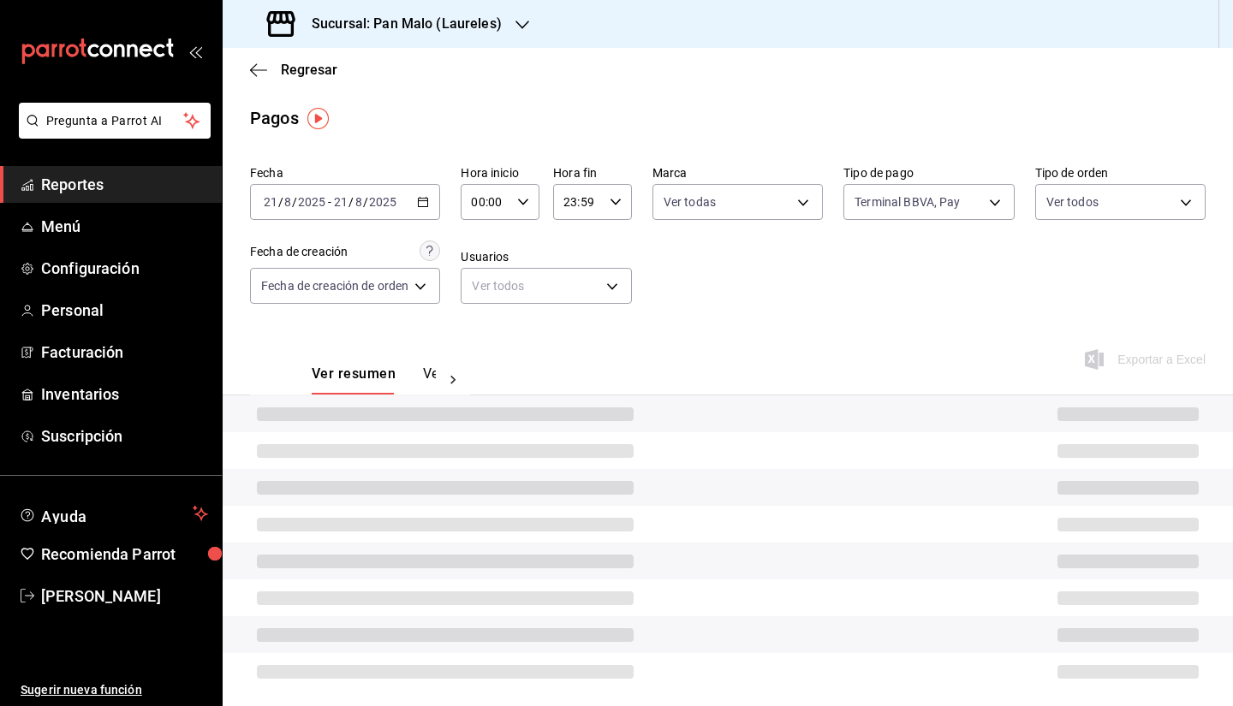
click at [531, 205] on div "00:00 Hora inicio" at bounding box center [499, 202] width 79 height 36
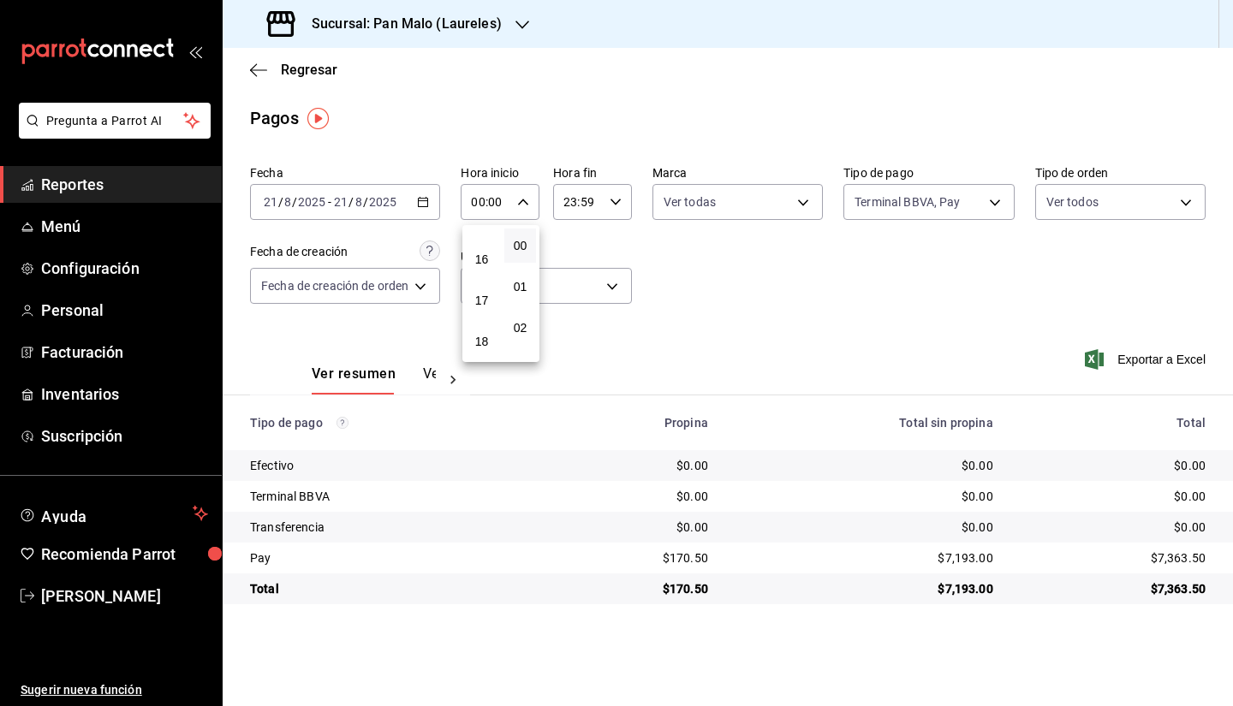
scroll to position [674, 0]
click at [468, 320] on button "18" at bounding box center [482, 311] width 32 height 34
click at [798, 282] on div at bounding box center [616, 353] width 1233 height 706
click at [516, 189] on div "18:00 Hora inicio" at bounding box center [499, 202] width 79 height 36
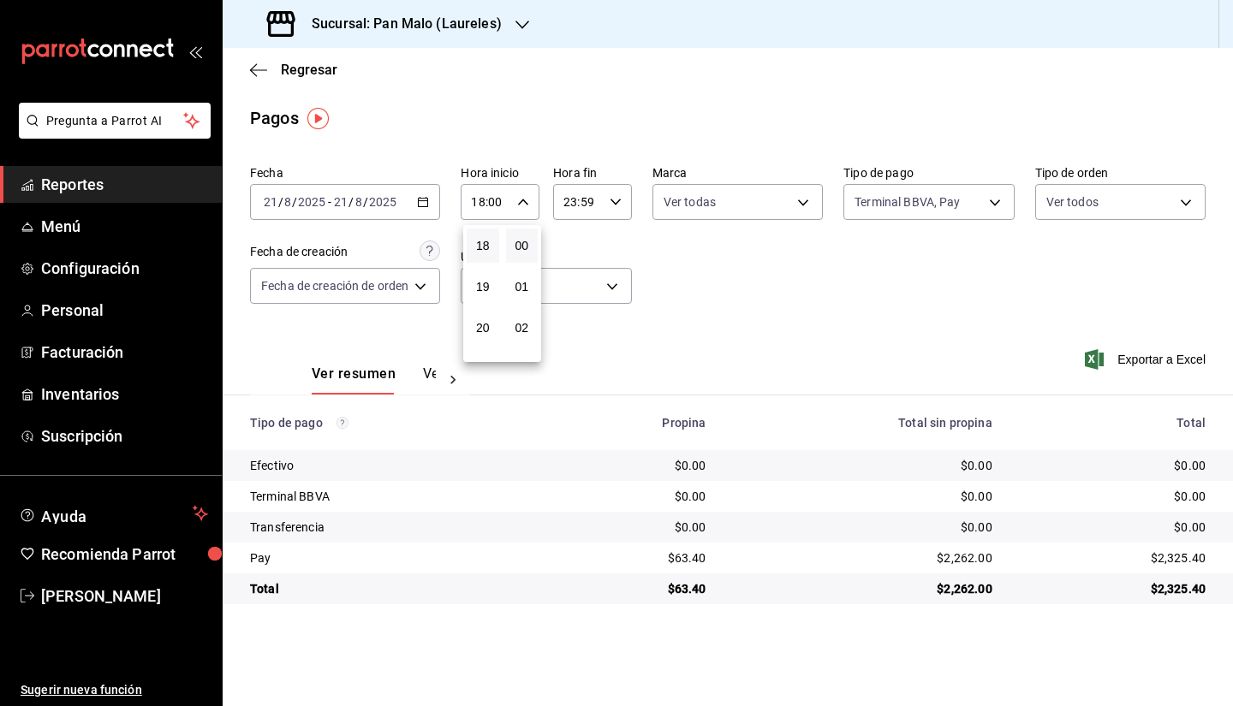
click at [606, 188] on div at bounding box center [616, 353] width 1233 height 706
click at [508, 205] on input "18:00" at bounding box center [485, 202] width 50 height 34
click at [487, 292] on span "09" at bounding box center [483, 289] width 12 height 14
type input "09:00"
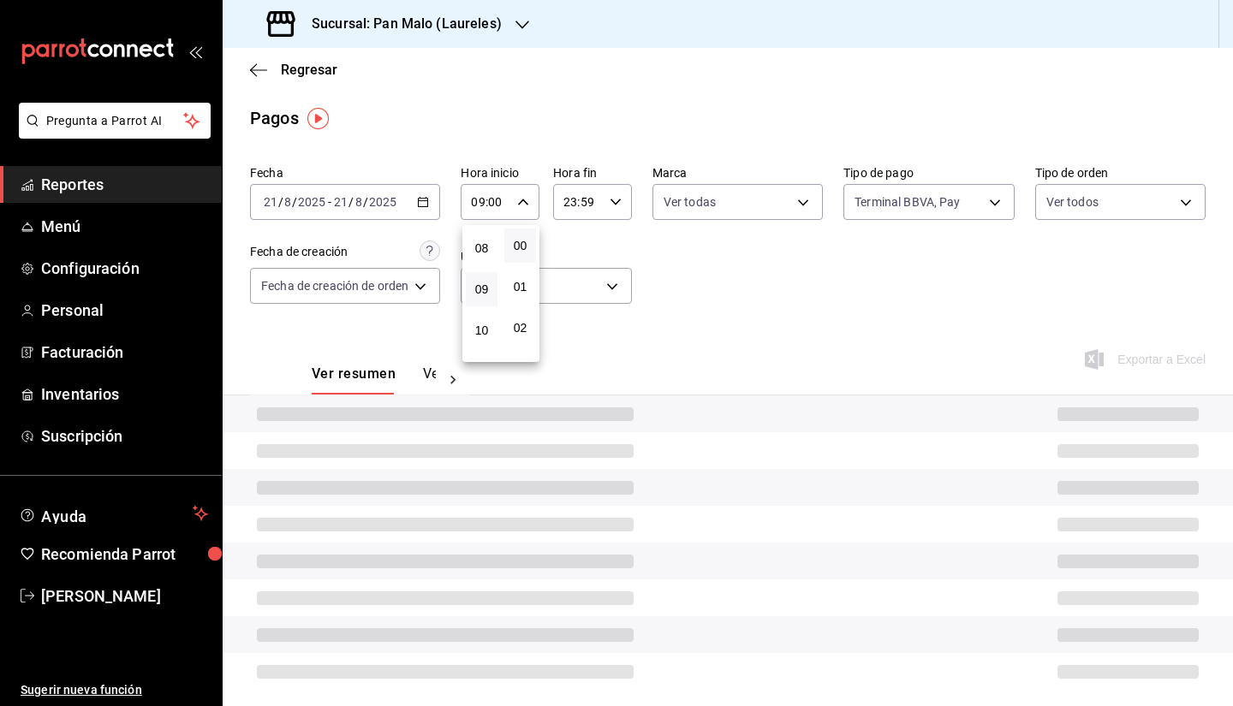
click at [616, 201] on div at bounding box center [616, 353] width 1233 height 706
click at [592, 205] on input "23:59" at bounding box center [578, 202] width 50 height 34
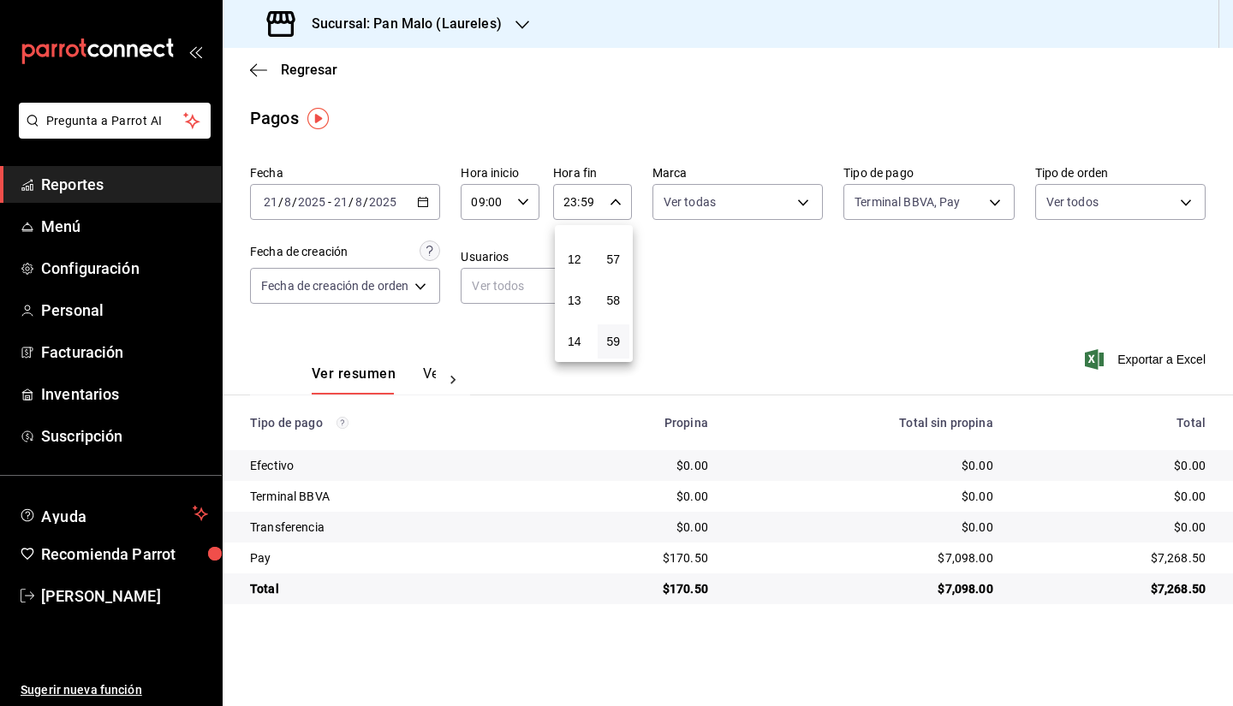
scroll to position [441, 0]
click at [573, 294] on span "12" at bounding box center [574, 298] width 12 height 14
type input "12:59"
click at [741, 276] on div at bounding box center [616, 353] width 1233 height 706
click at [394, 217] on div "2025-08-21 21 / 8 / 2025 - 2025-08-21 21 / 8 / 2025" at bounding box center [345, 202] width 190 height 36
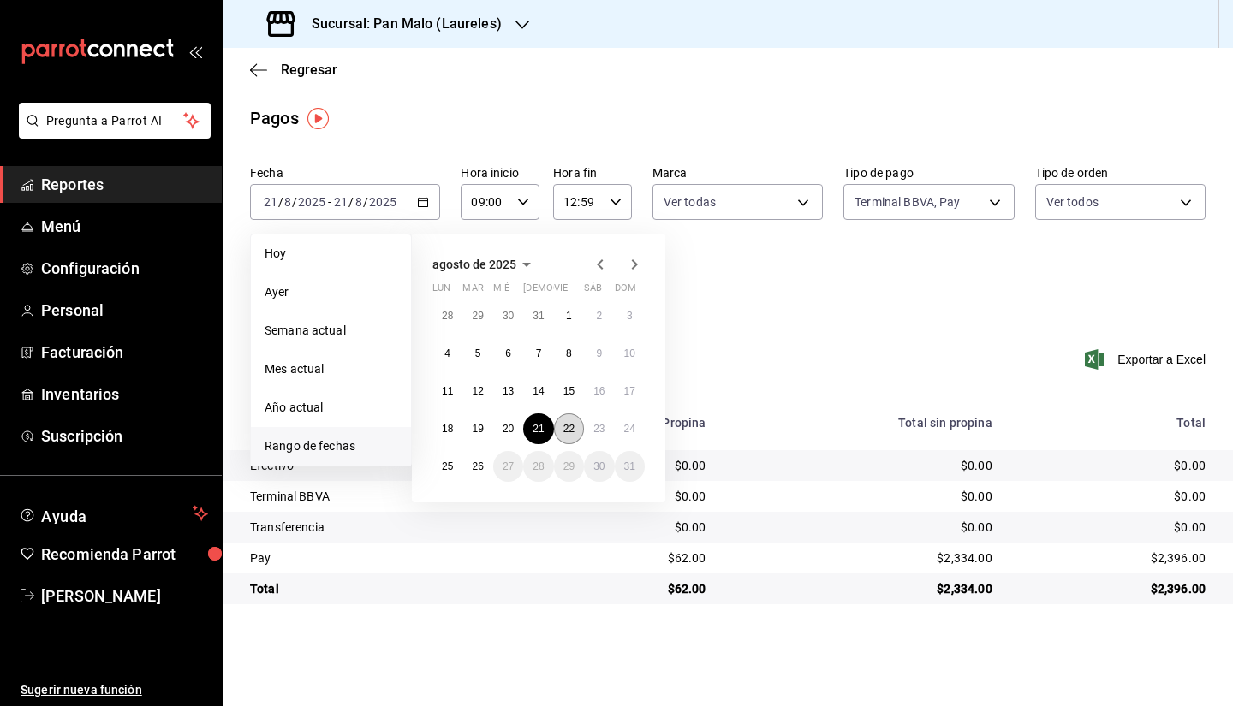
click at [571, 431] on abbr "22" at bounding box center [568, 429] width 11 height 12
click at [574, 418] on button "22" at bounding box center [569, 428] width 30 height 31
type input "00:00"
type input "23:59"
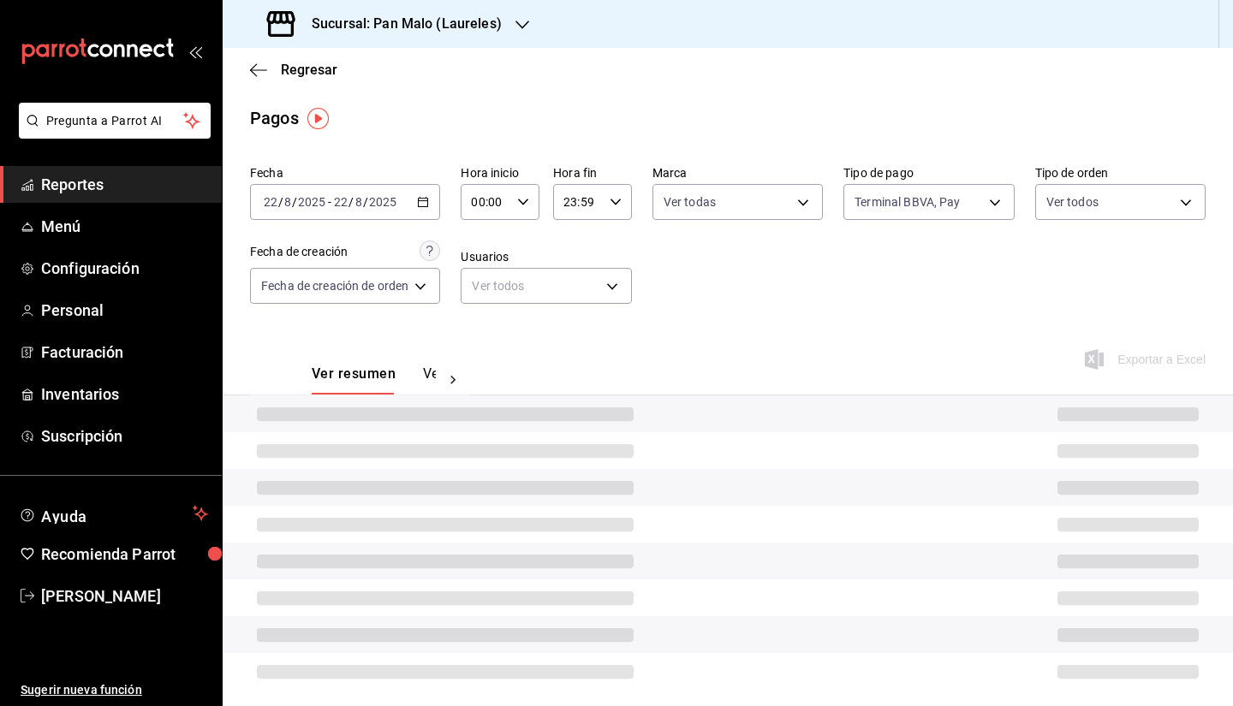
click at [517, 205] on icon "button" at bounding box center [523, 202] width 12 height 12
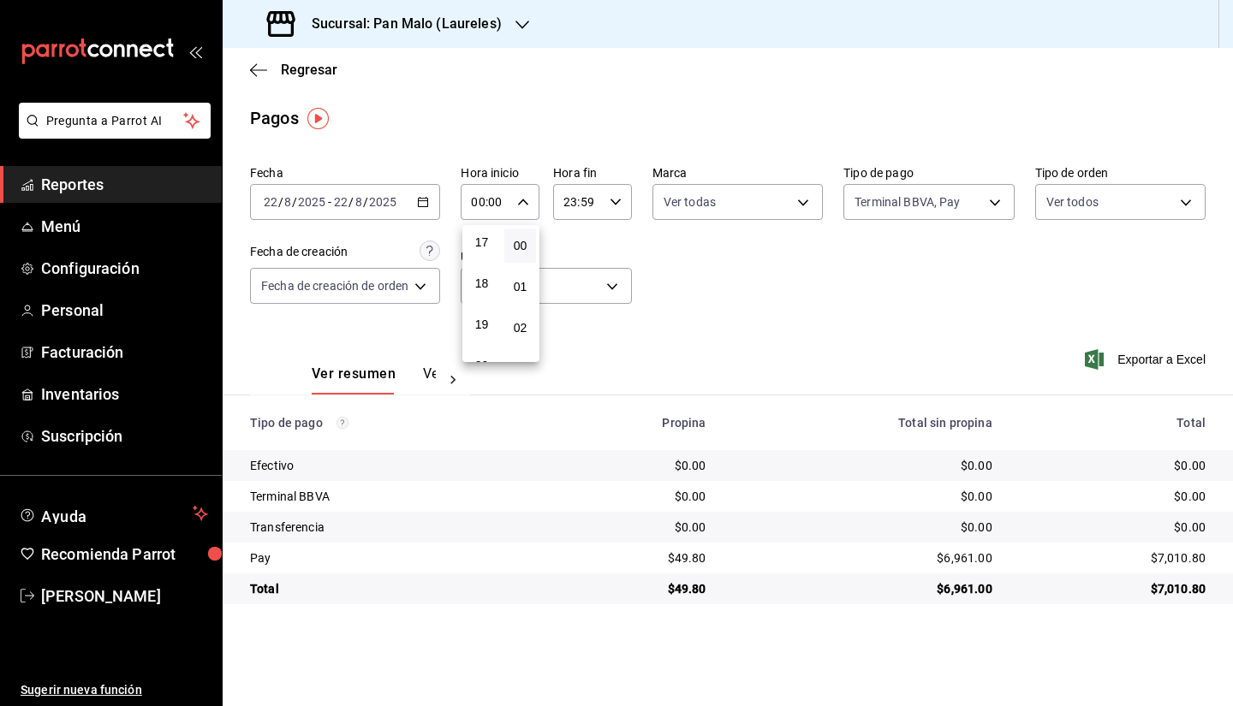
scroll to position [41, 0]
click at [481, 283] on span "18" at bounding box center [481, 283] width 11 height 14
click at [531, 207] on div at bounding box center [616, 353] width 1233 height 706
click at [529, 207] on icon "button" at bounding box center [523, 202] width 12 height 12
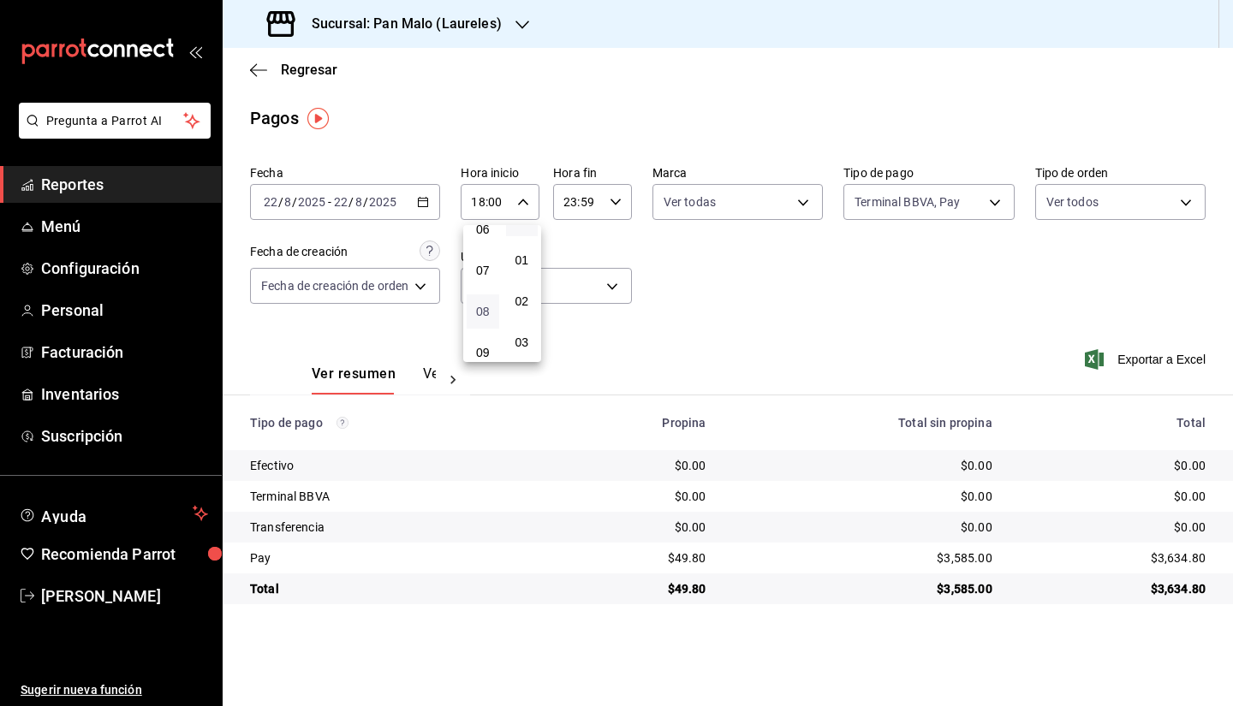
click at [482, 313] on span "08" at bounding box center [483, 312] width 12 height 14
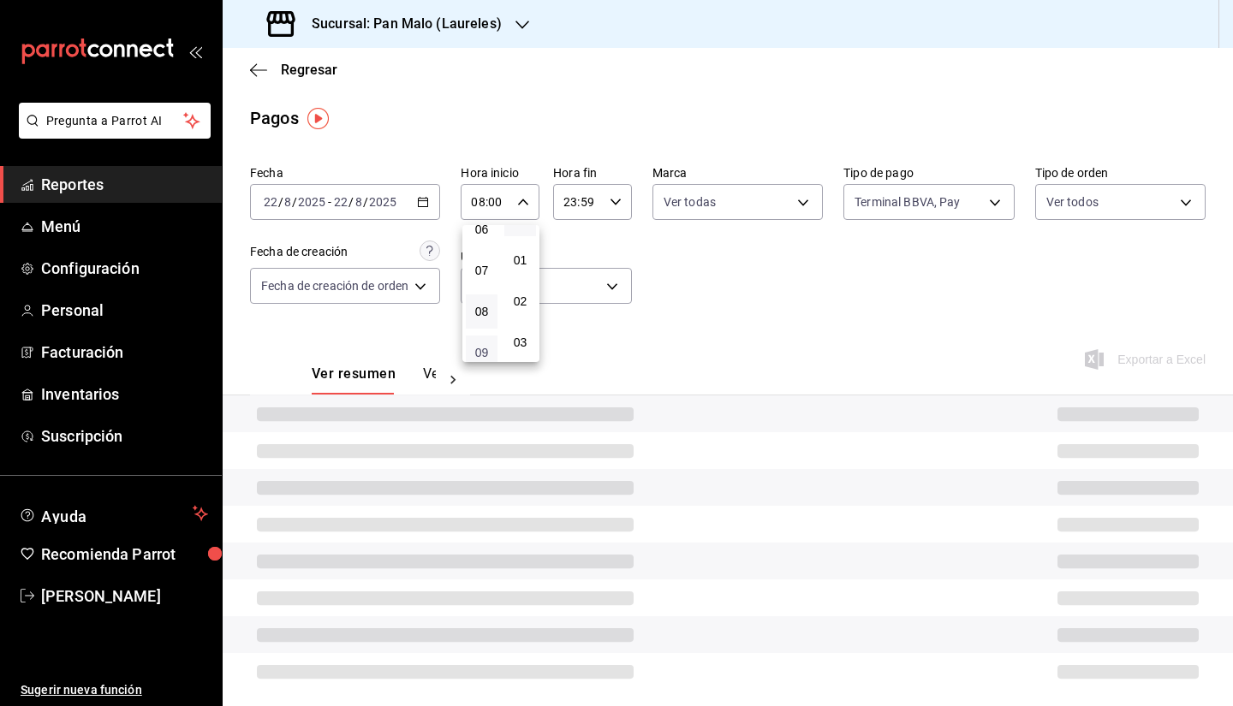
click at [479, 353] on span "09" at bounding box center [481, 353] width 11 height 14
type input "09:00"
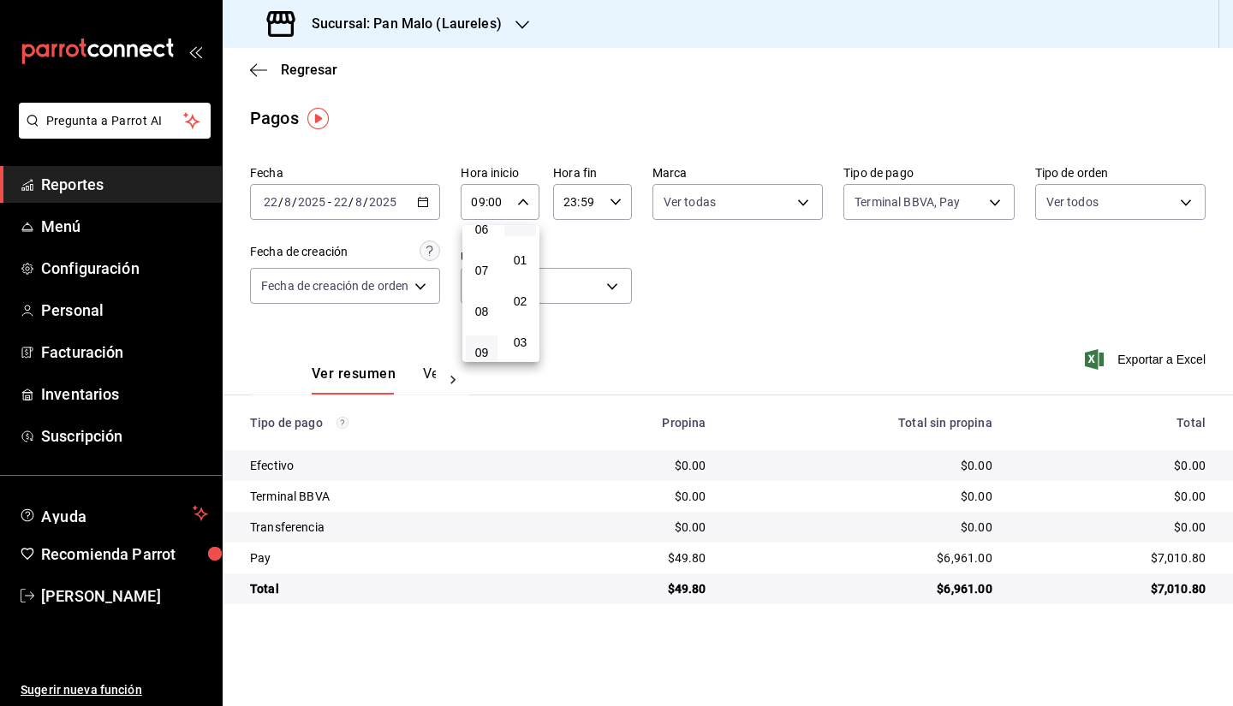
click at [597, 199] on div at bounding box center [616, 353] width 1233 height 706
click at [616, 202] on icon "button" at bounding box center [615, 202] width 12 height 12
click at [580, 308] on span "12" at bounding box center [574, 307] width 12 height 14
type input "12:59"
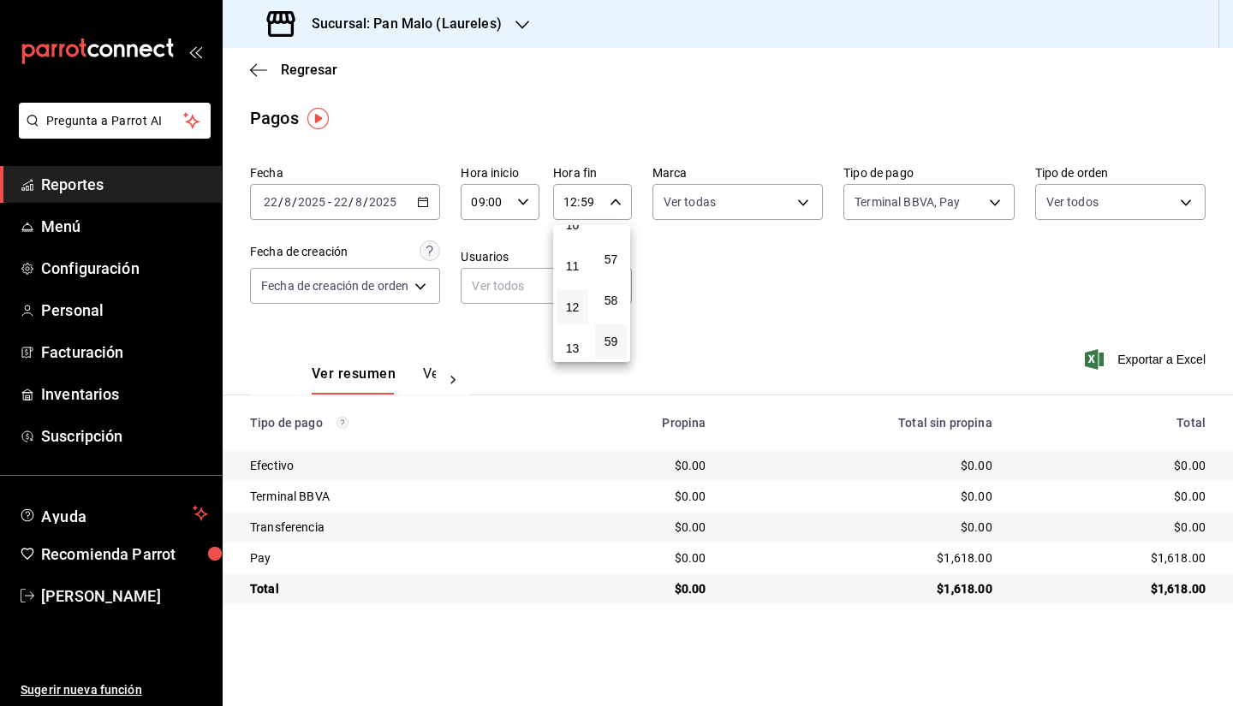
click at [715, 281] on div at bounding box center [616, 353] width 1233 height 706
click at [526, 204] on icon "button" at bounding box center [523, 202] width 12 height 12
click at [628, 229] on div at bounding box center [616, 353] width 1233 height 706
click at [525, 209] on div "09:00 Hora inicio" at bounding box center [499, 202] width 79 height 36
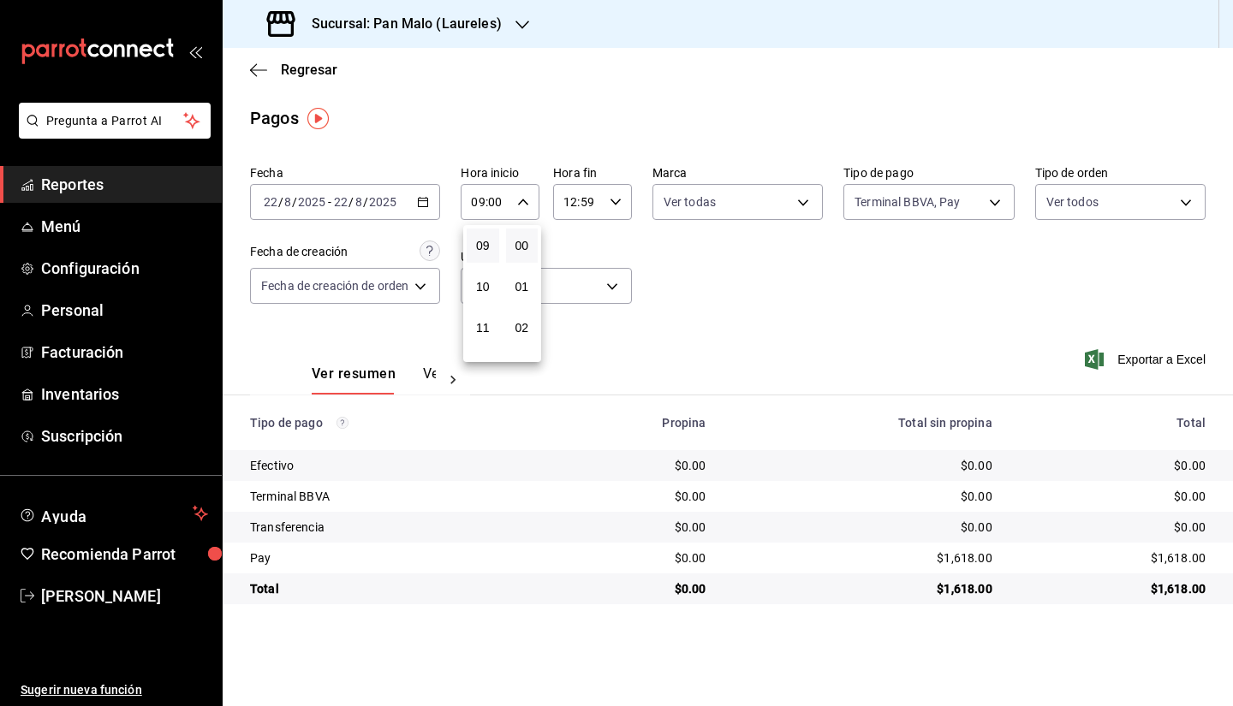
click at [422, 192] on div at bounding box center [616, 353] width 1233 height 706
click at [422, 192] on div "2025-08-22 22 / 8 / 2025 - 2025-08-22 22 / 8 / 2025" at bounding box center [345, 202] width 190 height 36
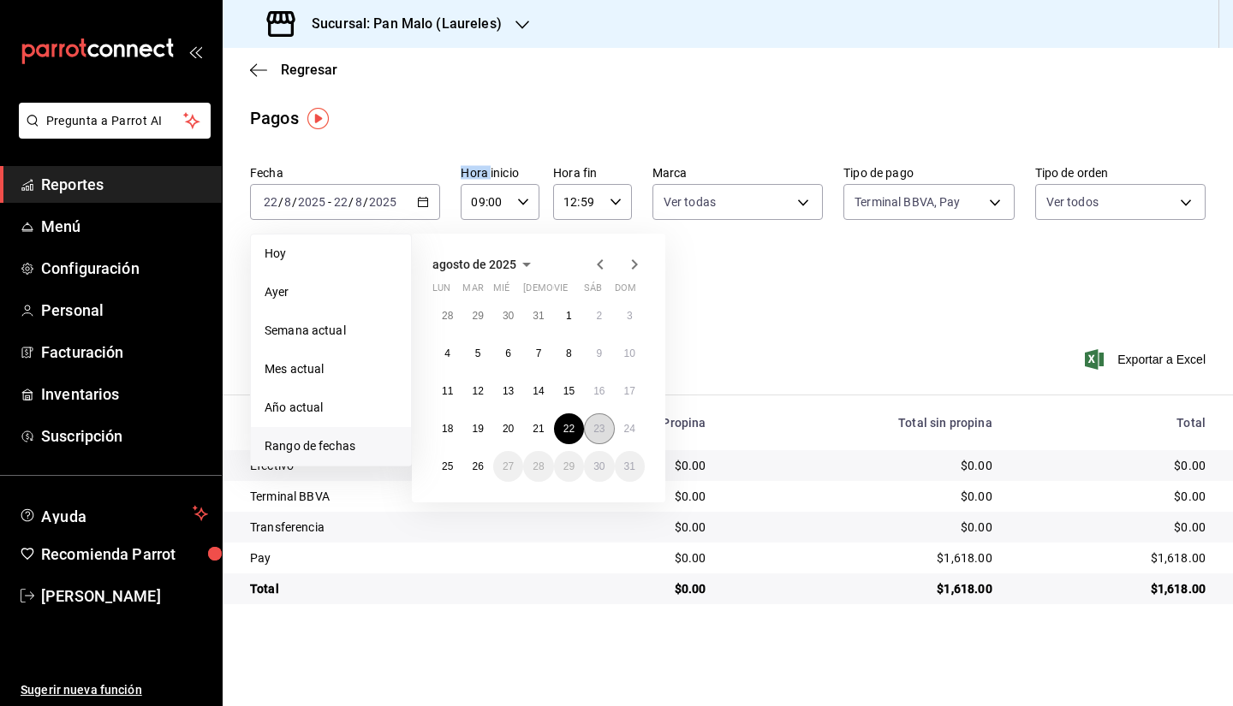
click at [596, 417] on button "23" at bounding box center [599, 428] width 30 height 31
click at [587, 425] on button "23" at bounding box center [599, 428] width 30 height 31
type input "00:00"
type input "23:59"
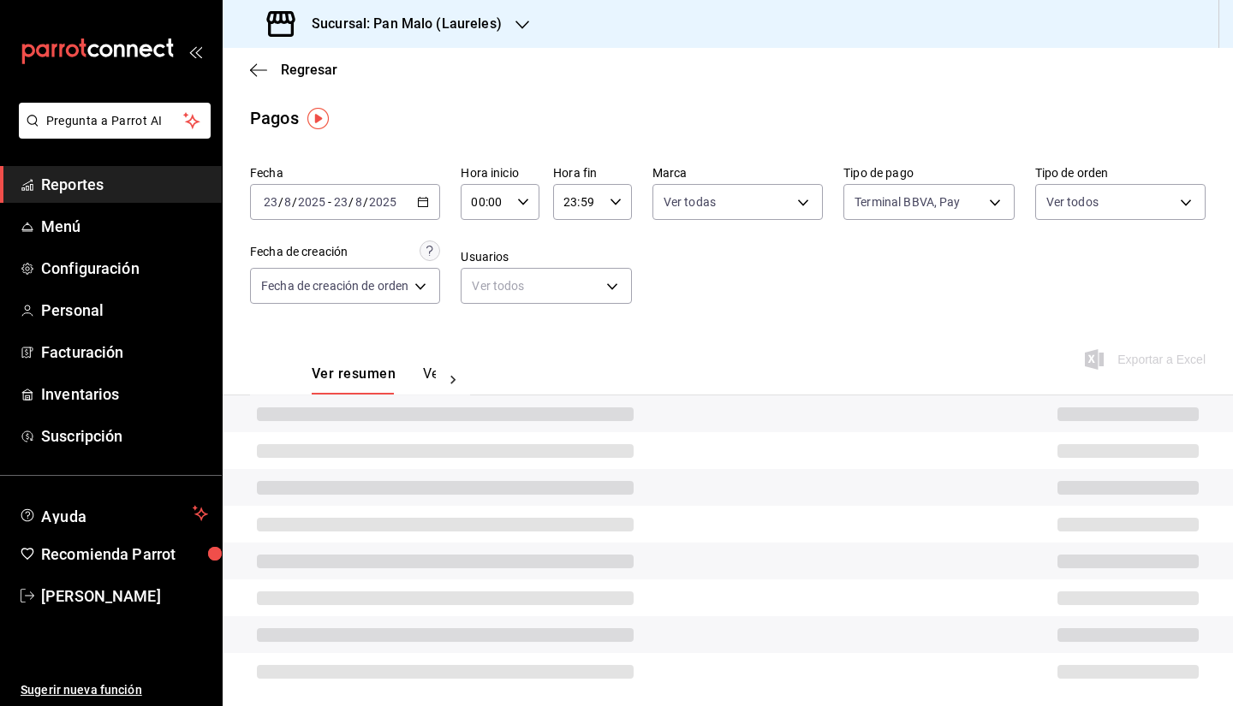
click at [532, 212] on div "00:00 Hora inicio" at bounding box center [499, 202] width 79 height 36
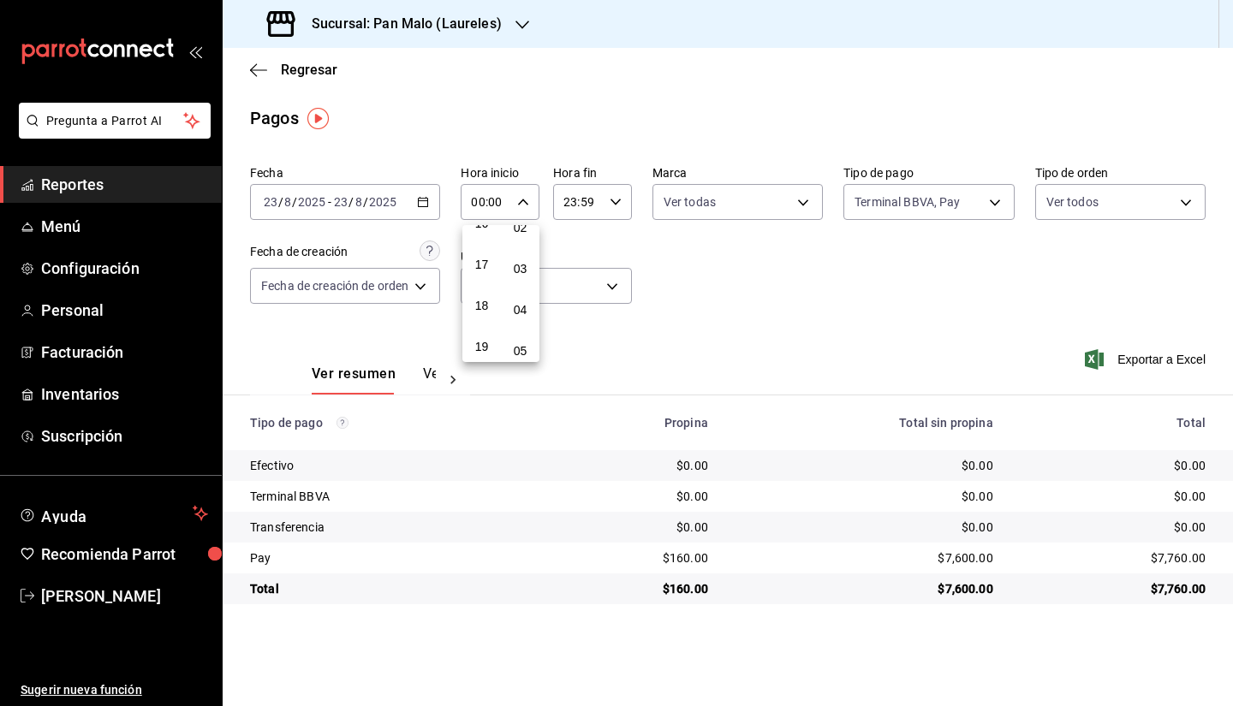
scroll to position [710, 0]
click at [482, 318] on span "19" at bounding box center [481, 316] width 11 height 14
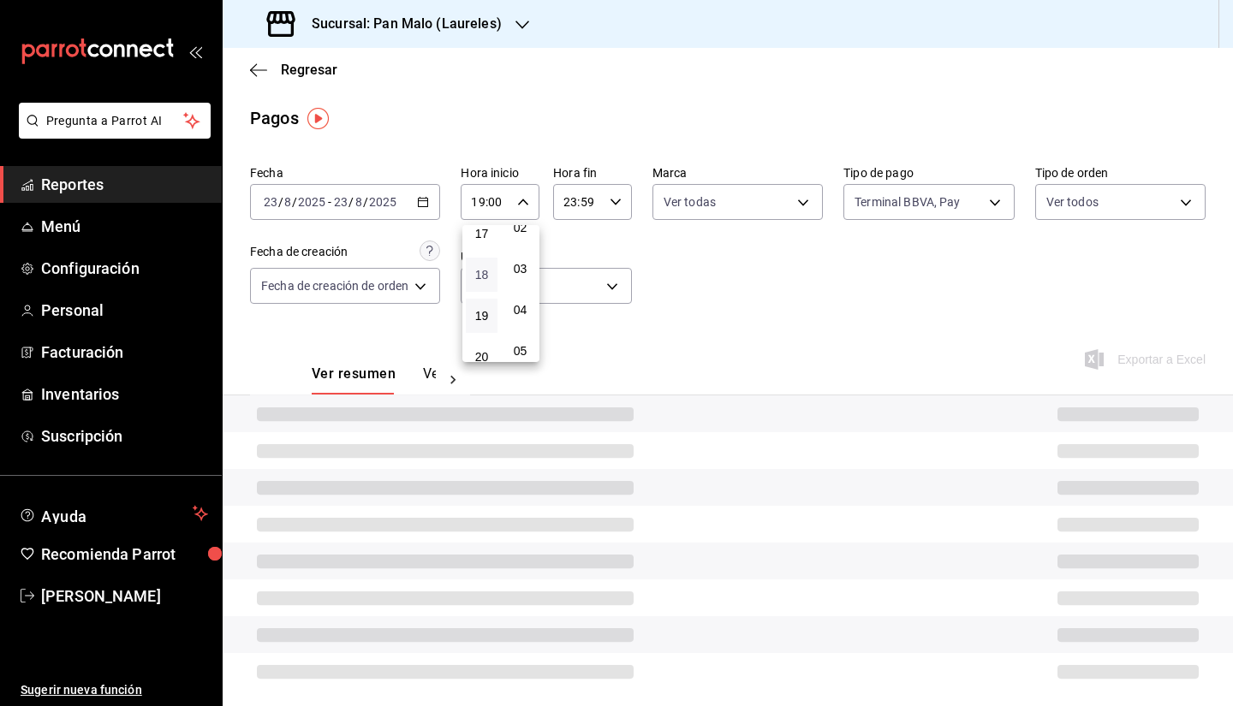
click at [479, 277] on span "18" at bounding box center [481, 275] width 11 height 14
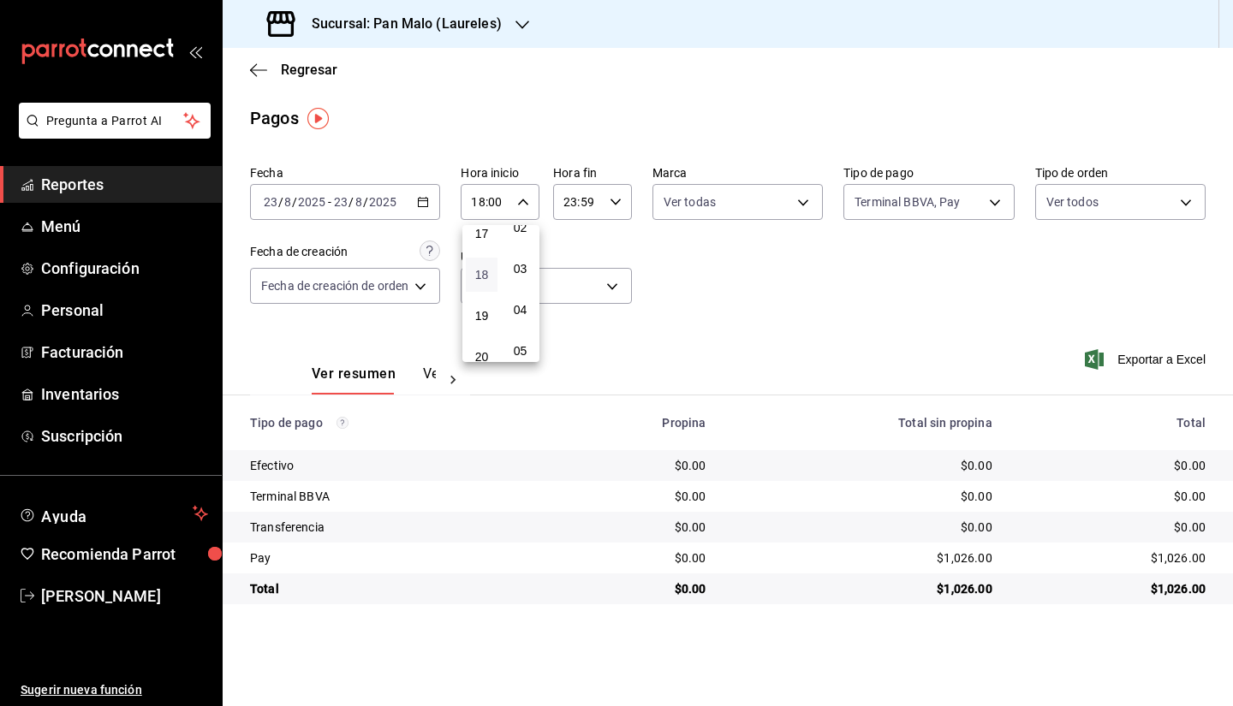
click at [480, 271] on span "18" at bounding box center [481, 275] width 11 height 14
click at [486, 276] on span "18" at bounding box center [481, 275] width 11 height 14
click at [483, 276] on span "18" at bounding box center [481, 275] width 11 height 14
click at [601, 211] on div at bounding box center [616, 353] width 1233 height 706
click at [518, 206] on div "18:00 Hora inicio" at bounding box center [499, 202] width 79 height 36
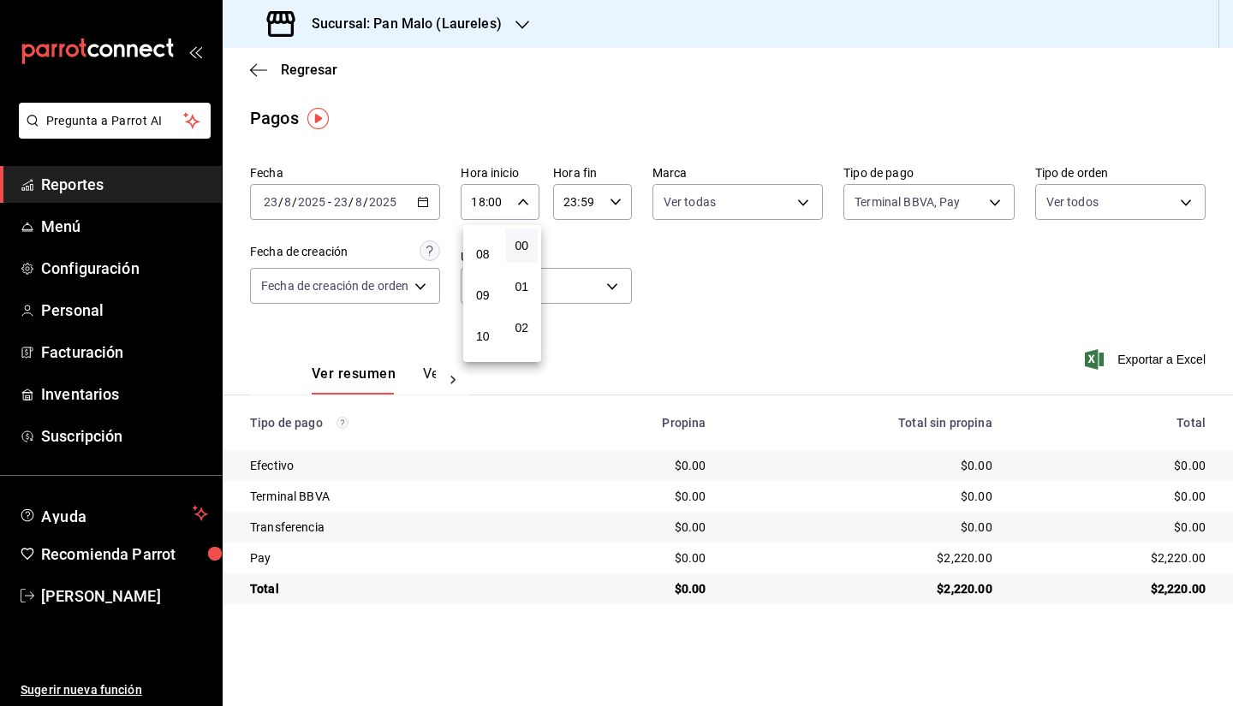
scroll to position [330, 0]
click at [482, 288] on span "09" at bounding box center [483, 286] width 12 height 14
type input "09:00"
drag, startPoint x: 579, startPoint y: 196, endPoint x: 588, endPoint y: 205, distance: 12.7
click at [588, 205] on div at bounding box center [616, 353] width 1233 height 706
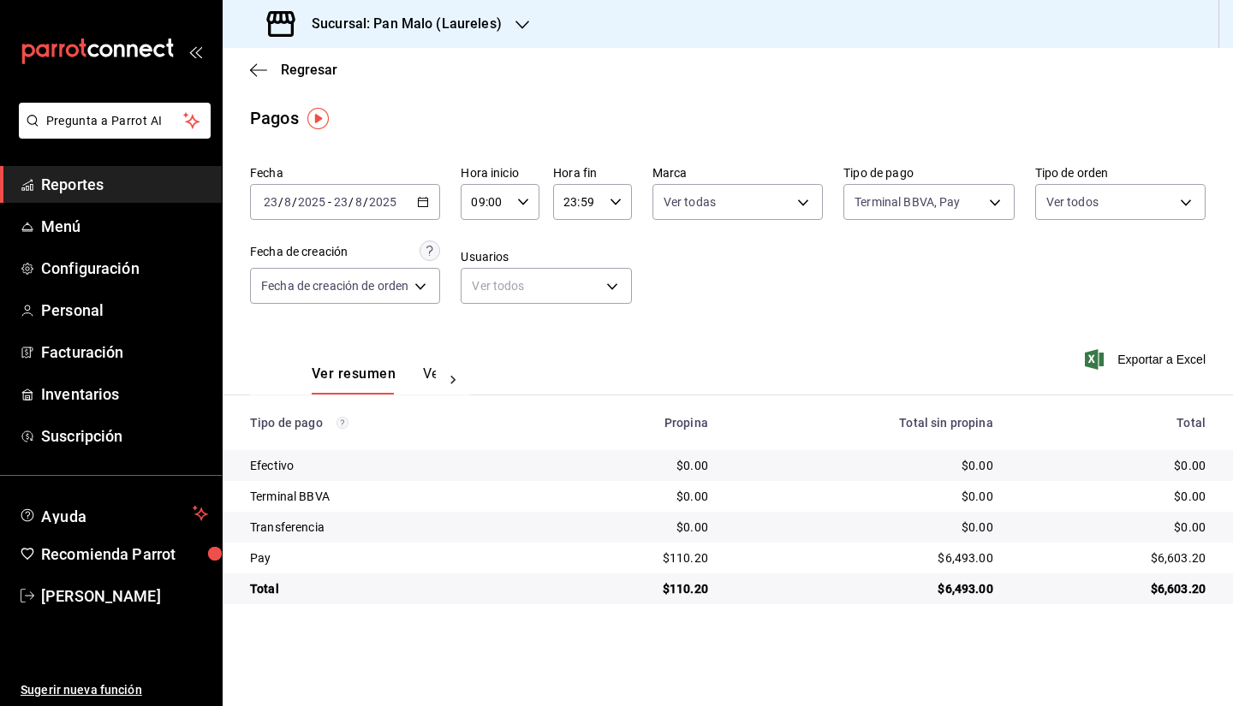
drag, startPoint x: 588, startPoint y: 205, endPoint x: 601, endPoint y: 193, distance: 17.6
click at [601, 193] on input "23:59" at bounding box center [578, 202] width 50 height 34
click at [572, 302] on span "13" at bounding box center [574, 302] width 12 height 14
click at [572, 263] on span "12" at bounding box center [572, 261] width 11 height 14
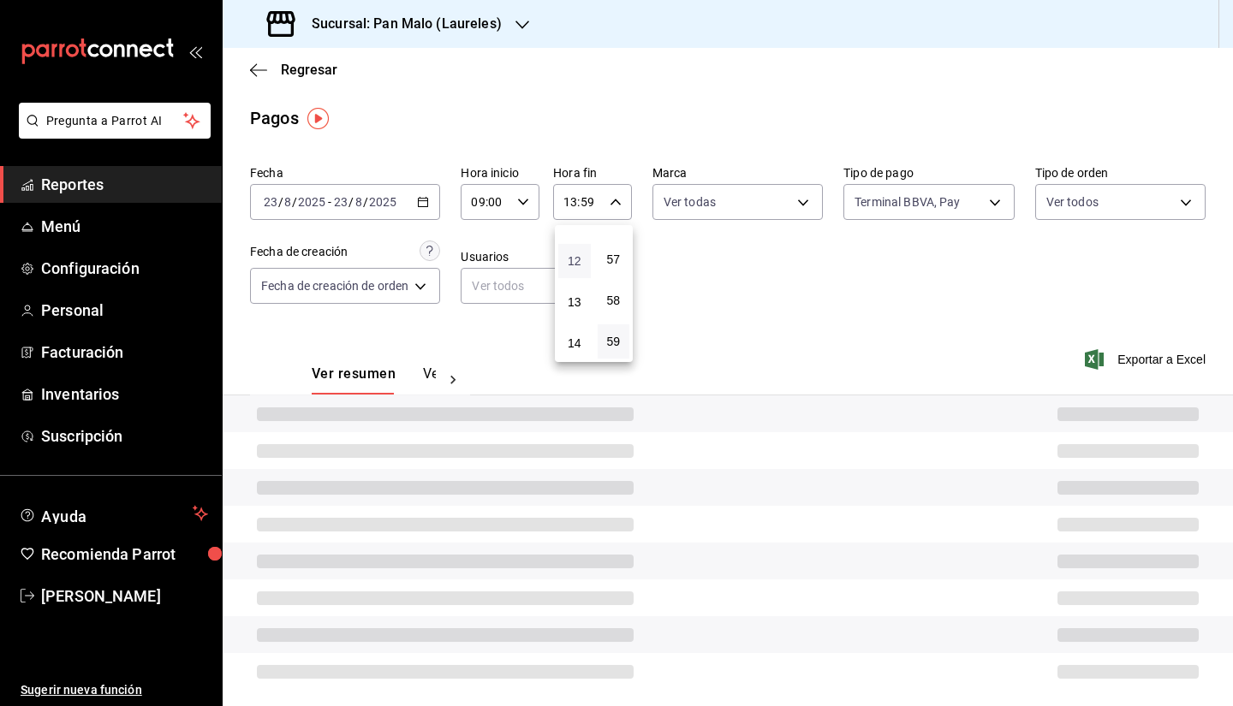
type input "12:59"
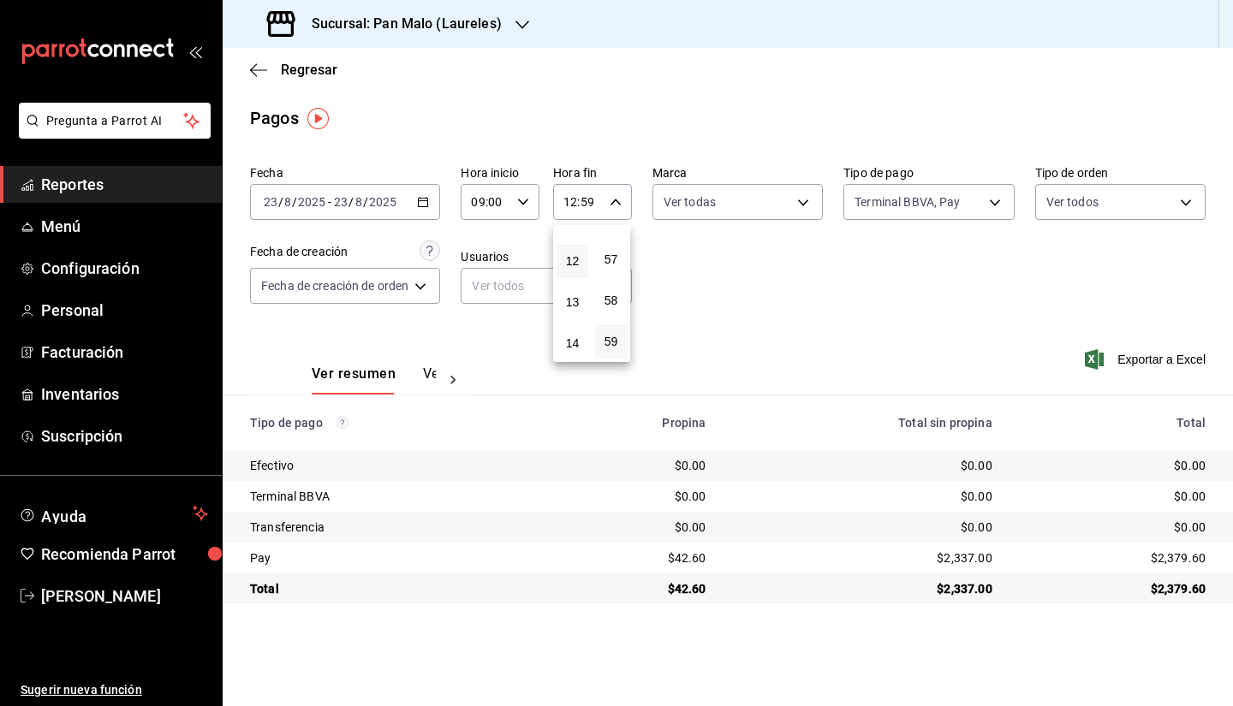
click at [721, 285] on div at bounding box center [616, 353] width 1233 height 706
click at [435, 205] on div "2025-08-23 23 / 8 / 2025 - 2025-08-23 23 / 8 / 2025" at bounding box center [345, 202] width 190 height 36
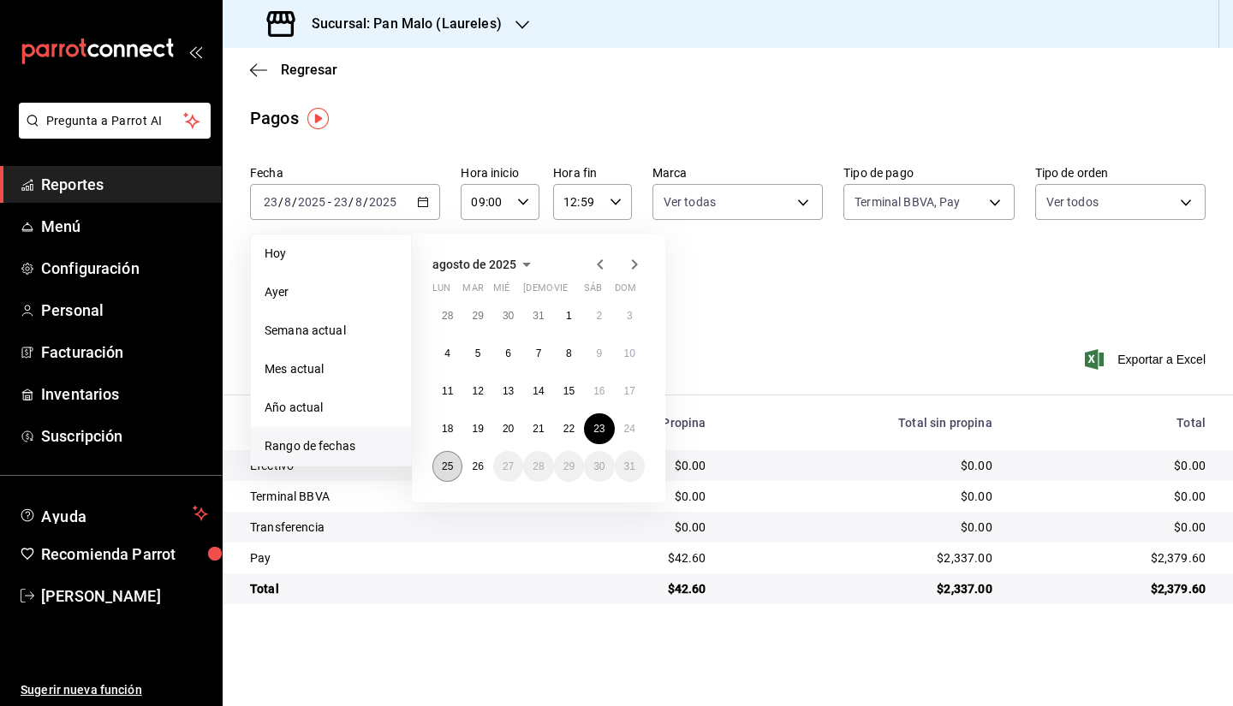
click at [454, 468] on button "25" at bounding box center [447, 466] width 30 height 31
click at [453, 461] on button "25" at bounding box center [447, 466] width 30 height 31
type input "00:00"
type input "23:59"
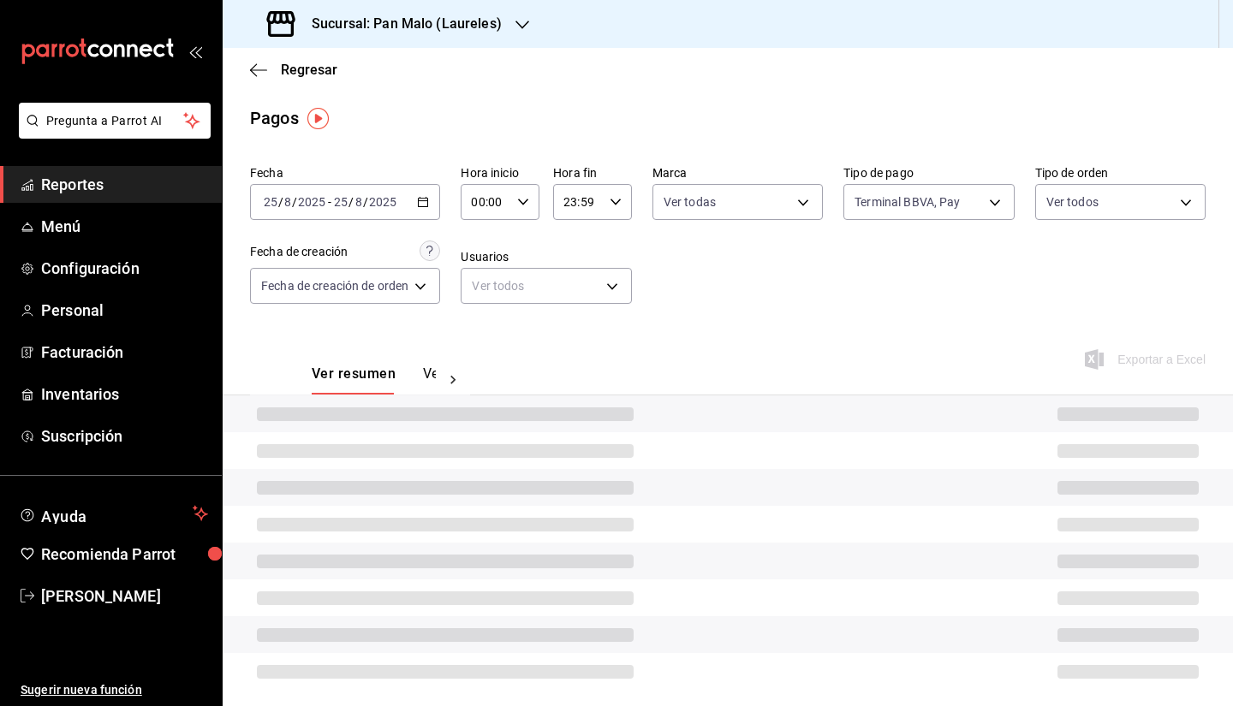
click at [517, 215] on div "00:00 Hora inicio" at bounding box center [499, 202] width 79 height 36
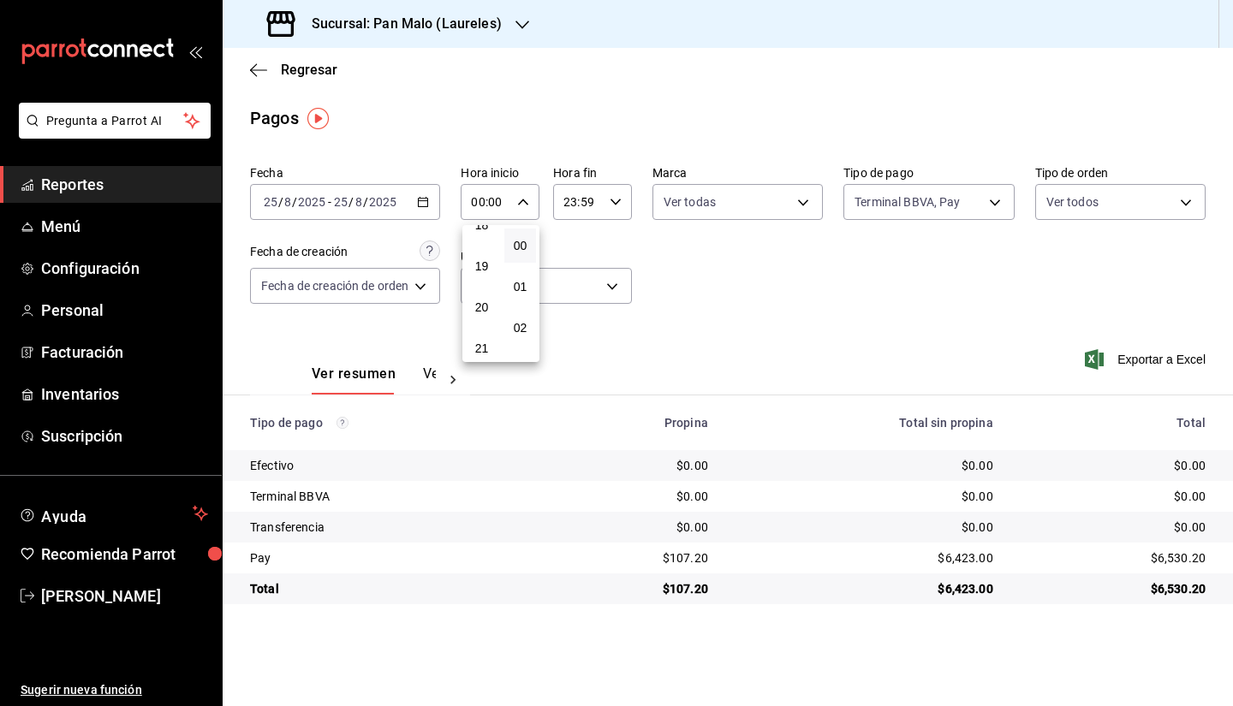
scroll to position [760, 0]
click at [481, 228] on span "18" at bounding box center [481, 225] width 11 height 14
click at [525, 206] on div at bounding box center [616, 353] width 1233 height 706
click at [525, 206] on icon "button" at bounding box center [523, 202] width 12 height 12
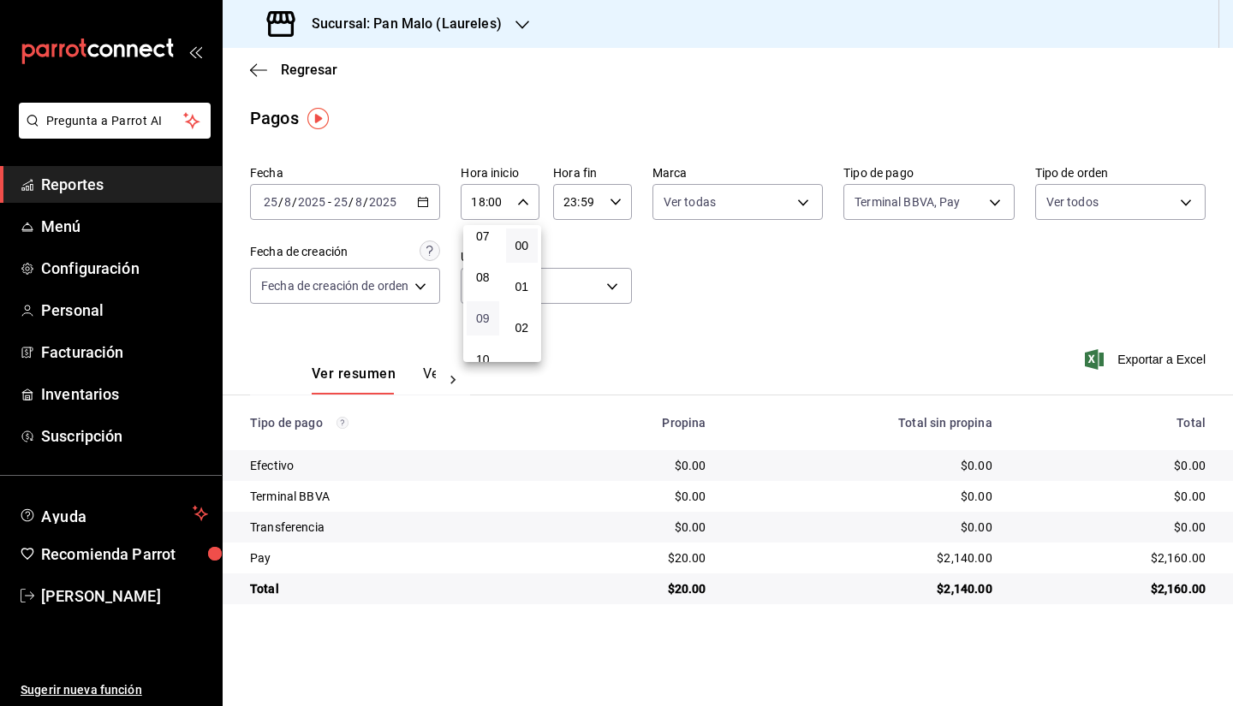
click at [484, 312] on span "09" at bounding box center [483, 319] width 12 height 14
type input "09:00"
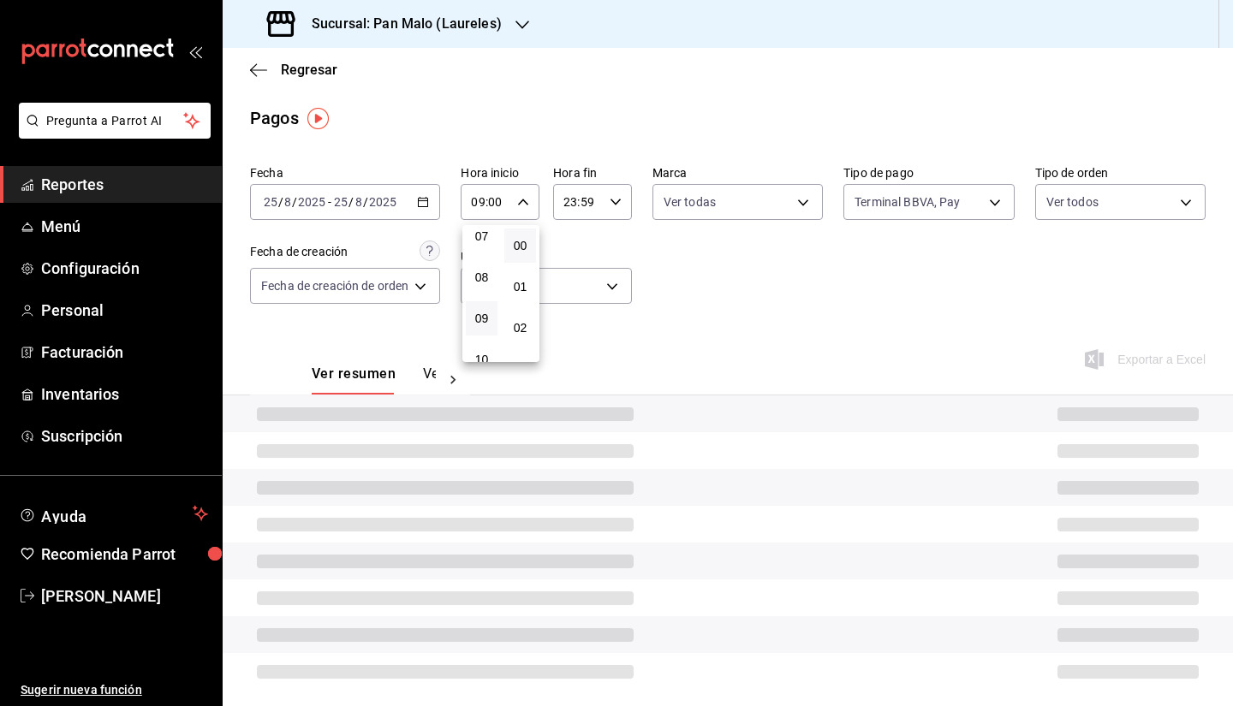
click at [601, 200] on div at bounding box center [616, 353] width 1233 height 706
click at [594, 207] on input "23:59" at bounding box center [578, 202] width 50 height 34
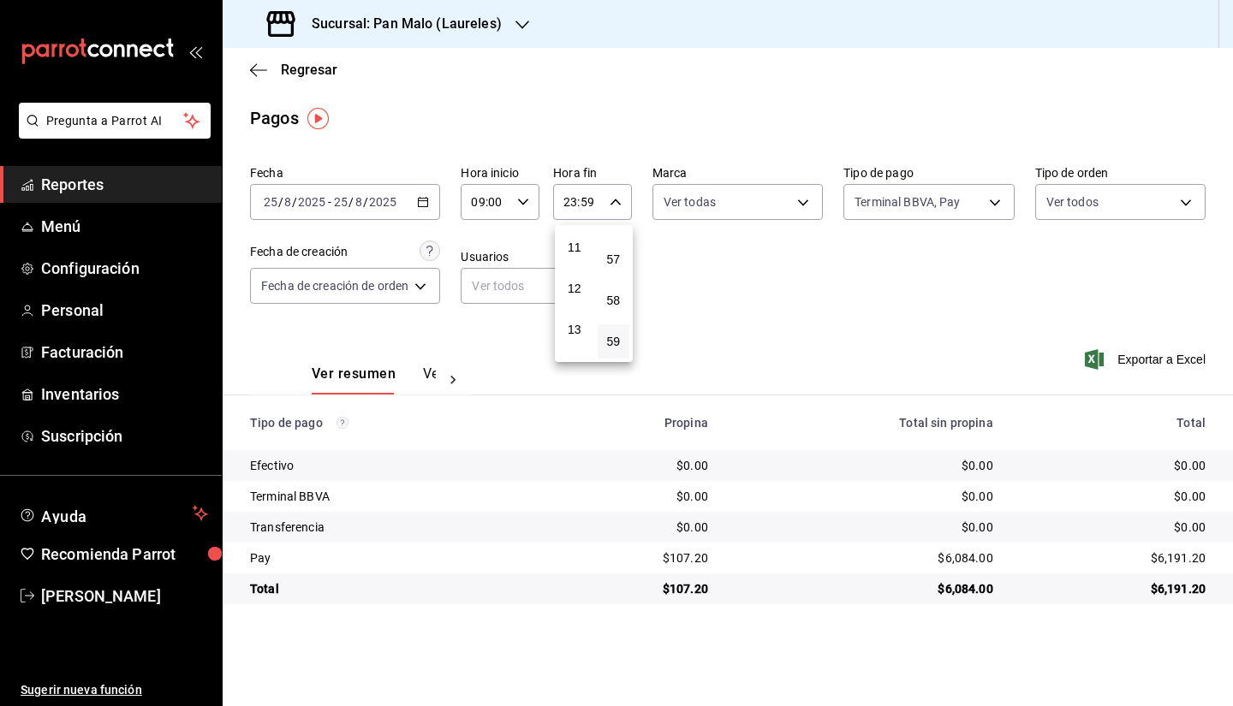
scroll to position [451, 0]
click at [573, 290] on span "12" at bounding box center [574, 288] width 12 height 14
type input "12:59"
click at [526, 204] on div at bounding box center [616, 353] width 1233 height 706
click at [526, 204] on icon "button" at bounding box center [523, 202] width 12 height 12
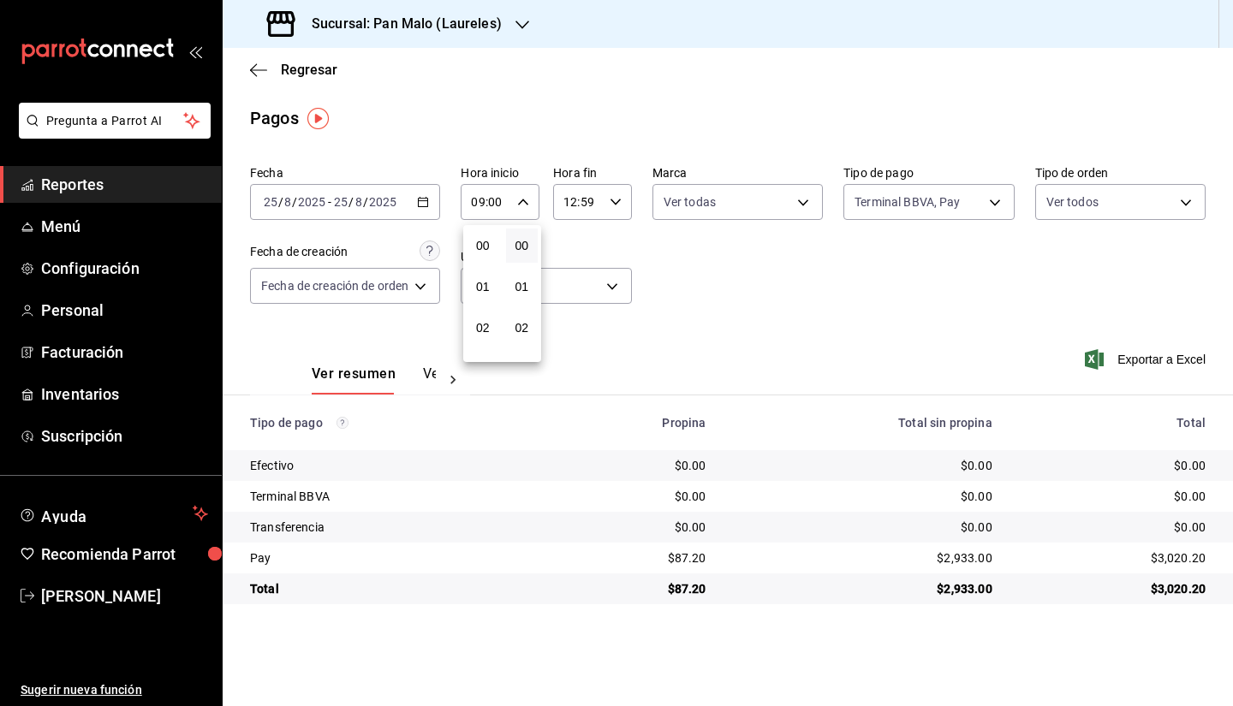
scroll to position [370, 0]
click at [666, 258] on div at bounding box center [616, 353] width 1233 height 706
click at [413, 209] on div "2025-08-25 25 / 8 / 2025 - 2025-08-25 25 / 8 / 2025" at bounding box center [345, 202] width 190 height 36
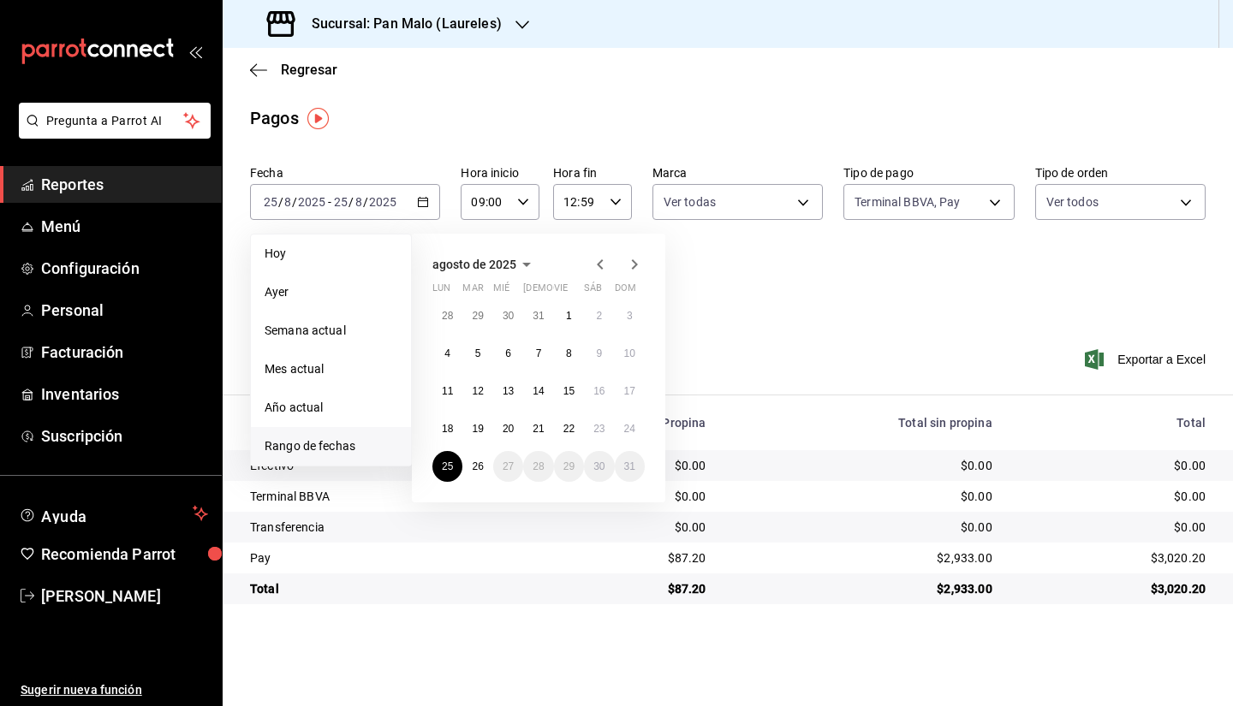
click at [692, 437] on div "agosto de 2025 lun mar mié jue vie sáb dom 28 29 30 31 1 2 3 4 5 6 7 8 9 10 11 …" at bounding box center [562, 361] width 300 height 282
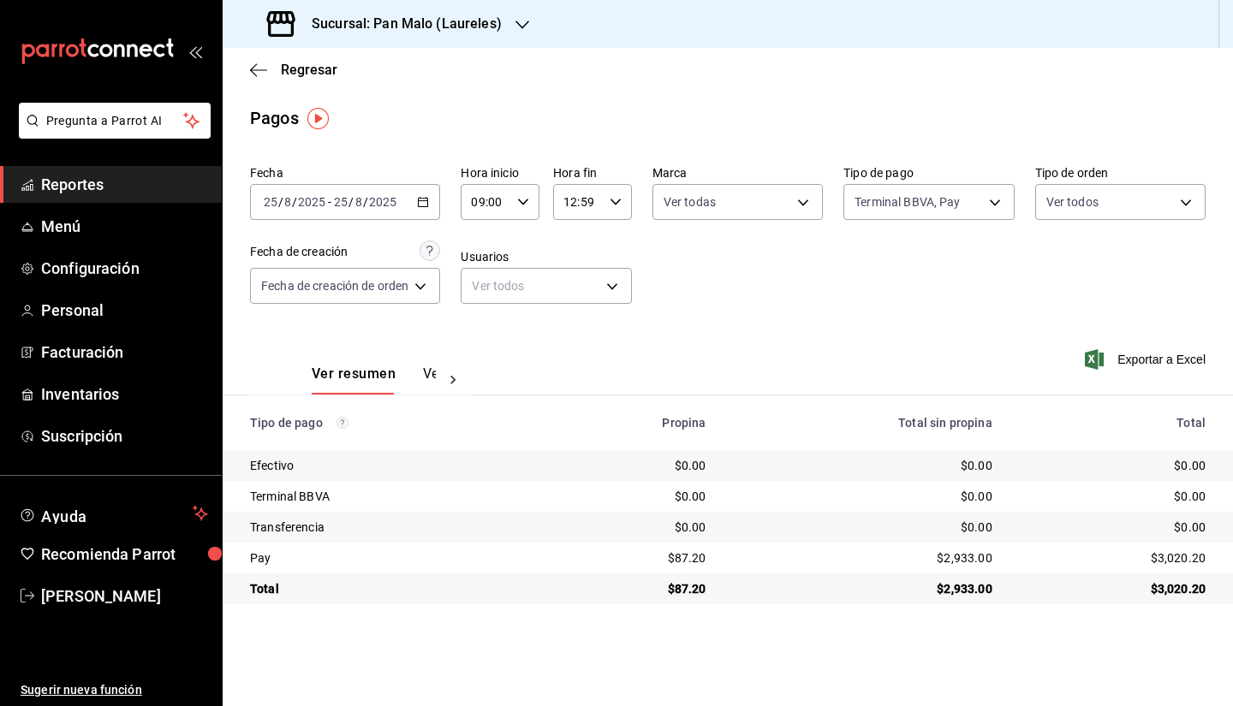
click at [879, 351] on div "Ver resumen Ver pagos Exportar a Excel" at bounding box center [728, 369] width 1010 height 91
